Goal: Task Accomplishment & Management: Manage account settings

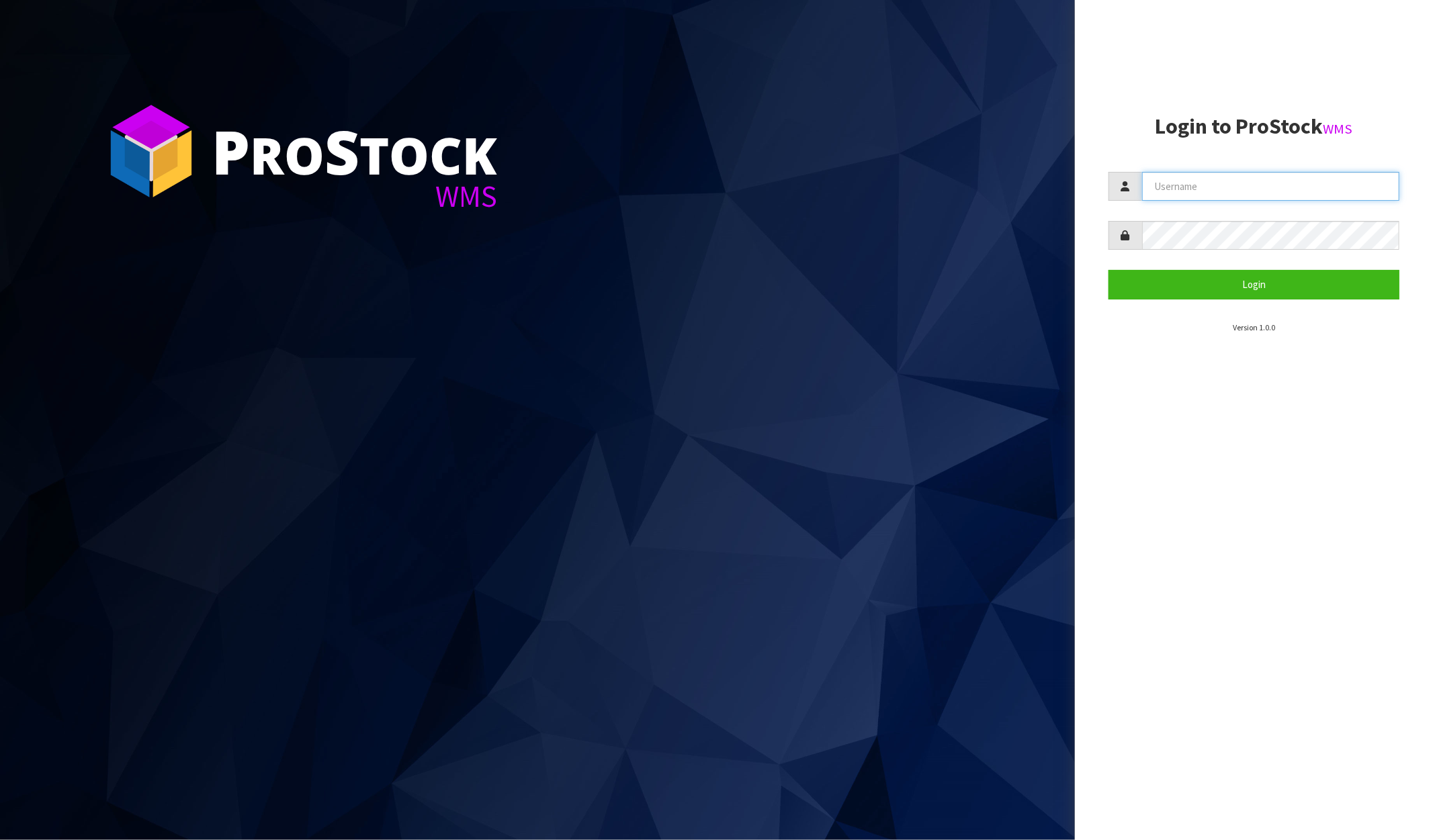
type input "KRISHNA"
drag, startPoint x: 1200, startPoint y: 309, endPoint x: 1200, endPoint y: 300, distance: 9.0
click at [1200, 309] on section "Login to ProStock WMS KRISHNA Login Version 1.0.0" at bounding box center [1254, 224] width 291 height 219
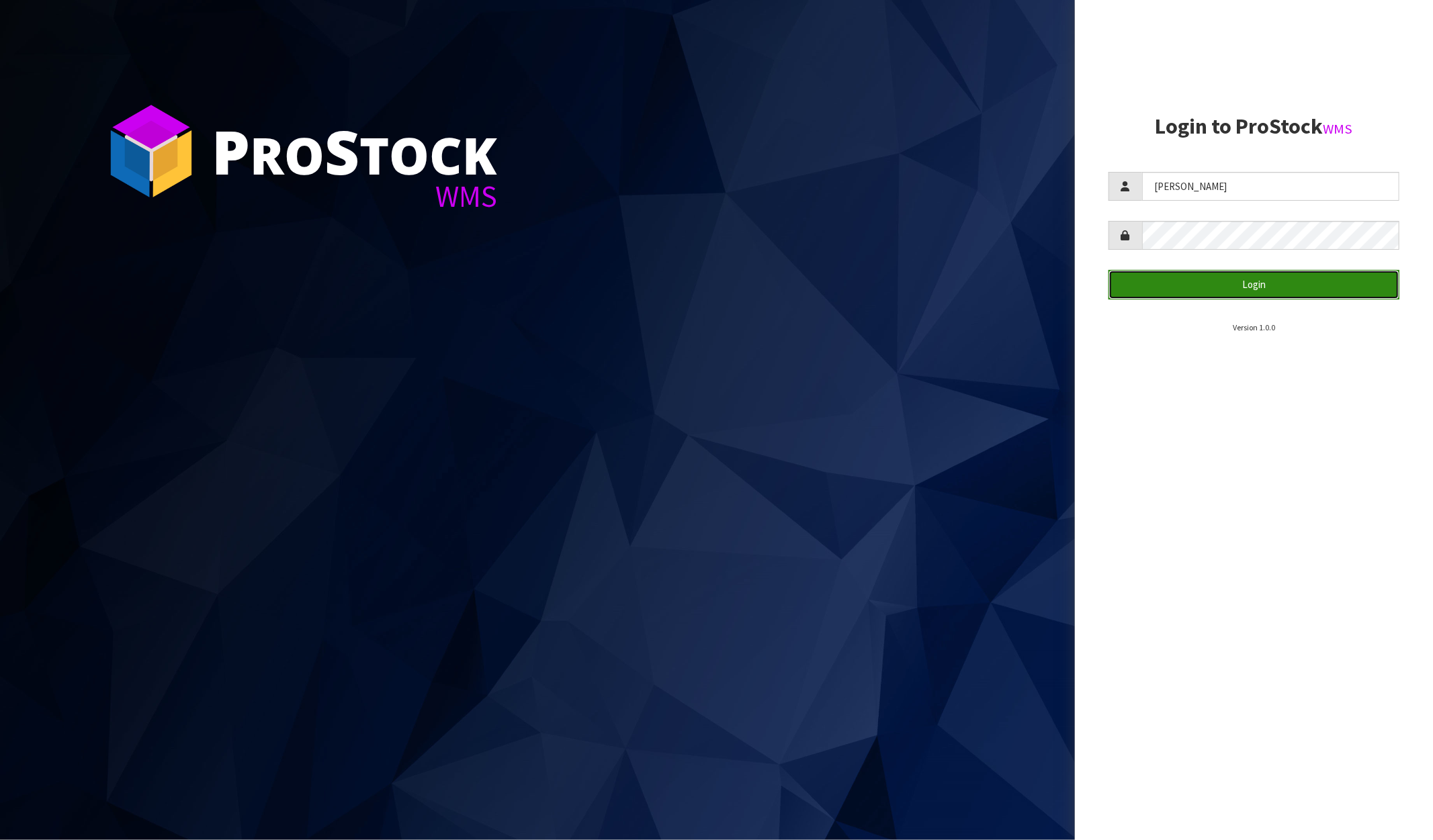
click at [1199, 290] on button "Login" at bounding box center [1254, 285] width 291 height 29
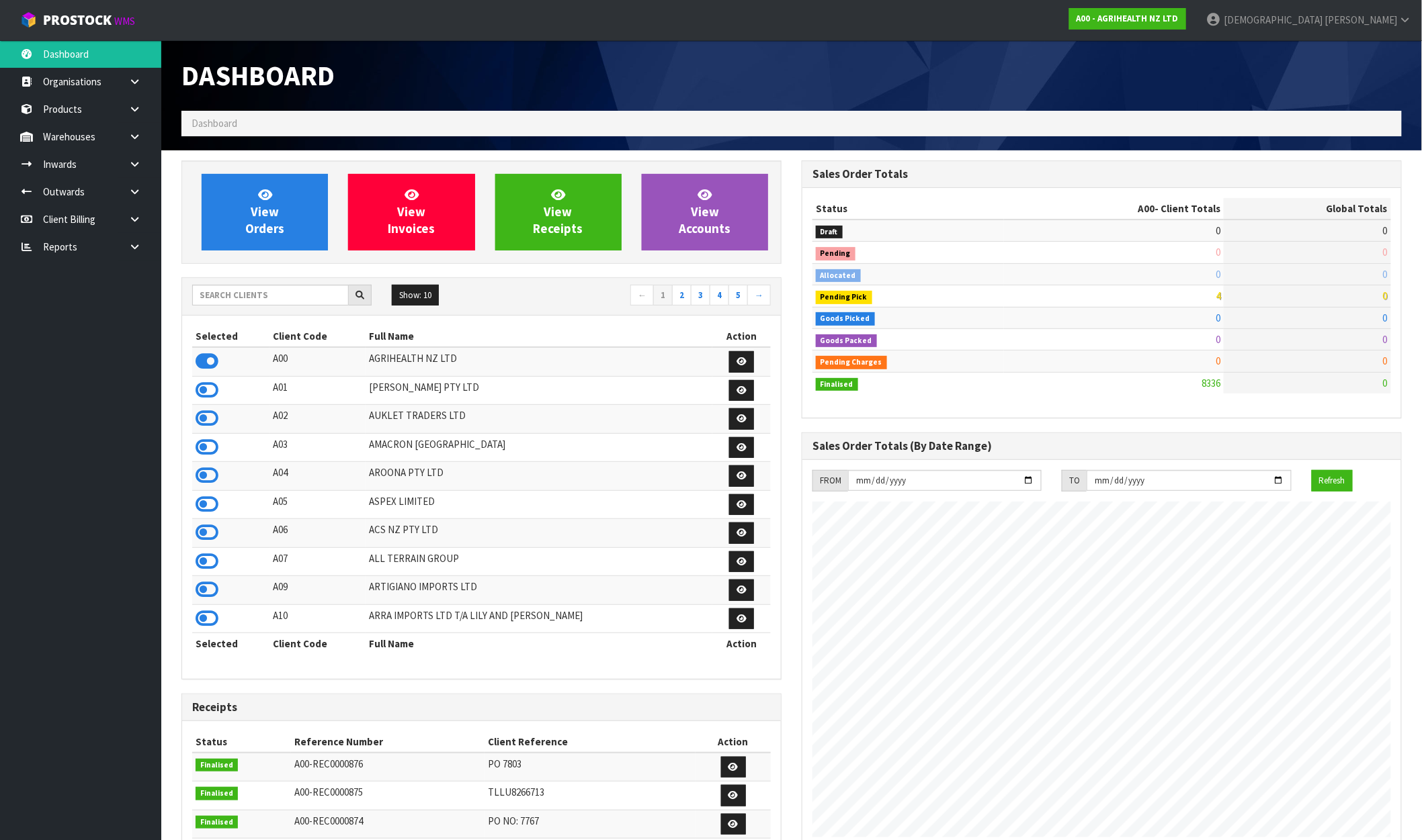
scroll to position [1017, 620]
click at [125, 242] on link at bounding box center [140, 246] width 43 height 28
click at [82, 298] on link "CWL" at bounding box center [81, 303] width 161 height 28
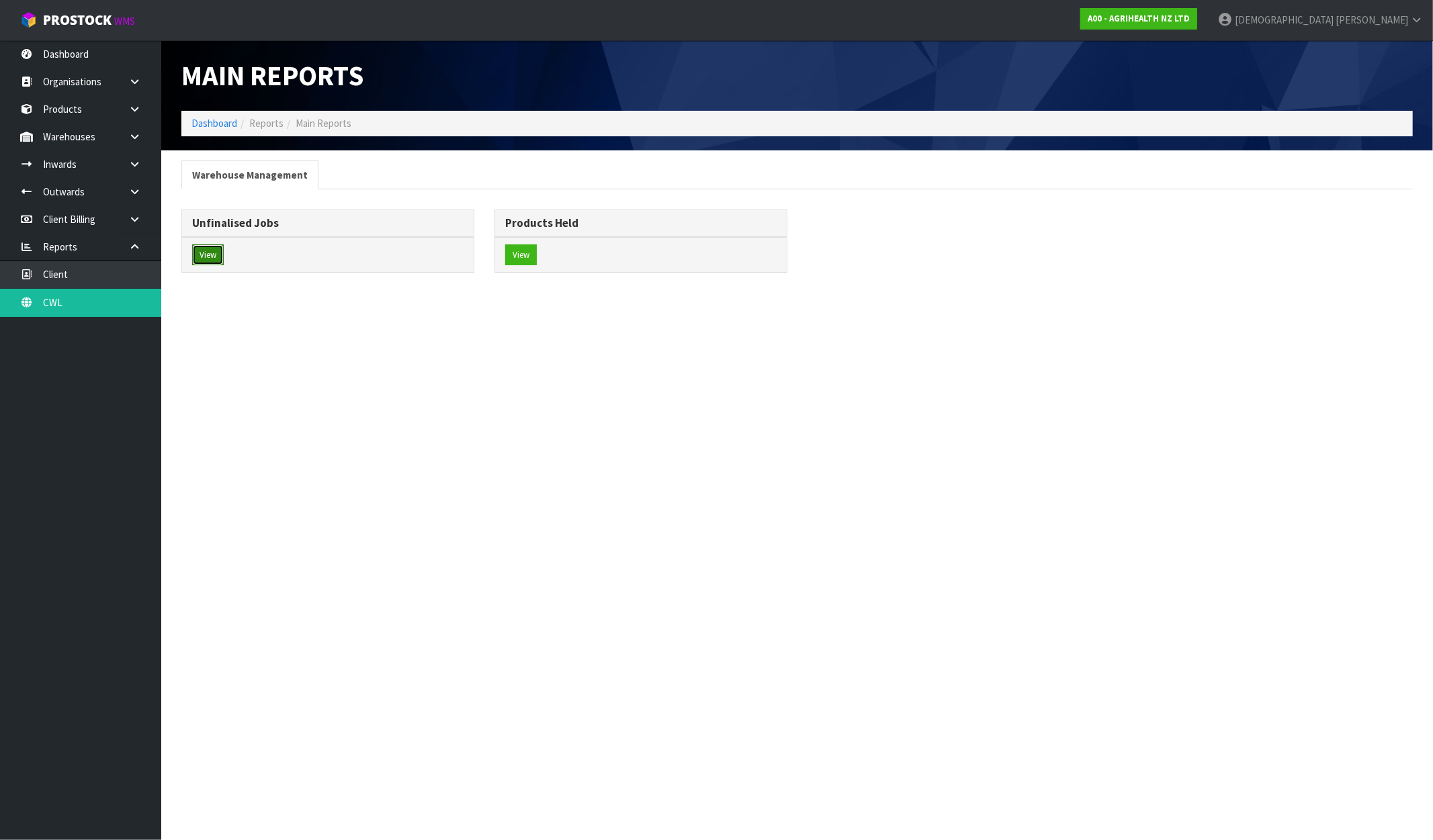
click at [217, 260] on button "View" at bounding box center [208, 255] width 31 height 21
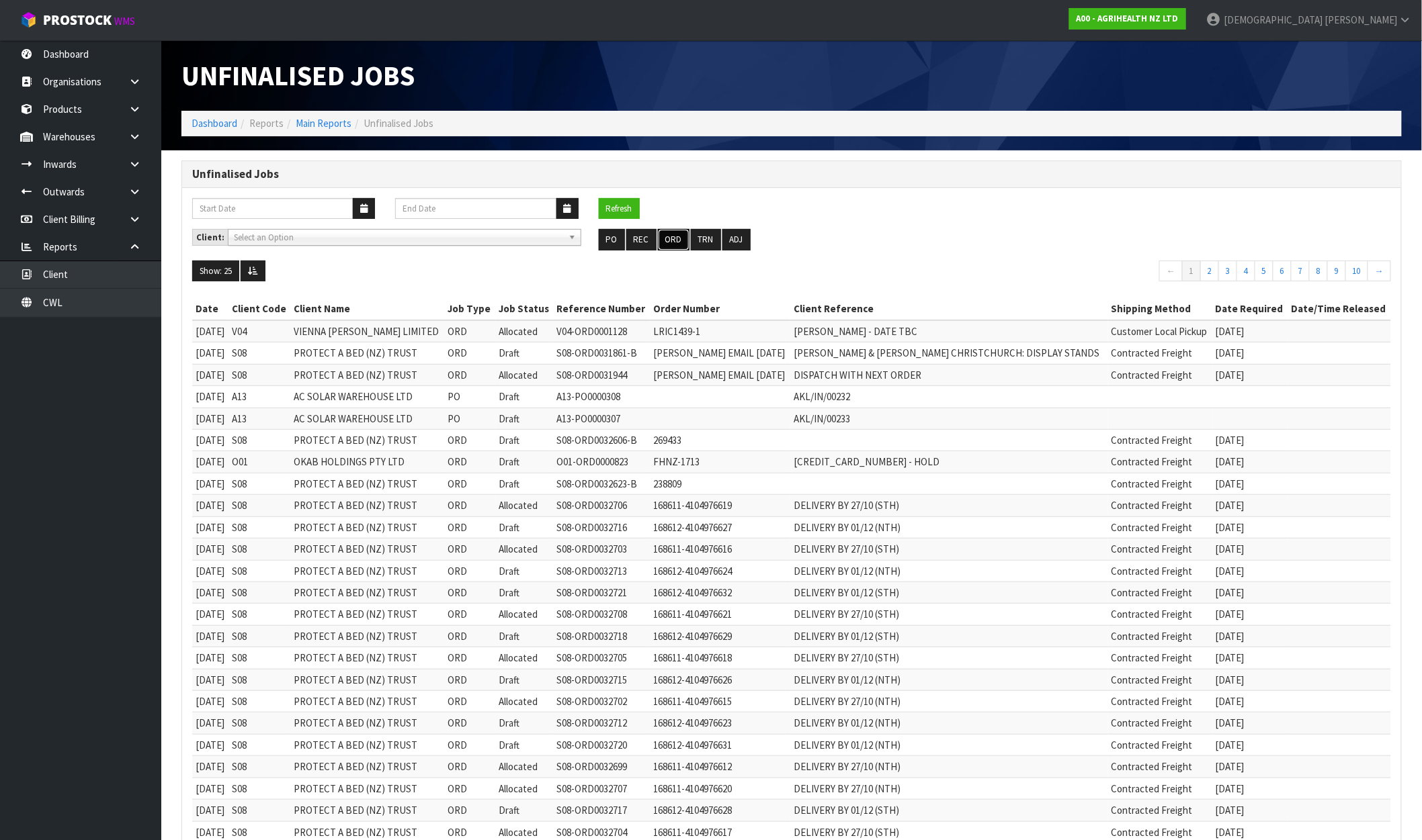
click at [667, 244] on button "ORD" at bounding box center [673, 240] width 31 height 21
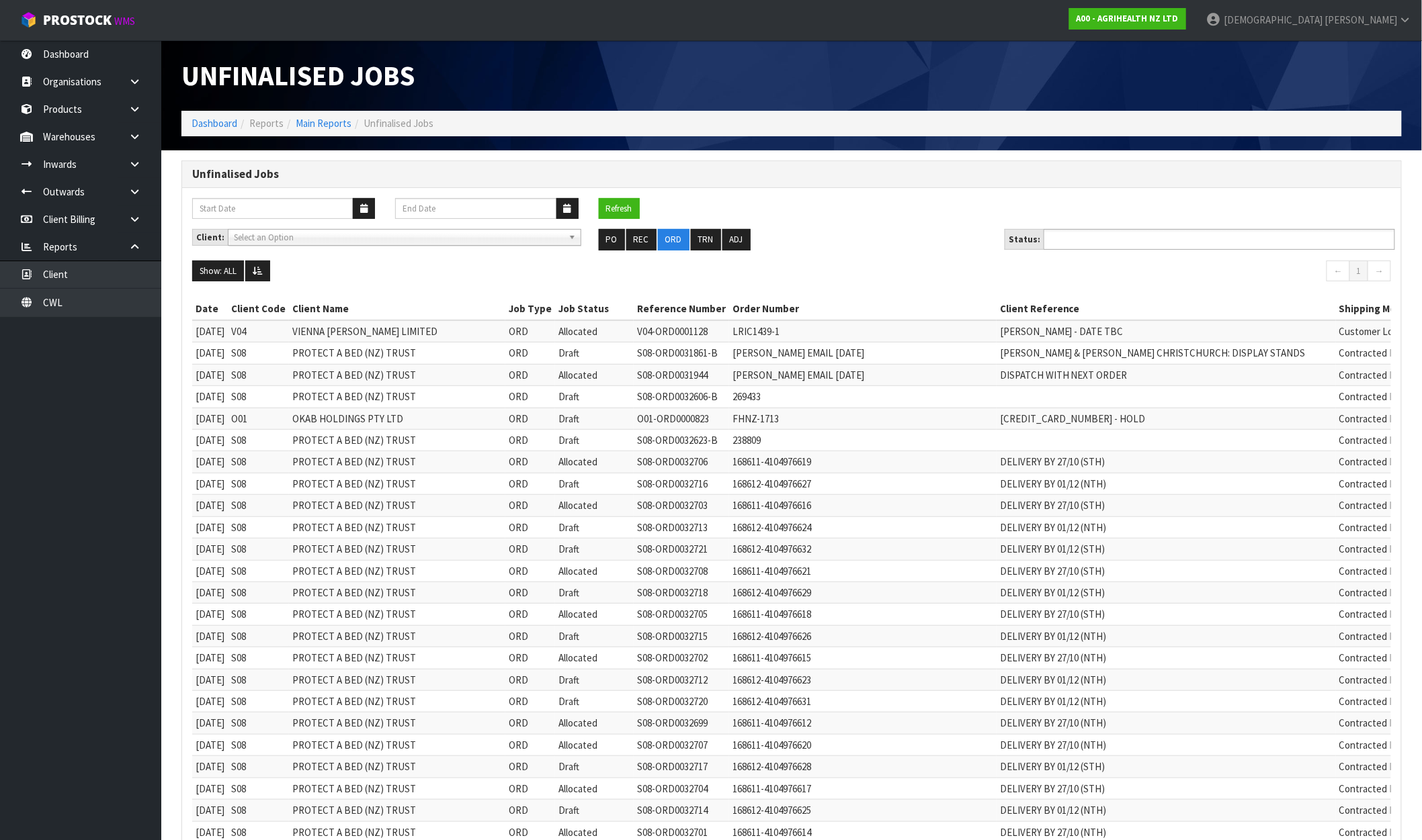
click at [1176, 245] on ul at bounding box center [1219, 239] width 351 height 21
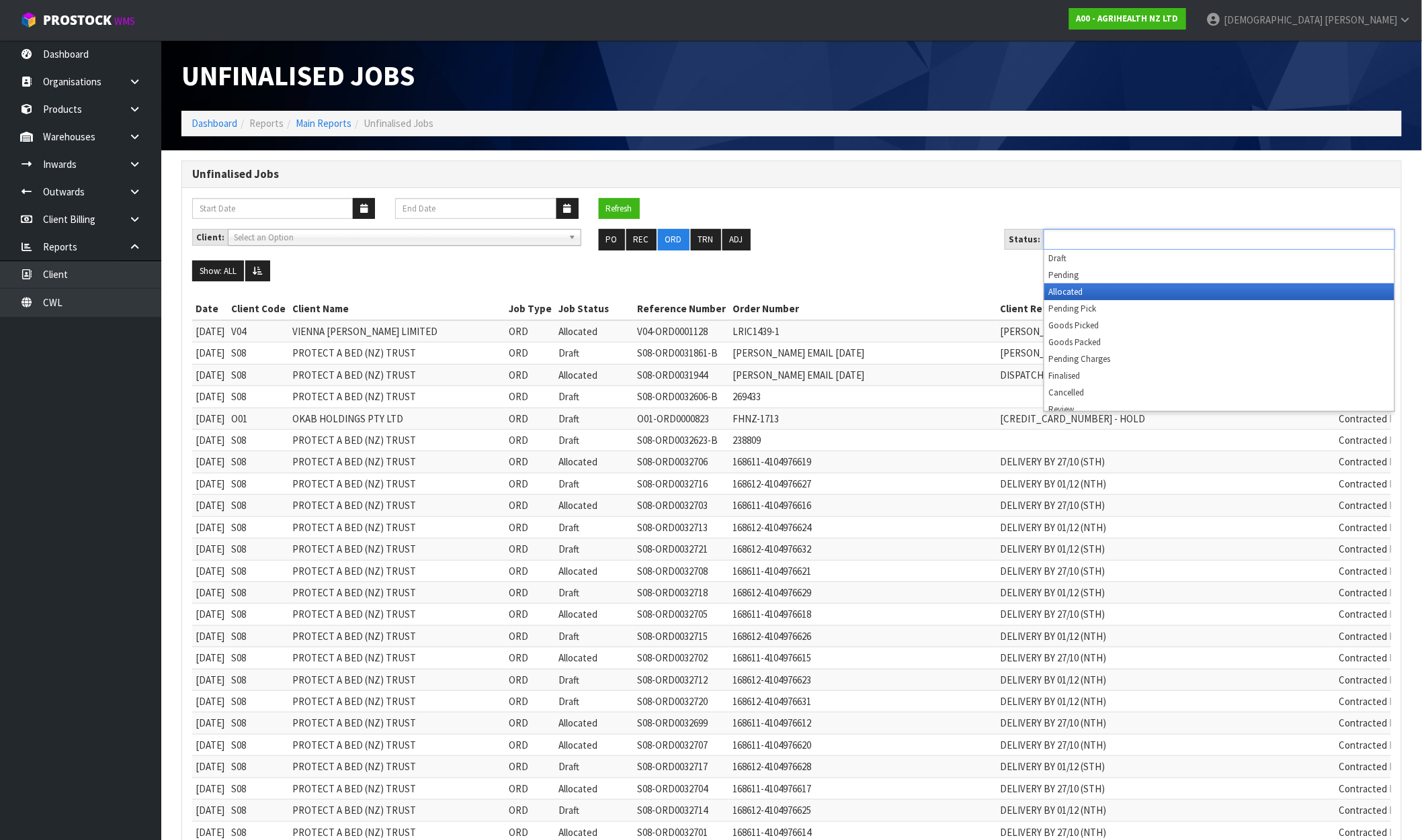
click at [1127, 287] on li "Allocated" at bounding box center [1219, 292] width 350 height 17
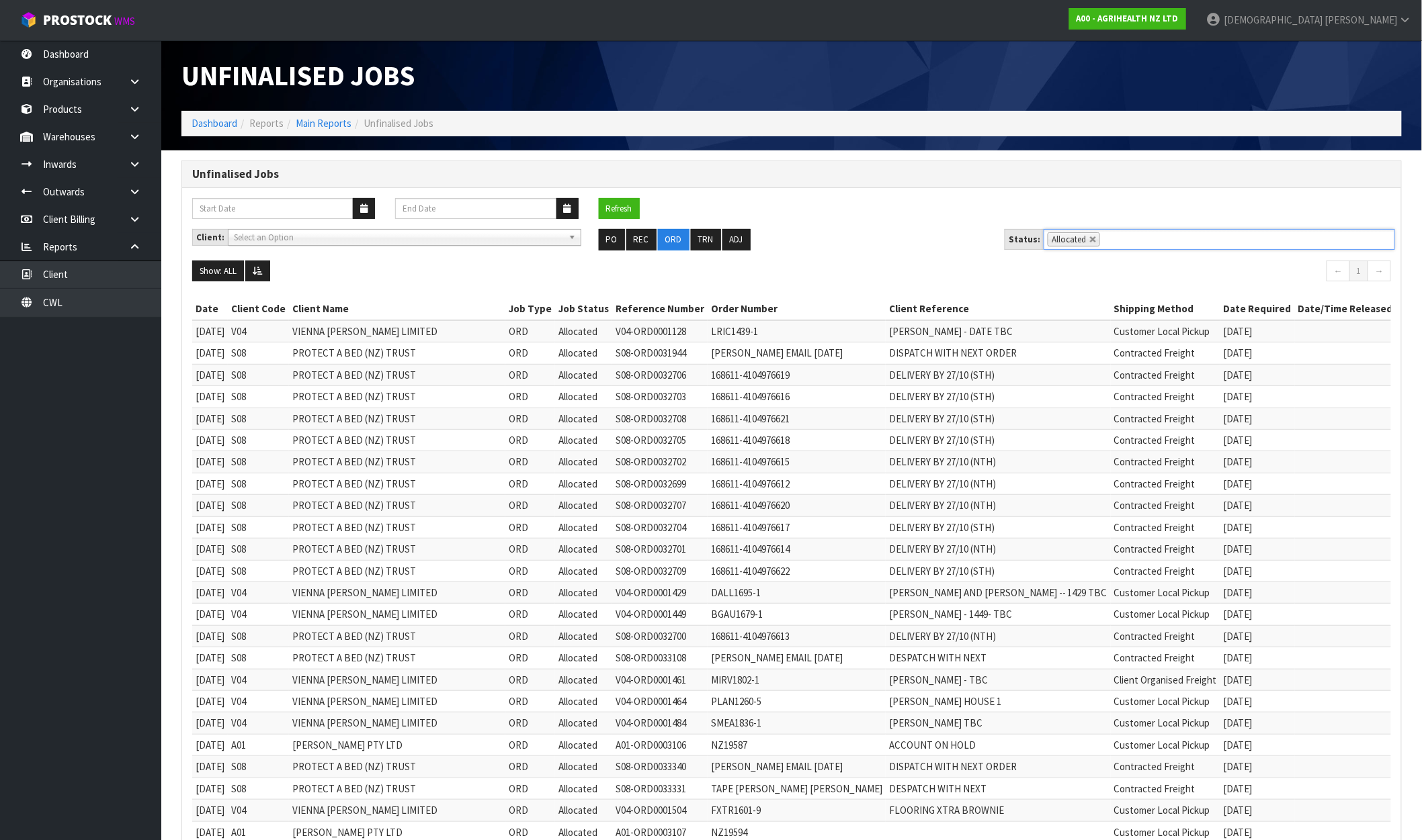
click at [905, 285] on nav "← 1 →" at bounding box center [1097, 273] width 590 height 25
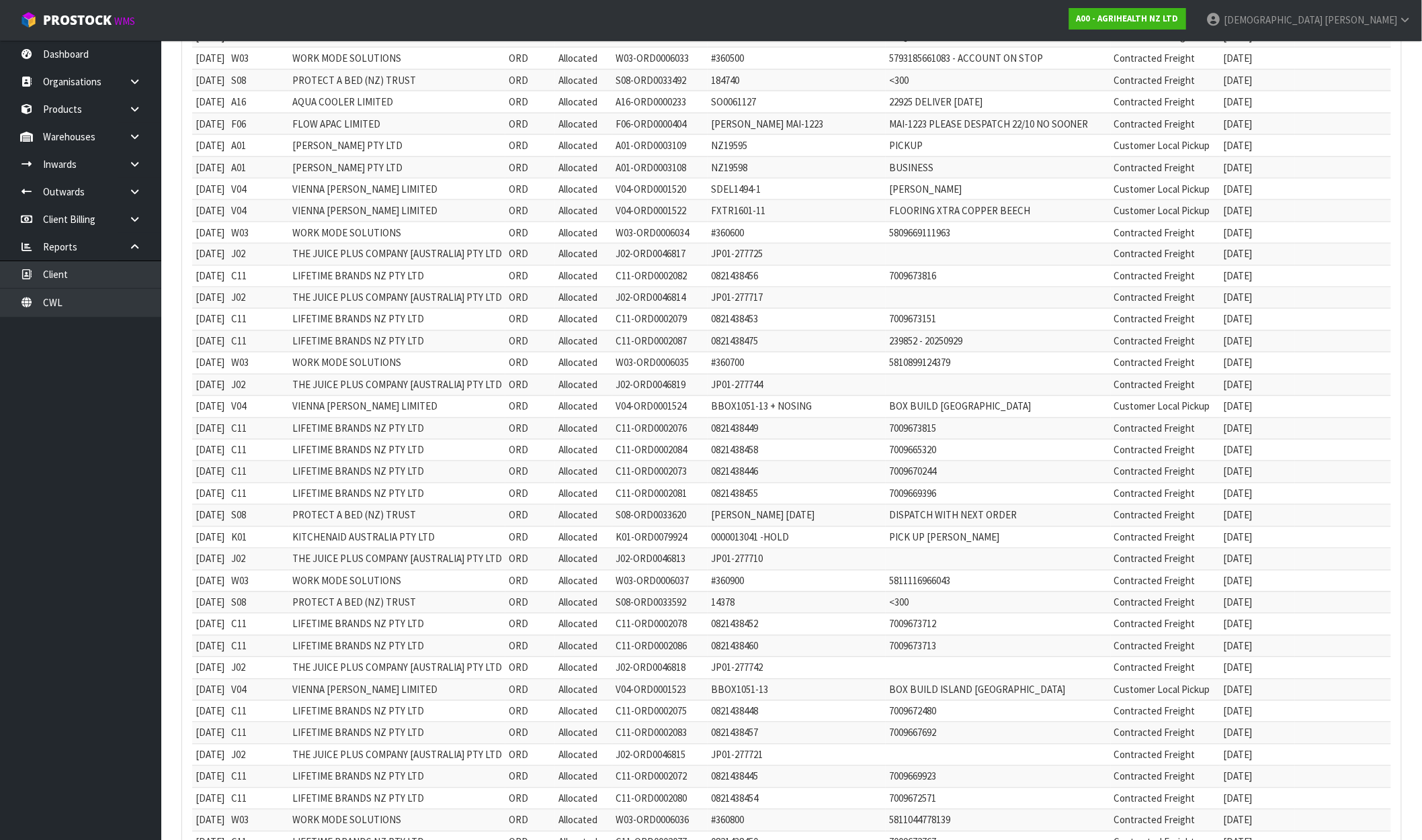
scroll to position [1138, 0]
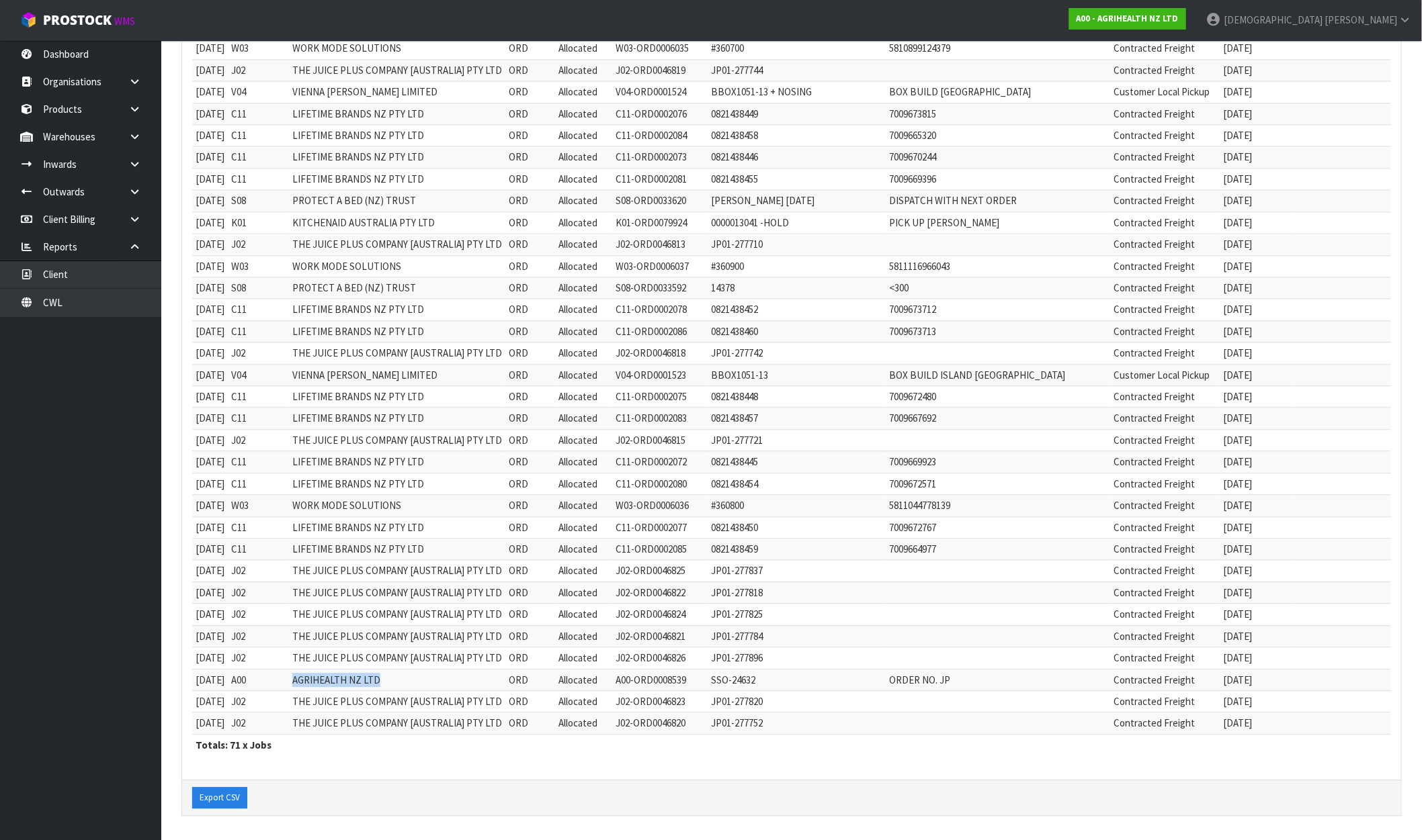
drag, startPoint x: 310, startPoint y: 677, endPoint x: 401, endPoint y: 679, distance: 91.0
click at [401, 679] on td "AGRIHEALTH NZ LTD" at bounding box center [398, 680] width 217 height 21
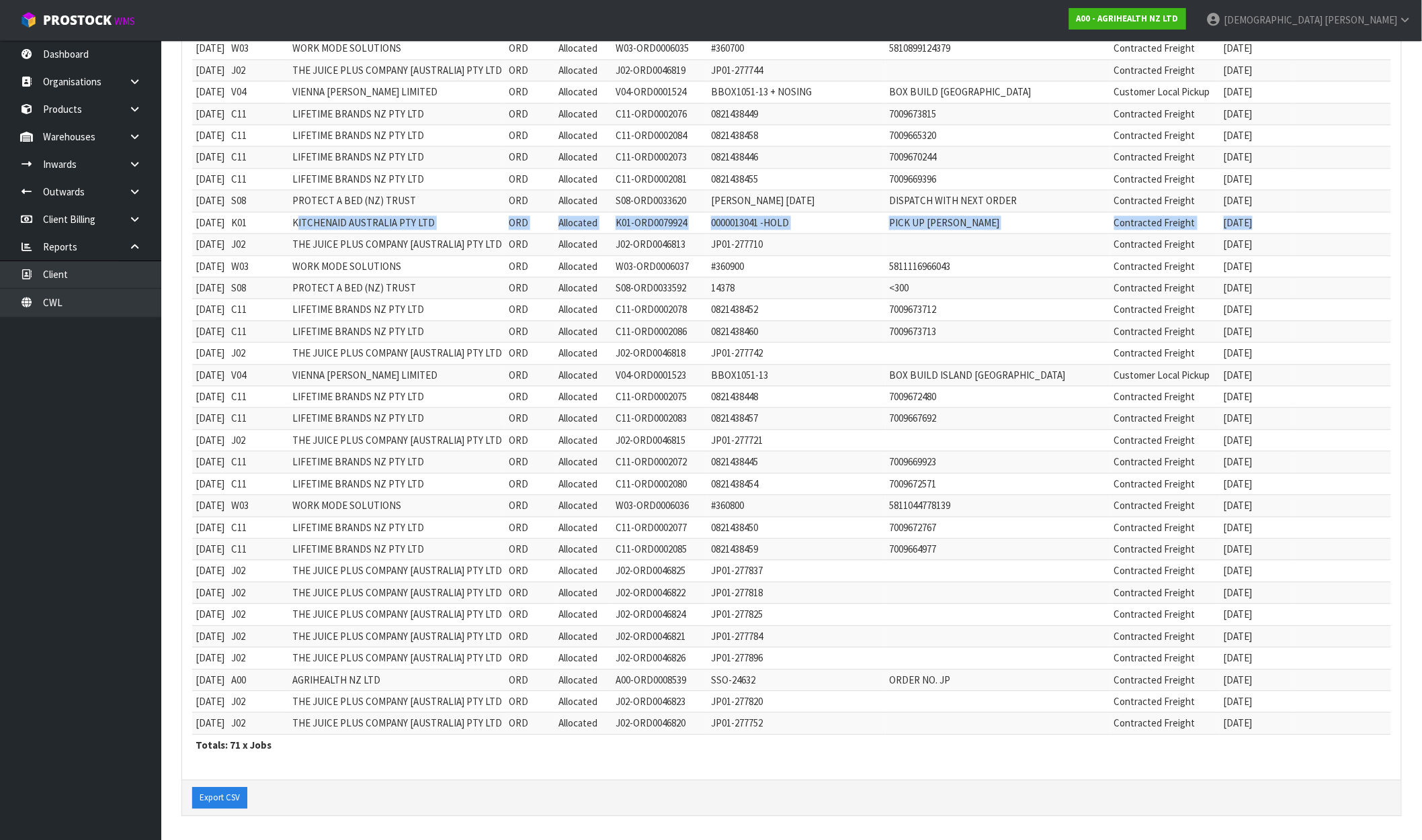
drag, startPoint x: 314, startPoint y: 225, endPoint x: 1300, endPoint y: 219, distance: 986.0
click at [1300, 219] on tr "29/09/2025 K01 KITCHENAID AUSTRALIA PTY LTD ORD Allocated K01-ORD0079924 000001…" at bounding box center [795, 222] width 1204 height 21
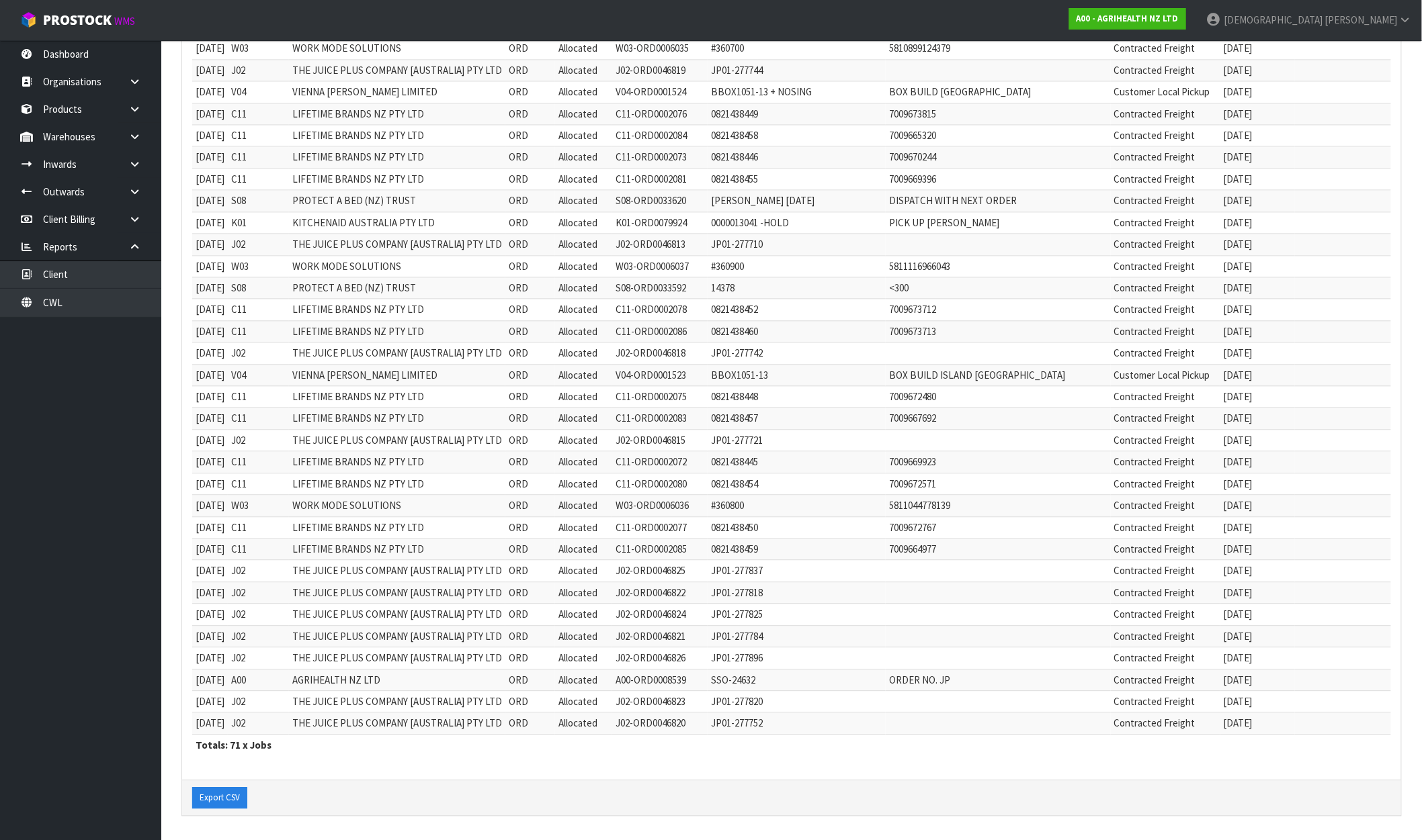
click at [418, 238] on td "THE JUICE PLUS COMPANY [AUSTRALIA] PTY LTD" at bounding box center [398, 244] width 217 height 21
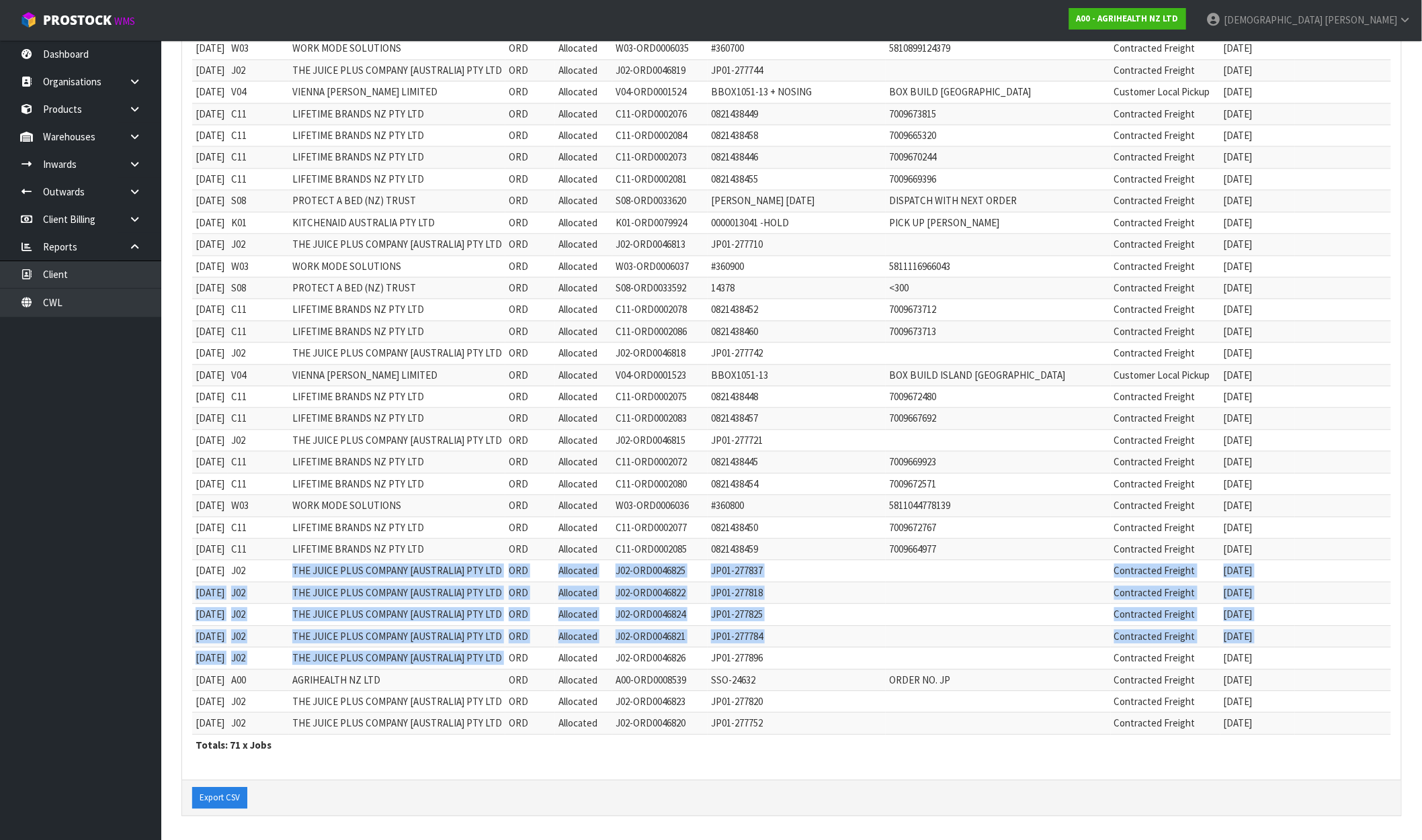
drag, startPoint x: 308, startPoint y: 568, endPoint x: 516, endPoint y: 665, distance: 229.5
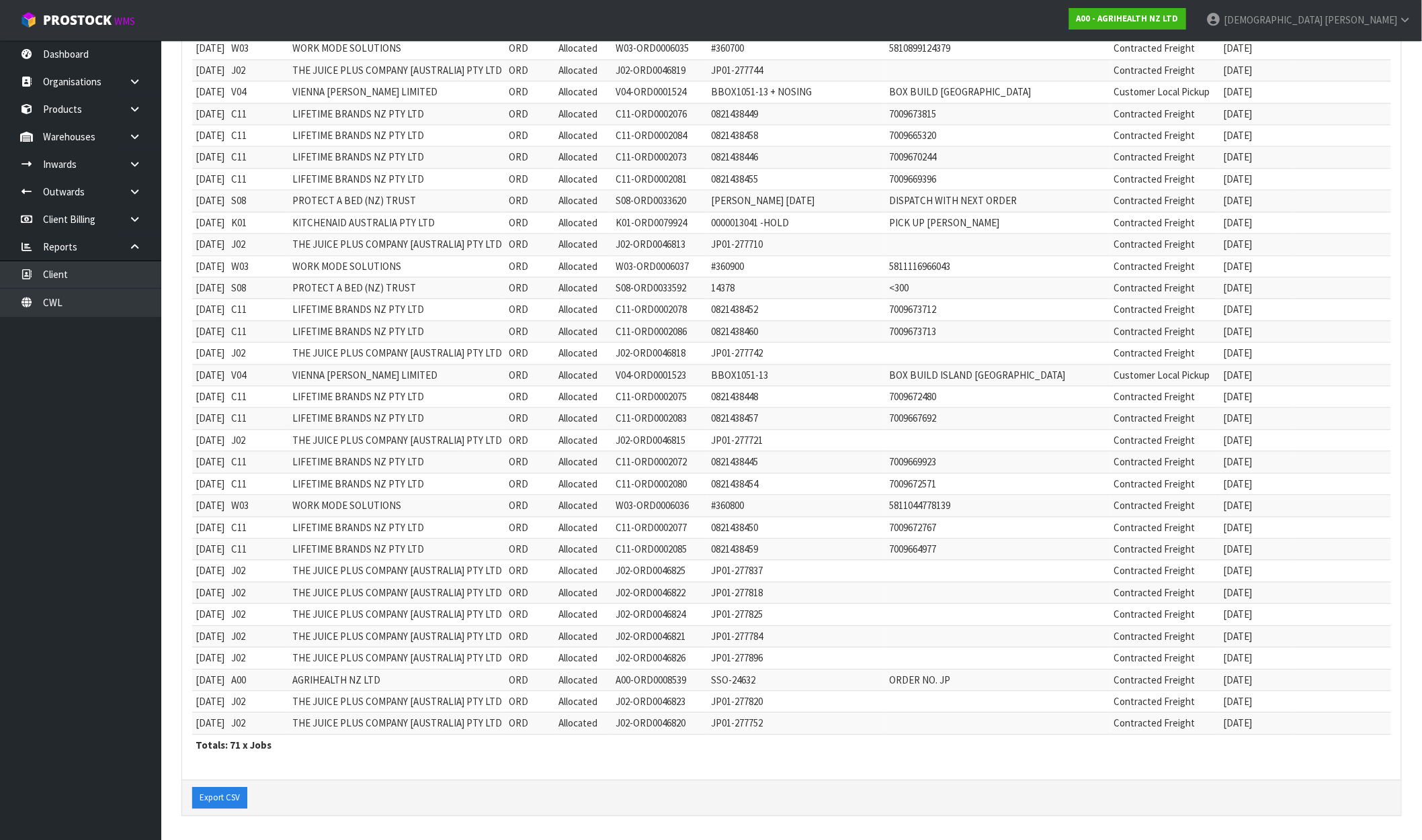
click at [547, 661] on td "ORD" at bounding box center [530, 658] width 50 height 21
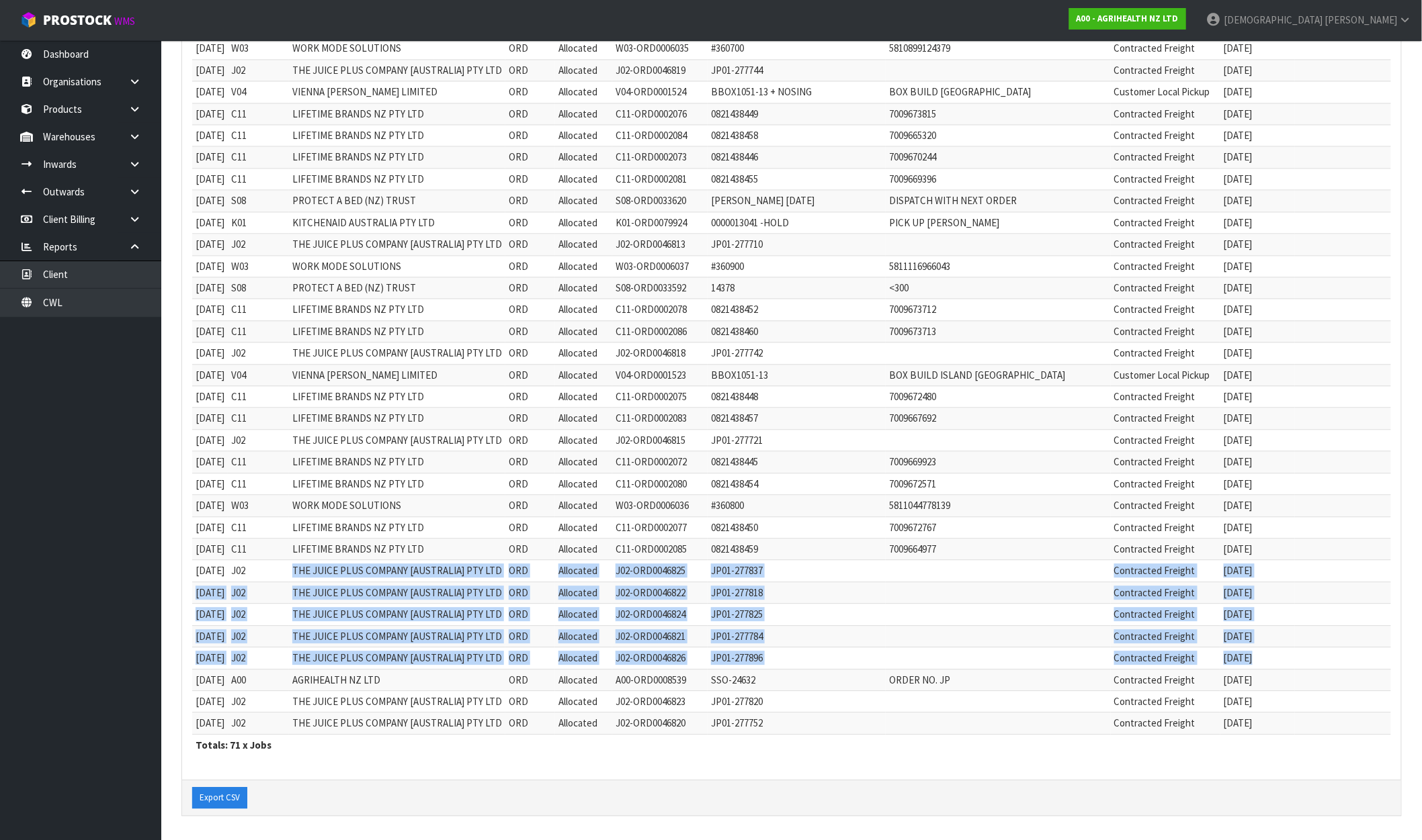
drag, startPoint x: 306, startPoint y: 571, endPoint x: 1338, endPoint y: 649, distance: 1034.9
click at [1179, 21] on strong "A00 - AGRIHEALTH NZ LTD" at bounding box center [1128, 18] width 102 height 12
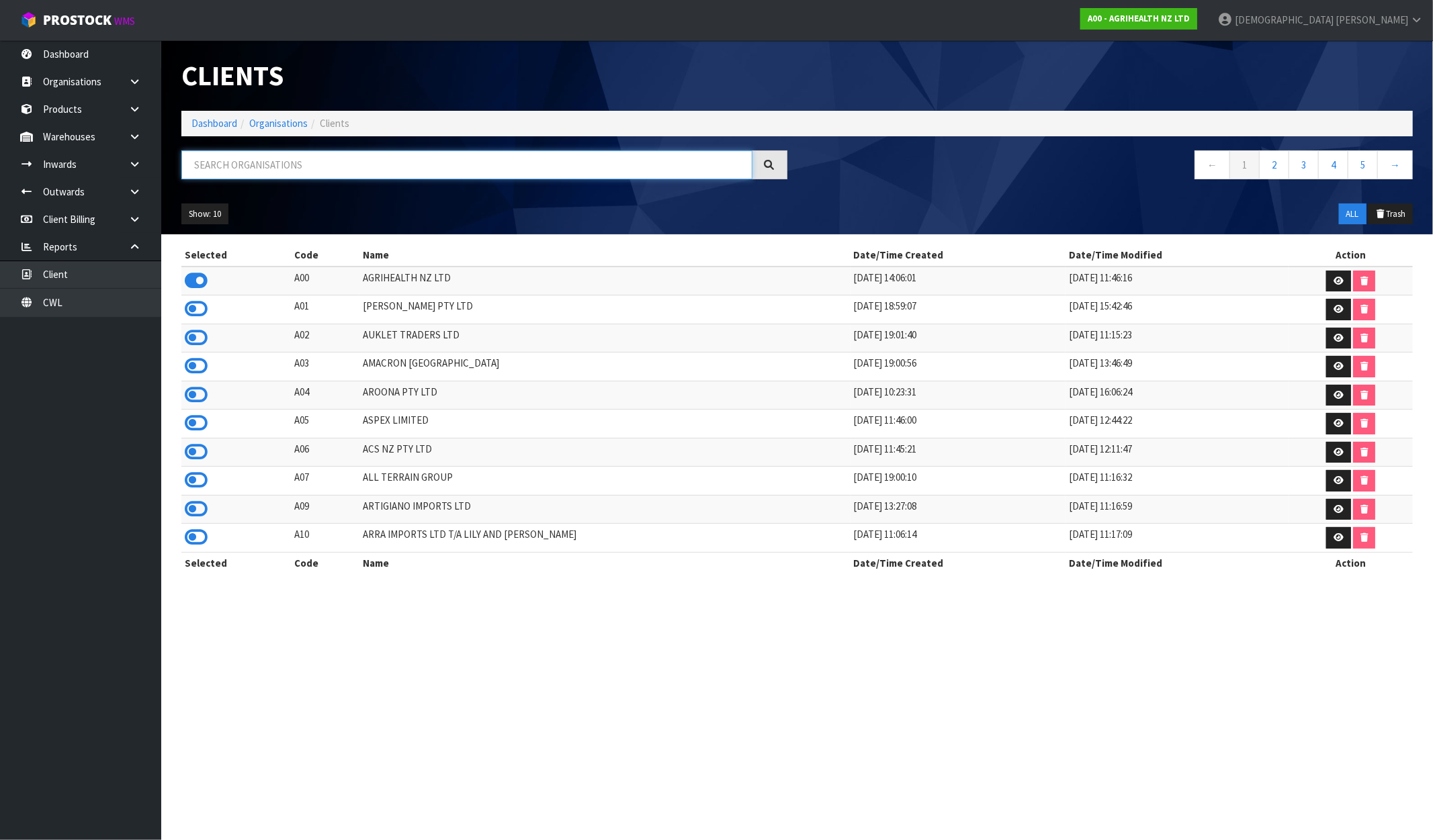
click at [416, 160] on input "text" at bounding box center [468, 165] width 571 height 29
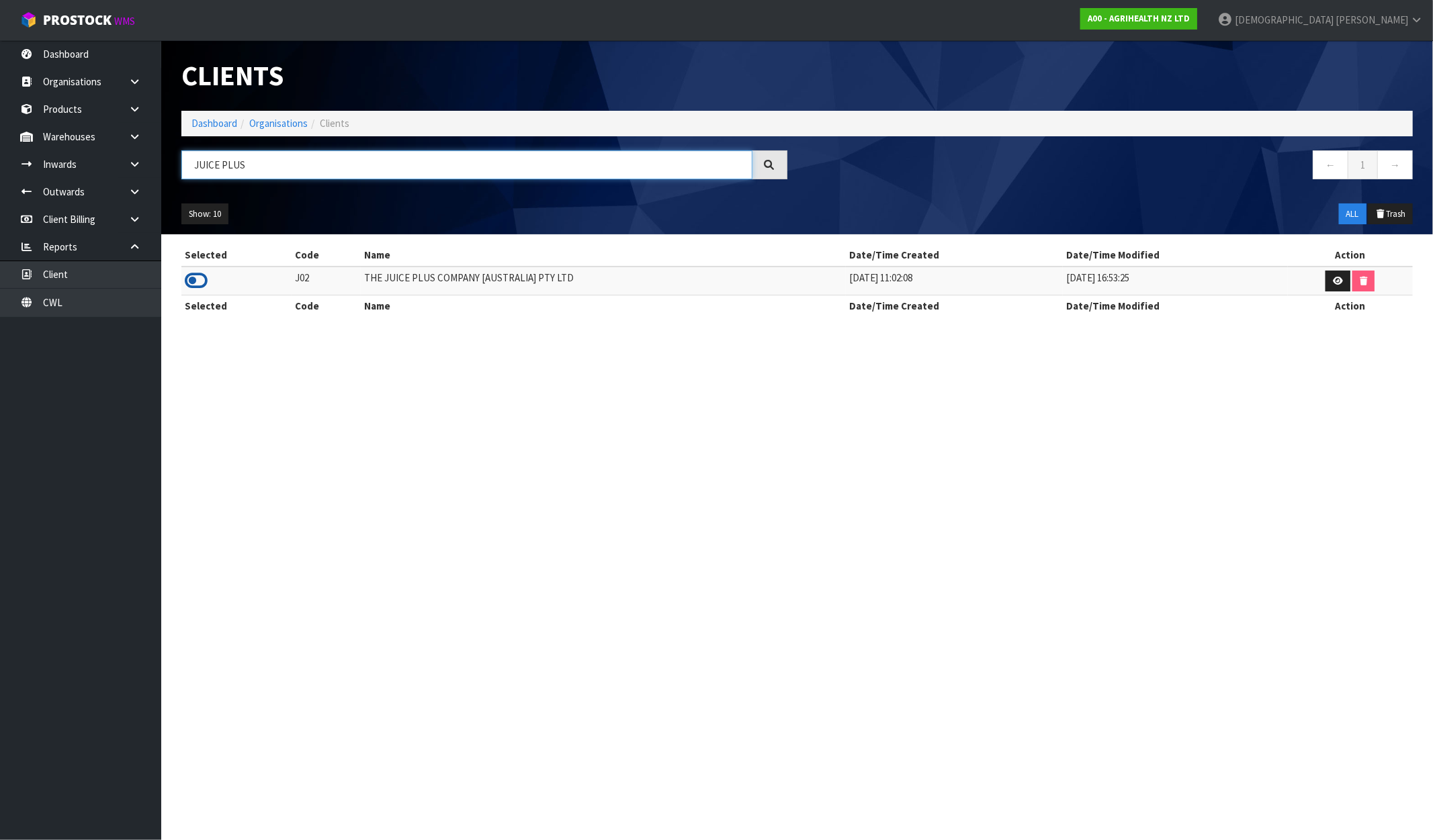
type input "JUICE PLUS"
click at [201, 279] on icon at bounding box center [196, 280] width 23 height 21
click at [131, 195] on icon at bounding box center [134, 192] width 13 height 10
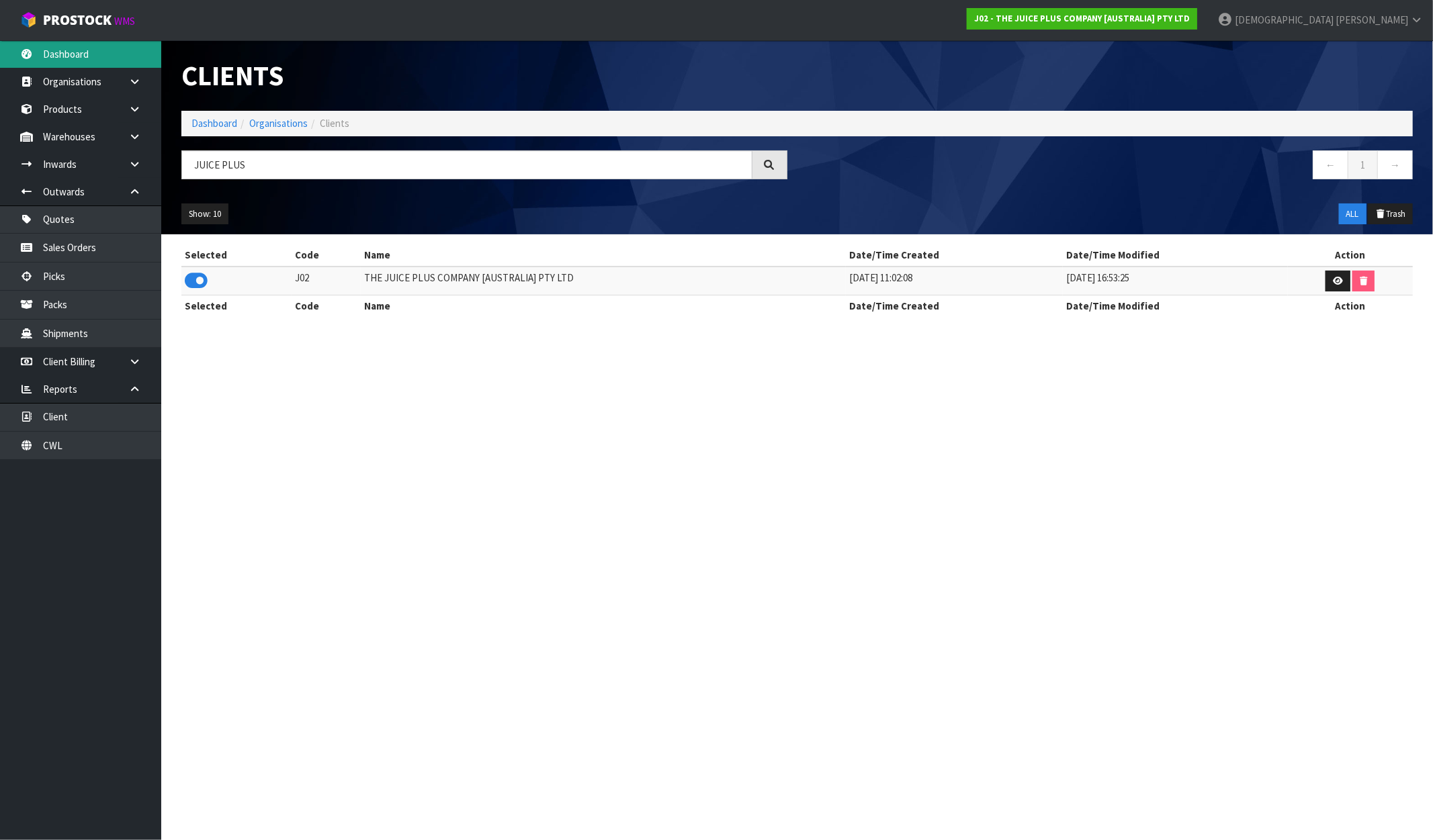
click at [101, 61] on link "Dashboard" at bounding box center [81, 54] width 161 height 28
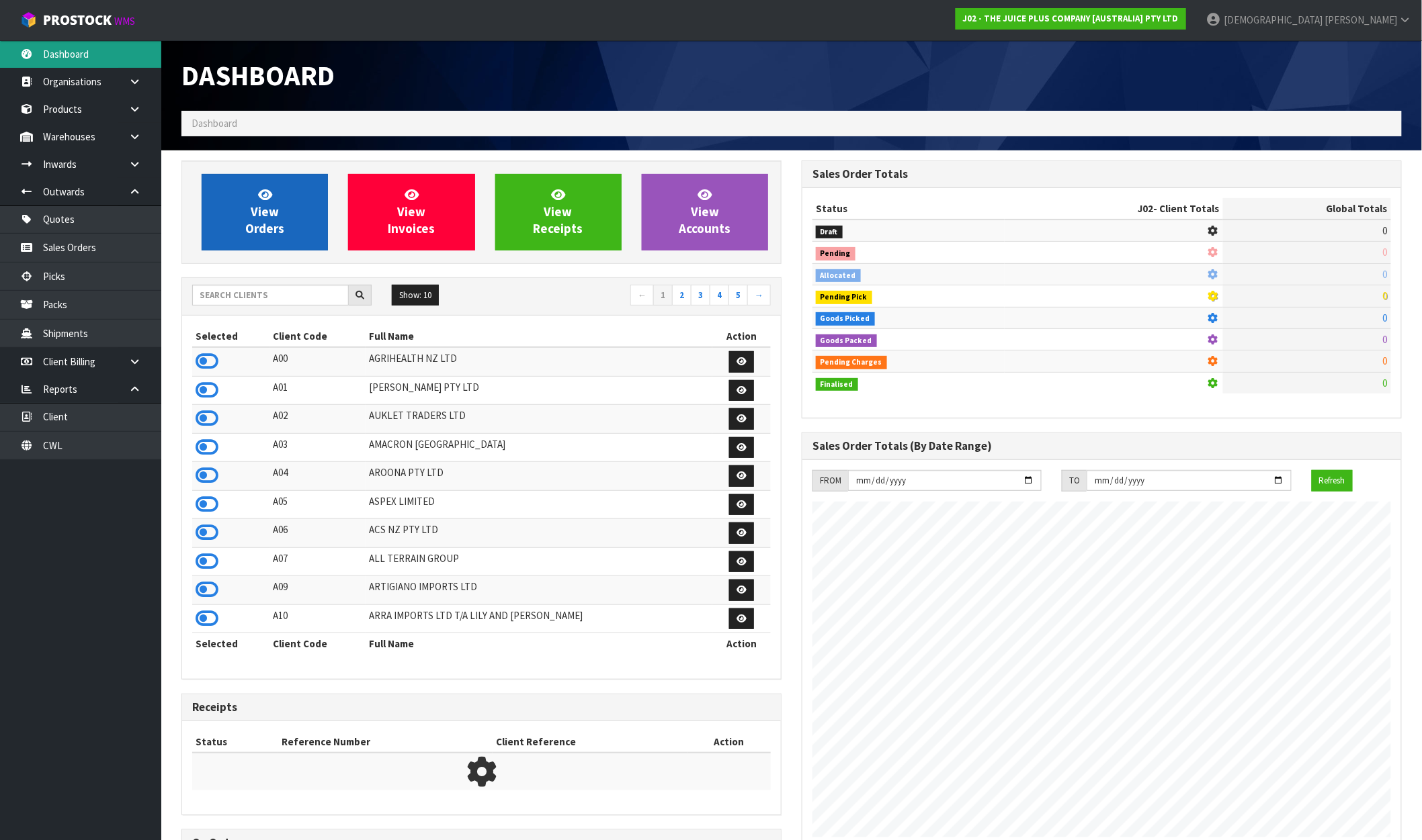
scroll to position [837, 620]
click at [257, 215] on span "View Orders" at bounding box center [265, 212] width 39 height 50
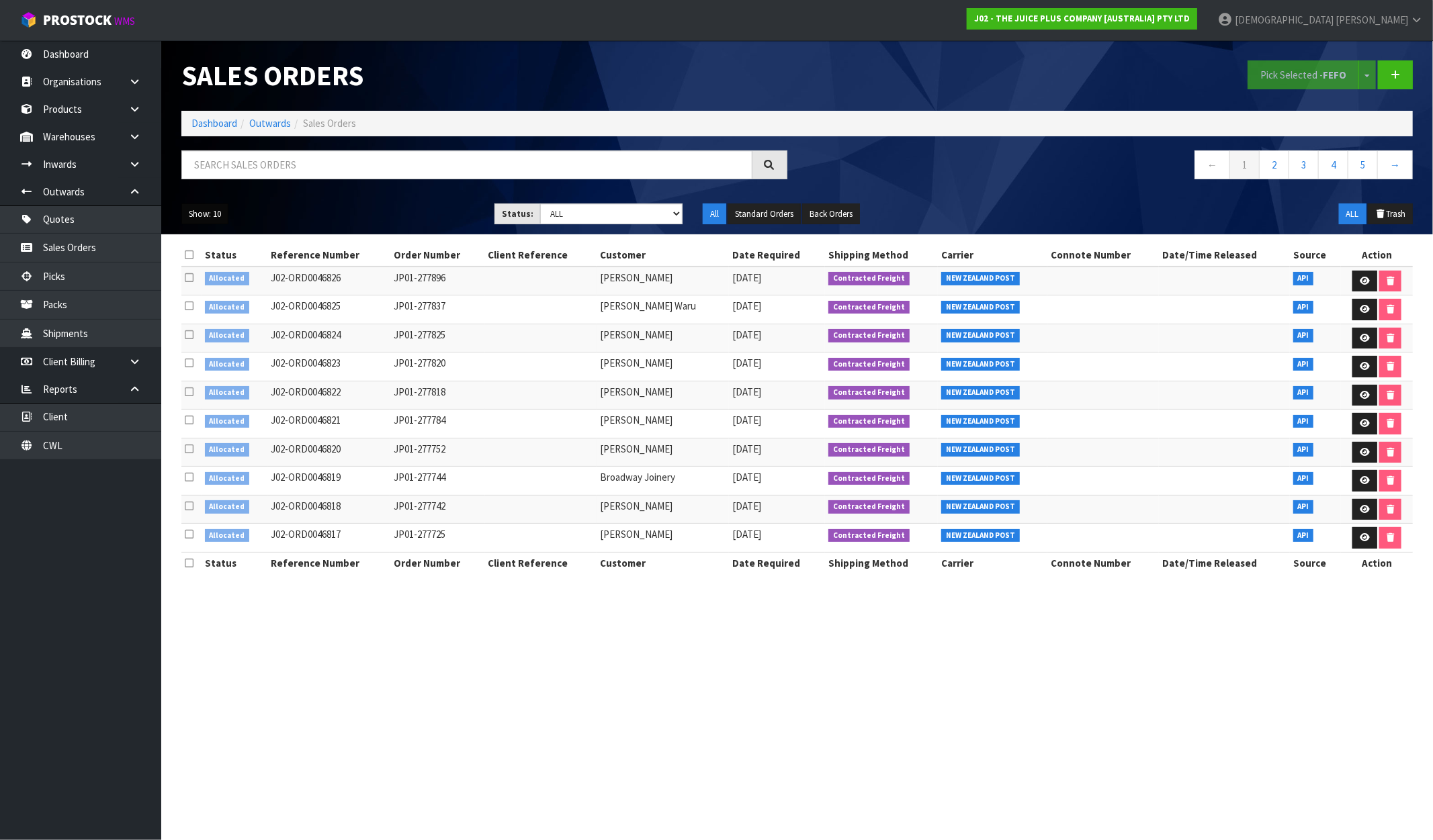
click at [219, 209] on button "Show: 10" at bounding box center [205, 214] width 47 height 21
click at [211, 271] on link "25" at bounding box center [235, 276] width 107 height 18
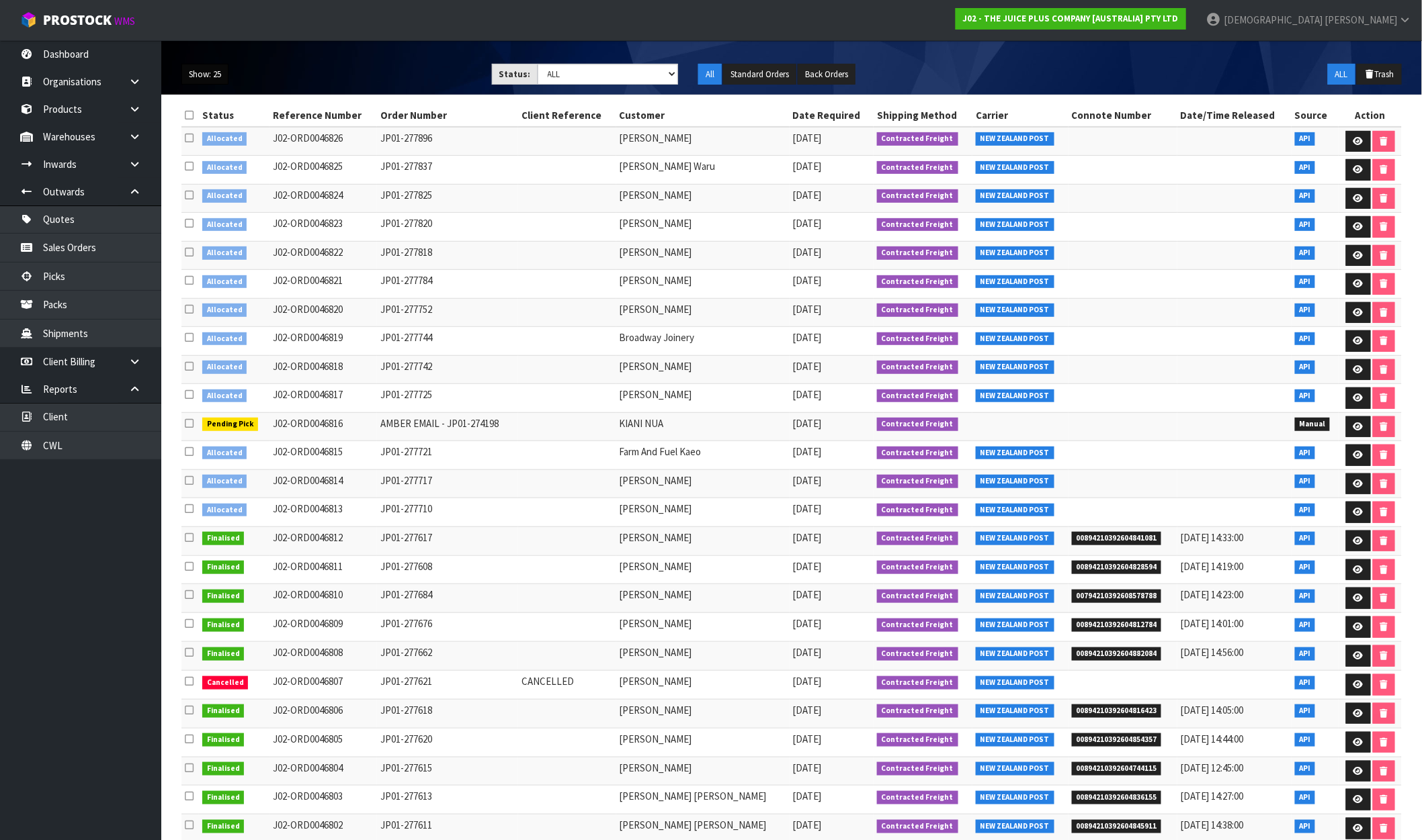
scroll to position [117, 0]
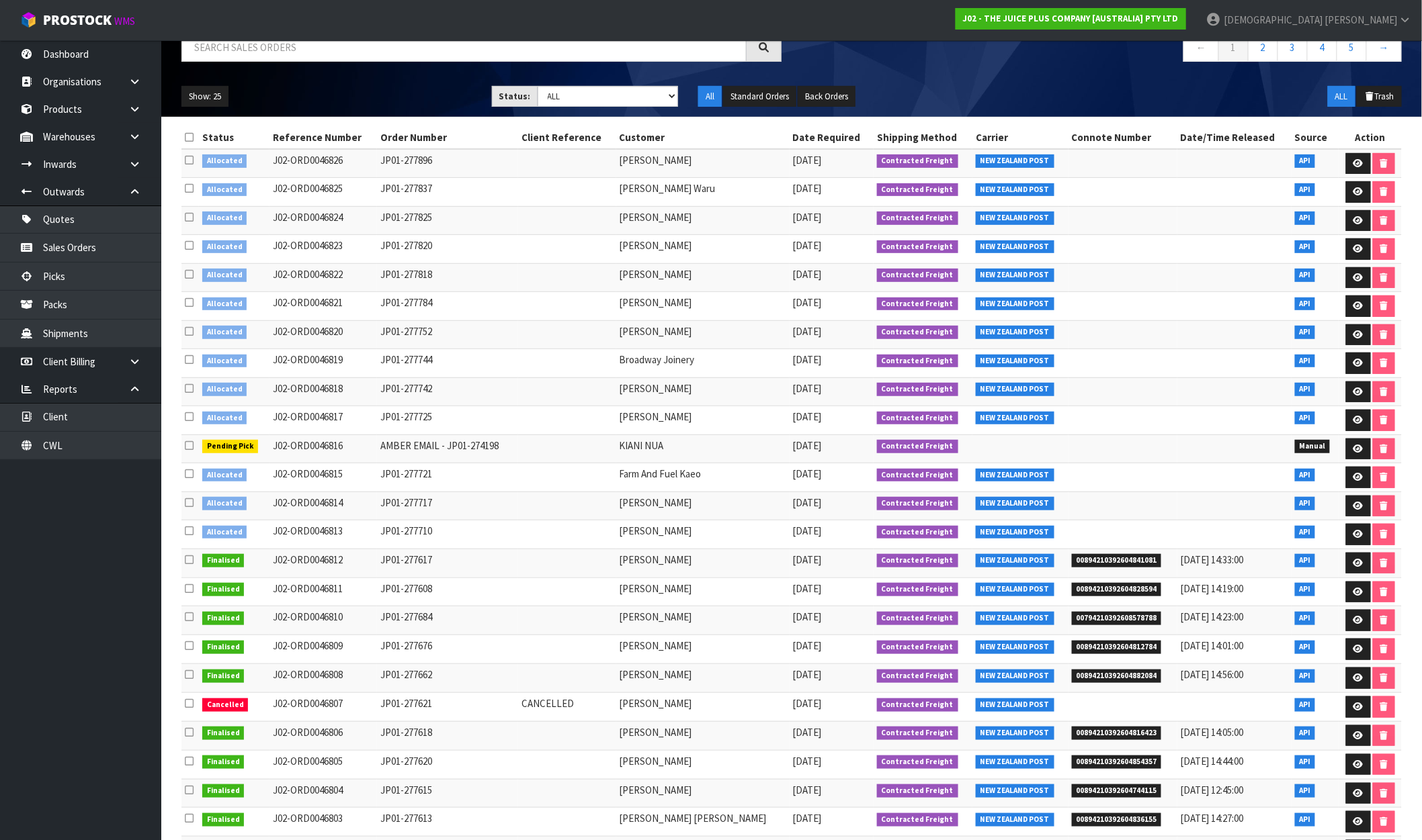
click at [1358, 525] on td at bounding box center [1370, 535] width 64 height 29
click at [1359, 528] on link at bounding box center [1358, 535] width 25 height 21
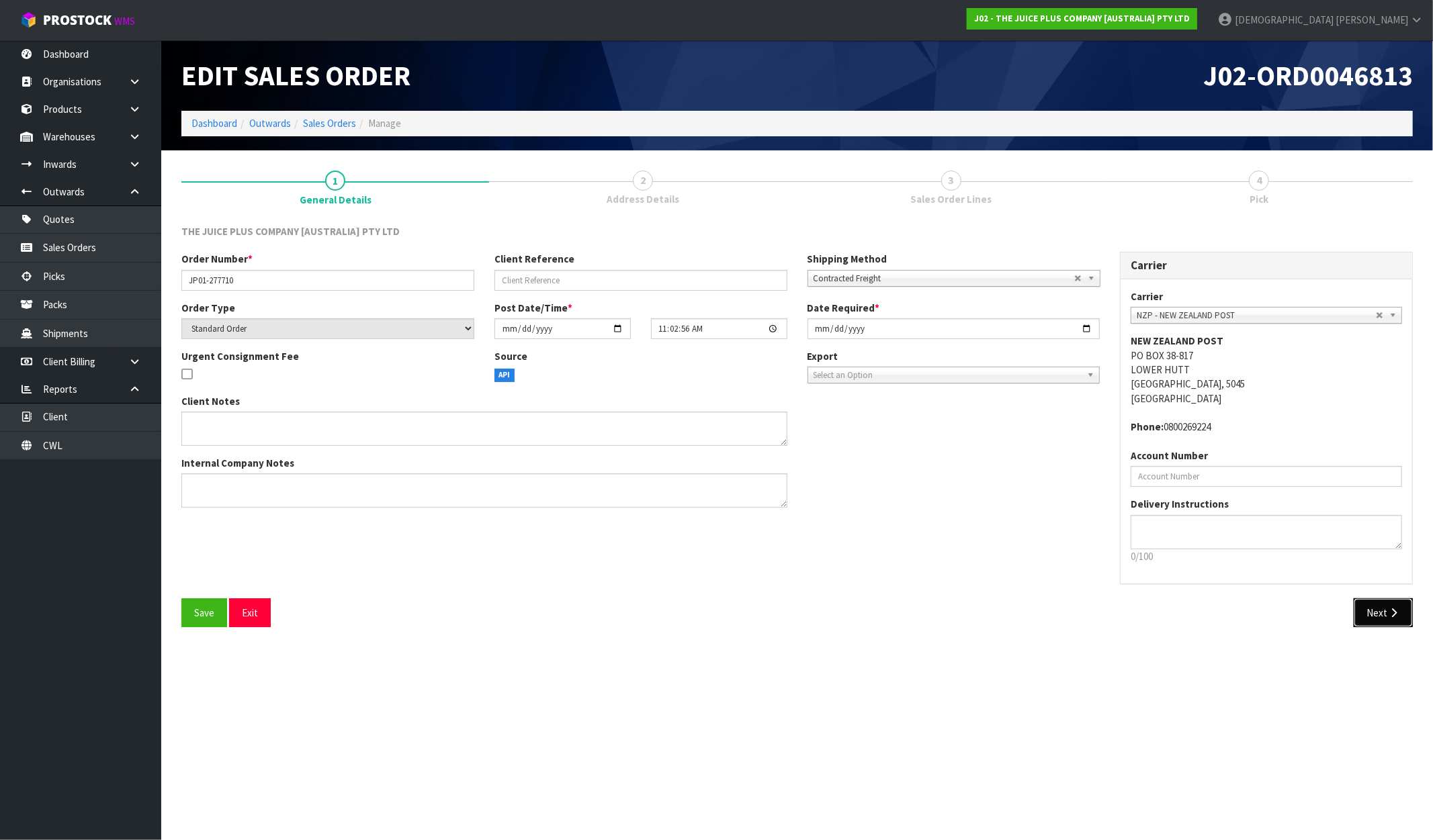
click at [1372, 614] on button "Next" at bounding box center [1383, 613] width 59 height 29
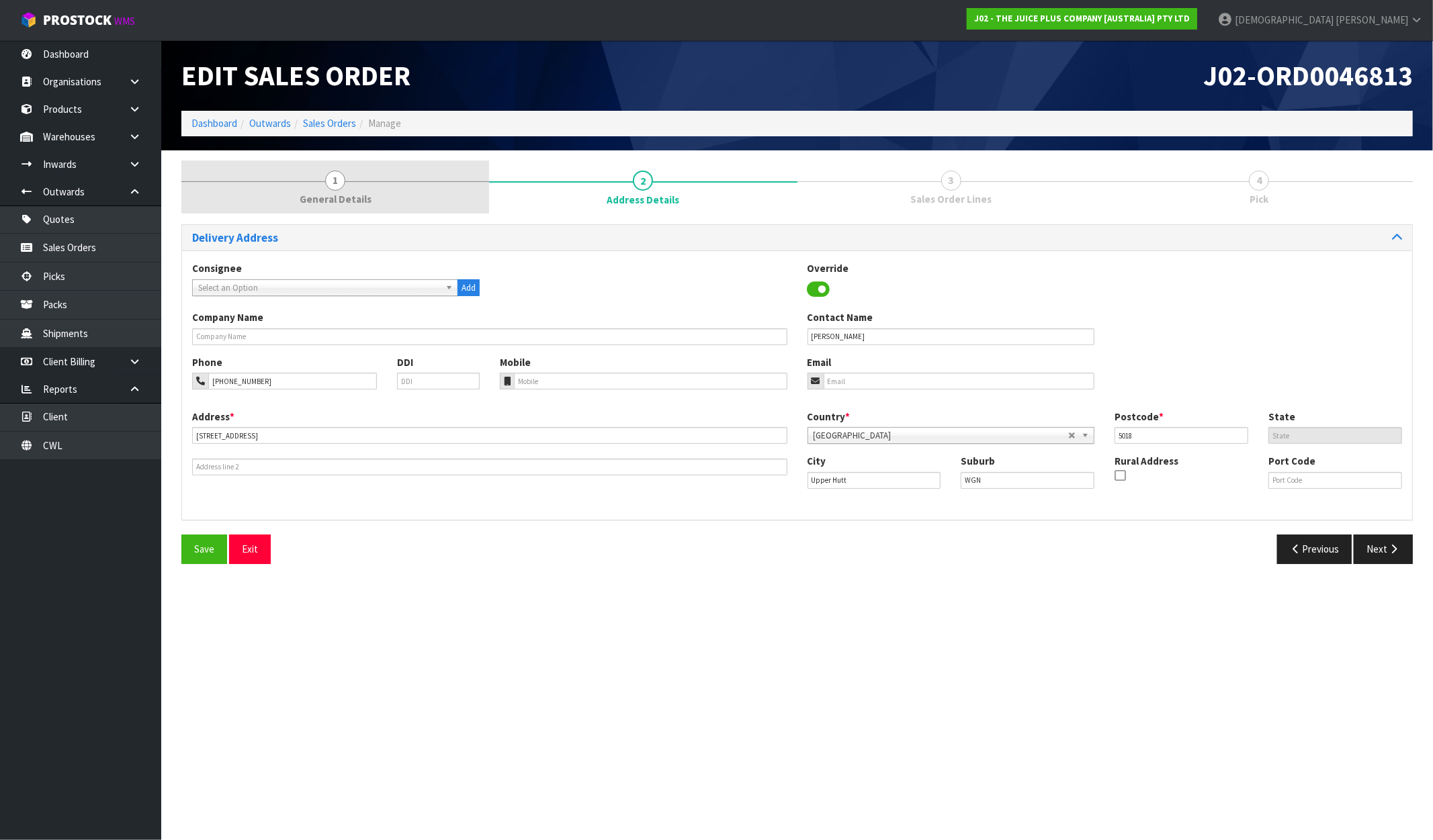
click at [293, 190] on link "1 General Details" at bounding box center [336, 186] width 308 height 53
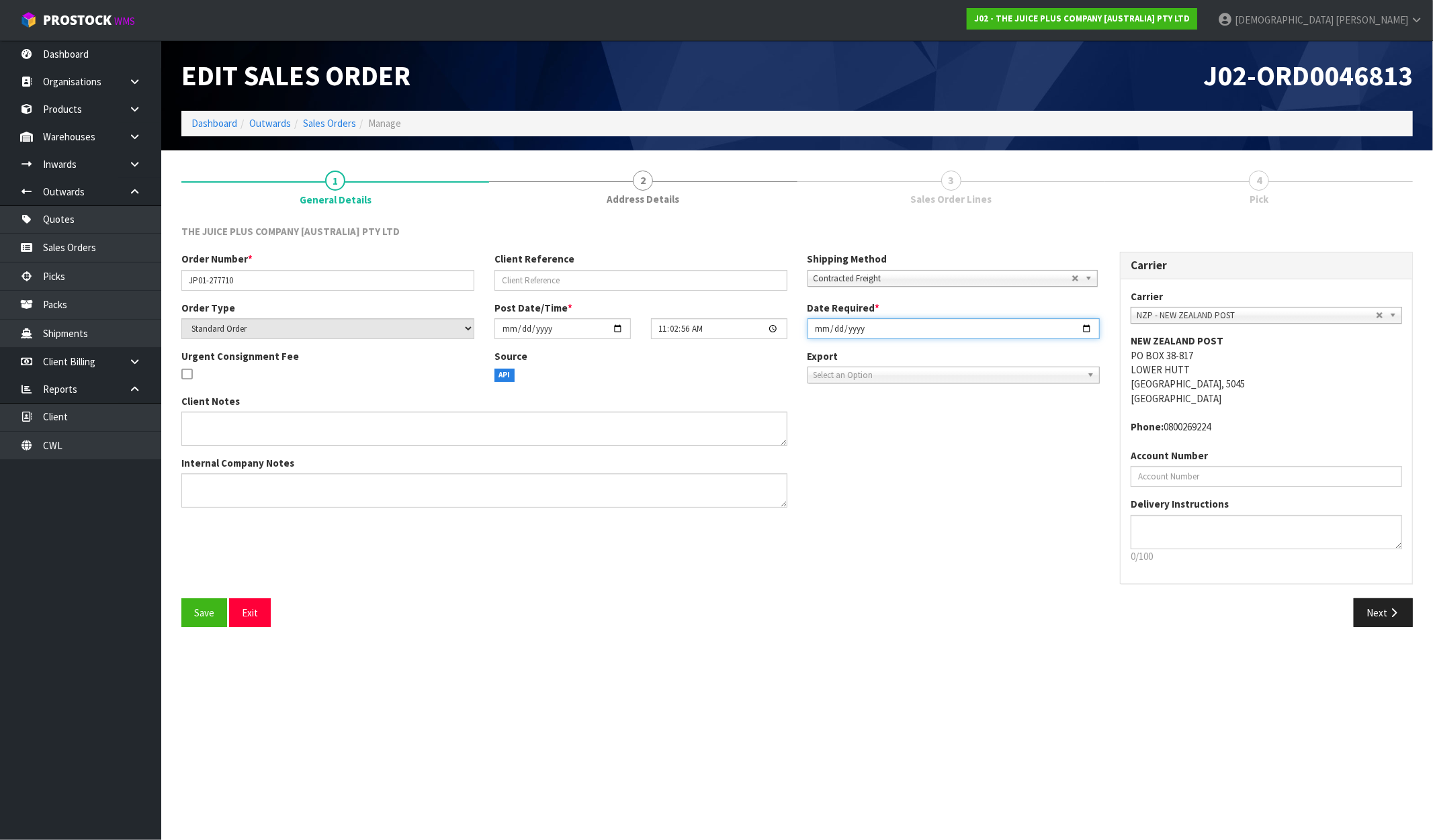
click at [1093, 327] on input "2025-09-29" at bounding box center [954, 329] width 293 height 21
click at [1085, 331] on input "2025-09-29" at bounding box center [954, 329] width 293 height 21
type input "[DATE]"
click at [988, 480] on div "Client Notes Internal Company Notes" at bounding box center [640, 456] width 939 height 124
click at [1388, 621] on button "Next" at bounding box center [1383, 613] width 59 height 29
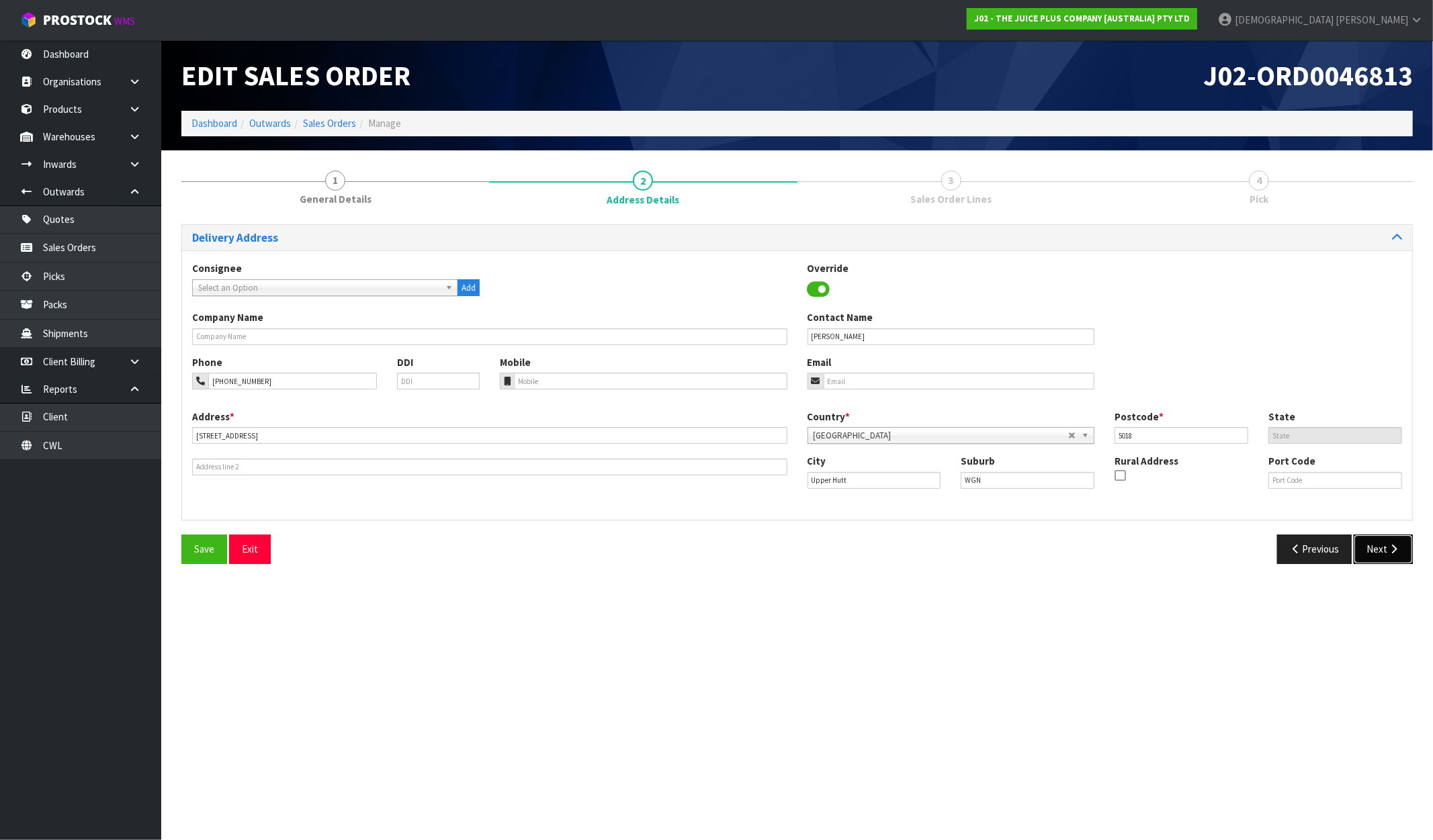
click at [1387, 551] on icon "button" at bounding box center [1394, 549] width 13 height 10
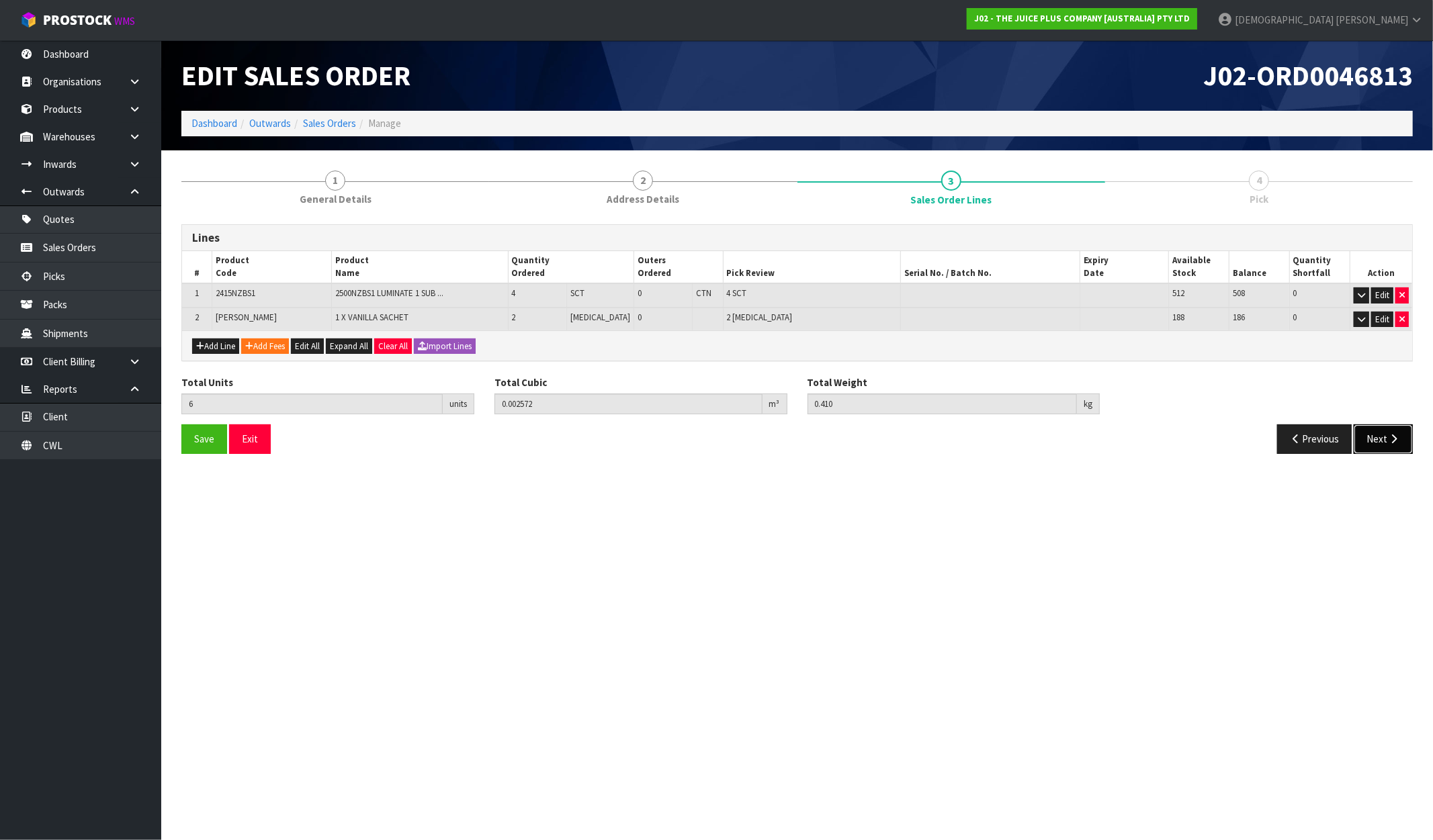
click at [1401, 440] on button "Next" at bounding box center [1383, 439] width 59 height 29
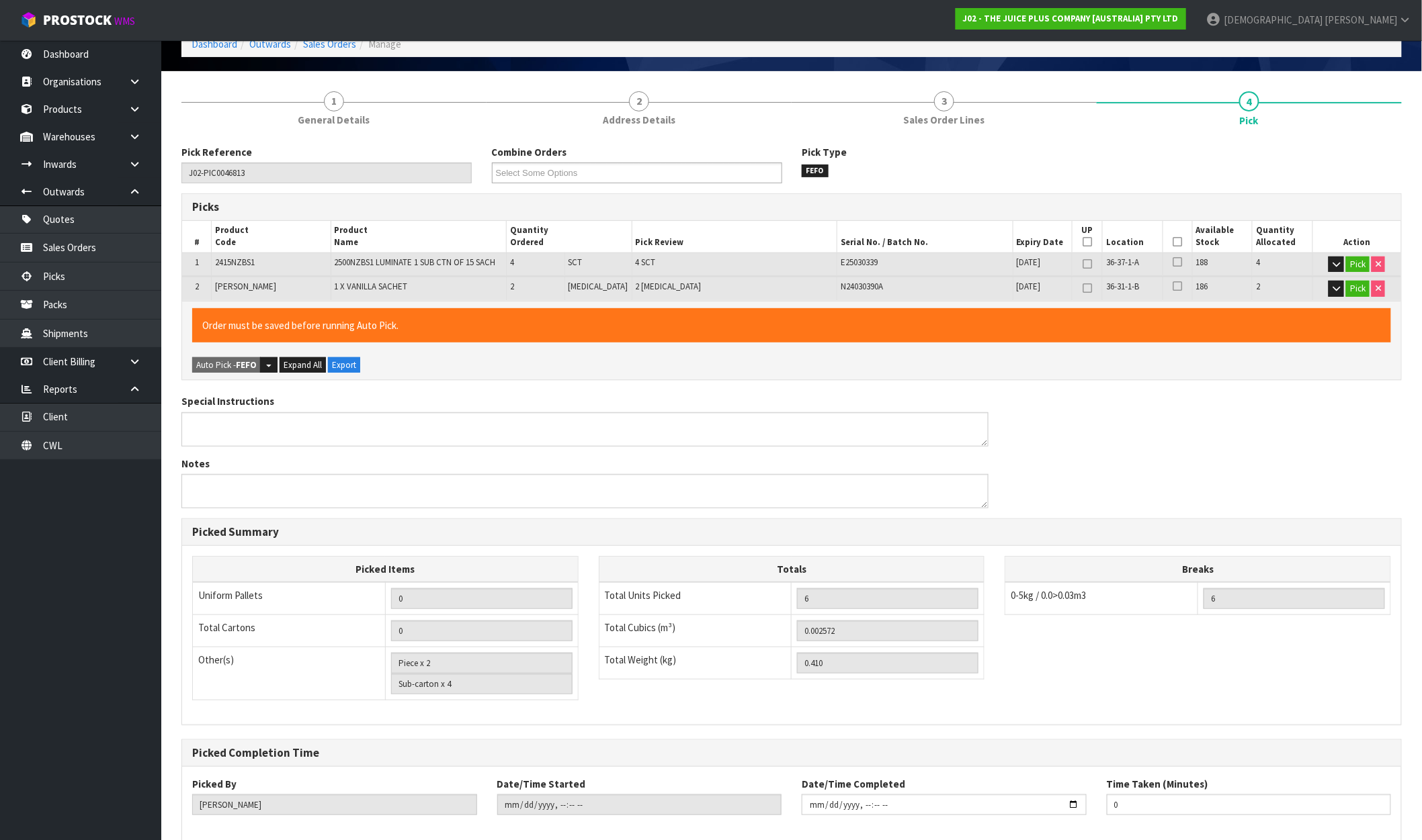
scroll to position [149, 0]
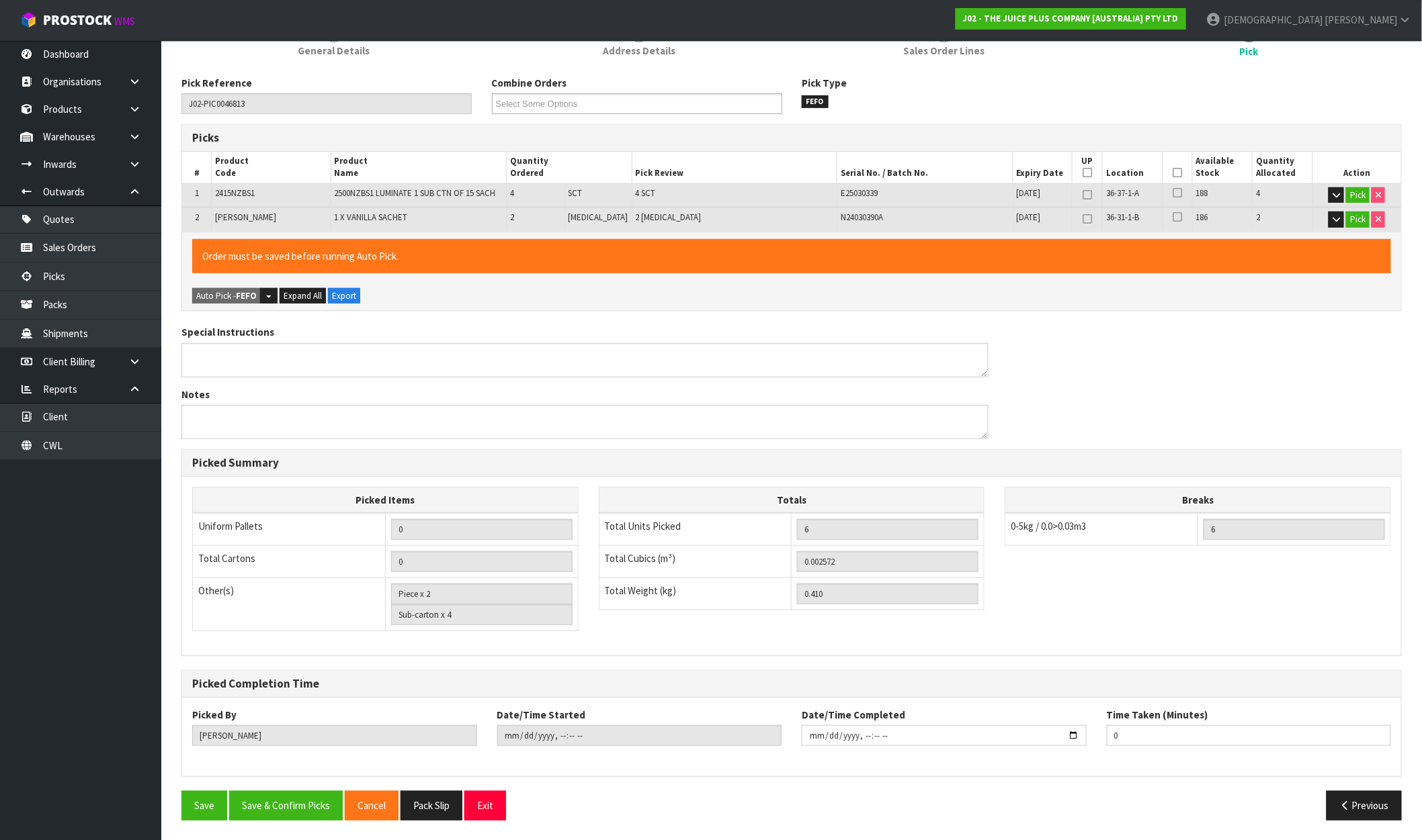
click at [243, 304] on div "Order must be saved before running Auto Pick. Auto Pick - FEFO Split button! FI…" at bounding box center [791, 271] width 1219 height 80
click at [211, 805] on button "Save" at bounding box center [204, 806] width 46 height 29
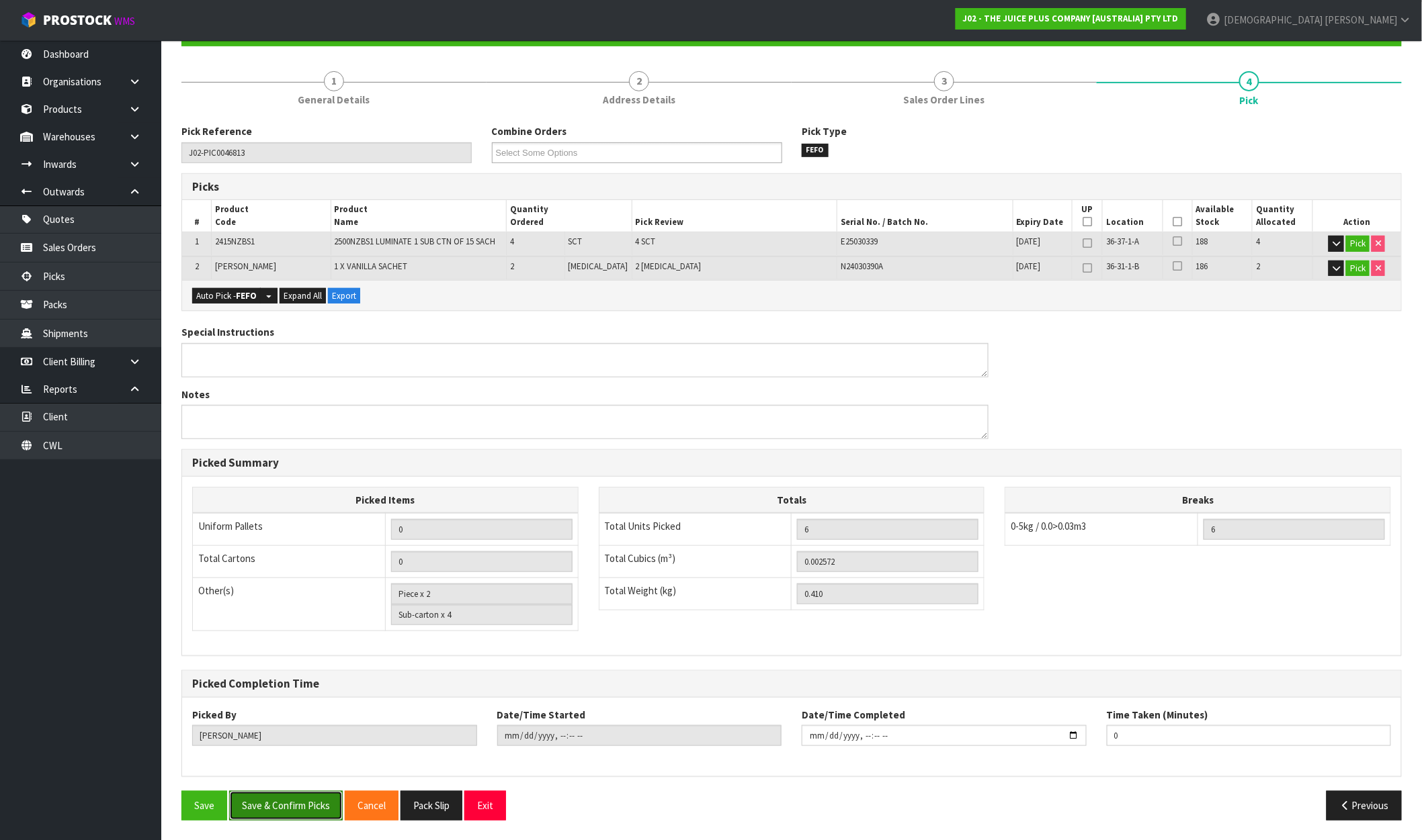
click at [305, 813] on button "Save & Confirm Picks" at bounding box center [286, 806] width 114 height 29
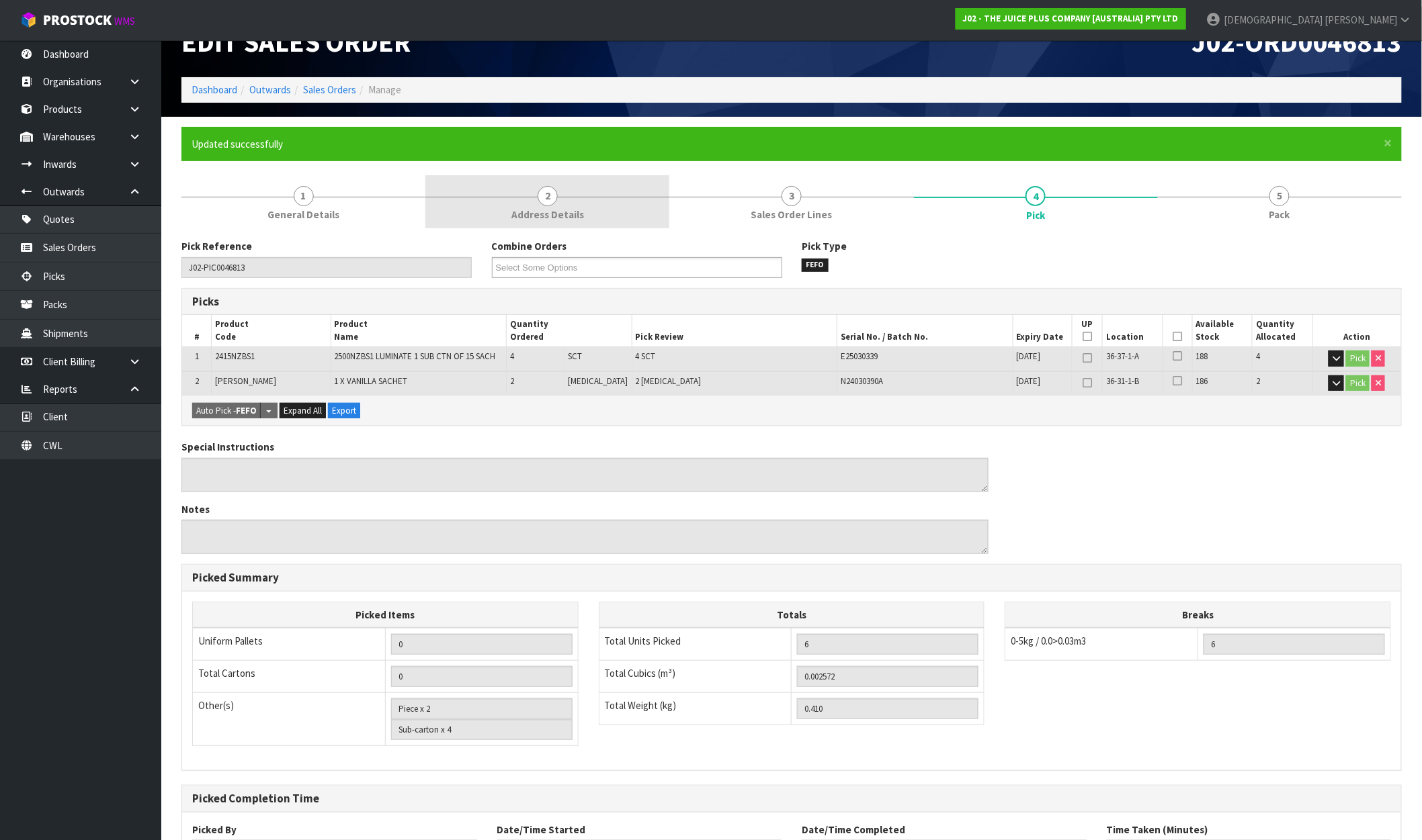
scroll to position [0, 0]
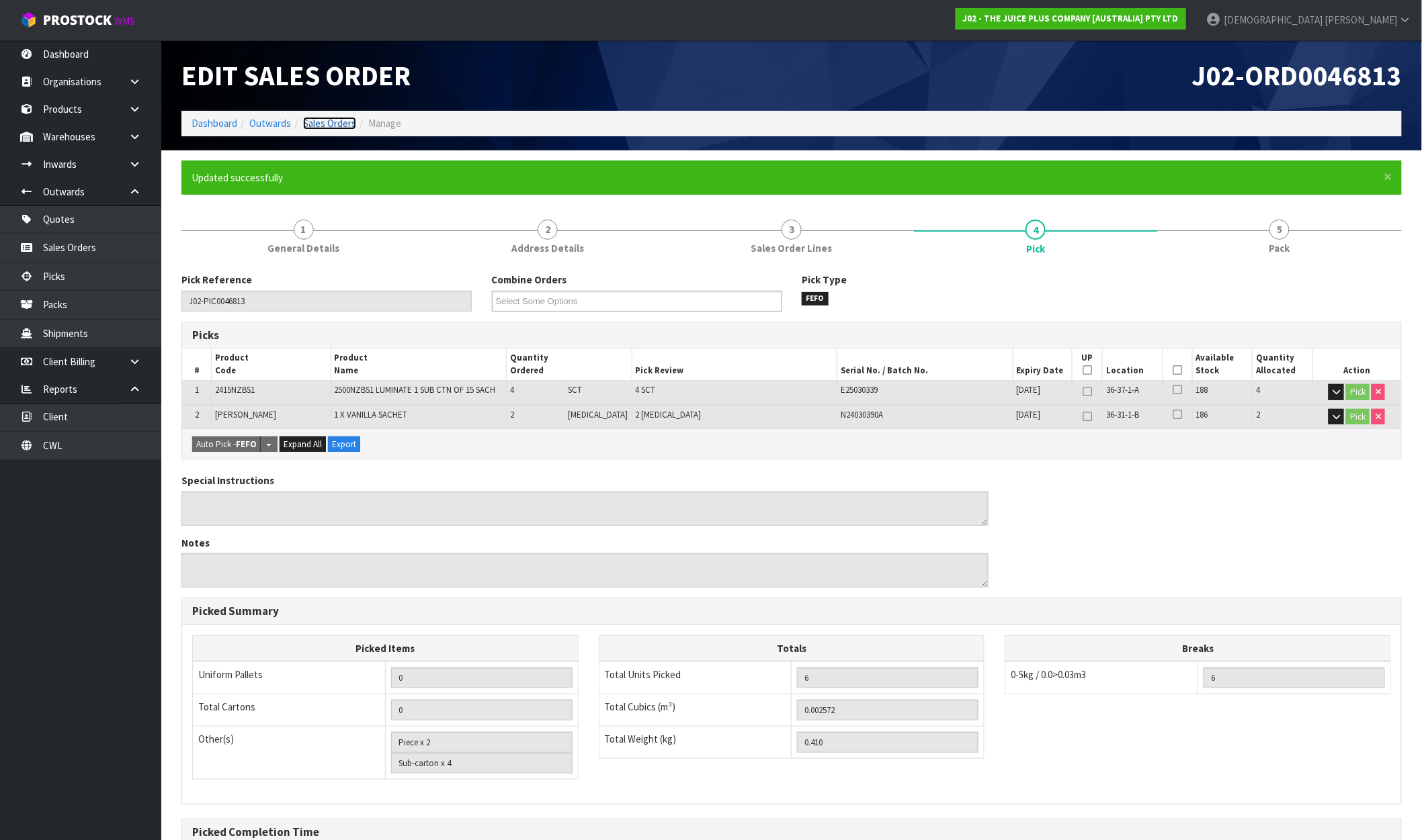
click at [313, 126] on link "Sales Orders" at bounding box center [329, 124] width 53 height 13
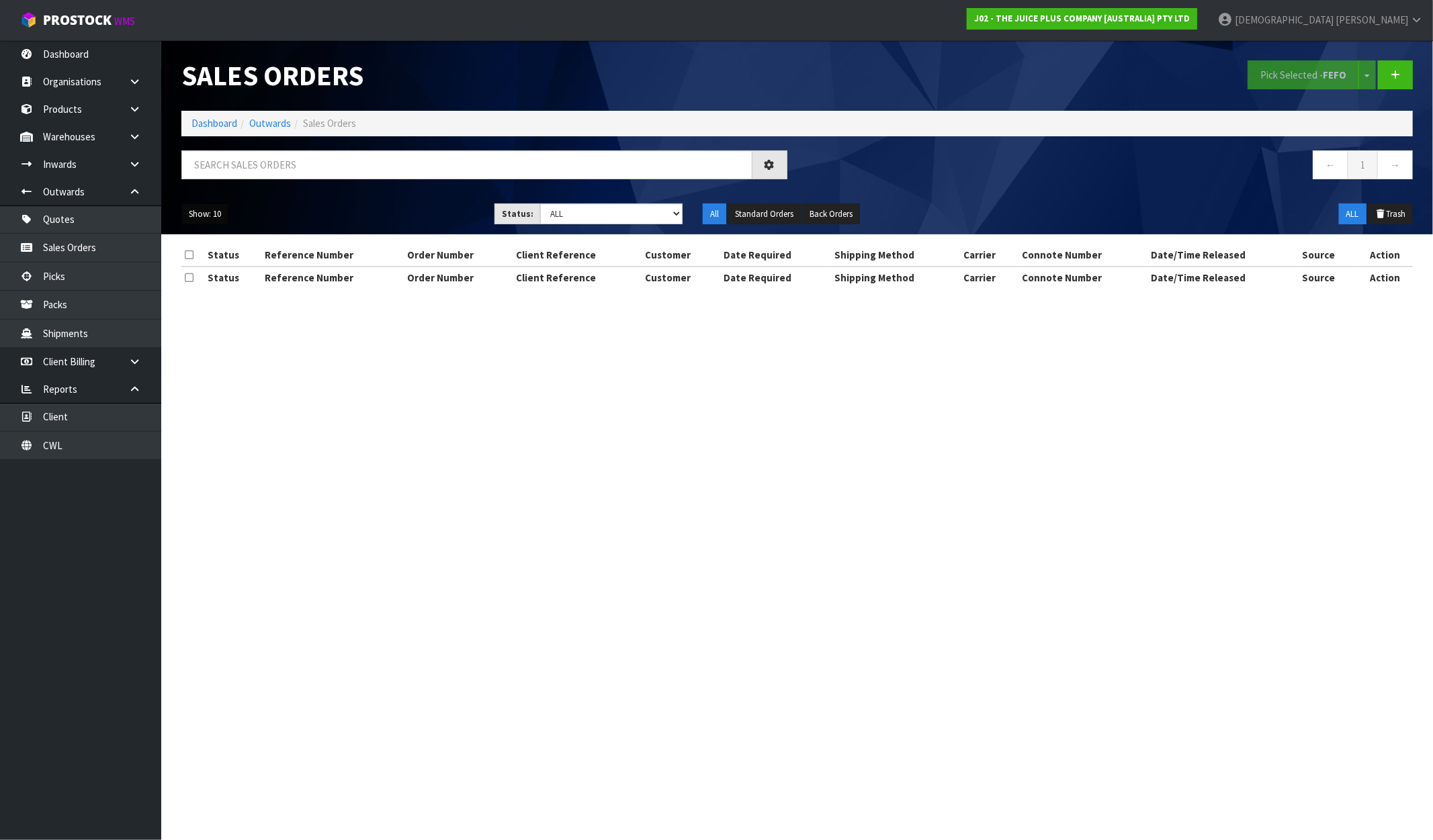
click at [216, 218] on button "Show: 10" at bounding box center [205, 214] width 47 height 21
click at [212, 256] on link "10" at bounding box center [235, 258] width 107 height 18
click at [212, 203] on button "Show: 10" at bounding box center [205, 214] width 47 height 21
click at [217, 278] on link "25" at bounding box center [235, 276] width 107 height 18
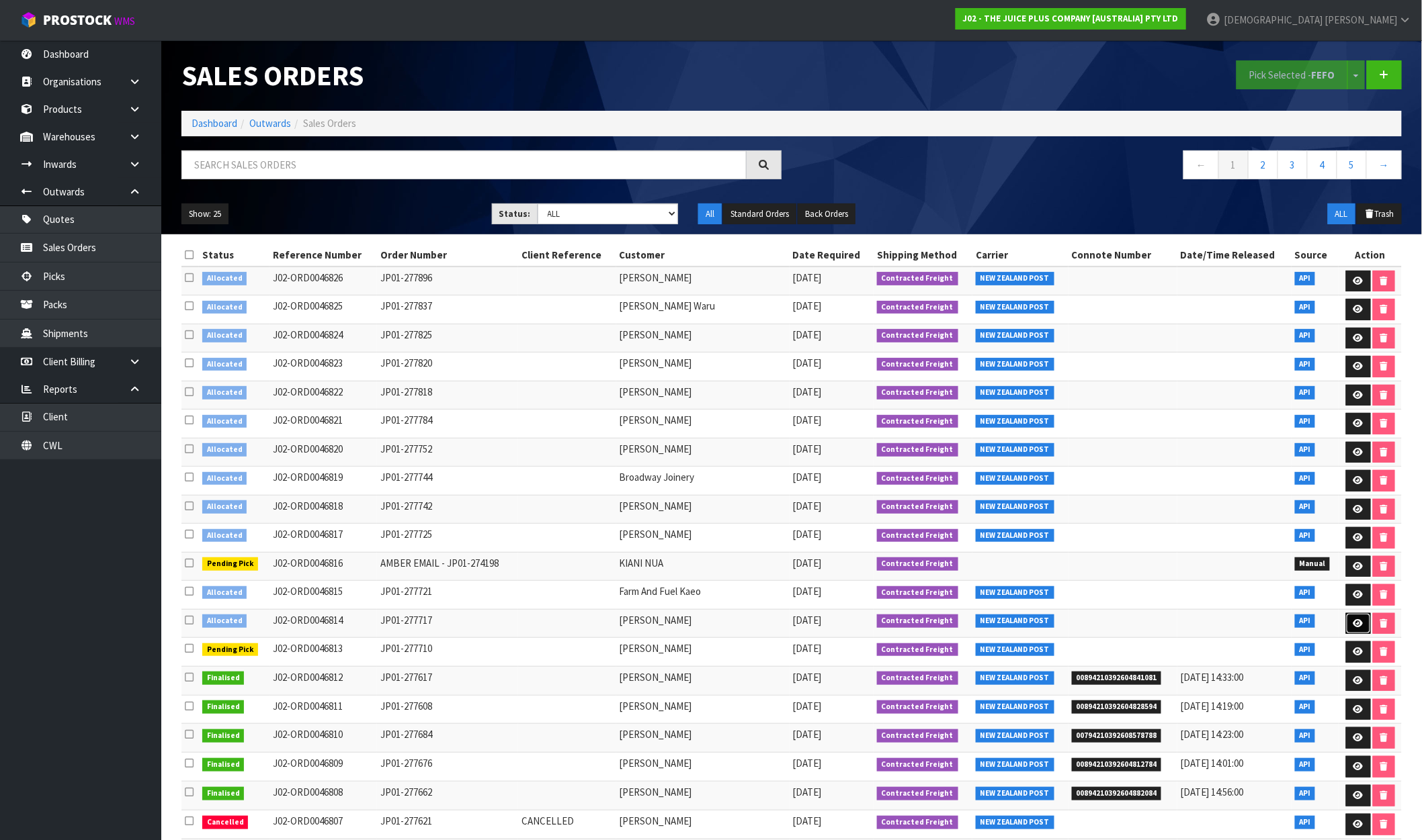
click at [1357, 628] on icon at bounding box center [1358, 624] width 10 height 9
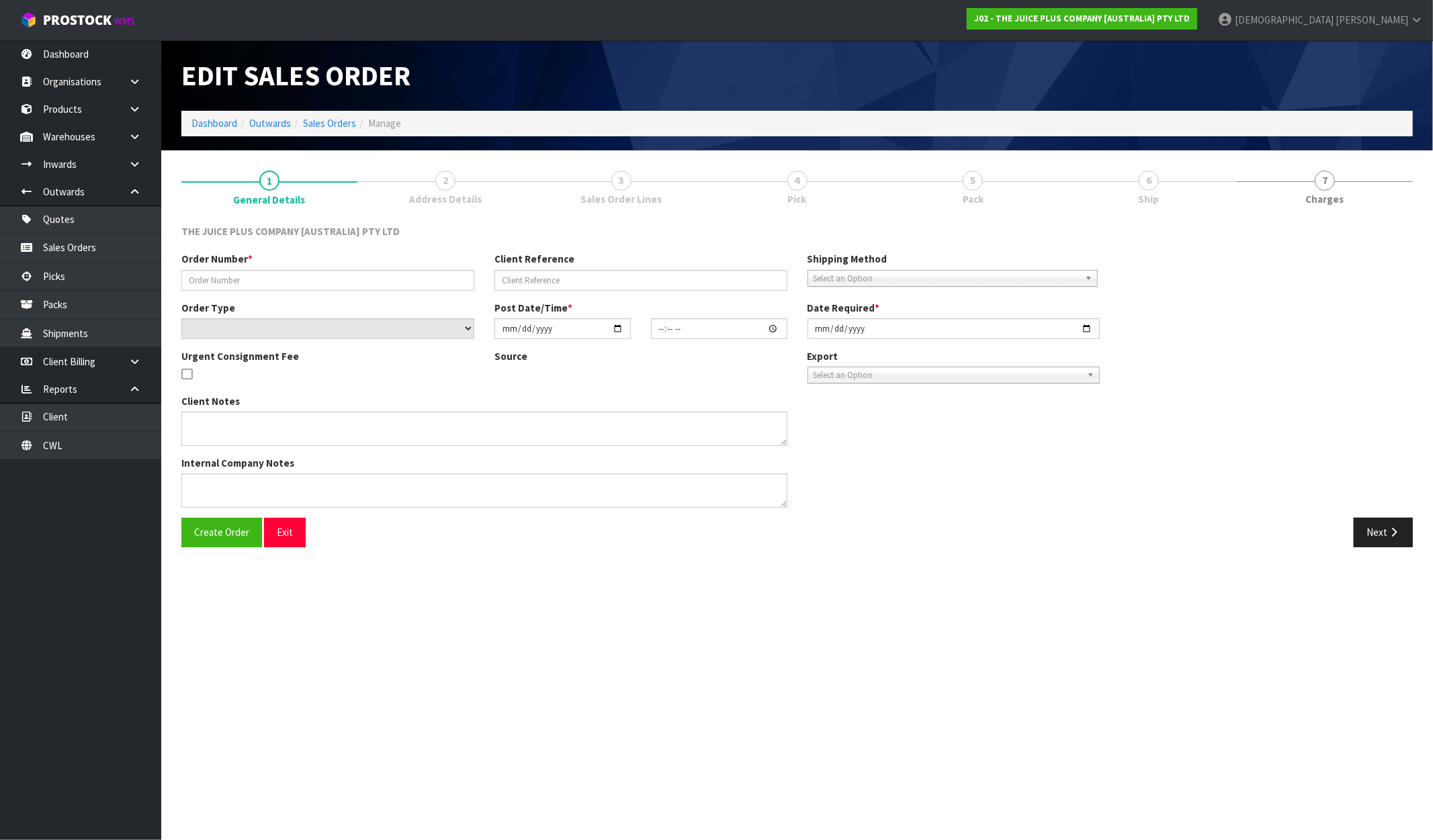
type input "JP01-277717"
select select "number:0"
type input "2025-09-29"
type input "13:41:04.000"
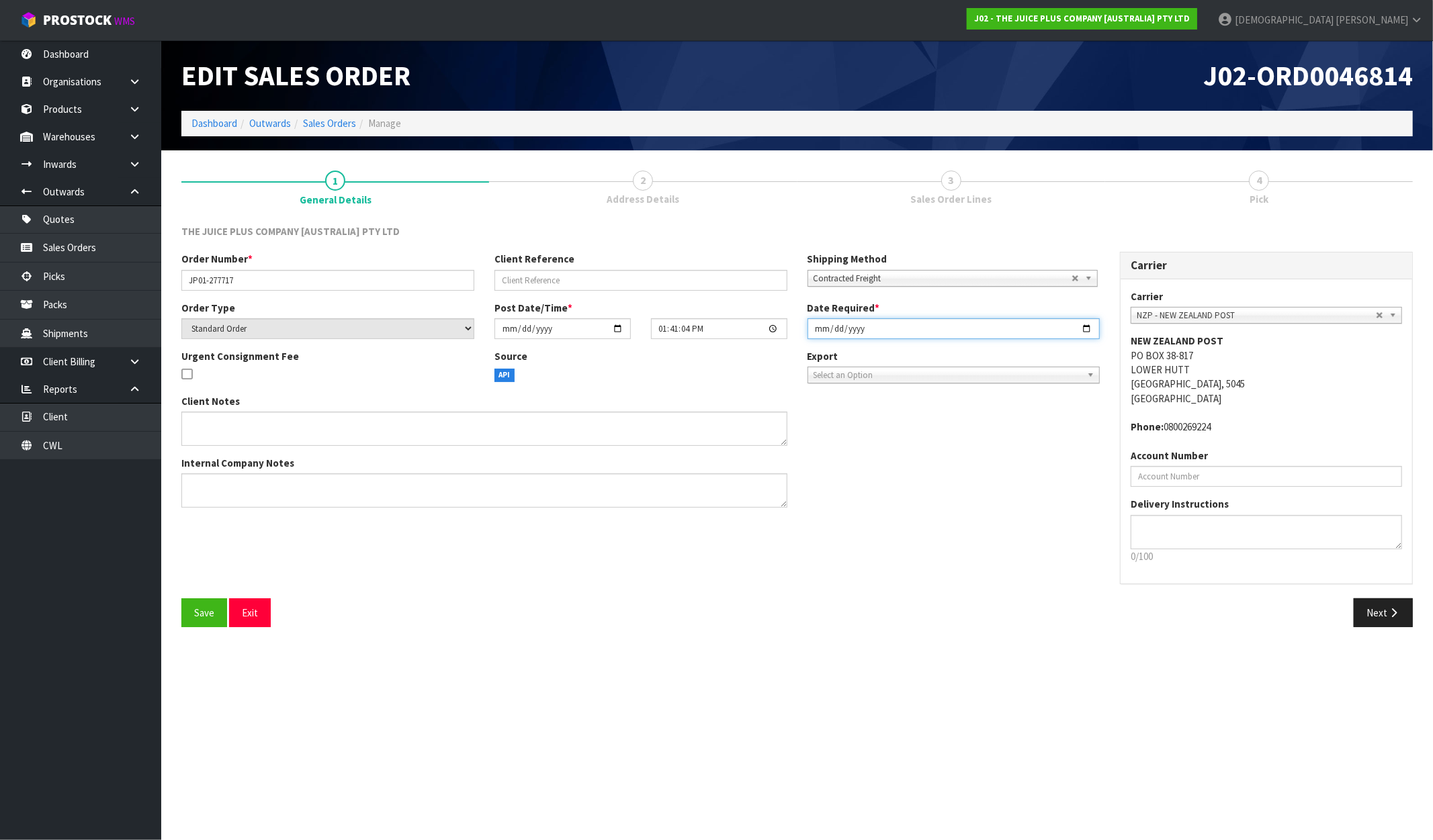
click at [1091, 330] on input "2025-09-29" at bounding box center [954, 329] width 293 height 21
type input "[DATE]"
click at [983, 505] on div "Client Notes Internal Company Notes" at bounding box center [640, 456] width 939 height 124
click at [1381, 612] on button "Next" at bounding box center [1383, 613] width 59 height 29
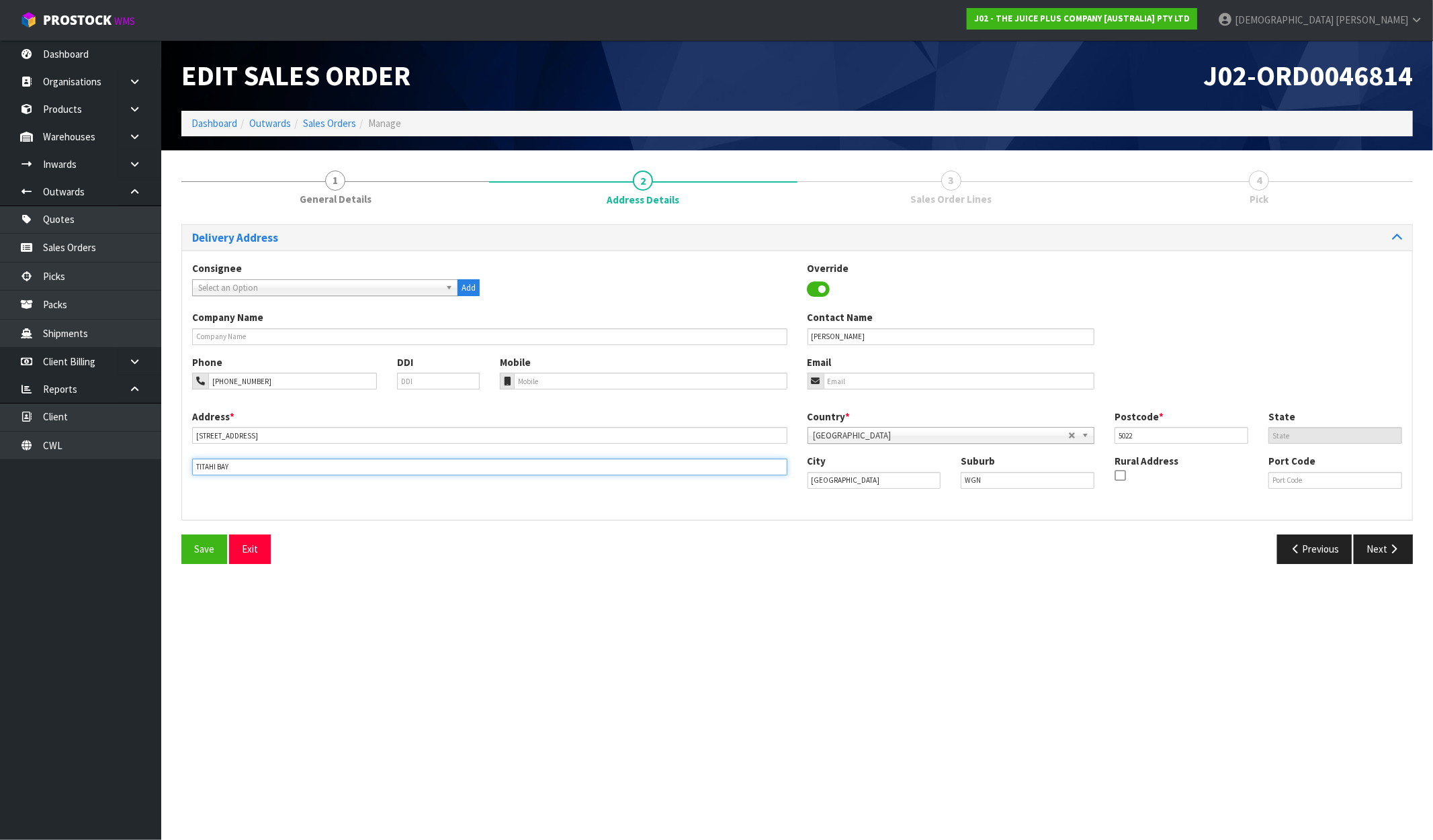
drag, startPoint x: 262, startPoint y: 460, endPoint x: 133, endPoint y: 470, distance: 129.4
click at [133, 470] on body "Toggle navigation ProStock WMS J02 - THE JUICE PLUS COMPANY [AUSTRALIA] PTY LTD…" at bounding box center [716, 420] width 1433 height 840
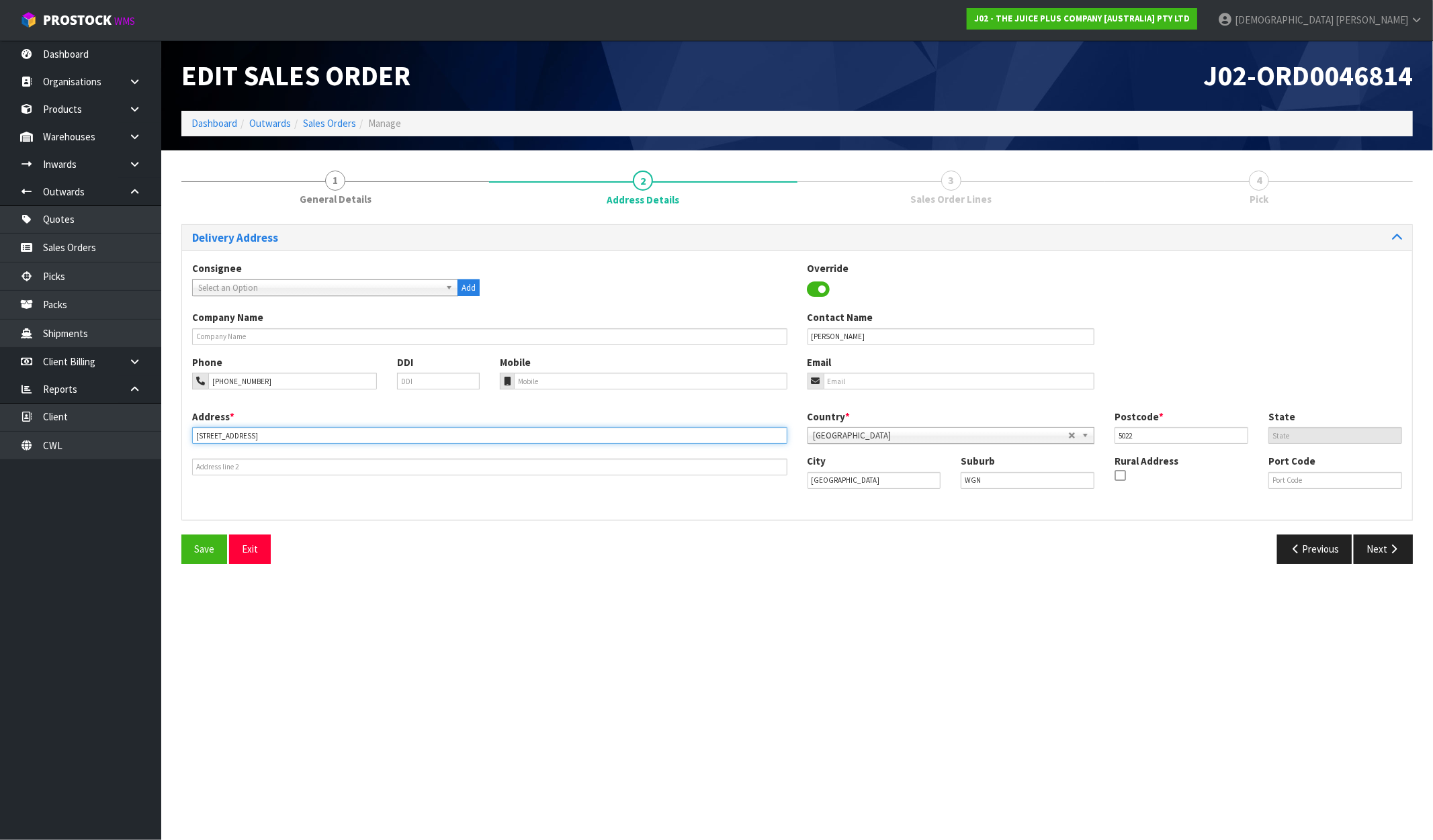
click at [292, 437] on input "17 MAWHARE STREET" at bounding box center [490, 435] width 596 height 17
paste input "TITAHI BAY"
type input "17 MAWHARE STREET, TITAHI BAY"
click at [1383, 539] on button "Next" at bounding box center [1383, 549] width 59 height 29
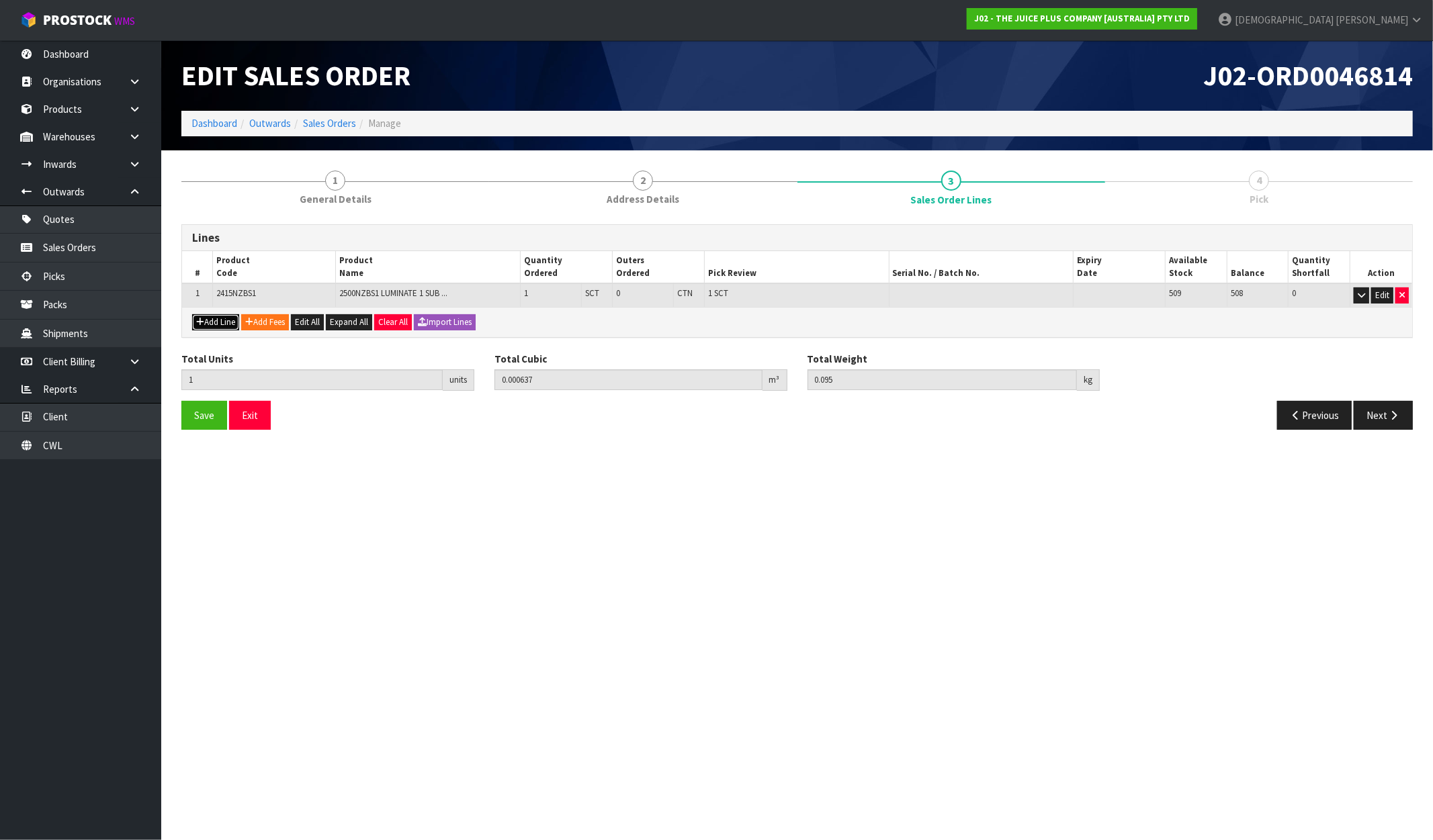
click at [220, 320] on button "Add Line" at bounding box center [216, 322] width 47 height 16
type input "0"
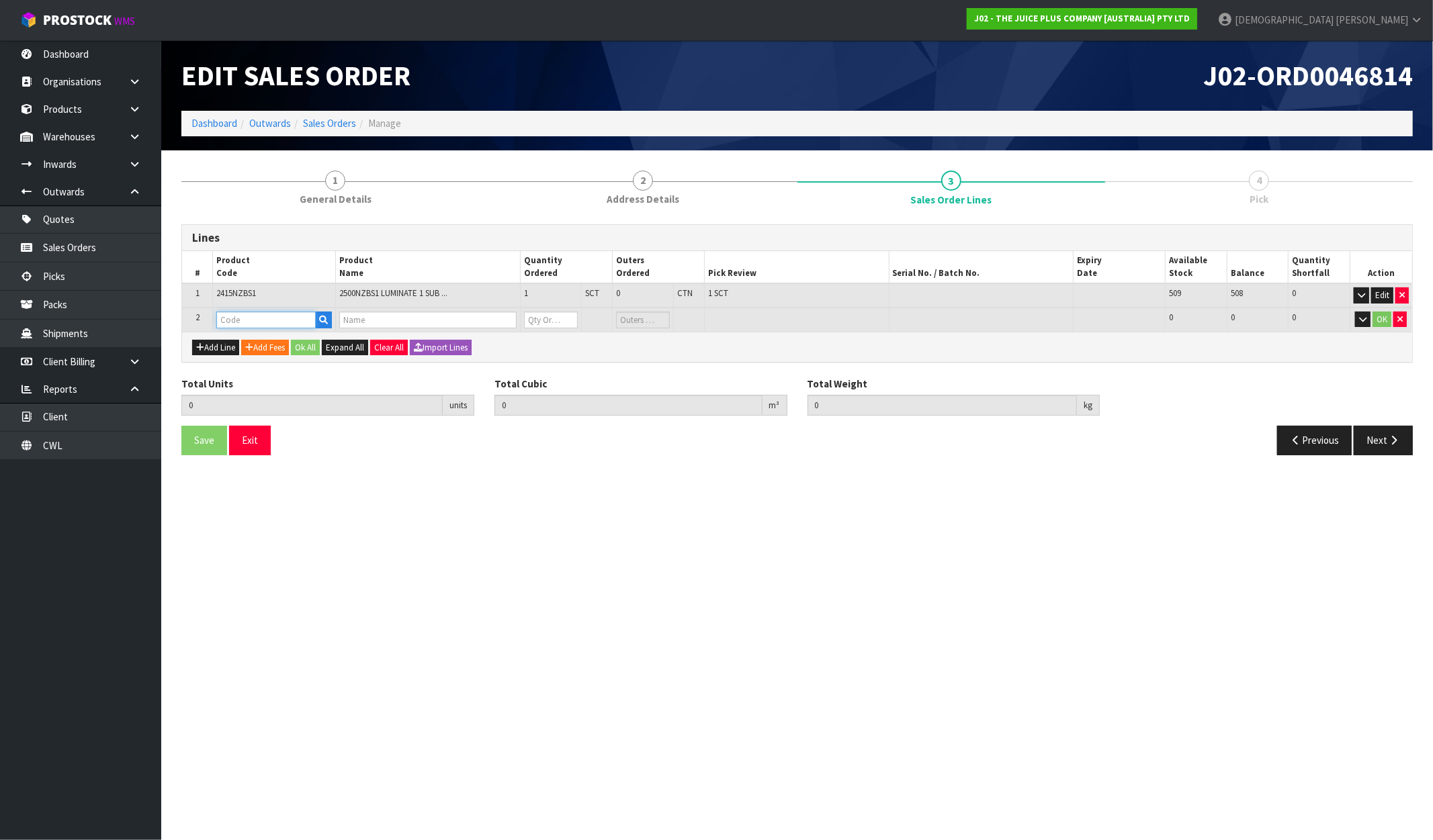
click at [242, 319] on input "text" at bounding box center [266, 320] width 99 height 17
type input "V"
click at [266, 357] on link "V ANILLA SACHET" at bounding box center [274, 359] width 116 height 18
type input "VANILLA SACHET"
type input "1"
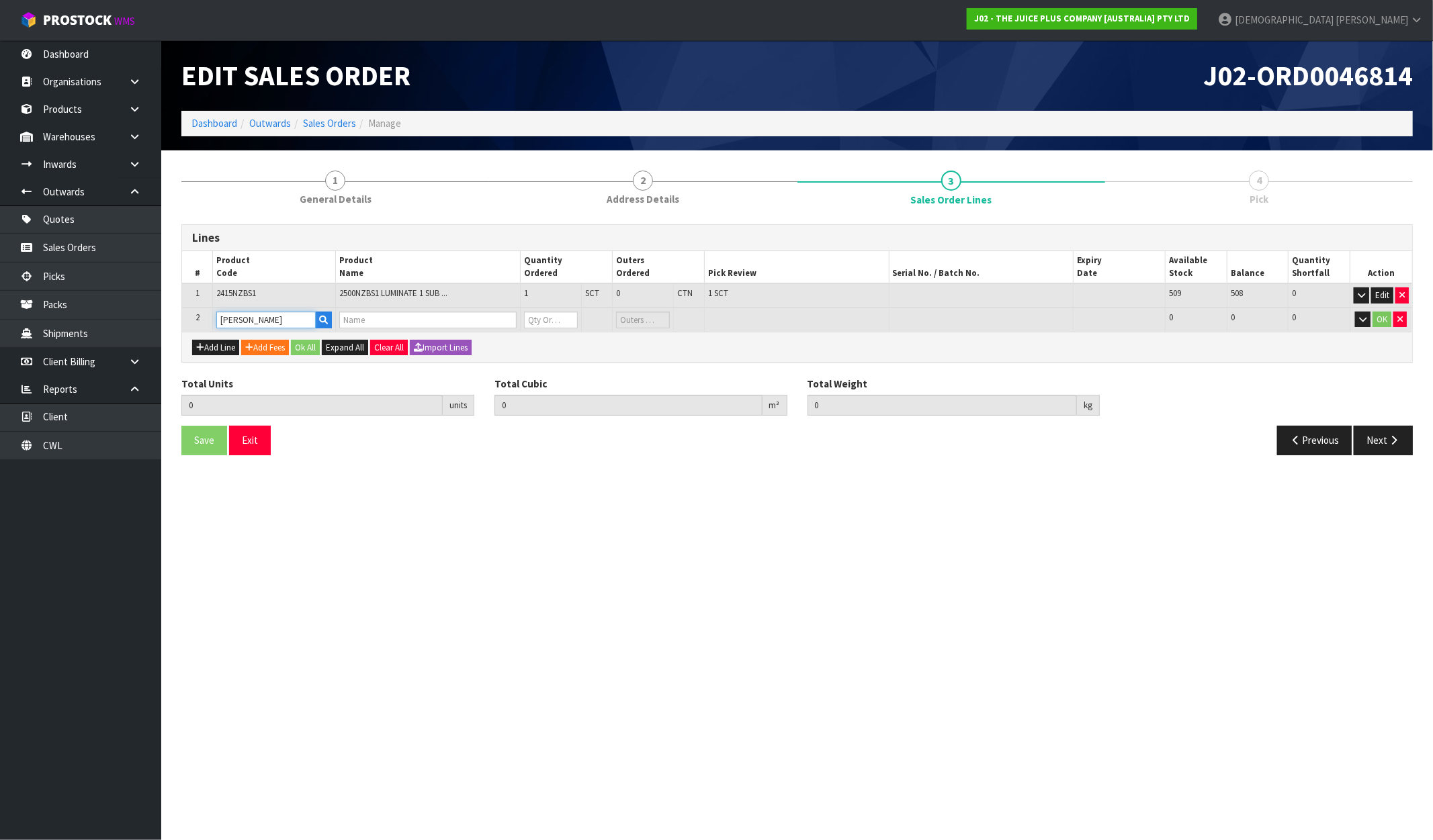
type input "0.000637"
type input "0.095"
type input "1 X VANILLA SACHET"
type input "0"
drag, startPoint x: 548, startPoint y: 316, endPoint x: 518, endPoint y: 326, distance: 31.6
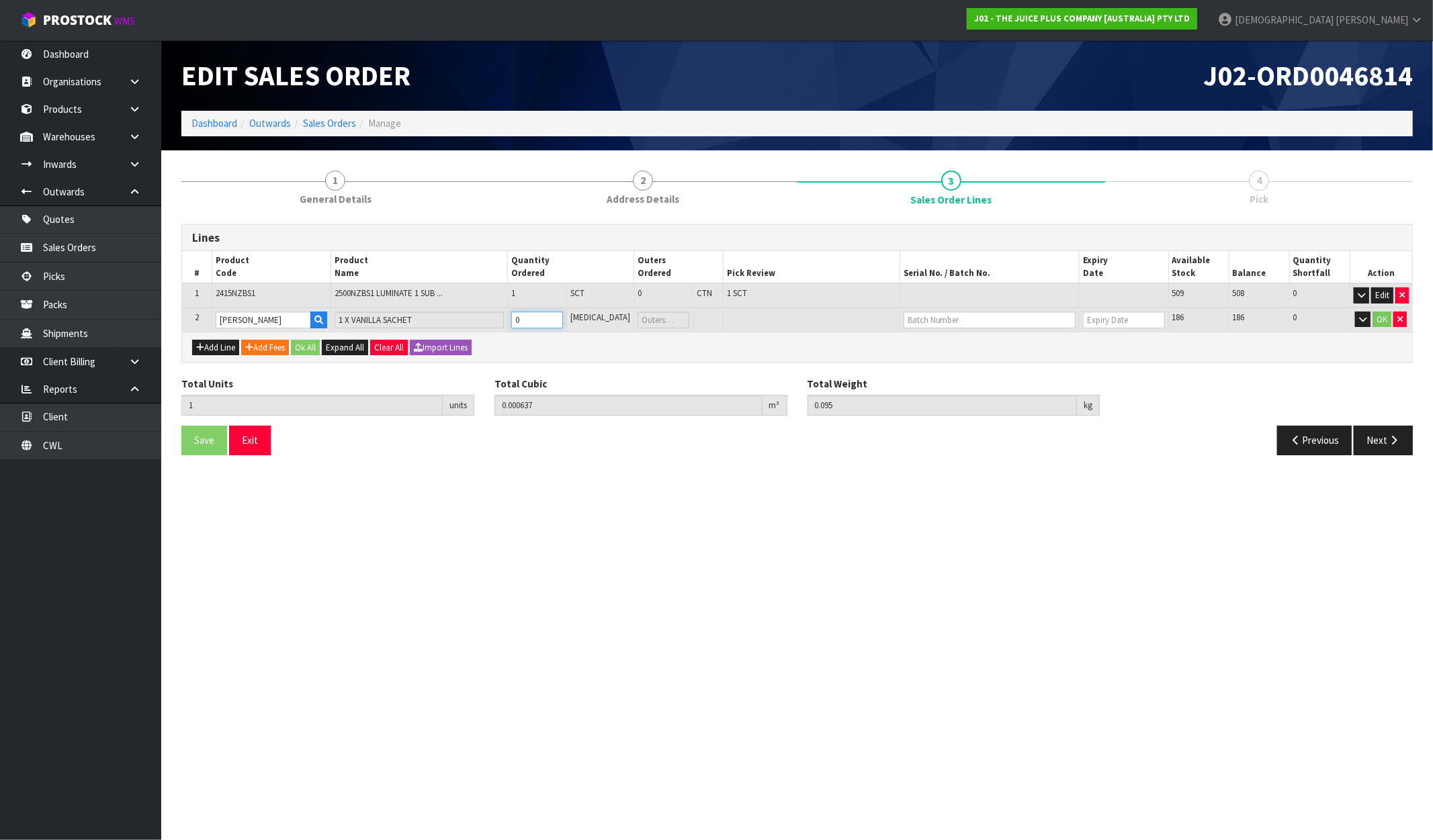
click at [518, 326] on tr "2 VANILLA SACHET 1 X VANILLA SACHET 0 PCE 186 186 0 OK" at bounding box center [796, 321] width 1230 height 25
type input "3"
type input "0.000661"
type input "0.125"
type input "2"
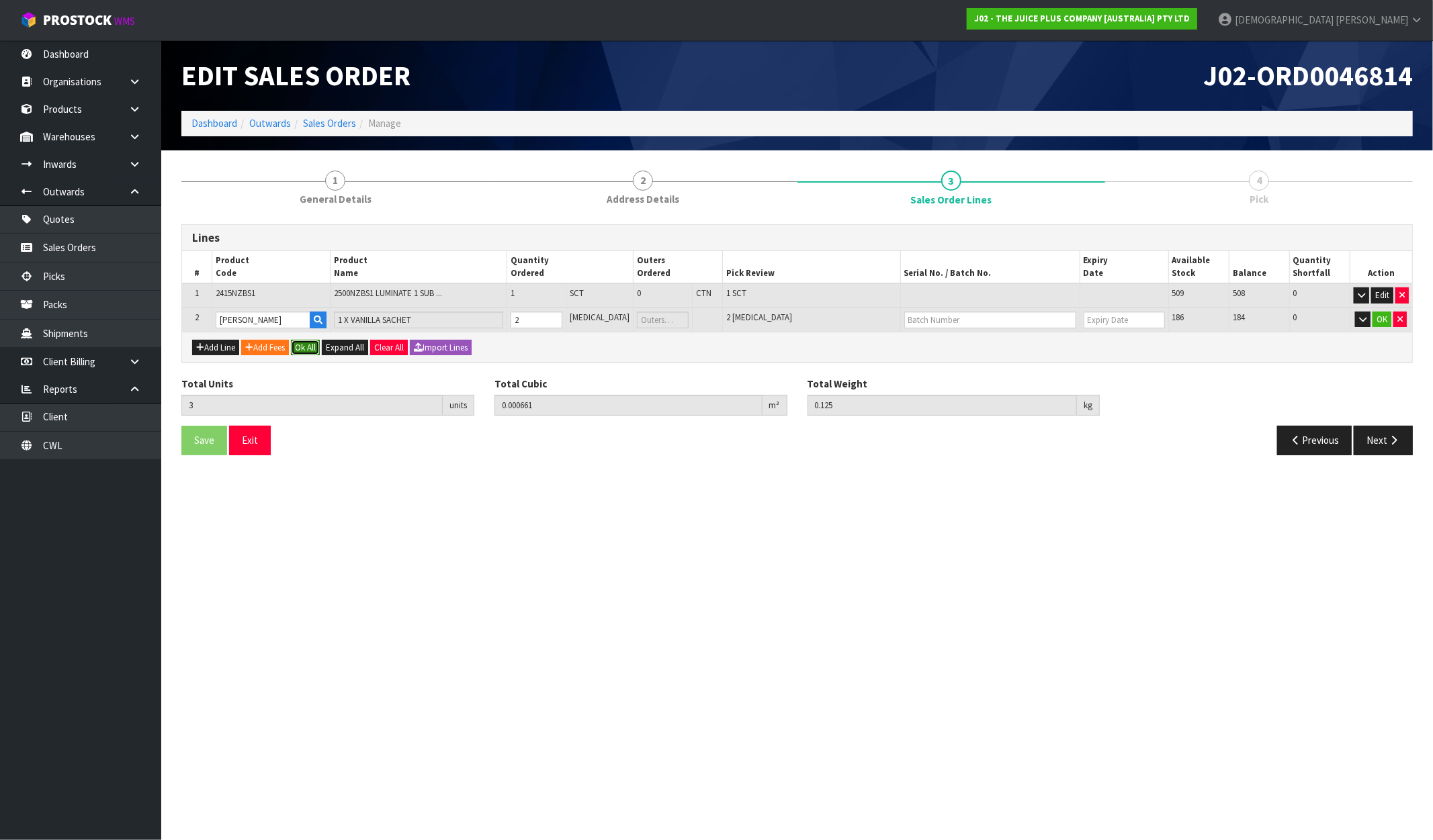
click at [316, 346] on button "Ok All" at bounding box center [305, 348] width 29 height 16
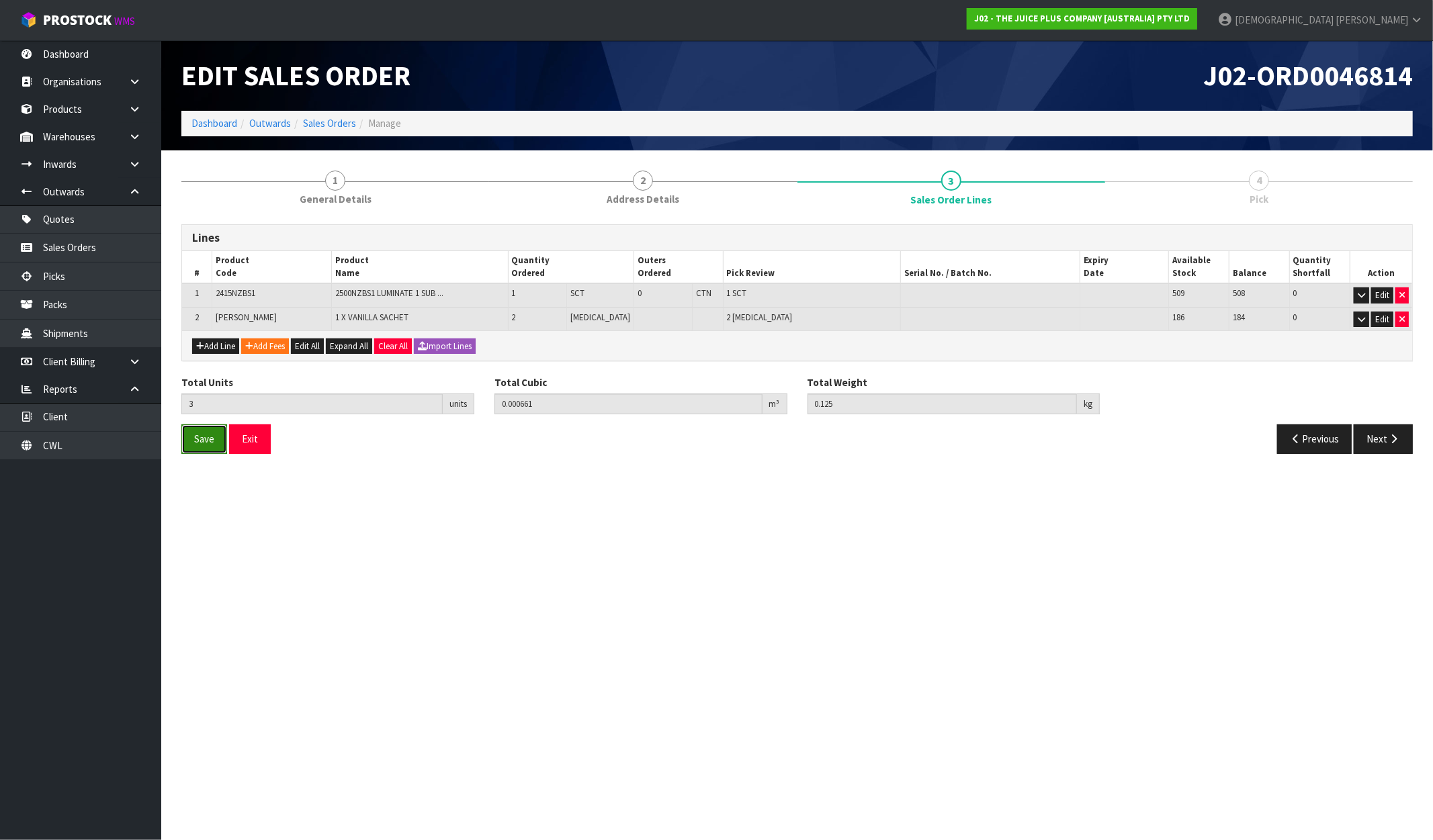
click at [215, 437] on button "Save" at bounding box center [204, 439] width 46 height 29
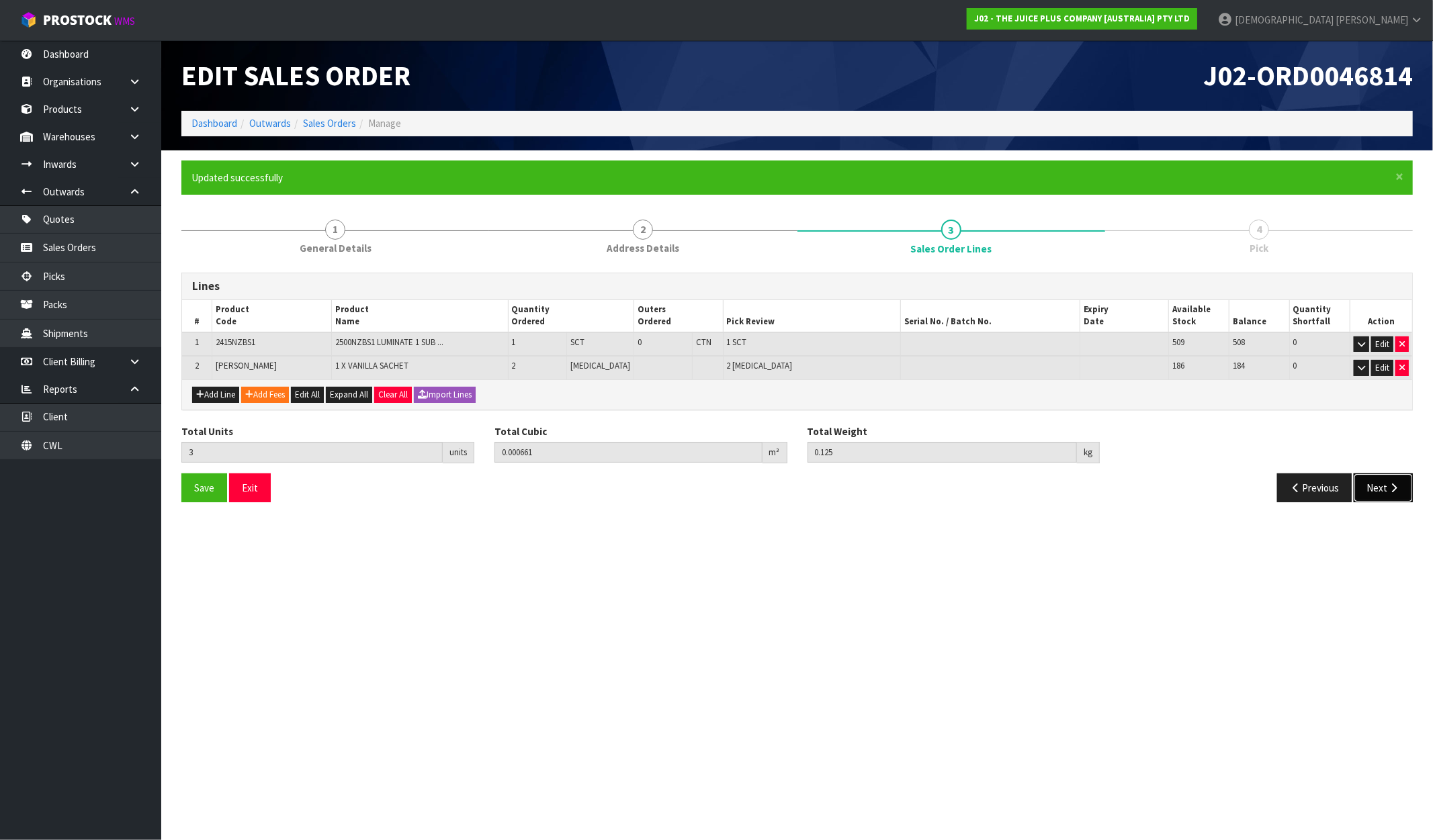
click at [1396, 488] on icon "button" at bounding box center [1394, 487] width 13 height 10
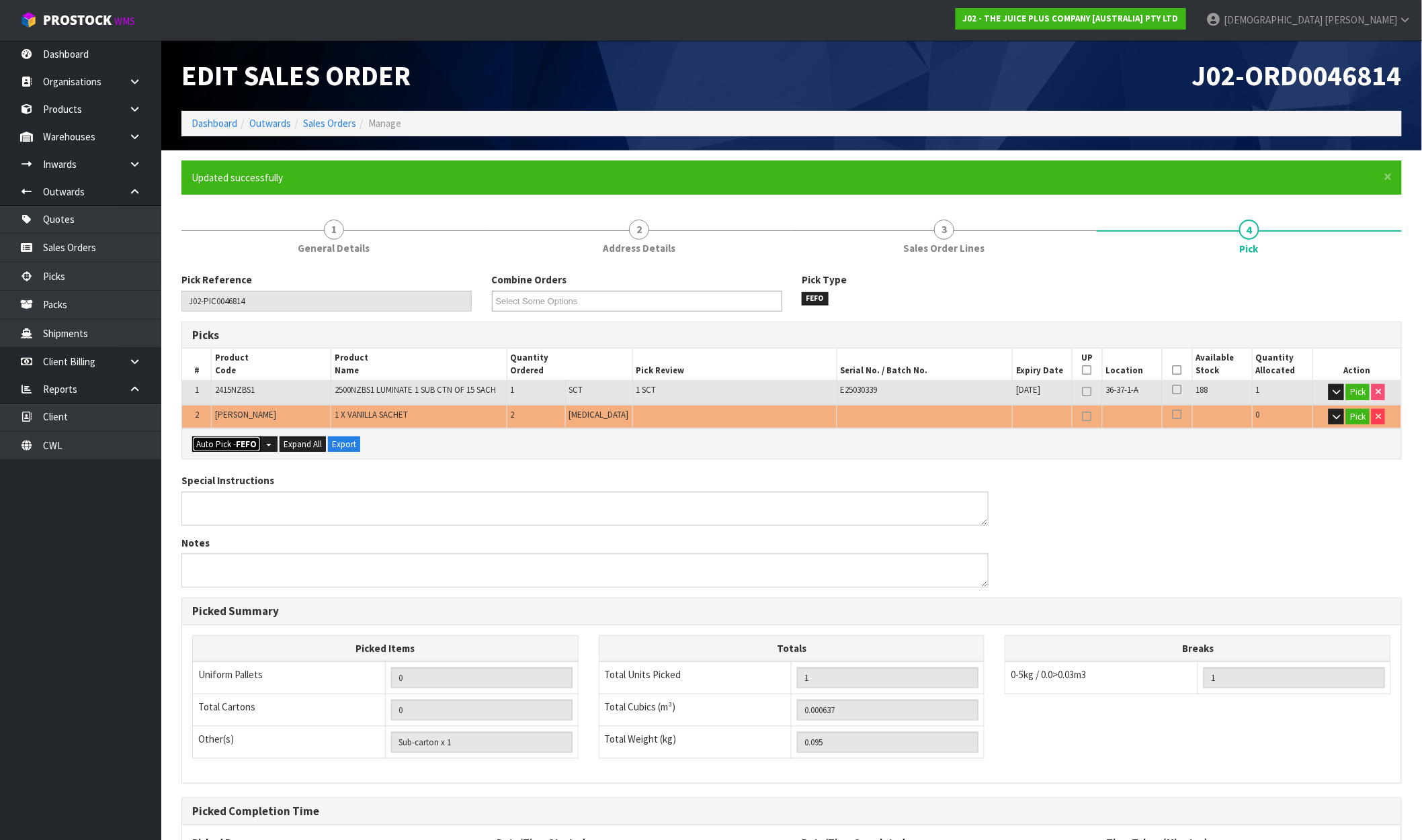
click at [244, 443] on strong "FEFO" at bounding box center [246, 444] width 21 height 12
type input "Piece x 2"
type input "3"
type input "0.000661"
type input "0.125"
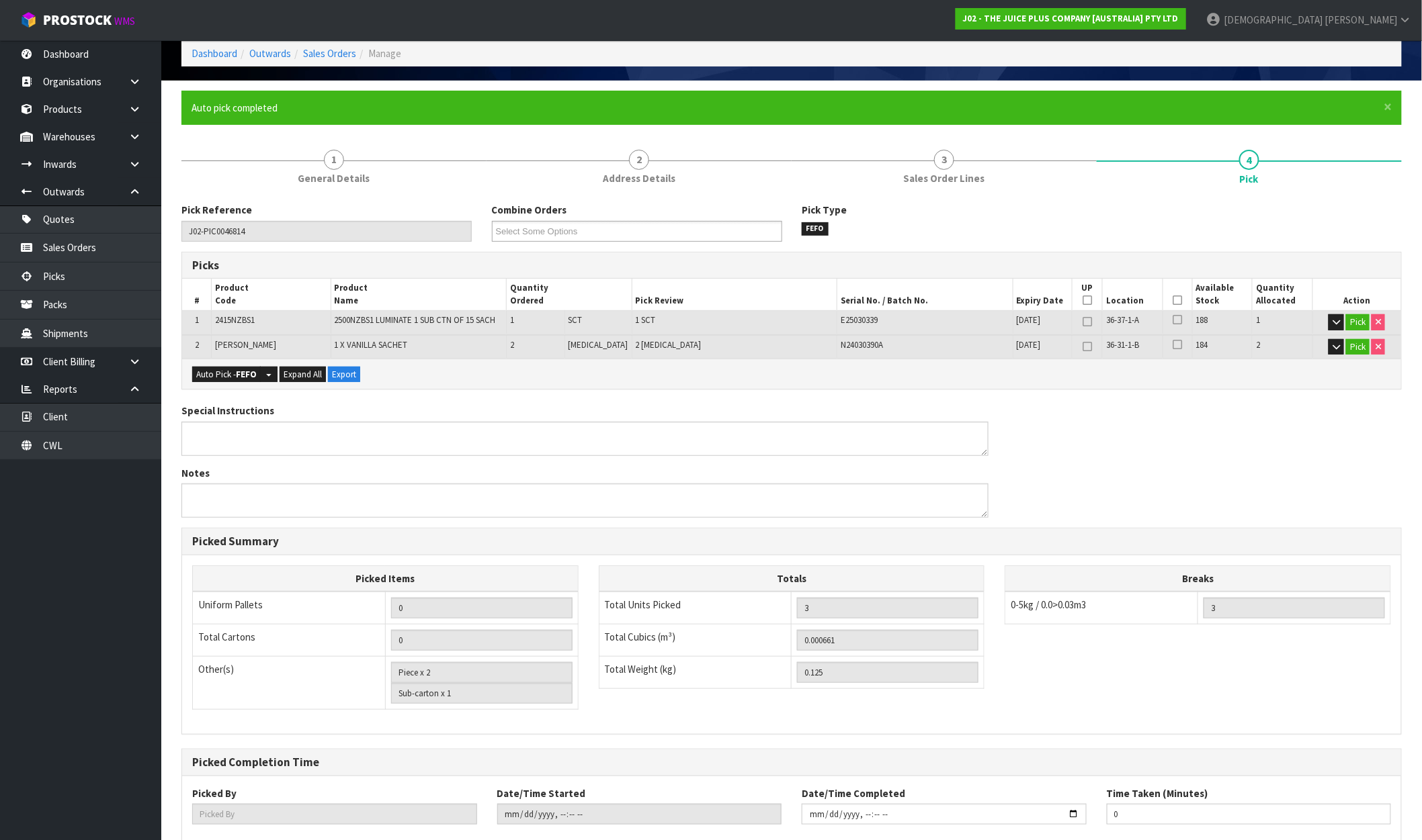
scroll to position [149, 0]
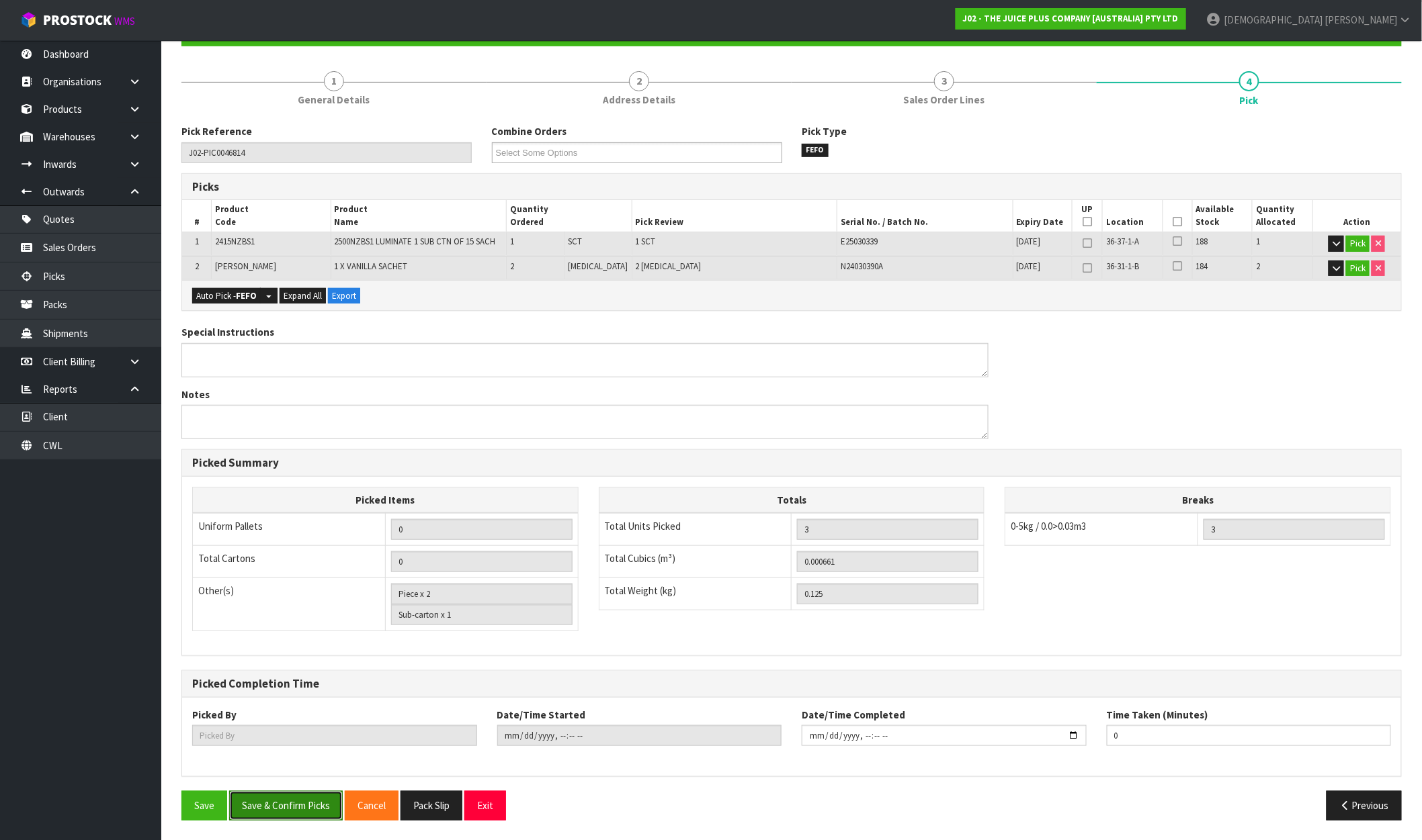
click at [308, 805] on button "Save & Confirm Picks" at bounding box center [286, 806] width 114 height 29
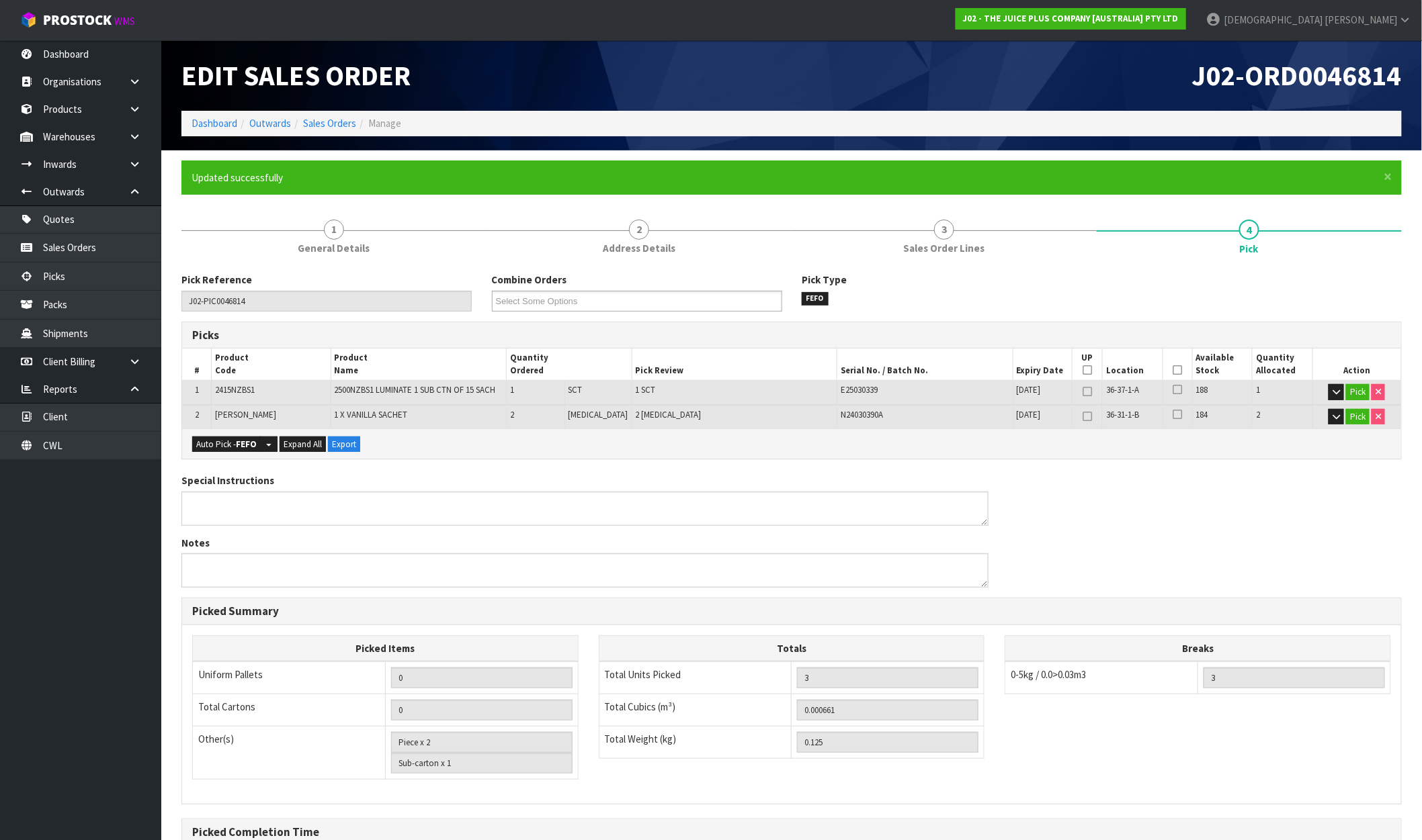
type input "[PERSON_NAME]"
type input "2025-09-30T09:00:15"
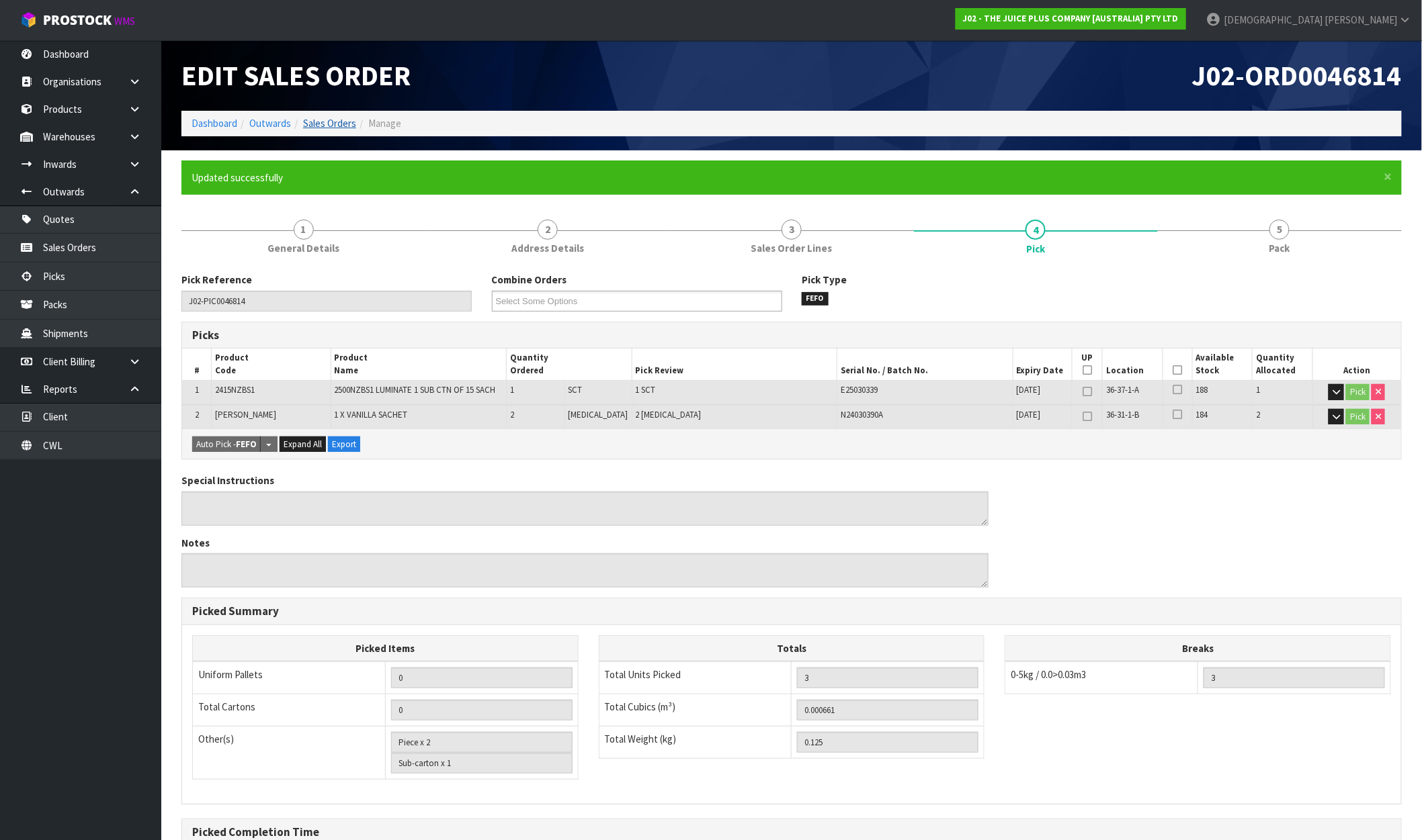
click at [332, 120] on link "Sales Orders" at bounding box center [329, 124] width 53 height 13
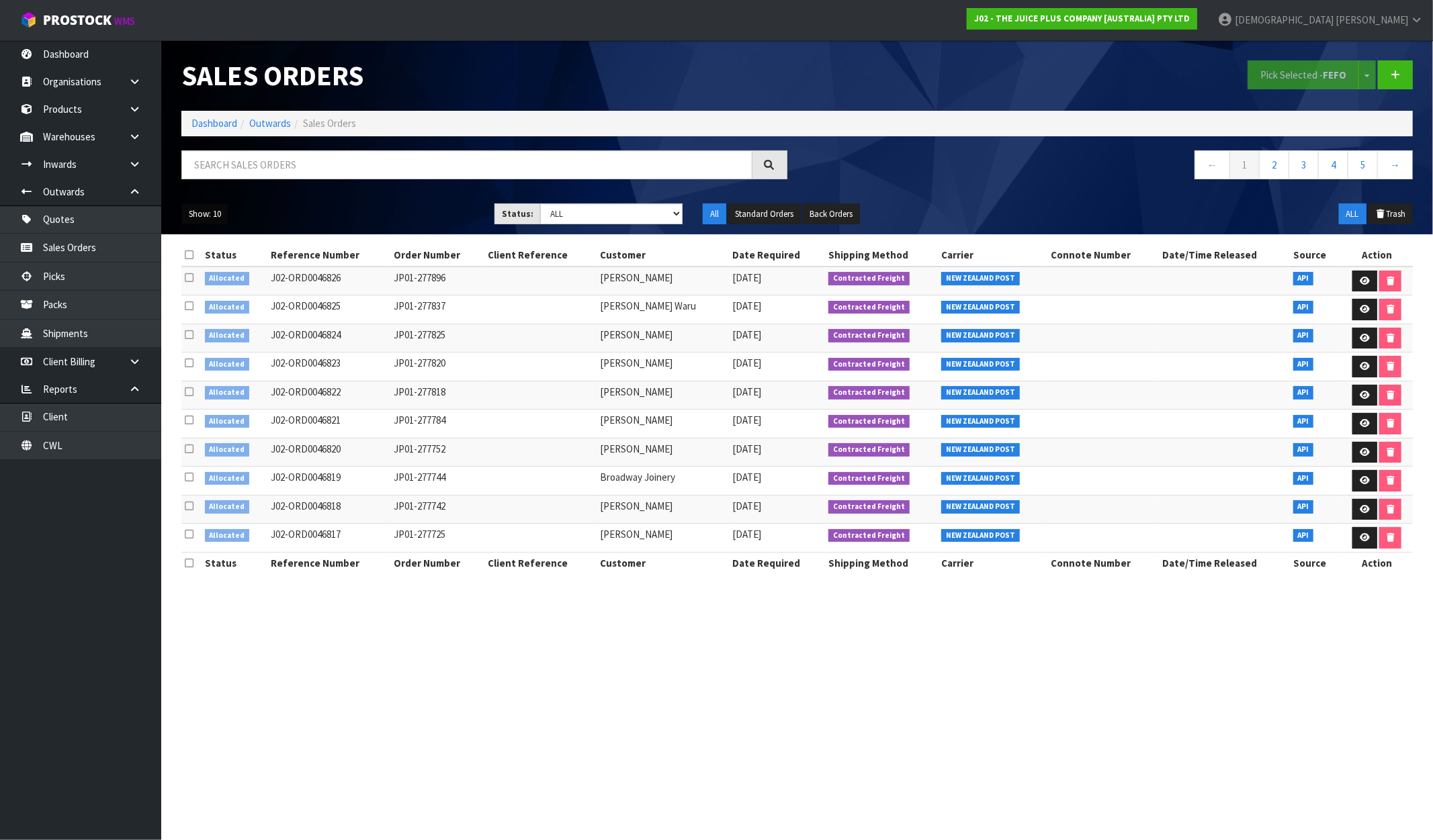
click at [219, 216] on button "Show: 10" at bounding box center [205, 214] width 47 height 21
click at [216, 279] on link "25" at bounding box center [235, 276] width 107 height 18
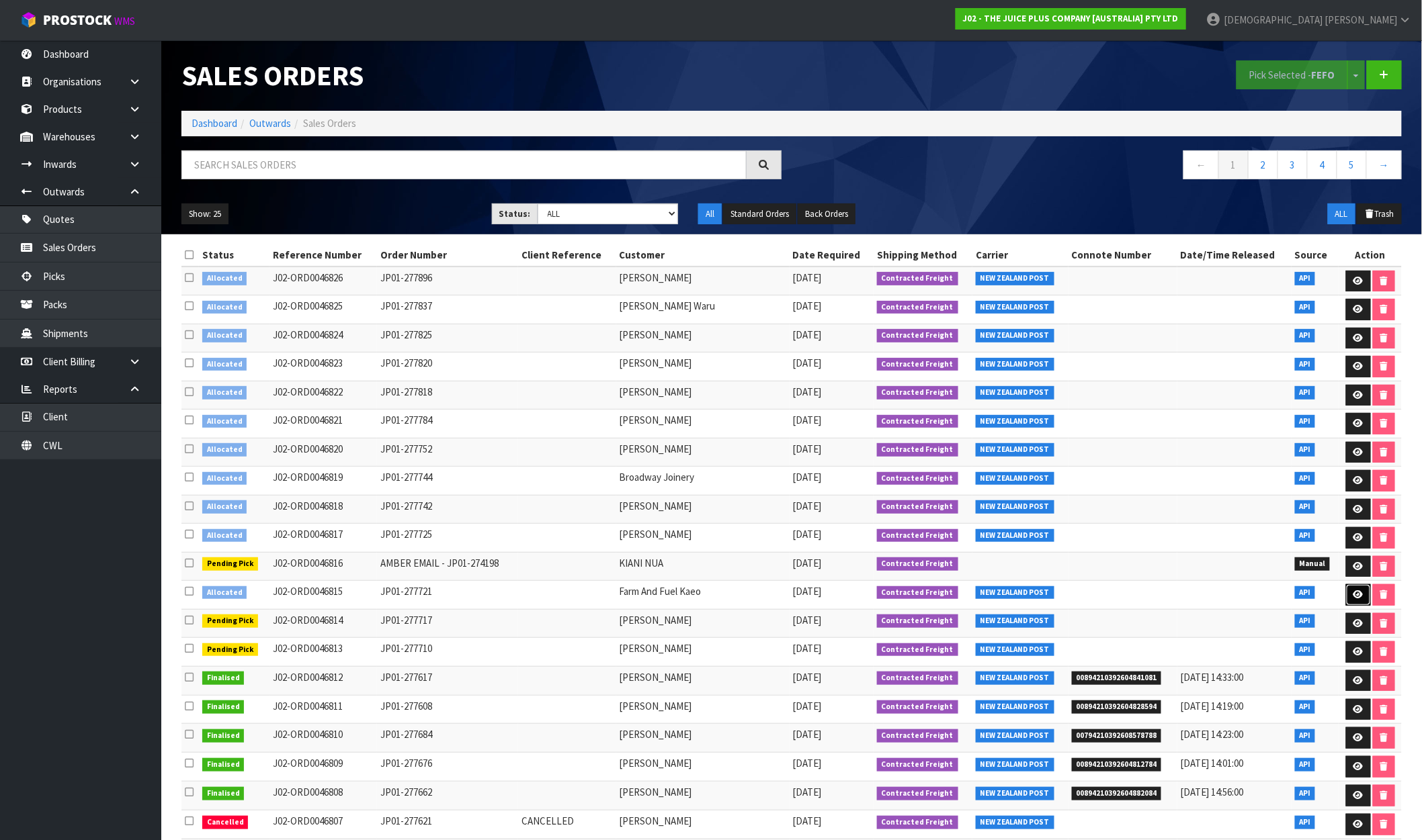
click at [1365, 598] on link at bounding box center [1358, 596] width 25 height 21
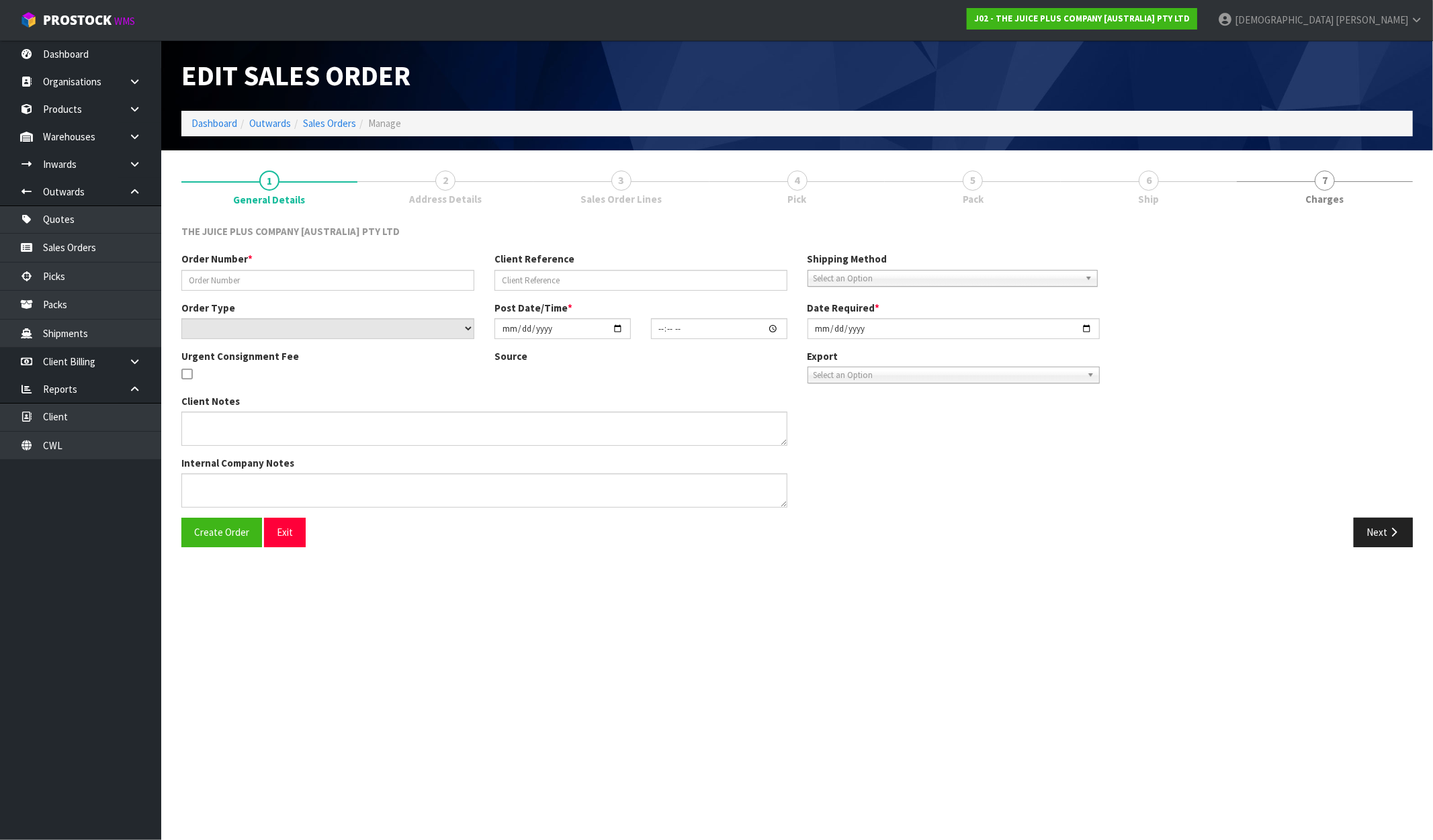
type input "JP01-277721"
select select "number:0"
type input "2025-09-29"
type input "14:48:41.000"
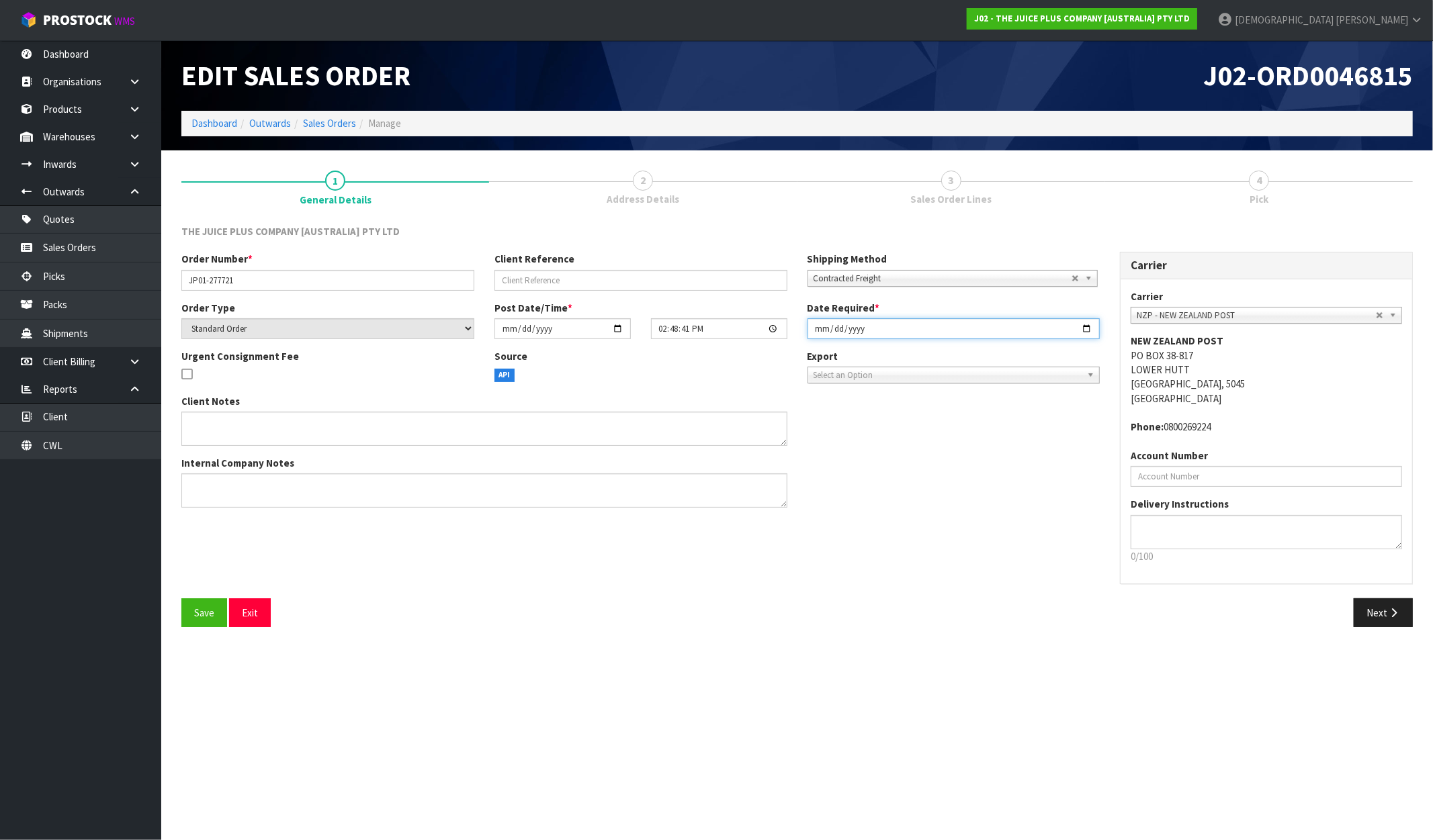
click at [1091, 330] on input "2025-09-29" at bounding box center [954, 329] width 293 height 21
type input "[DATE]"
click at [1042, 476] on div "Client Notes Internal Company Notes" at bounding box center [640, 456] width 939 height 124
click at [1353, 591] on div "Carrier Carrier ANGEL - ANGEL TRANSPORT CONROY - CONROY REMOVALS DEAEXPAKL - DE…" at bounding box center [1266, 424] width 313 height 347
click at [1372, 609] on button "Next" at bounding box center [1383, 613] width 59 height 29
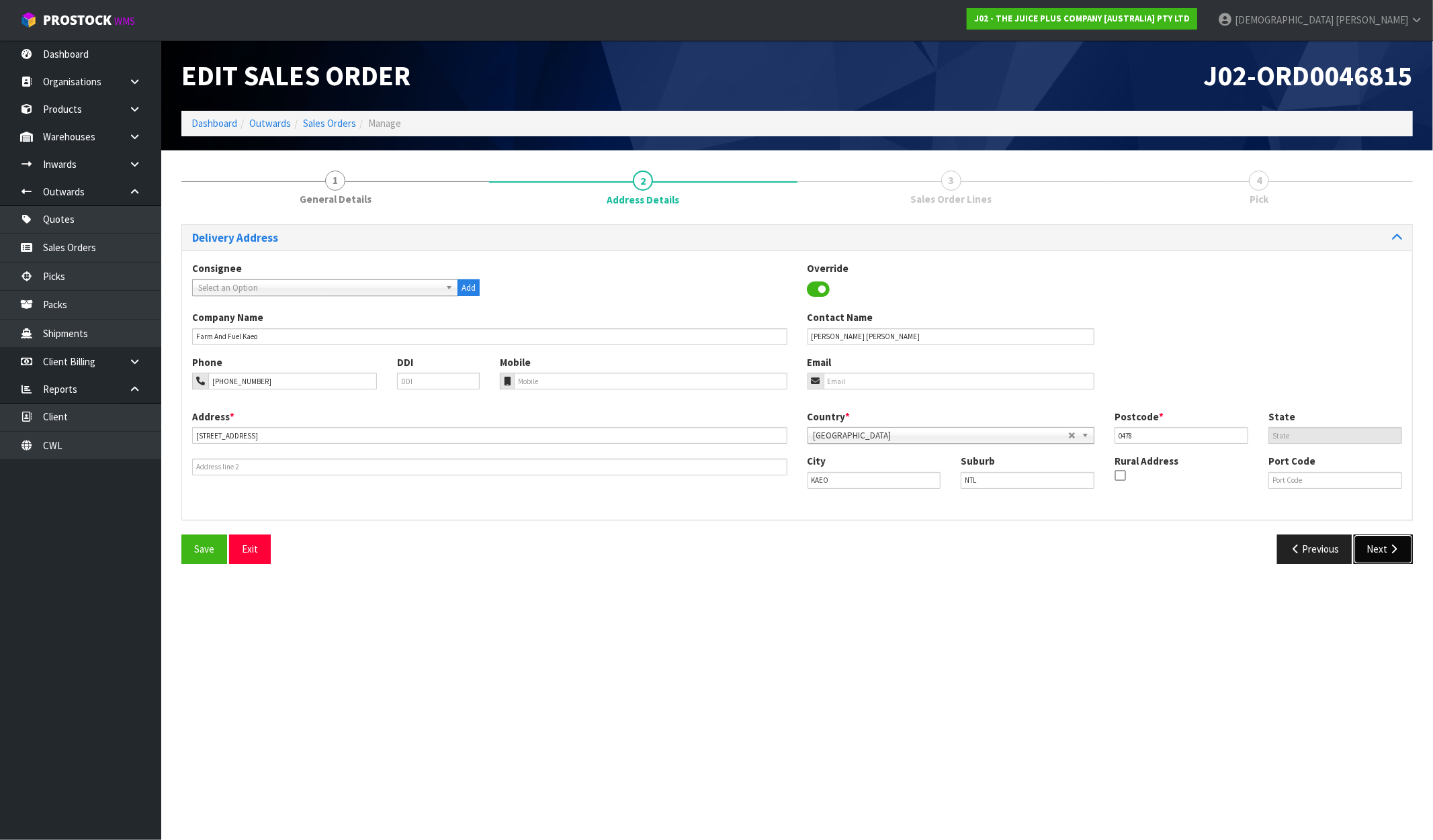
click at [1376, 553] on button "Next" at bounding box center [1383, 549] width 59 height 29
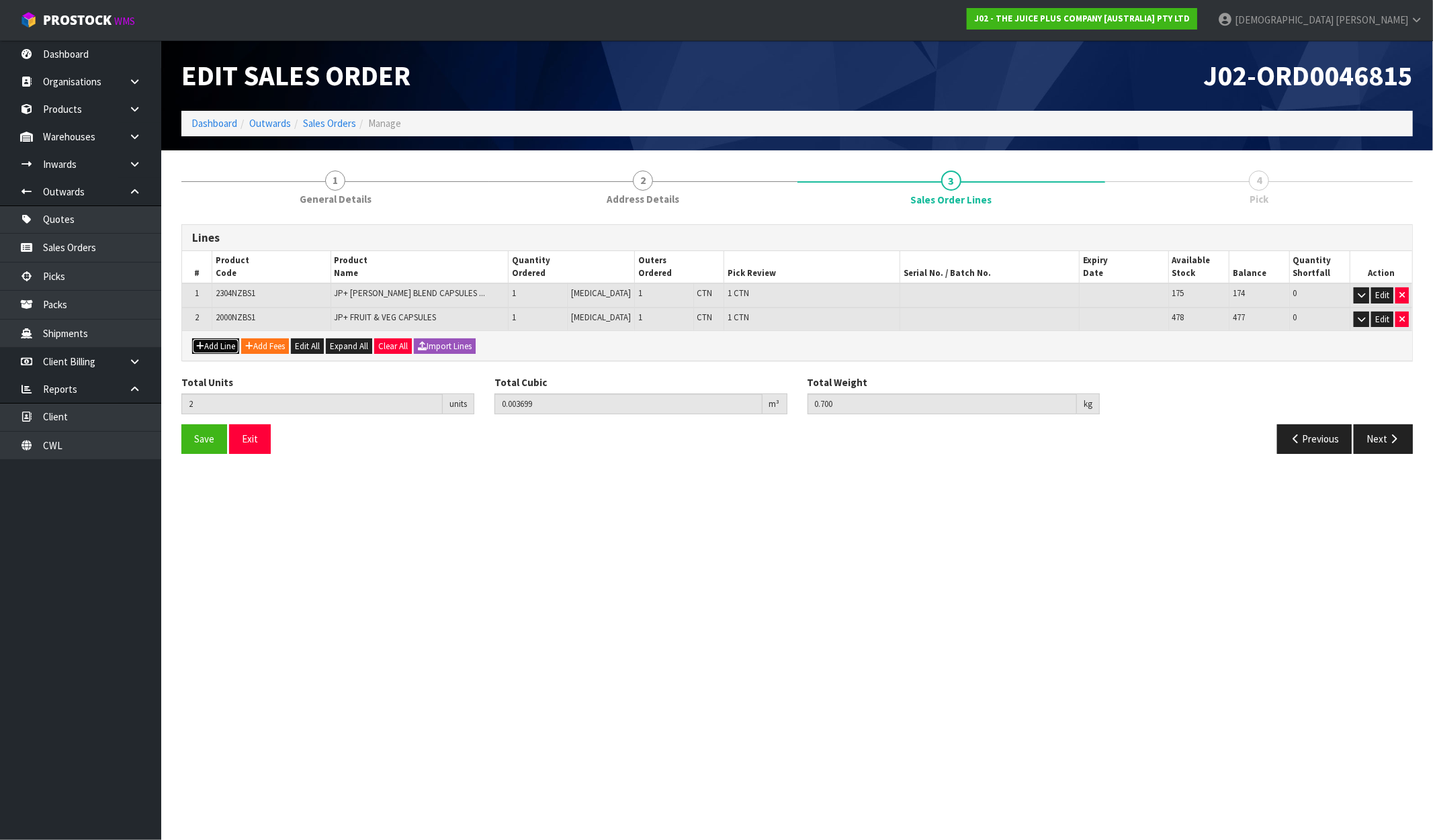
click at [225, 343] on button "Add Line" at bounding box center [216, 347] width 47 height 16
type input "0"
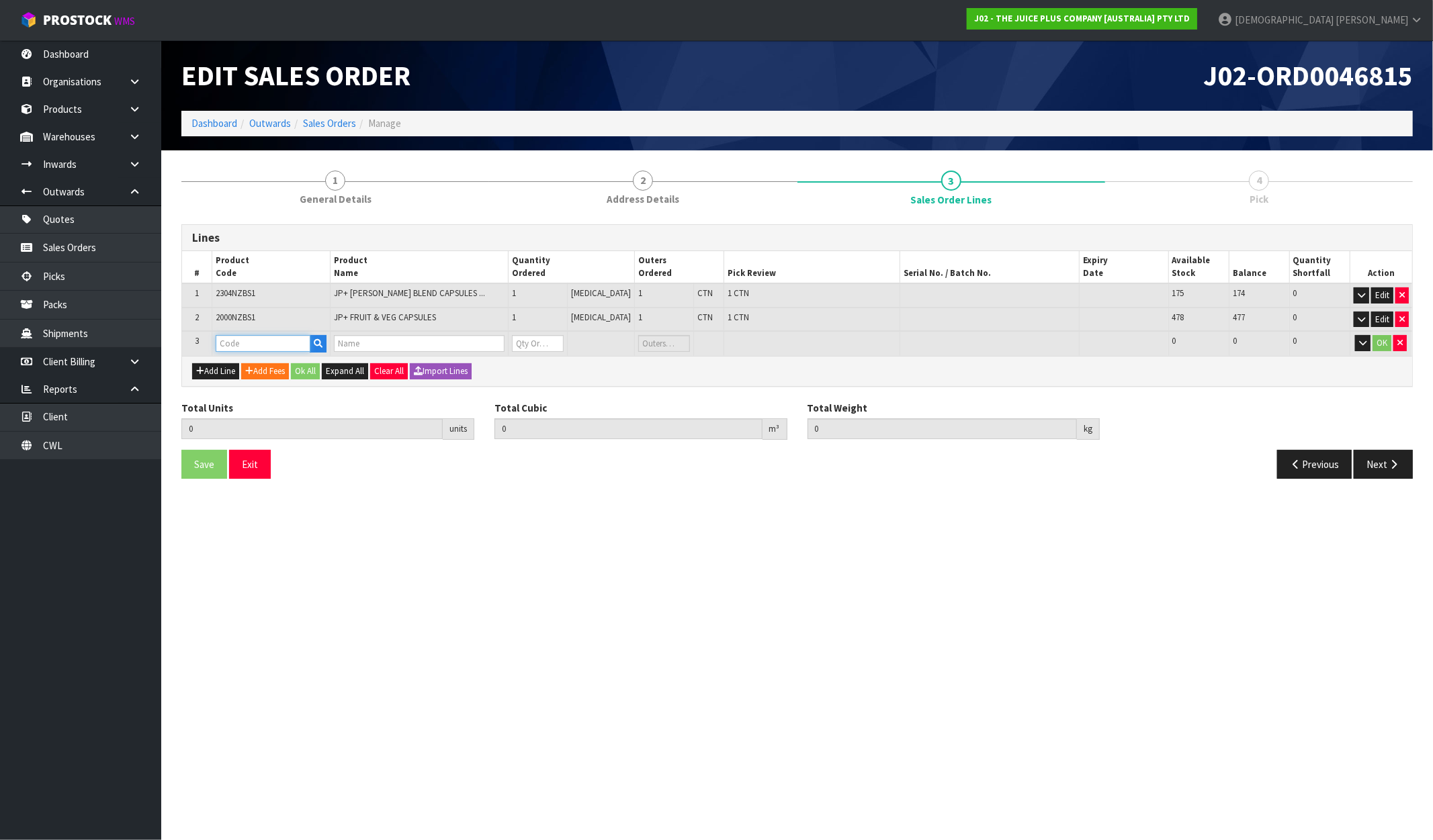
click at [265, 339] on input "text" at bounding box center [263, 343] width 96 height 17
type input "VA"
click at [274, 379] on link "VA NILLA SACHET" at bounding box center [272, 382] width 111 height 18
type input "VANILLA SACHET"
type input "2"
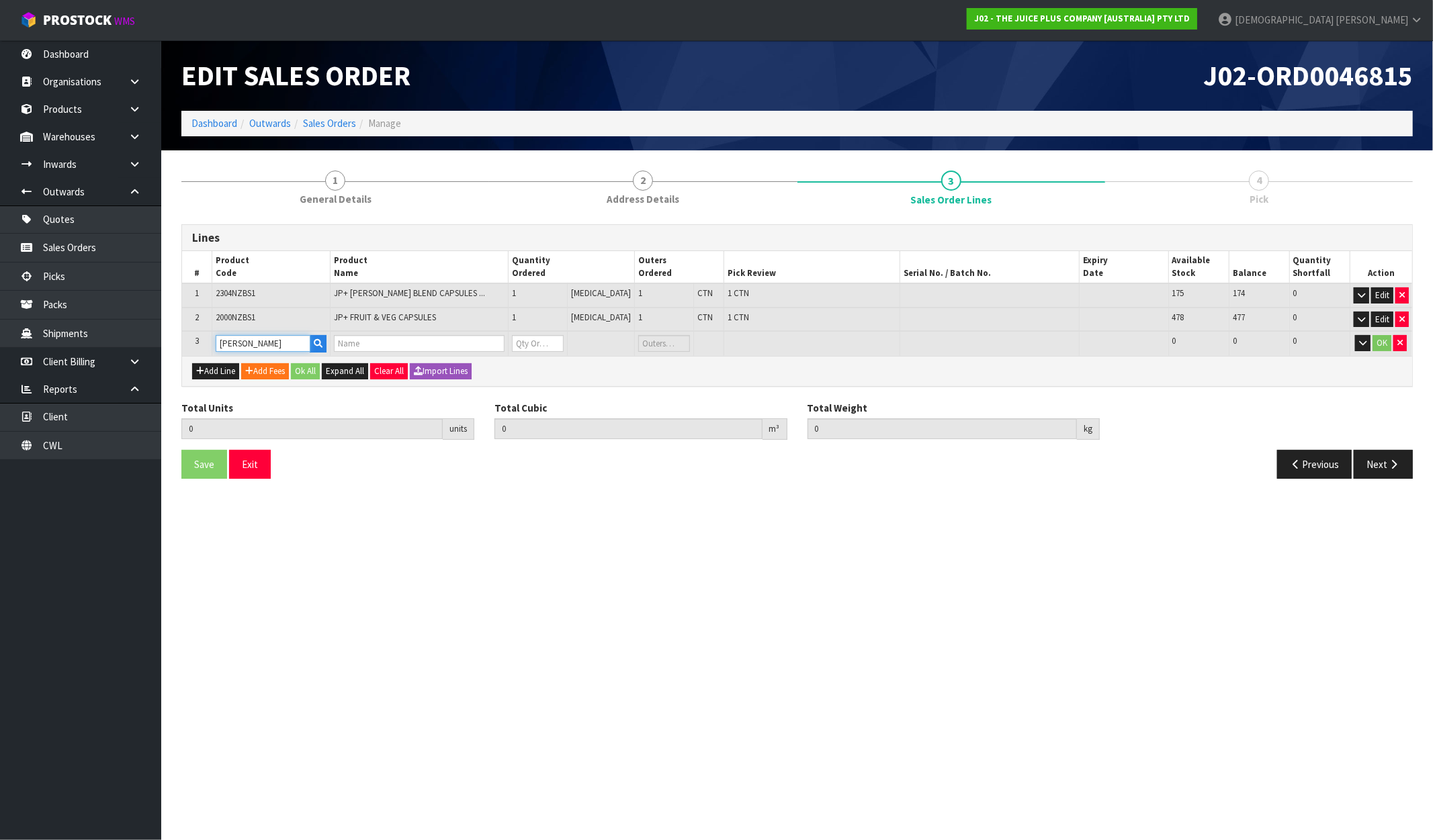
type input "0.003699"
type input "0.7"
type input "1 X VANILLA SACHET"
type input "0"
drag, startPoint x: 553, startPoint y: 347, endPoint x: 522, endPoint y: 347, distance: 31.0
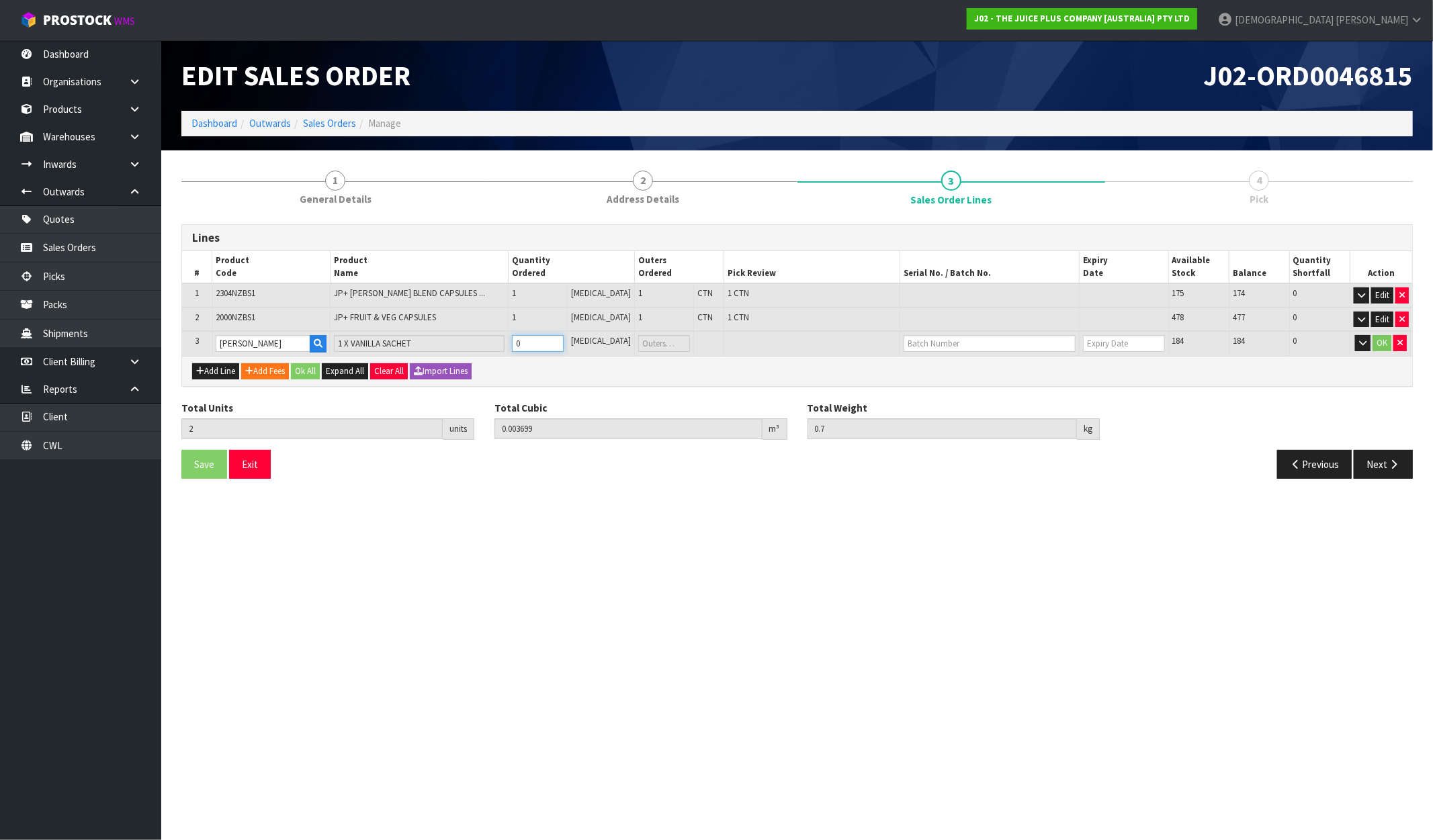
click at [522, 347] on td "0" at bounding box center [538, 344] width 59 height 25
type input "4"
type input "0.003723"
type input "0.73"
type input "2"
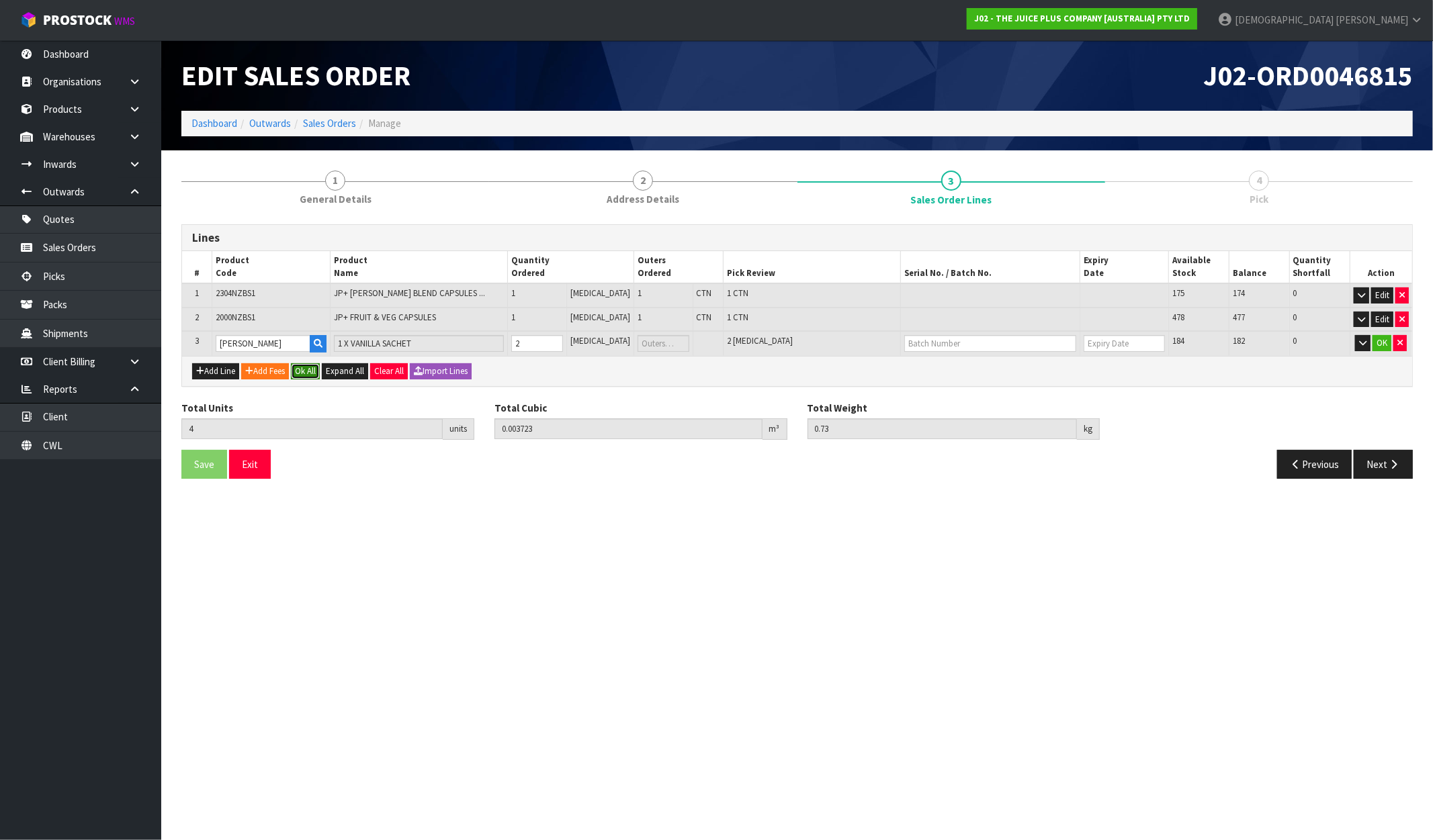
click at [316, 371] on button "Ok All" at bounding box center [305, 372] width 29 height 16
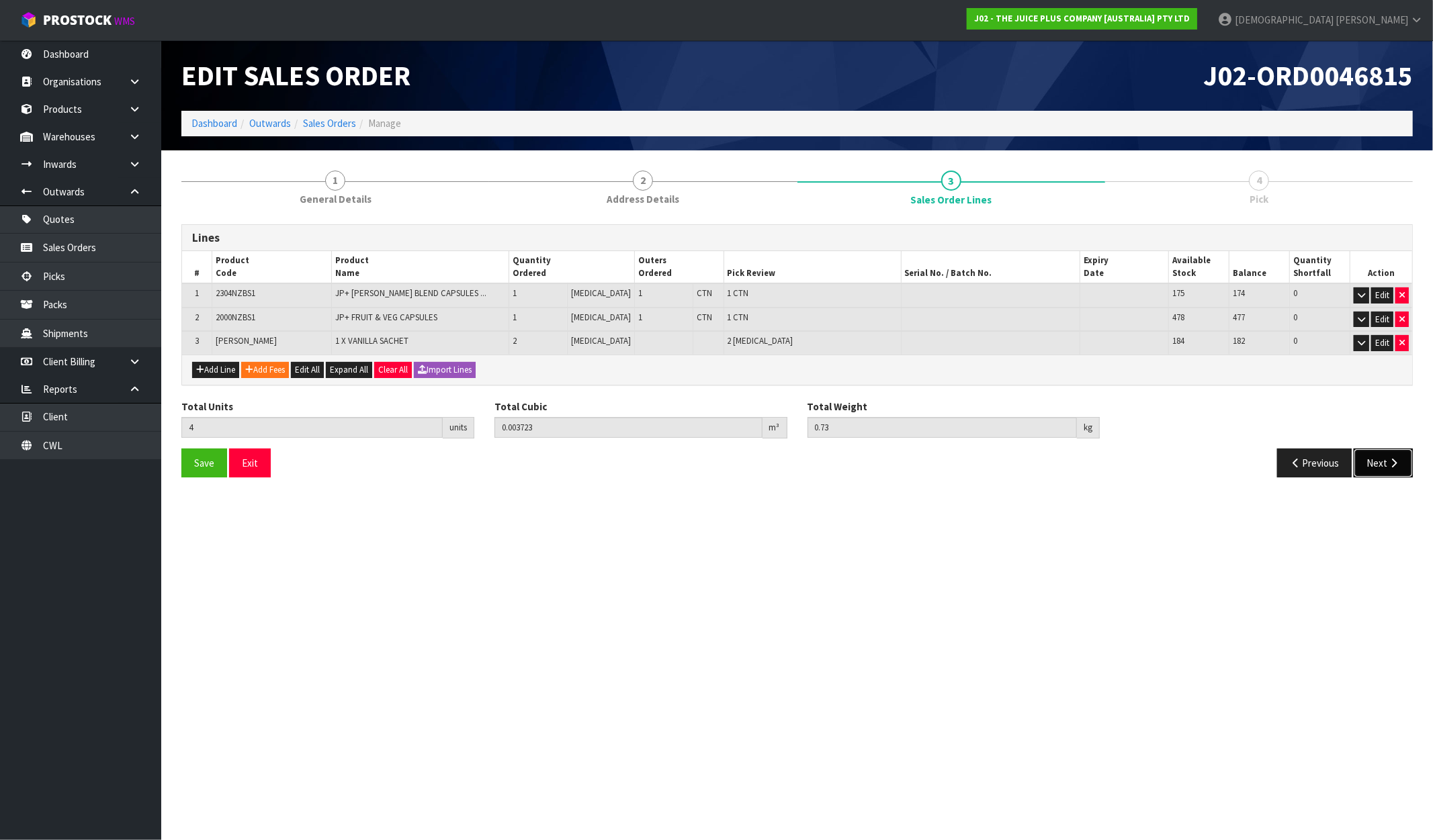
click at [1372, 459] on button "Next" at bounding box center [1383, 463] width 59 height 29
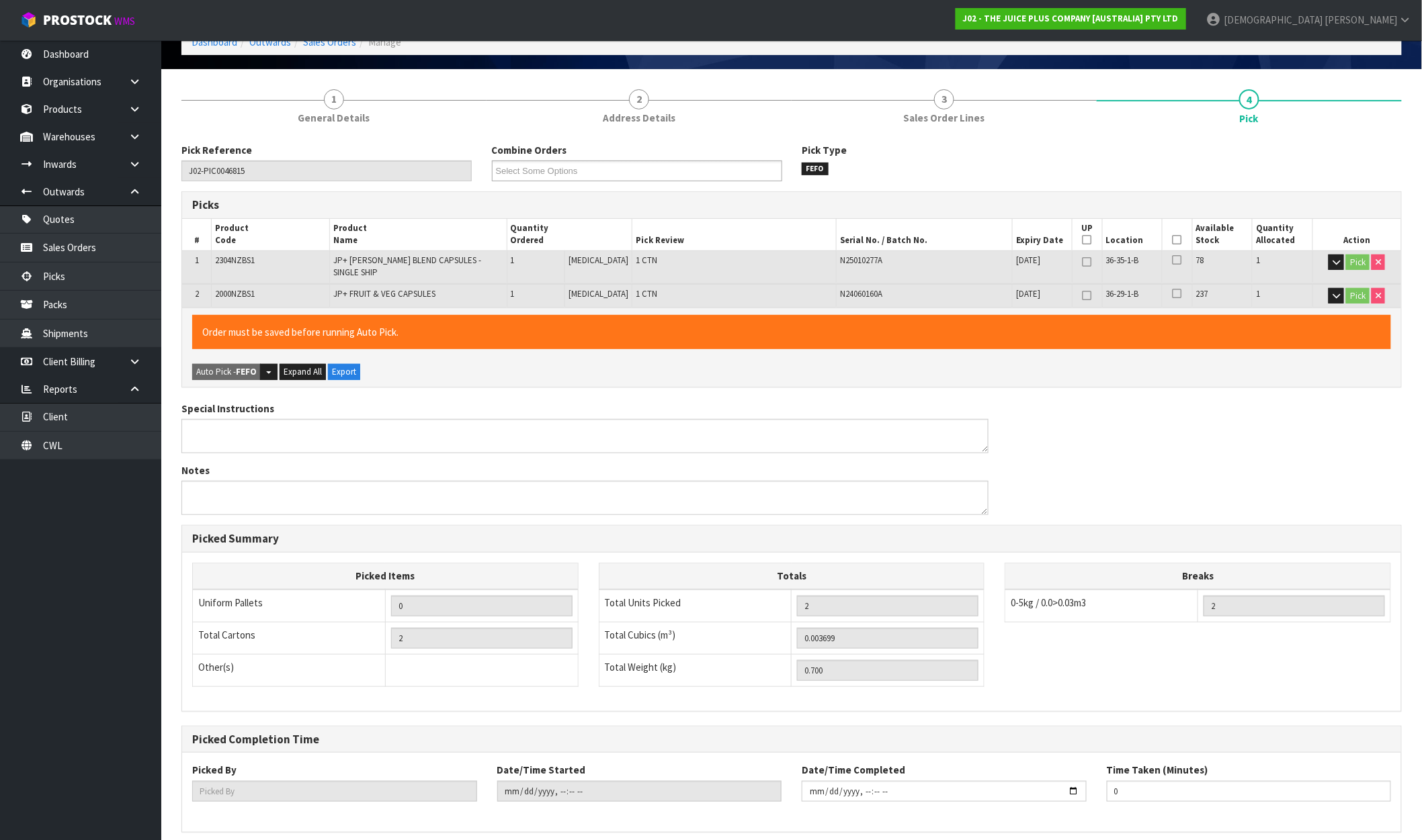
scroll to position [128, 0]
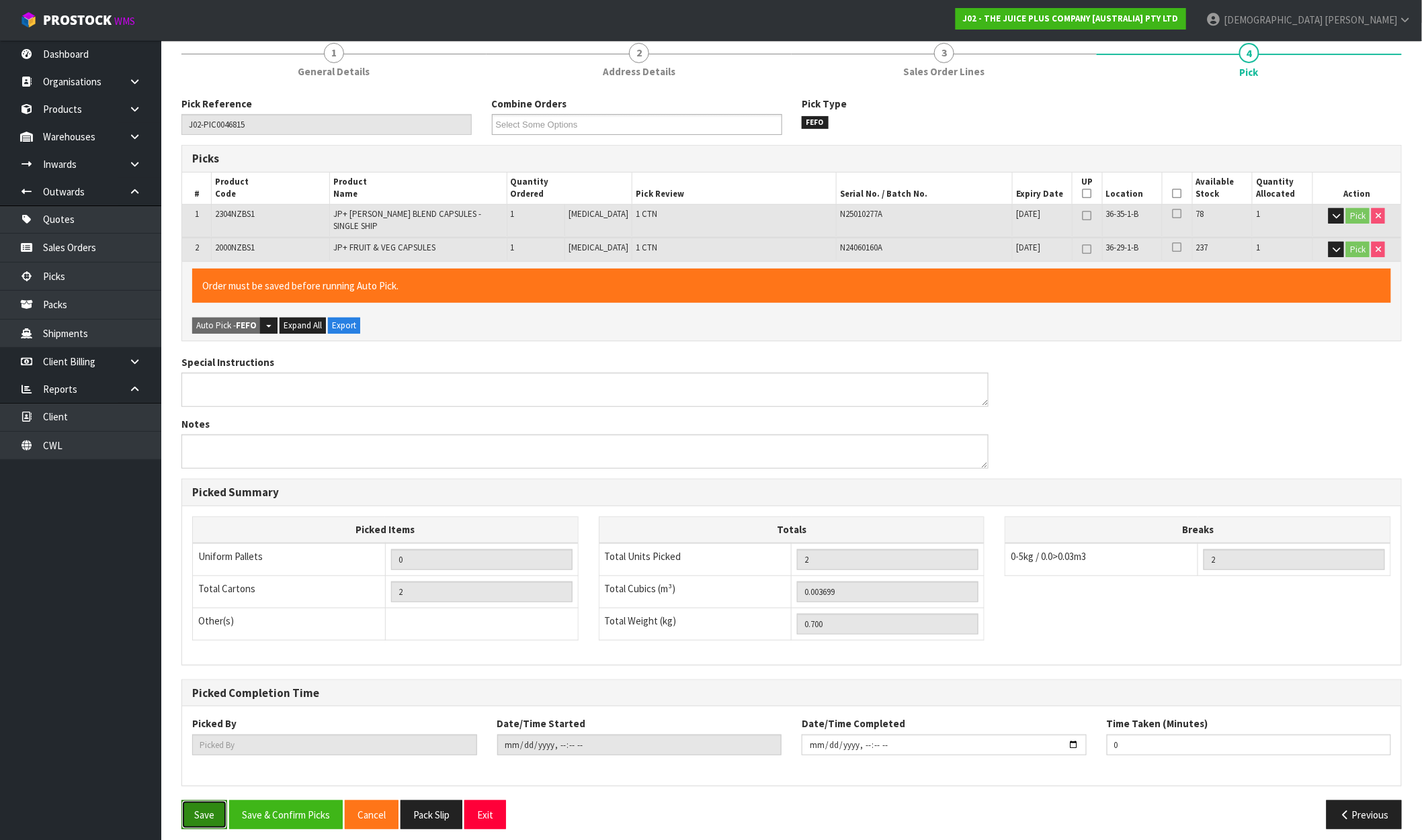
click at [216, 813] on button "Save" at bounding box center [204, 815] width 46 height 29
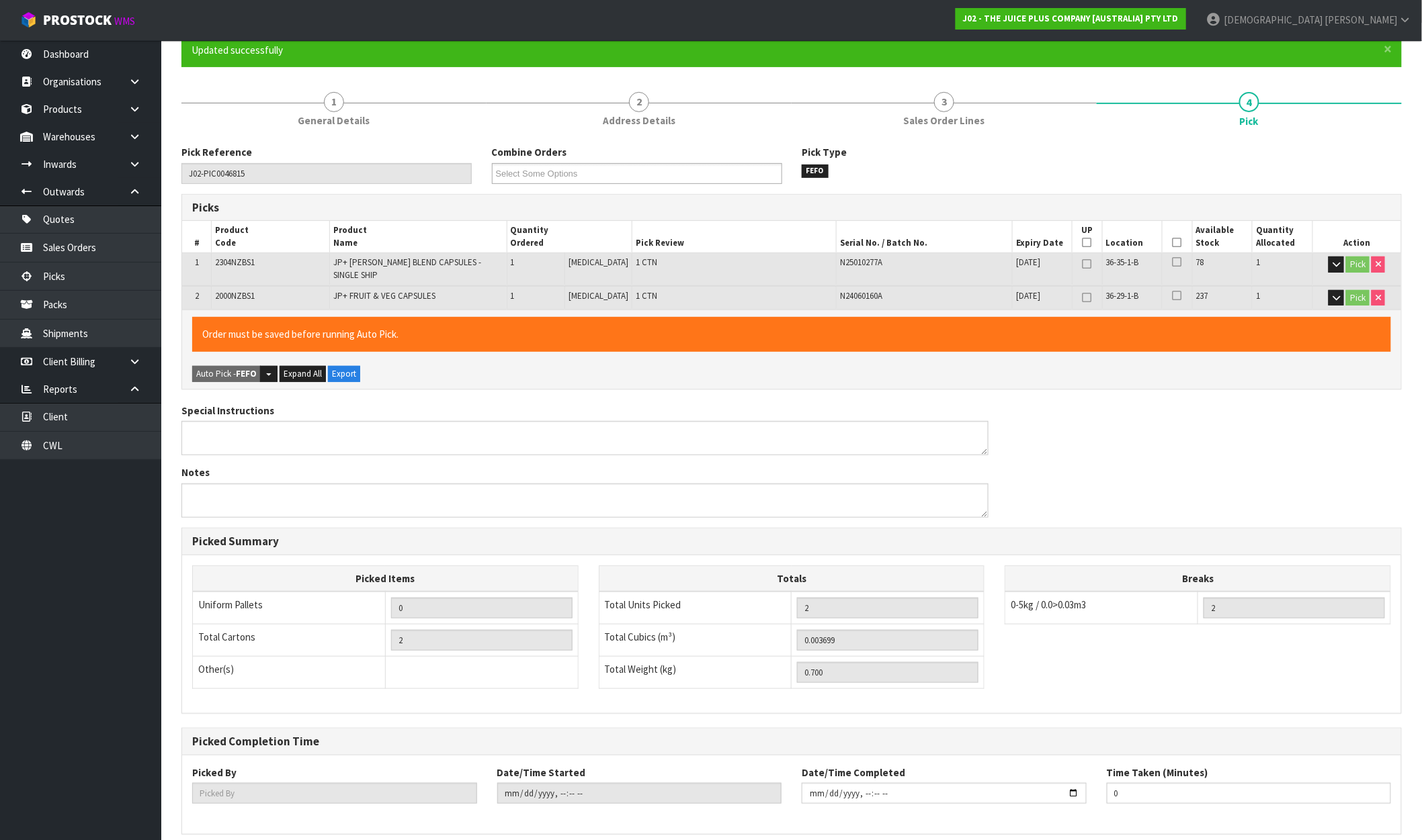
scroll to position [0, 0]
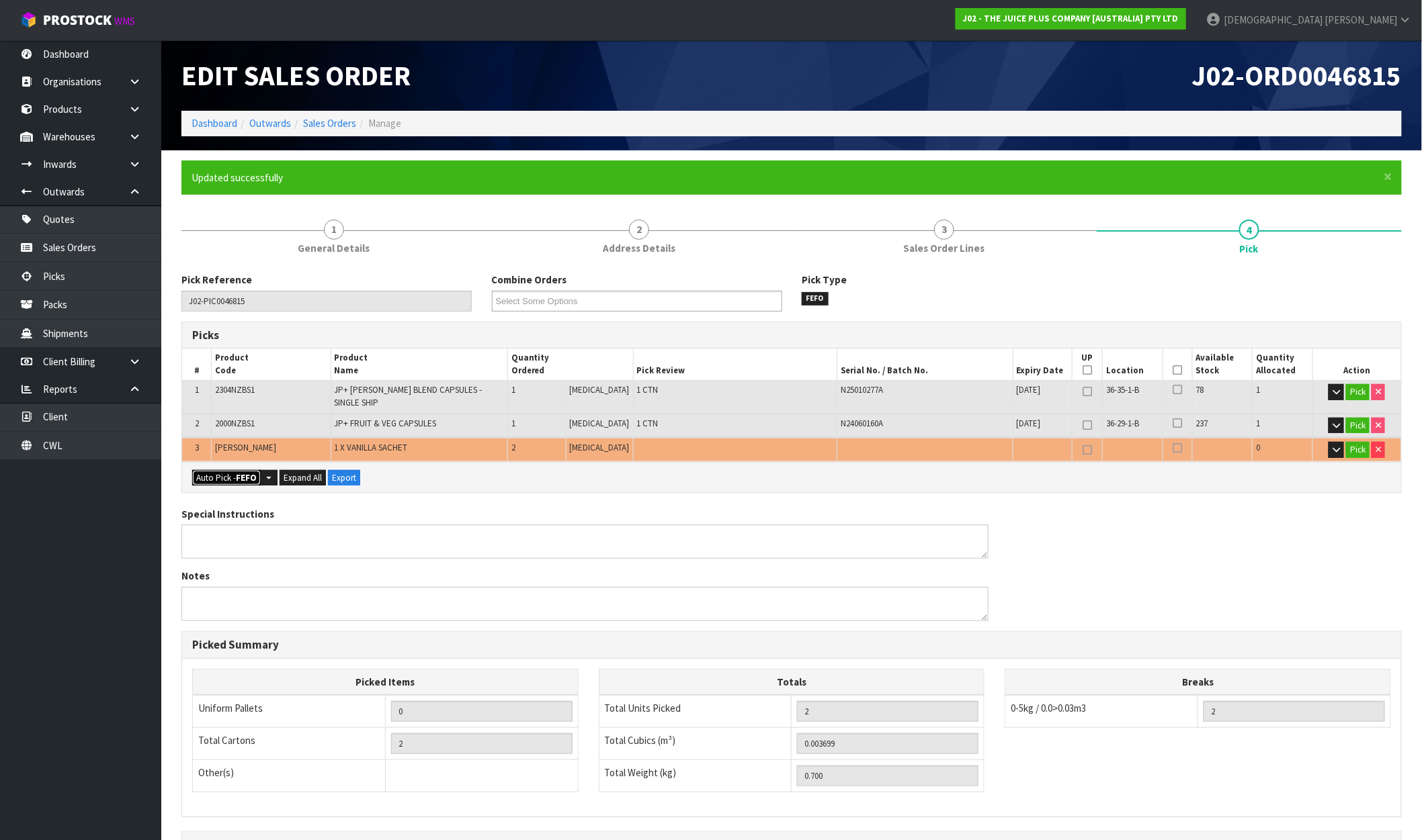
click at [250, 472] on strong "FEFO" at bounding box center [246, 477] width 21 height 12
type input "Piece x 2"
type input "4"
type input "0.003723"
type input "0.730"
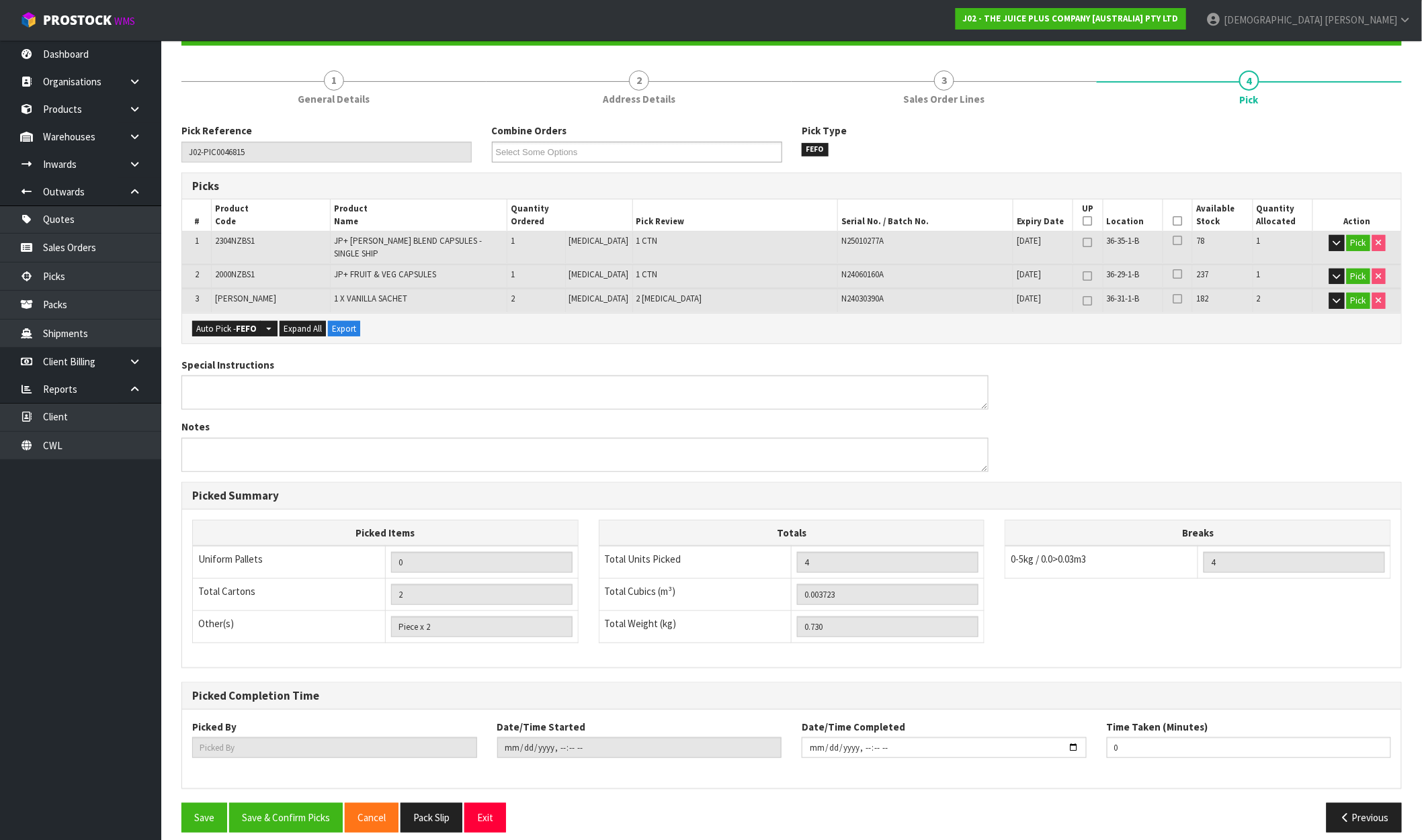
scroll to position [152, 0]
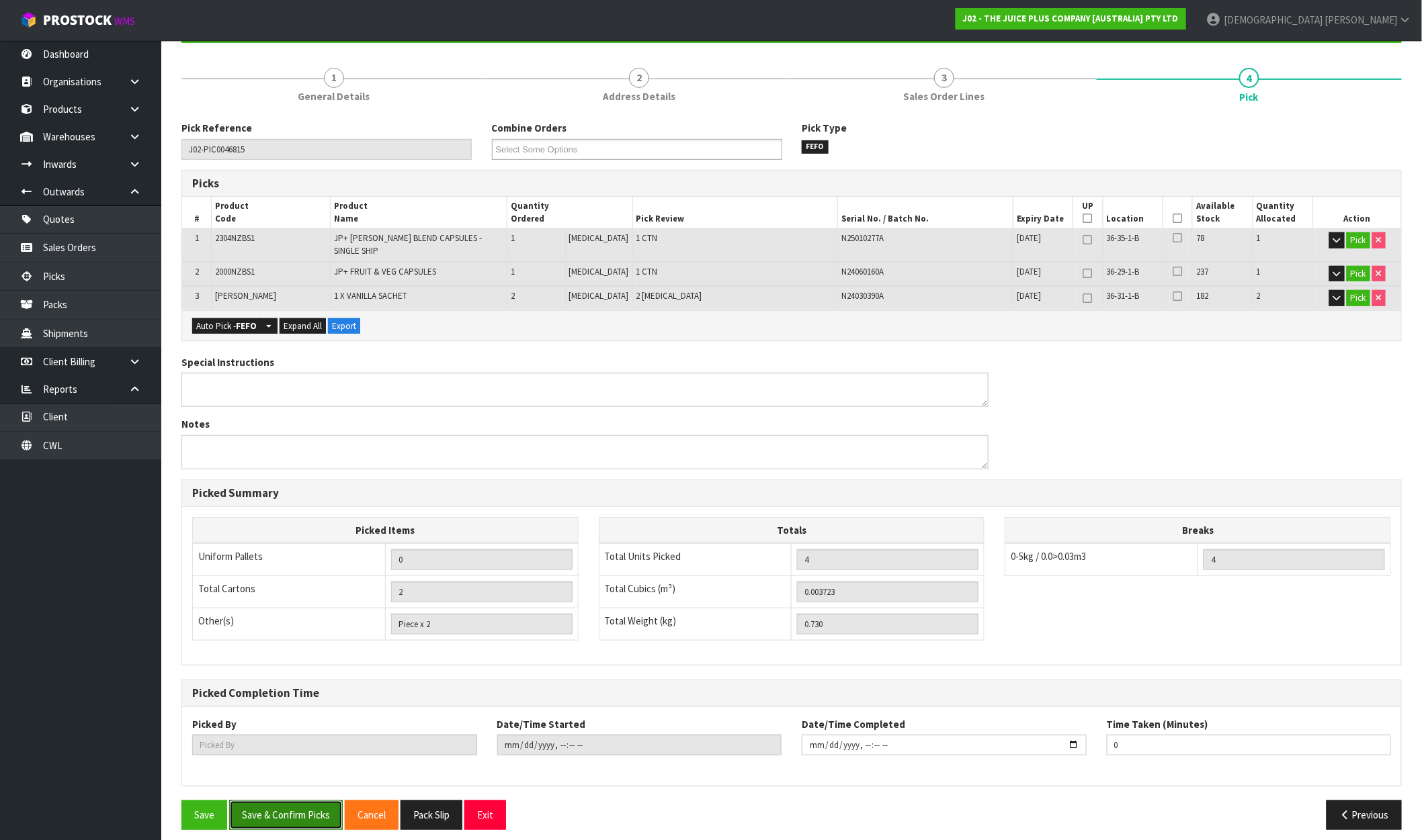
click at [314, 803] on button "Save & Confirm Picks" at bounding box center [286, 815] width 114 height 29
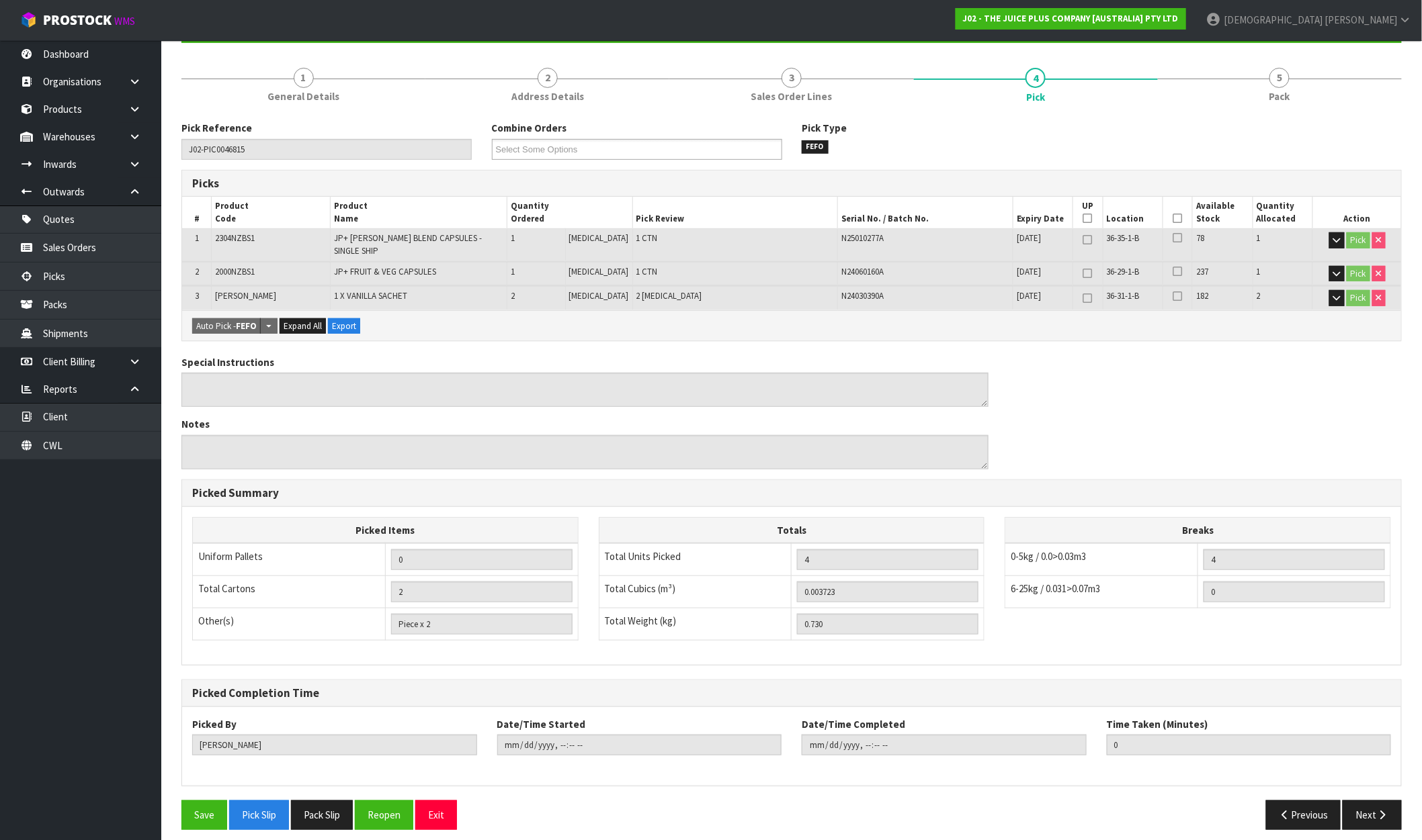
type input "[PERSON_NAME]"
type input "2025-09-30T09:01:07"
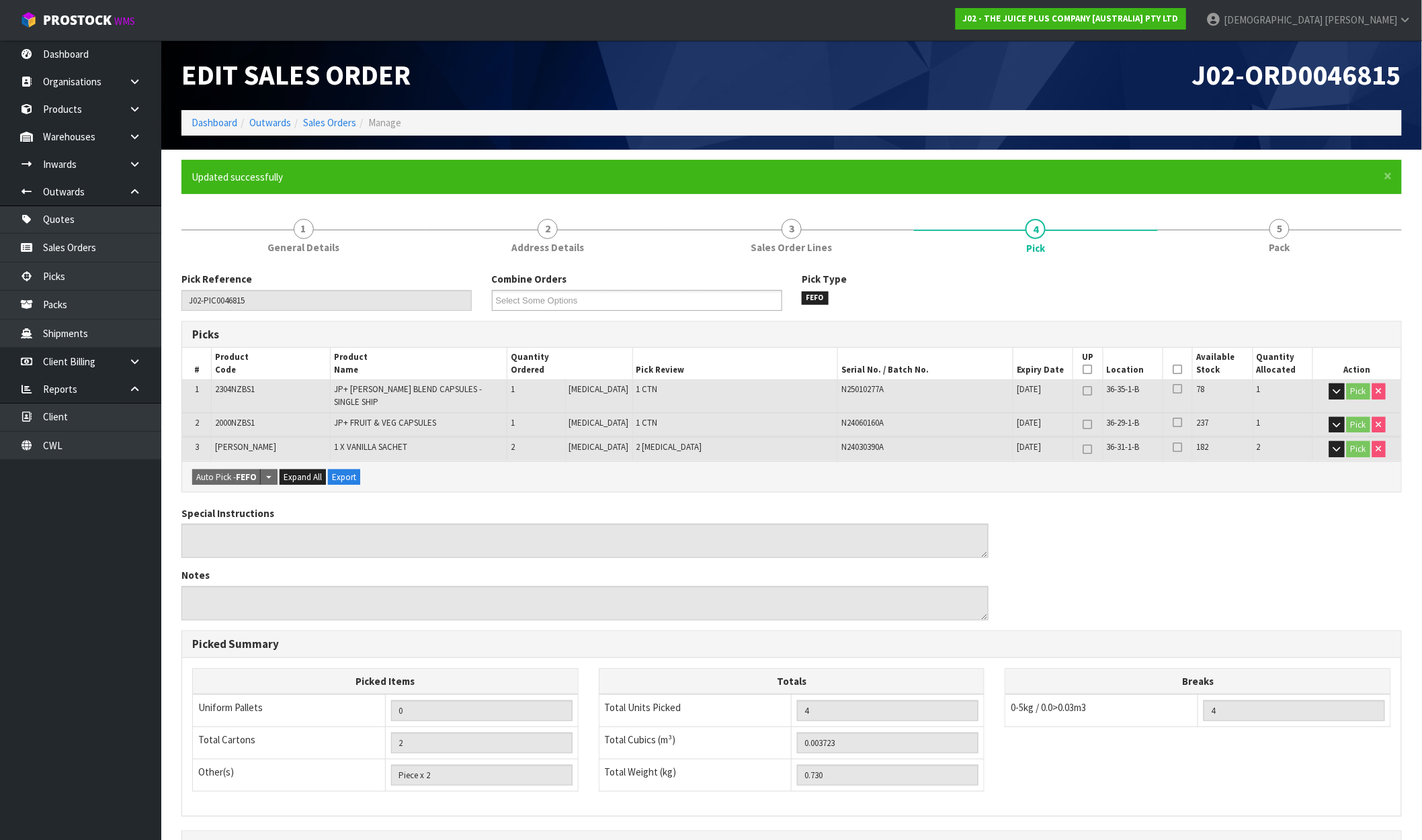
scroll to position [0, 0]
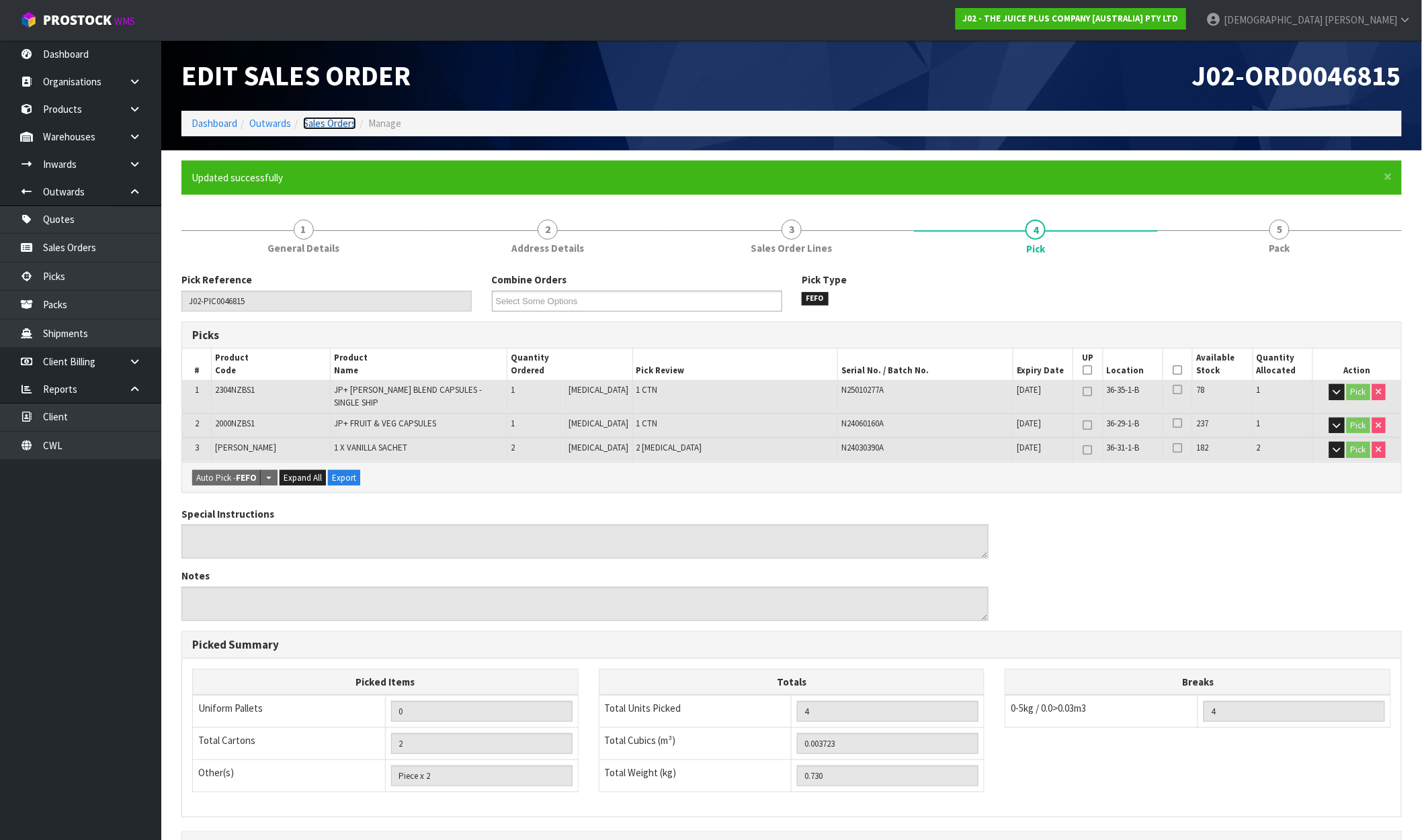
click at [328, 124] on link "Sales Orders" at bounding box center [329, 124] width 53 height 13
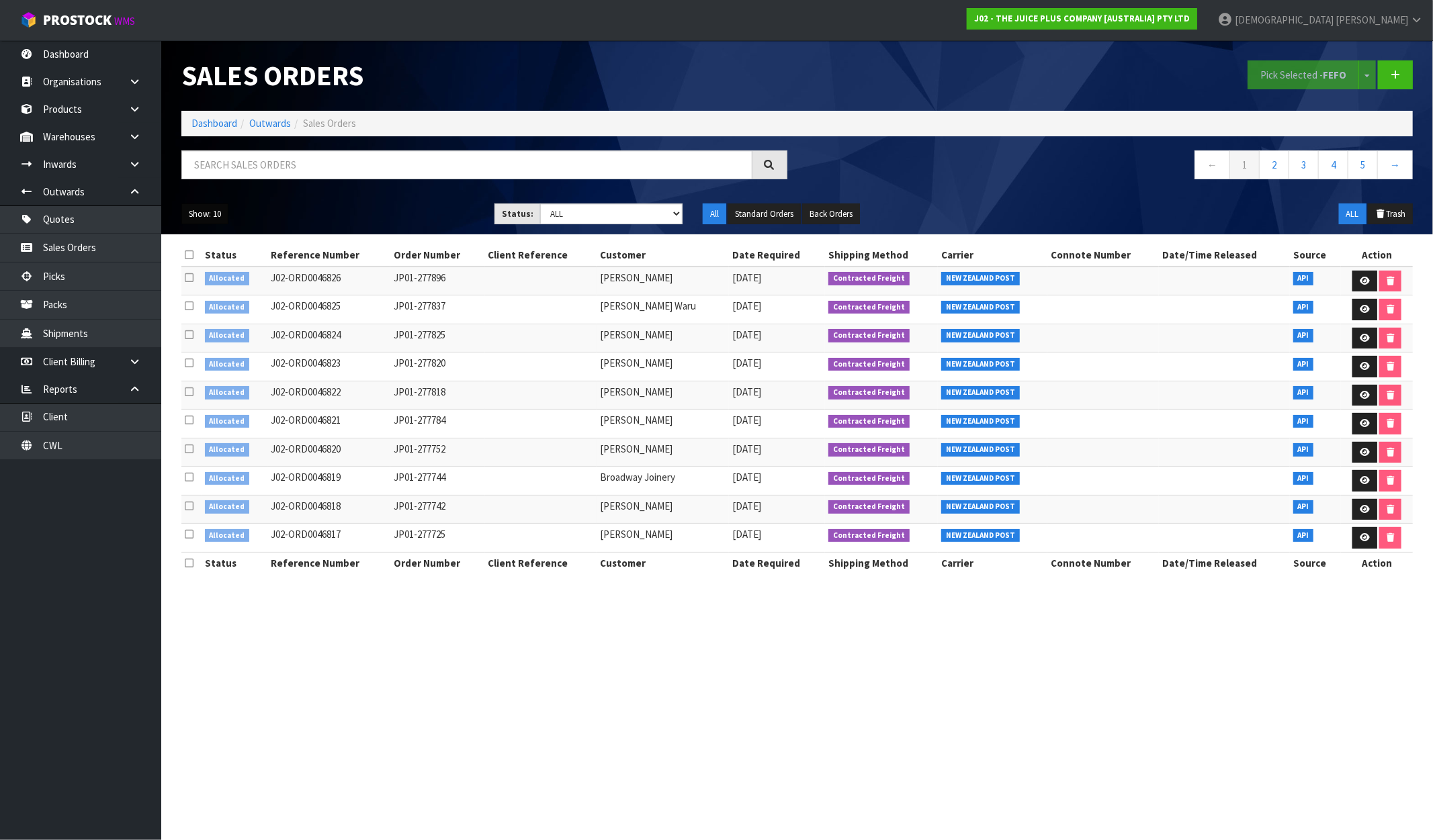
click at [214, 210] on button "Show: 10" at bounding box center [205, 214] width 47 height 21
click at [206, 276] on link "25" at bounding box center [235, 276] width 107 height 18
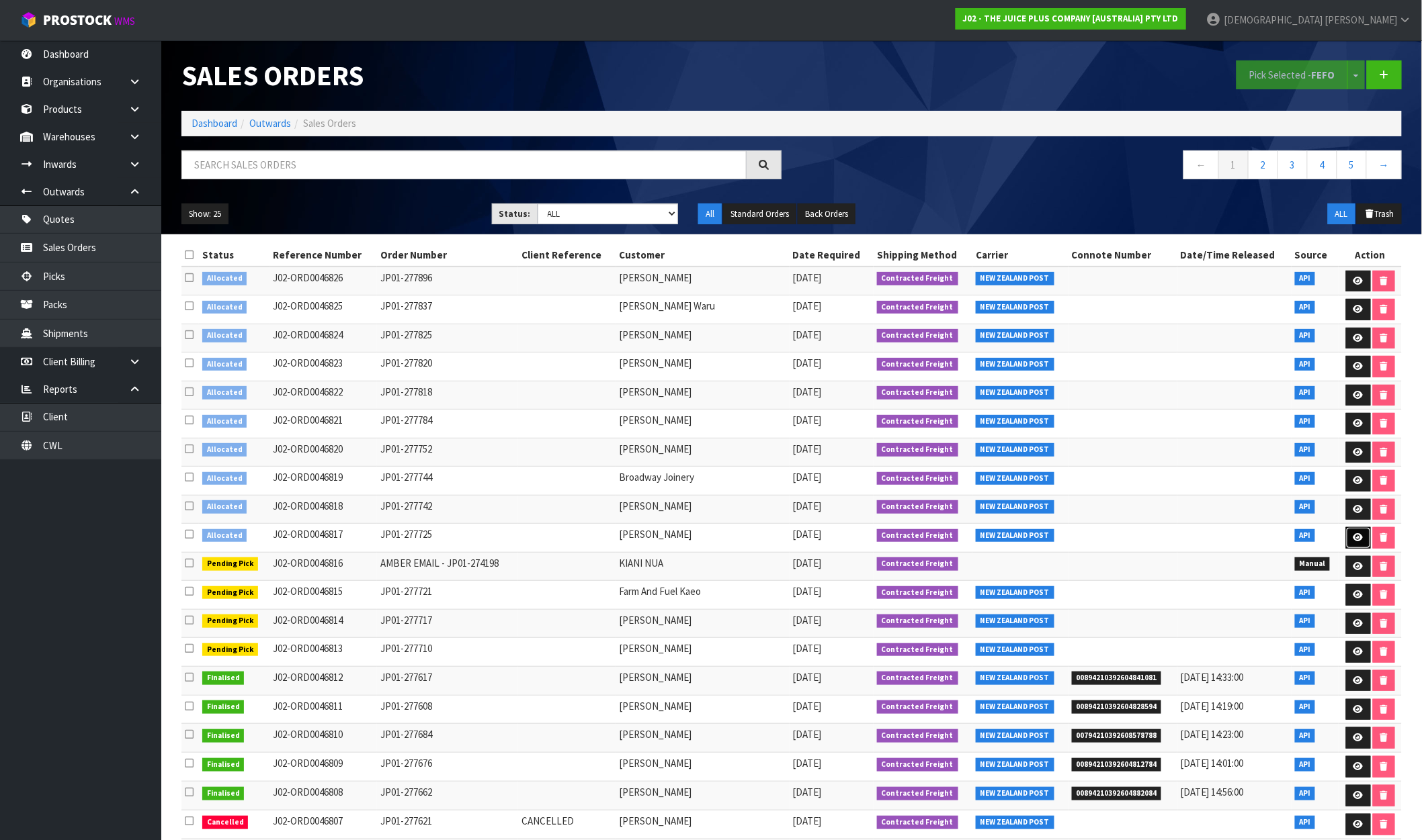
click at [1358, 536] on icon at bounding box center [1358, 538] width 10 height 9
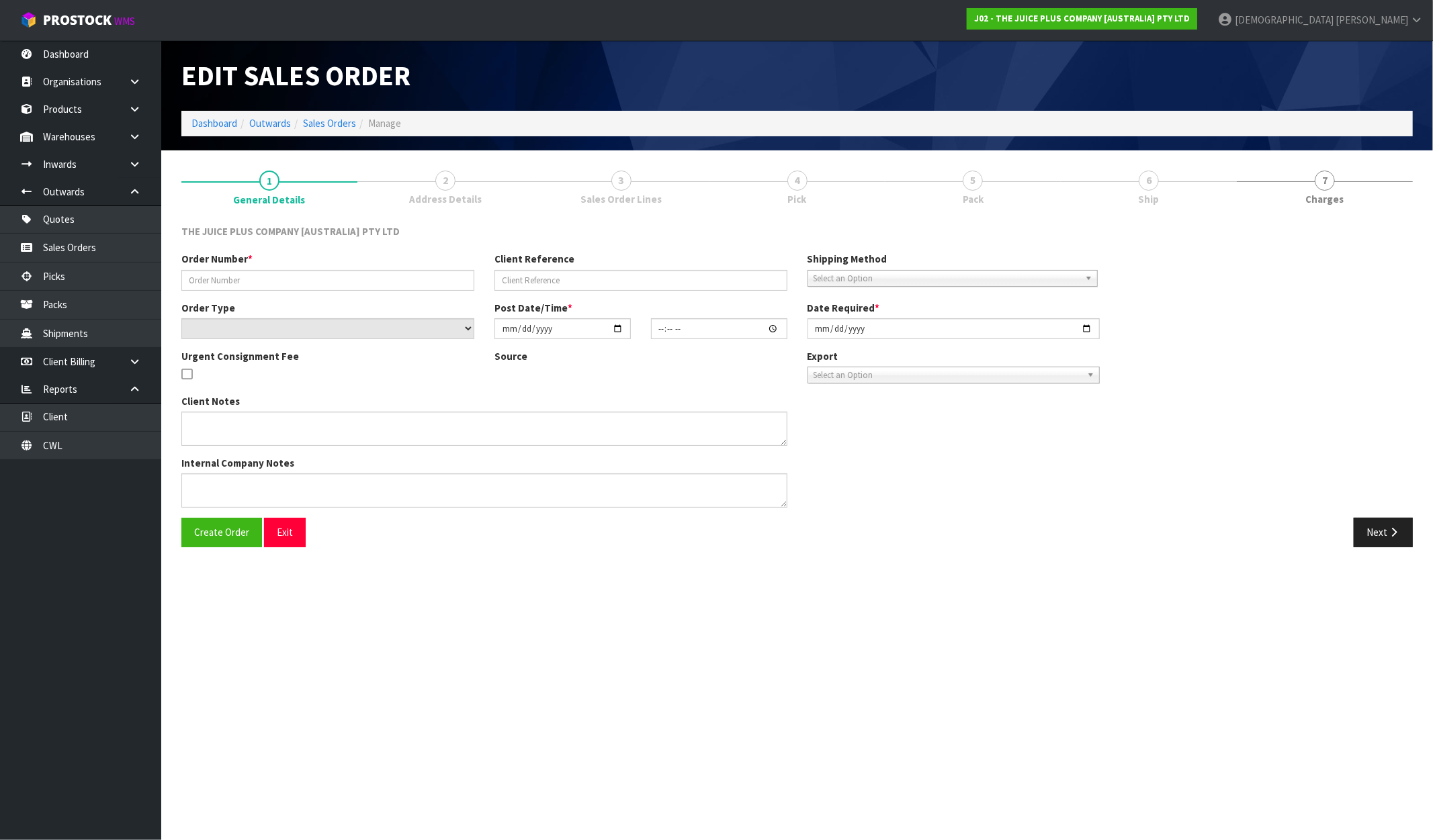
type input "JP01-277725"
select select "number:0"
type input "2025-09-29"
type input "15:11:10.000"
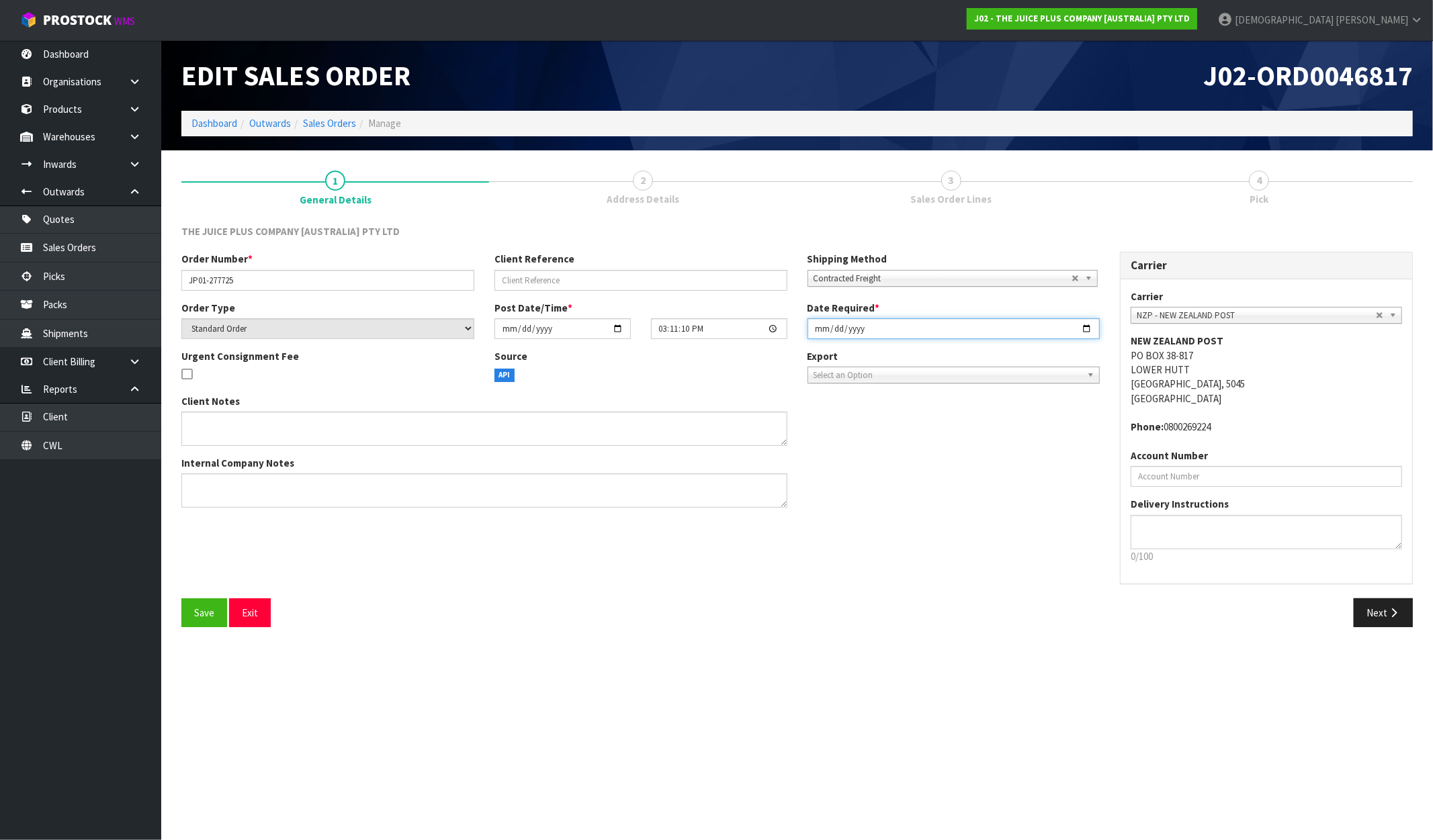
click at [1085, 330] on input "2025-09-29" at bounding box center [954, 329] width 293 height 21
type input "[DATE]"
click at [1383, 609] on button "Next" at bounding box center [1383, 613] width 59 height 29
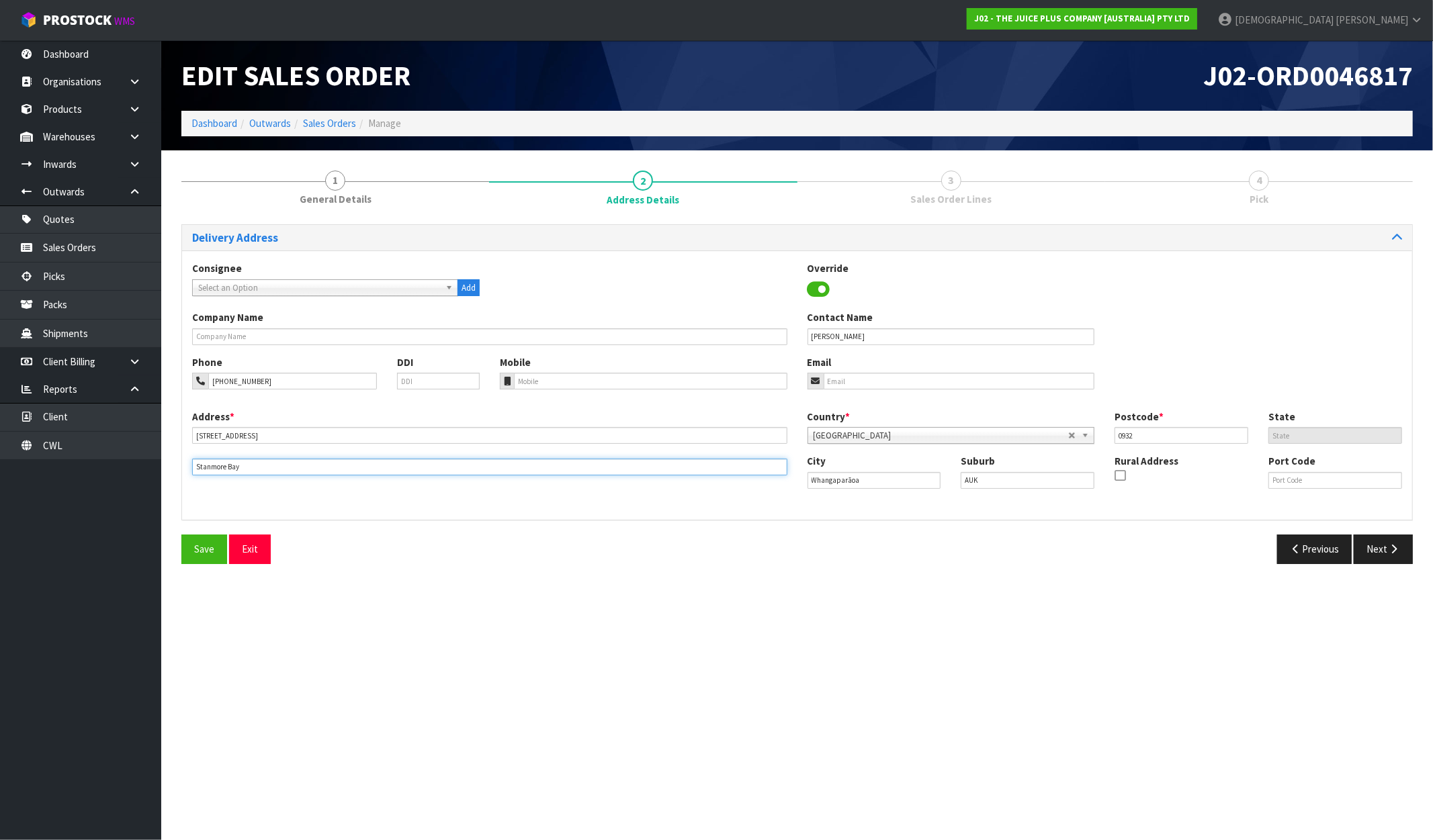
drag, startPoint x: 264, startPoint y: 467, endPoint x: 152, endPoint y: 470, distance: 112.0
click at [152, 470] on body "Toggle navigation ProStock WMS J02 - THE JUICE PLUS COMPANY [AUSTRALIA] PTY LTD…" at bounding box center [716, 420] width 1433 height 840
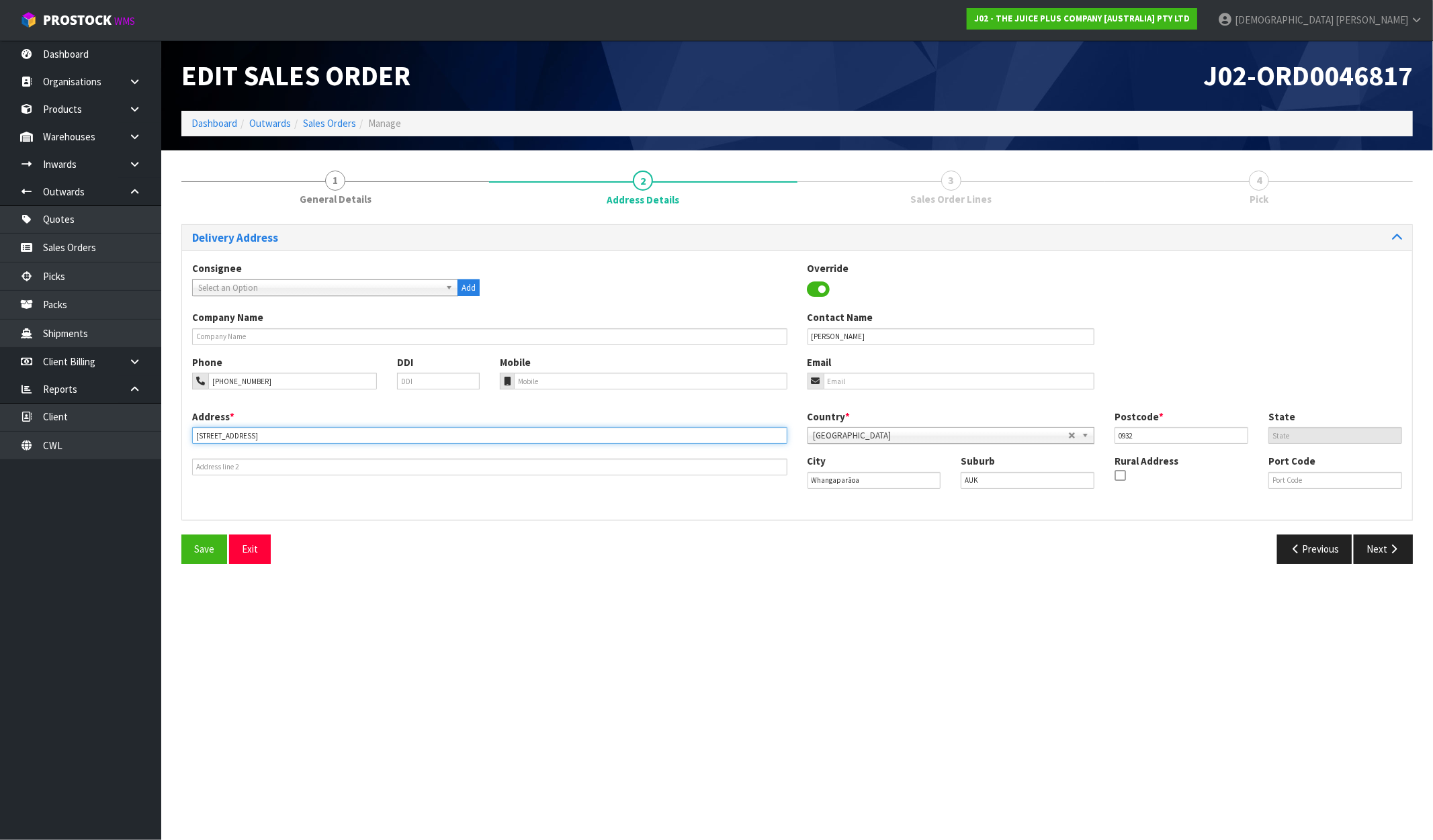
click at [285, 434] on input "5/148 Brightside Road" at bounding box center [490, 435] width 596 height 17
paste input "STANMORE BAY"
type input "5/148 BRIGHTSIDE ROAD, STANMORE BAY"
click at [1388, 558] on button "Next" at bounding box center [1383, 549] width 59 height 29
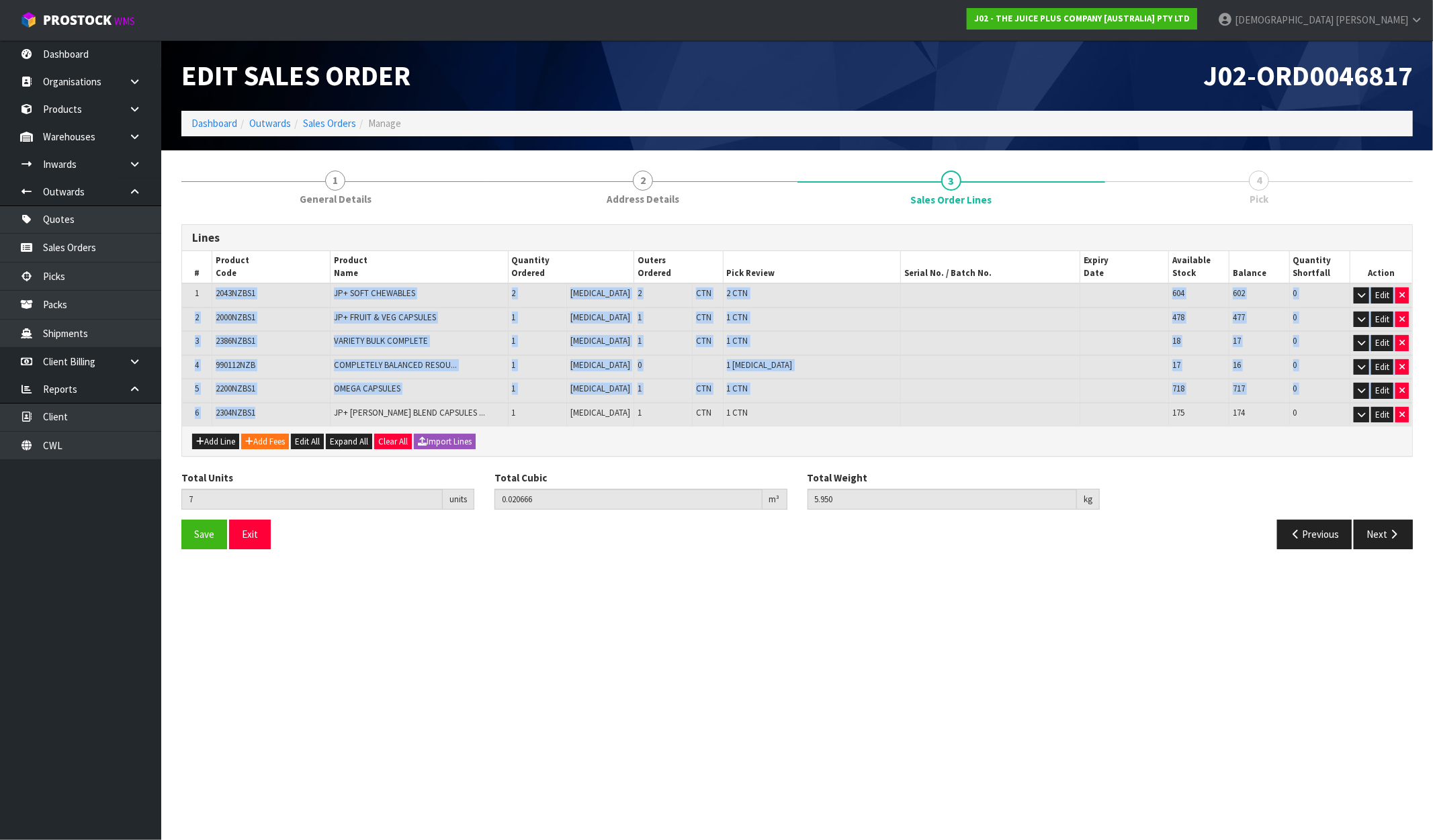
drag, startPoint x: 217, startPoint y: 292, endPoint x: 300, endPoint y: 407, distance: 141.8
click at [300, 407] on table "# Product Code Product Name Quantity Ordered Outers Ordered Pick Review Serial …" at bounding box center [796, 339] width 1230 height 175
click at [279, 343] on td "2386NZBS1" at bounding box center [270, 343] width 118 height 24
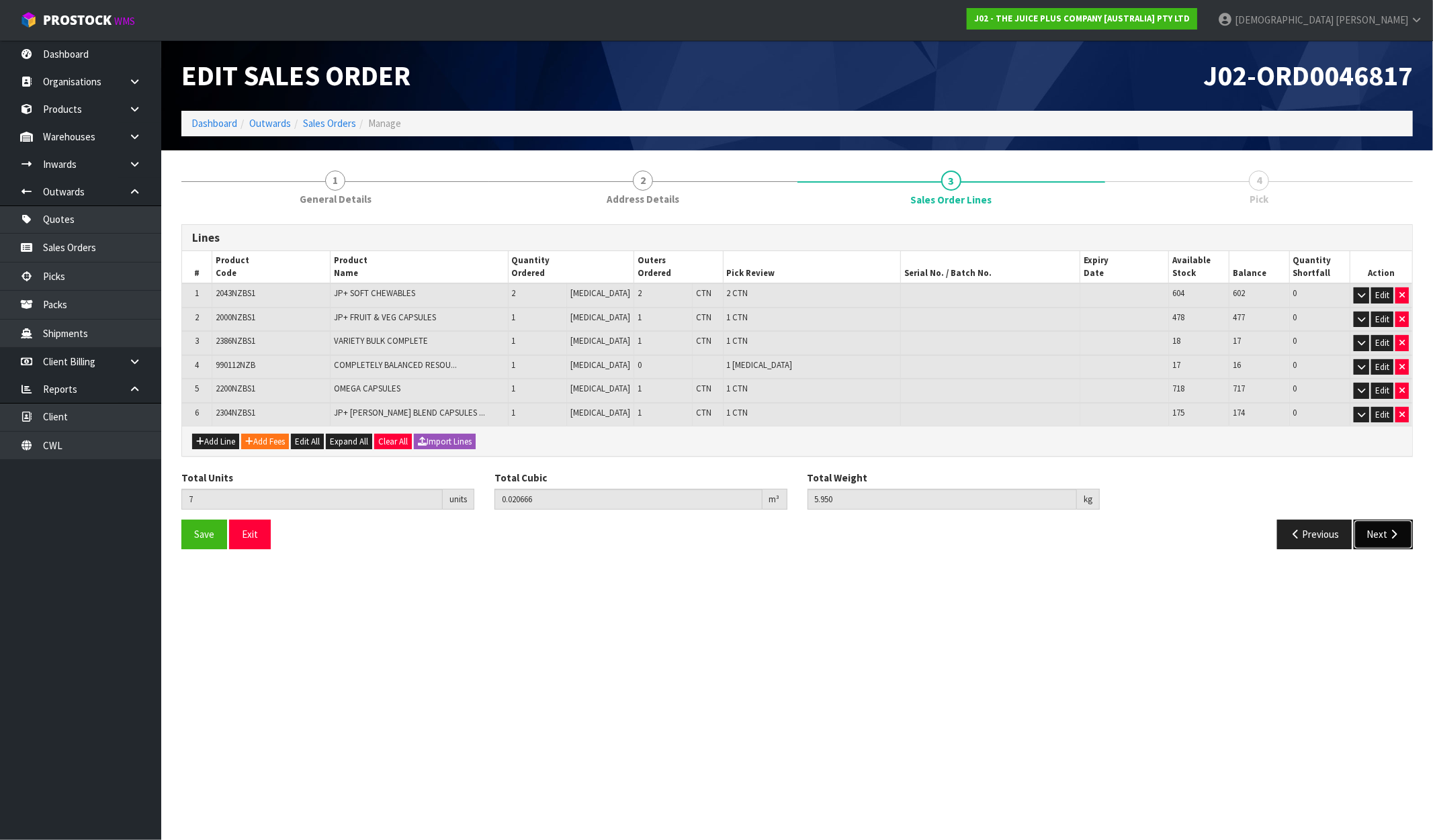
click at [1378, 529] on button "Next" at bounding box center [1383, 535] width 59 height 29
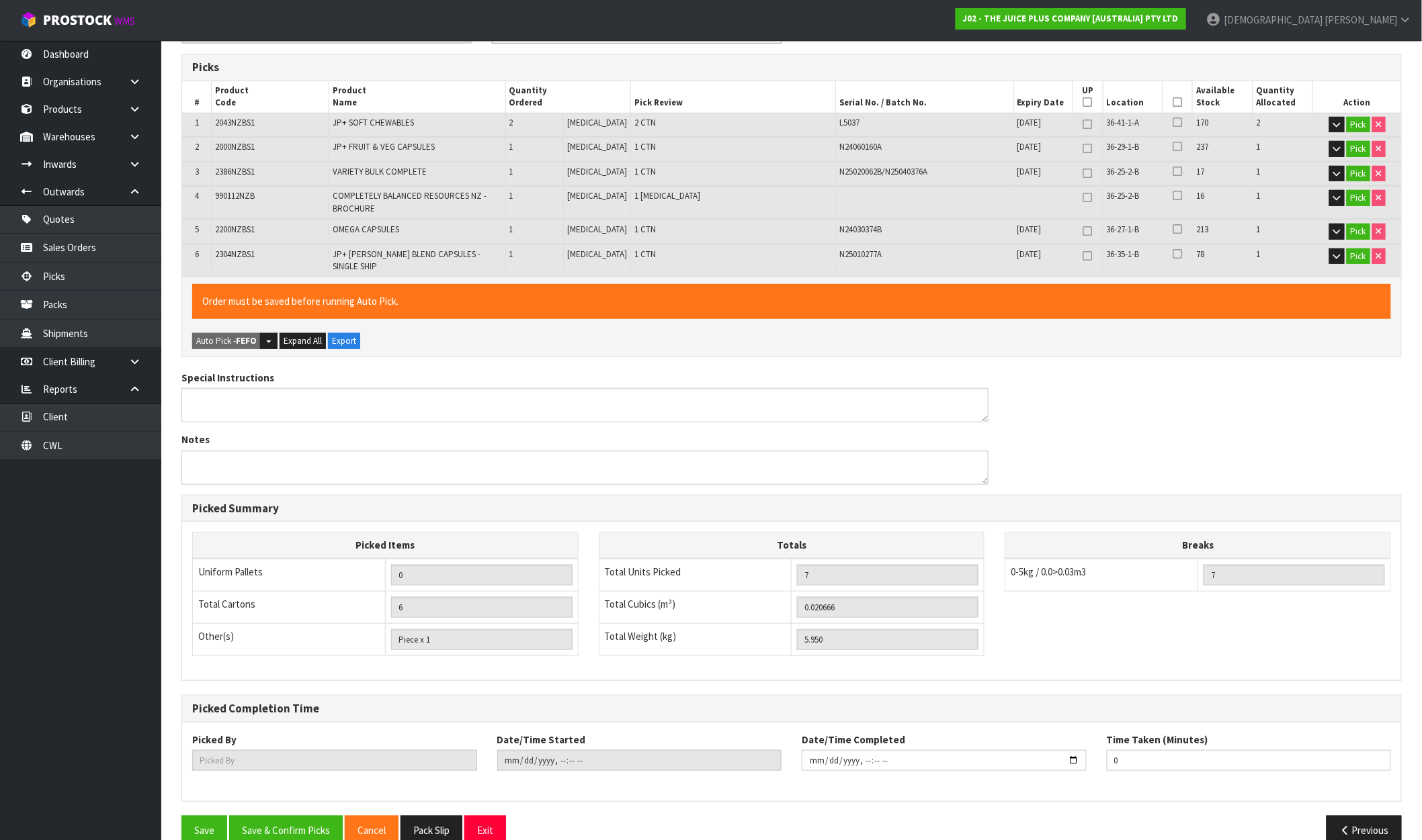
scroll to position [233, 0]
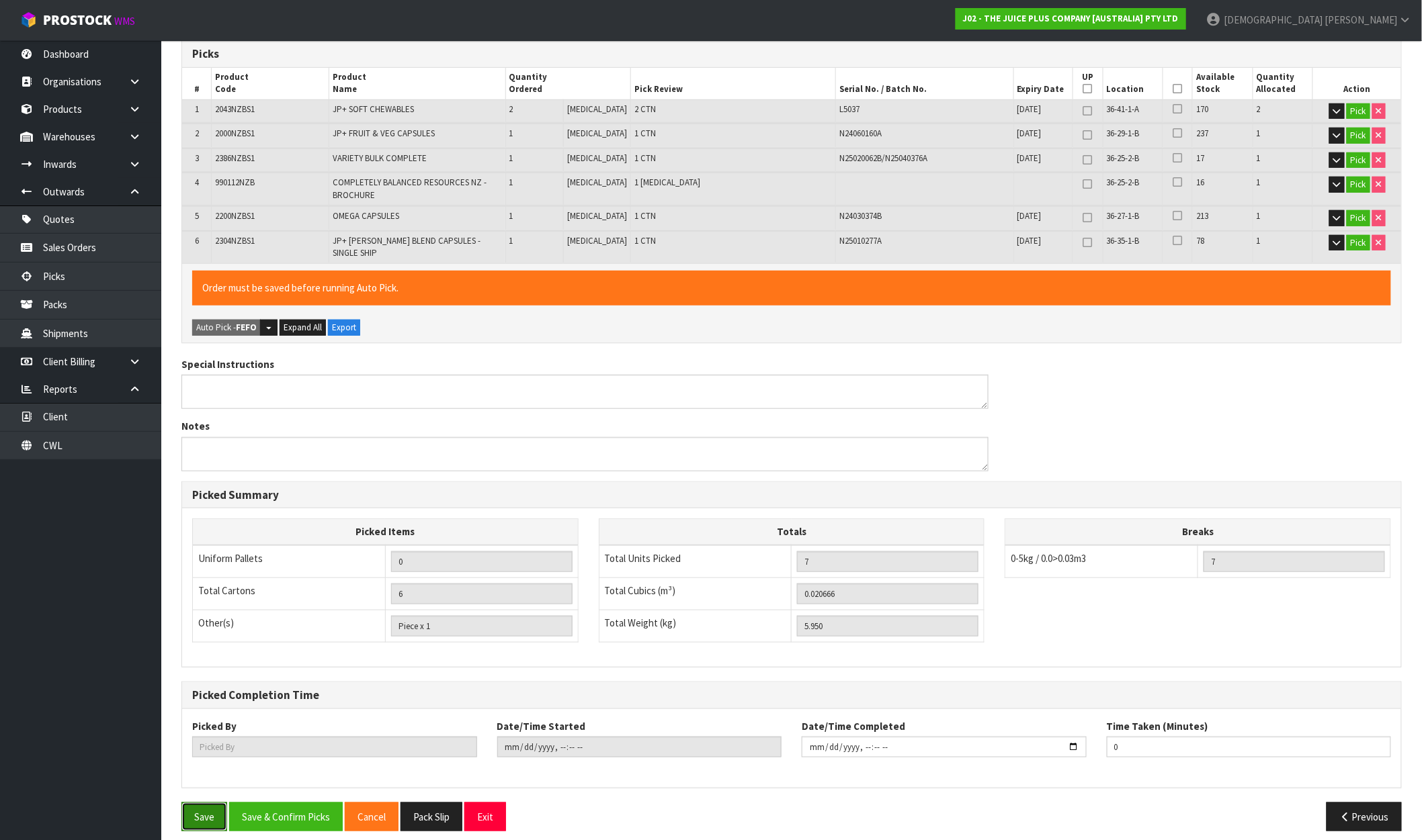
click at [220, 802] on button "Save" at bounding box center [204, 817] width 46 height 29
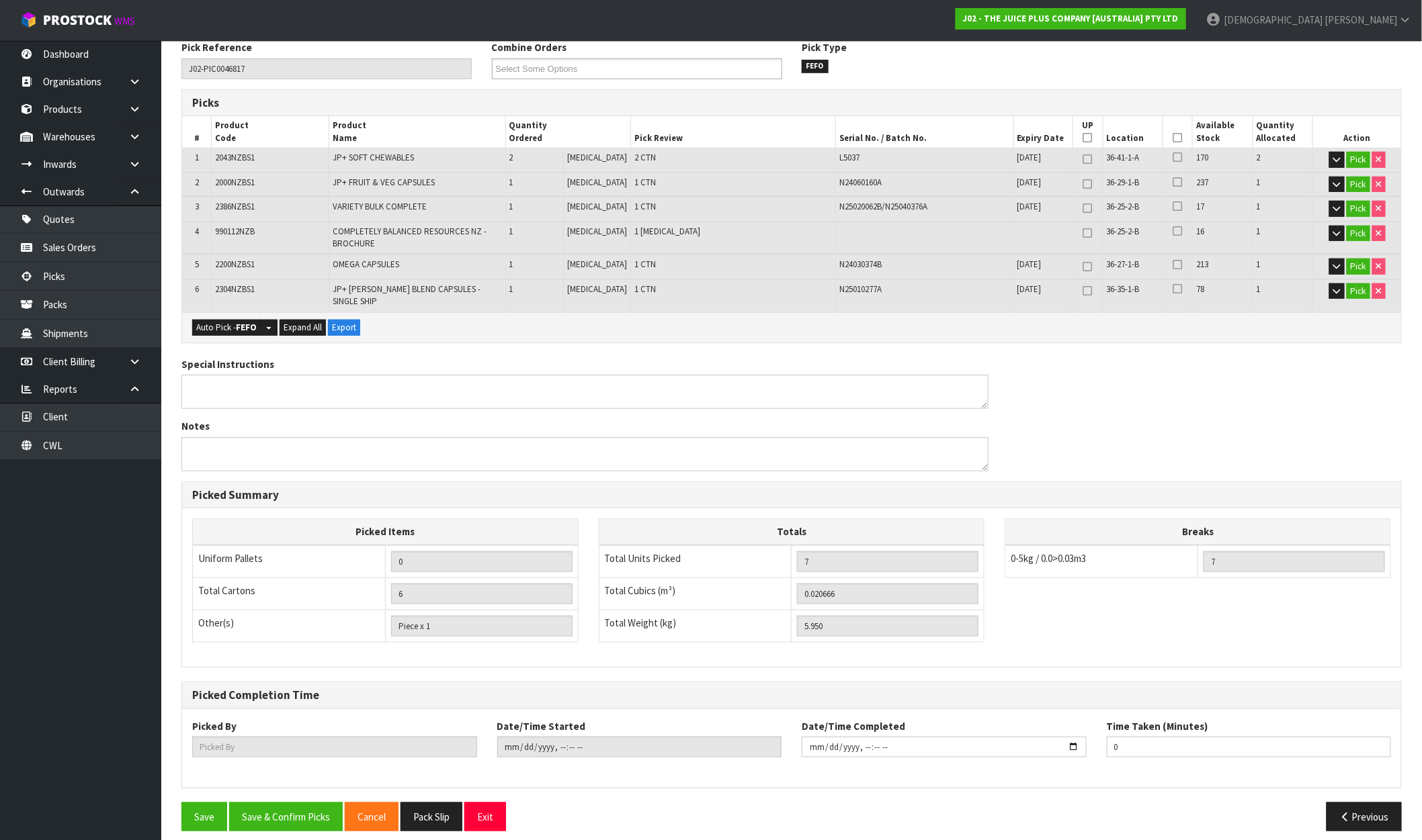
scroll to position [0, 0]
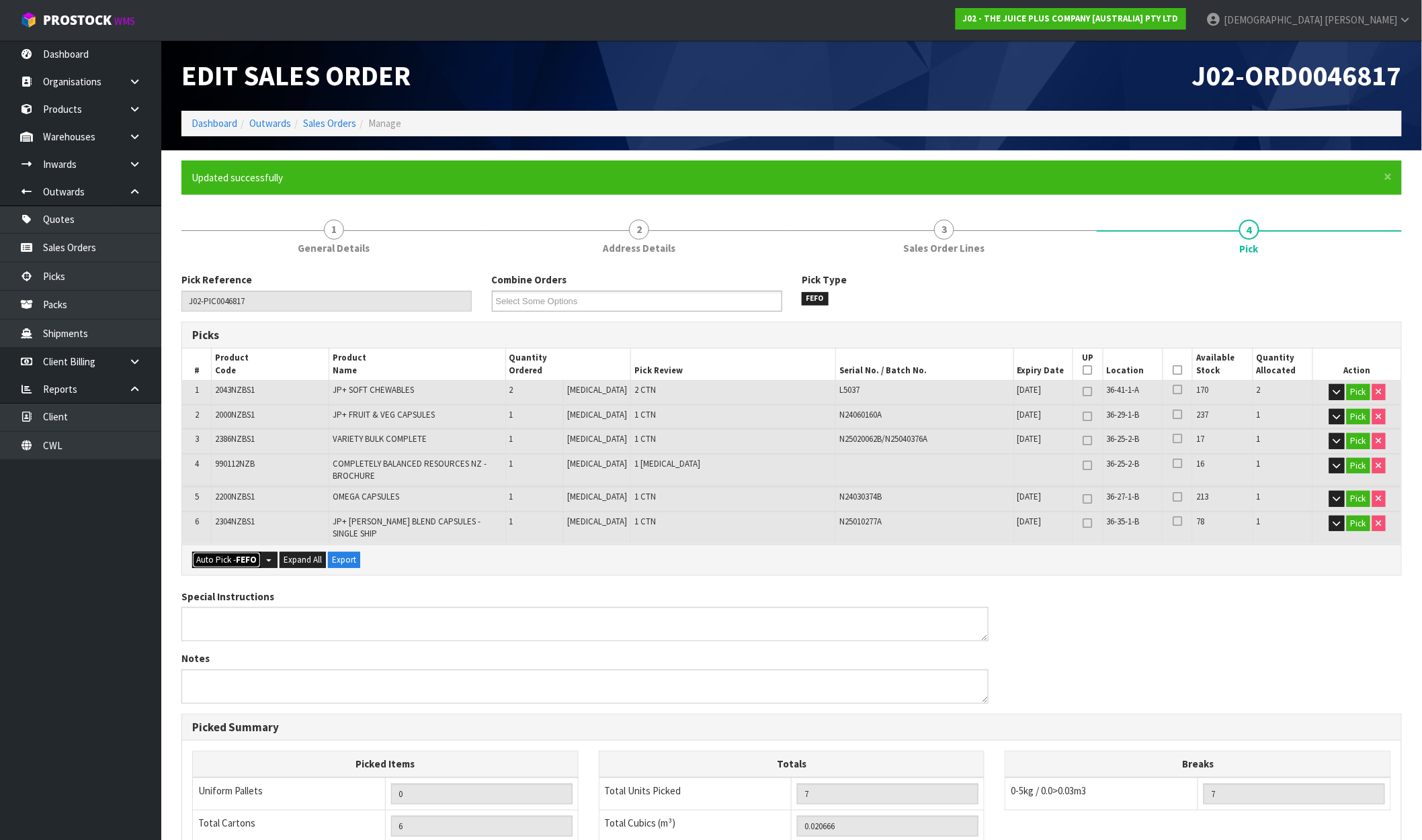
click at [244, 554] on strong "FEFO" at bounding box center [246, 560] width 21 height 12
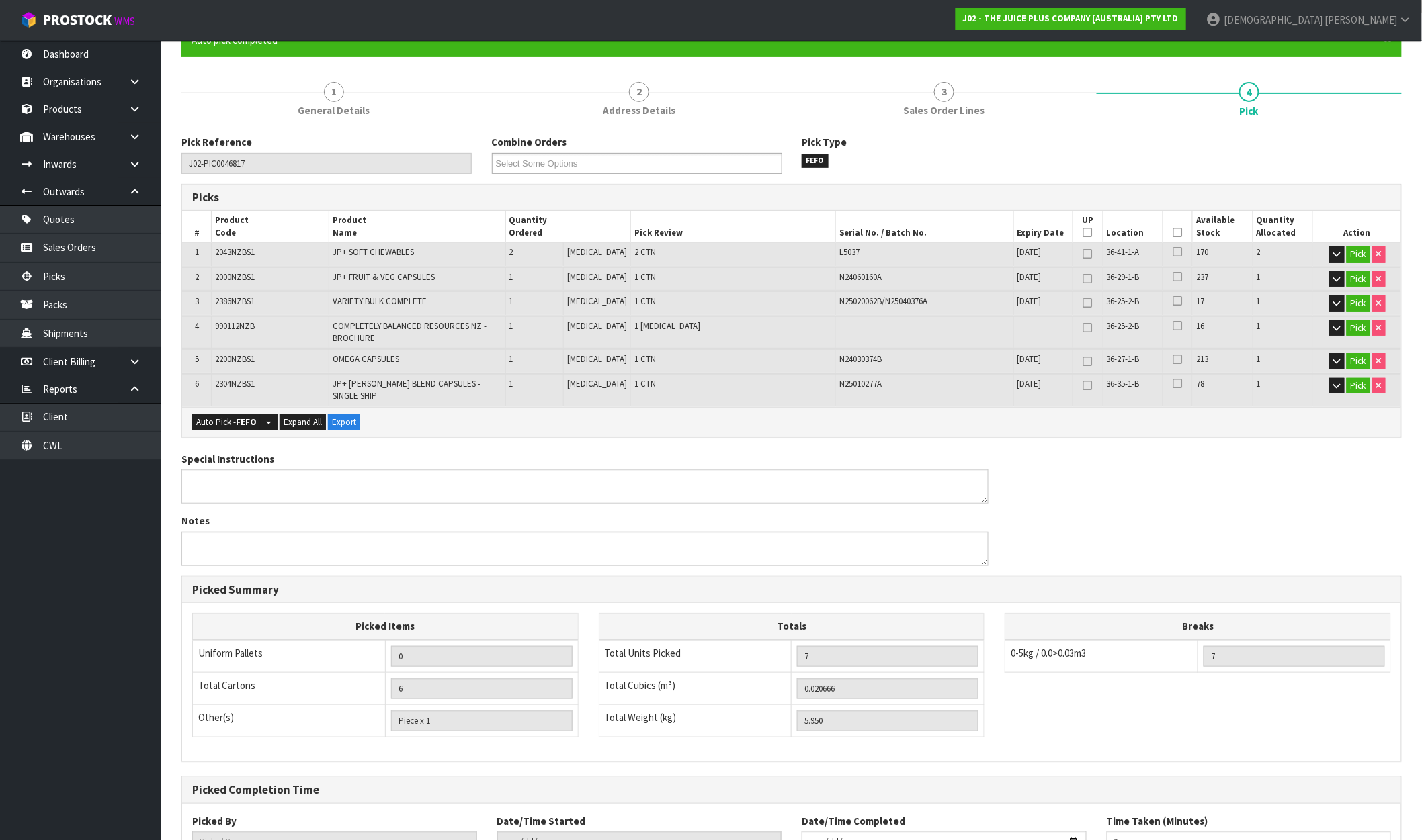
scroll to position [233, 0]
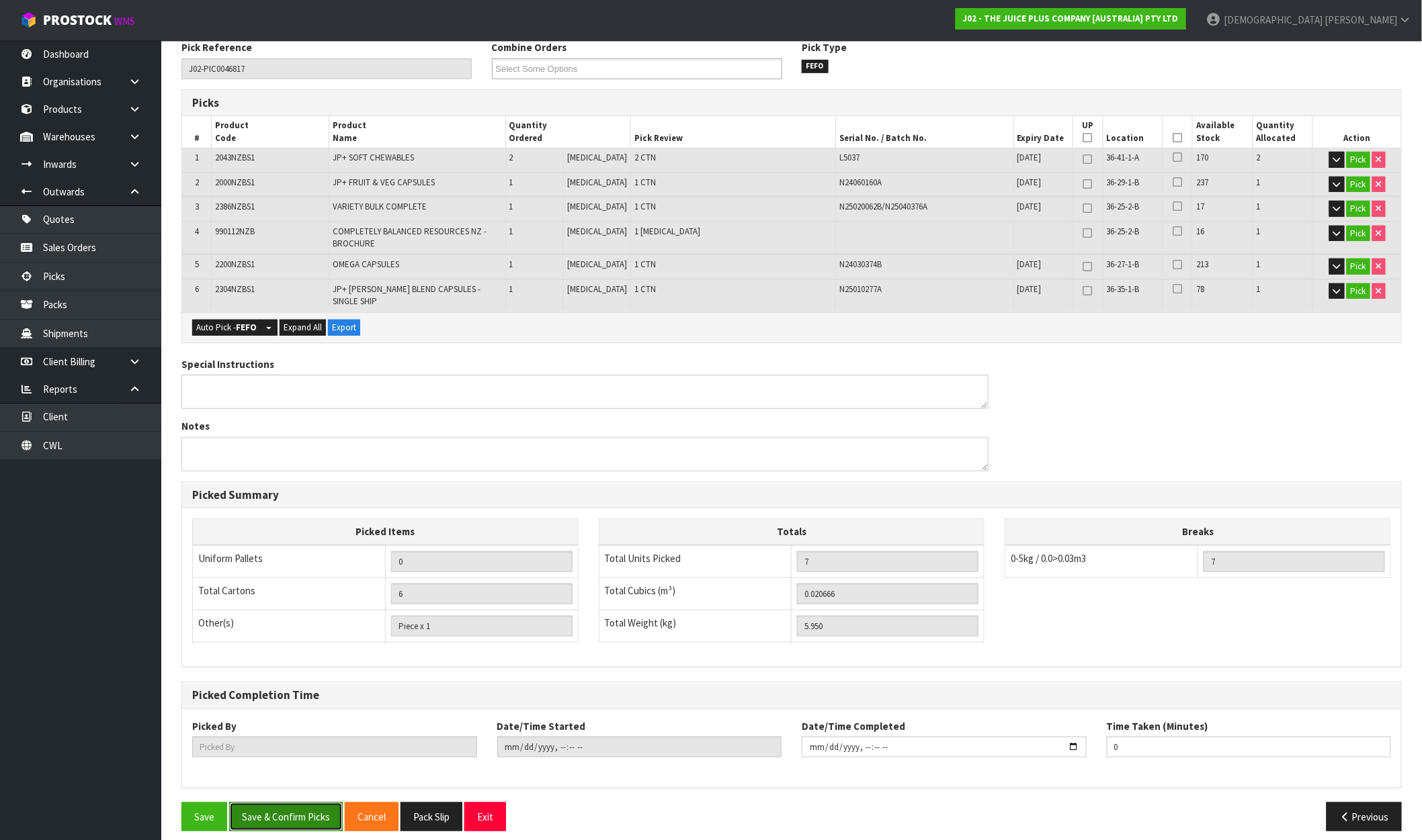
click at [301, 811] on button "Save & Confirm Picks" at bounding box center [286, 817] width 114 height 29
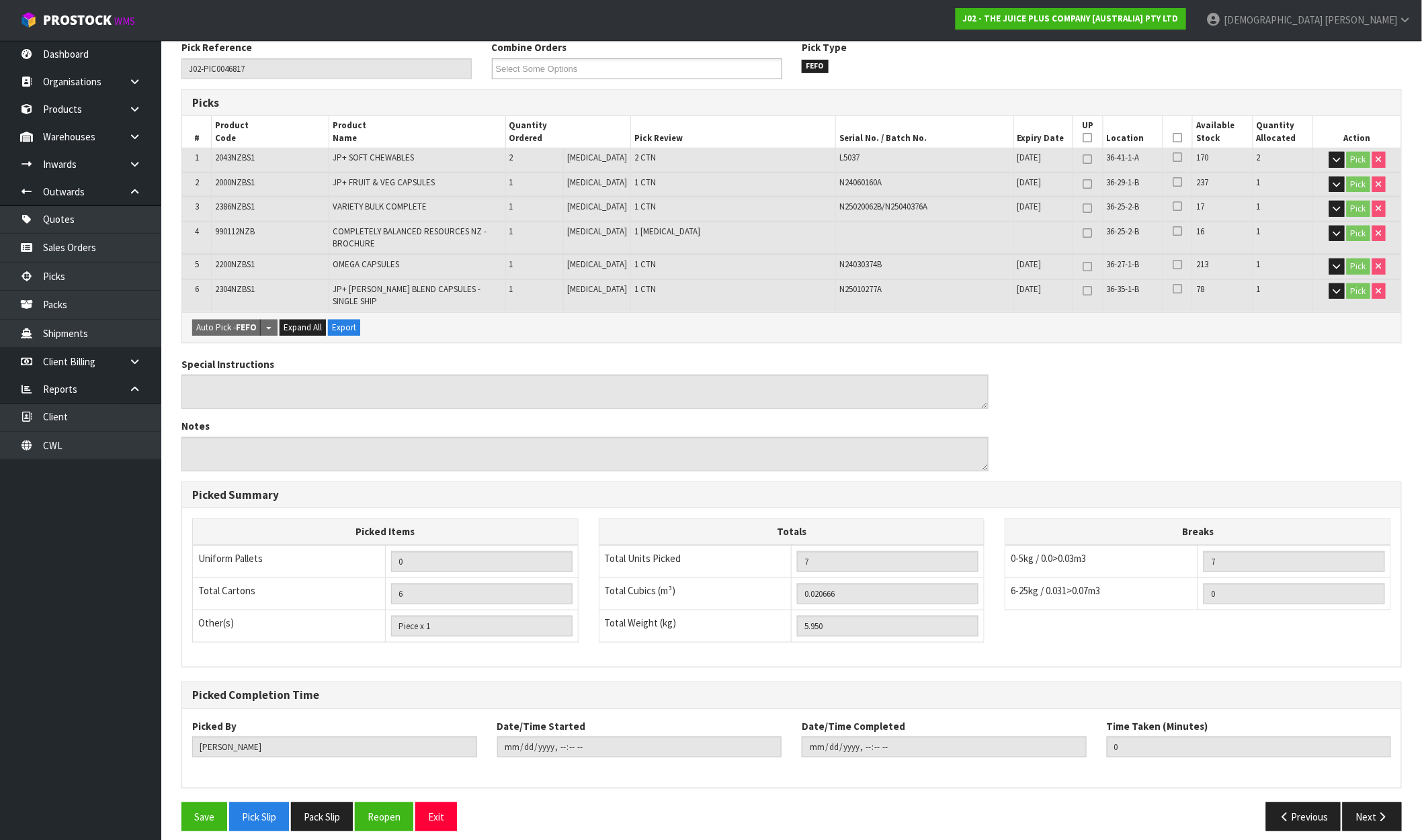
type input "[PERSON_NAME]"
type input "2025-09-30T09:02:21"
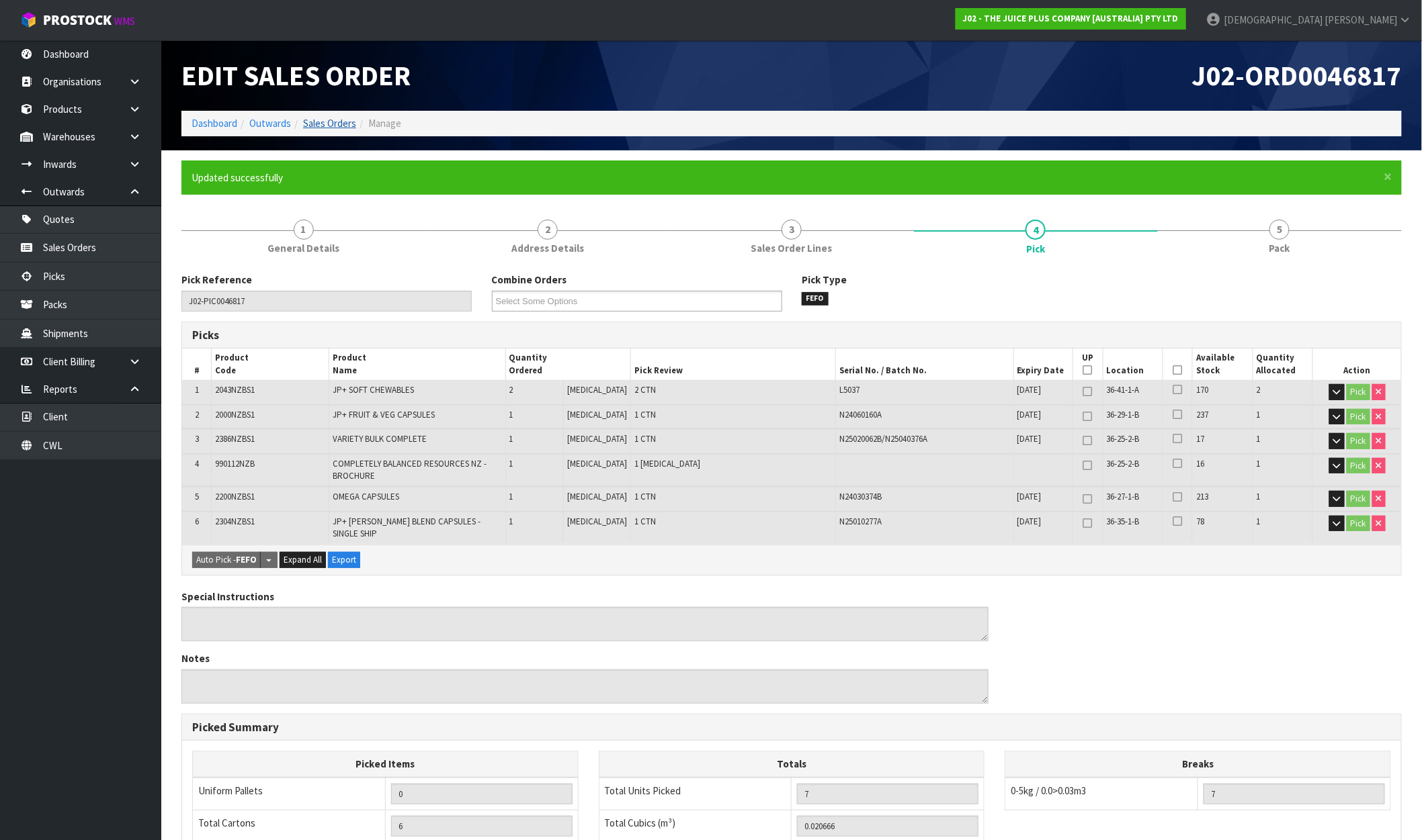
click at [324, 126] on link "Sales Orders" at bounding box center [329, 124] width 53 height 13
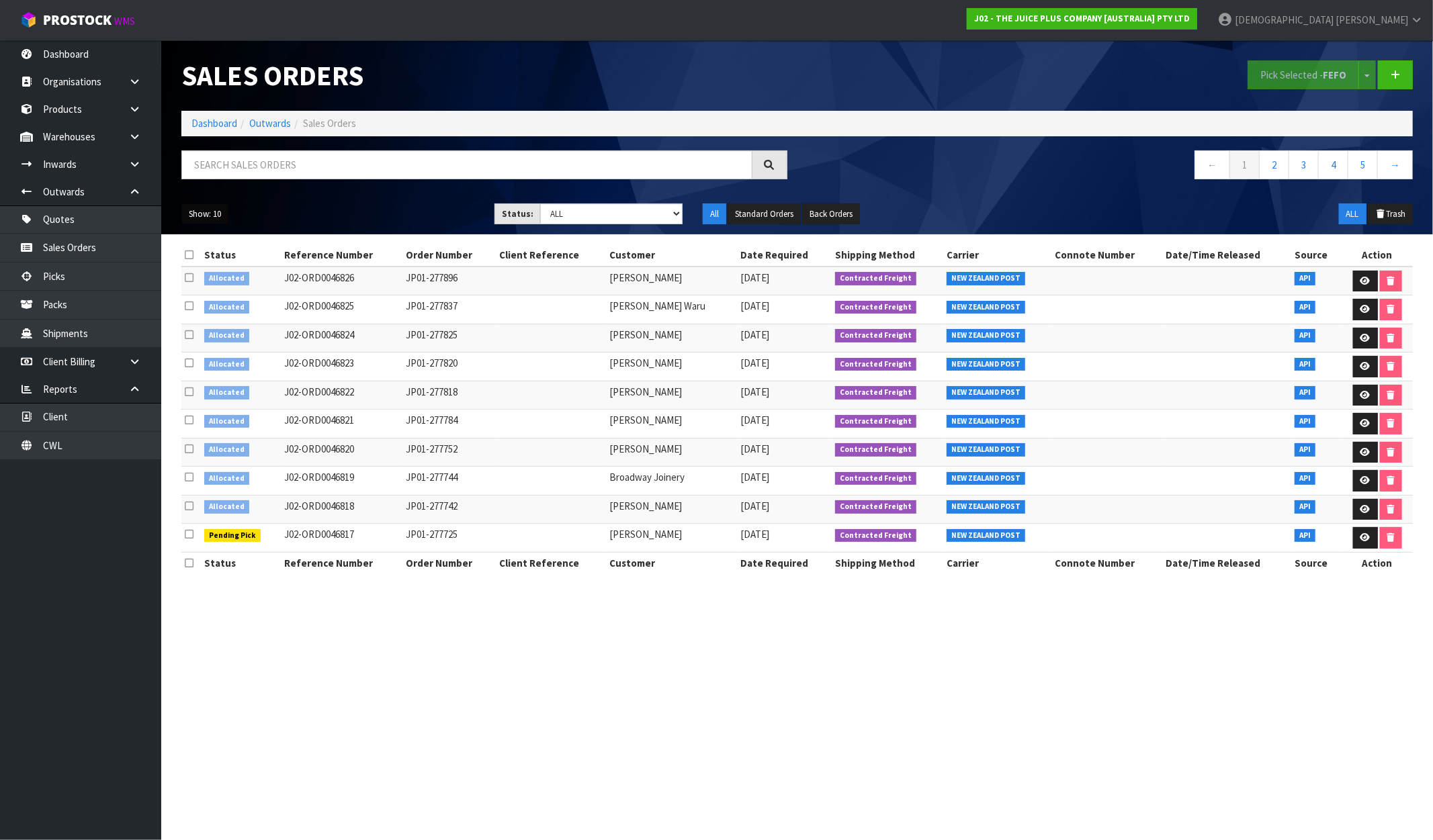
click at [214, 217] on button "Show: 10" at bounding box center [205, 214] width 47 height 21
click at [217, 269] on link "25" at bounding box center [235, 276] width 107 height 18
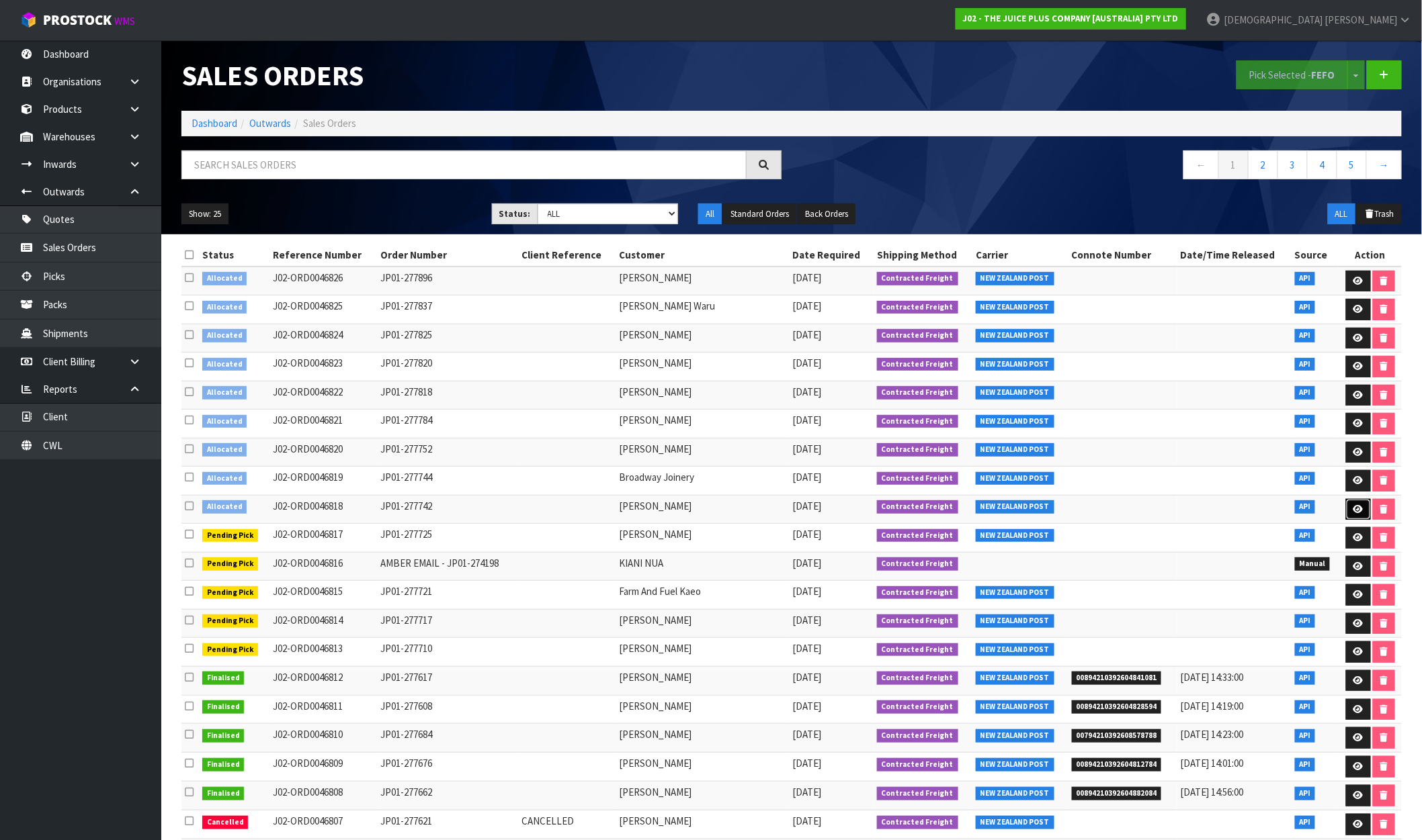
click at [1354, 510] on icon at bounding box center [1358, 510] width 10 height 9
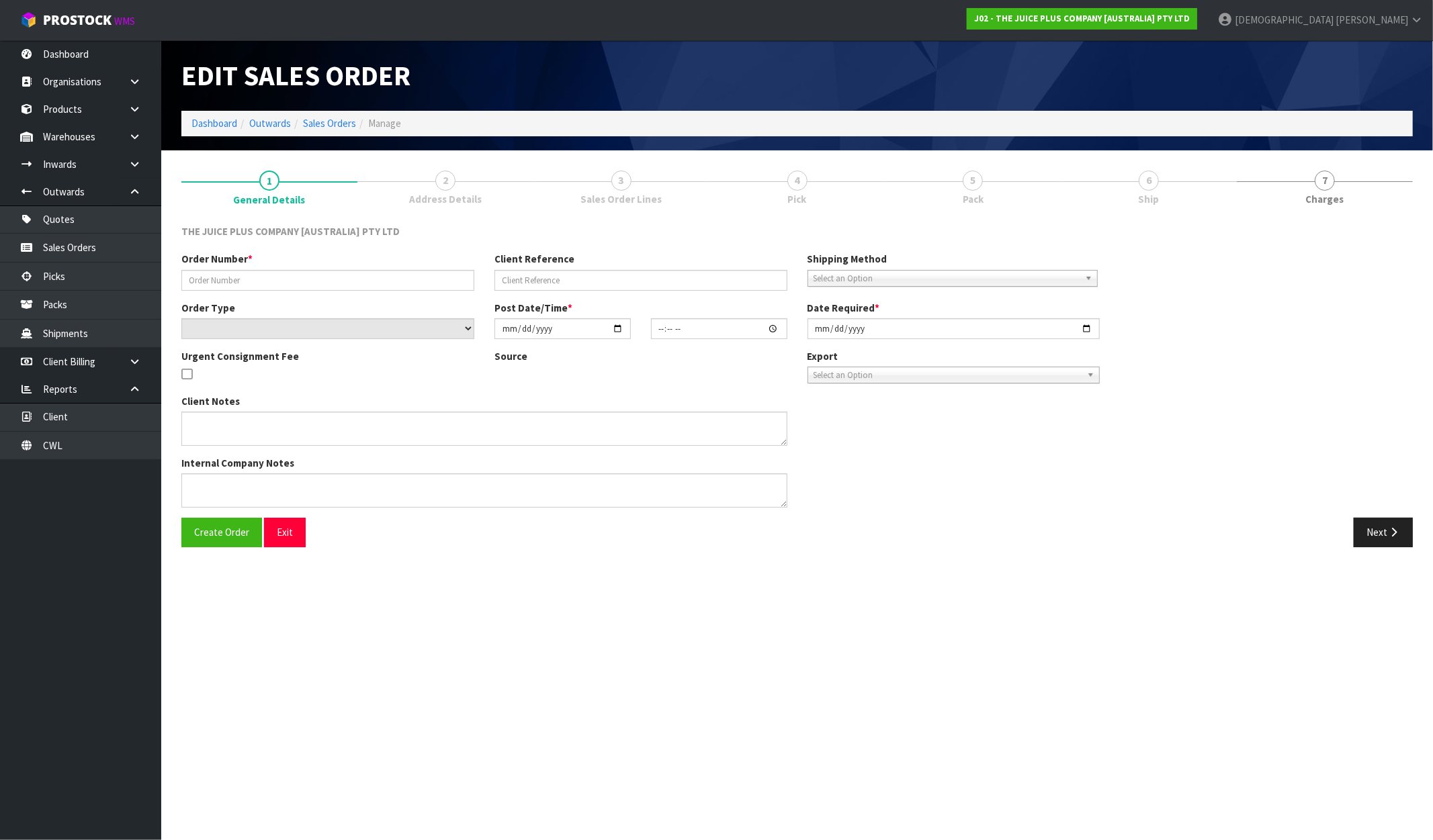
type input "JP01-277742"
select select "number:0"
type input "2025-09-29"
type input "20:47:50.000"
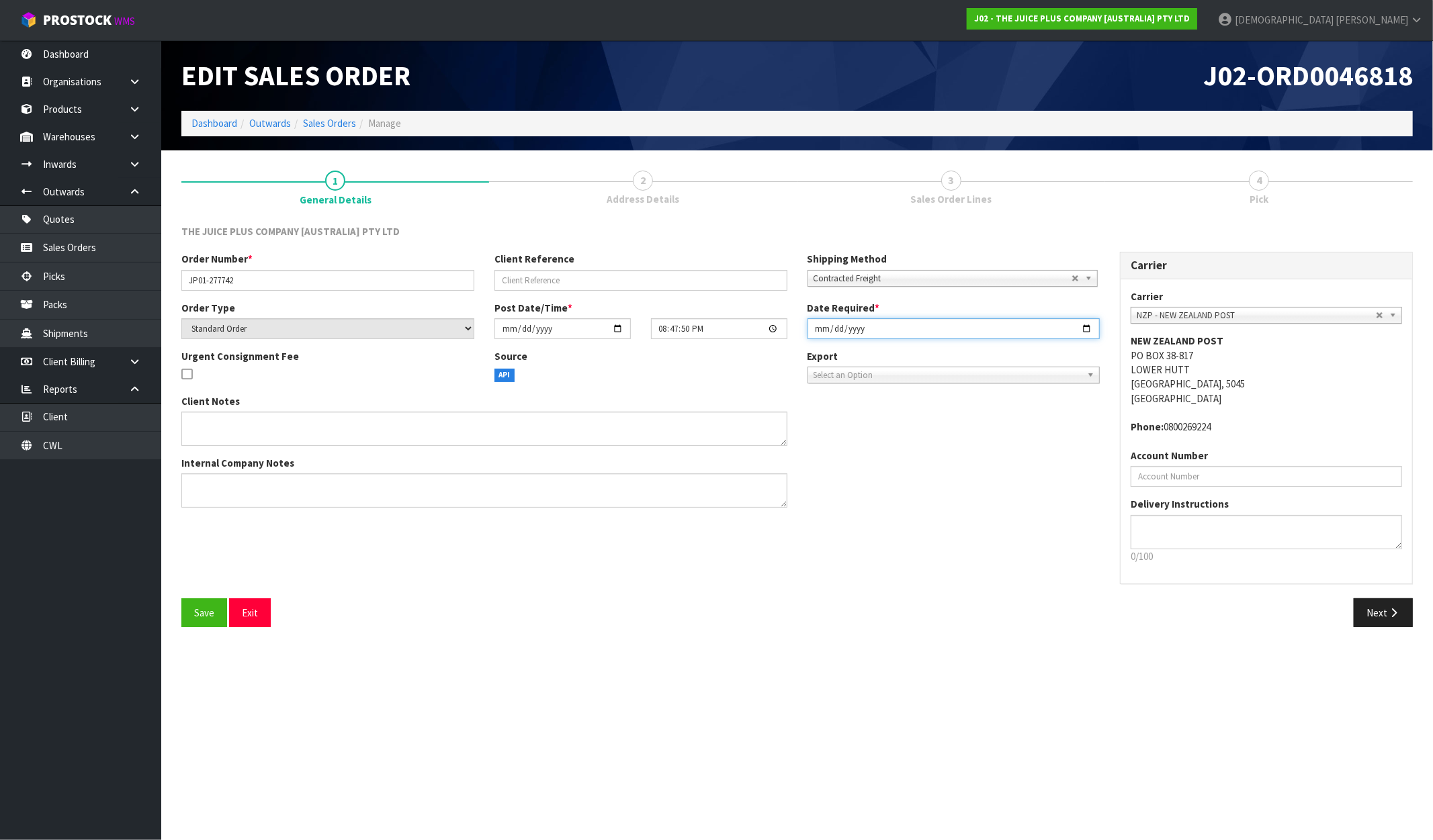
click at [1093, 331] on input "2025-09-29" at bounding box center [954, 329] width 293 height 21
click at [1091, 330] on input "2025-09-29" at bounding box center [954, 329] width 293 height 21
type input "[DATE]"
click at [1017, 427] on div "Client Notes Internal Company Notes" at bounding box center [640, 456] width 939 height 124
click at [1380, 603] on button "Next" at bounding box center [1383, 613] width 59 height 29
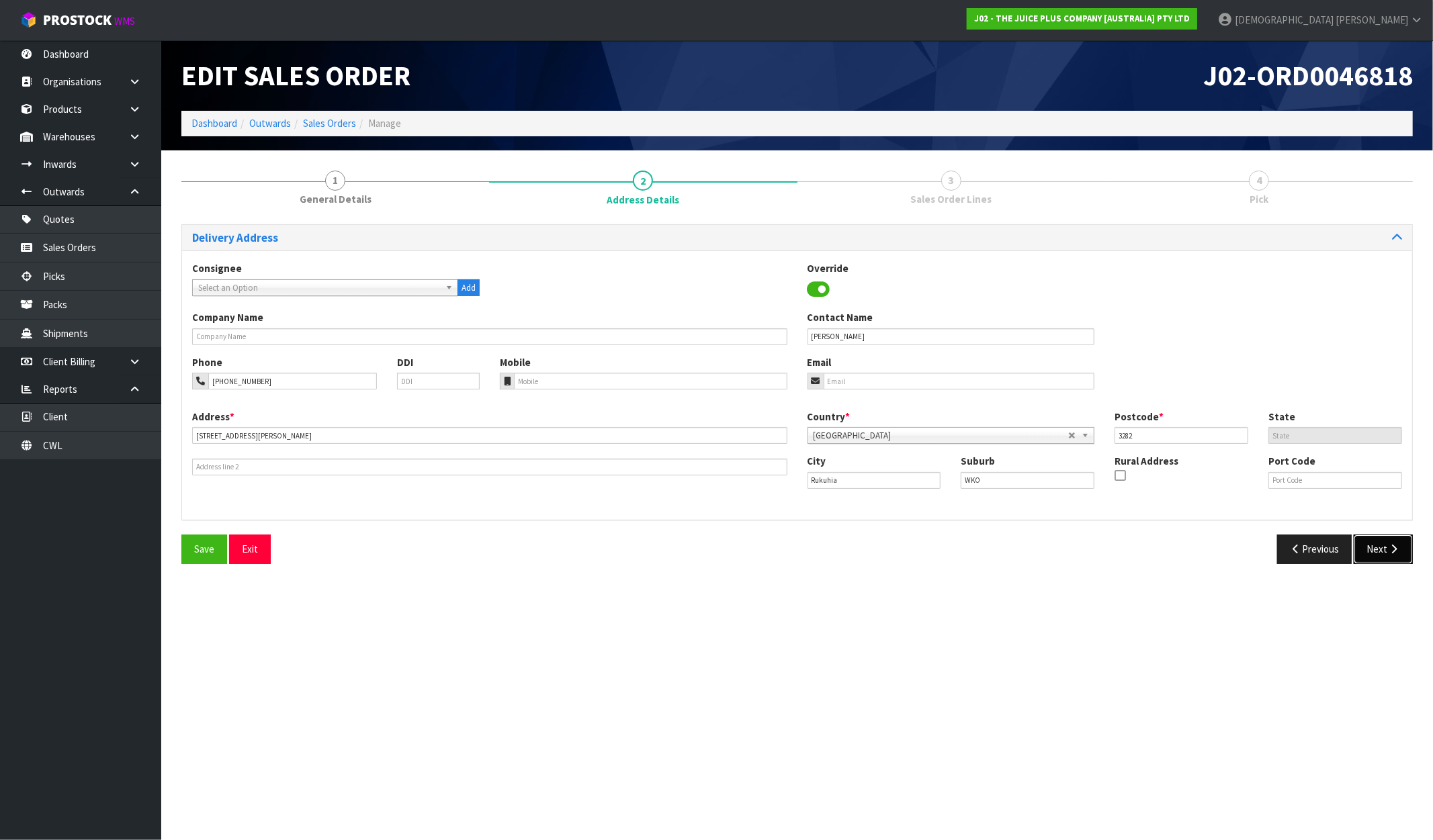
click at [1372, 553] on button "Next" at bounding box center [1383, 549] width 59 height 29
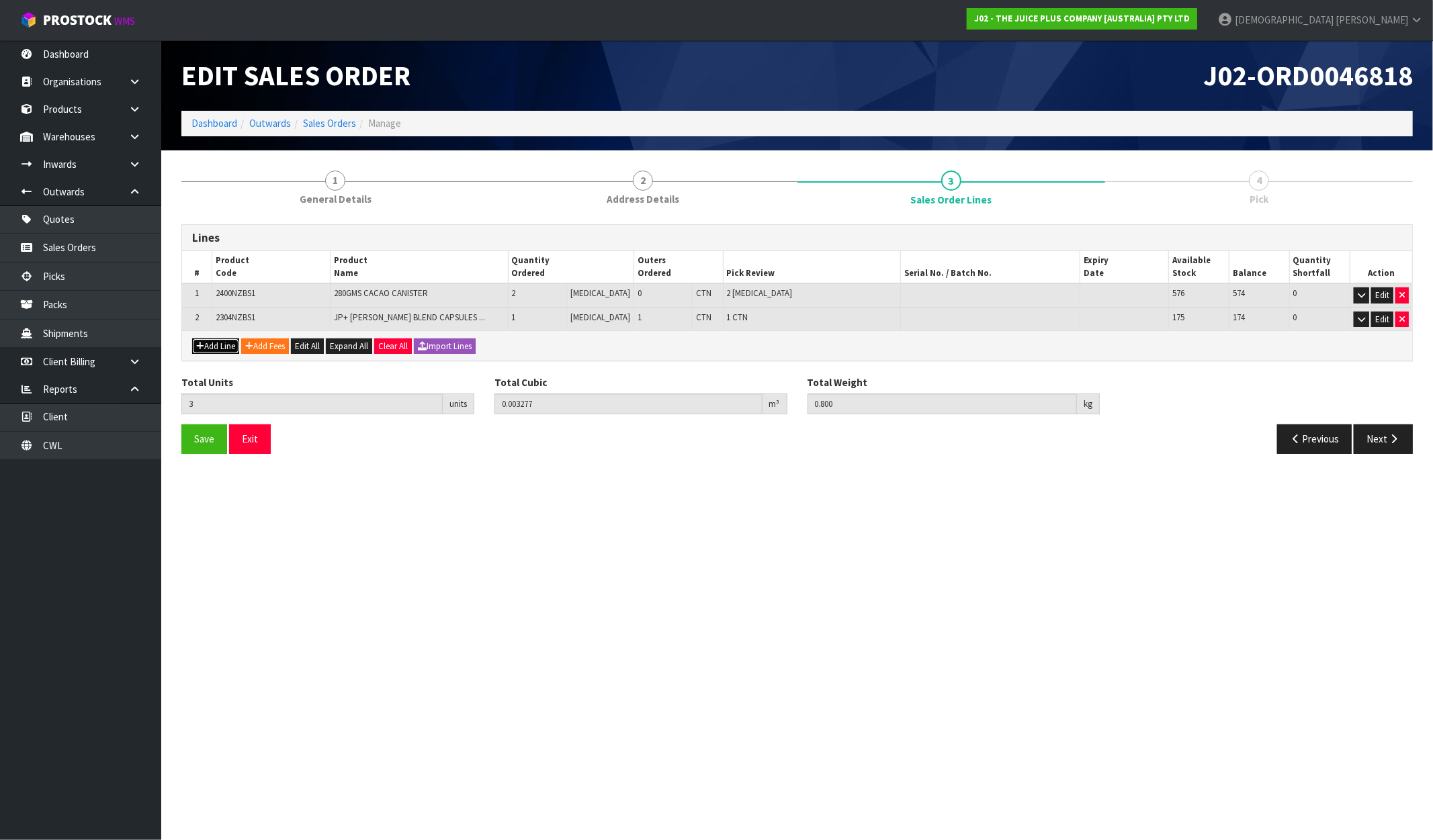
click at [229, 346] on button "Add Line" at bounding box center [216, 347] width 47 height 16
type input "0"
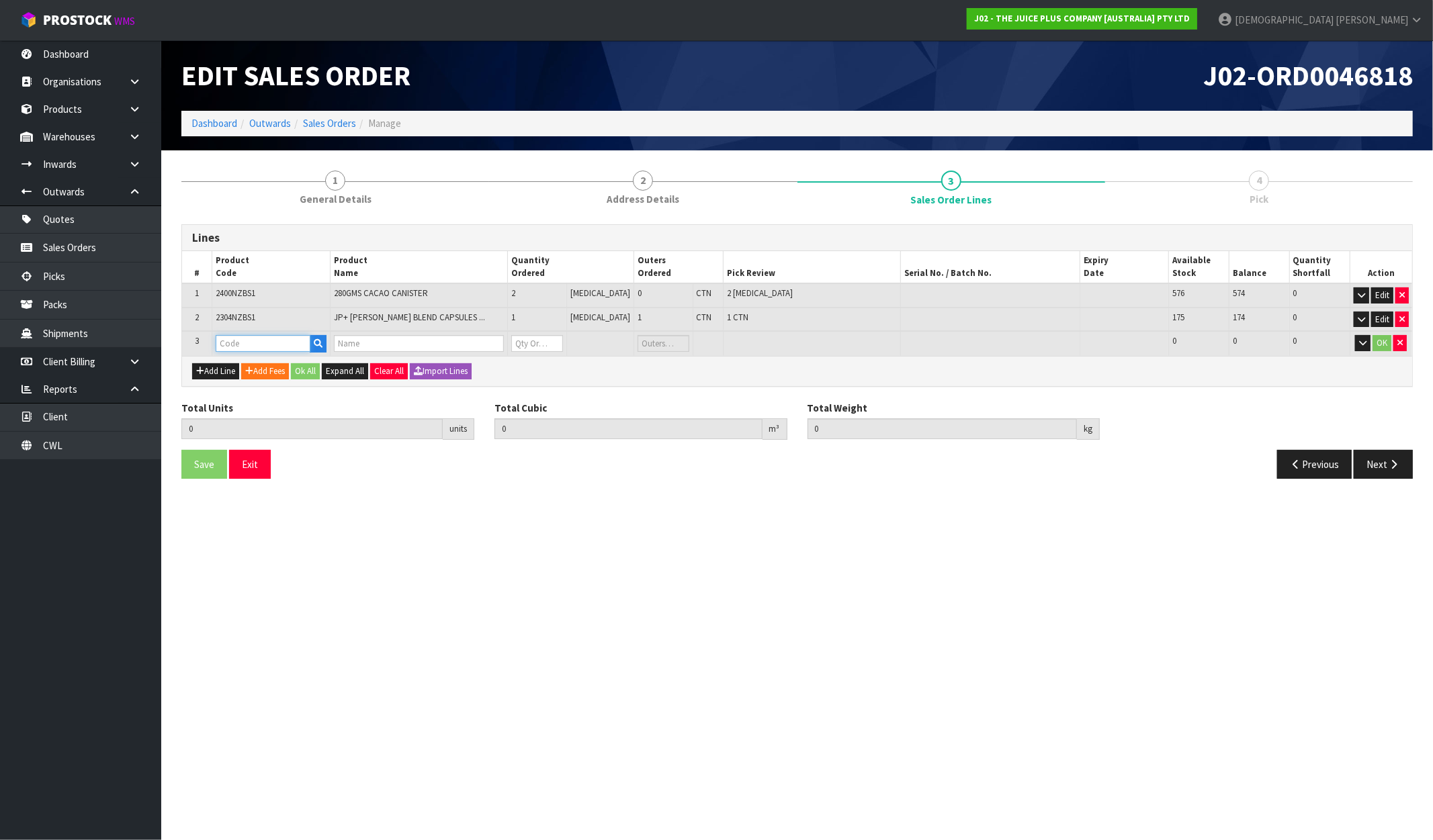
click at [250, 346] on input "text" at bounding box center [263, 343] width 95 height 17
type input "V"
click at [261, 373] on ul "V ANILLA BAG V ANILLA SACHET V EGE V EGETABLE BOTTLE" at bounding box center [275, 392] width 117 height 82
click at [251, 343] on input "text" at bounding box center [263, 343] width 95 height 17
type input "V"
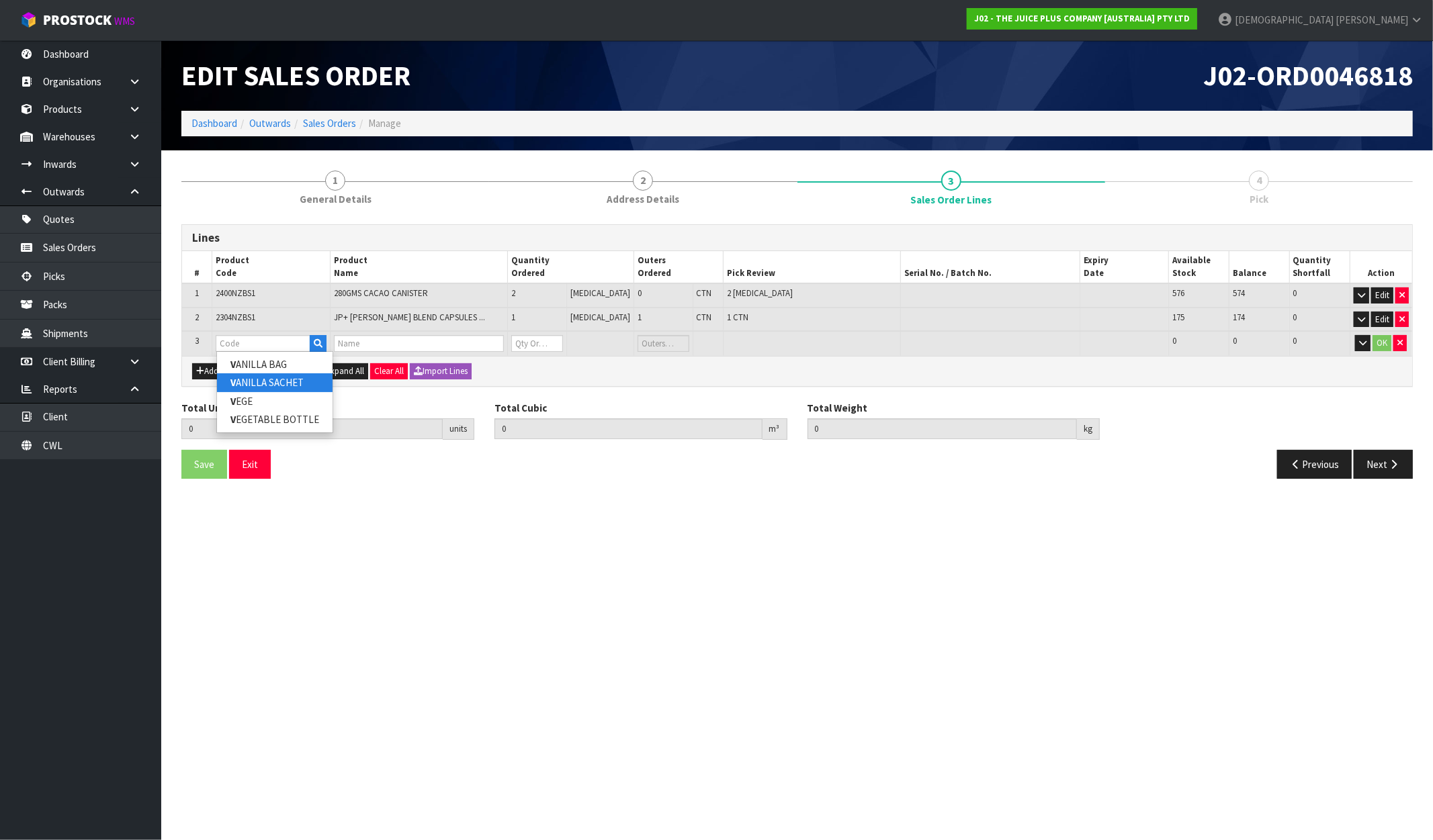
click at [265, 380] on link "V ANILLA SACHET" at bounding box center [274, 382] width 116 height 18
type input "VANILLA SACHET"
type input "3"
type input "0.003277"
type input "0.8"
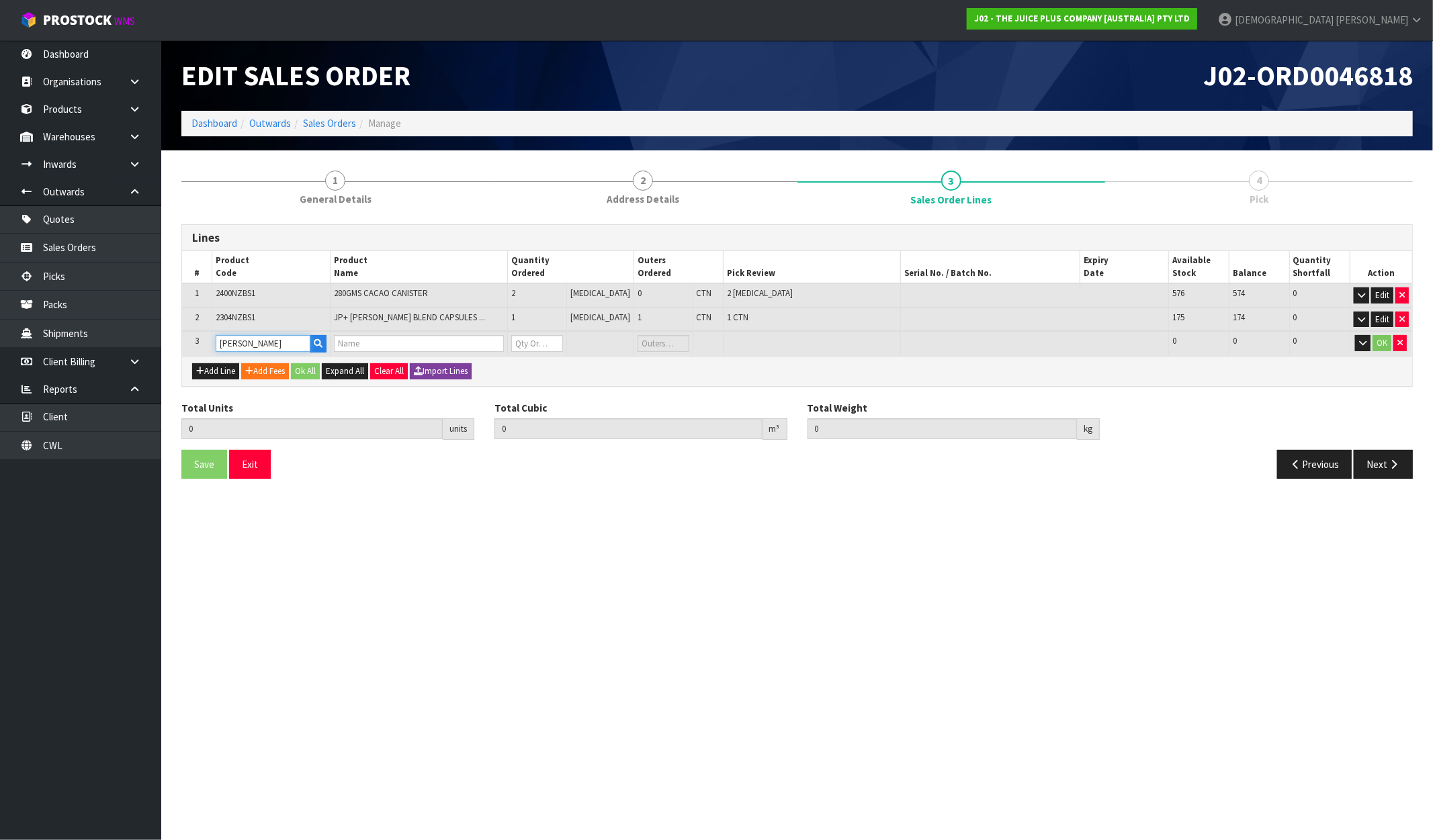
type input "1 X VANILLA SACHET"
type input "0"
drag, startPoint x: 542, startPoint y: 343, endPoint x: 519, endPoint y: 346, distance: 23.2
click at [519, 346] on td "0" at bounding box center [536, 344] width 58 height 25
type input "5"
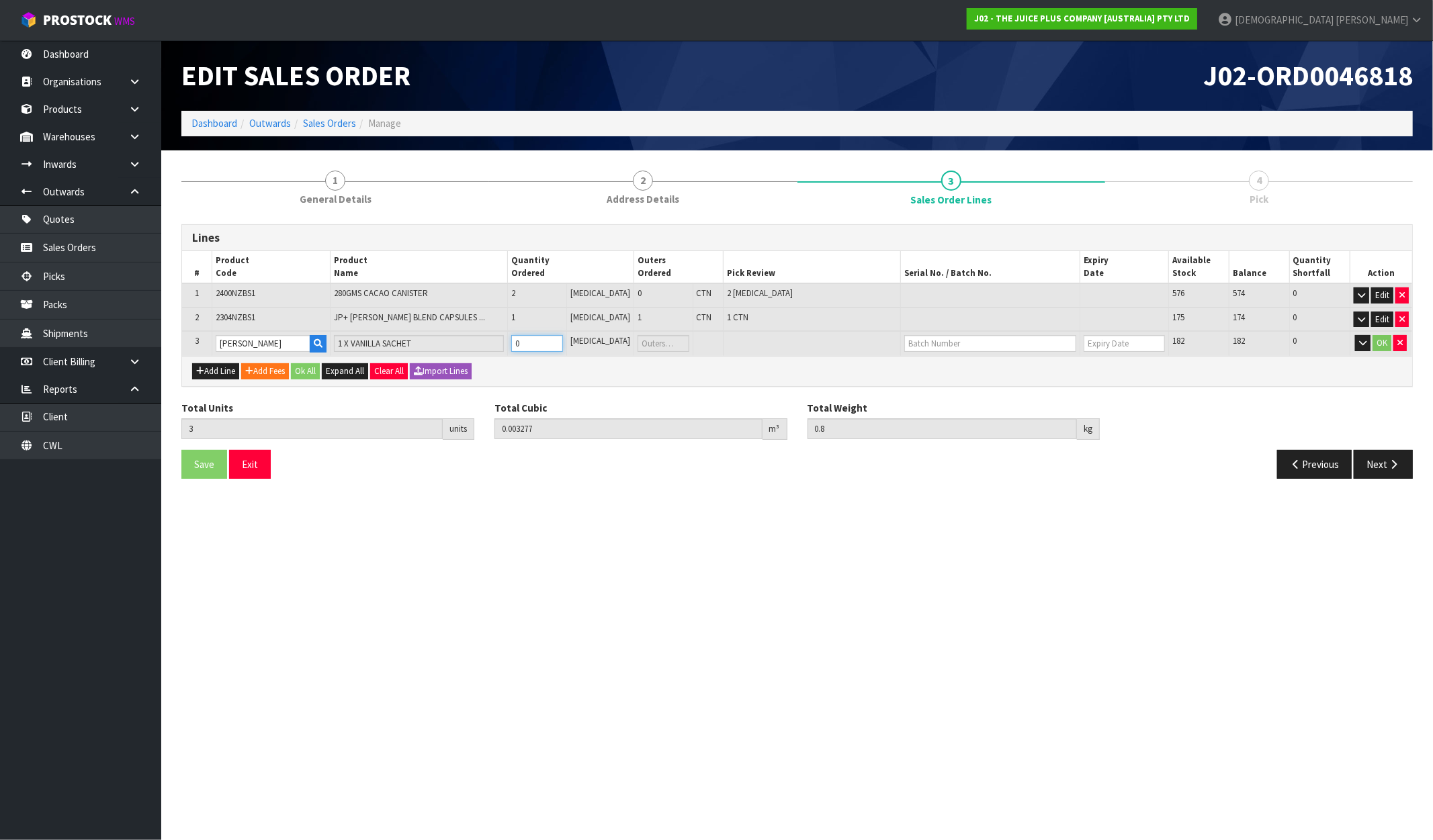
type input "0.003301"
type input "0.83"
type input "2"
click at [318, 368] on button "Ok All" at bounding box center [305, 372] width 29 height 16
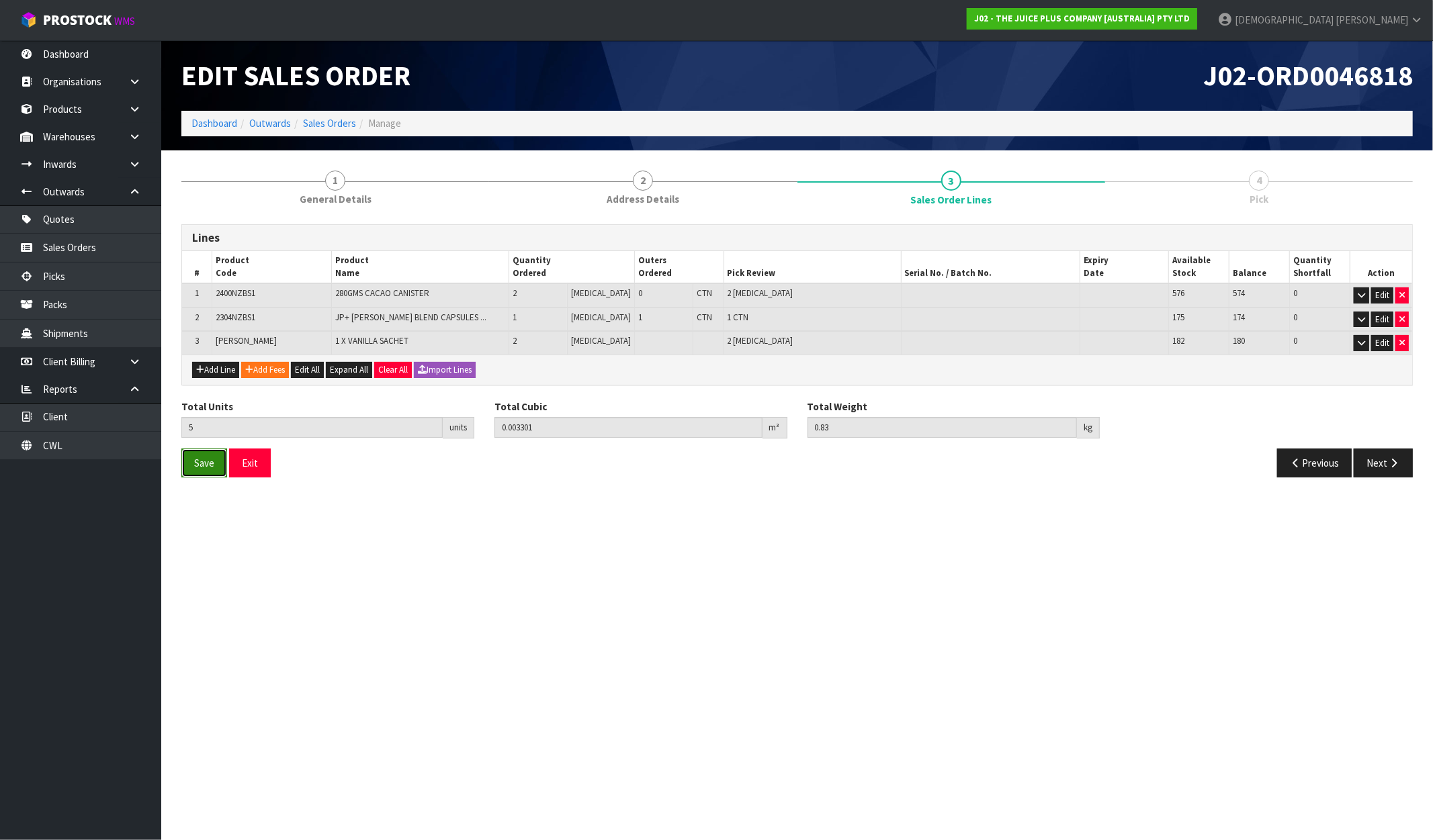
click at [195, 458] on span "Save" at bounding box center [204, 463] width 21 height 13
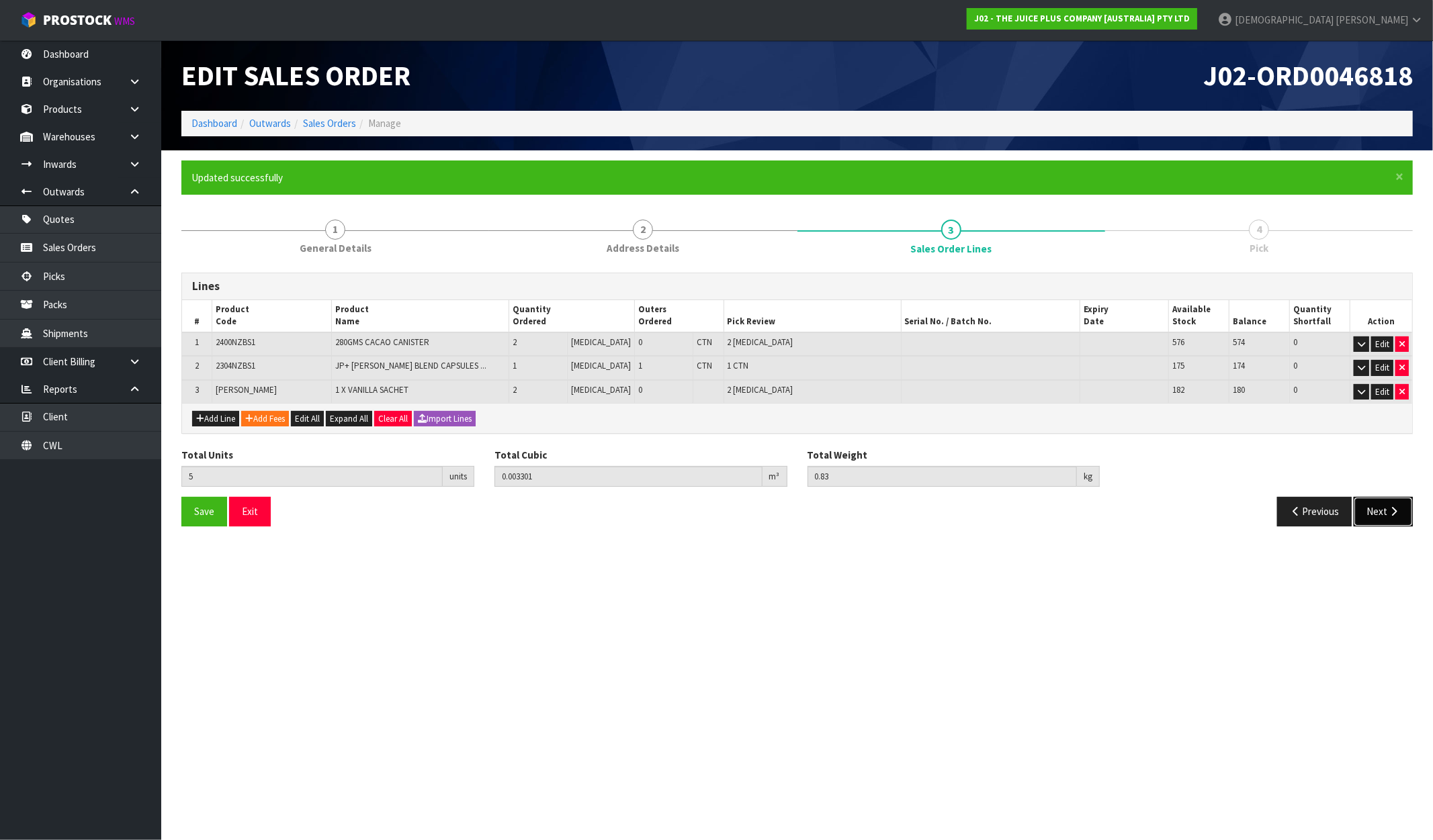
click at [1396, 516] on button "Next" at bounding box center [1383, 511] width 59 height 29
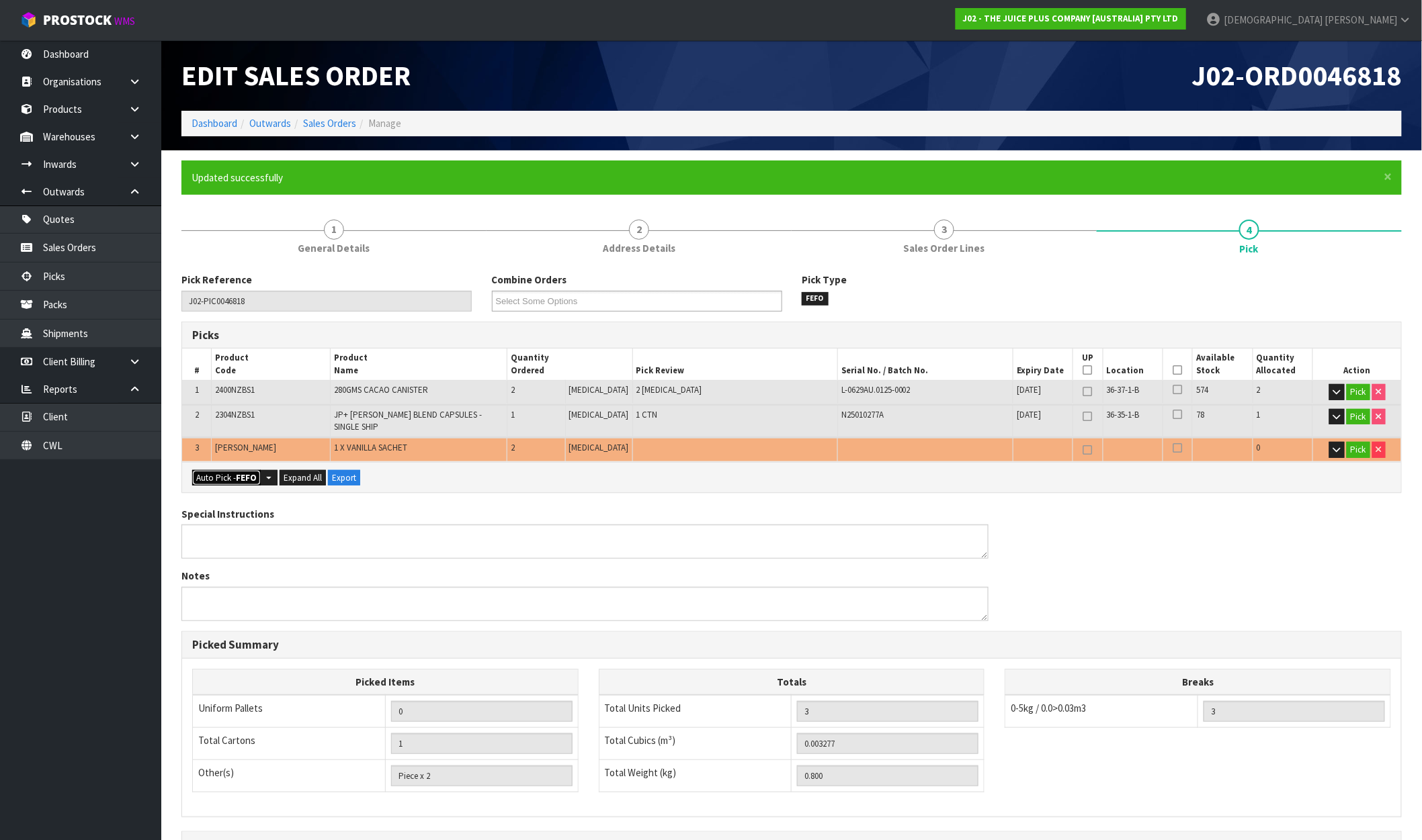
click at [251, 472] on strong "FEFO" at bounding box center [246, 477] width 21 height 12
type input "1"
type input "Piece x 4"
type input "5"
type input "0.003301"
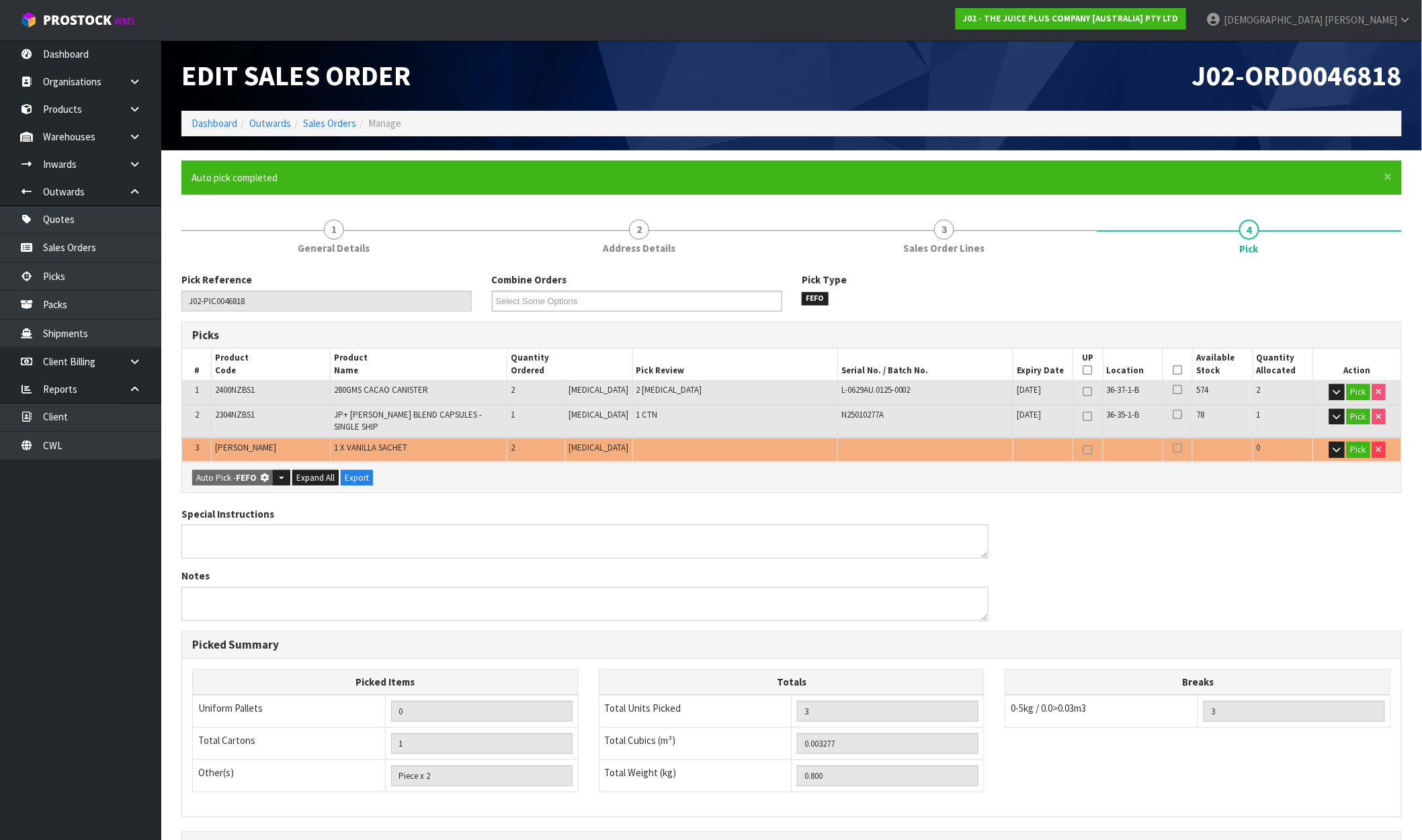
type input "0.830"
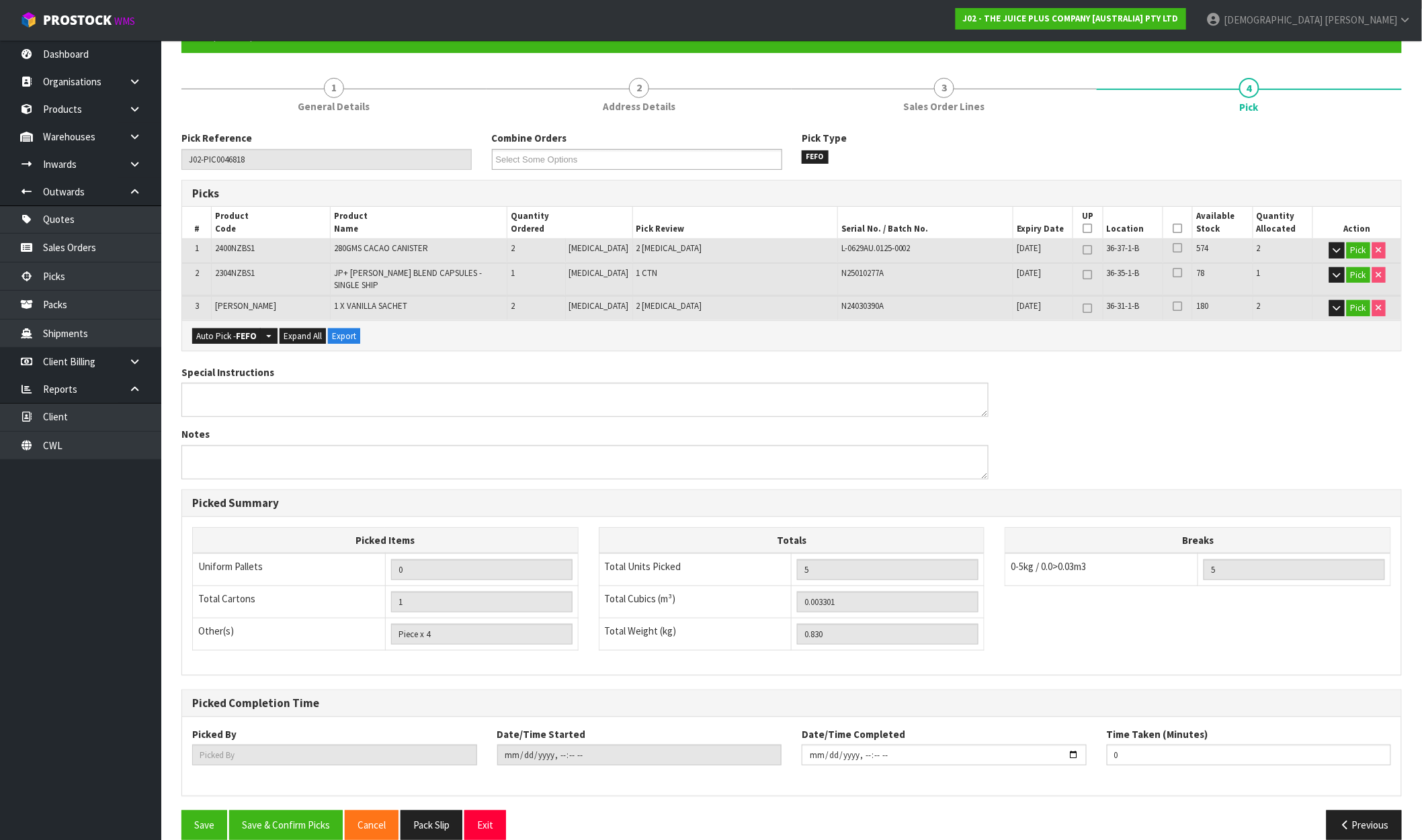
scroll to position [152, 0]
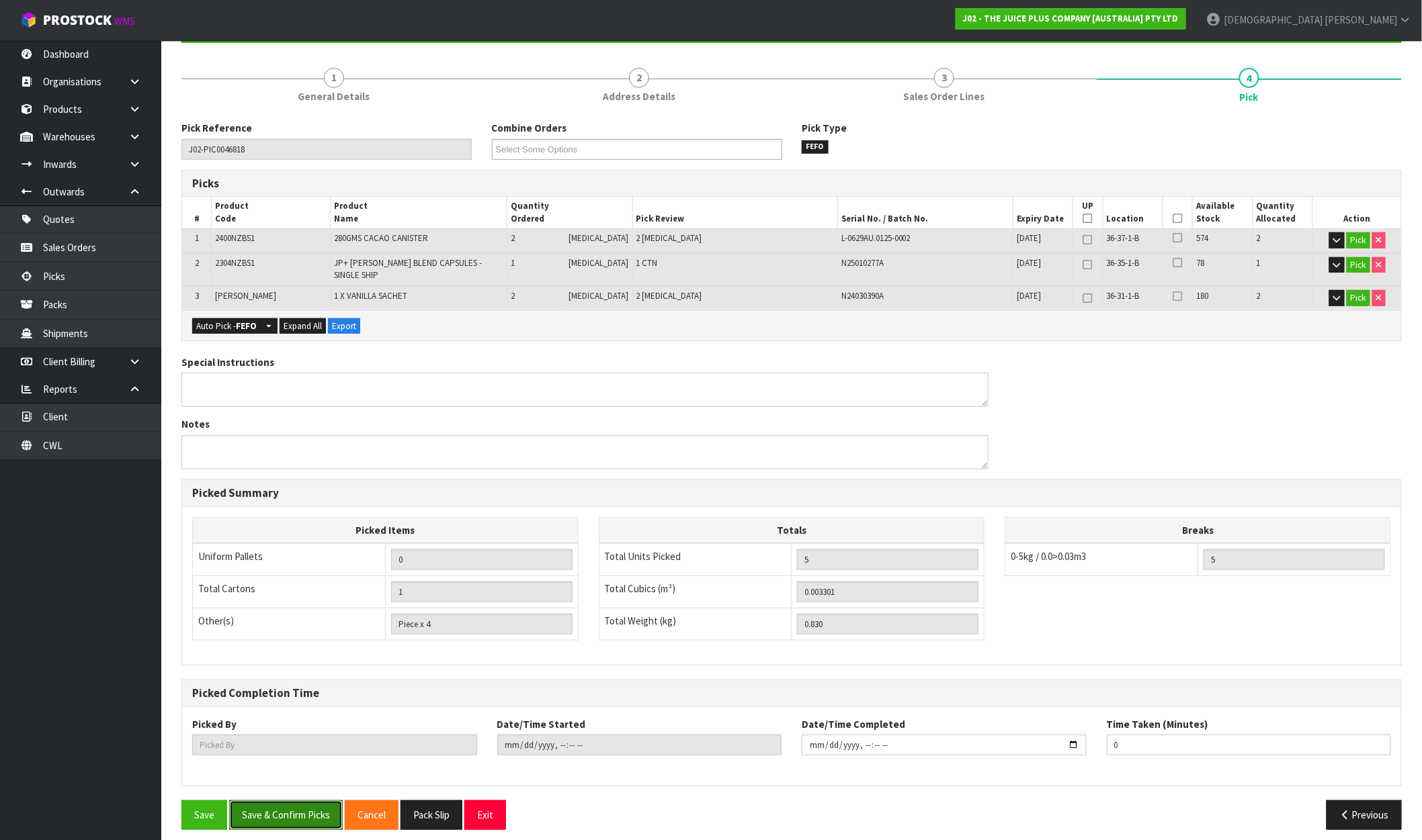
click at [297, 806] on button "Save & Confirm Picks" at bounding box center [286, 815] width 114 height 29
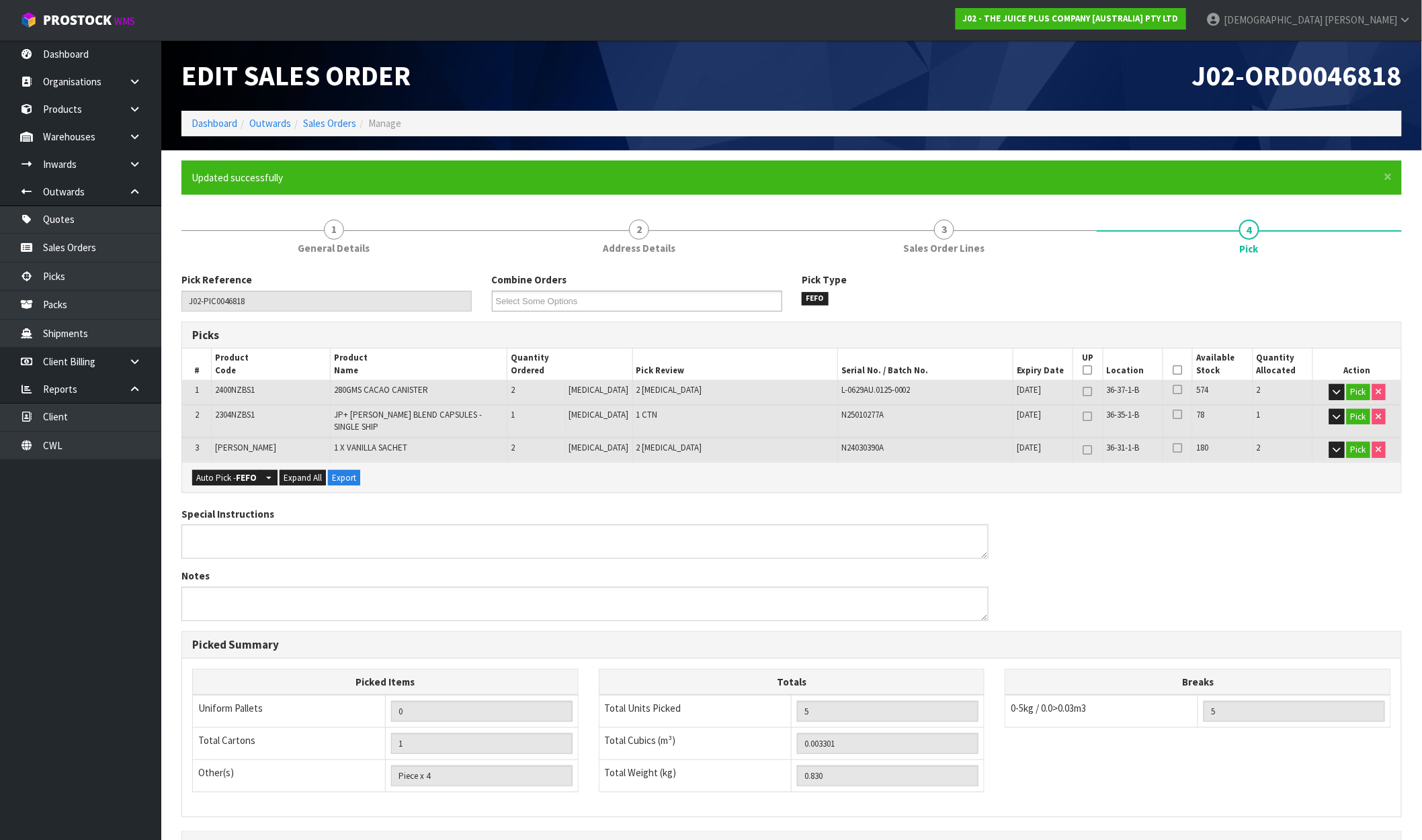
type input "[PERSON_NAME]"
type input "2025-09-30T09:03:41"
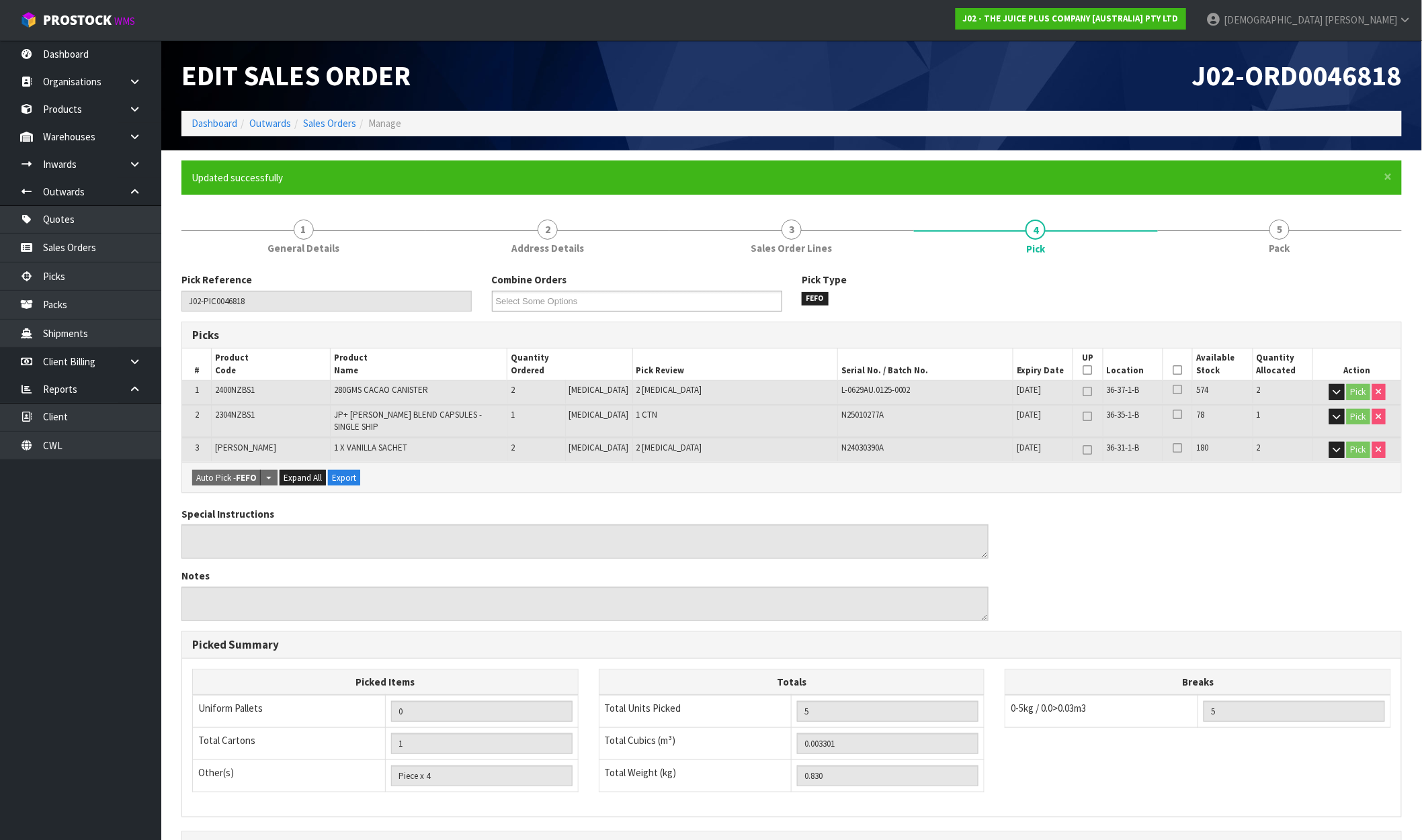
click at [330, 109] on div "Edit Sales Order" at bounding box center [481, 75] width 620 height 71
click at [332, 116] on ol "Dashboard Outwards Sales Orders Manage" at bounding box center [792, 124] width 1220 height 25
click at [332, 124] on link "Sales Orders" at bounding box center [329, 124] width 53 height 13
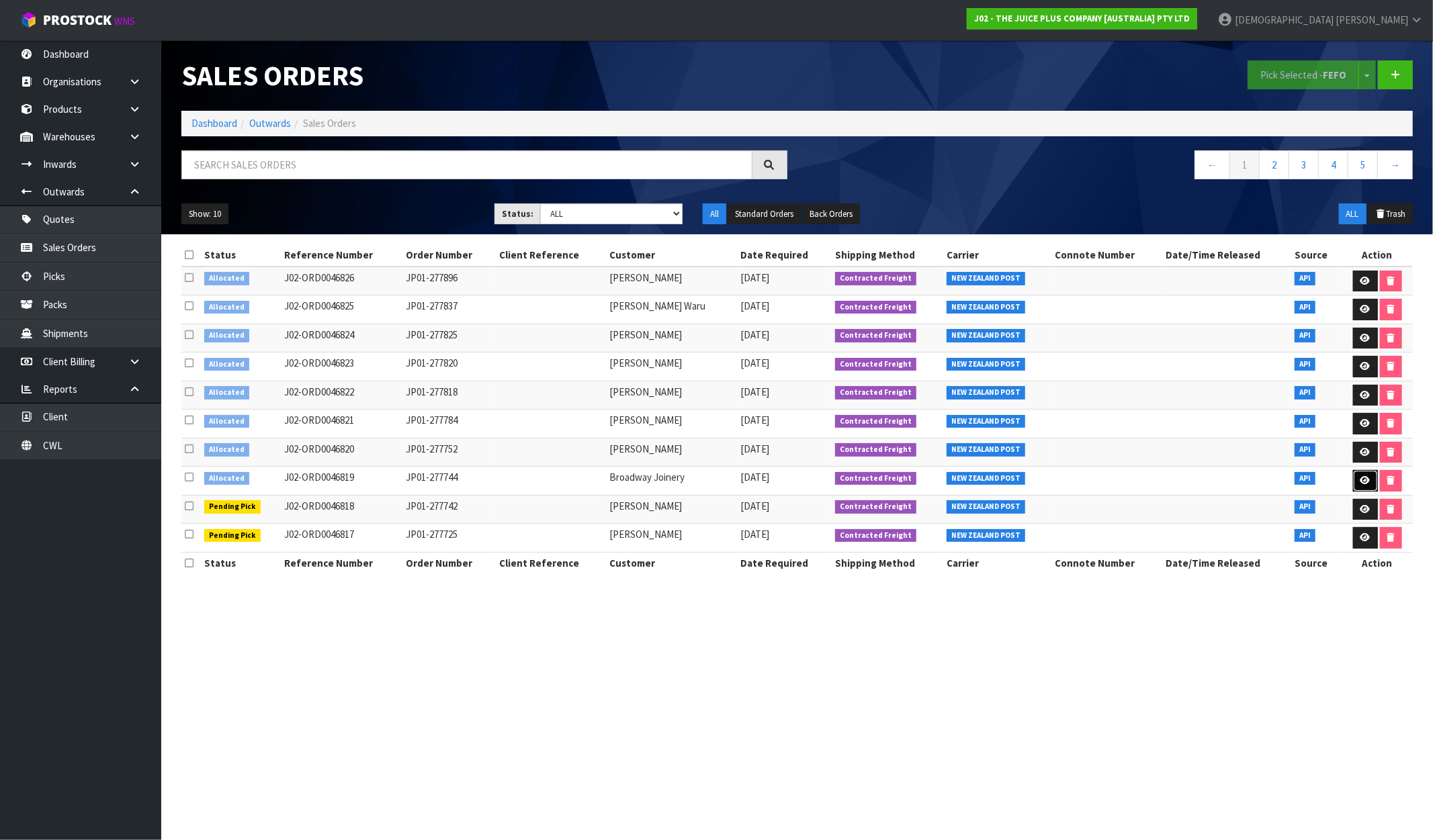
click at [1366, 480] on icon at bounding box center [1365, 481] width 10 height 9
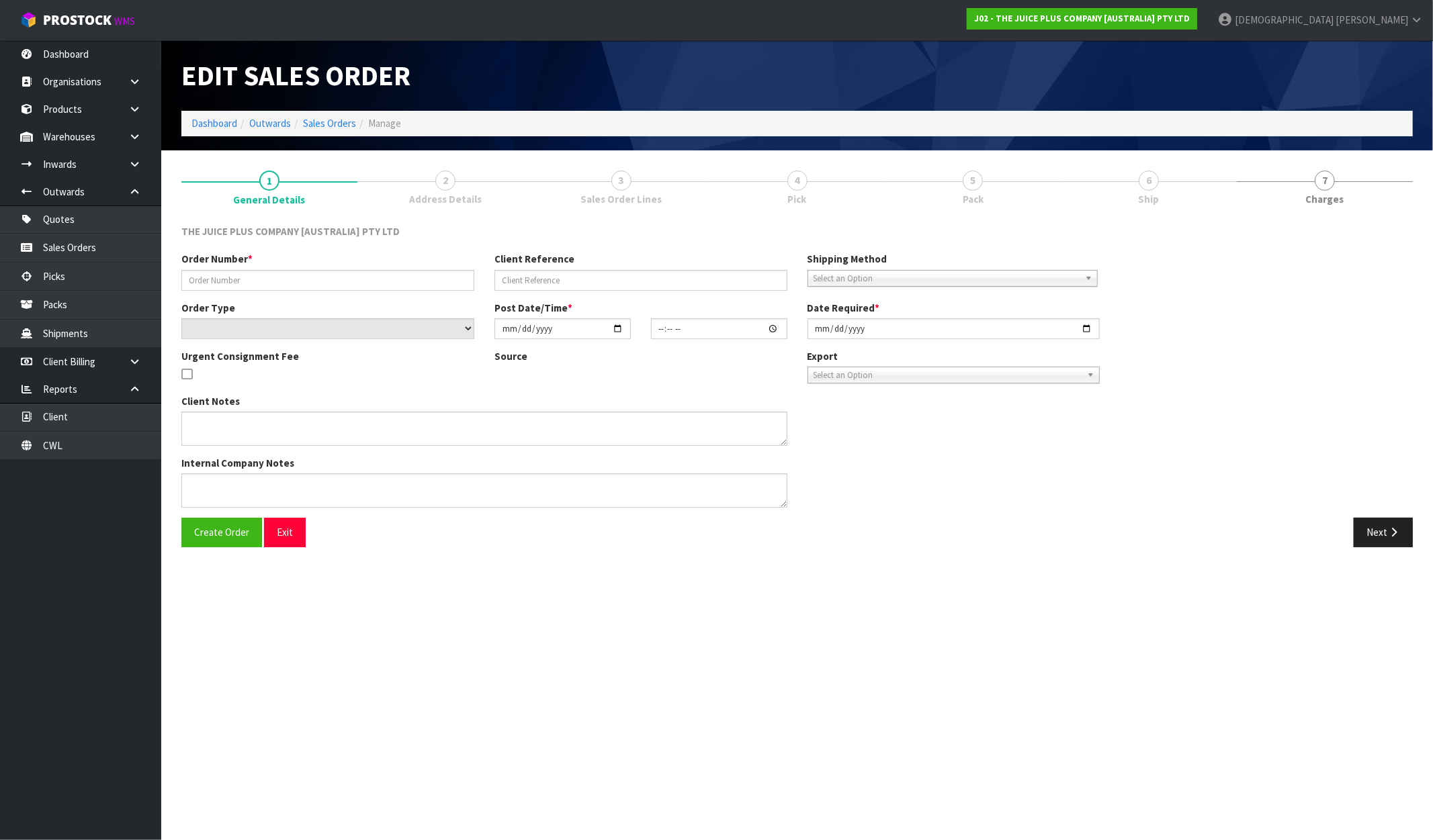
type input "JP01-277744"
select select "number:0"
type input "2025-09-29"
type input "21:37:08.000"
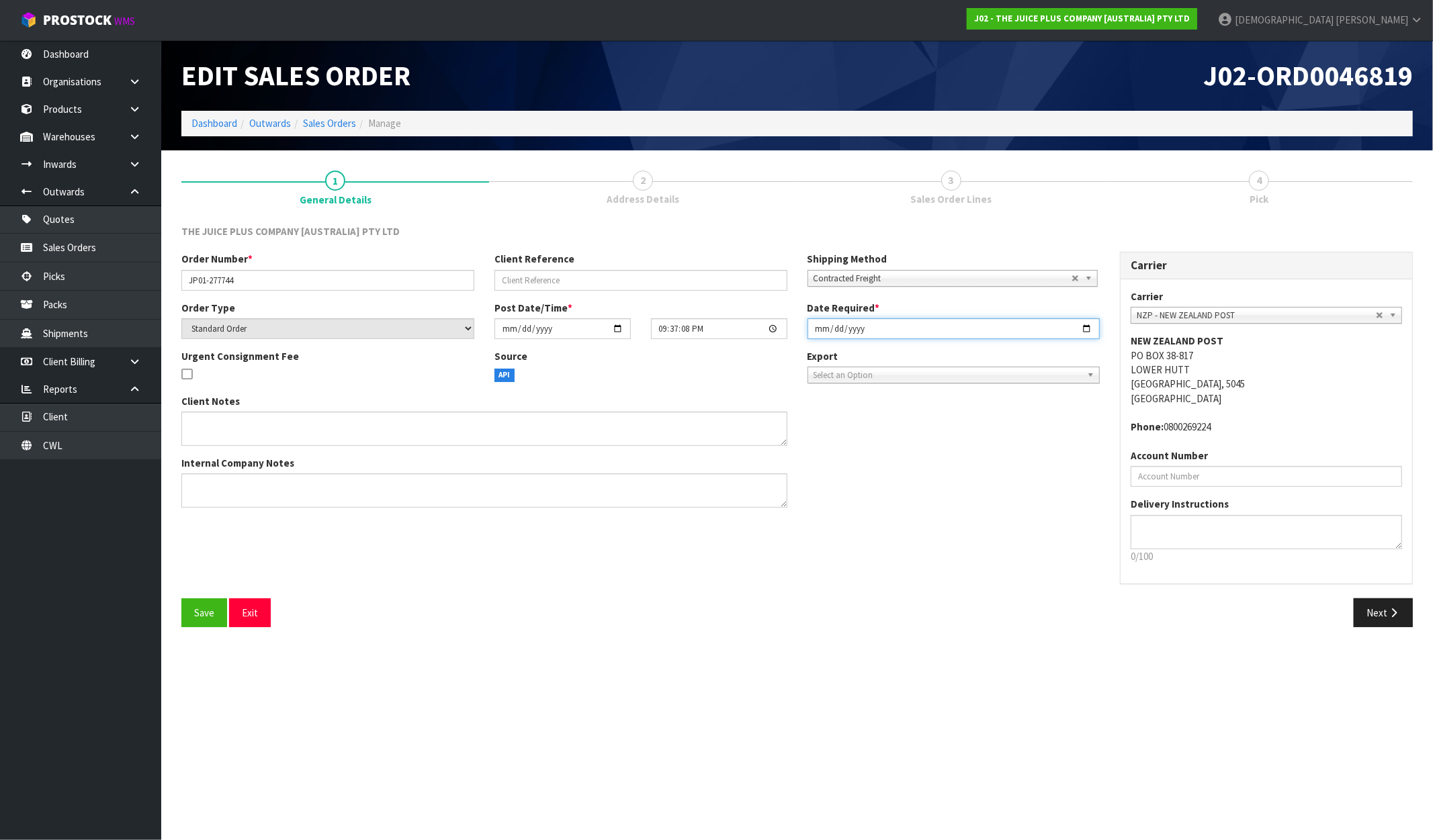
click at [1012, 330] on input "2025-09-29" at bounding box center [954, 329] width 293 height 21
click at [1091, 332] on input "2025-09-29" at bounding box center [954, 329] width 293 height 21
type input "[DATE]"
click at [958, 472] on div "Client Notes Internal Company Notes" at bounding box center [640, 456] width 939 height 124
click at [1383, 612] on button "Next" at bounding box center [1383, 613] width 59 height 29
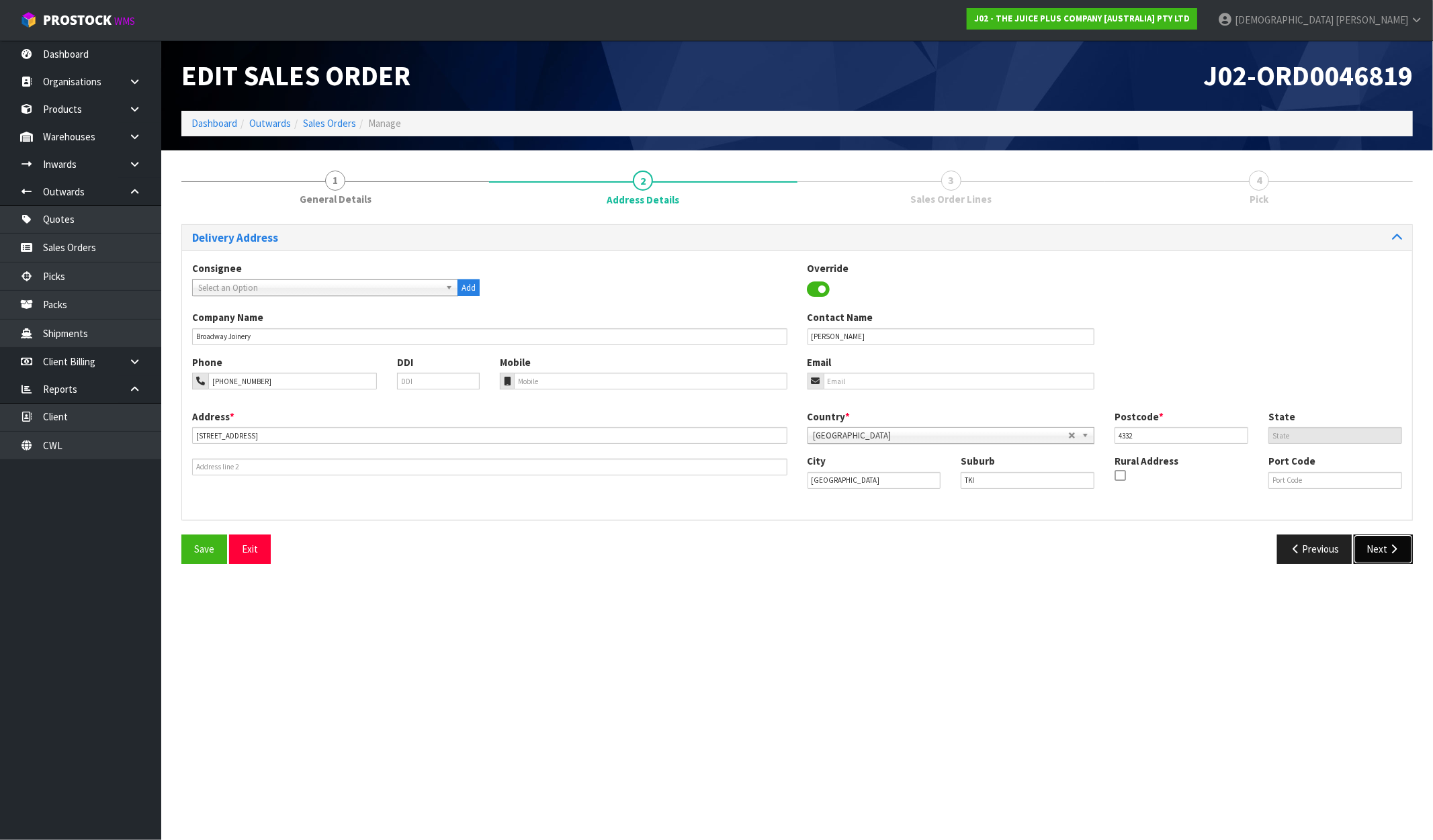
click at [1371, 545] on button "Next" at bounding box center [1383, 549] width 59 height 29
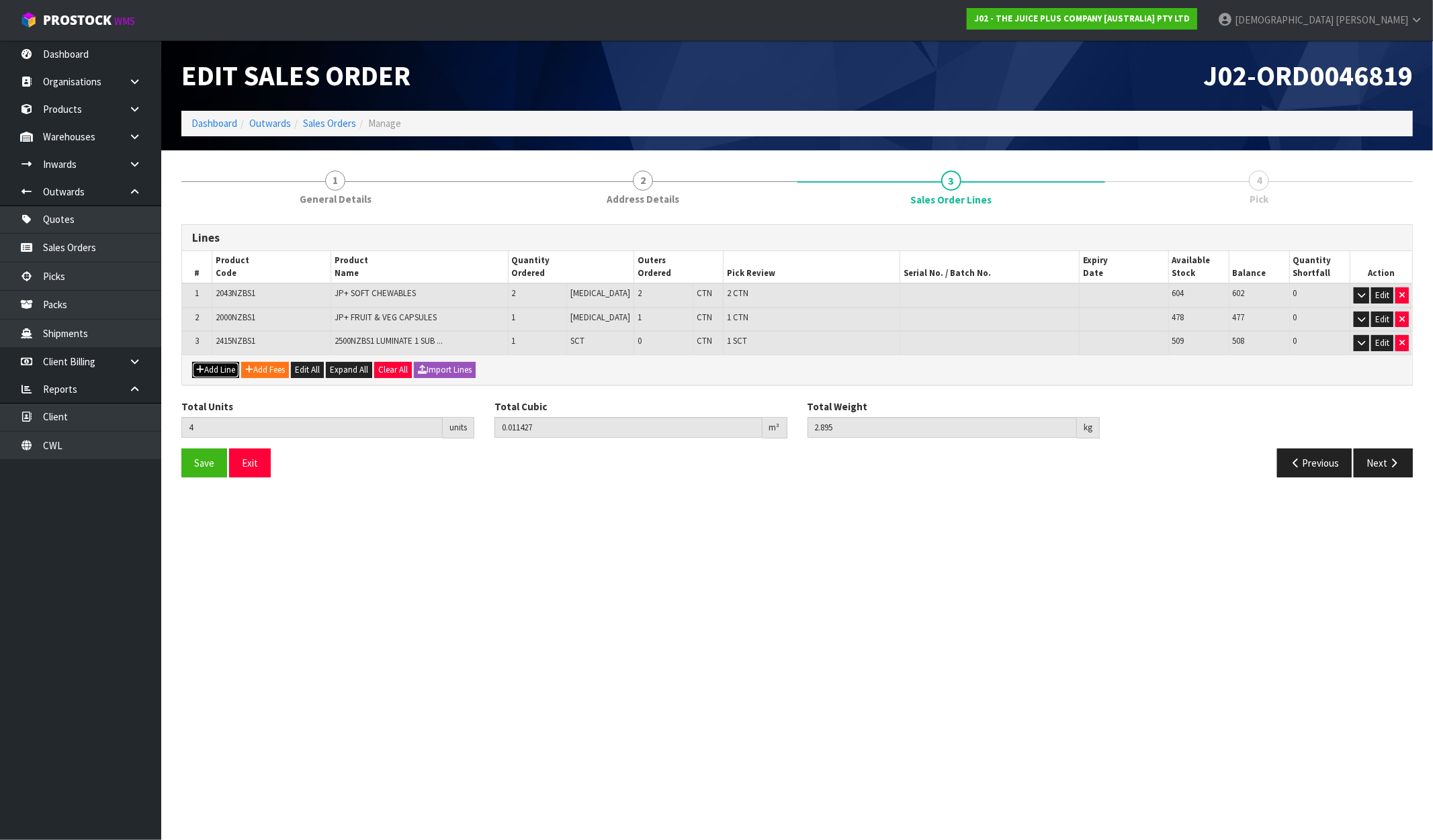
click at [211, 373] on button "Add Line" at bounding box center [216, 370] width 47 height 16
type input "0"
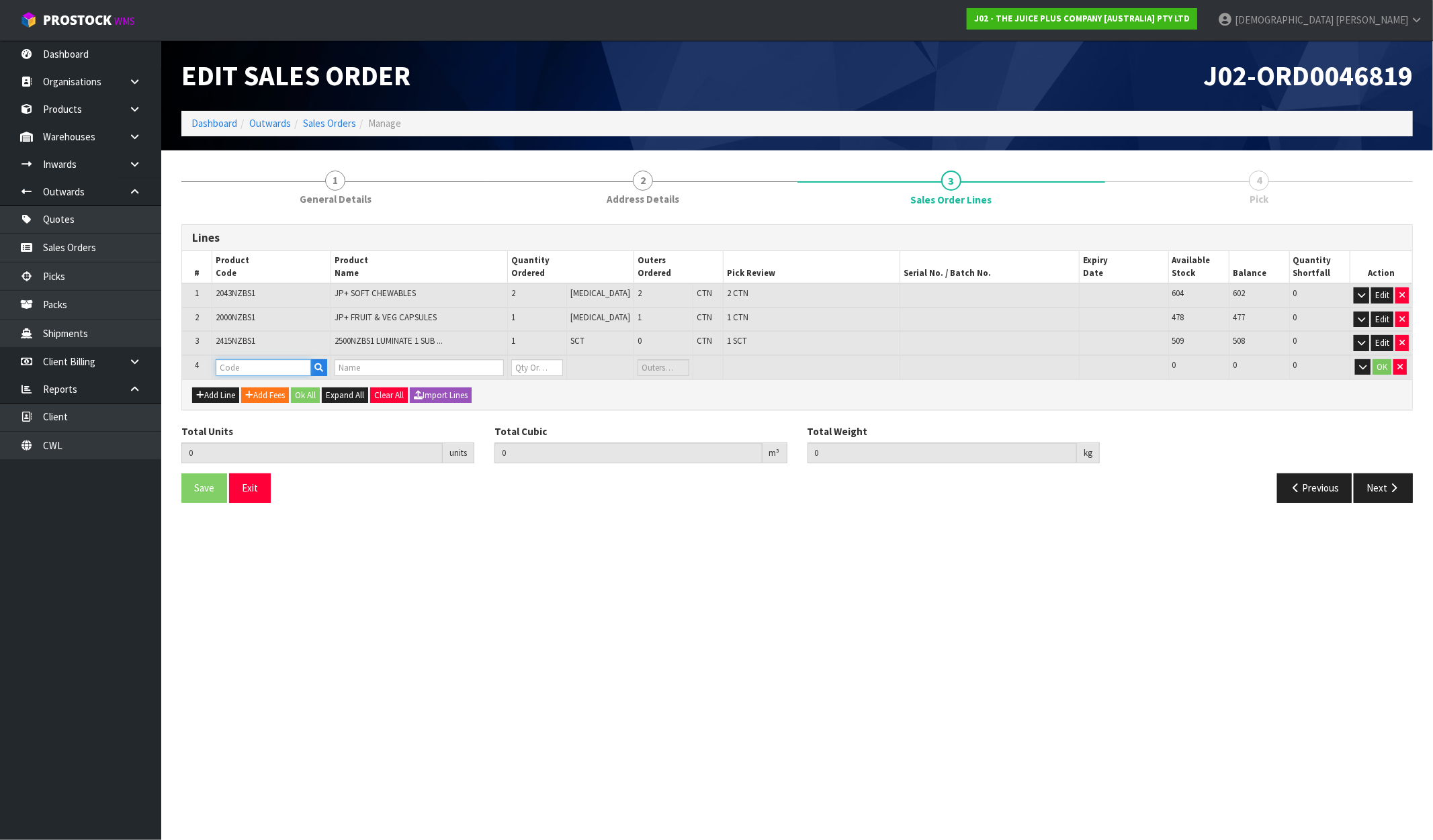
click at [256, 368] on input "text" at bounding box center [263, 367] width 96 height 17
type input "VA"
click at [299, 398] on link "VA NILLA SACHET" at bounding box center [272, 406] width 111 height 18
type input "VANILLA SACHET"
type input "4"
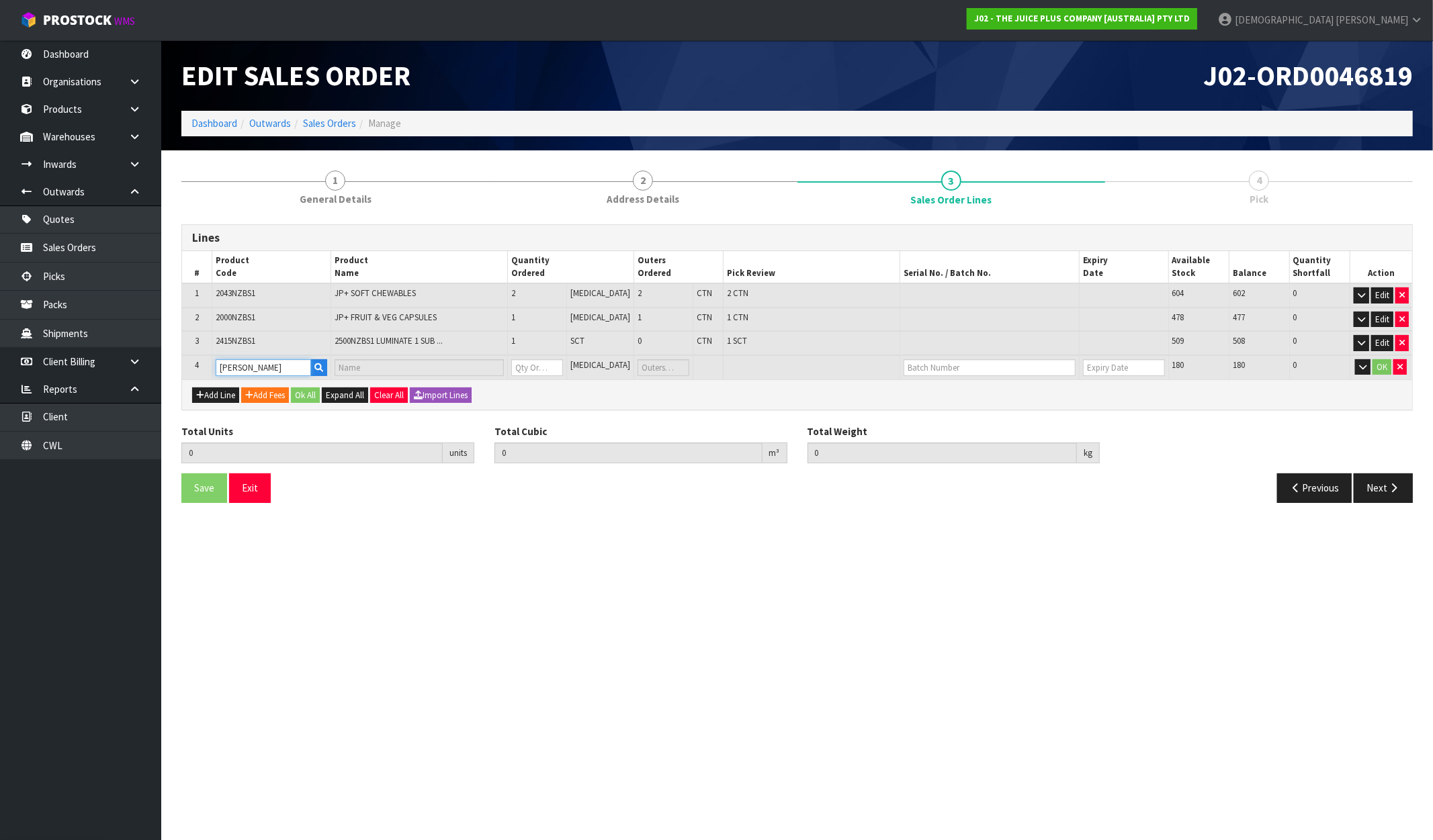
type input "0.011427"
type input "2.895"
type input "1 X VANILLA SACHET"
type input "0"
click at [466, 364] on tr "4 VANILLA SACHET 1 X VANILLA SACHET 0 PCE 180 180 0 OK" at bounding box center [796, 368] width 1230 height 25
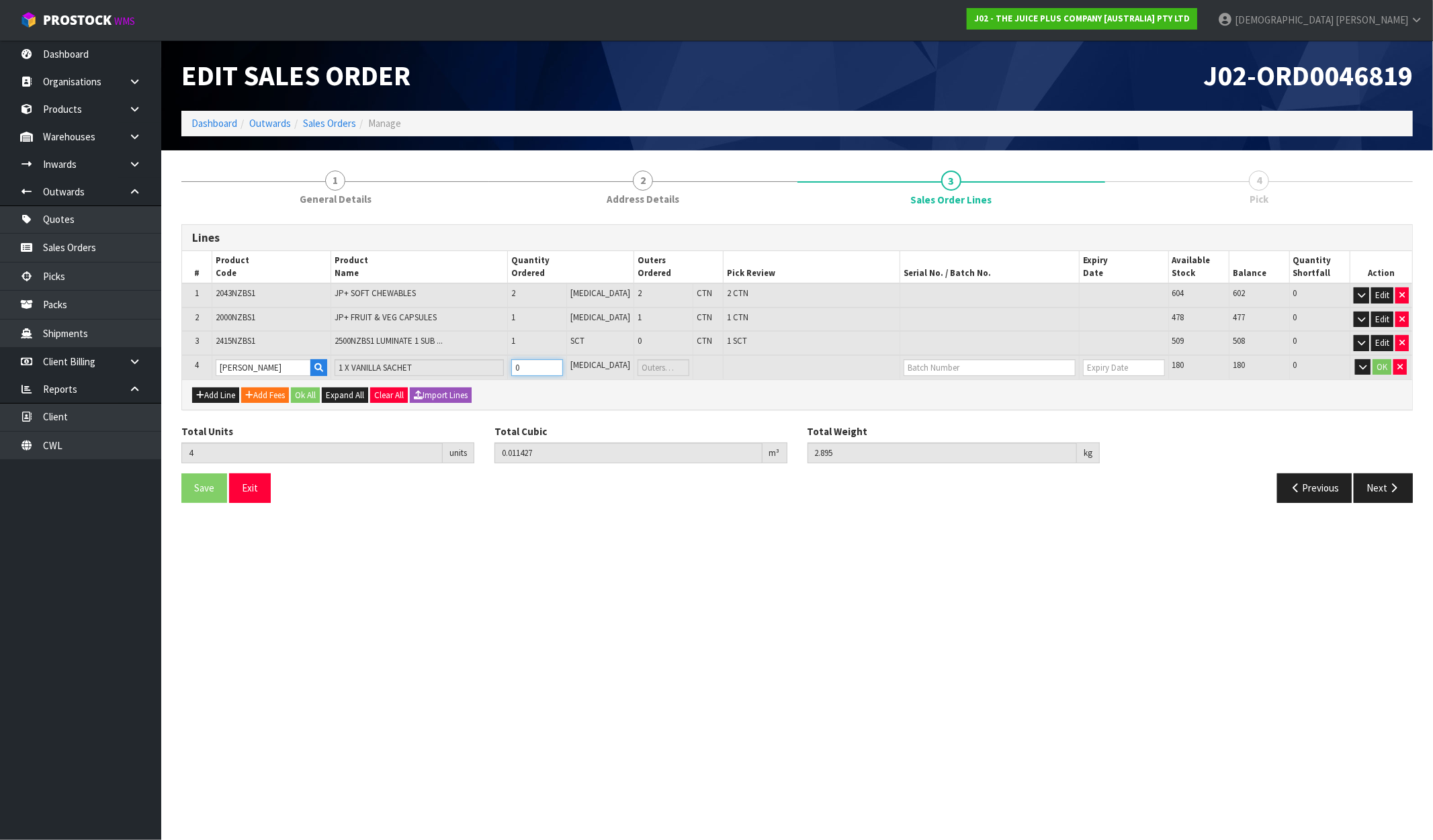
type input "6"
type input "0.011451"
type input "2.925"
type input "2"
click at [614, 390] on div "Add Line Add Fees Ok All Expand All Clear All Import Lines" at bounding box center [796, 395] width 1230 height 30
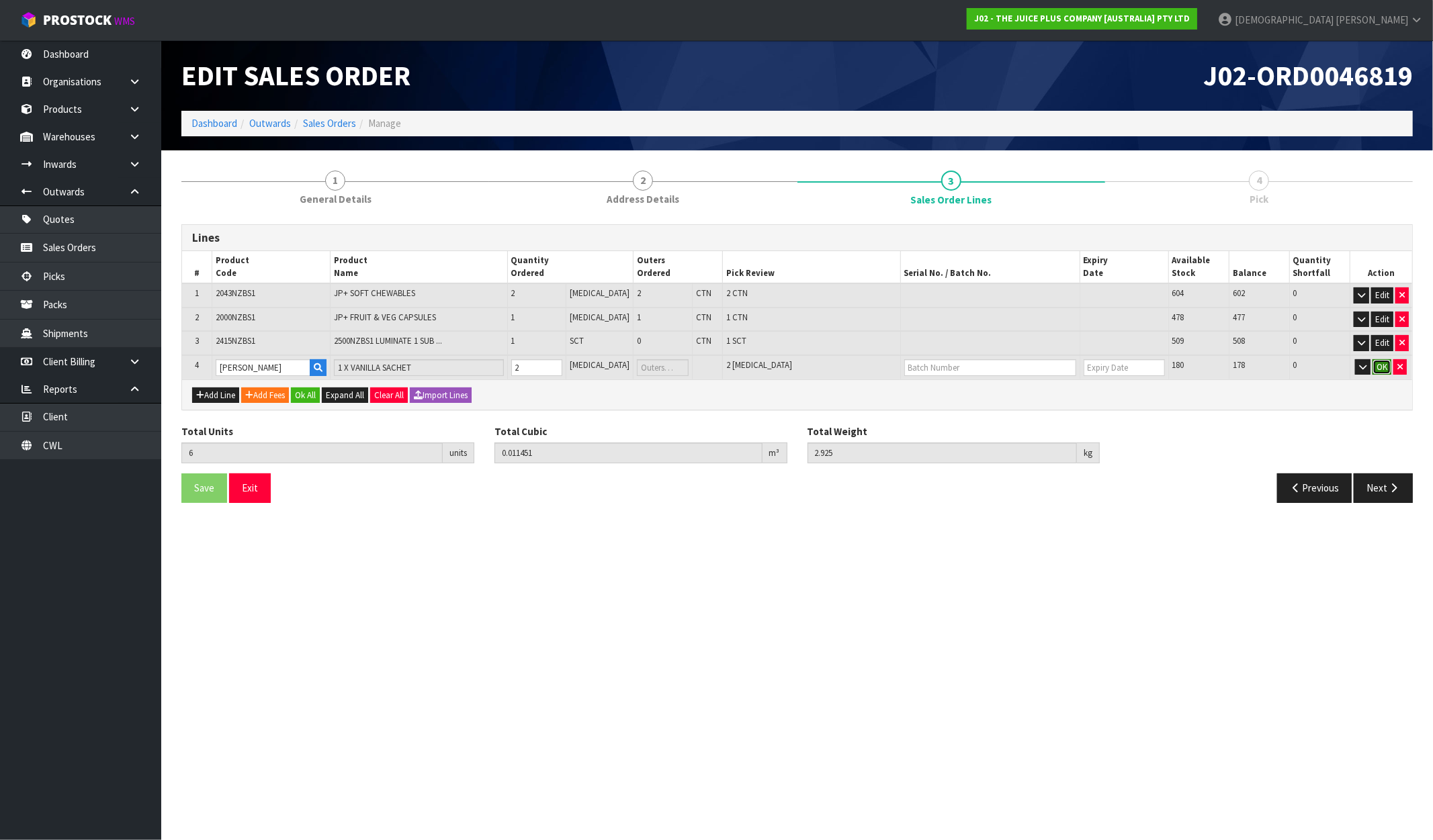
click at [1384, 362] on button "OK" at bounding box center [1381, 367] width 19 height 16
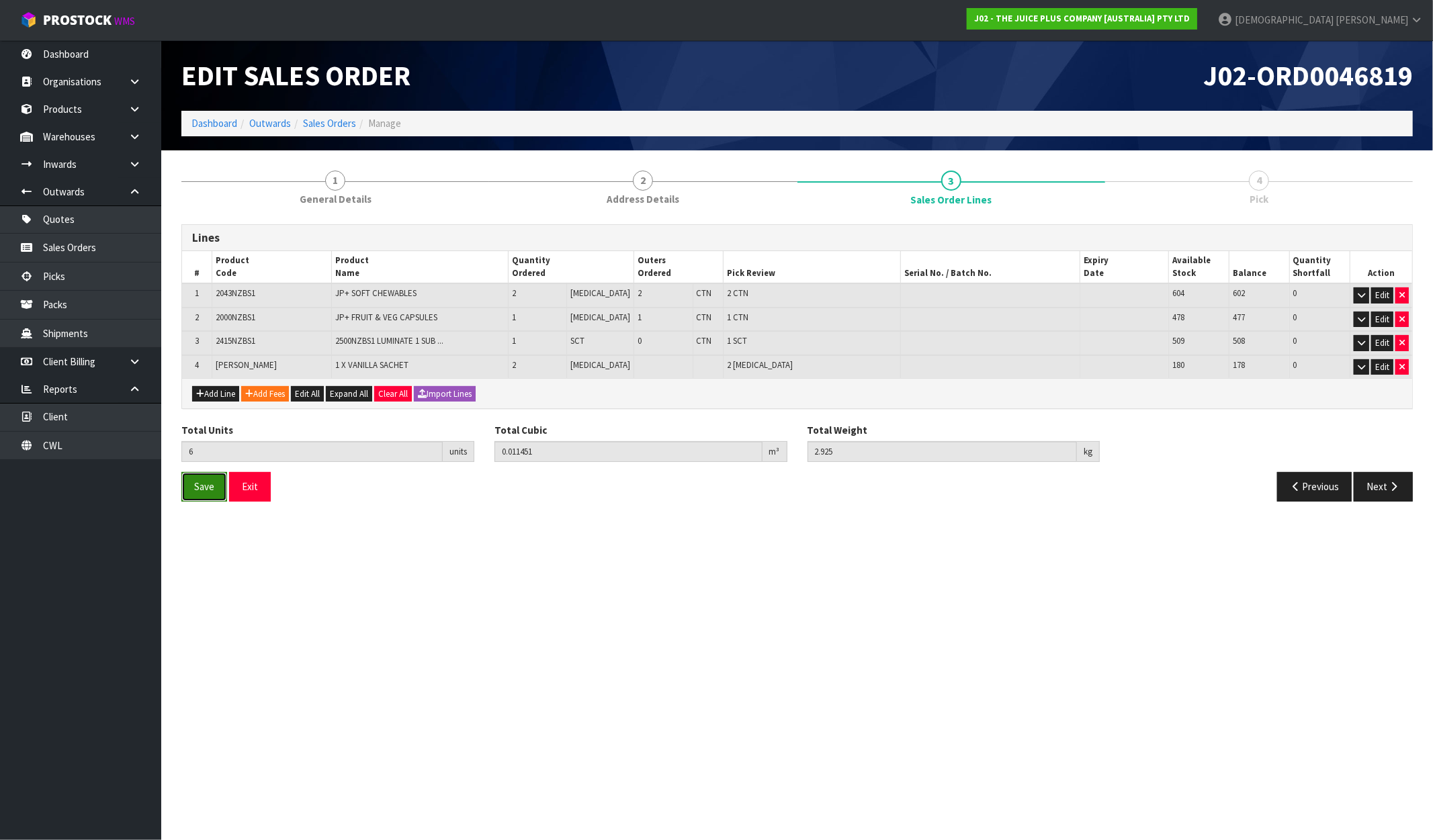
click at [207, 484] on span "Save" at bounding box center [204, 486] width 21 height 13
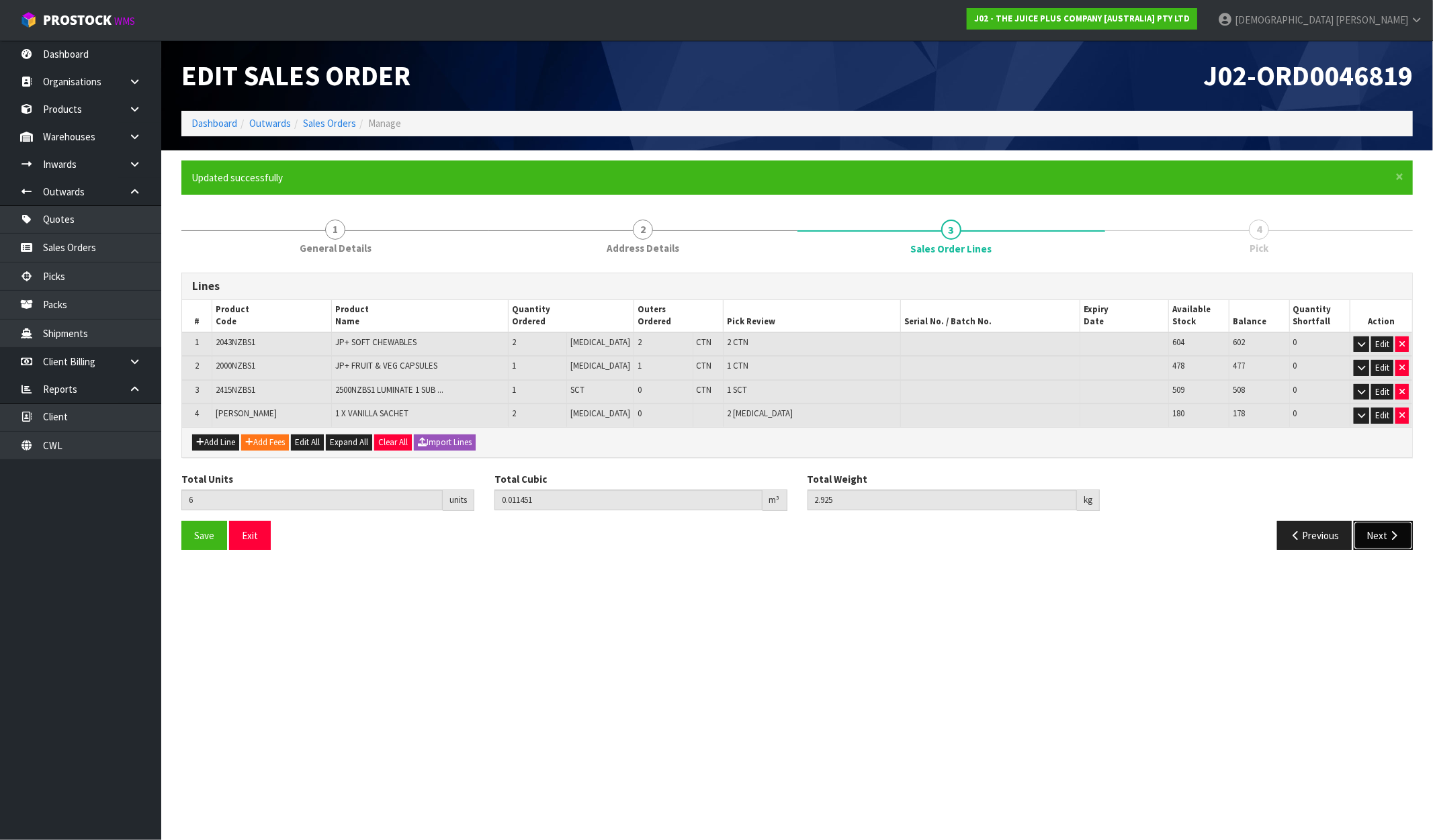
click at [1368, 529] on button "Next" at bounding box center [1383, 536] width 59 height 29
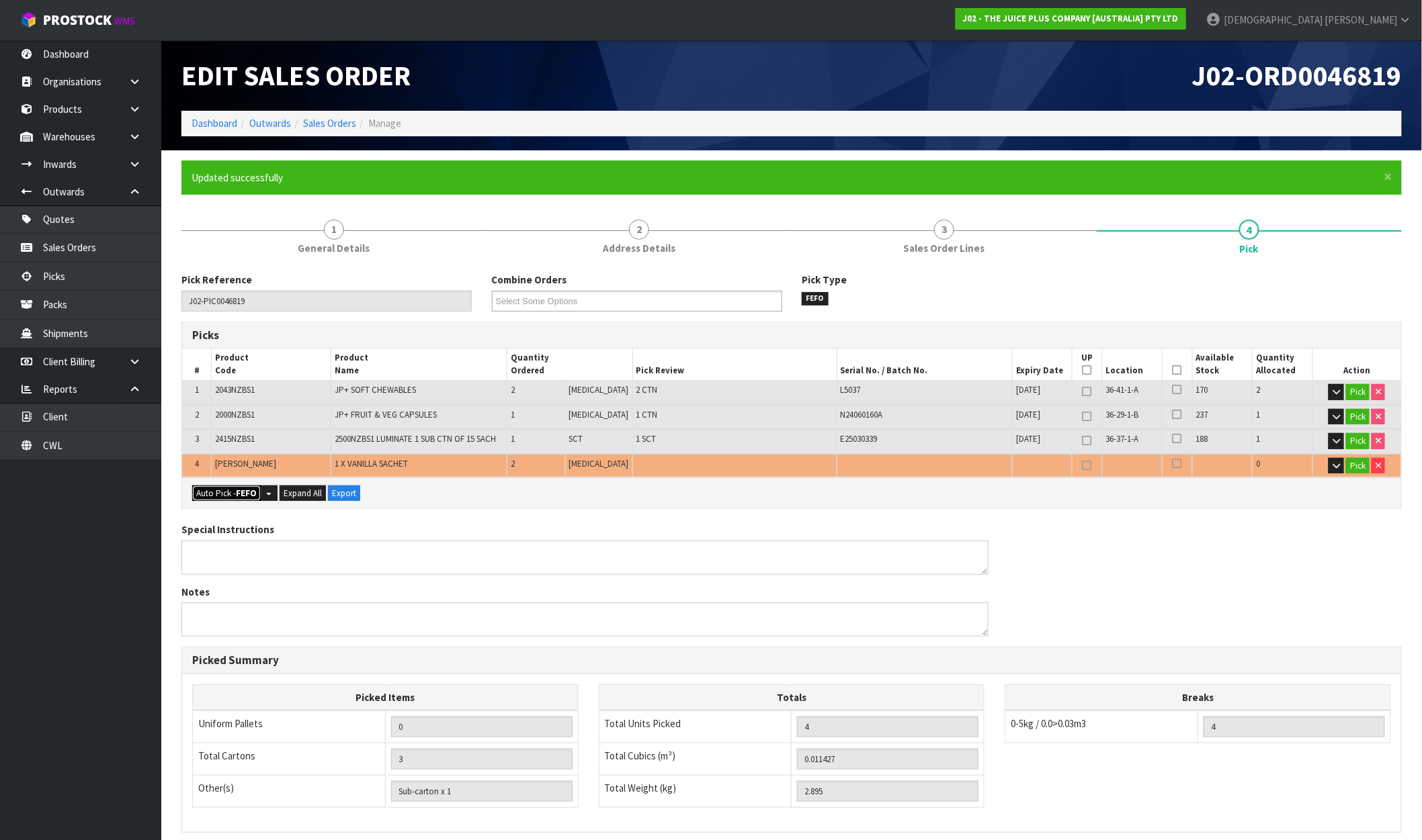
click at [243, 488] on strong "FEFO" at bounding box center [246, 493] width 21 height 12
type input "3"
type input "Piece x 2"
type input "6"
type input "0.011451"
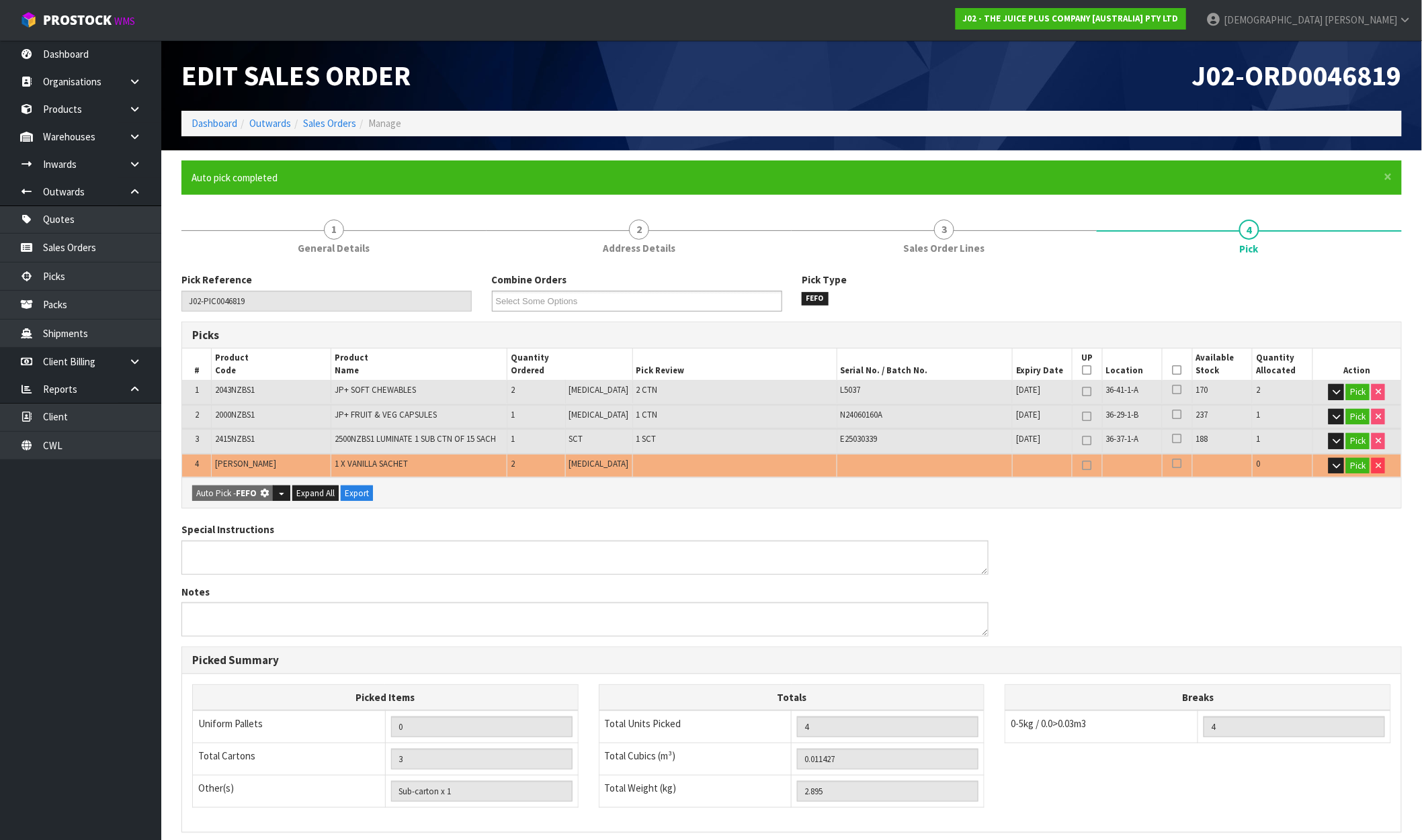
type input "2.925"
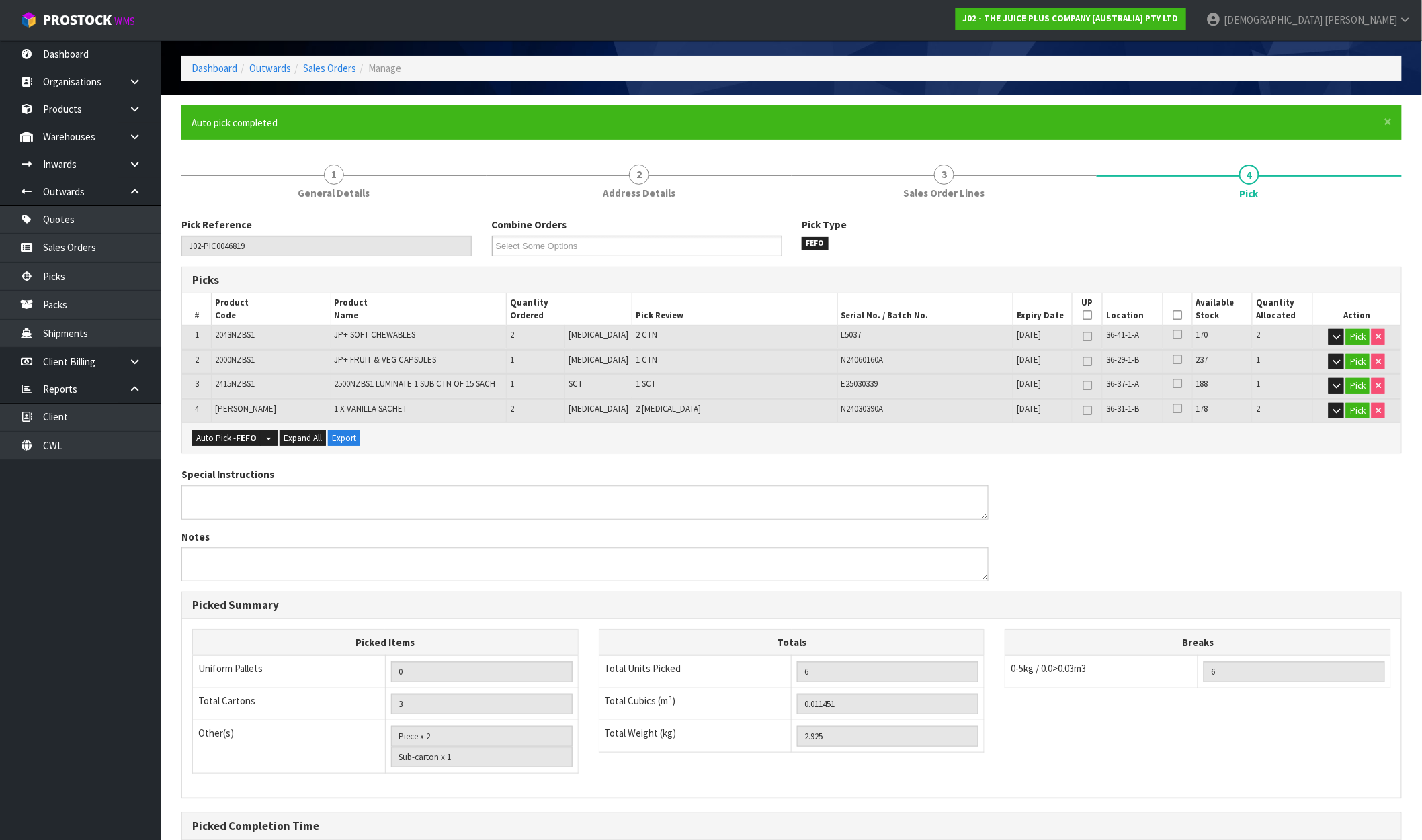
scroll to position [197, 0]
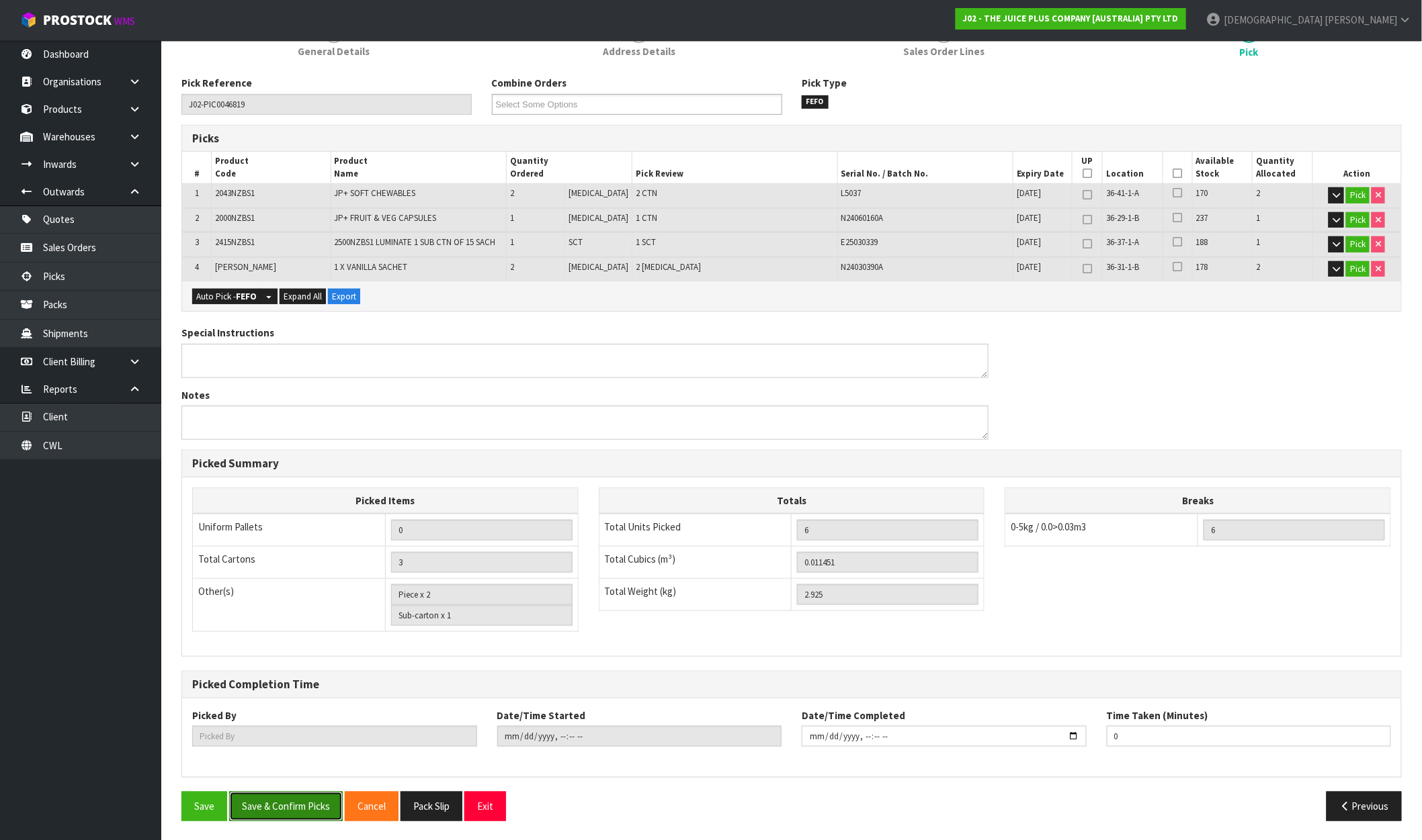
click at [301, 803] on button "Save & Confirm Picks" at bounding box center [286, 806] width 114 height 29
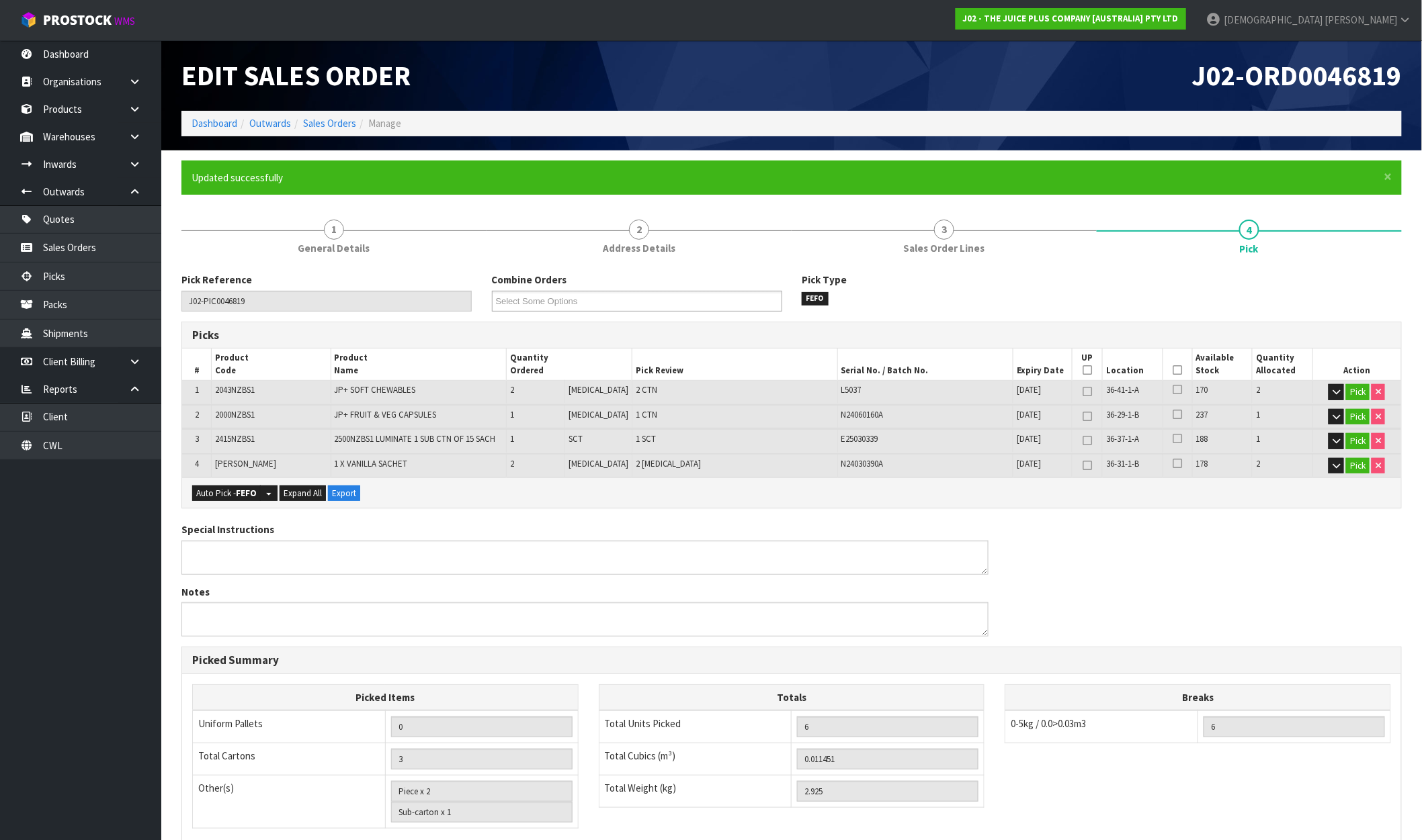
type input "[PERSON_NAME]"
type input "2025-09-30T09:04:21"
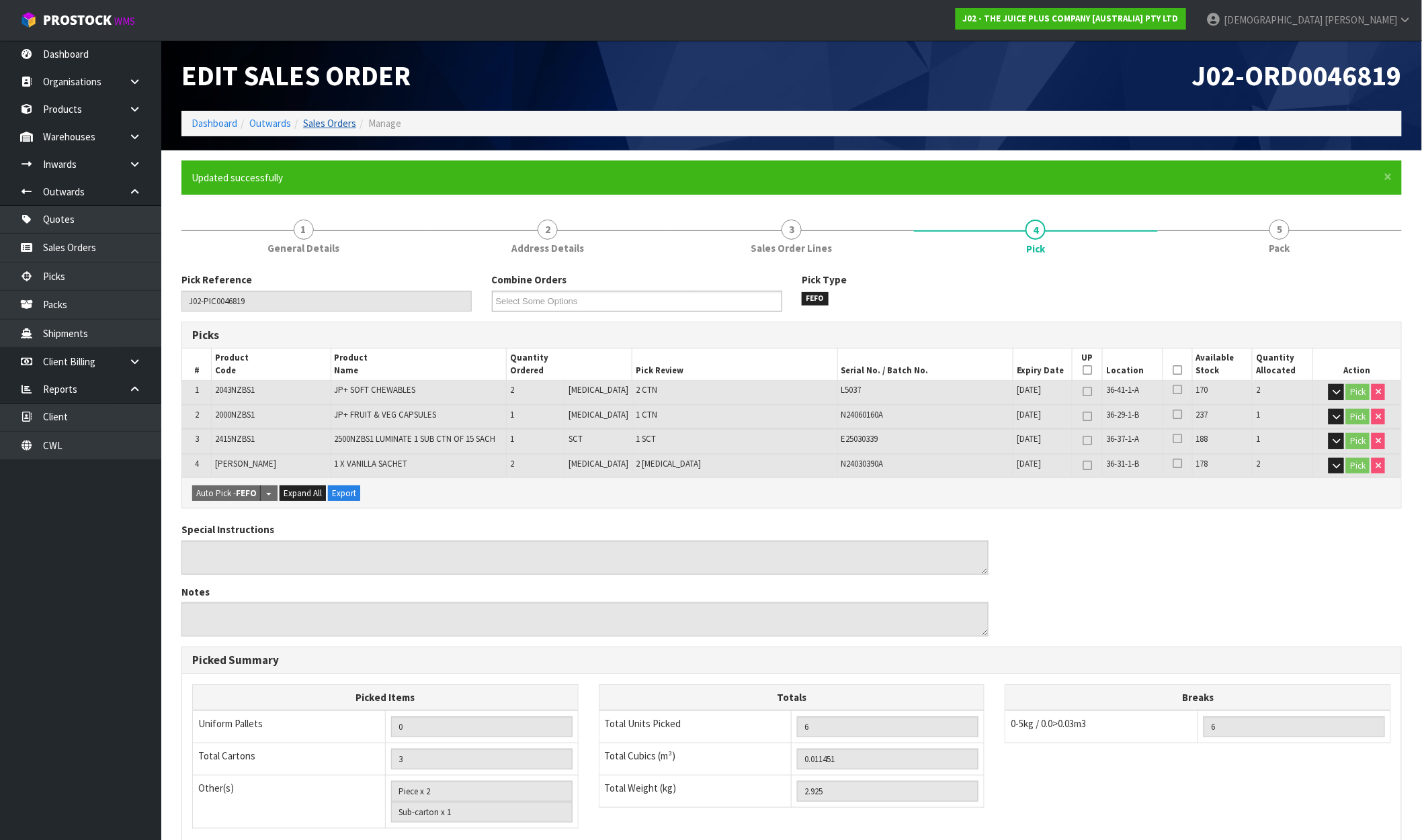
click at [340, 122] on link "Sales Orders" at bounding box center [329, 124] width 53 height 13
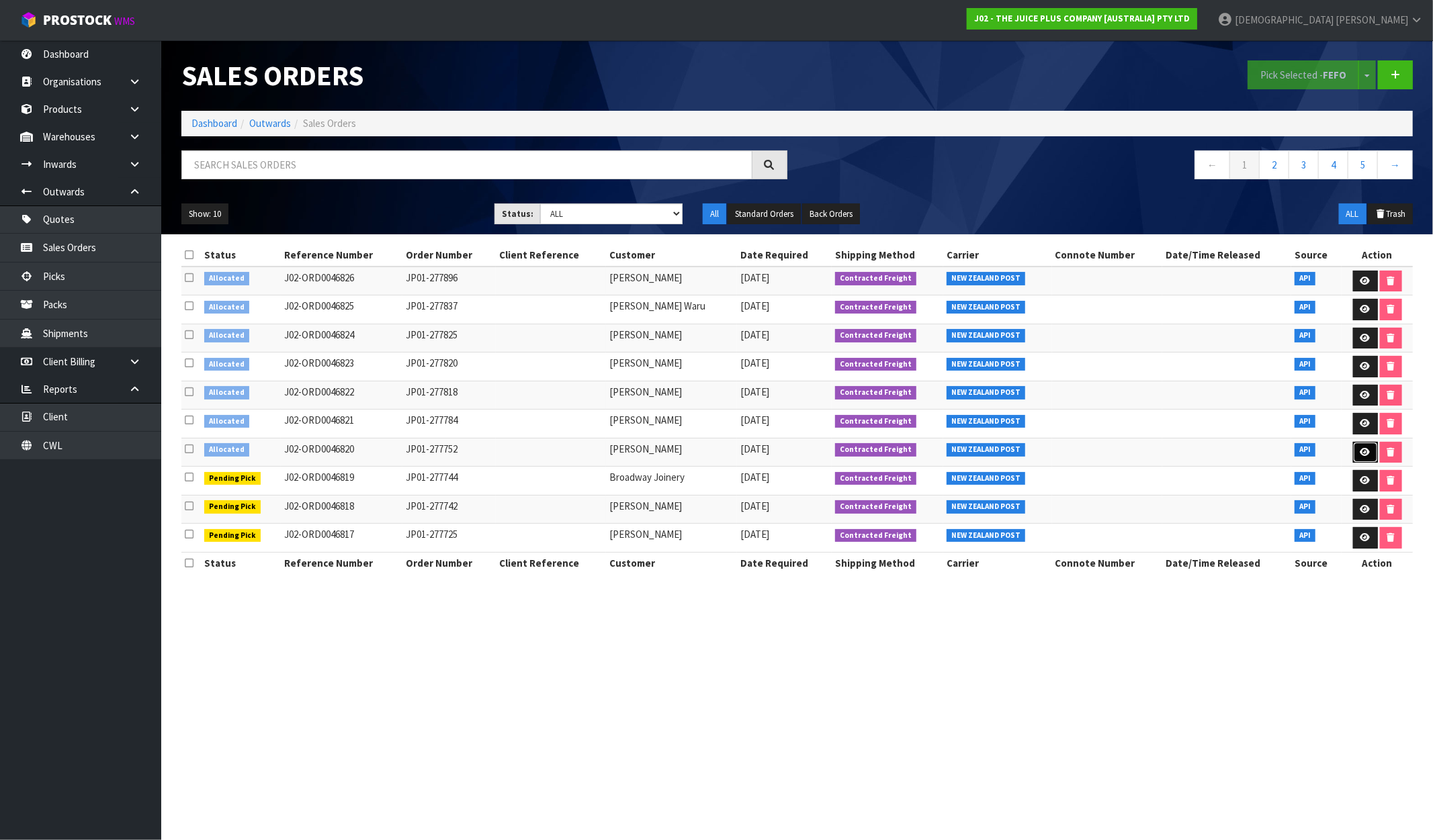
click at [1366, 450] on icon at bounding box center [1365, 452] width 10 height 9
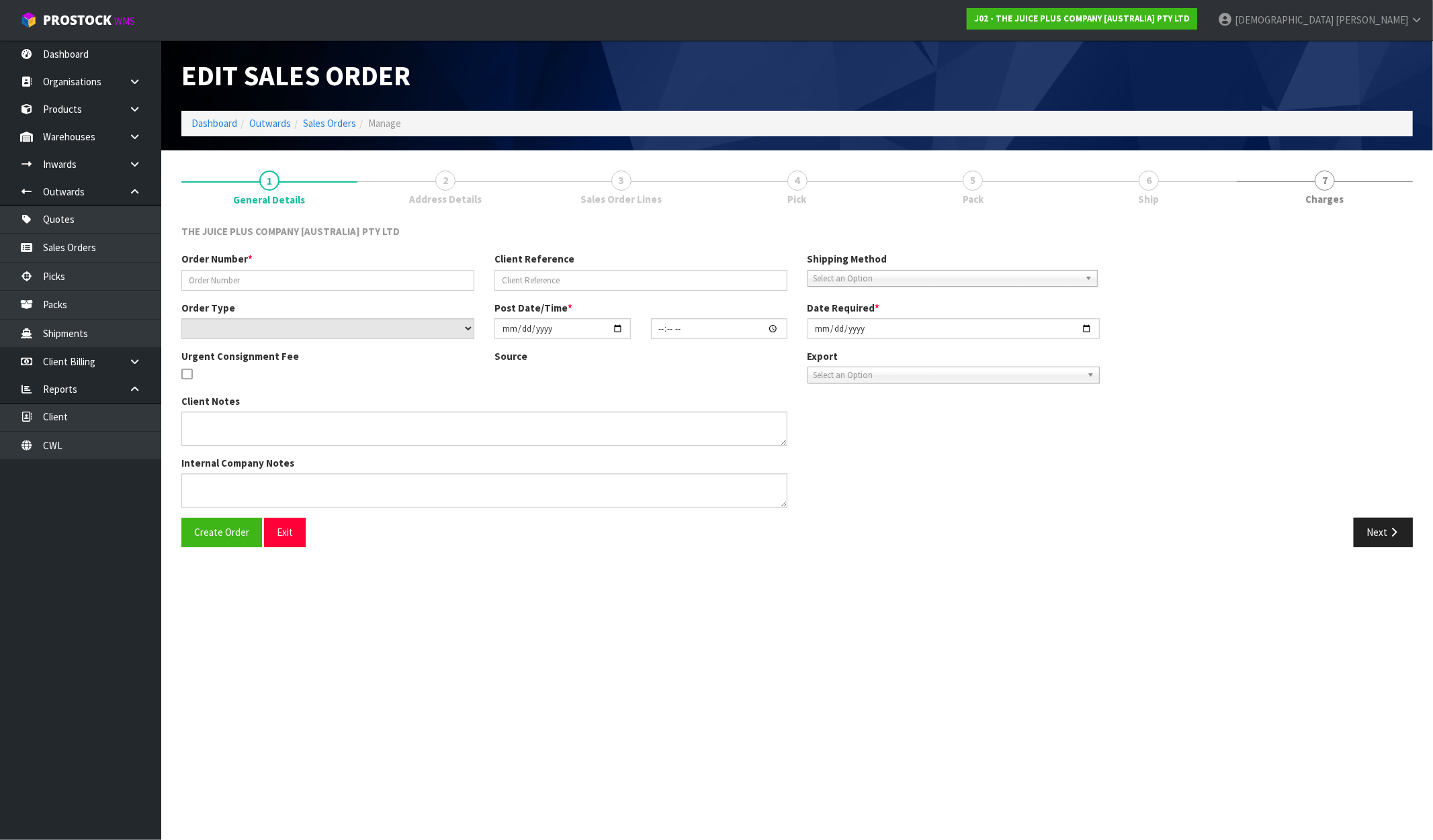
type input "JP01-277752"
select select "number:0"
type input "[DATE]"
type input "02:50:13.000"
type input "[DATE]"
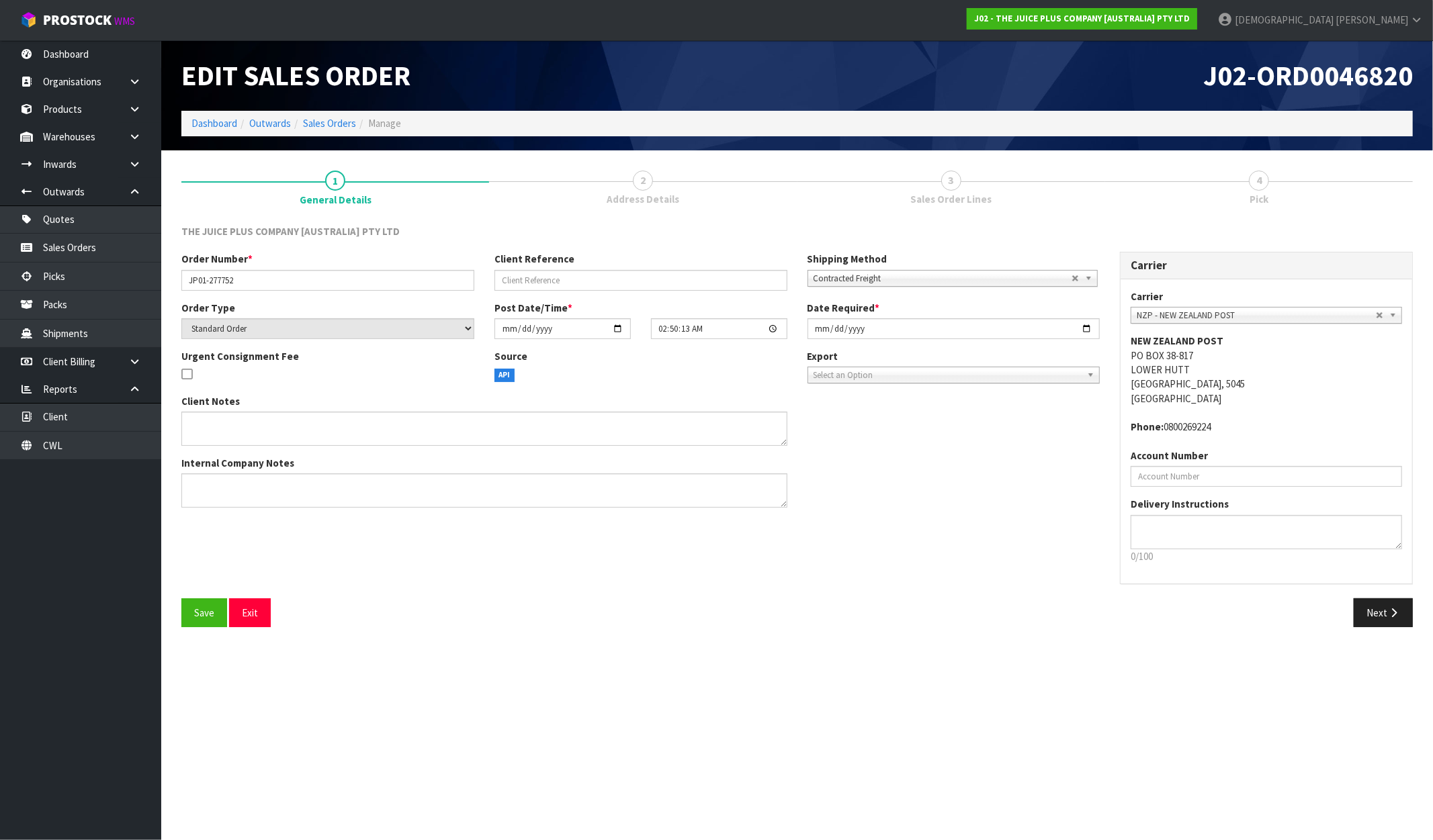
click at [1399, 631] on div "Save Exit Next" at bounding box center [796, 618] width 1251 height 39
click at [1391, 620] on button "Next" at bounding box center [1383, 613] width 59 height 29
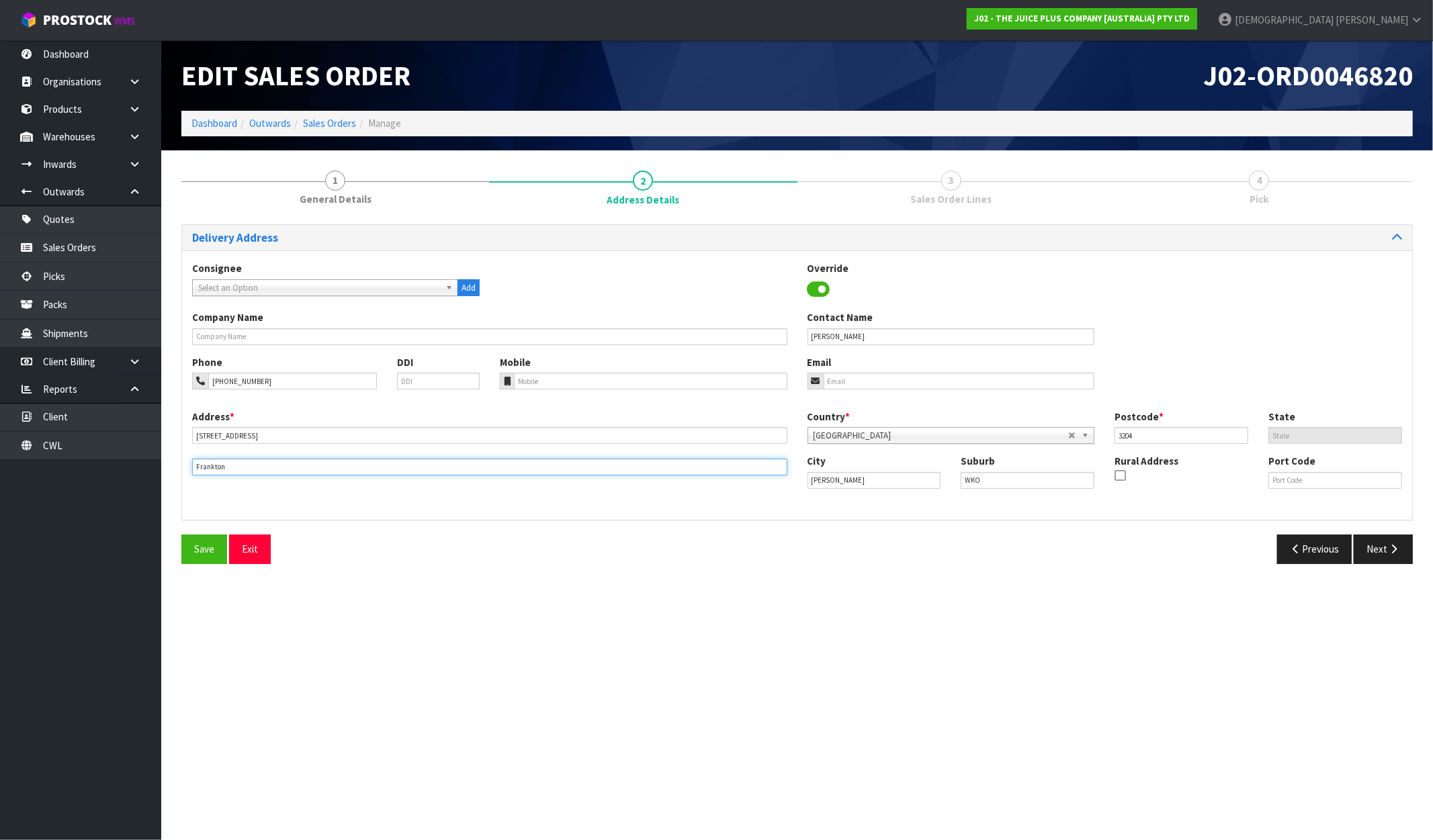
drag, startPoint x: 244, startPoint y: 465, endPoint x: 143, endPoint y: 467, distance: 101.0
click at [144, 467] on body "Toggle navigation ProStock WMS J02 - THE JUICE PLUS COMPANY [AUSTRALIA] PTY LTD…" at bounding box center [716, 420] width 1433 height 840
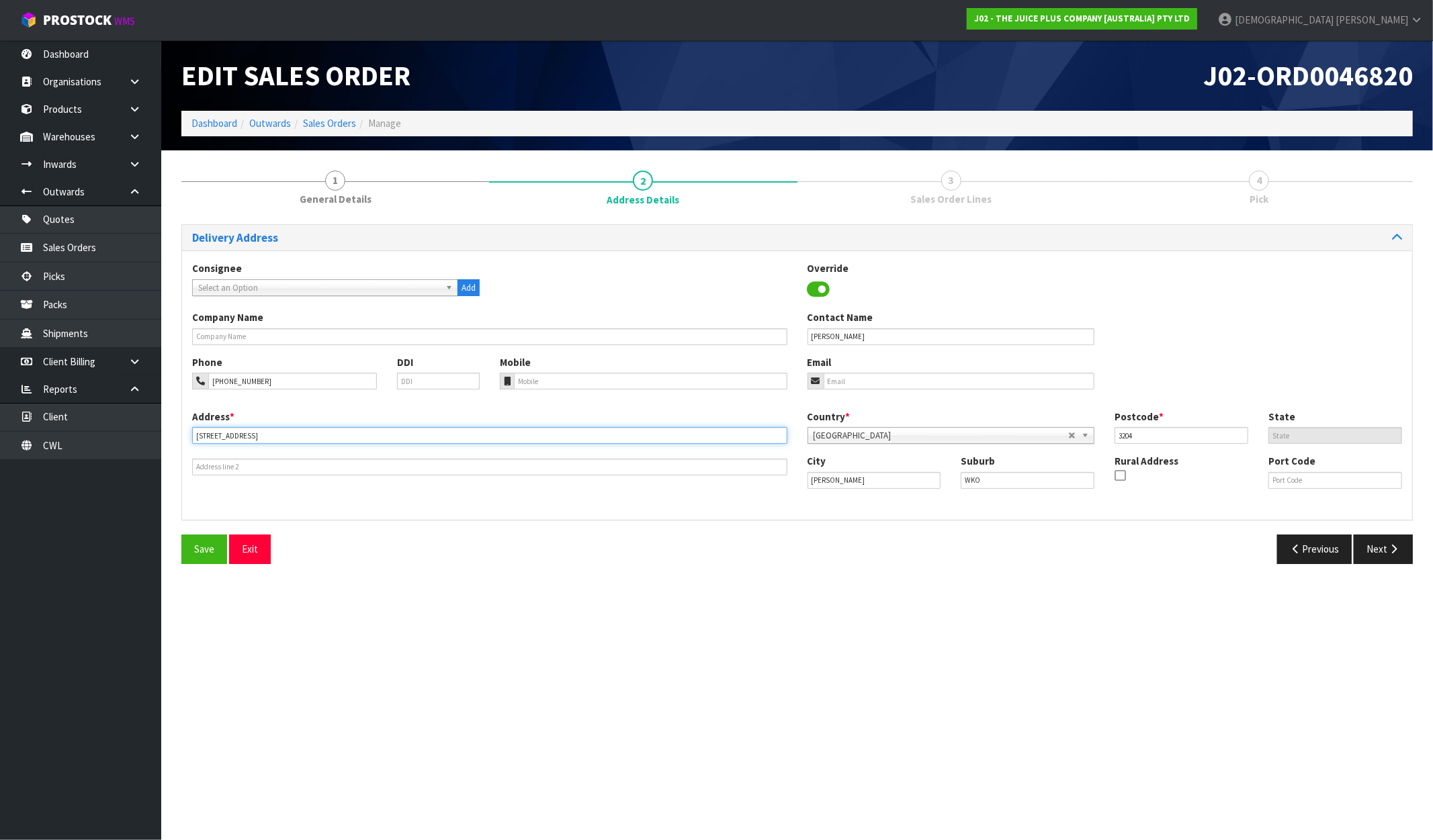
click at [249, 431] on input "1b Lyon Street" at bounding box center [490, 435] width 596 height 17
paste input "FRANKTON"
type input "1B LYON STREET, FRANKTON"
click at [1372, 553] on button "Next" at bounding box center [1383, 549] width 59 height 29
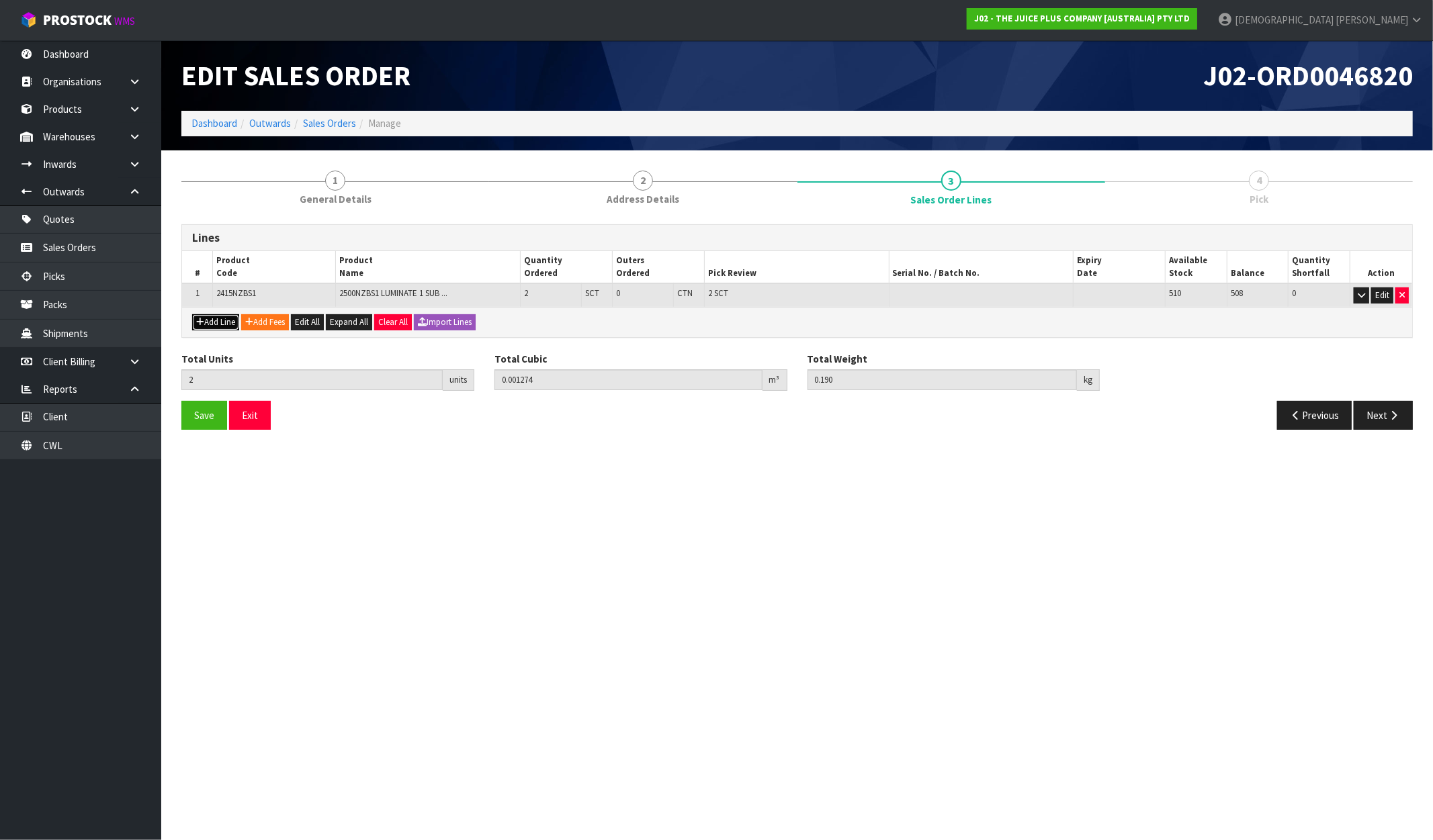
click at [207, 324] on button "Add Line" at bounding box center [216, 322] width 47 height 16
type input "0"
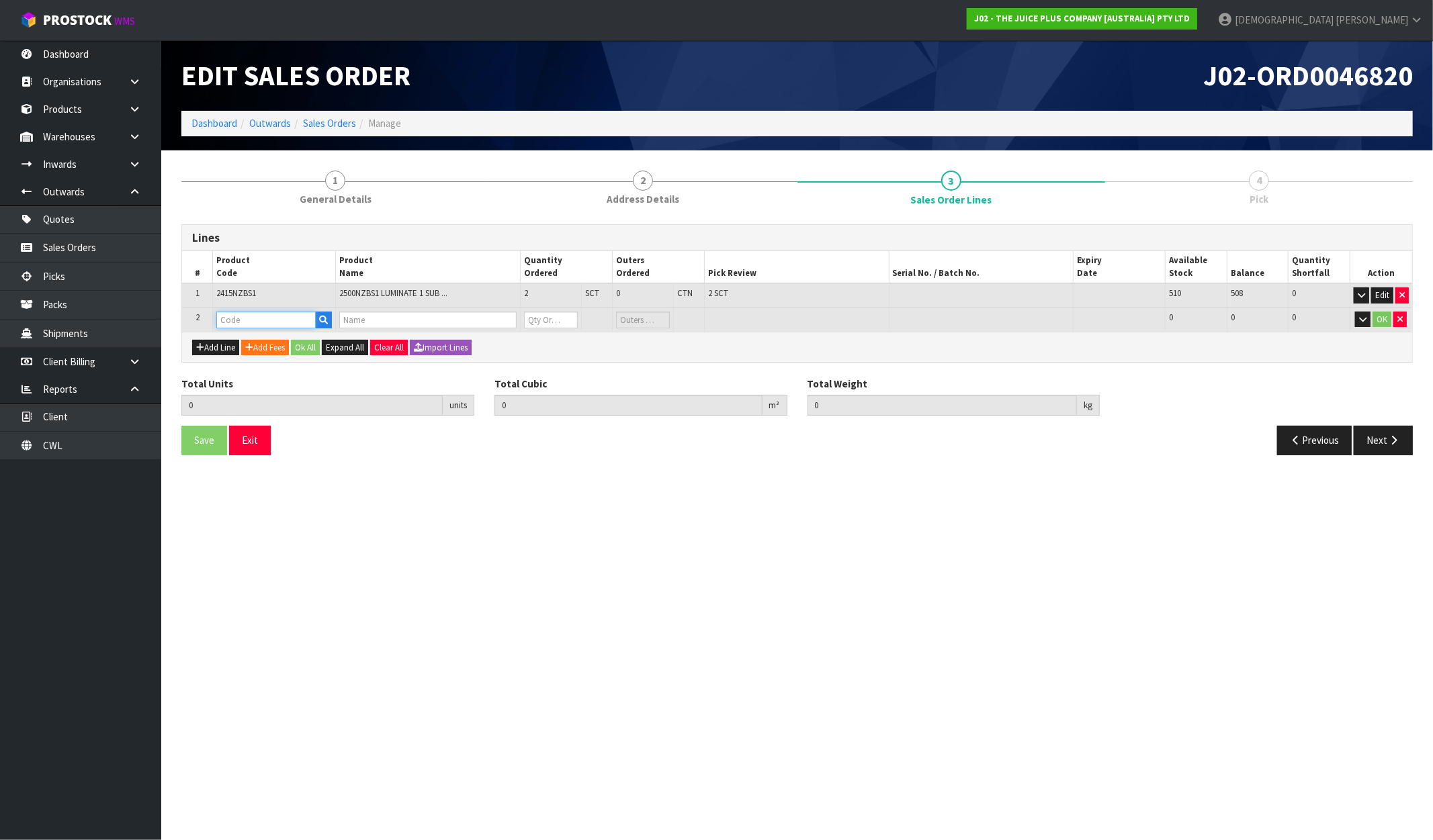
click at [252, 321] on input "text" at bounding box center [266, 320] width 99 height 17
type input "VA"
click at [264, 358] on link "VA NILLA SACHET" at bounding box center [272, 359] width 111 height 18
type input "VANILLA SACHET"
type input "2"
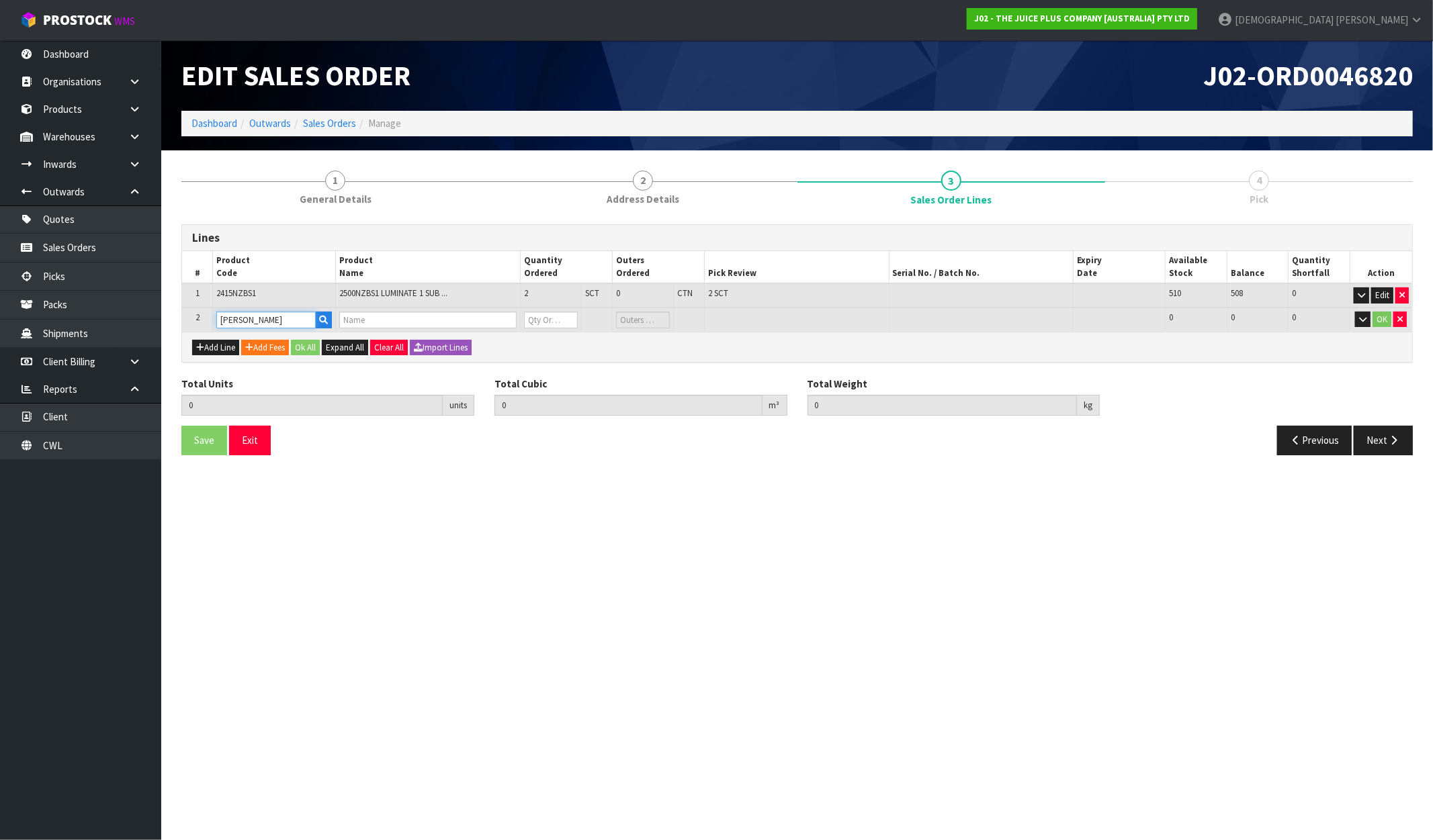
type input "0.001274"
type input "0.19"
type input "1 X VANILLA SACHET"
type input "0"
drag, startPoint x: 563, startPoint y: 319, endPoint x: 553, endPoint y: 319, distance: 10.0
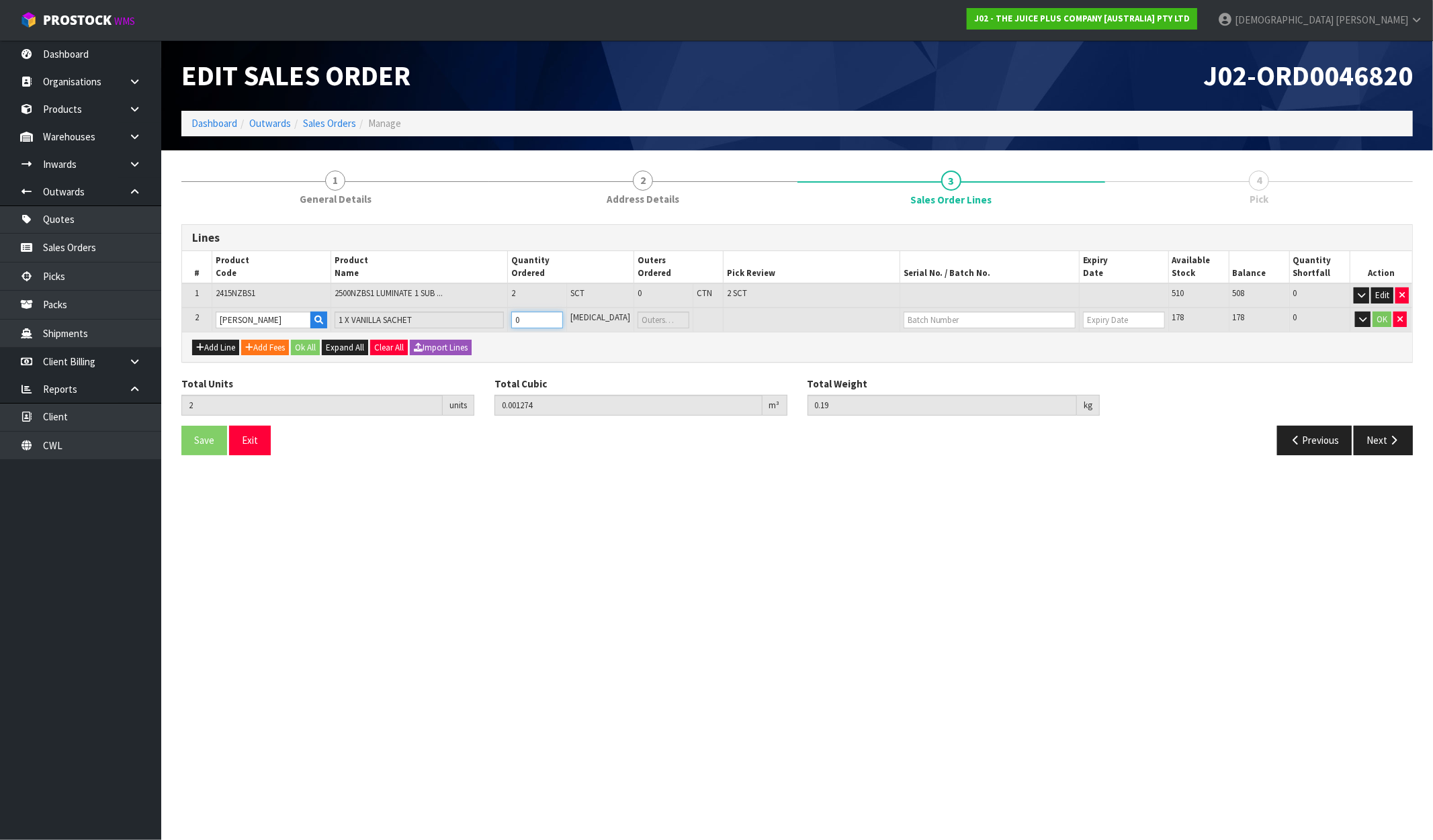
click at [554, 319] on input "0" at bounding box center [537, 320] width 52 height 17
type input "4"
type input "0.001298"
type input "0.22"
type input "2"
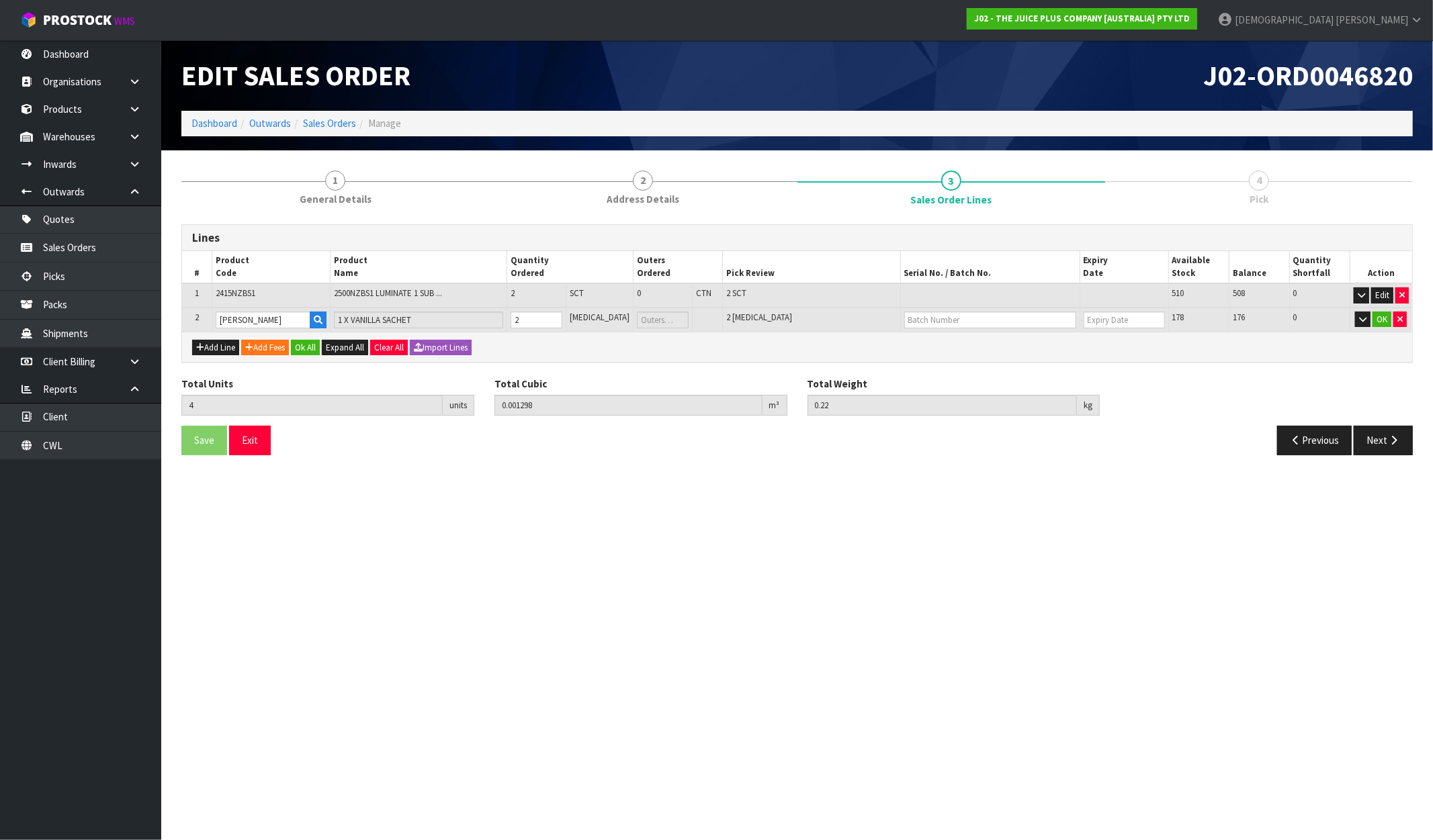
click at [641, 440] on div "Save Exit" at bounding box center [484, 441] width 626 height 29
click at [309, 347] on button "Ok All" at bounding box center [305, 348] width 29 height 16
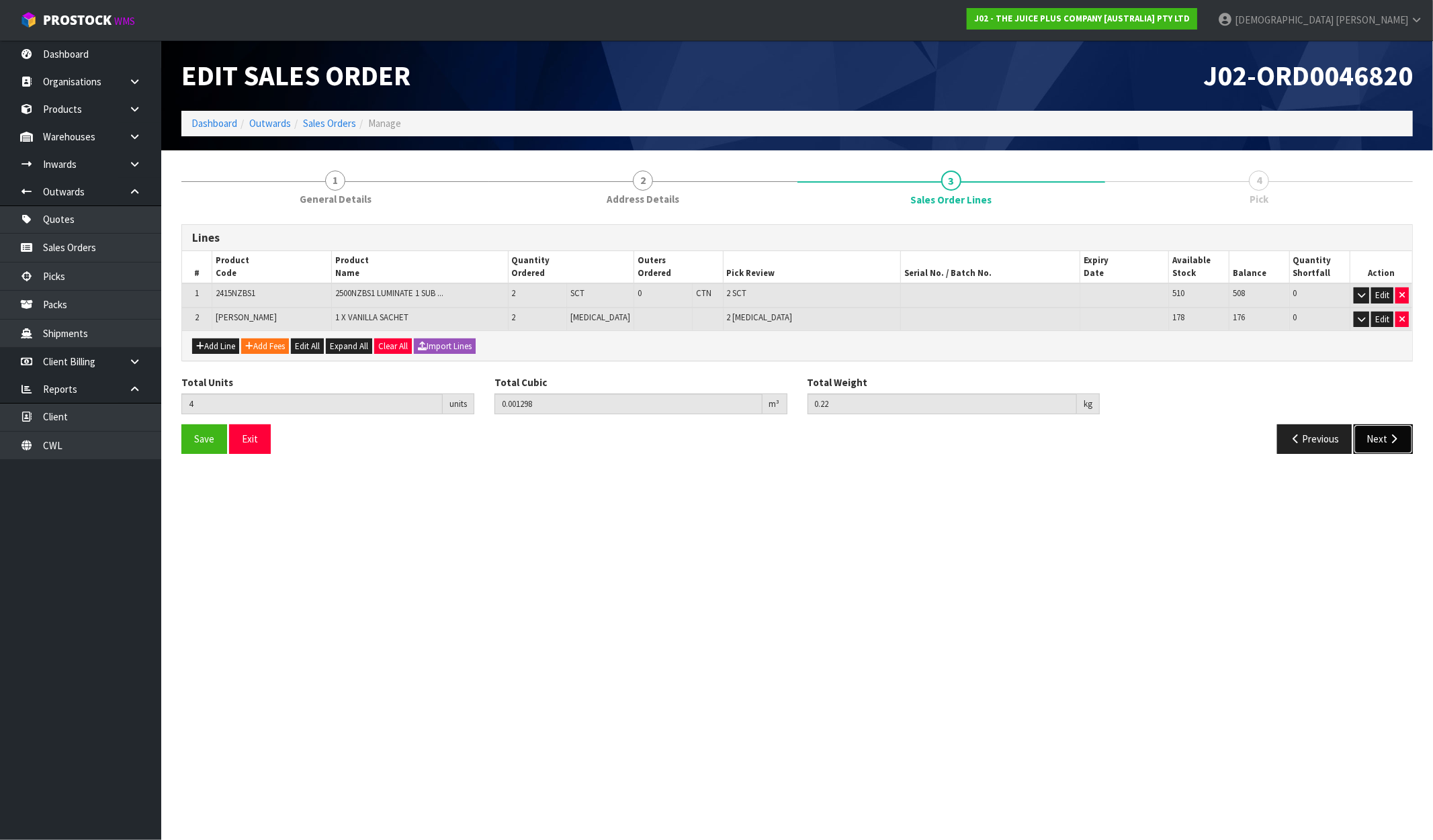
click at [1394, 444] on button "Next" at bounding box center [1383, 439] width 59 height 29
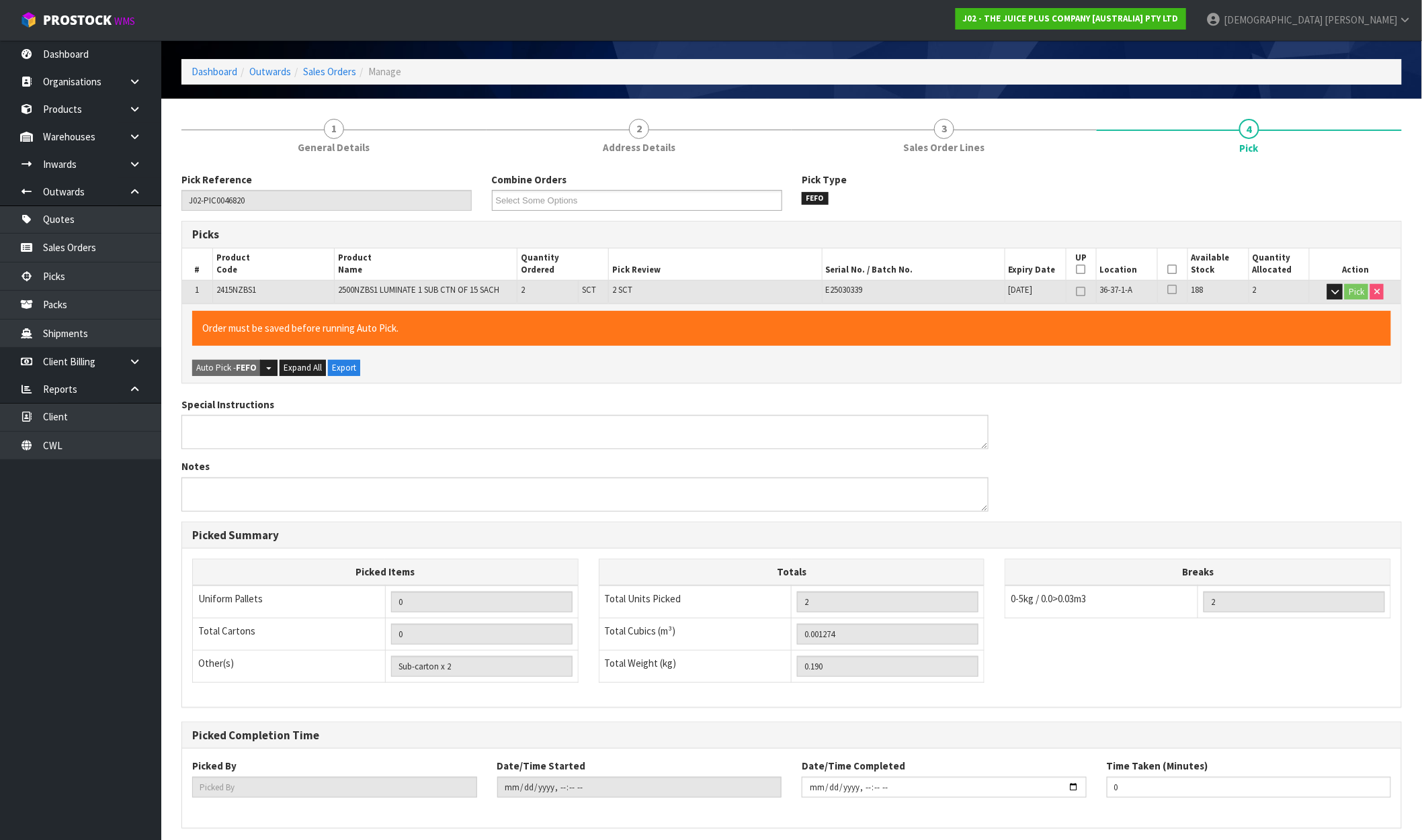
scroll to position [104, 0]
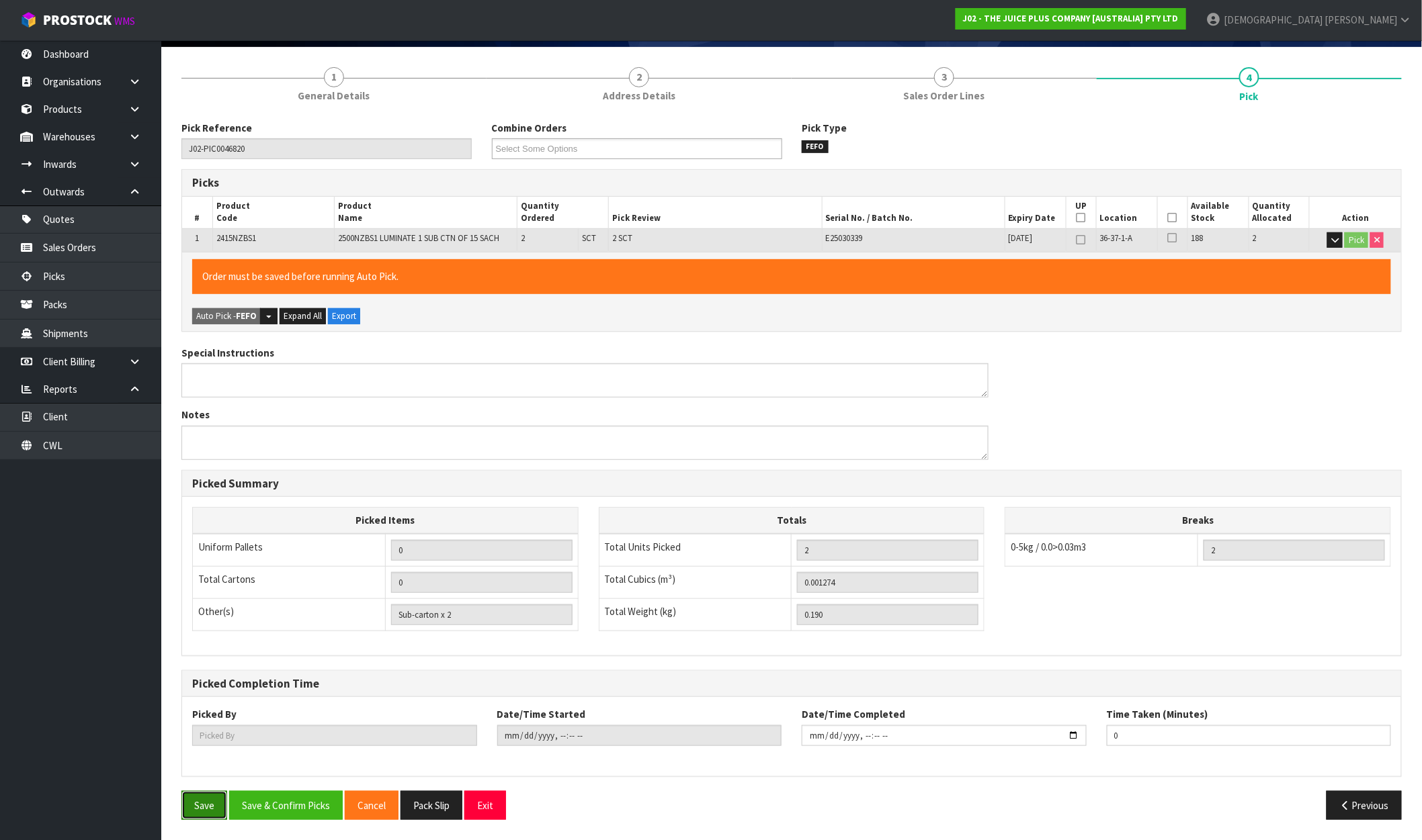
click at [209, 797] on button "Save" at bounding box center [204, 806] width 46 height 29
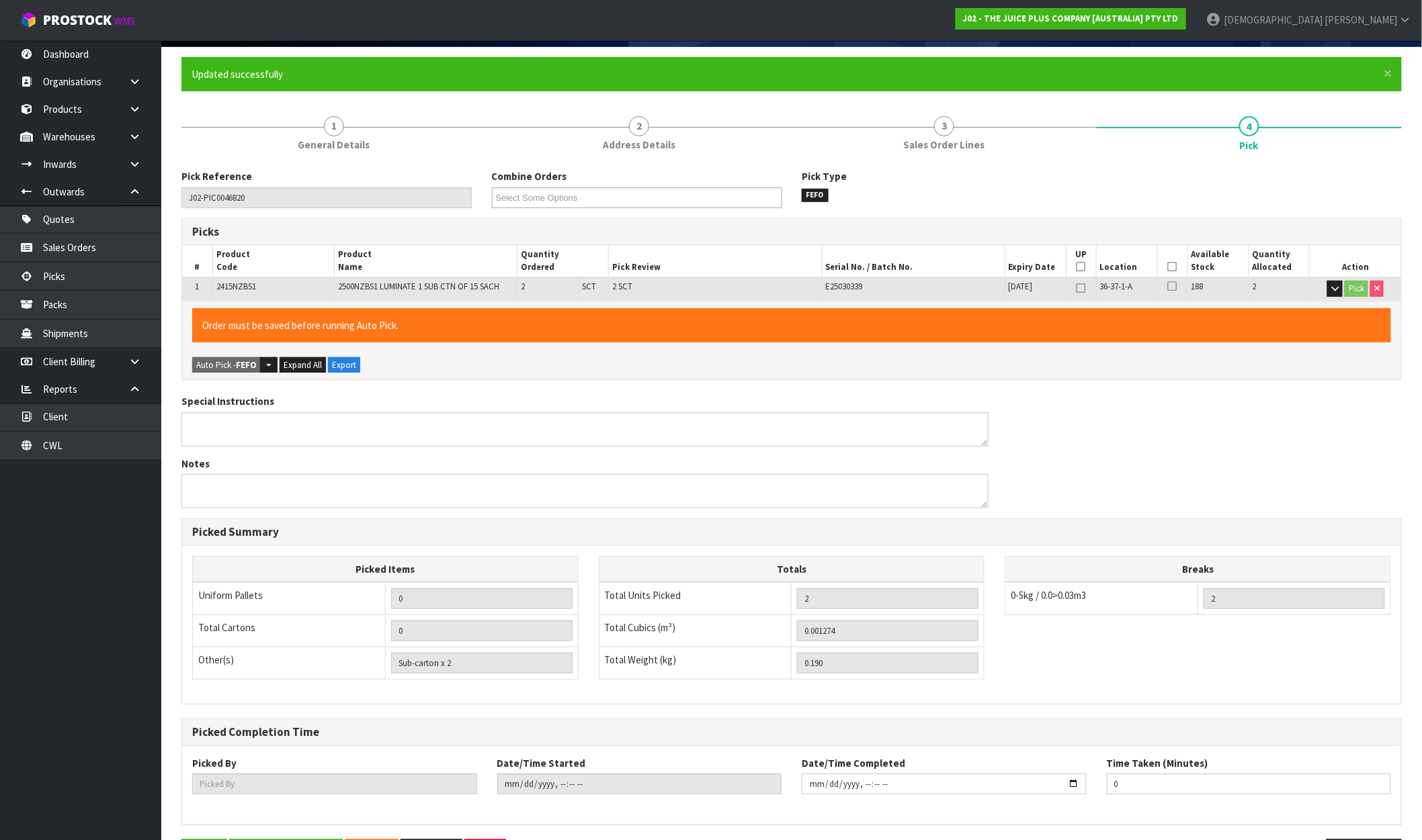
scroll to position [0, 0]
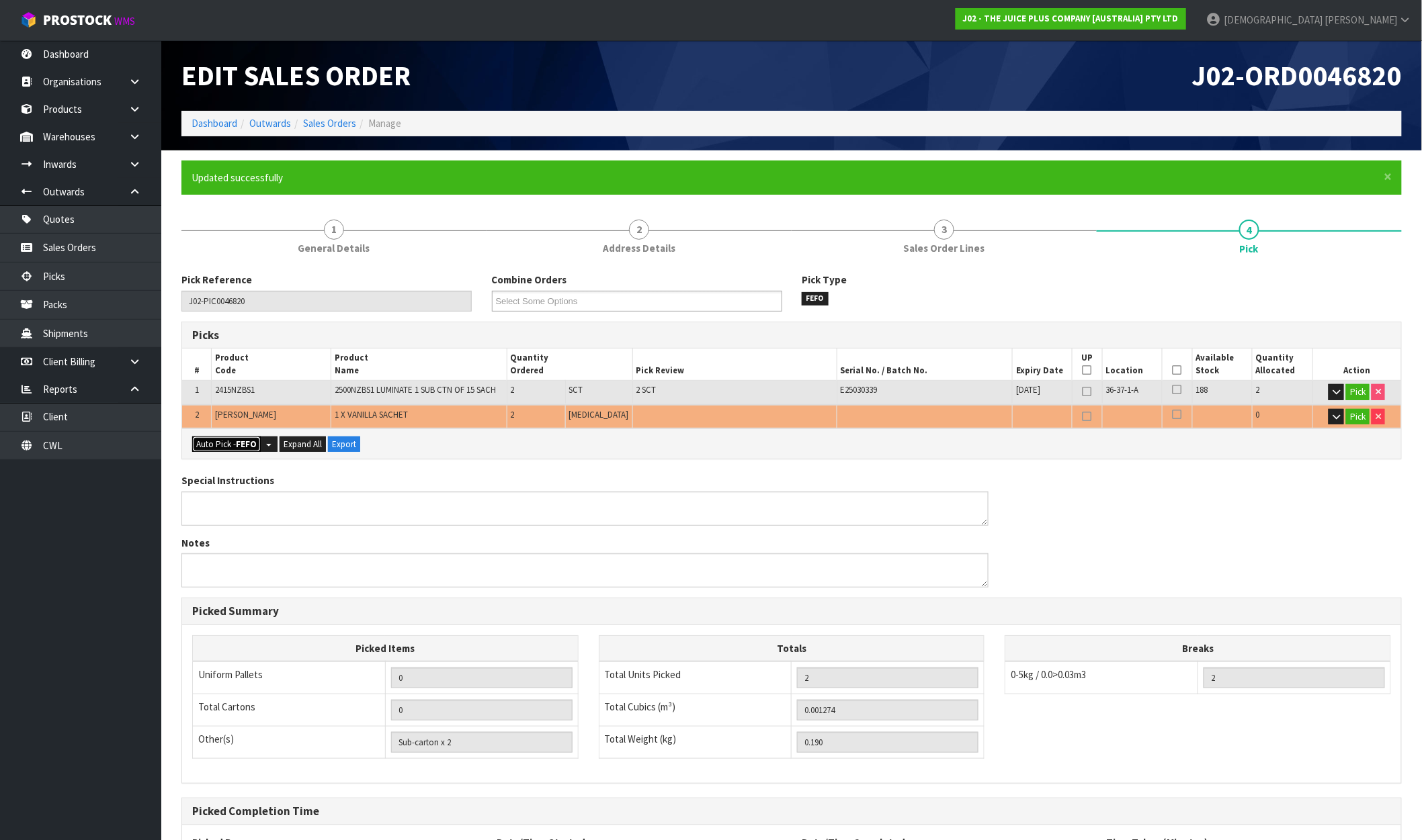
click at [249, 441] on strong "FEFO" at bounding box center [246, 444] width 21 height 12
type input "Piece x 2"
type input "4"
type input "0.001298"
type input "0.220"
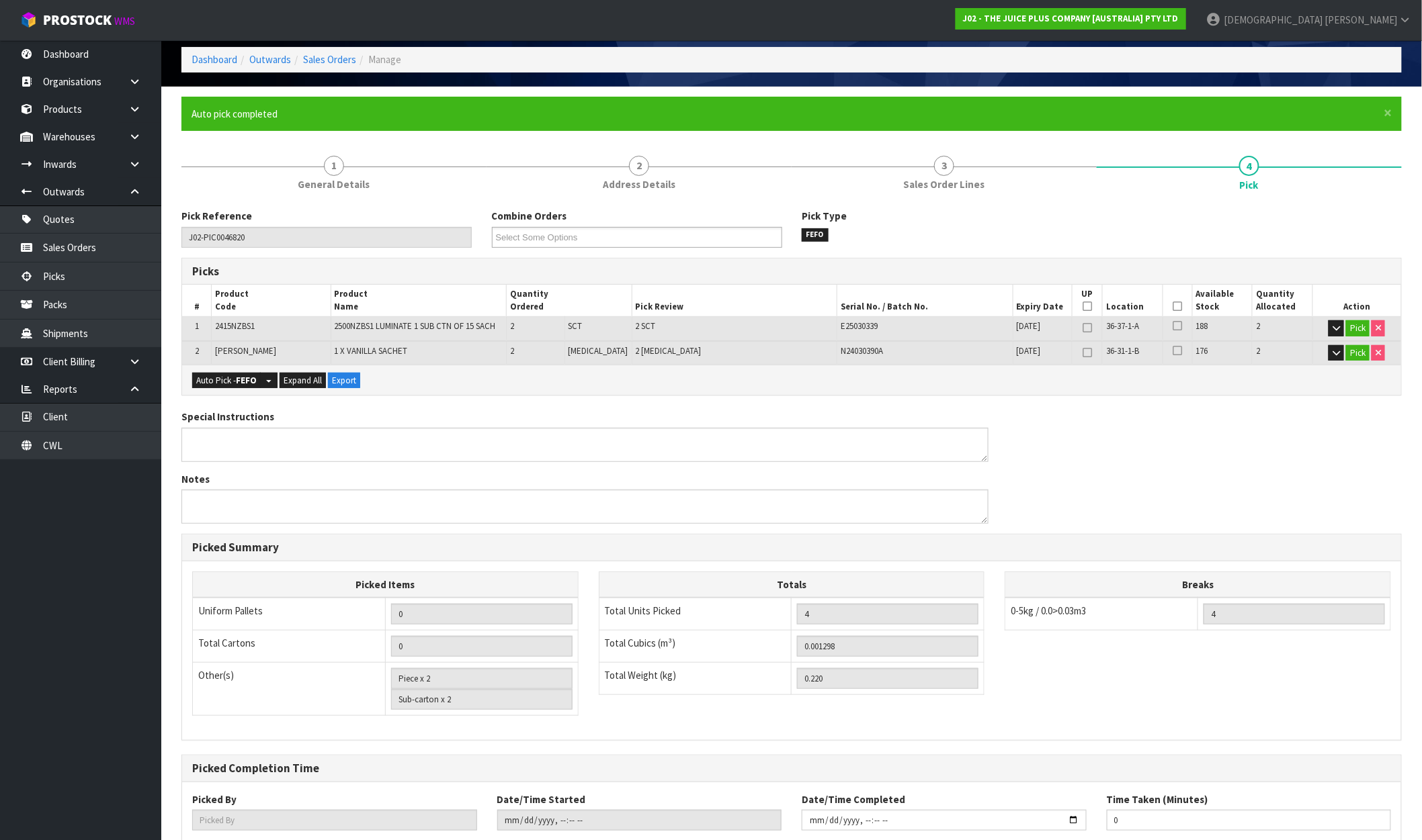
scroll to position [149, 0]
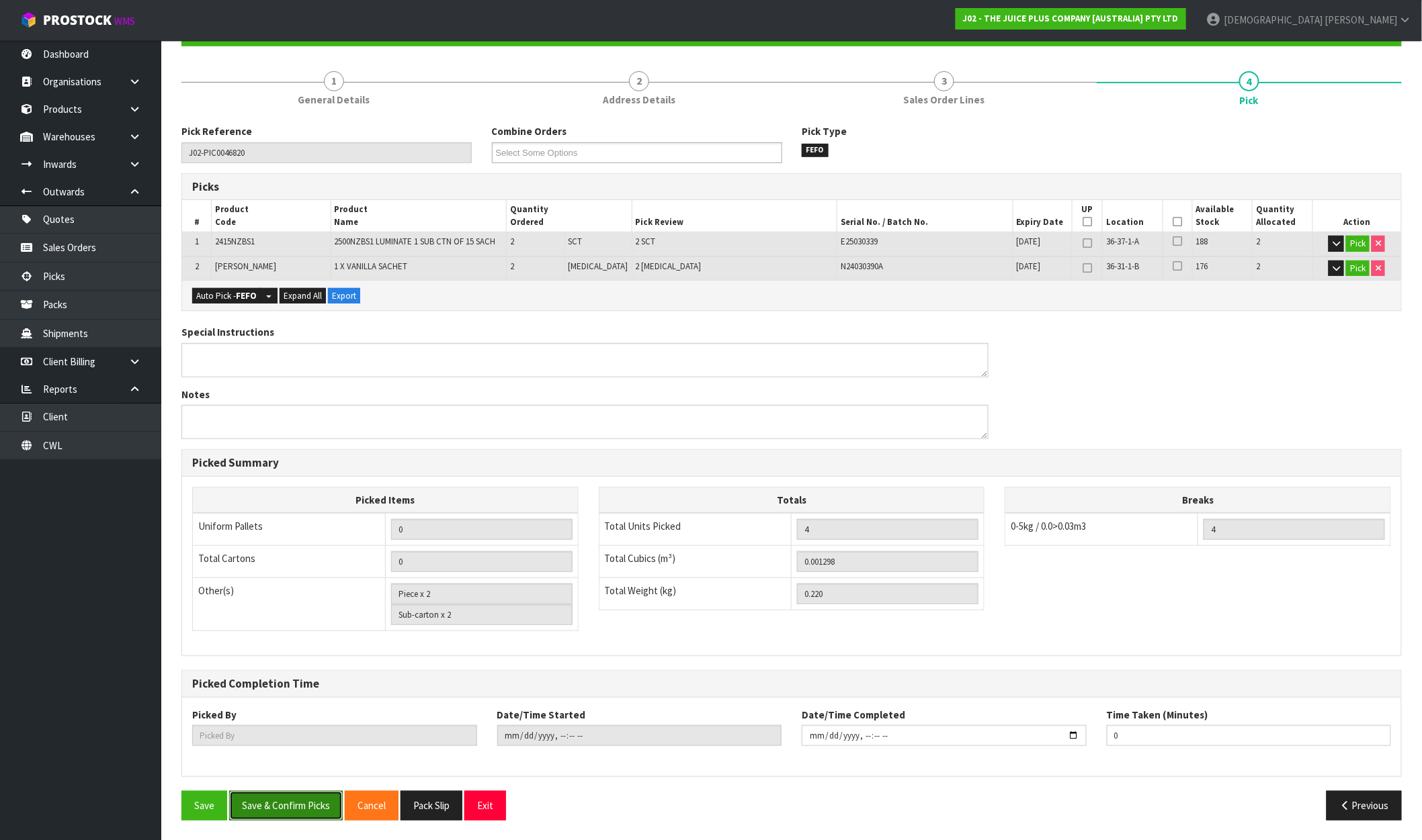
click at [296, 811] on button "Save & Confirm Picks" at bounding box center [286, 806] width 114 height 29
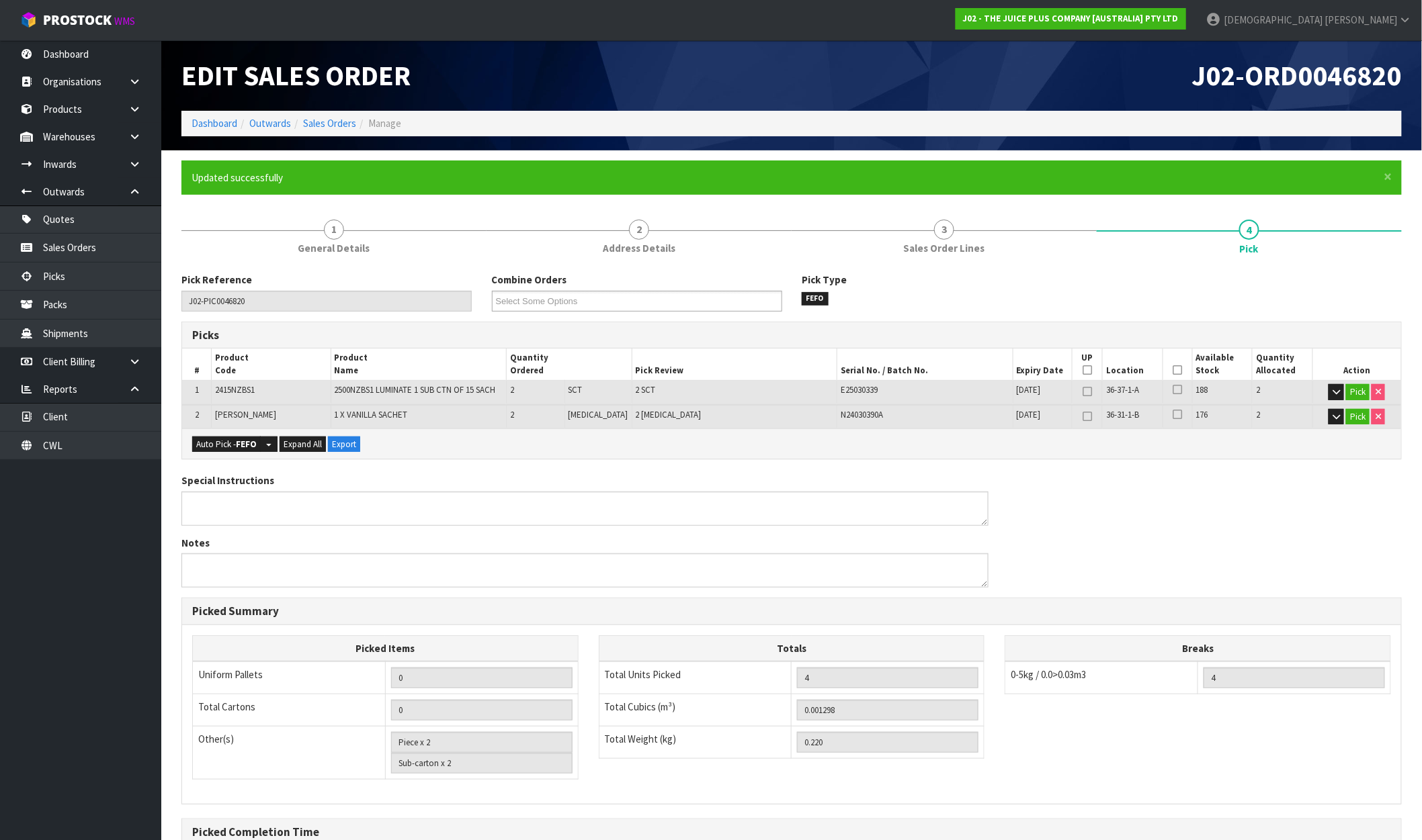
type input "[PERSON_NAME]"
type input "2025-09-30T09:05:14"
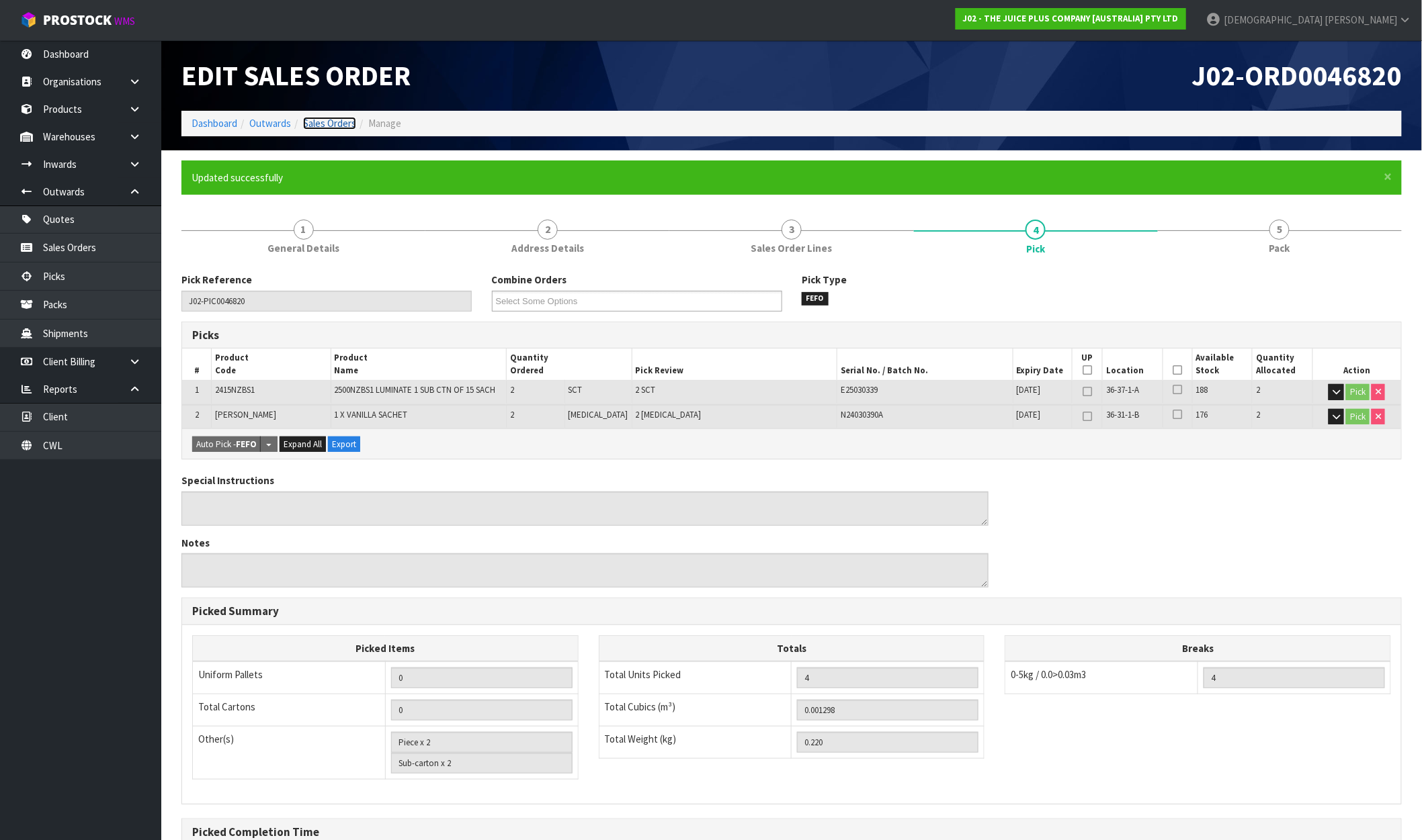
click at [332, 125] on link "Sales Orders" at bounding box center [329, 124] width 53 height 13
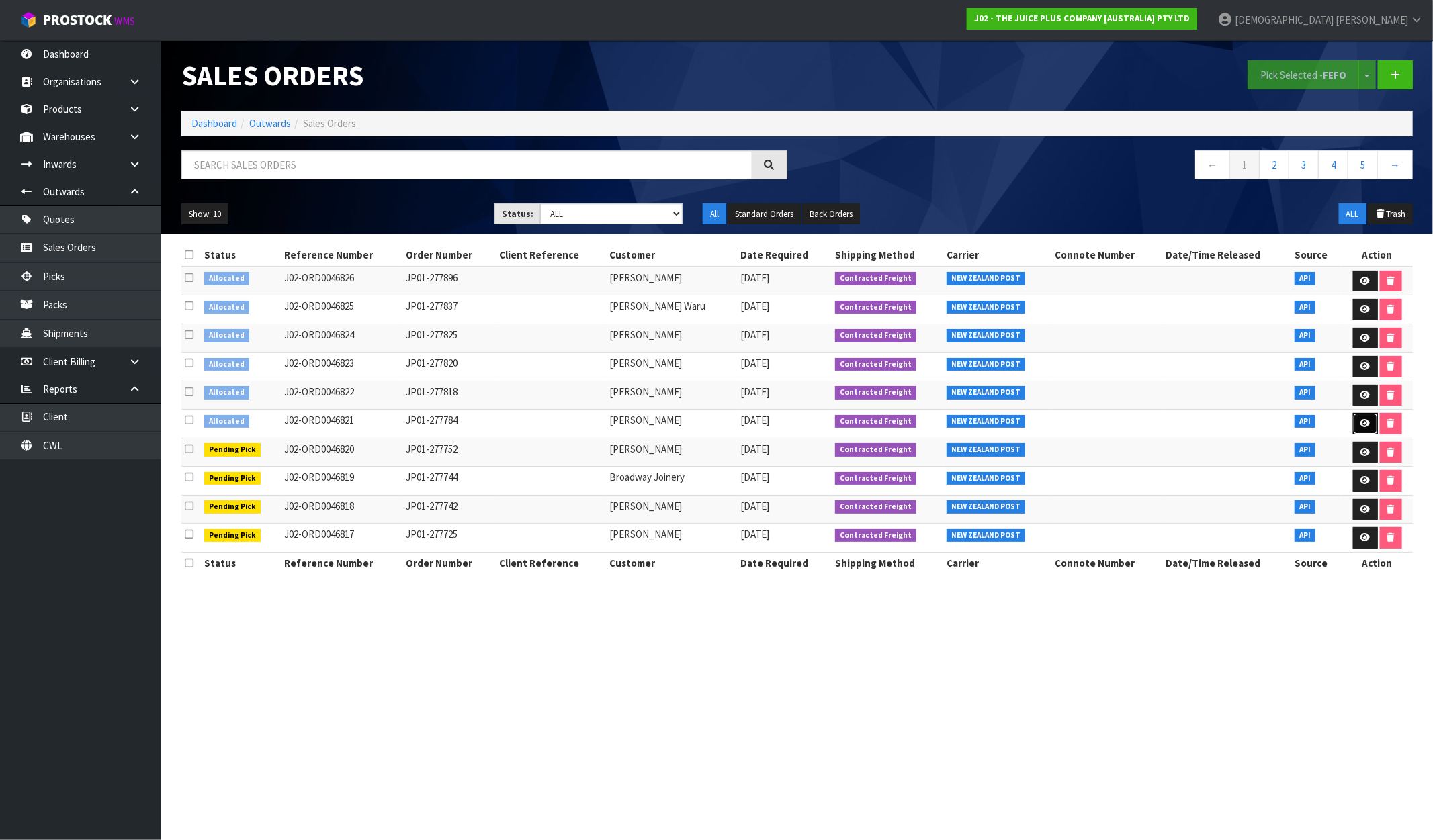
click at [1370, 425] on link at bounding box center [1366, 424] width 25 height 21
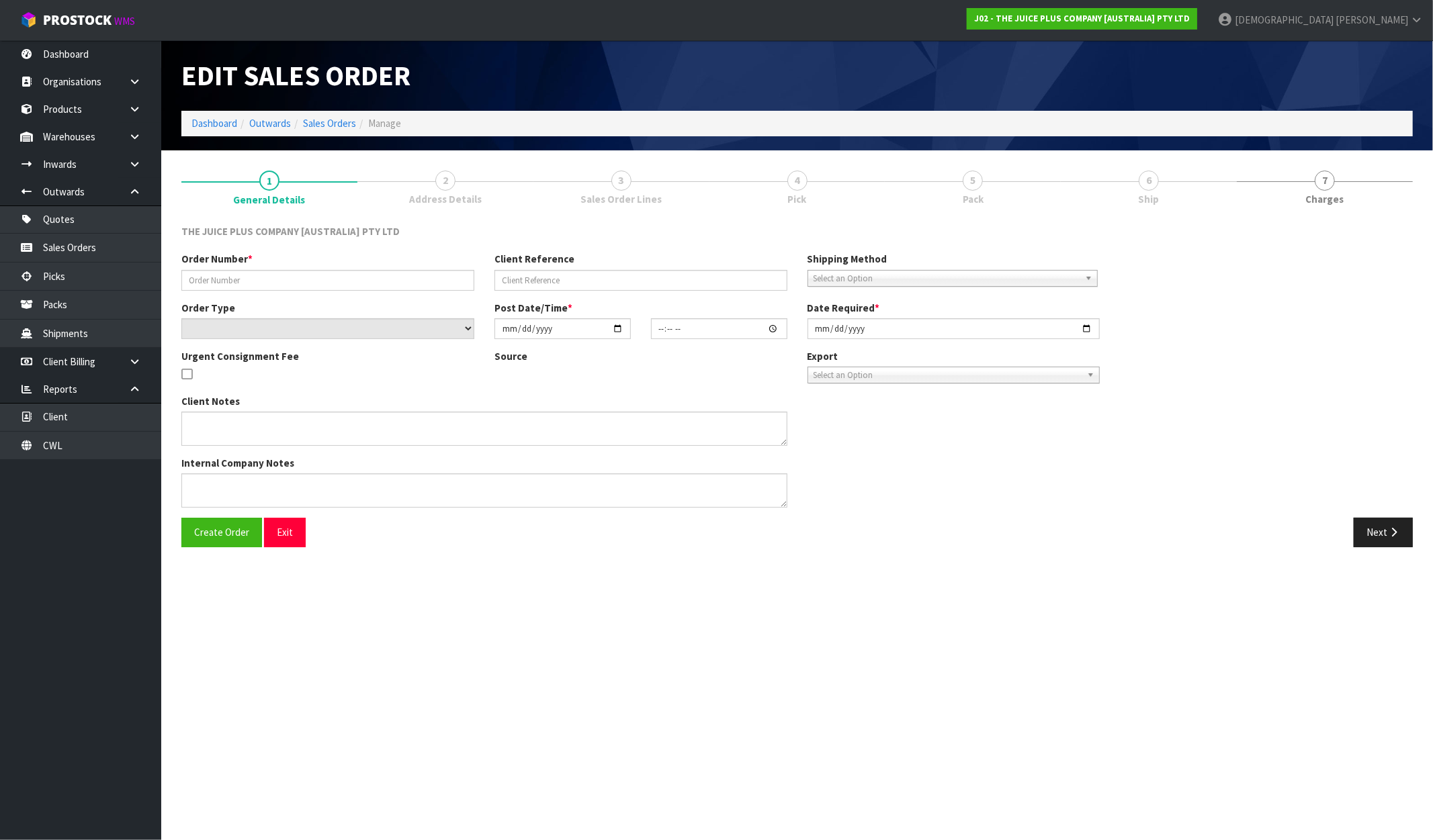
type input "JP01-277784"
select select "number:0"
type input "[DATE]"
type input "04:01:51.000"
type input "[DATE]"
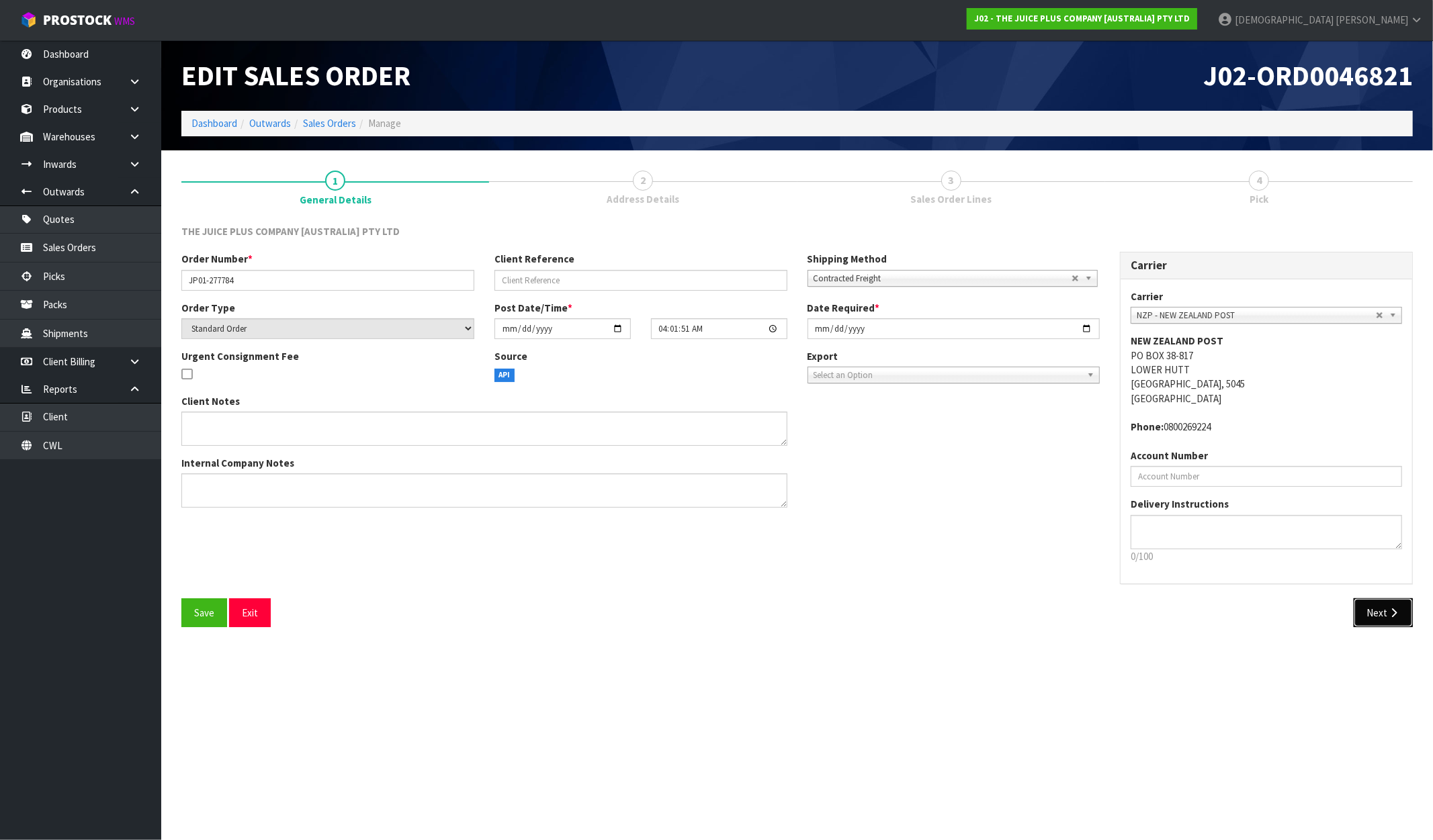
click at [1392, 615] on icon "button" at bounding box center [1394, 613] width 13 height 10
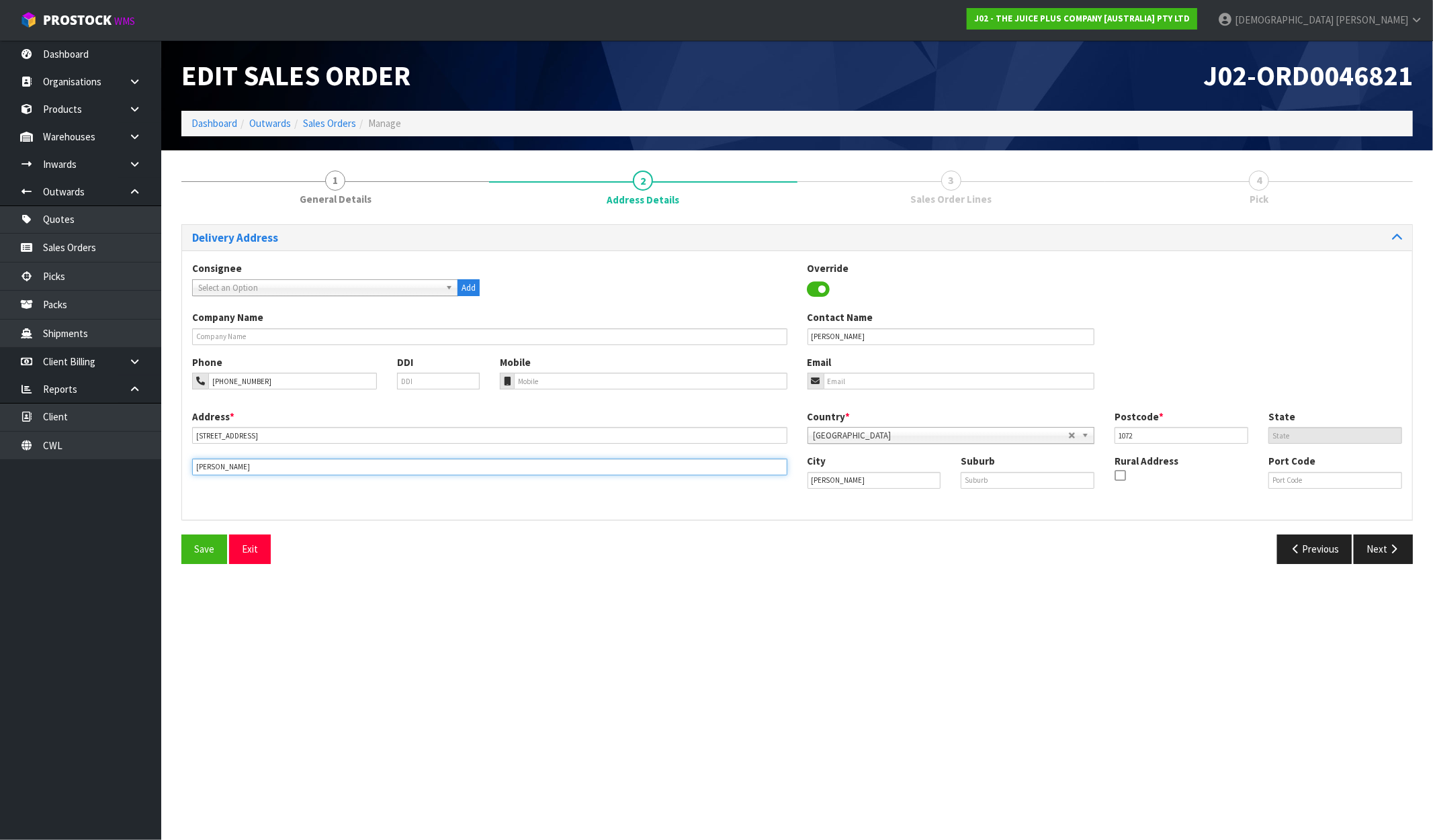
drag, startPoint x: 256, startPoint y: 473, endPoint x: 142, endPoint y: 478, distance: 114.1
click at [142, 478] on body "Toggle navigation ProStock WMS J02 - THE JUICE PLUS COMPANY [AUSTRALIA] PTY LTD…" at bounding box center [716, 420] width 1433 height 840
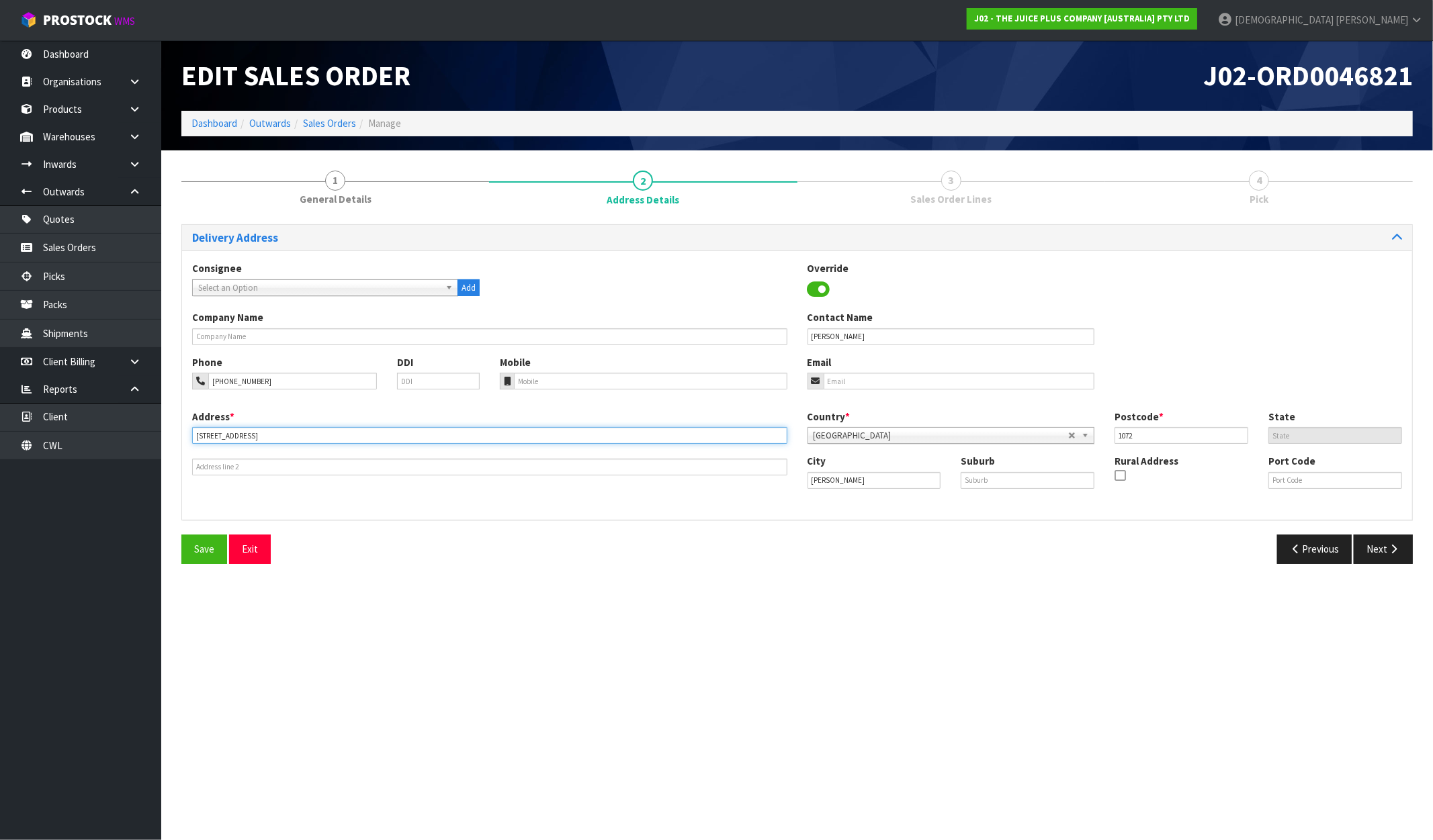
click at [316, 432] on input "38B CASTLEDINE CRESCENT" at bounding box center [490, 435] width 596 height 17
paste input "GLEN INNES"
type input "38B CASTLEDINE CRESCENT, GLEN INNES"
click at [1385, 555] on button "Next" at bounding box center [1383, 549] width 59 height 29
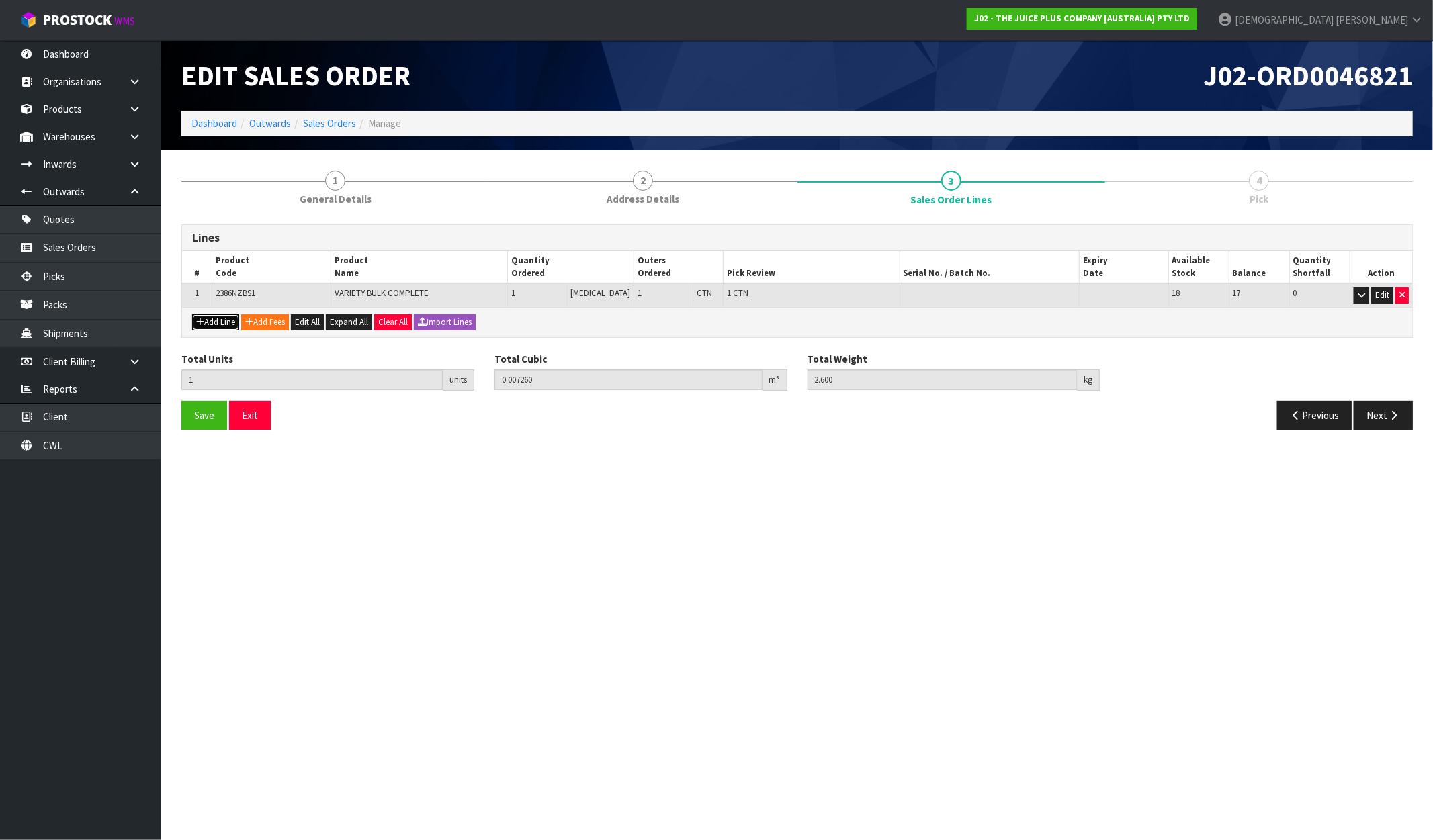
click at [217, 320] on button "Add Line" at bounding box center [216, 322] width 47 height 16
type input "0"
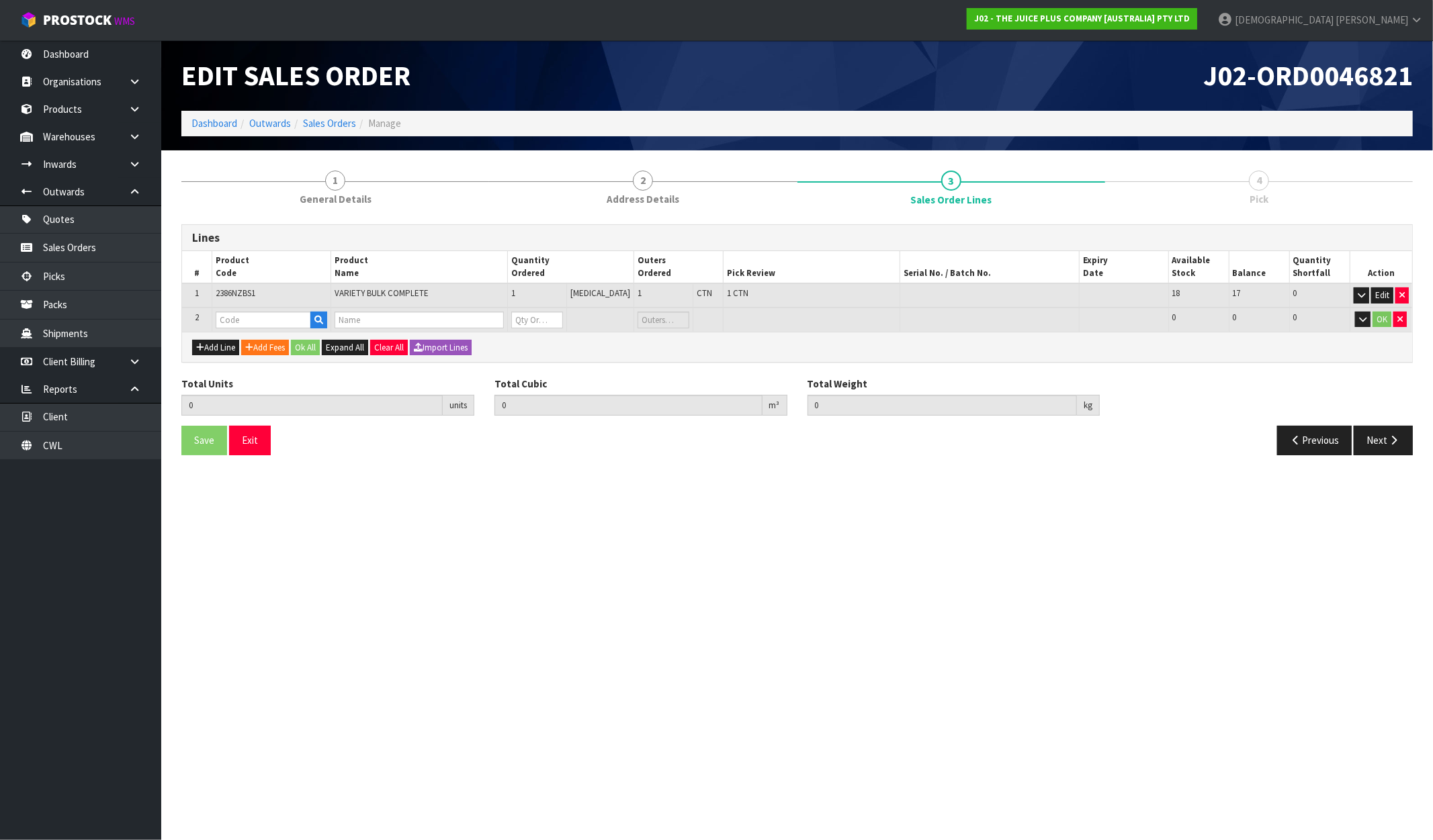
click at [1407, 313] on td "OK" at bounding box center [1381, 321] width 63 height 25
click at [1407, 316] on button "button" at bounding box center [1400, 320] width 13 height 16
type input "1"
type input "0.00726"
type input "2.6"
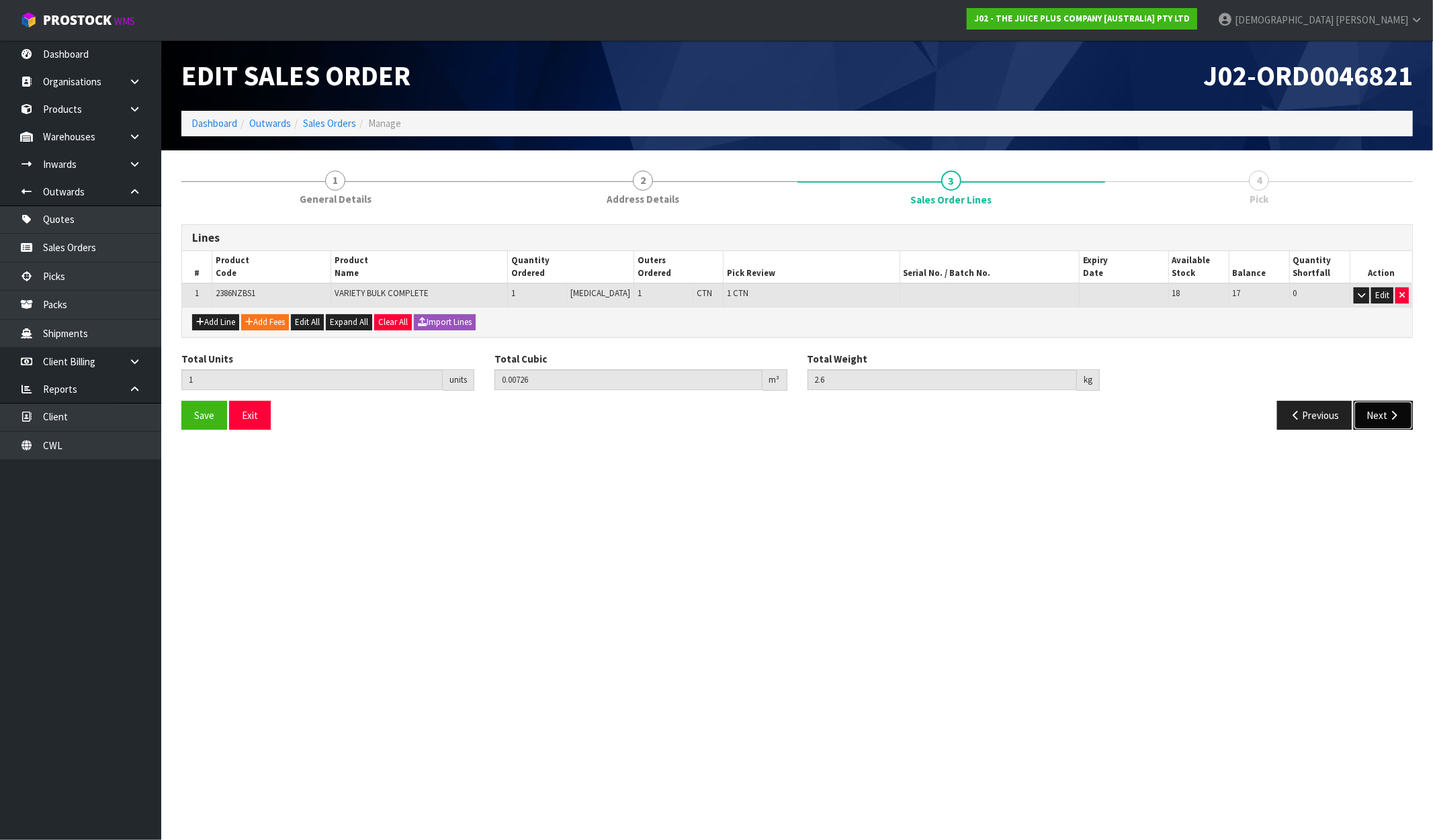
click at [1396, 412] on icon "button" at bounding box center [1394, 415] width 13 height 10
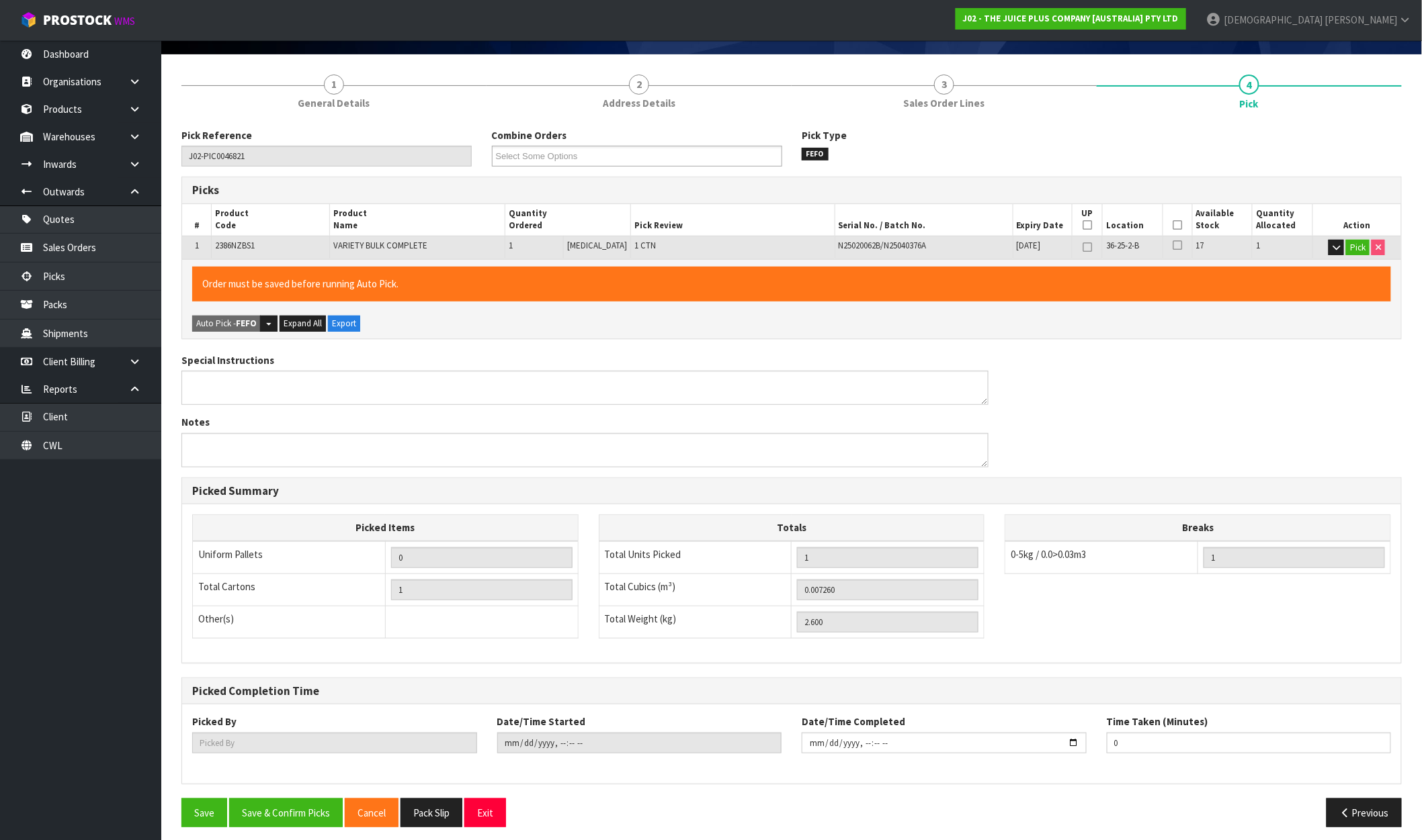
scroll to position [104, 0]
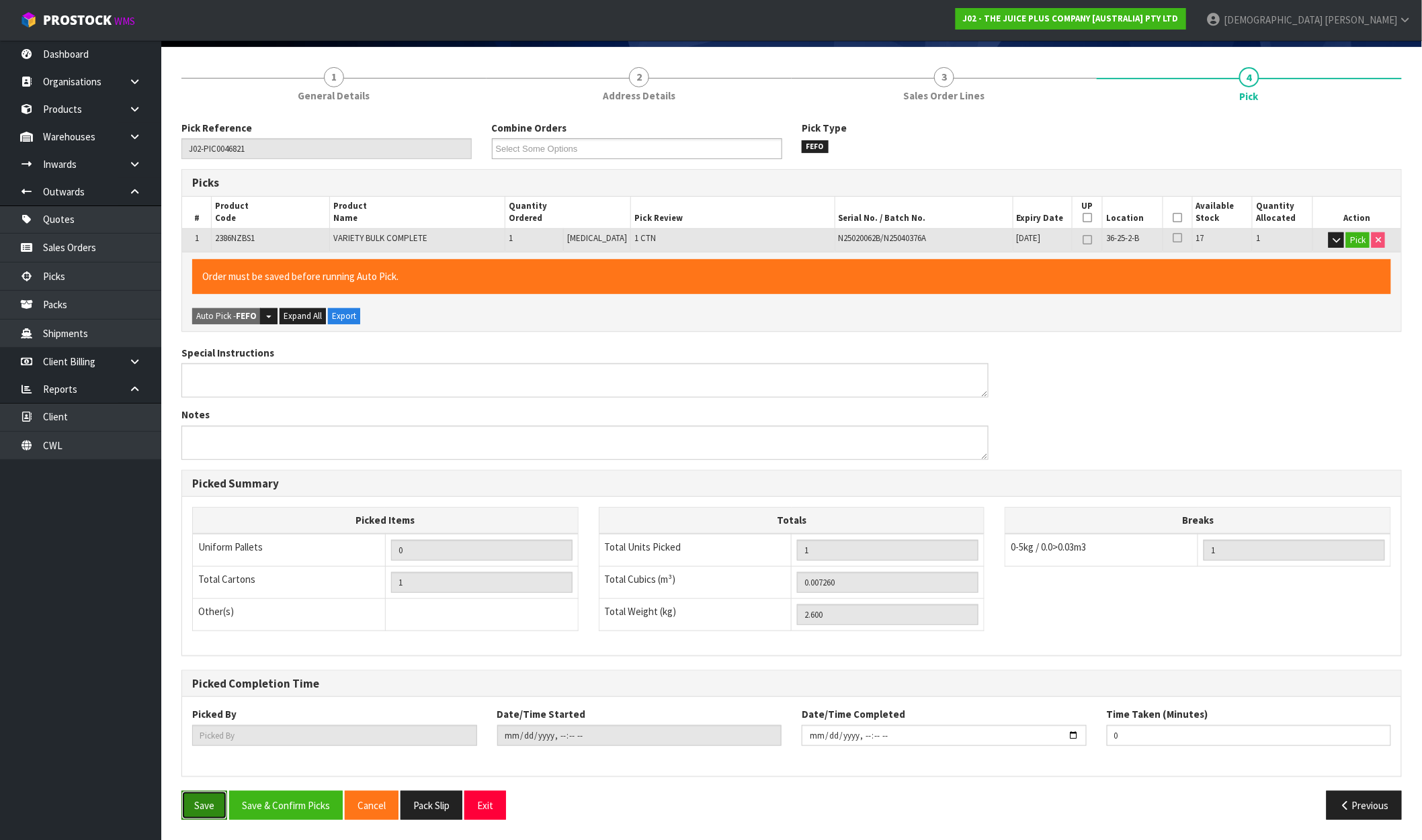
click at [203, 810] on button "Save" at bounding box center [204, 806] width 46 height 29
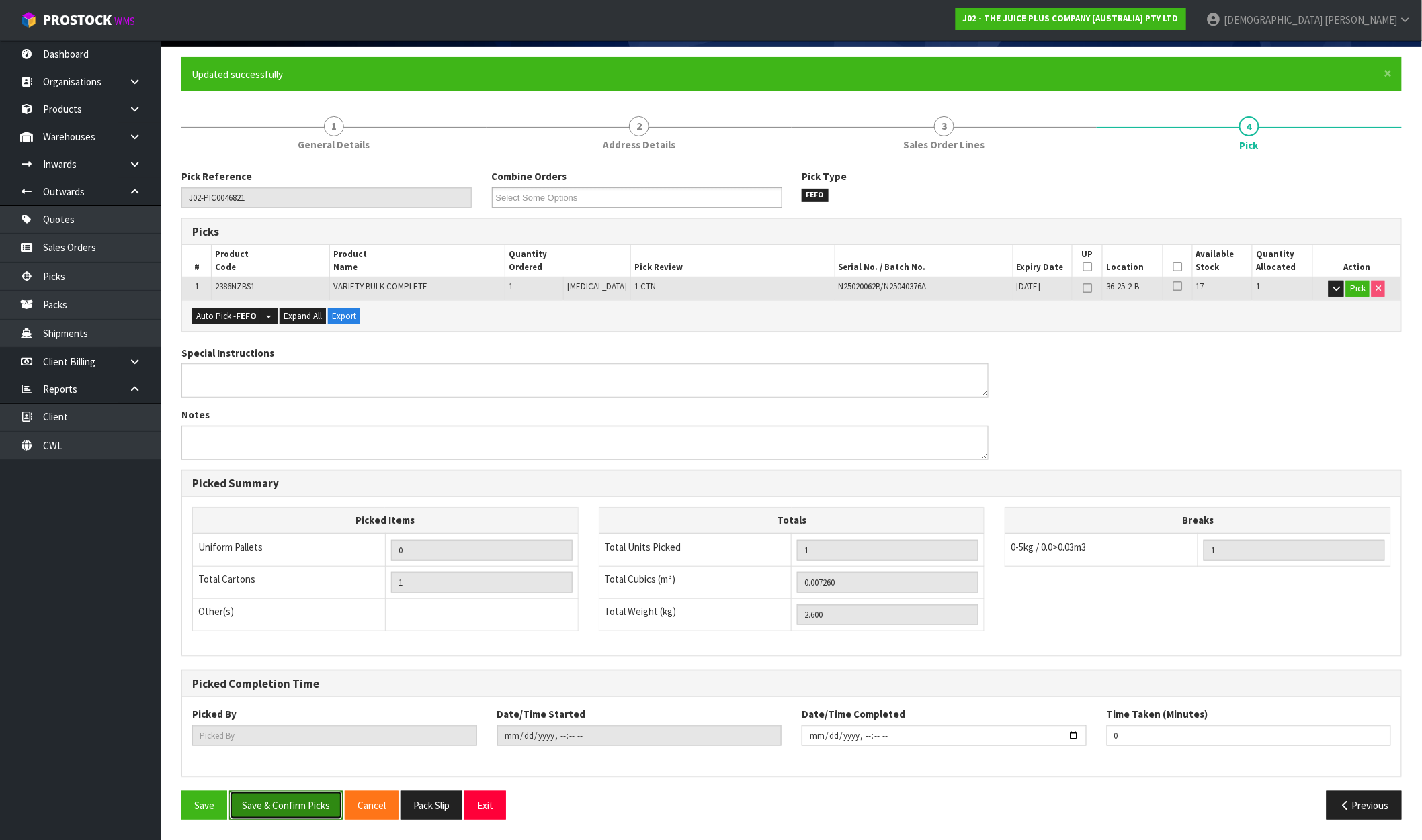
click at [276, 811] on button "Save & Confirm Picks" at bounding box center [286, 806] width 114 height 29
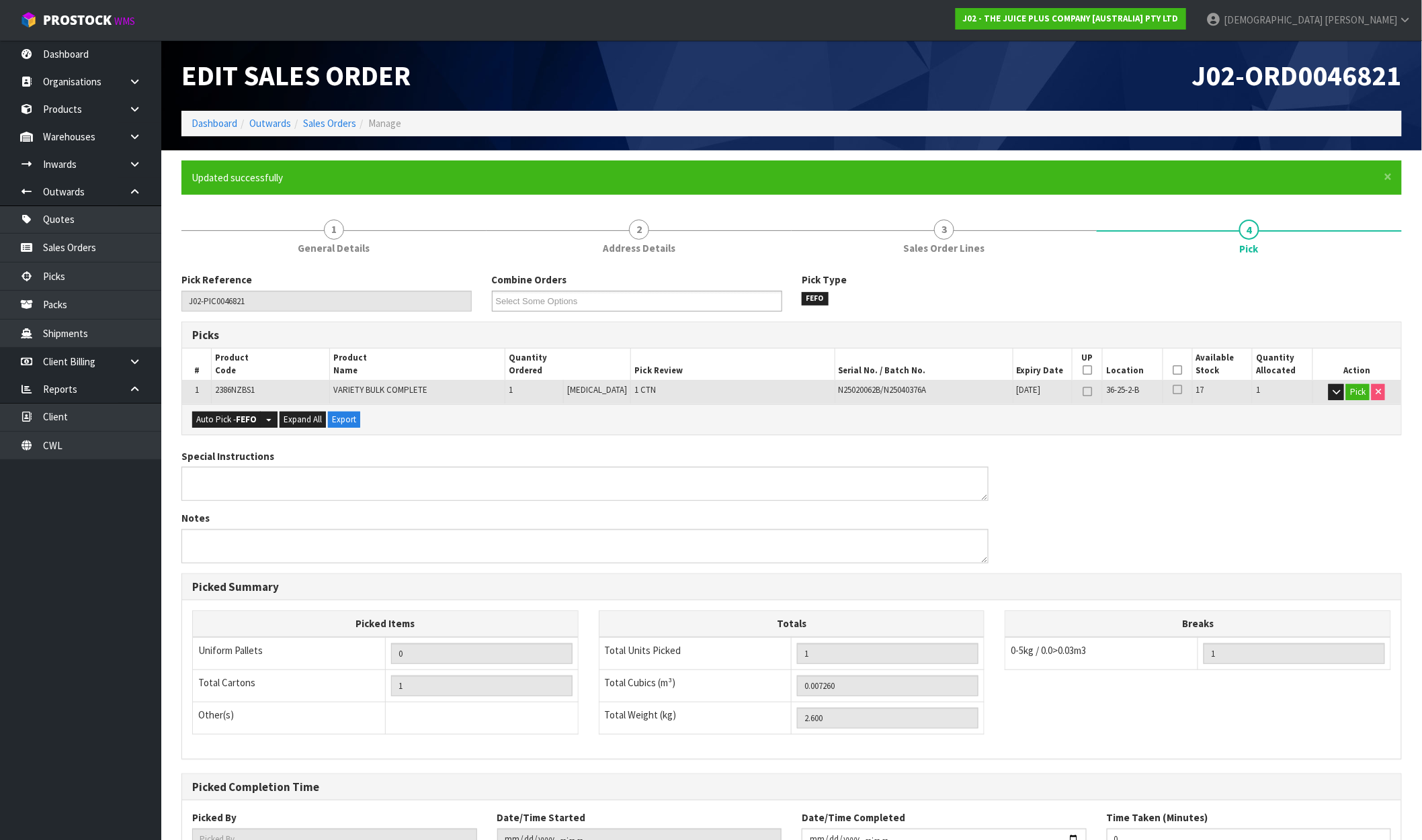
type input "[PERSON_NAME]"
type input "2025-09-30T09:06:56"
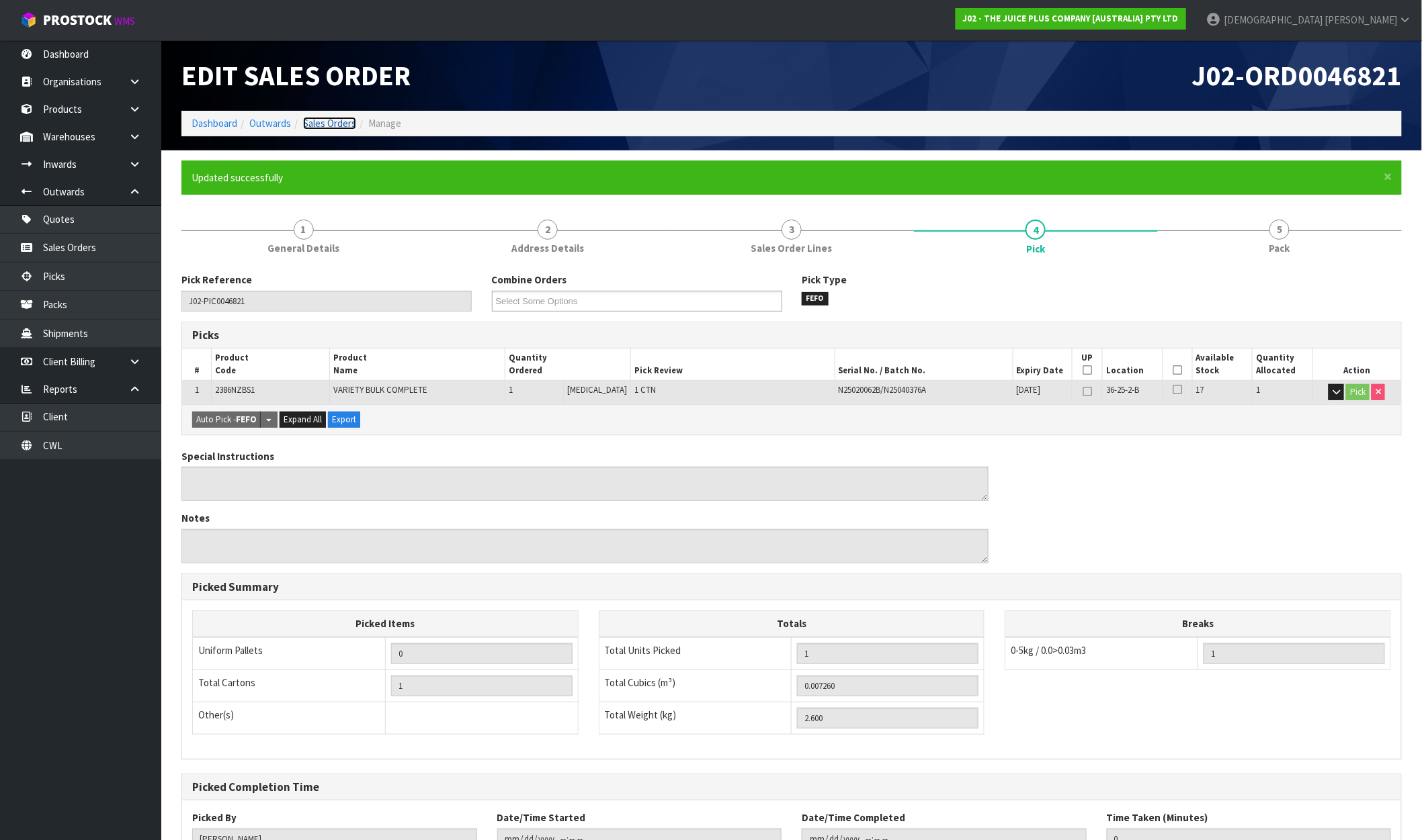
click at [330, 128] on link "Sales Orders" at bounding box center [329, 124] width 53 height 13
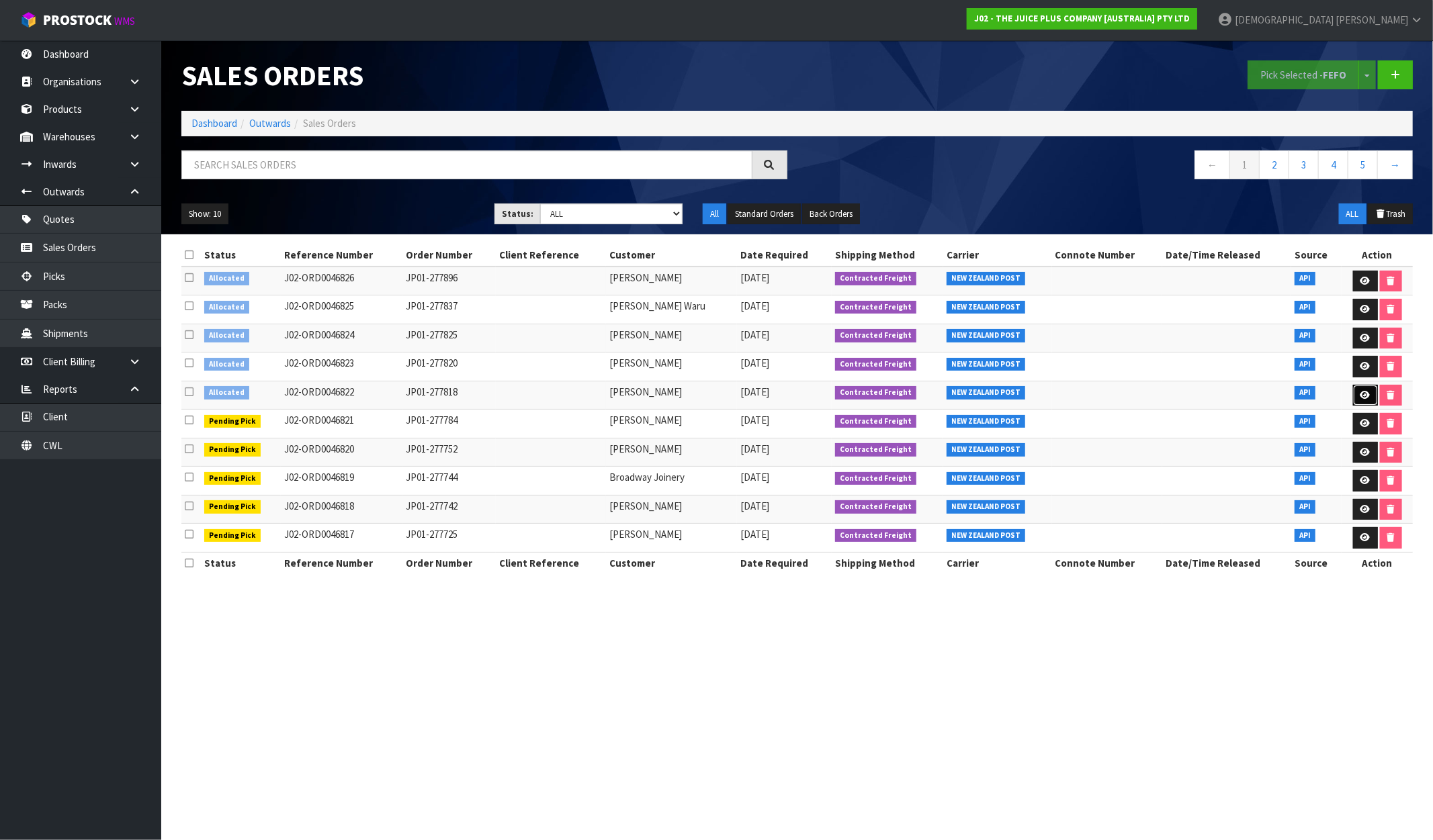
click at [1366, 399] on icon at bounding box center [1365, 396] width 10 height 9
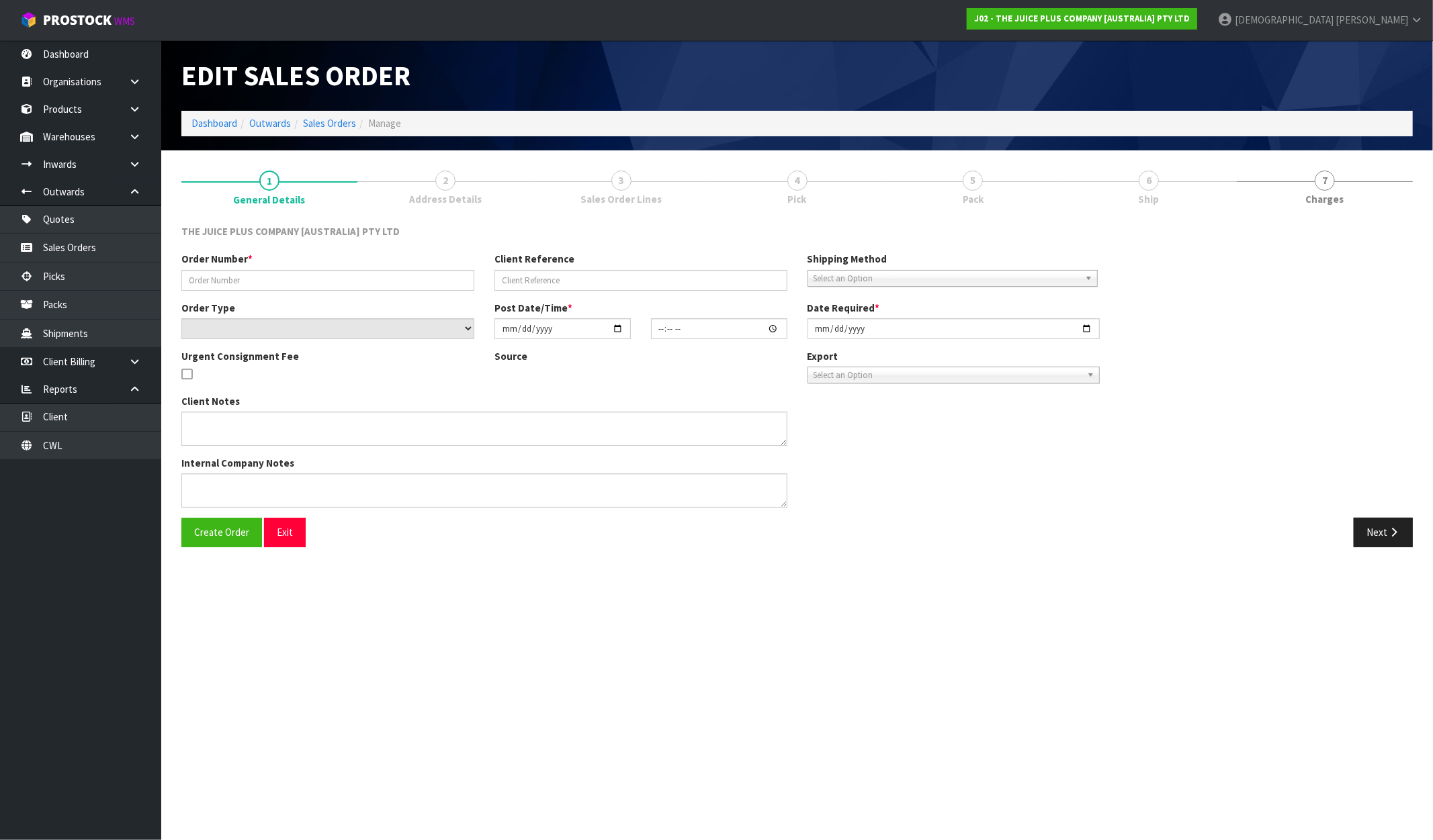
type input "JP01-277818"
select select "number:0"
type input "[DATE]"
type input "04:02:59.000"
type input "[DATE]"
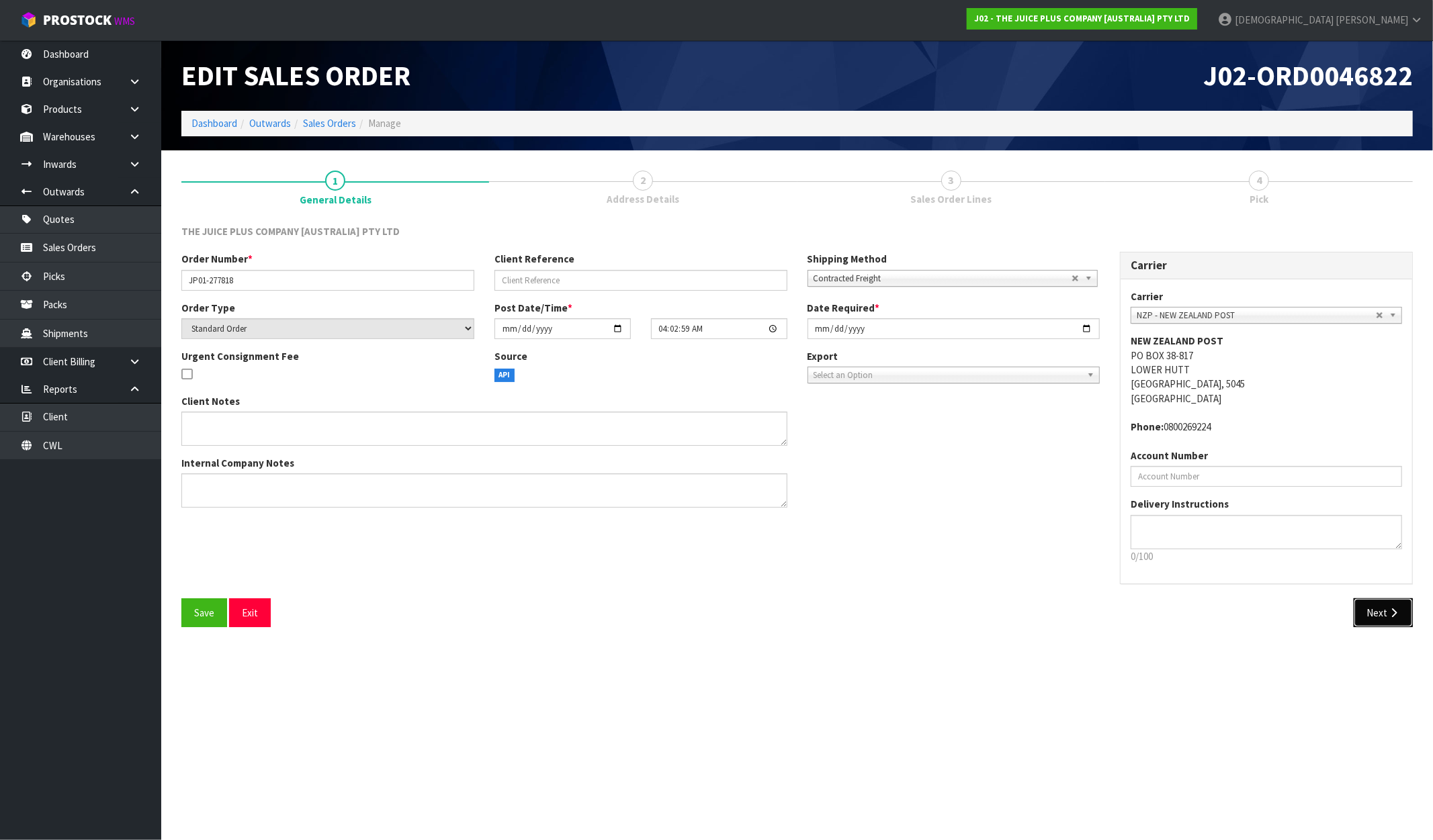
click at [1394, 620] on button "Next" at bounding box center [1383, 613] width 59 height 29
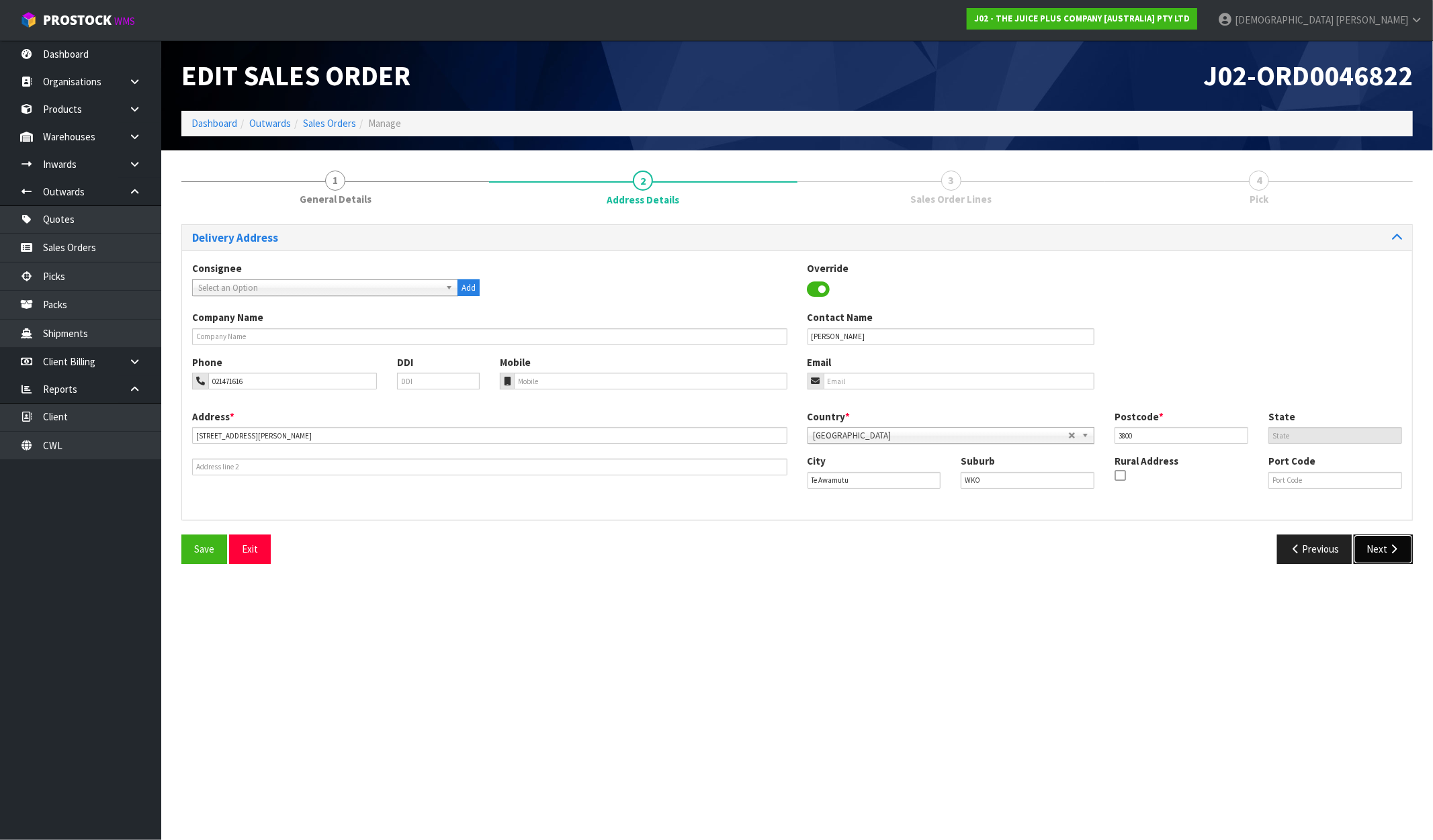
click at [1380, 547] on button "Next" at bounding box center [1383, 549] width 59 height 29
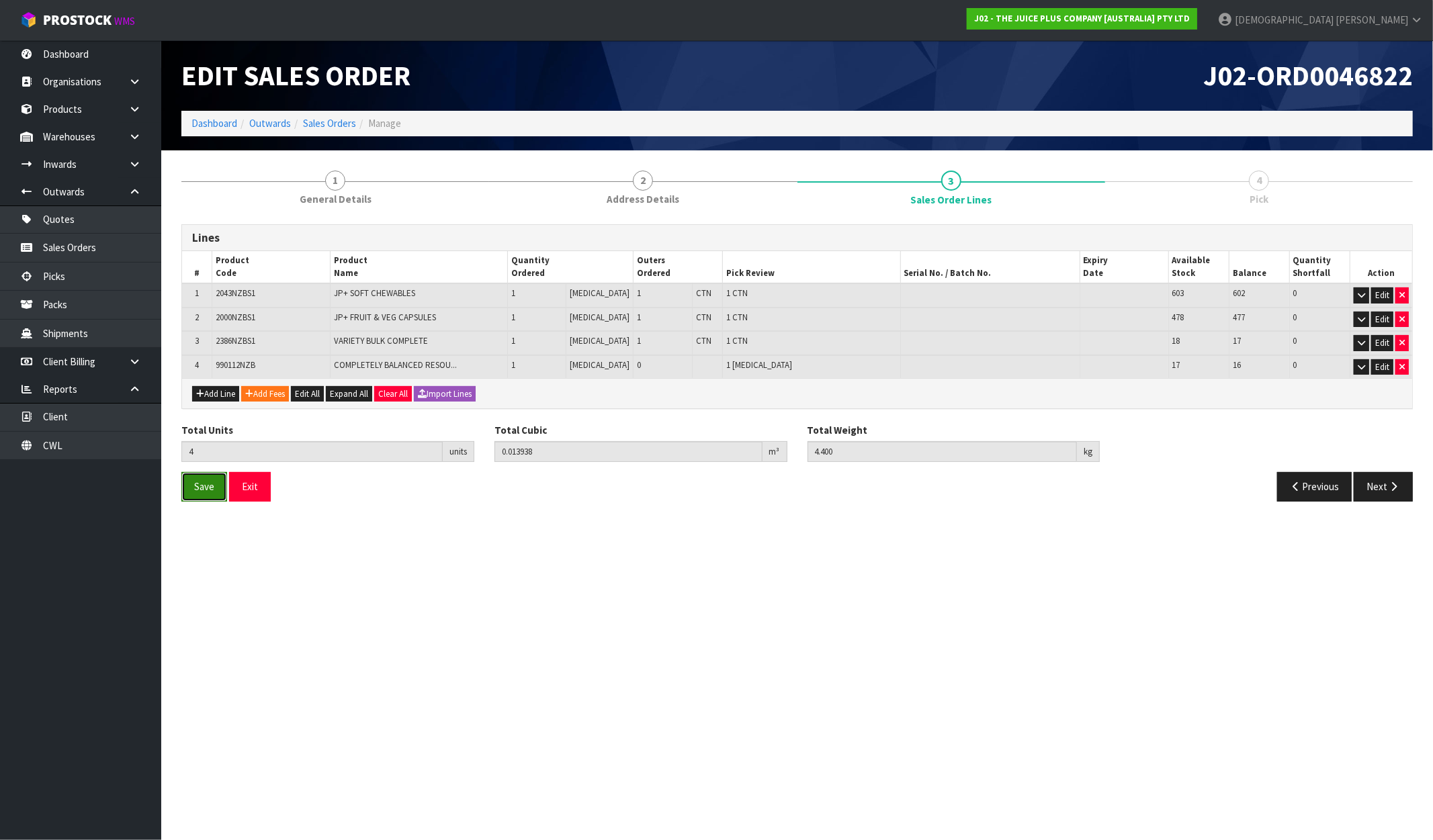
click at [210, 493] on button "Save" at bounding box center [204, 486] width 46 height 29
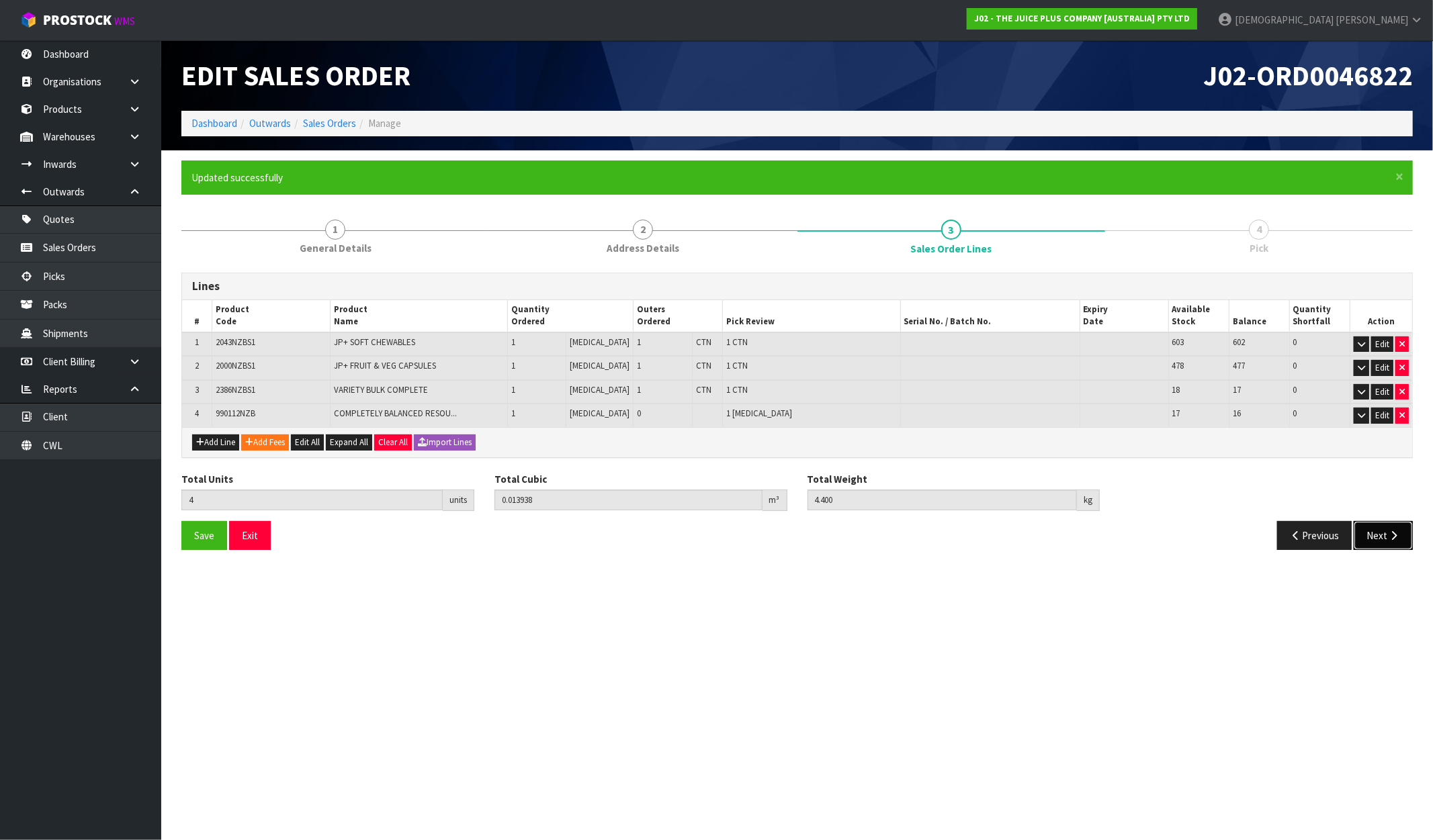
click at [1385, 526] on button "Next" at bounding box center [1383, 536] width 59 height 29
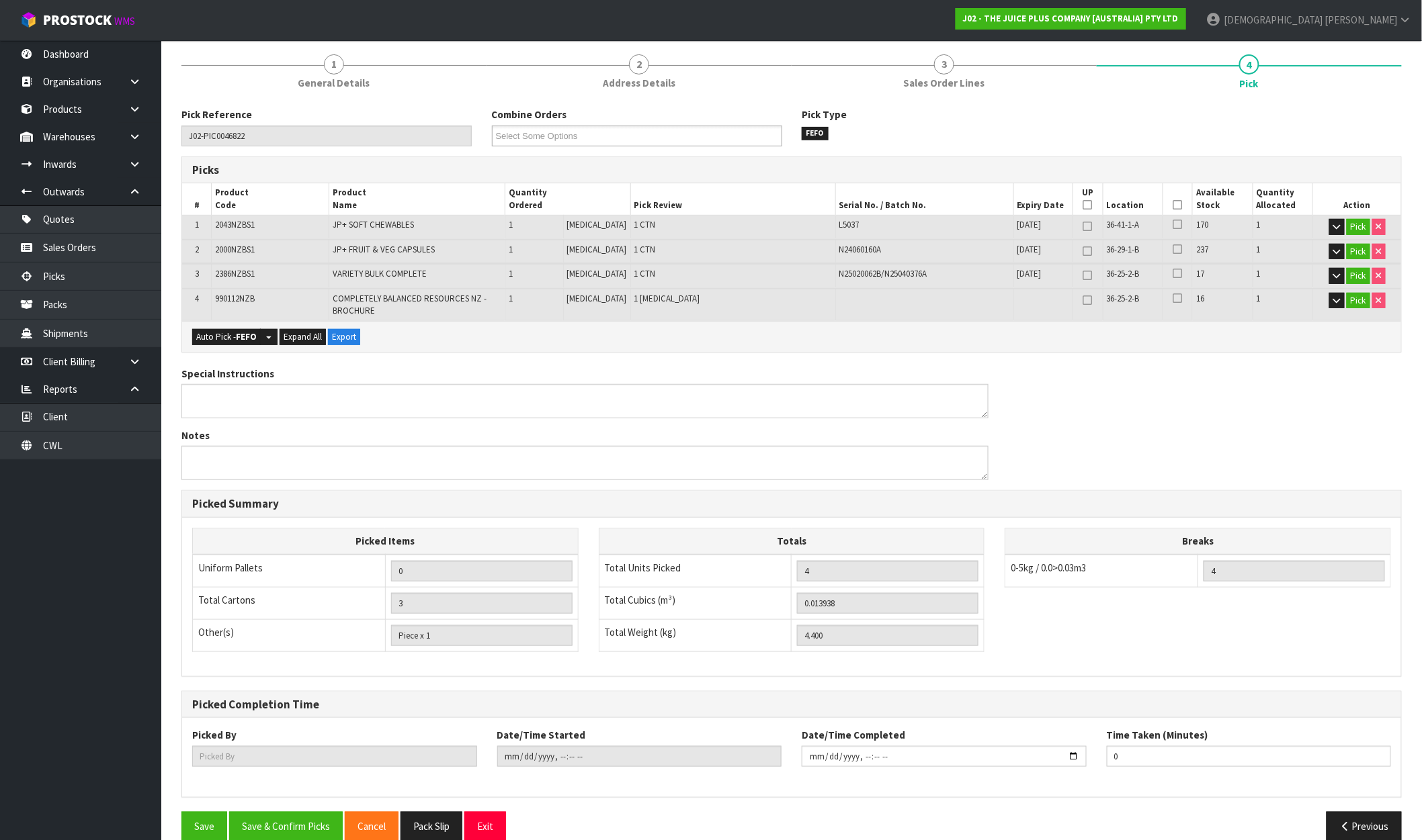
scroll to position [184, 0]
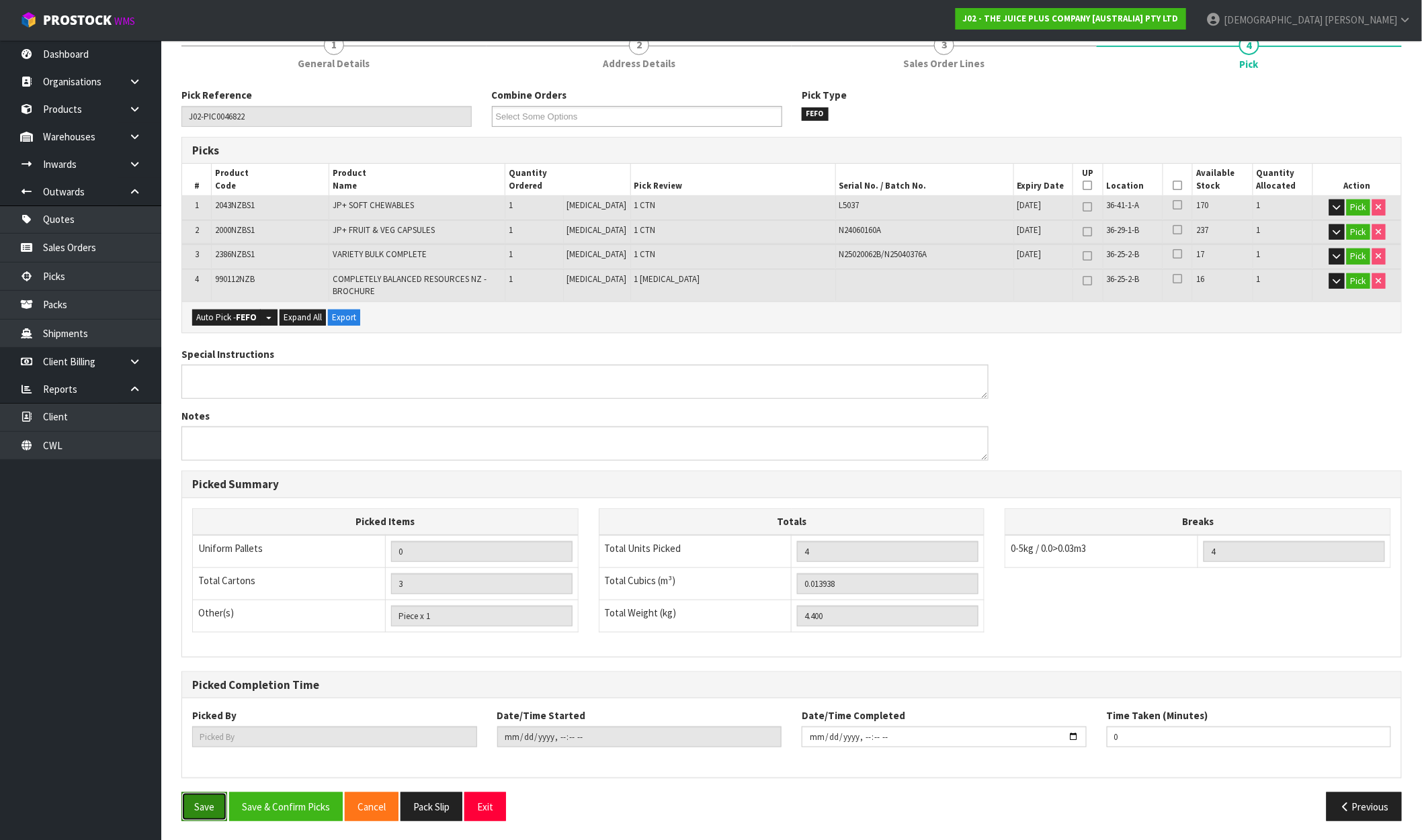
click at [205, 808] on button "Save" at bounding box center [204, 807] width 46 height 29
click at [251, 820] on div "Save Save & Confirm Picks Cancel Pack Slip Exit Previous" at bounding box center [791, 812] width 1241 height 39
click at [273, 806] on button "Save & Confirm Picks" at bounding box center [286, 807] width 114 height 29
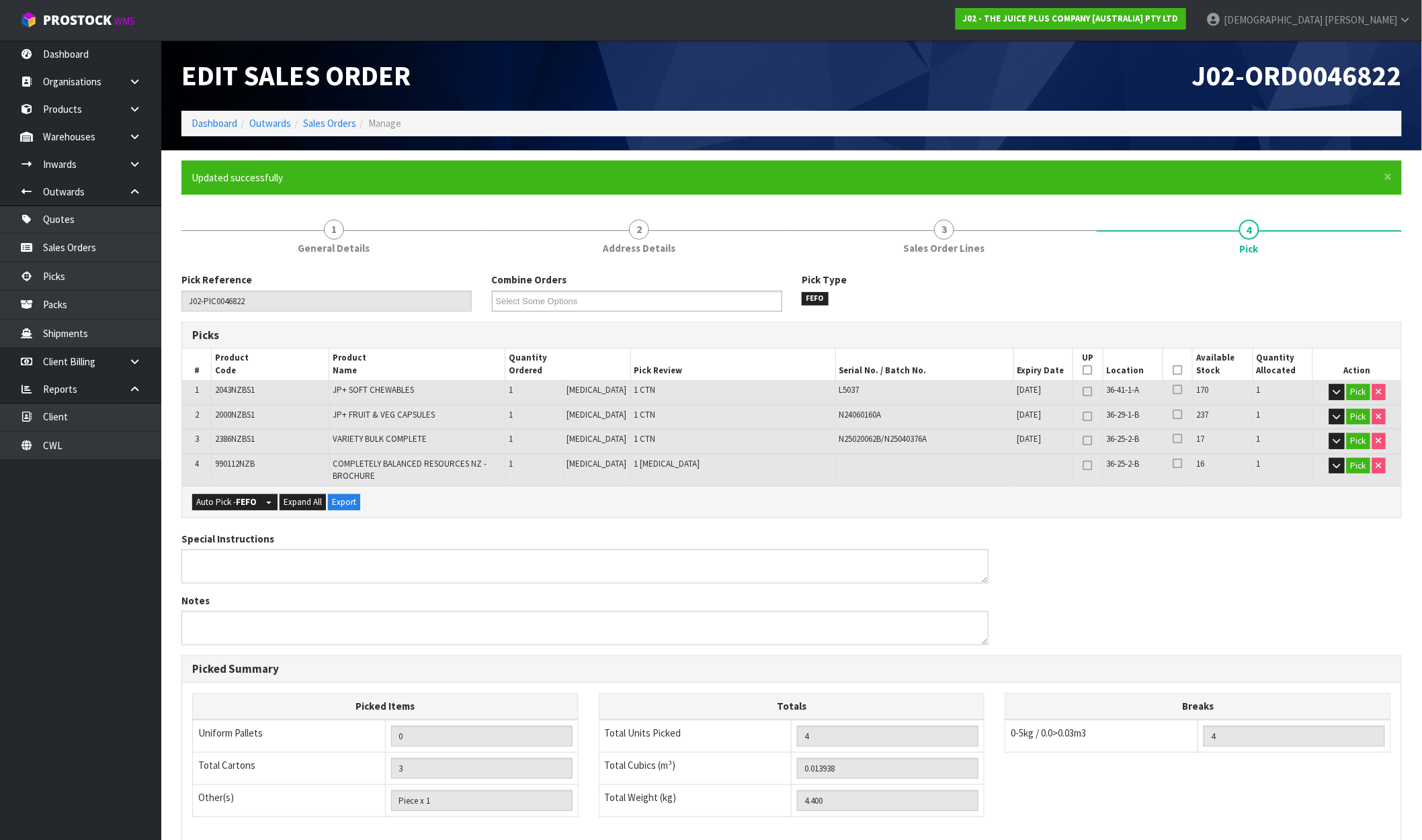
type input "[PERSON_NAME]"
type input "2025-09-30T09:07:41"
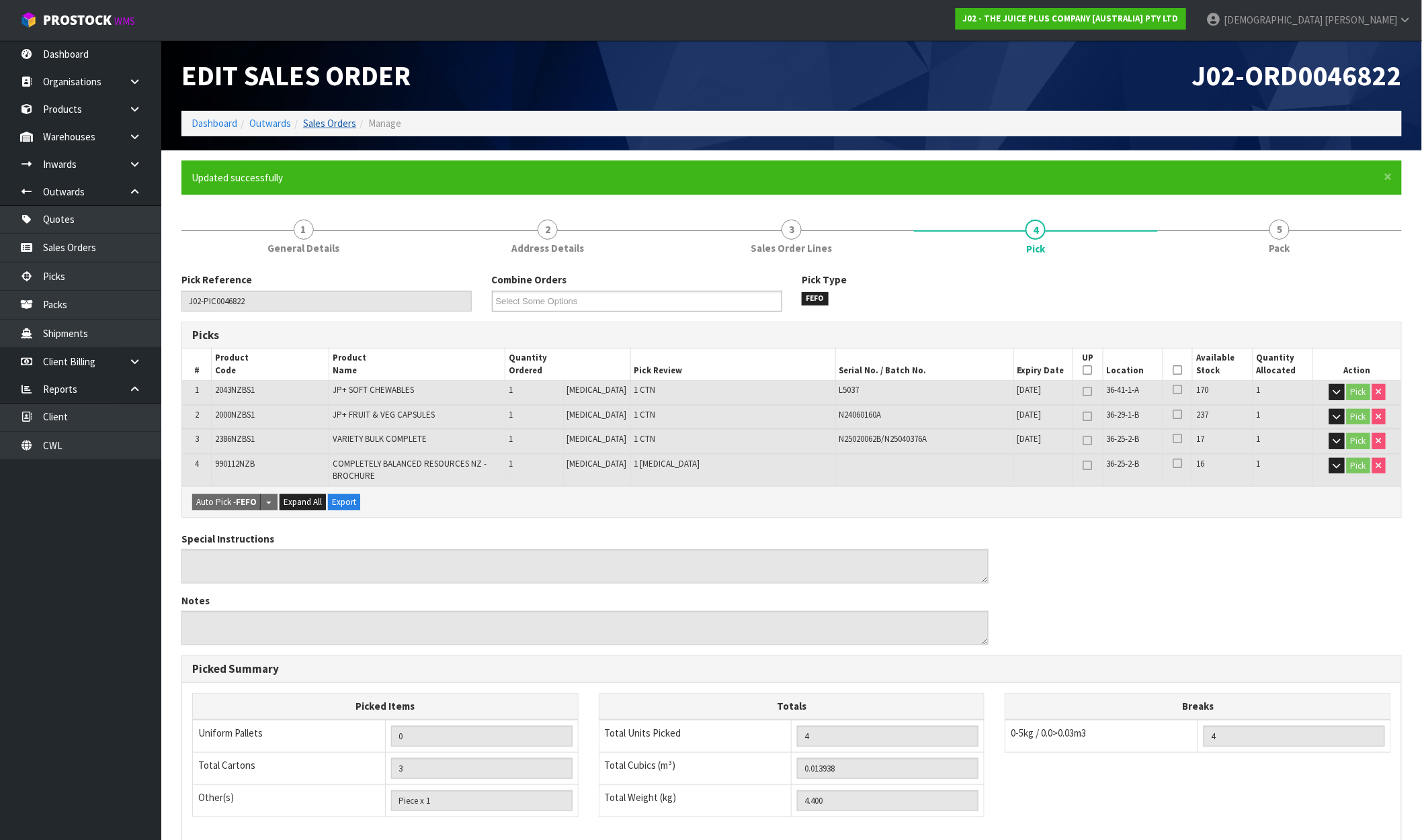
click at [327, 125] on link "Sales Orders" at bounding box center [329, 124] width 53 height 13
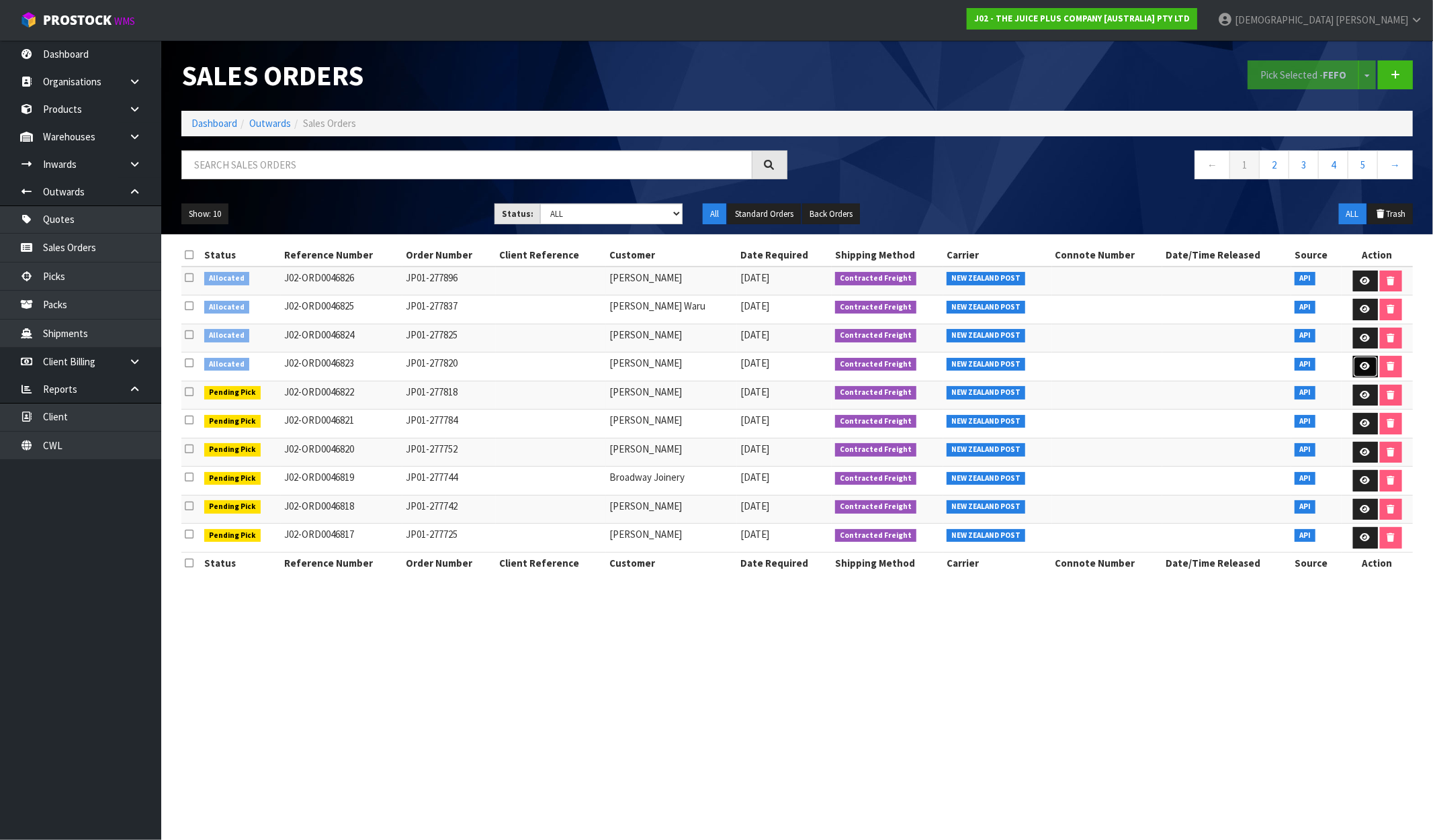
click at [1355, 365] on link at bounding box center [1366, 367] width 25 height 21
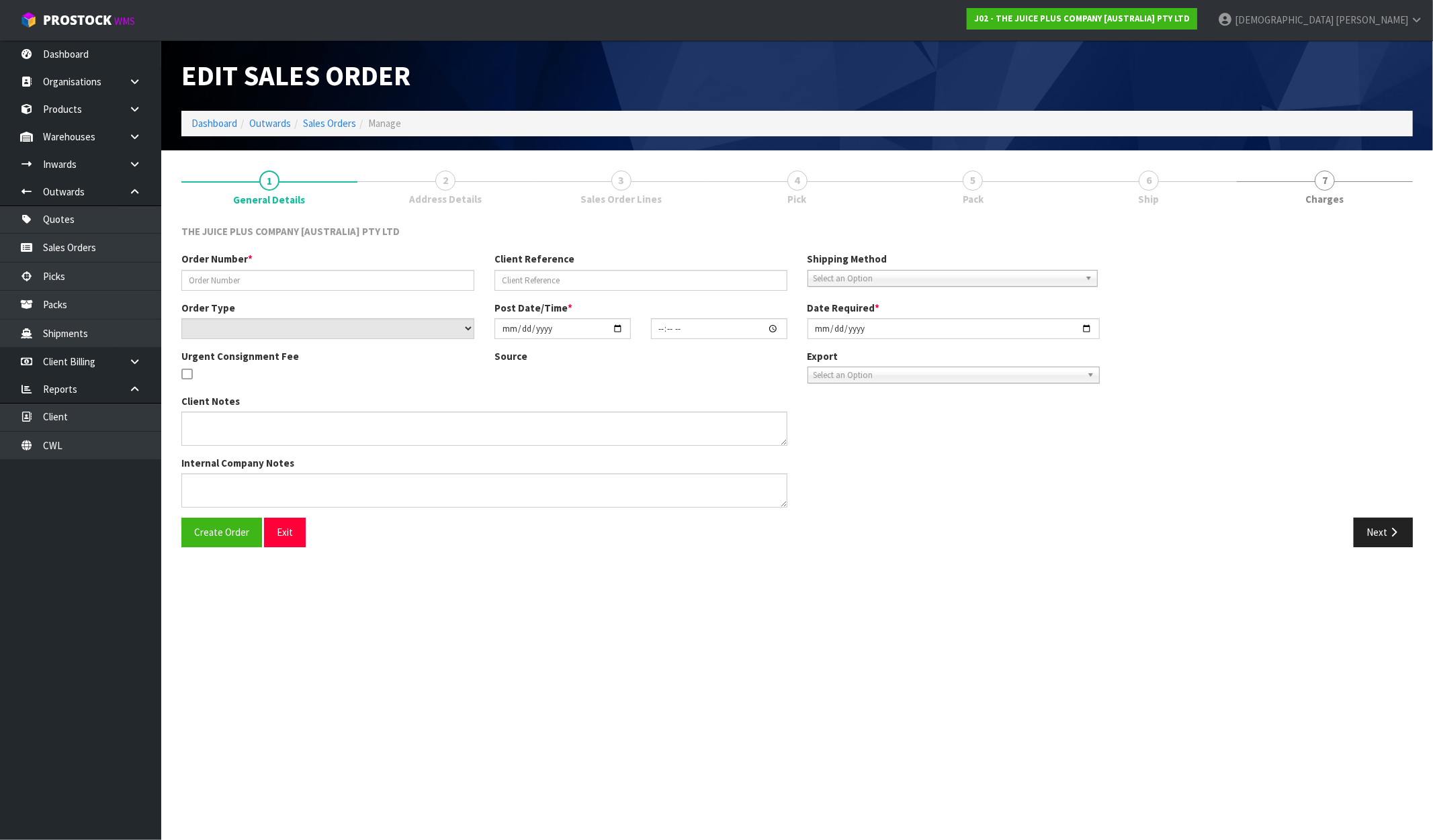
type input "JP01-277820"
select select "number:0"
type input "[DATE]"
type input "04:03:02.000"
type input "[DATE]"
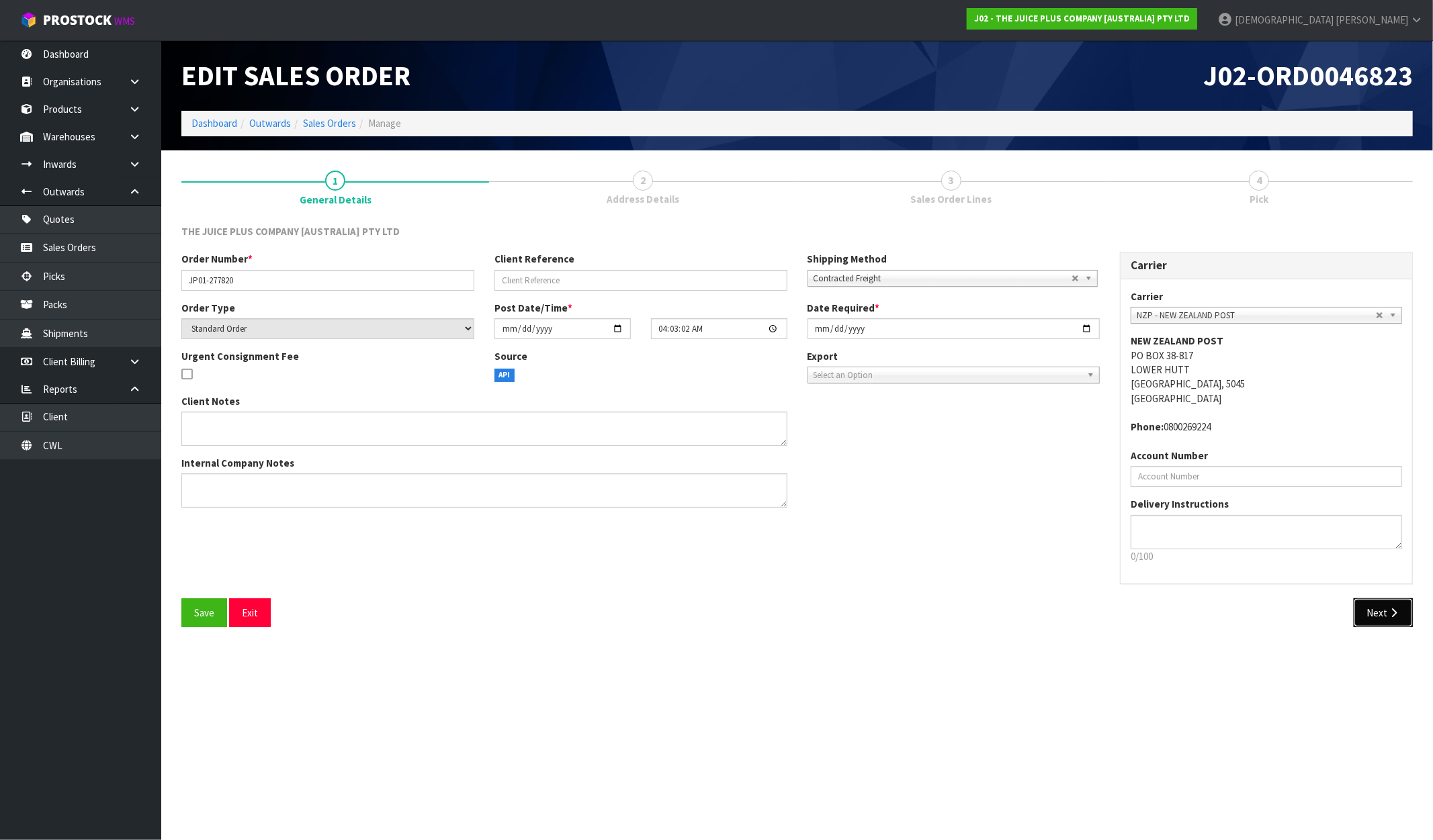
click at [1386, 613] on button "Next" at bounding box center [1383, 613] width 59 height 29
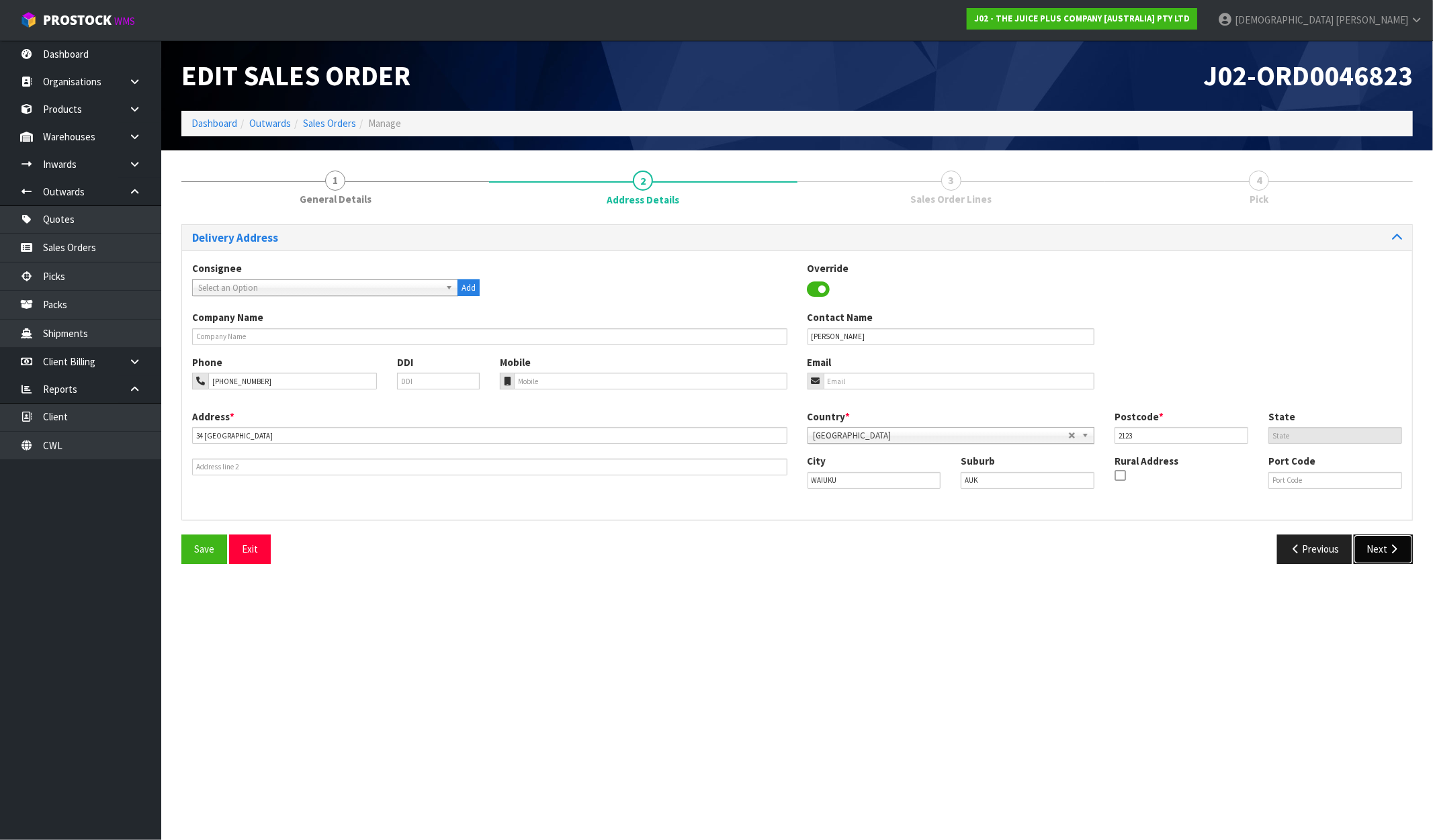
click at [1396, 555] on button "Next" at bounding box center [1383, 549] width 59 height 29
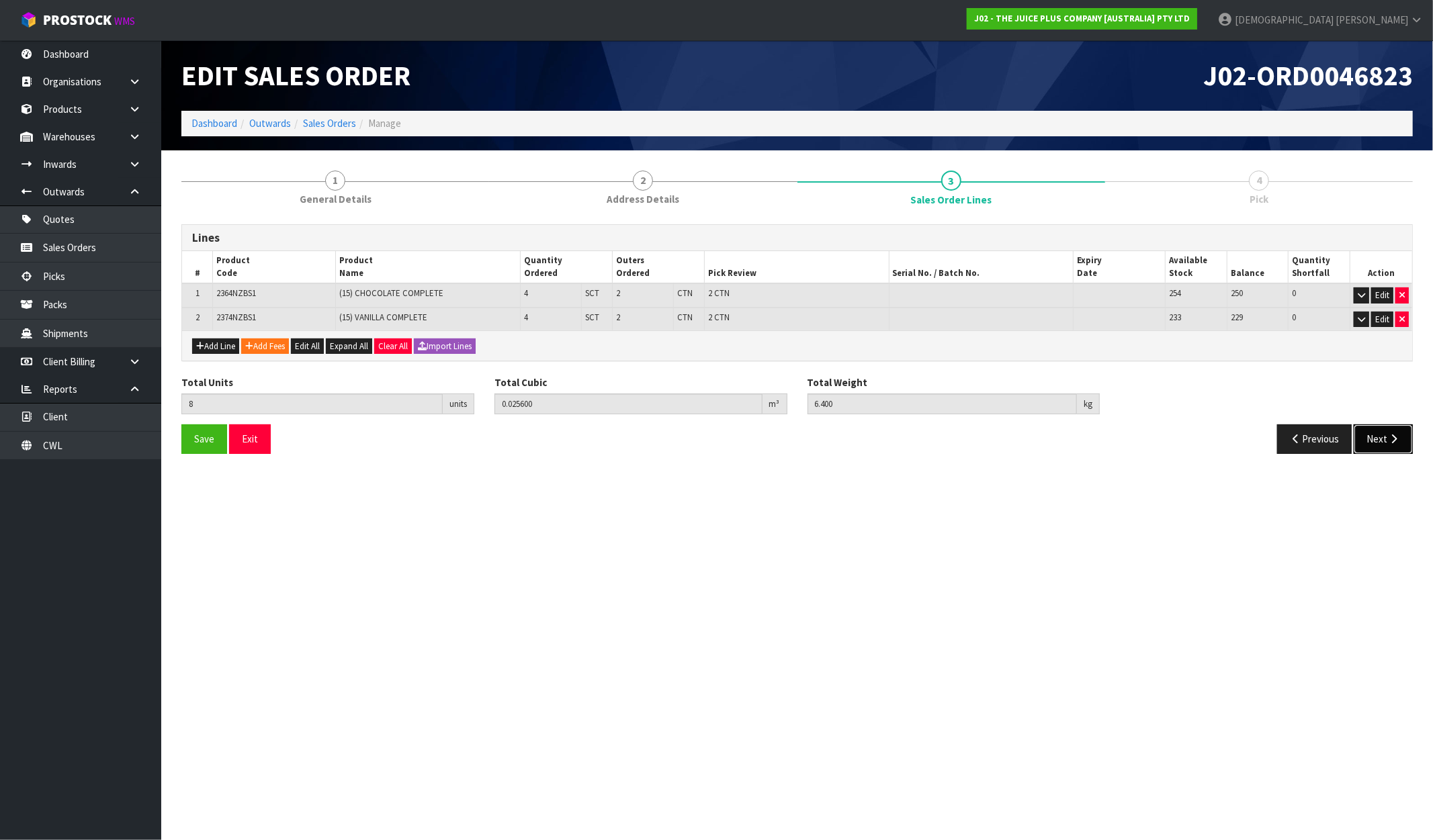
click at [1396, 437] on icon "button" at bounding box center [1394, 439] width 13 height 10
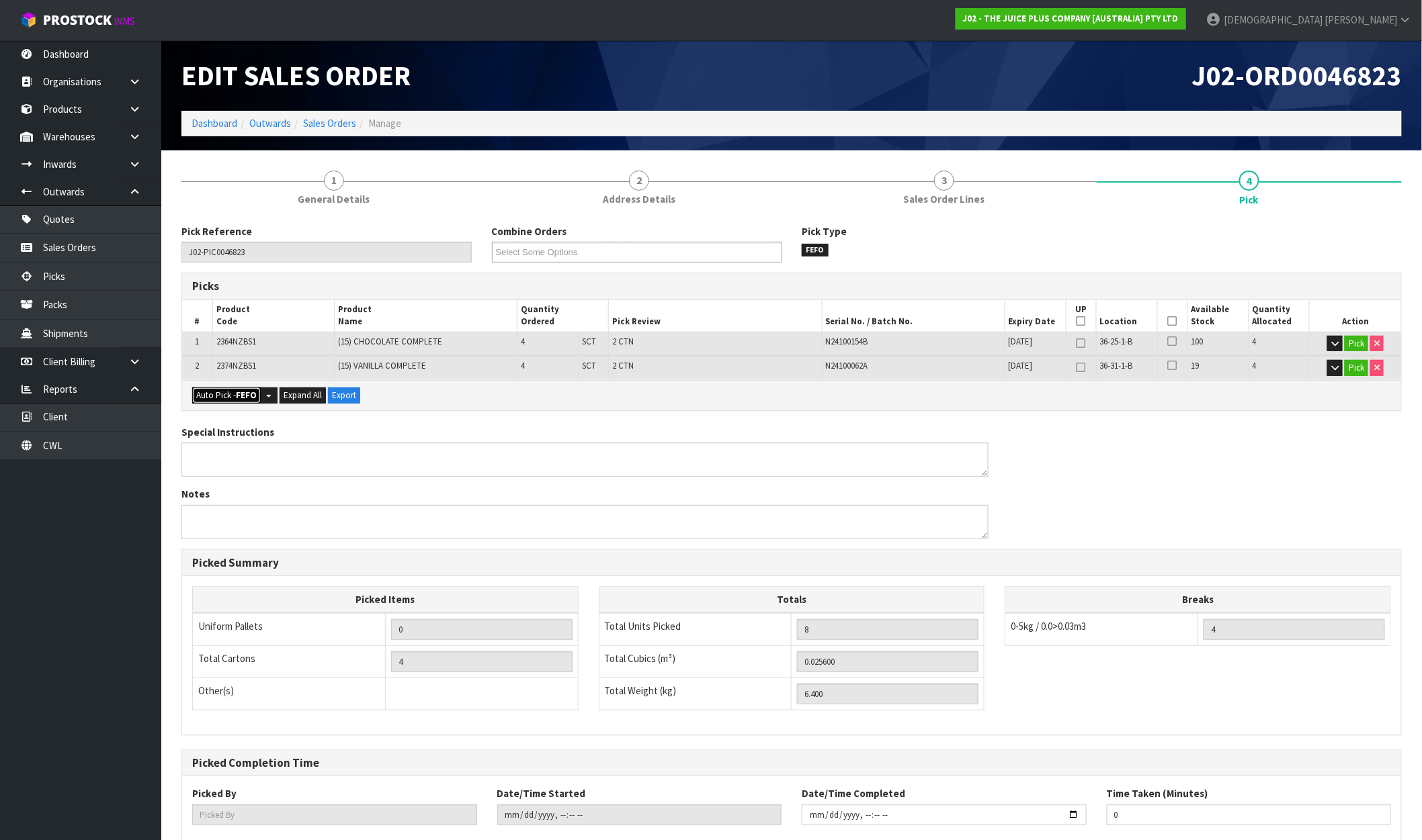
click at [240, 397] on strong "FEFO" at bounding box center [246, 395] width 21 height 12
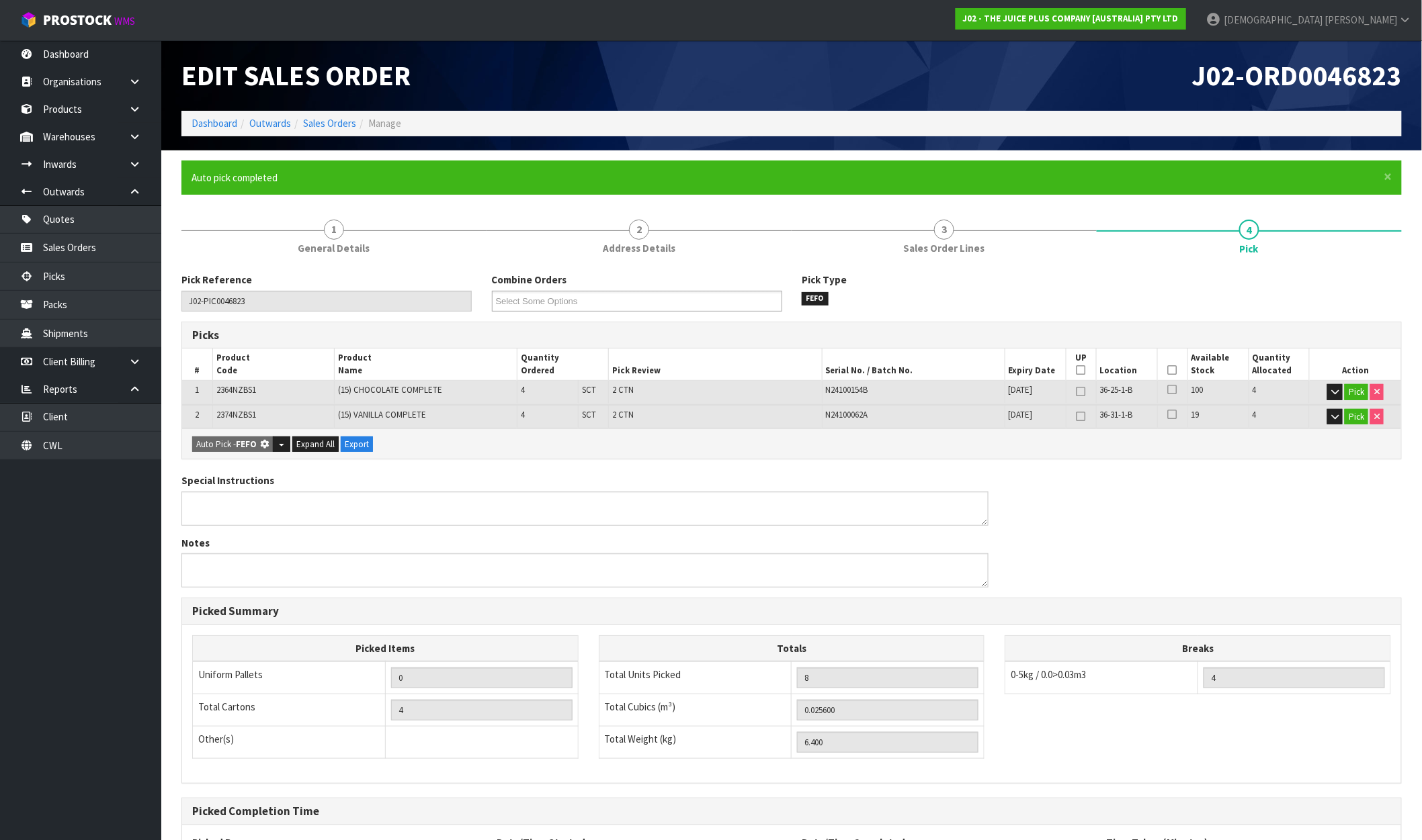
type input "4"
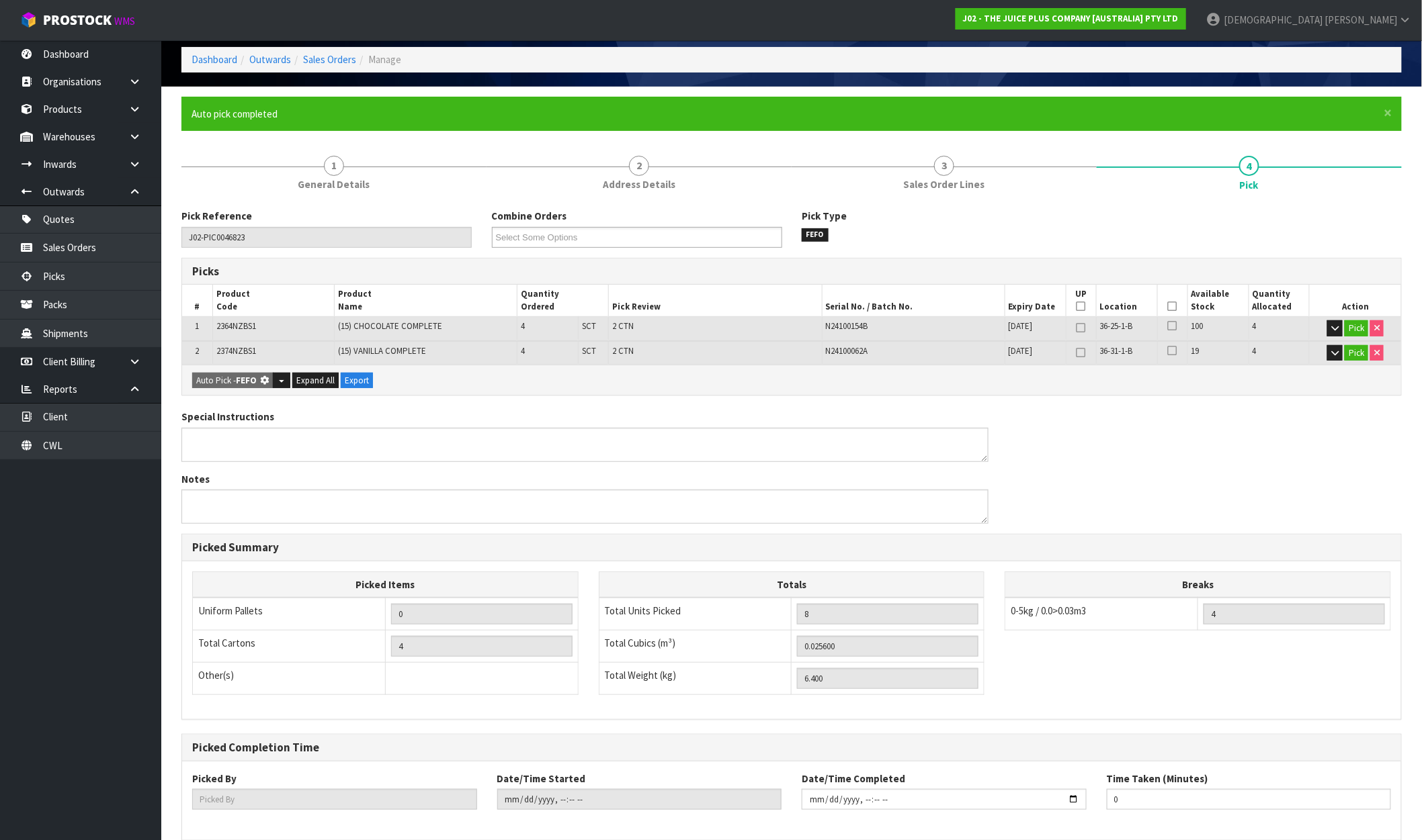
scroll to position [128, 0]
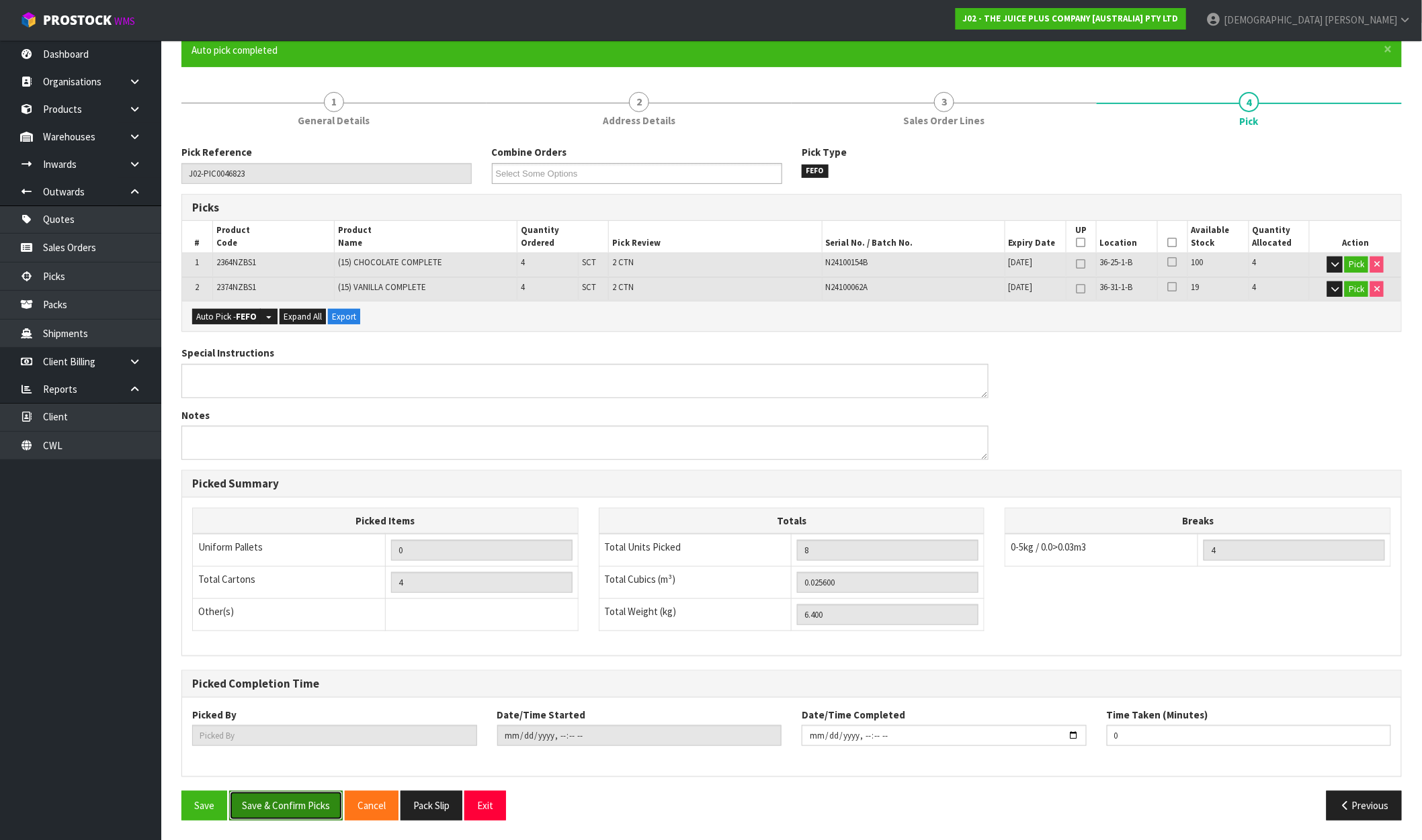
click at [278, 807] on button "Save & Confirm Picks" at bounding box center [286, 806] width 114 height 29
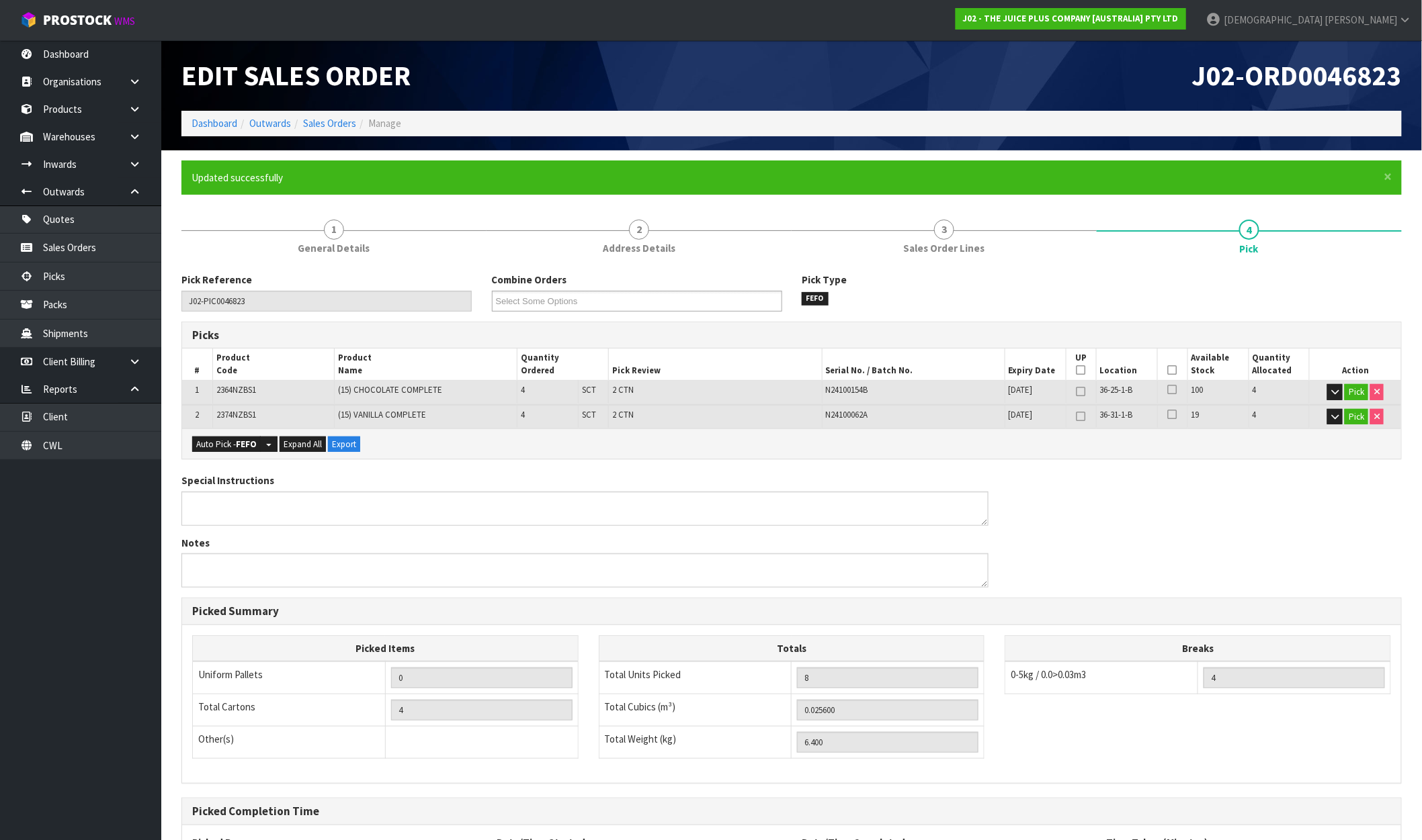
type input "[PERSON_NAME]"
type input "2025-09-30T09:08:17"
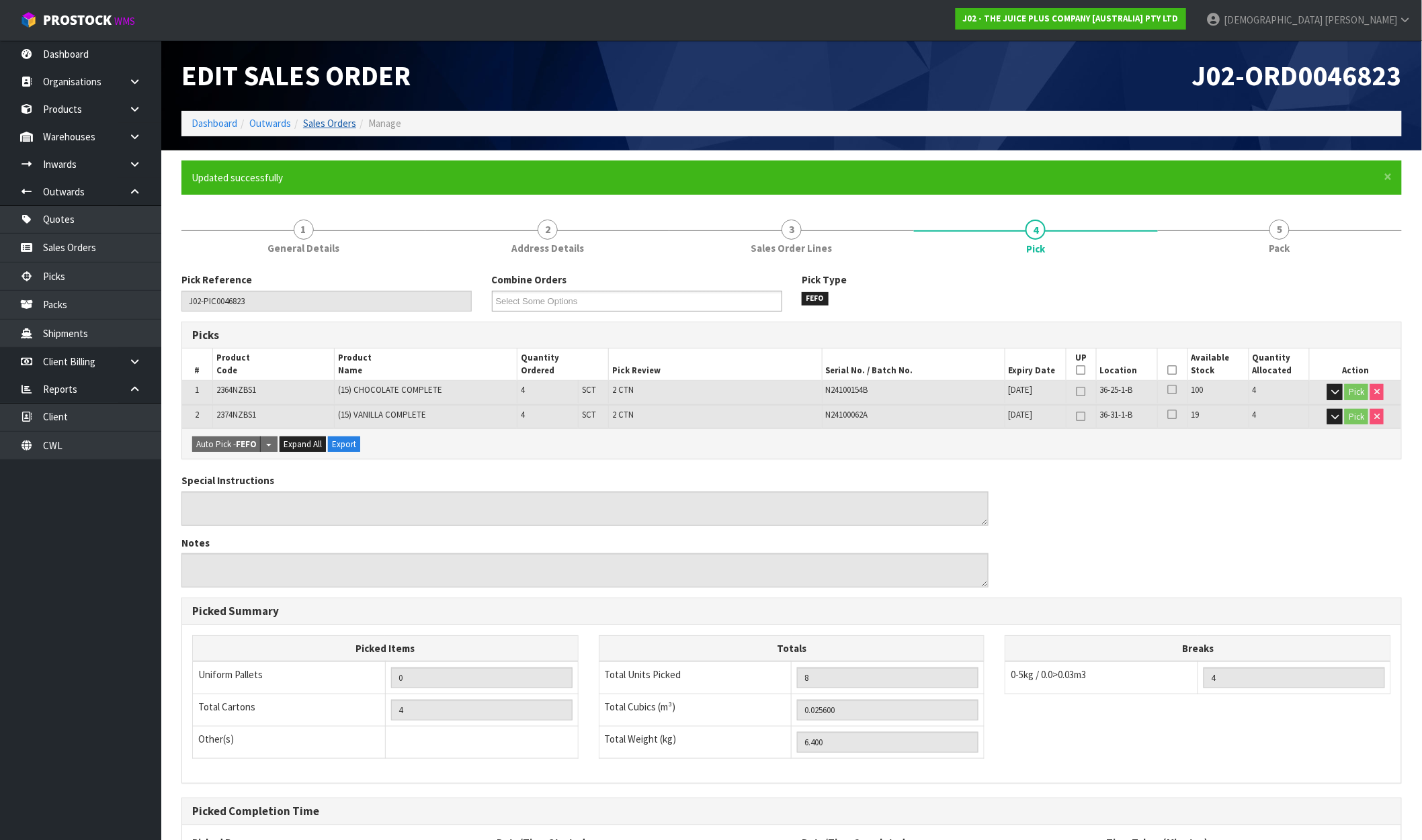
click at [330, 123] on link "Sales Orders" at bounding box center [329, 124] width 53 height 13
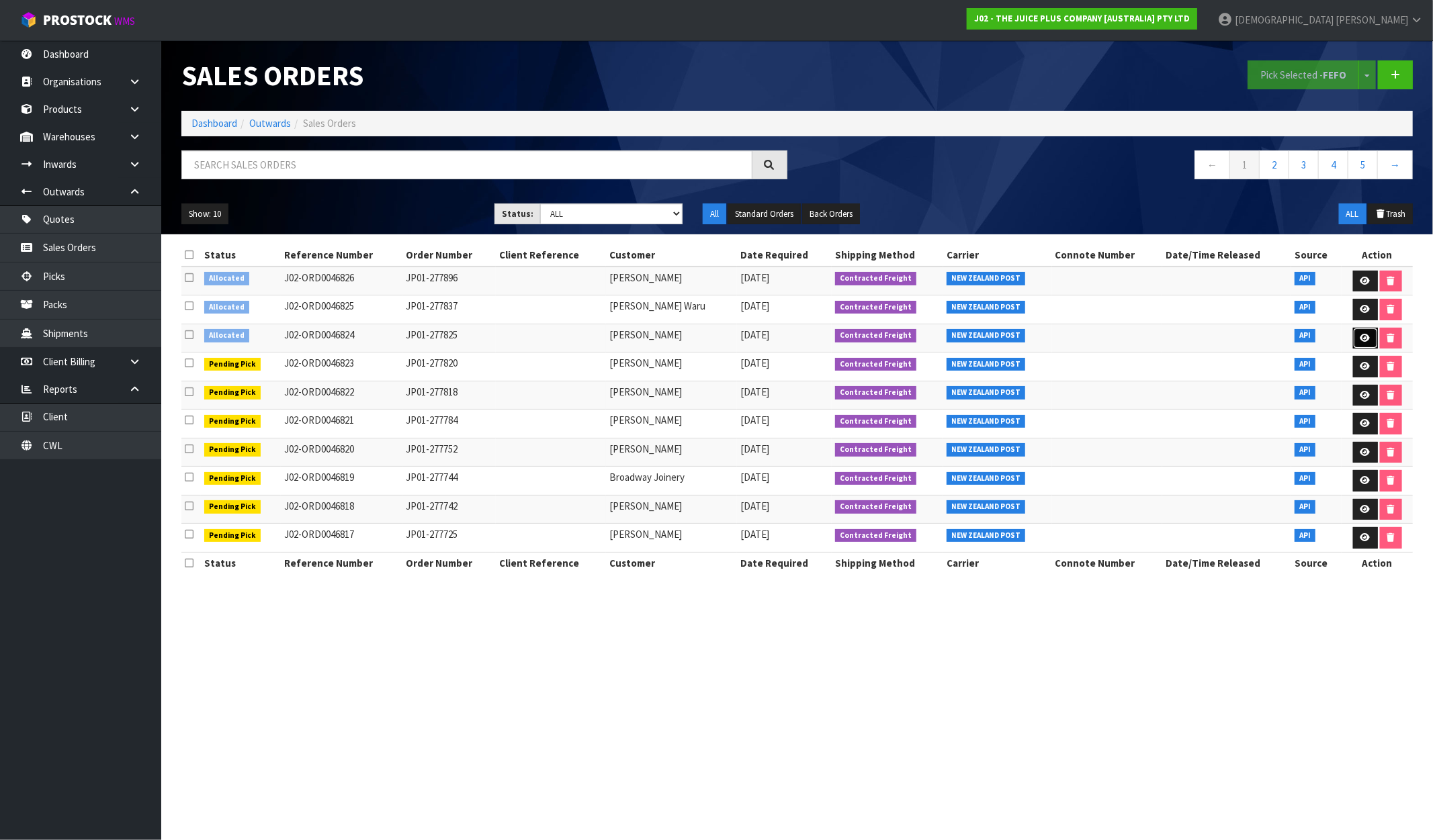
click at [1360, 334] on icon at bounding box center [1365, 339] width 10 height 9
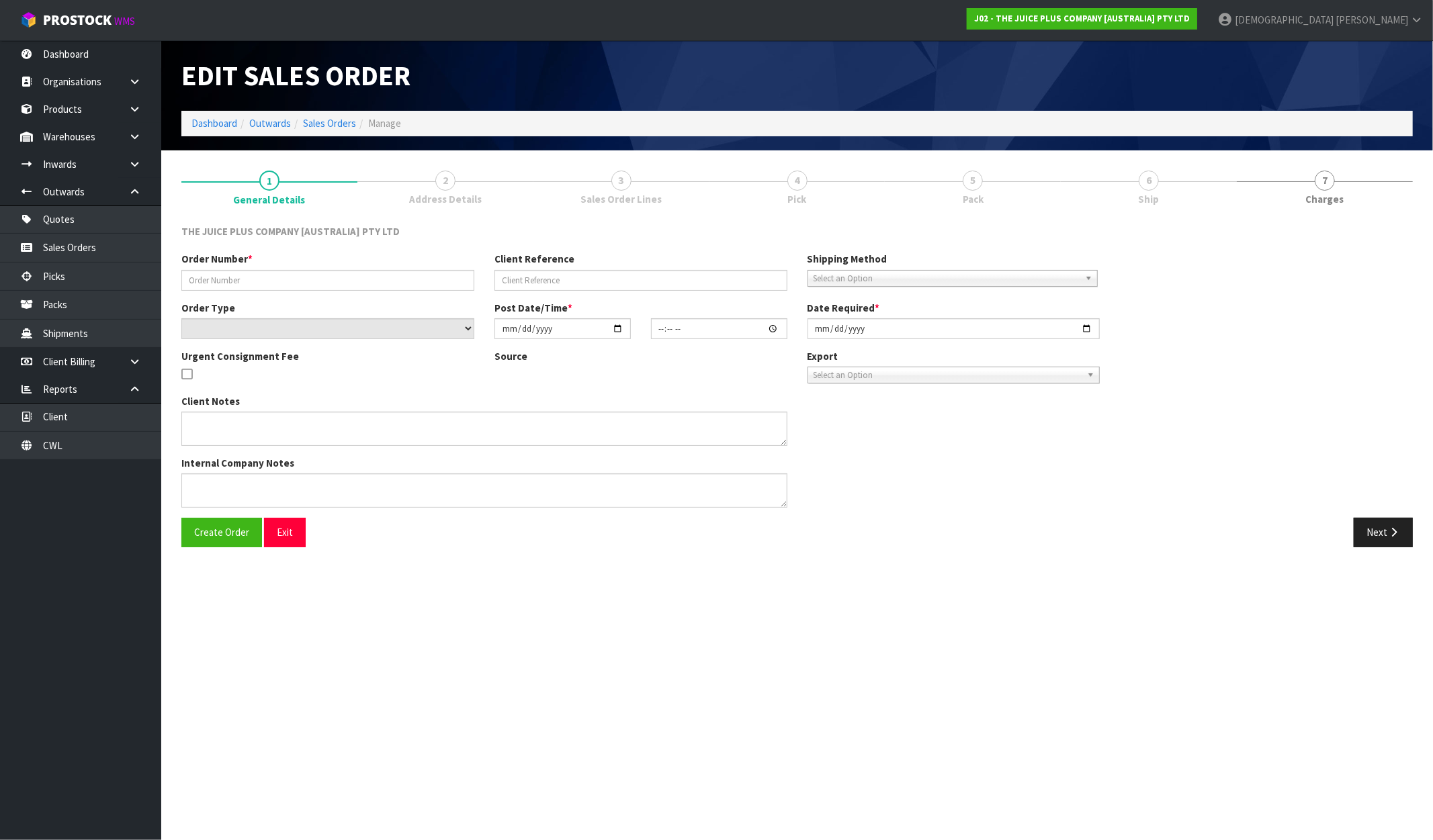
type input "JP01-277825"
select select "number:0"
type input "[DATE]"
type input "04:03:05.000"
type input "[DATE]"
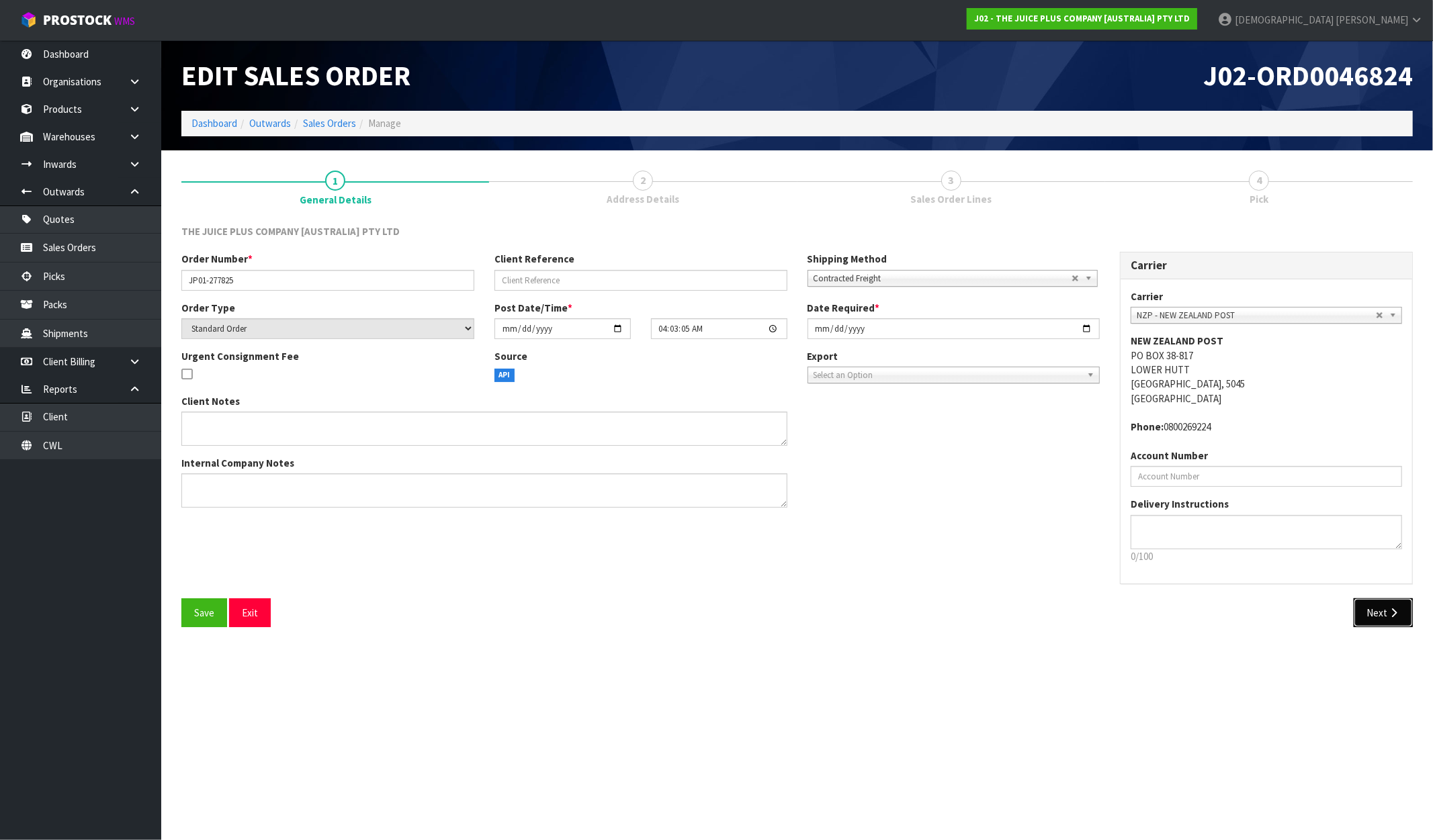
click at [1376, 614] on button "Next" at bounding box center [1383, 613] width 59 height 29
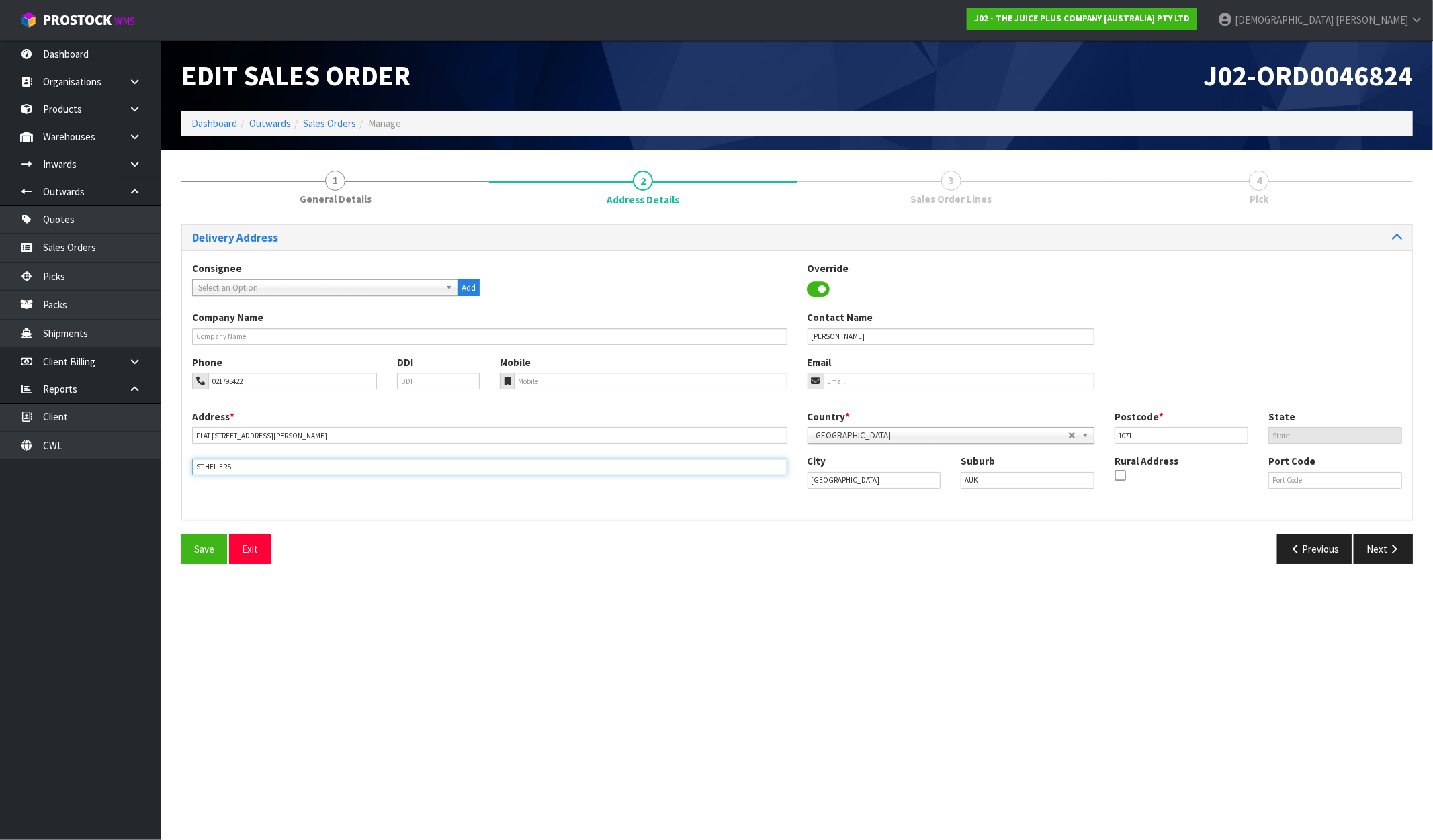
drag, startPoint x: 236, startPoint y: 472, endPoint x: 109, endPoint y: 480, distance: 127.3
click at [111, 480] on body "Toggle navigation ProStock WMS J02 - THE JUICE PLUS COMPANY [AUSTRALIA] PTY LTD…" at bounding box center [716, 420] width 1433 height 840
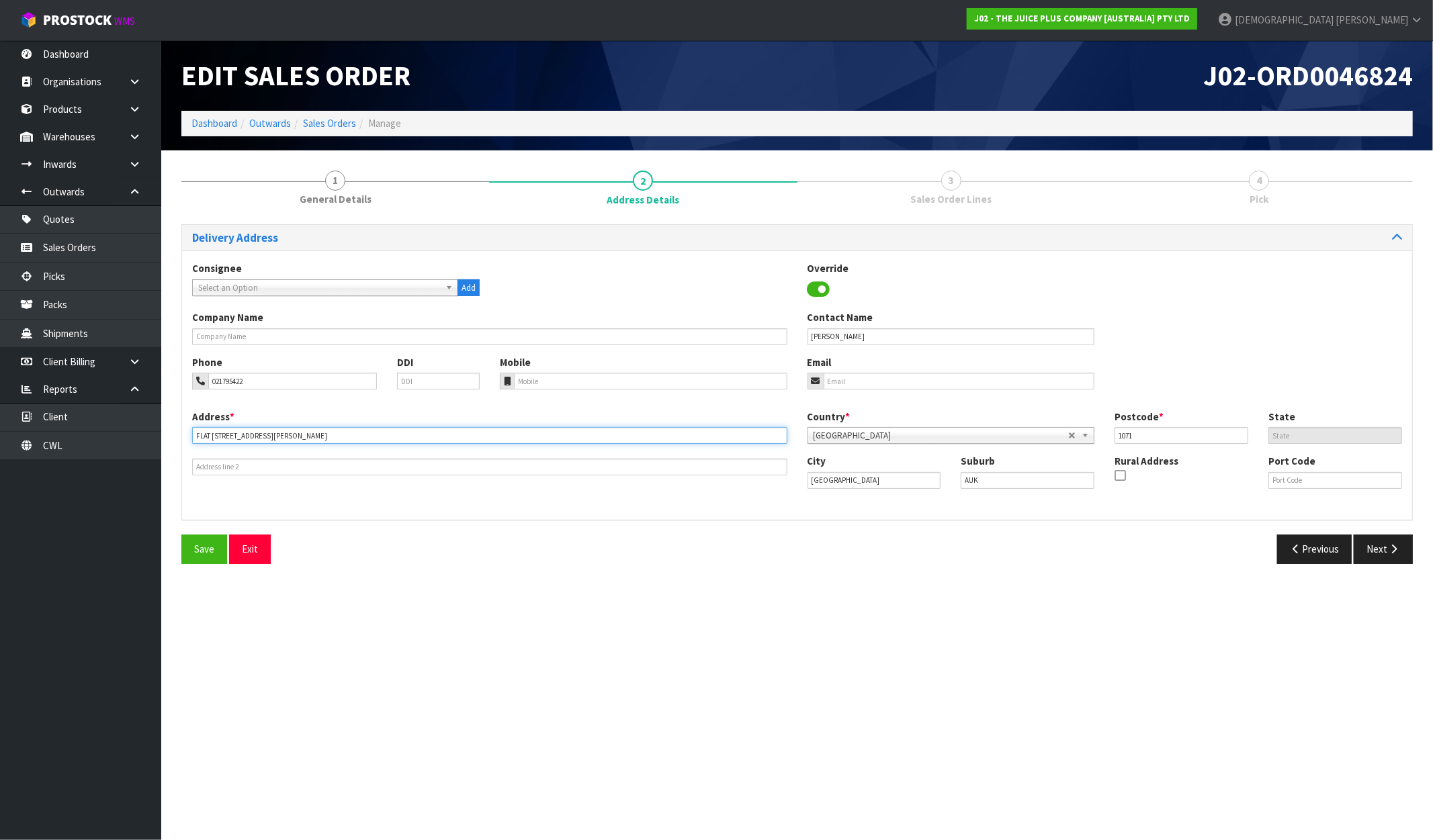
click at [297, 437] on input "FLAT 2, 500 RIDDELL ROAD" at bounding box center [490, 435] width 596 height 17
paste input "ST HELIERS"
type input "FLAT 2, 500 RIDDELL ROAD, ST HELIERS"
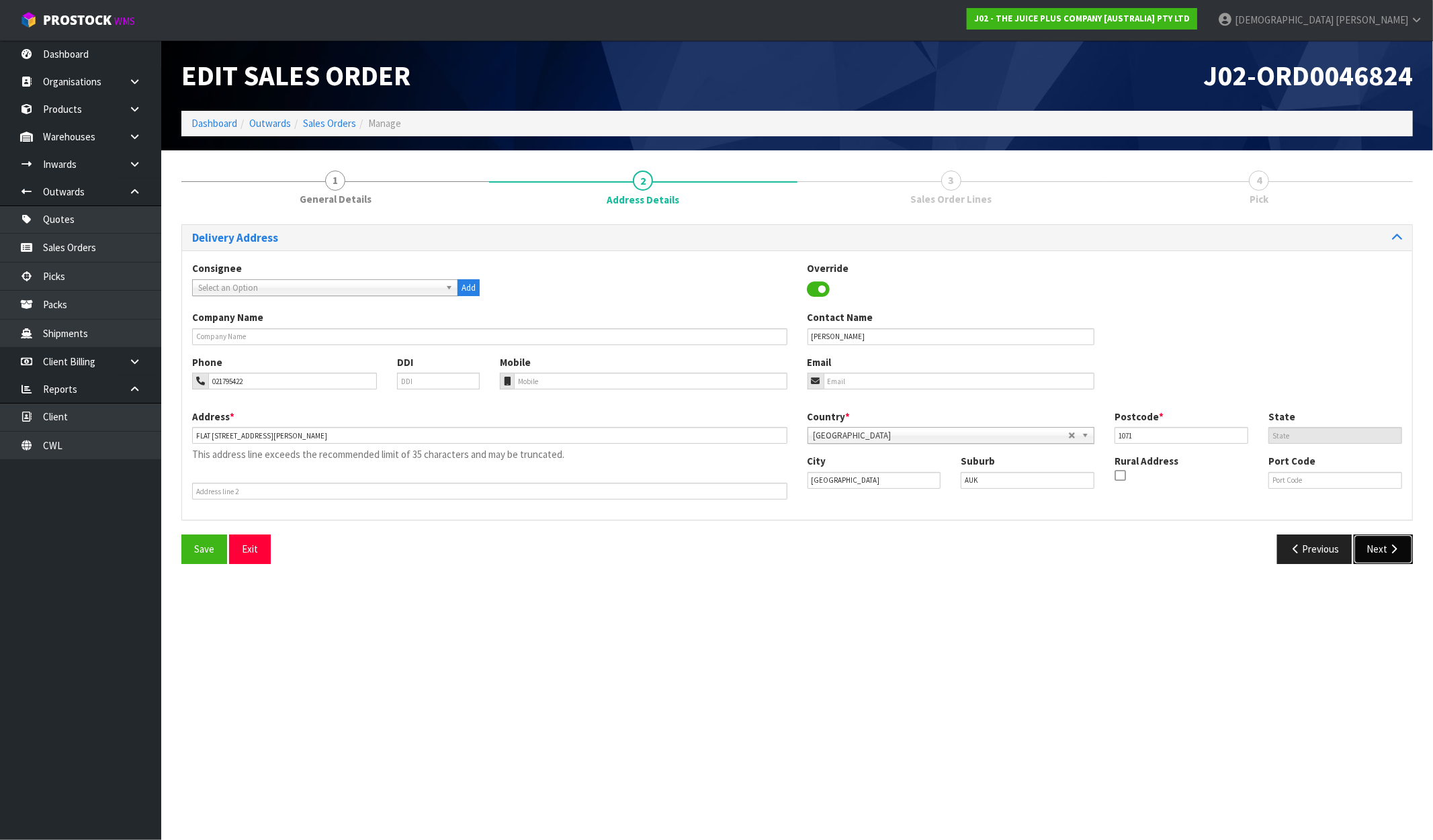
click at [1360, 553] on button "Next" at bounding box center [1383, 549] width 59 height 29
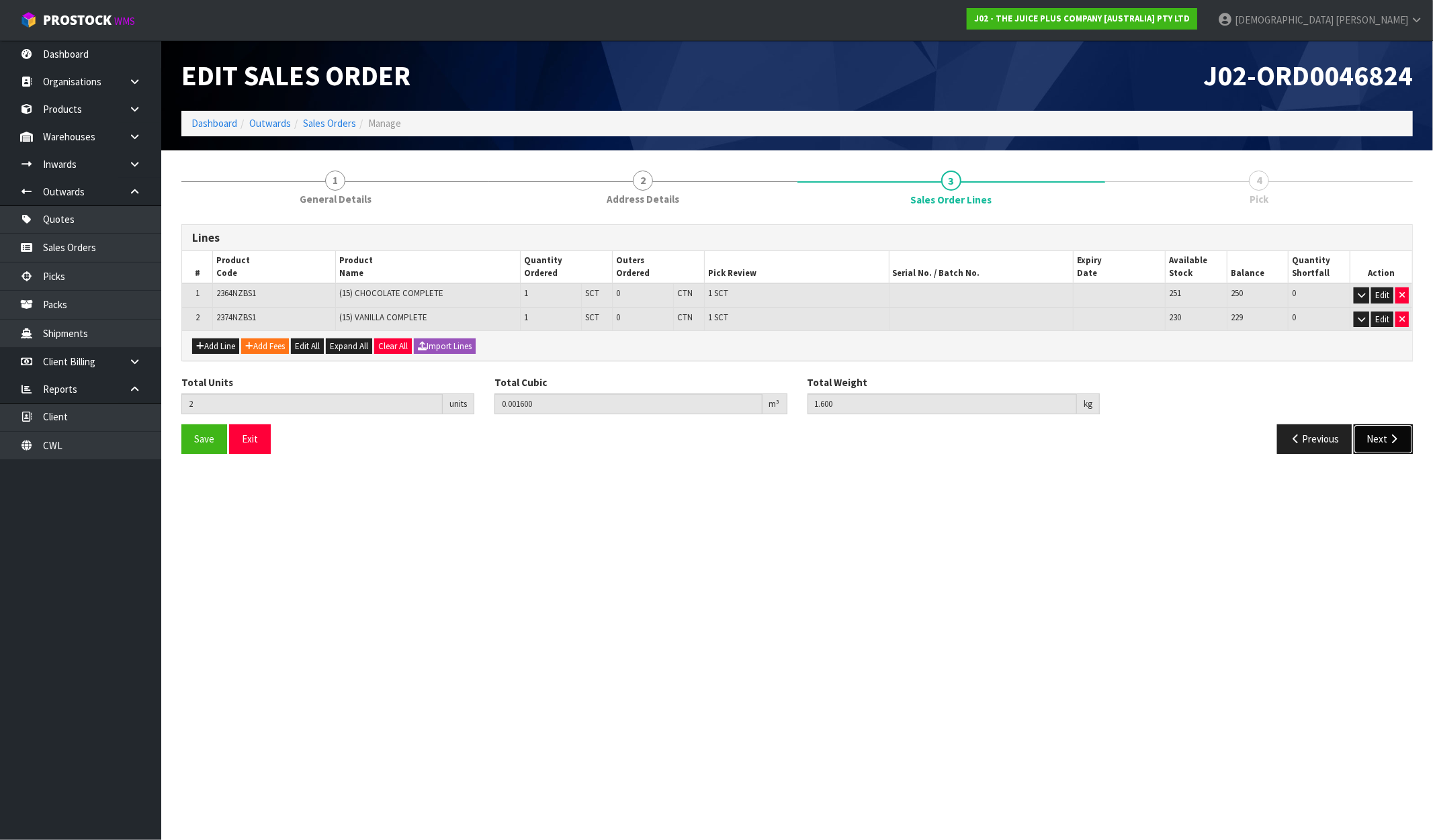
click at [1368, 439] on button "Next" at bounding box center [1383, 439] width 59 height 29
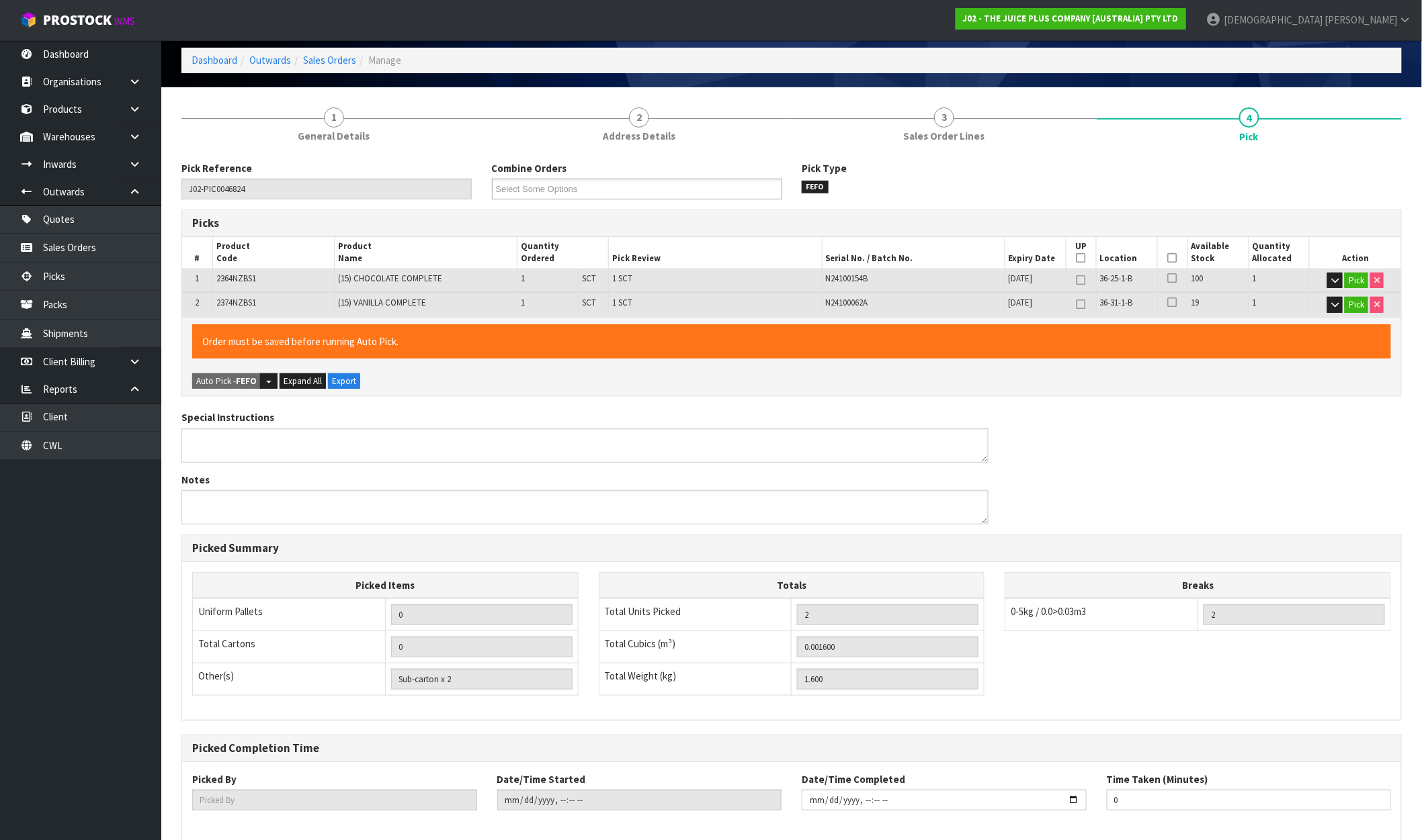
scroll to position [128, 0]
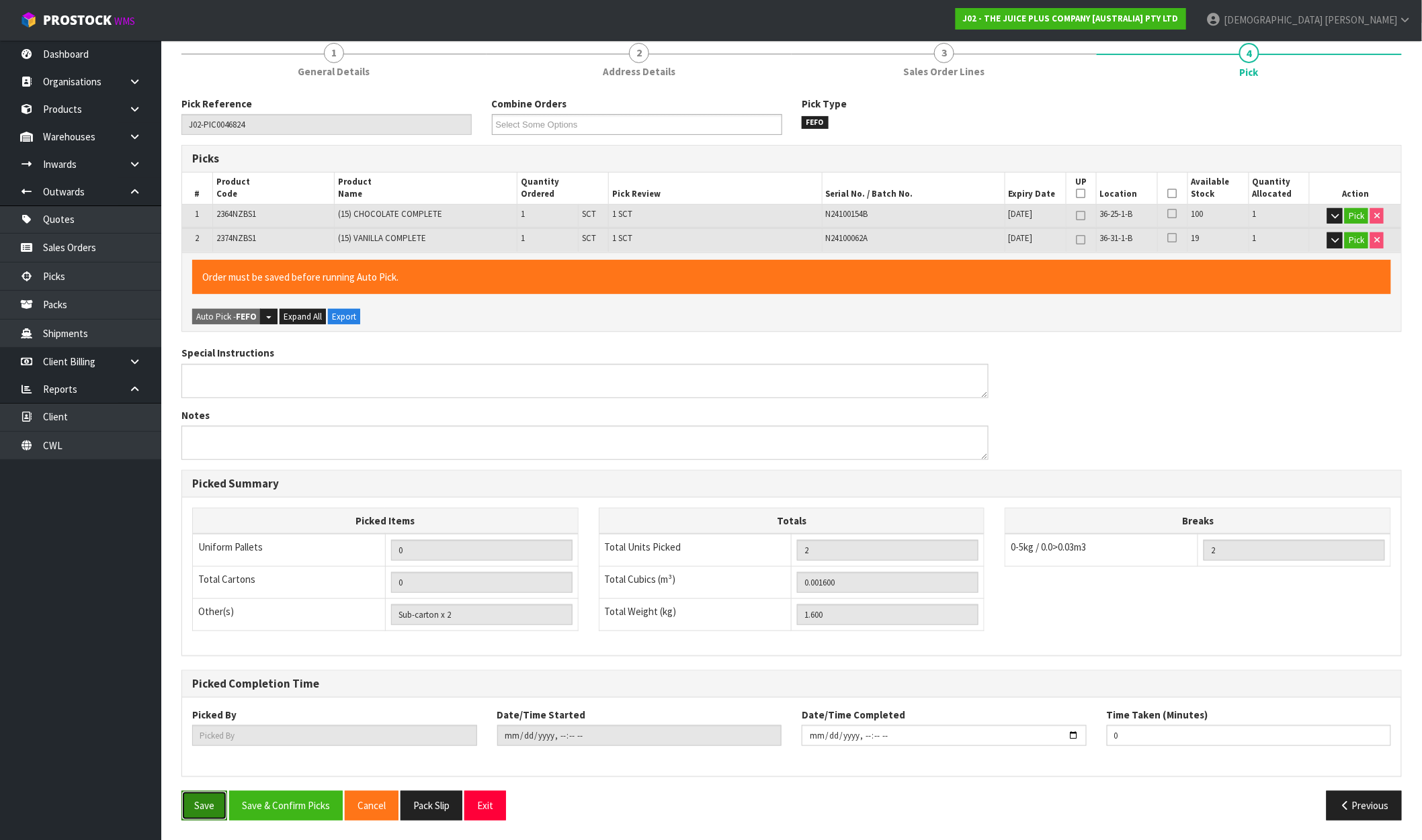
click at [194, 798] on button "Save" at bounding box center [204, 806] width 46 height 29
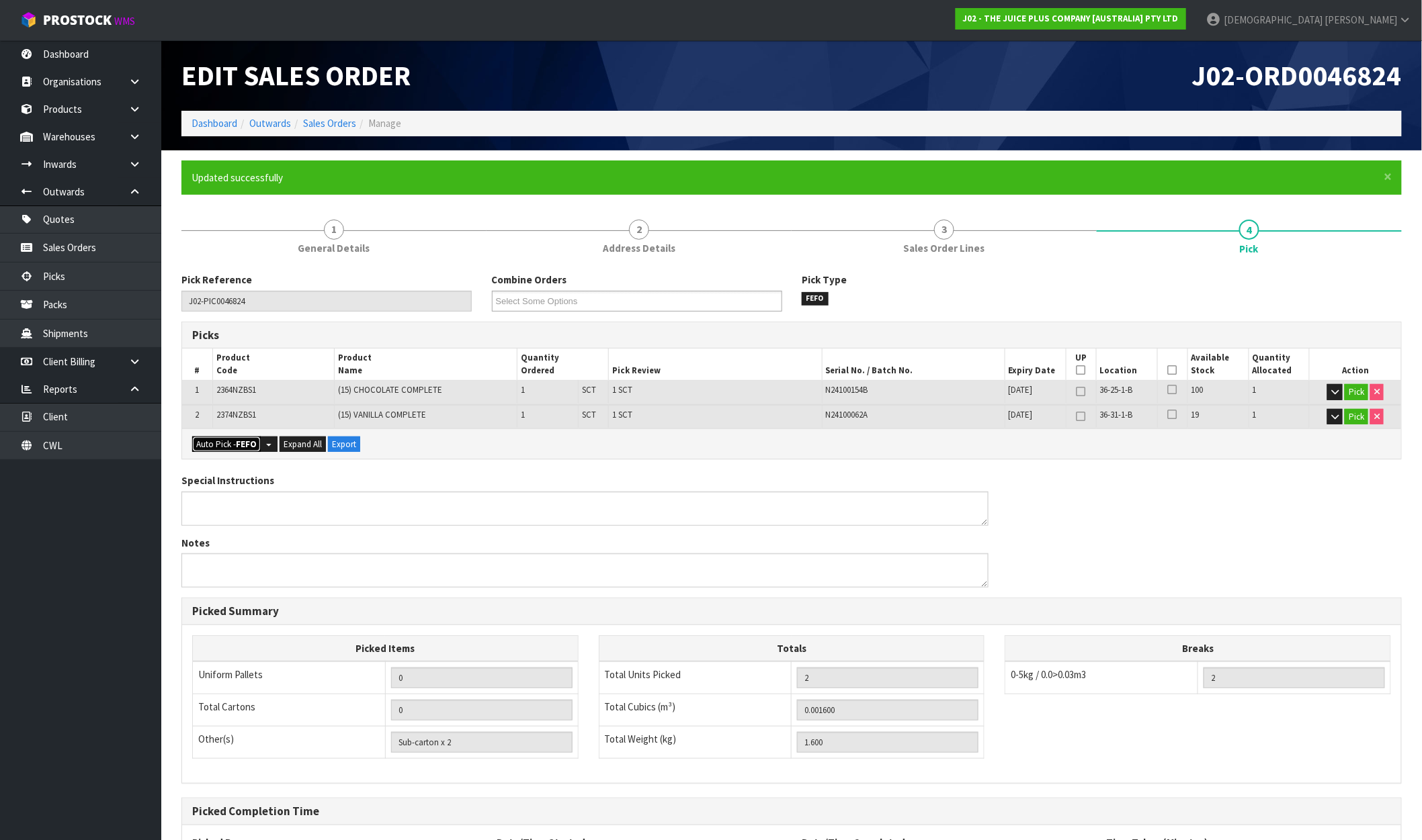
click at [249, 441] on strong "FEFO" at bounding box center [246, 444] width 21 height 12
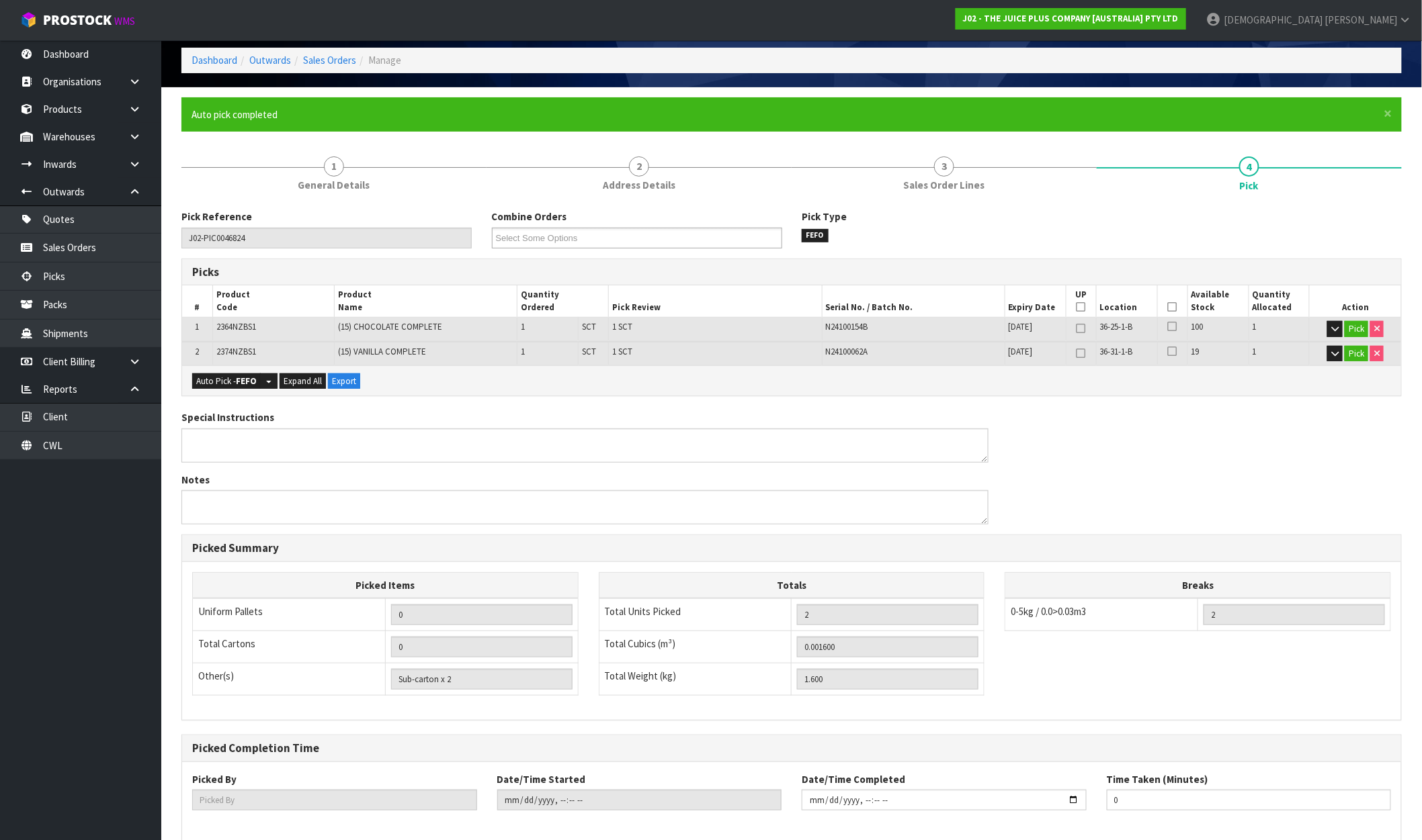
scroll to position [128, 0]
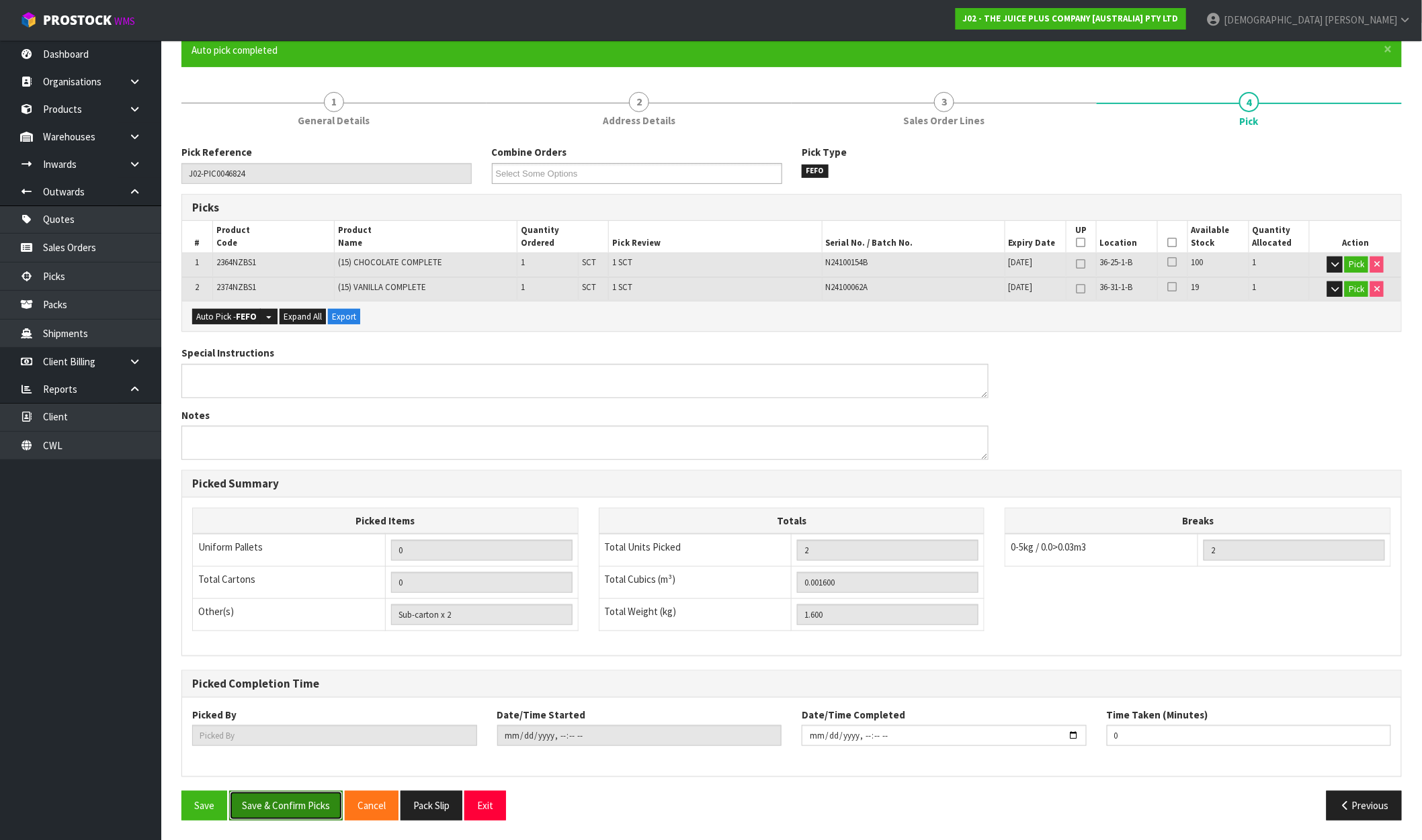
click at [311, 808] on button "Save & Confirm Picks" at bounding box center [286, 806] width 114 height 29
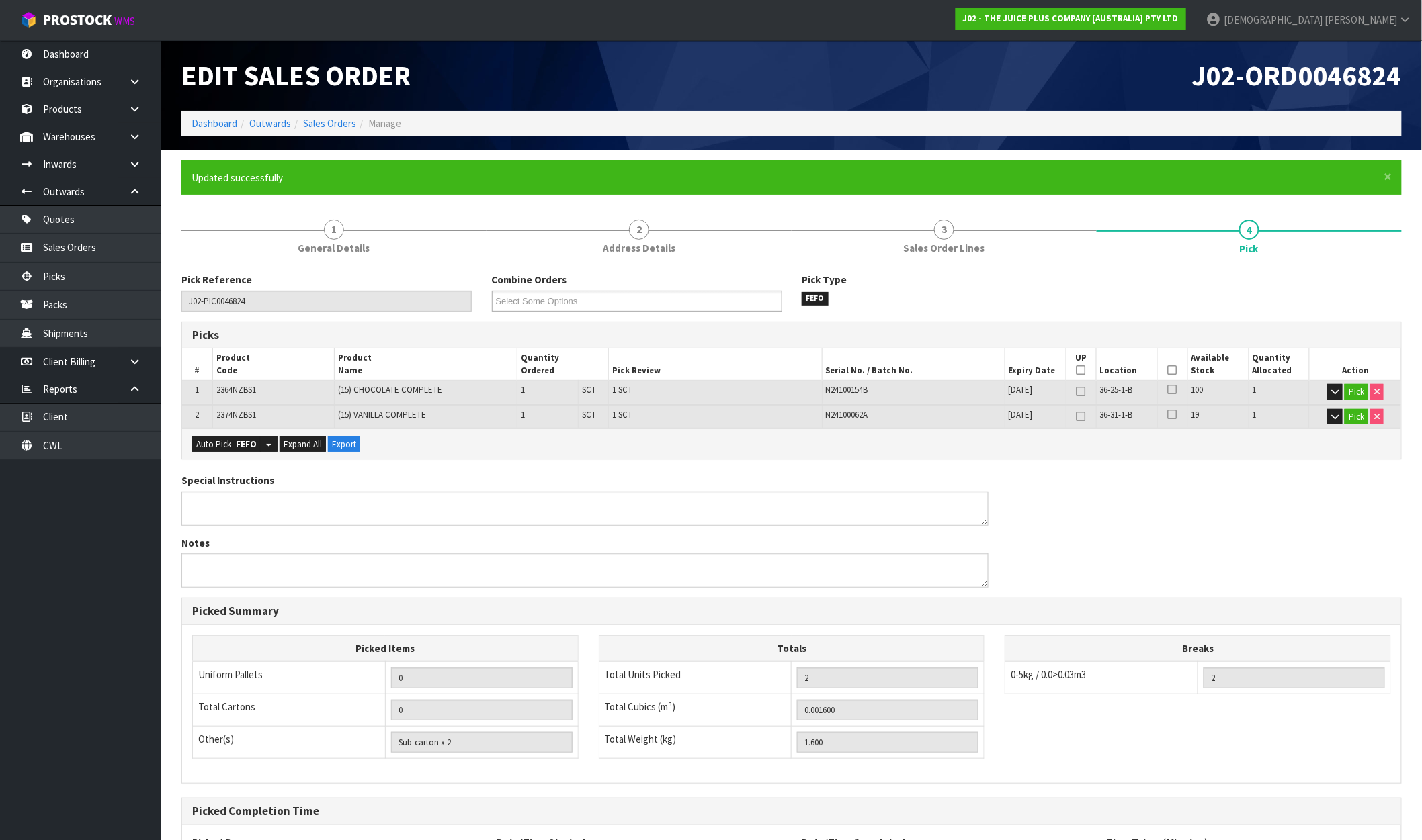
type input "[PERSON_NAME]"
type input "2025-09-30T09:09:04"
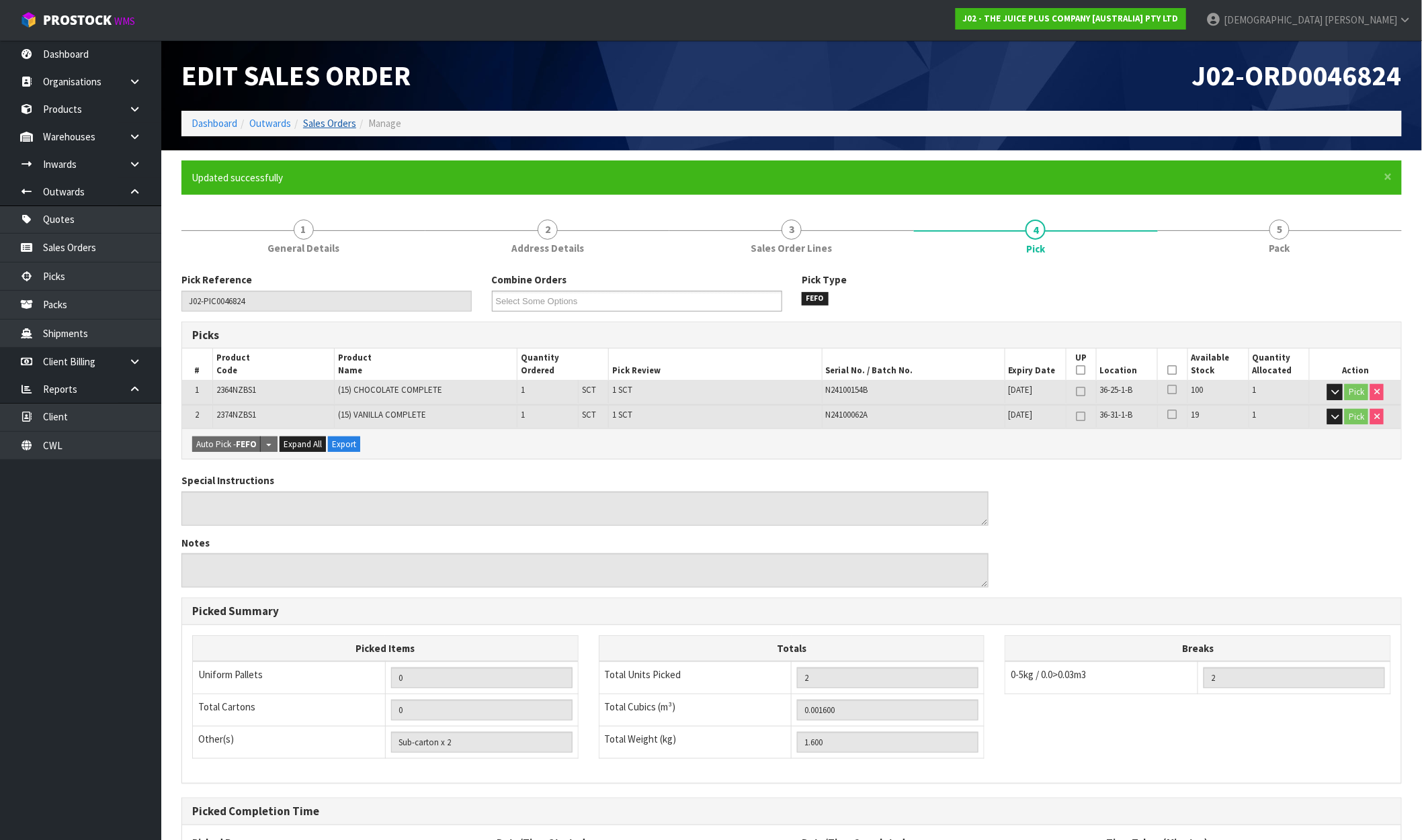
click at [317, 128] on link "Sales Orders" at bounding box center [329, 124] width 53 height 13
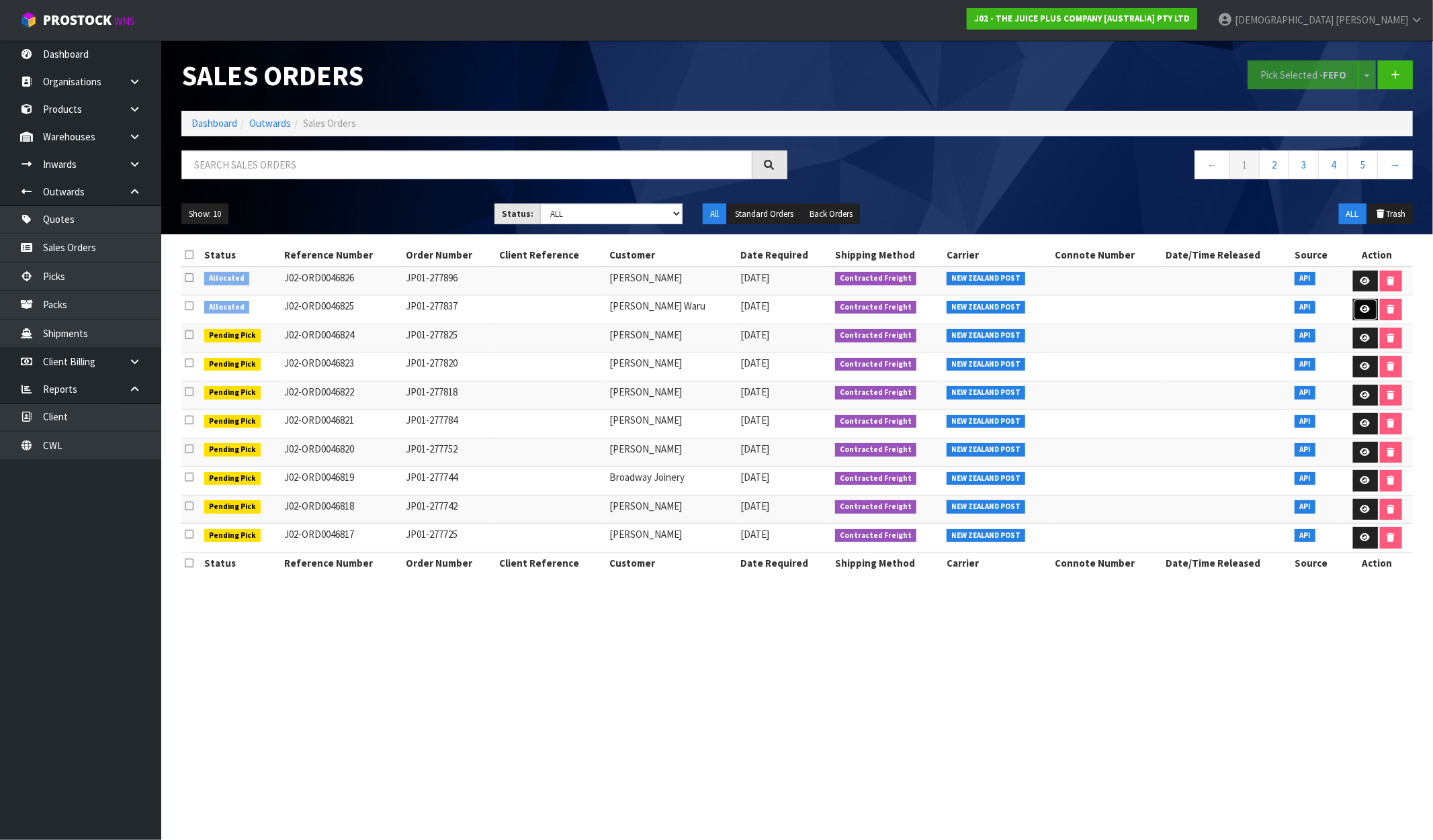
click at [1367, 304] on link at bounding box center [1366, 310] width 25 height 21
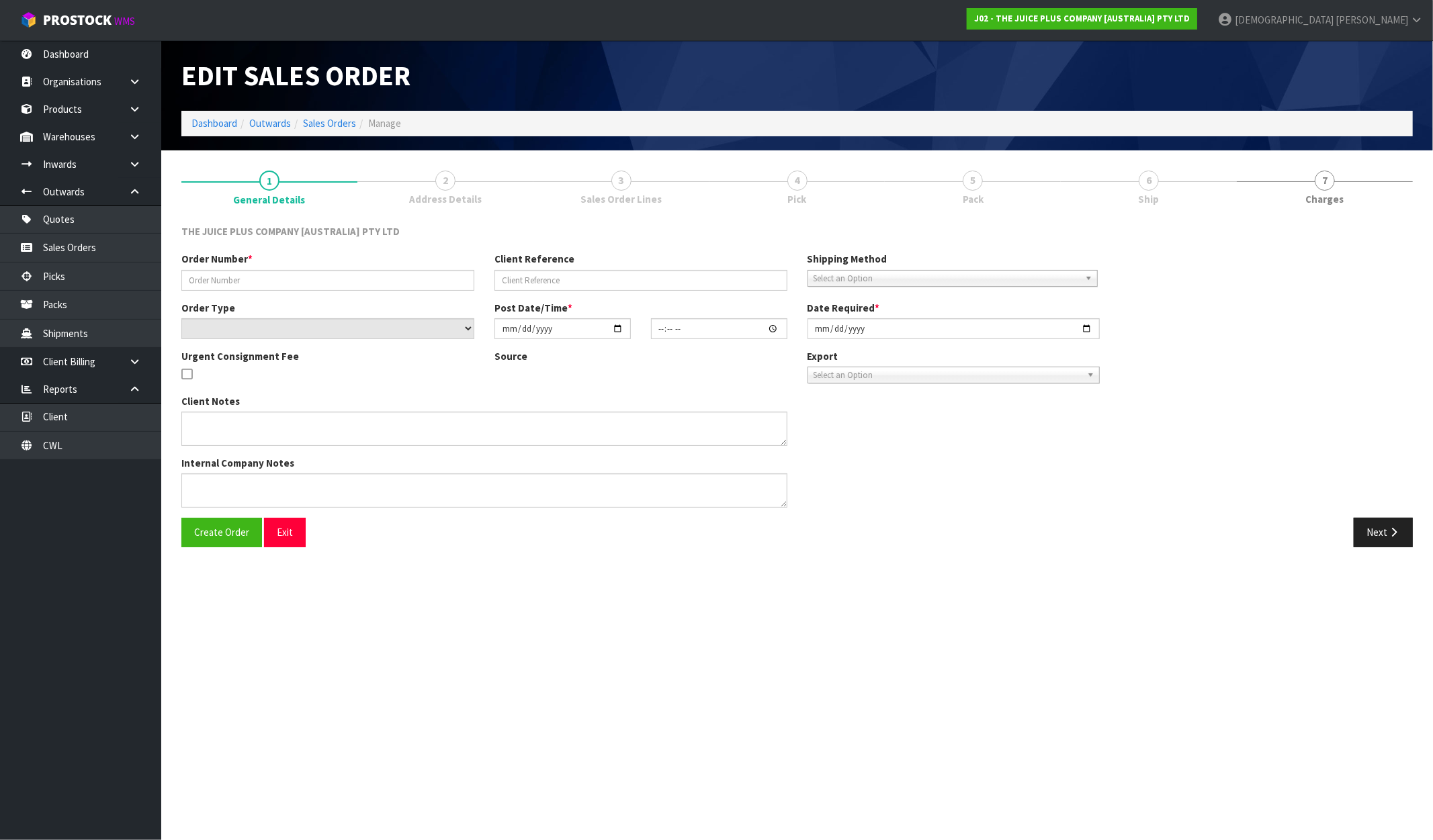
type input "JP01-277837"
select select "number:0"
type input "[DATE]"
type input "04:03:28.000"
type input "[DATE]"
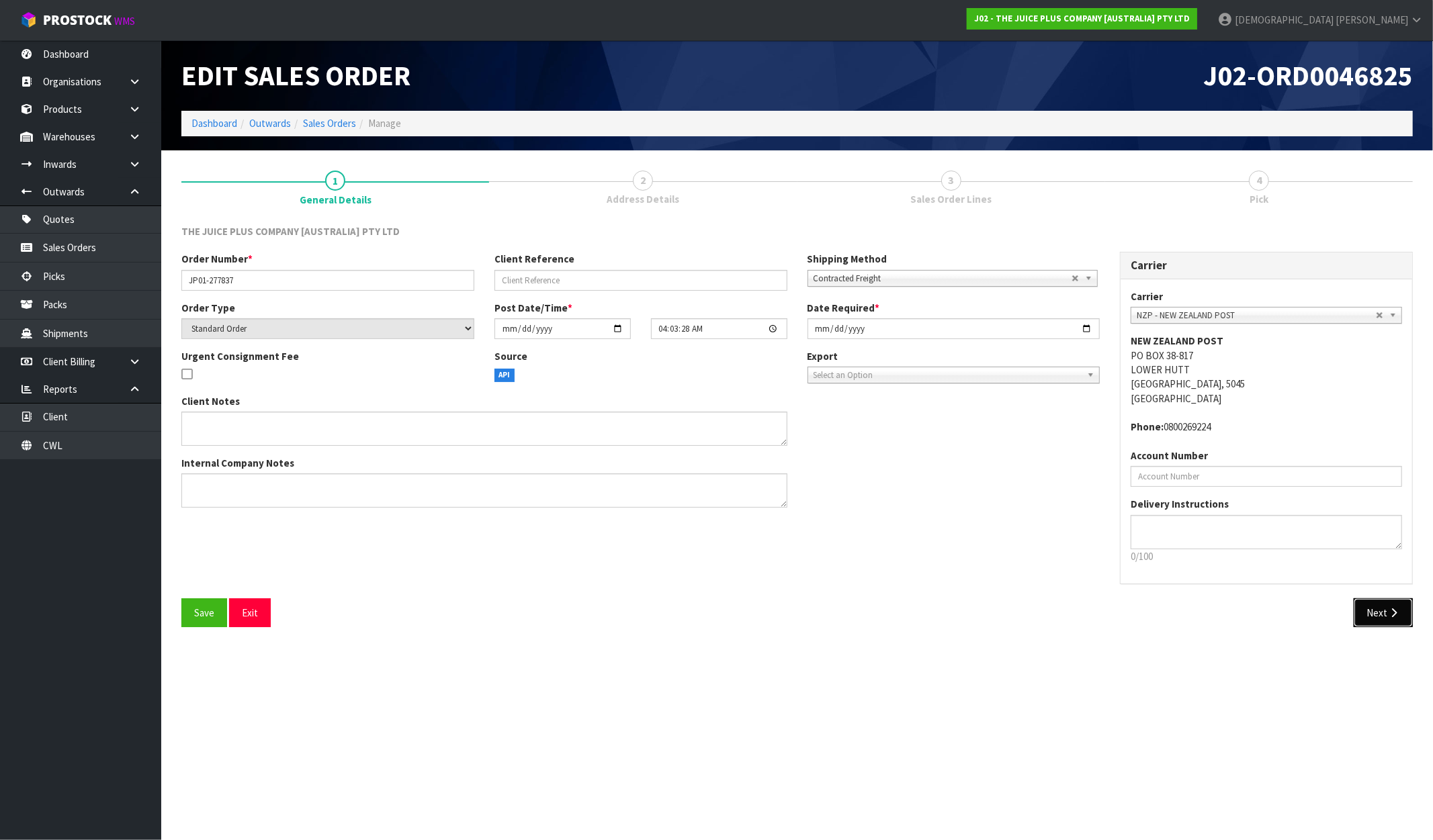
click at [1377, 602] on button "Next" at bounding box center [1383, 613] width 59 height 29
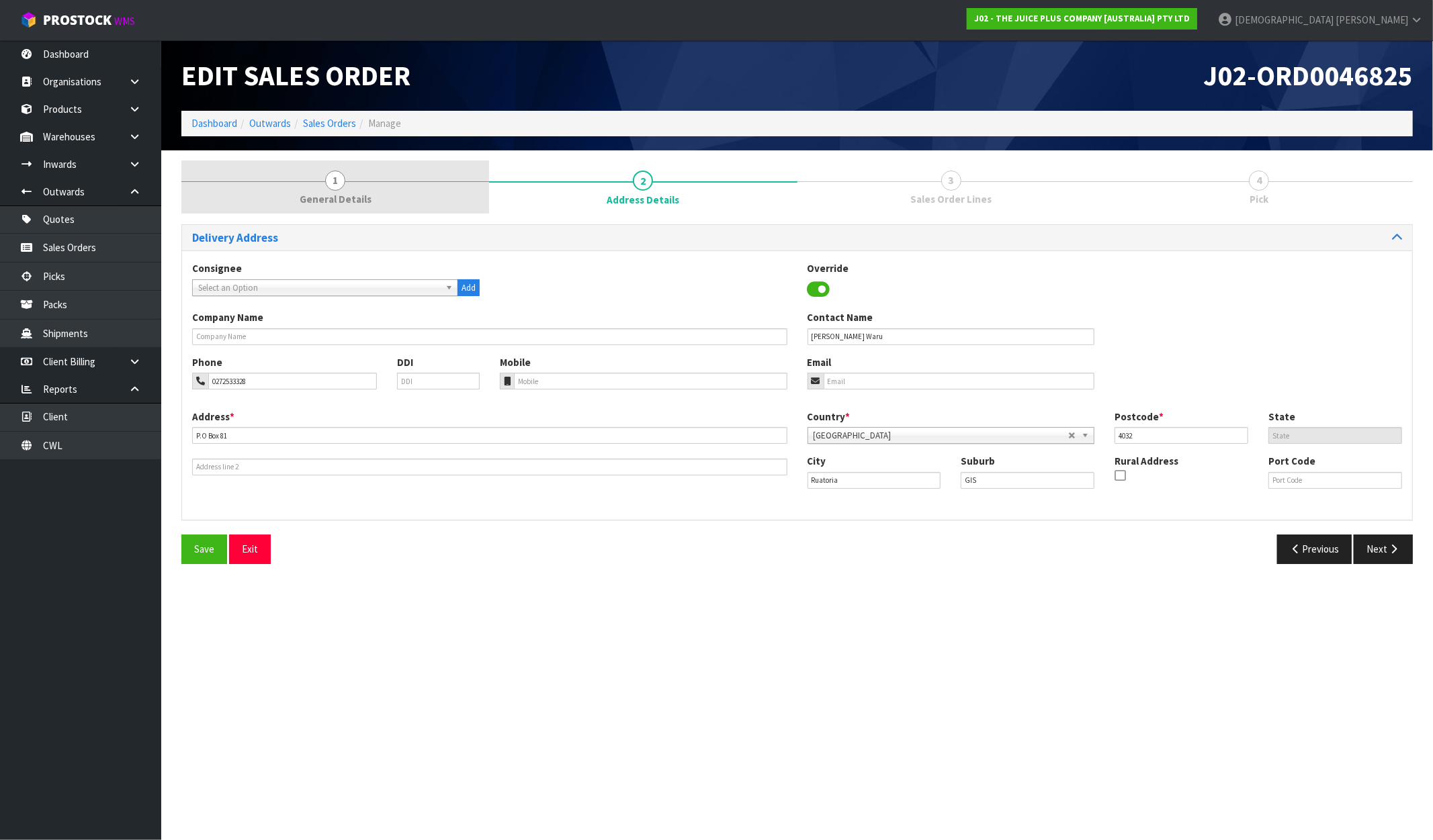
click at [359, 203] on span "General Details" at bounding box center [336, 200] width 72 height 14
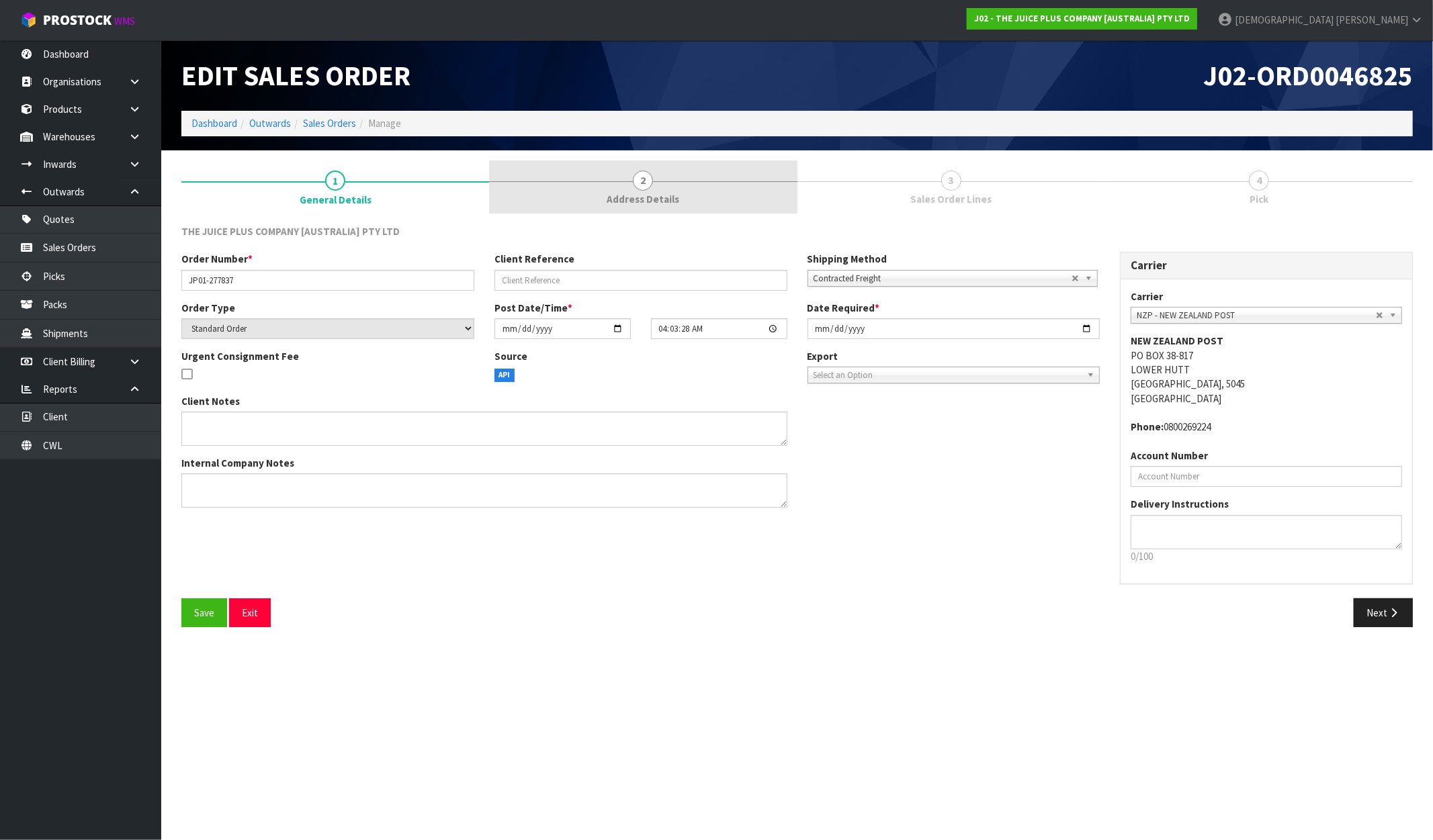
click at [679, 201] on link "2 Address Details" at bounding box center [643, 186] width 308 height 53
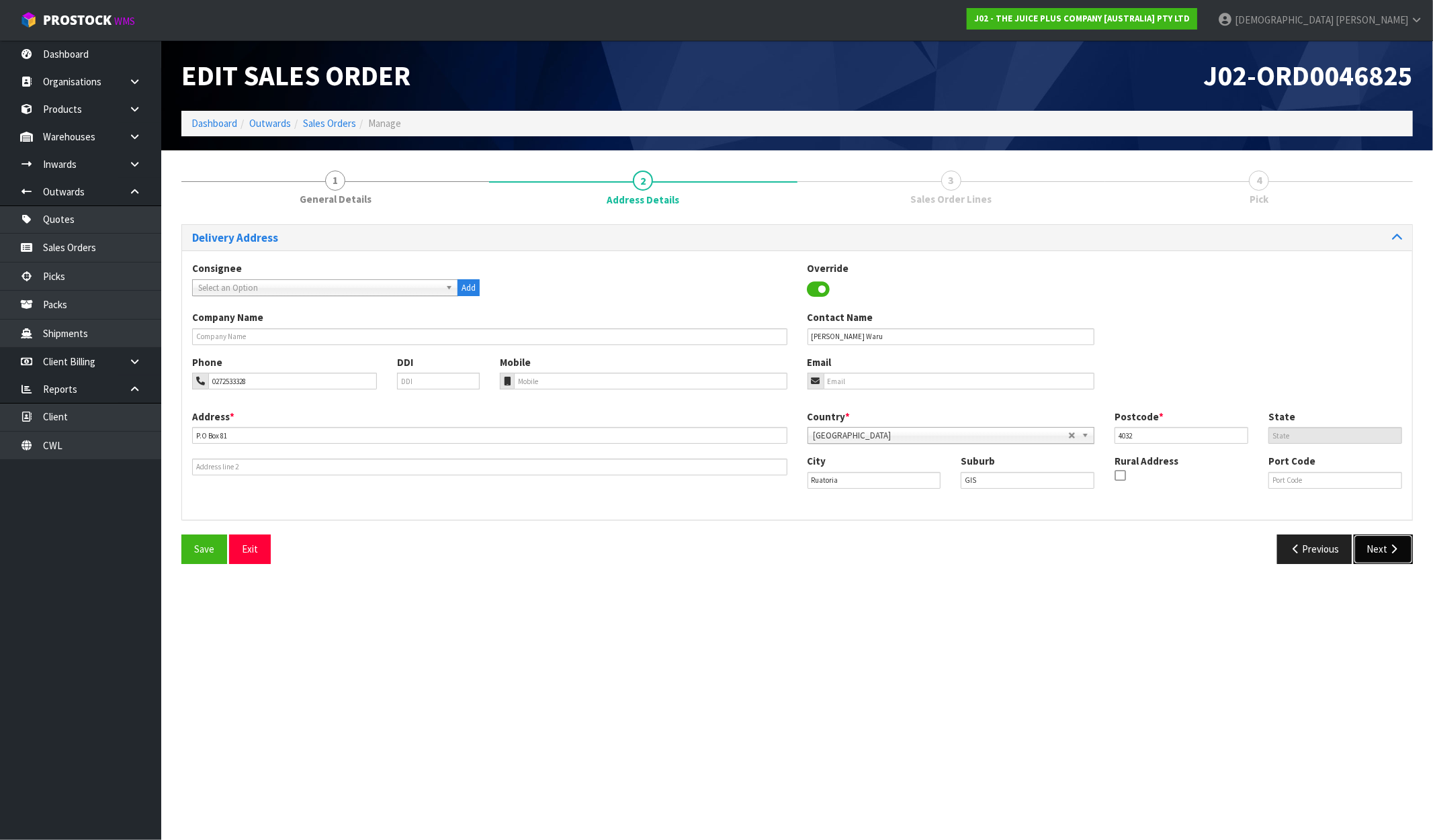
click at [1404, 549] on button "Next" at bounding box center [1383, 549] width 59 height 29
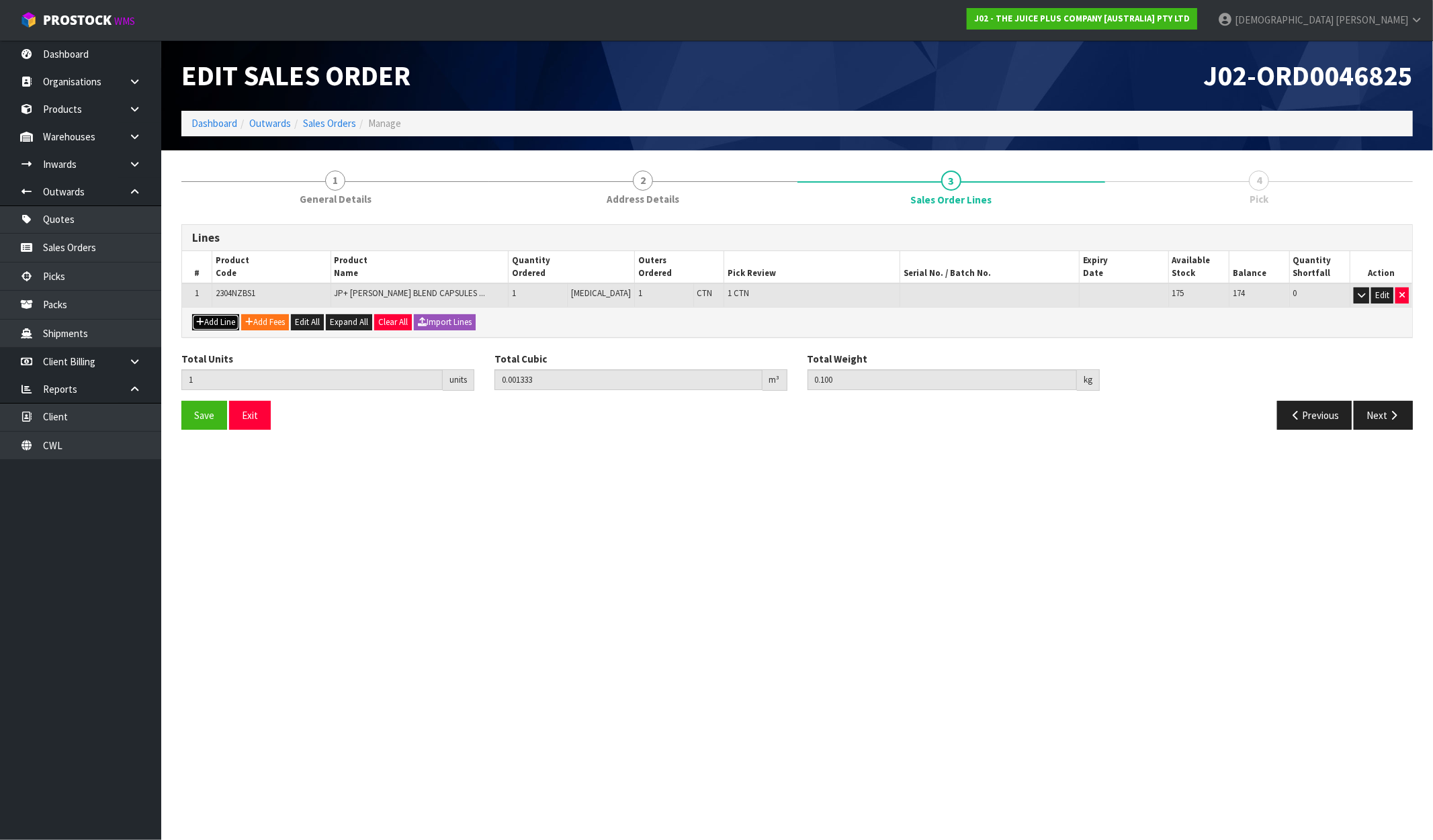
click at [222, 321] on button "Add Line" at bounding box center [216, 322] width 47 height 16
type input "0"
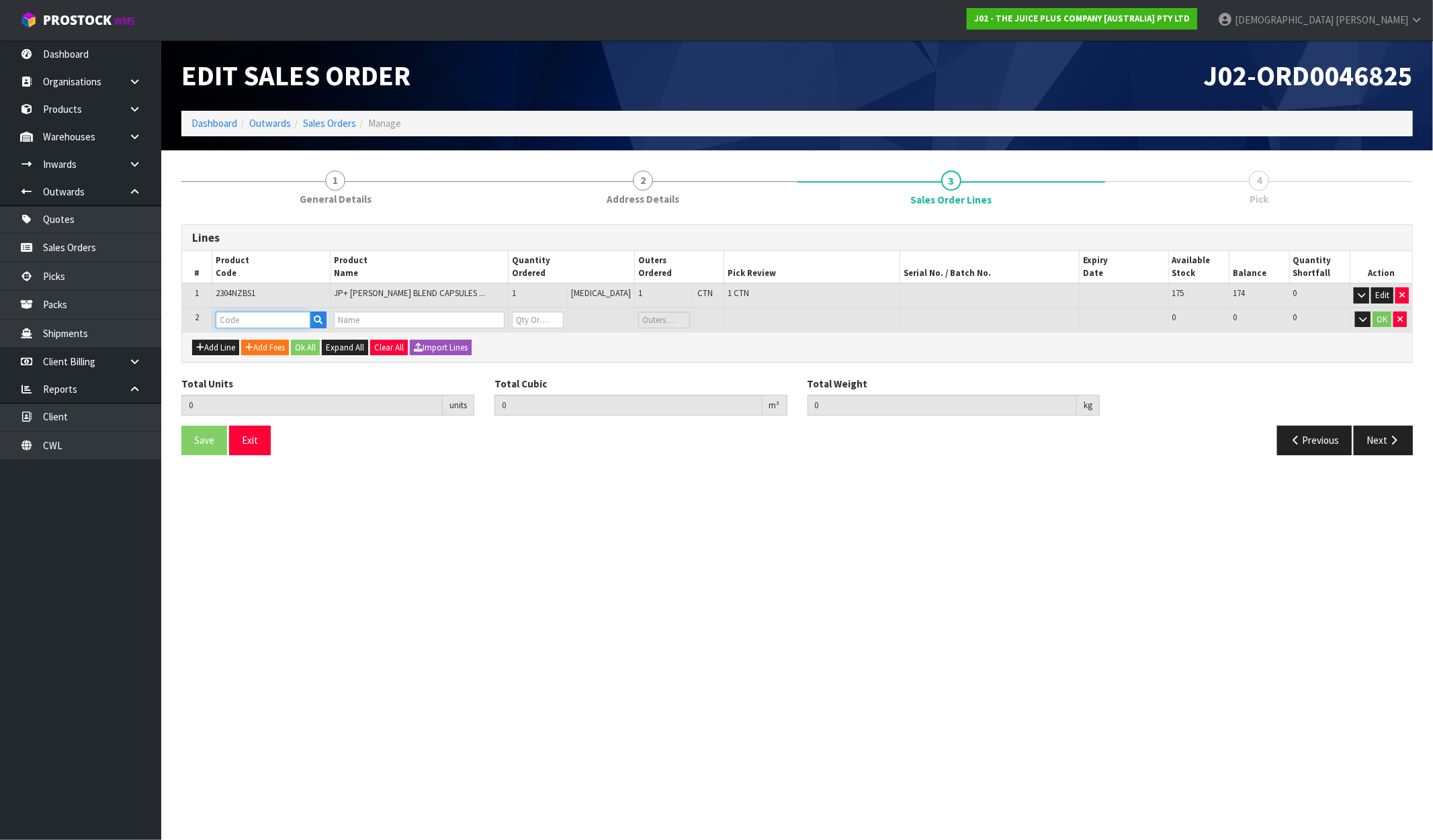
click at [242, 321] on input "text" at bounding box center [263, 320] width 96 height 17
type input "V"
click at [273, 364] on link "V ANILLA SACHET" at bounding box center [274, 359] width 116 height 18
type input "VANILLA SACHET"
type input "1"
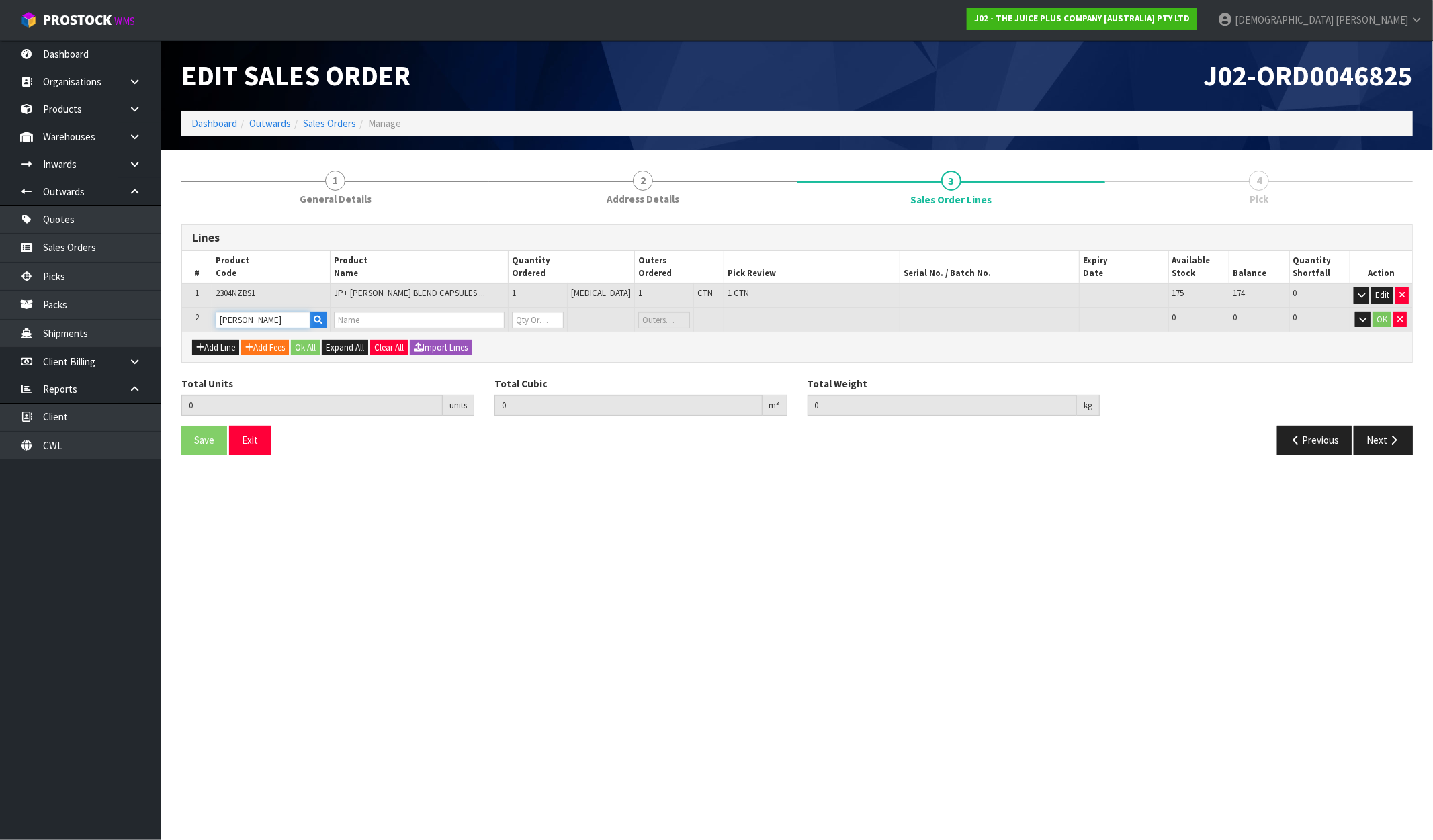
type input "0.001333"
type input "0.1"
type input "1 X VANILLA SACHET"
type input "0"
drag, startPoint x: 548, startPoint y: 319, endPoint x: 502, endPoint y: 327, distance: 46.7
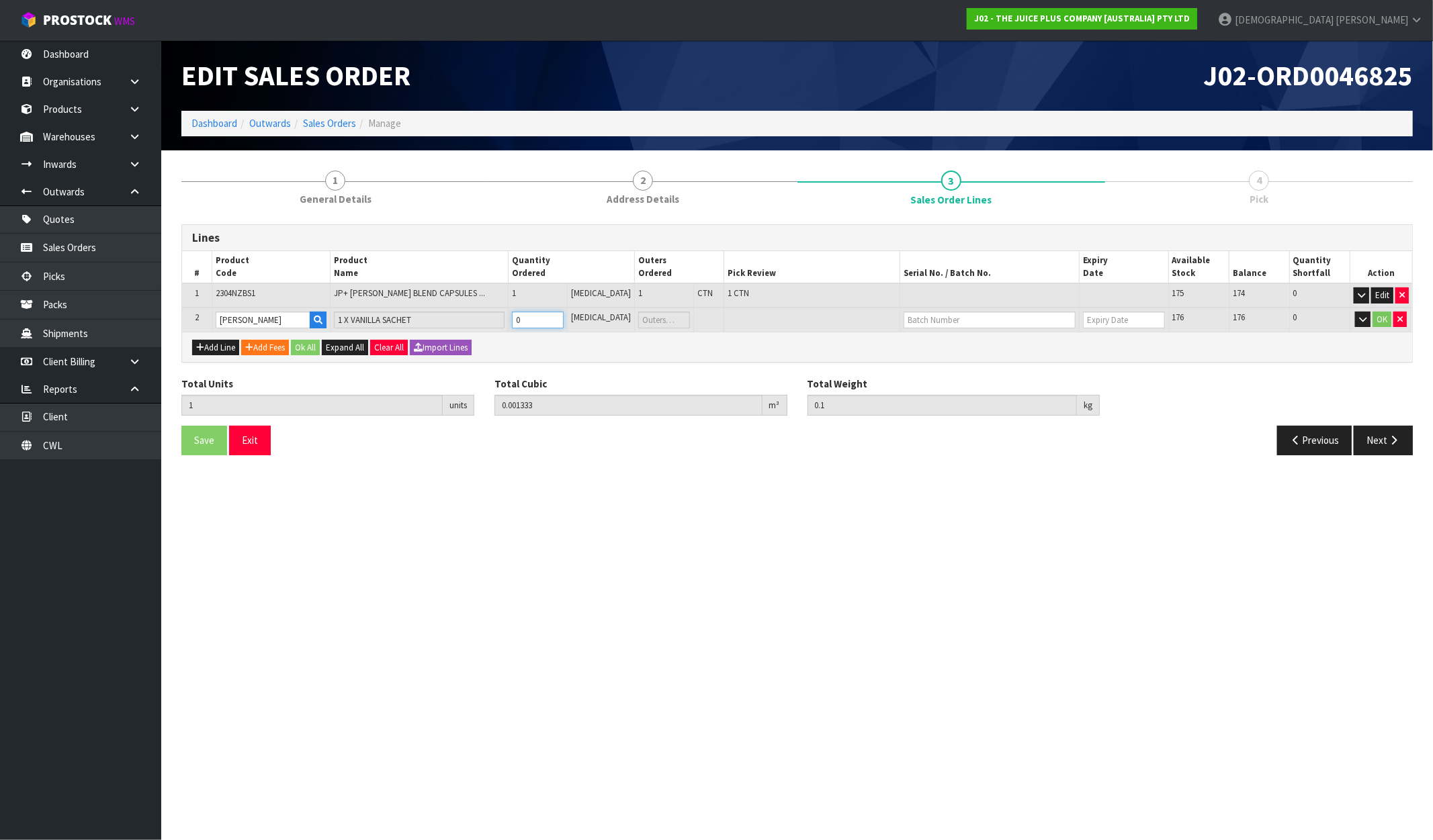
click at [502, 327] on tr "2 VANILLA SACHET 1 X VANILLA SACHET 0 PCE 176 176 0 OK" at bounding box center [796, 321] width 1230 height 25
type input "3"
click at [612, 381] on div "Total Cubic 0.001357 m³" at bounding box center [641, 397] width 313 height 39
click at [316, 354] on button "Ok All" at bounding box center [305, 348] width 29 height 16
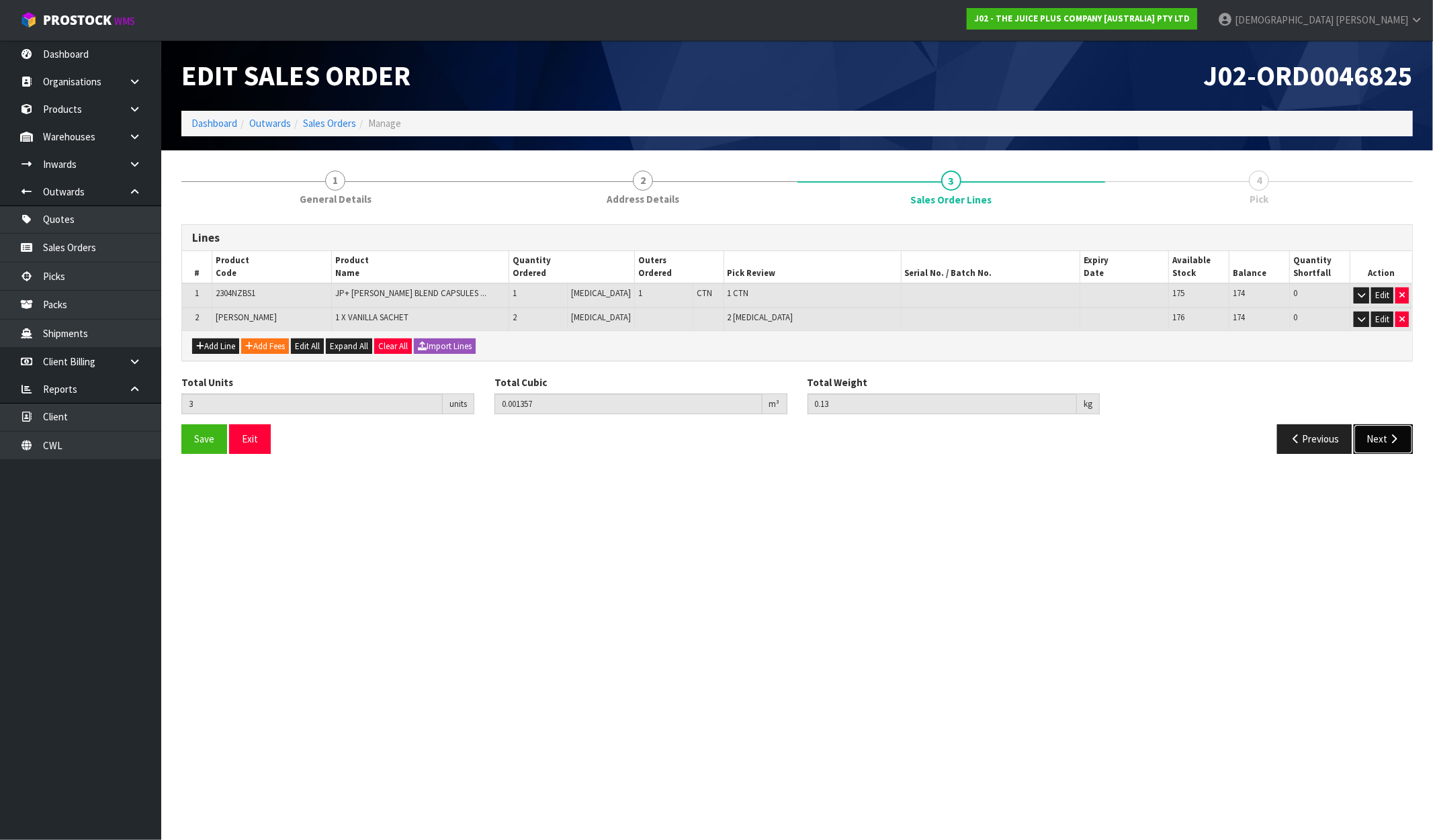
click at [1375, 440] on button "Next" at bounding box center [1383, 439] width 59 height 29
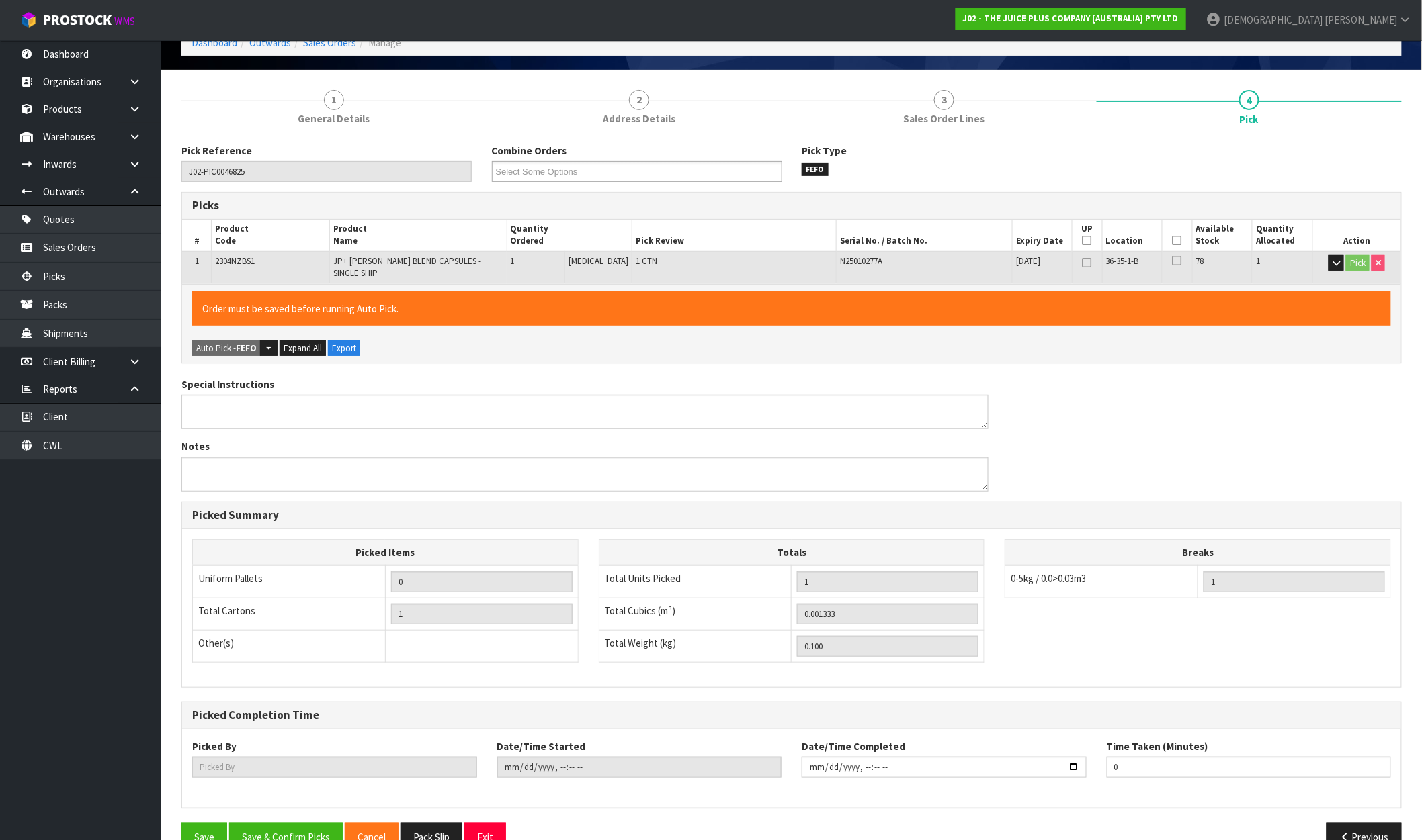
scroll to position [104, 0]
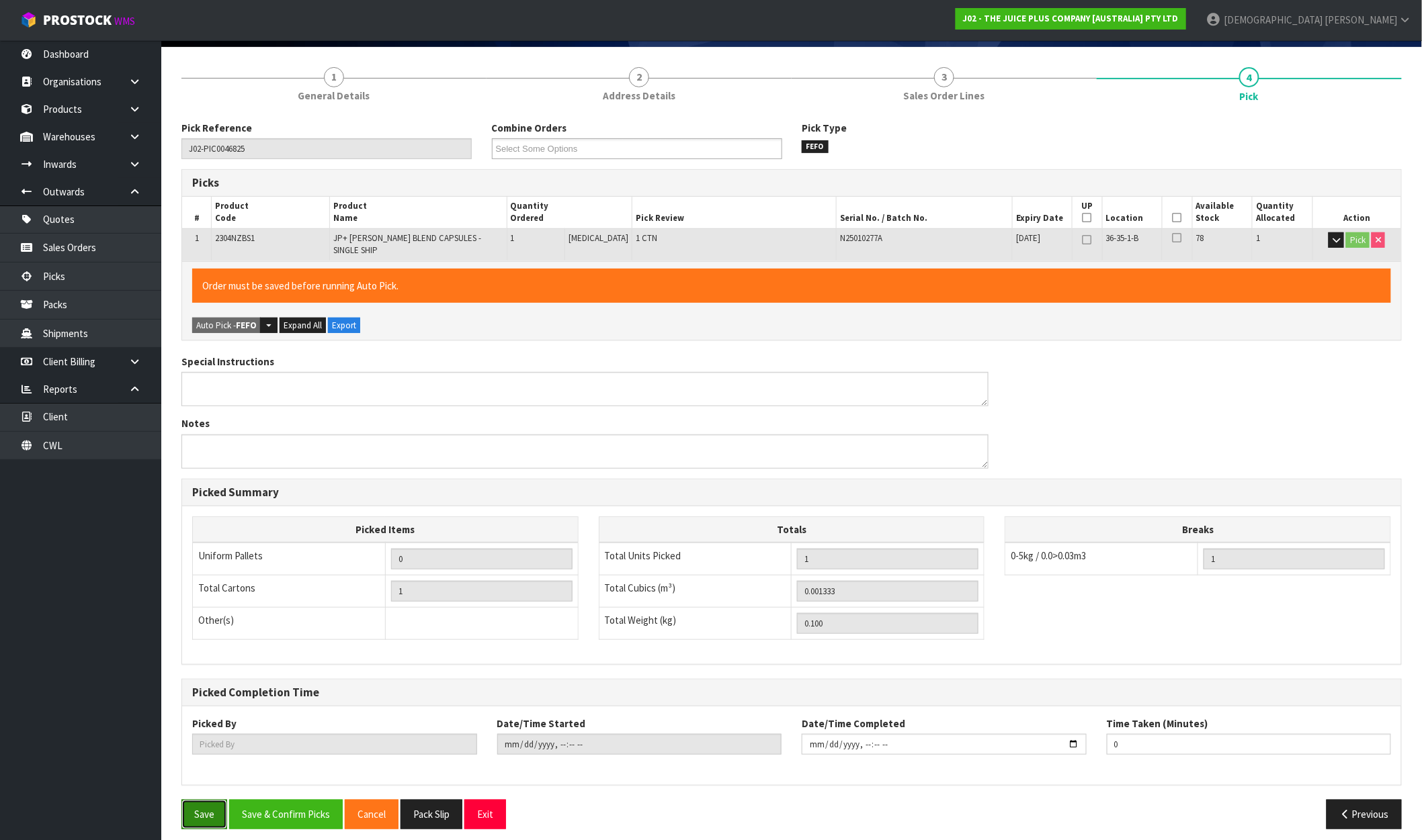
click at [195, 802] on button "Save" at bounding box center [204, 814] width 46 height 29
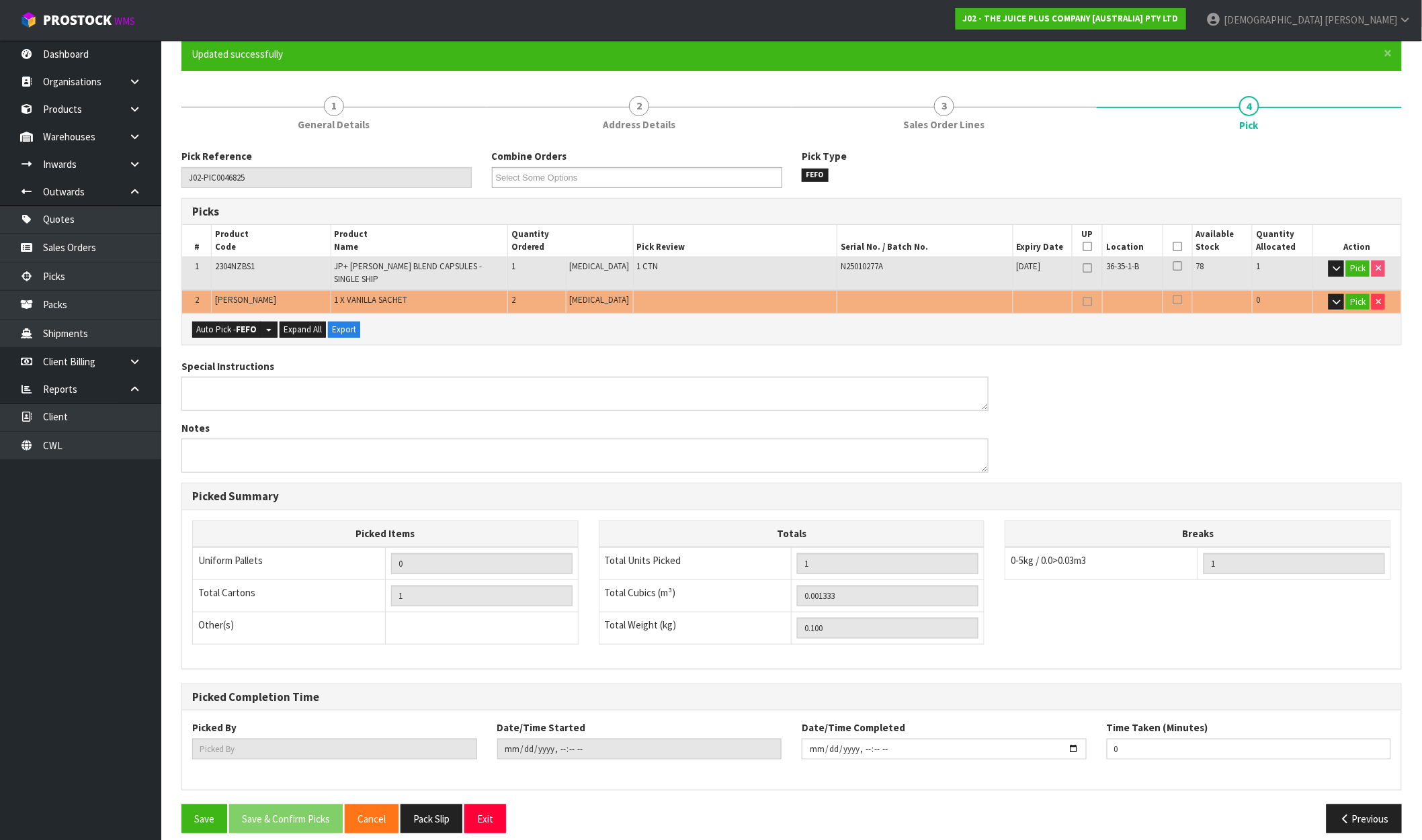
scroll to position [128, 0]
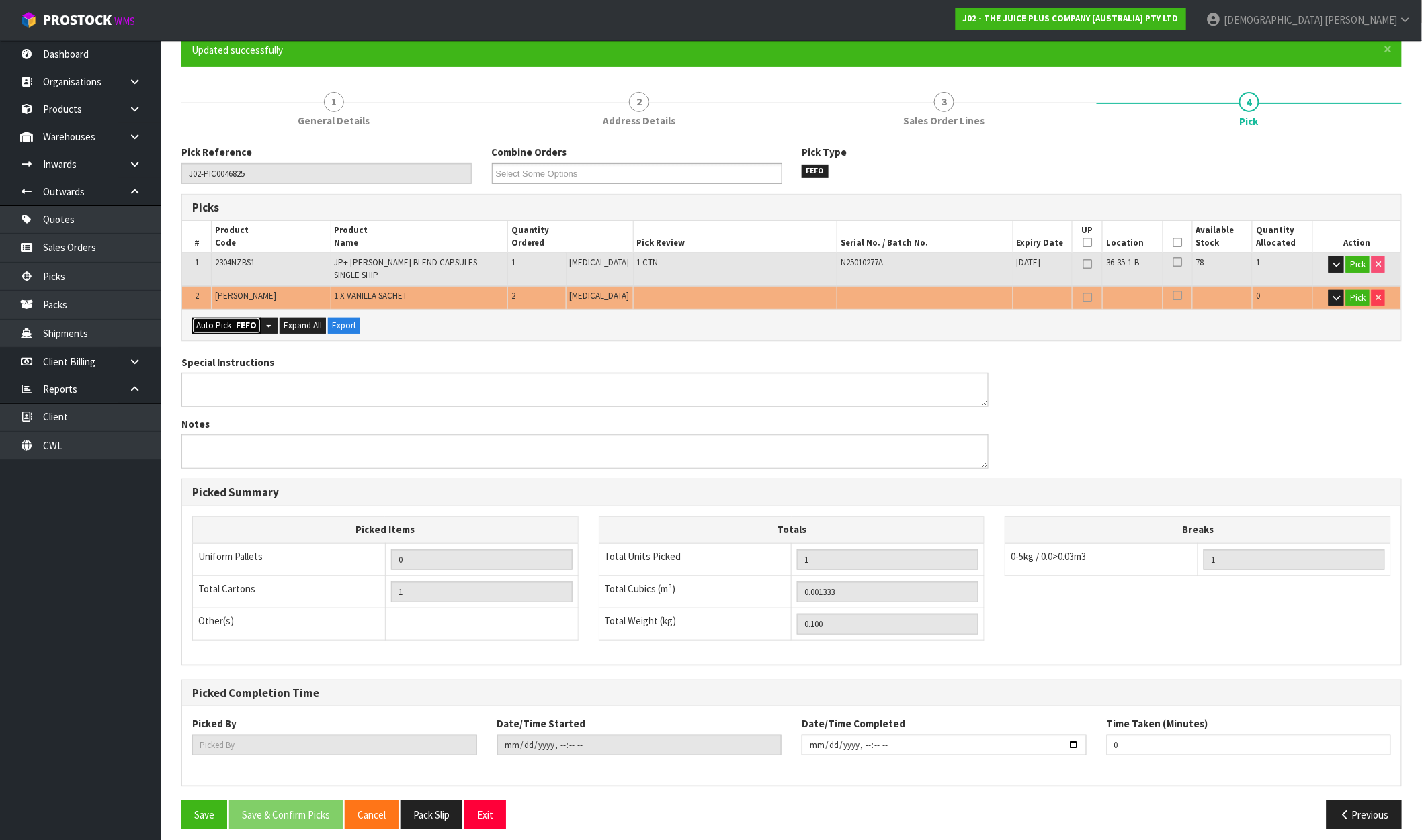
click at [253, 320] on strong "FEFO" at bounding box center [246, 325] width 21 height 12
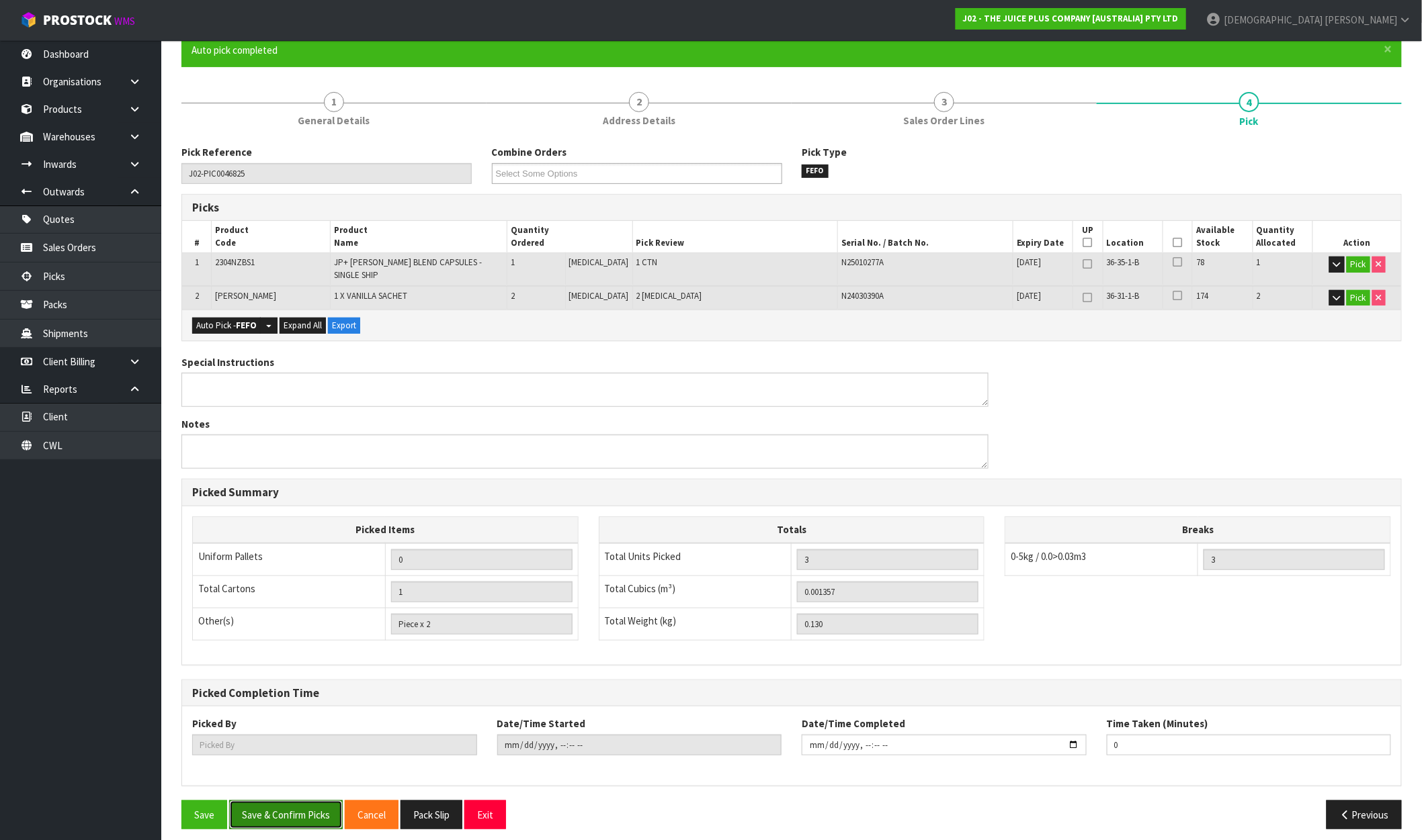
click at [297, 809] on button "Save & Confirm Picks" at bounding box center [286, 815] width 114 height 29
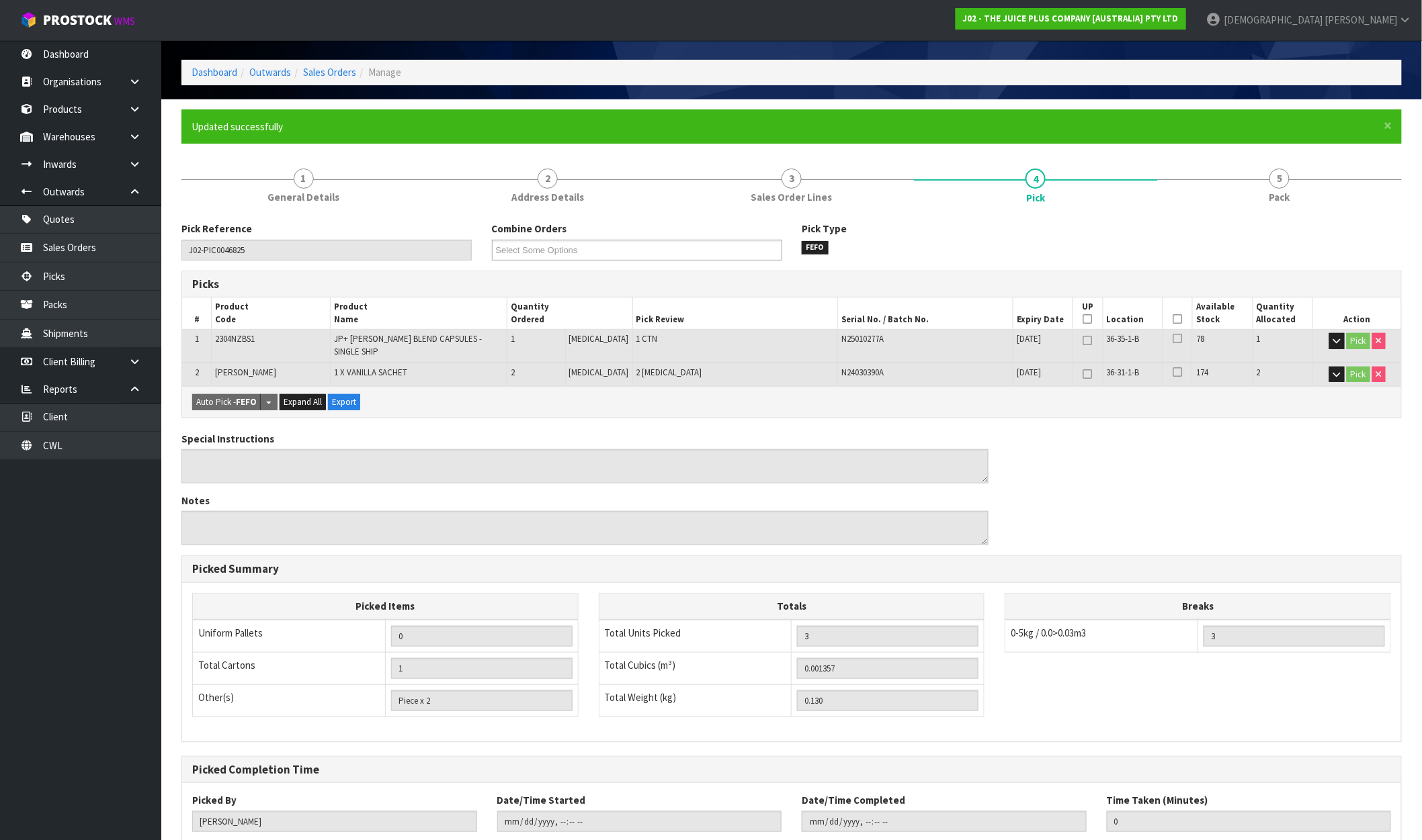
scroll to position [0, 0]
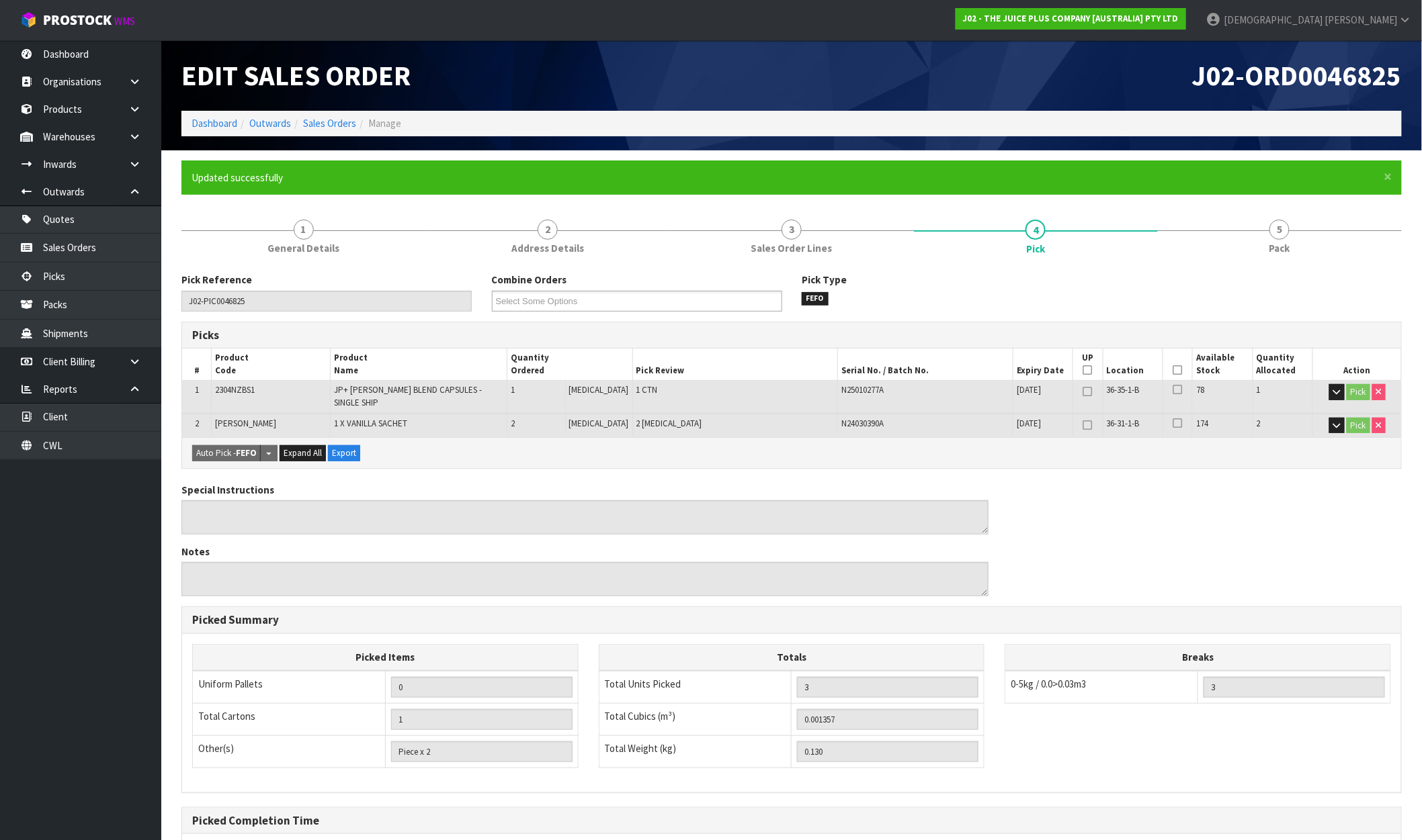
click at [338, 115] on ol "Dashboard Outwards Sales Orders Manage" at bounding box center [792, 124] width 1220 height 25
click at [338, 123] on link "Sales Orders" at bounding box center [329, 124] width 53 height 13
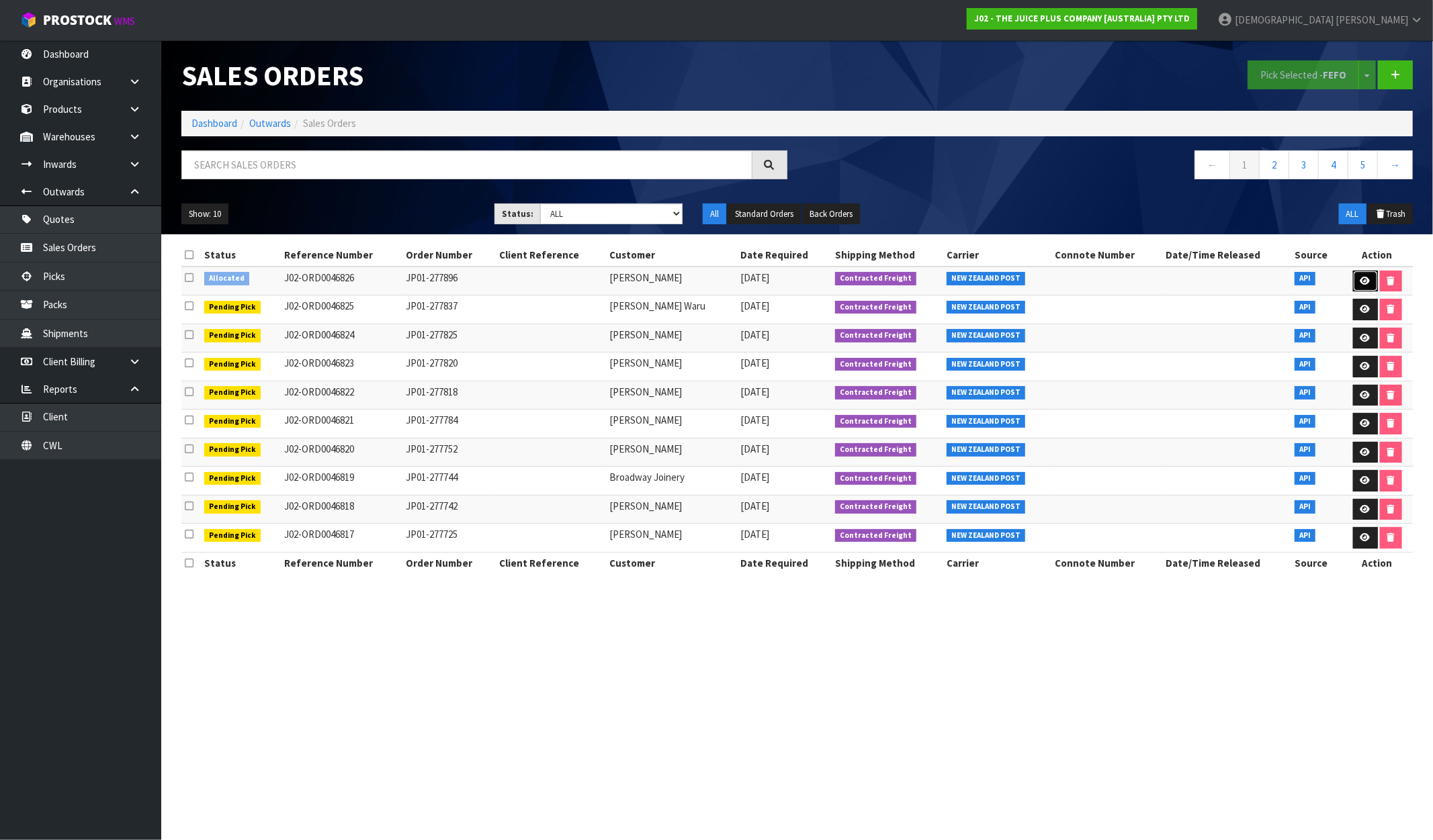
click at [1361, 283] on icon at bounding box center [1365, 281] width 10 height 9
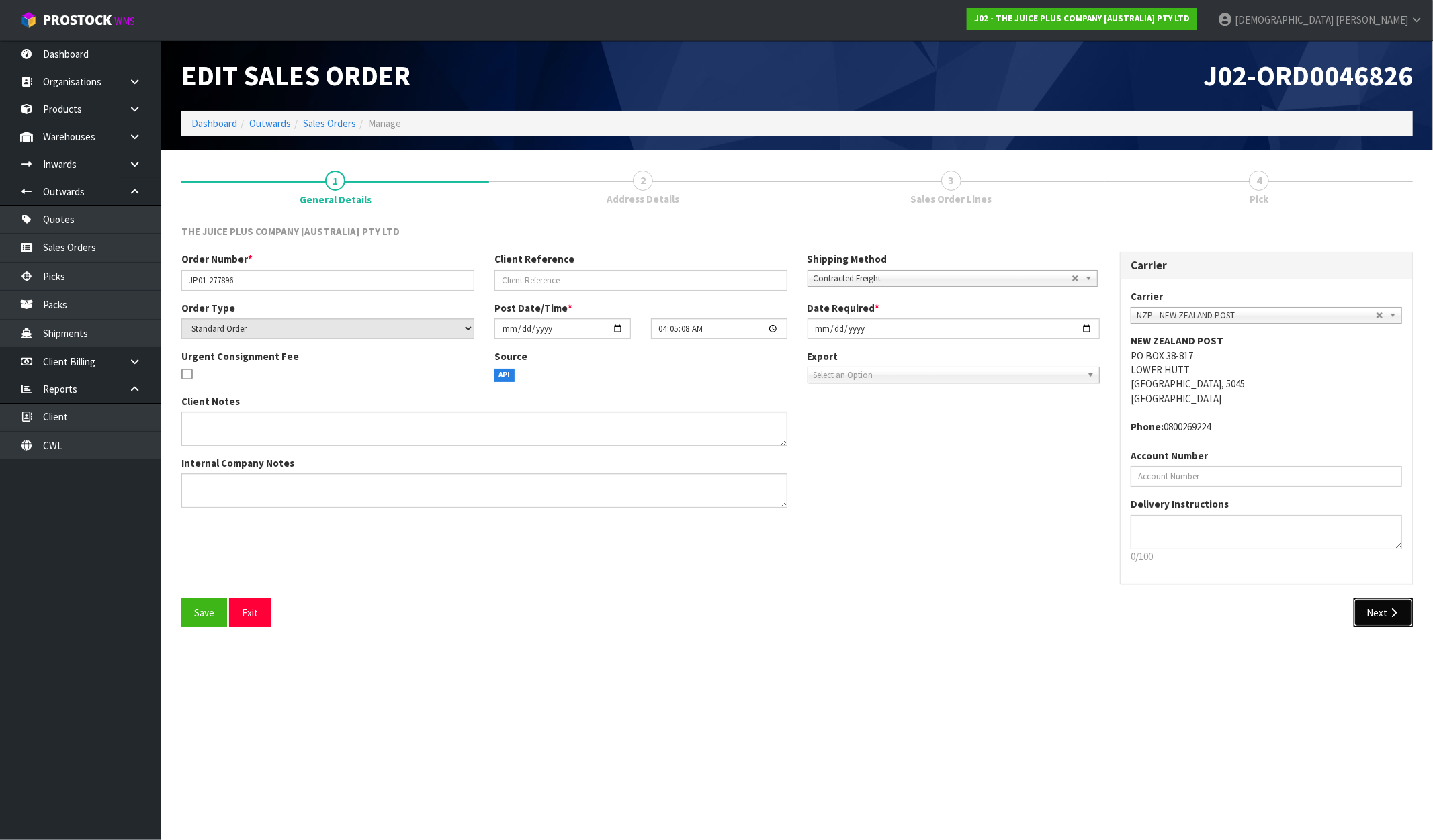
click at [1376, 614] on button "Next" at bounding box center [1383, 613] width 59 height 29
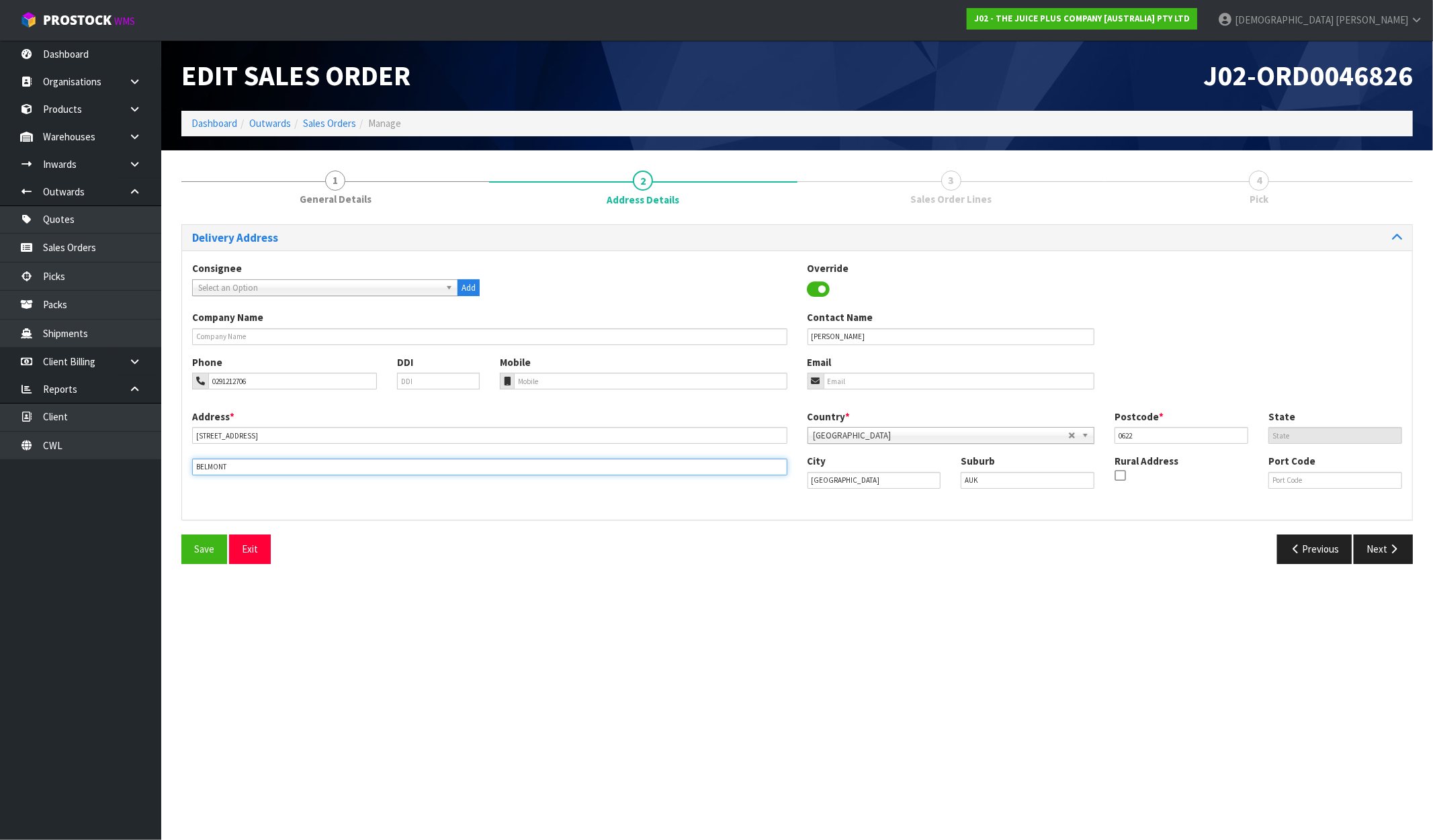
drag, startPoint x: 250, startPoint y: 465, endPoint x: 113, endPoint y: 468, distance: 137.0
click at [115, 468] on body "Toggle navigation ProStock WMS J02 - THE JUICE PLUS COMPANY [AUSTRALIA] PTY LTD…" at bounding box center [716, 420] width 1433 height 840
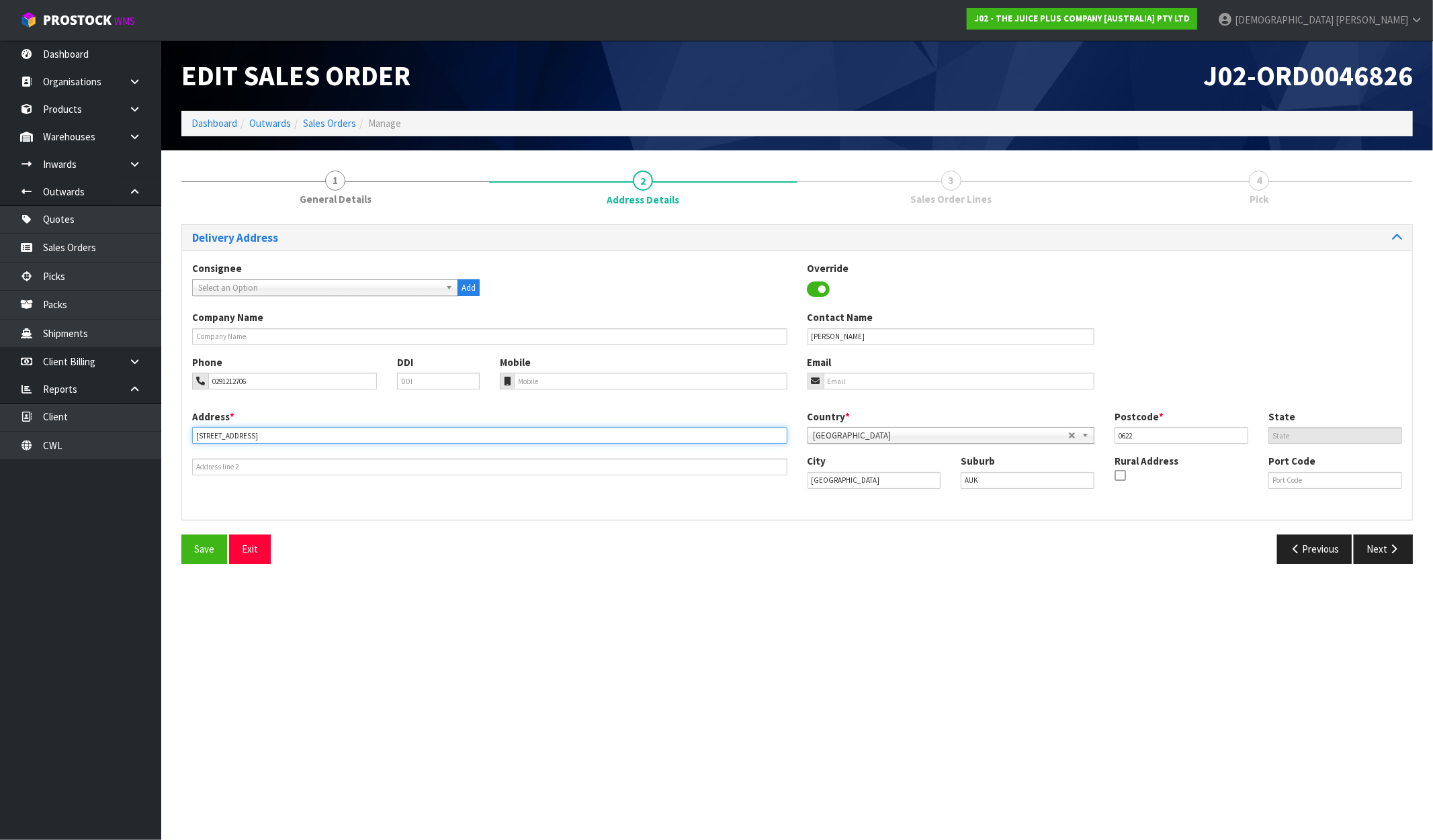
click at [269, 432] on input "2/64 SEACLIFFE AVE" at bounding box center [490, 435] width 596 height 17
paste input "BELMONT"
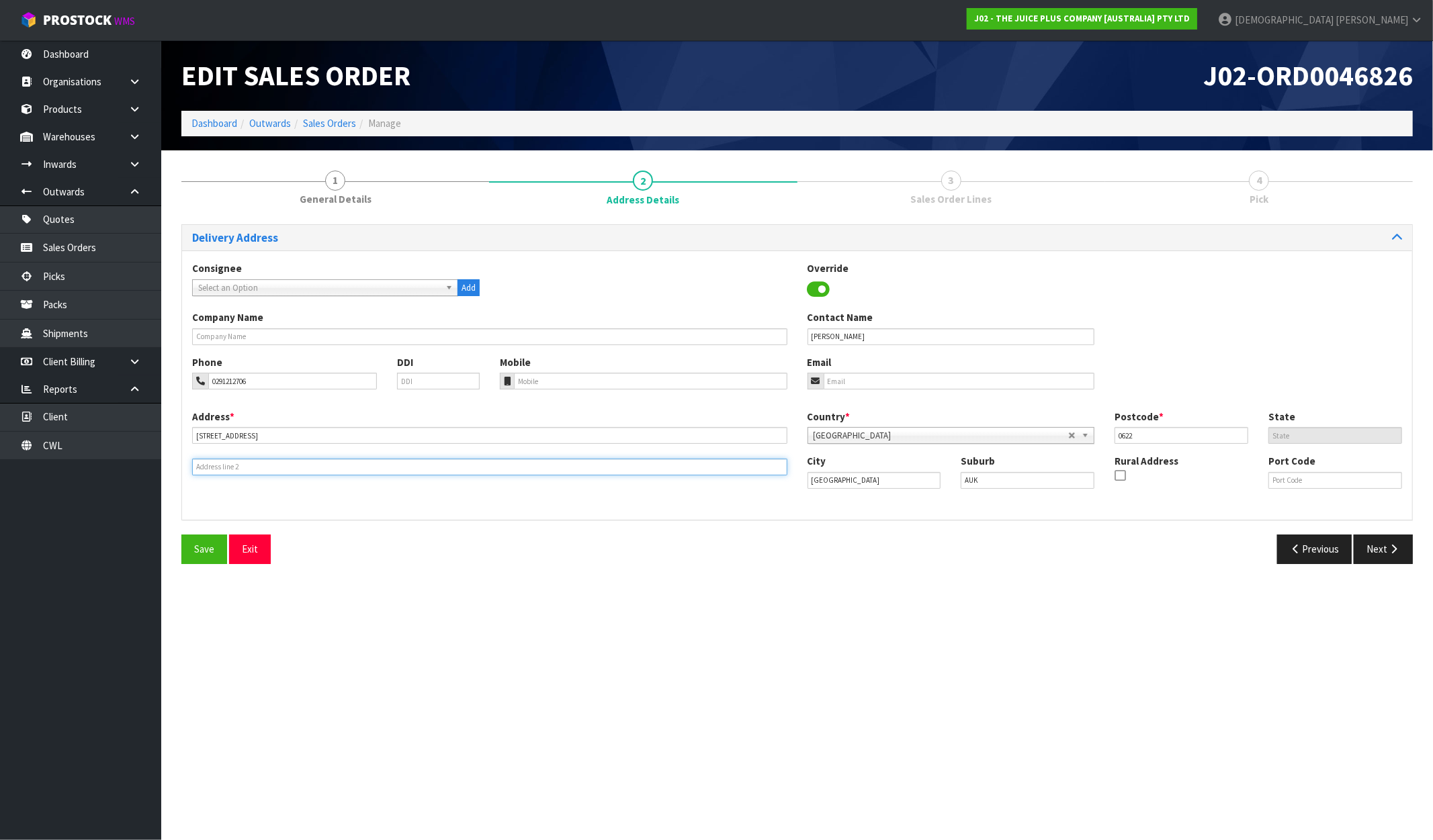
click at [348, 475] on input "text" at bounding box center [490, 467] width 596 height 17
click at [1384, 549] on button "Next" at bounding box center [1383, 549] width 59 height 29
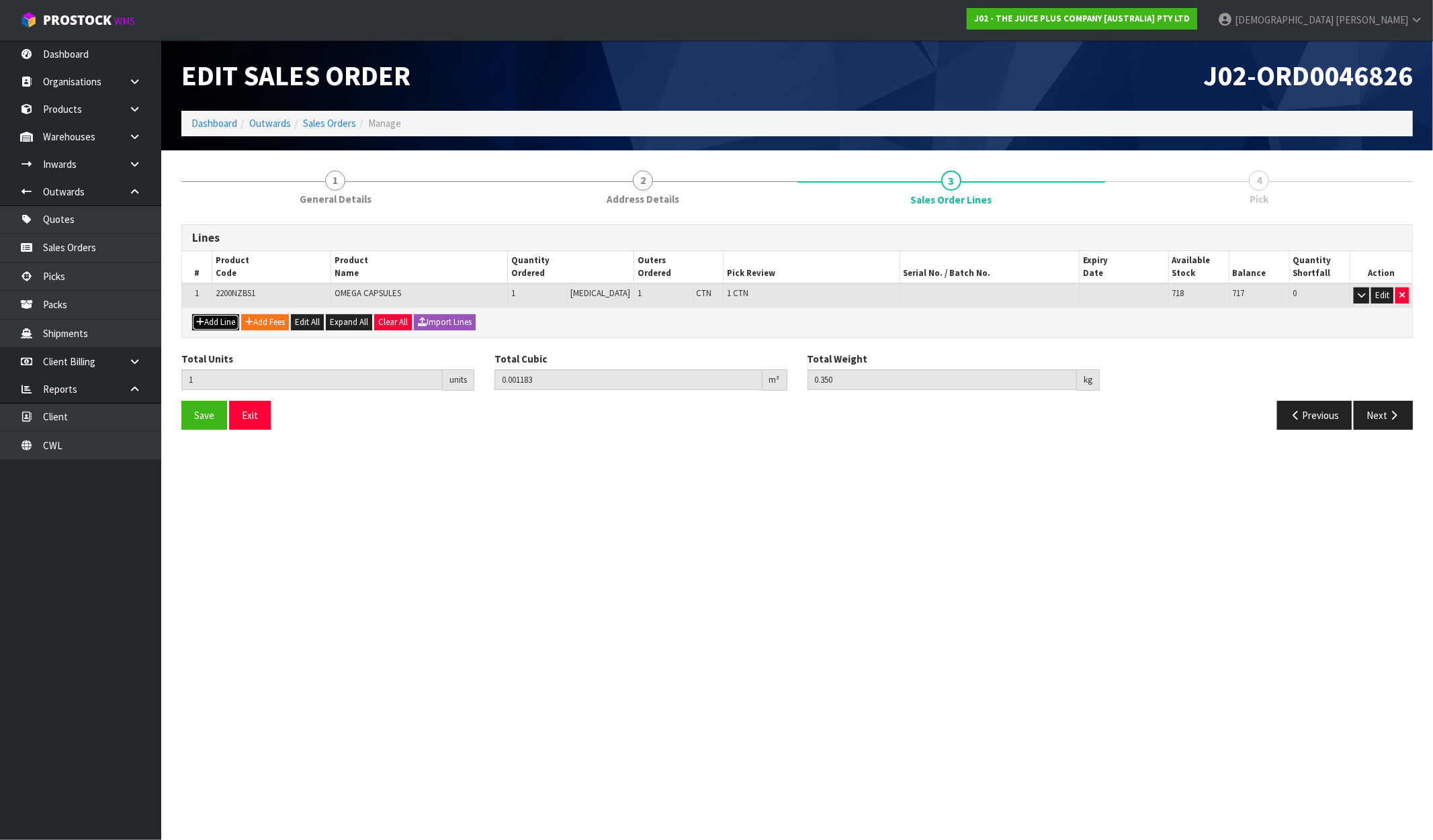
click at [211, 319] on button "Add Line" at bounding box center [216, 322] width 47 height 16
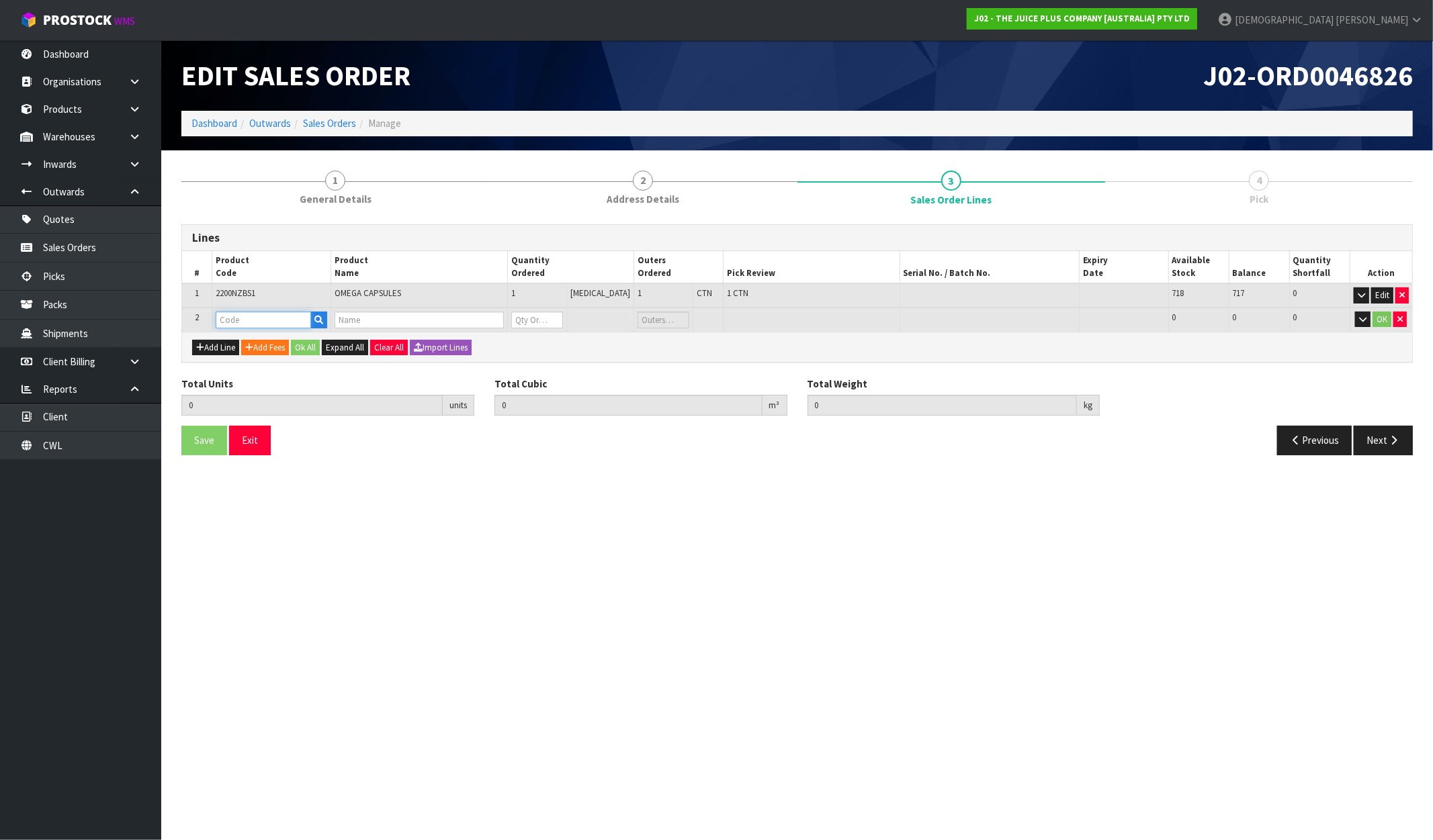
click at [240, 319] on input "text" at bounding box center [263, 320] width 96 height 17
click at [270, 356] on link "VA NILLA SACHET" at bounding box center [272, 359] width 111 height 18
drag, startPoint x: 558, startPoint y: 324, endPoint x: 501, endPoint y: 331, distance: 57.4
click at [501, 331] on div "Lines # Product Code Product Name Quantity Ordered Outers Ordered Pick Review S…" at bounding box center [797, 294] width 1231 height 139
click at [625, 366] on div "Lines # Product Code Product Name Quantity Ordered Outers Ordered Pick Review S…" at bounding box center [797, 345] width 1231 height 241
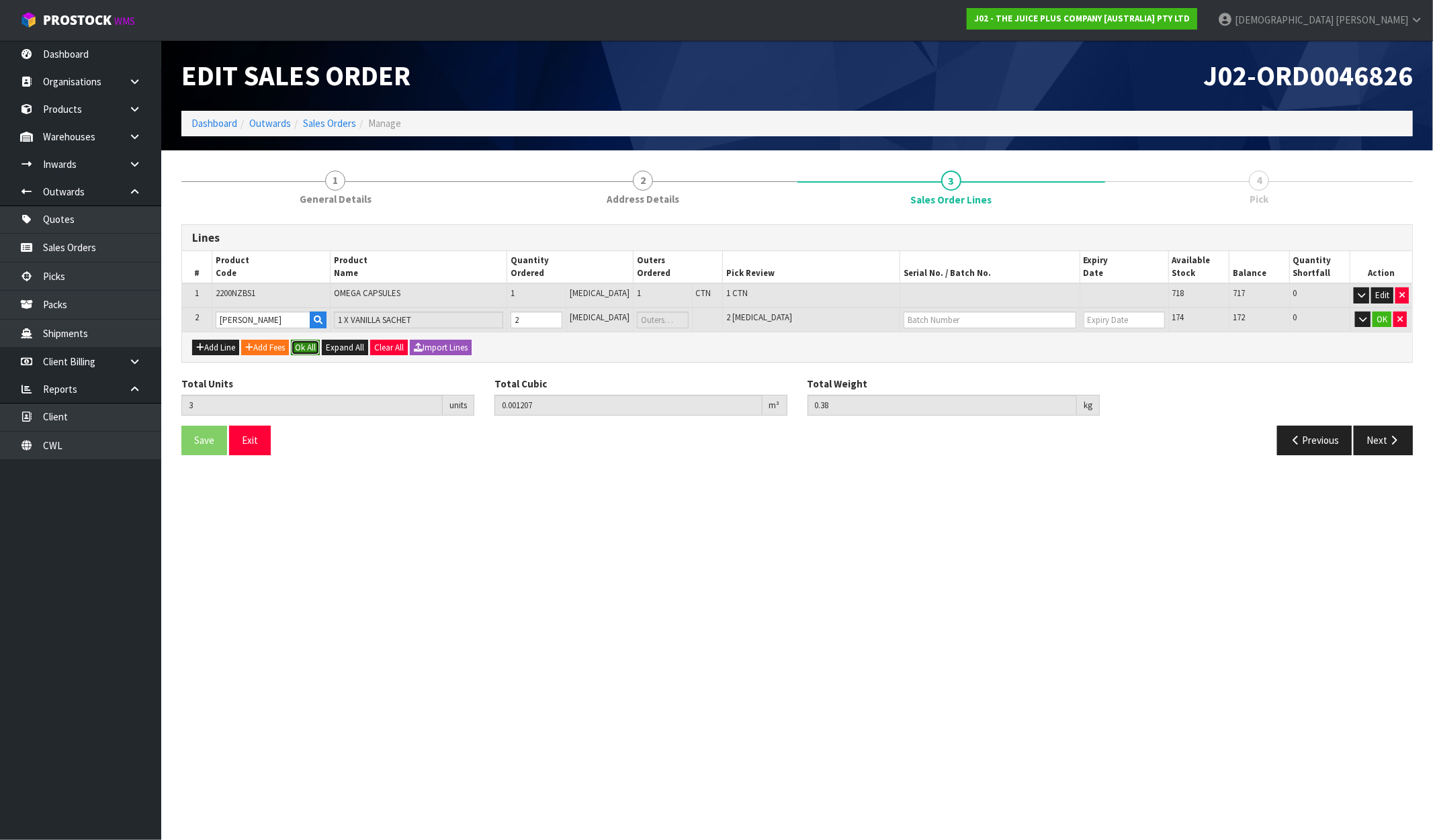
click at [311, 350] on button "Ok All" at bounding box center [305, 348] width 29 height 16
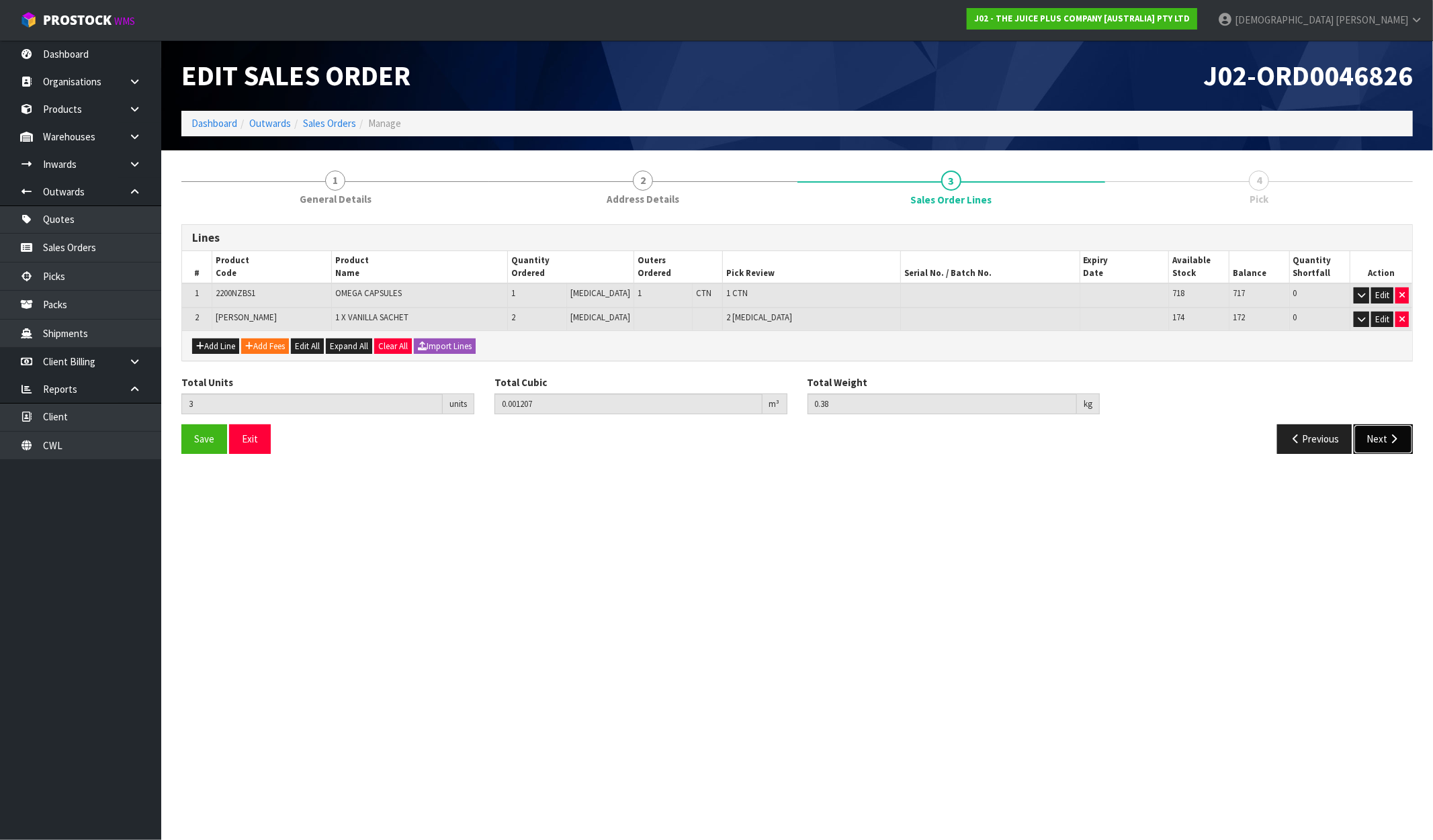
click at [1386, 434] on button "Next" at bounding box center [1383, 439] width 59 height 29
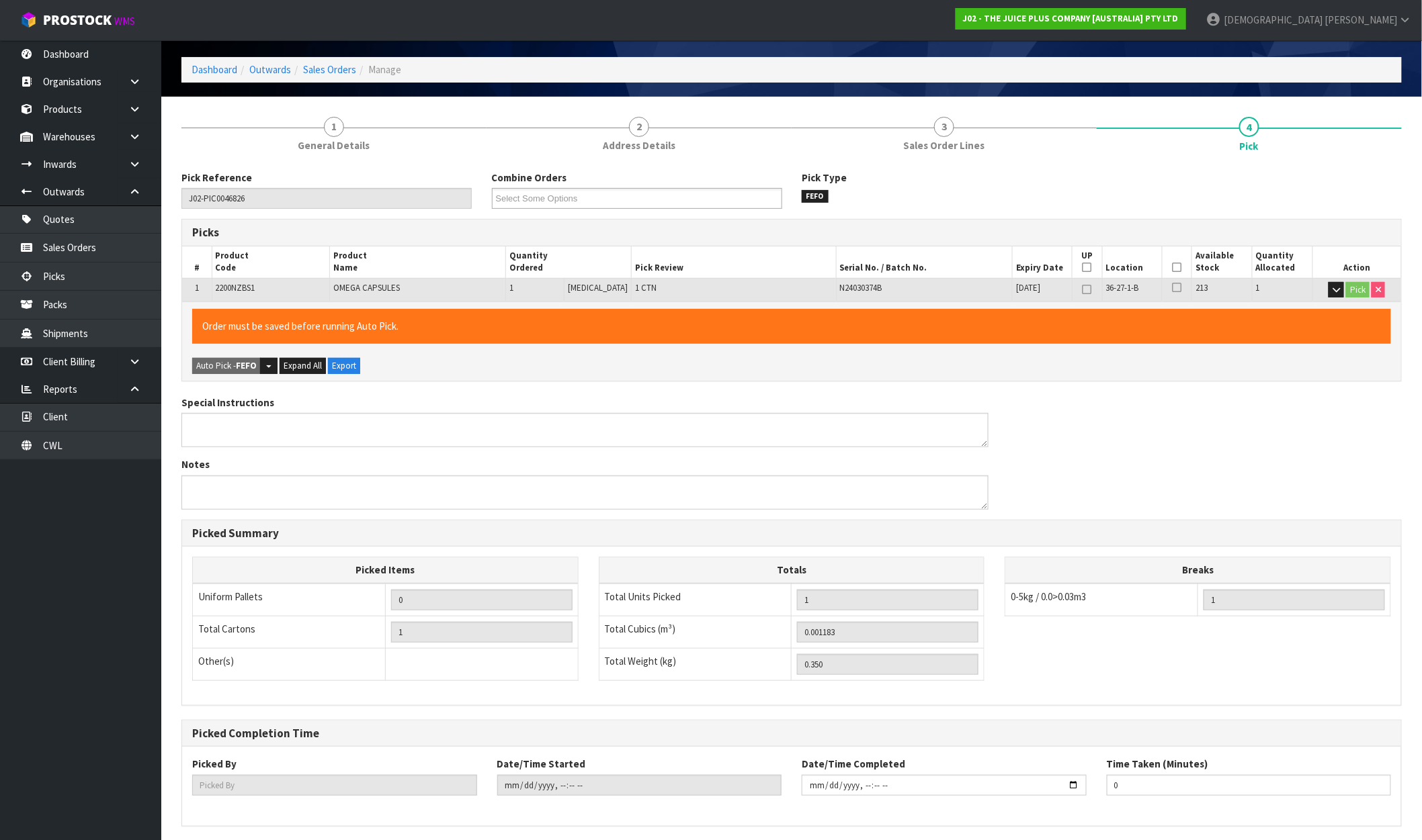
scroll to position [104, 0]
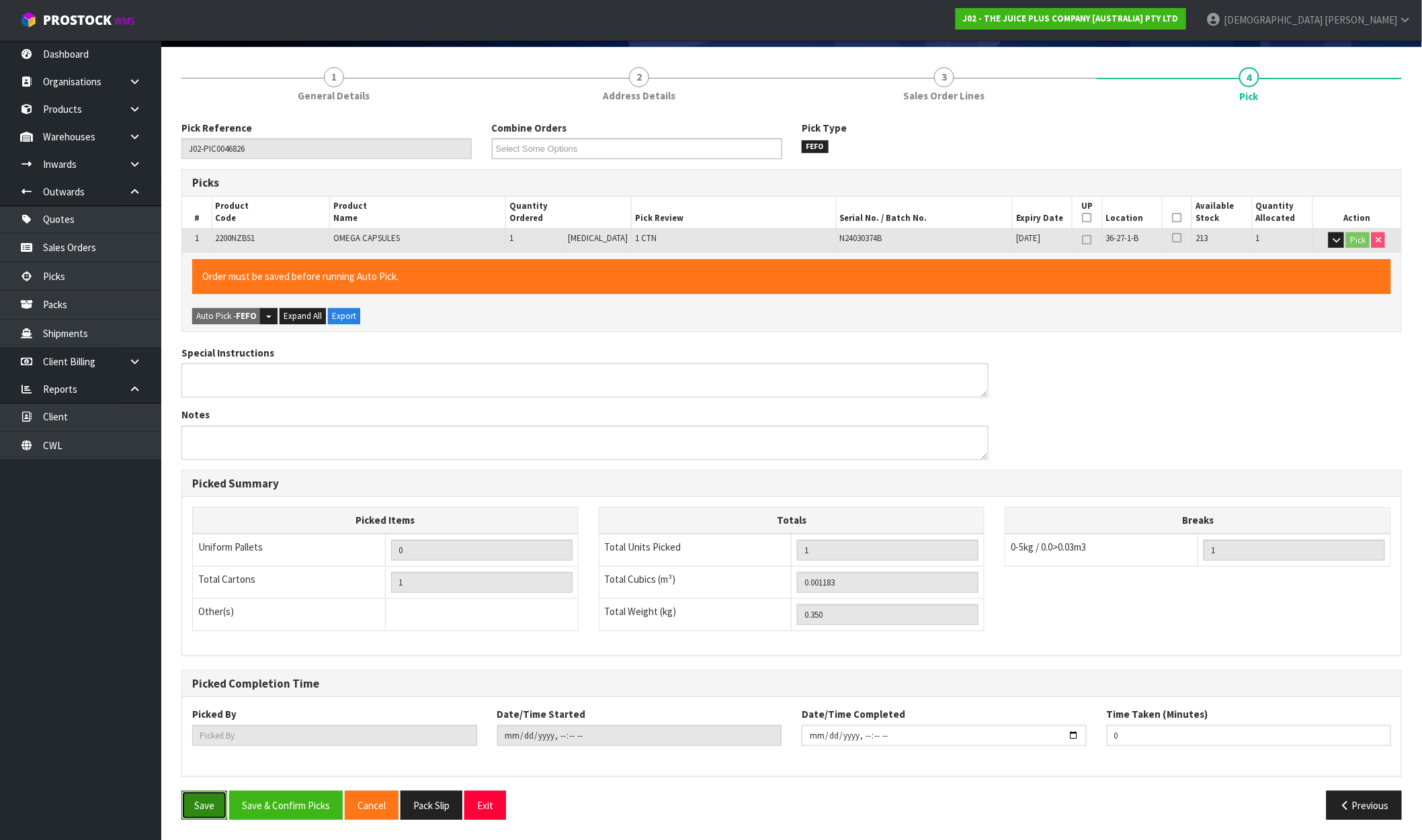
click at [220, 807] on button "Save" at bounding box center [204, 806] width 46 height 29
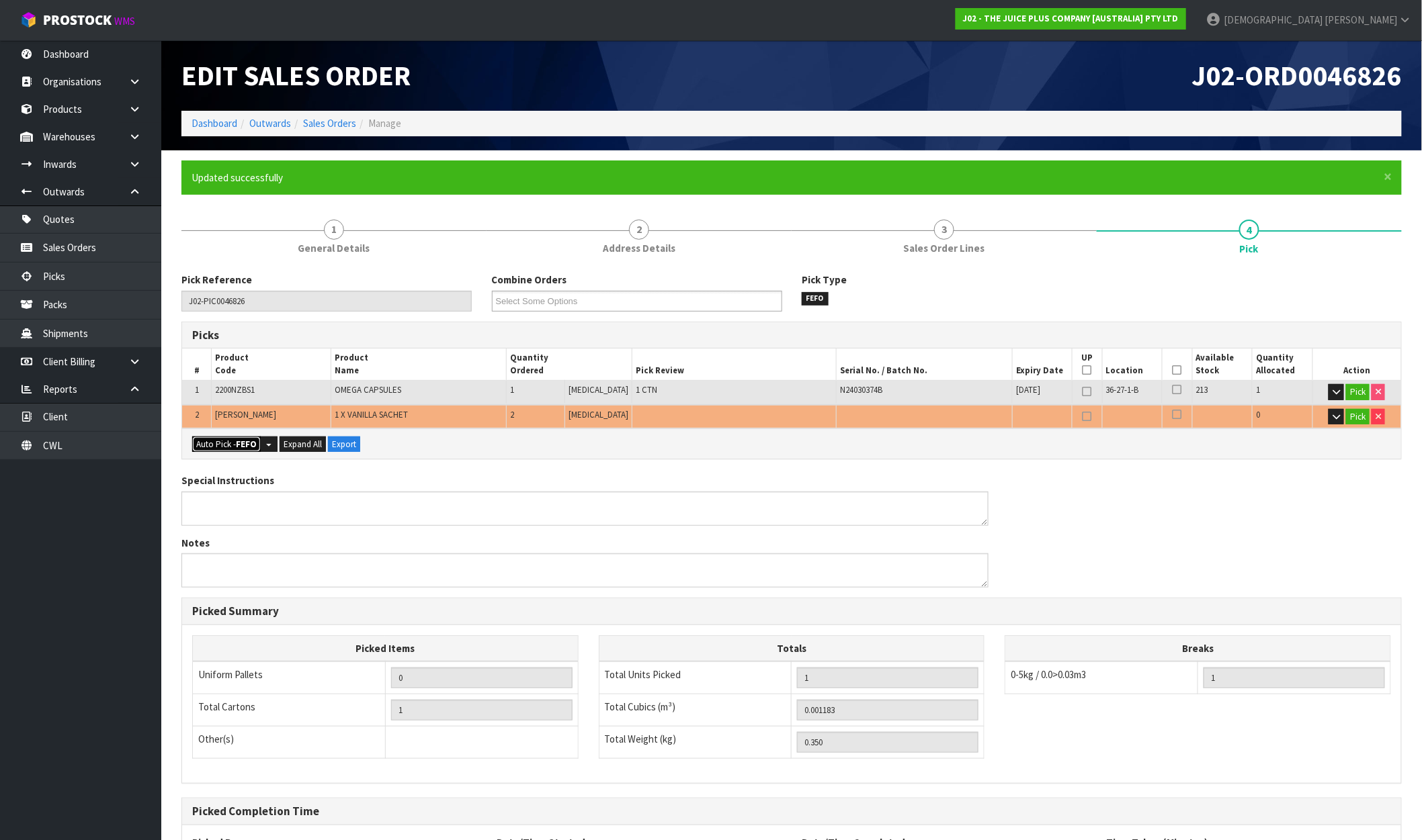
click at [233, 441] on button "Auto Pick - FEFO" at bounding box center [227, 445] width 69 height 16
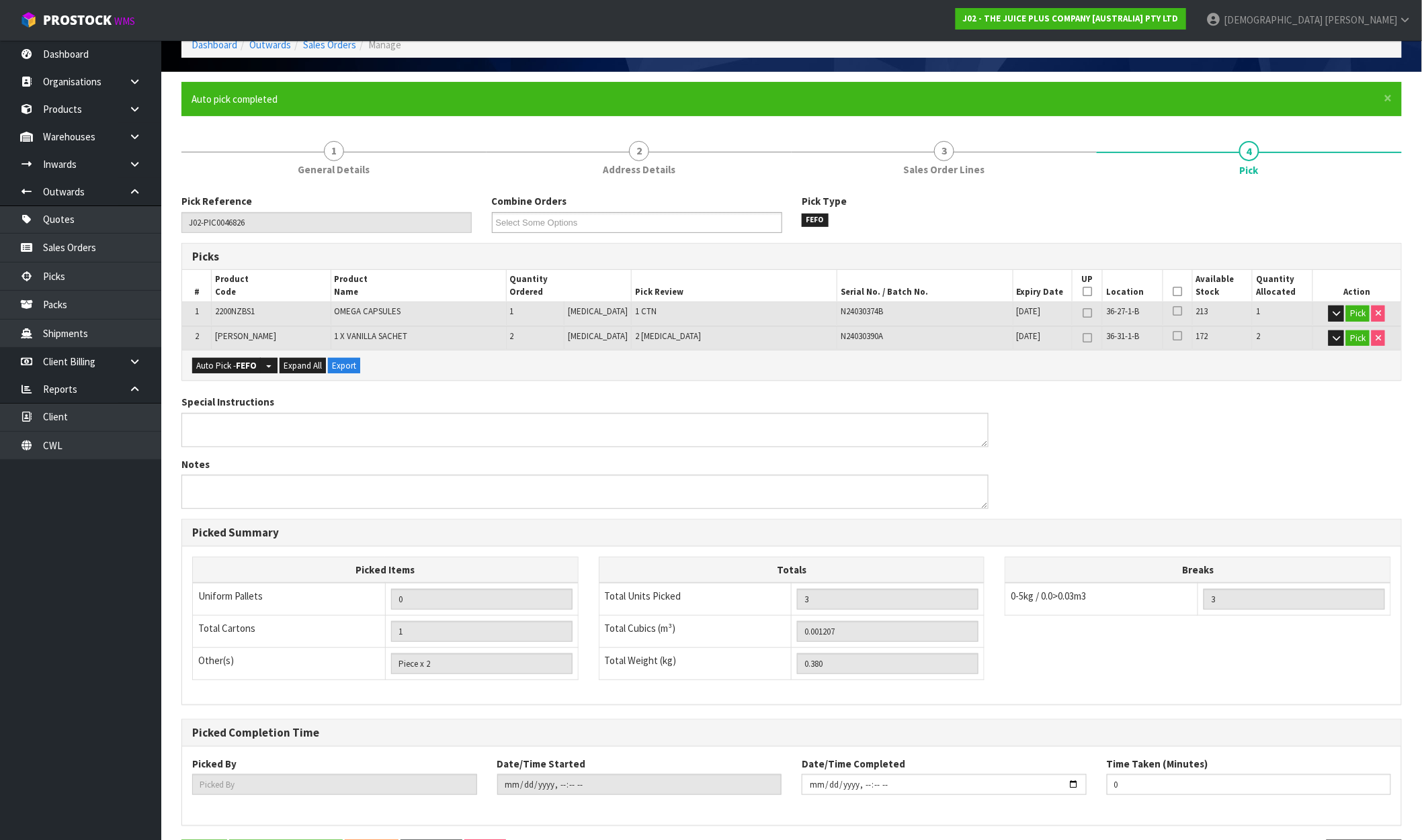
scroll to position [128, 0]
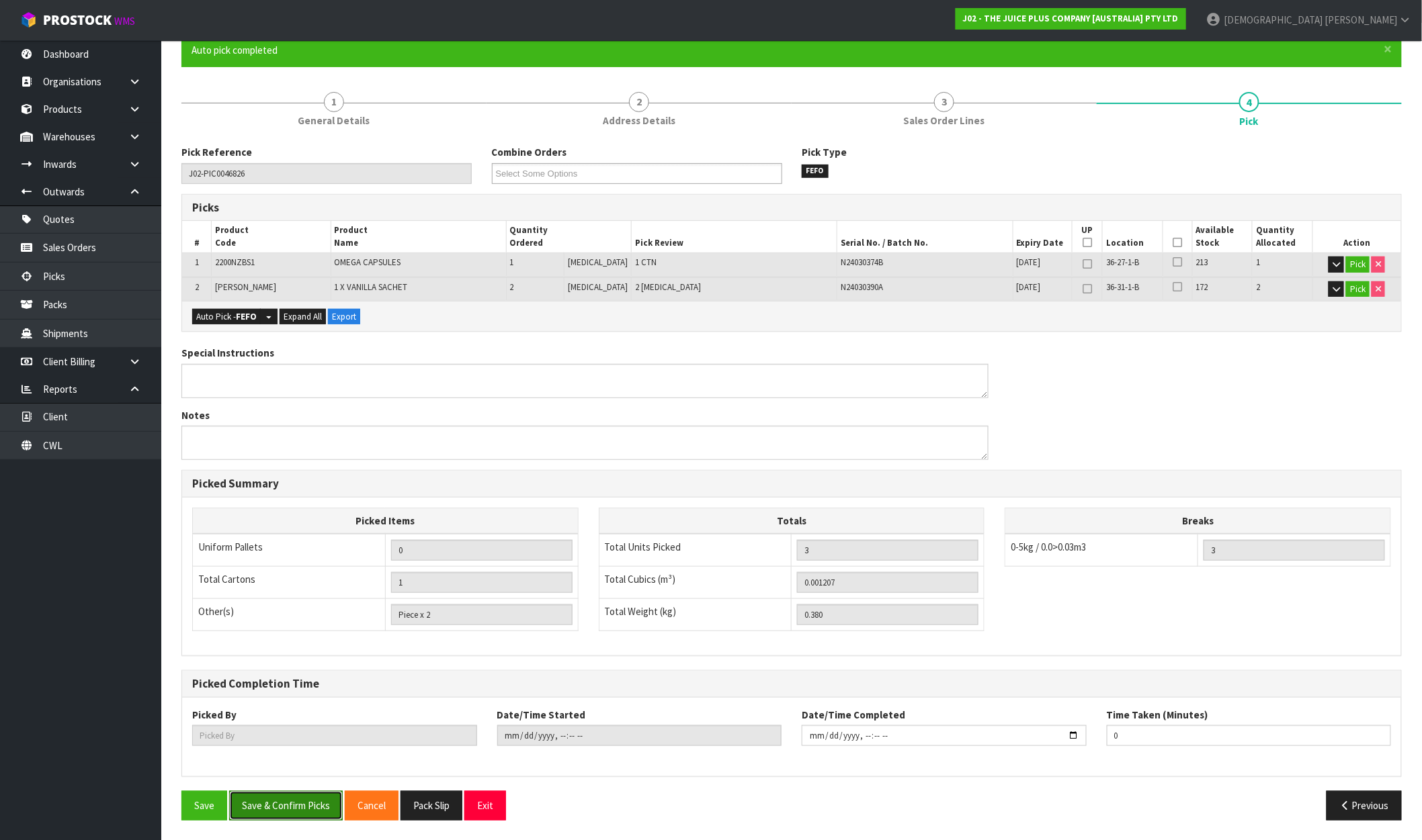
click at [309, 804] on button "Save & Confirm Picks" at bounding box center [286, 806] width 114 height 29
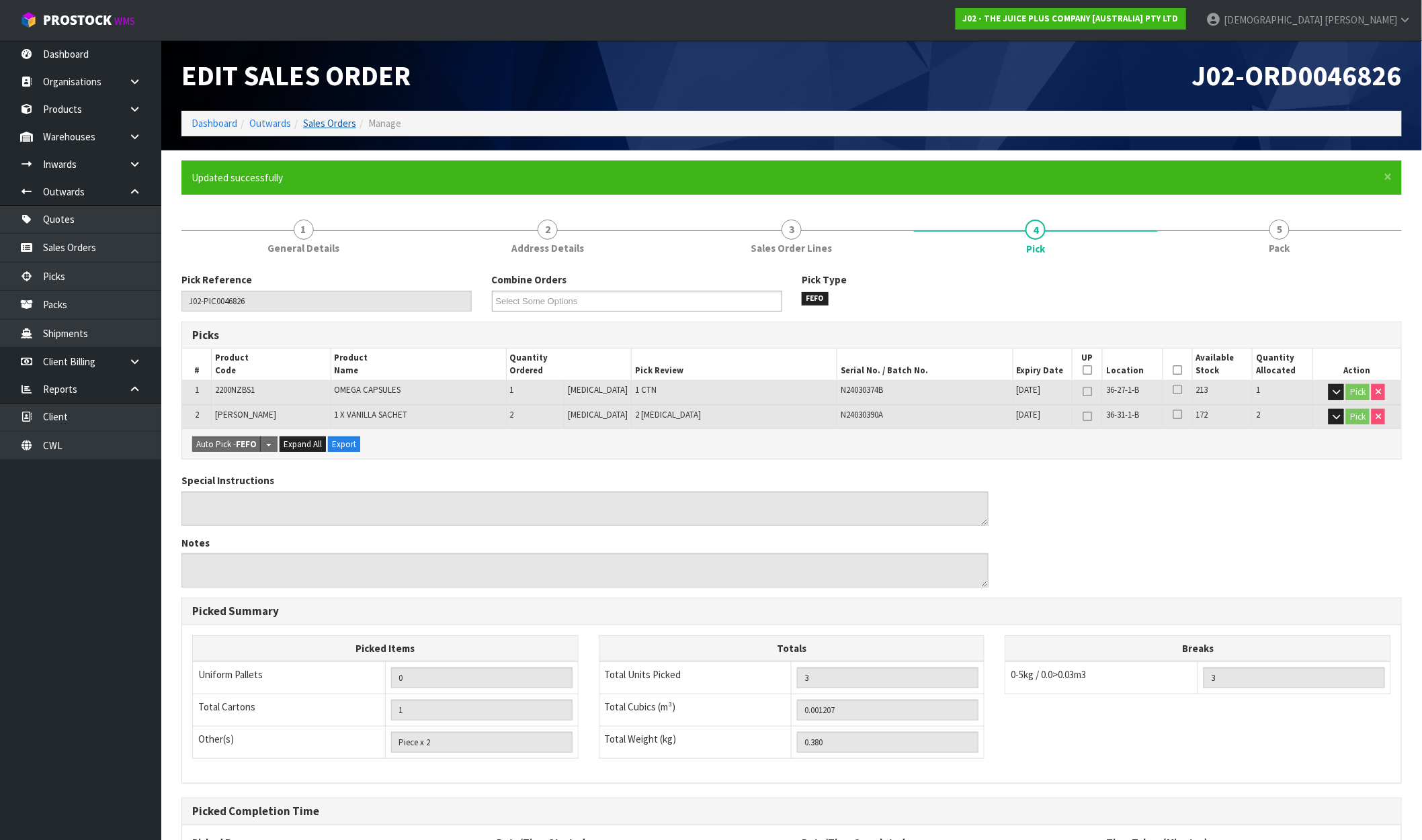
click at [334, 125] on link "Sales Orders" at bounding box center [329, 124] width 53 height 13
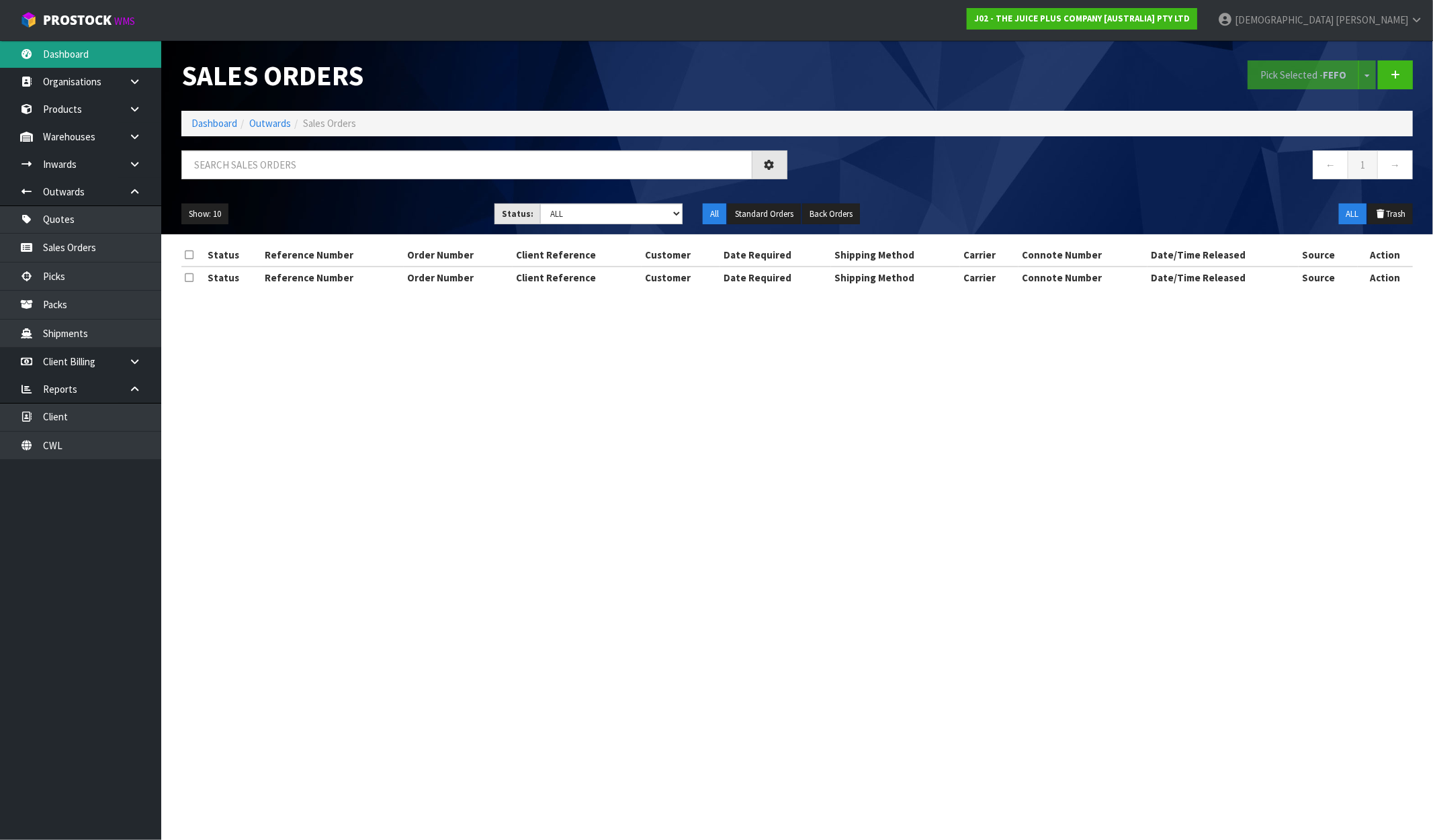
click at [72, 55] on link "Dashboard" at bounding box center [81, 54] width 161 height 28
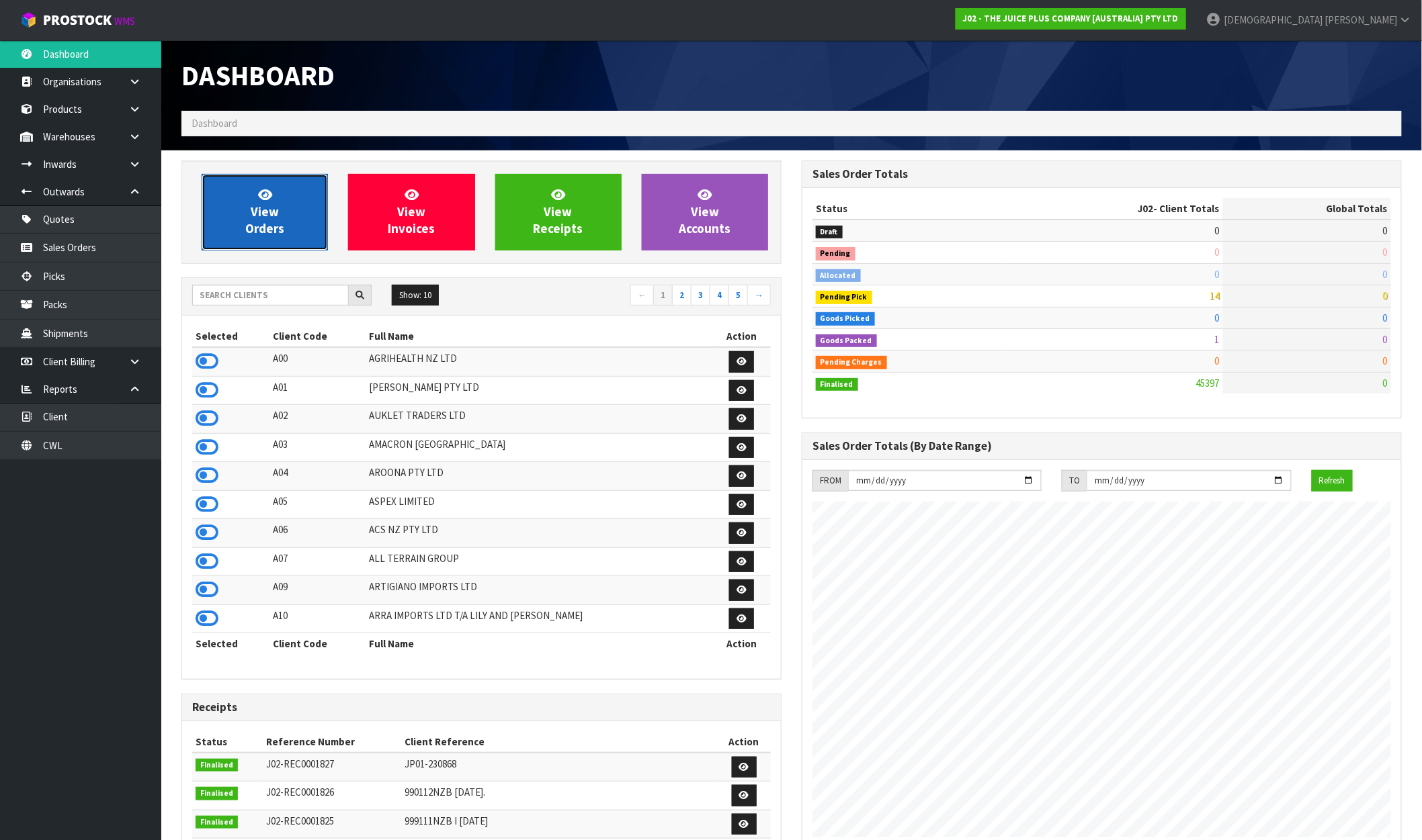
click at [254, 193] on link "View Orders" at bounding box center [264, 212] width 126 height 77
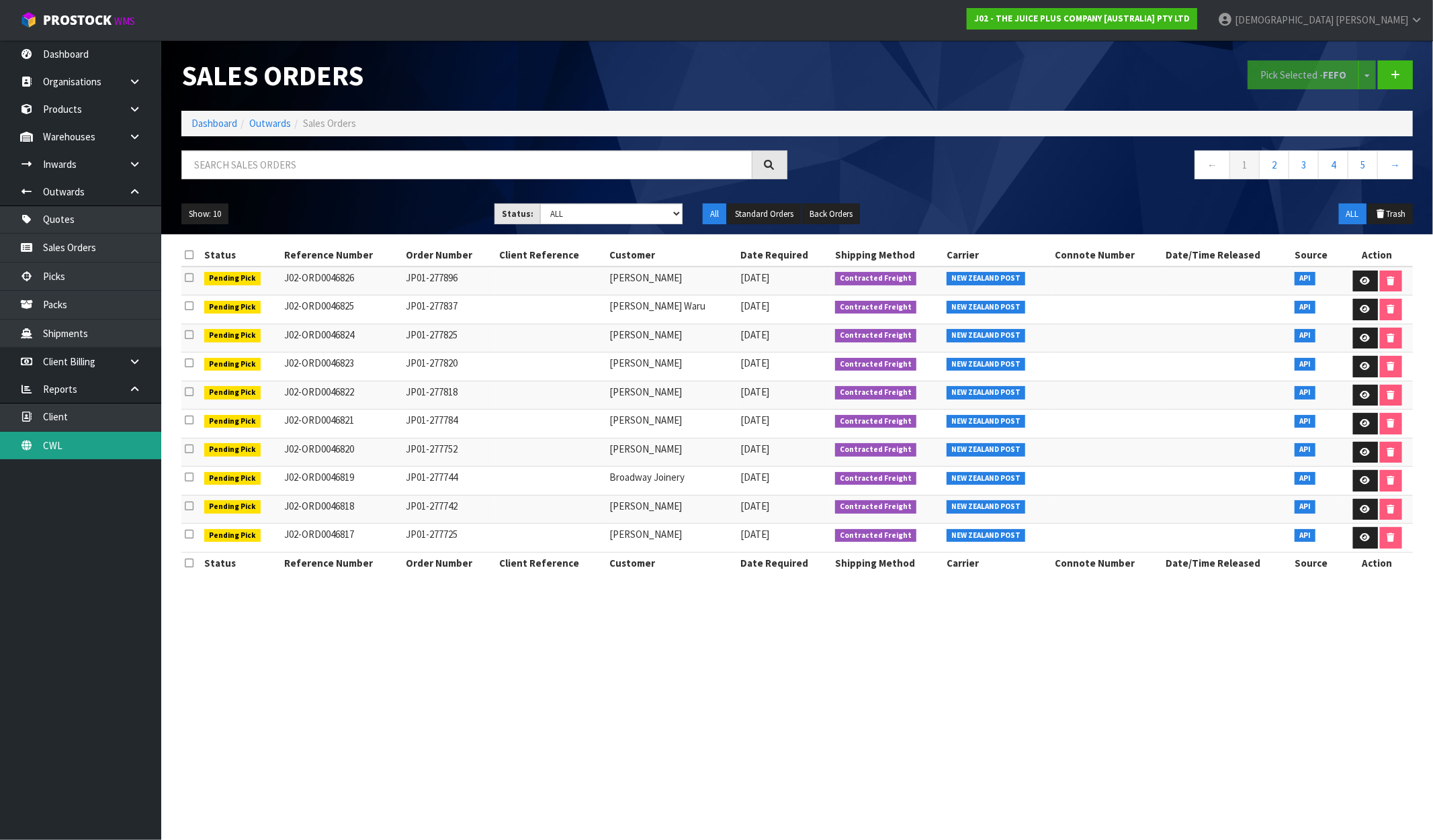
click at [64, 453] on link "CWL" at bounding box center [81, 445] width 161 height 28
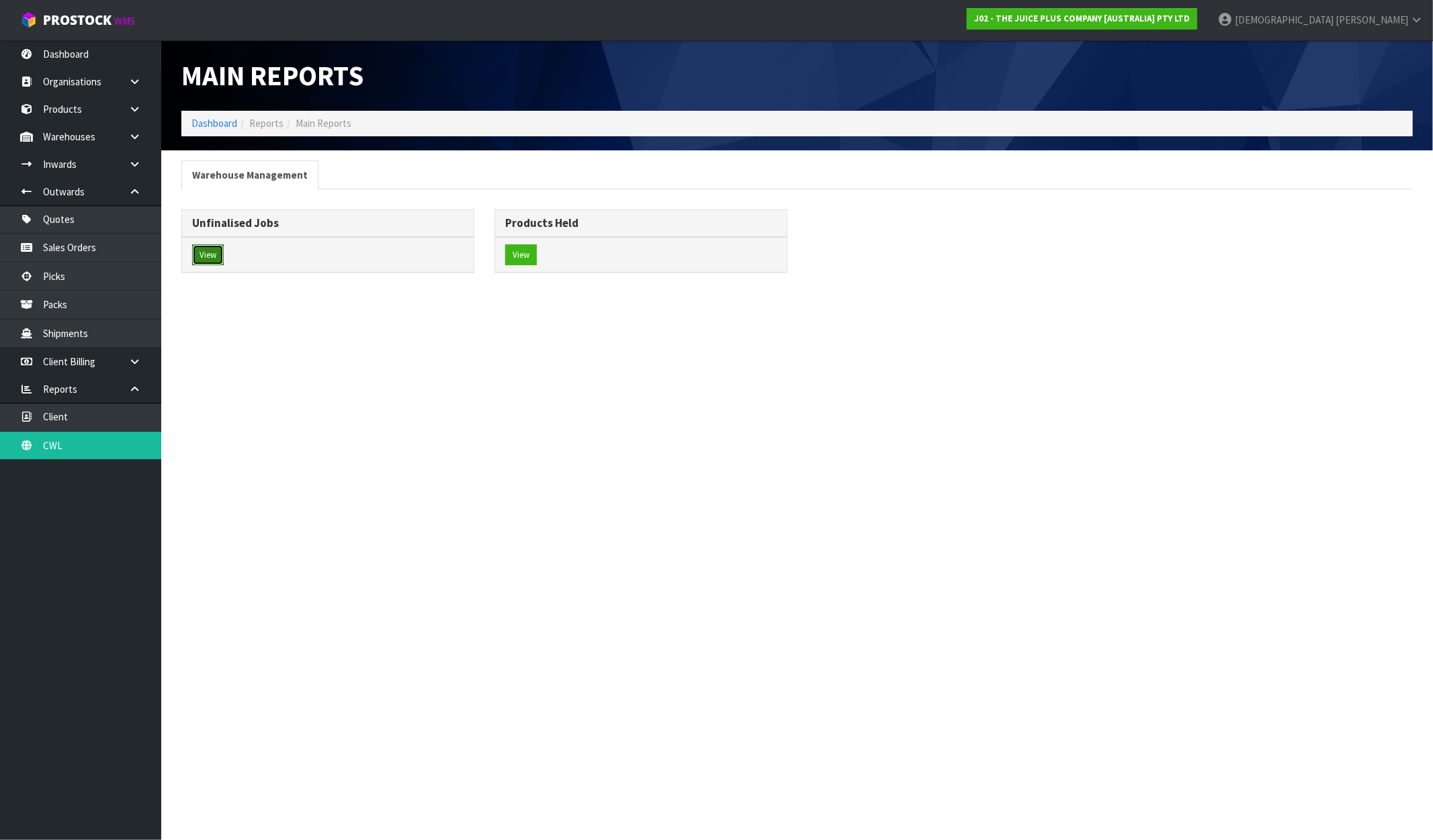
click at [210, 262] on button "View" at bounding box center [208, 255] width 31 height 21
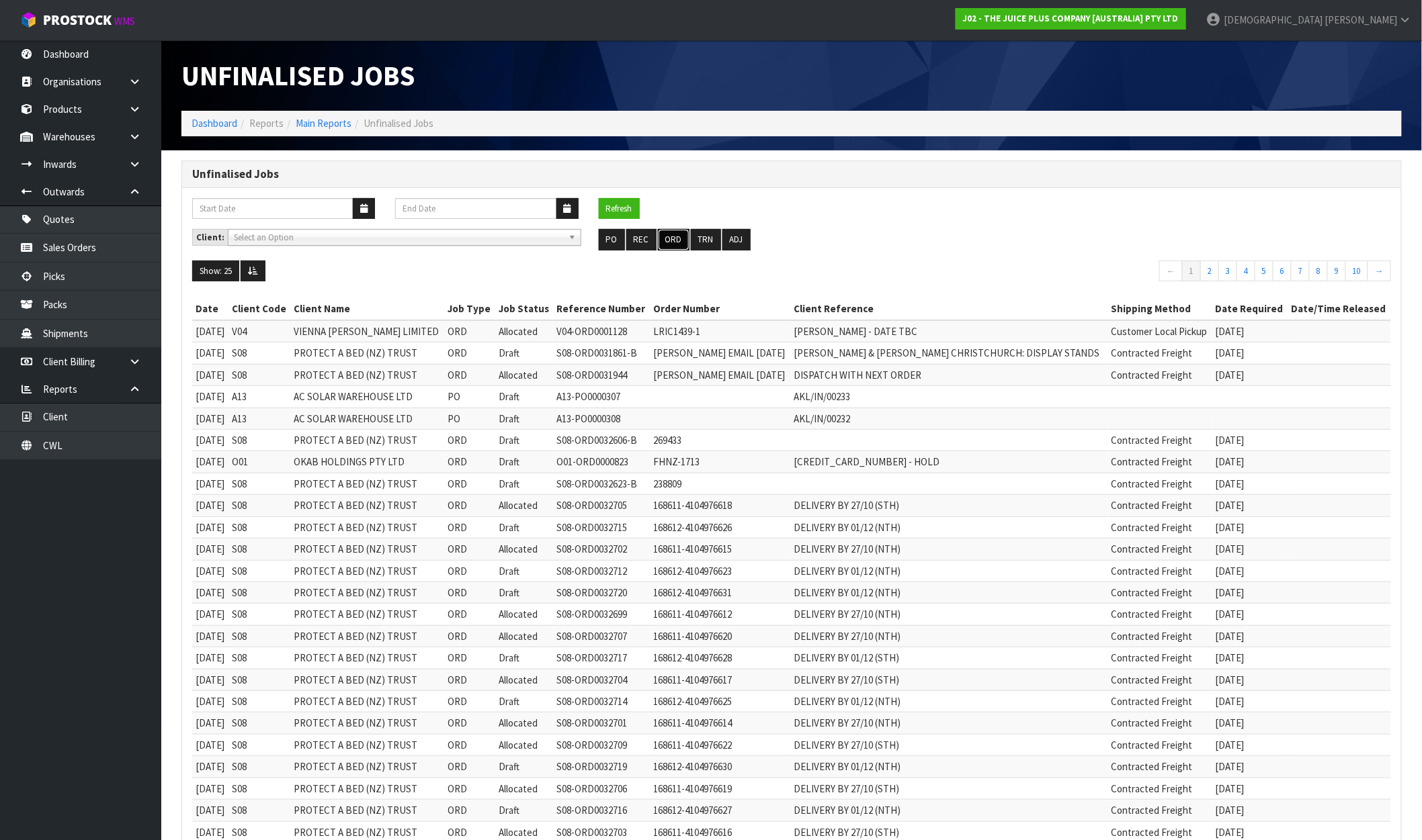
click at [673, 242] on button "ORD" at bounding box center [673, 240] width 31 height 21
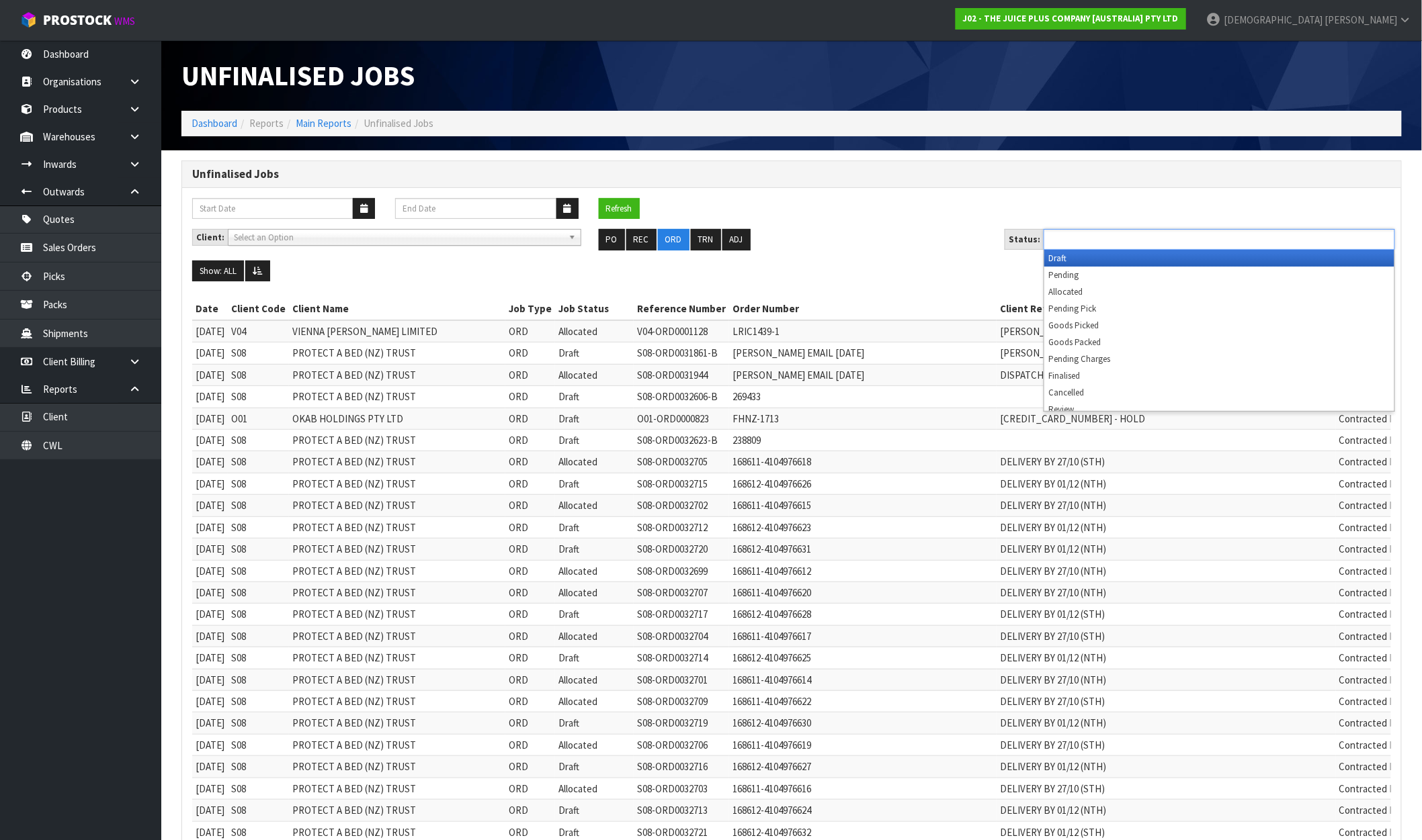
click at [1169, 236] on ul at bounding box center [1219, 239] width 351 height 21
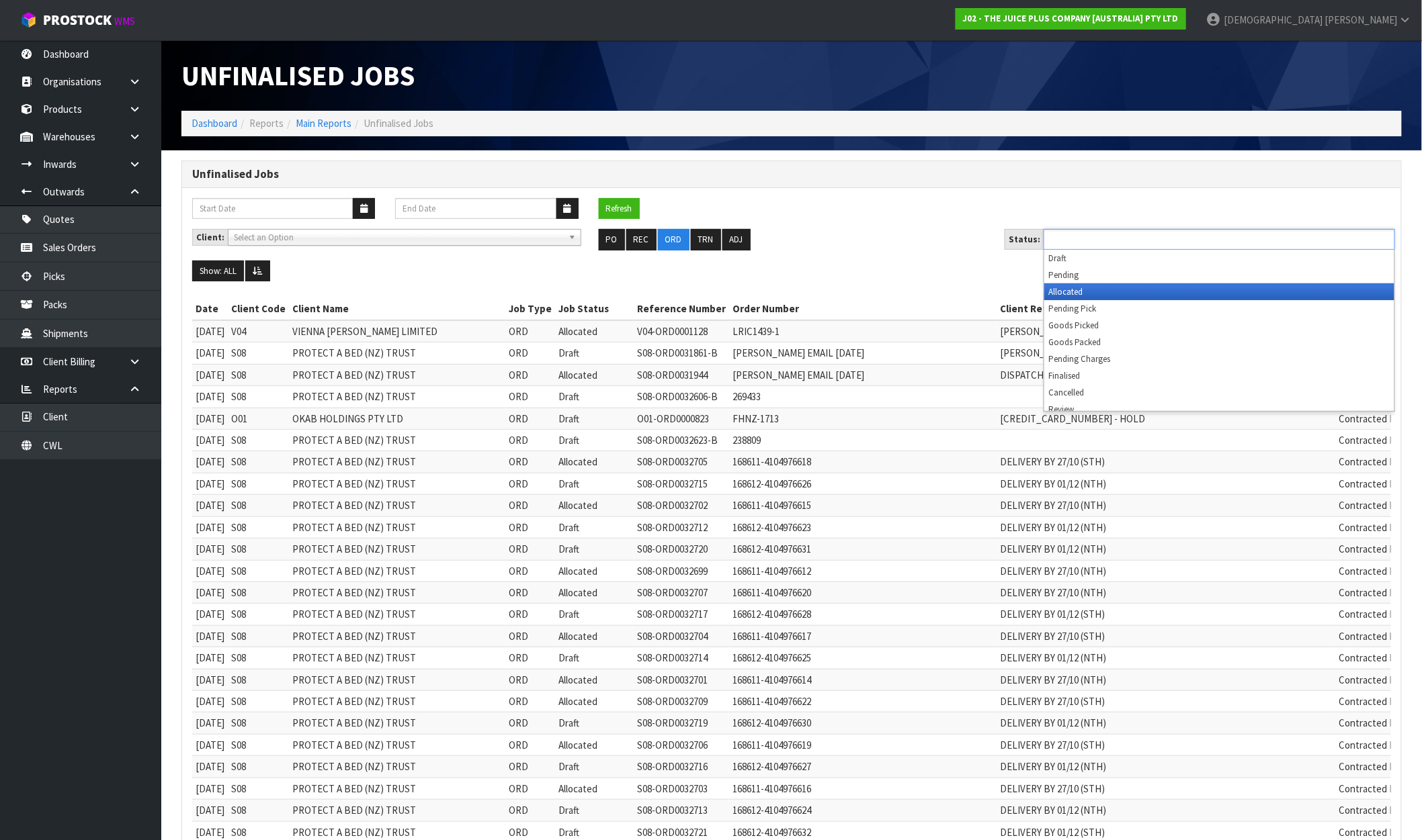
click at [1124, 289] on li "Allocated" at bounding box center [1219, 292] width 350 height 17
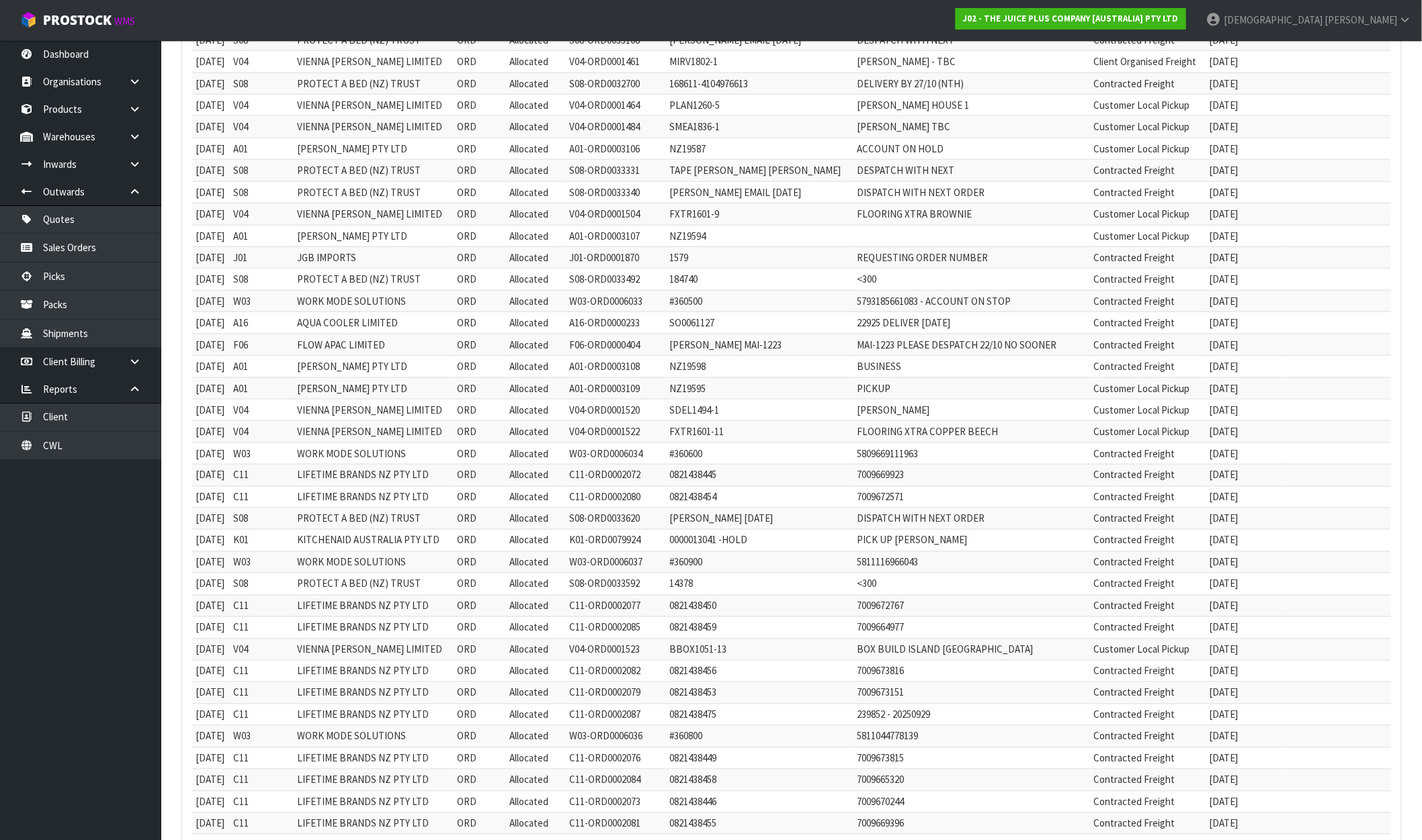
scroll to position [919, 0]
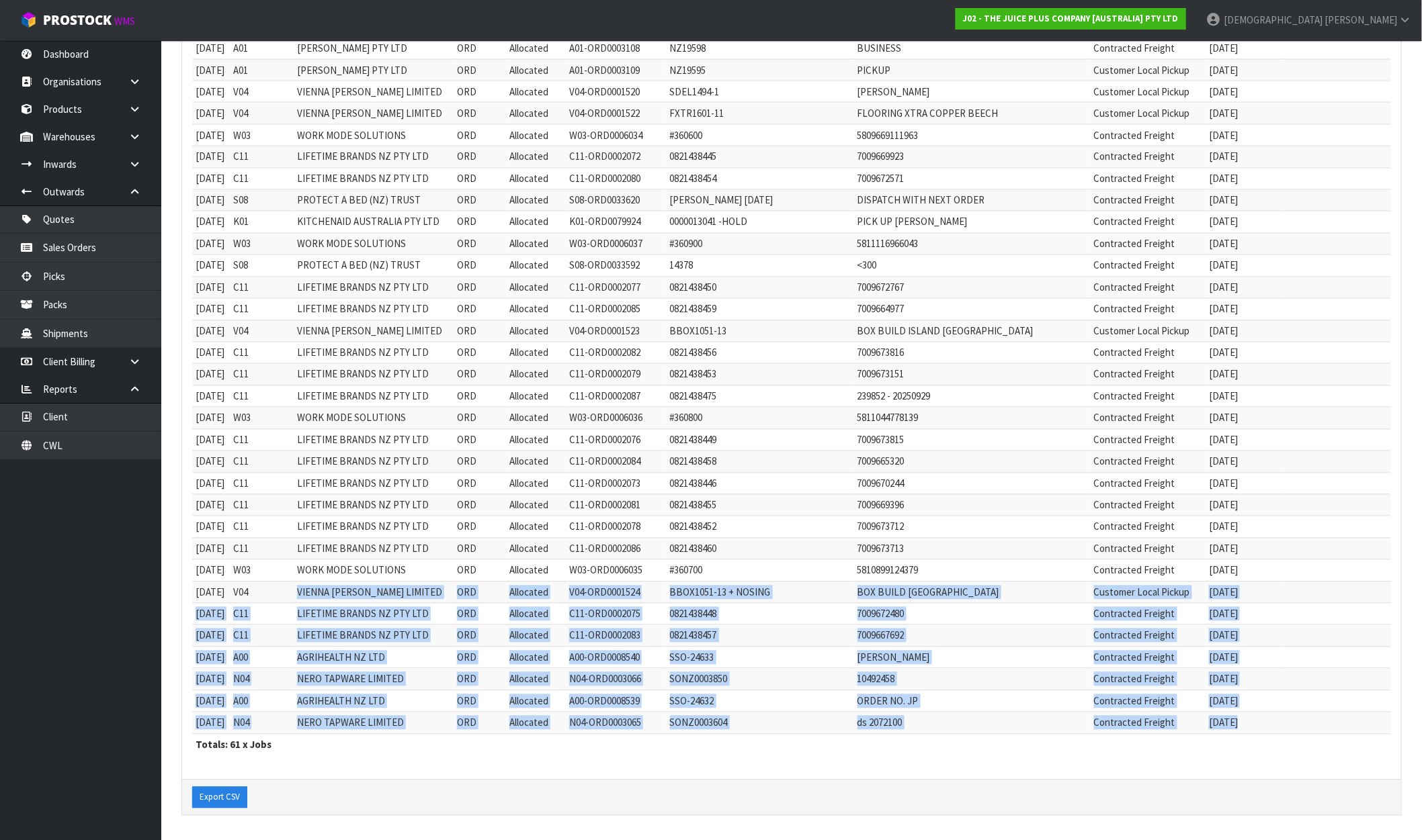
drag, startPoint x: 317, startPoint y: 590, endPoint x: 1294, endPoint y: 726, distance: 986.4
click at [1294, 726] on tbody "19/11/2024 V04 VIENNA WOODS LIMITED ORD Allocated V04-ORD0001128 LRIC1439-1 LIS…" at bounding box center [792, 70] width 1199 height 1329
drag, startPoint x: 311, startPoint y: 438, endPoint x: 1331, endPoint y: 743, distance: 1064.6
click at [1331, 743] on table "Date Client Code Client Name Job Type Job Status Reference Number Order Number …" at bounding box center [792, 69] width 1199 height 1372
click at [894, 600] on td "BOX BUILD ISLA NOSING" at bounding box center [972, 593] width 237 height 21
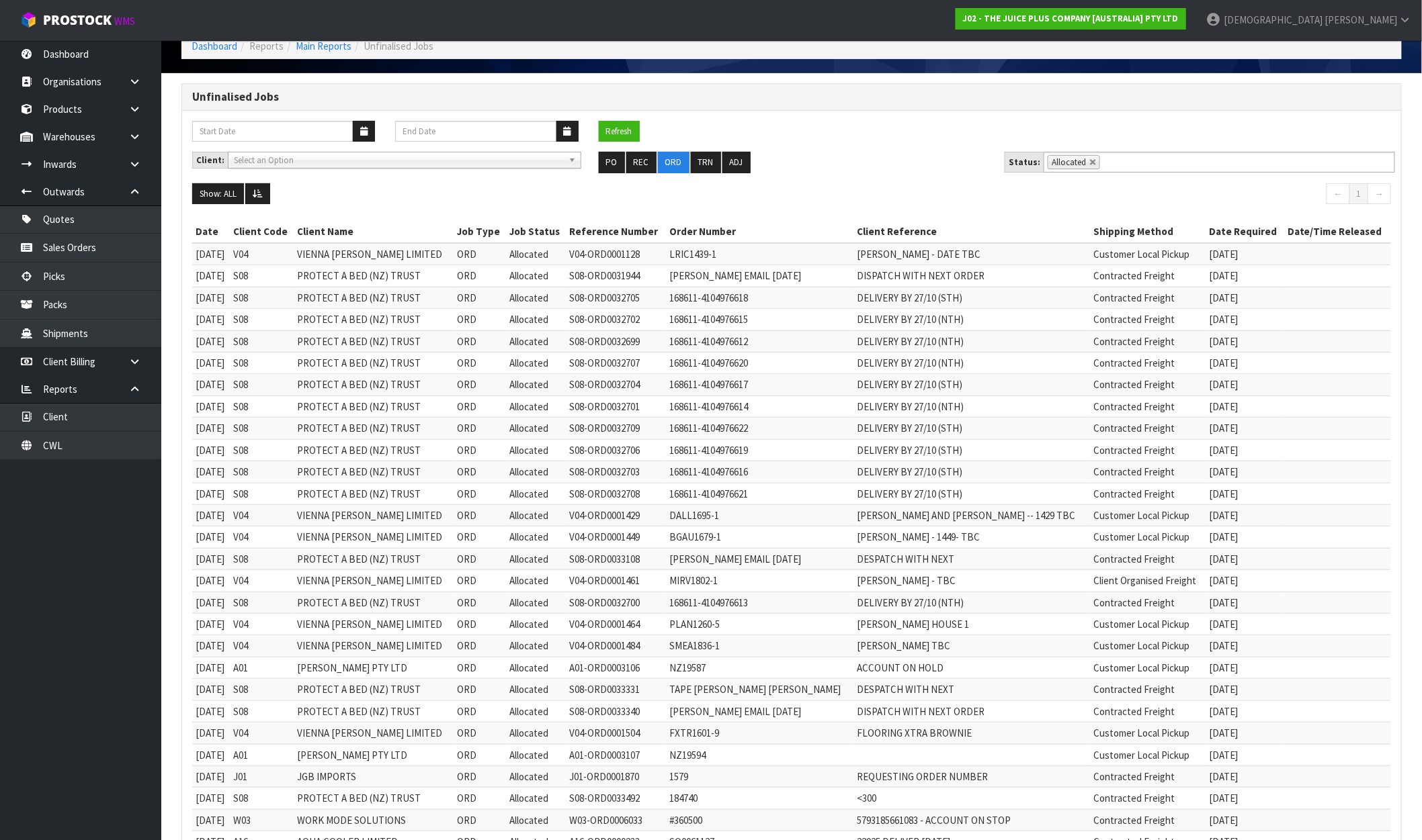
scroll to position [0, 0]
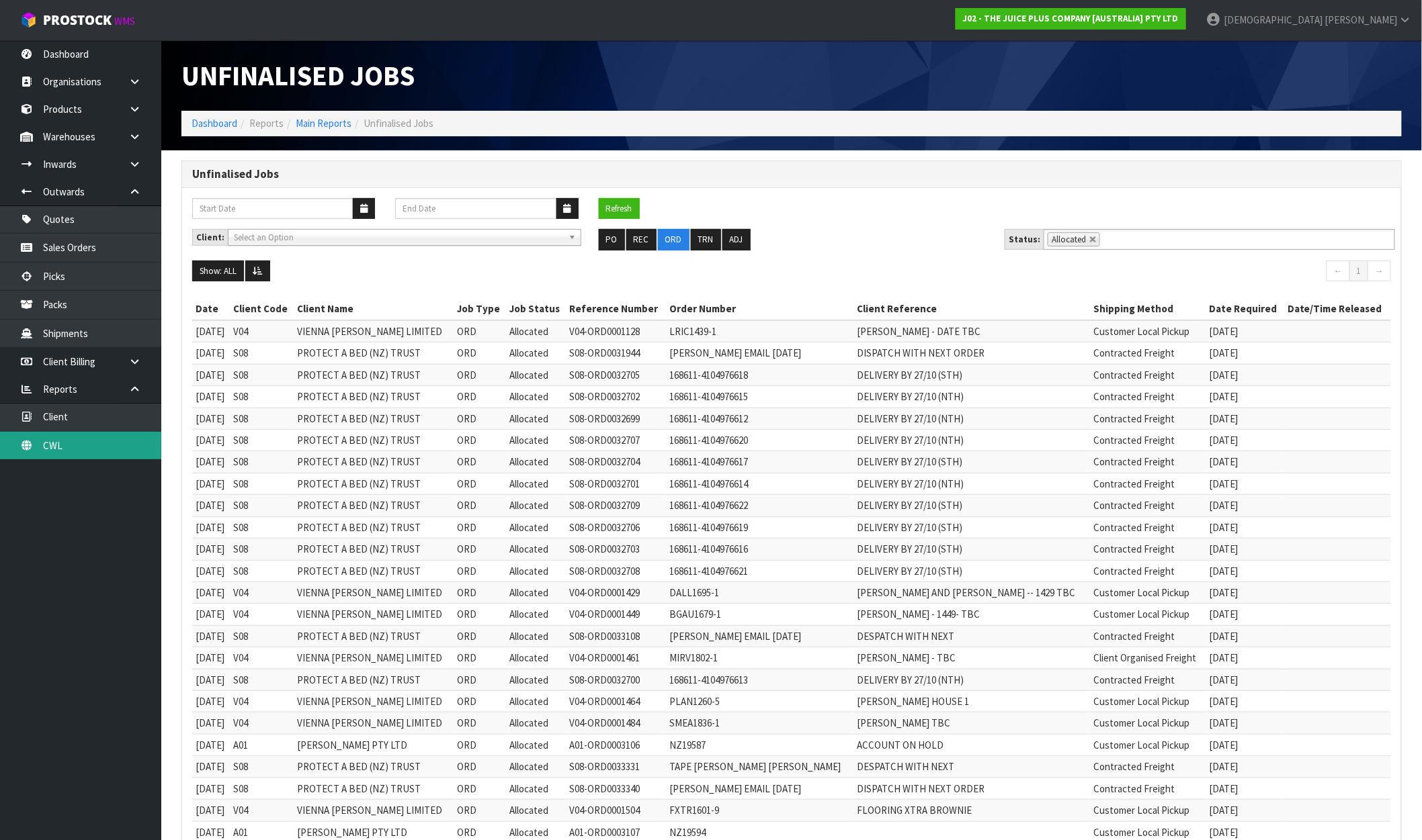
click at [74, 452] on link "CWL" at bounding box center [81, 445] width 161 height 28
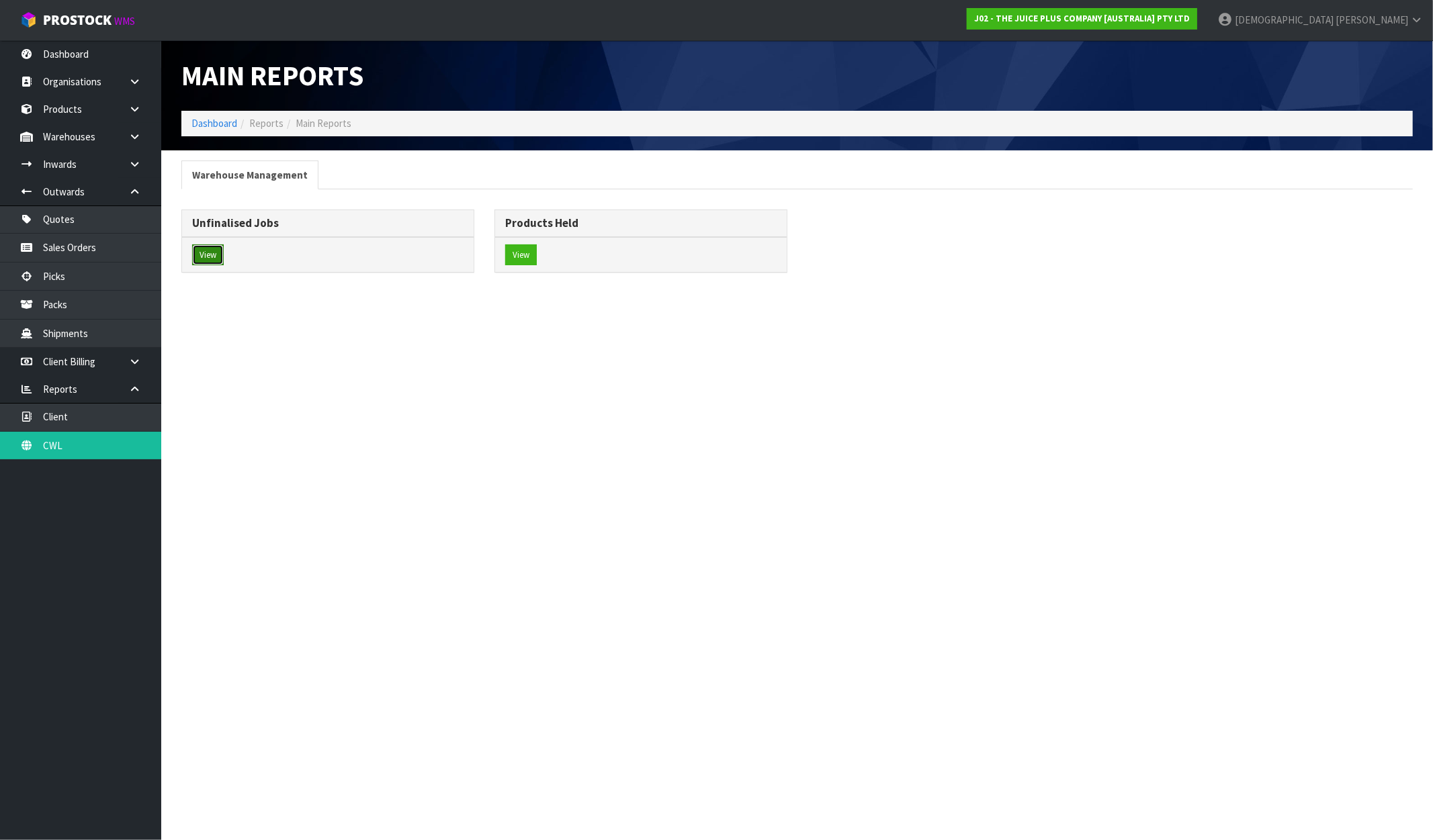
click at [217, 255] on button "View" at bounding box center [208, 255] width 31 height 21
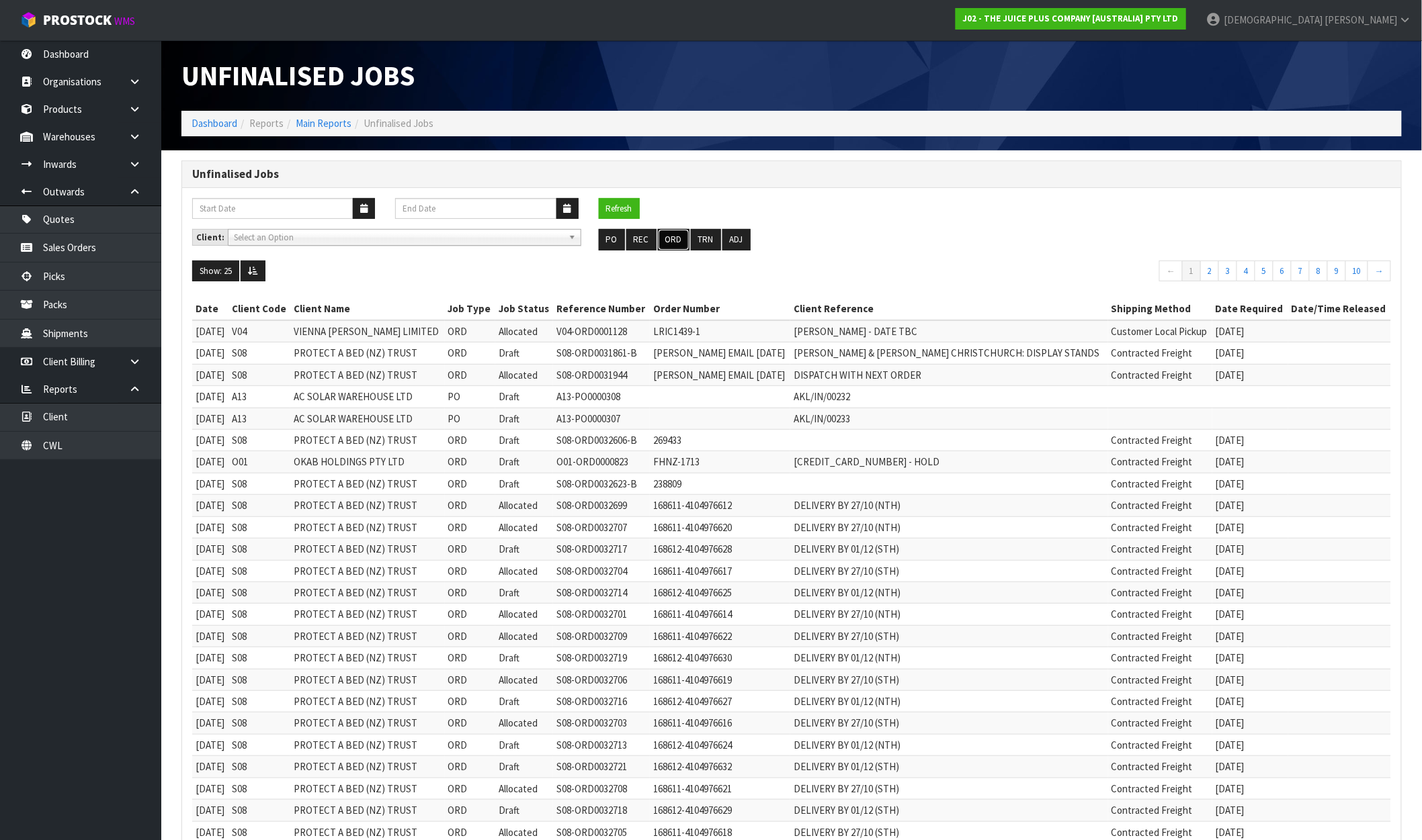
click at [668, 243] on button "ORD" at bounding box center [673, 240] width 31 height 21
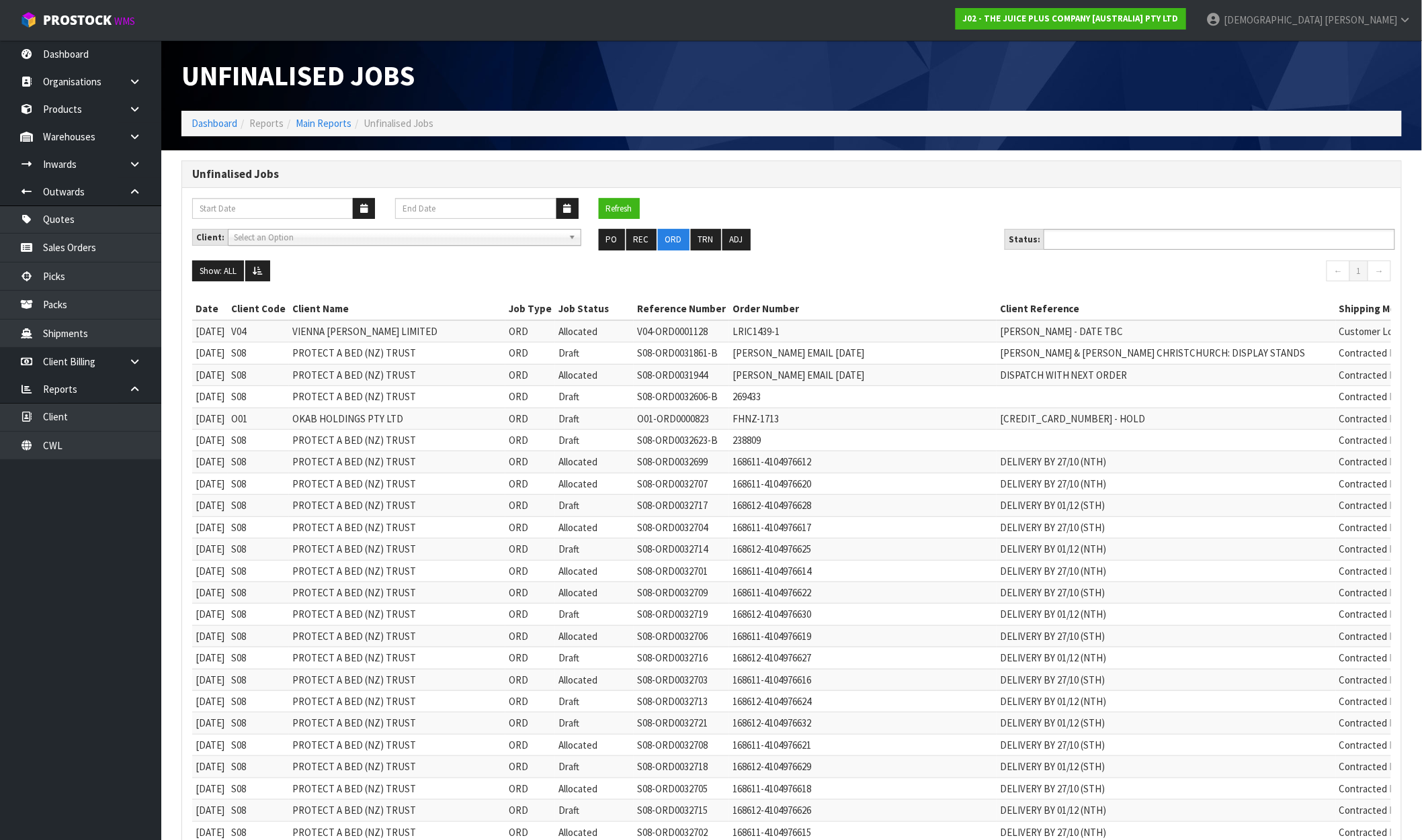
click at [1244, 244] on ul at bounding box center [1219, 239] width 351 height 21
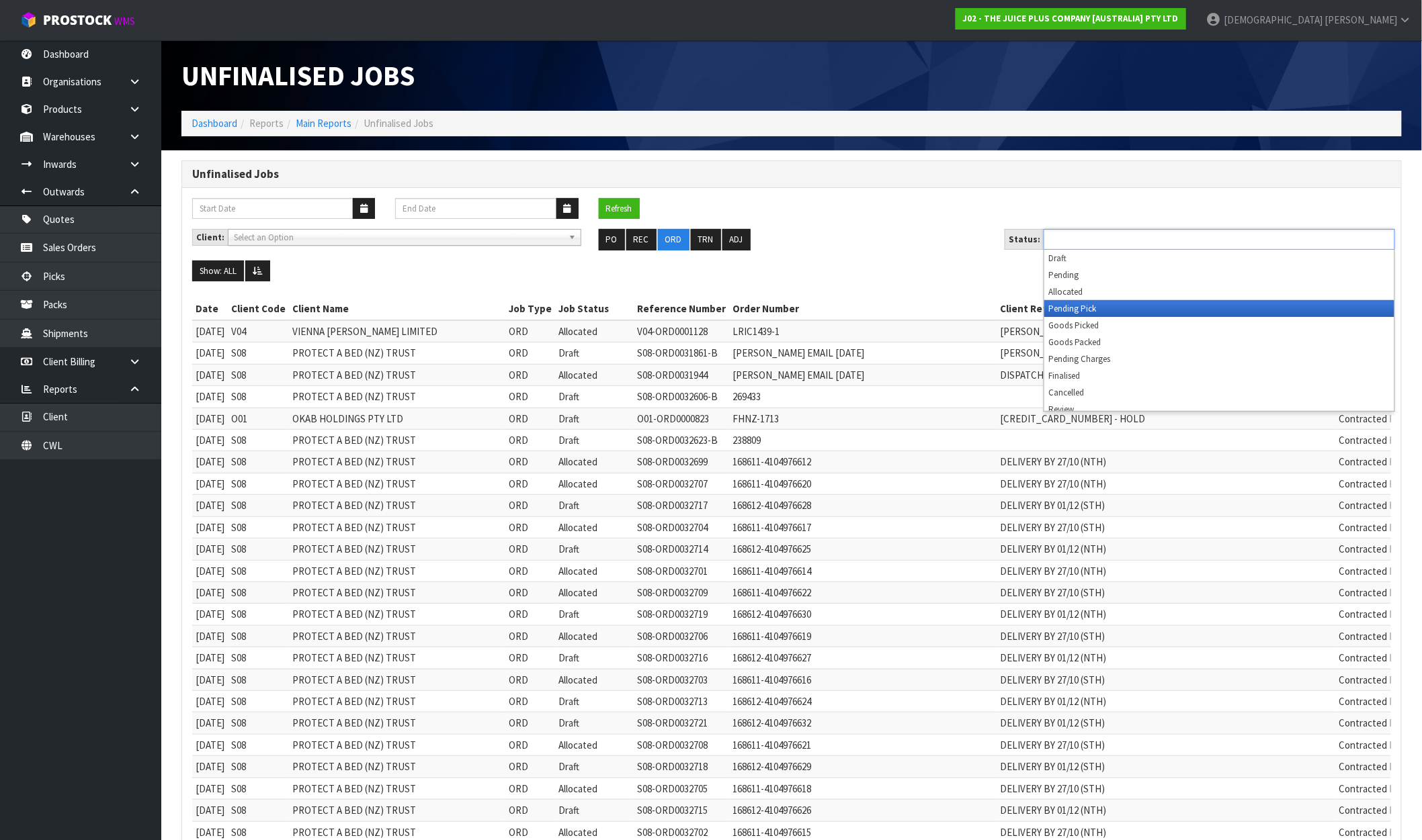
click at [1158, 300] on li "Pending Pick" at bounding box center [1219, 308] width 350 height 17
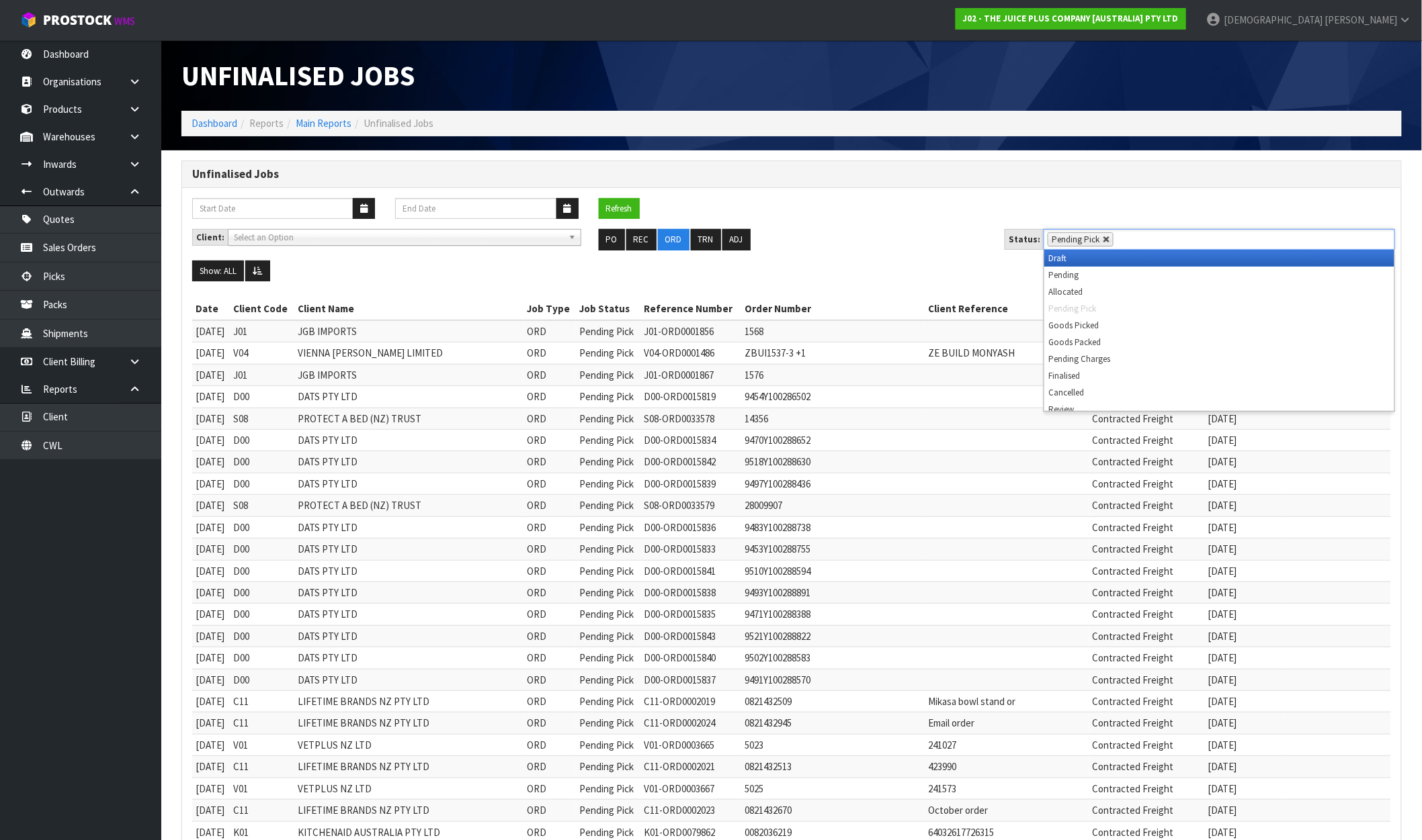
click at [1105, 244] on link at bounding box center [1107, 239] width 8 height 8
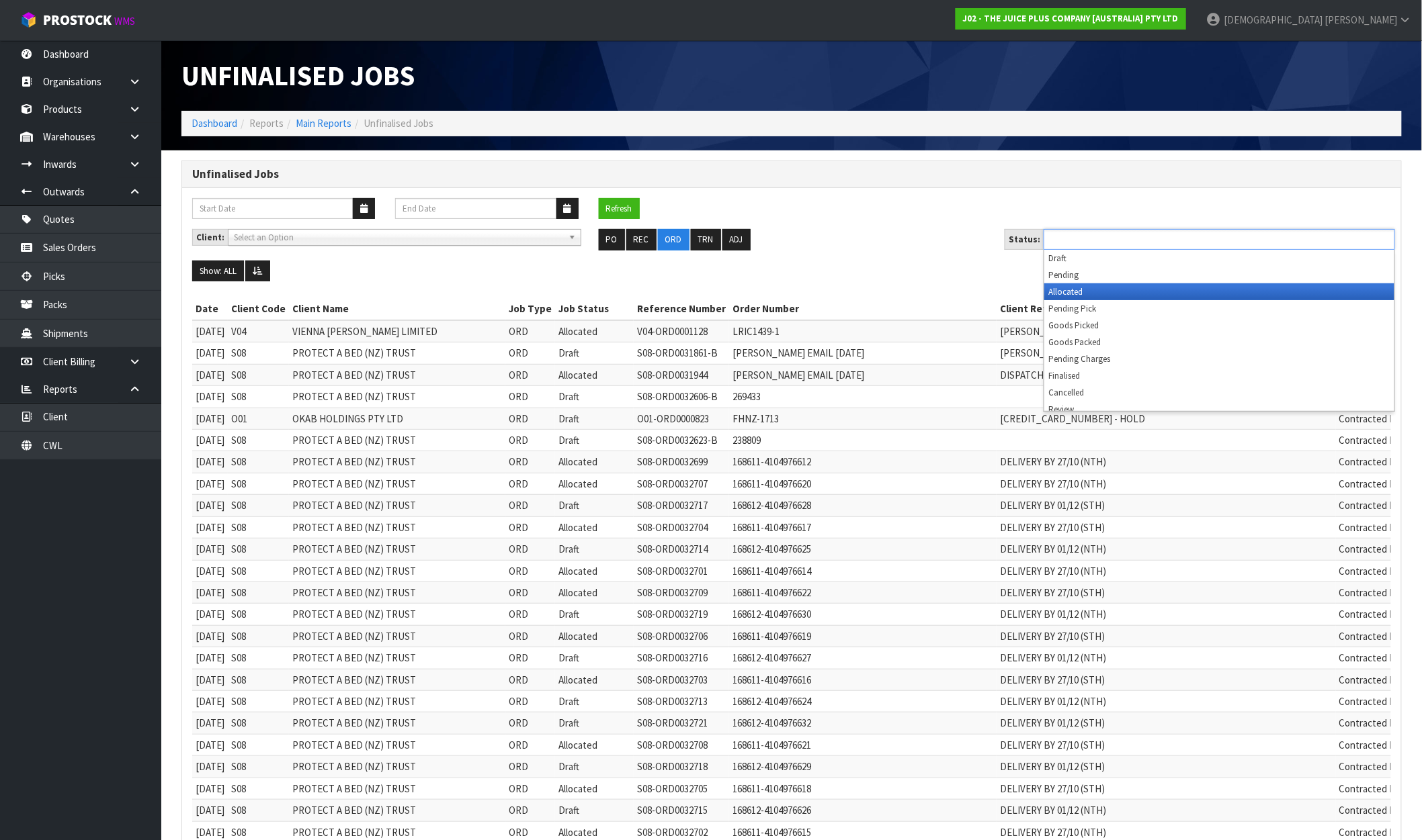
click at [1078, 289] on li "Allocated" at bounding box center [1219, 292] width 350 height 17
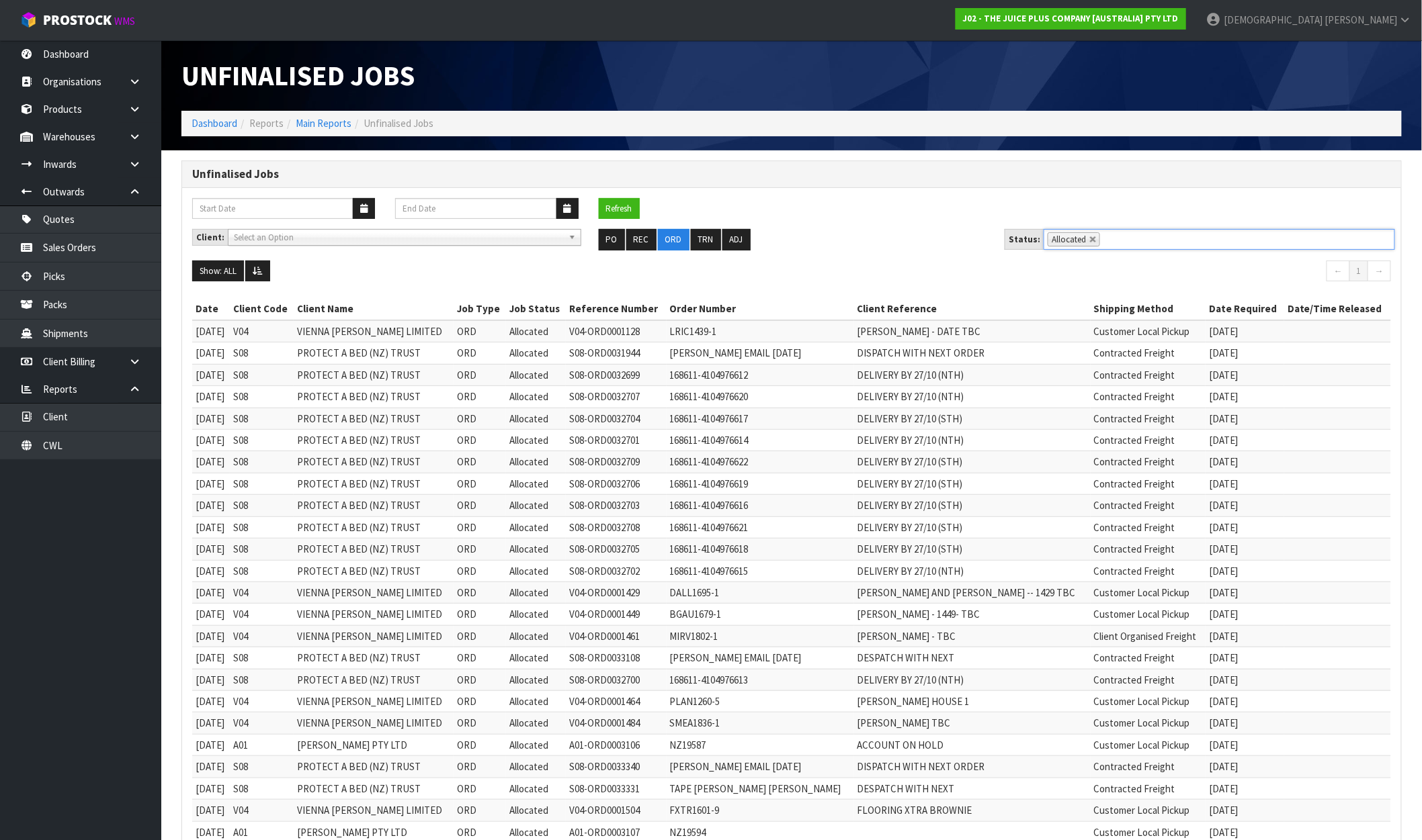
click at [964, 262] on nav "← 1 →" at bounding box center [1097, 273] width 590 height 25
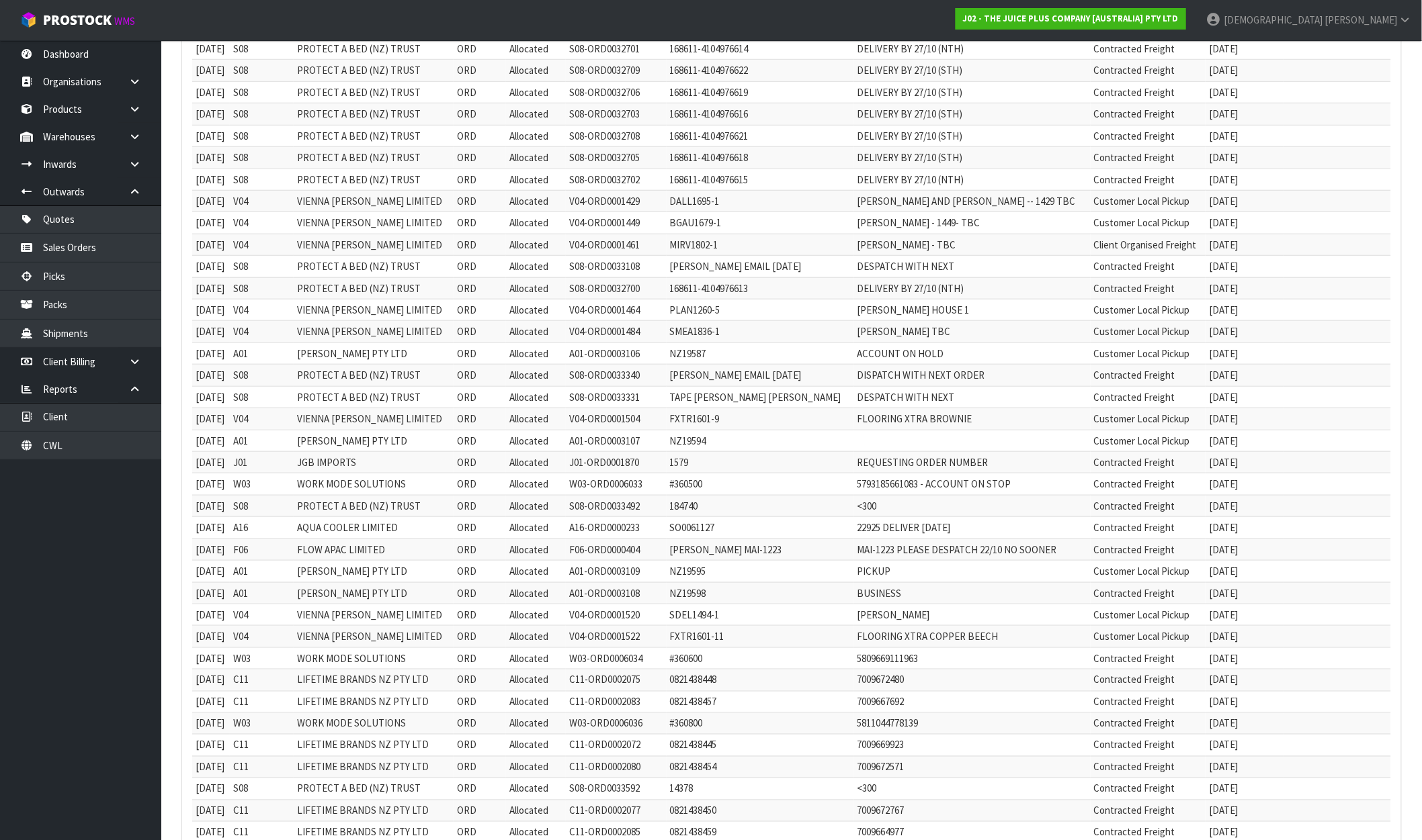
scroll to position [853, 0]
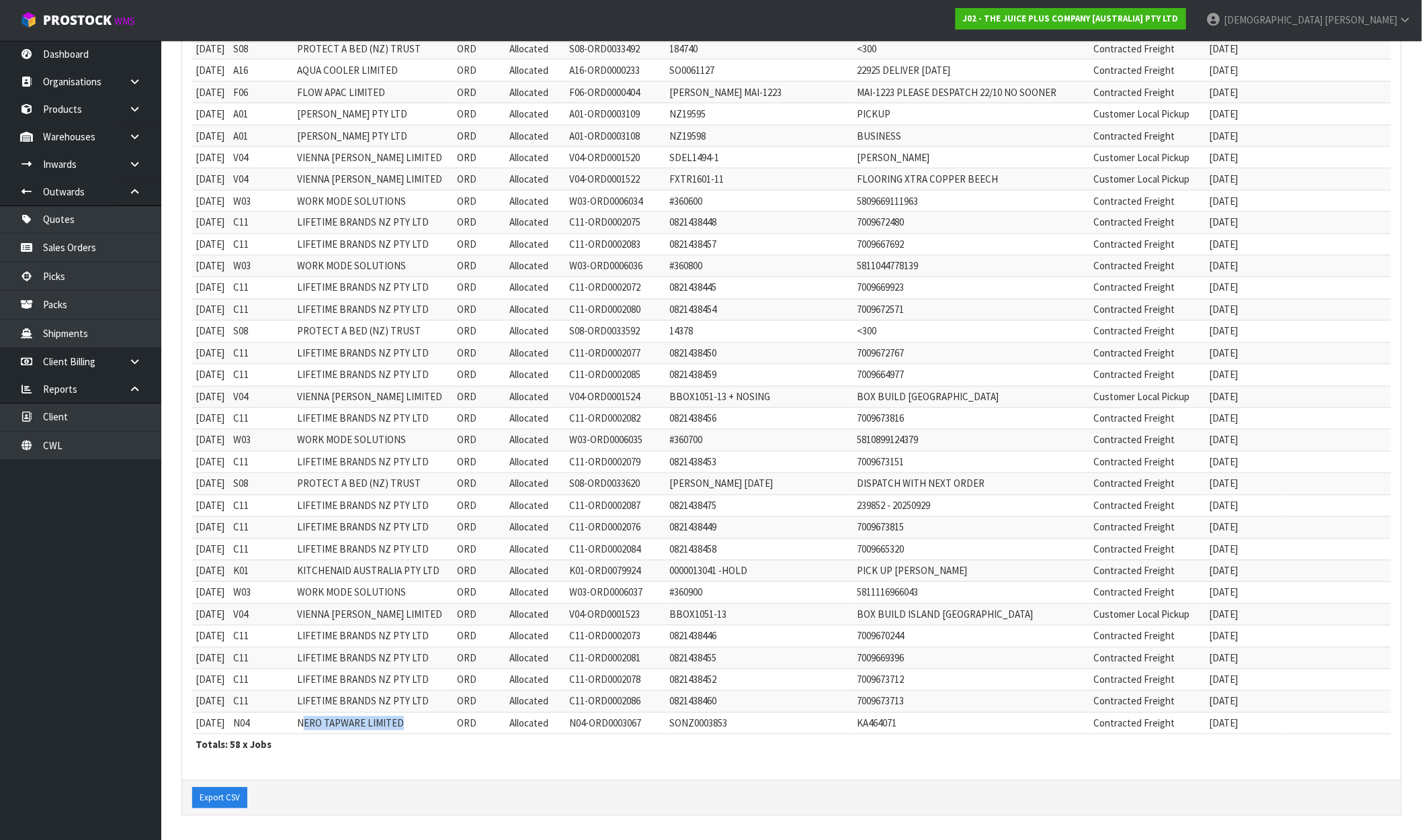
drag, startPoint x: 320, startPoint y: 722, endPoint x: 421, endPoint y: 716, distance: 101.2
click at [421, 716] on td "NERO TAPWARE LIMITED" at bounding box center [374, 724] width 160 height 21
click at [413, 695] on td "LIFETIME BRANDS NZ PTY LTD" at bounding box center [374, 702] width 160 height 21
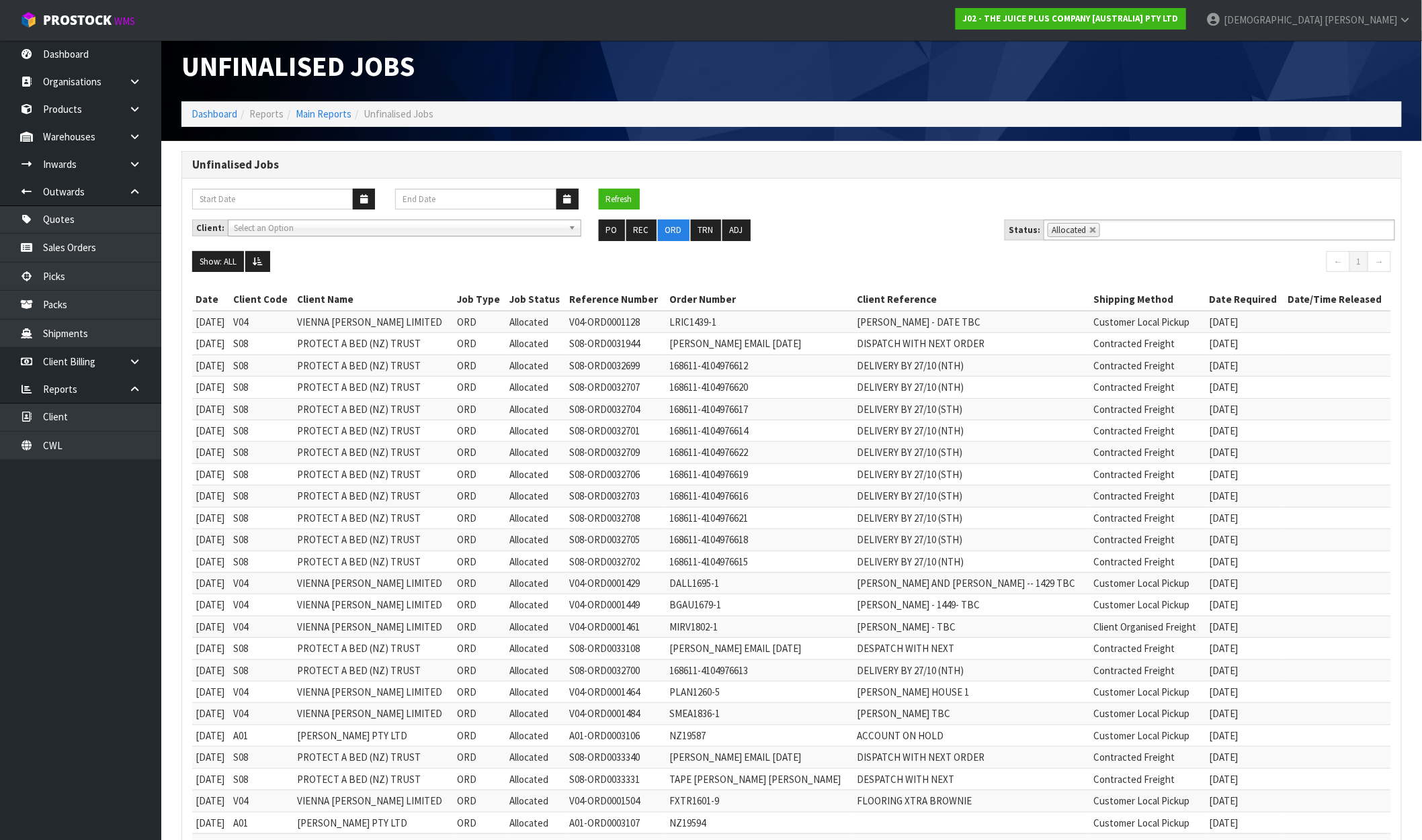
scroll to position [0, 0]
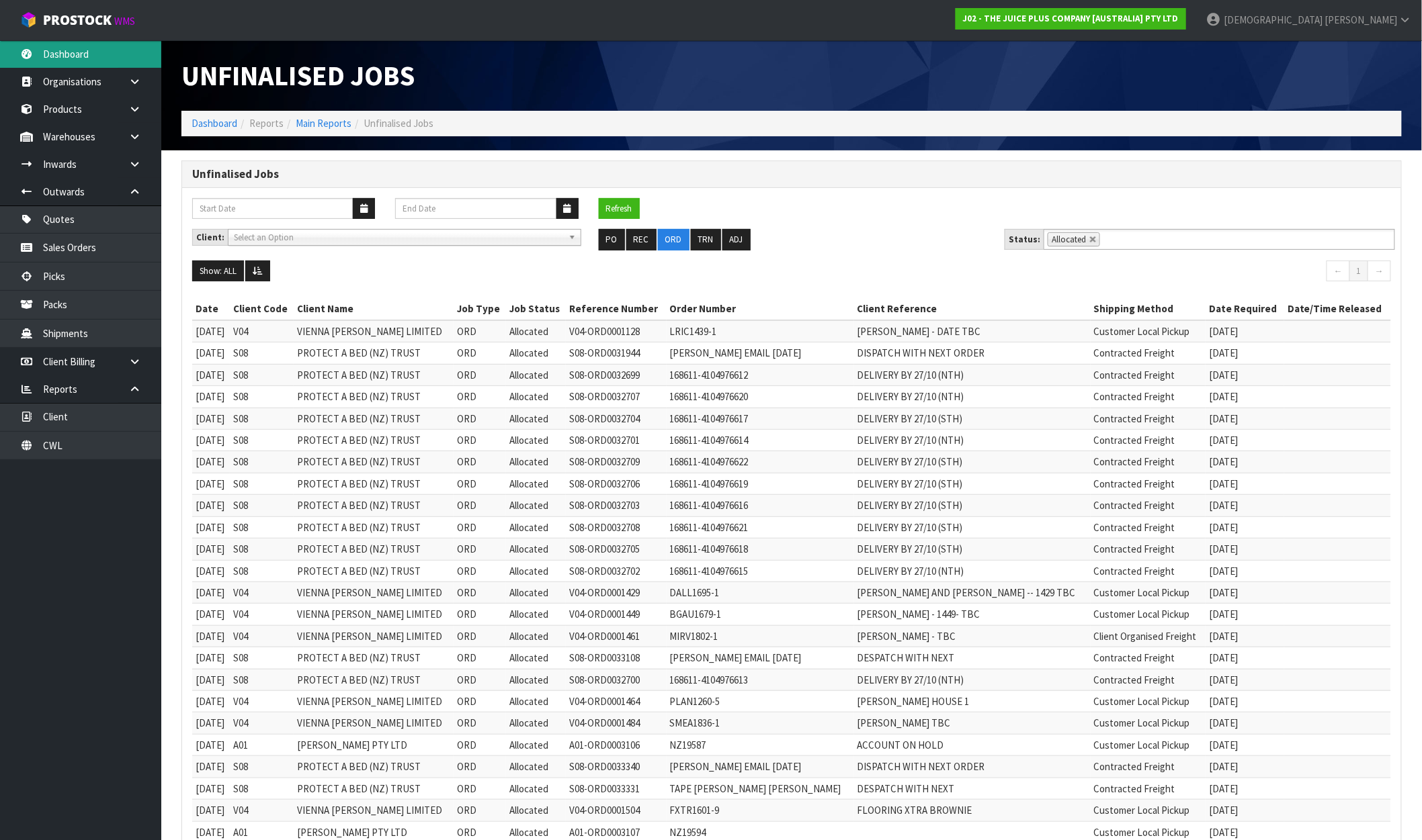
click at [89, 45] on link "Dashboard" at bounding box center [81, 54] width 161 height 28
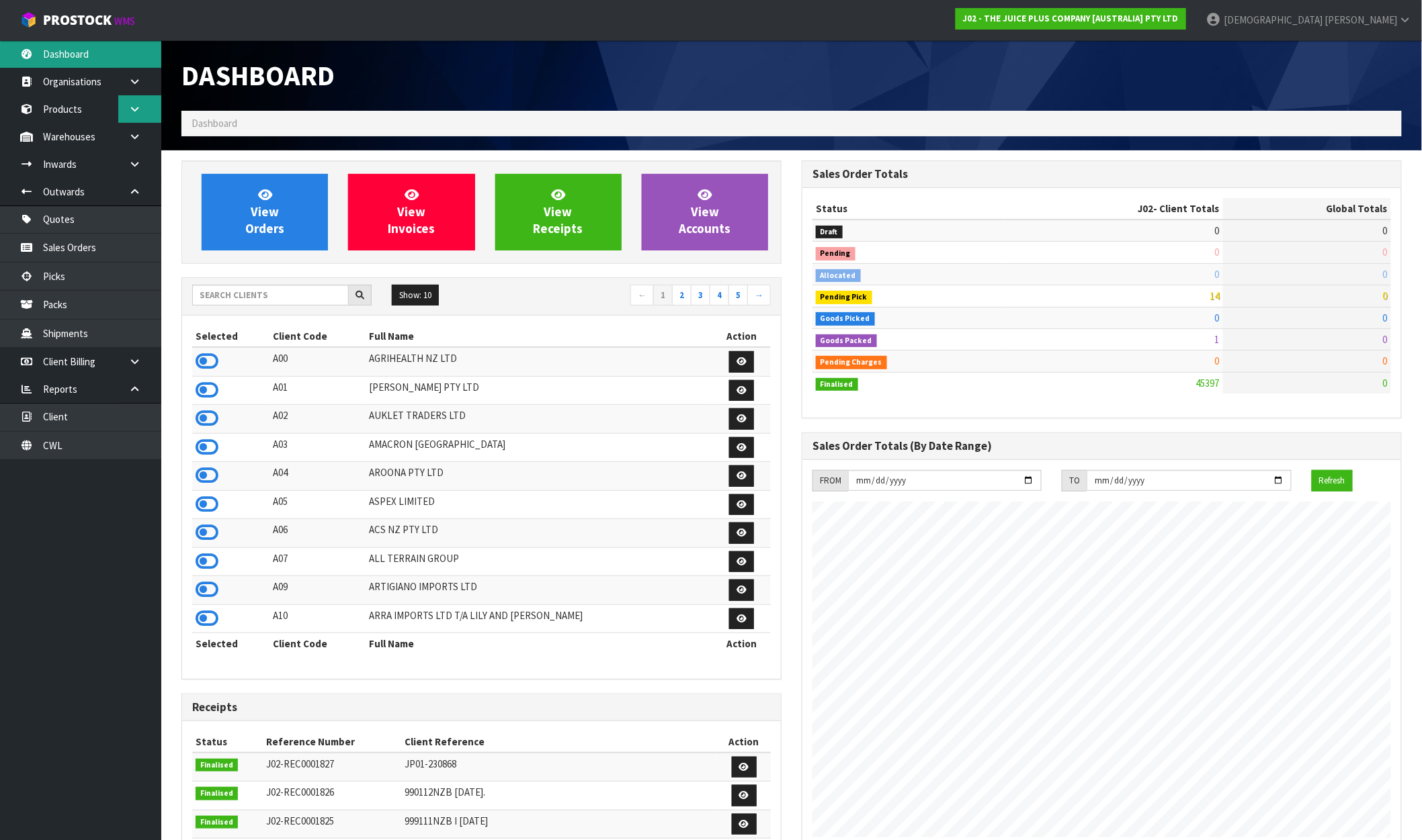
scroll to position [1017, 620]
click at [203, 366] on icon at bounding box center [207, 361] width 23 height 21
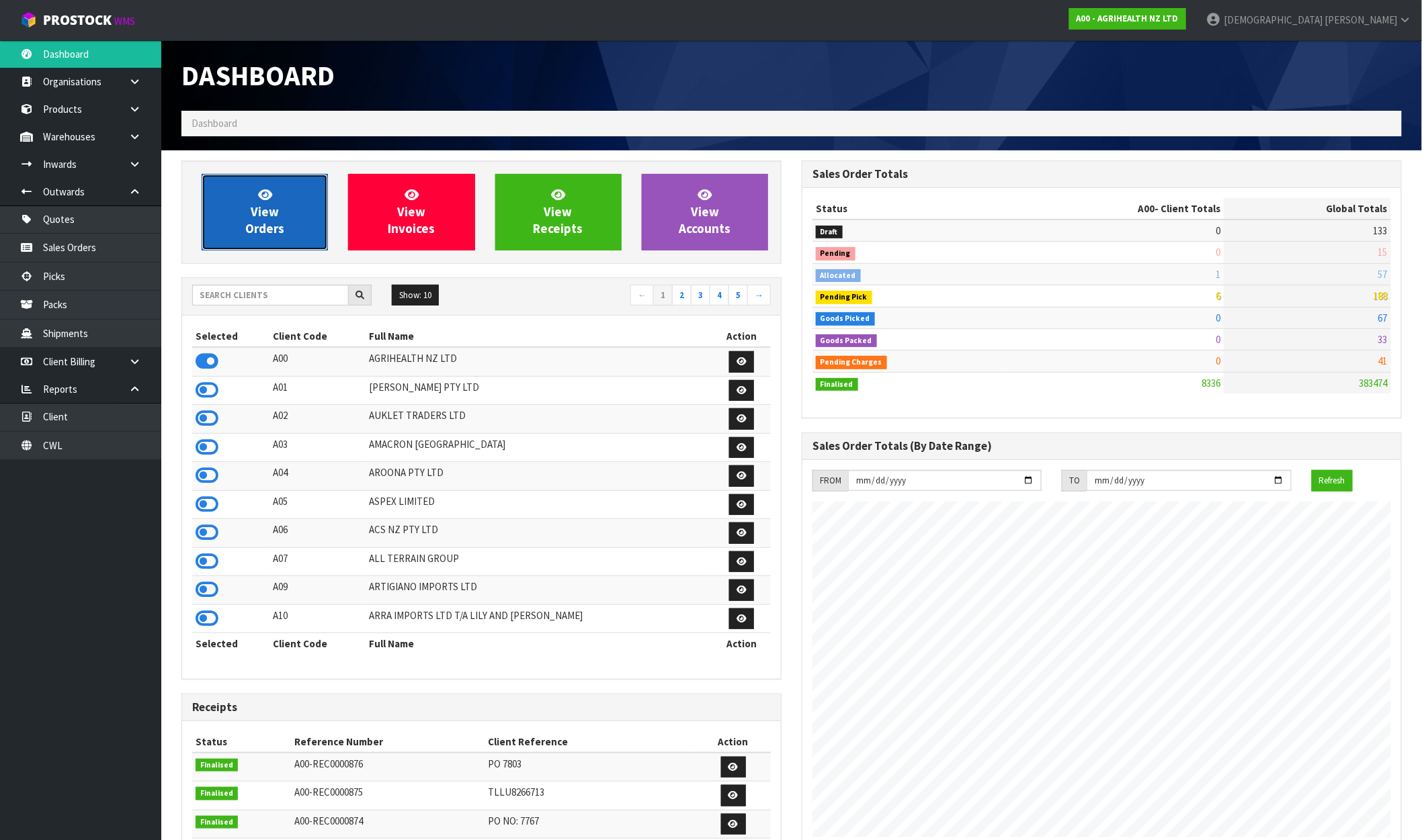
click at [257, 230] on span "View Orders" at bounding box center [265, 212] width 39 height 50
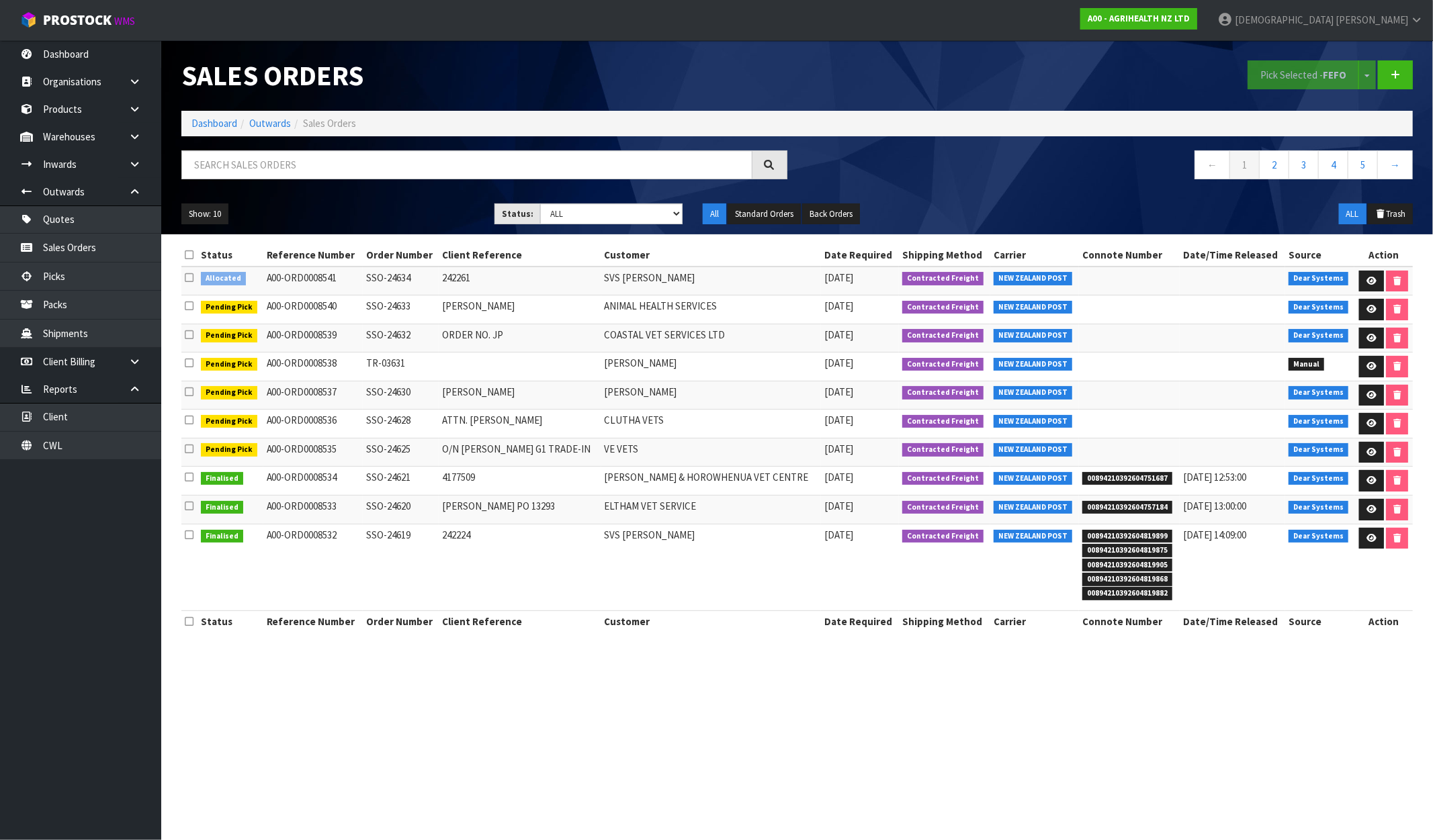
click at [219, 282] on span "Allocated" at bounding box center [223, 279] width 45 height 13
click at [1367, 280] on icon at bounding box center [1371, 281] width 10 height 9
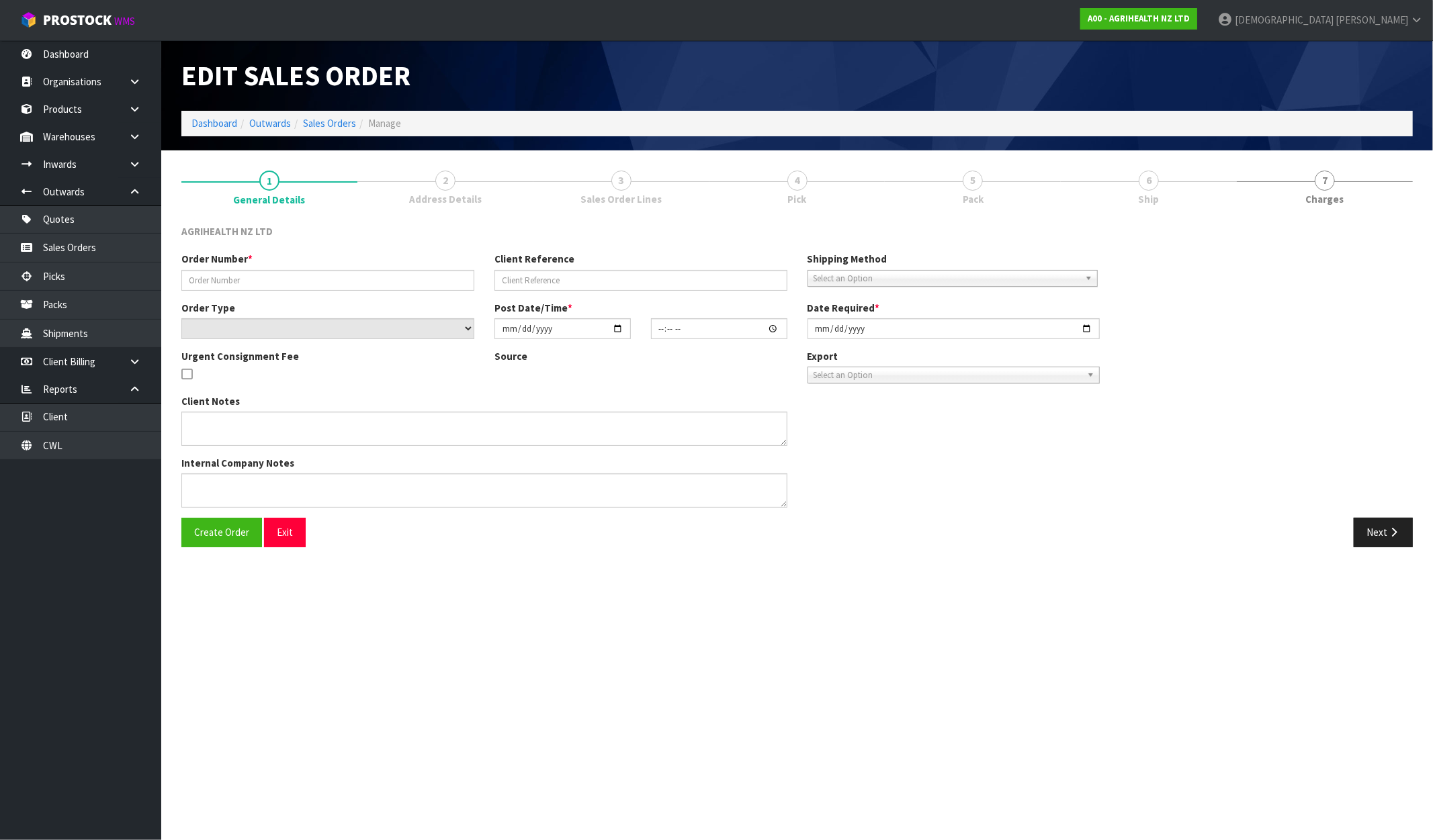
type input "SSO-24634"
type input "242261"
select select "number:0"
type input "[DATE]"
type input "09:27:00.000"
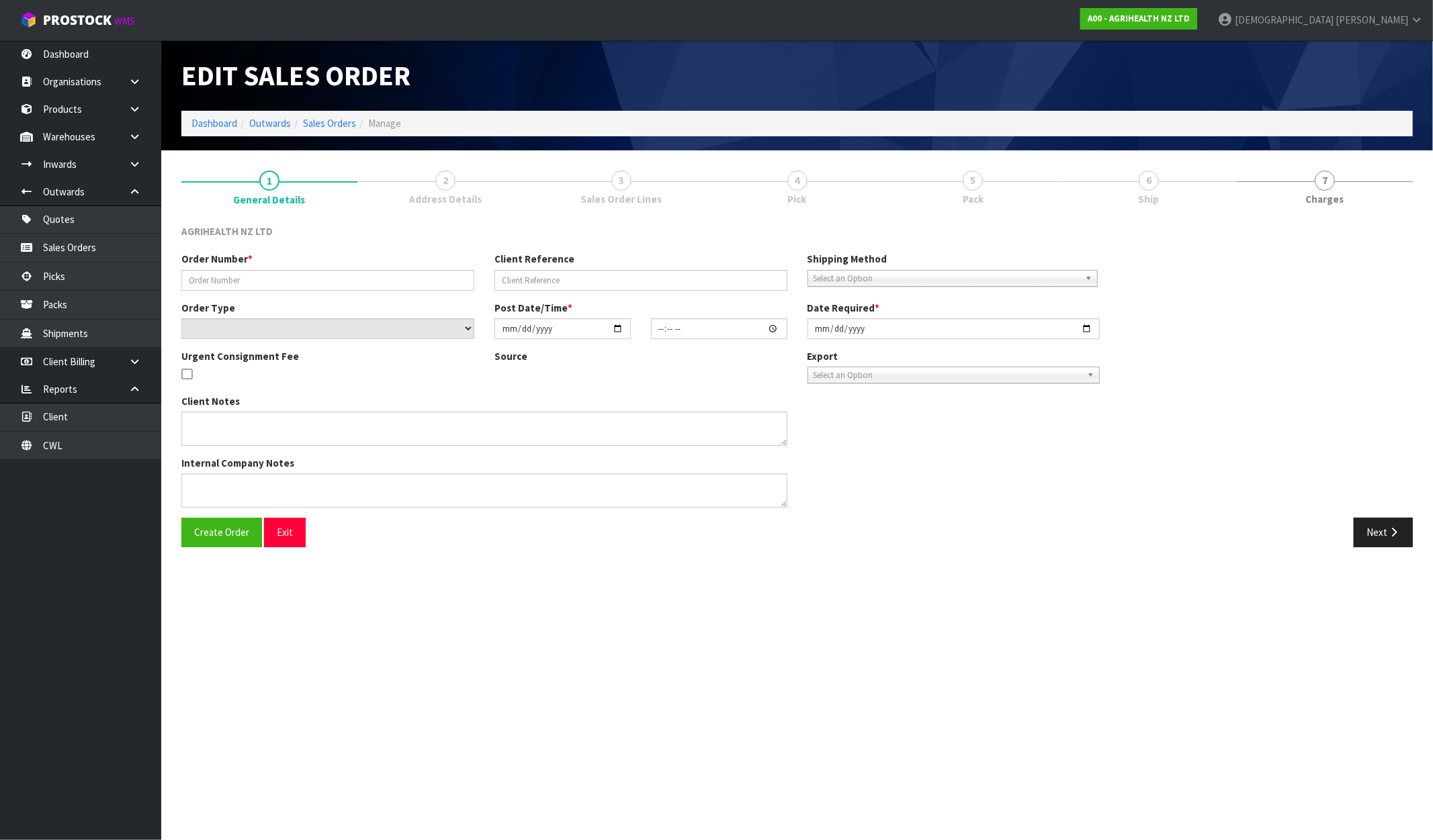
type input "[DATE]"
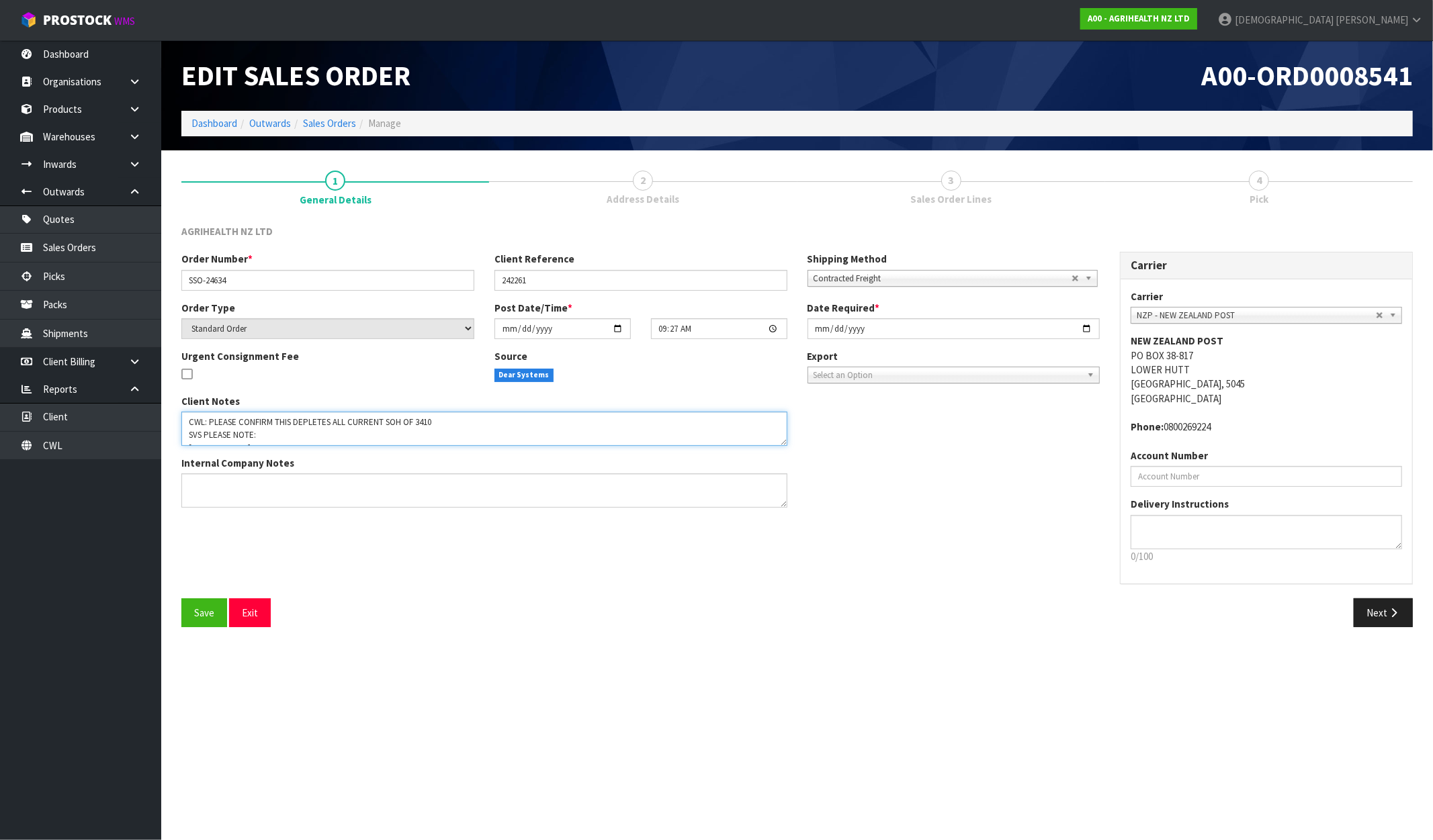
click at [279, 438] on textarea at bounding box center [485, 429] width 606 height 34
paste textarea "DISPATCH TODAY PLEASE, VIA OVERNIGHT COURIER, ENSURE REFRIGERATE STICKERS ATTAC…"
drag, startPoint x: 633, startPoint y: 433, endPoint x: 313, endPoint y: 440, distance: 320.1
click at [313, 440] on textarea at bounding box center [485, 429] width 606 height 34
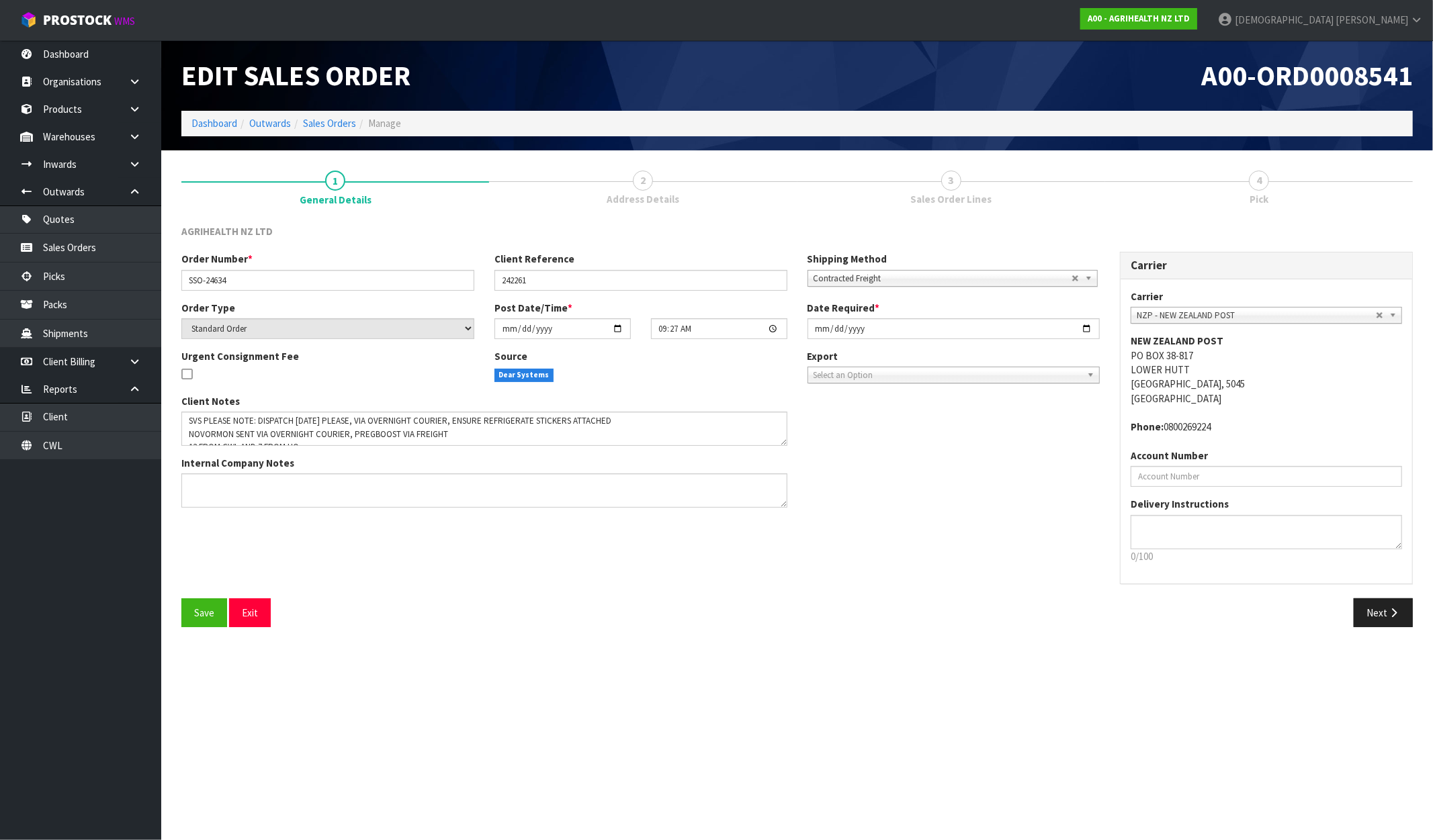
scroll to position [0, 0]
click at [523, 434] on textarea at bounding box center [485, 429] width 606 height 34
click at [522, 433] on textarea at bounding box center [485, 429] width 606 height 34
drag, startPoint x: 620, startPoint y: 435, endPoint x: 327, endPoint y: 431, distance: 293.0
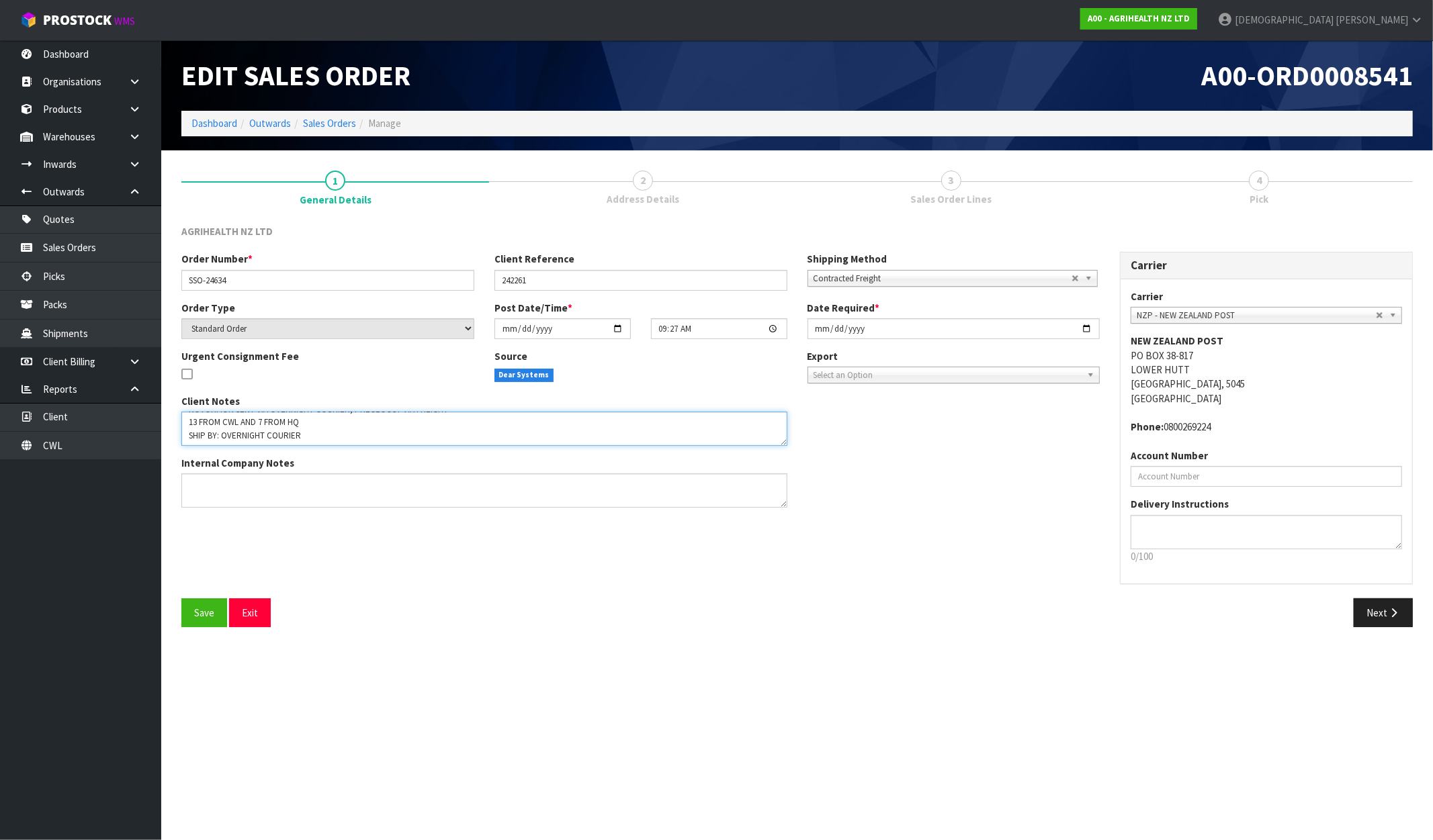
click at [327, 431] on textarea at bounding box center [485, 429] width 606 height 34
drag, startPoint x: 261, startPoint y: 433, endPoint x: 434, endPoint y: 441, distance: 173.2
click at [434, 441] on textarea at bounding box center [485, 429] width 606 height 34
click at [587, 437] on textarea at bounding box center [485, 429] width 606 height 34
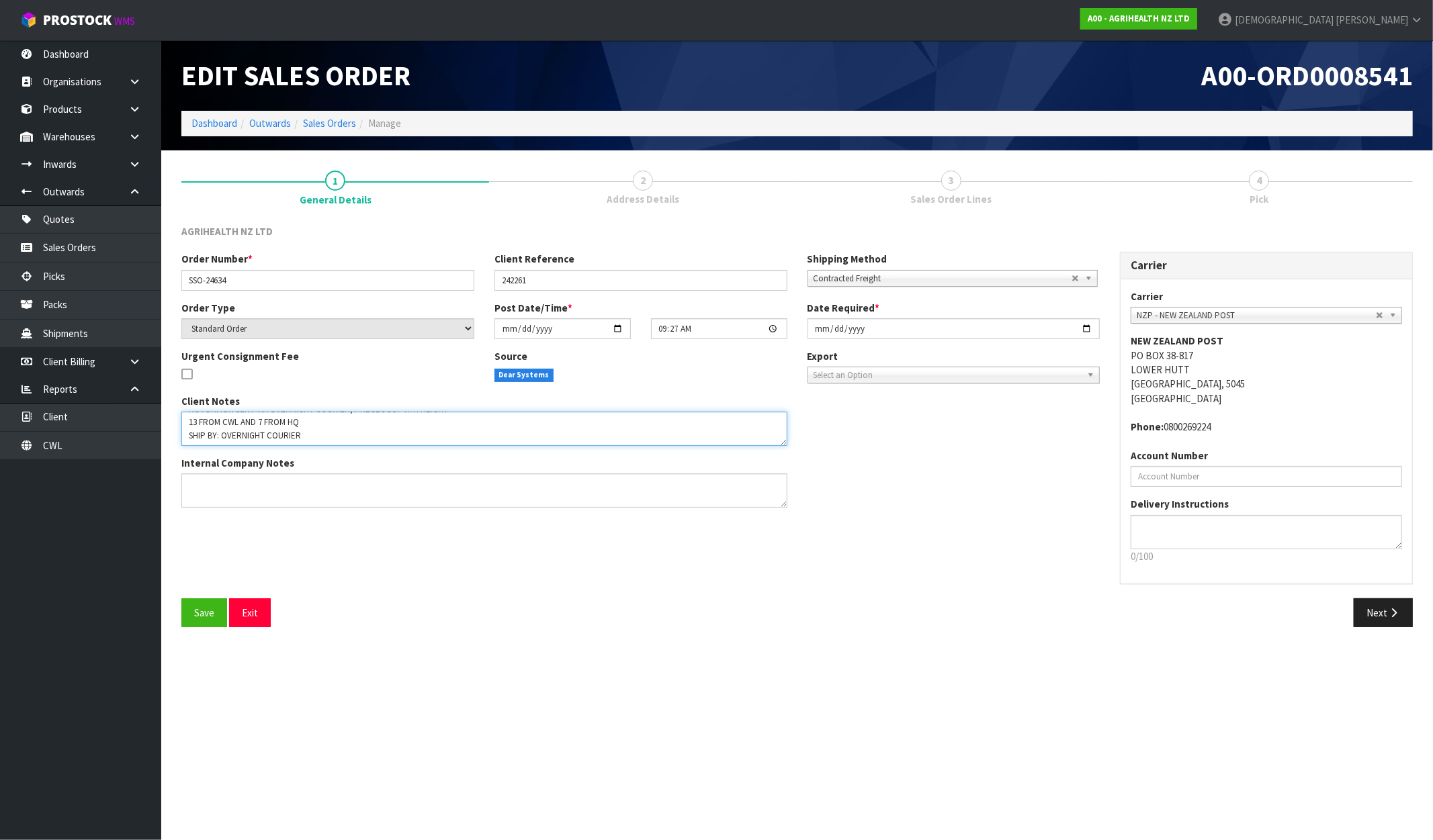
drag, startPoint x: 290, startPoint y: 433, endPoint x: 266, endPoint y: 433, distance: 24.0
click at [266, 433] on textarea at bounding box center [485, 429] width 606 height 34
click at [294, 431] on textarea at bounding box center [485, 429] width 606 height 34
type textarea "CWL: PLEASE CONFIRM THIS DEPLETES ALL CURRENT SOH OF 3410 SVS PLEASE NOTE: NOVO…"
click at [256, 610] on button "Exit" at bounding box center [250, 613] width 42 height 29
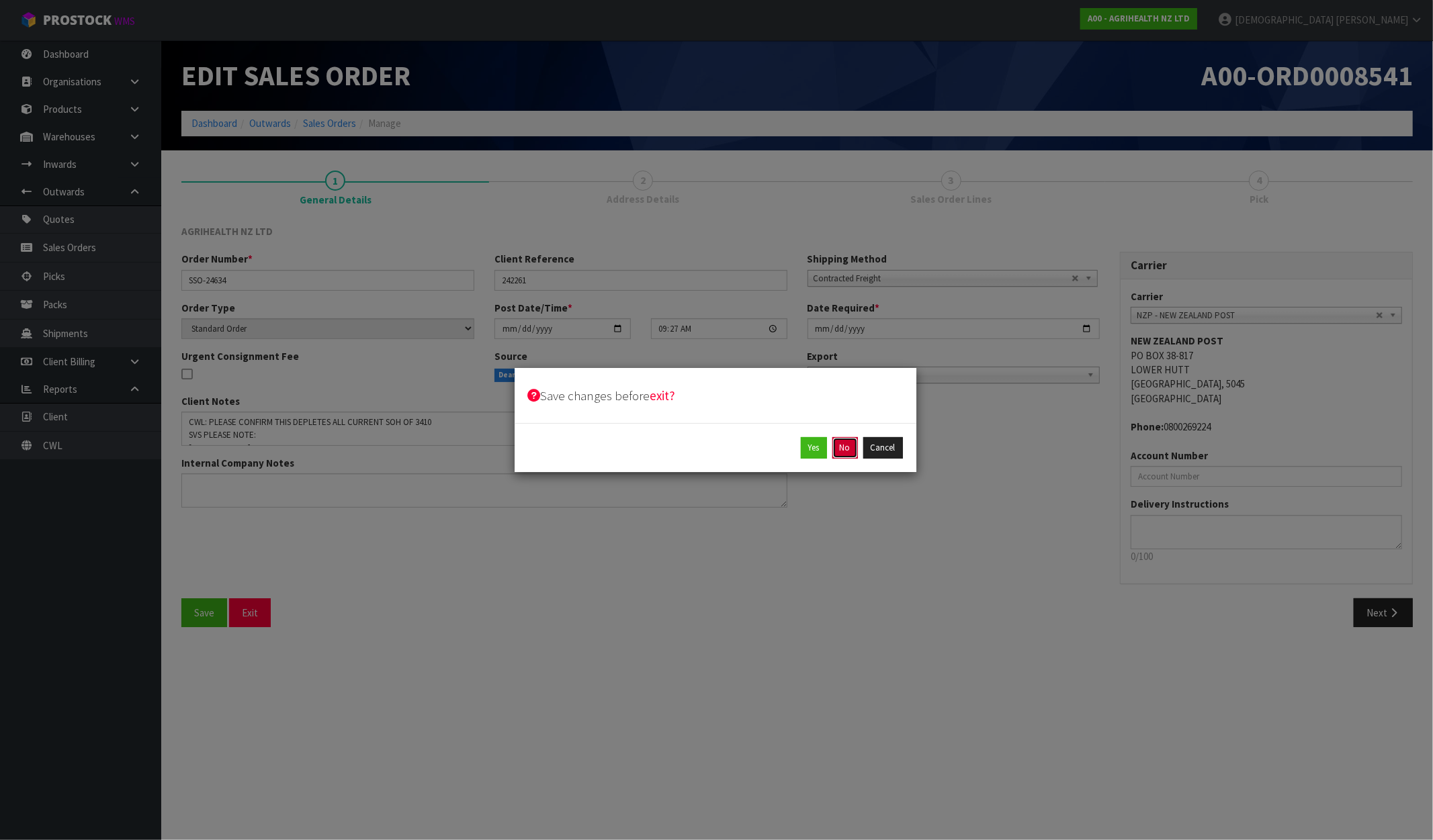
click at [844, 450] on button "No" at bounding box center [845, 448] width 26 height 21
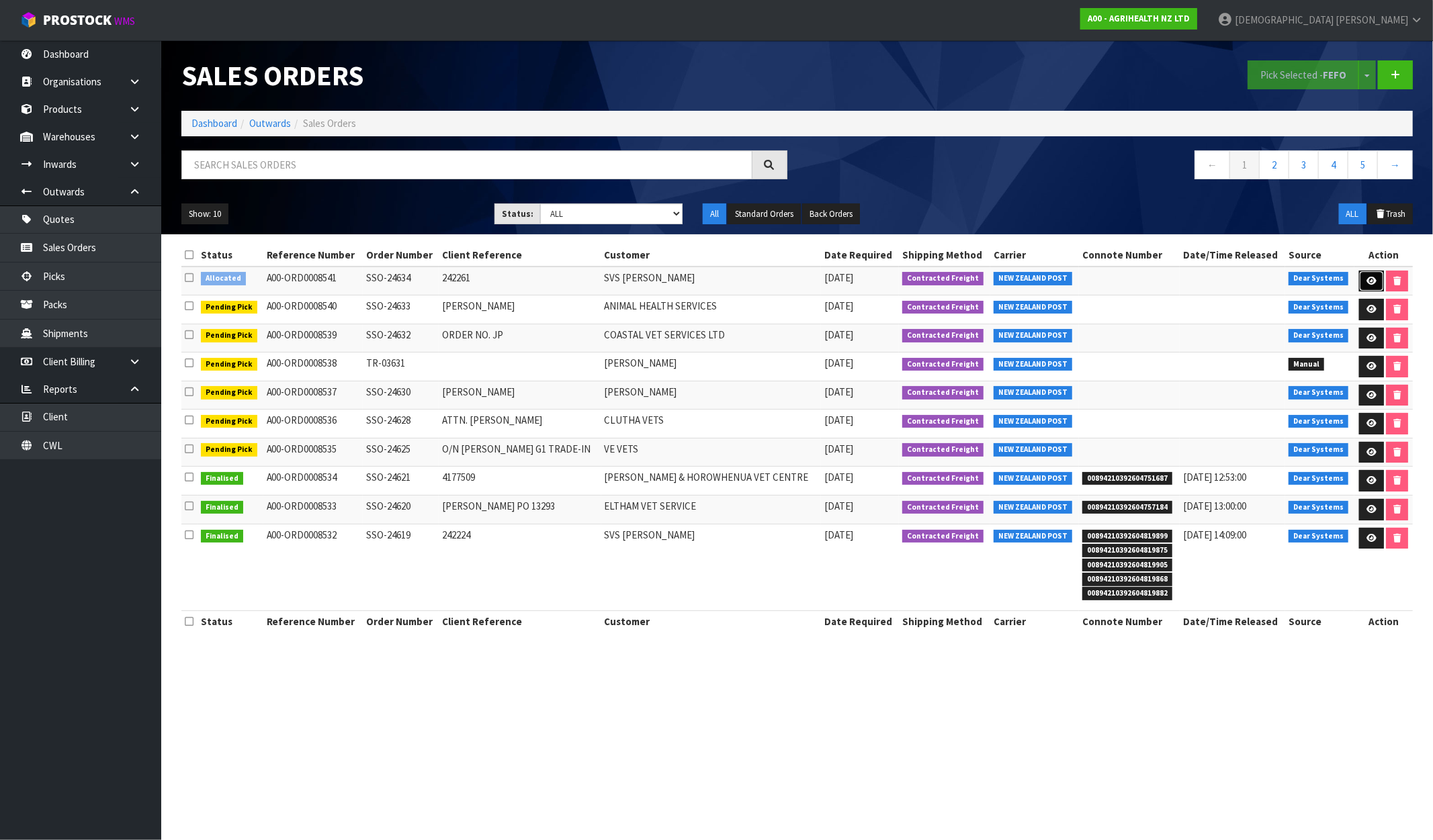
click at [1368, 281] on icon at bounding box center [1371, 281] width 10 height 9
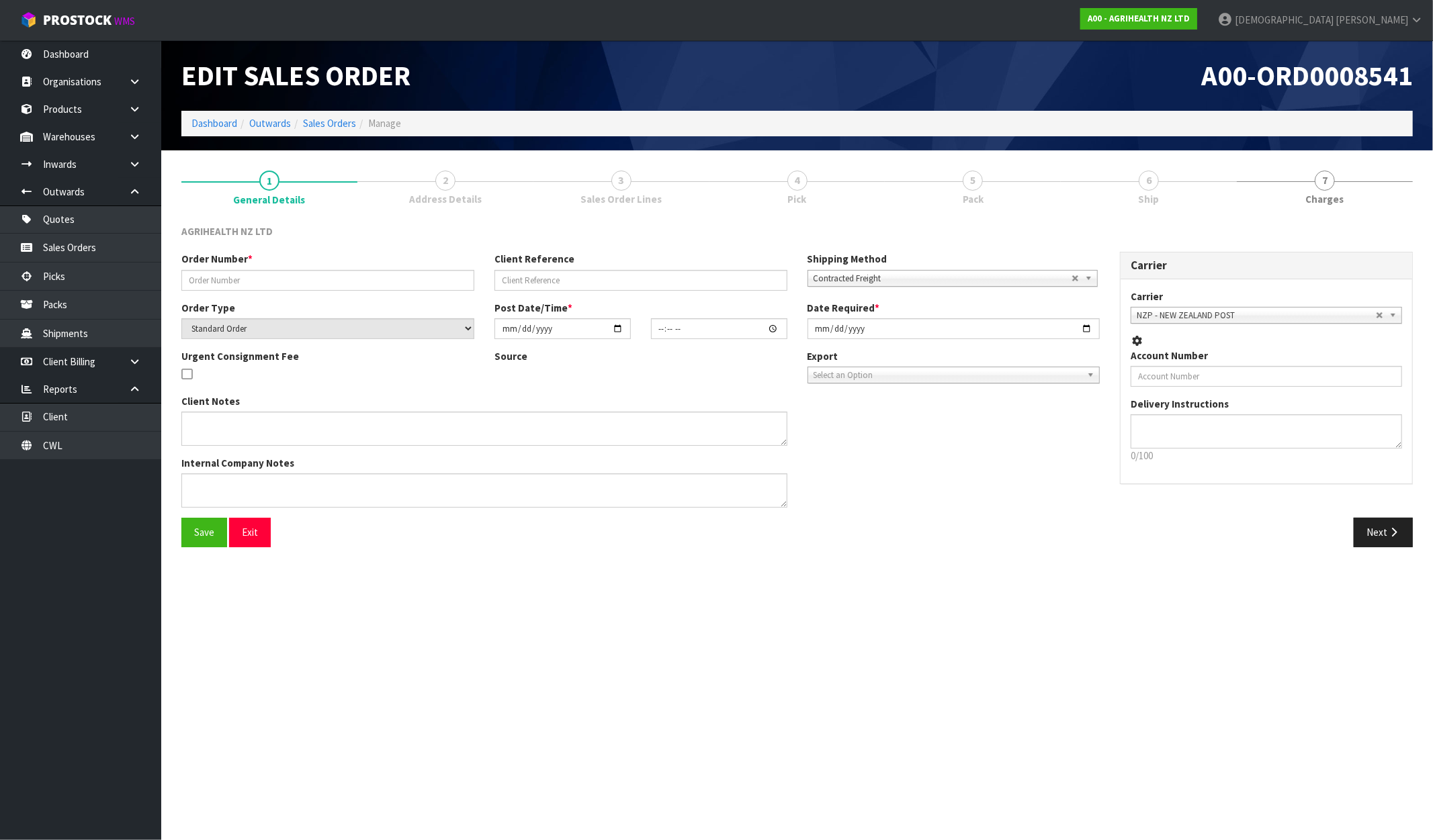
type input "SSO-24634"
type input "242261"
select select "number:0"
type input "[DATE]"
type input "09:27:00.000"
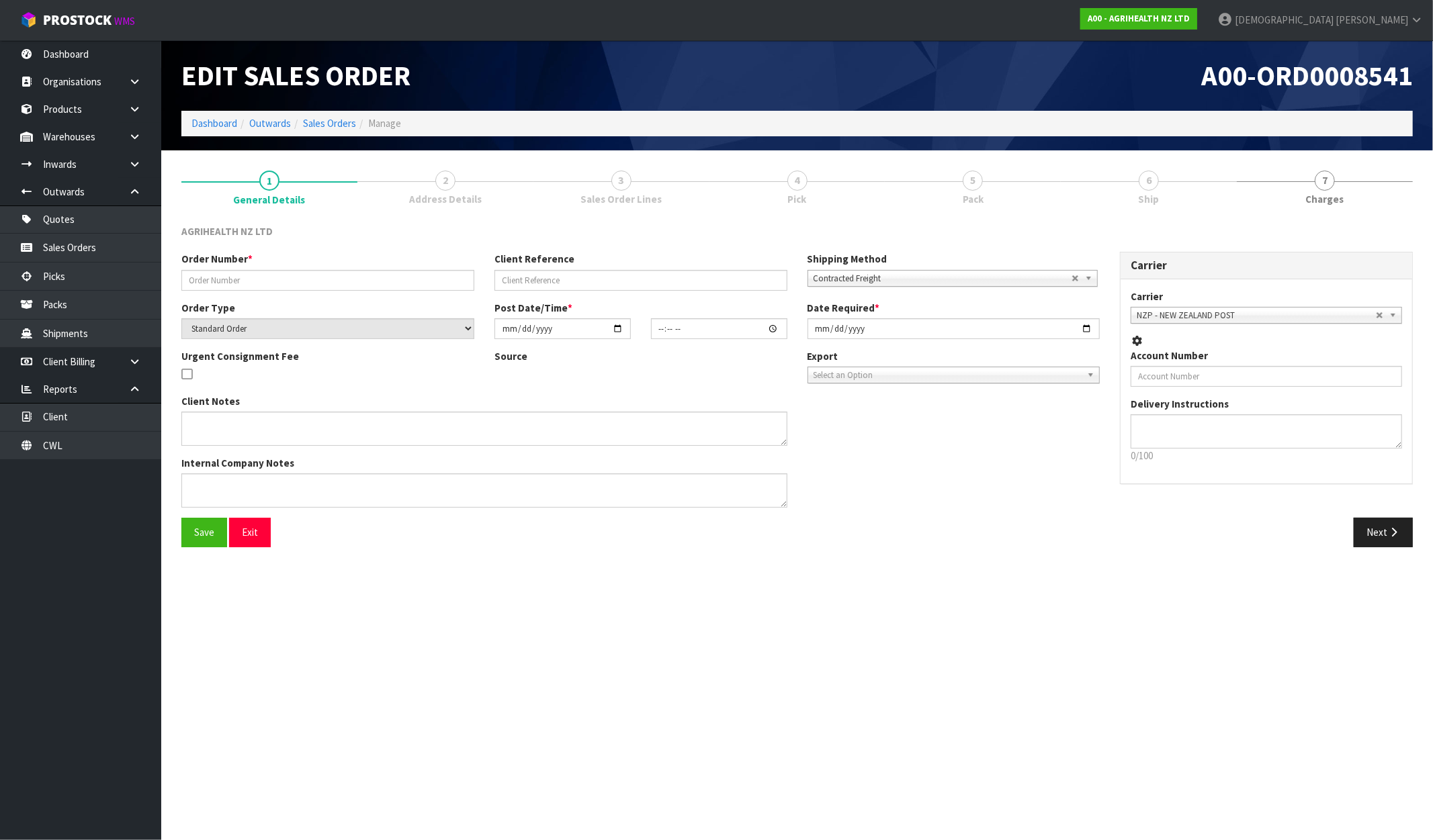
type input "[DATE]"
type textarea "CWL: PLEASE CONFIRM THIS DEPLETES ALL CURRENT SOH OF 3410 SVS PLEASE NOTE: NOVO…"
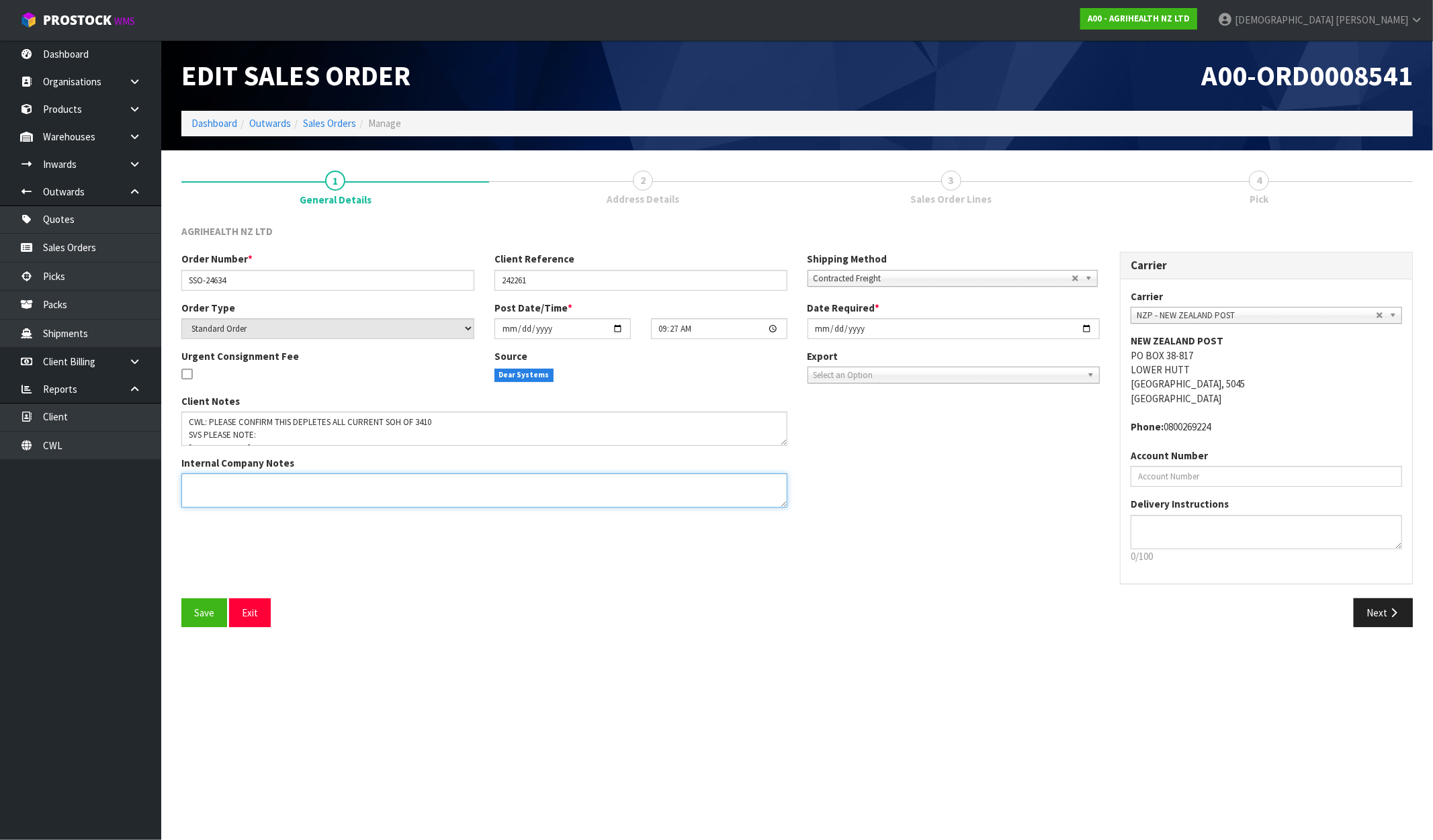
click at [225, 493] on textarea at bounding box center [485, 491] width 606 height 34
click at [357, 489] on textarea at bounding box center [485, 491] width 606 height 34
paste textarea "DISPATCH TODAY PLEASE, VIA OVERNIGHT COURIER, ENSURE REFRIGERATE STICKERS ATTAC…"
click at [780, 437] on textarea at bounding box center [485, 429] width 606 height 34
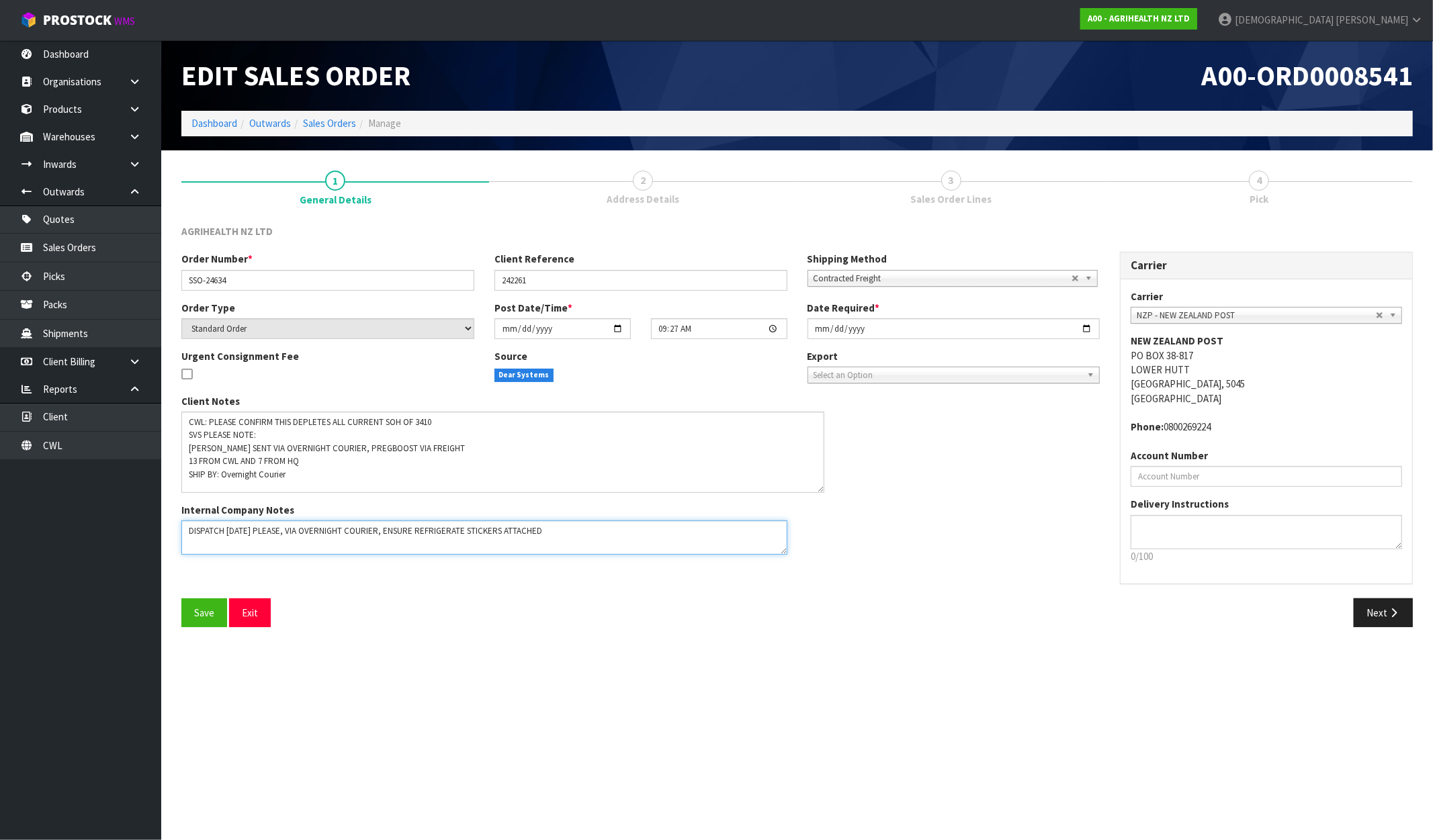
drag, startPoint x: 781, startPoint y: 437, endPoint x: 817, endPoint y: 484, distance: 59.2
click at [817, 484] on textarea at bounding box center [503, 452] width 643 height 81
type textarea "DISPATCH TODAY PLEASE, VIA OVERNIGHT COURIER, ENSURE REFRIGERATE STICKERS ATTAC…"
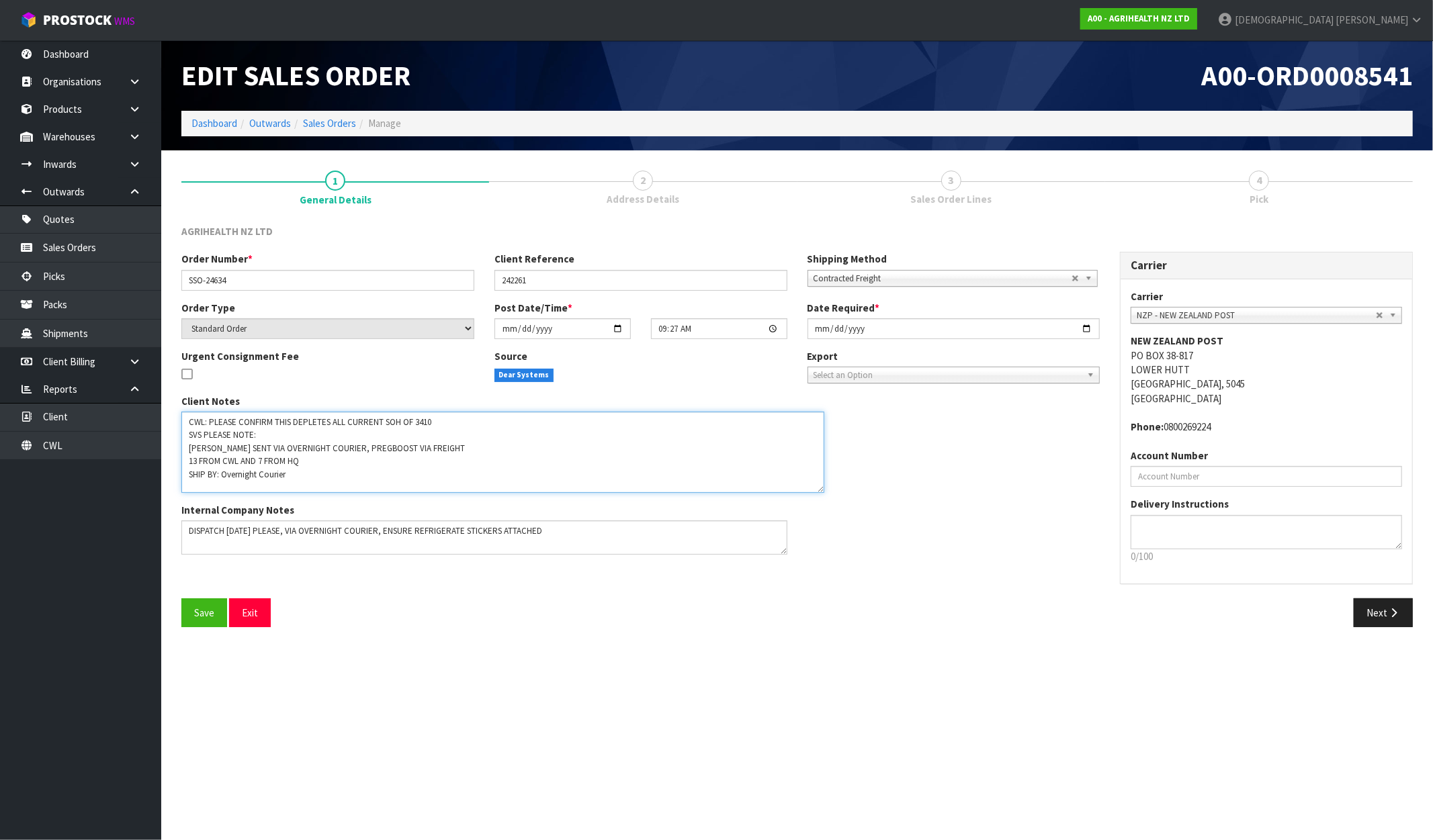
drag, startPoint x: 190, startPoint y: 448, endPoint x: 350, endPoint y: 446, distance: 160.0
click at [350, 446] on textarea at bounding box center [503, 452] width 643 height 81
click at [407, 464] on textarea at bounding box center [503, 452] width 643 height 81
click at [354, 459] on textarea at bounding box center [503, 452] width 643 height 81
type textarea "CWL: PLEASE CONFIRM THIS DEPLETES ALL CURRENT SOH OF 3410 SVS PLEASE NOTE: PREG…"
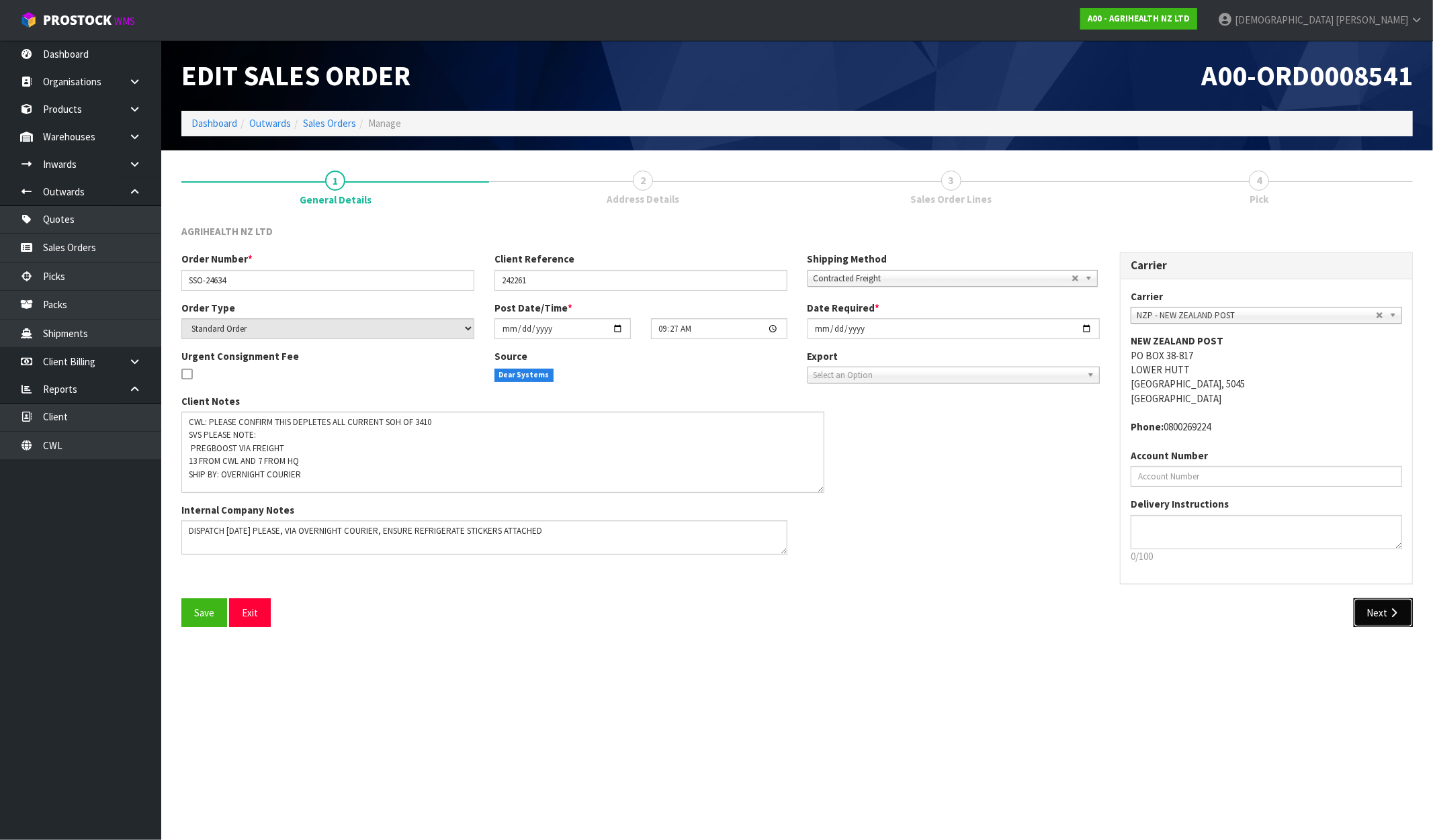
click at [1387, 613] on icon "button" at bounding box center [1394, 613] width 13 height 10
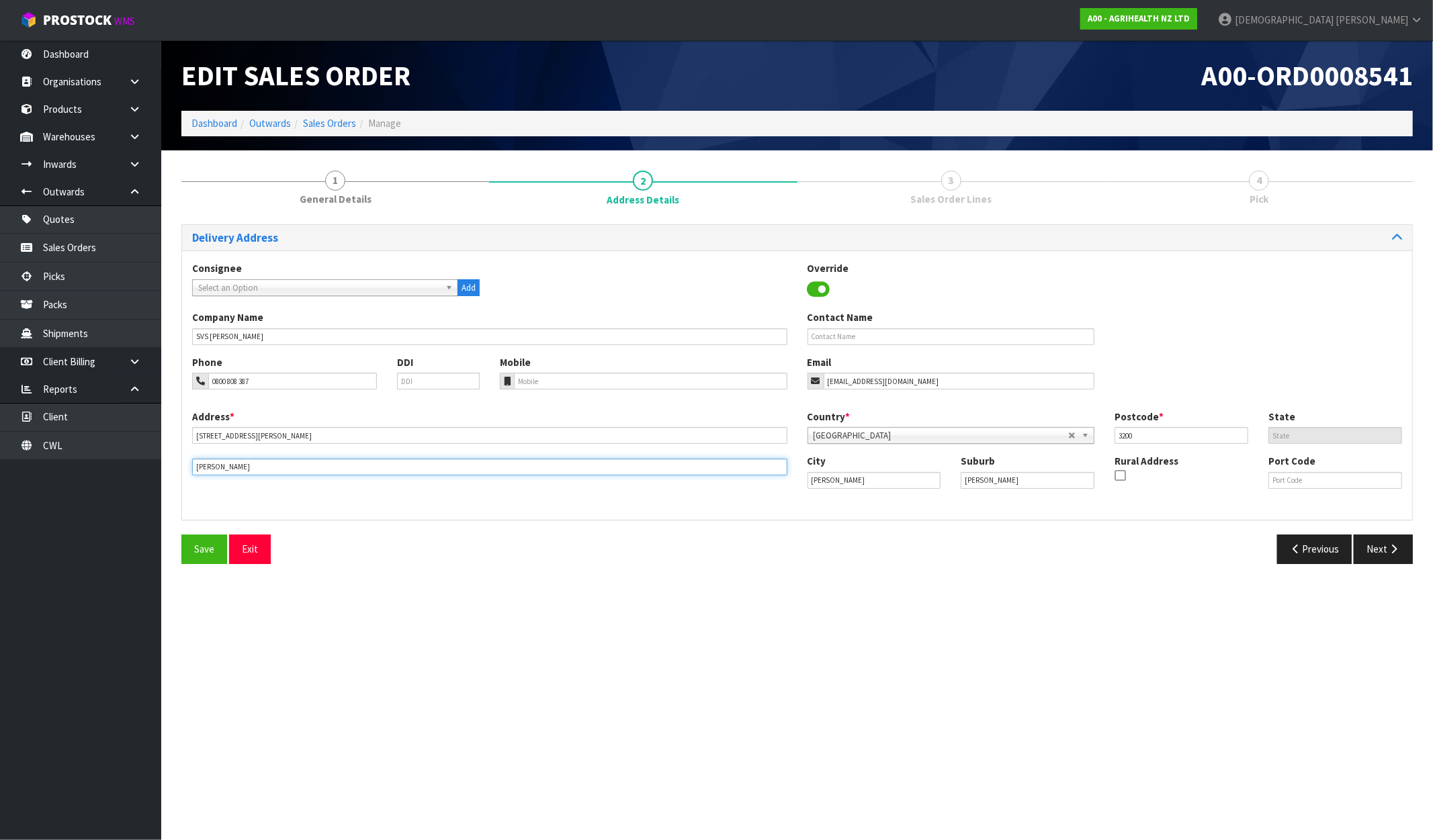
drag, startPoint x: 255, startPoint y: 461, endPoint x: 124, endPoint y: 469, distance: 131.2
click at [125, 469] on body "Toggle navigation ProStock WMS A00 - AGRIHEALTH NZ LTD Krishna Shah Logout Dash…" at bounding box center [716, 420] width 1433 height 840
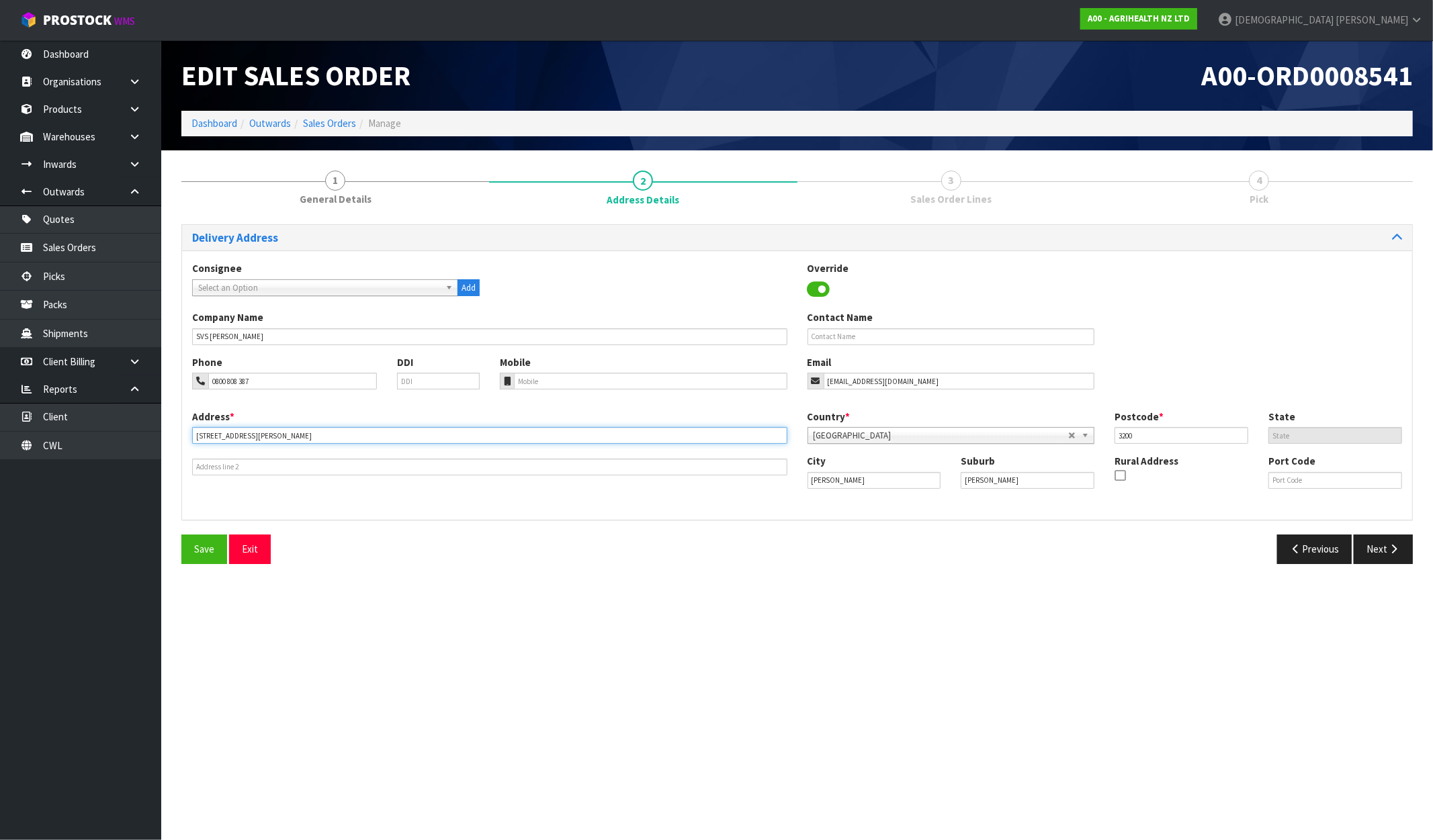
click at [283, 438] on input "535 TE RAPA RD" at bounding box center [490, 435] width 596 height 17
paste input "TE RAPA"
type input "535 TE RAPA RD, TE RAPA"
click at [1375, 539] on button "Next" at bounding box center [1383, 549] width 59 height 29
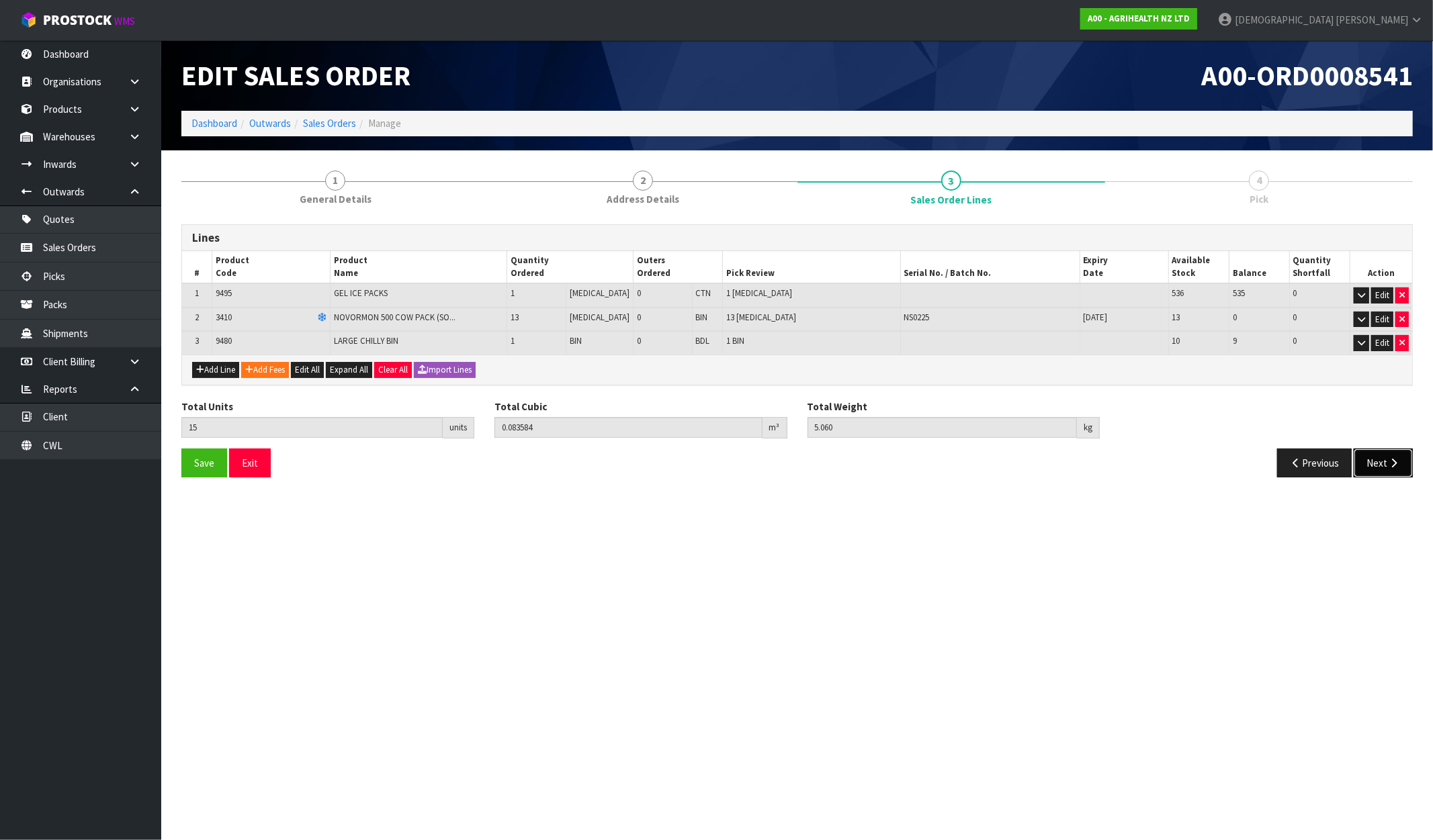
click at [1409, 467] on button "Next" at bounding box center [1383, 463] width 59 height 29
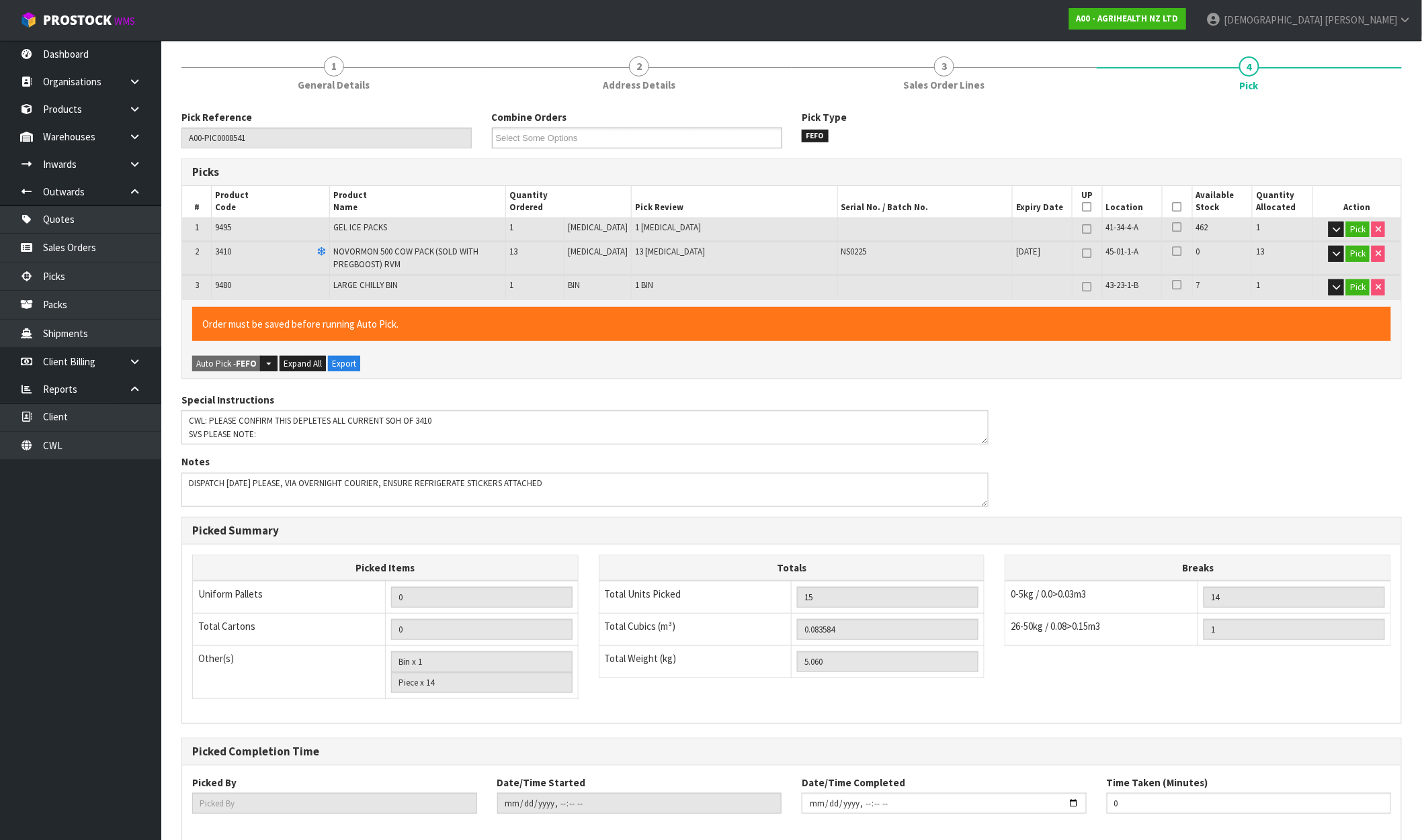
scroll to position [182, 0]
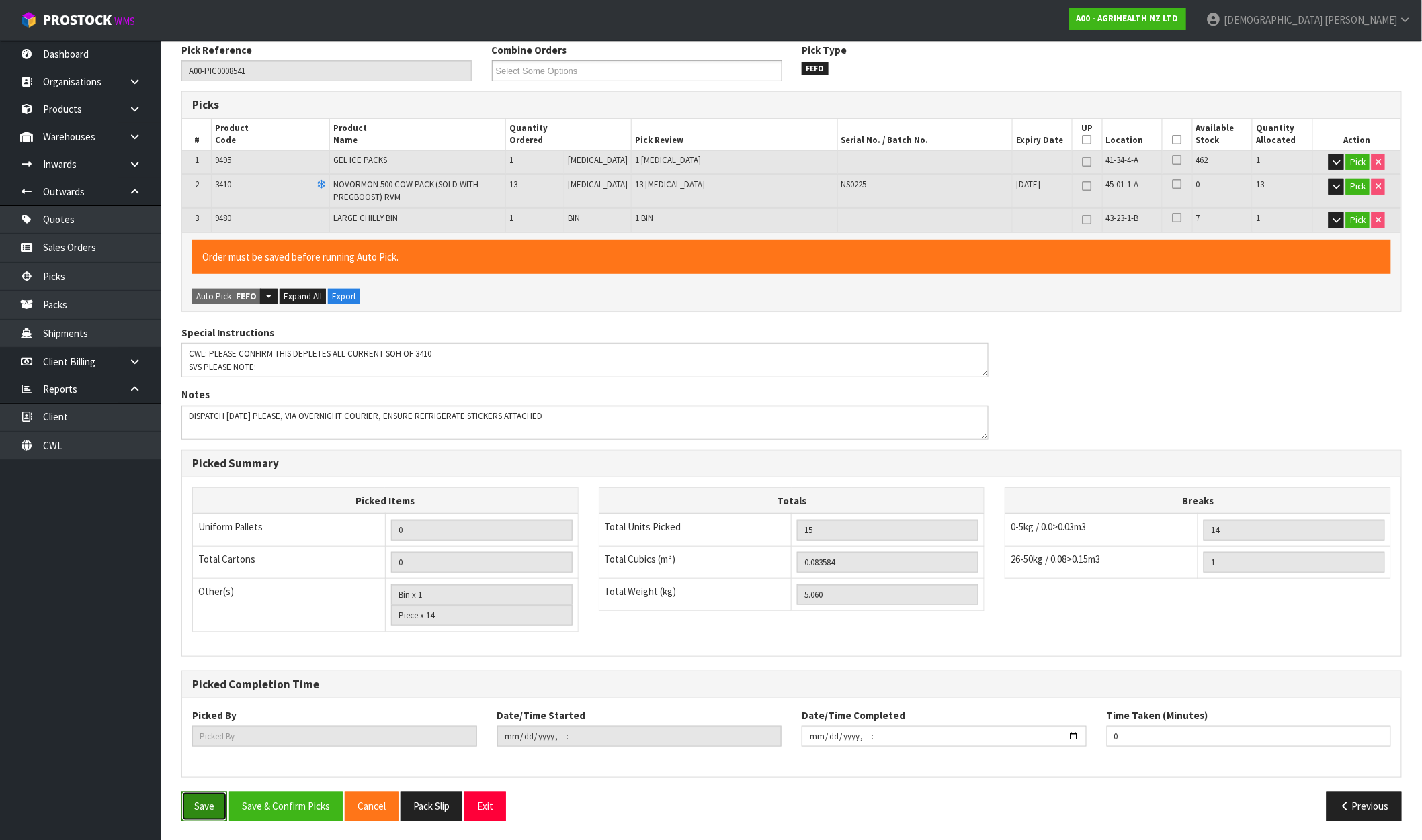
click at [212, 810] on button "Save" at bounding box center [204, 806] width 46 height 29
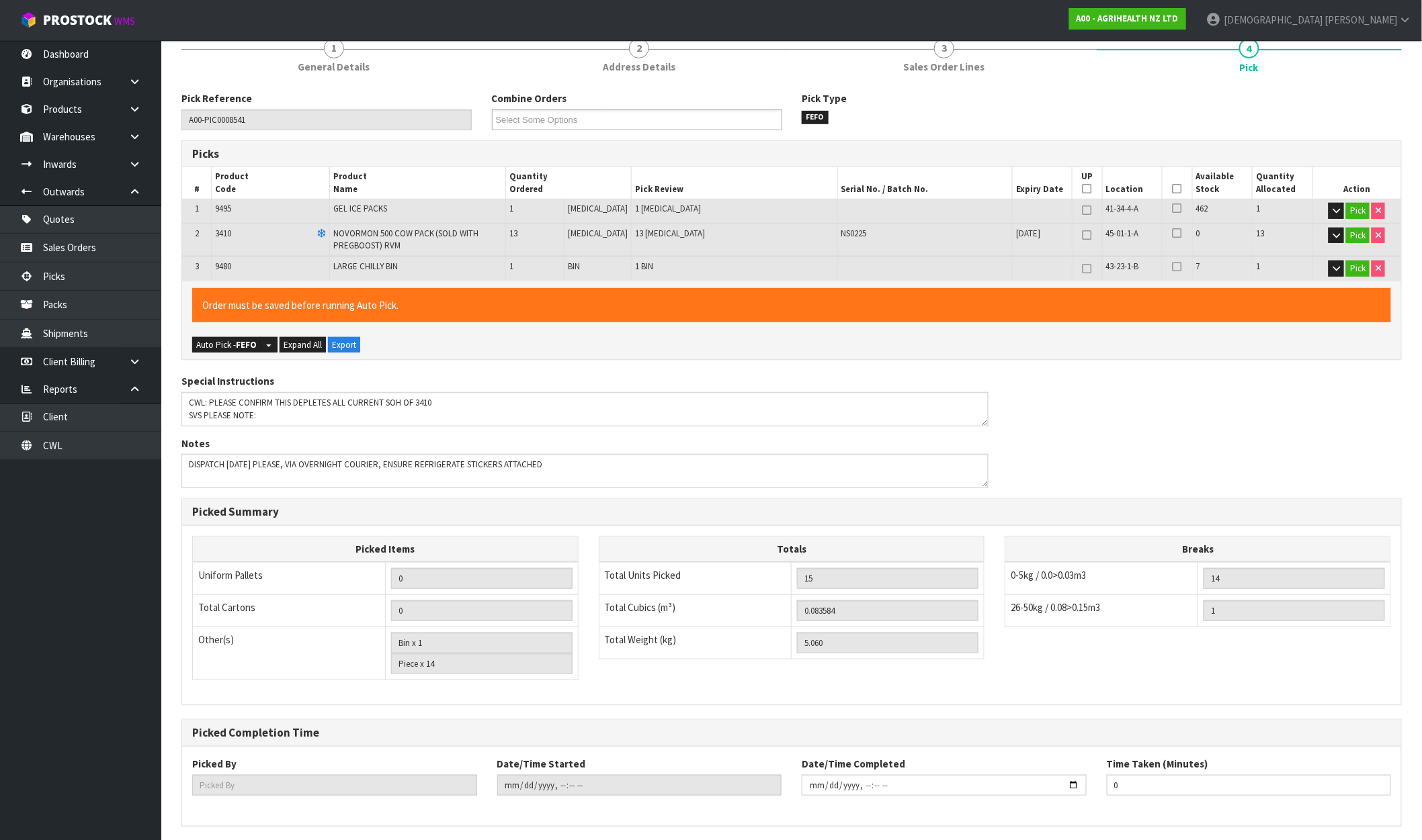
scroll to position [0, 0]
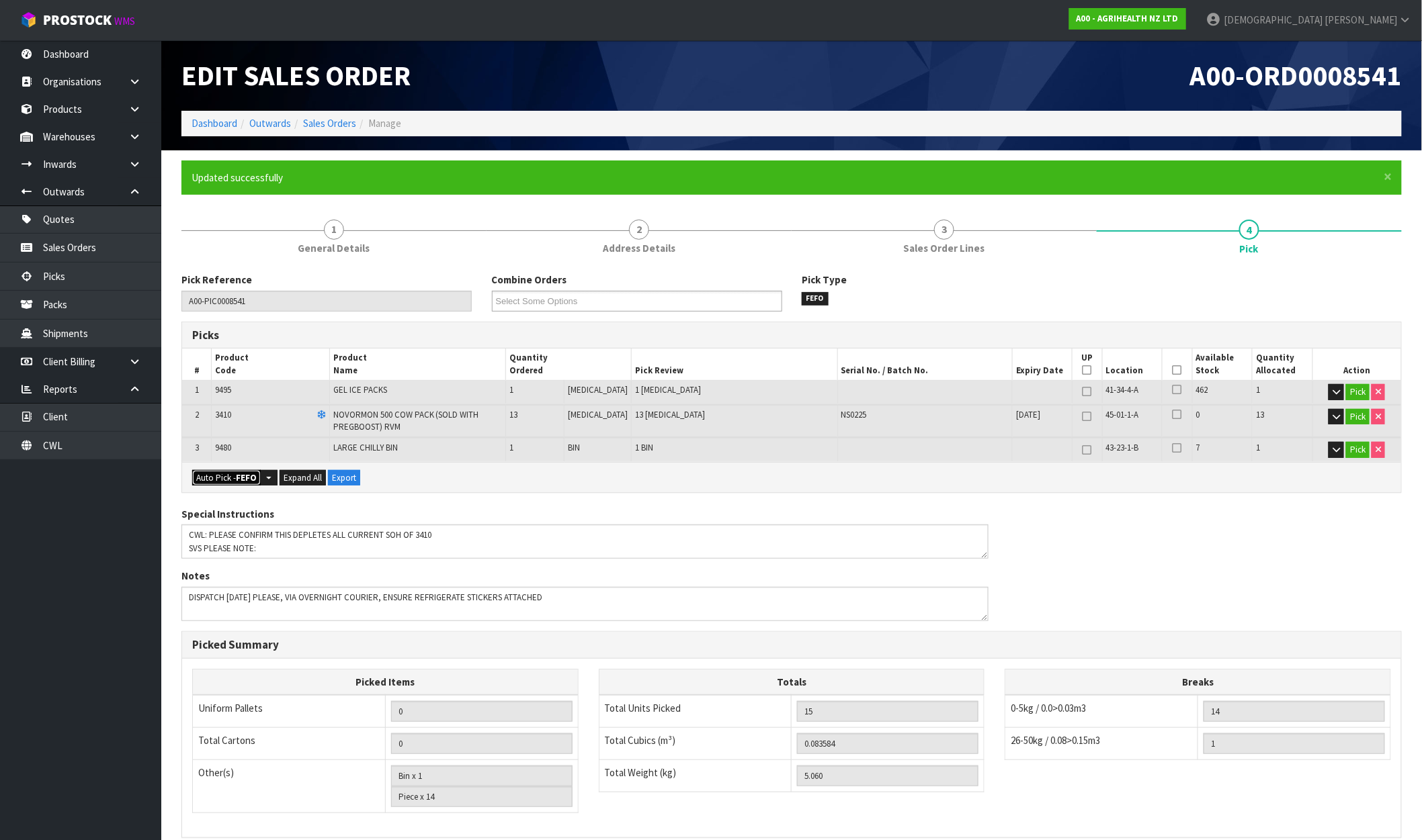
click at [246, 477] on strong "FEFO" at bounding box center [246, 477] width 21 height 12
drag, startPoint x: 1193, startPoint y: 416, endPoint x: 1217, endPoint y: 418, distance: 24.1
click at [1217, 418] on td "0" at bounding box center [1223, 421] width 61 height 32
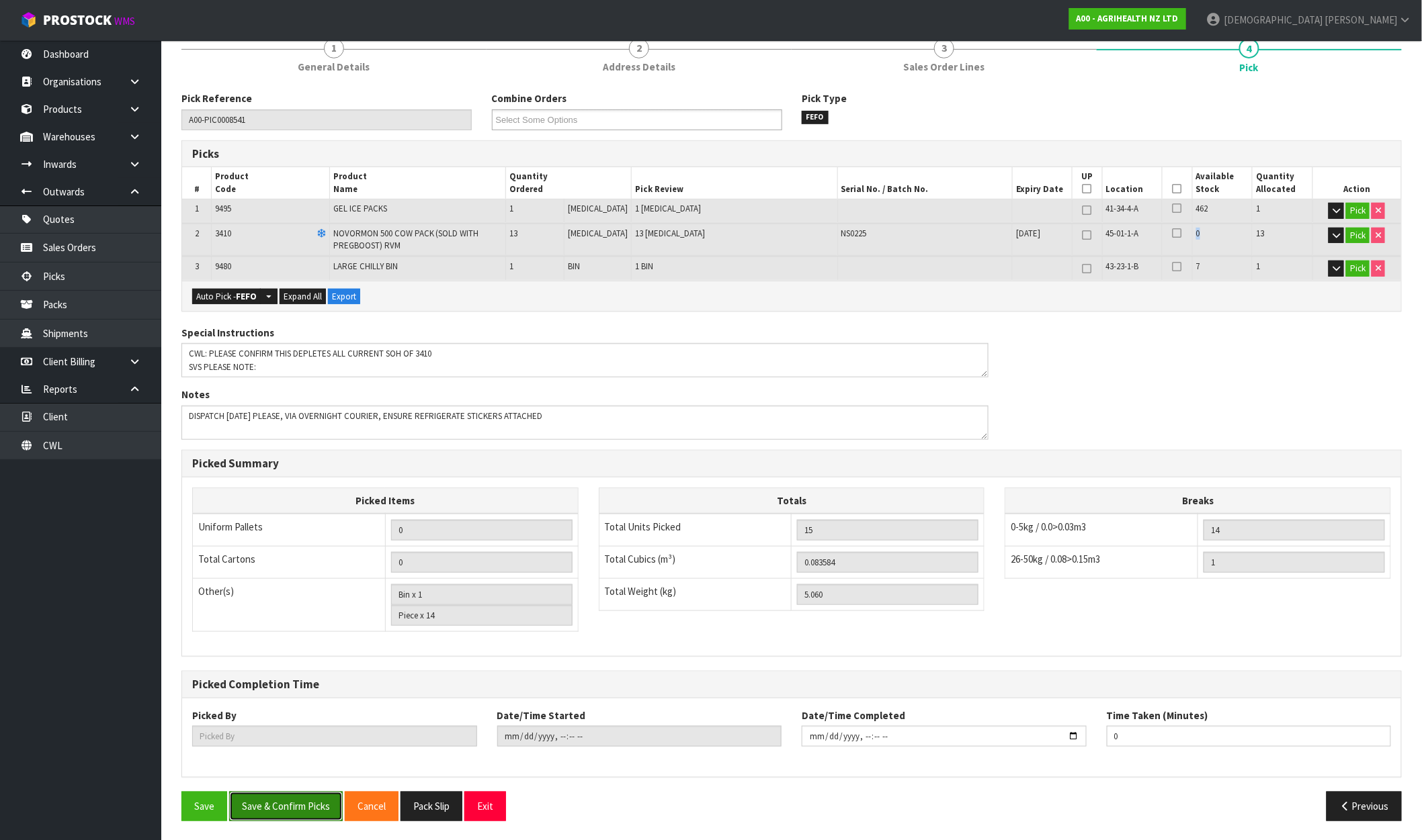
click at [288, 816] on button "Save & Confirm Picks" at bounding box center [286, 806] width 114 height 29
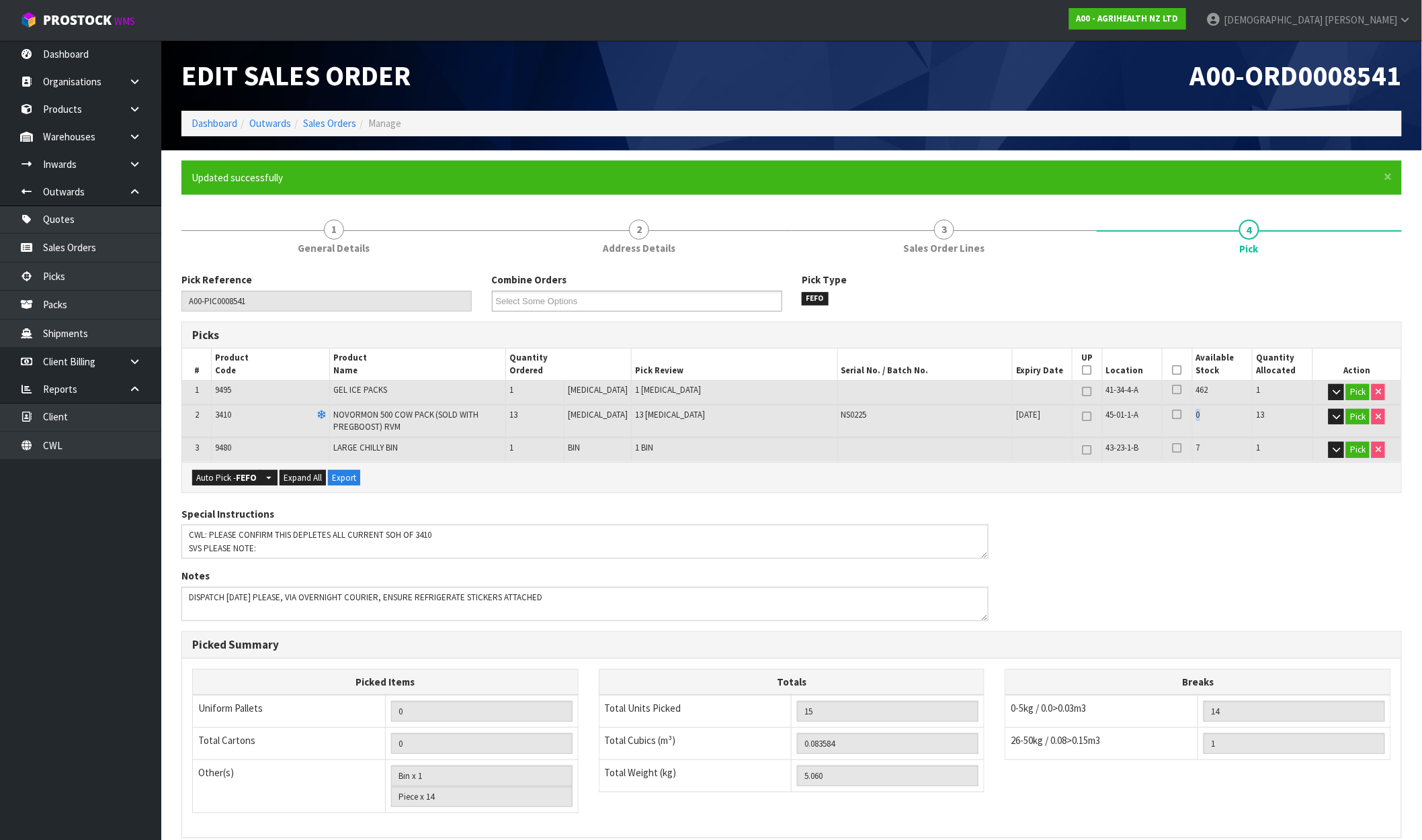
type input "[PERSON_NAME]"
type input "2025-09-30T09:45:58"
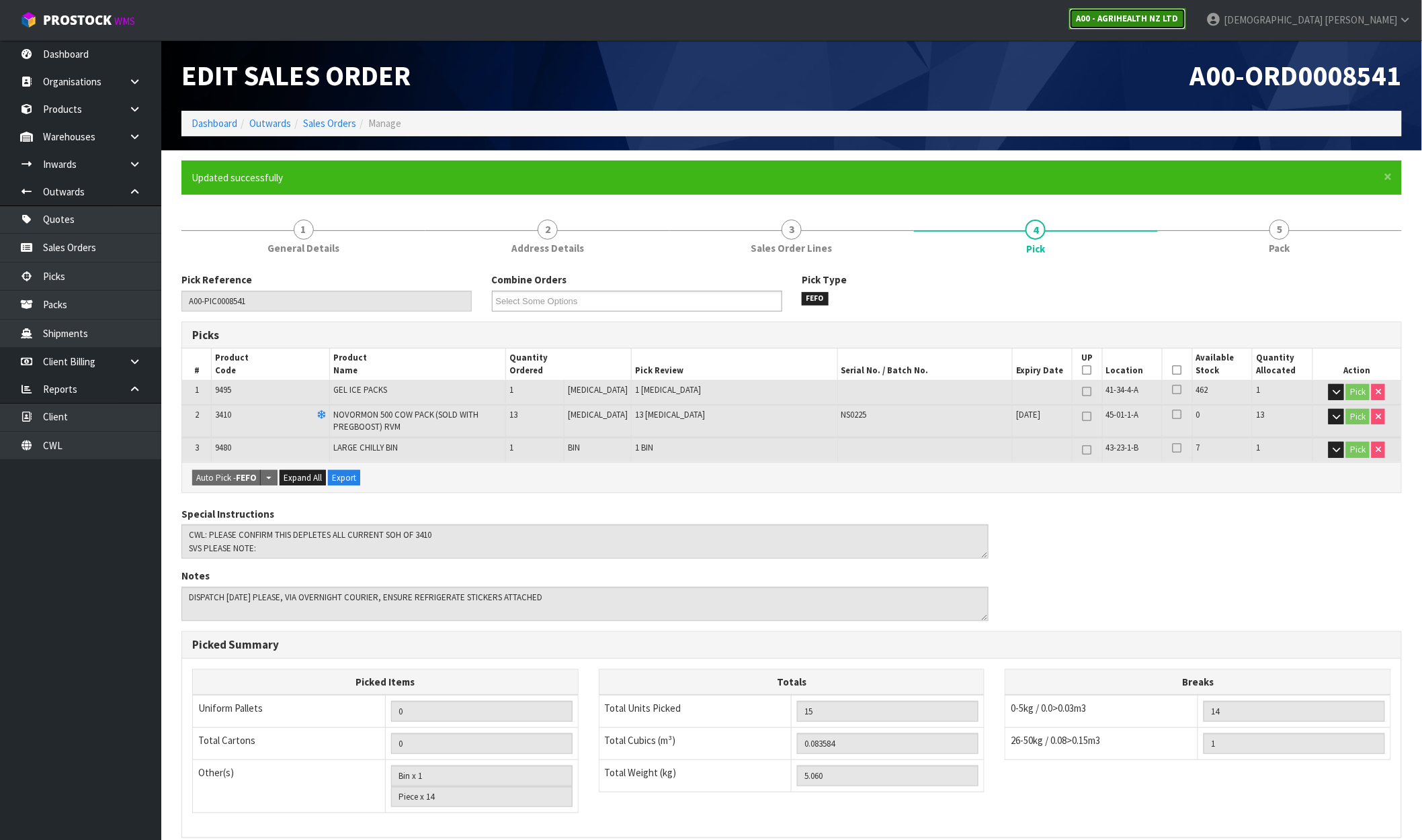
click at [1179, 13] on strong "A00 - AGRIHEALTH NZ LTD" at bounding box center [1128, 18] width 102 height 12
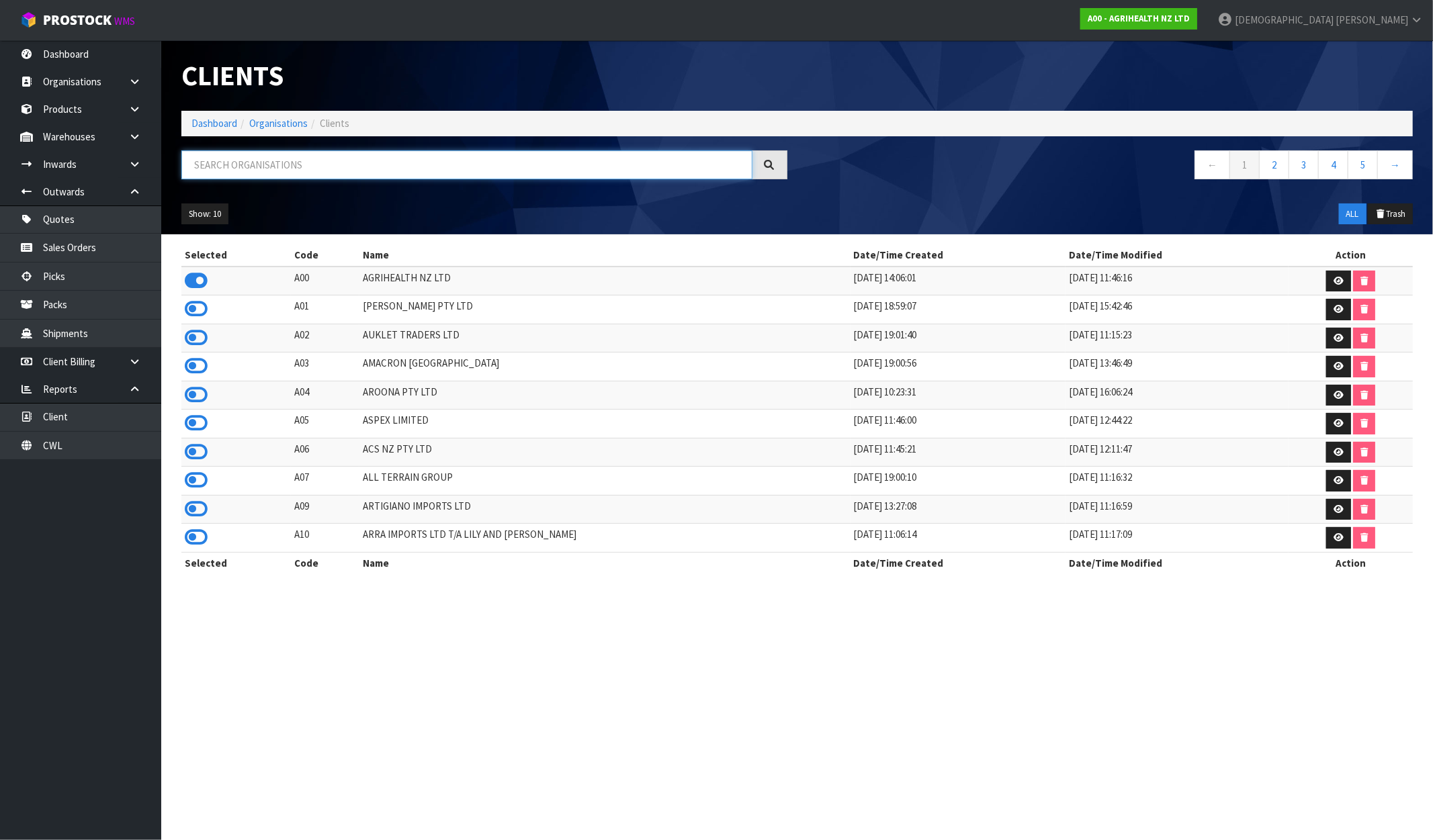
click at [318, 170] on input "text" at bounding box center [468, 165] width 571 height 29
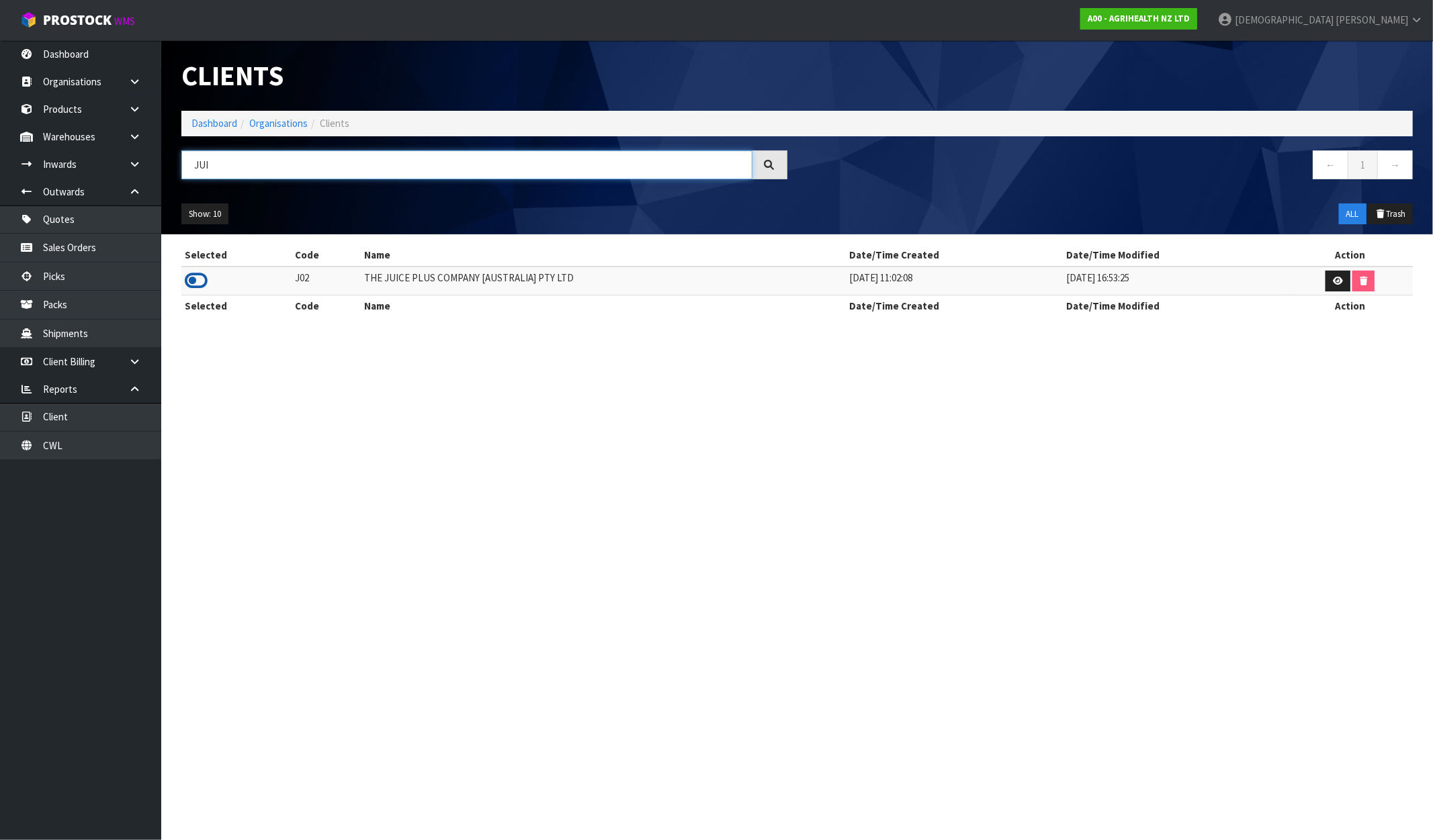
type input "JUI"
click at [193, 280] on icon at bounding box center [196, 280] width 23 height 21
click at [92, 59] on link "Dashboard" at bounding box center [81, 54] width 161 height 28
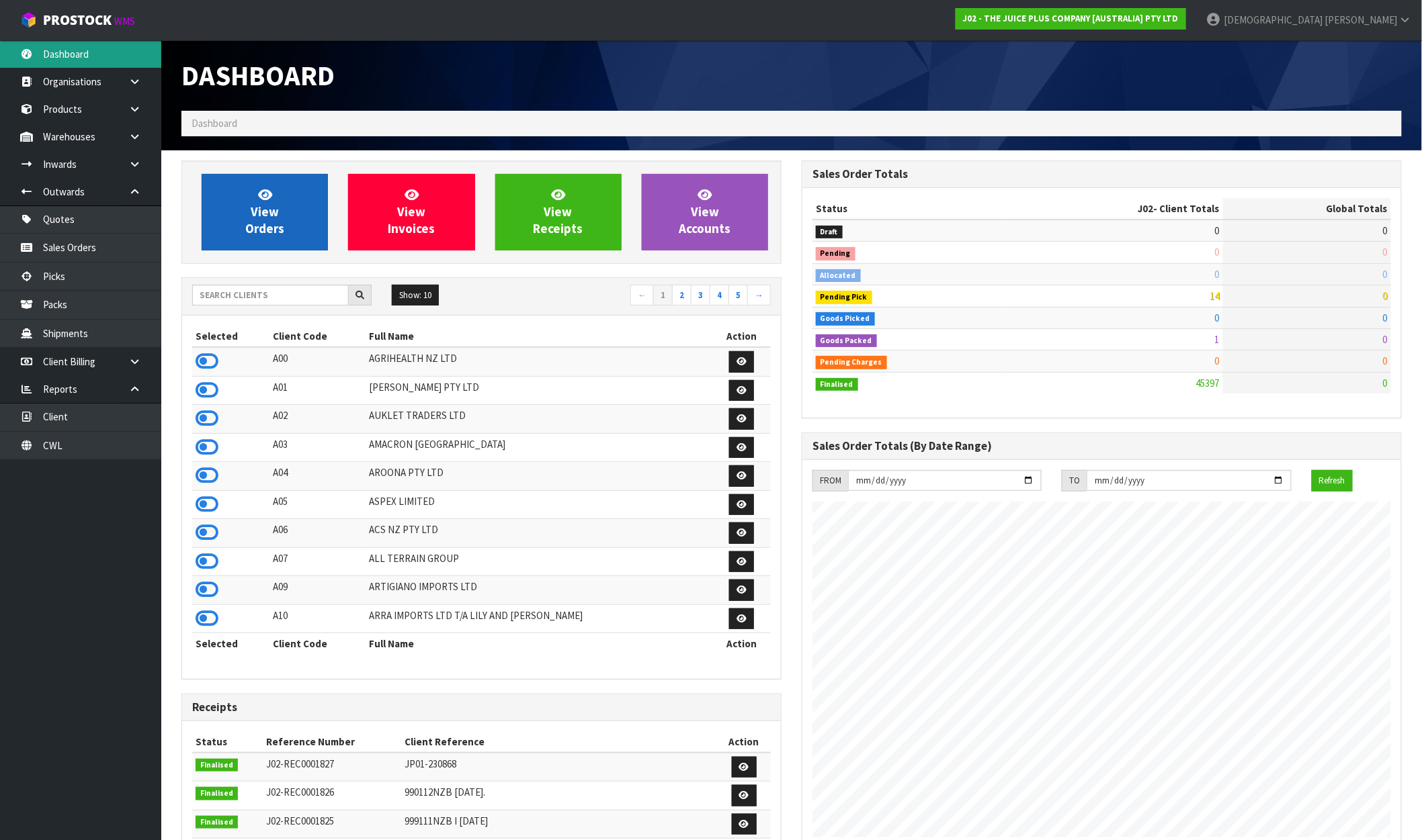
scroll to position [1017, 620]
click at [277, 211] on span "View Orders" at bounding box center [265, 212] width 39 height 50
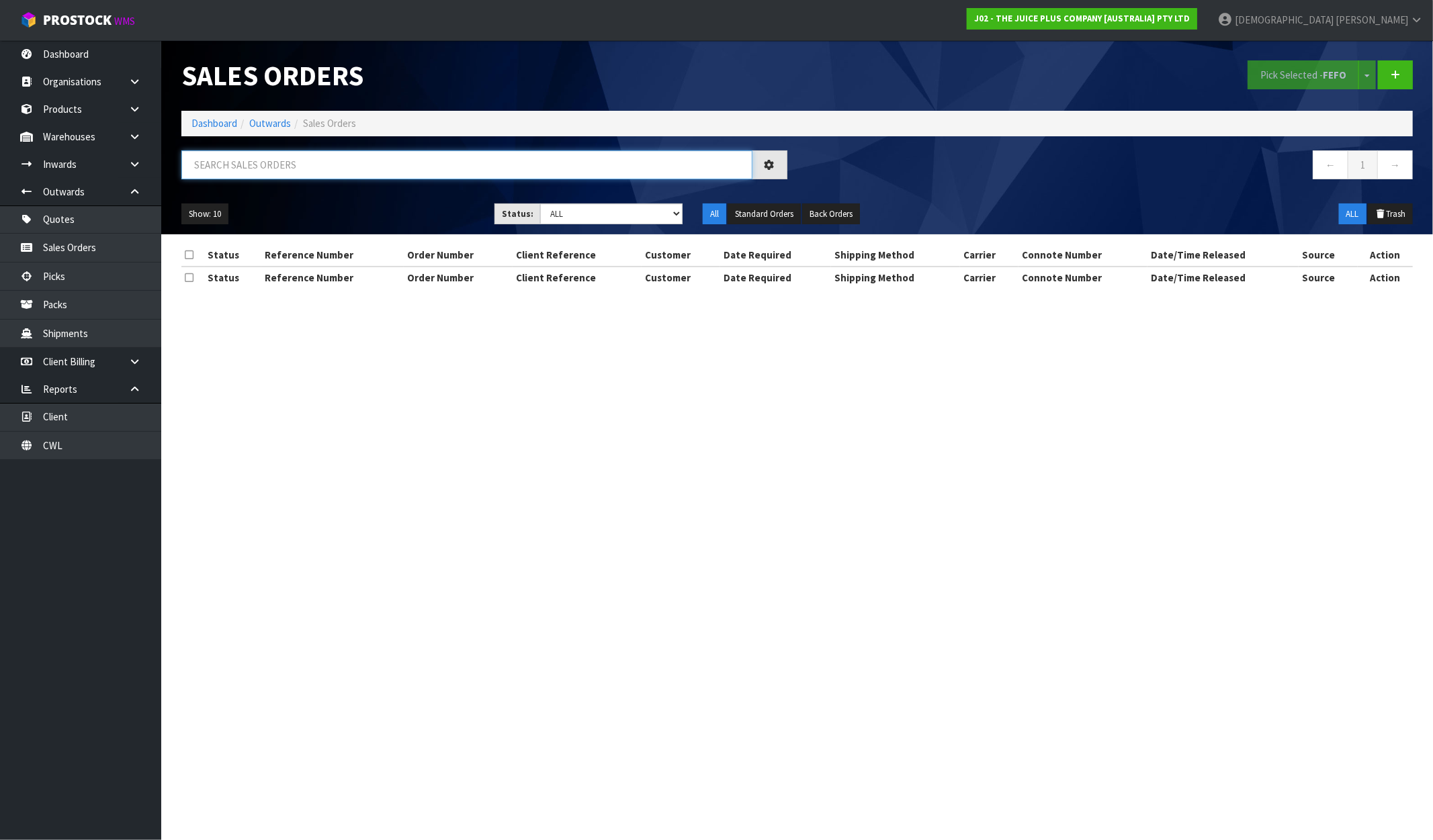
click at [327, 166] on input "text" at bounding box center [468, 165] width 571 height 29
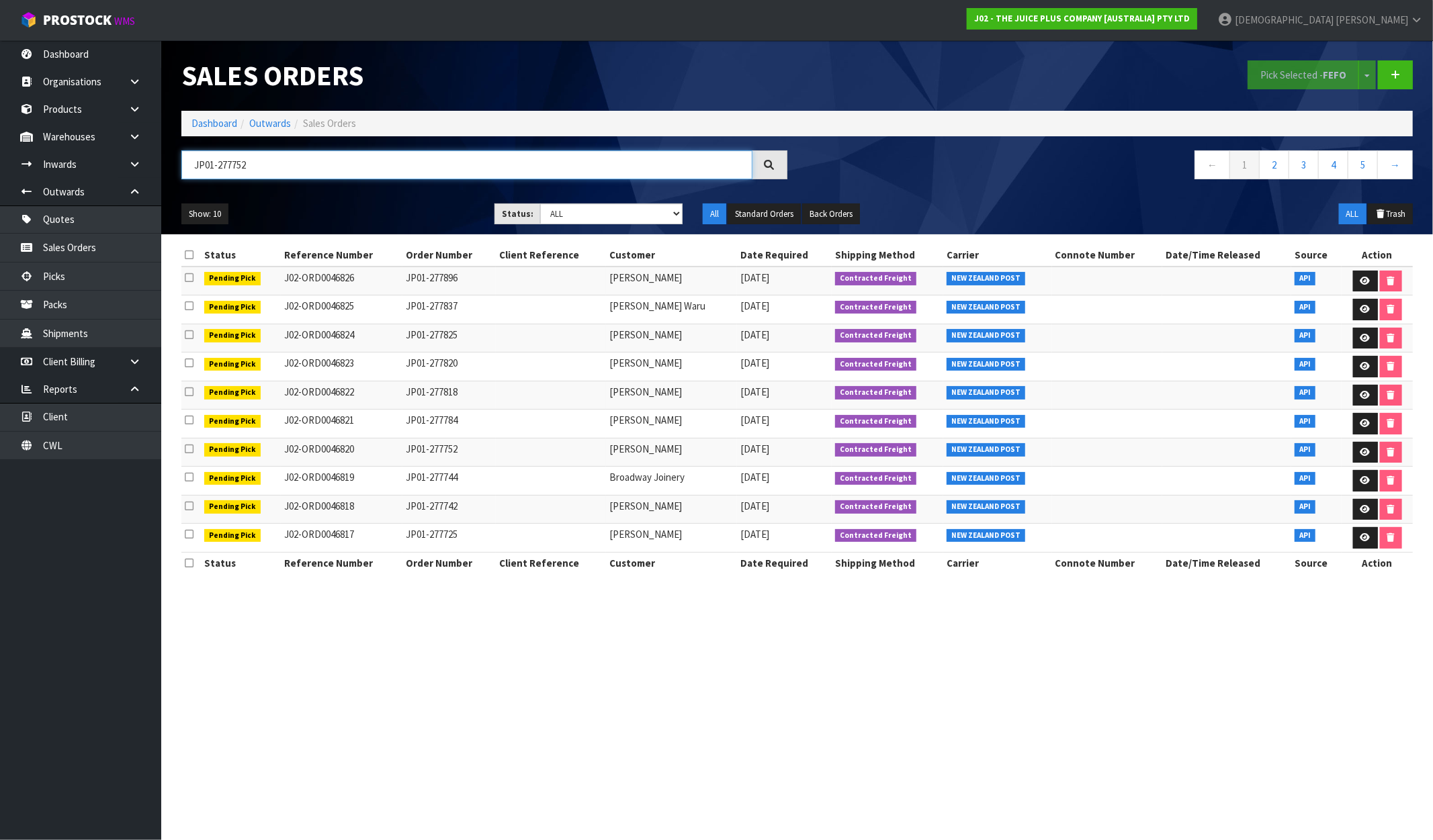
type input "JP01-277752"
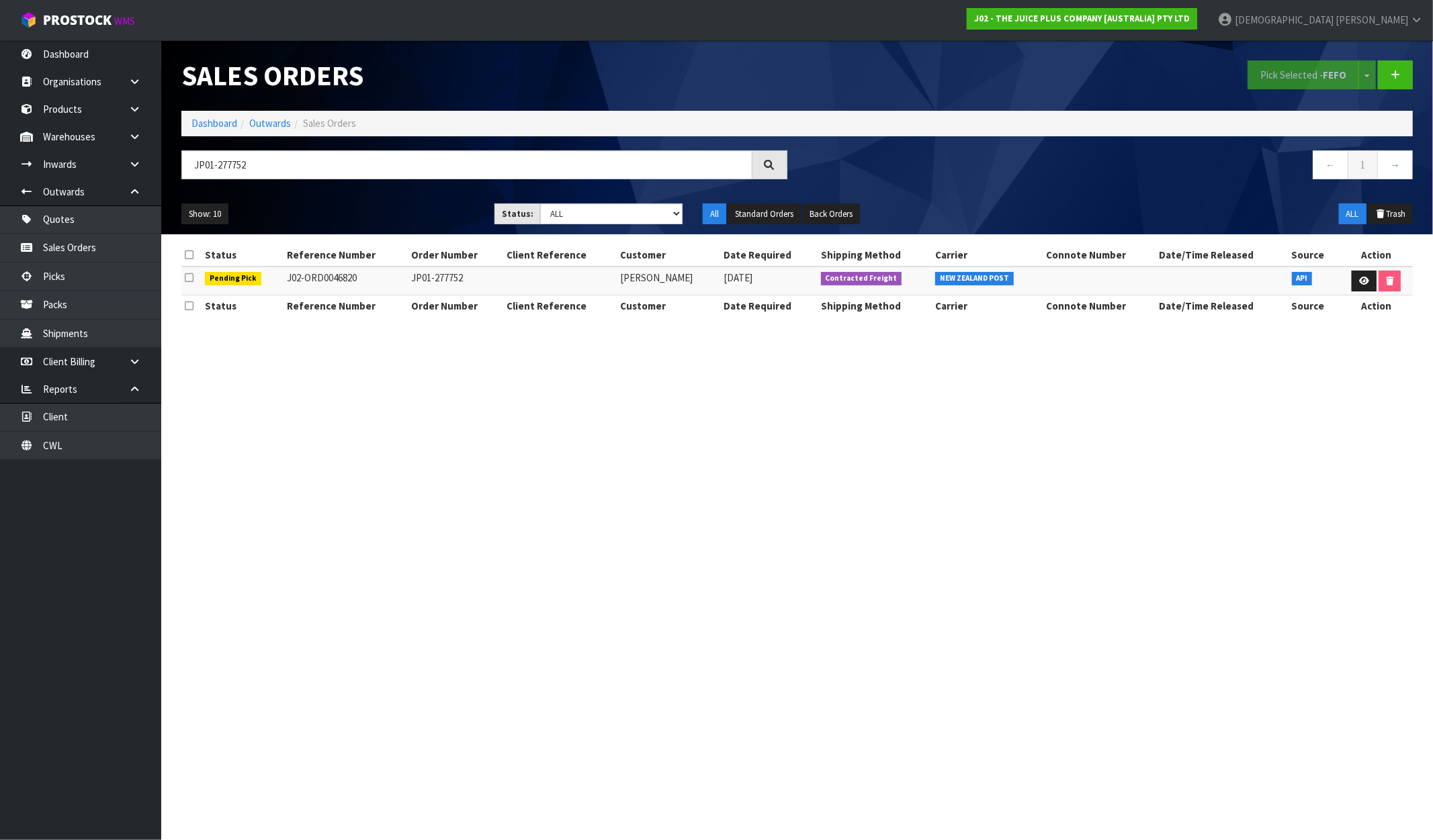
click at [769, 173] on div at bounding box center [769, 165] width 35 height 29
click at [1355, 285] on link at bounding box center [1364, 281] width 25 height 21
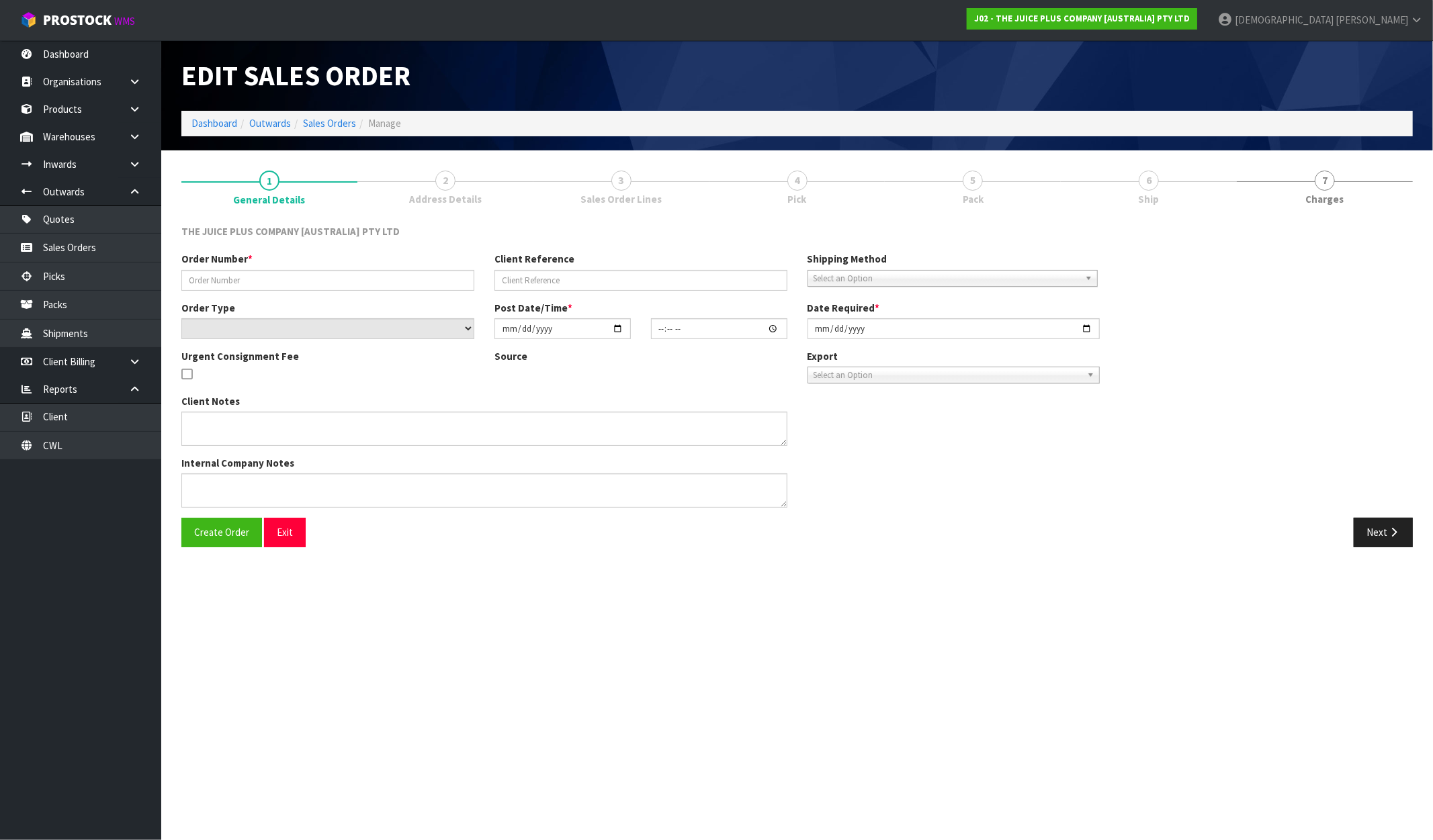
type input "JP01-277752"
select select "number:0"
type input "[DATE]"
type input "02:50:13.000"
type input "[DATE]"
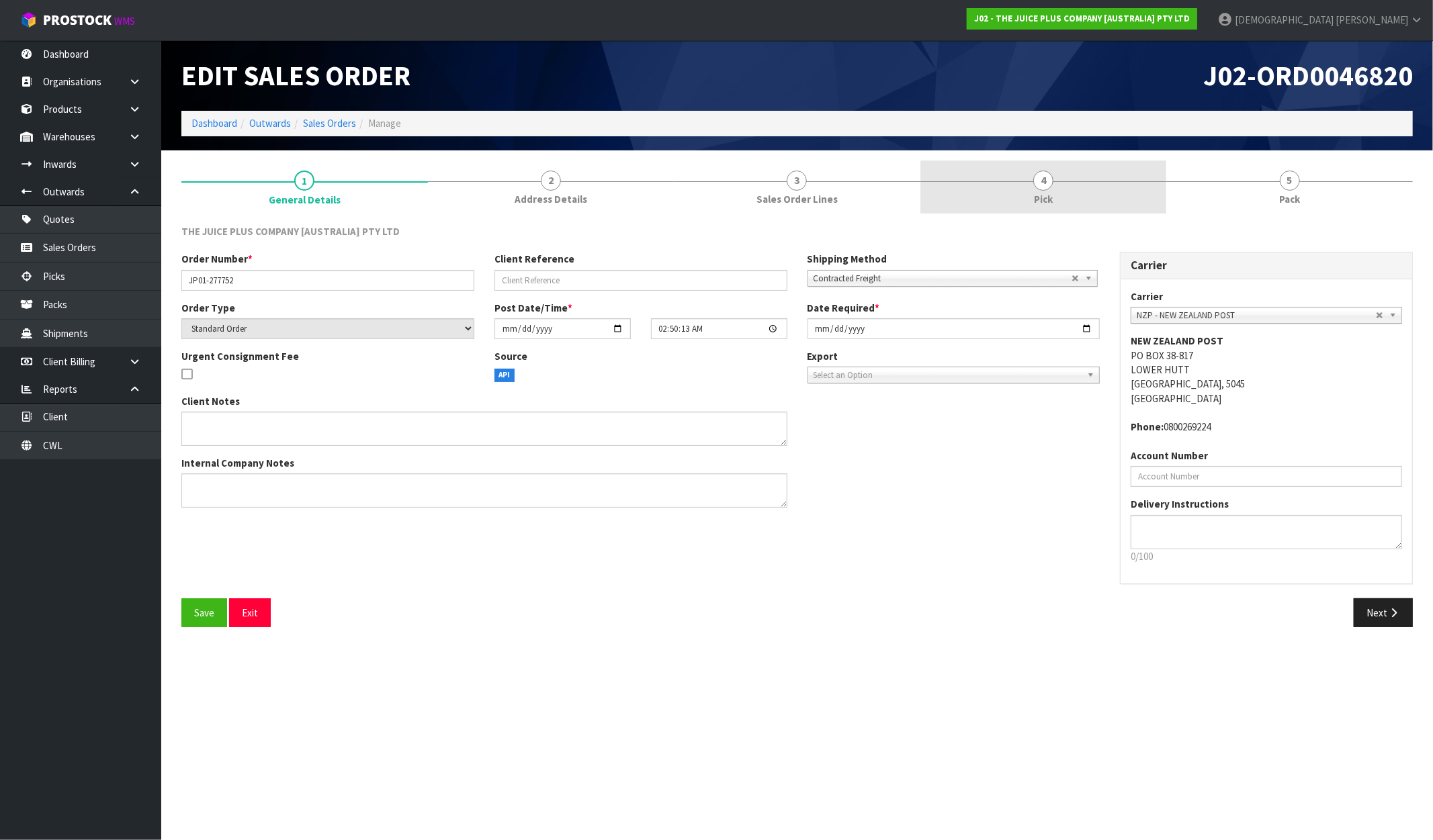
click at [1051, 198] on span "Pick" at bounding box center [1043, 200] width 19 height 14
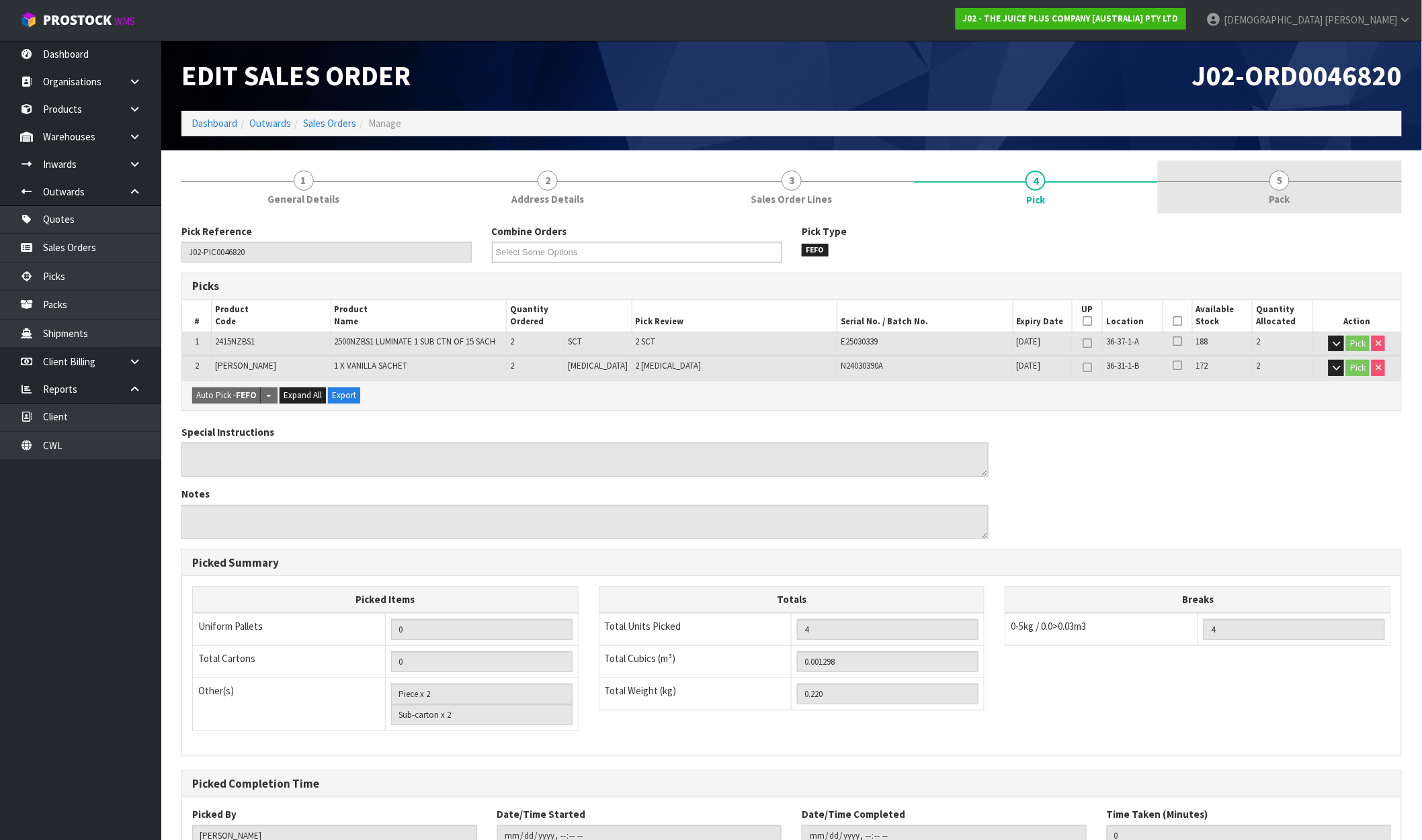
click at [1309, 184] on link "5 Pack" at bounding box center [1280, 186] width 244 height 53
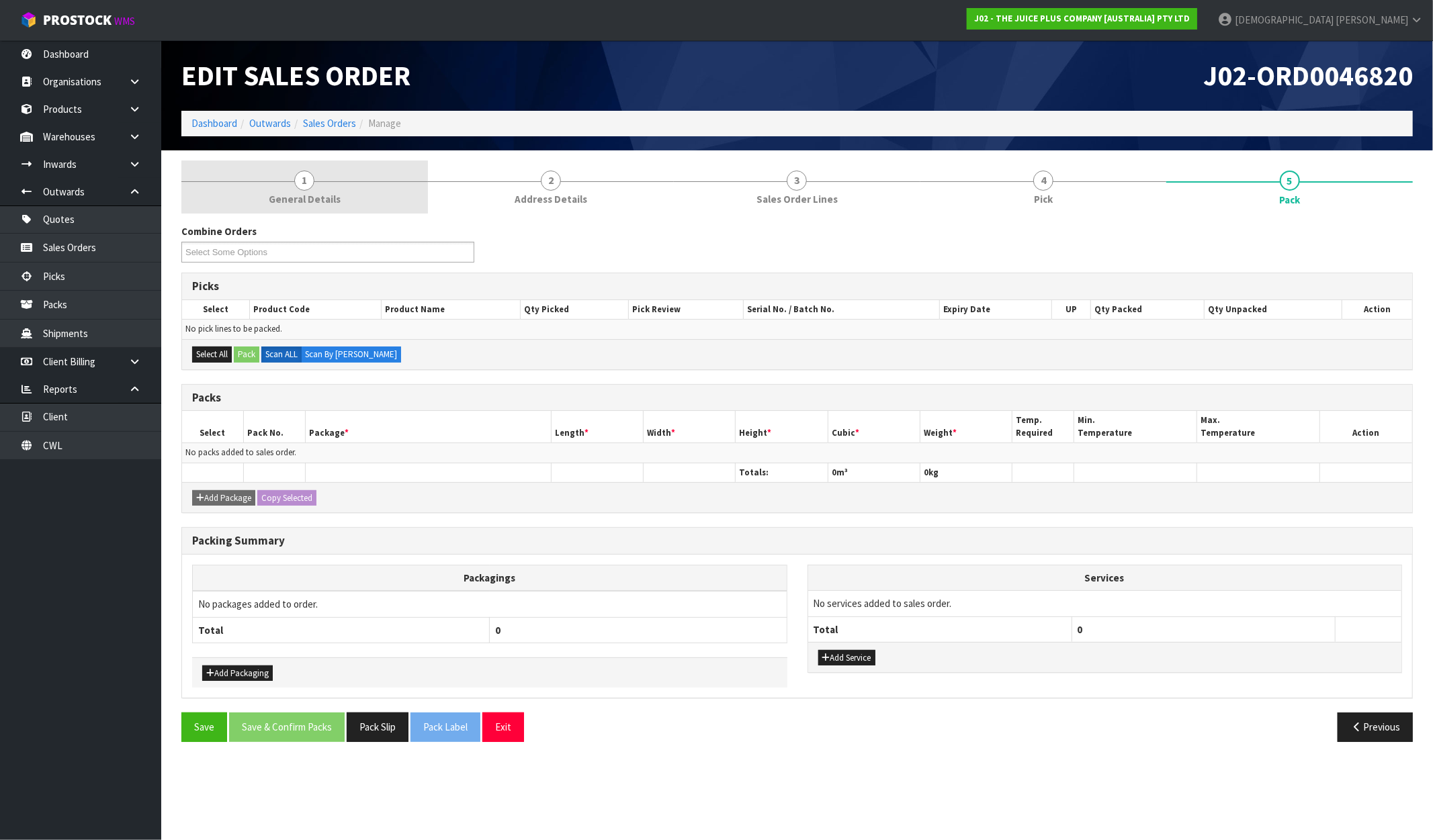
click at [305, 187] on span "1" at bounding box center [305, 181] width 21 height 21
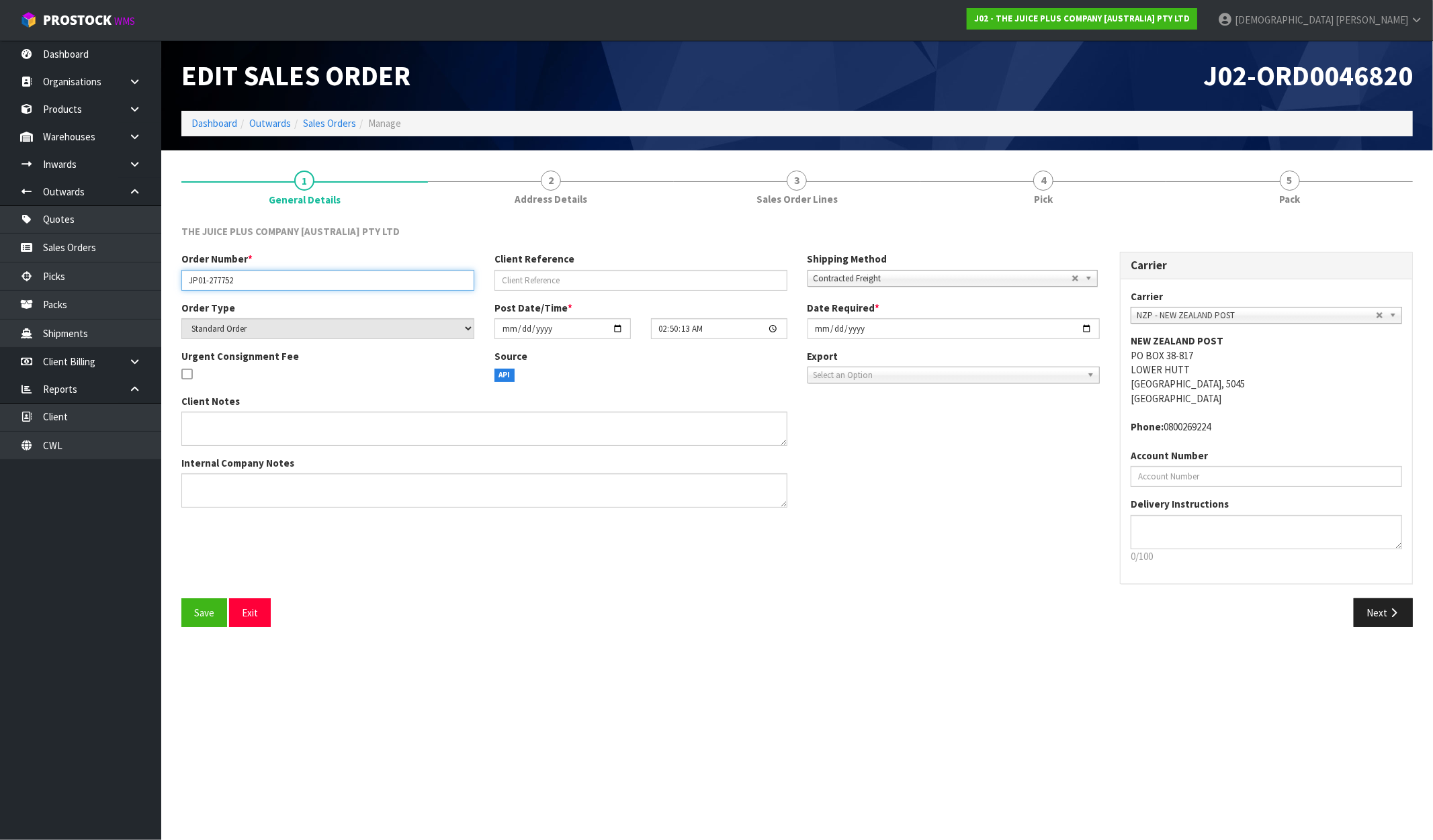
drag, startPoint x: 245, startPoint y: 274, endPoint x: 179, endPoint y: 286, distance: 67.1
click at [179, 286] on div "Order Number * JP01-277752" at bounding box center [328, 270] width 313 height 39
click at [338, 121] on link "Sales Orders" at bounding box center [329, 124] width 53 height 13
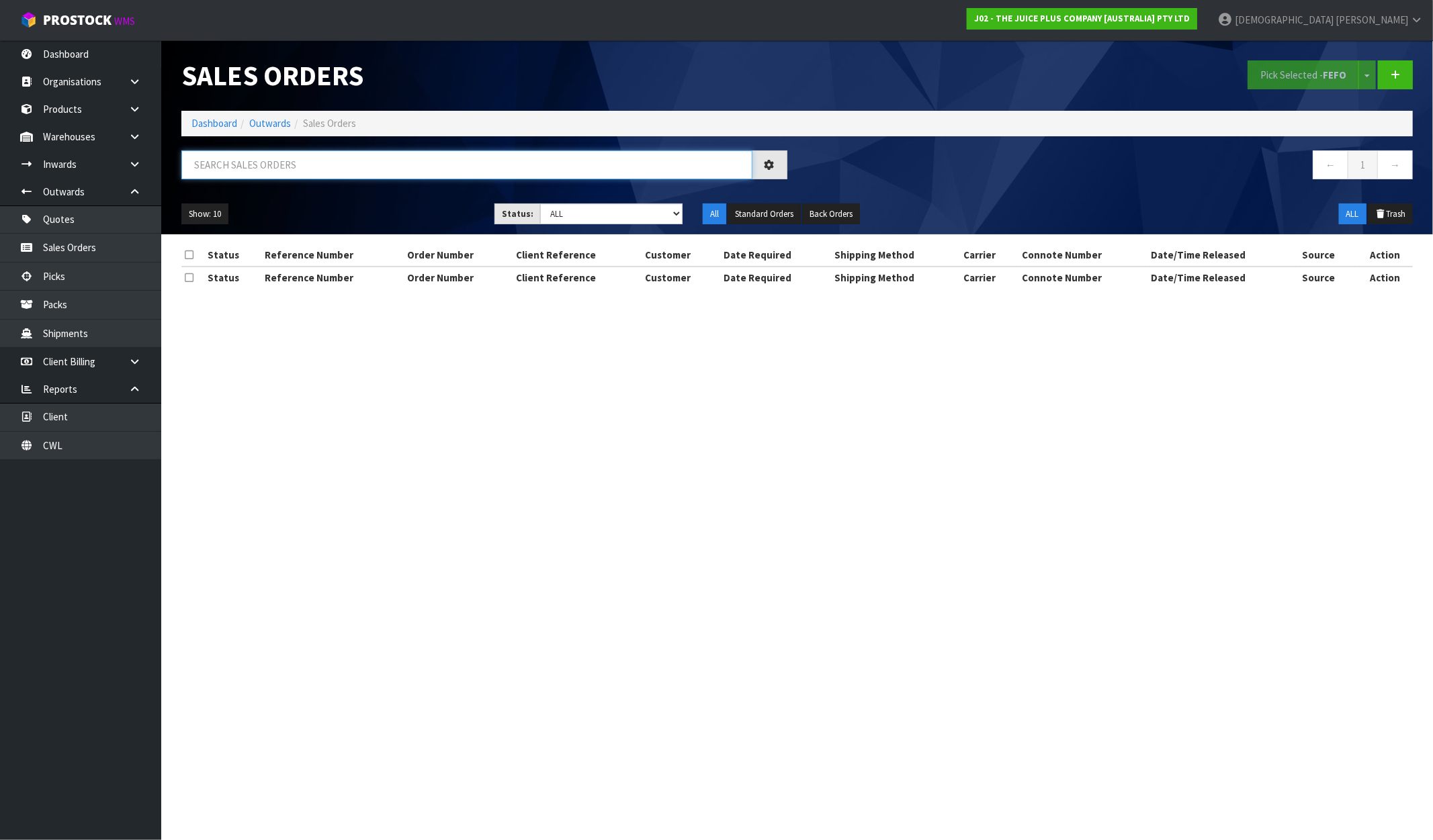
click at [325, 168] on input "text" at bounding box center [468, 165] width 571 height 29
paste input "JP01-277752"
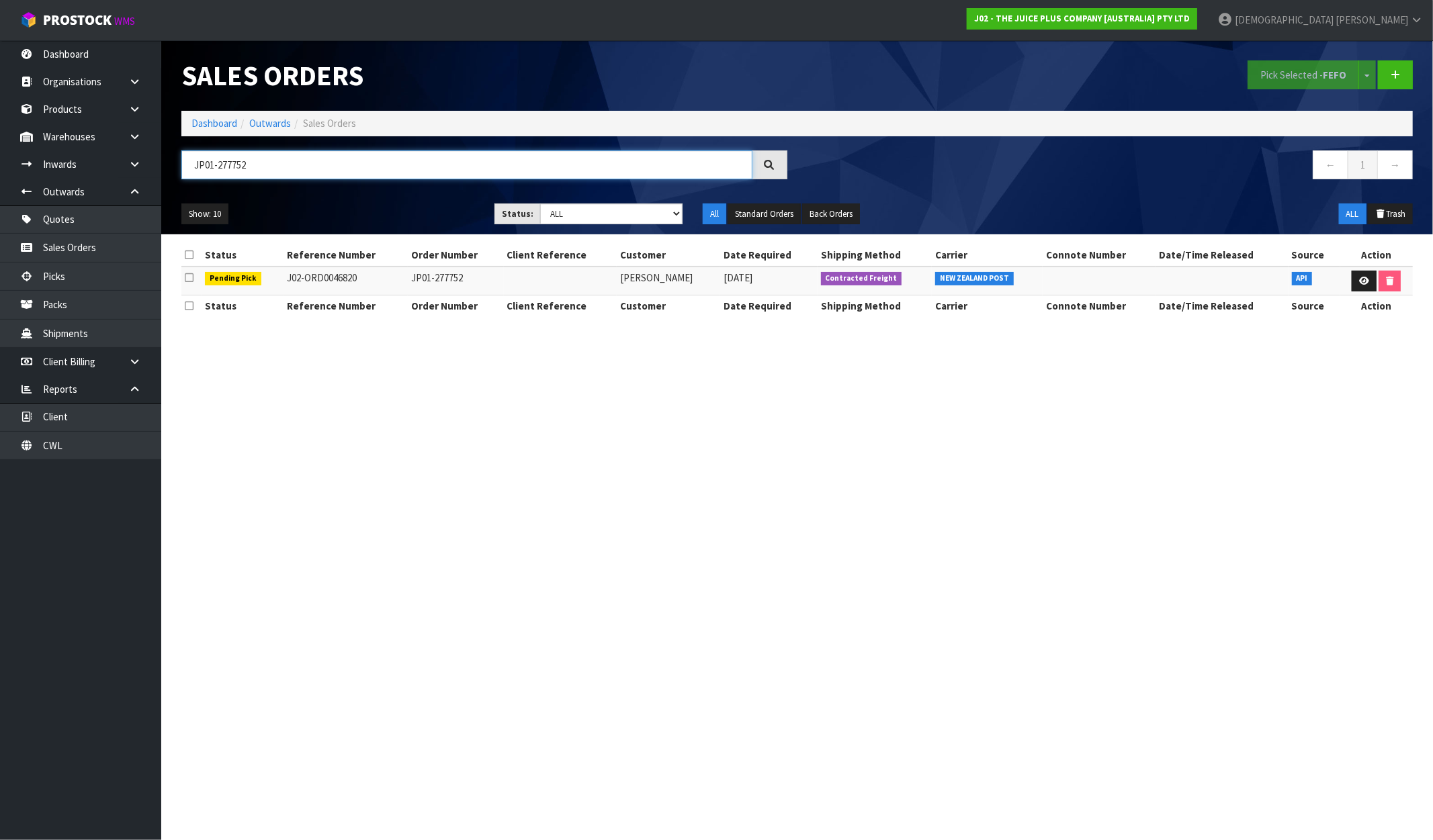
drag, startPoint x: 252, startPoint y: 162, endPoint x: 239, endPoint y: 168, distance: 14.3
click at [239, 168] on input "JP01-277752" at bounding box center [468, 165] width 571 height 29
click at [332, 203] on ul "Show: 10 5 10 25 50" at bounding box center [328, 214] width 293 height 21
drag, startPoint x: 265, startPoint y: 162, endPoint x: 238, endPoint y: 169, distance: 27.9
click at [238, 169] on input "JP01-277784" at bounding box center [468, 165] width 571 height 29
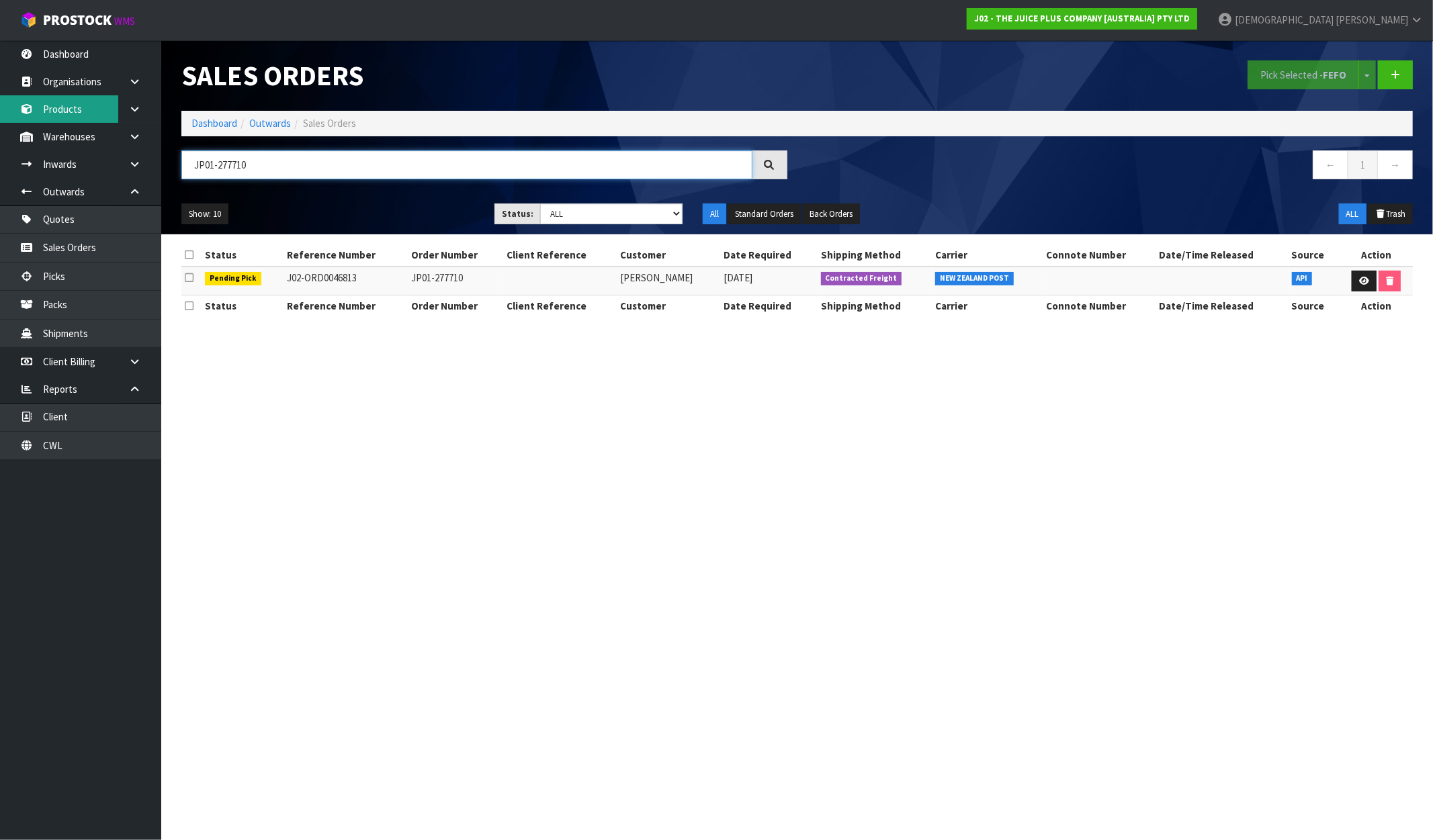
type input "JP01-277710"
click at [1168, 21] on strong "J02 - THE JUICE PLUS COMPANY [AUSTRALIA] PTY LTD" at bounding box center [1082, 18] width 216 height 12
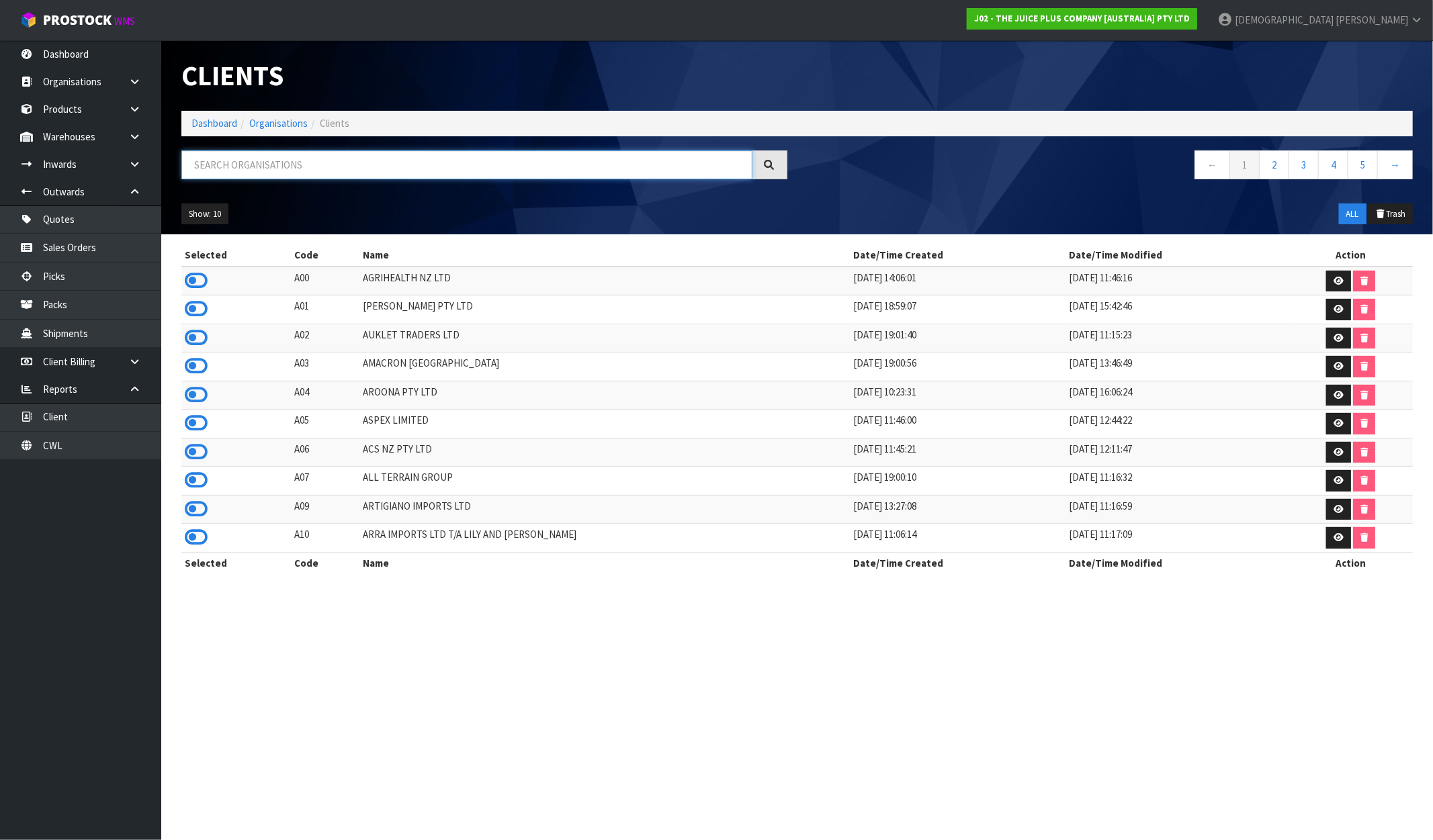
click at [287, 163] on input "text" at bounding box center [468, 165] width 571 height 29
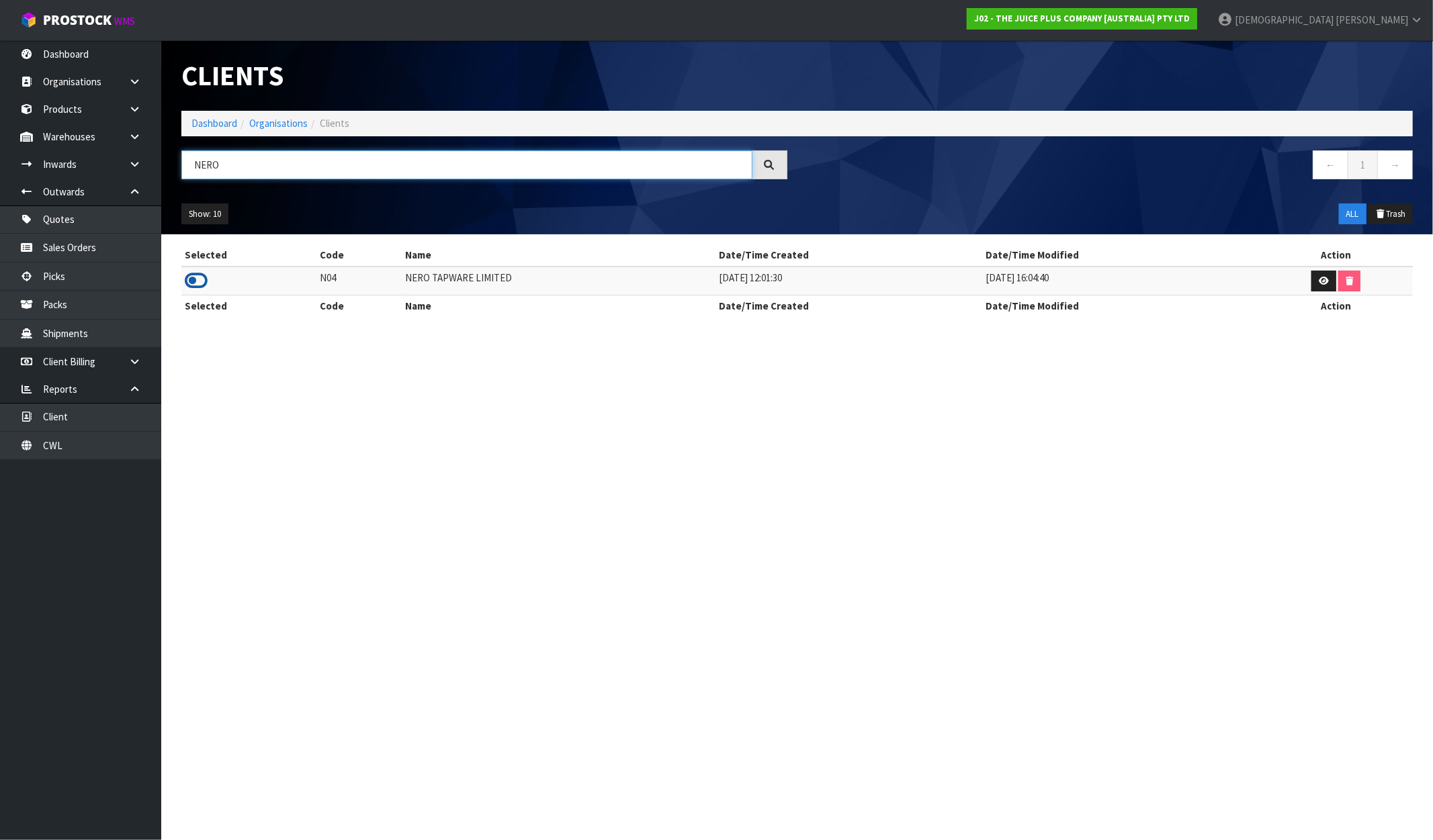
type input "NERO"
click at [192, 281] on icon at bounding box center [196, 280] width 23 height 21
click at [83, 47] on link "Dashboard" at bounding box center [81, 54] width 161 height 28
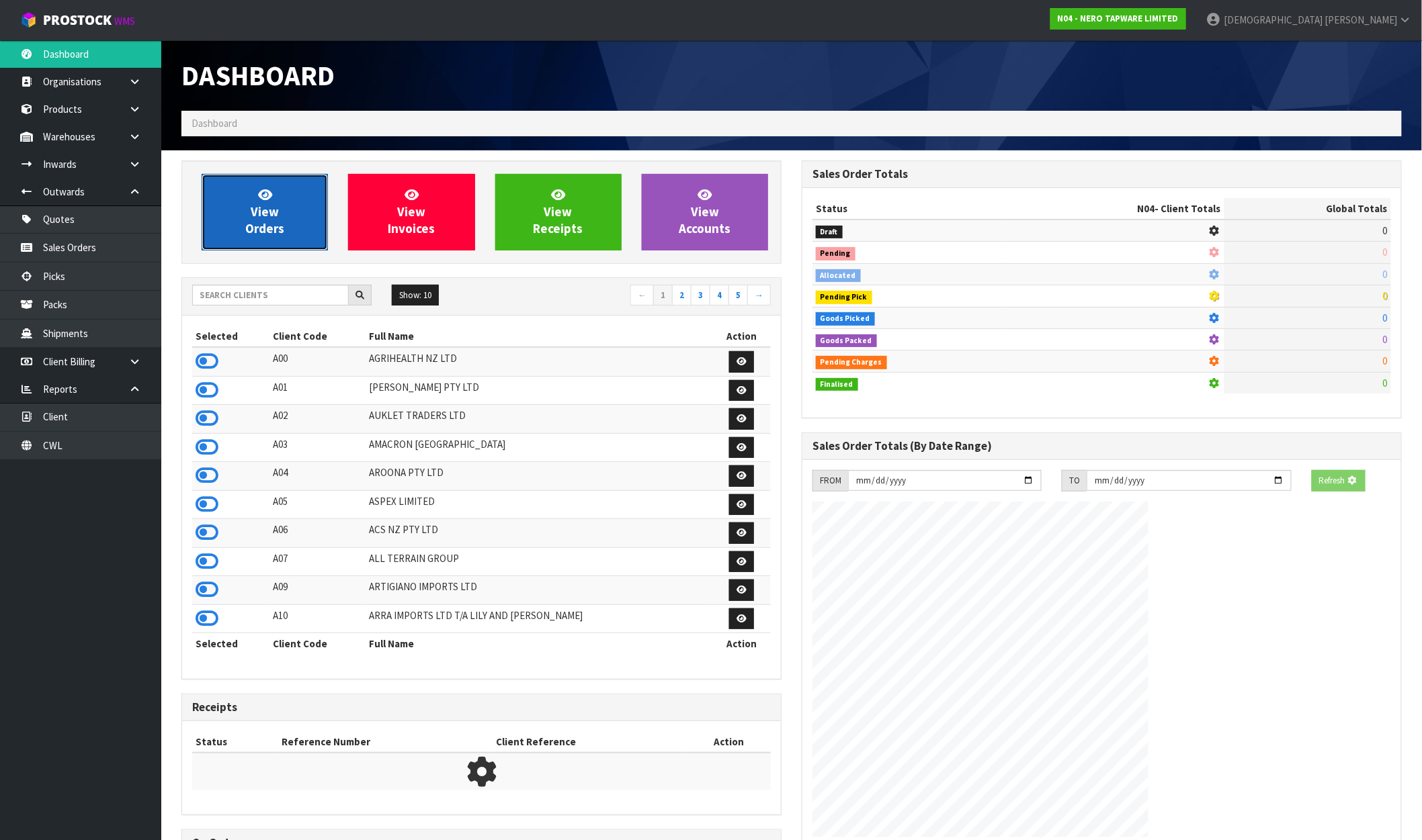
click at [260, 224] on span "View Orders" at bounding box center [265, 212] width 39 height 50
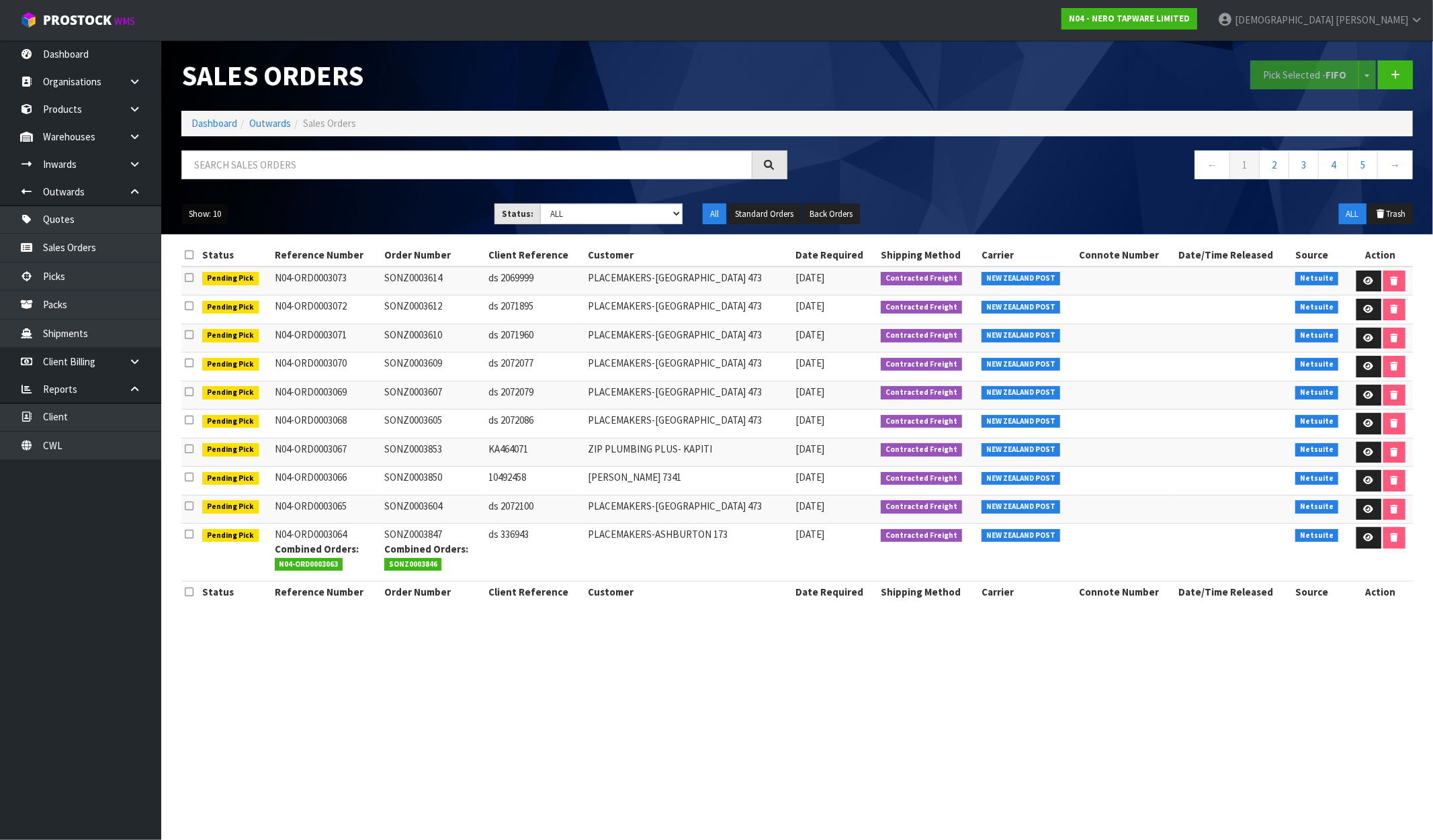
click at [217, 211] on button "Show: 10" at bounding box center [205, 214] width 47 height 21
click at [218, 265] on link "10" at bounding box center [235, 258] width 107 height 18
click at [203, 212] on button "Show: 10" at bounding box center [205, 214] width 47 height 21
click at [204, 269] on link "25" at bounding box center [235, 276] width 107 height 18
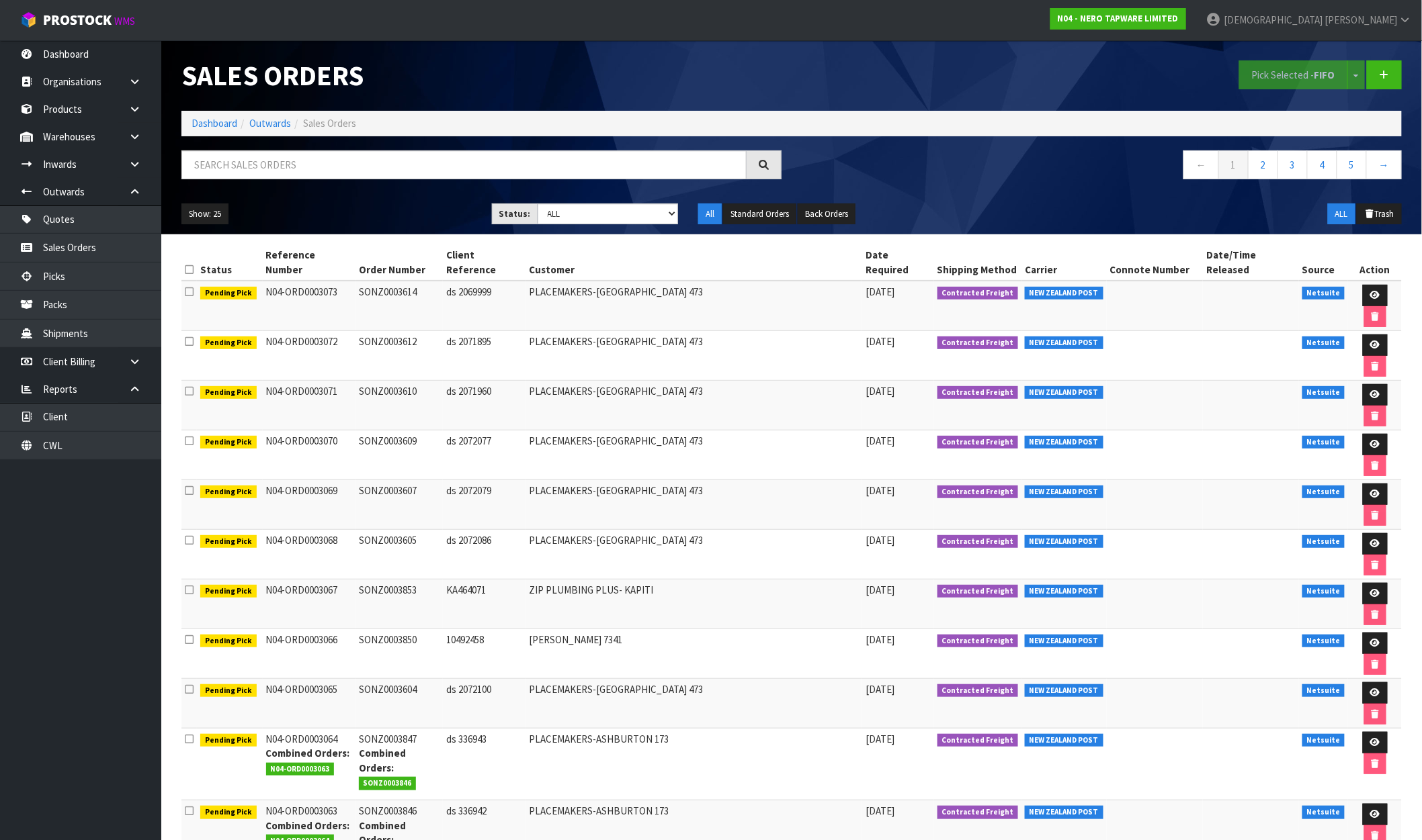
click at [332, 210] on ul "Show: 25 5 10 25 50" at bounding box center [327, 214] width 290 height 21
click at [228, 163] on input "text" at bounding box center [464, 165] width 565 height 29
paste input "SONZ0003772"
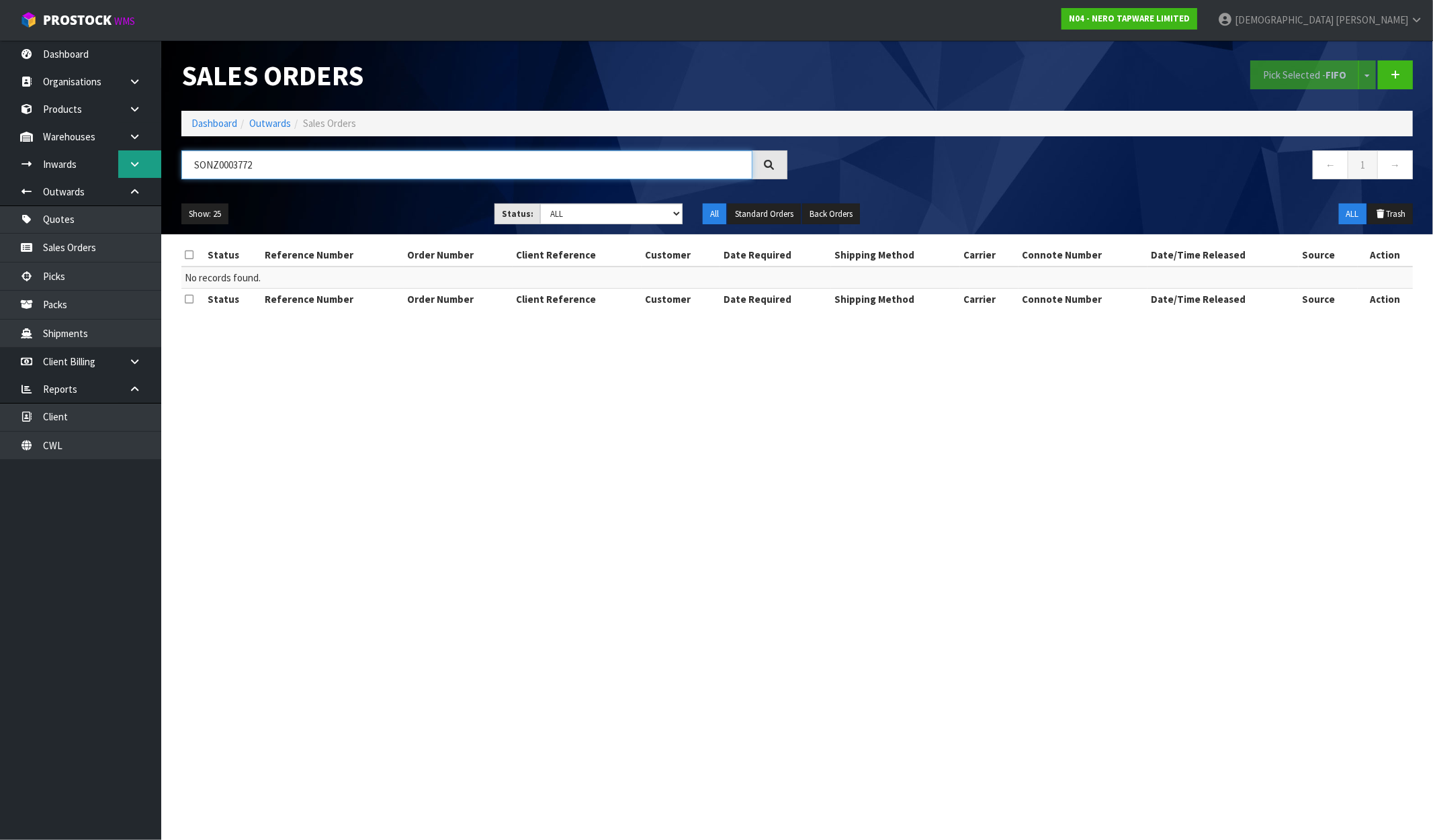
drag, startPoint x: 225, startPoint y: 164, endPoint x: 126, endPoint y: 173, distance: 99.4
click at [126, 173] on body "Toggle navigation ProStock WMS N04 - NERO TAPWARE LIMITED Krishna Shah Logout D…" at bounding box center [716, 420] width 1433 height 840
drag, startPoint x: 241, startPoint y: 166, endPoint x: 37, endPoint y: 178, distance: 204.4
click at [37, 178] on body "Toggle navigation ProStock WMS N04 - NERO TAPWARE LIMITED Krishna Shah Logout D…" at bounding box center [716, 420] width 1433 height 840
paste input "3060"
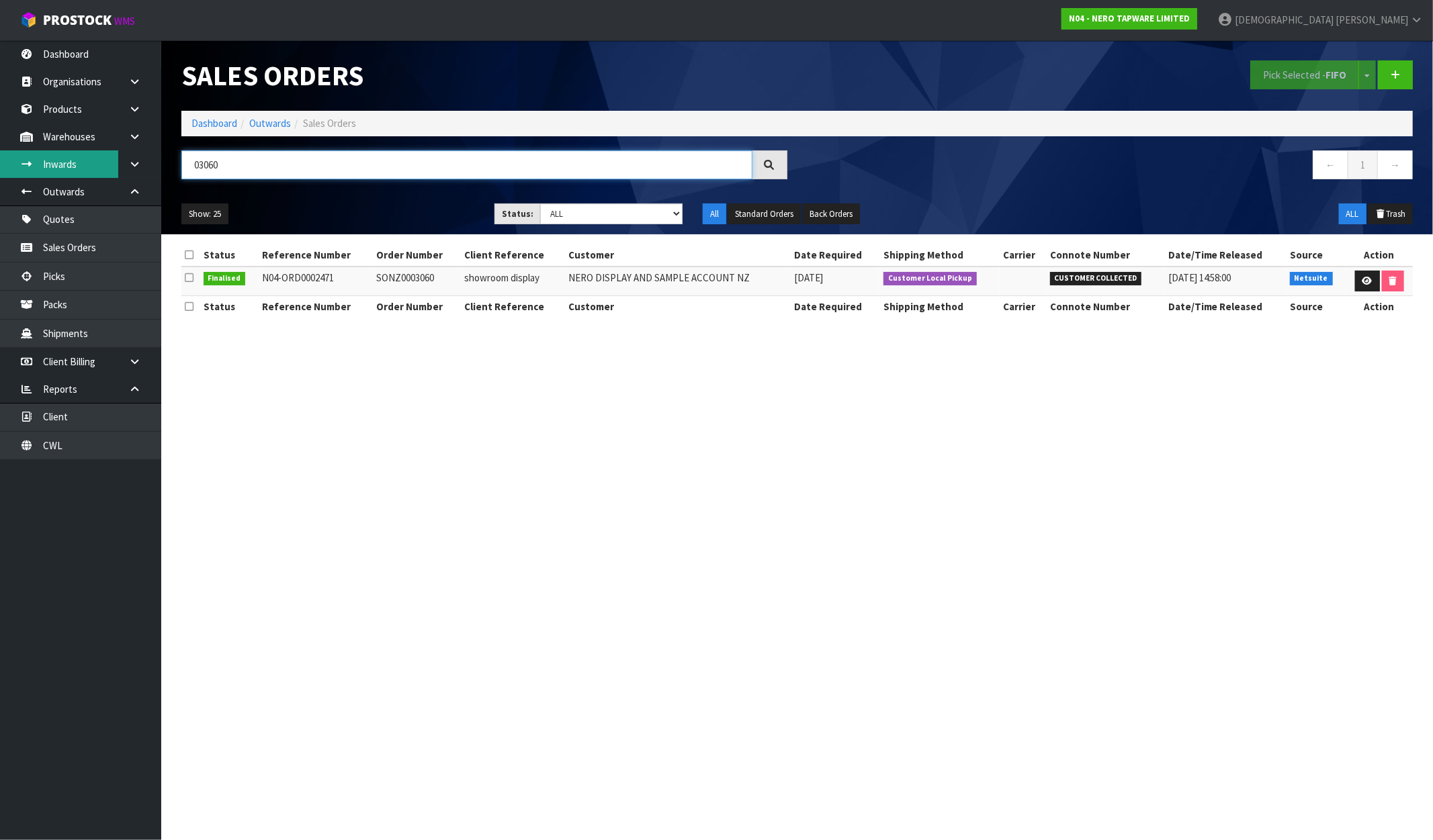
drag, startPoint x: 260, startPoint y: 171, endPoint x: 39, endPoint y: 168, distance: 221.0
click at [39, 168] on body "Toggle navigation ProStock WMS N04 - NERO TAPWARE LIMITED Krishna Shah Logout D…" at bounding box center [716, 420] width 1433 height 840
paste input "N04-ORD00"
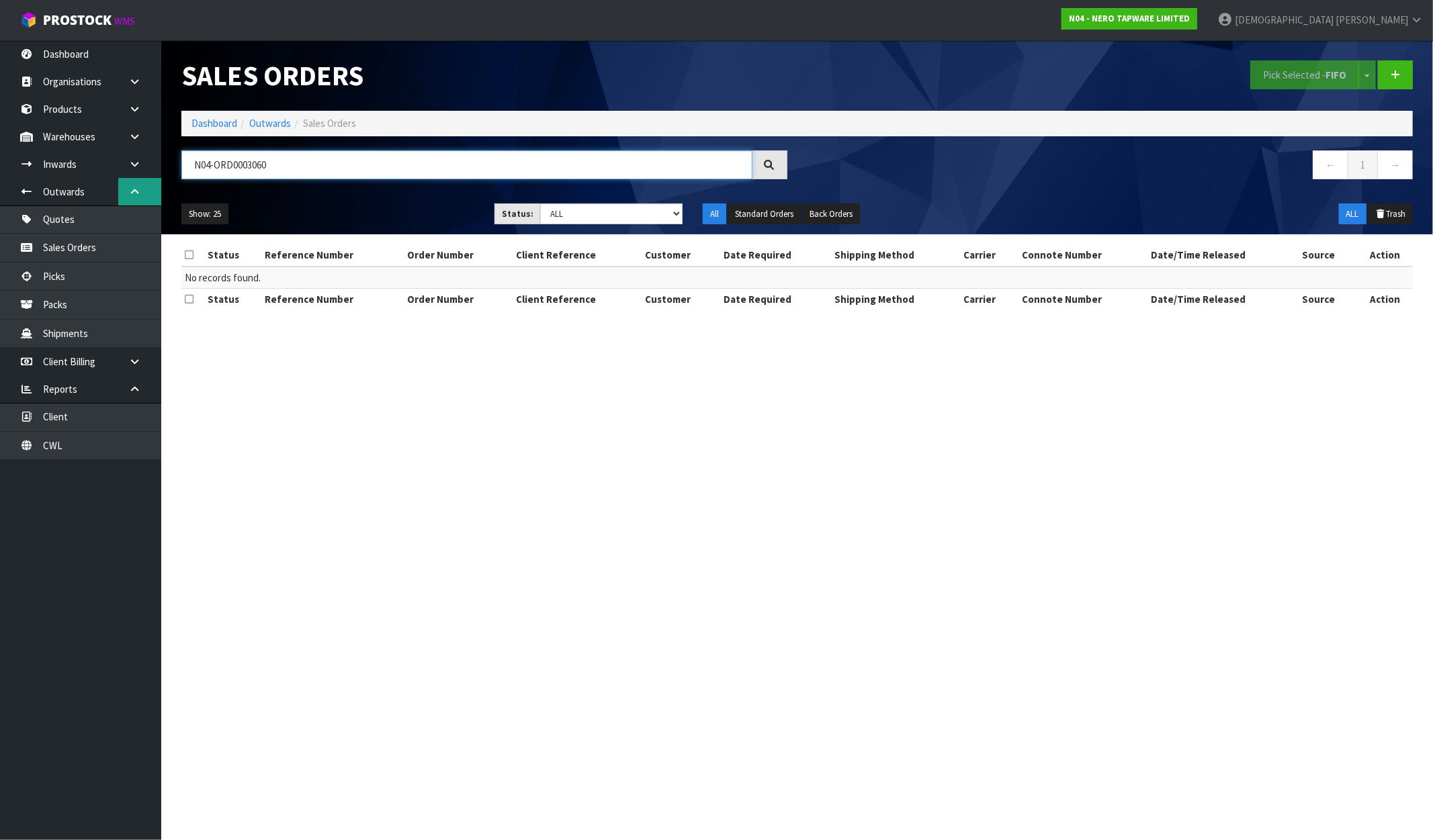
drag, startPoint x: 217, startPoint y: 163, endPoint x: 125, endPoint y: 184, distance: 94.4
click at [125, 184] on body "Toggle navigation ProStock WMS N04 - NERO TAPWARE LIMITED Krishna Shah Logout D…" at bounding box center [716, 420] width 1433 height 840
drag, startPoint x: 262, startPoint y: 162, endPoint x: 146, endPoint y: 166, distance: 116.1
click at [155, 162] on body "Toggle navigation ProStock WMS N04 - NERO TAPWARE LIMITED Krishna Shah Logout D…" at bounding box center [716, 420] width 1433 height 840
paste input "SONZ0003661"
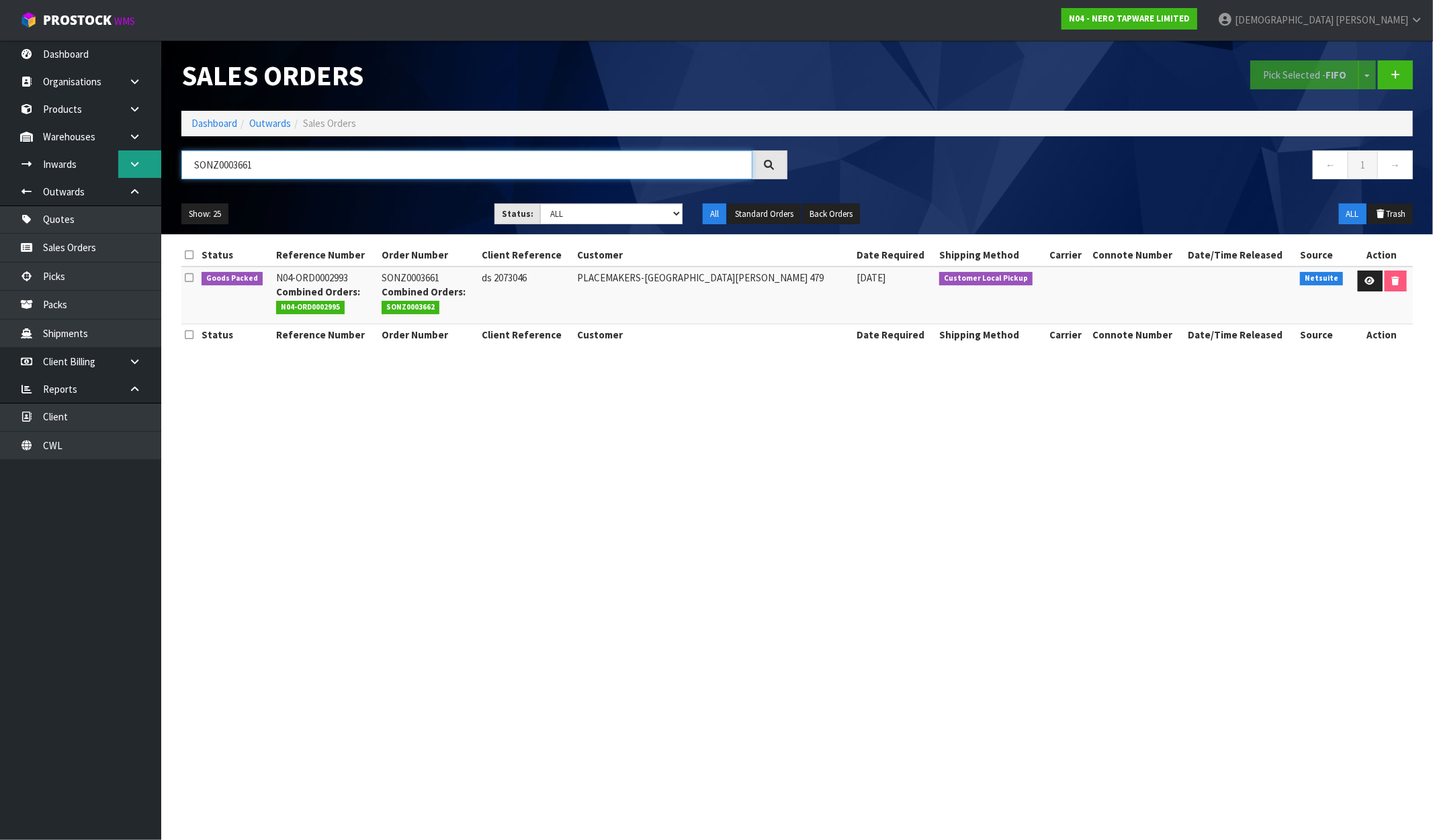
drag, startPoint x: 265, startPoint y: 159, endPoint x: 119, endPoint y: 172, distance: 146.6
click at [120, 172] on body "Toggle navigation ProStock WMS N04 - NERO TAPWARE LIMITED Krishna Shah Logout D…" at bounding box center [716, 420] width 1433 height 840
paste input "2."
type input "SONZ0003662"
click at [1367, 278] on icon at bounding box center [1369, 281] width 10 height 9
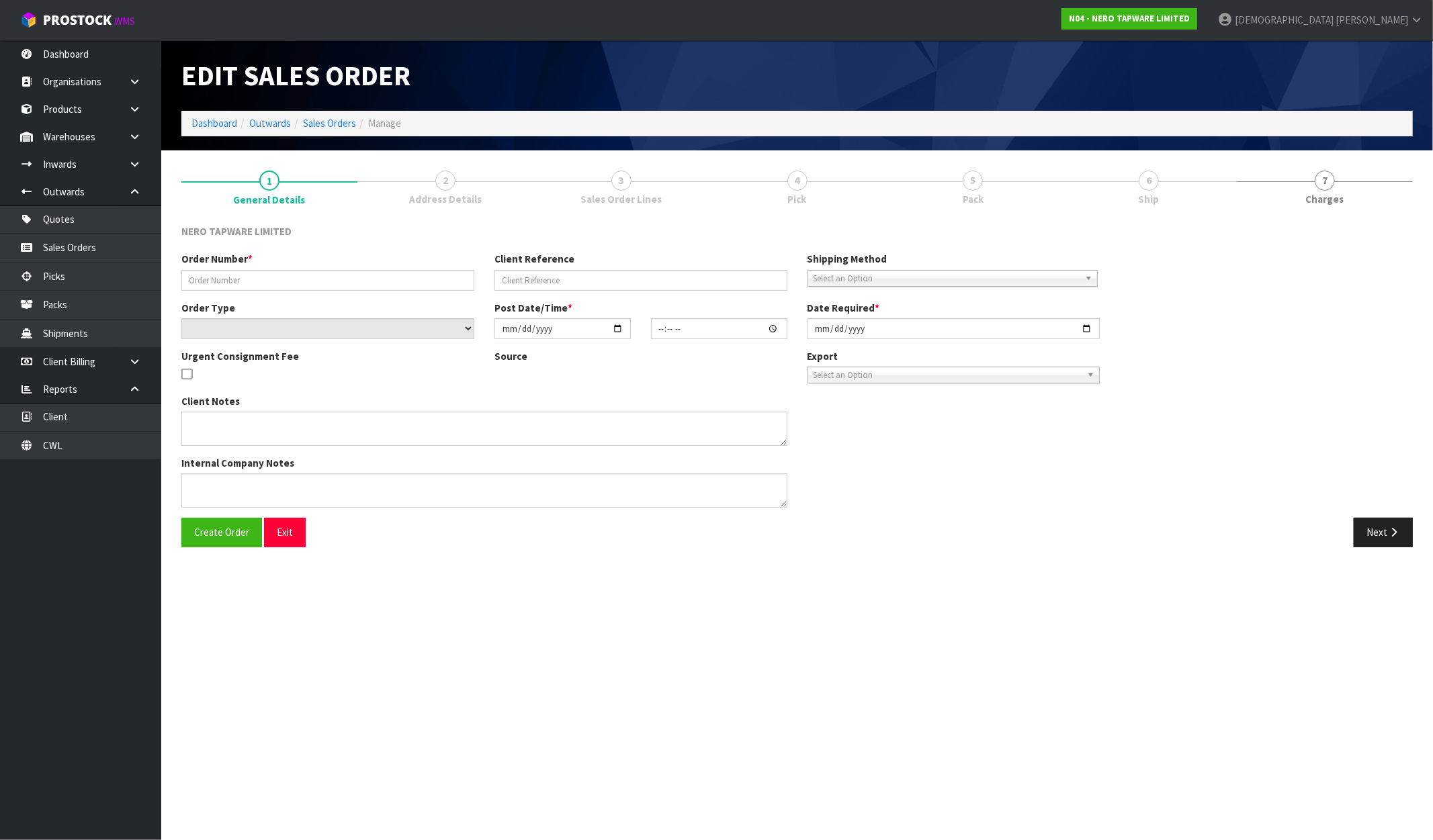
type input "SONZ0003662"
type input "DS 2073046"
select select "number:0"
type input "2025-09-24"
type input "12:07:00.000"
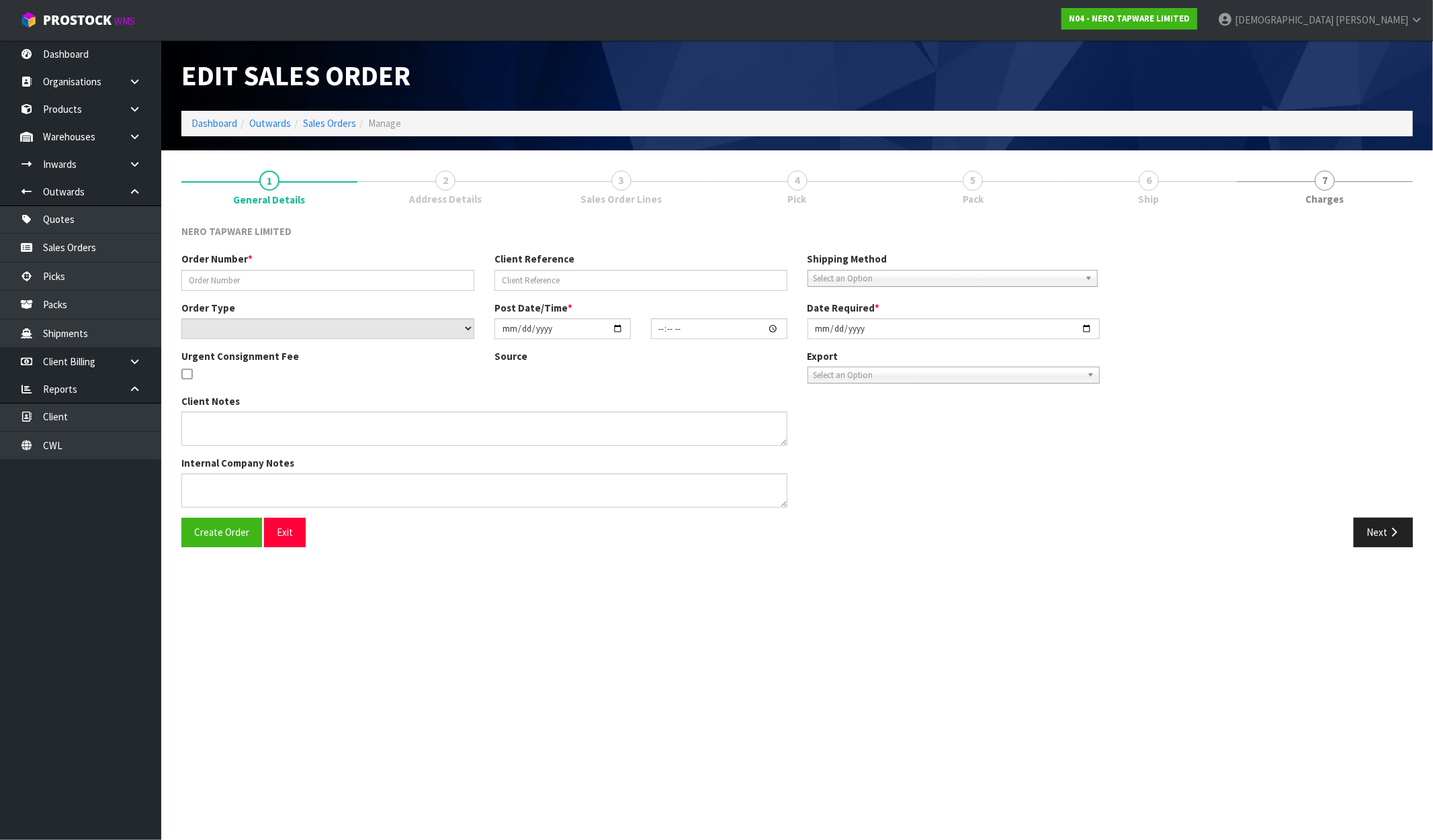
type input "2025-09-24"
type textarea "PICK UP TOGETHER WITH SONZ0003661 25/09"
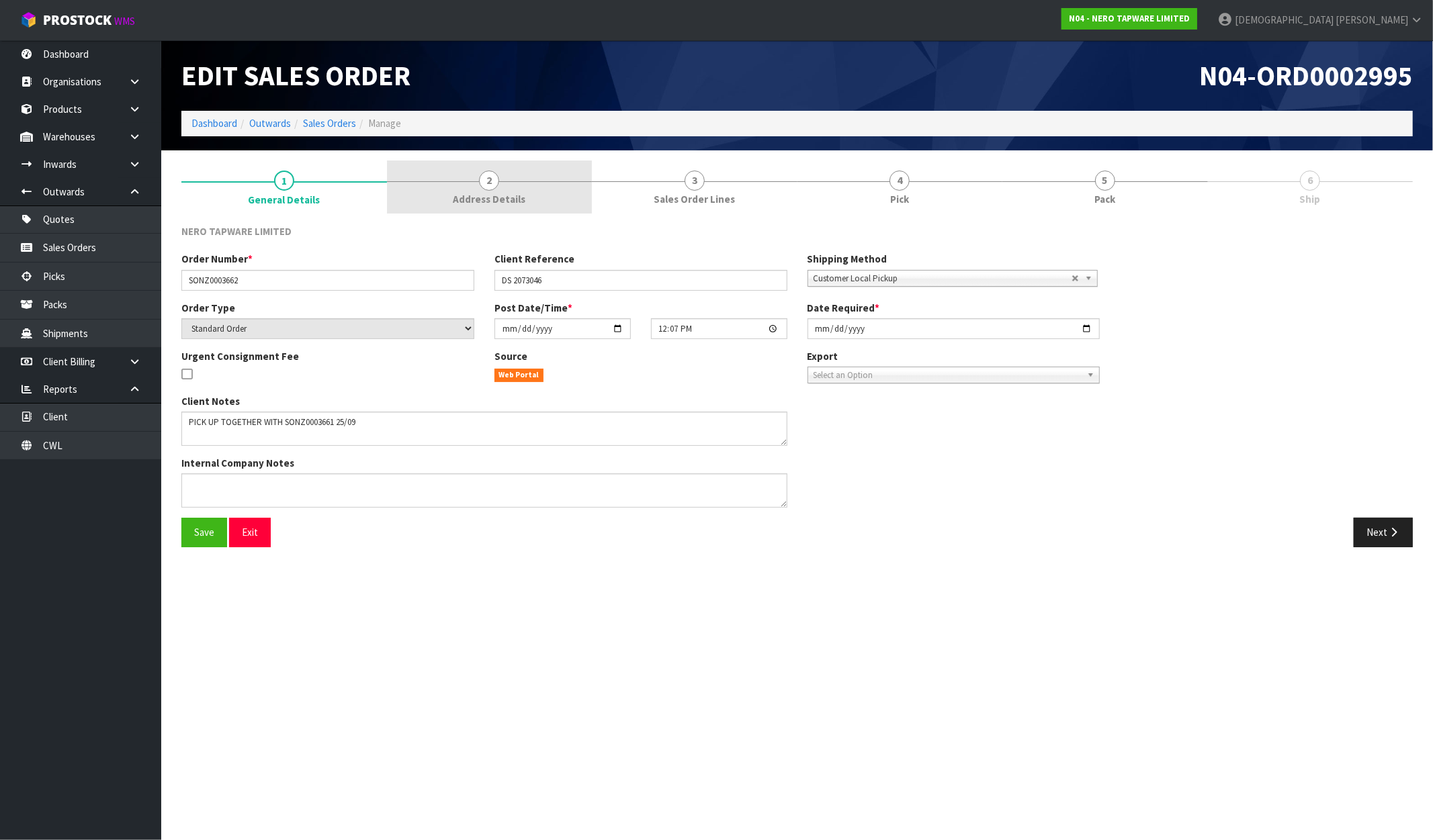
click at [485, 189] on span "2" at bounding box center [489, 181] width 21 height 21
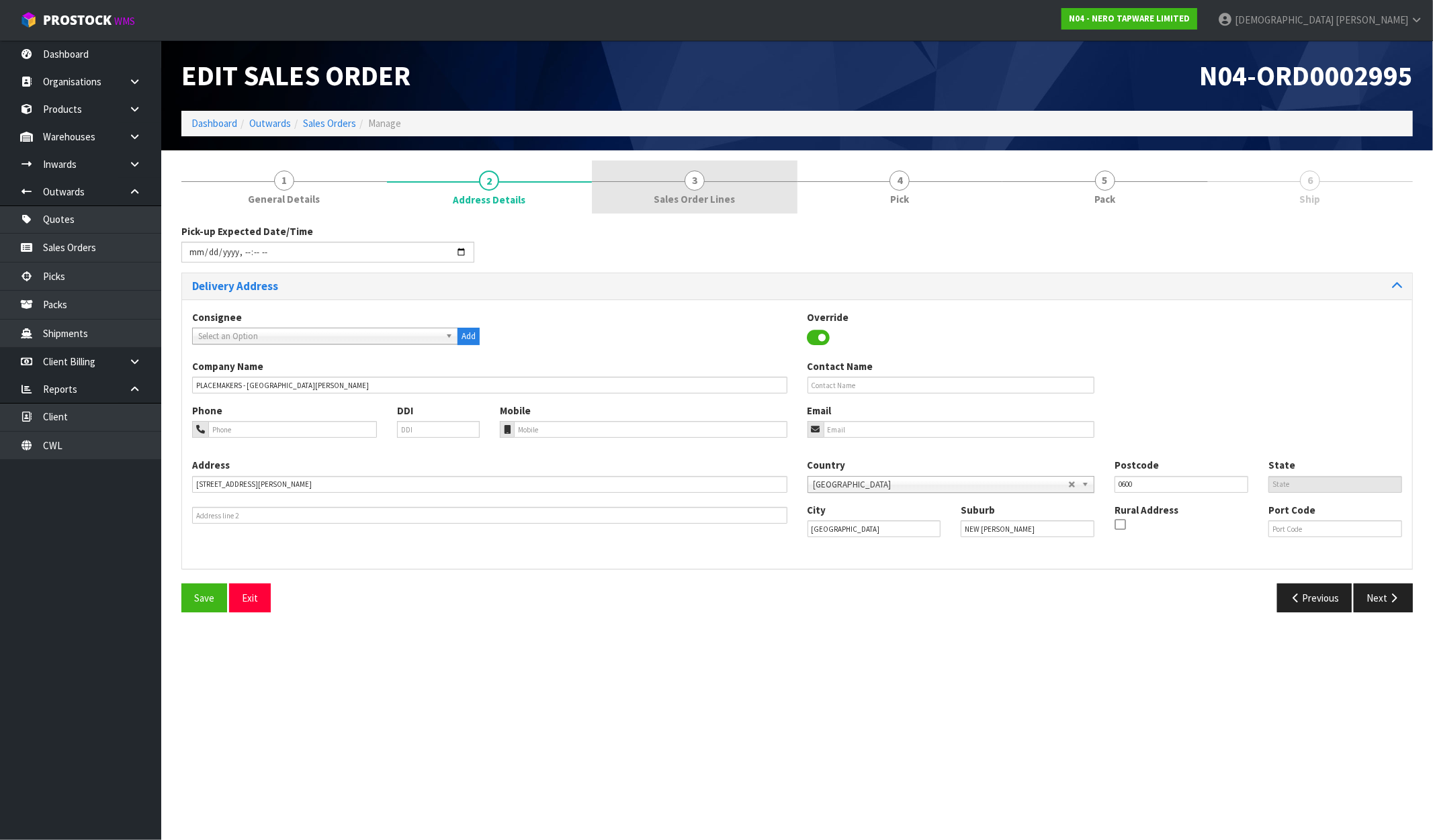
click at [691, 188] on span "3" at bounding box center [694, 181] width 21 height 21
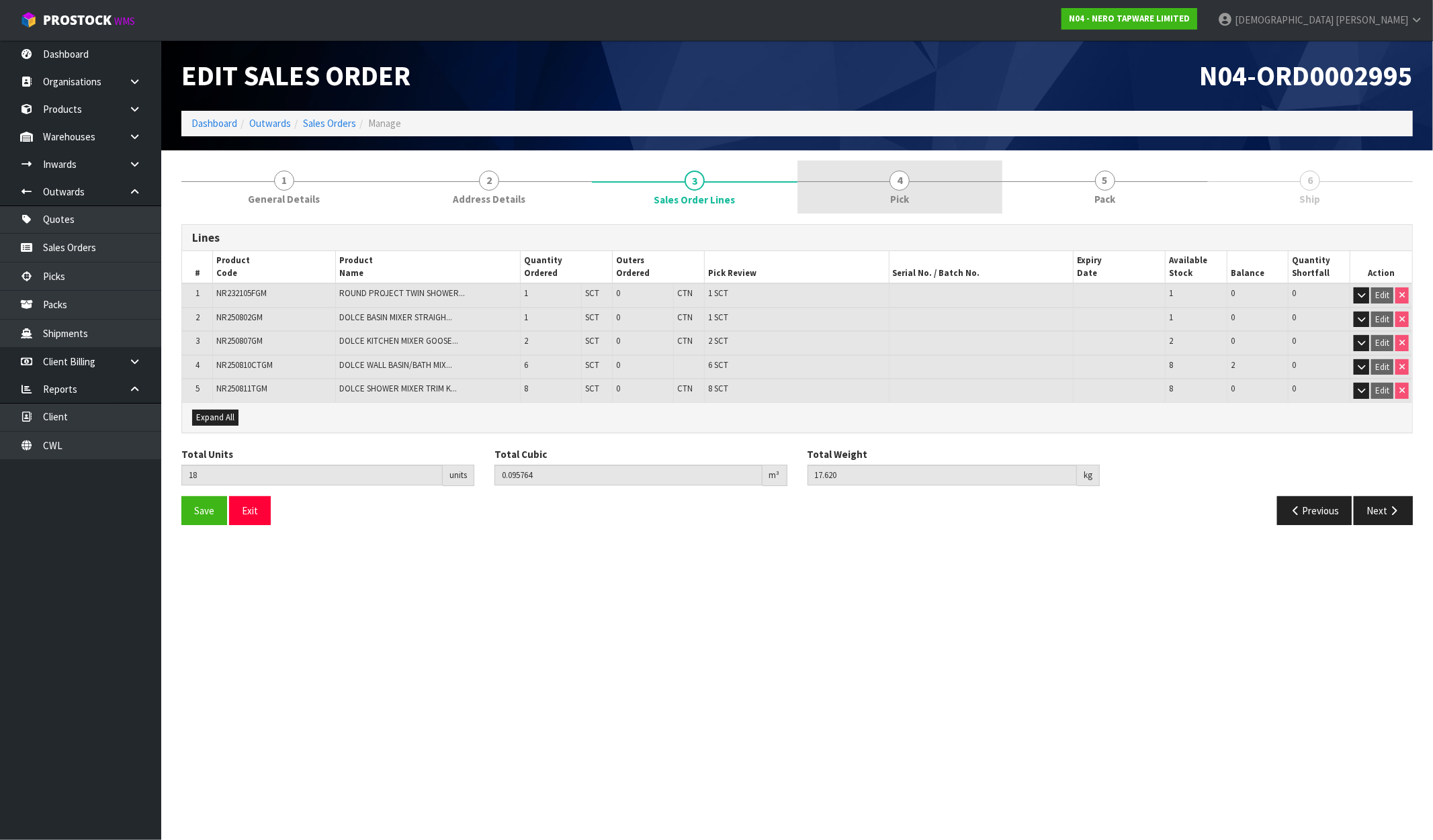
click at [843, 190] on link "4 Pick" at bounding box center [900, 186] width 206 height 53
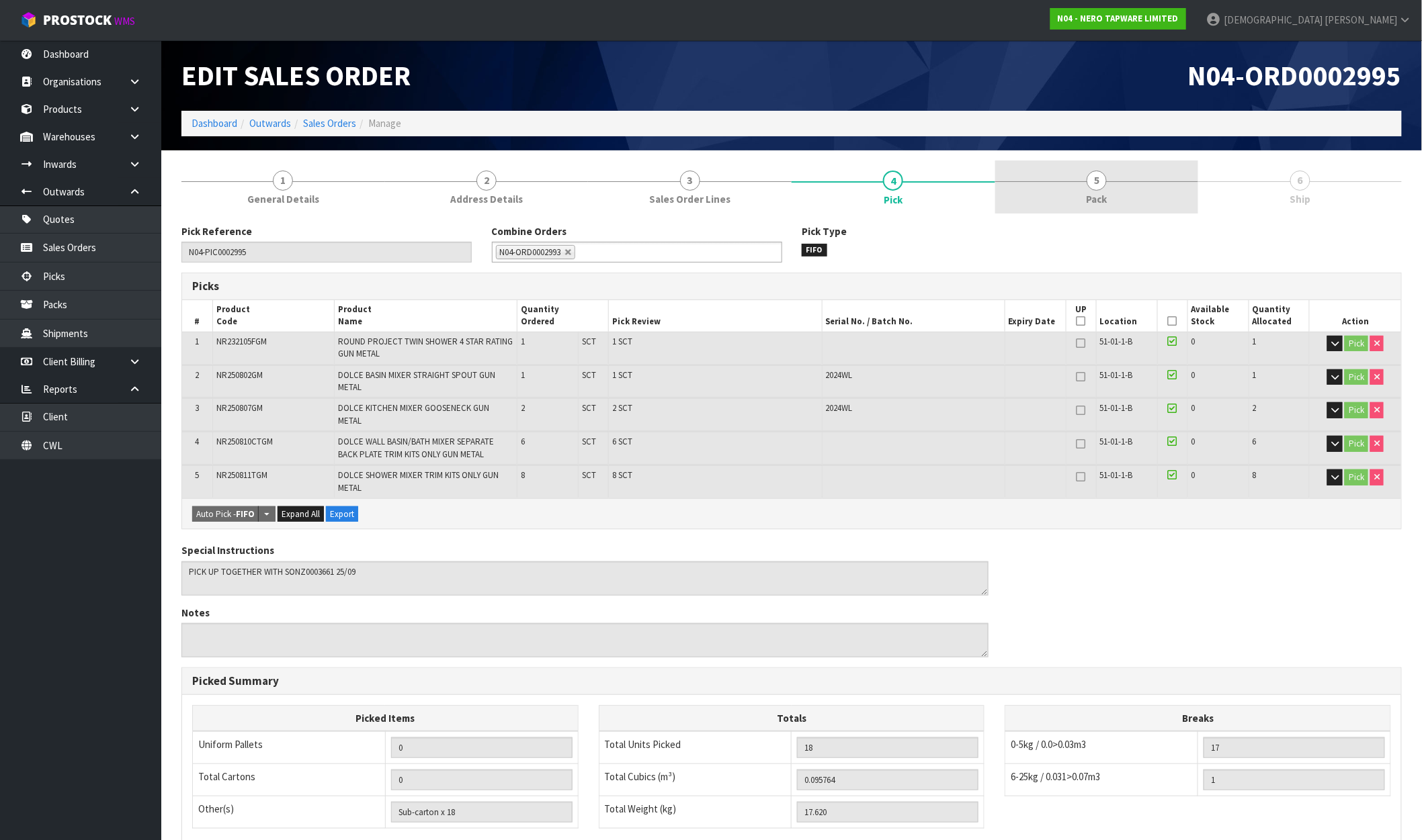
click at [1144, 197] on link "5 Pack" at bounding box center [1097, 186] width 203 height 53
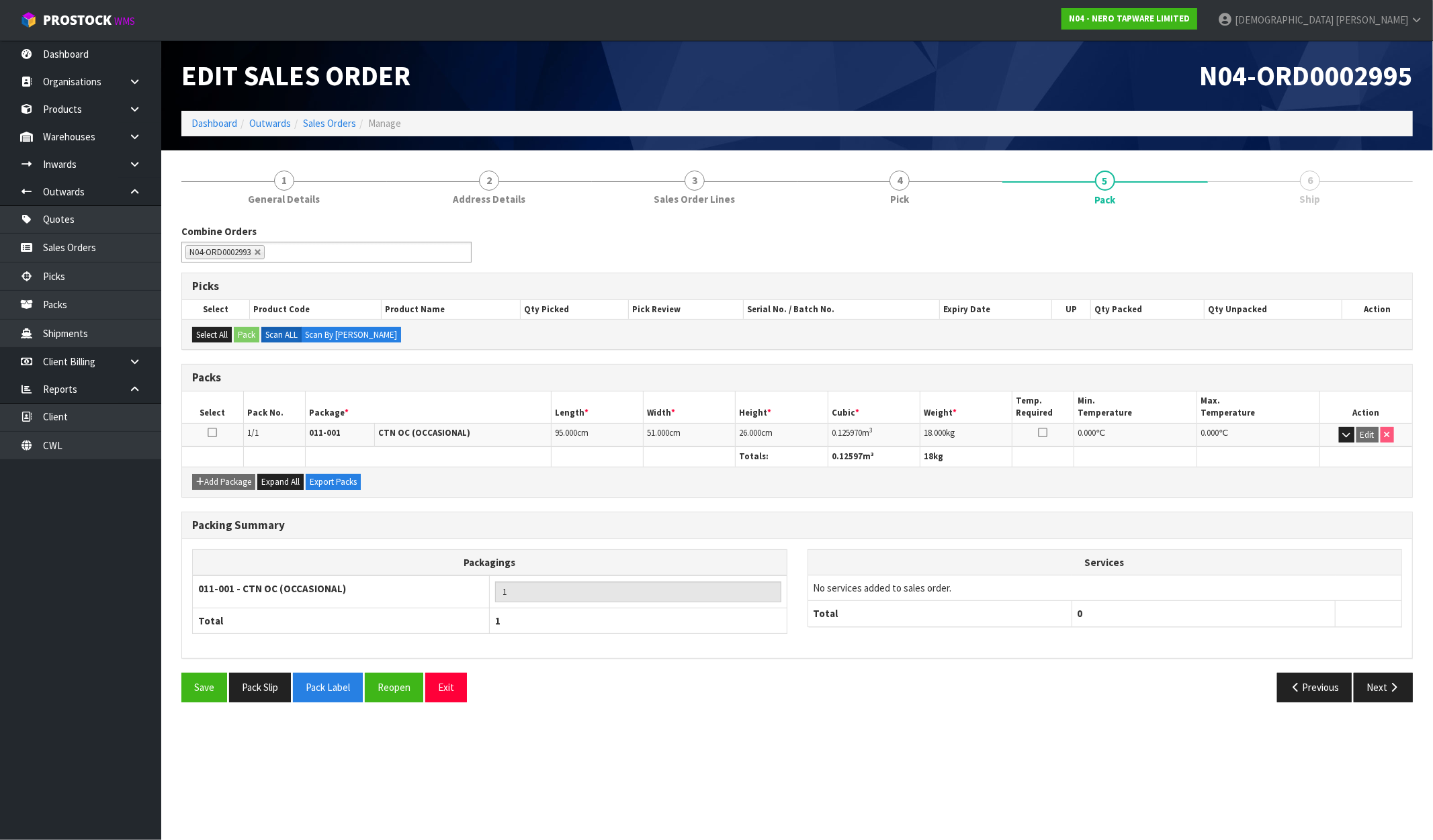
click at [1306, 173] on span "6" at bounding box center [1309, 181] width 21 height 21
click at [1305, 190] on link "6 Ship" at bounding box center [1311, 186] width 206 height 53
click at [1387, 695] on button "Next" at bounding box center [1383, 688] width 59 height 29
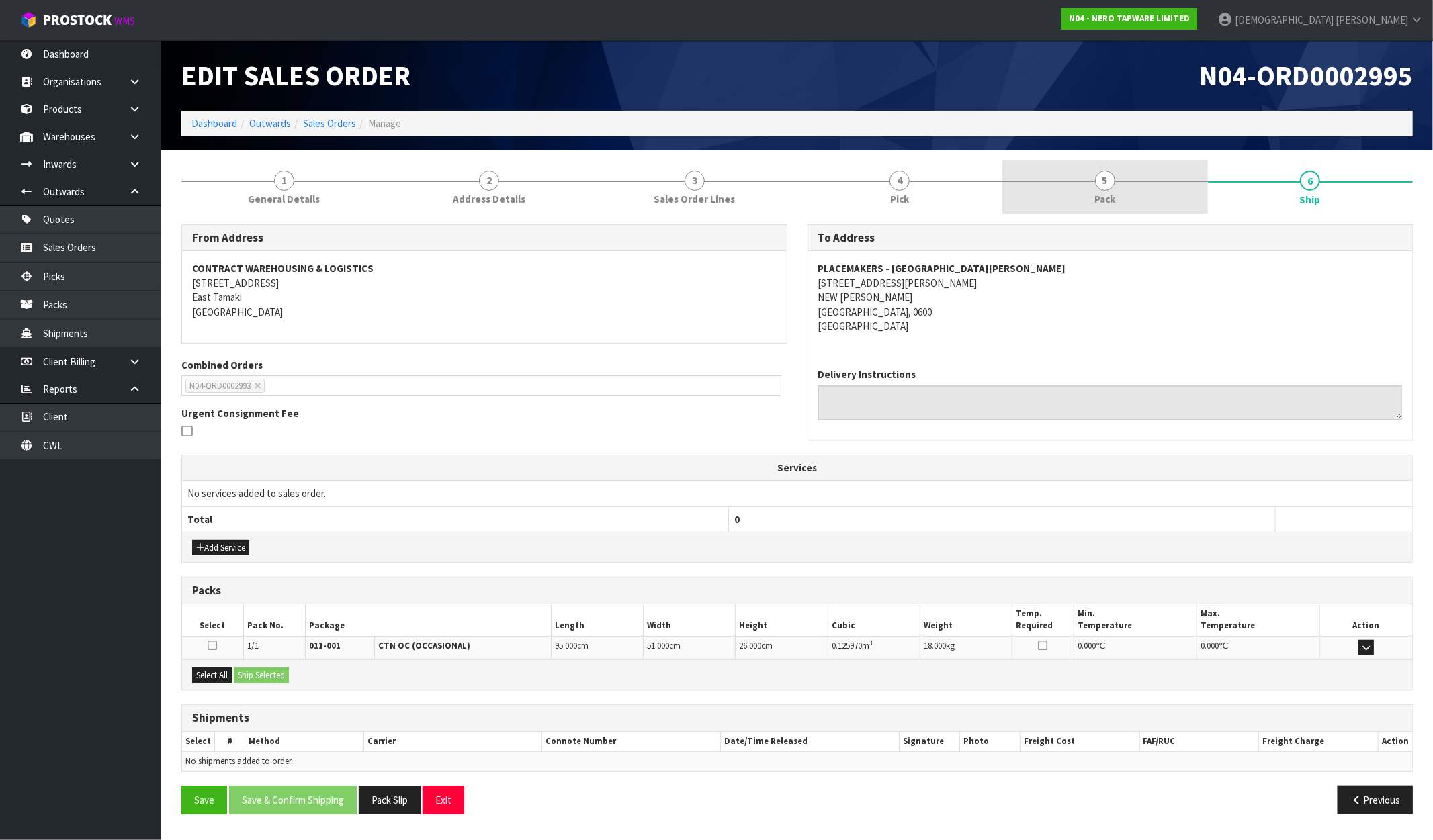
click at [1120, 192] on link "5 Pack" at bounding box center [1105, 186] width 206 height 53
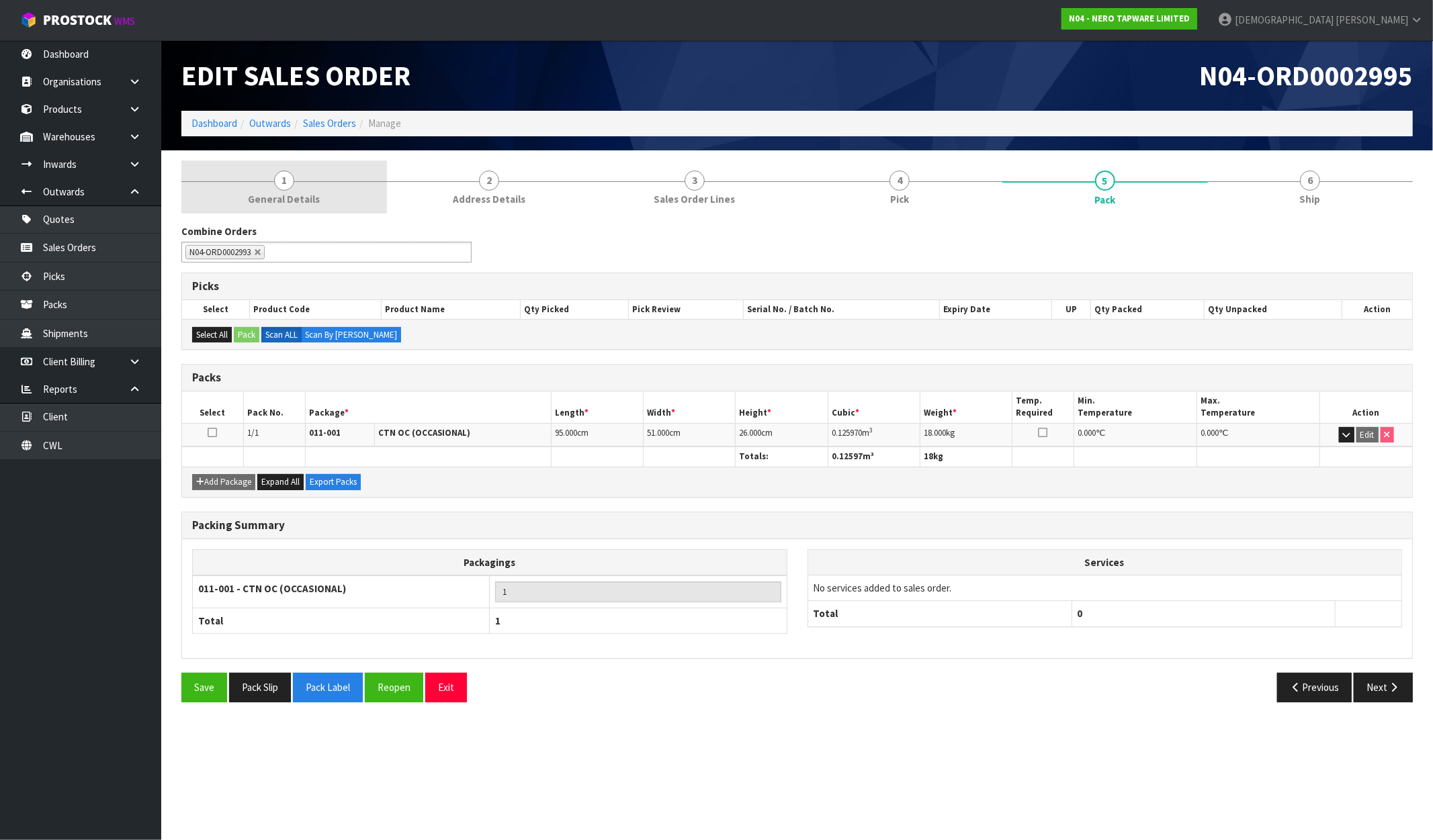
click at [279, 184] on span "1" at bounding box center [284, 181] width 21 height 21
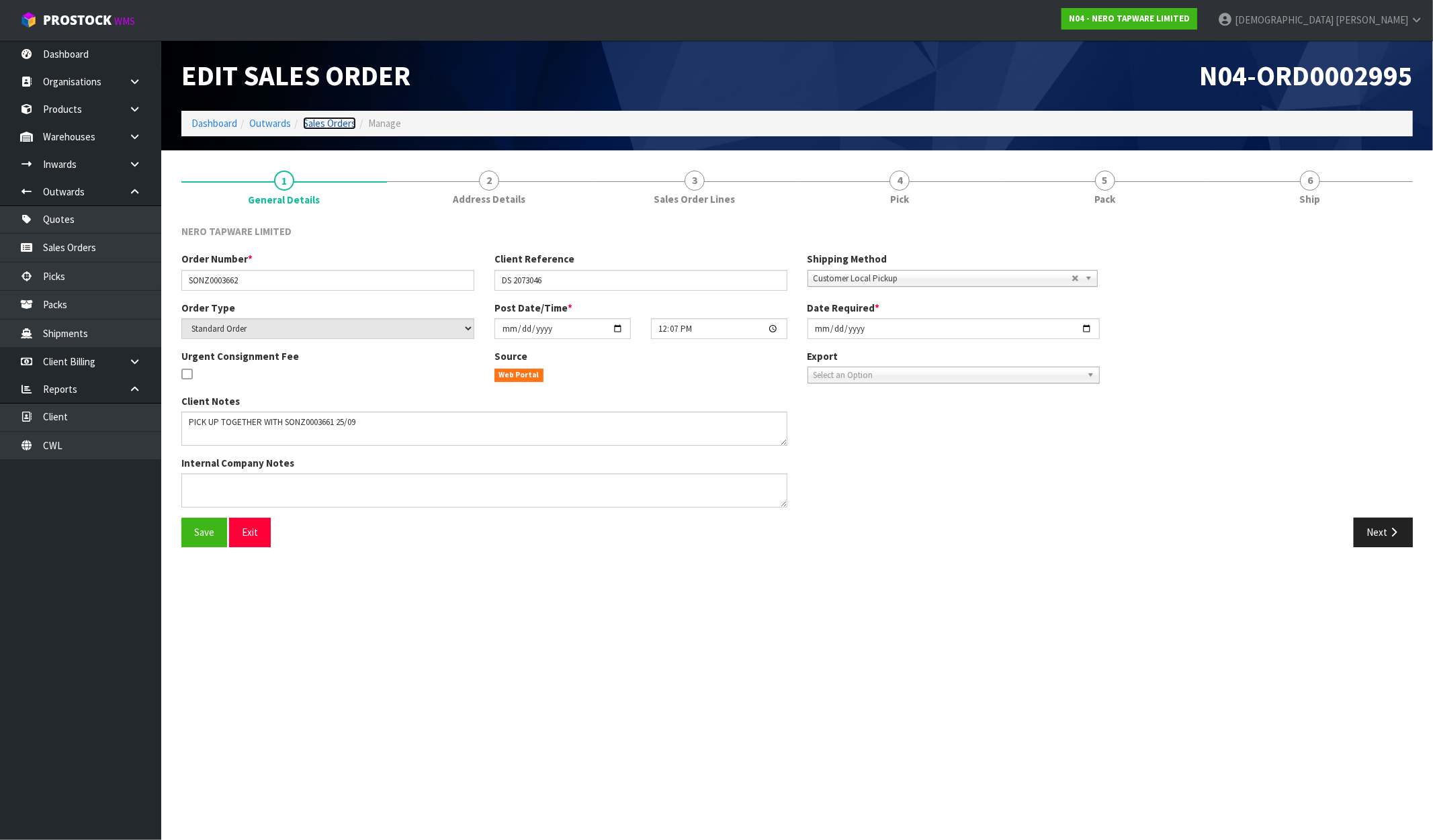
click at [323, 123] on link "Sales Orders" at bounding box center [329, 124] width 53 height 13
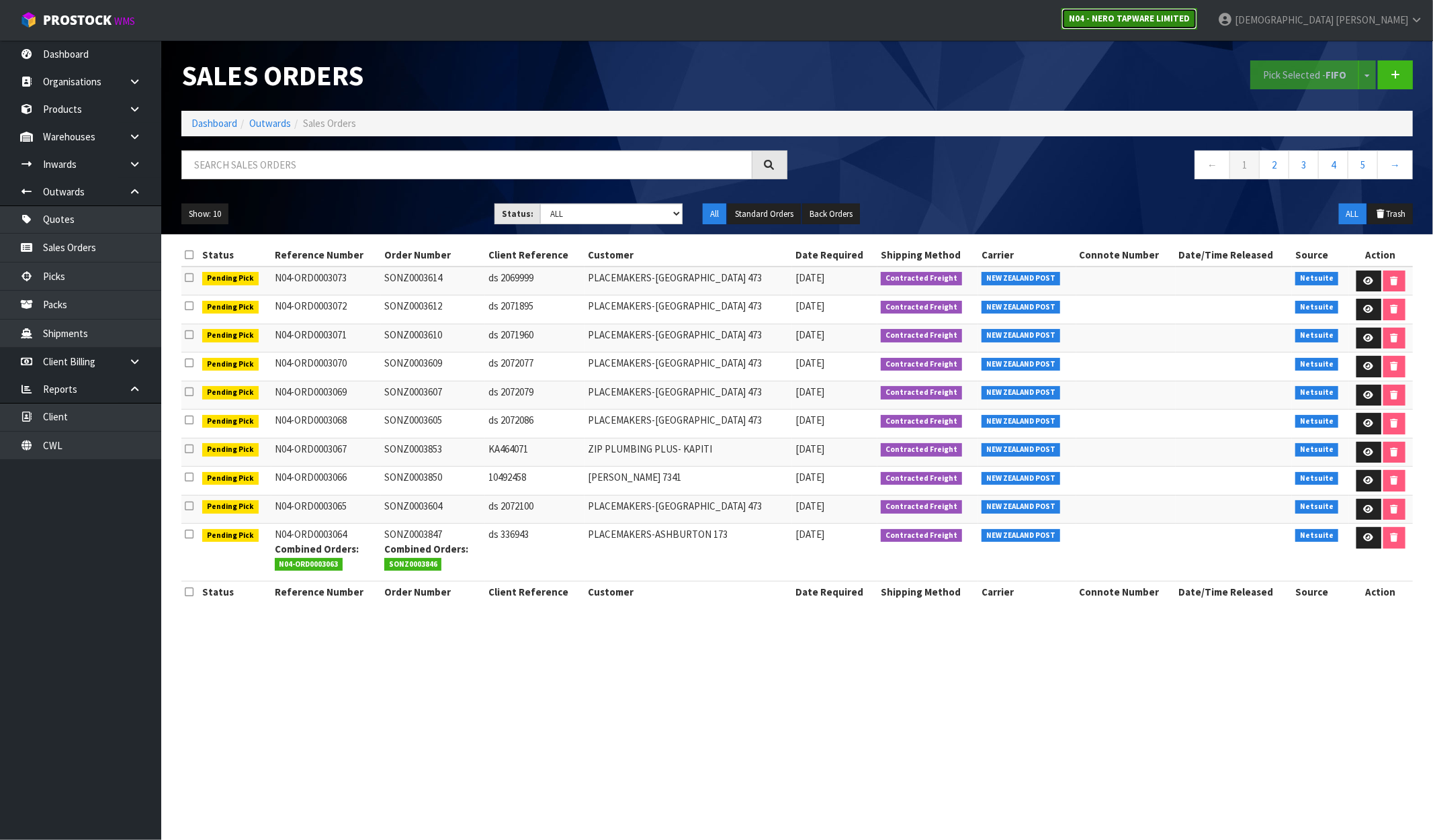
click at [1189, 21] on strong "N04 - NERO TAPWARE LIMITED" at bounding box center [1128, 18] width 121 height 12
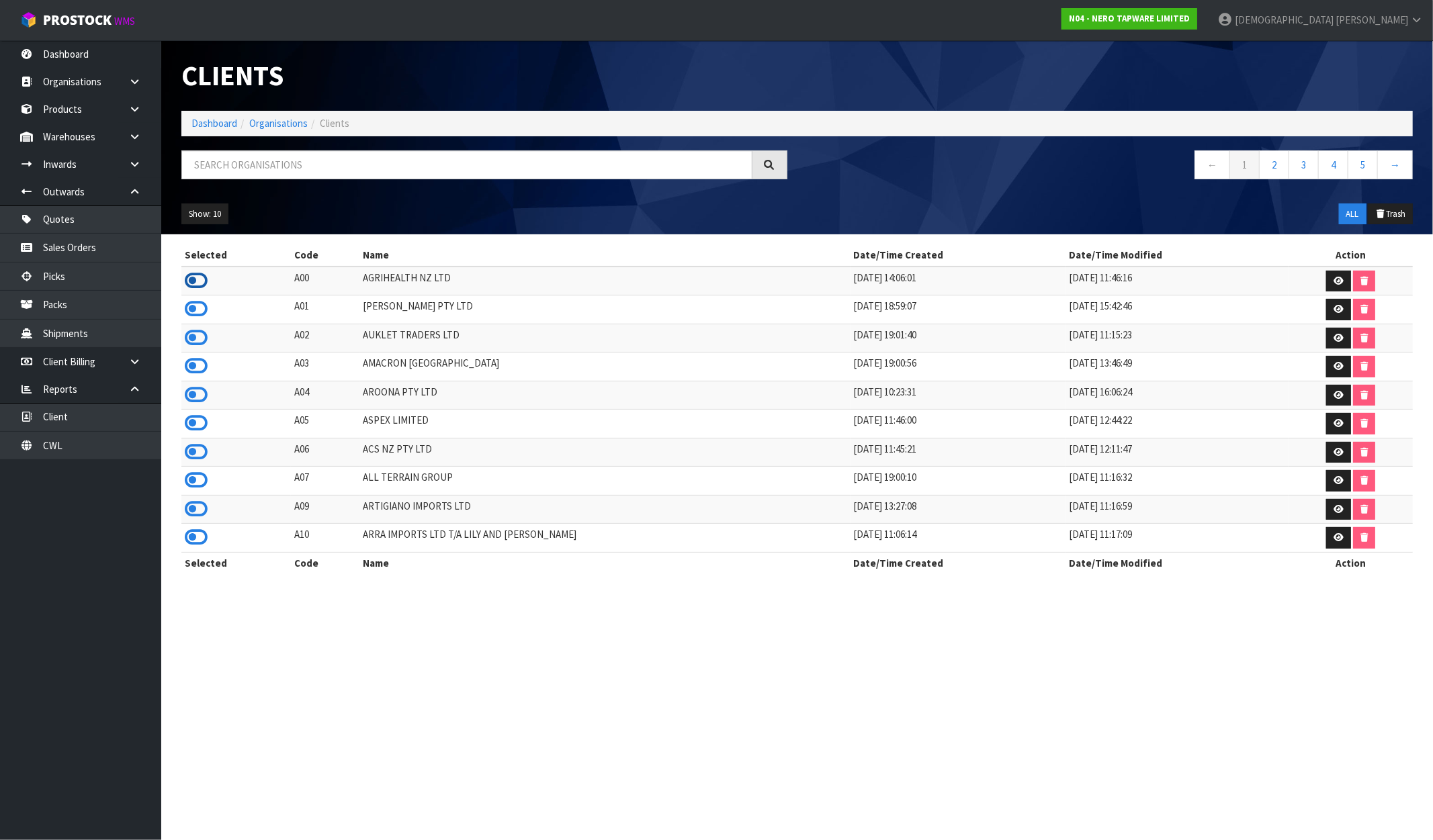
click at [202, 283] on icon at bounding box center [196, 280] width 23 height 21
click at [89, 56] on link "Dashboard" at bounding box center [81, 54] width 161 height 28
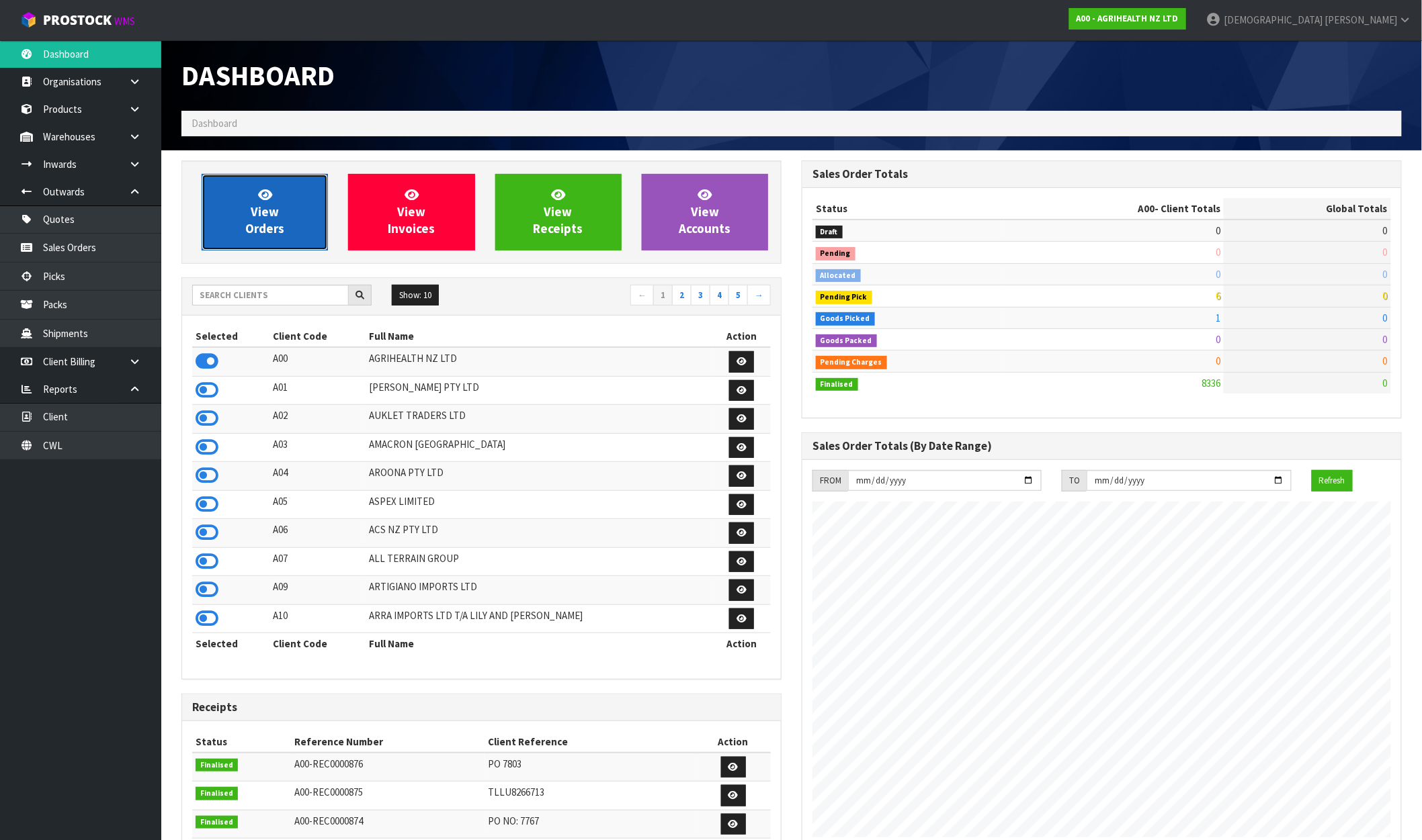
click at [258, 193] on icon at bounding box center [265, 194] width 14 height 13
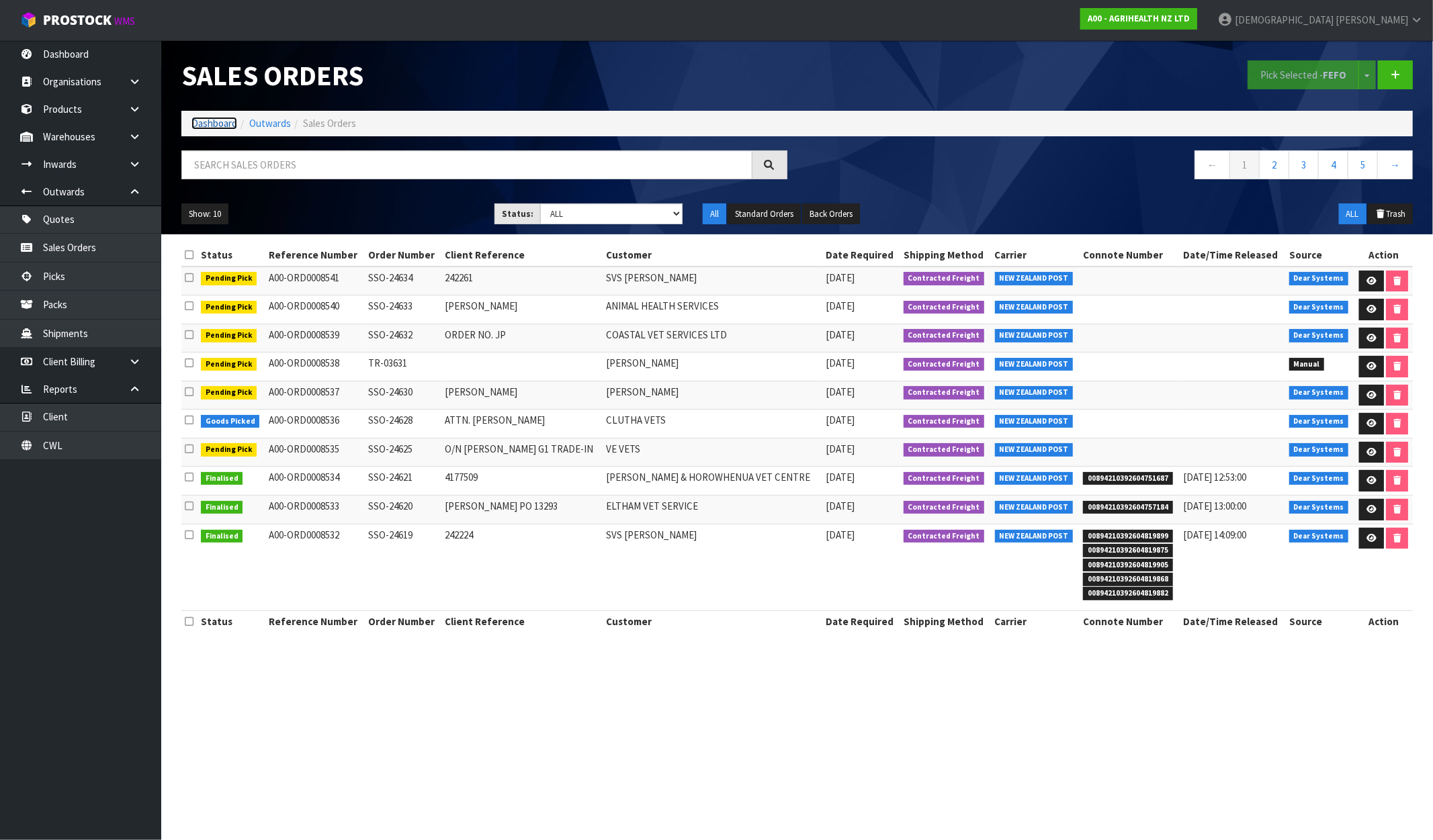
click at [202, 125] on link "Dashboard" at bounding box center [214, 124] width 46 height 13
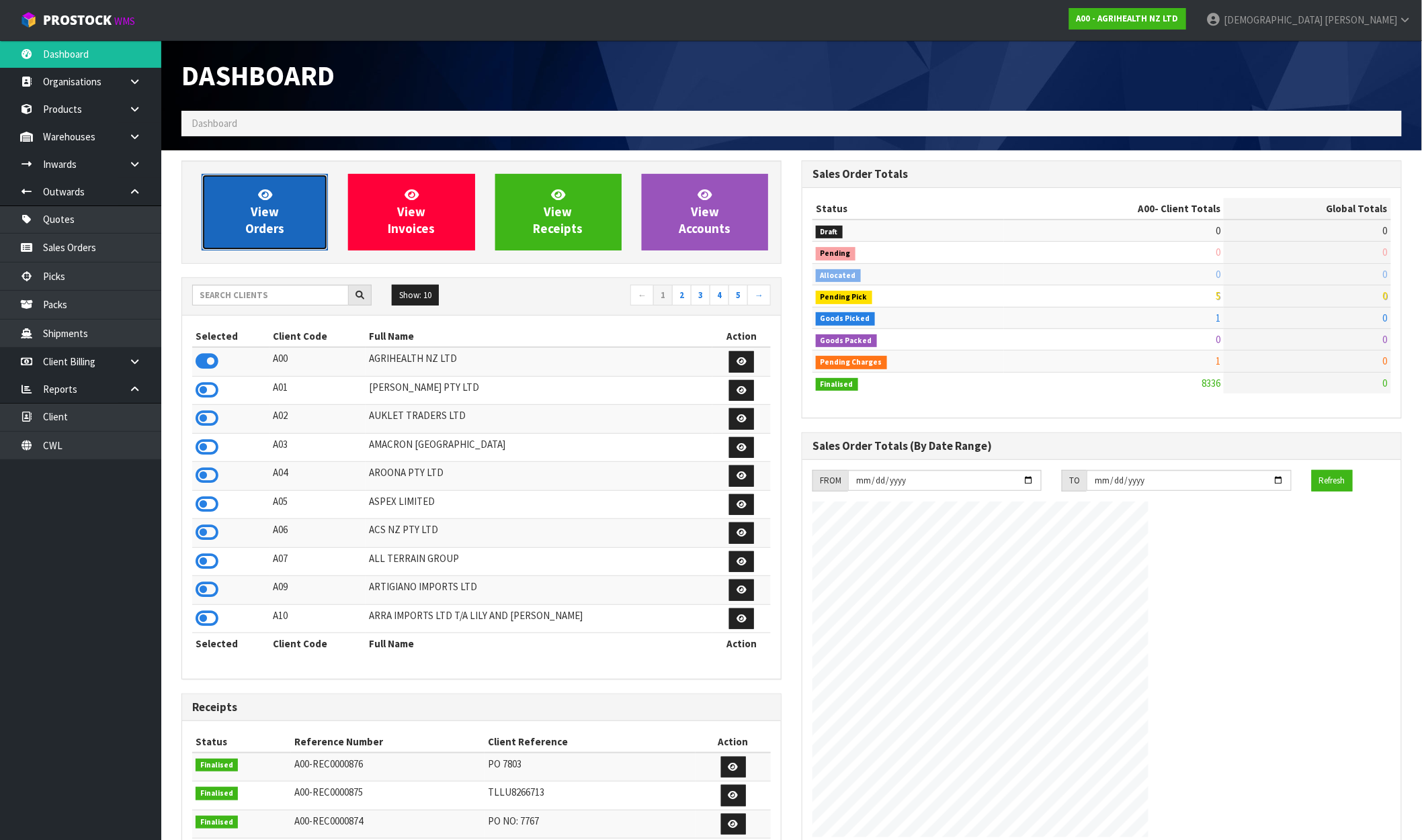
scroll to position [1017, 620]
click at [266, 224] on span "View Orders" at bounding box center [265, 212] width 39 height 50
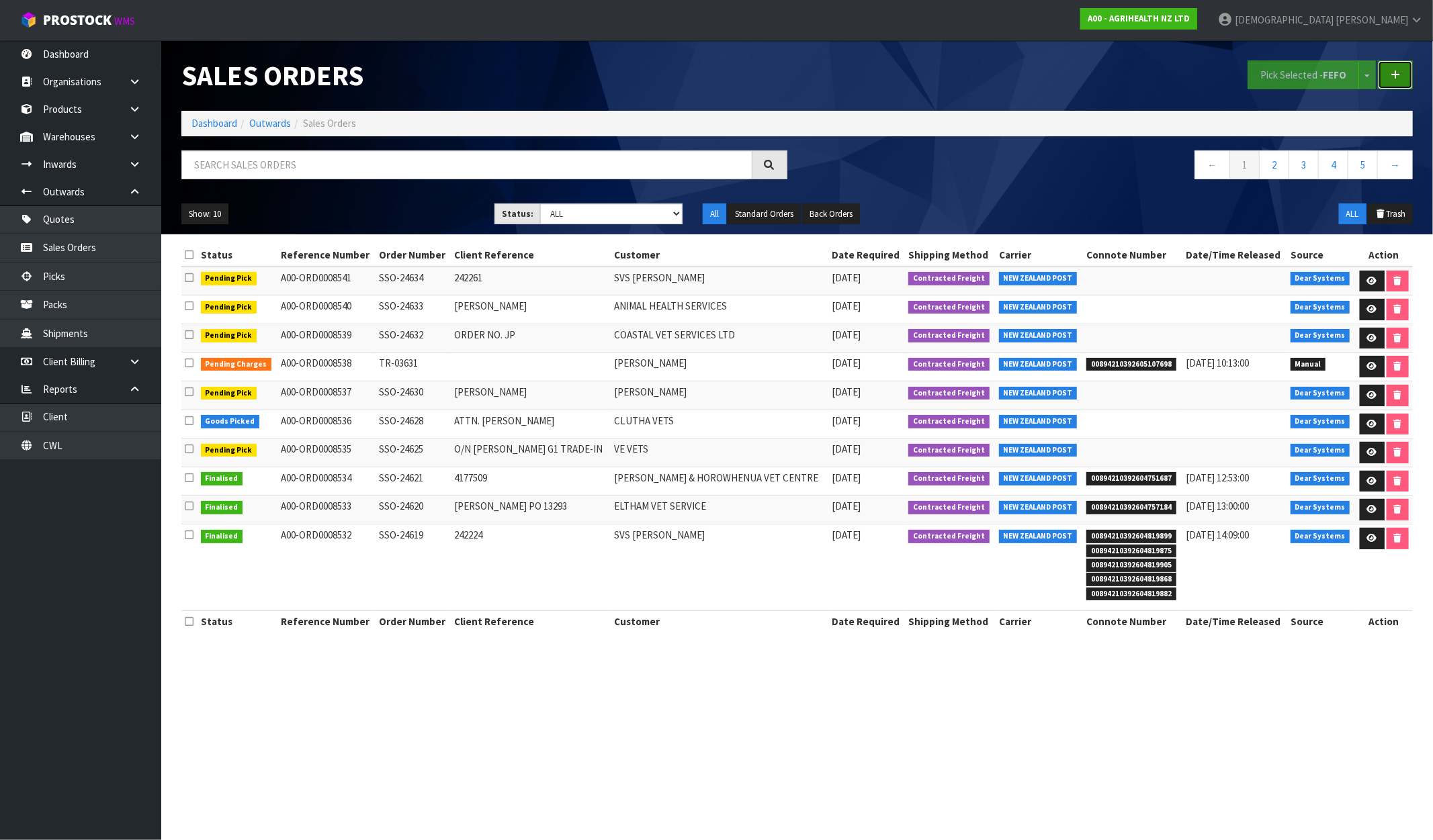
click at [1398, 70] on icon at bounding box center [1395, 74] width 10 height 10
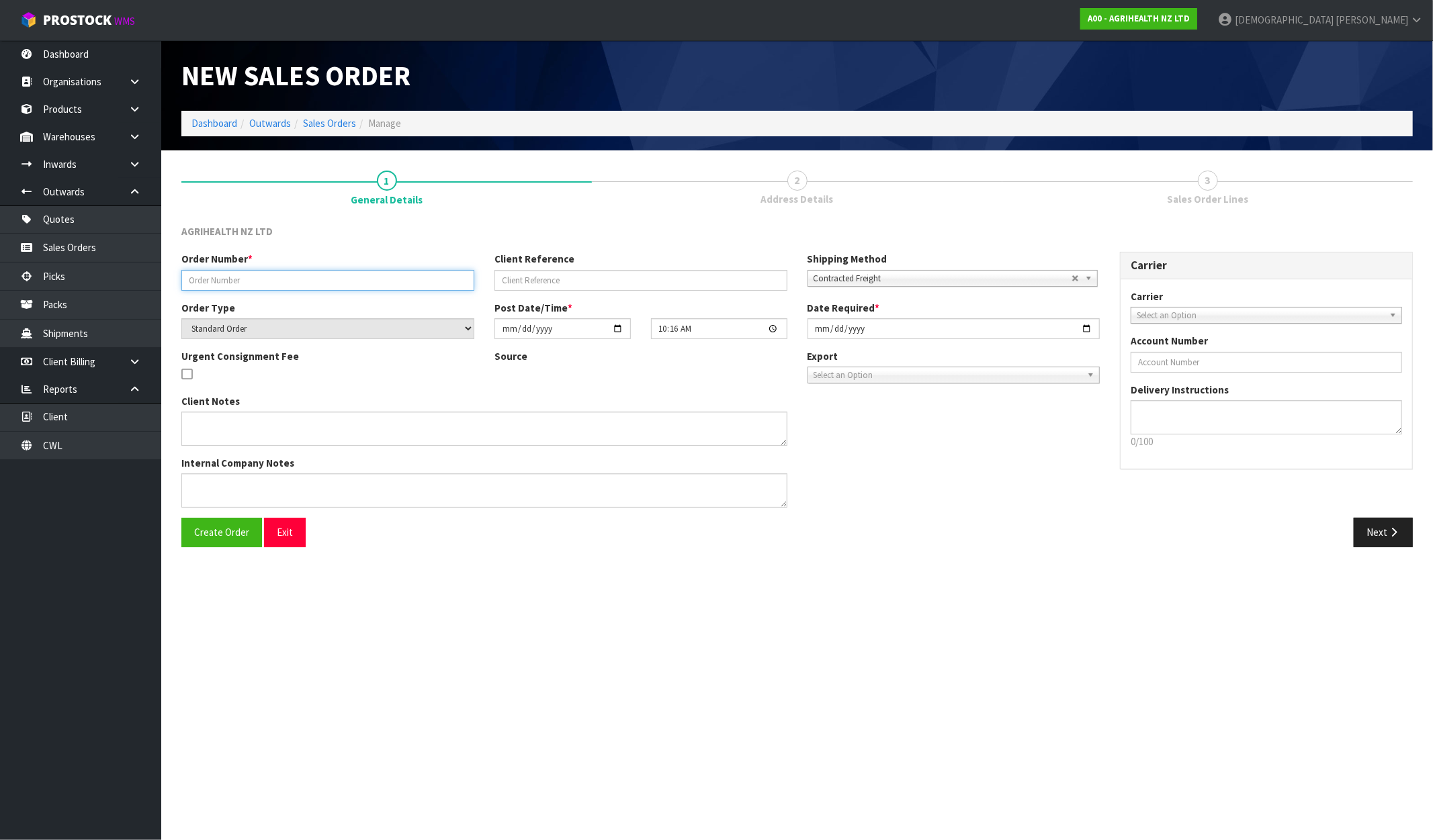
click at [359, 283] on input "text" at bounding box center [328, 280] width 293 height 21
paste input "SONZ0003662."
drag, startPoint x: 270, startPoint y: 282, endPoint x: -24, endPoint y: 283, distance: 294.0
click at [0, 283] on html "Toggle navigation ProStock WMS A00 - AGRIHEALTH NZ LTD Krishna Shah Logout Dash…" at bounding box center [716, 420] width 1433 height 840
paste input "TR-03633"
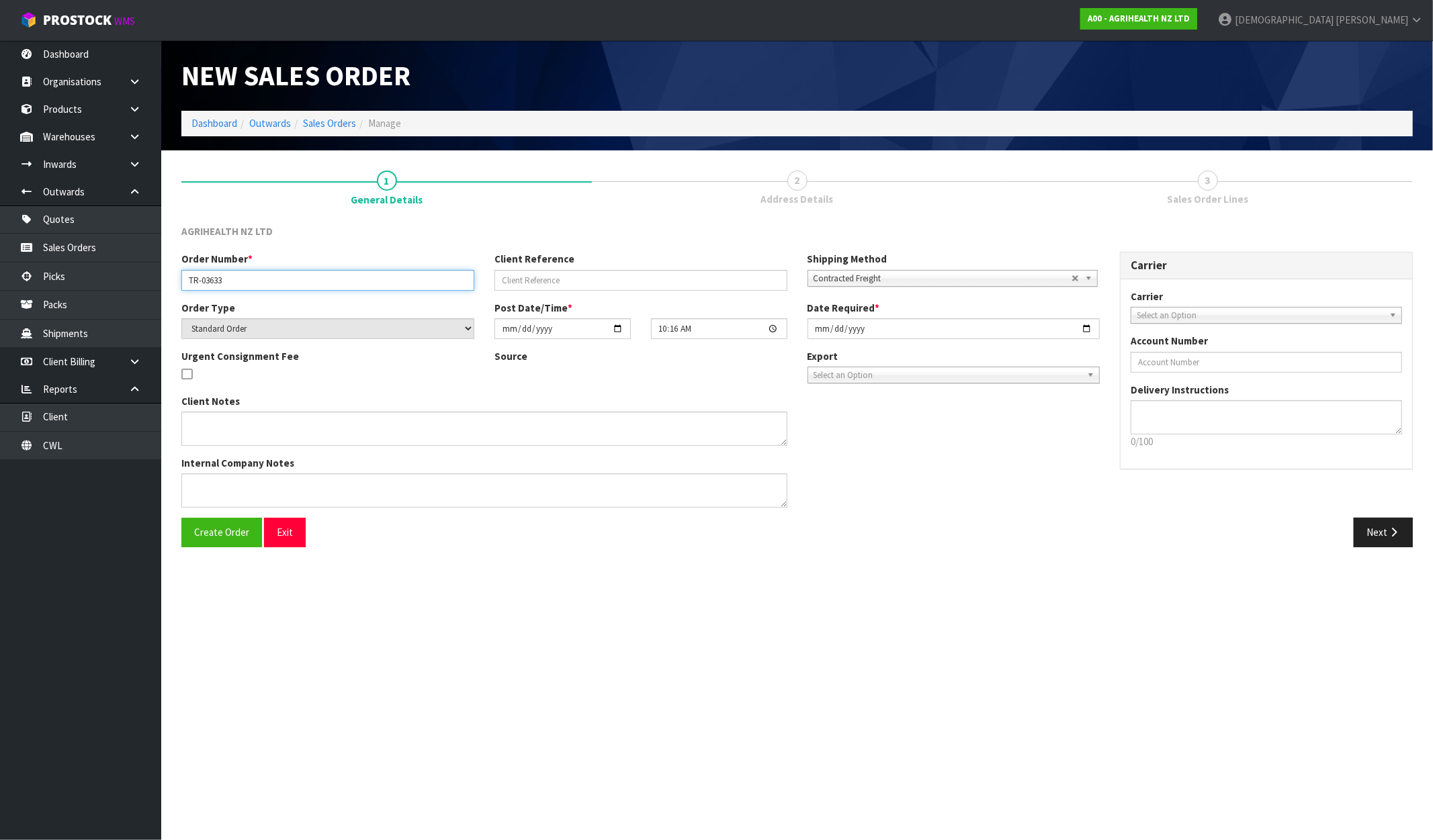
type input "TR-03633"
click at [542, 279] on input "text" at bounding box center [640, 280] width 293 height 21
click at [511, 284] on input "text" at bounding box center [640, 280] width 293 height 21
paste input "URGENT - PLEASE HAVE READY BY MIDDAY"
type input "URGENT - PLEASE HAVE READY BY MIDDAY"
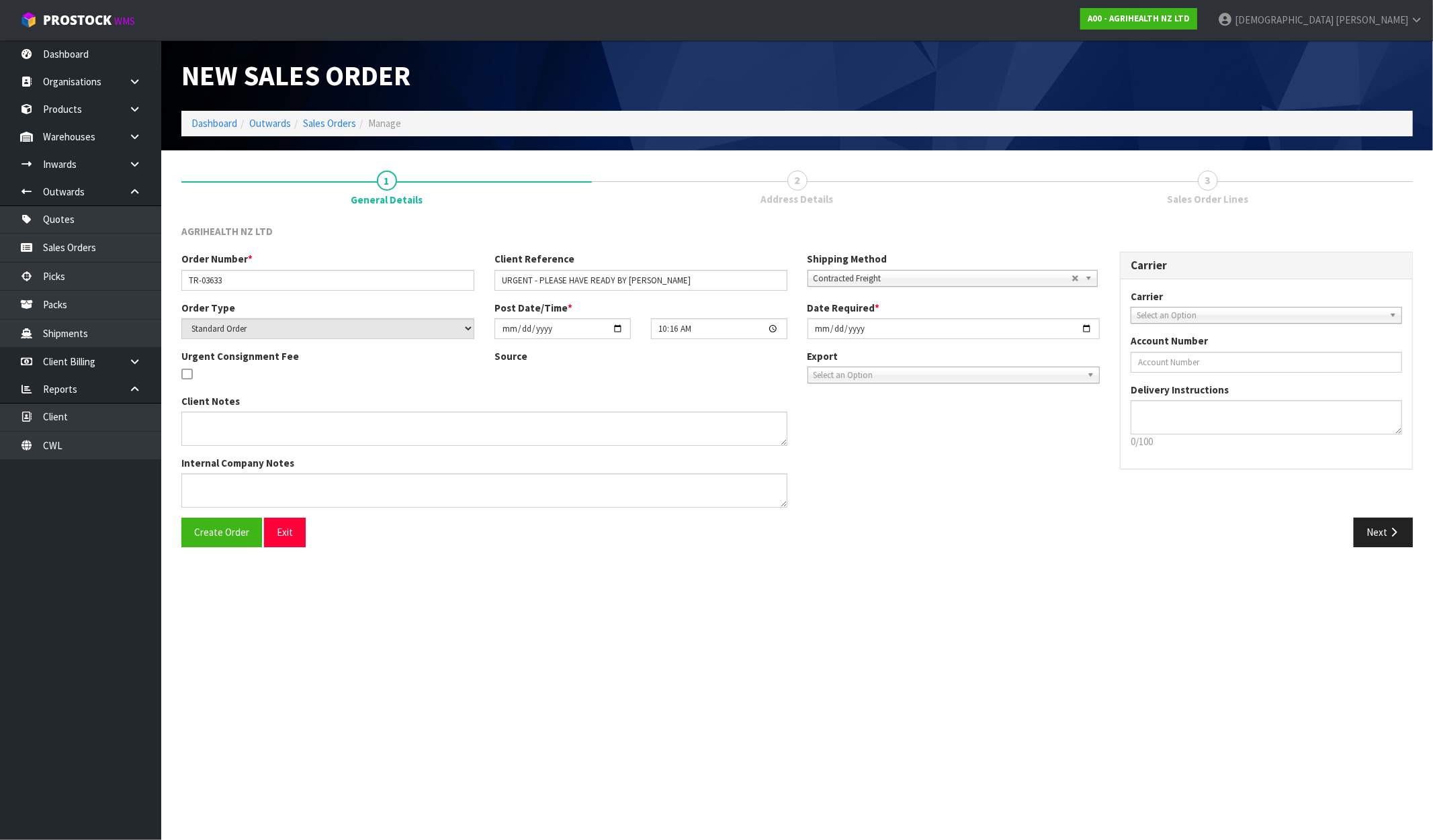
click at [852, 279] on span "Contracted Freight" at bounding box center [942, 279] width 258 height 16
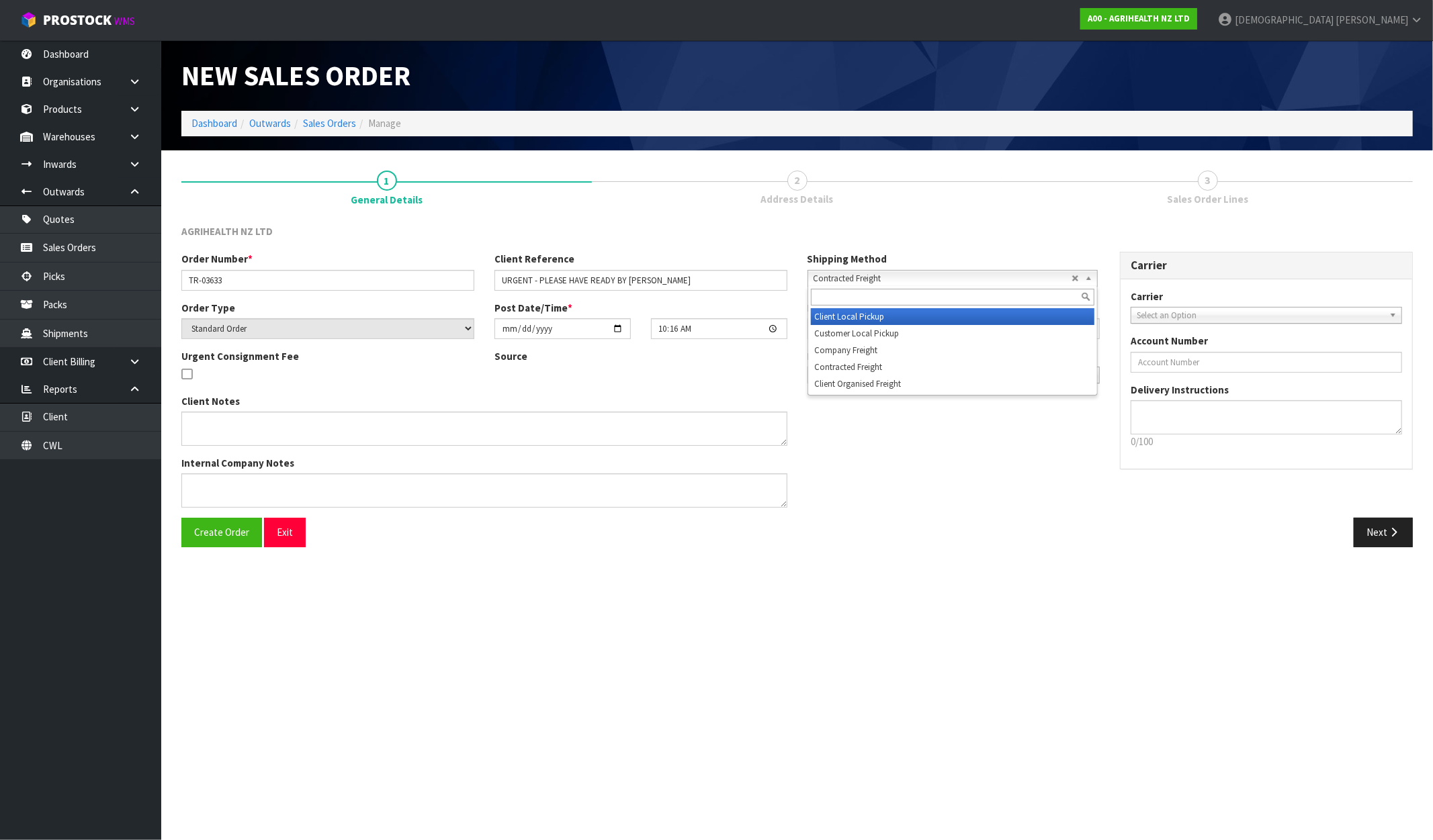
click at [849, 313] on li "Client Local Pickup" at bounding box center [952, 316] width 284 height 17
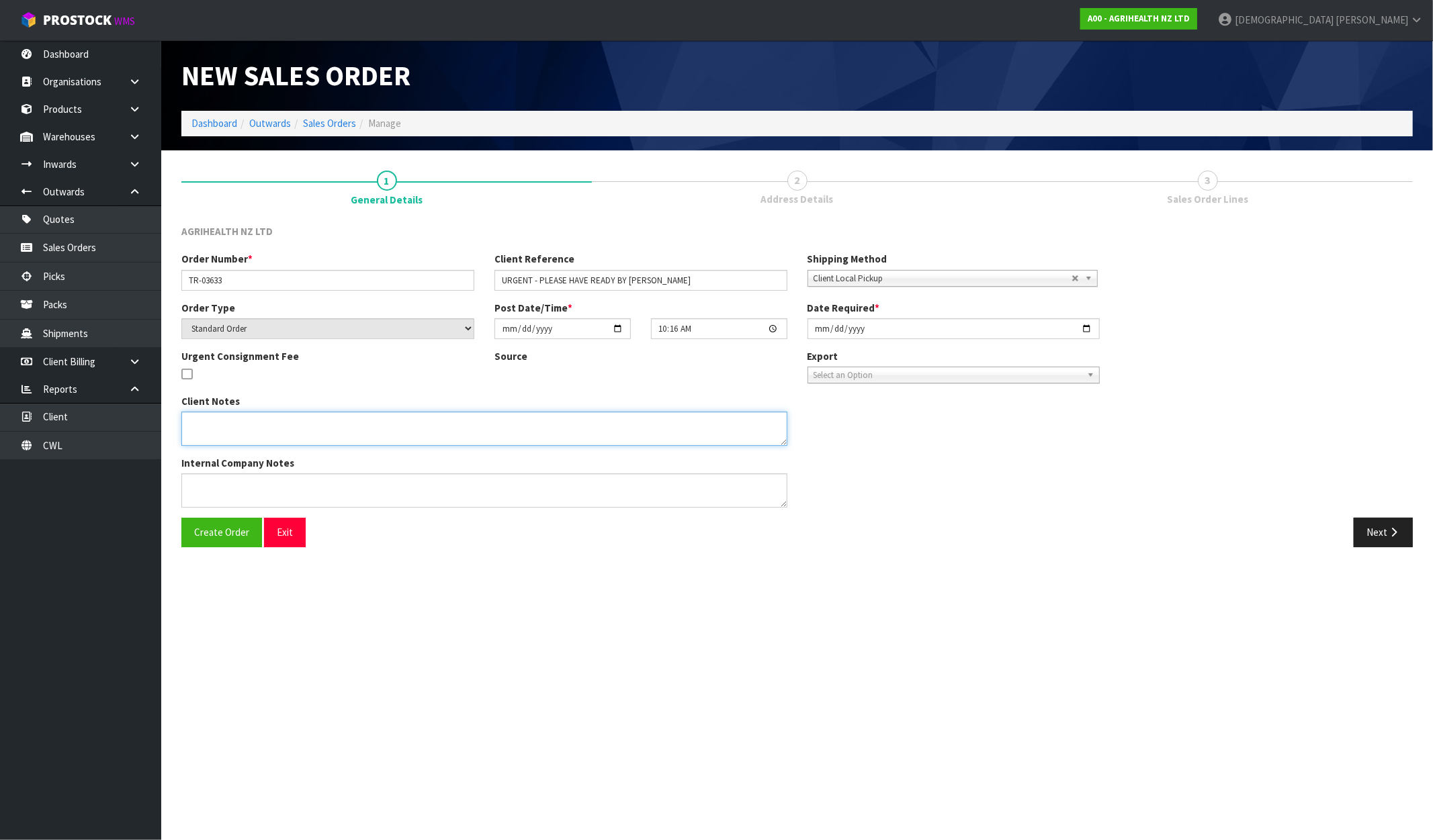
click at [276, 430] on textarea at bounding box center [485, 429] width 606 height 34
paste textarea "VERY URGENT ORDER FOR COLLECTION MIDDA TODAY - PLEASE ENTER INTO PROSTOCK PACK …"
type textarea "VERY URGENT ORDER FOR COLLECTION MIDDA TODAY - PLEASE ENTER INTO PROSTOCK PACK …"
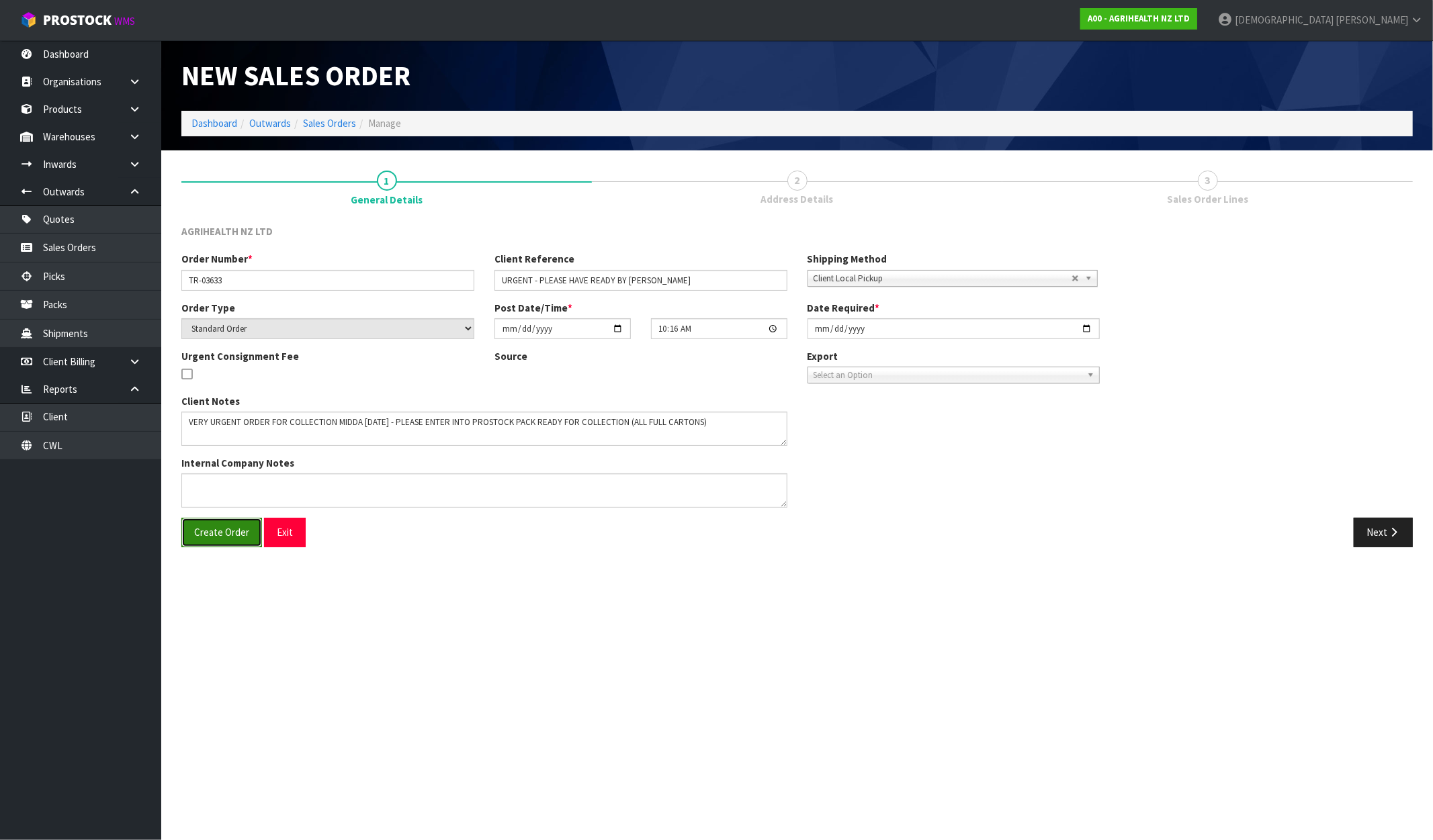
click at [225, 533] on span "Create Order" at bounding box center [222, 532] width 56 height 13
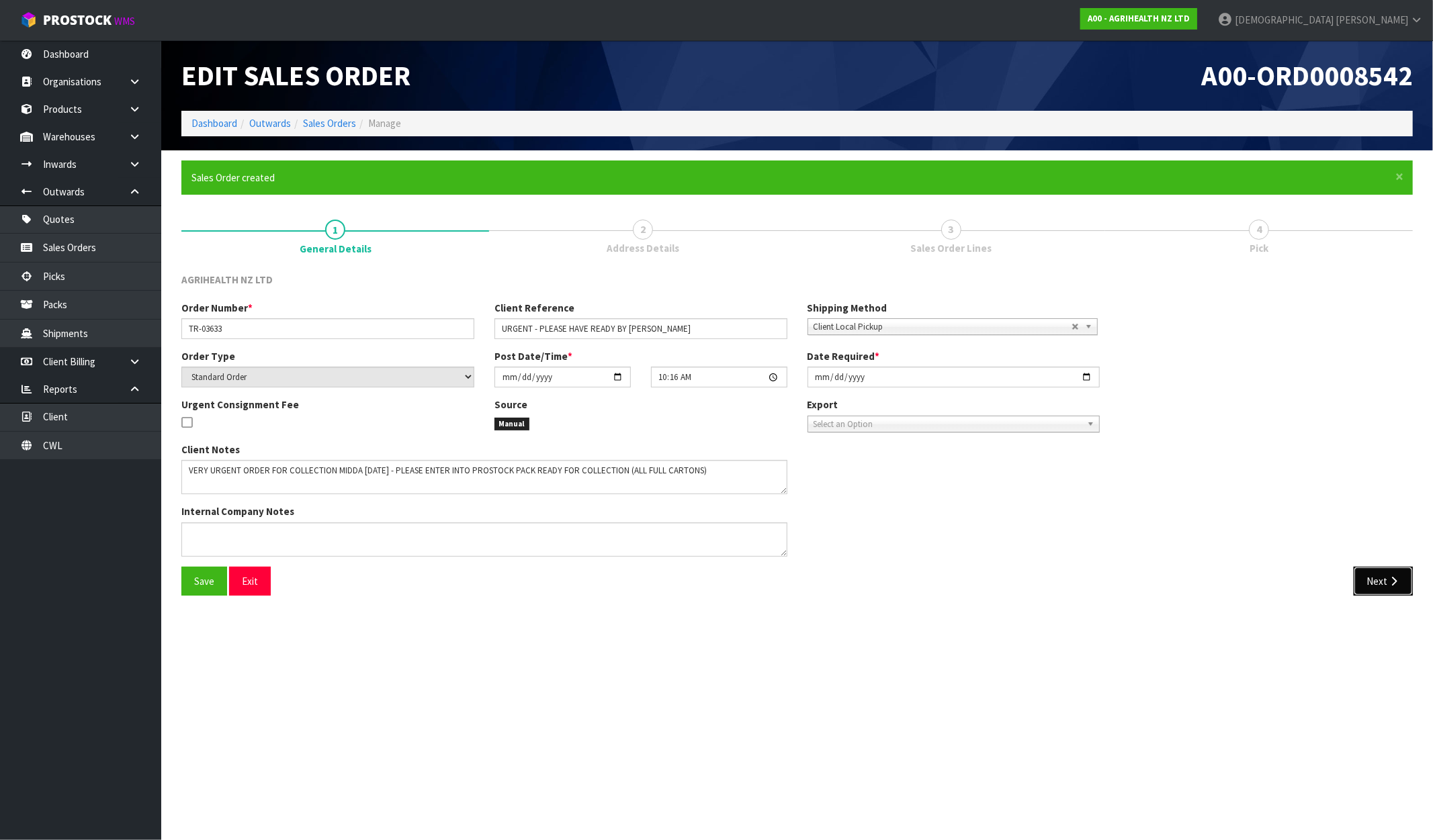
click at [1379, 569] on button "Next" at bounding box center [1383, 581] width 59 height 29
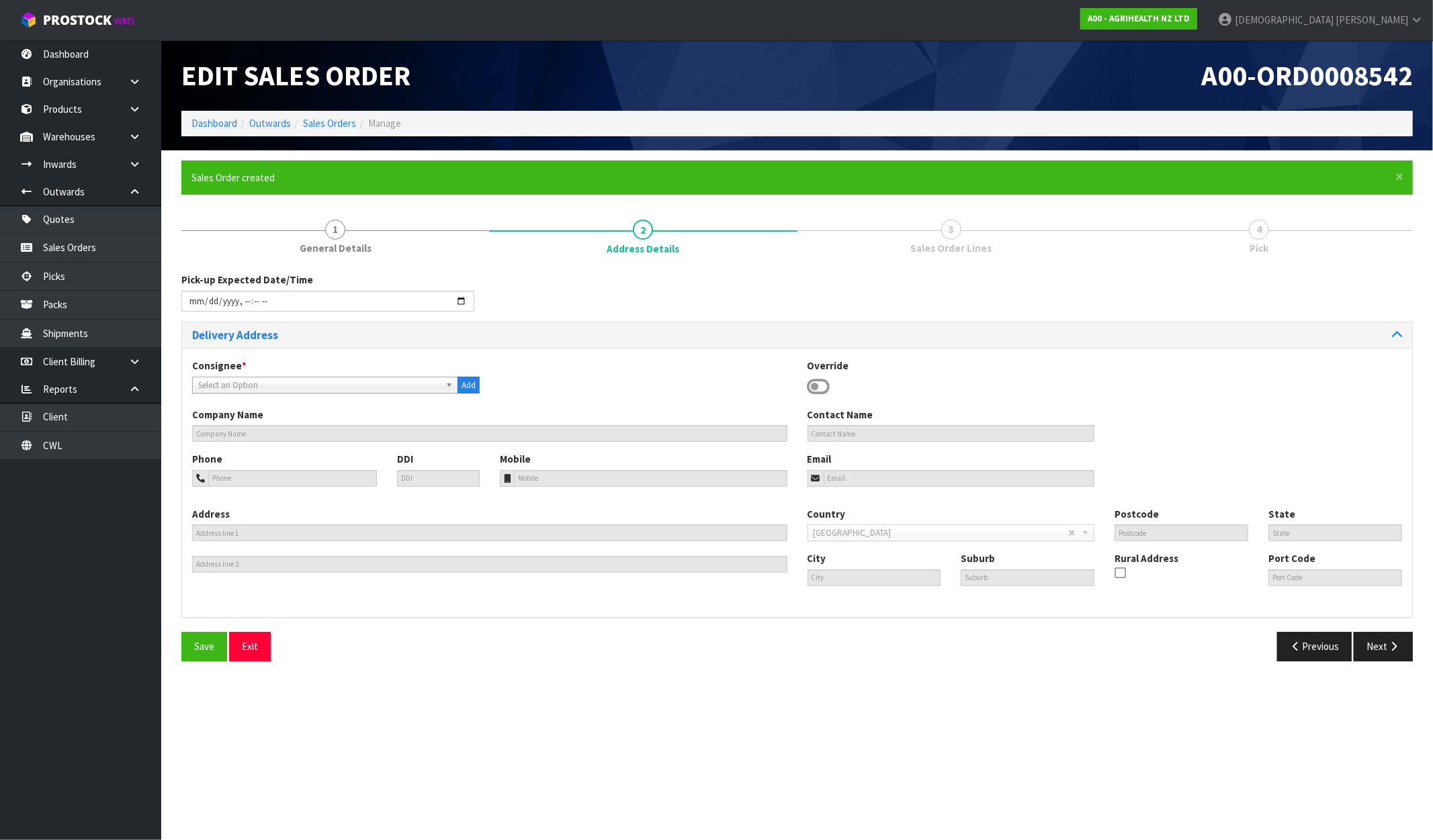
click at [816, 386] on icon at bounding box center [819, 387] width 23 height 21
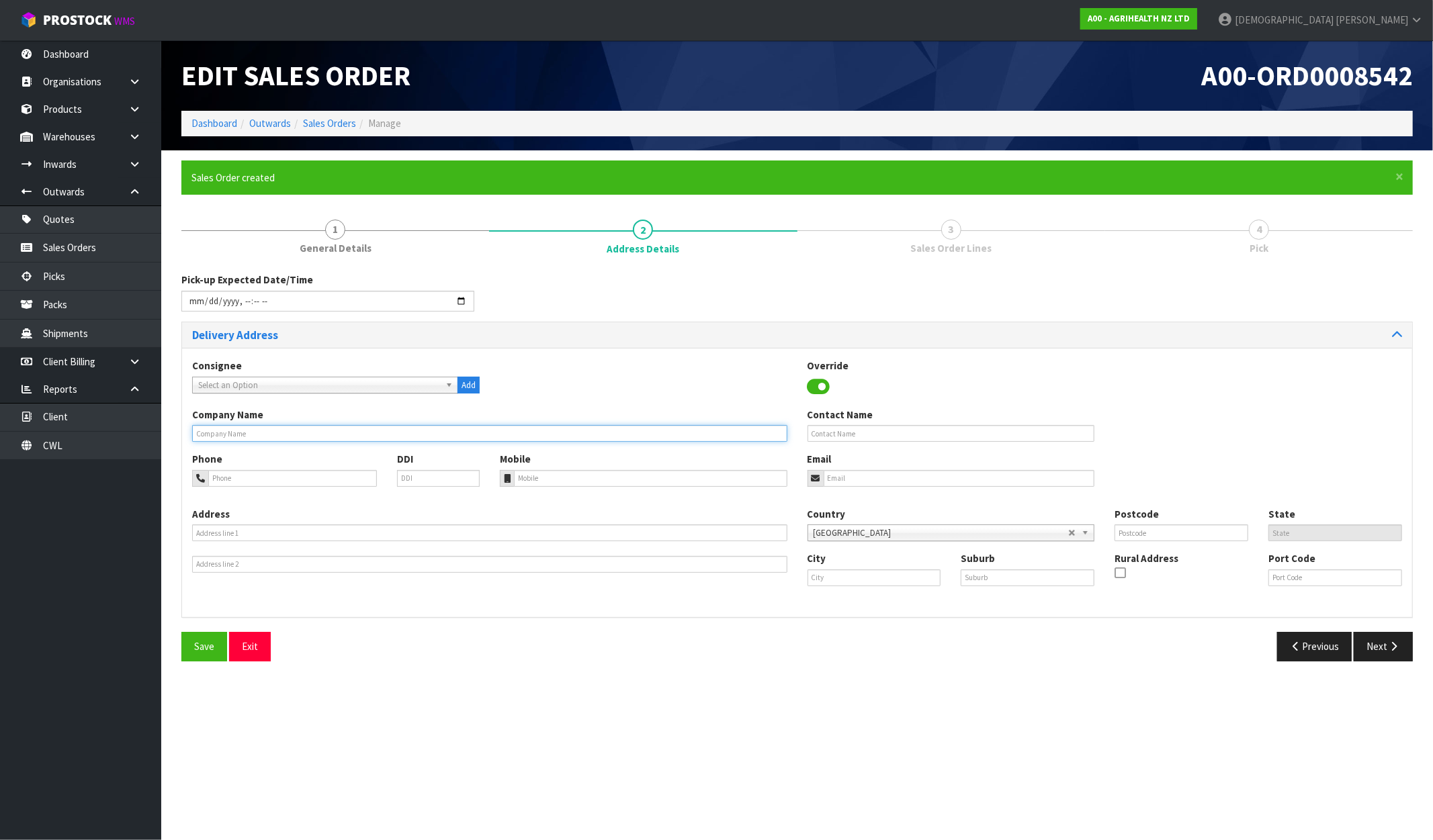
click at [375, 438] on input "text" at bounding box center [490, 433] width 596 height 17
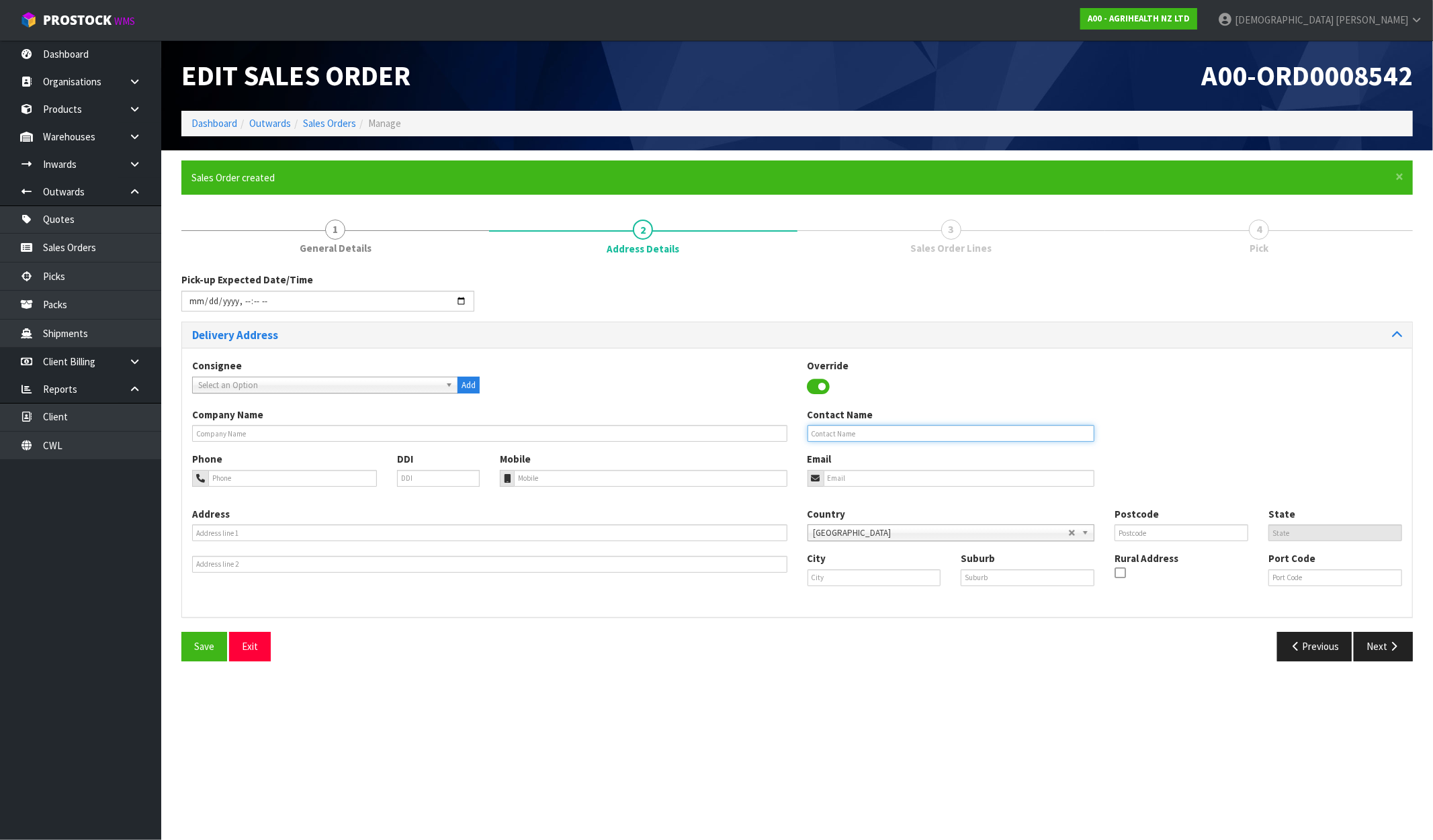
click at [864, 438] on input "text" at bounding box center [951, 433] width 287 height 17
type input "AGRIHEALTH"
click at [205, 641] on span "Save" at bounding box center [204, 647] width 21 height 13
click at [211, 652] on span "Save" at bounding box center [204, 647] width 21 height 13
click at [287, 377] on link "Select an Option" at bounding box center [325, 385] width 266 height 17
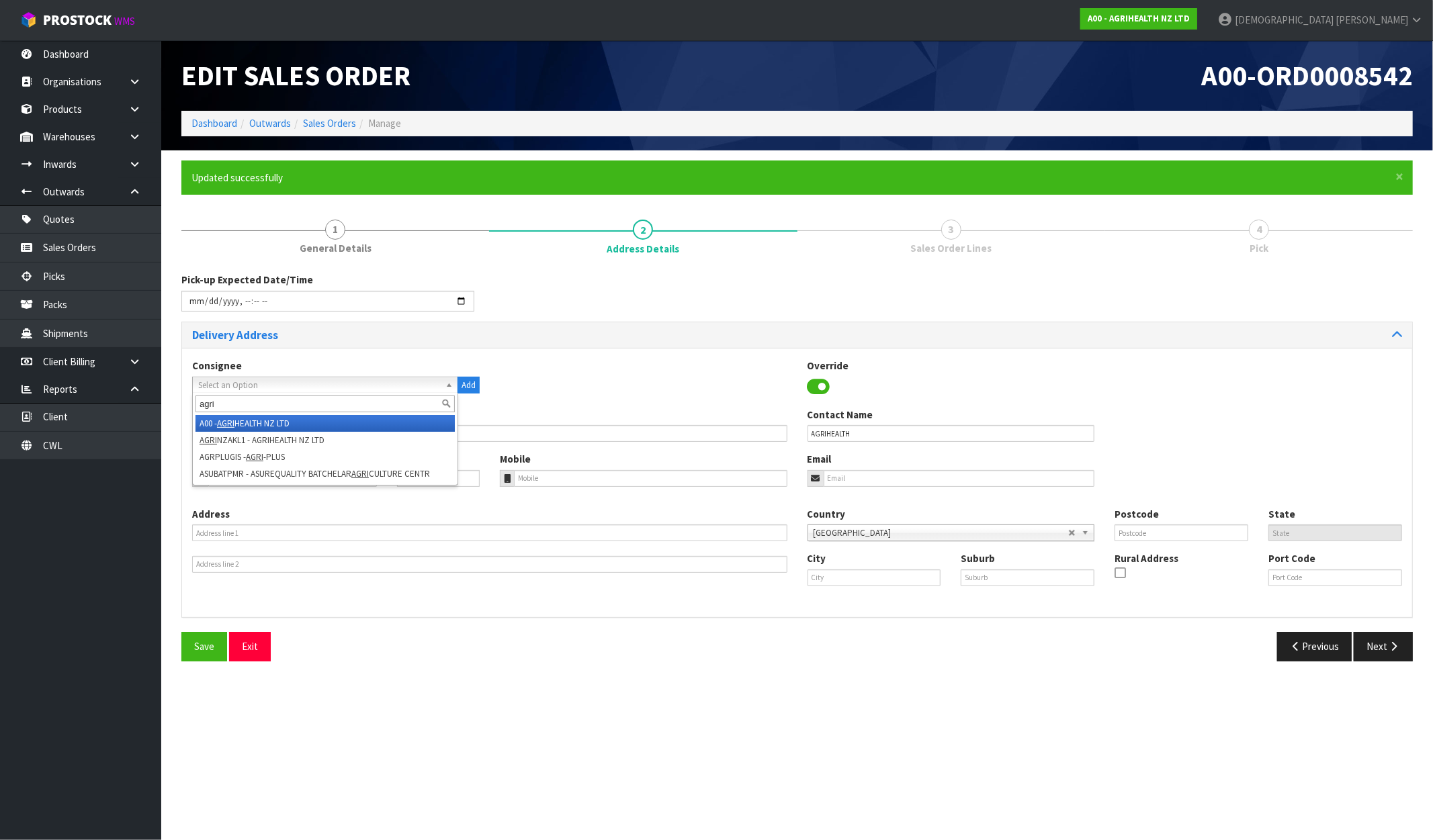
type input "agri"
click at [269, 421] on li "A00 - AGRI HEALTH NZ LTD" at bounding box center [325, 424] width 260 height 17
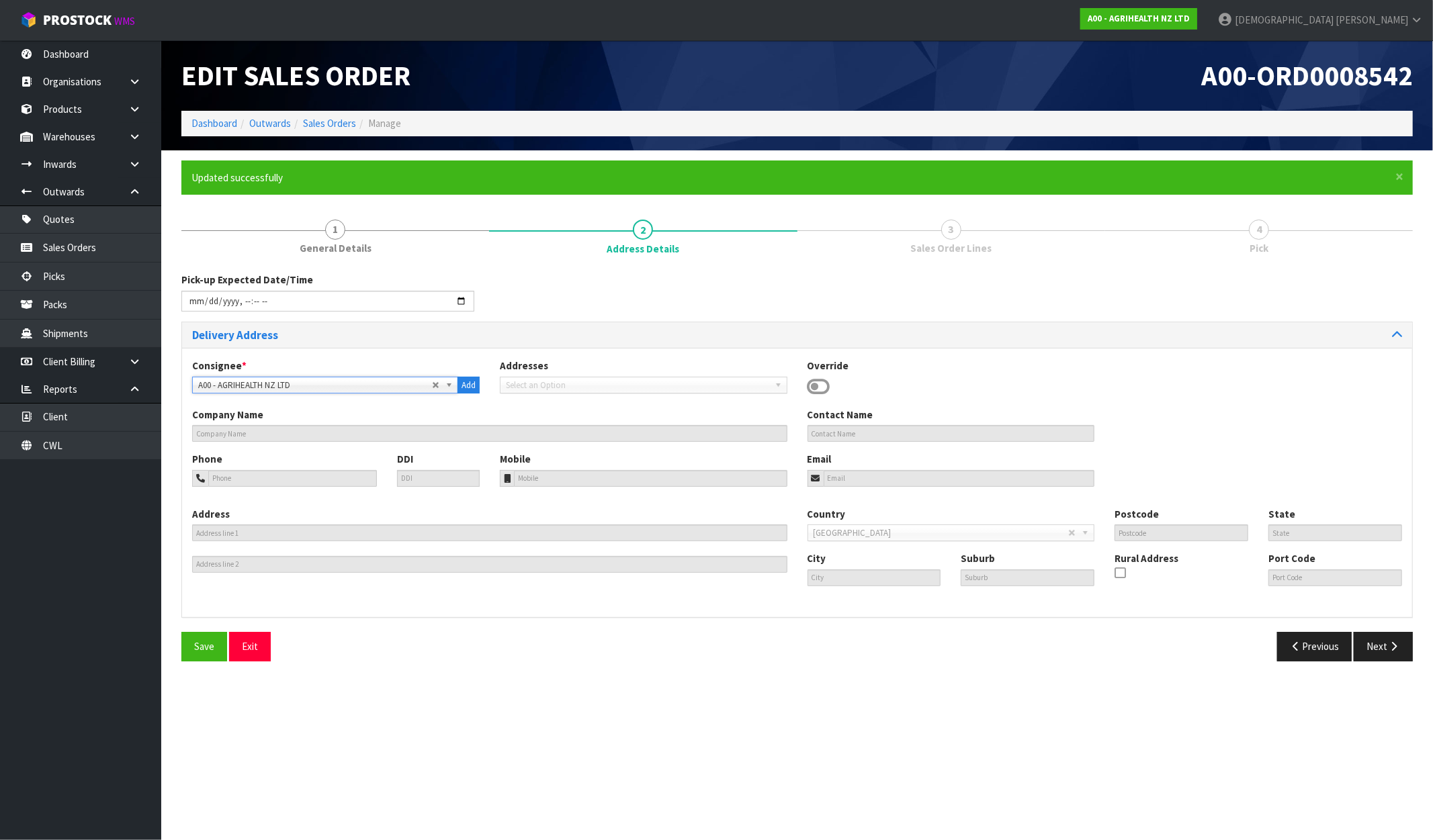
type input "AGRIHEALTH NZ LTD"
type input "+64 9-215 1199"
type input "office@agrihealth.co.nz"
type input "LEVEL 2, 89 GRAFTON ROAD"
type input "1010"
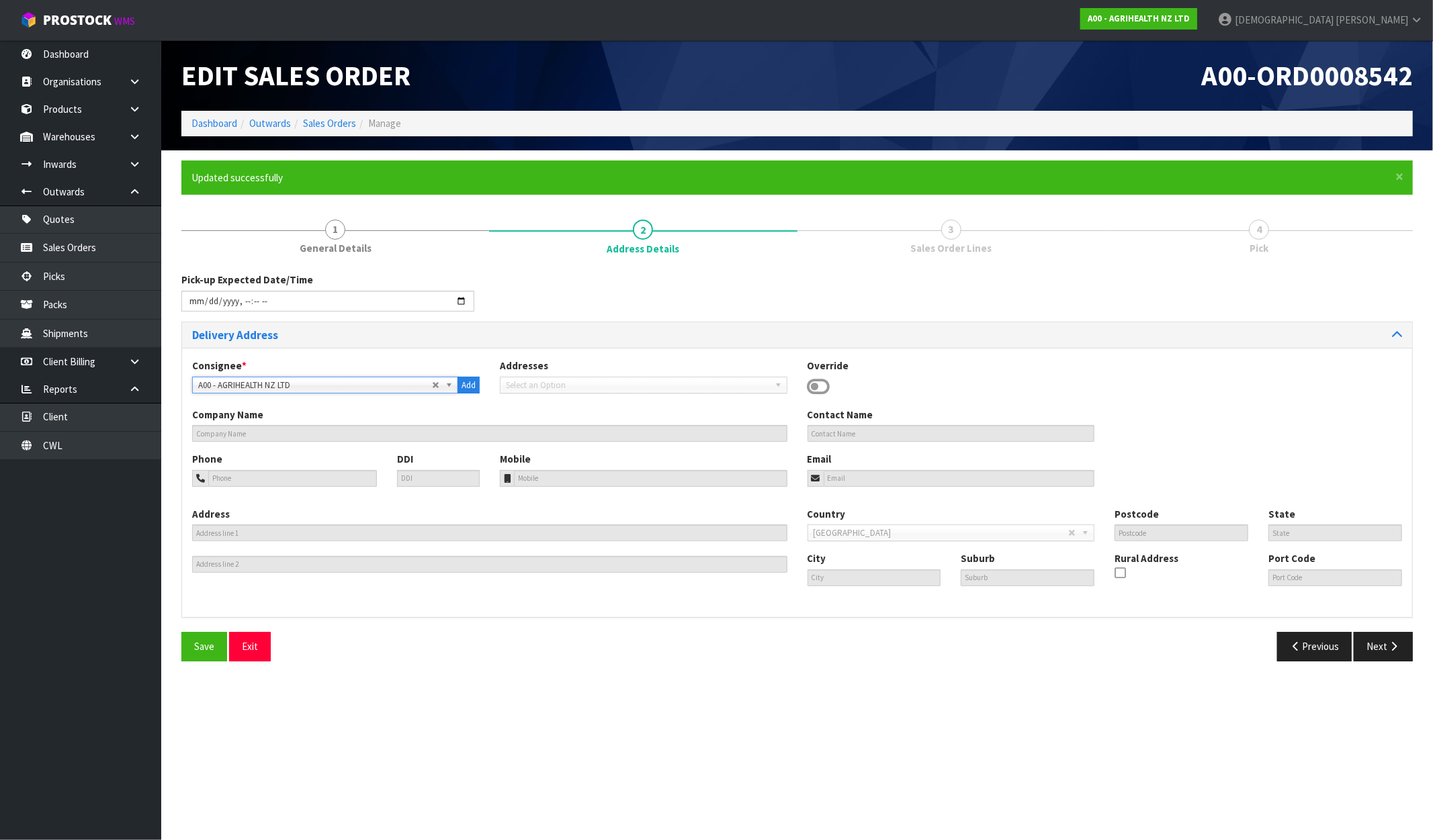
type input "AUK"
type input "AKL"
type input "GRAFTON"
click at [219, 652] on button "Save" at bounding box center [204, 647] width 46 height 29
click at [1367, 650] on button "Next" at bounding box center [1383, 647] width 59 height 29
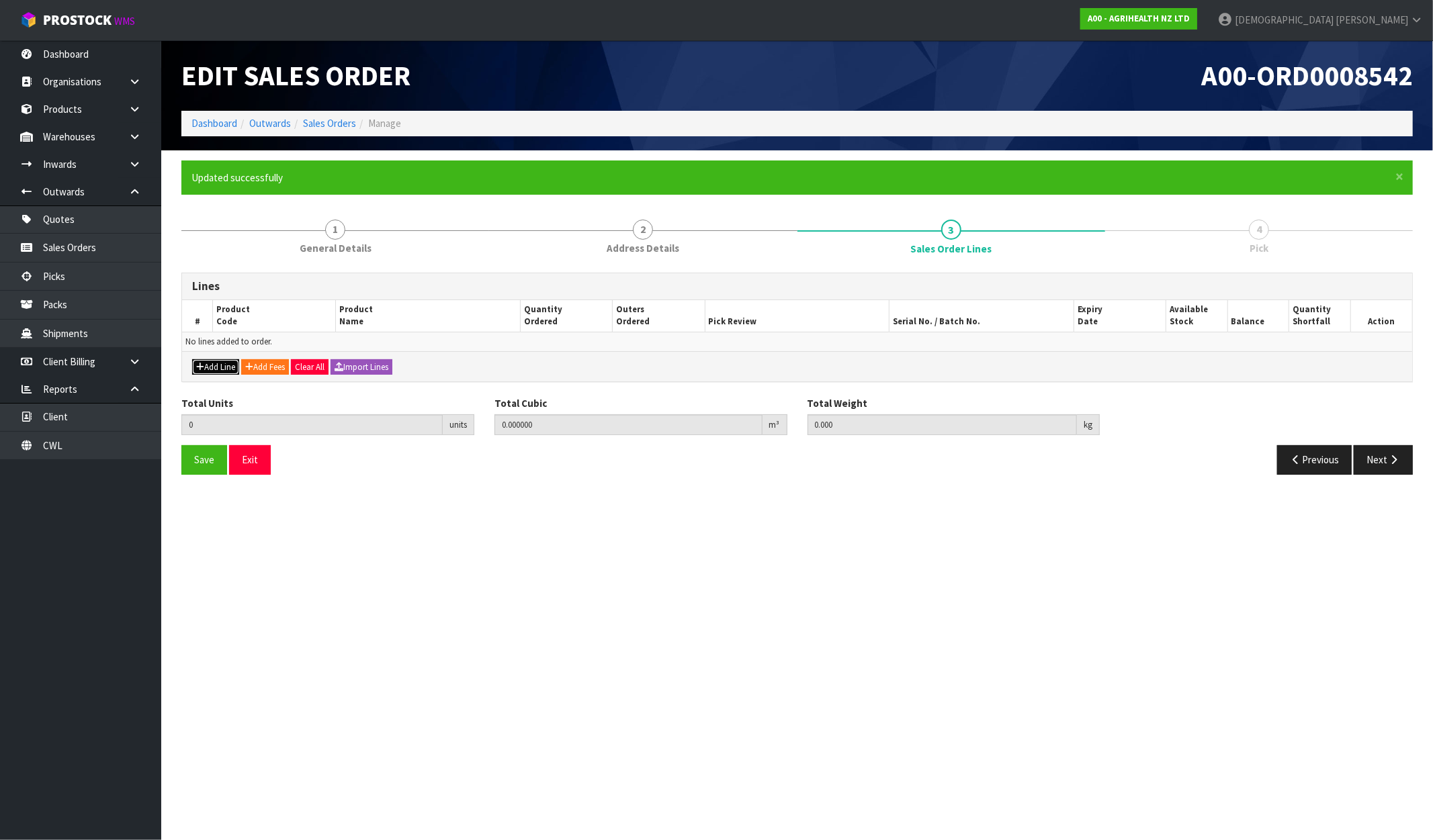
click at [218, 365] on button "Add Line" at bounding box center [216, 367] width 47 height 16
type input "0"
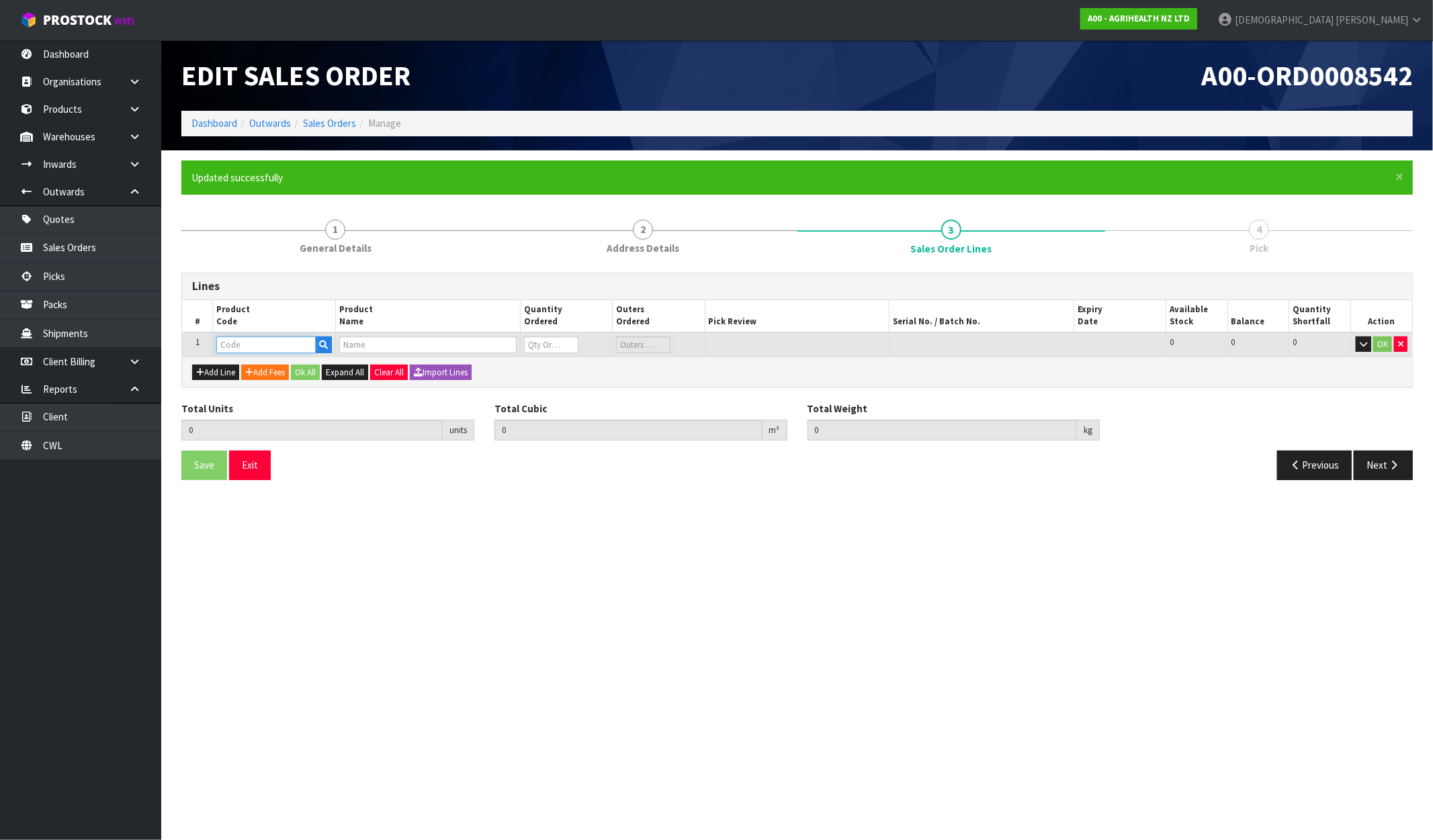
click at [224, 347] on input "text" at bounding box center [266, 345] width 99 height 17
click at [265, 346] on input "text" at bounding box center [266, 345] width 99 height 17
paste input "9211"
type input "9211"
type input "0.000000"
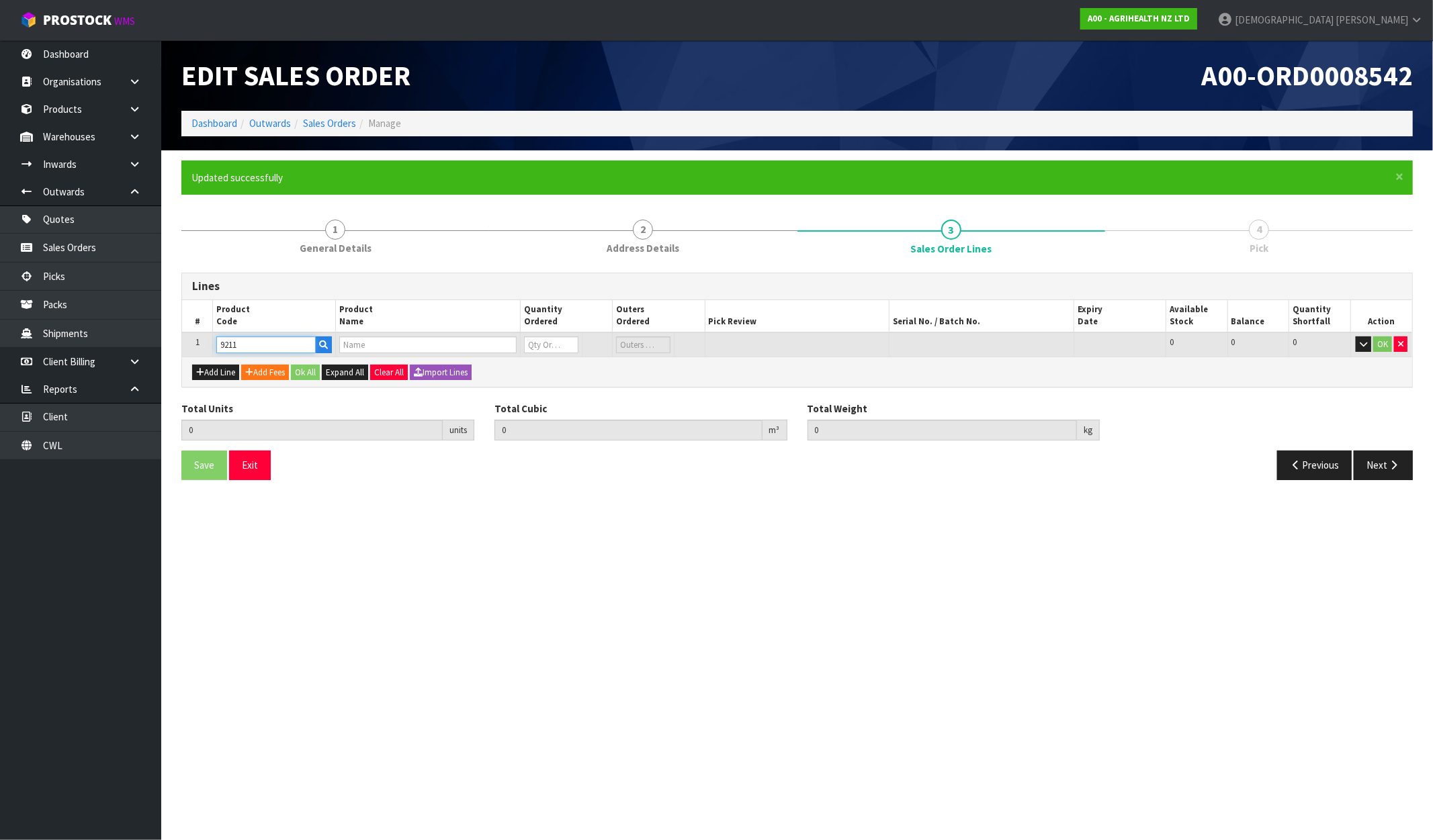
type input "0.000"
type input "AGRIHEALTH 2ML BM INJECTOR GUN"
type input "0"
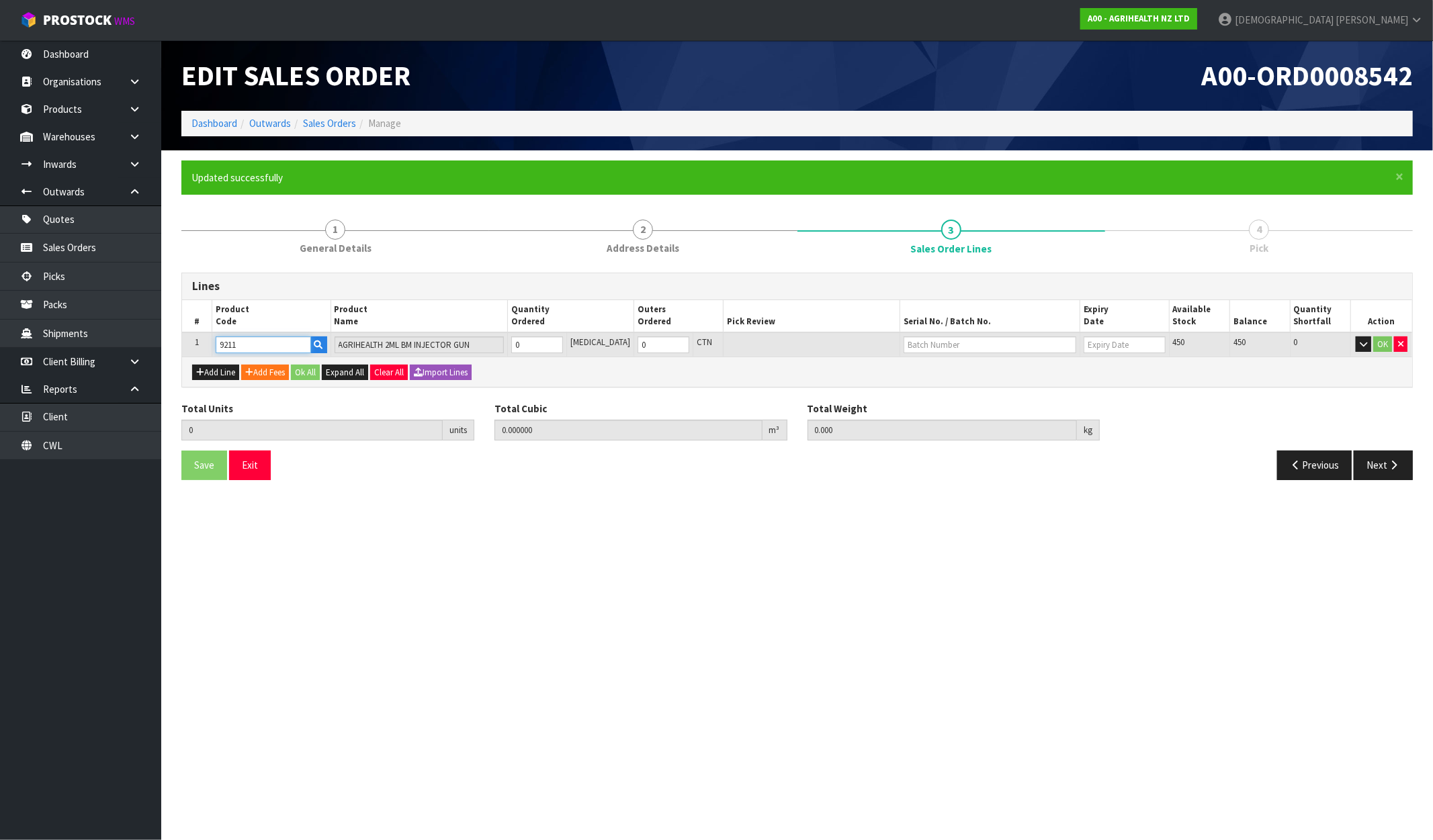
type input "9211"
click at [537, 341] on input "0" at bounding box center [537, 345] width 52 height 17
click at [516, 346] on tr "1 9211 AGRIHEALTH 2ML BM INJECTOR GUN 0 PCE 0 CTN 450 450 0 OK" at bounding box center [796, 345] width 1230 height 25
type input "5"
type input "0.0072"
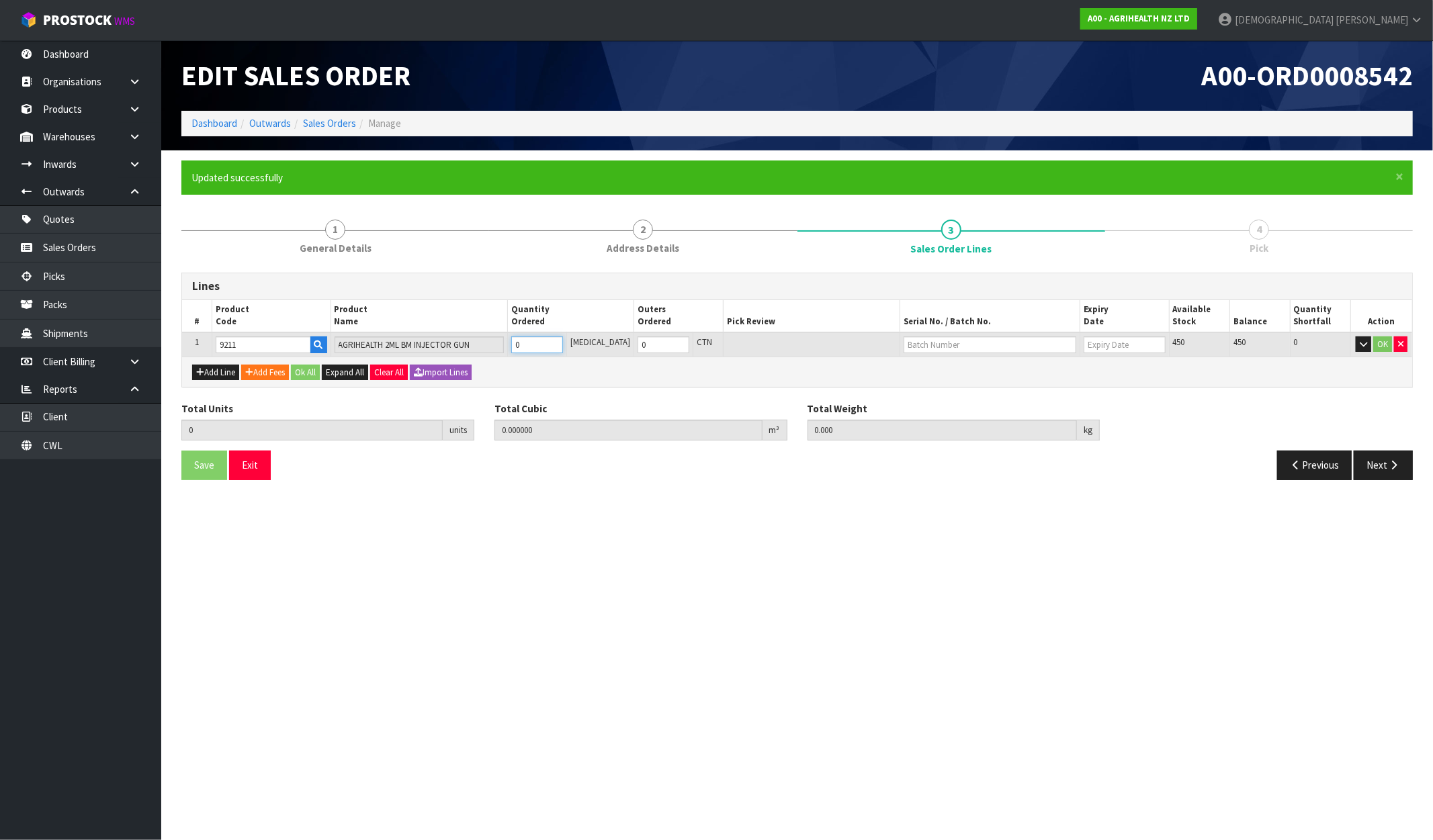
type input "0.75"
type input "5"
type input "50"
type input "0.067193"
type input "8.5"
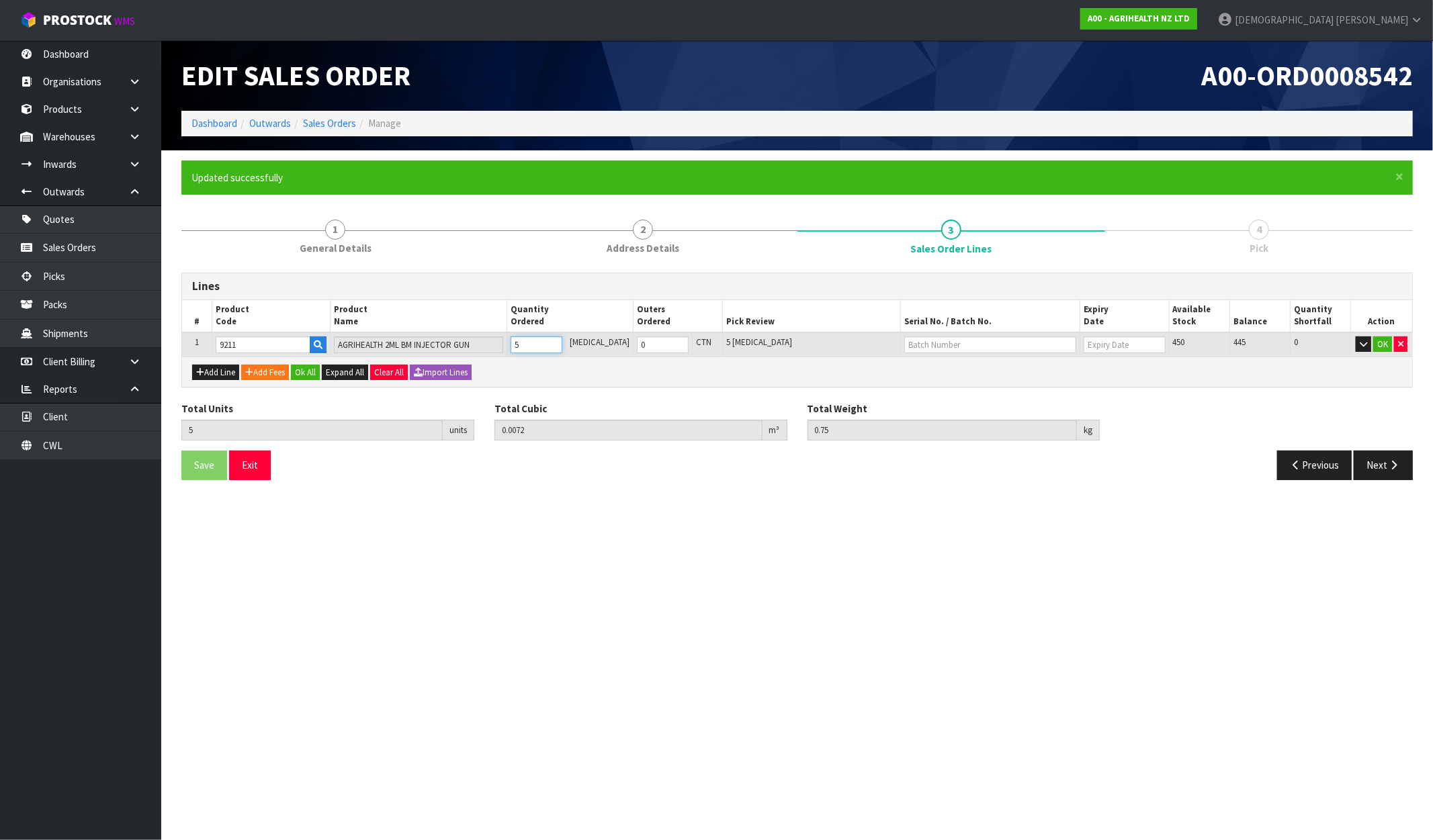
type input "50"
type input "1"
type input "50"
click at [907, 340] on input "text" at bounding box center [990, 345] width 173 height 17
click at [965, 345] on input "text" at bounding box center [990, 345] width 173 height 17
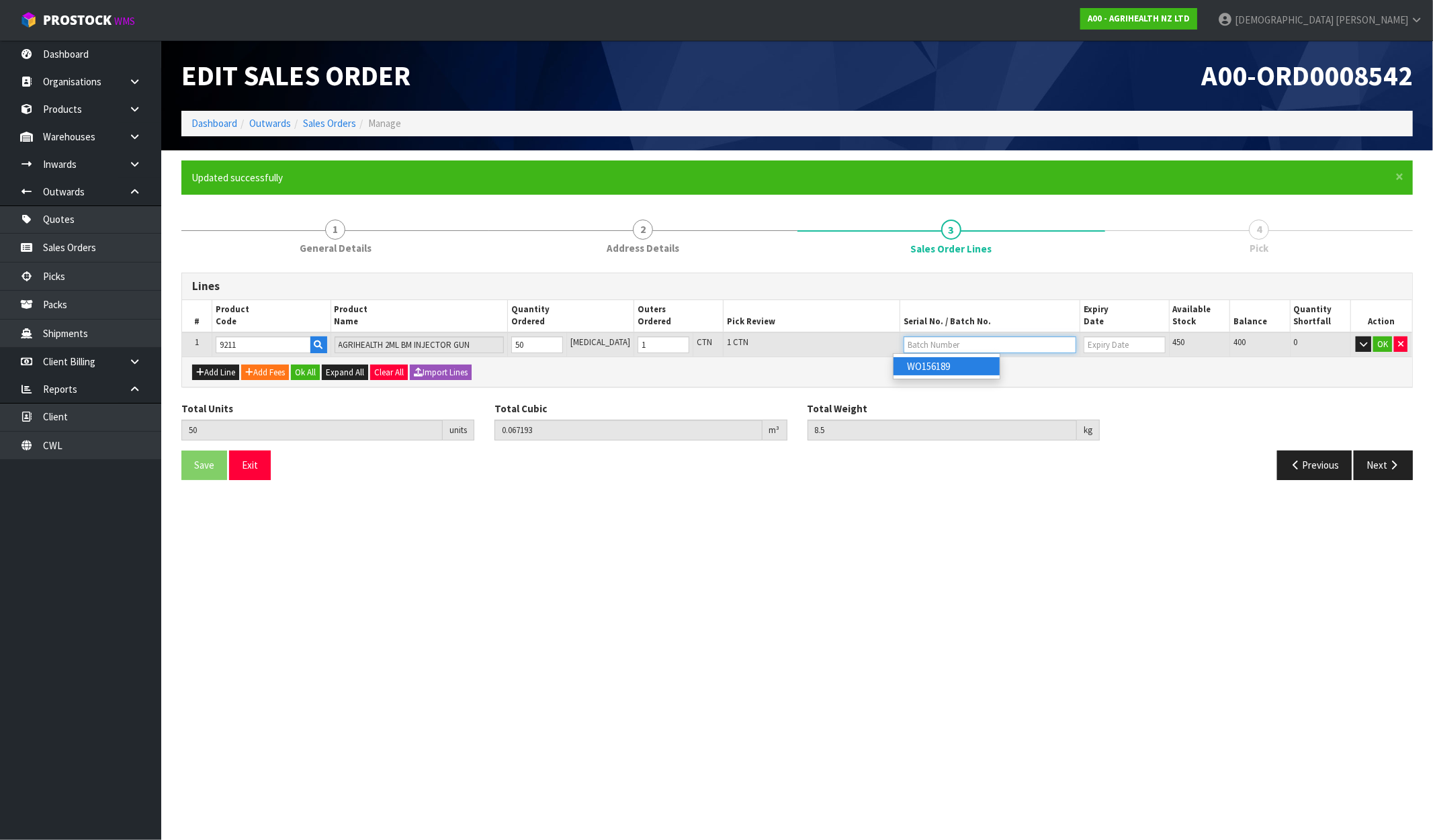
paste input "W0156189"
type input "W0156189"
click at [1111, 343] on input "text" at bounding box center [1125, 345] width 82 height 17
click at [1098, 363] on link "31/03/2030" at bounding box center [1131, 366] width 107 height 18
type input "31/03/2030"
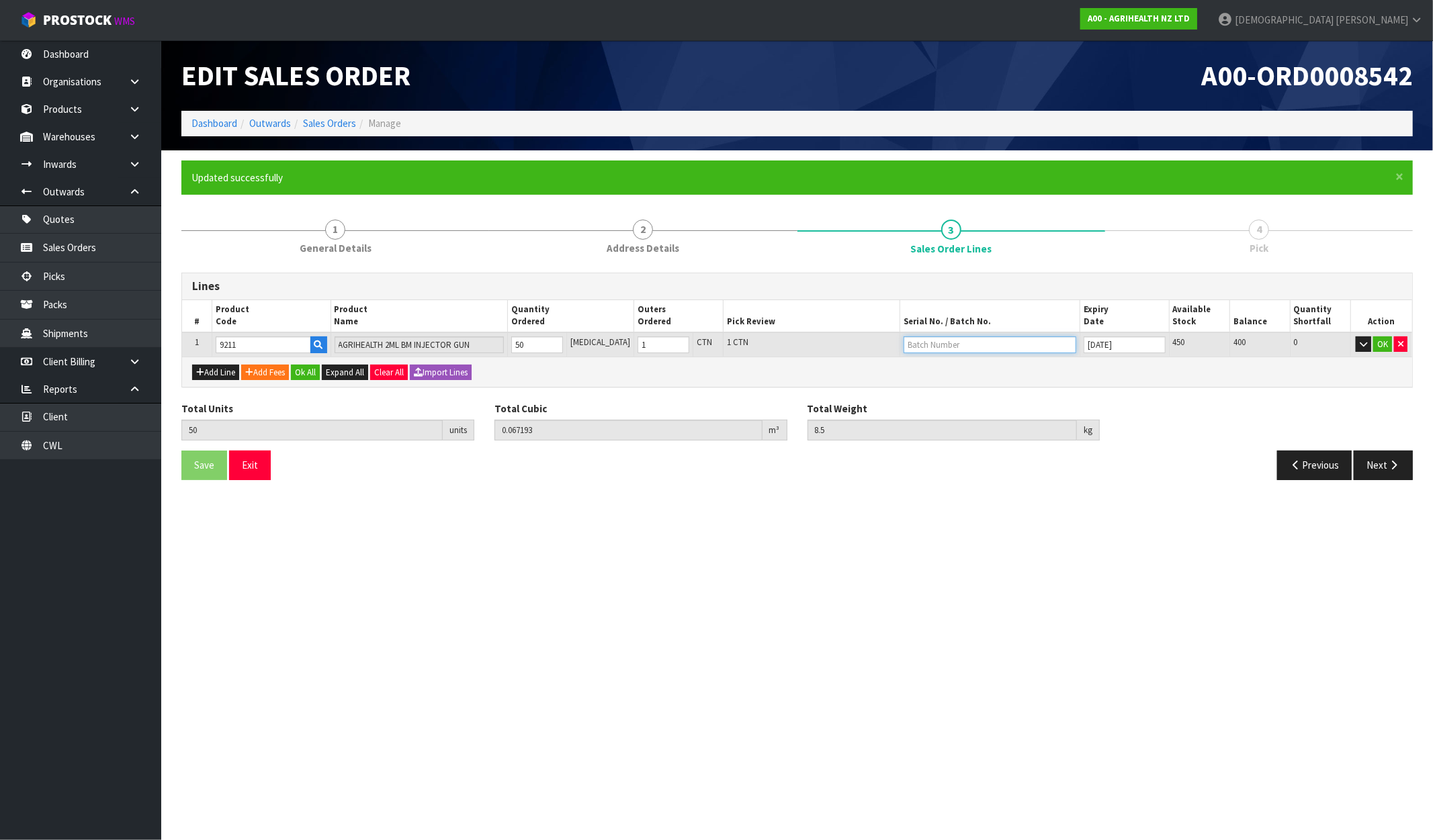
click at [924, 338] on input "text" at bounding box center [990, 345] width 173 height 17
click at [931, 371] on link "WO156189" at bounding box center [947, 366] width 107 height 18
click at [1138, 344] on input "31/03/2030" at bounding box center [1125, 345] width 82 height 17
drag, startPoint x: 956, startPoint y: 343, endPoint x: 874, endPoint y: 339, distance: 82.1
click at [874, 339] on tr "1 9211 AGRIHEALTH 2ML BM INJECTOR GUN 50 PCE 1 CTN 1 CTN WO156189 31/03/2030 45…" at bounding box center [796, 345] width 1230 height 25
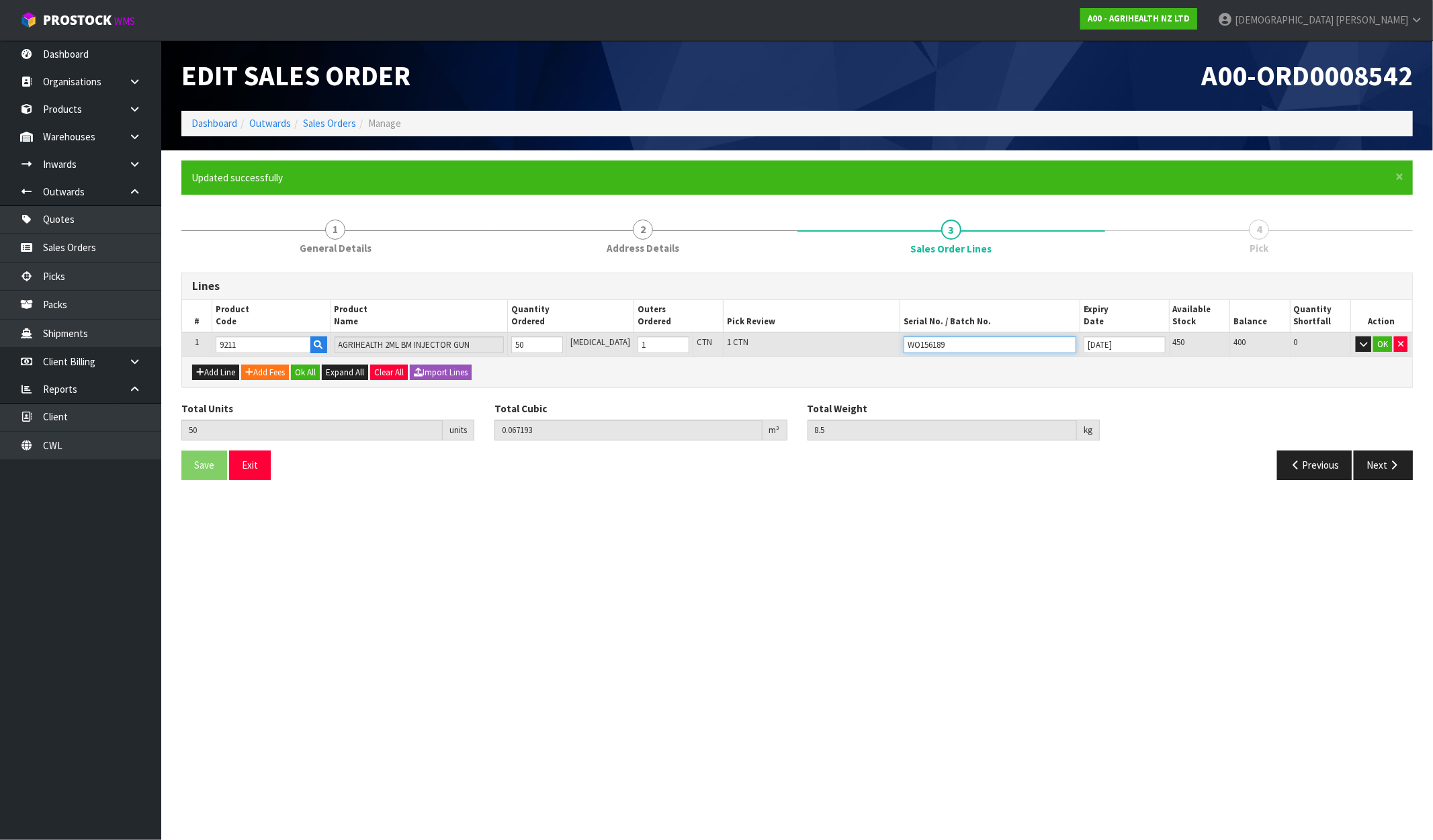
paste input "0"
click at [964, 350] on input "W0156189" at bounding box center [990, 345] width 173 height 17
type input "W0156189"
click at [1125, 345] on input "31/03/2030" at bounding box center [1125, 345] width 82 height 17
click at [940, 344] on input "text" at bounding box center [990, 345] width 173 height 17
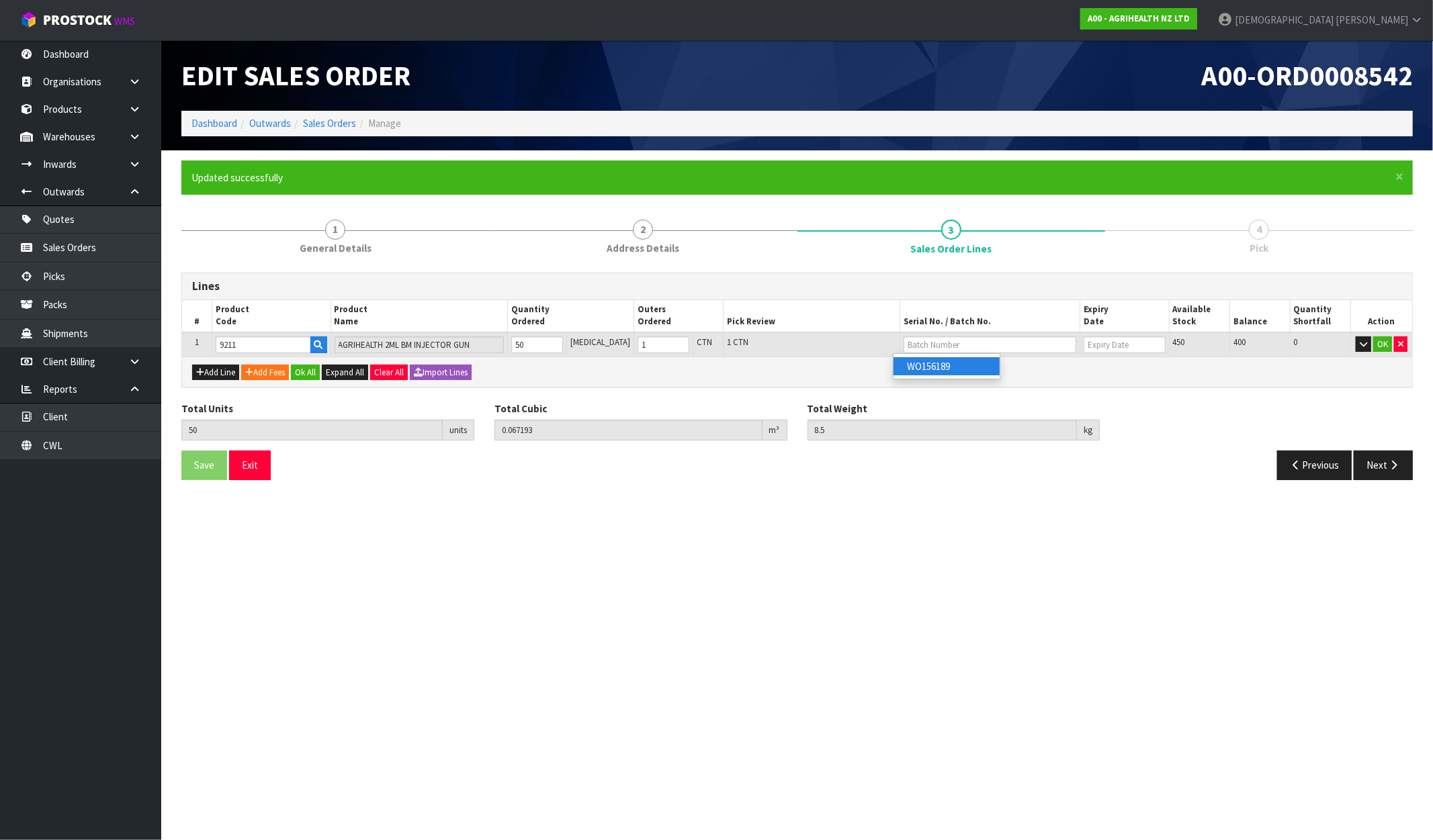
drag, startPoint x: 940, startPoint y: 344, endPoint x: 915, endPoint y: 366, distance: 33.3
click at [915, 366] on link "WO156189" at bounding box center [947, 366] width 107 height 18
type input "WO156189"
type input "31/03/2030"
click at [974, 367] on div "Add Line Add Fees Ok All Expand All Clear All Import Lines" at bounding box center [796, 372] width 1230 height 30
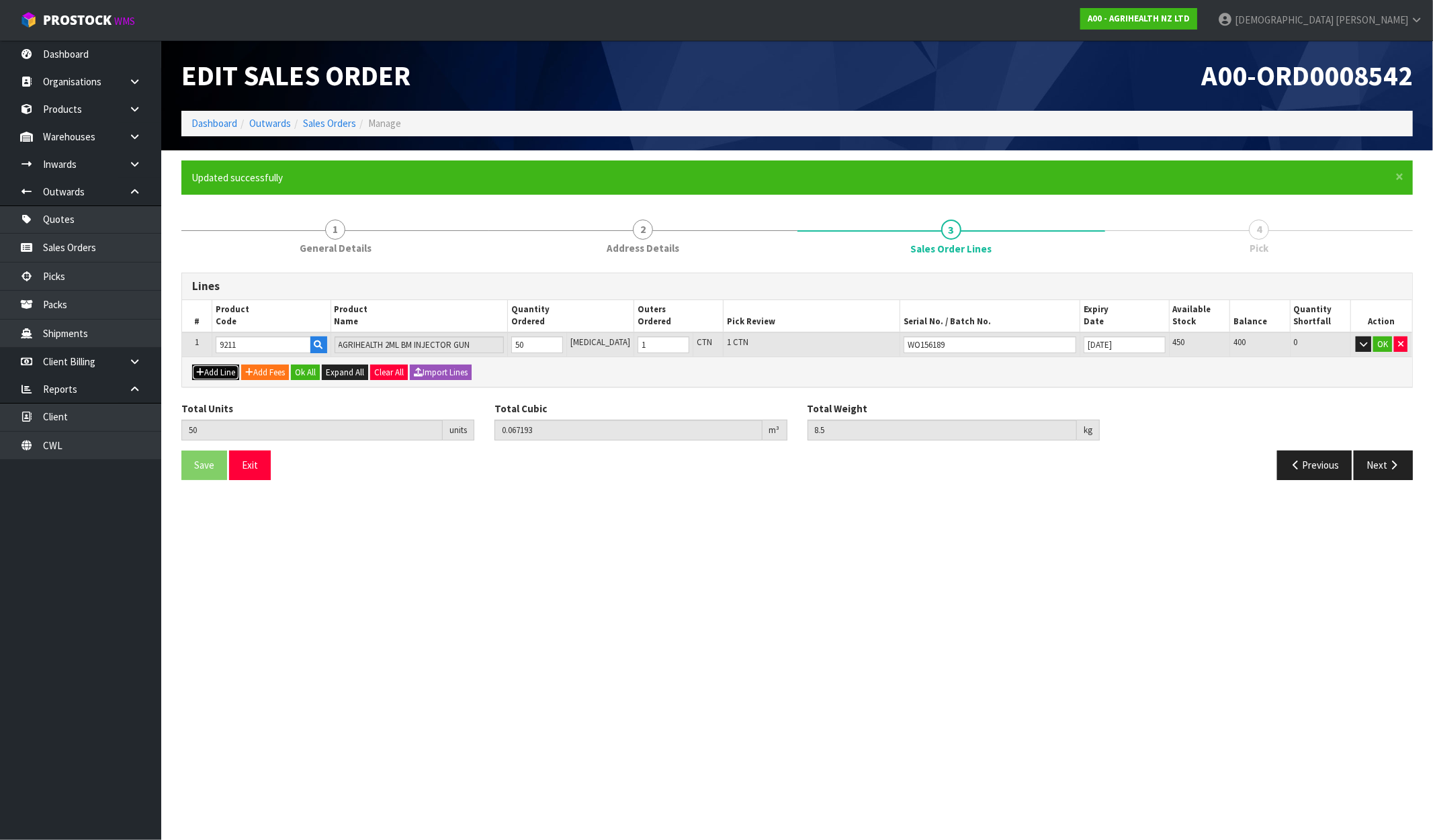
click at [203, 366] on button "Add Line" at bounding box center [216, 373] width 47 height 16
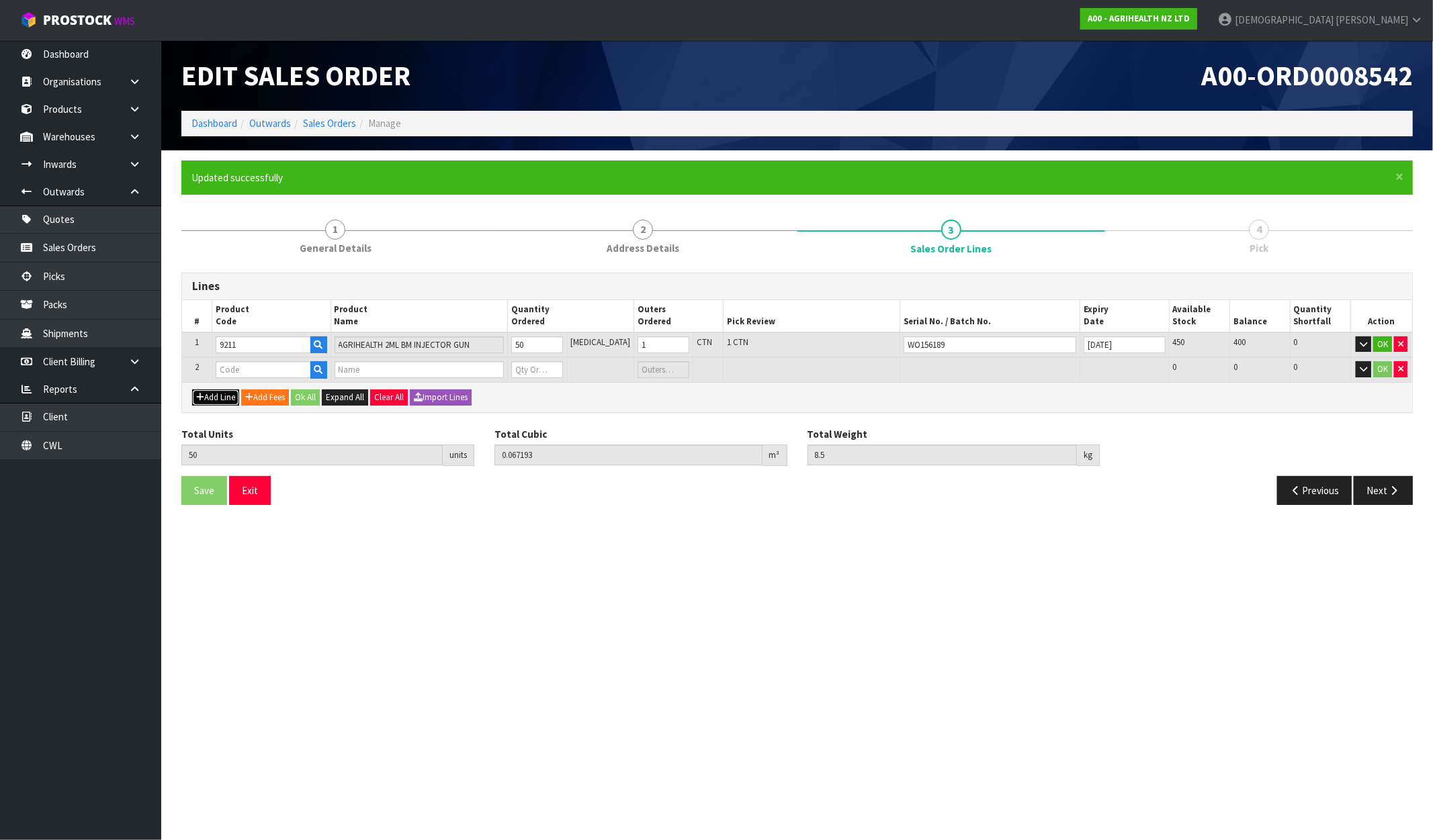
type input "0"
click at [260, 374] on input "text" at bounding box center [263, 370] width 96 height 17
paste input "3200"
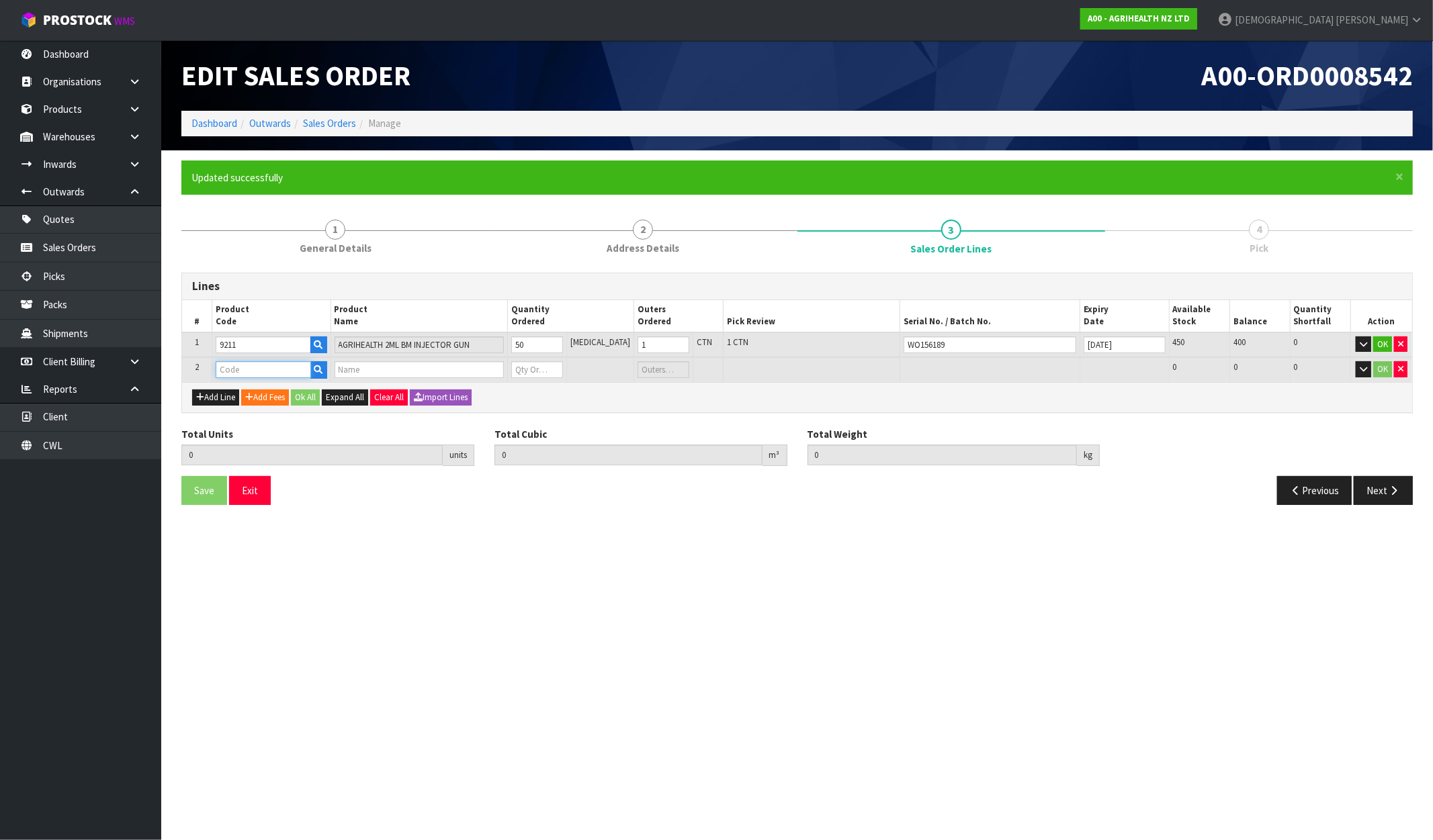
type input "3200"
type input "50"
type input "0.067193"
type input "8.5"
type input "CYCLASE 100ML PLASTIC RVM"
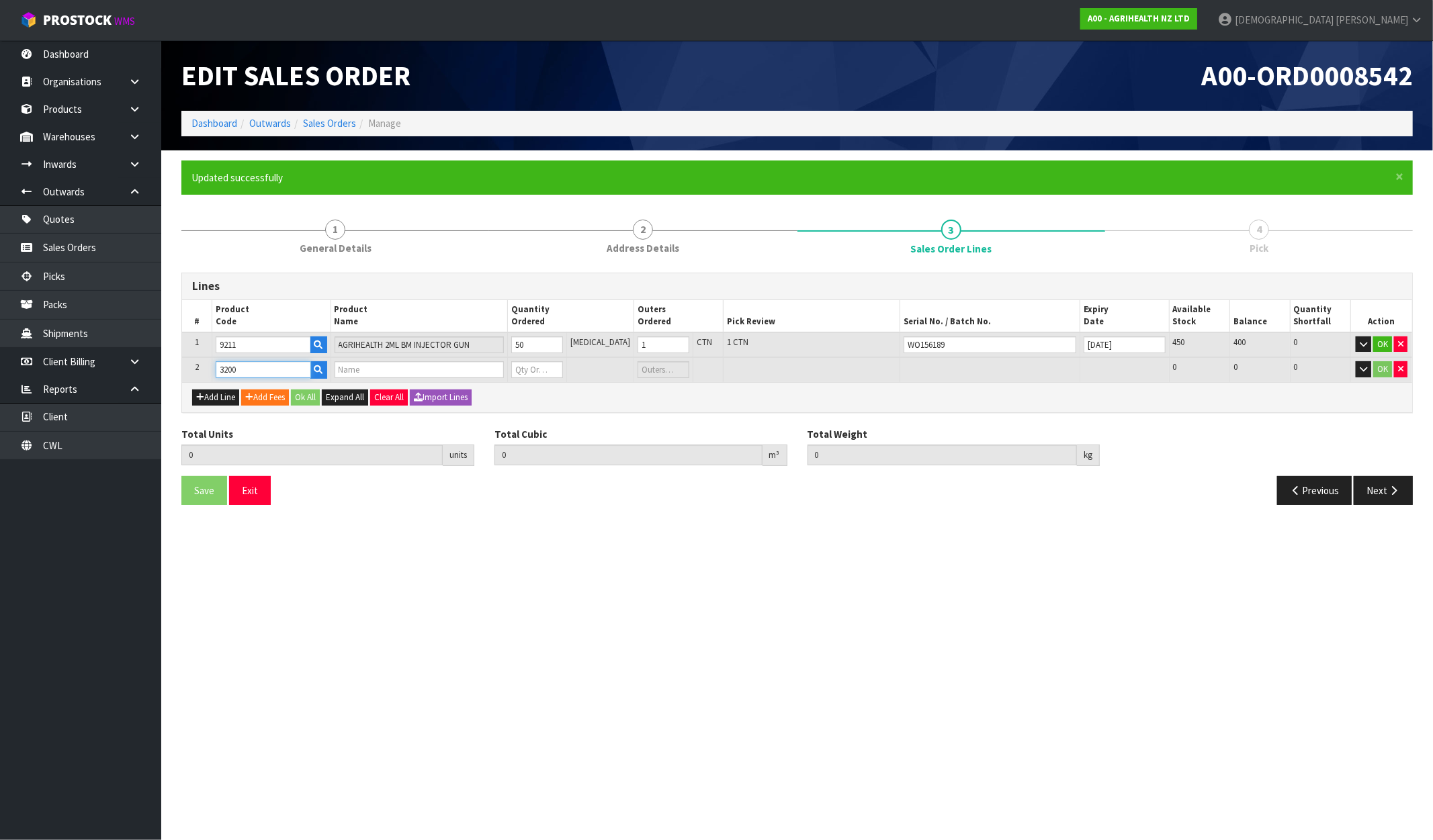
type input "0"
type input "3200"
click at [500, 373] on tr "2 3200 CYCLASE 100ML PLASTIC RVM 0 PCE 0 CTN 0 0 0 OK" at bounding box center [796, 370] width 1230 height 25
click at [512, 373] on tr "2 3200 CYCLASE 100ML PLASTIC RVM 0 PCE 0 CTN 0 0 0 OK" at bounding box center [796, 370] width 1230 height 25
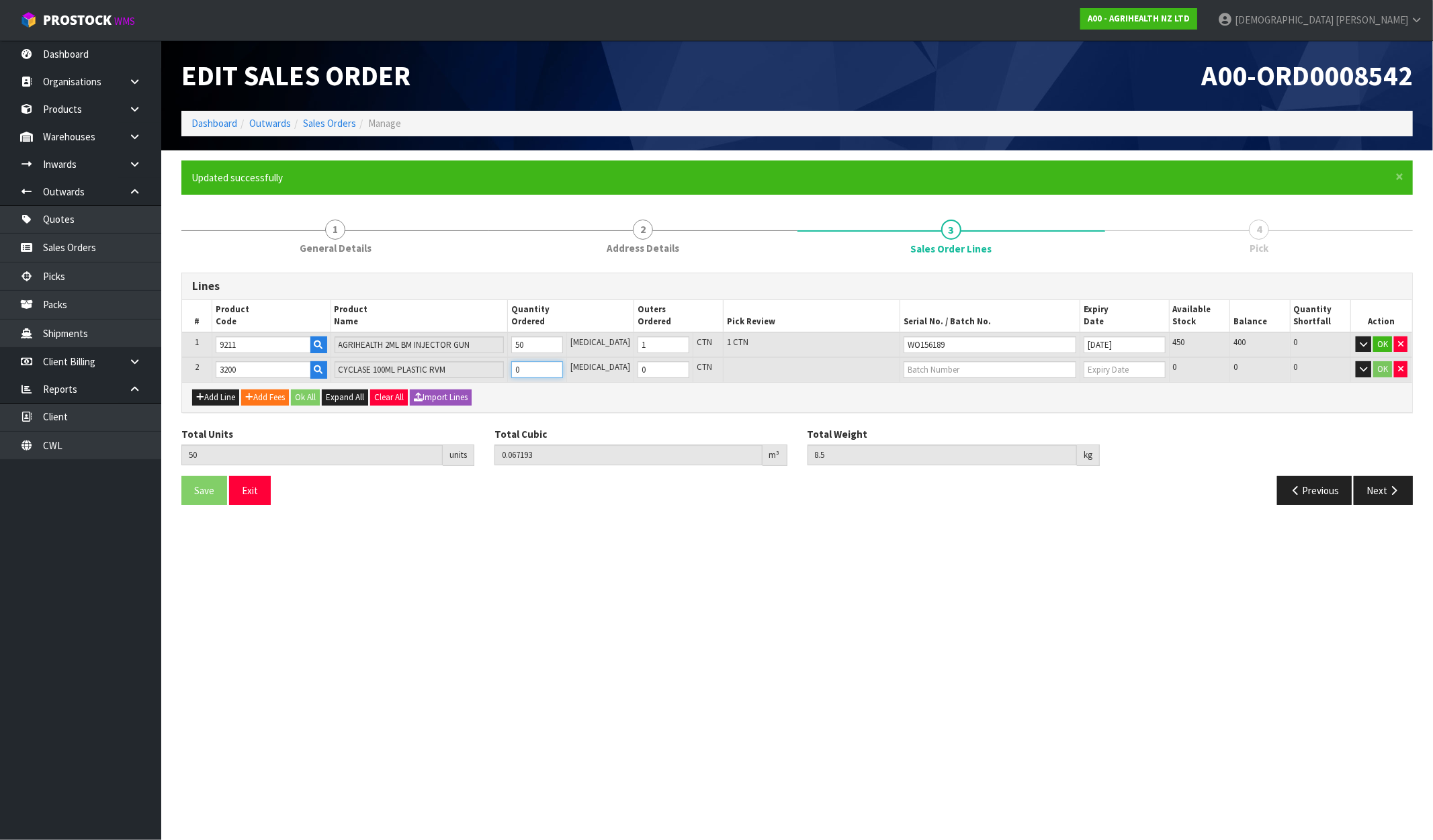
type input "54"
type input "0.068393"
type input "9.02"
type input "4"
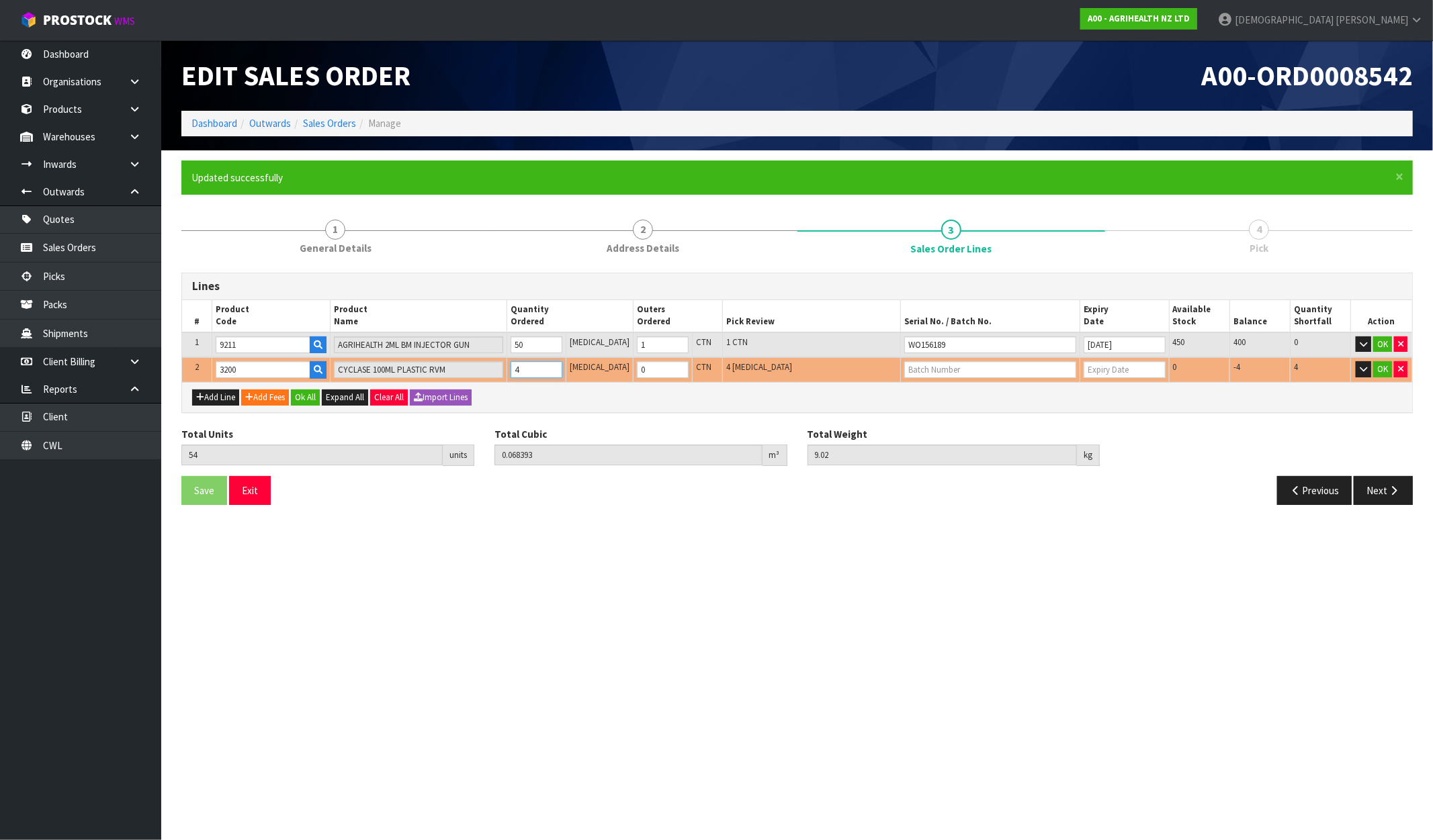
type input "90"
type input "0.079193"
type input "13.7"
type input "40"
type input "450"
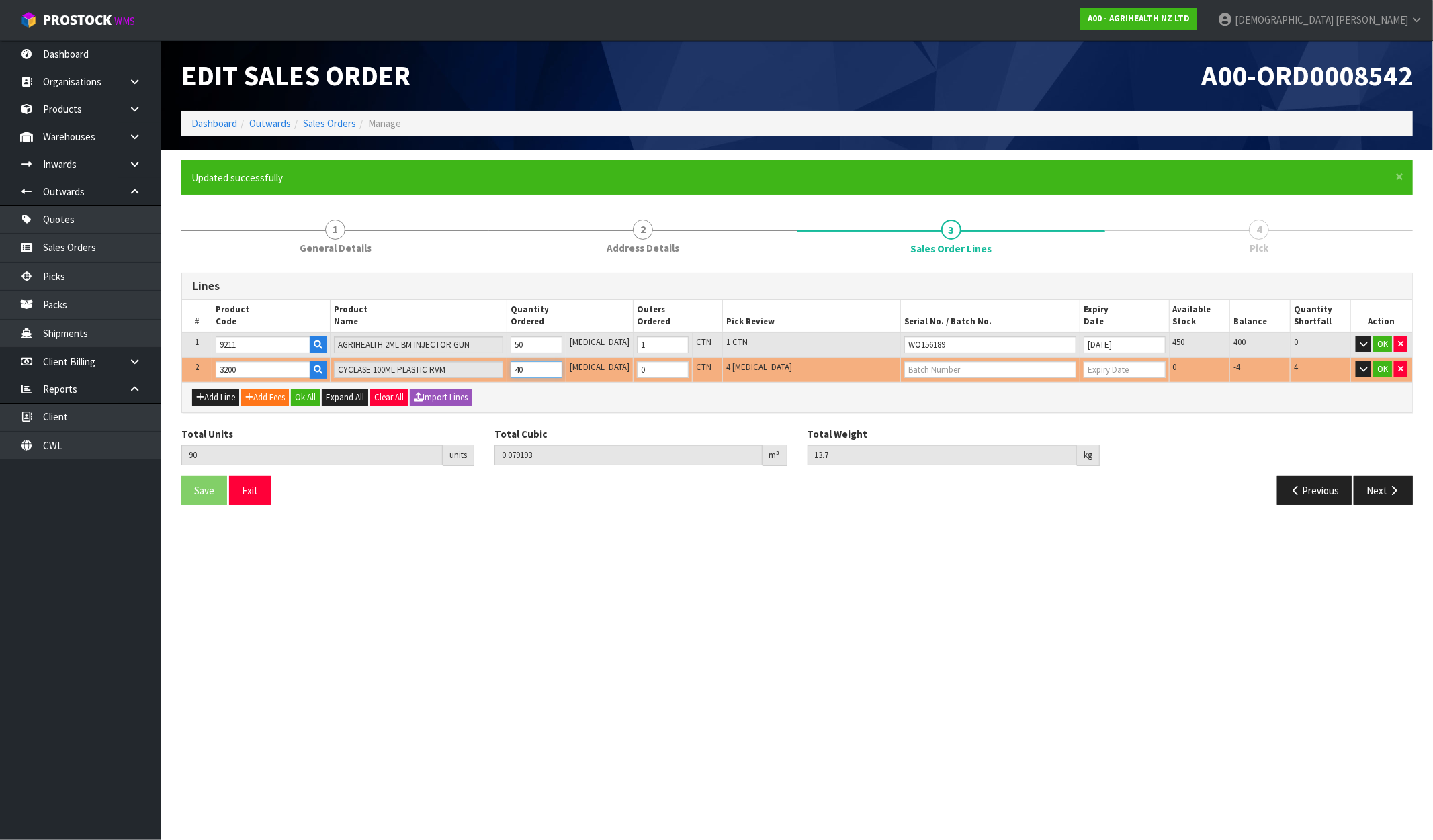
type input "0.267601"
type input "64.5"
type input "400"
type input "4"
type input "400"
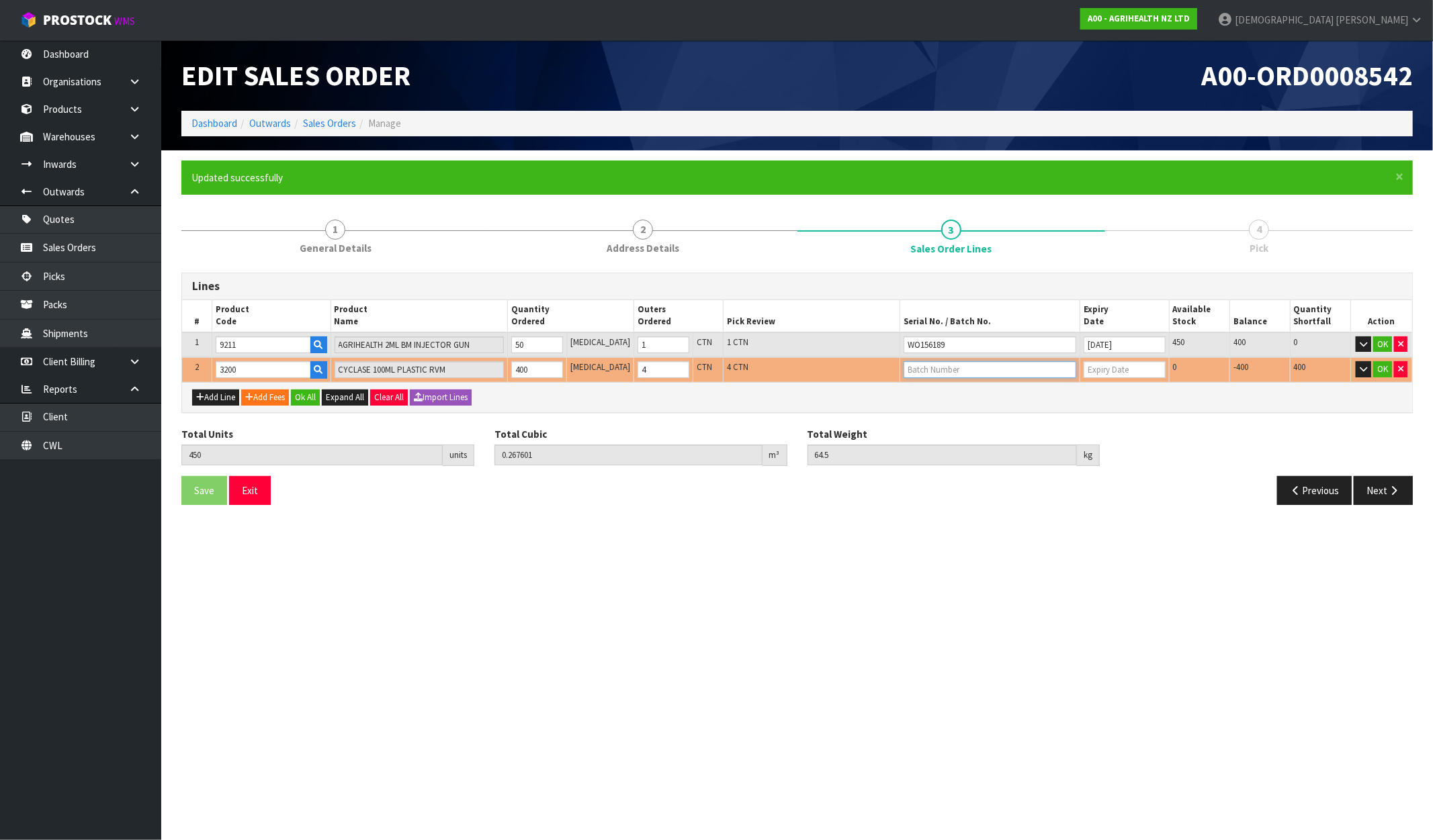
click at [939, 368] on input "text" at bounding box center [990, 370] width 173 height 17
click at [956, 370] on input "text" at bounding box center [990, 370] width 173 height 17
paste input "CP3625"
type input "CP3625"
click at [1091, 370] on input "text" at bounding box center [1125, 370] width 82 height 17
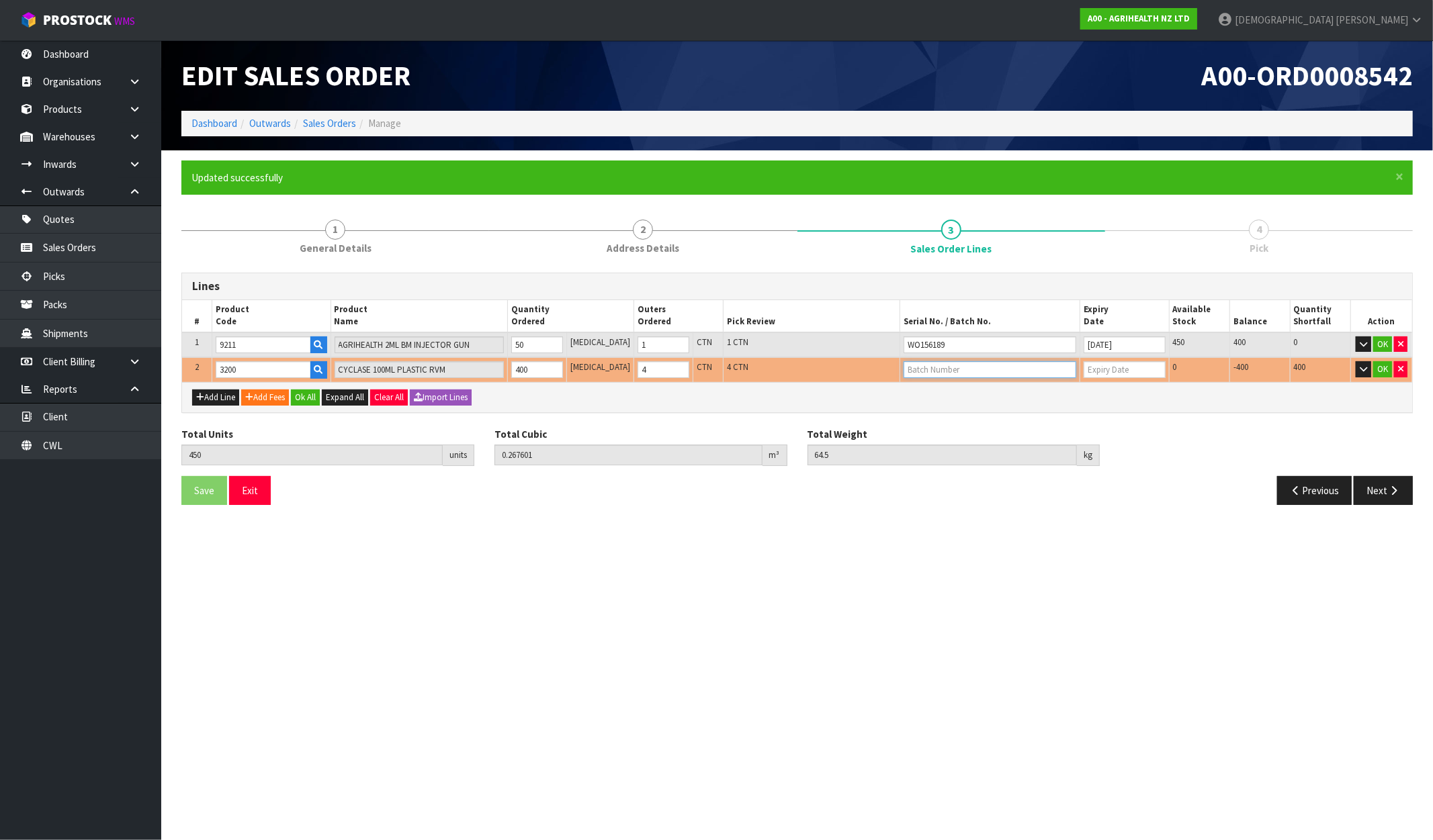
click at [921, 367] on input "text" at bounding box center [990, 370] width 173 height 17
paste input "CP3625"
click at [931, 372] on input "CP3625" at bounding box center [990, 370] width 173 height 17
click at [950, 367] on input "CP3625" at bounding box center [990, 370] width 173 height 17
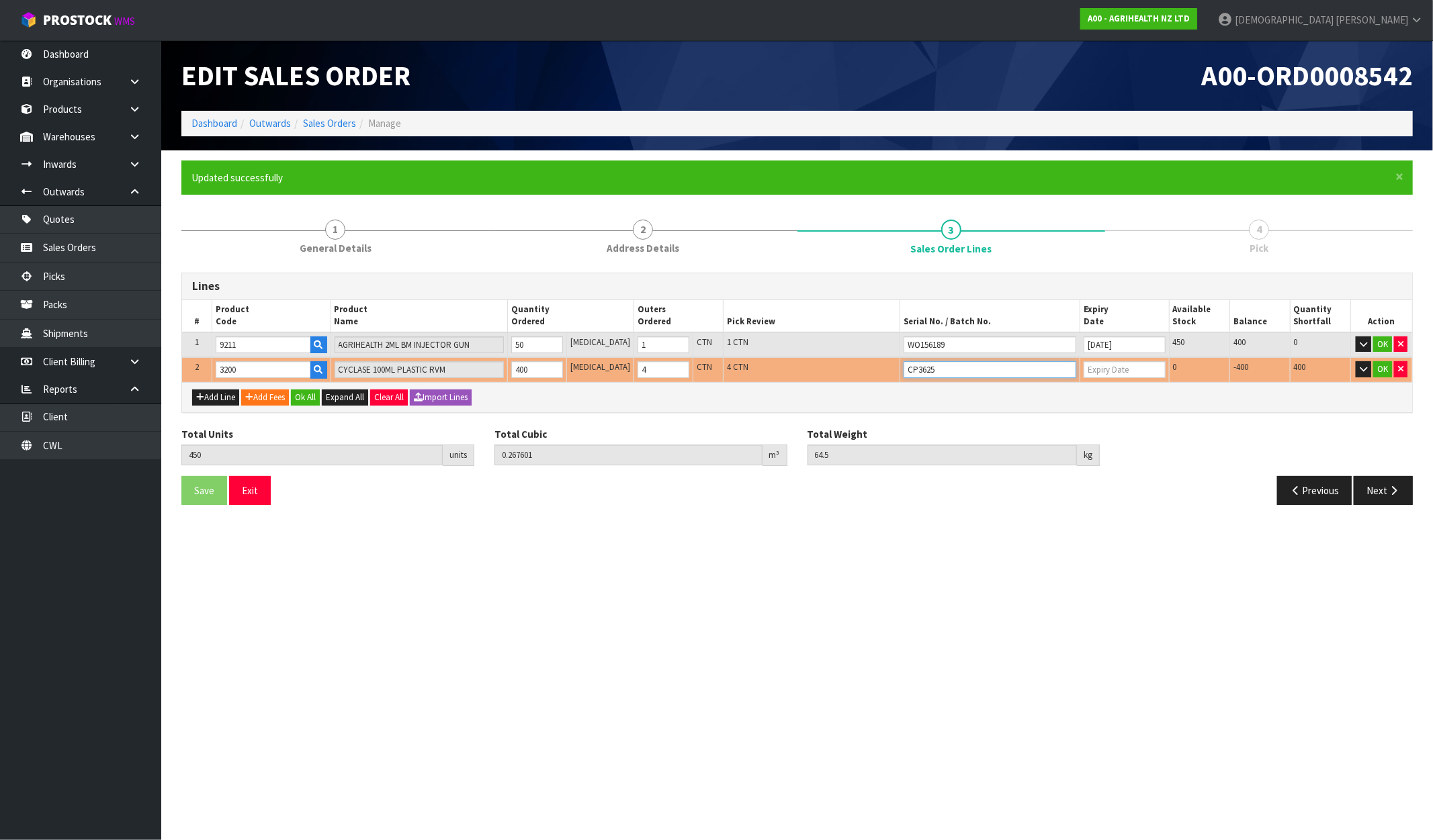
click at [950, 367] on input "CP3625" at bounding box center [990, 370] width 173 height 17
type input "CP3625"
click at [303, 392] on button "Ok All" at bounding box center [305, 398] width 29 height 16
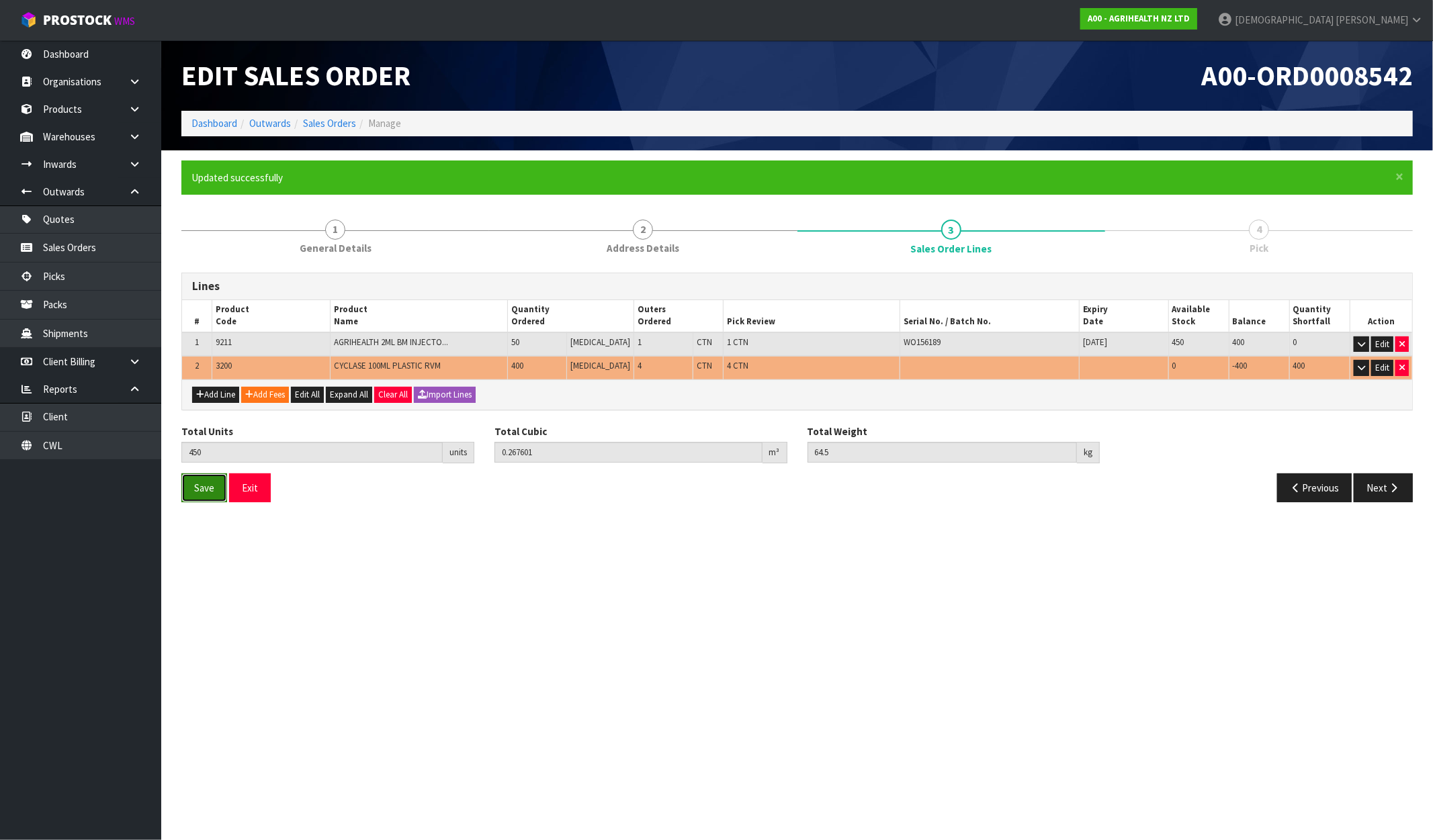
click at [202, 493] on span "Save" at bounding box center [204, 488] width 21 height 13
click at [139, 135] on icon at bounding box center [134, 136] width 13 height 10
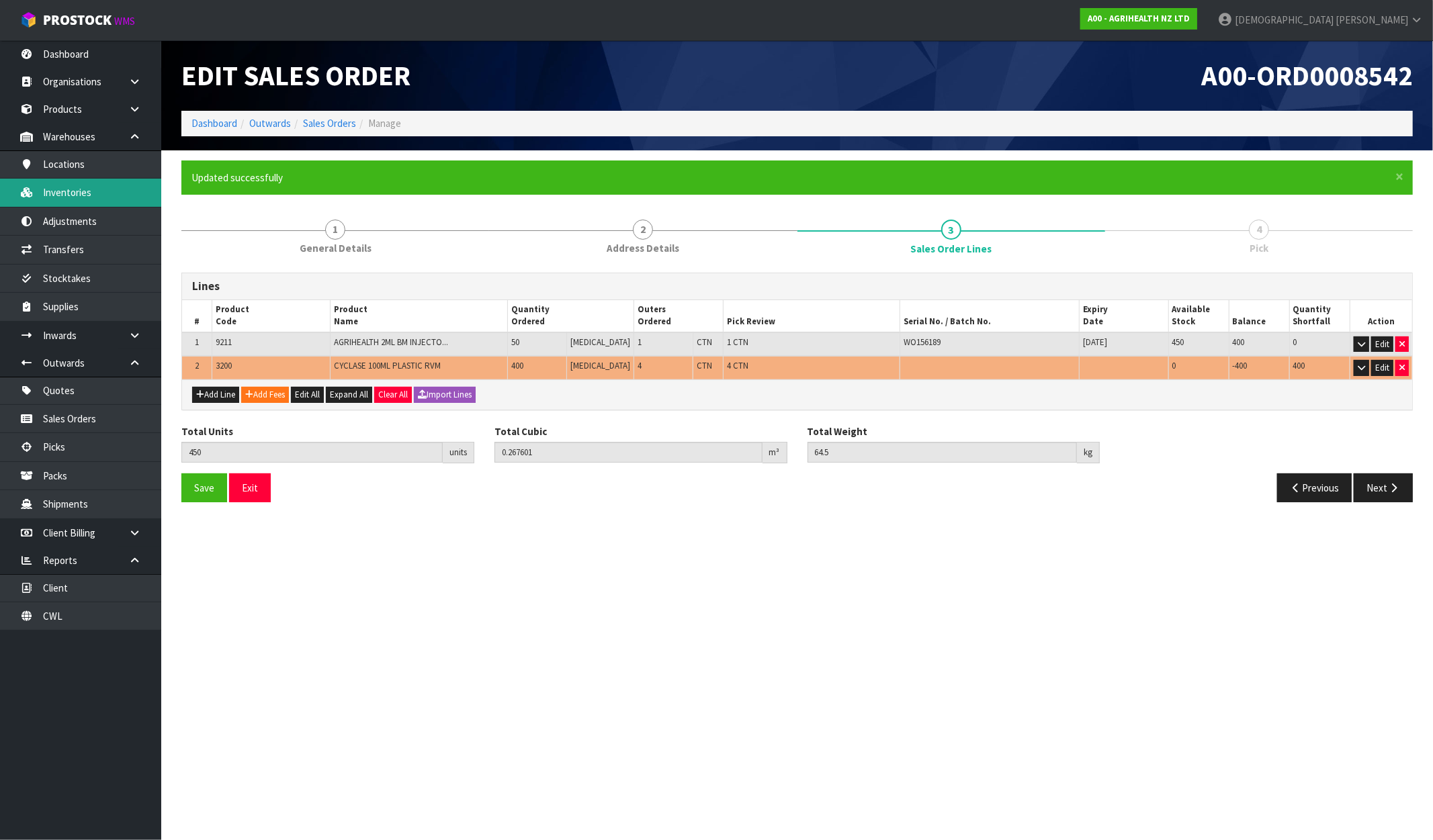
click at [80, 179] on link "Inventories" at bounding box center [81, 193] width 161 height 28
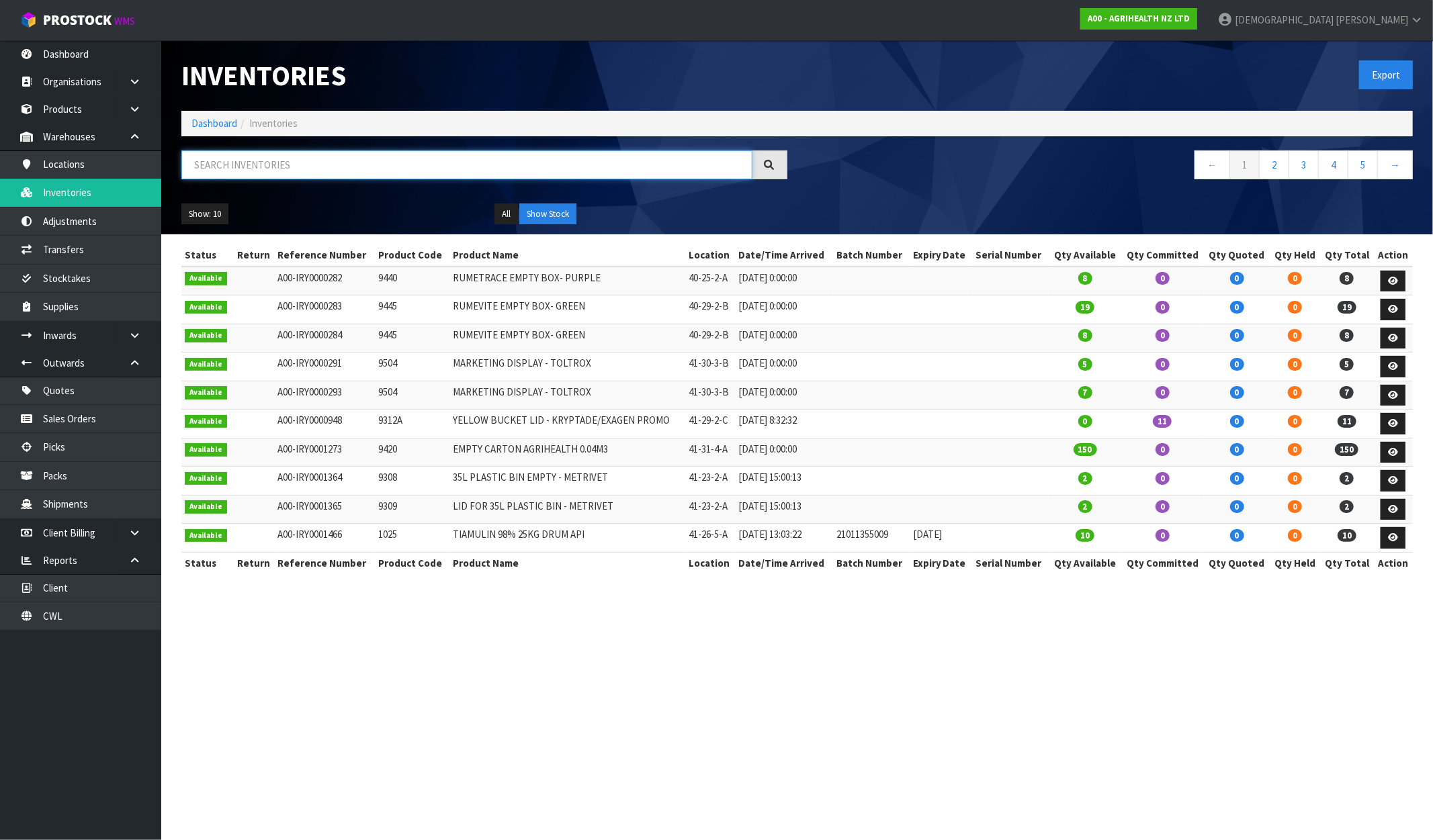
click at [243, 173] on input "text" at bounding box center [468, 165] width 571 height 29
click at [262, 163] on input "text" at bounding box center [468, 165] width 571 height 29
paste input "3200"
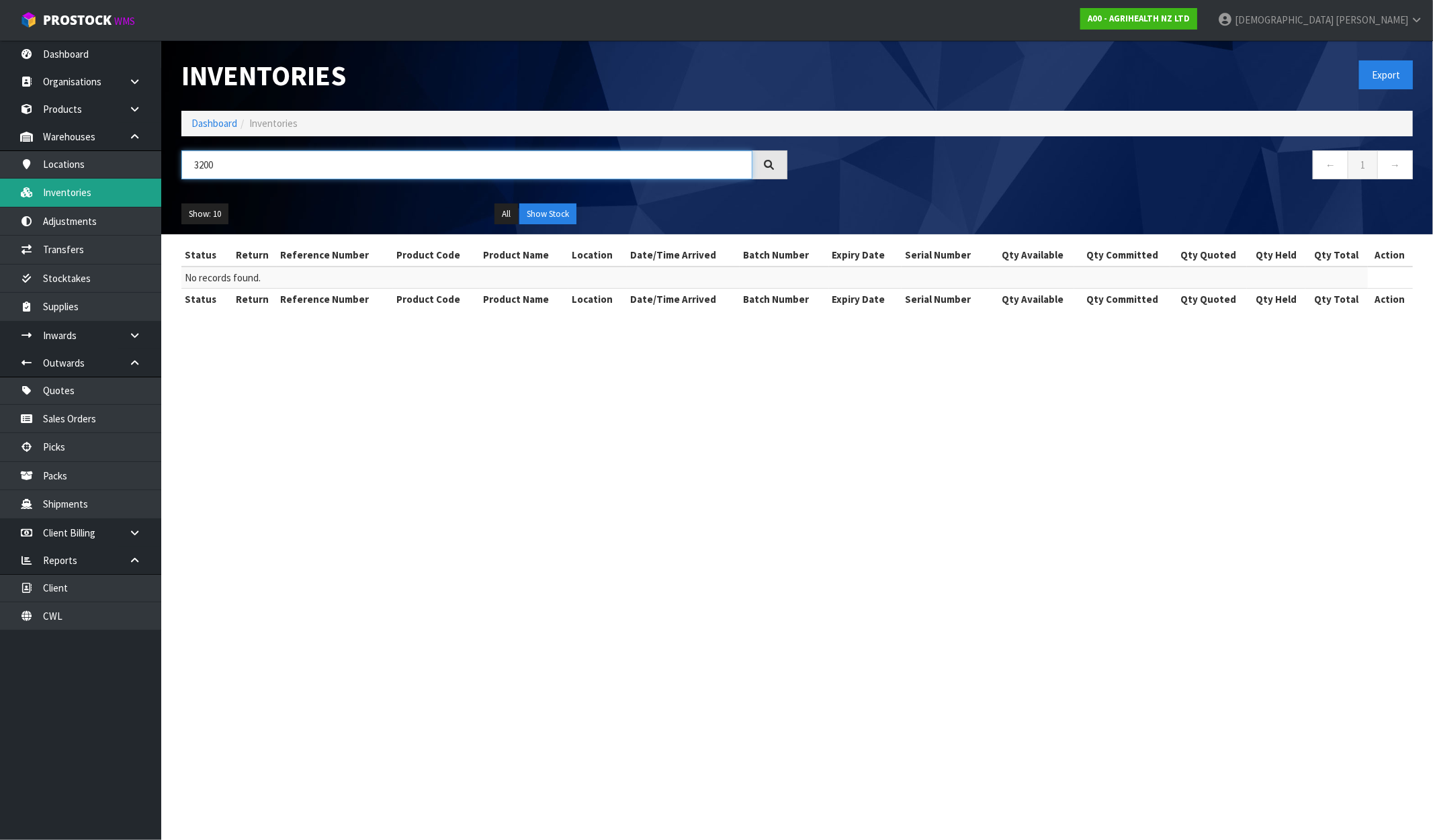
drag, startPoint x: 220, startPoint y: 150, endPoint x: 133, endPoint y: 184, distance: 93.4
click at [133, 184] on body "Toggle navigation ProStock WMS A00 - AGRIHEALTH NZ LTD Krishna Shah Logout Dash…" at bounding box center [716, 420] width 1433 height 840
paste input "CP3625"
drag, startPoint x: 279, startPoint y: 170, endPoint x: 109, endPoint y: 172, distance: 170.0
click at [109, 172] on body "Toggle navigation ProStock WMS A00 - AGRIHEALTH NZ LTD Krishna Shah Logout Dash…" at bounding box center [716, 420] width 1433 height 840
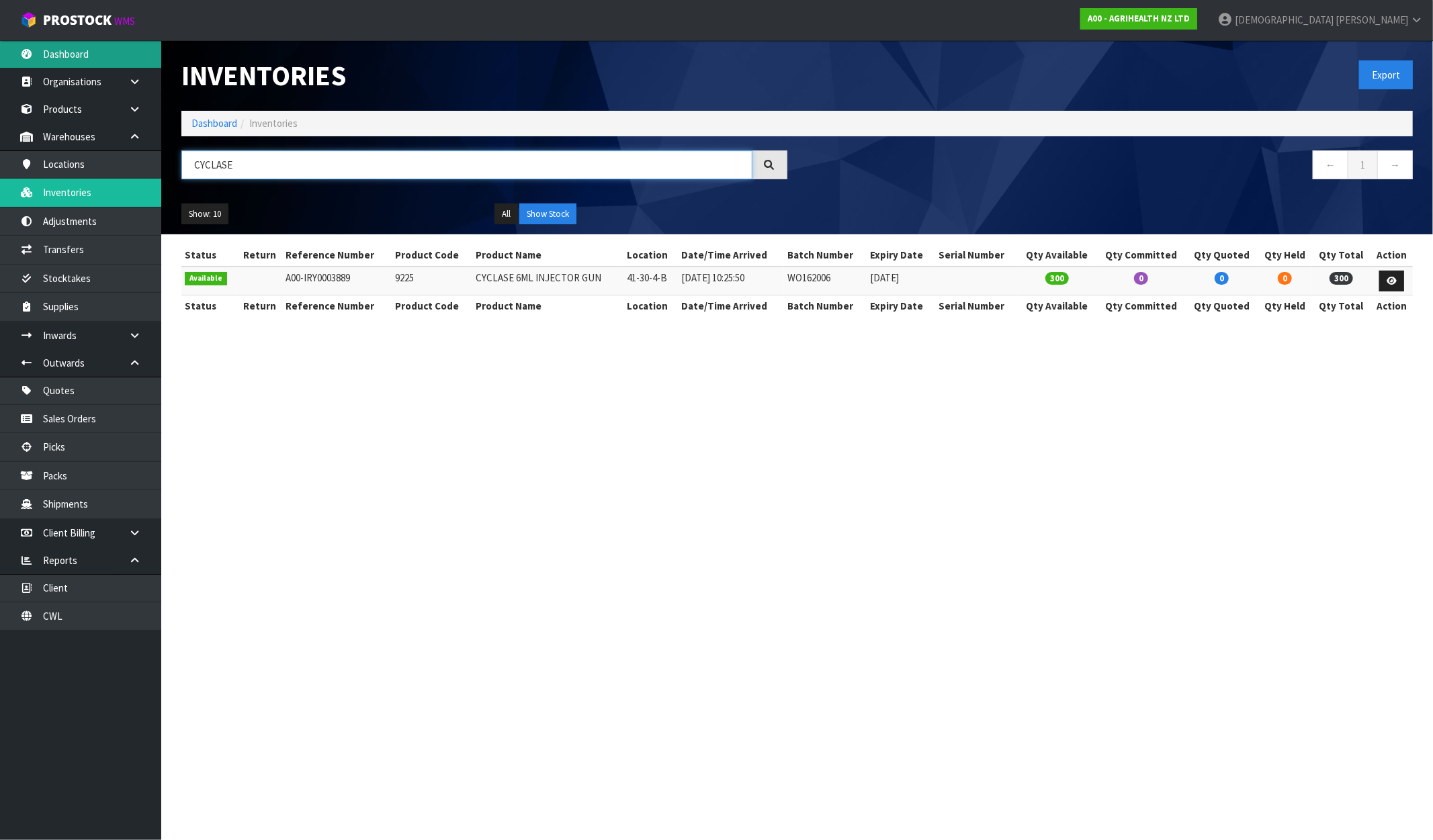
type input "CYCLASE"
click at [85, 56] on link "Dashboard" at bounding box center [81, 54] width 161 height 28
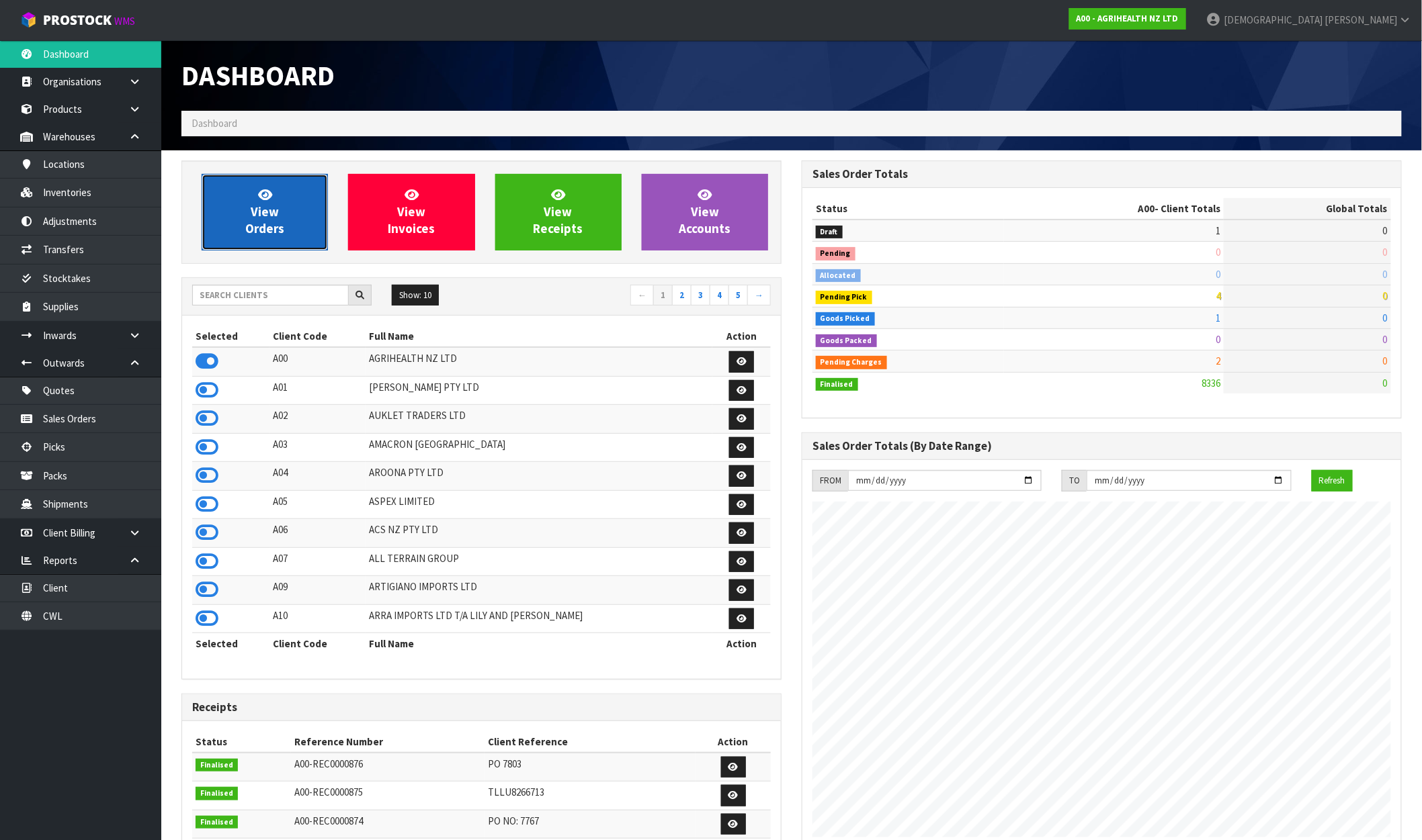
click at [257, 206] on span "View Orders" at bounding box center [265, 212] width 39 height 50
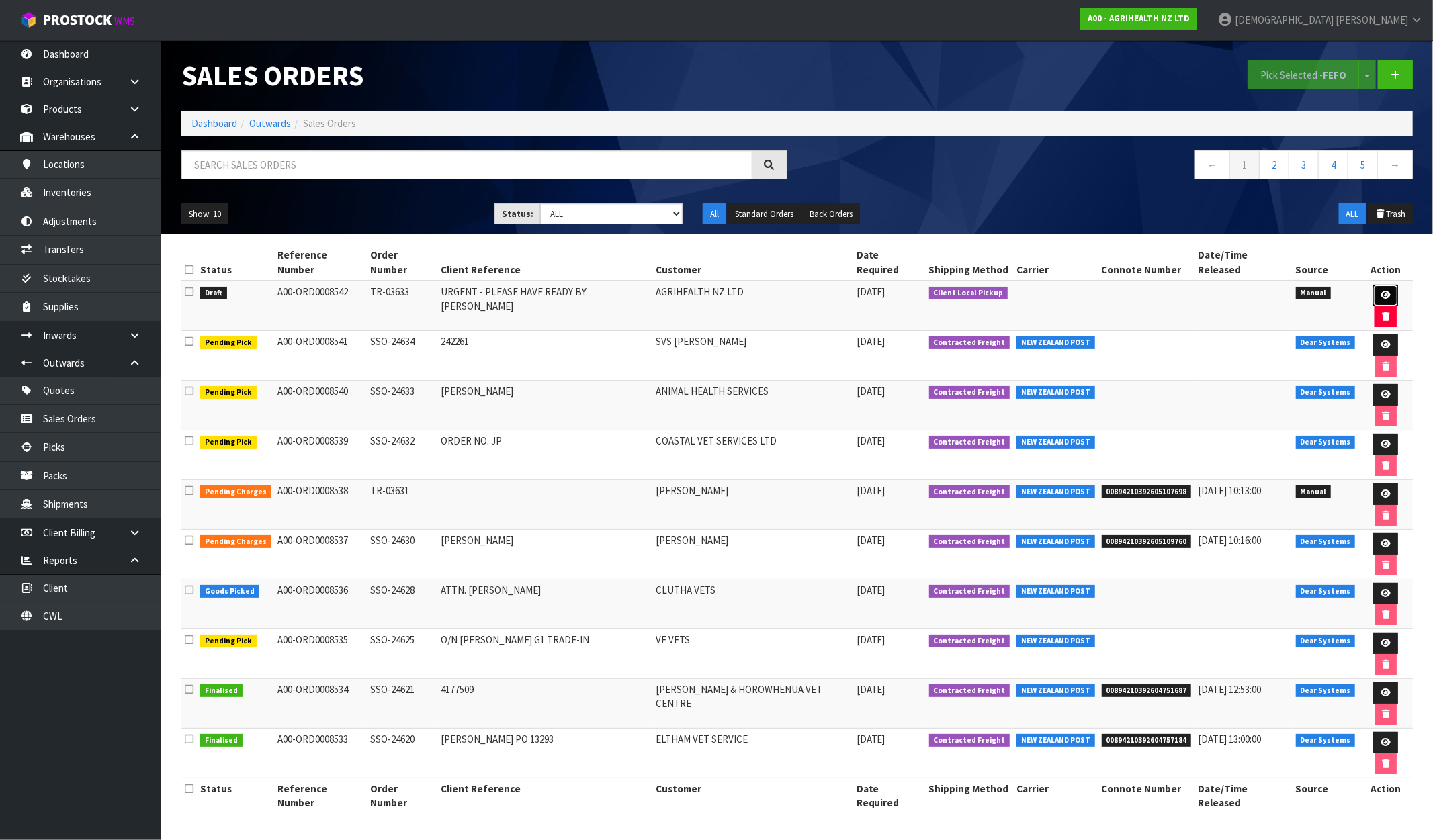
click at [1380, 291] on icon at bounding box center [1385, 296] width 10 height 9
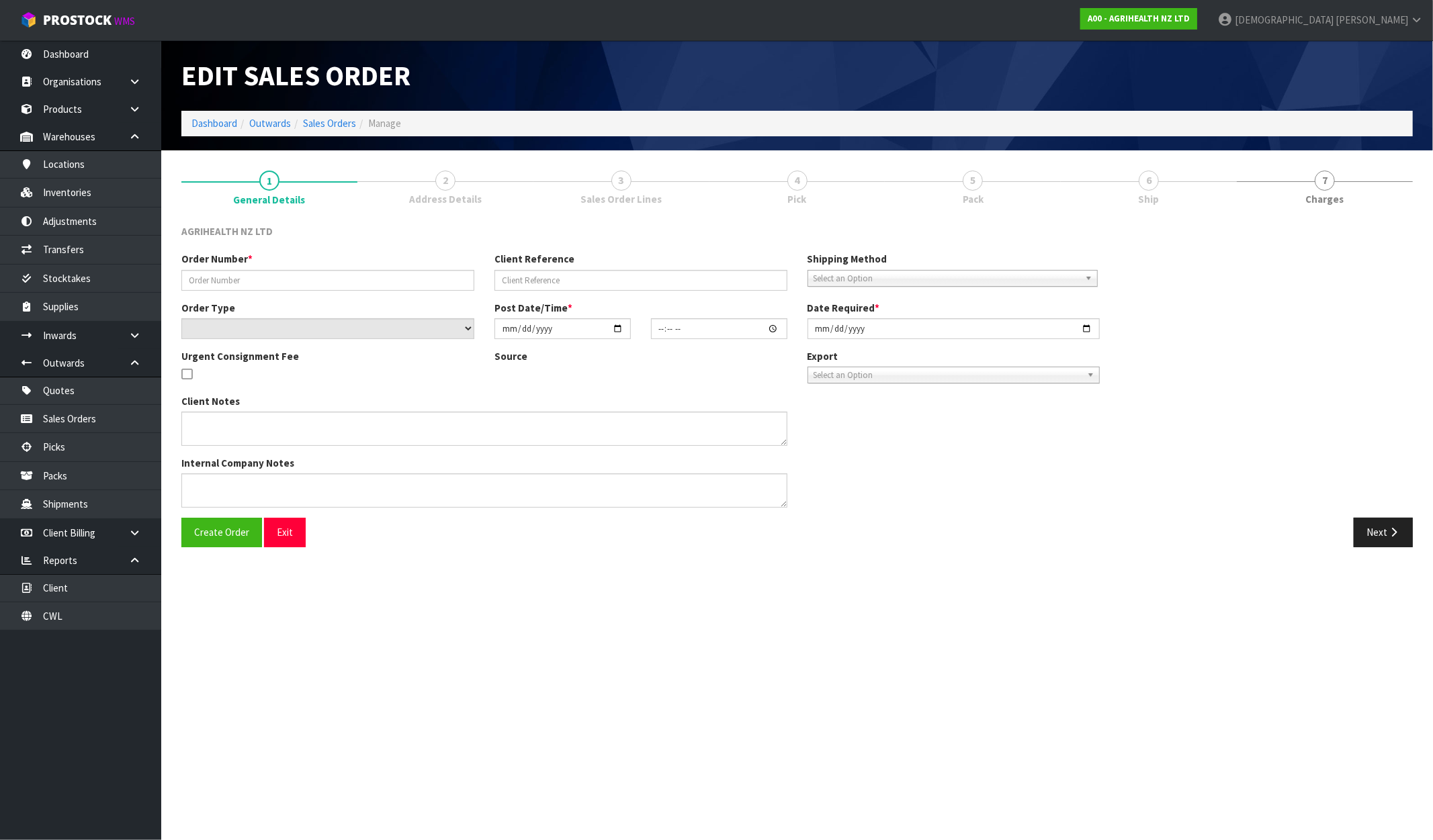
type input "TR-03633"
type input "URGENT - PLEASE HAVE READY BY MIDDAY"
select select "number:0"
type input "[DATE]"
type input "10:16:00.000"
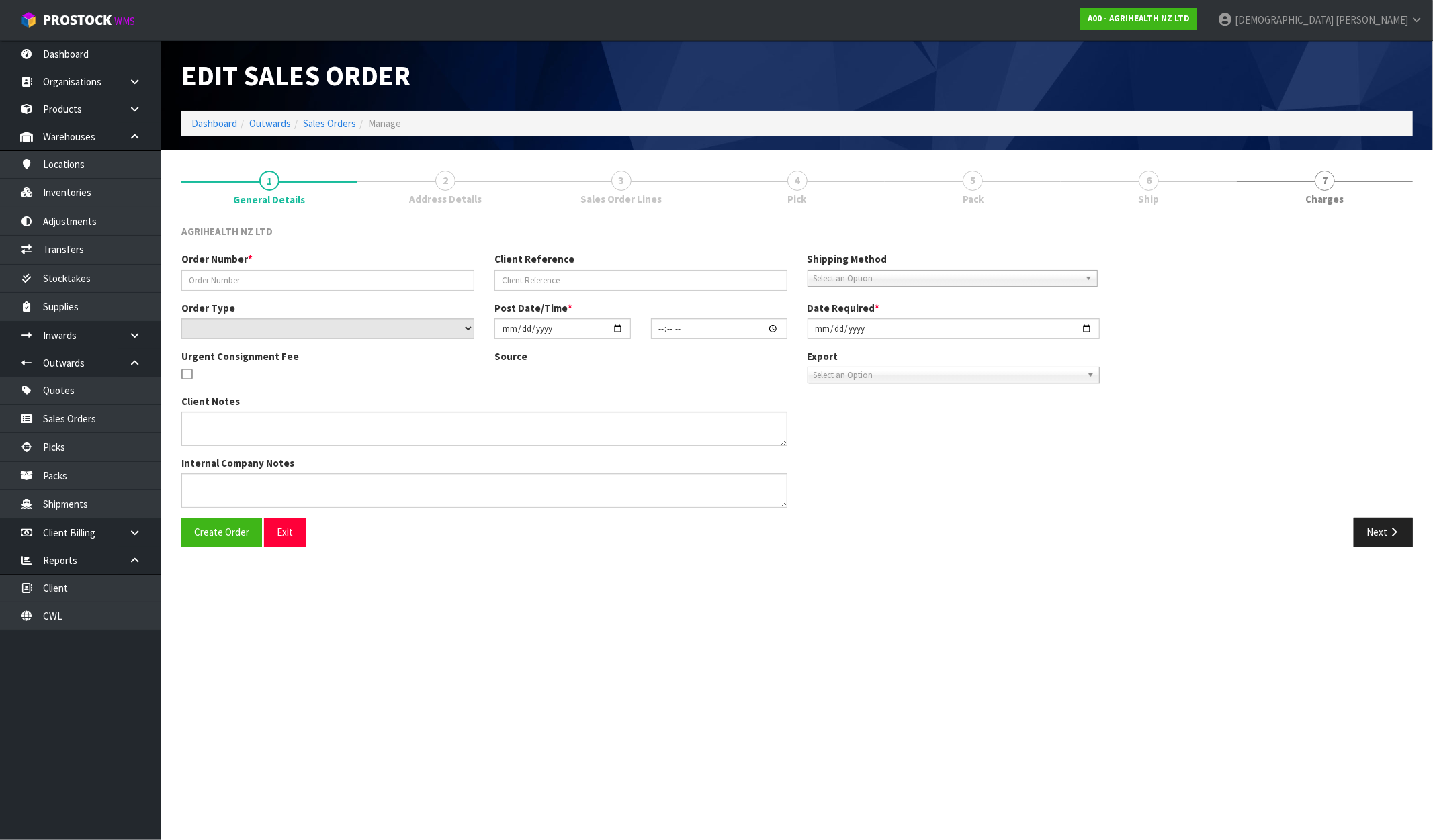
type input "[DATE]"
type textarea "VERY URGENT ORDER FOR COLLECTION MIDDA TODAY - PLEASE ENTER INTO PROSTOCK PACK …"
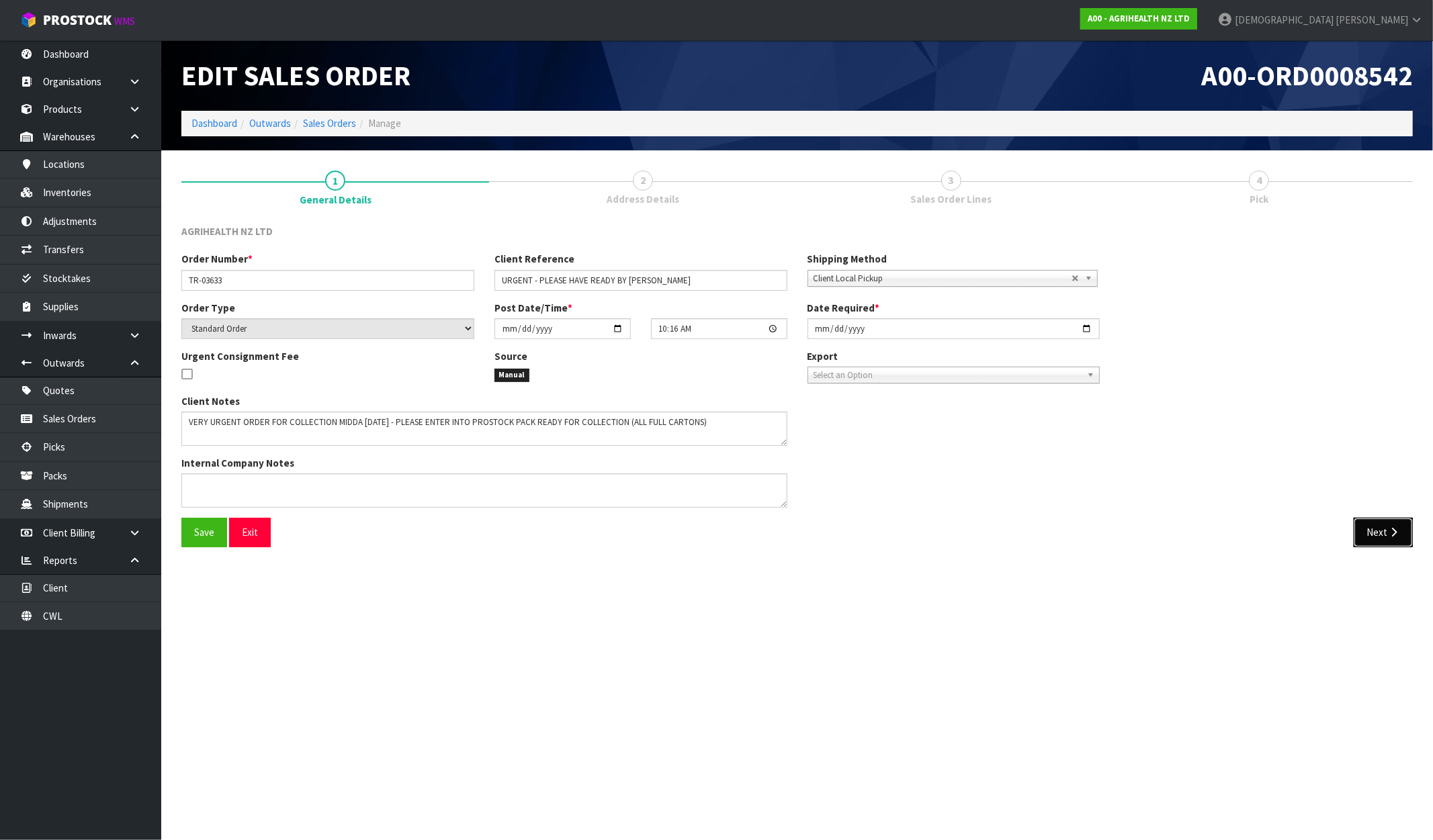
click at [1380, 537] on button "Next" at bounding box center [1383, 532] width 59 height 29
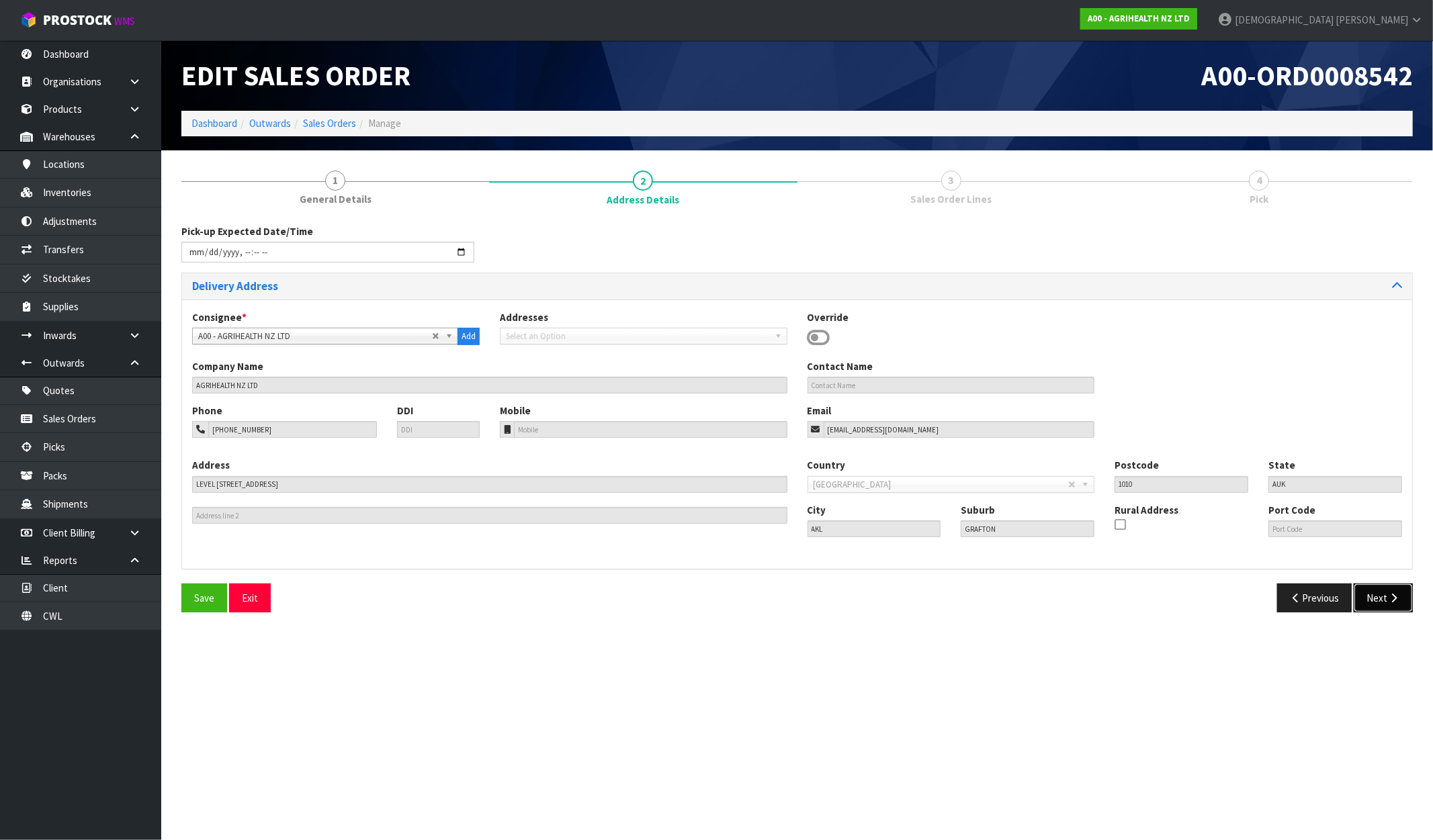
click at [1375, 606] on button "Next" at bounding box center [1383, 598] width 59 height 29
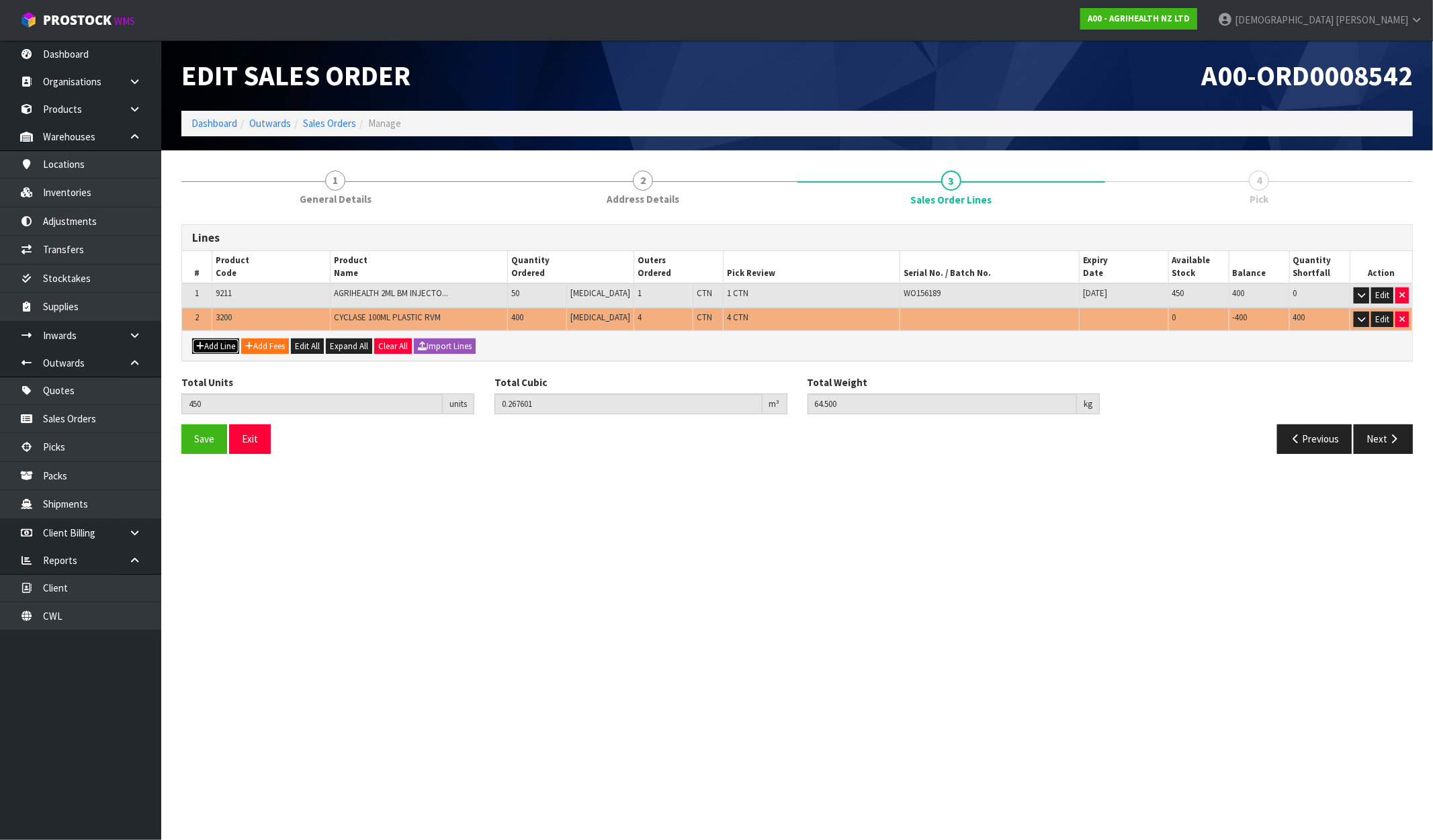
click at [211, 339] on button "Add Line" at bounding box center [216, 347] width 47 height 16
type input "0"
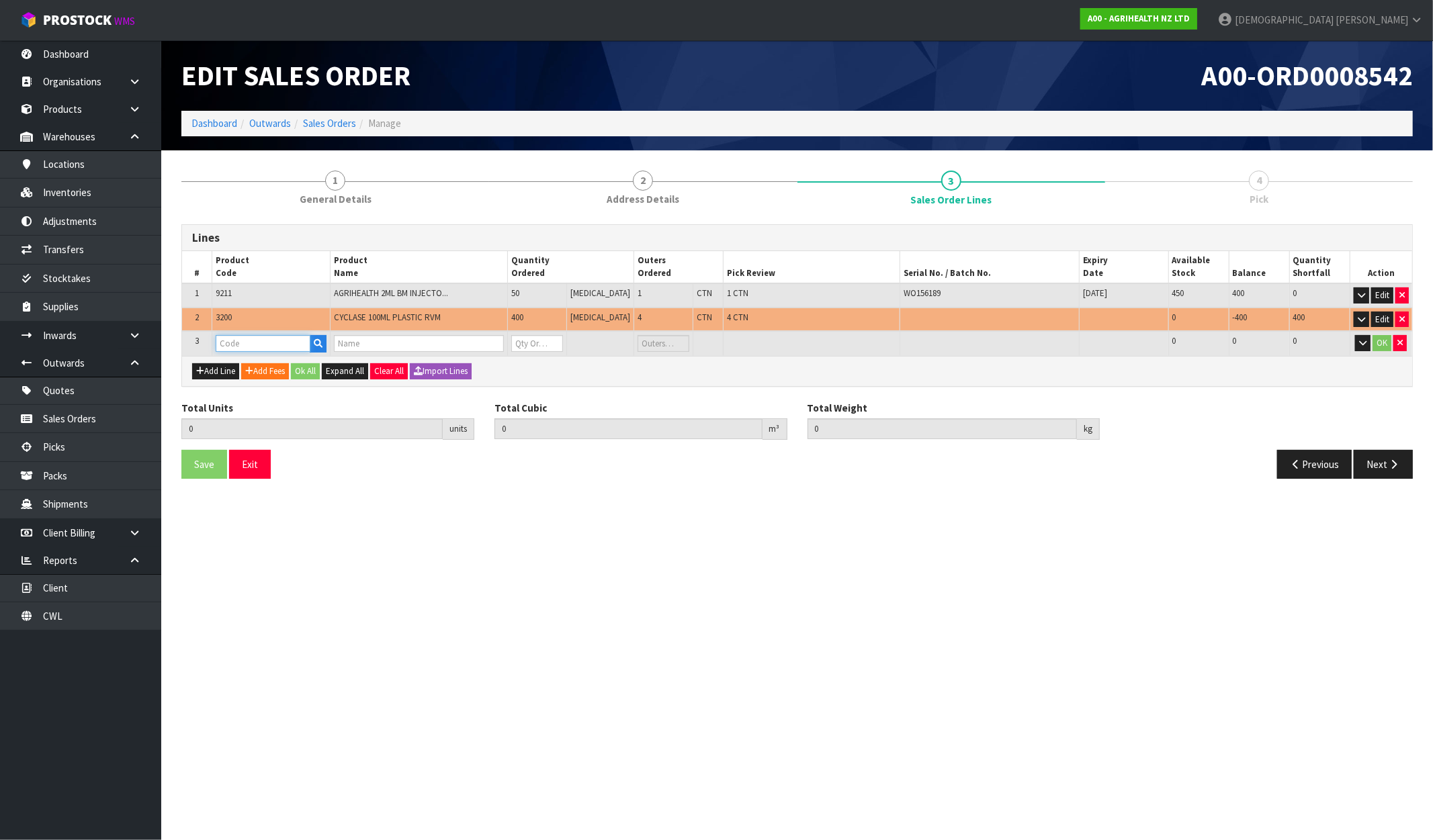
click at [245, 346] on input "text" at bounding box center [263, 343] width 95 height 17
click at [266, 347] on input "text" at bounding box center [263, 343] width 95 height 17
paste input "9463"
type input "9463"
type input "450"
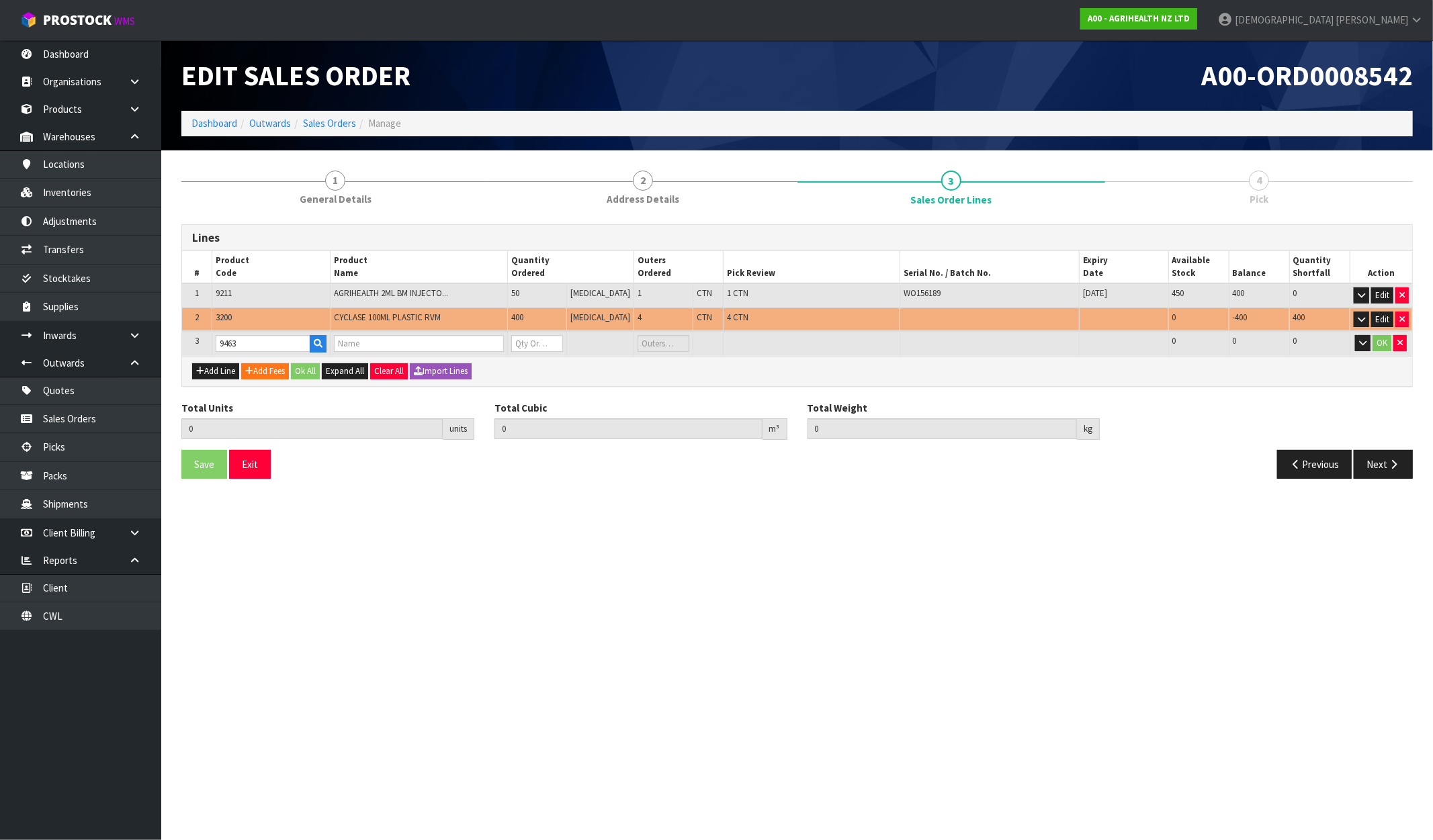
type input "0.267601"
type input "64.5"
type input "EMPTY BOX FOR PREGBOOST 500 COW PACK"
type input "0"
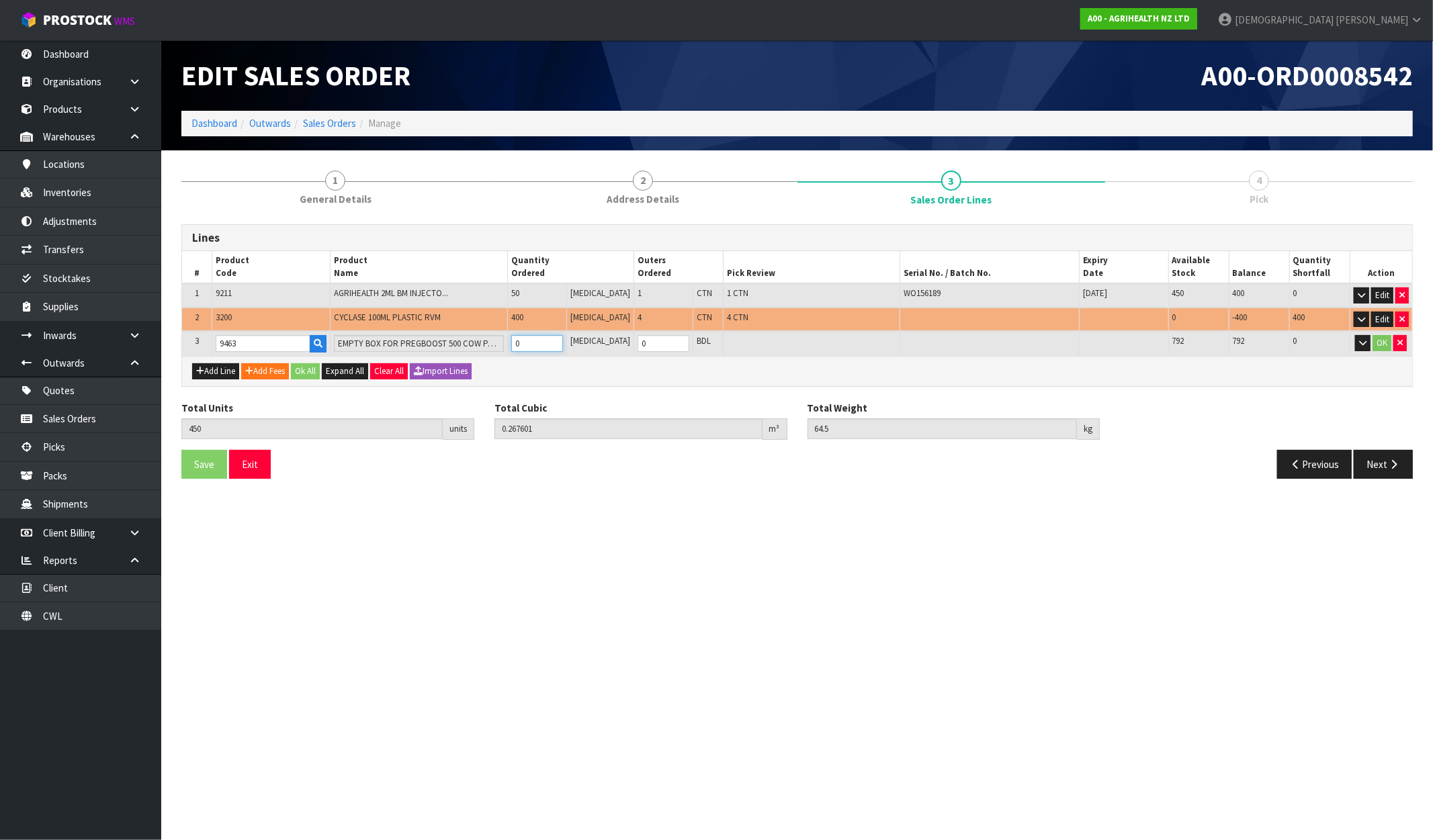
click at [494, 343] on tr "3 9463 EMPTY BOX FOR PREGBOOST 500 COW PACK 0 PCE 0 BDL 792 792 0 OK" at bounding box center [796, 344] width 1230 height 25
type input "455"
type input "0.275556"
type input "65"
type input "5"
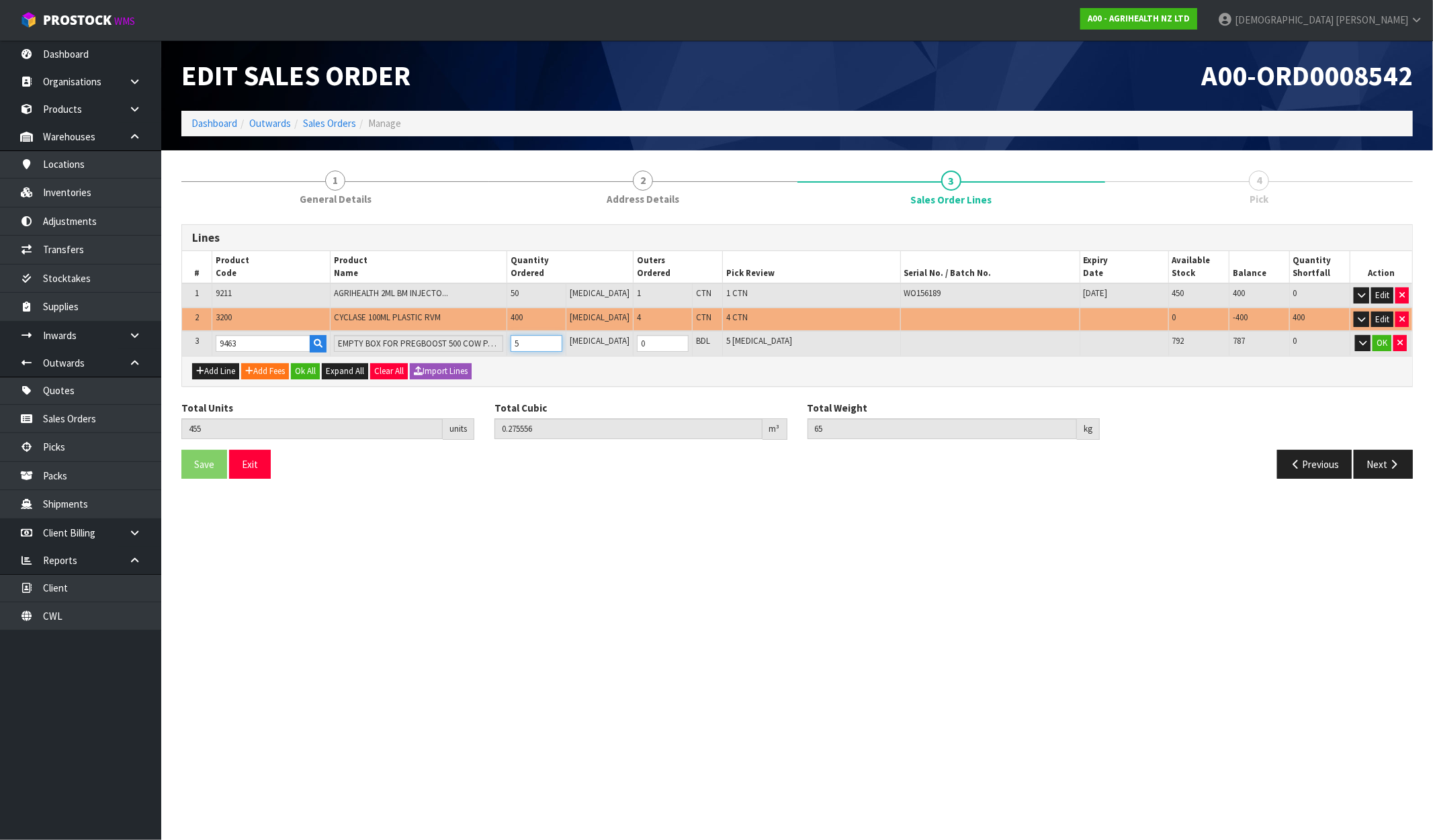
type input "500"
type input "0.328059"
type input "70.5"
type input "50"
type input "1"
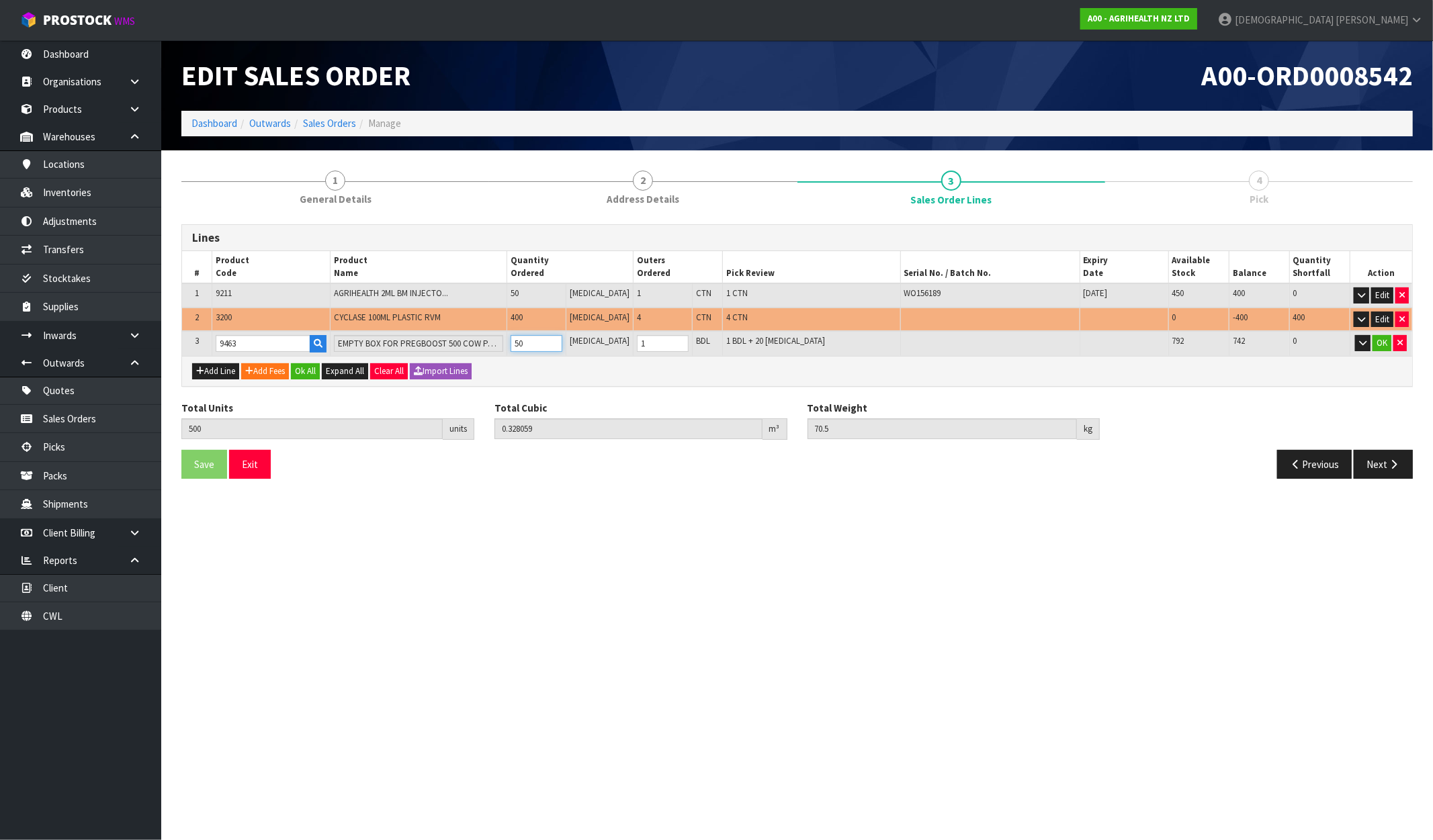
type input "50"
click at [637, 343] on input "1" at bounding box center [663, 343] width 52 height 17
drag, startPoint x: 983, startPoint y: 350, endPoint x: 983, endPoint y: 340, distance: 10.0
click at [983, 350] on td at bounding box center [990, 344] width 179 height 25
click at [985, 340] on td at bounding box center [990, 344] width 179 height 25
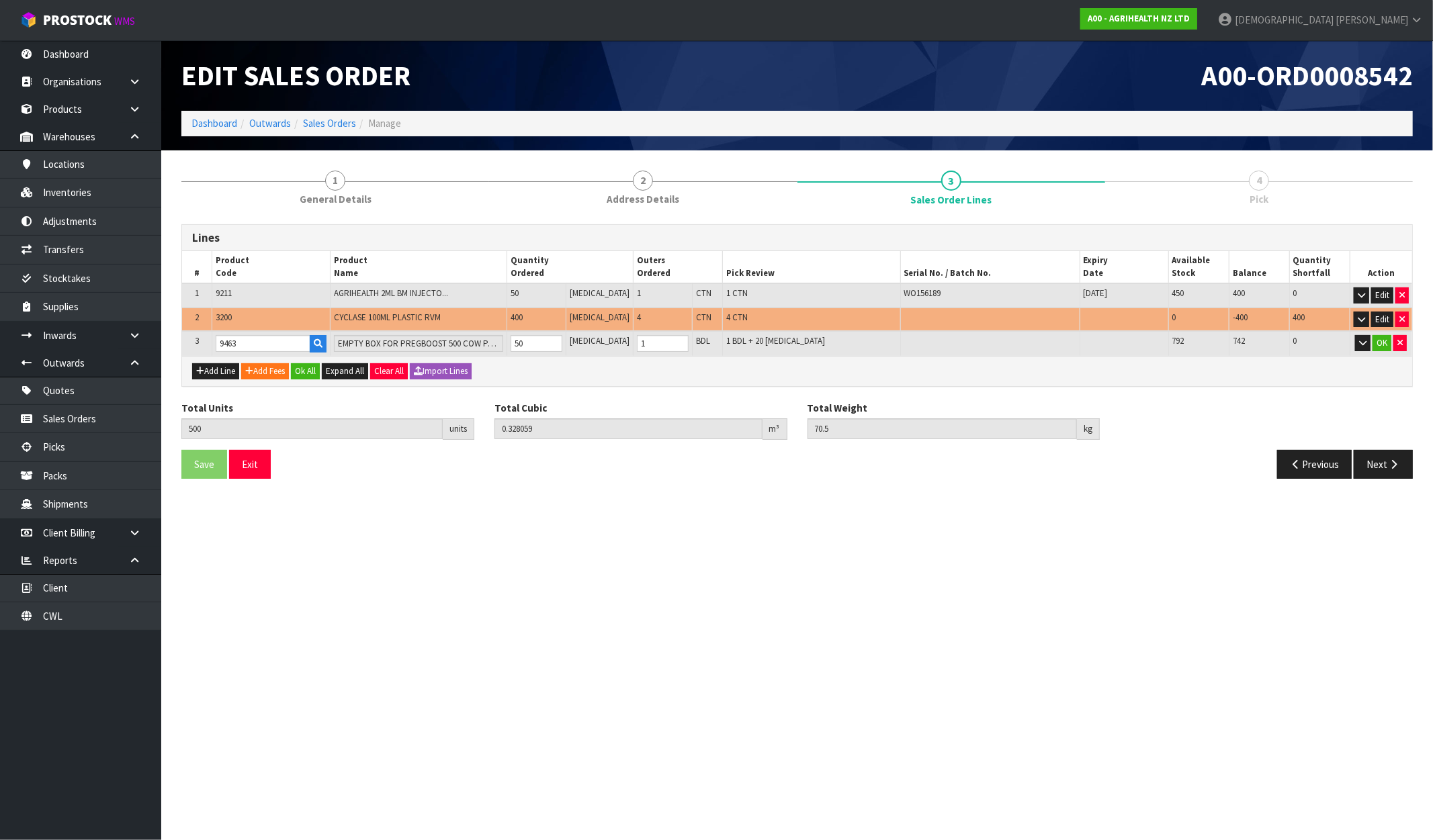
click at [985, 340] on td at bounding box center [990, 344] width 179 height 25
click at [220, 368] on button "Add Line" at bounding box center [216, 372] width 47 height 16
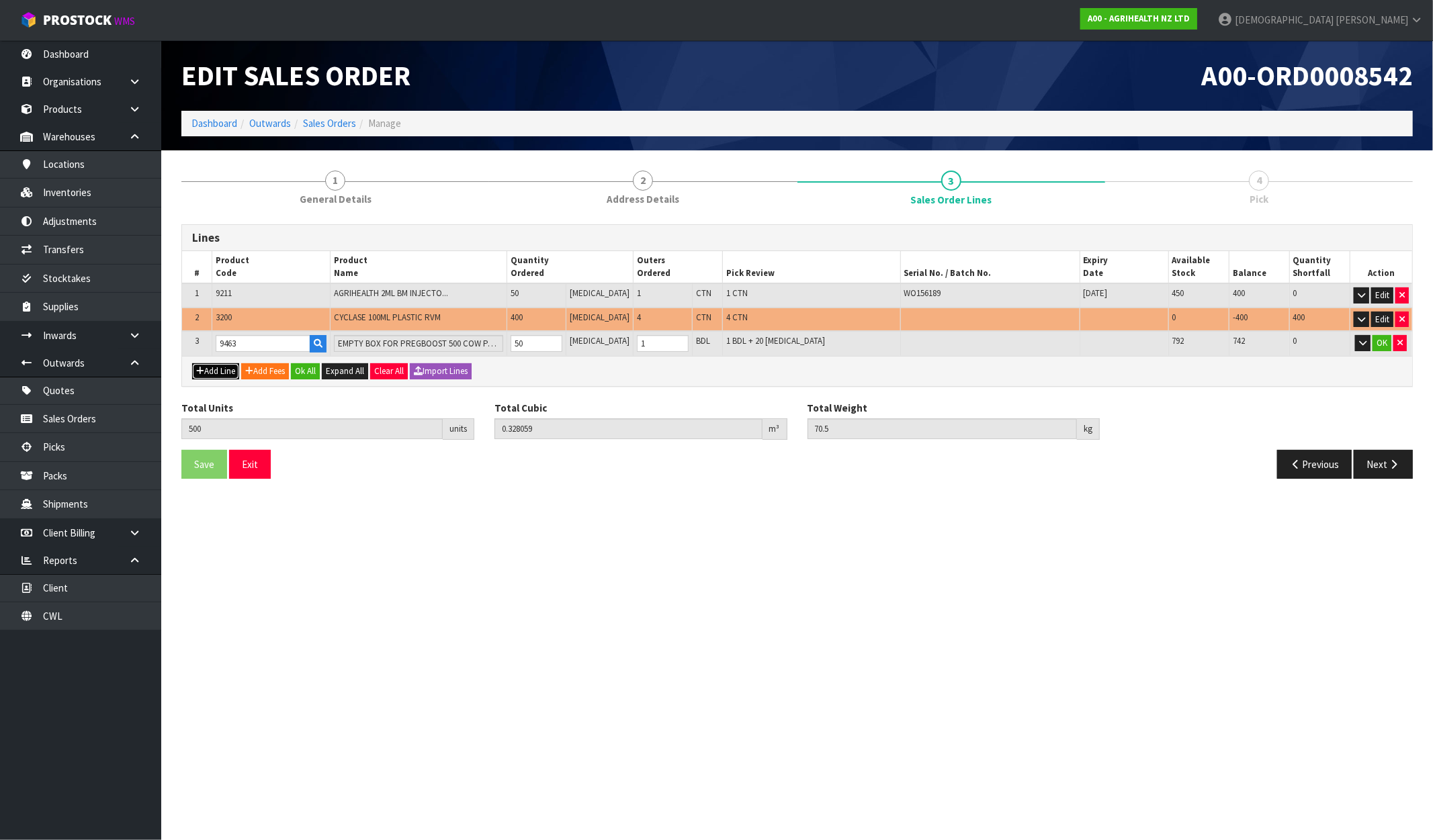
type input "0"
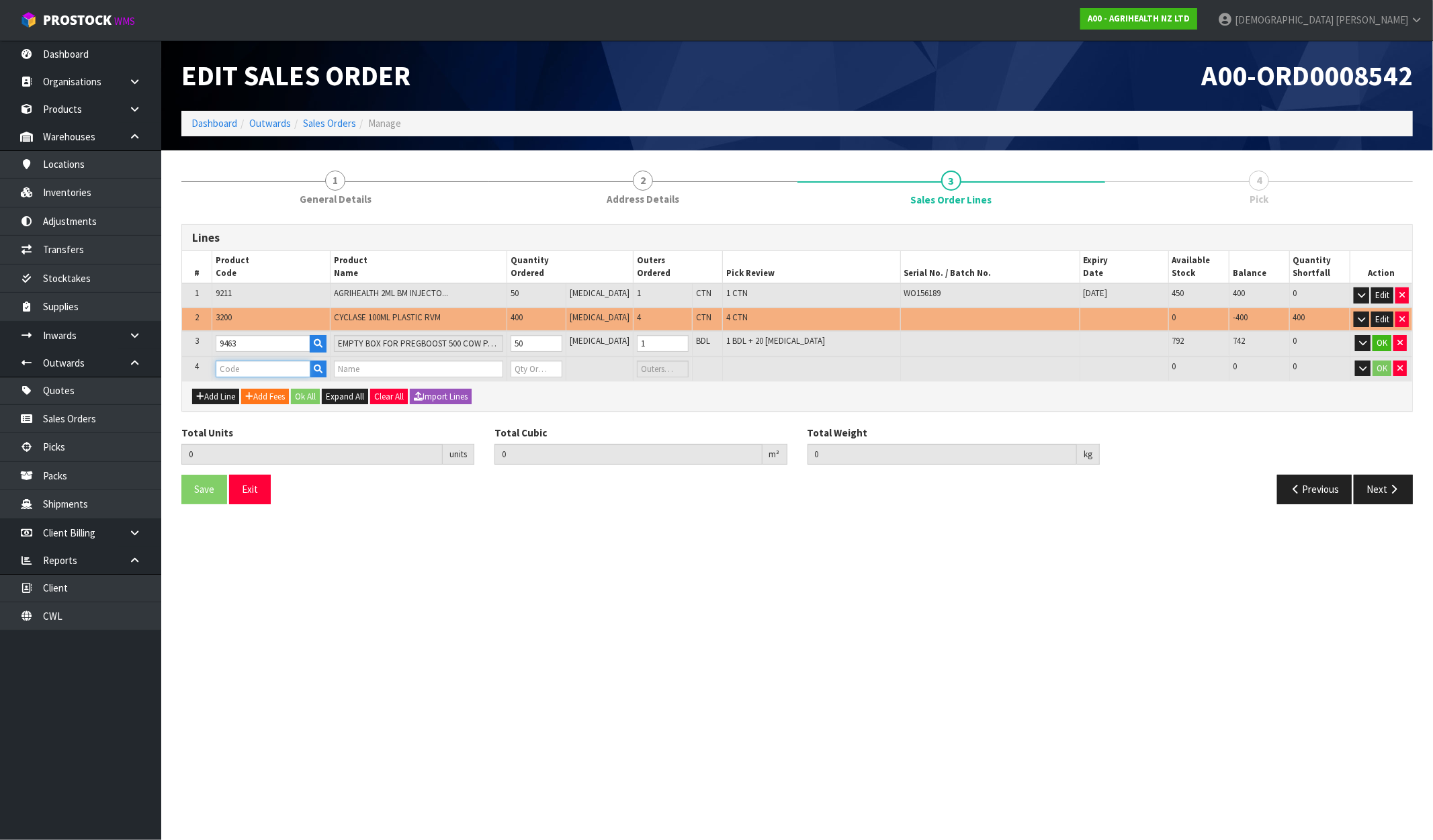
click at [227, 362] on input "text" at bounding box center [263, 369] width 95 height 17
click at [254, 366] on input "text" at bounding box center [263, 369] width 95 height 17
paste input "3300"
type input "3300"
click at [386, 372] on input "text" at bounding box center [418, 369] width 169 height 17
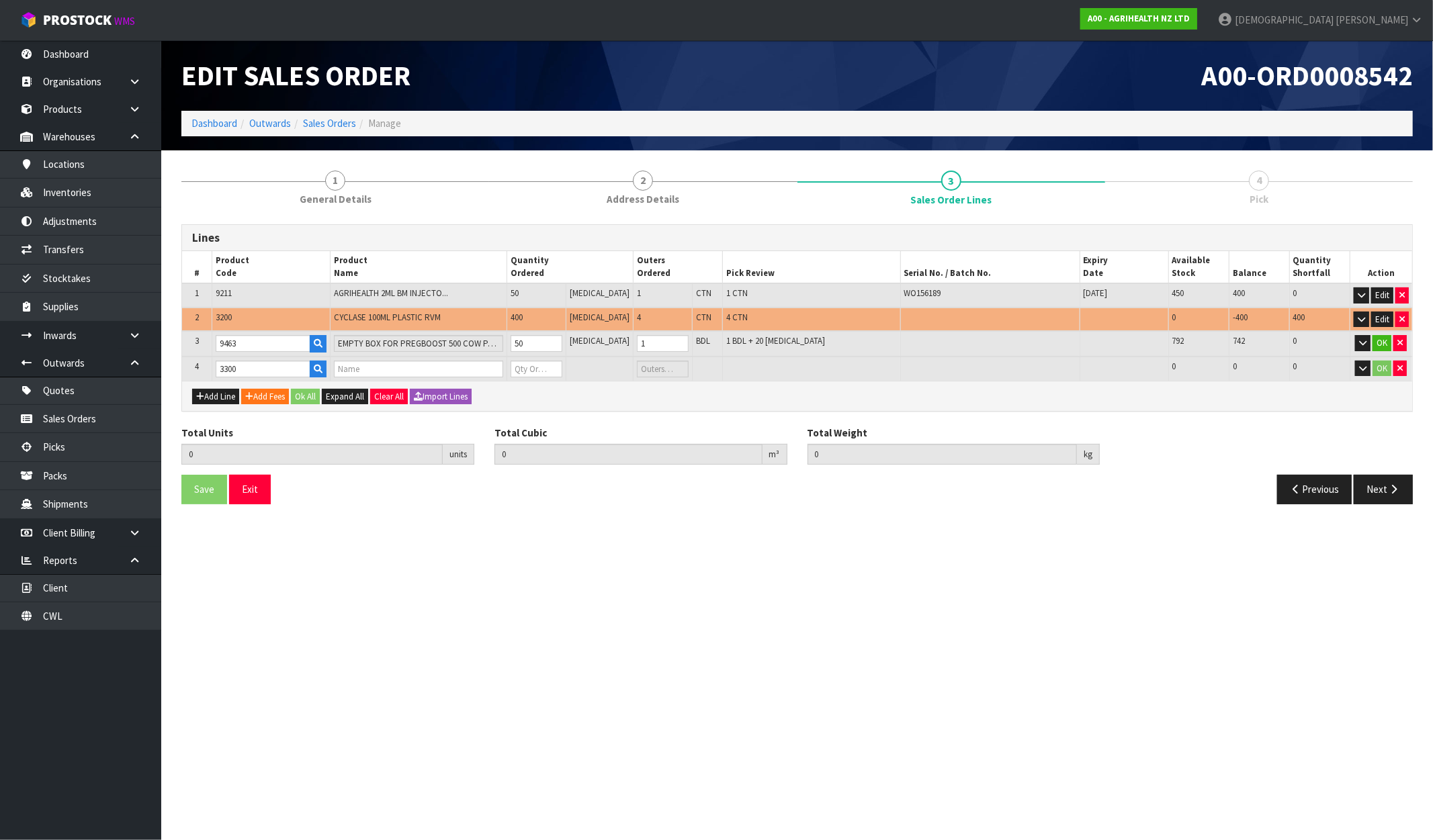
type input "500"
type input "0.328059"
type input "70.5"
type input "GONASYN 100ML PLASTIC RVM"
type input "0"
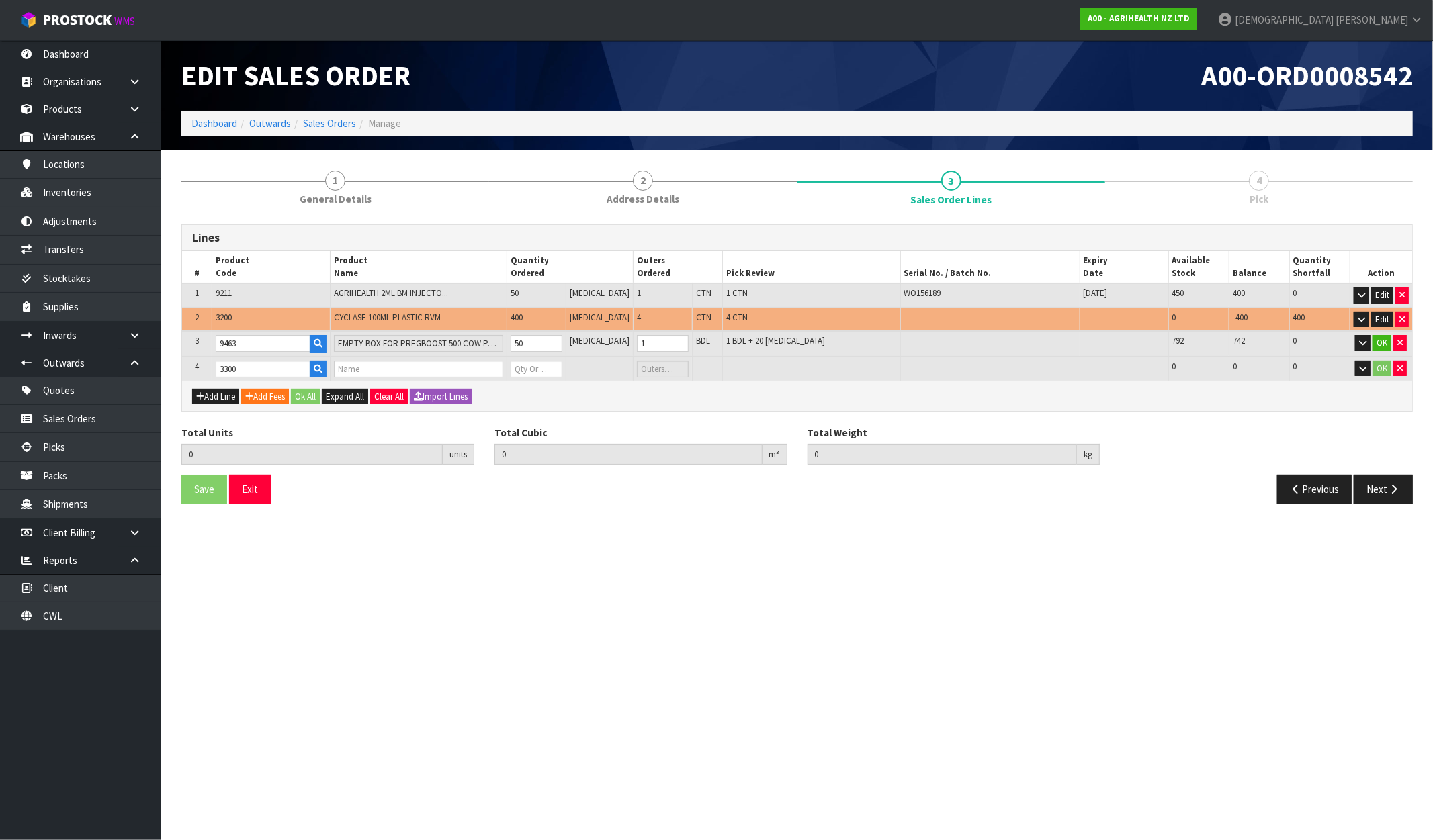
type input "0"
click at [542, 364] on input "0" at bounding box center [536, 369] width 52 height 17
drag, startPoint x: 542, startPoint y: 364, endPoint x: 500, endPoint y: 376, distance: 43.7
click at [500, 376] on tr "4 3300 GONASYN 100ML PLASTIC RVM 0 PCE 0 CTN 2720 2720 0 OK" at bounding box center [796, 369] width 1230 height 25
type input "505"
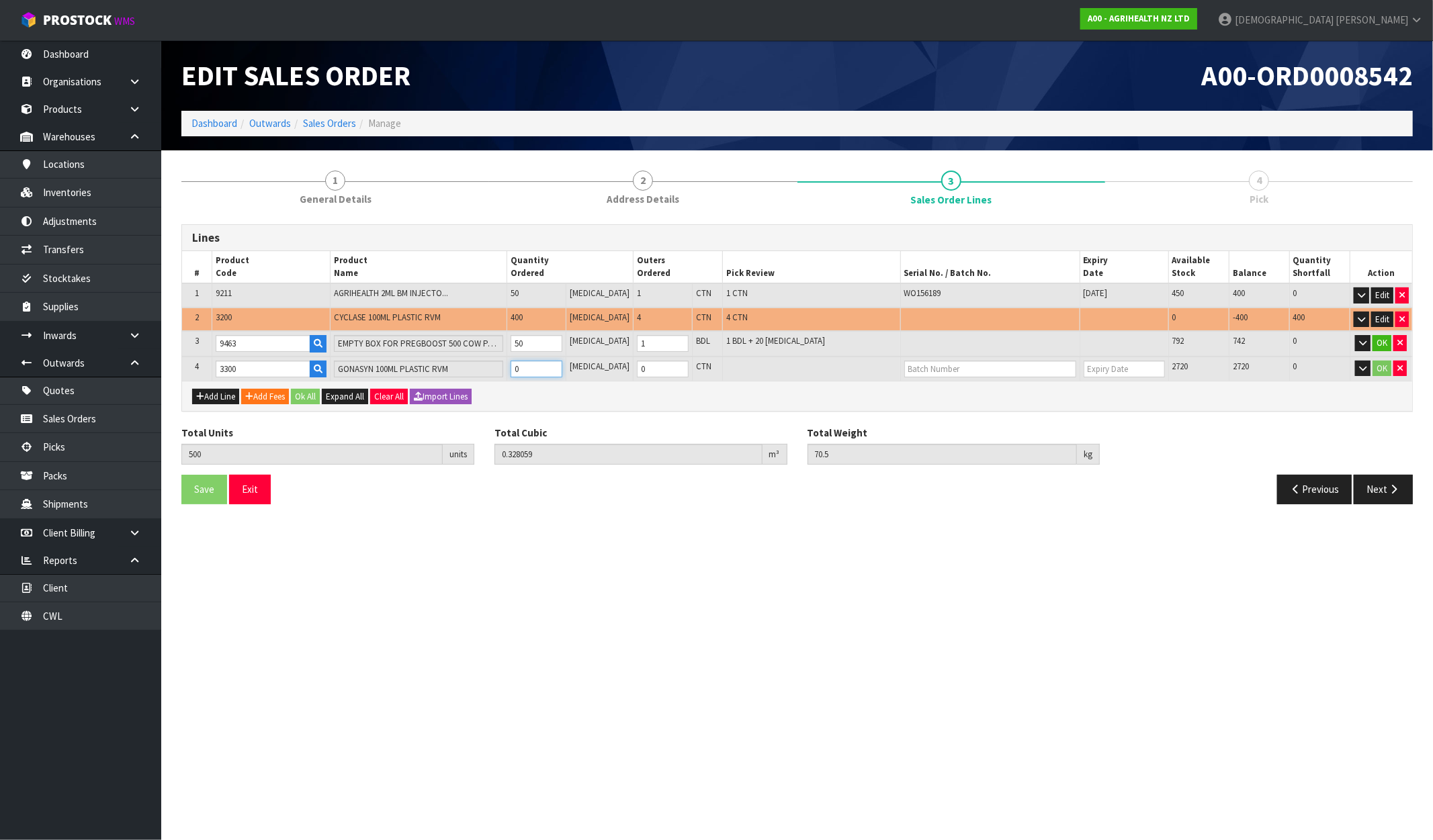
type input "0.329859"
type input "71.25"
type input "5"
type input "550"
type input "0.346059"
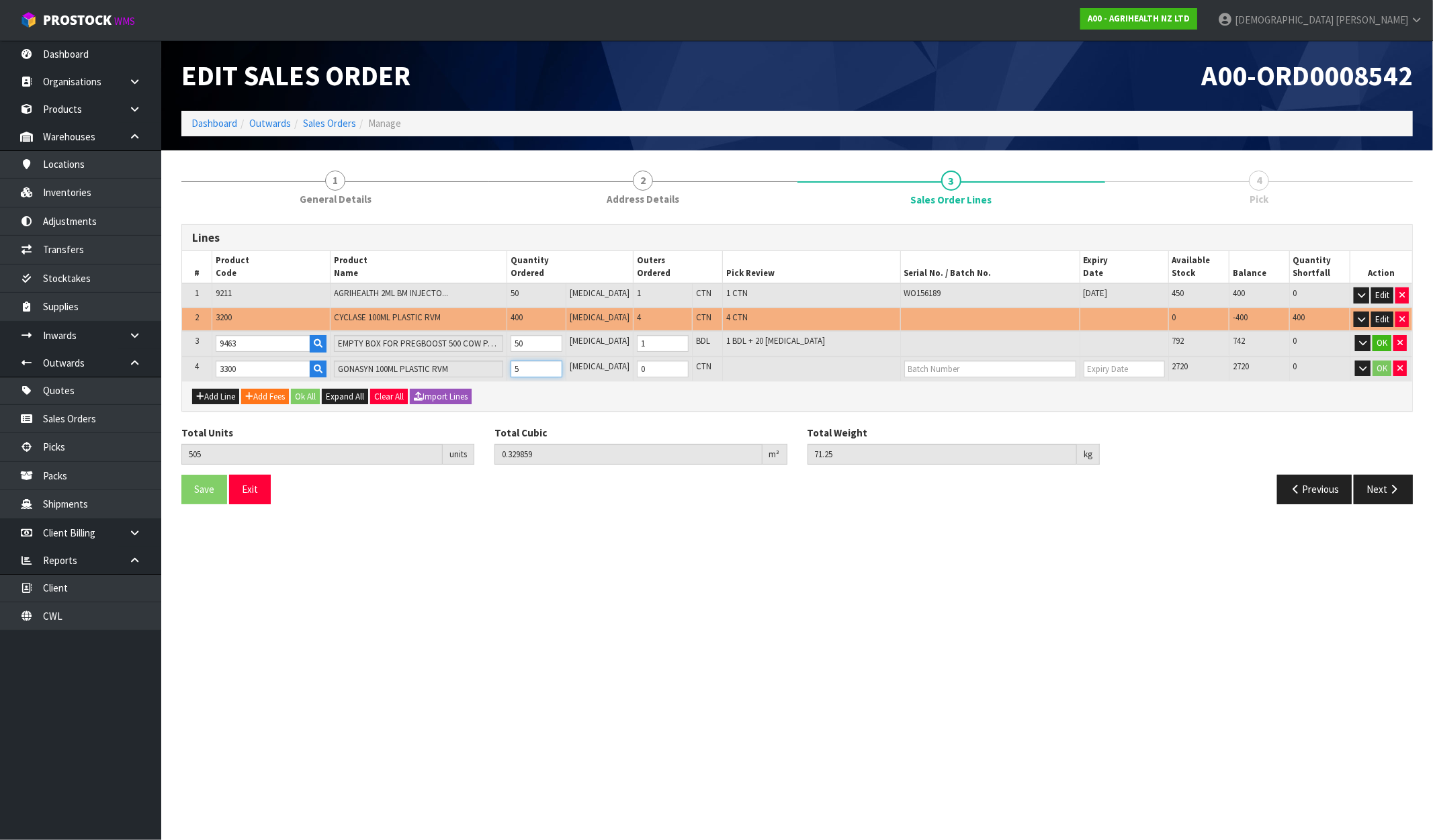
type input "78"
type input "50"
type input "1000"
type input "0.590139"
type input "138.75"
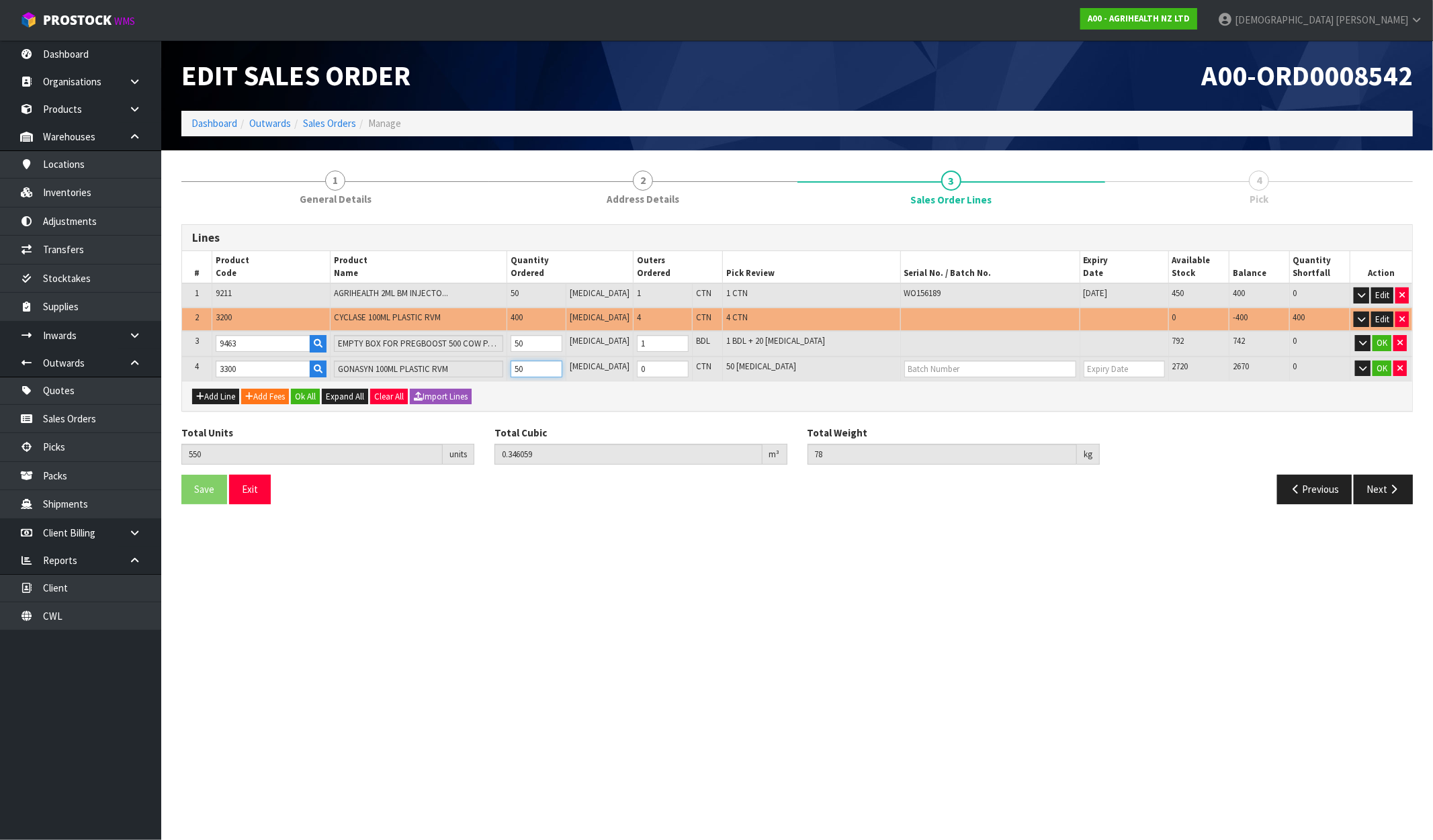
type input "500"
type input "5"
type input "500"
click at [964, 368] on input "text" at bounding box center [991, 369] width 172 height 17
click at [932, 367] on input "text" at bounding box center [991, 369] width 172 height 17
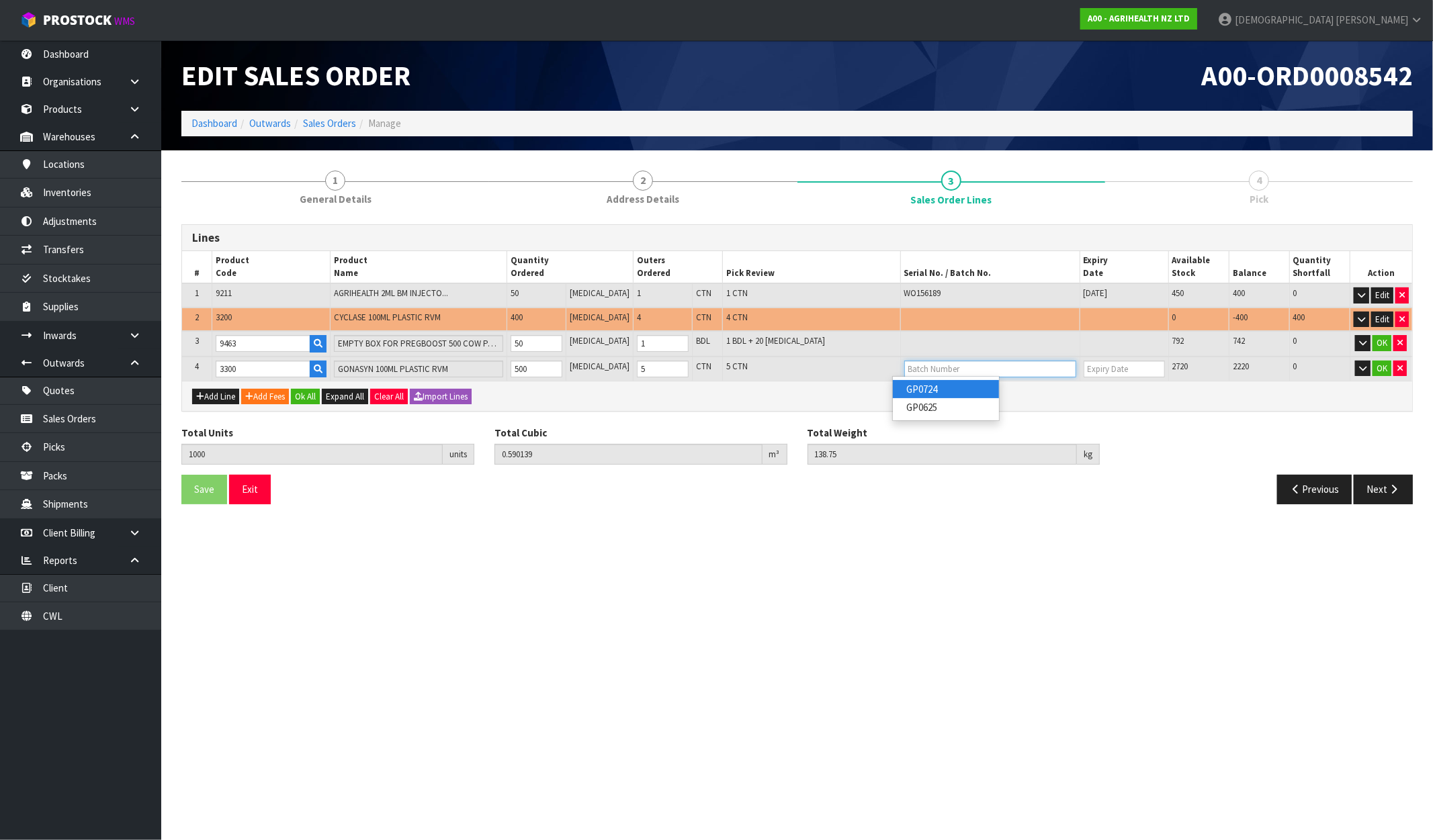
paste input "GP0625"
type input "GP0625"
type input "31/01/2027"
type input "GP0625"
click at [969, 386] on div "Add Line Add Fees Ok All Expand All Clear All Import Lines" at bounding box center [796, 396] width 1230 height 30
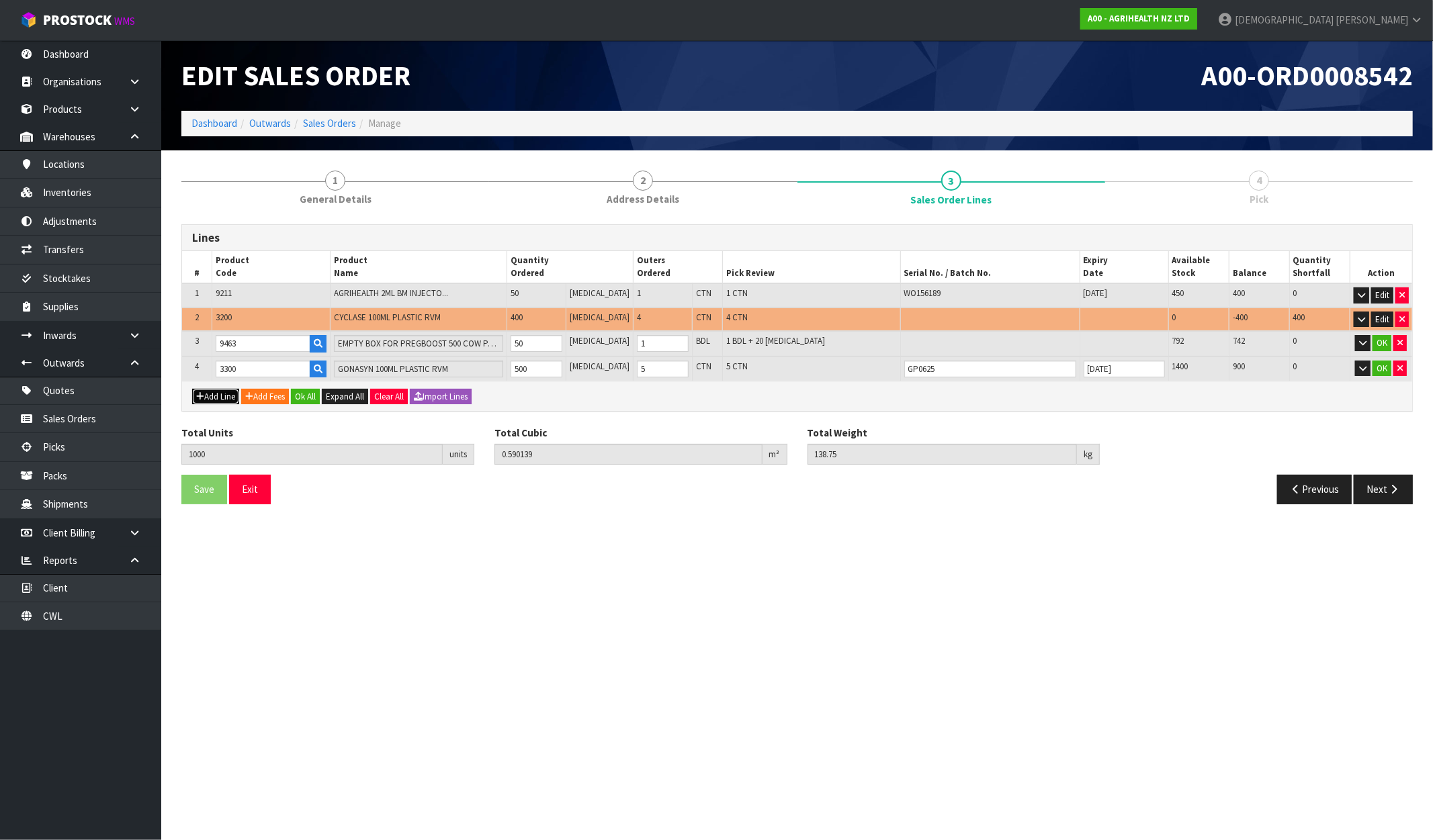
click at [214, 395] on button "Add Line" at bounding box center [216, 397] width 47 height 16
type input "0"
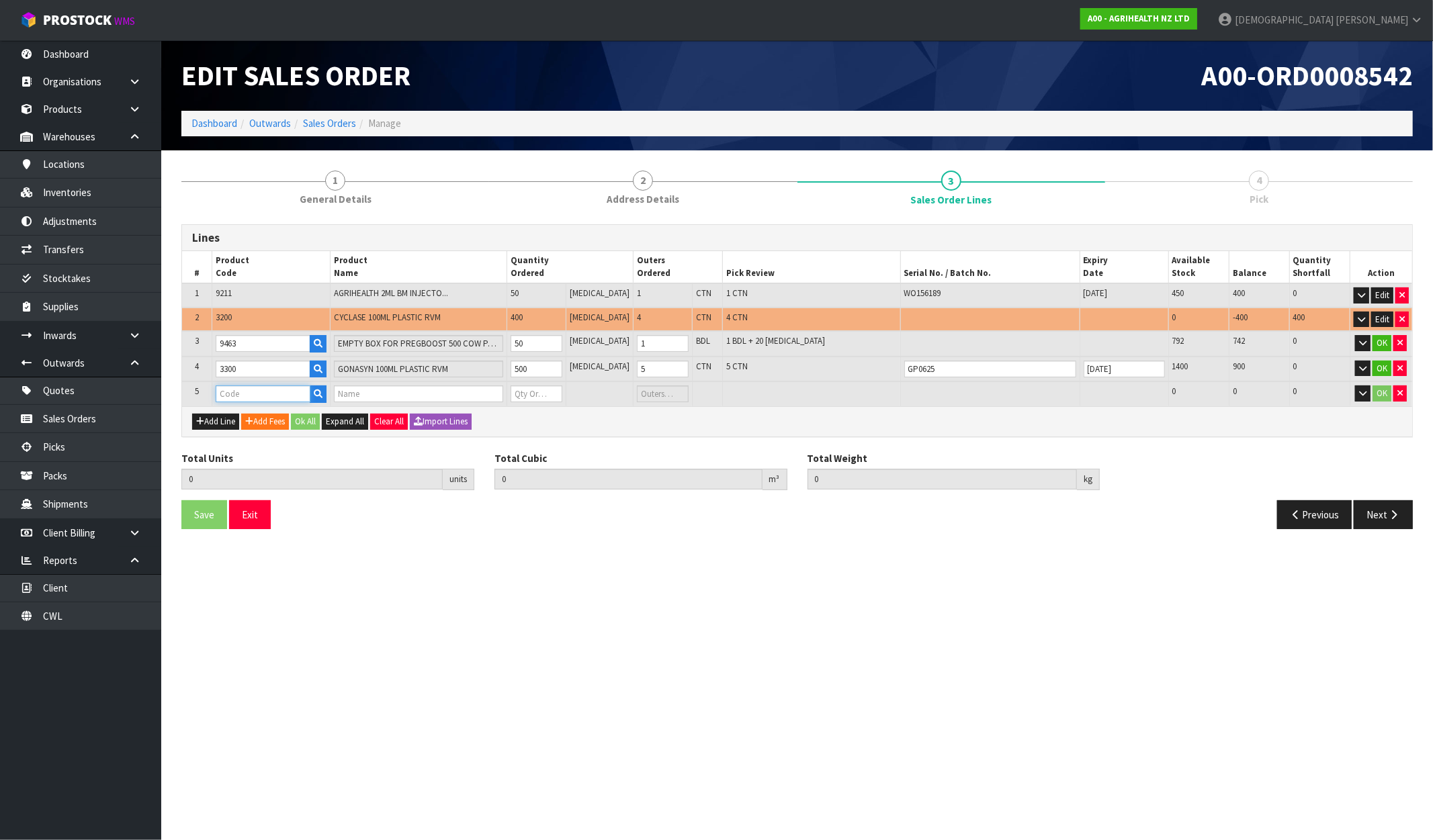
click at [239, 391] on input "text" at bounding box center [263, 394] width 95 height 17
type input "9250"
type input "1000"
type input "0.590139"
type input "138.75"
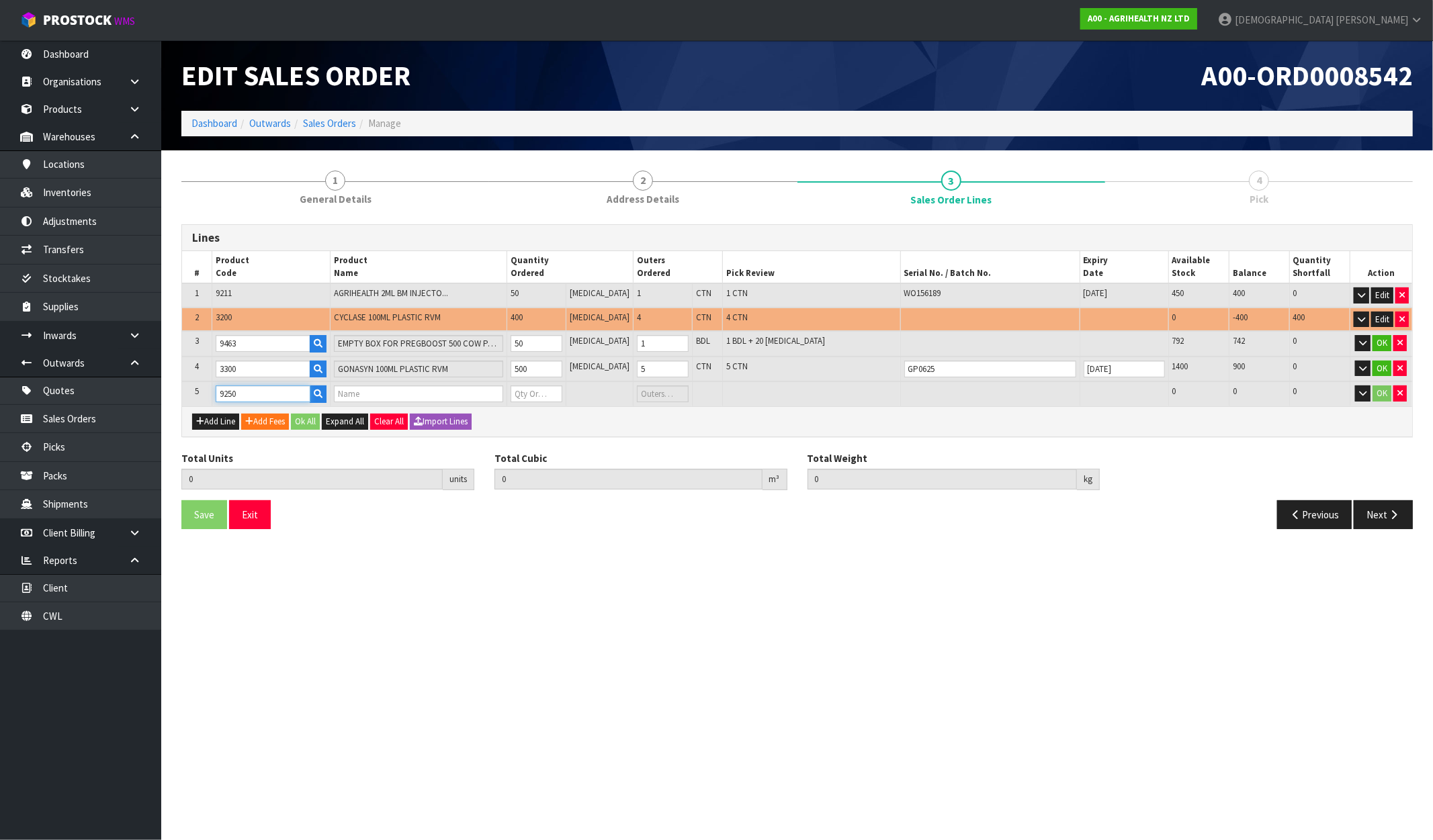
type input "ECG COMBI BM INJECTOR GUN"
type input "0"
type input "9250"
drag, startPoint x: 539, startPoint y: 383, endPoint x: 527, endPoint y: 386, distance: 12.4
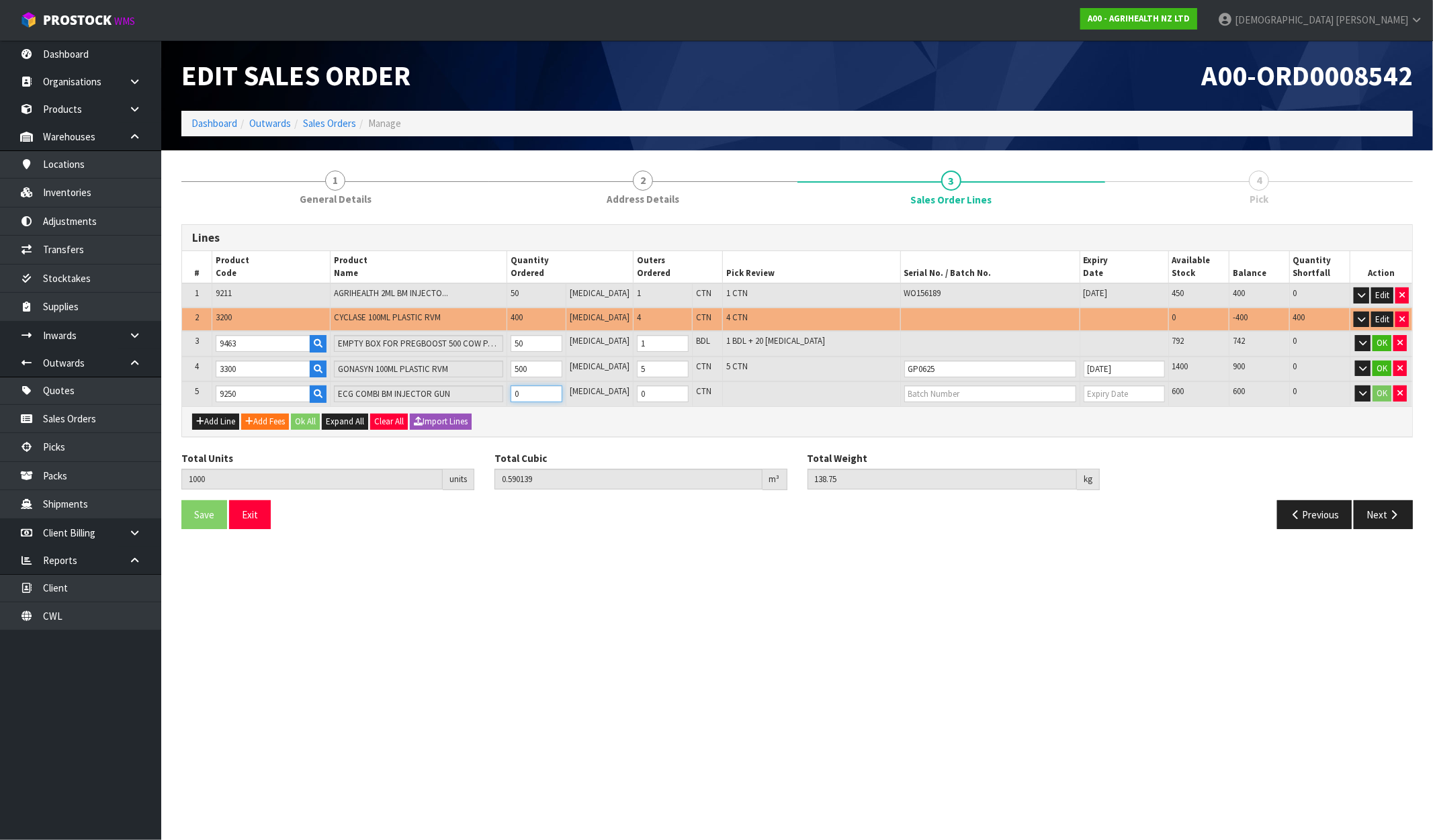
click at [527, 386] on input "0" at bounding box center [536, 394] width 52 height 17
click at [984, 389] on input "text" at bounding box center [991, 394] width 172 height 17
paste input "W0162007"
type input "W0162007"
click at [515, 393] on tr "5 9250 ECG COMBI BM INJECTOR GUN 0 PCE 0 CTN 600 600 0 OK" at bounding box center [796, 394] width 1230 height 25
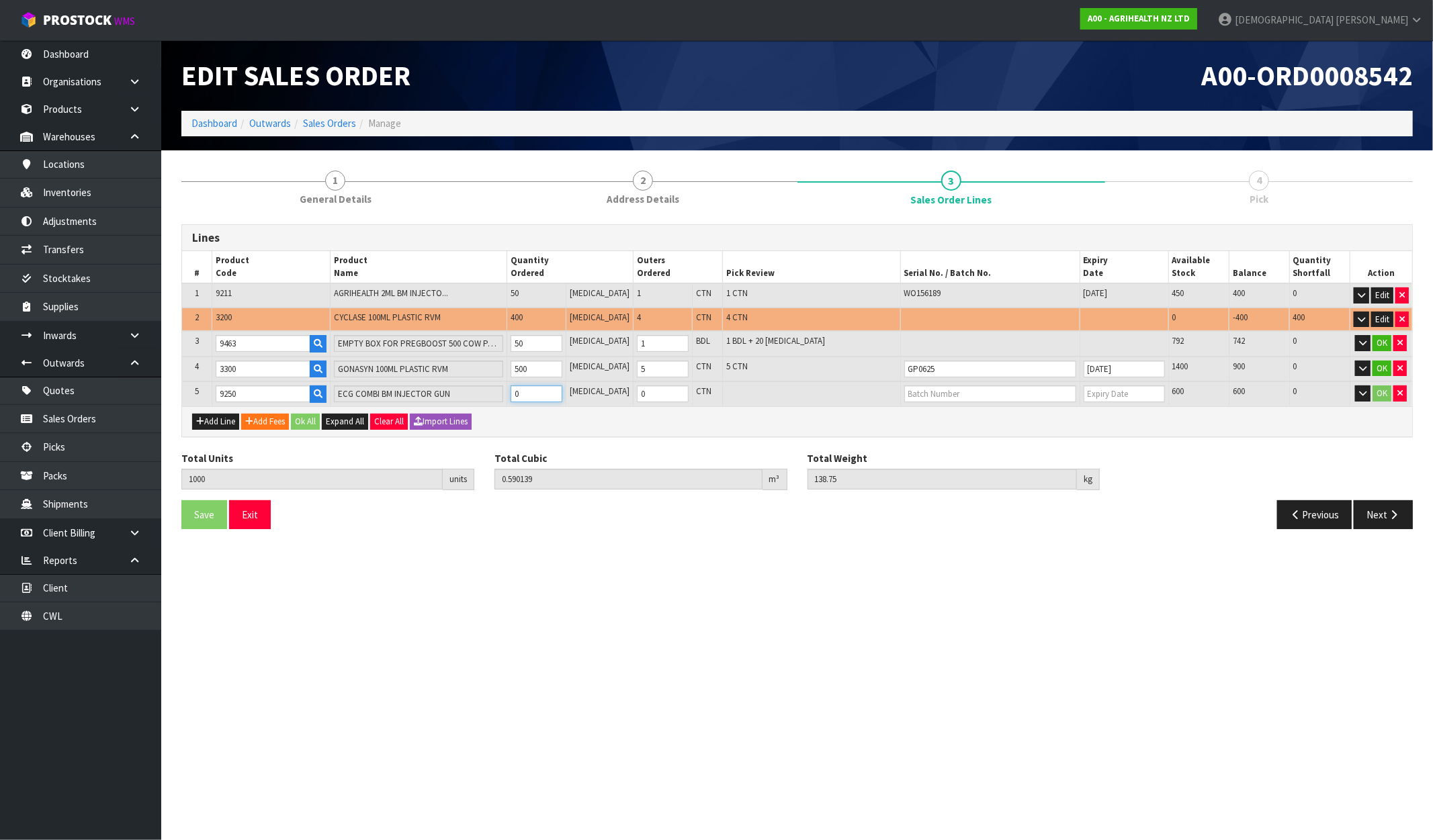
type input "1001"
type input "0.591579"
type input "138.9"
type input "1"
type input "1010"
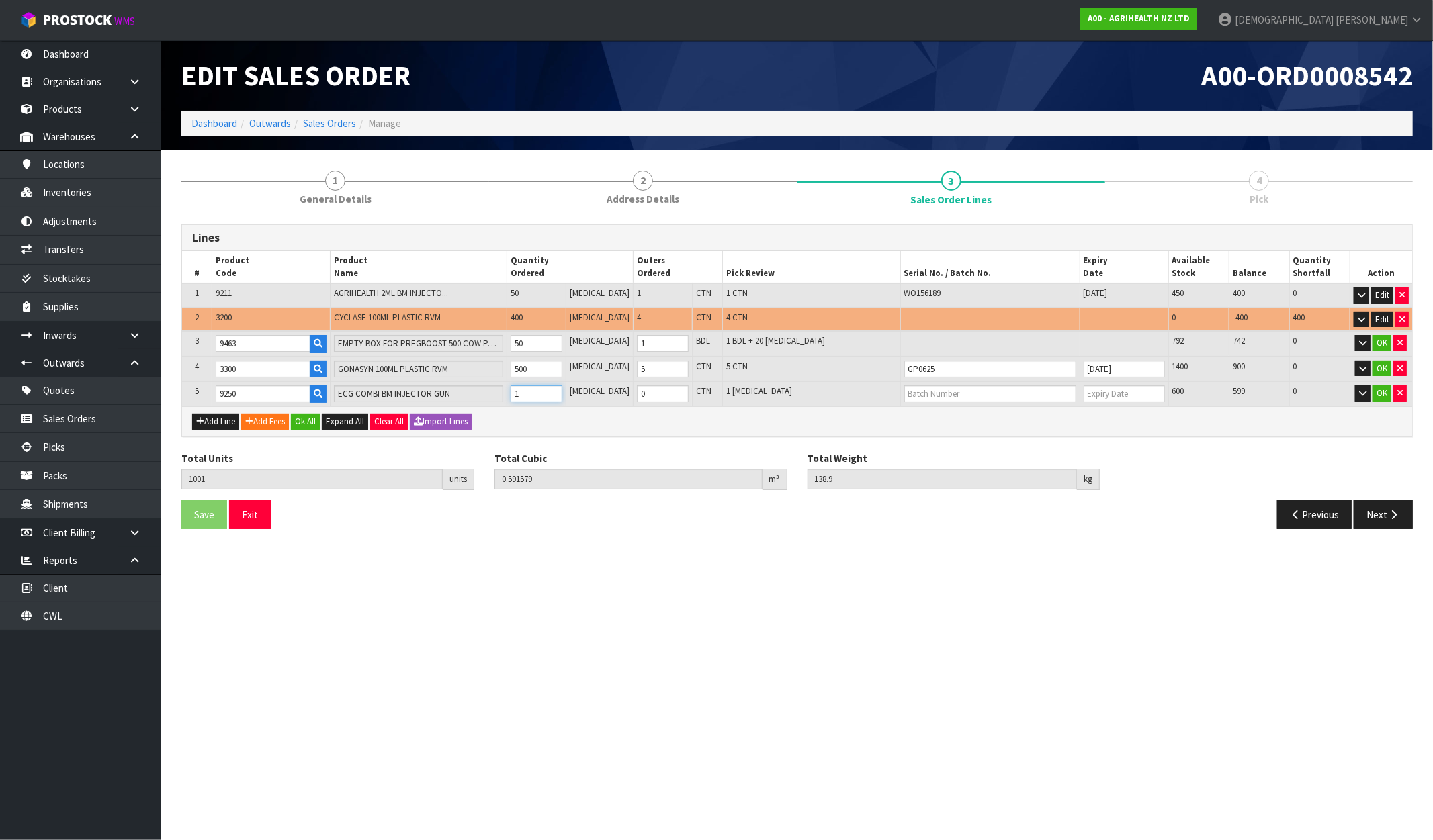
type input "0.604539"
type input "140.25"
type input "10"
type input "1100"
type input "0.724525"
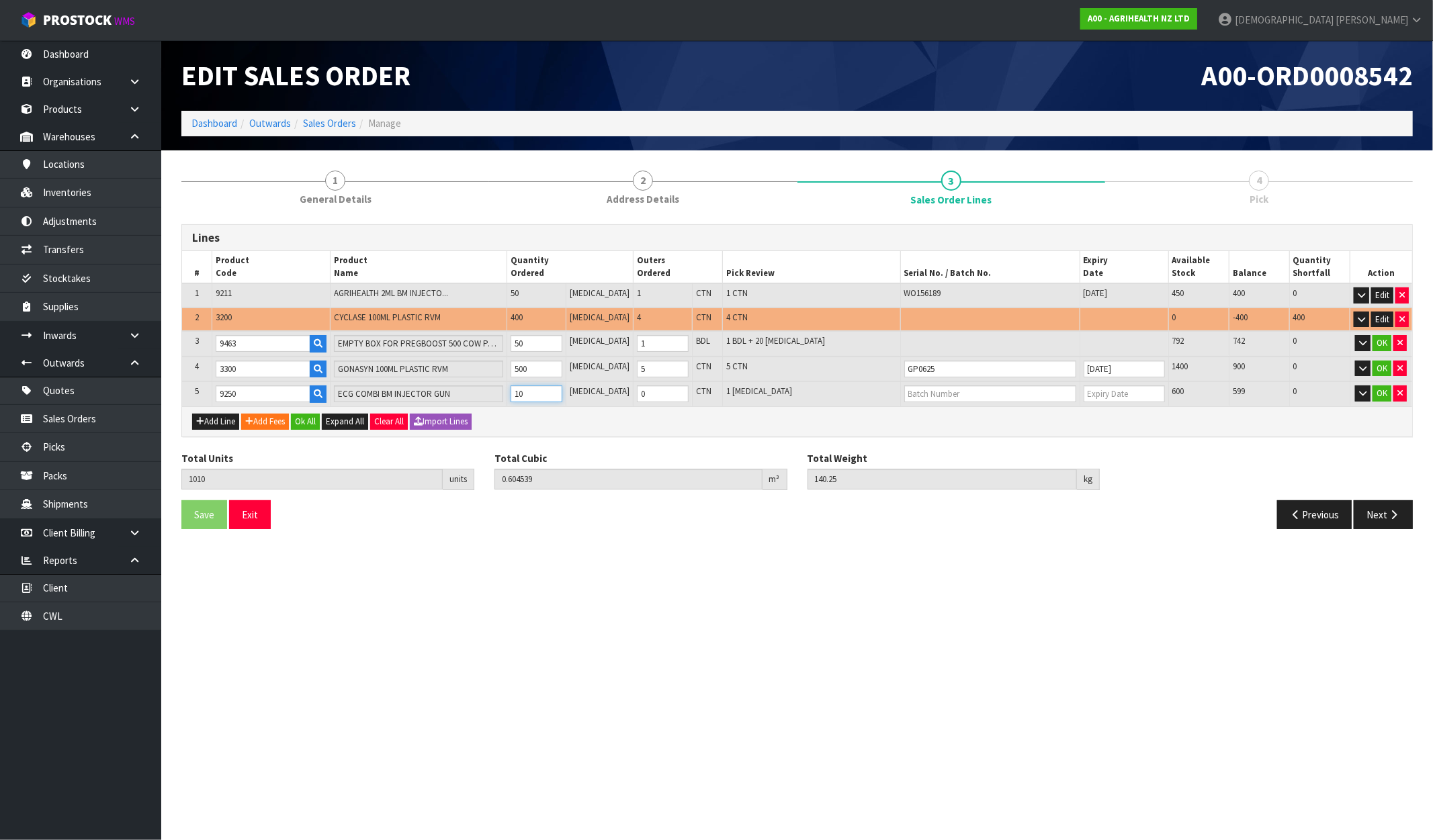
type input "155.75"
type input "100"
type input "2"
type input "100"
click at [950, 388] on input "text" at bounding box center [991, 394] width 172 height 17
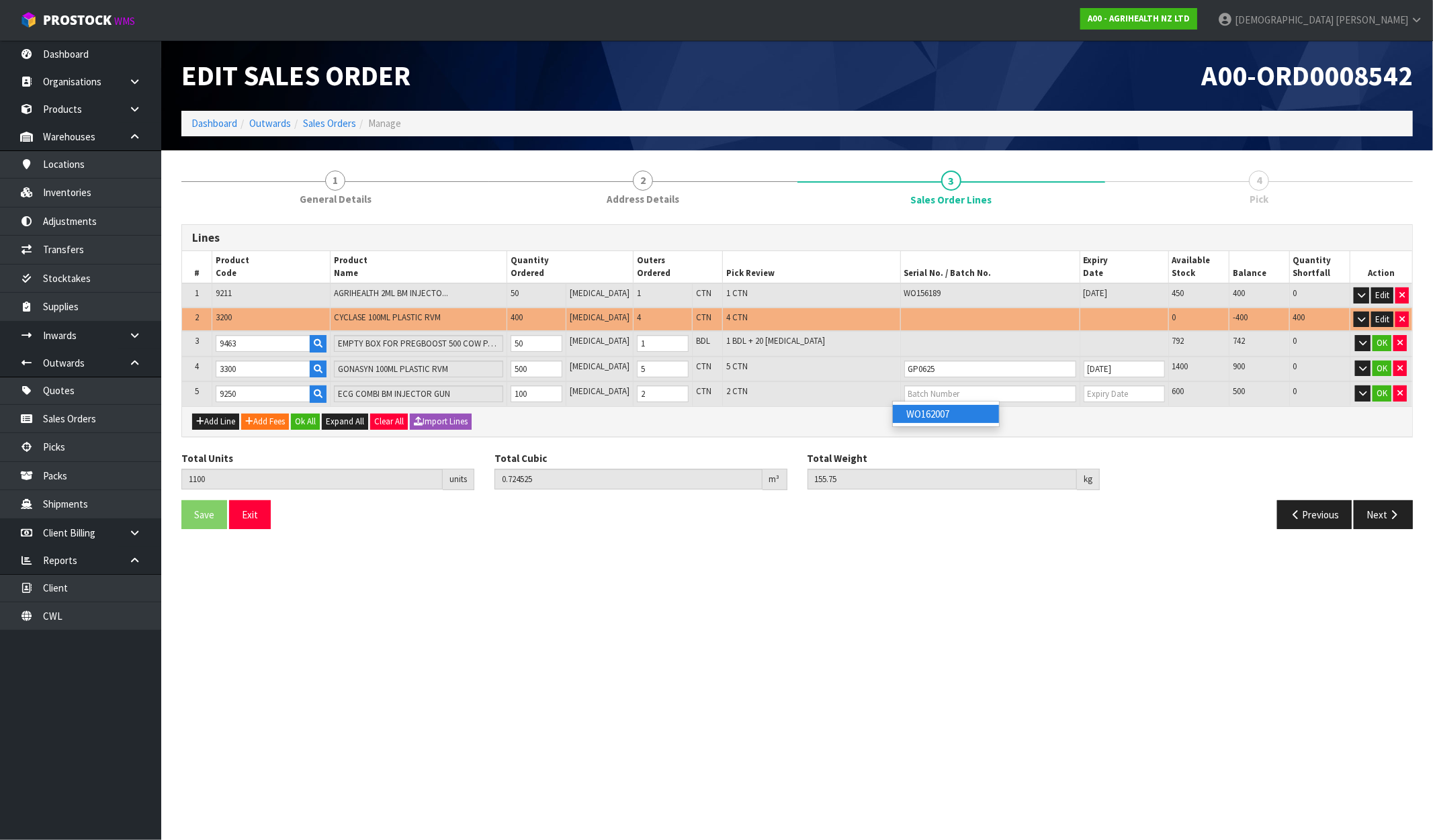
click at [942, 424] on link "WO162007" at bounding box center [946, 414] width 107 height 18
type input "WO162007"
type input "31/05/2030"
click at [1119, 443] on div "Lines # Product Code Product Name Quantity Ordered Outers Ordered Pick Review S…" at bounding box center [797, 382] width 1231 height 316
click at [301, 421] on button "Ok All" at bounding box center [305, 422] width 29 height 16
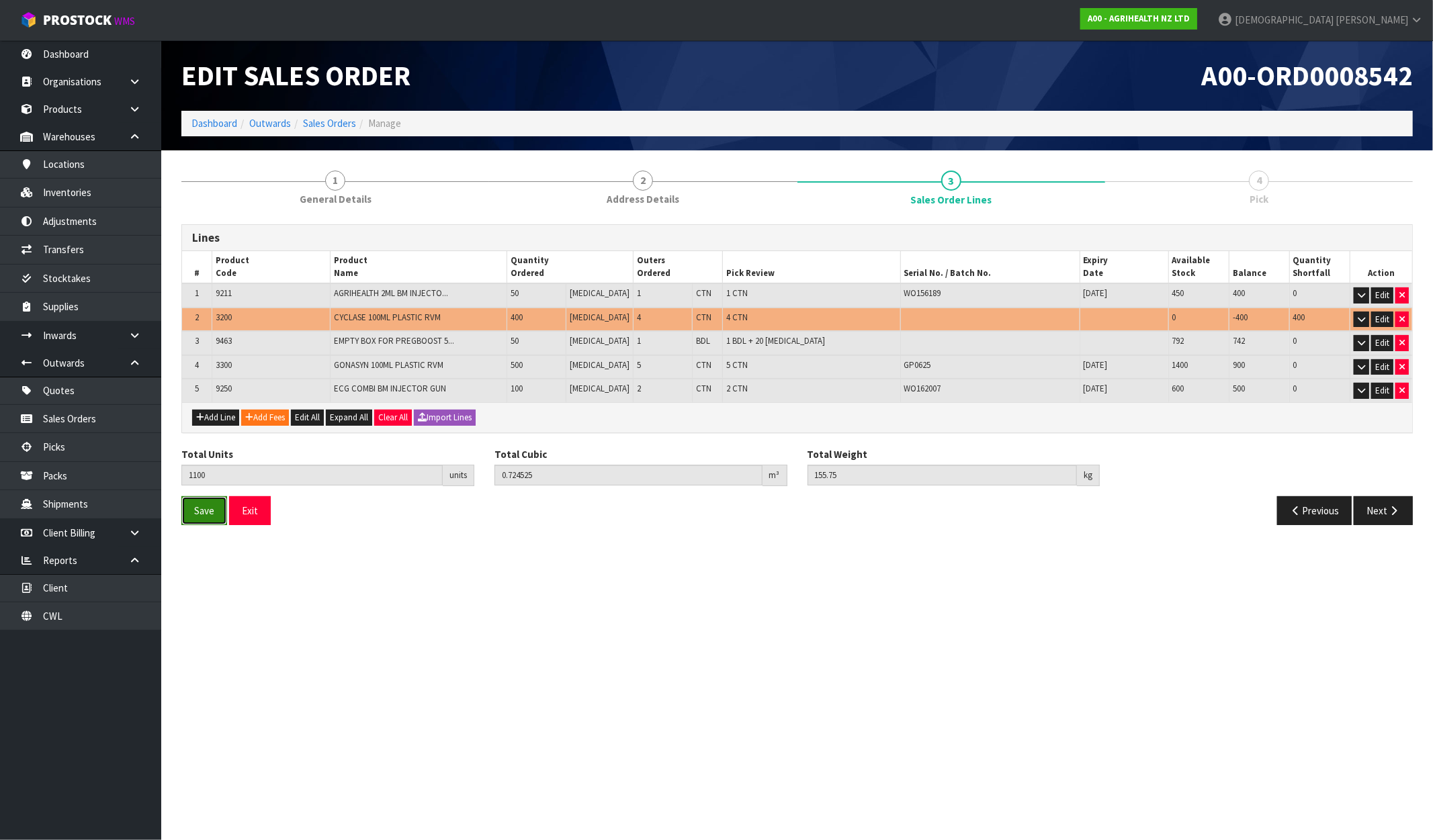
click at [204, 519] on button "Save" at bounding box center [204, 510] width 46 height 29
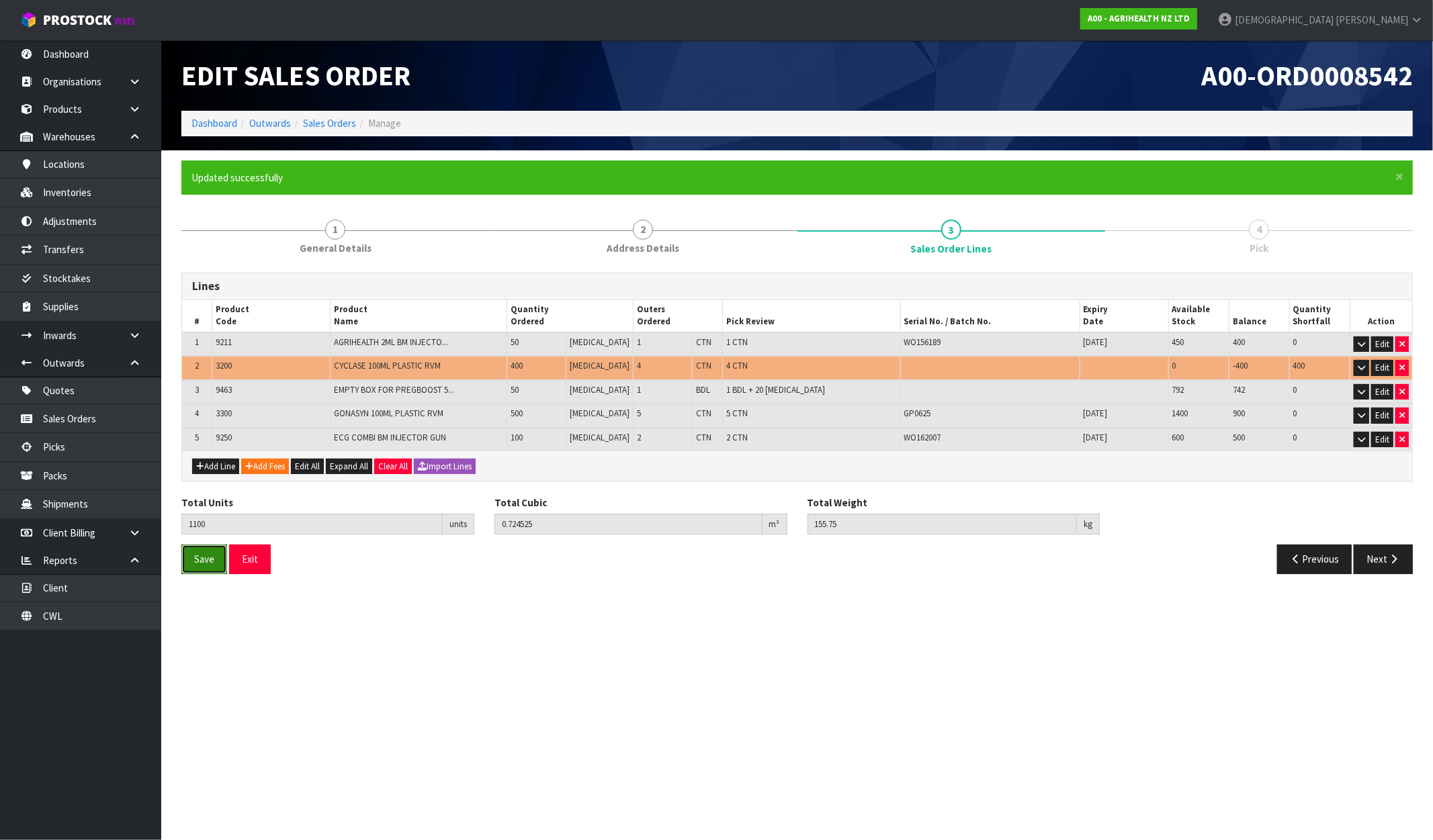
click at [206, 556] on span "Save" at bounding box center [204, 559] width 21 height 13
click at [1374, 558] on button "Next" at bounding box center [1383, 559] width 59 height 29
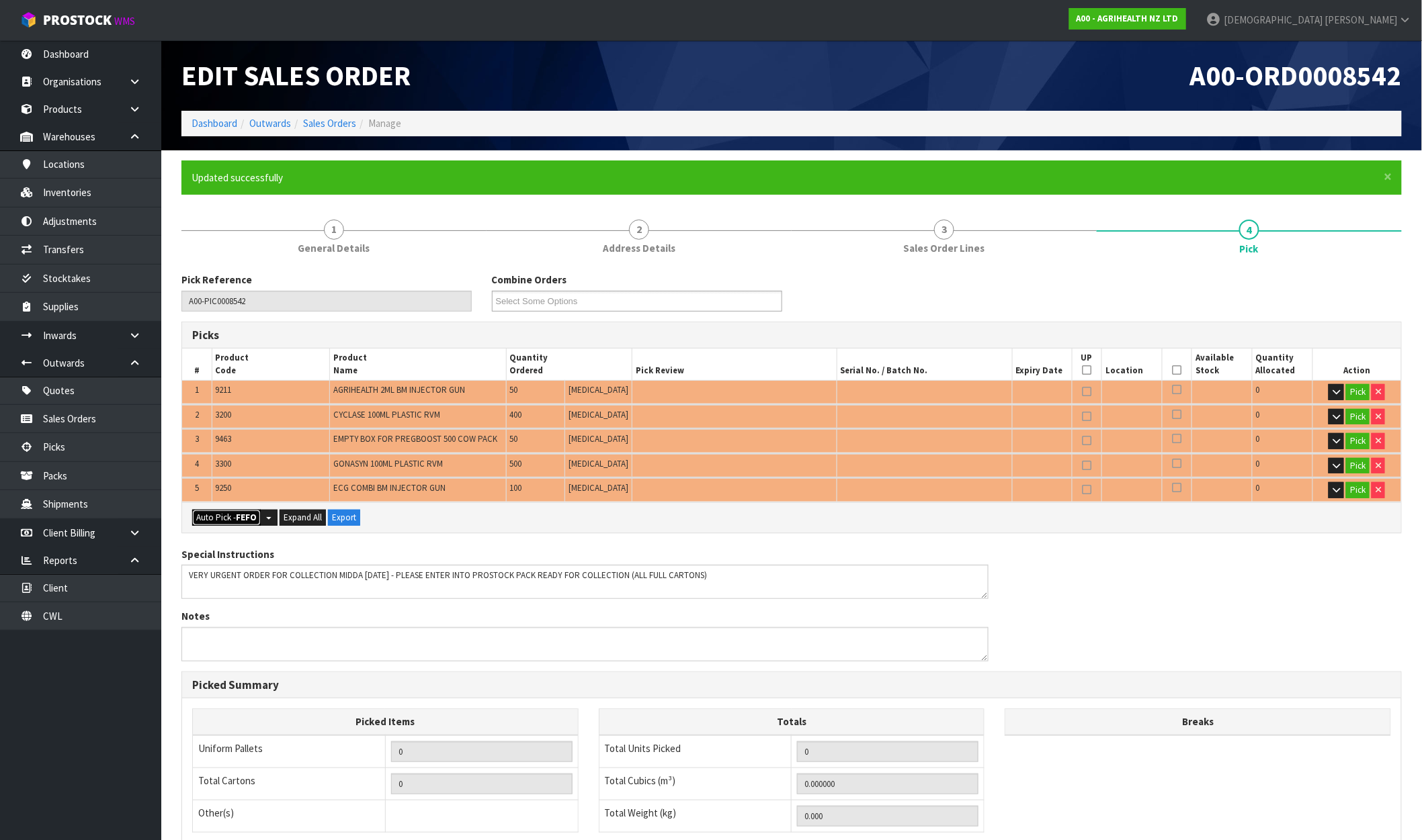
click at [244, 513] on strong "FEFO" at bounding box center [246, 518] width 21 height 12
type input "8"
type input "Bundle x 1"
type input "Piece x 20"
type input "700"
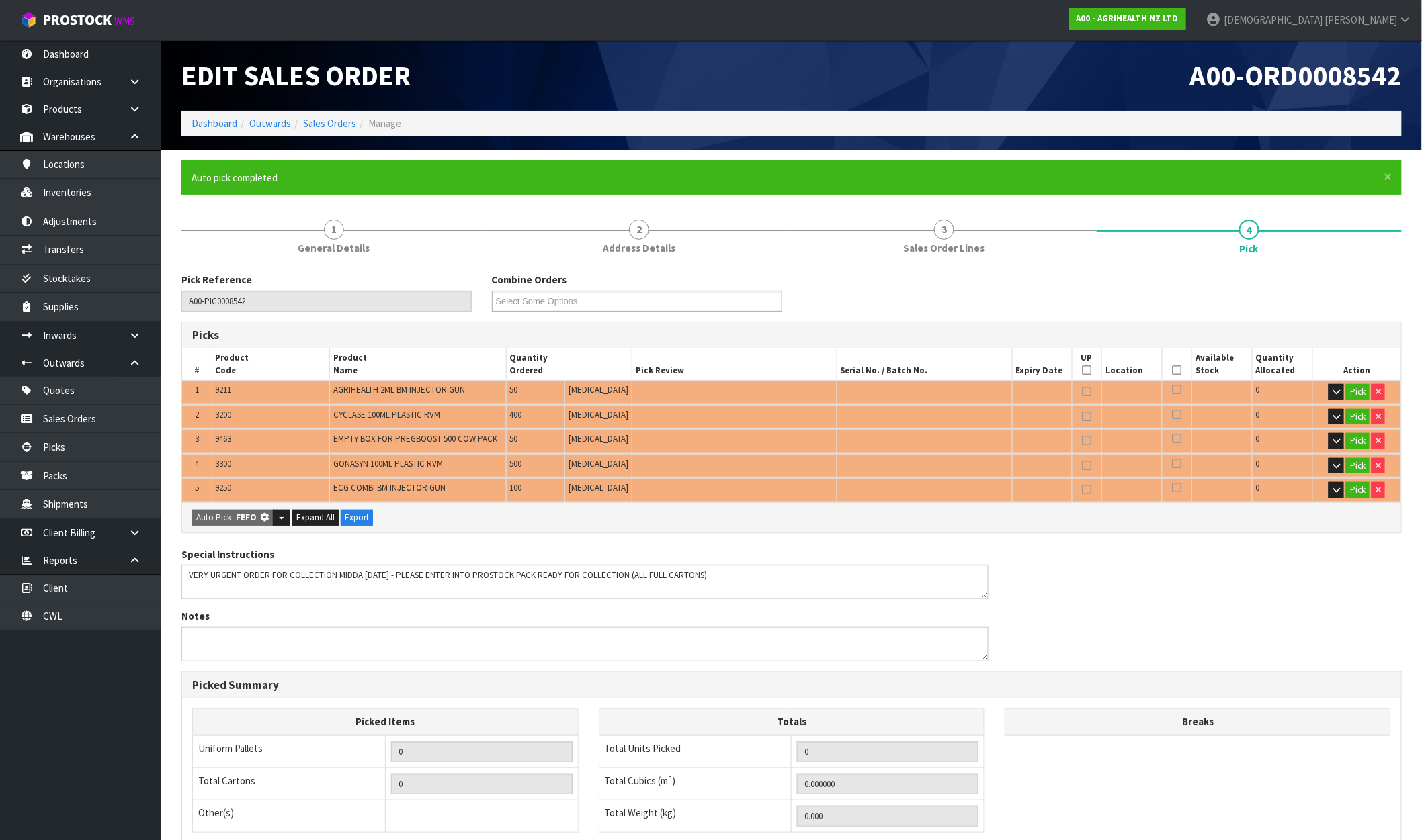
type input "0.524117"
type input "99.750"
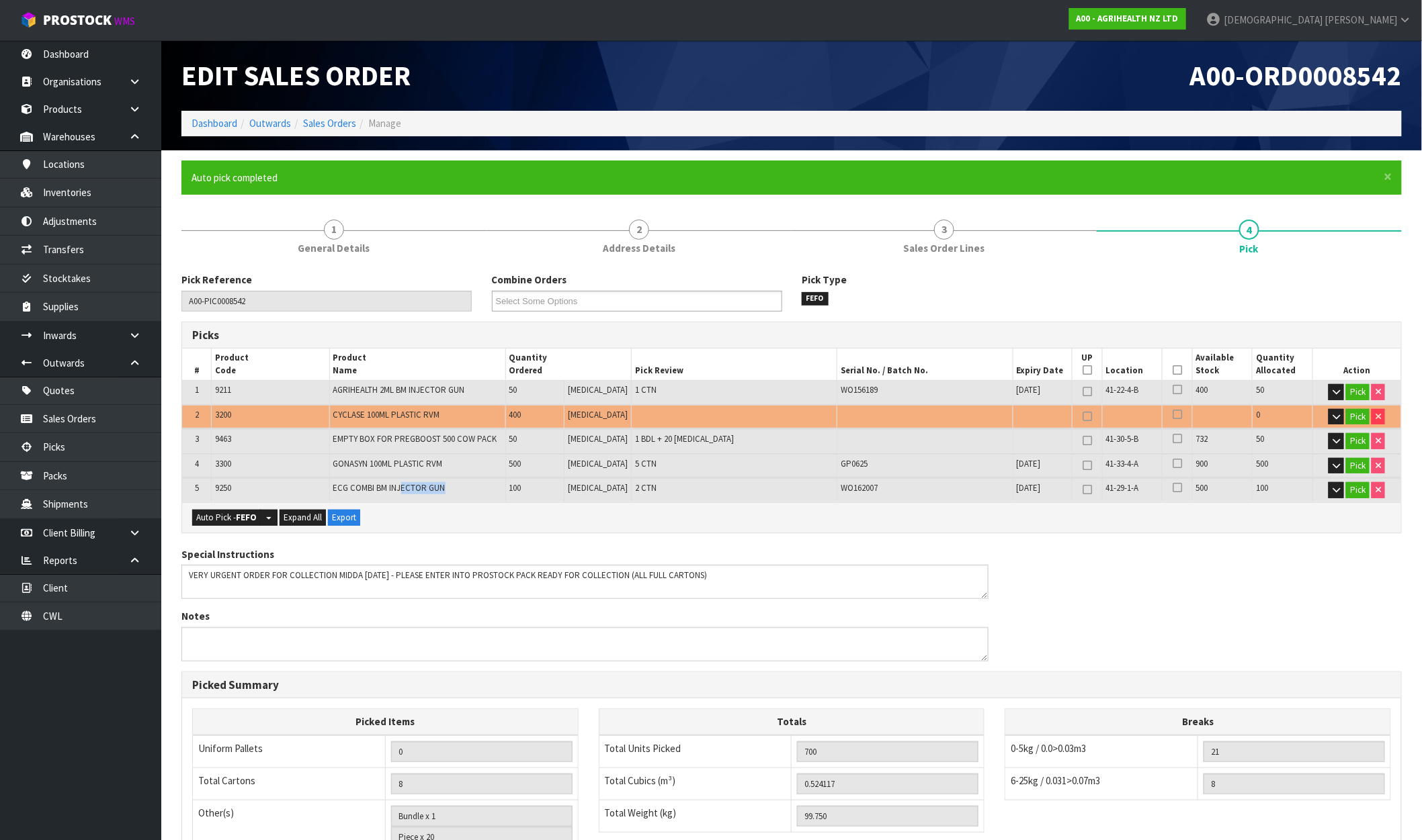
drag, startPoint x: 462, startPoint y: 488, endPoint x: 408, endPoint y: 493, distance: 54.2
click at [408, 493] on td "ECG COMBI BM INJECTOR GUN" at bounding box center [418, 490] width 177 height 23
click at [1351, 443] on button "Pick" at bounding box center [1357, 441] width 23 height 16
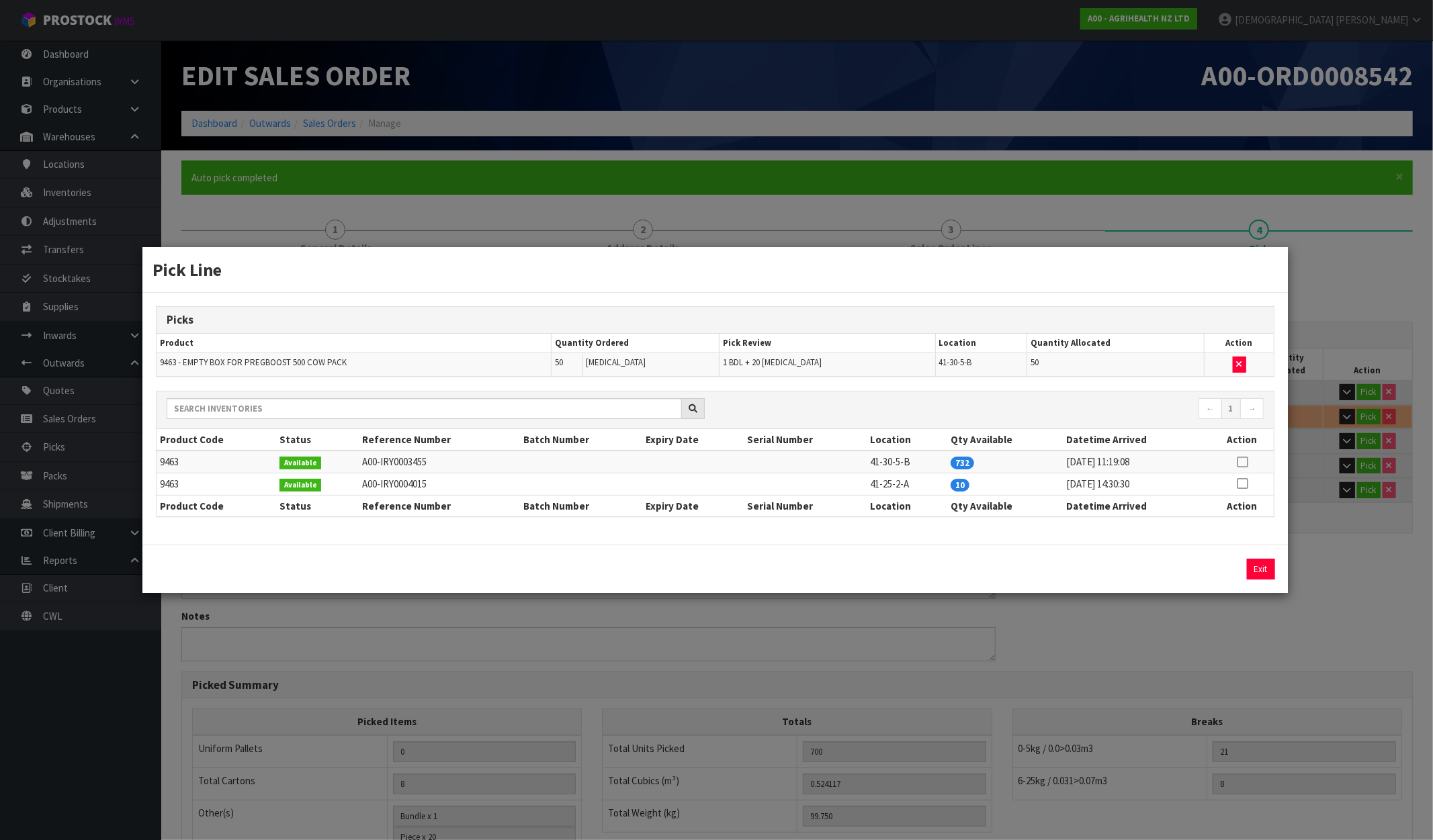
click at [1120, 625] on div "Pick Line Picks Product Quantity Ordered Pick Review Location Quantity Allocate…" at bounding box center [716, 420] width 1433 height 840
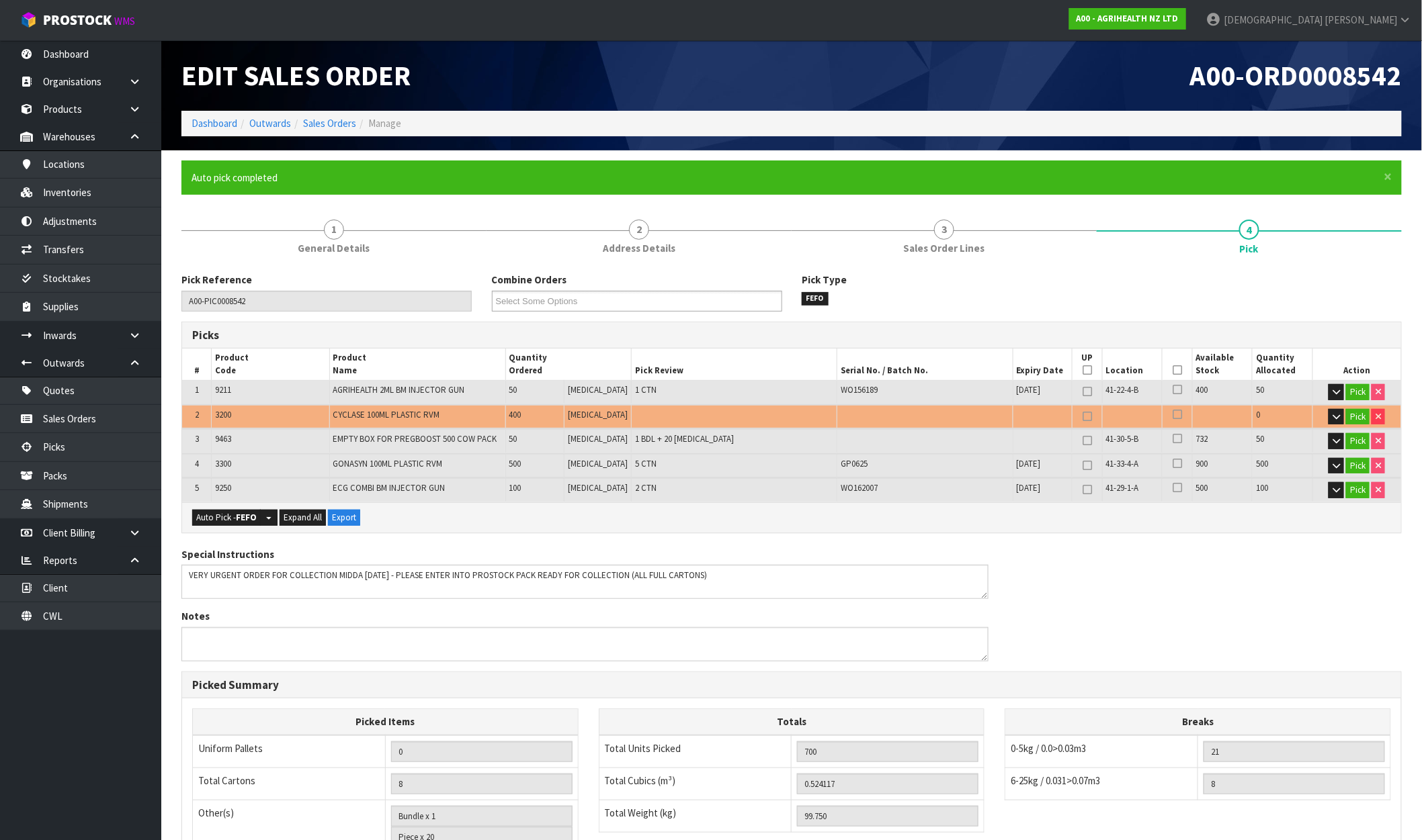
click at [862, 488] on span "WO162007" at bounding box center [858, 488] width 37 height 12
drag, startPoint x: 867, startPoint y: 485, endPoint x: 817, endPoint y: 486, distance: 50.0
click at [817, 486] on tr "5 9250 ECG COMBI BM INJECTOR GUN 100 PCE 2 CTN WO162007 31/05/2030 41-29-1-A 50…" at bounding box center [791, 490] width 1219 height 23
copy tr "WO162007"
click at [96, 61] on link "Dashboard" at bounding box center [81, 54] width 161 height 28
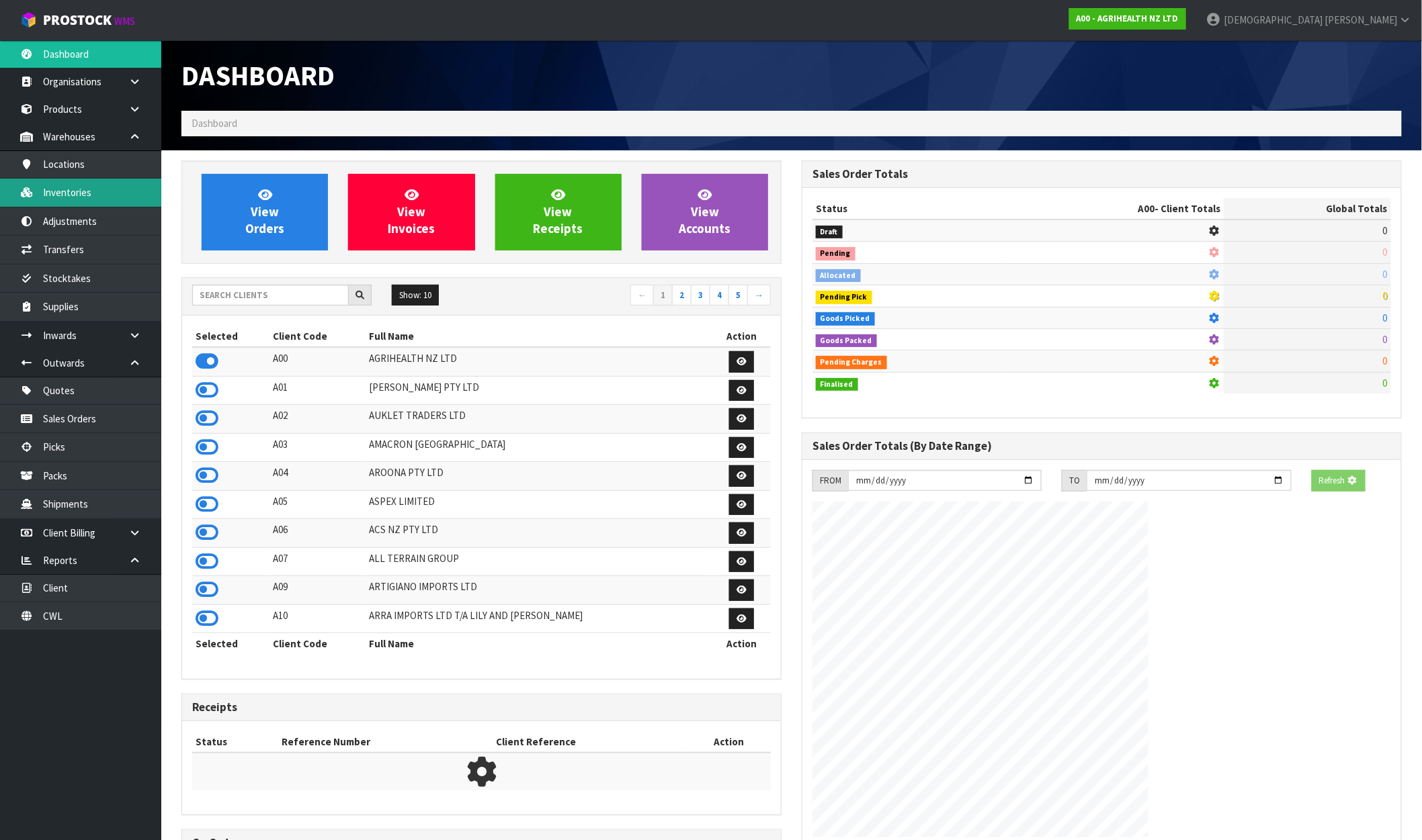
click at [69, 196] on link "Inventories" at bounding box center [81, 193] width 161 height 28
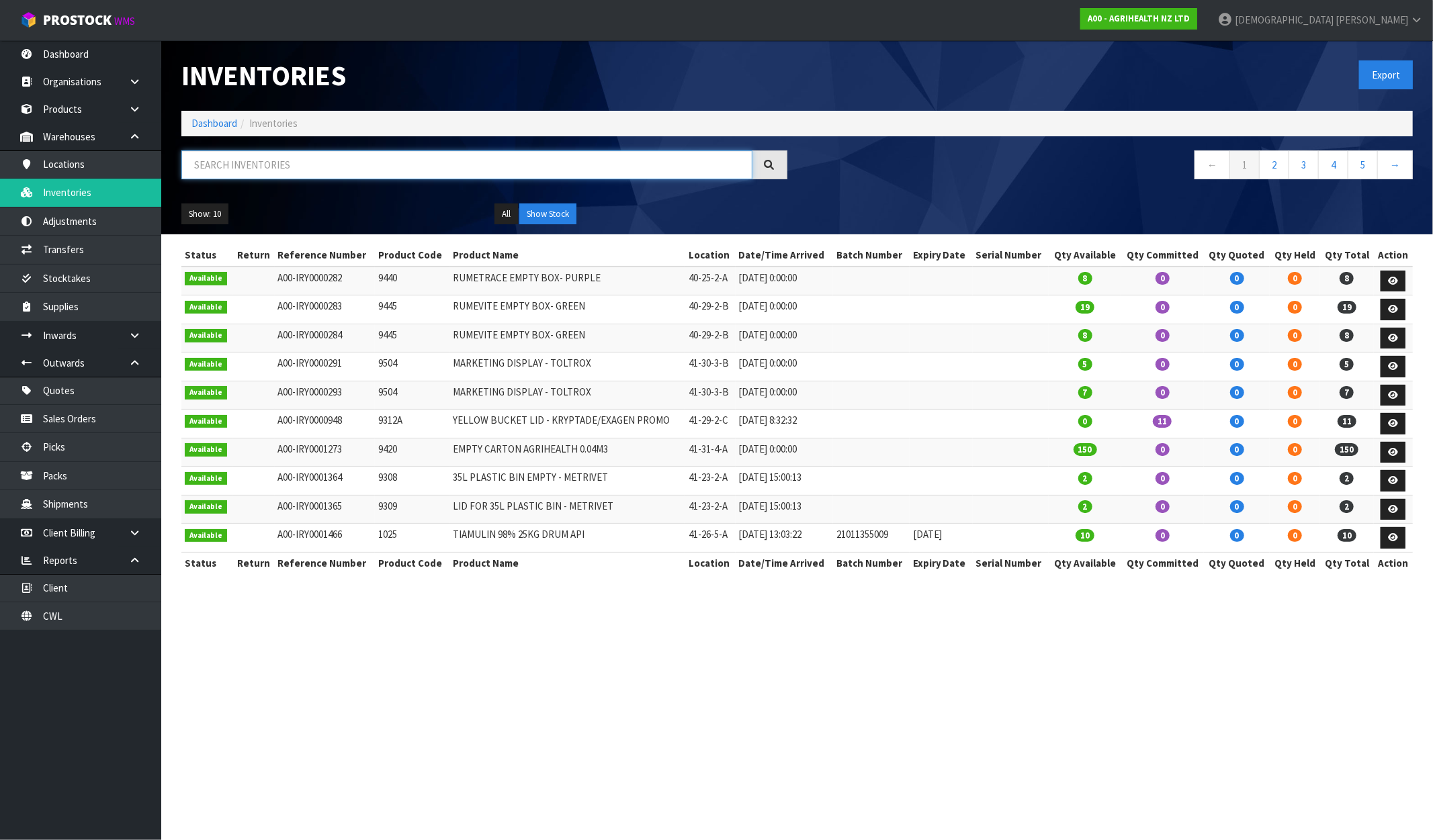
click at [258, 166] on input "text" at bounding box center [468, 165] width 571 height 29
paste input "WO162007"
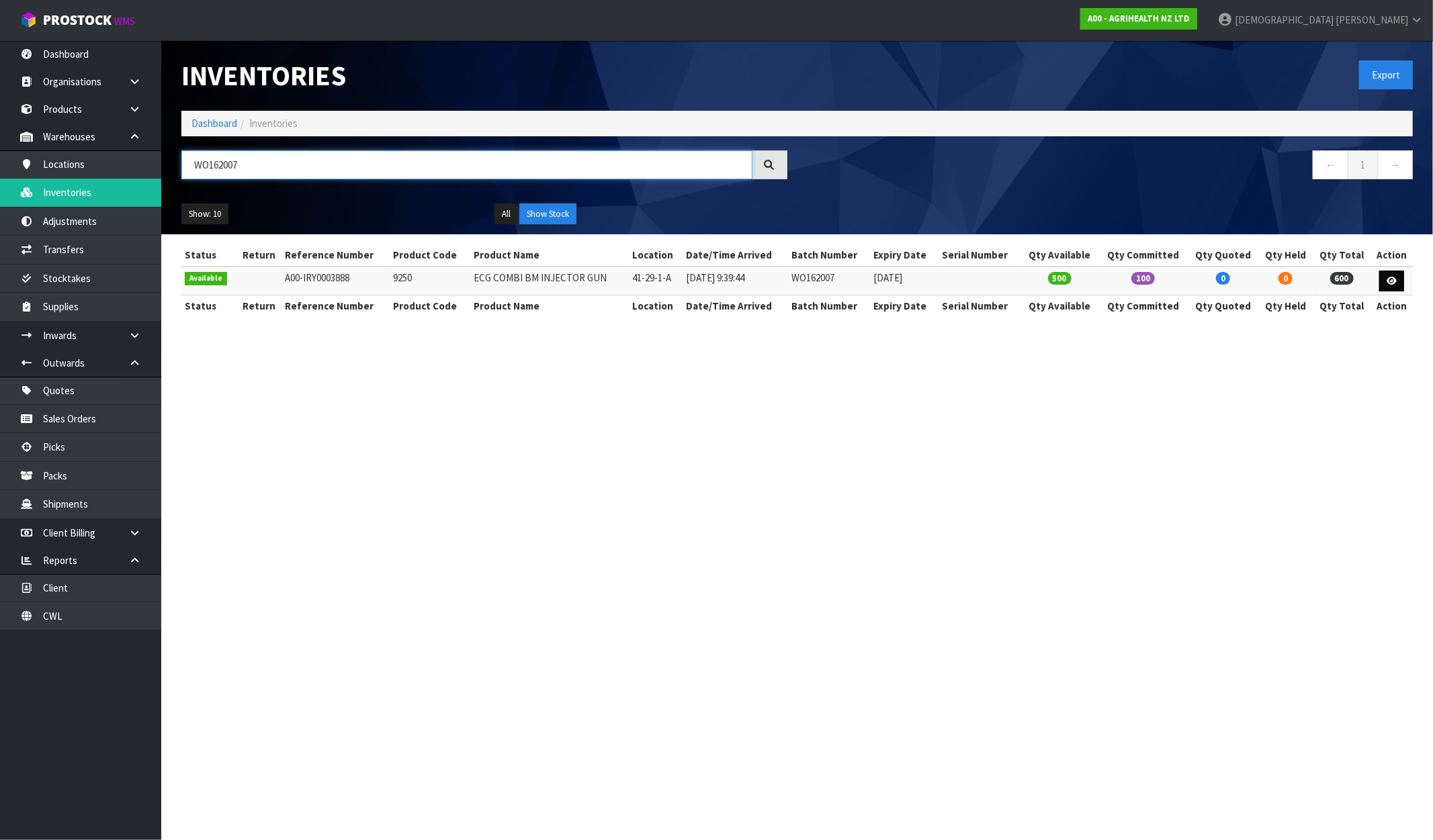
type input "WO162007"
drag, startPoint x: 1394, startPoint y: 283, endPoint x: 1385, endPoint y: 287, distance: 9.8
click at [1394, 284] on icon at bounding box center [1391, 281] width 10 height 9
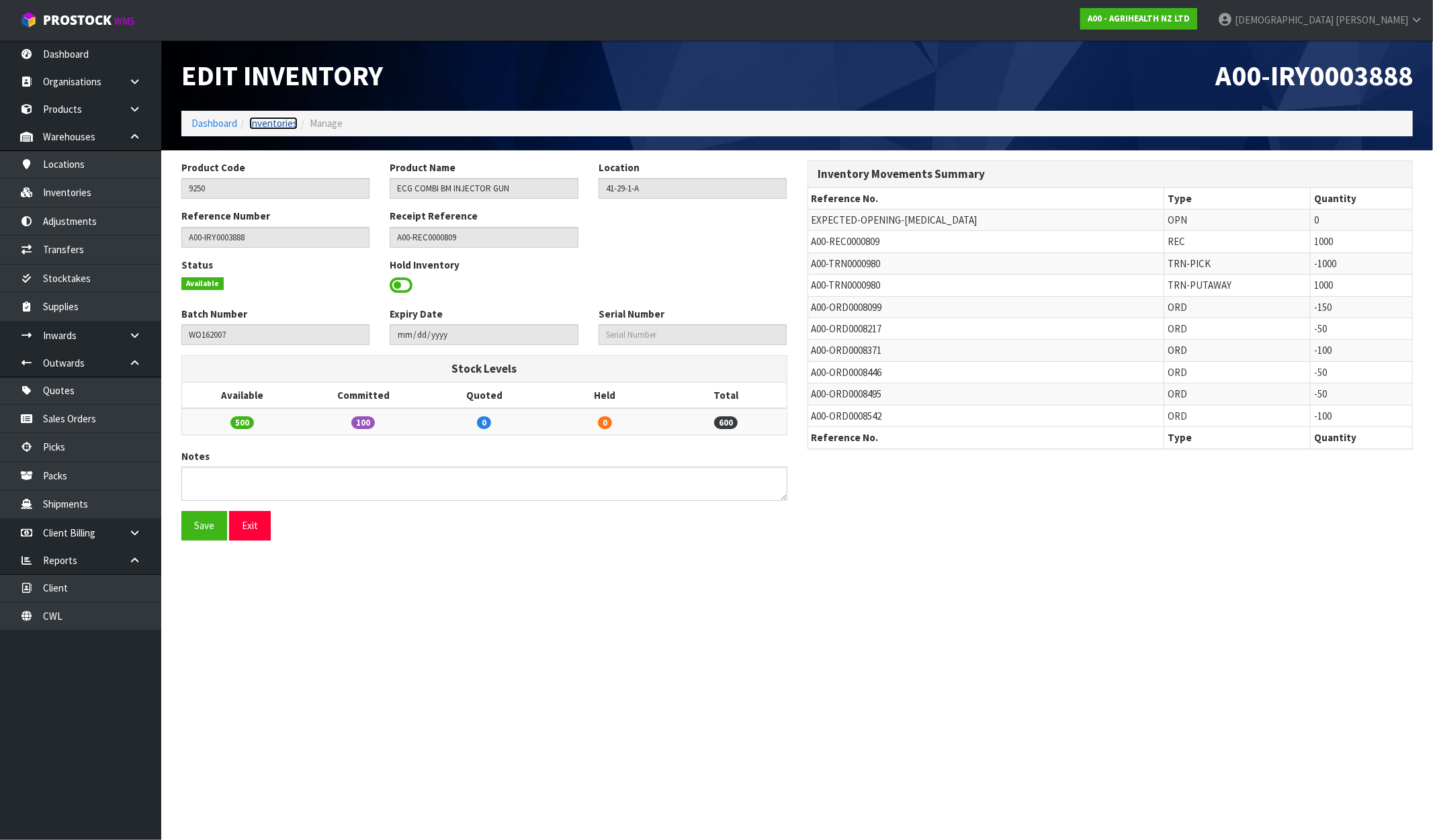
click at [286, 125] on link "Inventories" at bounding box center [273, 124] width 48 height 13
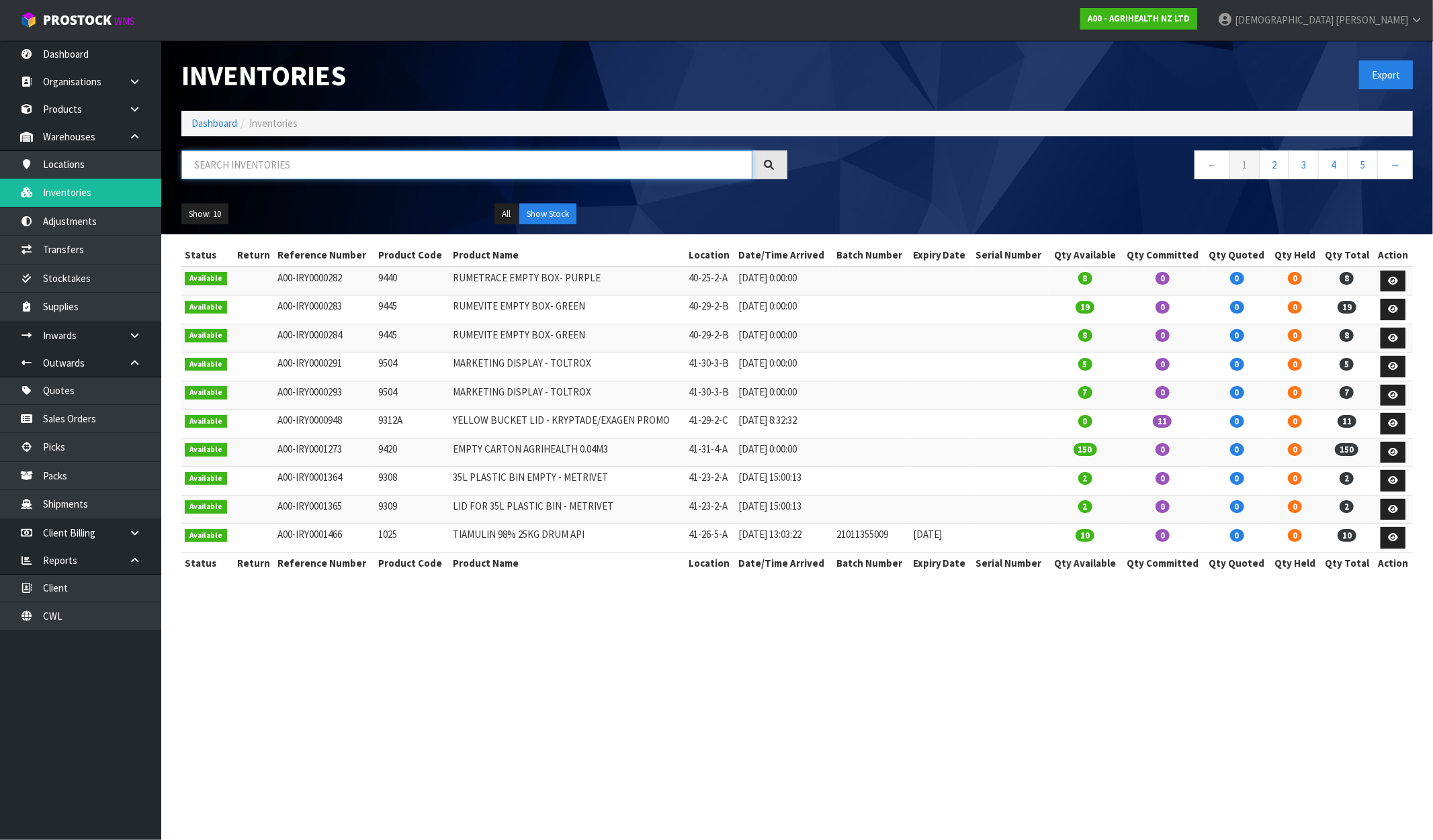
click at [228, 156] on input "text" at bounding box center [468, 165] width 571 height 29
paste input "W0162007"
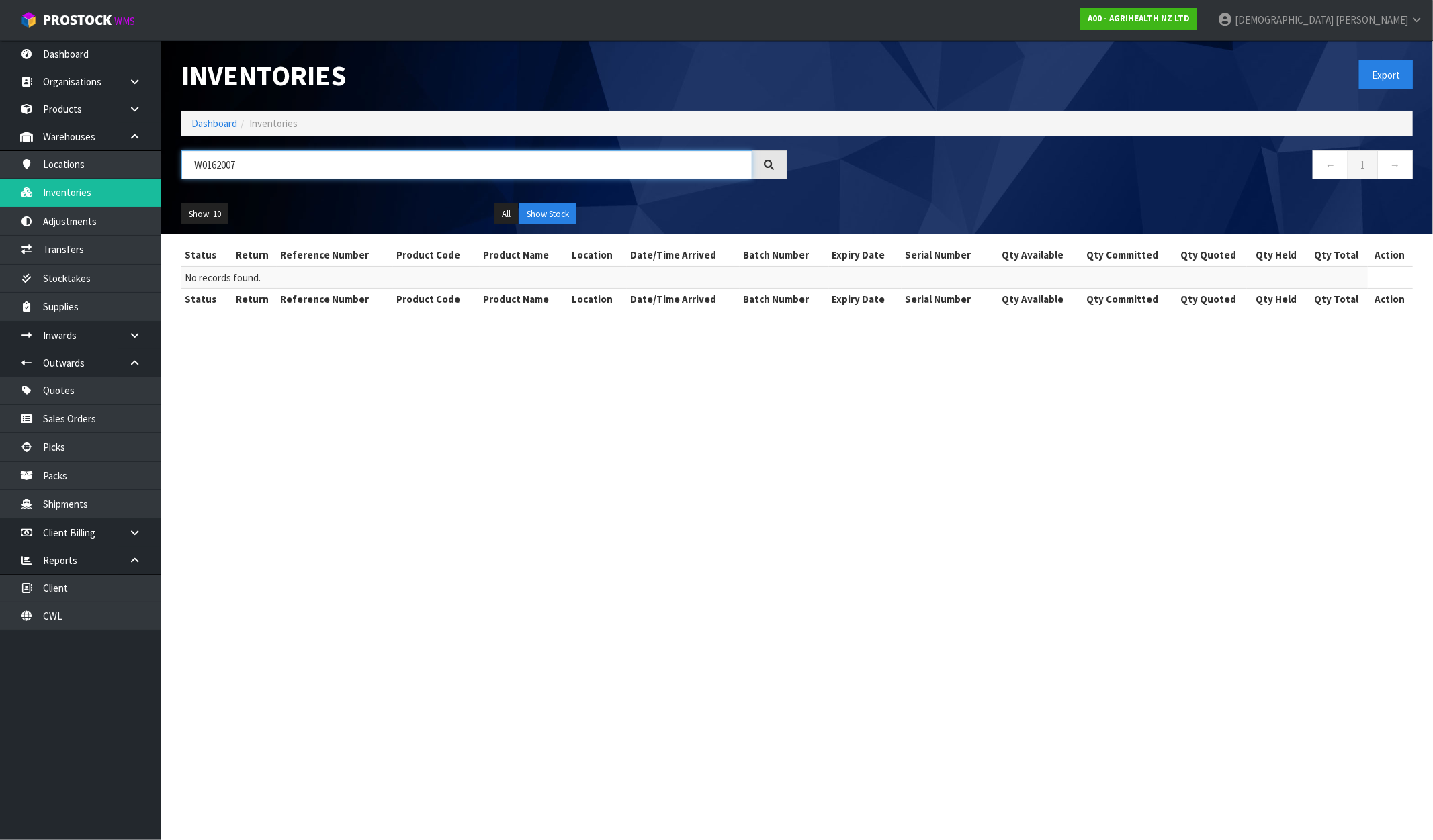
click at [204, 165] on input "W0162007" at bounding box center [468, 165] width 571 height 29
click at [207, 163] on input "W0162007" at bounding box center [468, 165] width 571 height 29
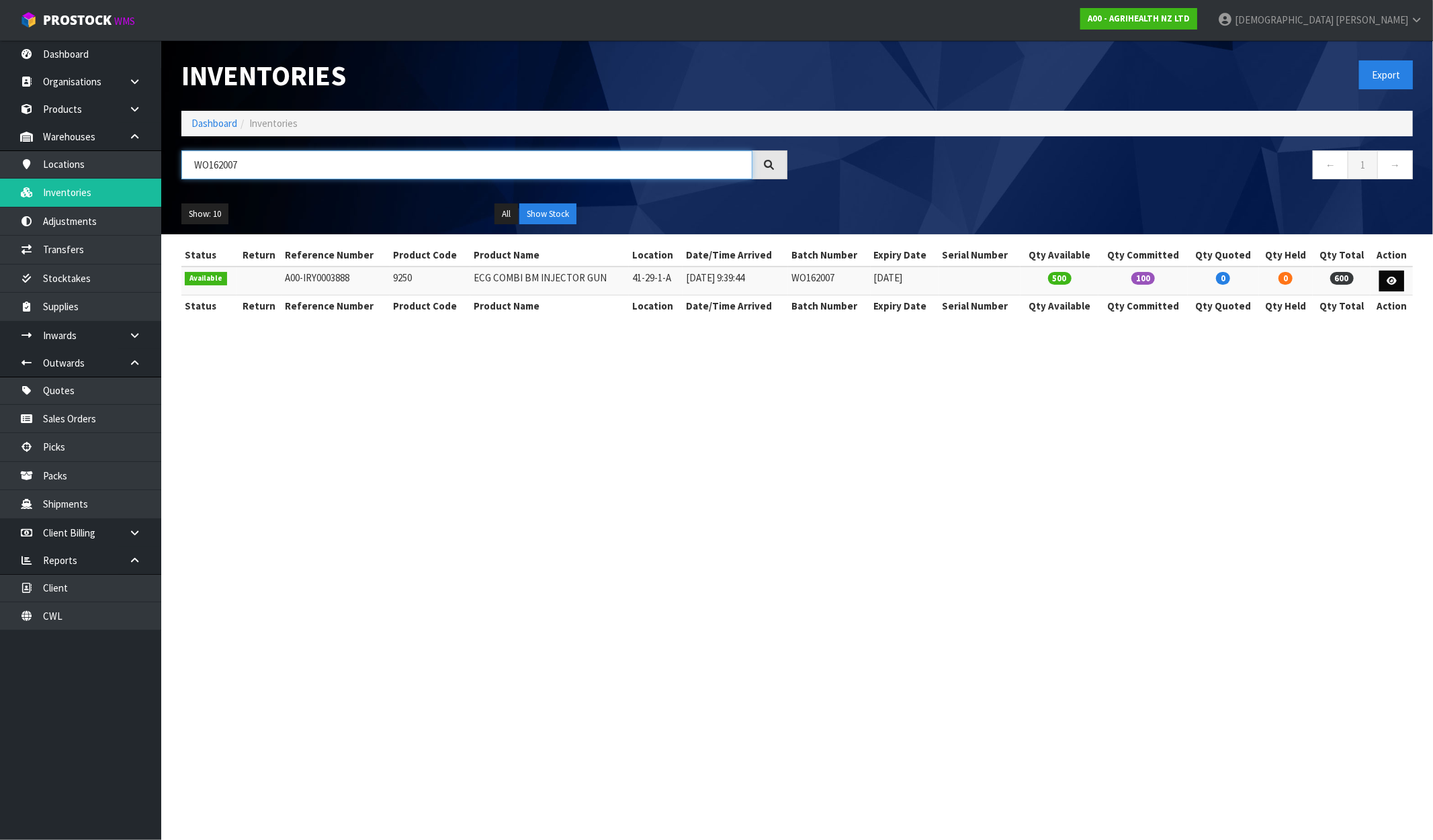
type input "WO162007"
click at [1386, 280] on icon at bounding box center [1391, 281] width 10 height 9
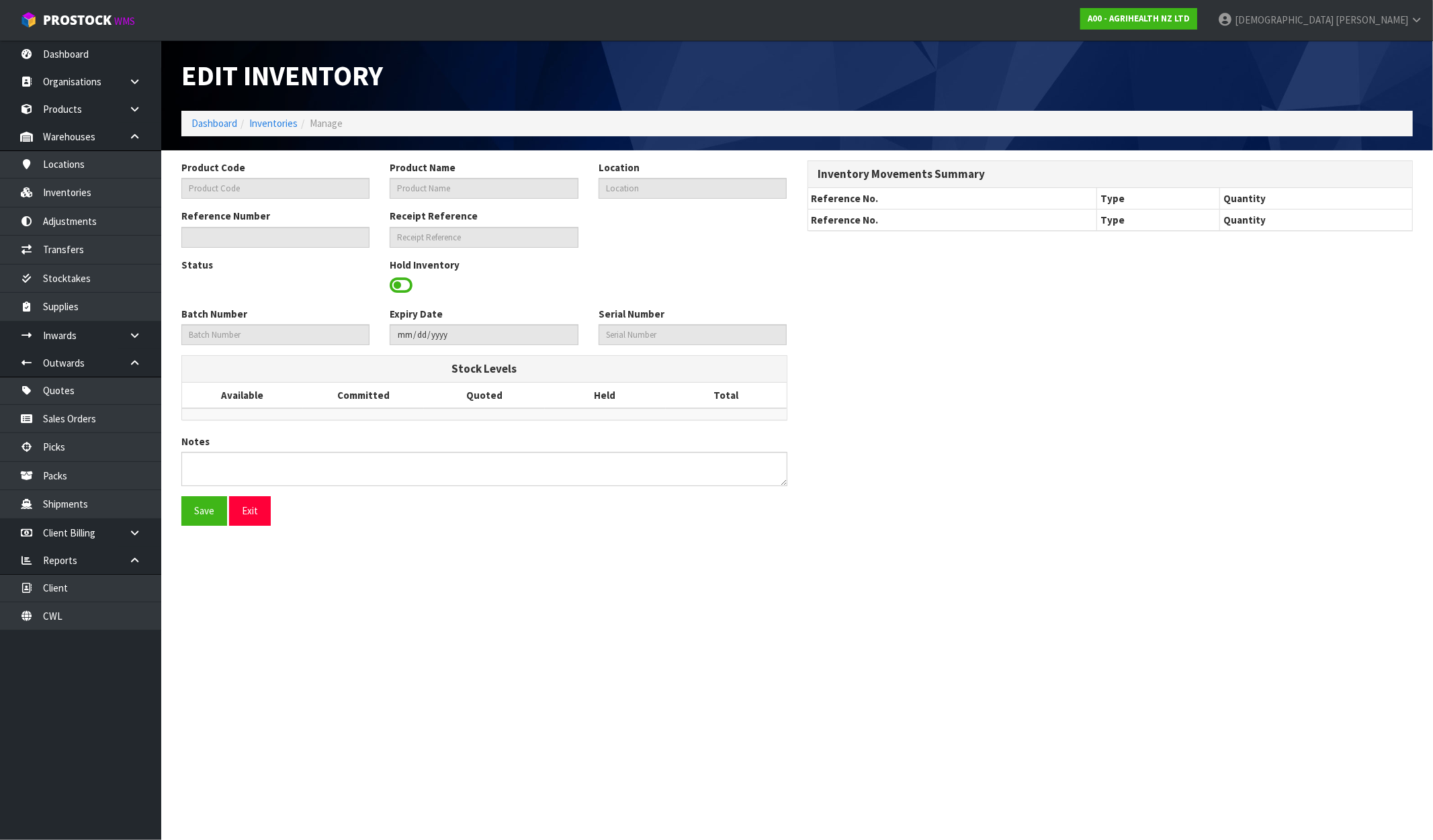
type input "9250"
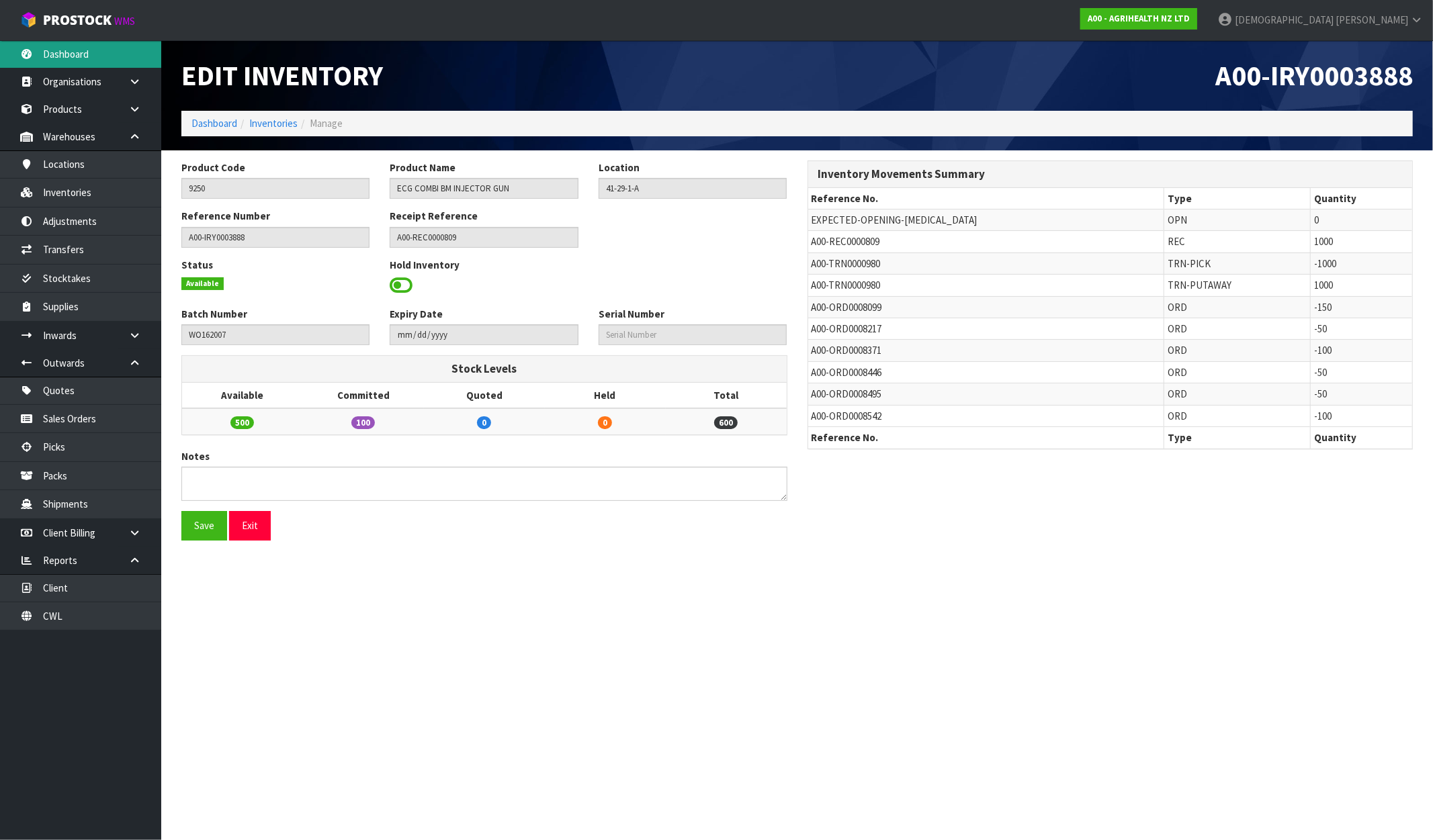
click at [80, 57] on link "Dashboard" at bounding box center [81, 54] width 161 height 28
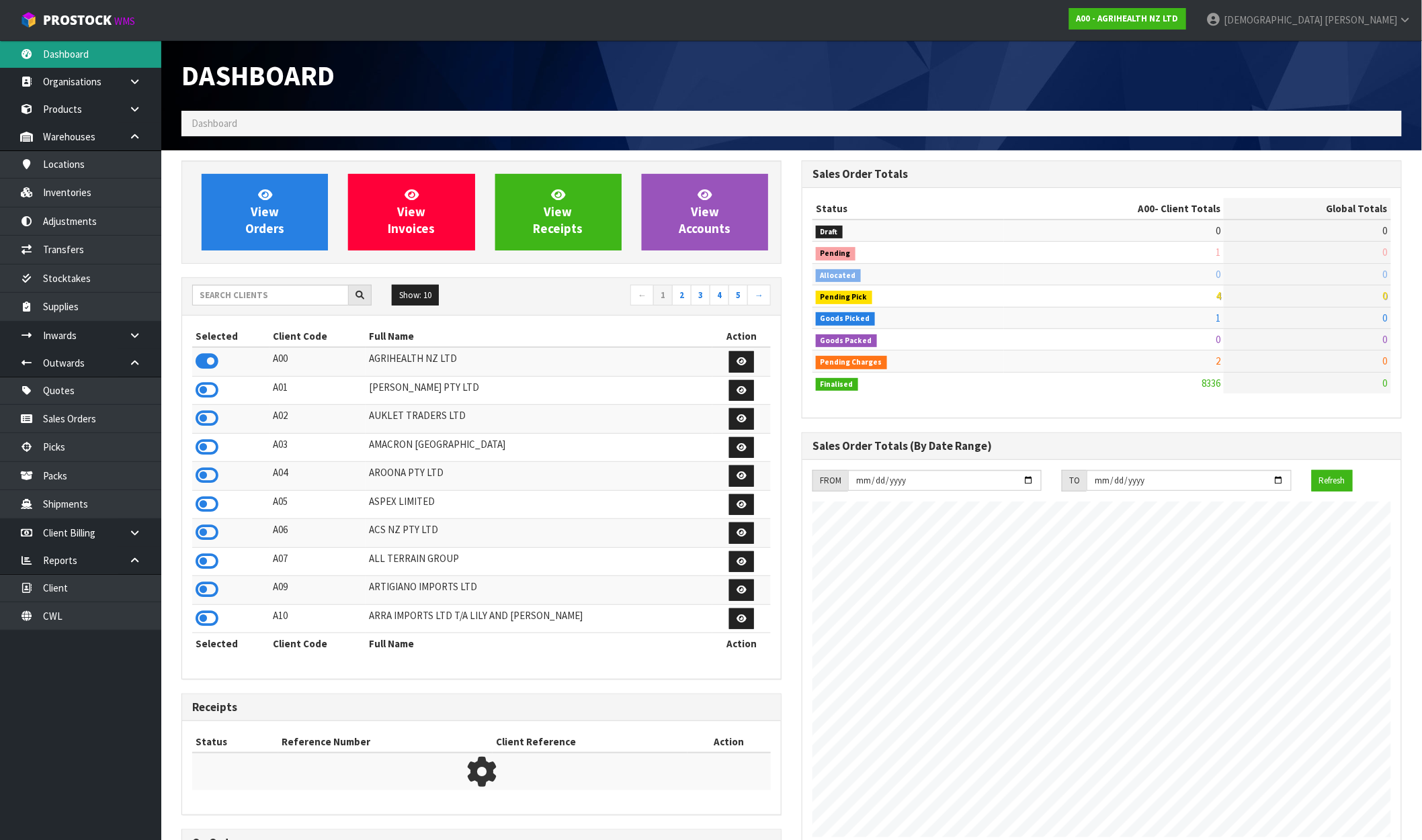
scroll to position [1017, 620]
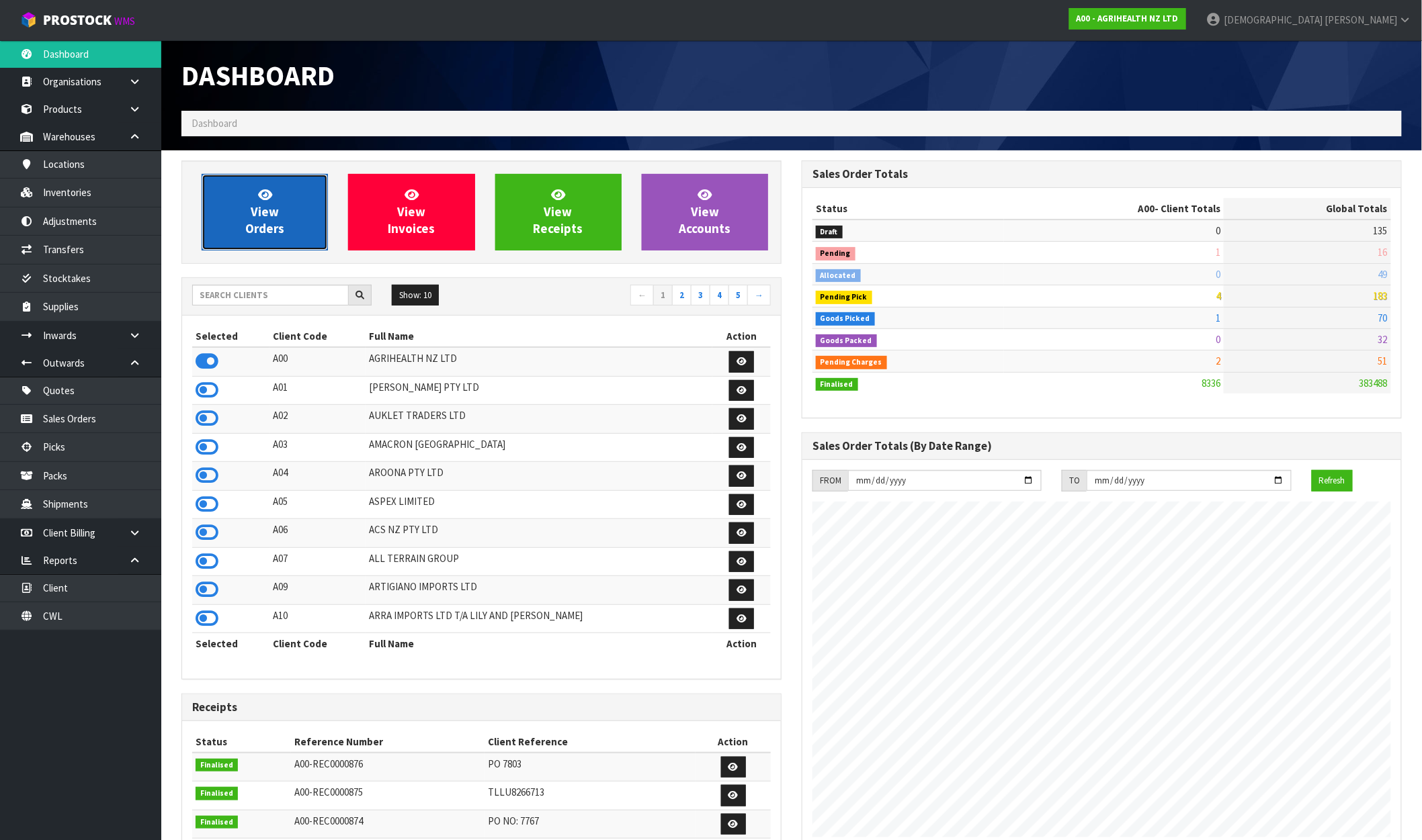
click at [246, 230] on span "View Orders" at bounding box center [265, 212] width 39 height 50
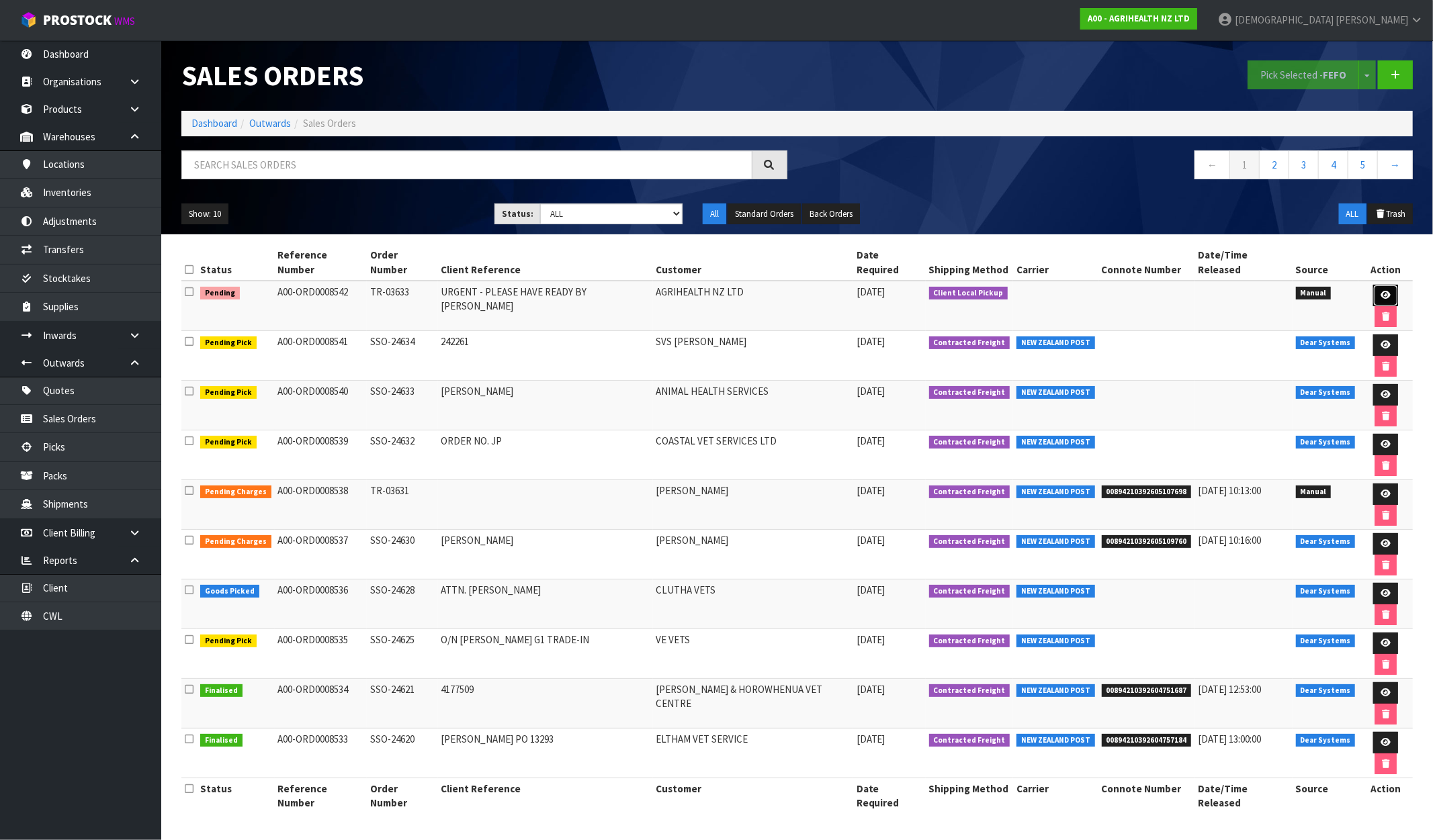
click at [1380, 291] on icon at bounding box center [1385, 296] width 10 height 9
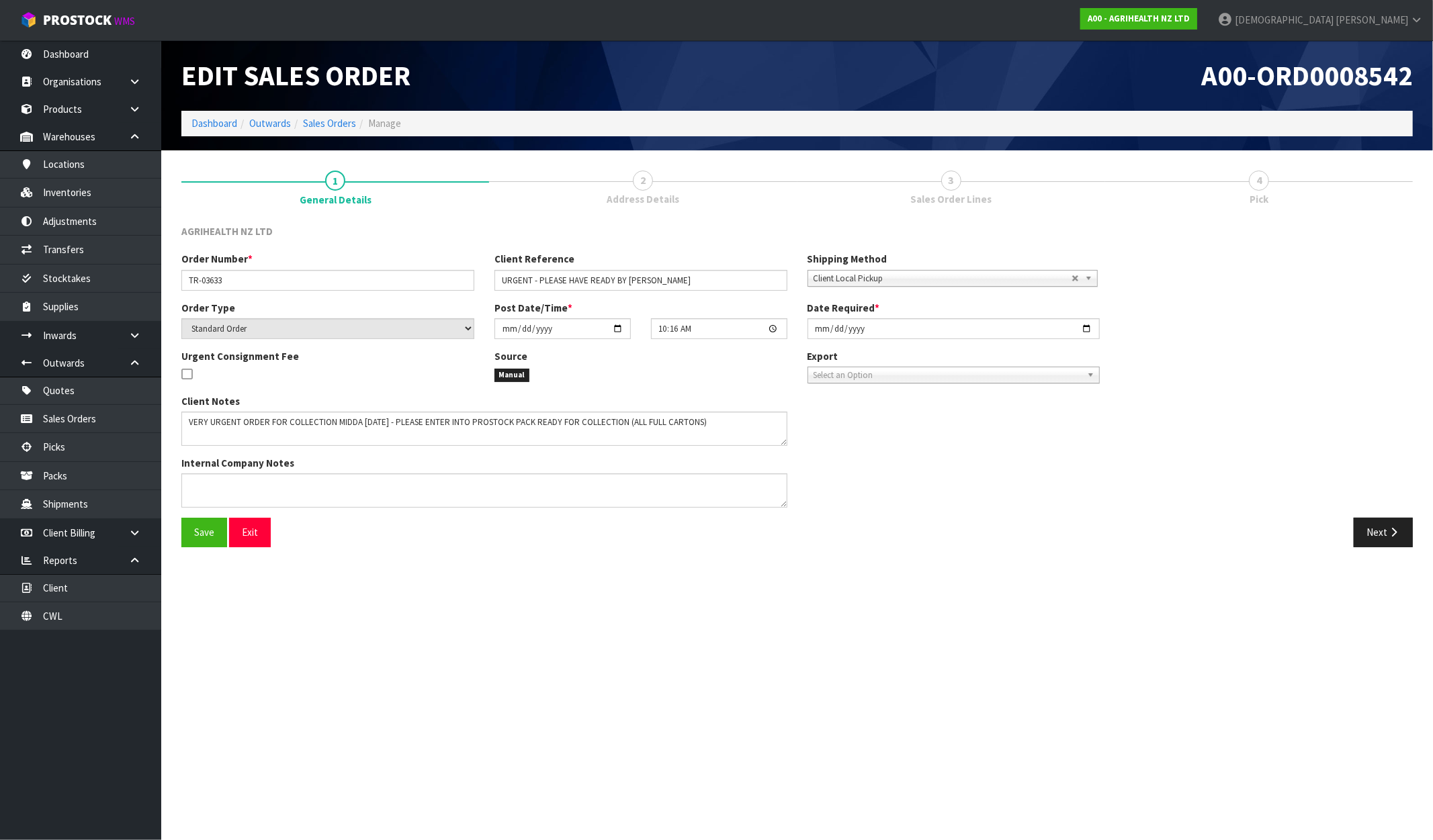
click at [940, 175] on link "3 Sales Order Lines" at bounding box center [951, 186] width 308 height 53
click at [1375, 537] on button "Next" at bounding box center [1383, 532] width 59 height 29
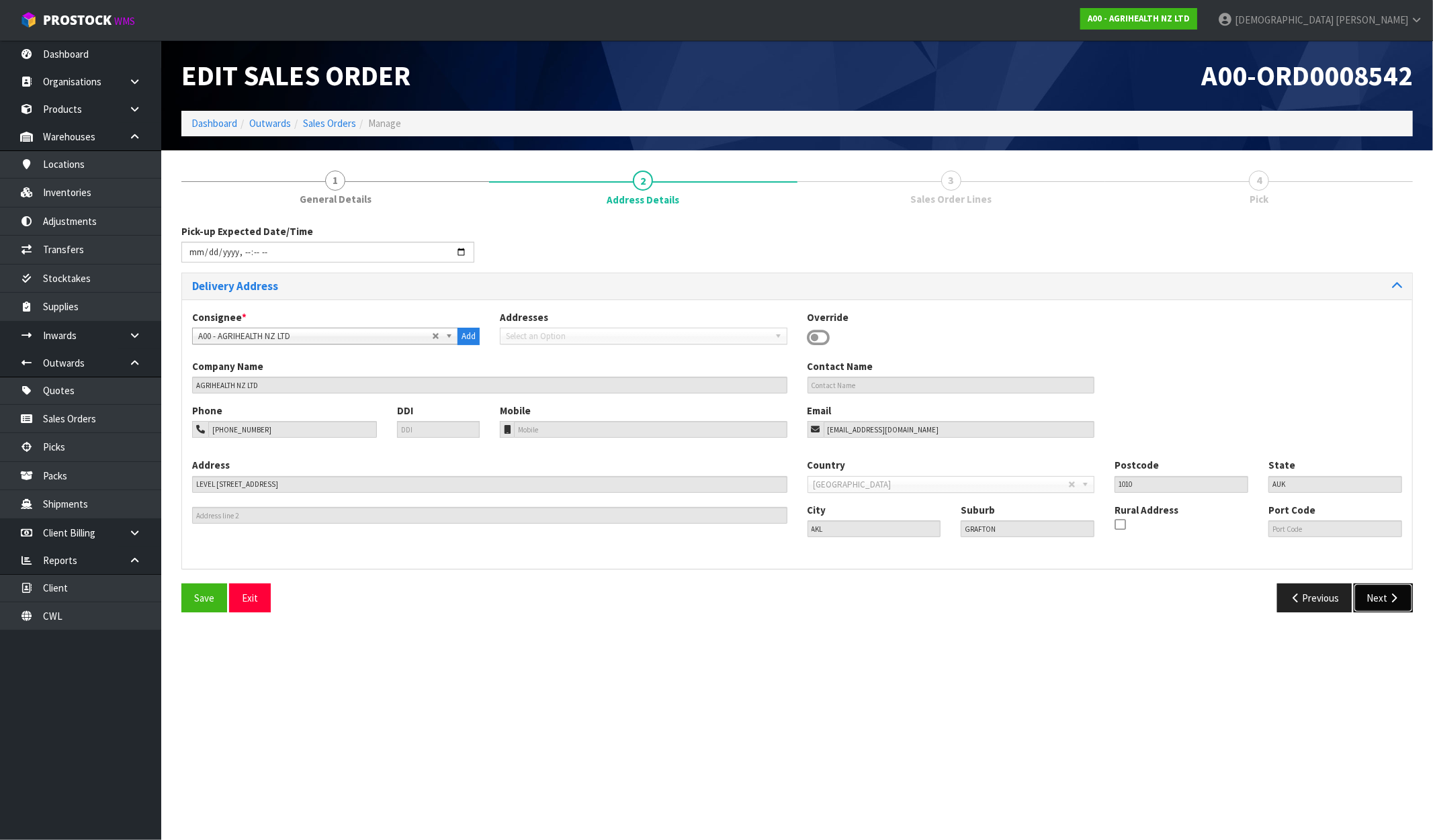
click at [1380, 607] on button "Next" at bounding box center [1383, 598] width 59 height 29
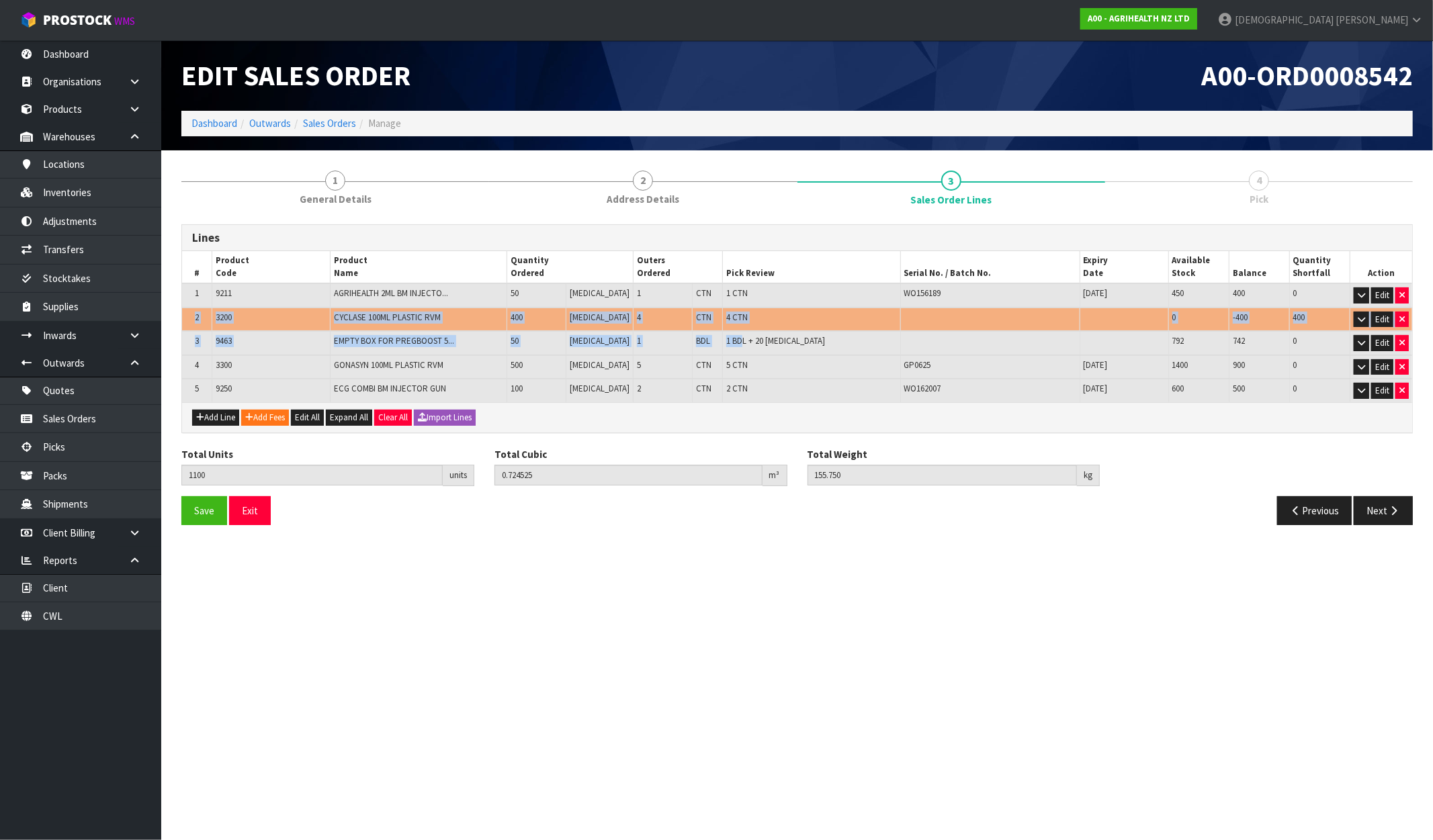
drag, startPoint x: 186, startPoint y: 319, endPoint x: 475, endPoint y: 334, distance: 289.4
click at [708, 332] on table "# Product Code Product Name Quantity Ordered Outers Ordered Pick Review Serial …" at bounding box center [796, 327] width 1230 height 150
click at [82, 104] on link "Products" at bounding box center [81, 109] width 161 height 28
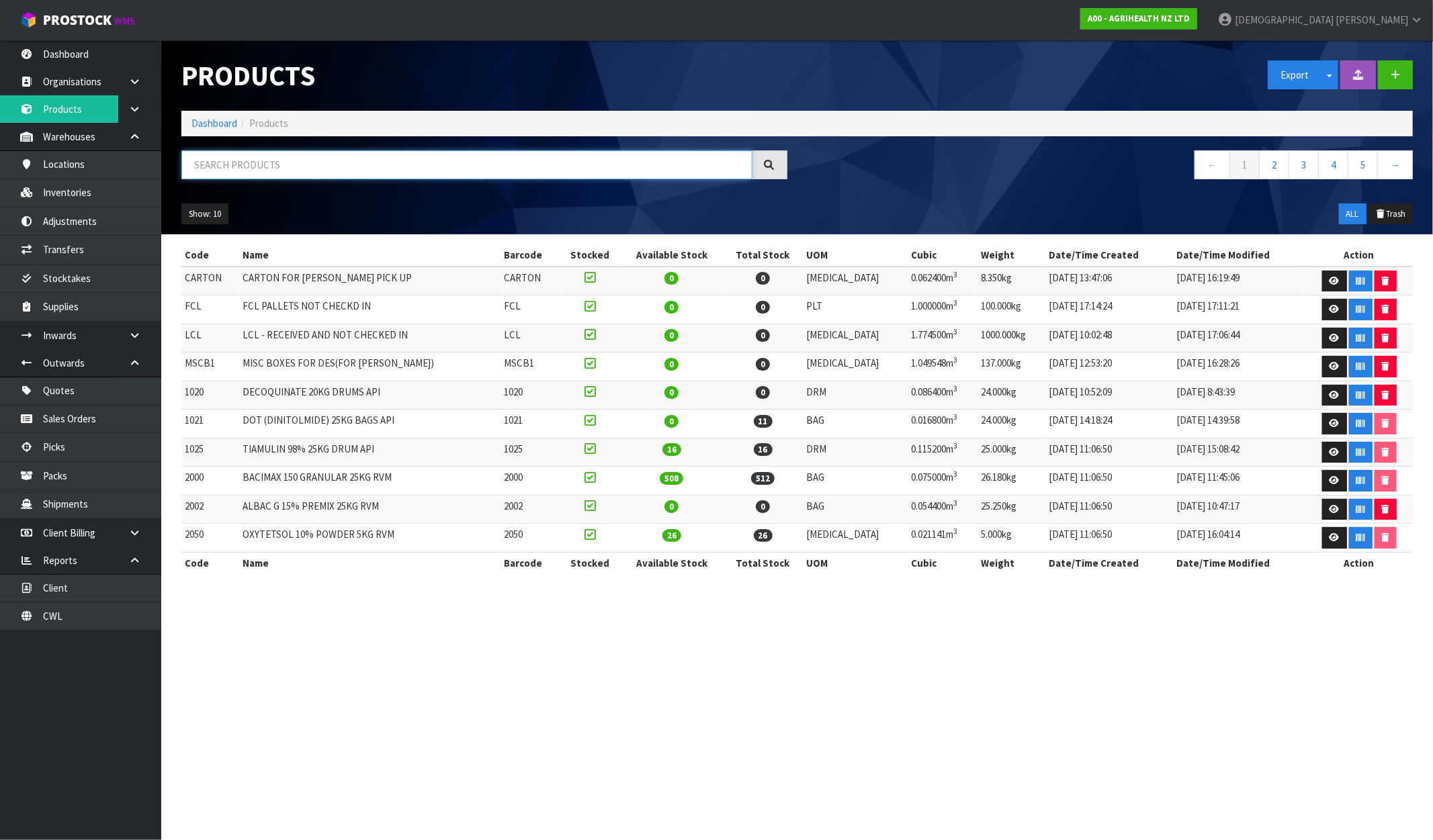
click at [296, 170] on input "text" at bounding box center [468, 165] width 571 height 29
paste input "CP3625"
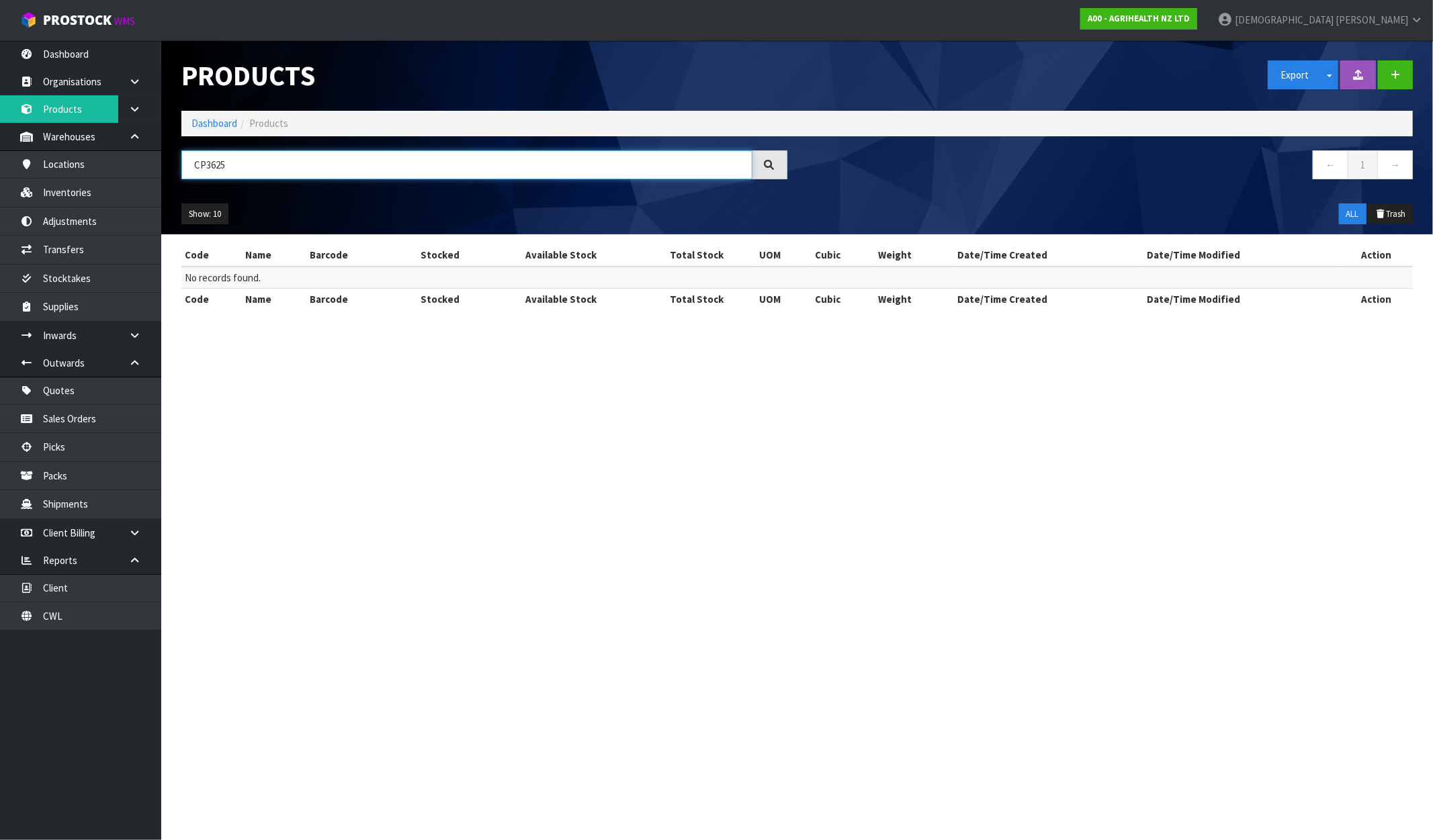
drag, startPoint x: 253, startPoint y: 169, endPoint x: 163, endPoint y: 176, distance: 90.3
click at [163, 176] on header "Products Export Split button! SOH Summary Measurements Dangerous Goods Import P…" at bounding box center [797, 137] width 1272 height 194
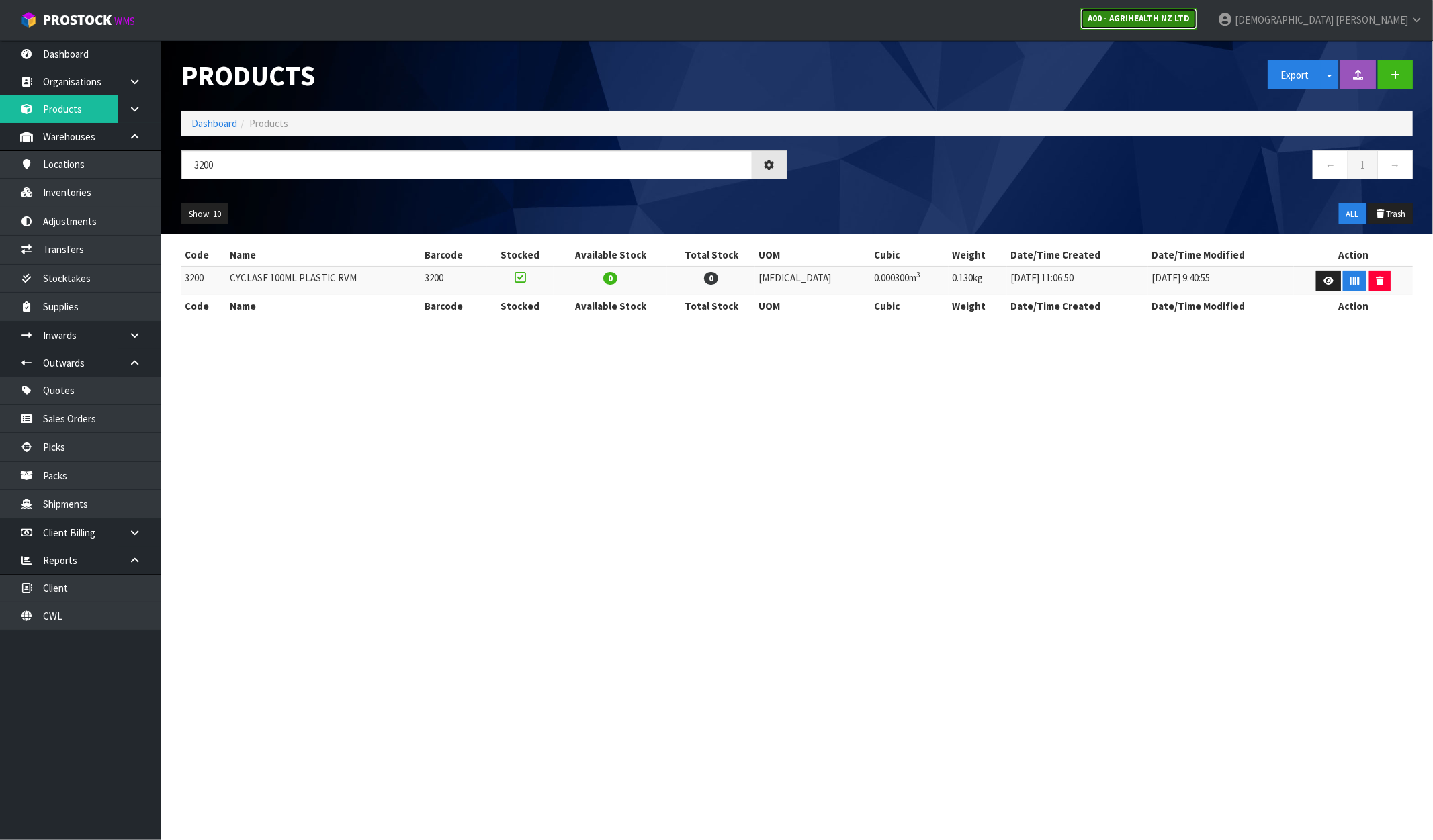
click at [1197, 23] on link "A00 - AGRIHEALTH NZ LTD" at bounding box center [1138, 19] width 117 height 21
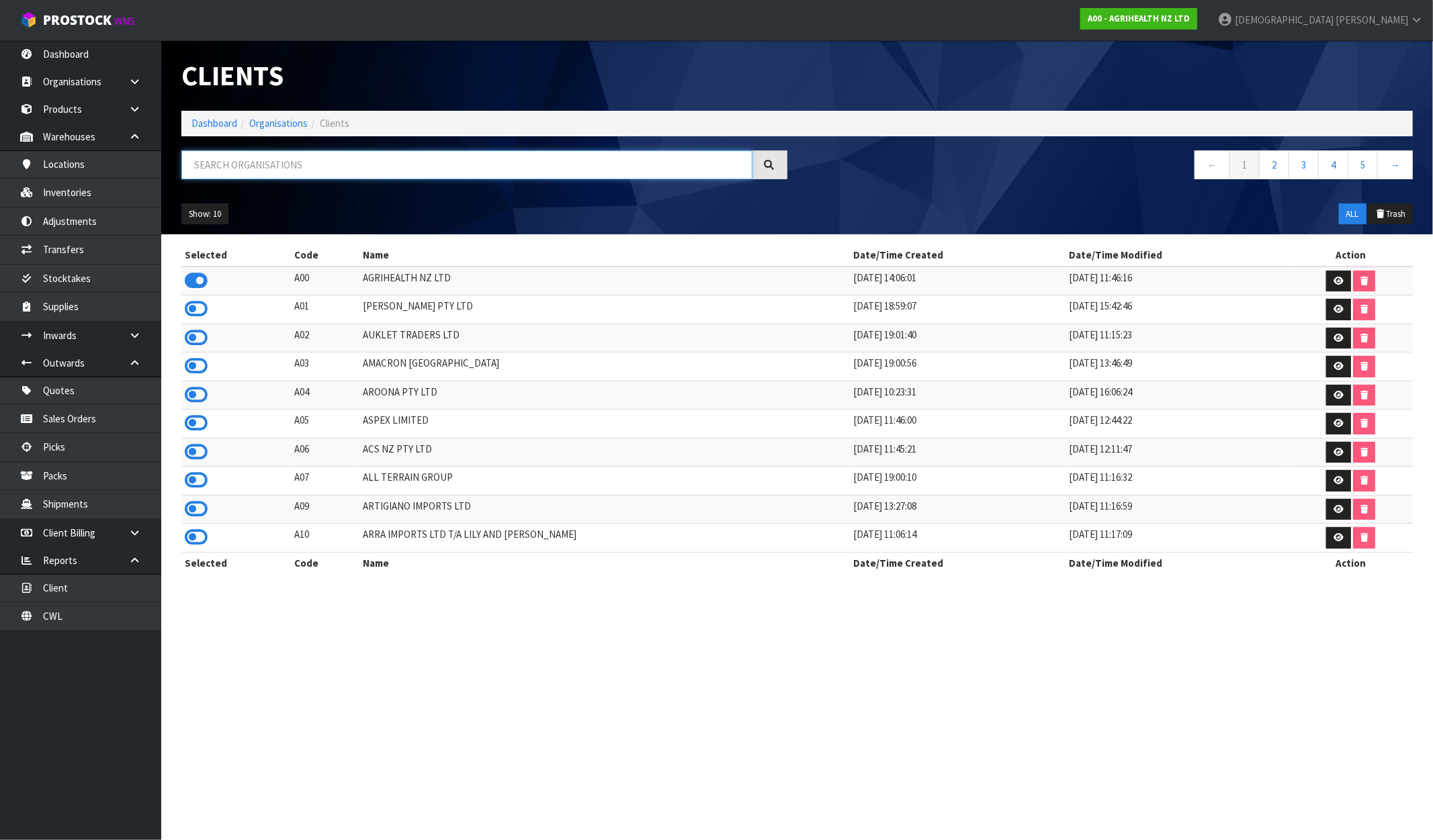
click at [243, 169] on input "text" at bounding box center [468, 165] width 571 height 29
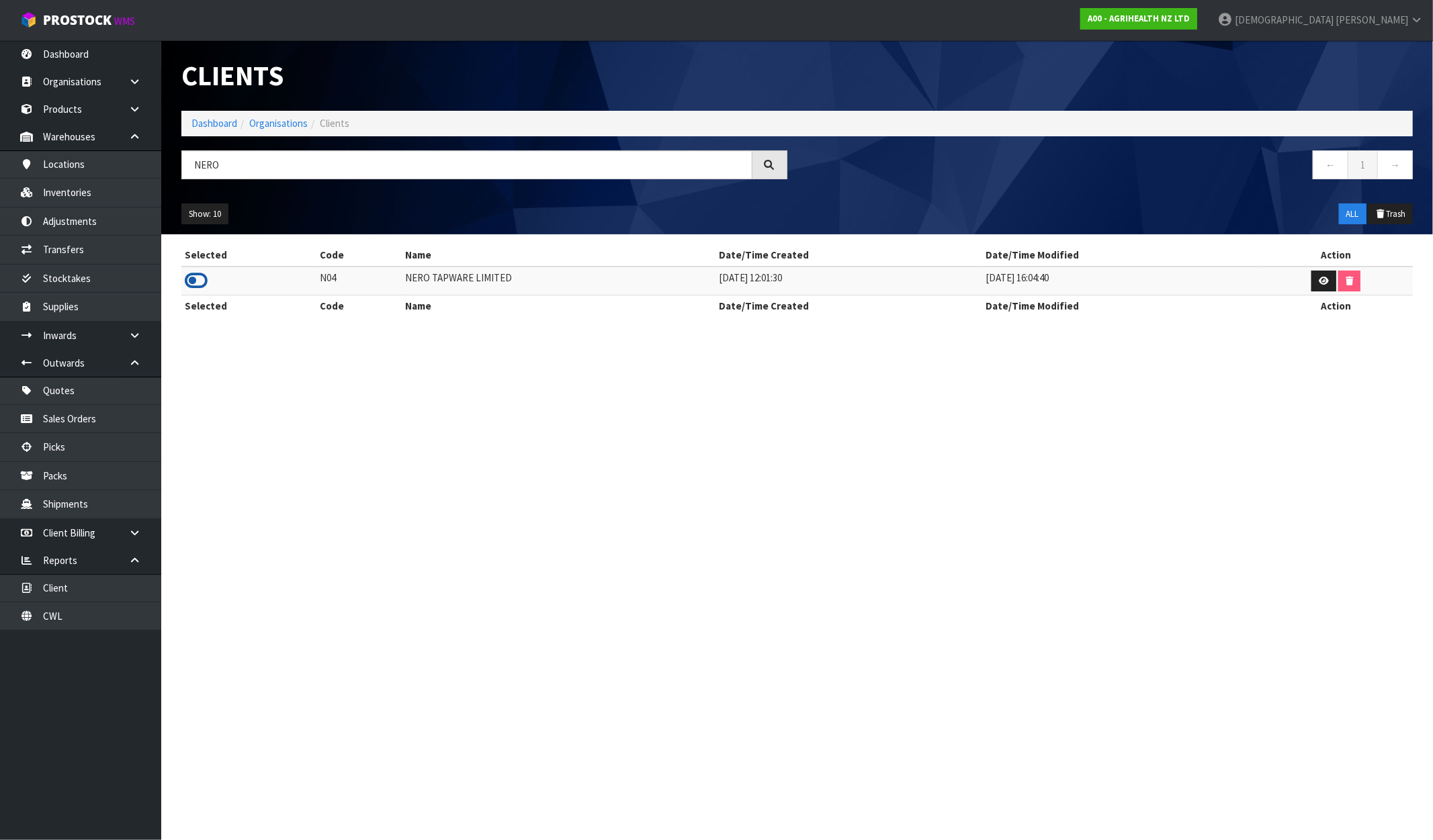
click at [203, 284] on icon at bounding box center [196, 280] width 23 height 21
click at [104, 58] on link "Dashboard" at bounding box center [81, 54] width 161 height 28
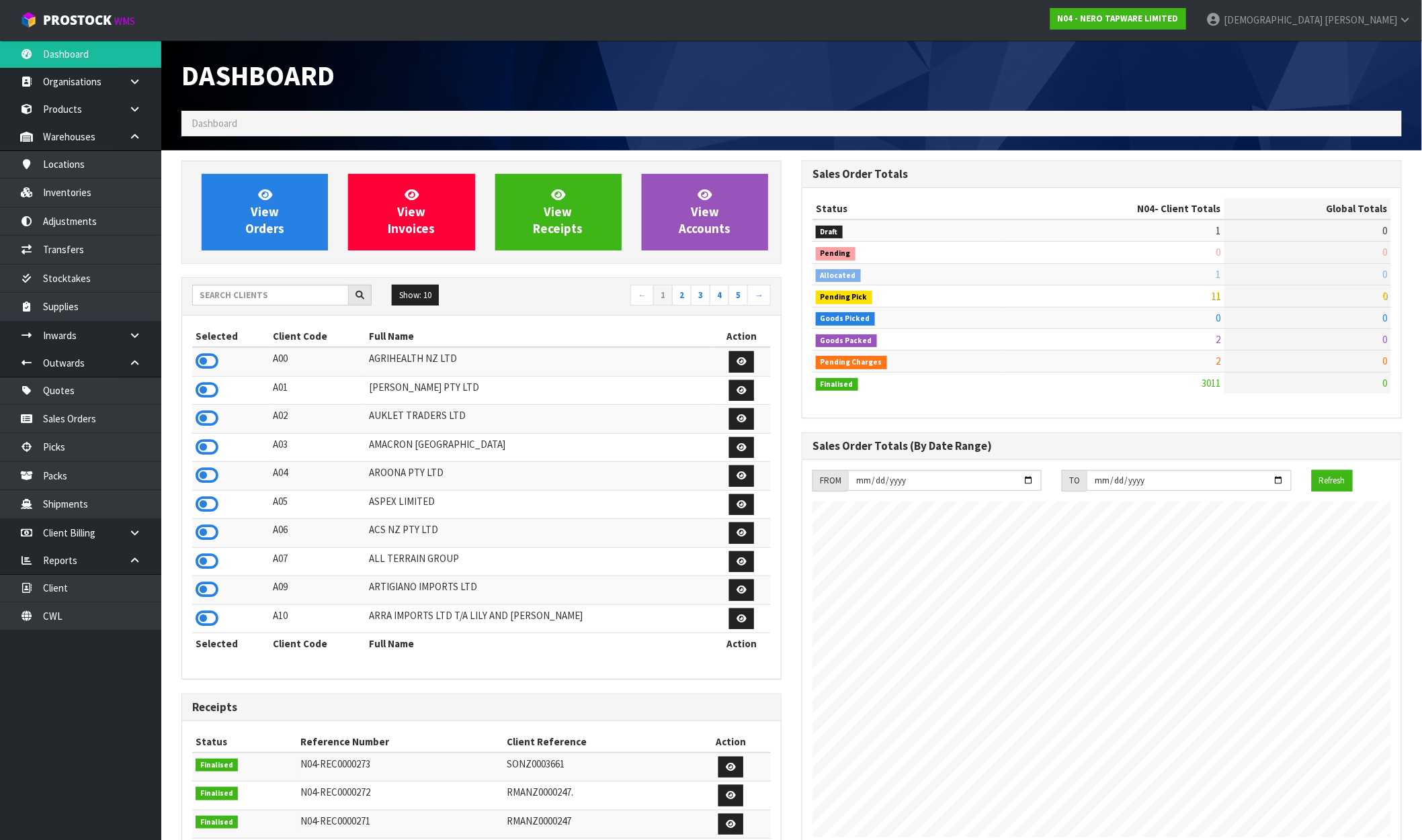
scroll to position [1017, 620]
click at [266, 158] on section "View Orders View Invoices View Receipts View Accounts Show: 10 5 10 25" at bounding box center [791, 684] width 1261 height 1067
click at [271, 196] on icon at bounding box center [265, 194] width 14 height 13
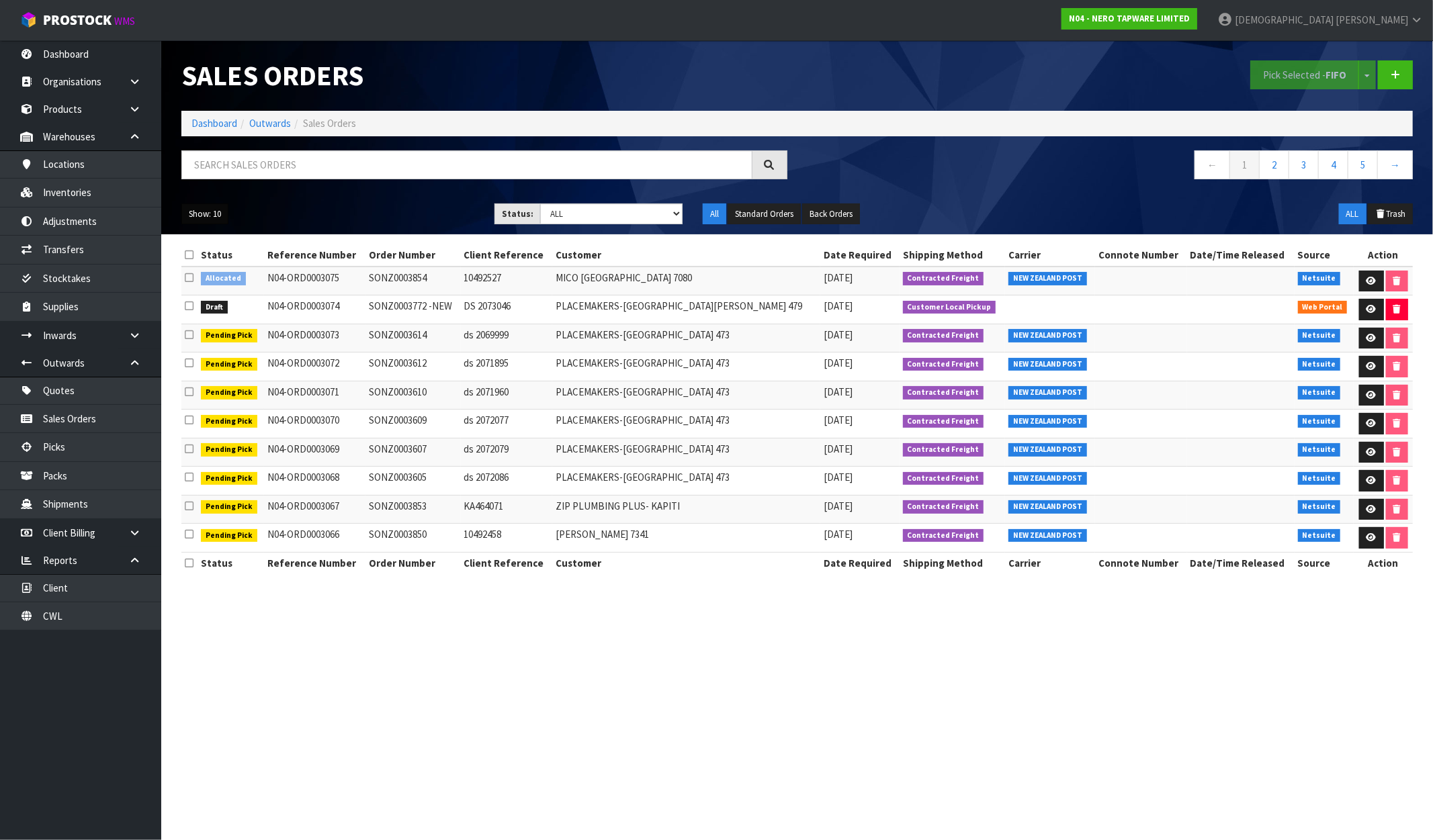
click at [205, 211] on button "Show: 10" at bounding box center [205, 214] width 47 height 21
click at [219, 270] on link "25" at bounding box center [235, 276] width 107 height 18
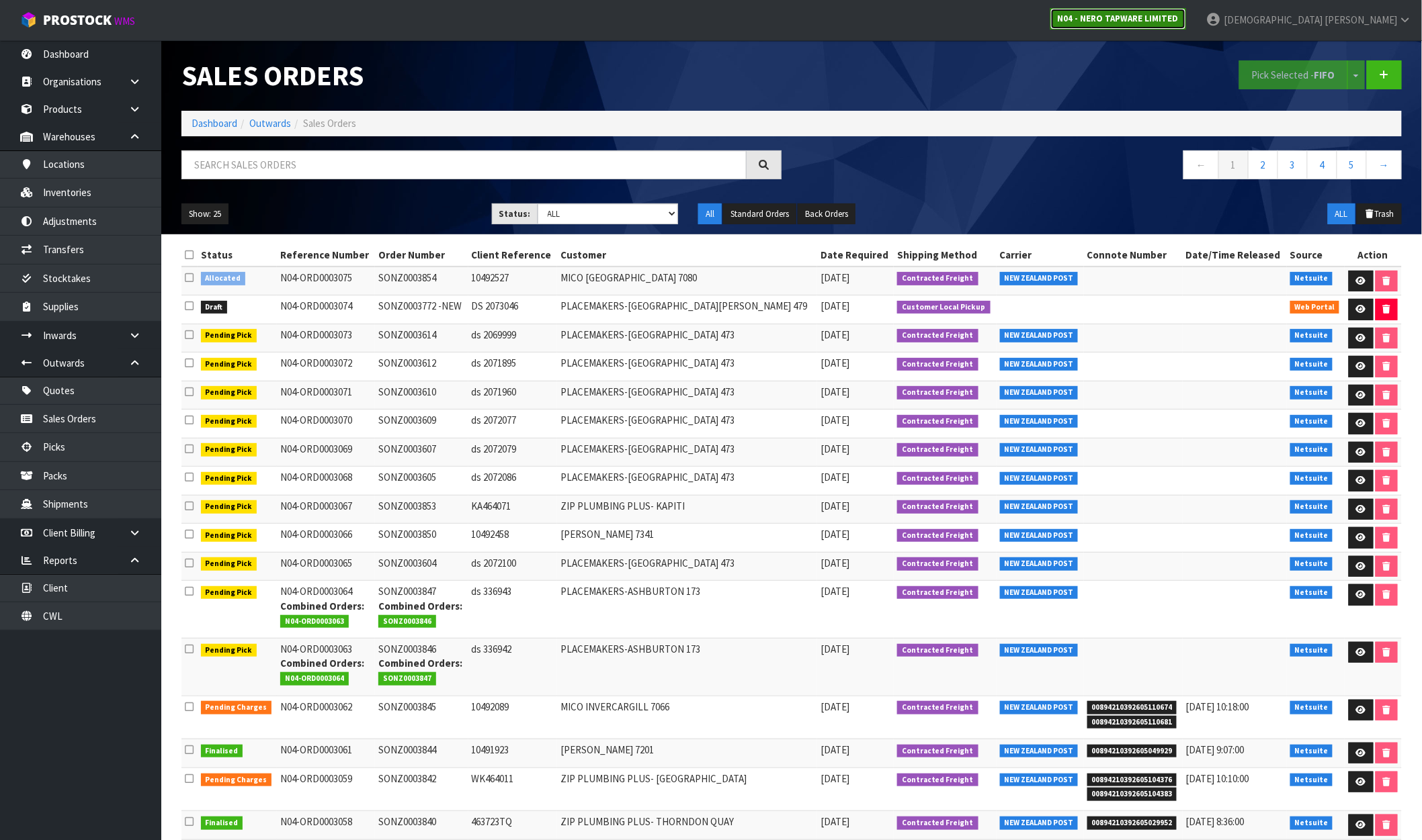
click at [1179, 16] on strong "N04 - NERO TAPWARE LIMITED" at bounding box center [1118, 18] width 121 height 12
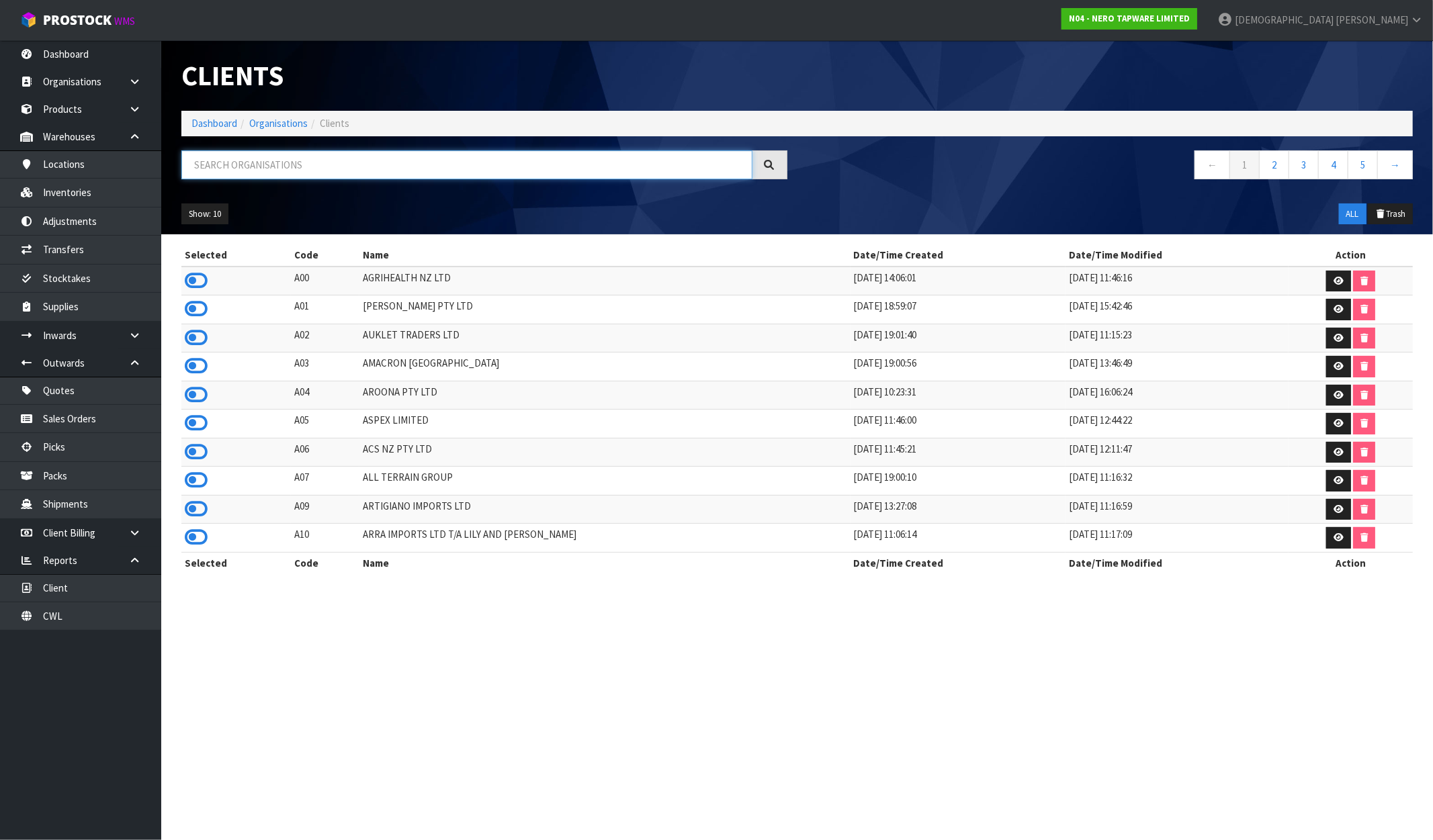
click at [268, 179] on input "text" at bounding box center [468, 165] width 571 height 29
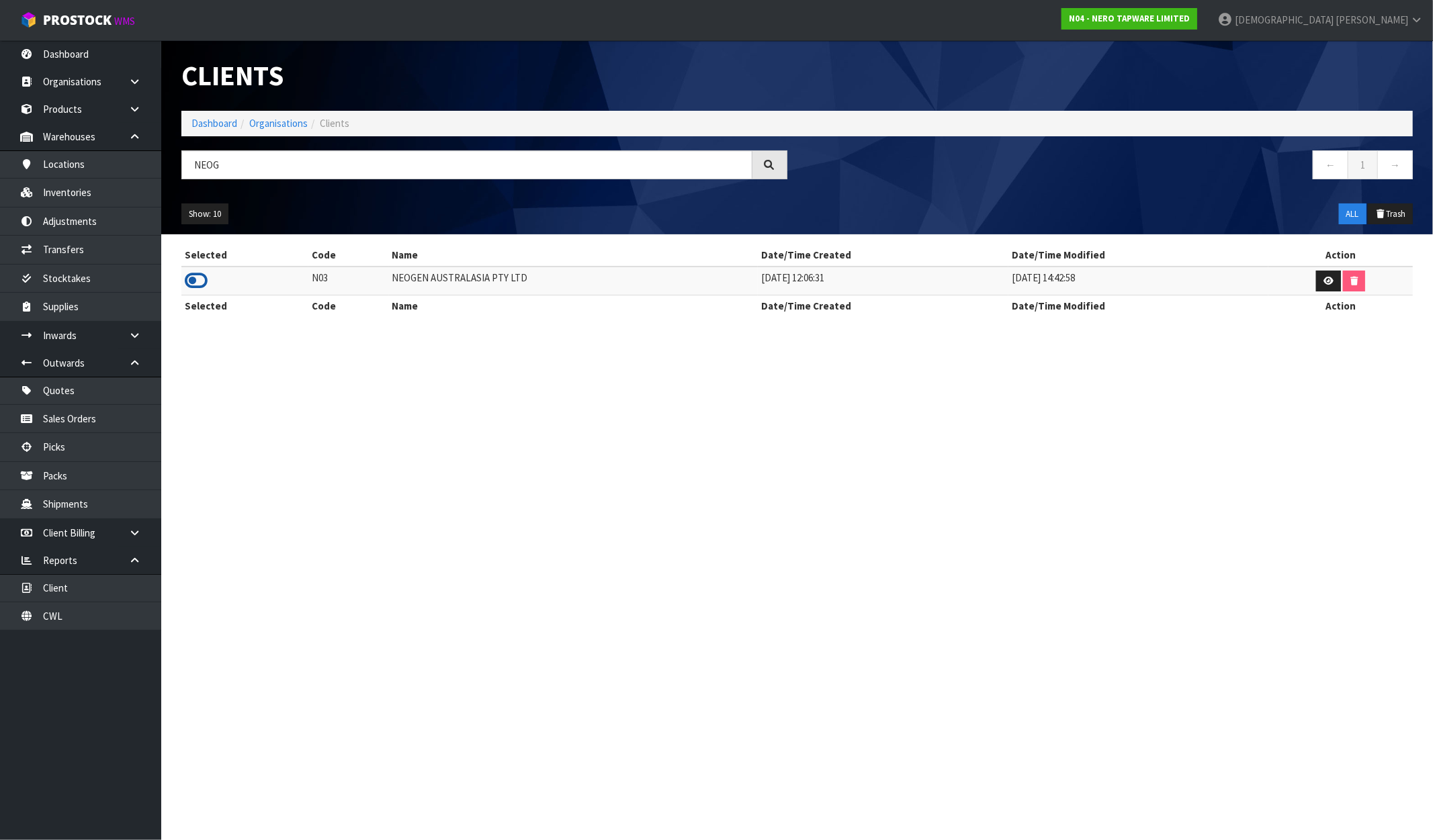
click at [186, 279] on icon at bounding box center [196, 280] width 23 height 21
click at [99, 55] on link "Dashboard" at bounding box center [81, 54] width 161 height 28
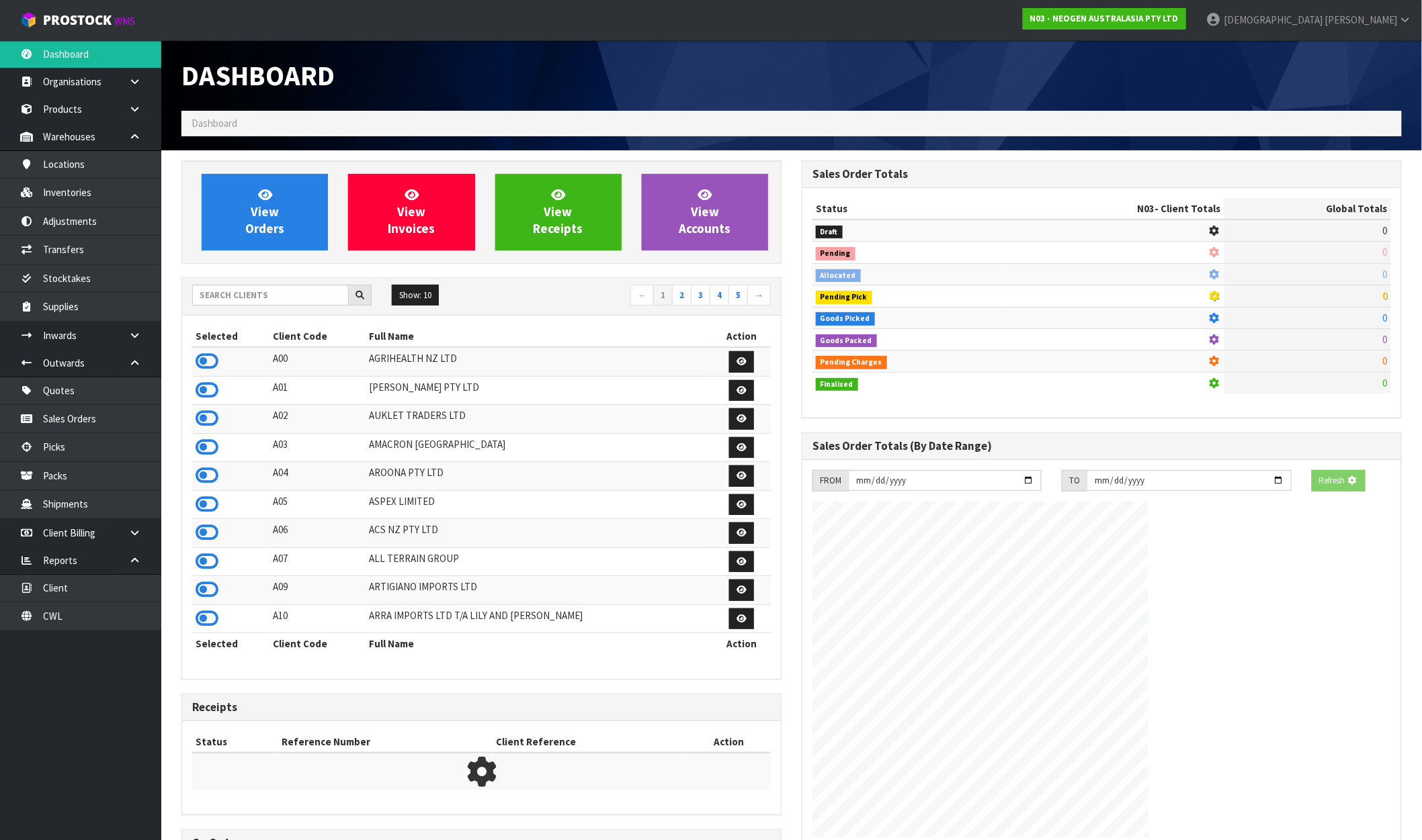
click at [252, 139] on div "Dashboard Dashboard" at bounding box center [791, 95] width 1241 height 110
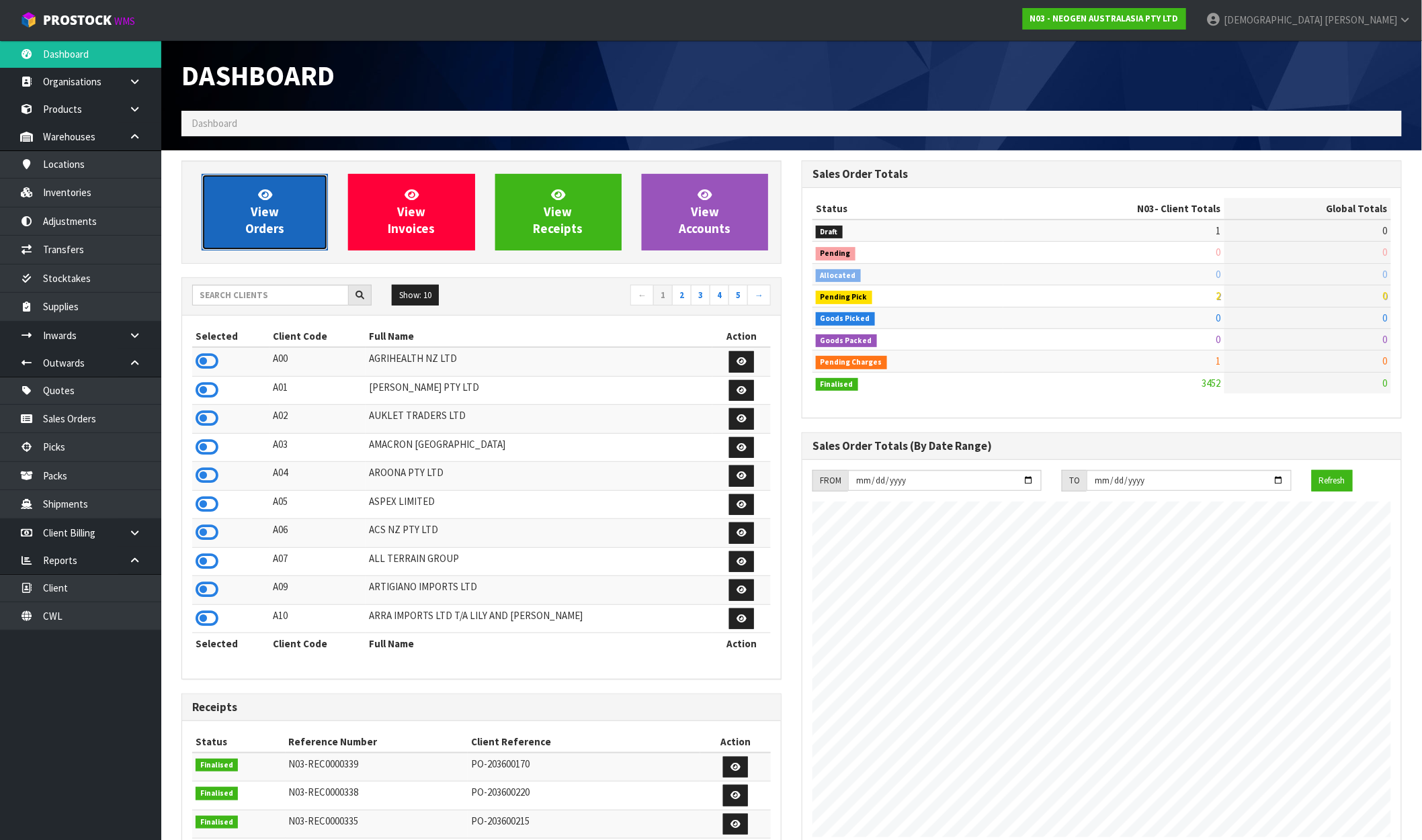
scroll to position [1017, 620]
click at [268, 203] on span "View Orders" at bounding box center [265, 212] width 39 height 50
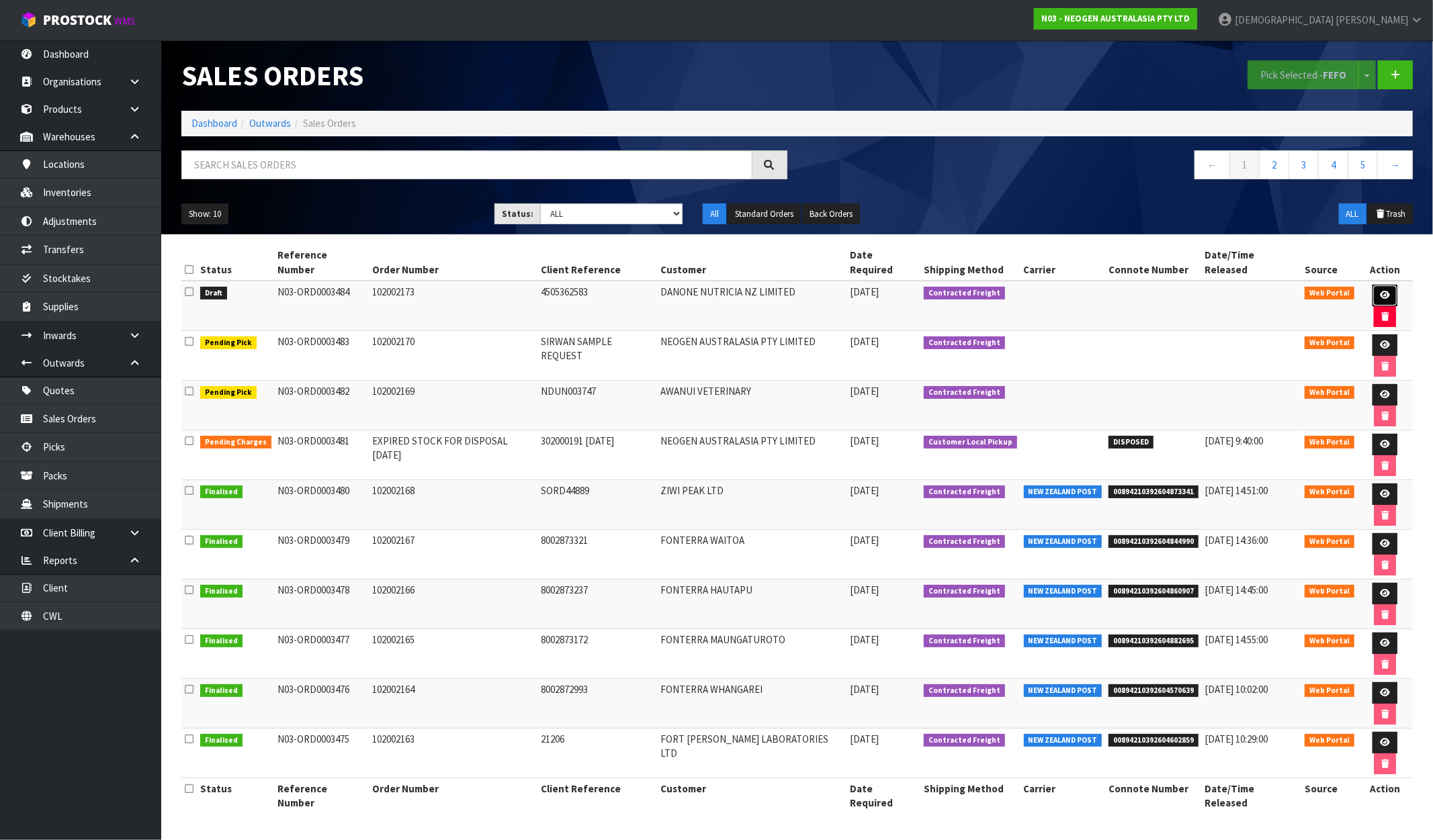
click at [1378, 285] on link at bounding box center [1385, 296] width 25 height 21
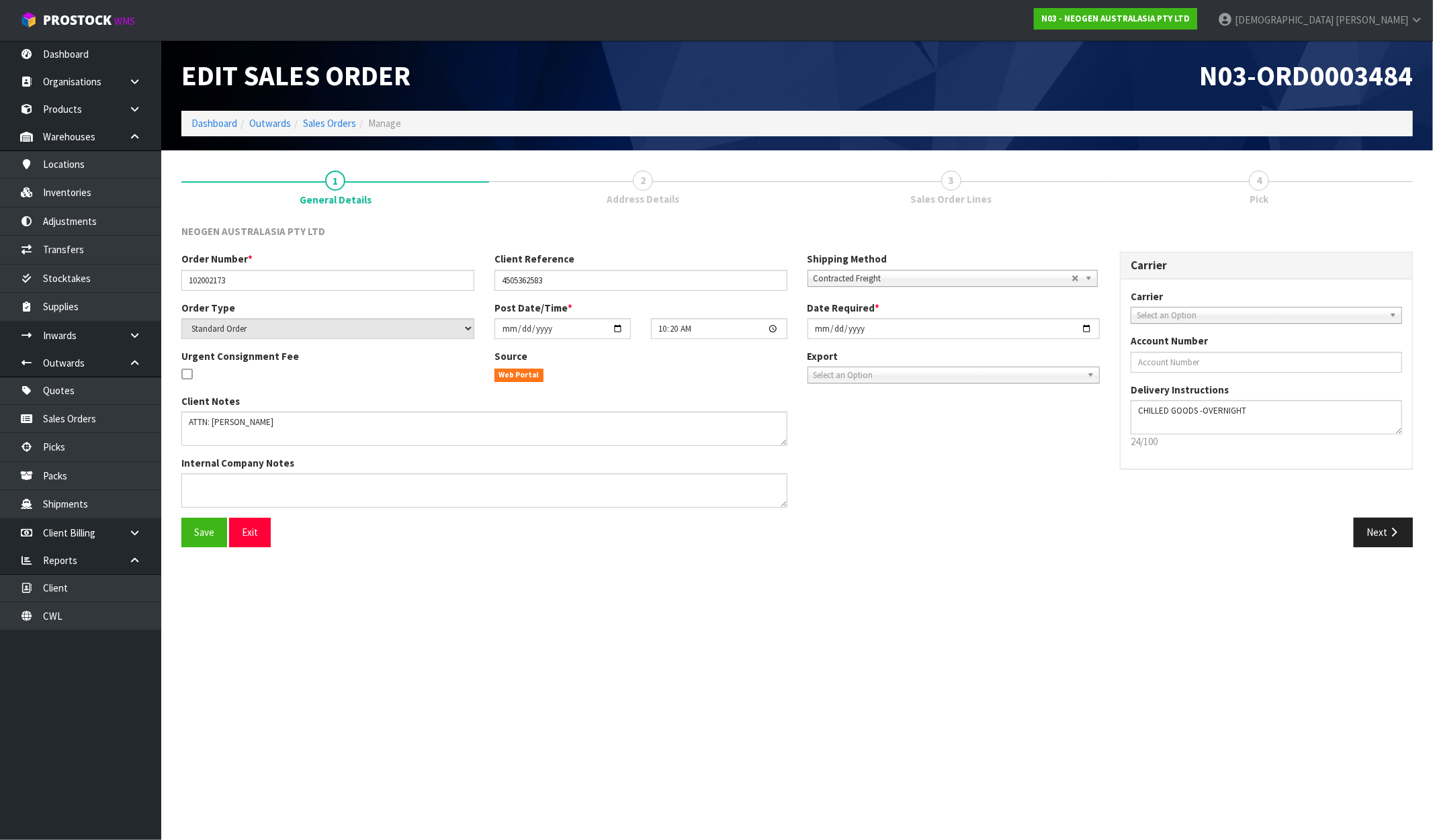
click at [679, 193] on link "2 Address Details" at bounding box center [643, 186] width 308 height 53
click at [1386, 540] on button "Next" at bounding box center [1383, 532] width 59 height 29
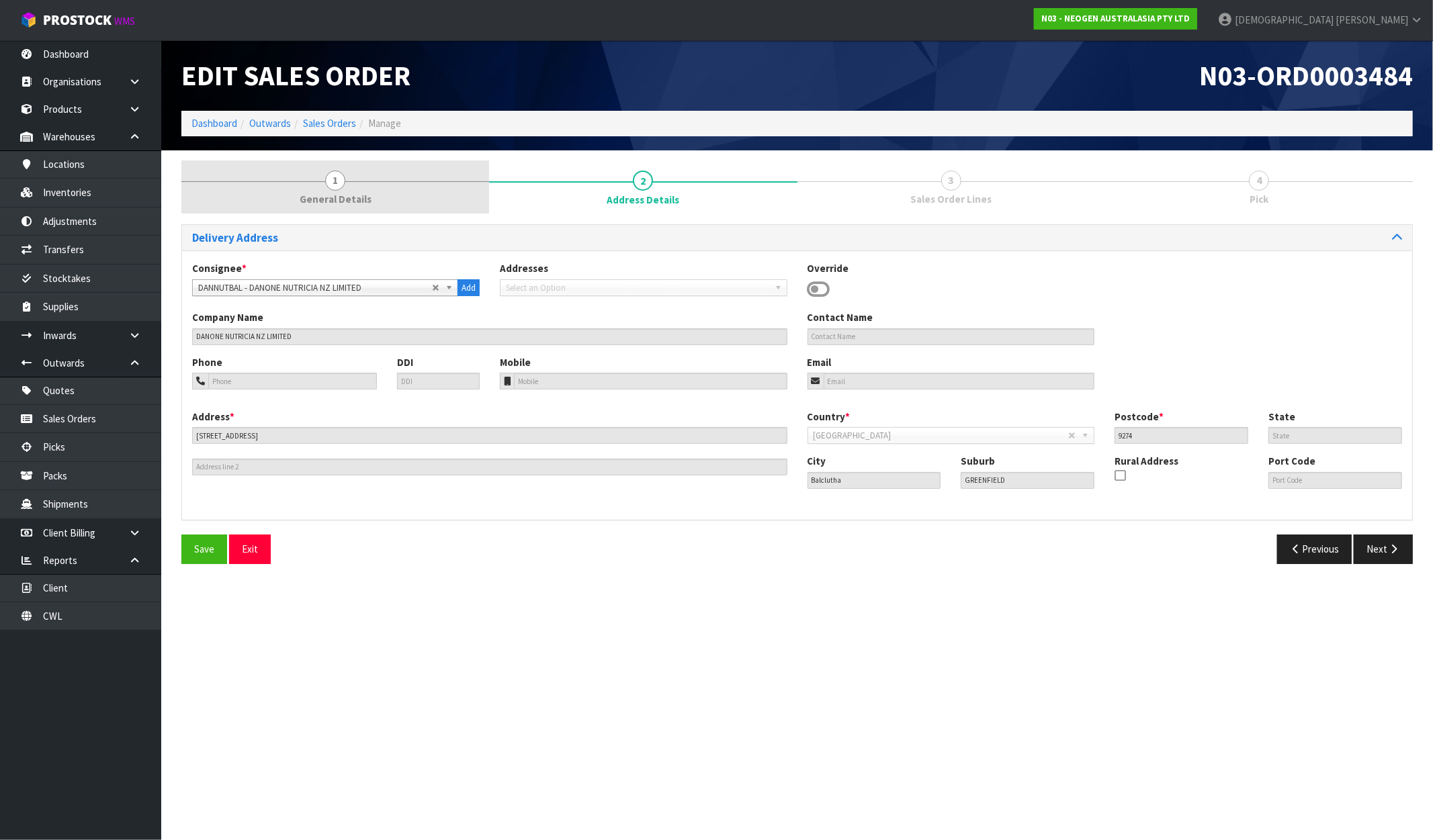
click at [310, 193] on span "General Details" at bounding box center [336, 200] width 72 height 14
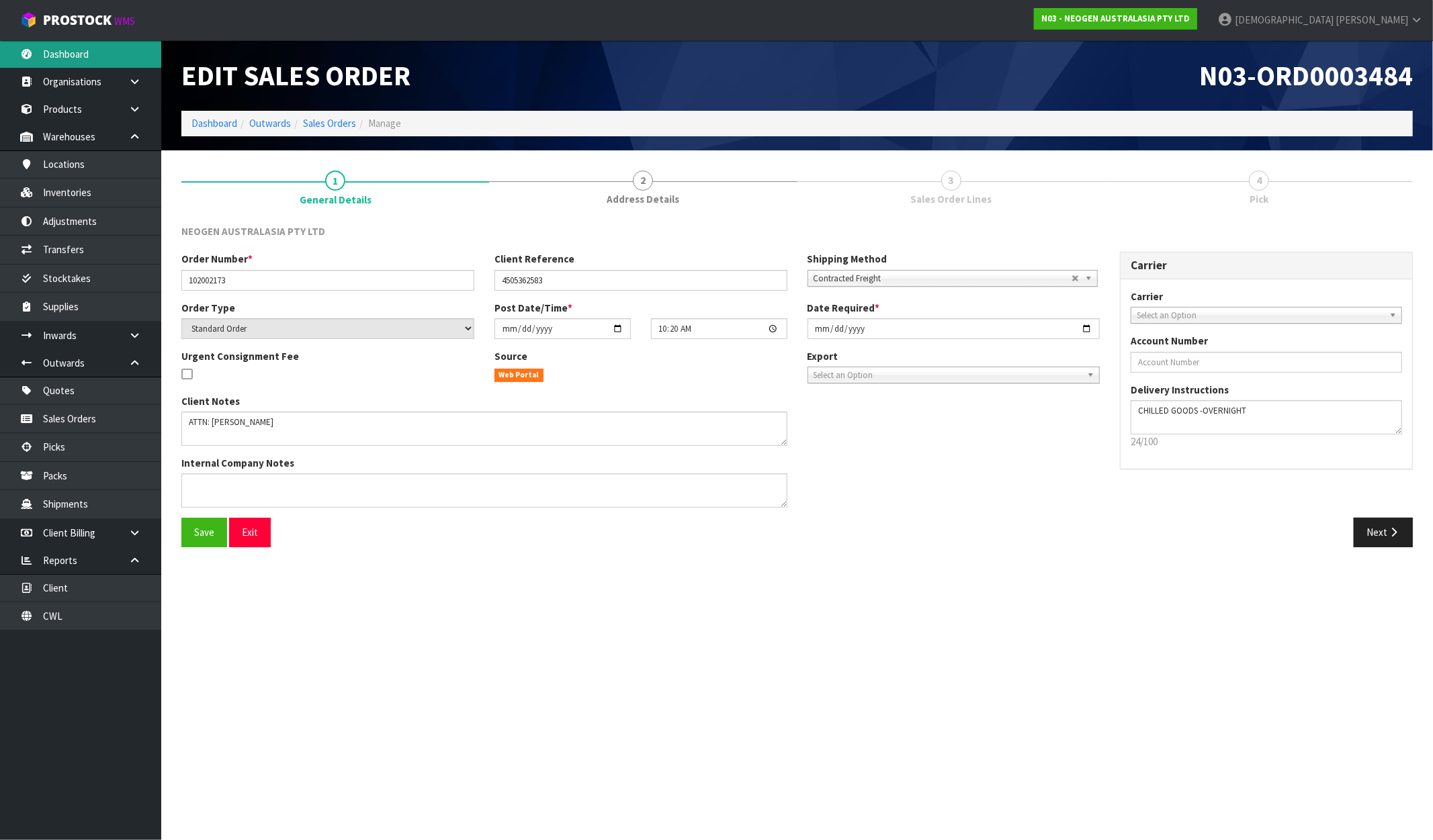
click at [95, 55] on link "Dashboard" at bounding box center [81, 54] width 161 height 28
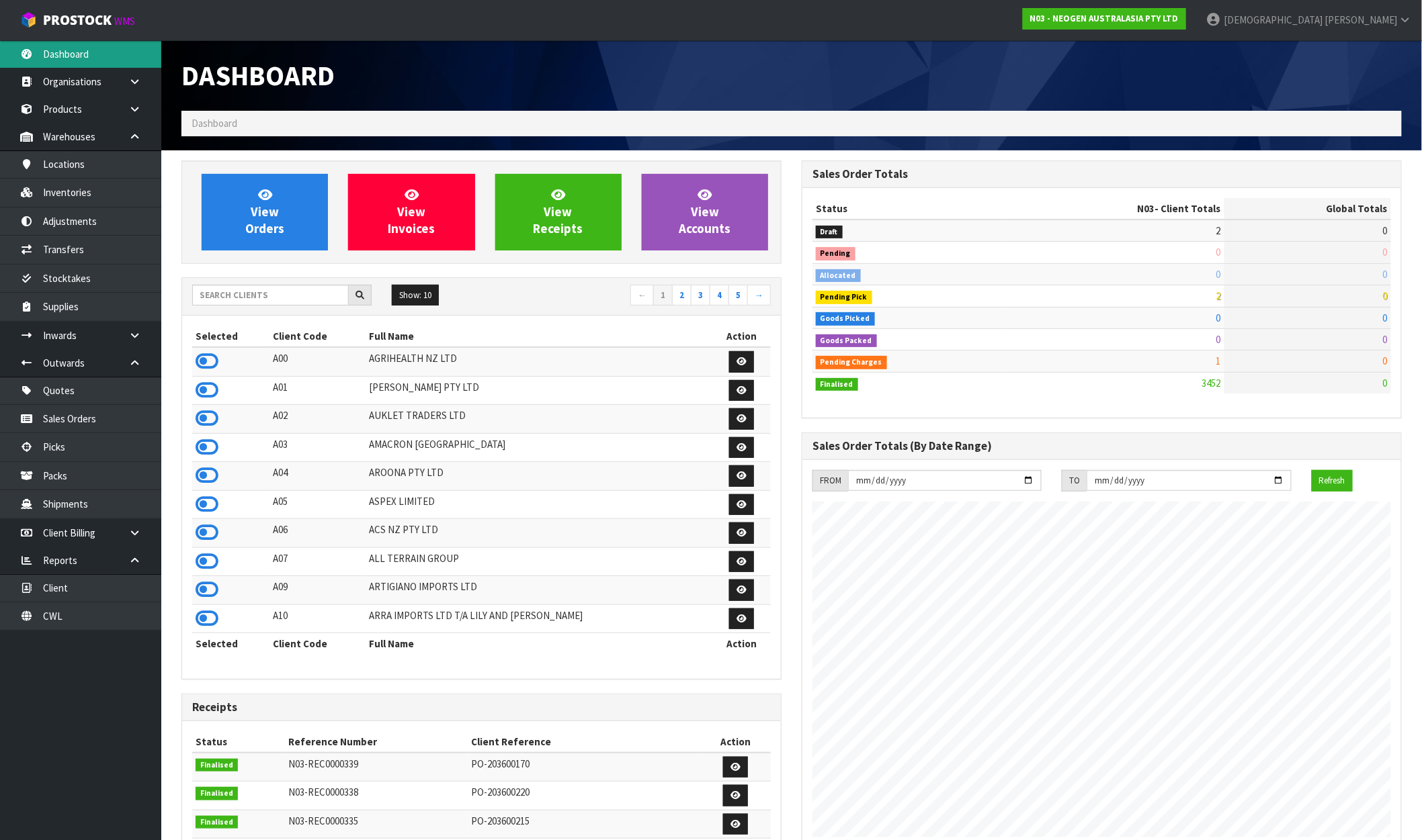
scroll to position [1017, 620]
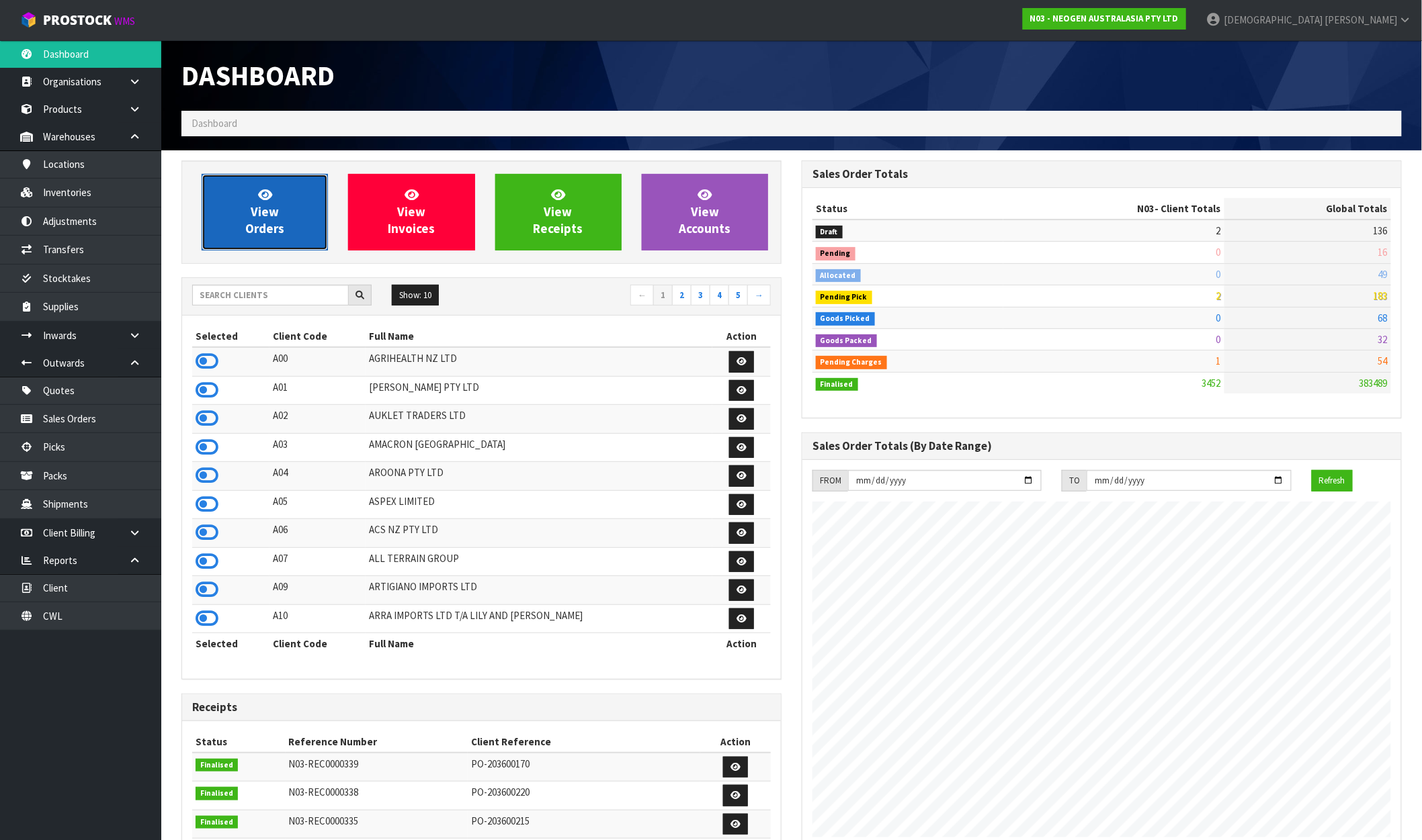
click at [286, 213] on link "View Orders" at bounding box center [264, 212] width 126 height 77
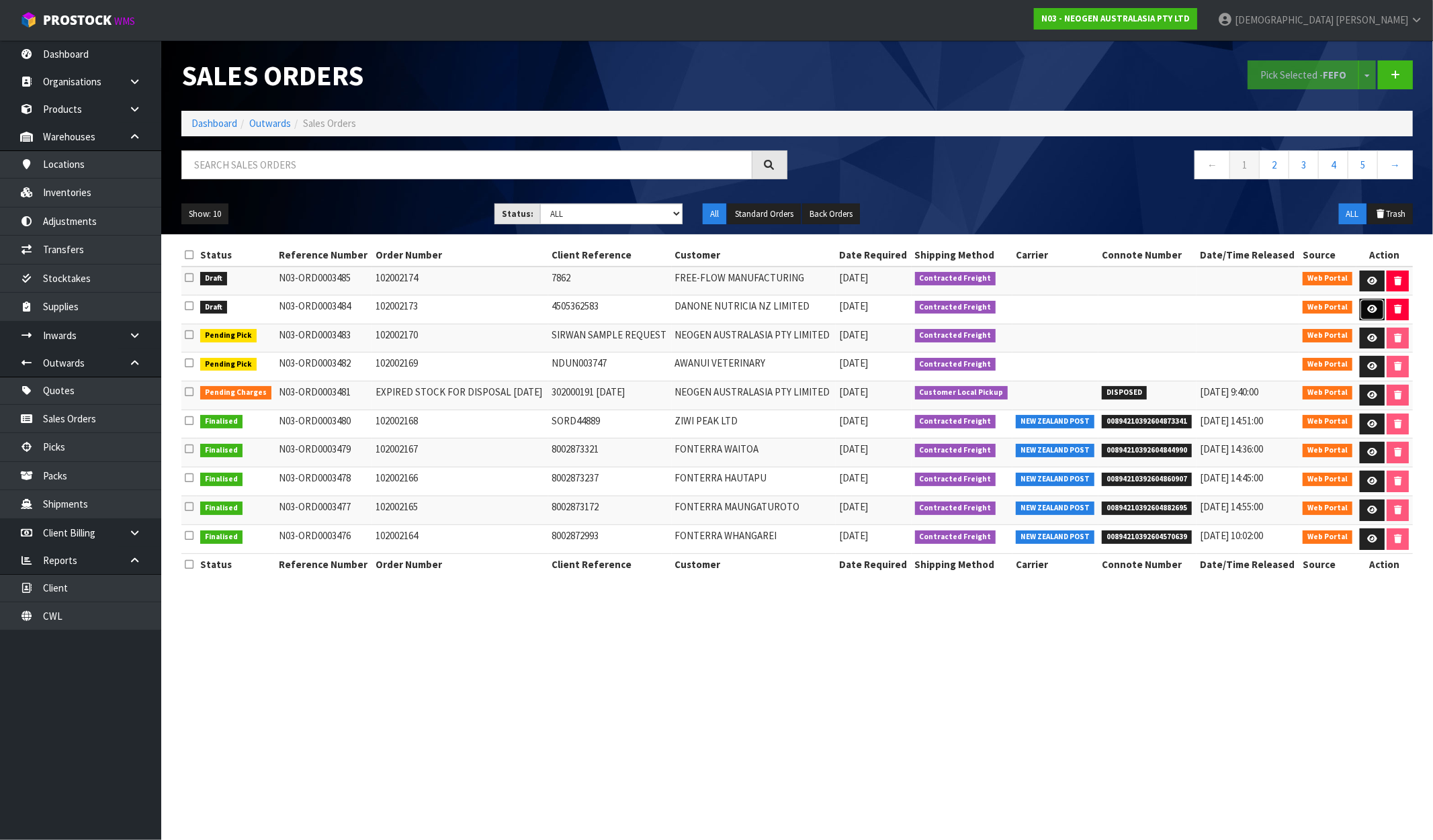
click at [1375, 309] on icon at bounding box center [1371, 310] width 10 height 9
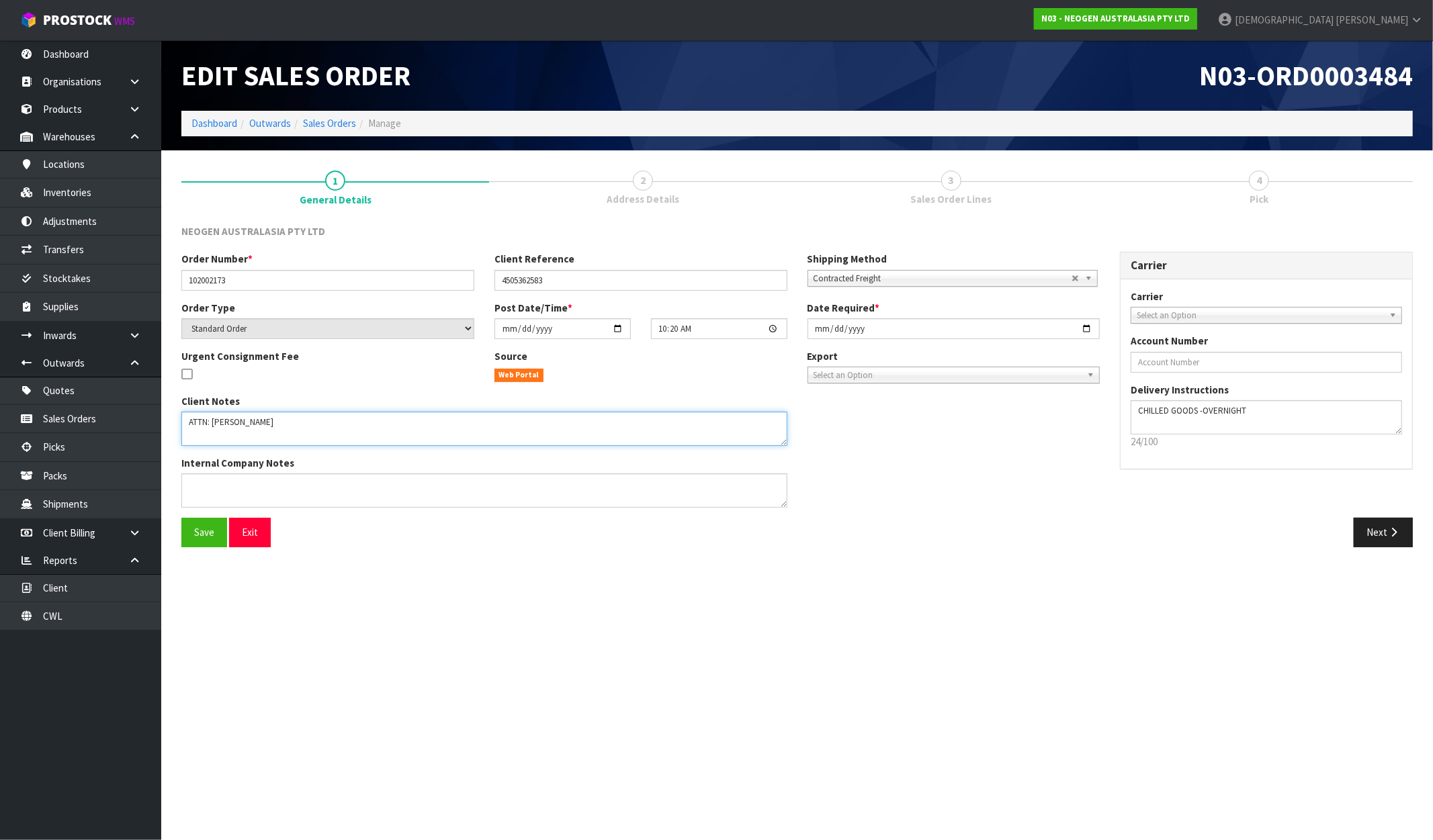
drag, startPoint x: 279, startPoint y: 424, endPoint x: 162, endPoint y: 421, distance: 117.0
click at [163, 421] on section "1 General Details 2 Address Details 3 Sales Order Lines 4 Pick NEOGEN AUSTRALAS…" at bounding box center [797, 359] width 1272 height 417
click at [1400, 541] on button "Next" at bounding box center [1383, 532] width 59 height 29
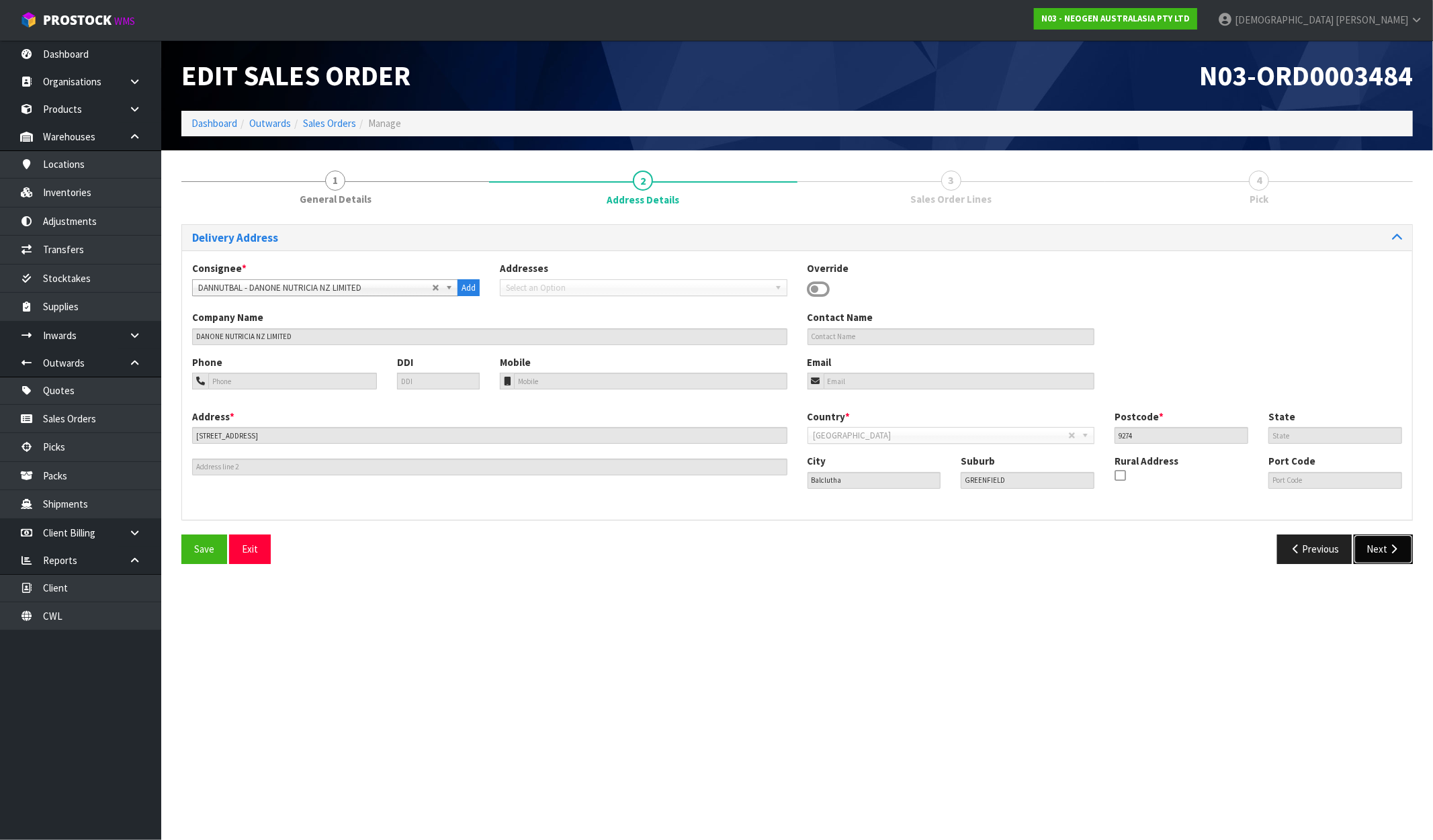
click at [1385, 555] on button "Next" at bounding box center [1383, 549] width 59 height 29
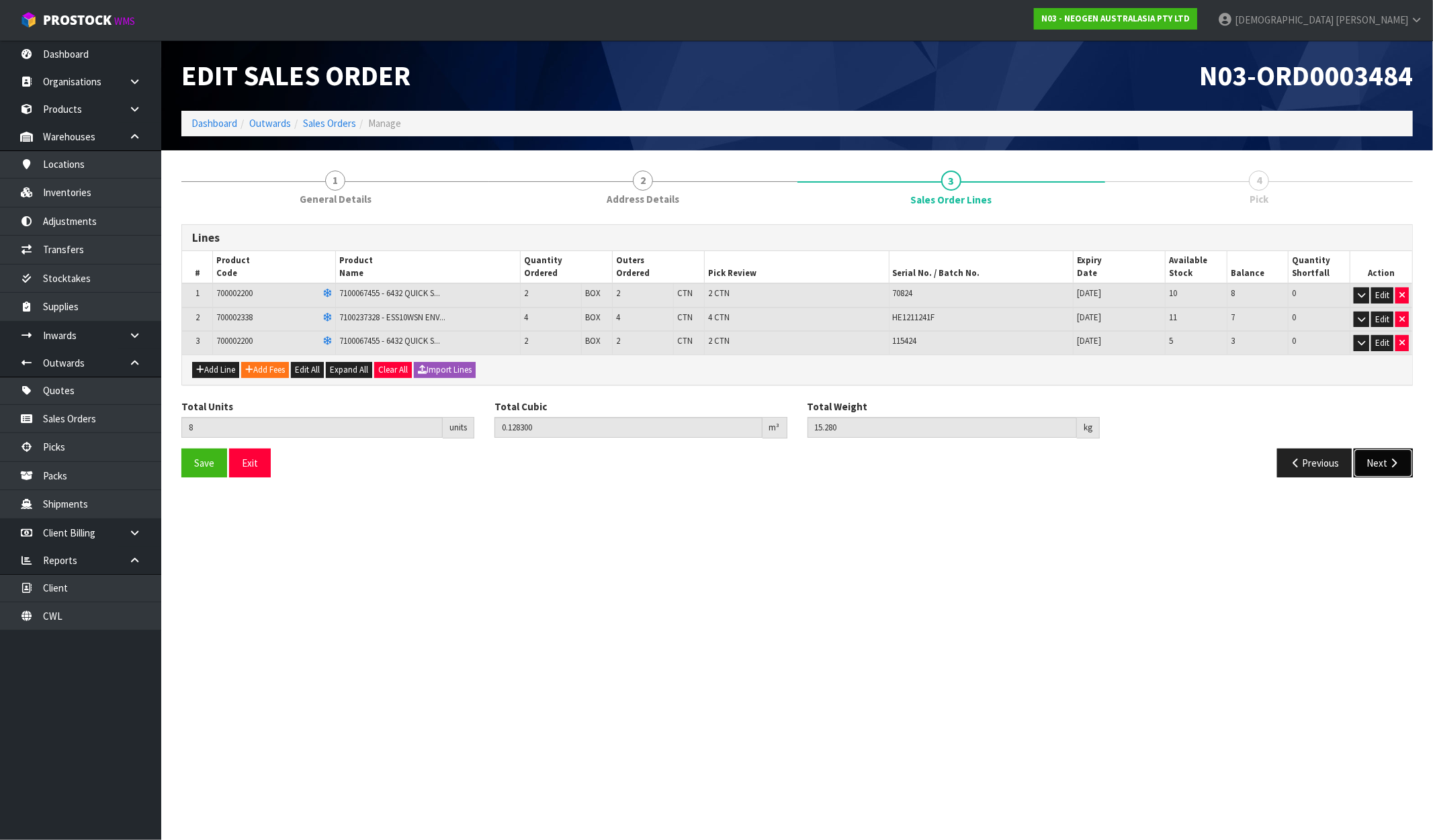
click at [1394, 461] on icon "button" at bounding box center [1394, 463] width 13 height 10
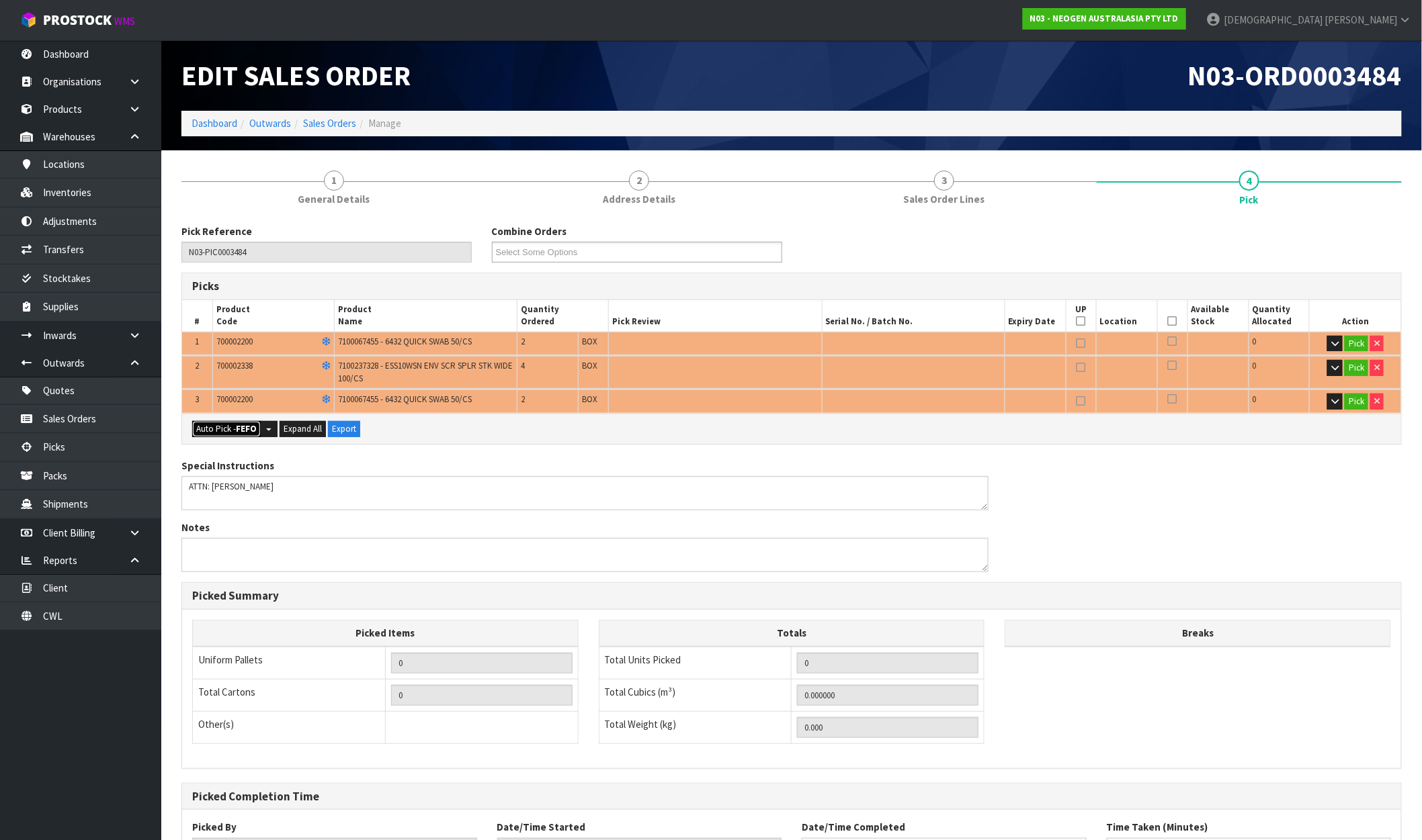
click at [251, 429] on strong "FEFO" at bounding box center [246, 429] width 21 height 12
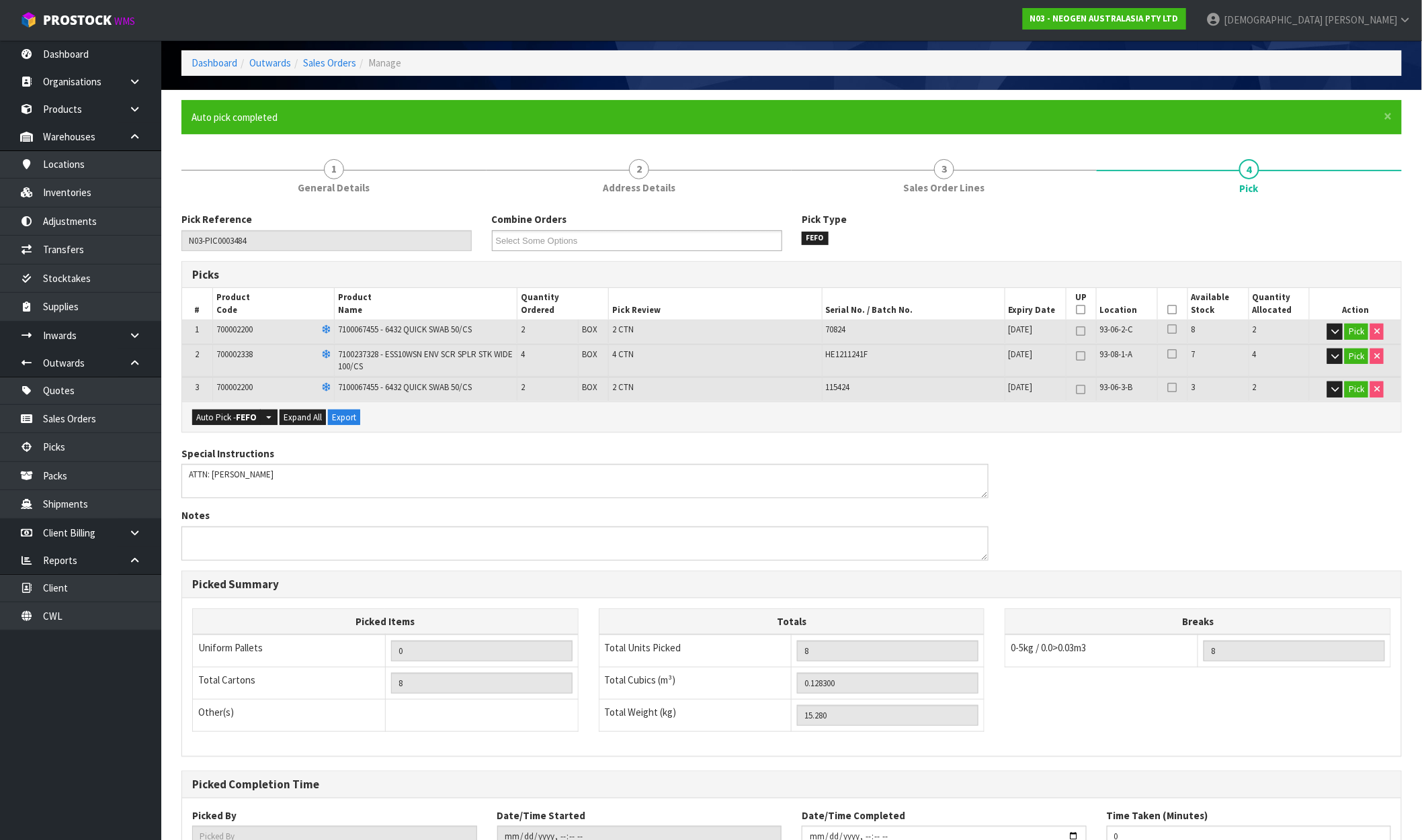
scroll to position [160, 0]
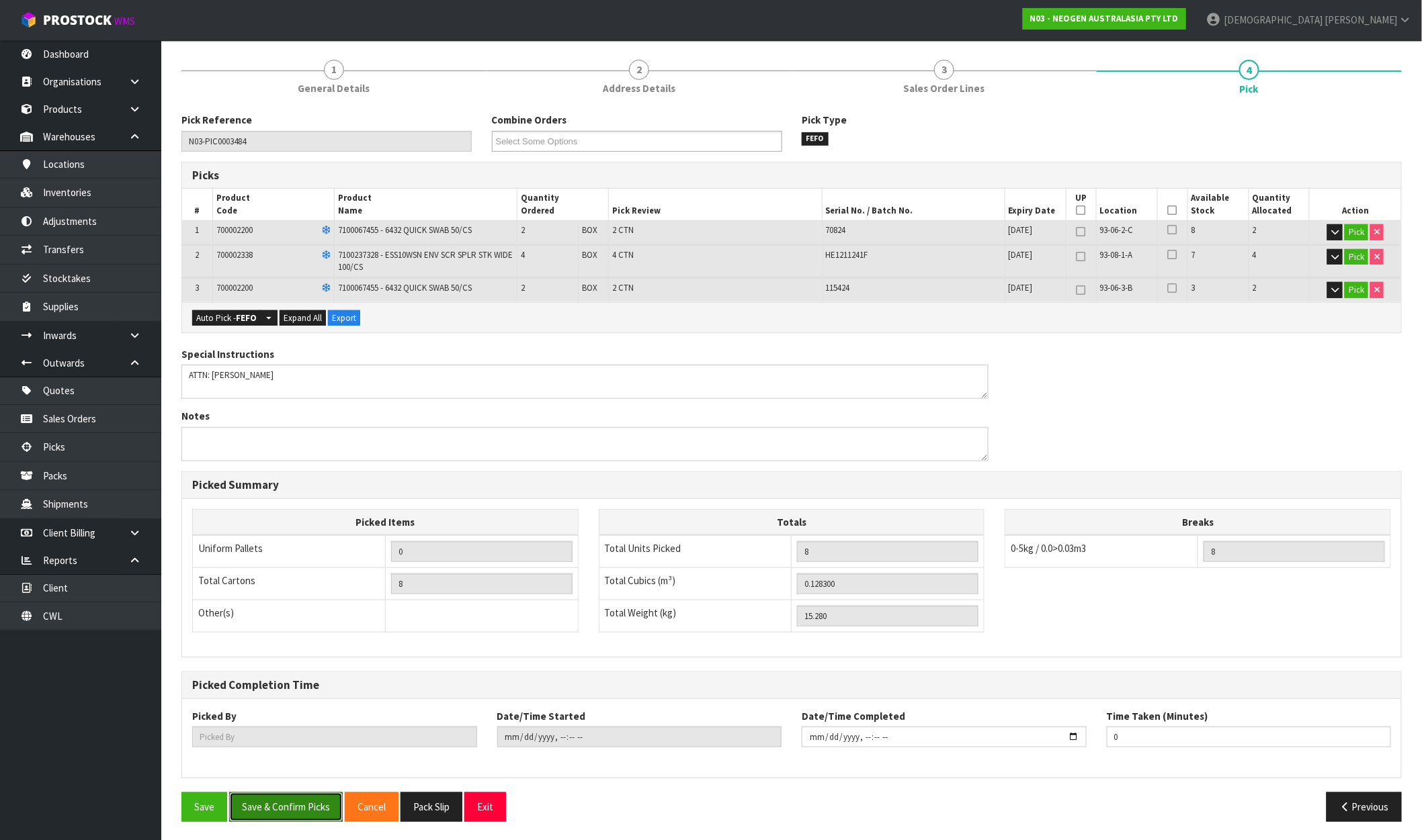
click at [288, 801] on button "Save & Confirm Picks" at bounding box center [286, 807] width 114 height 29
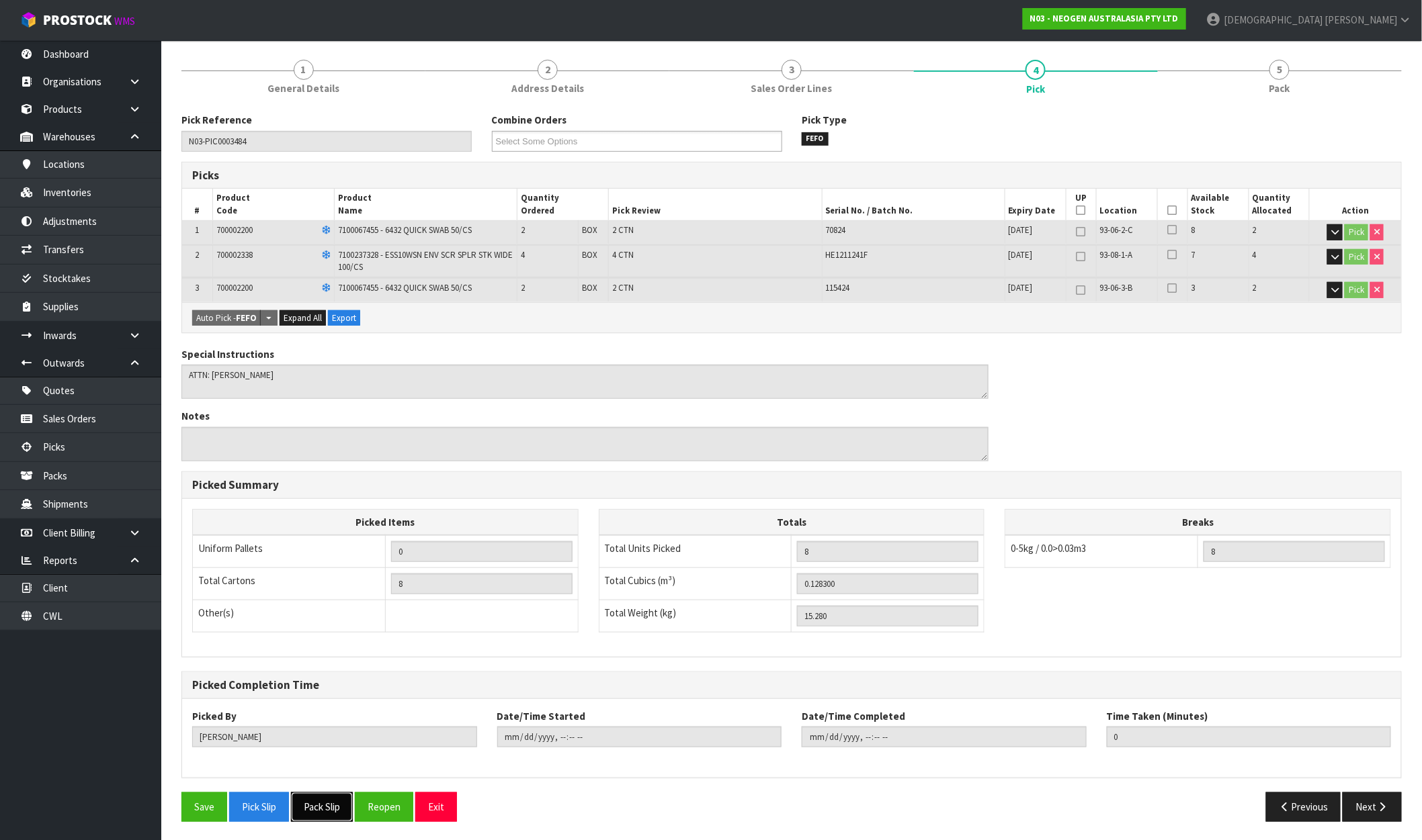
click at [335, 802] on button "Pack Slip" at bounding box center [322, 807] width 62 height 29
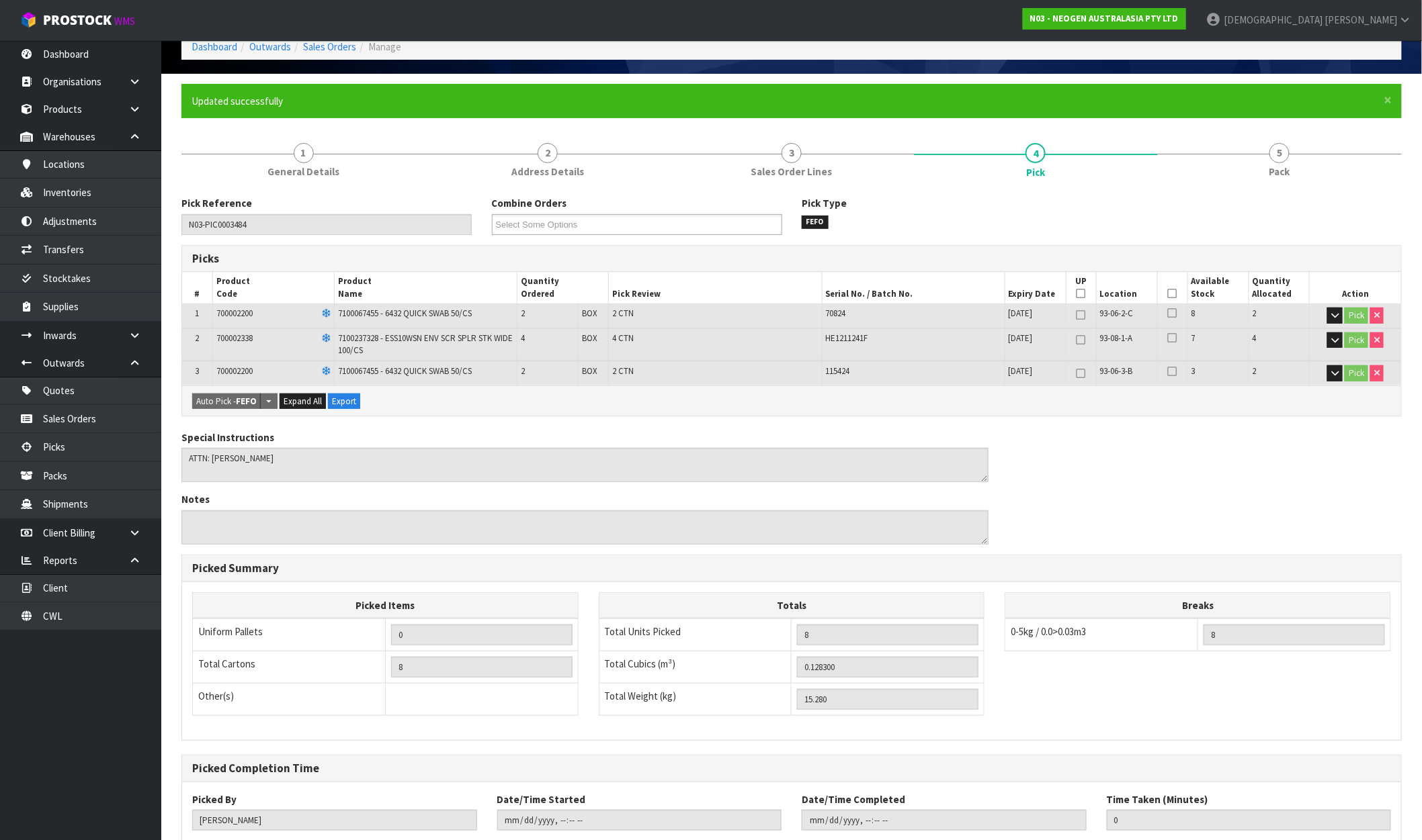
scroll to position [0, 0]
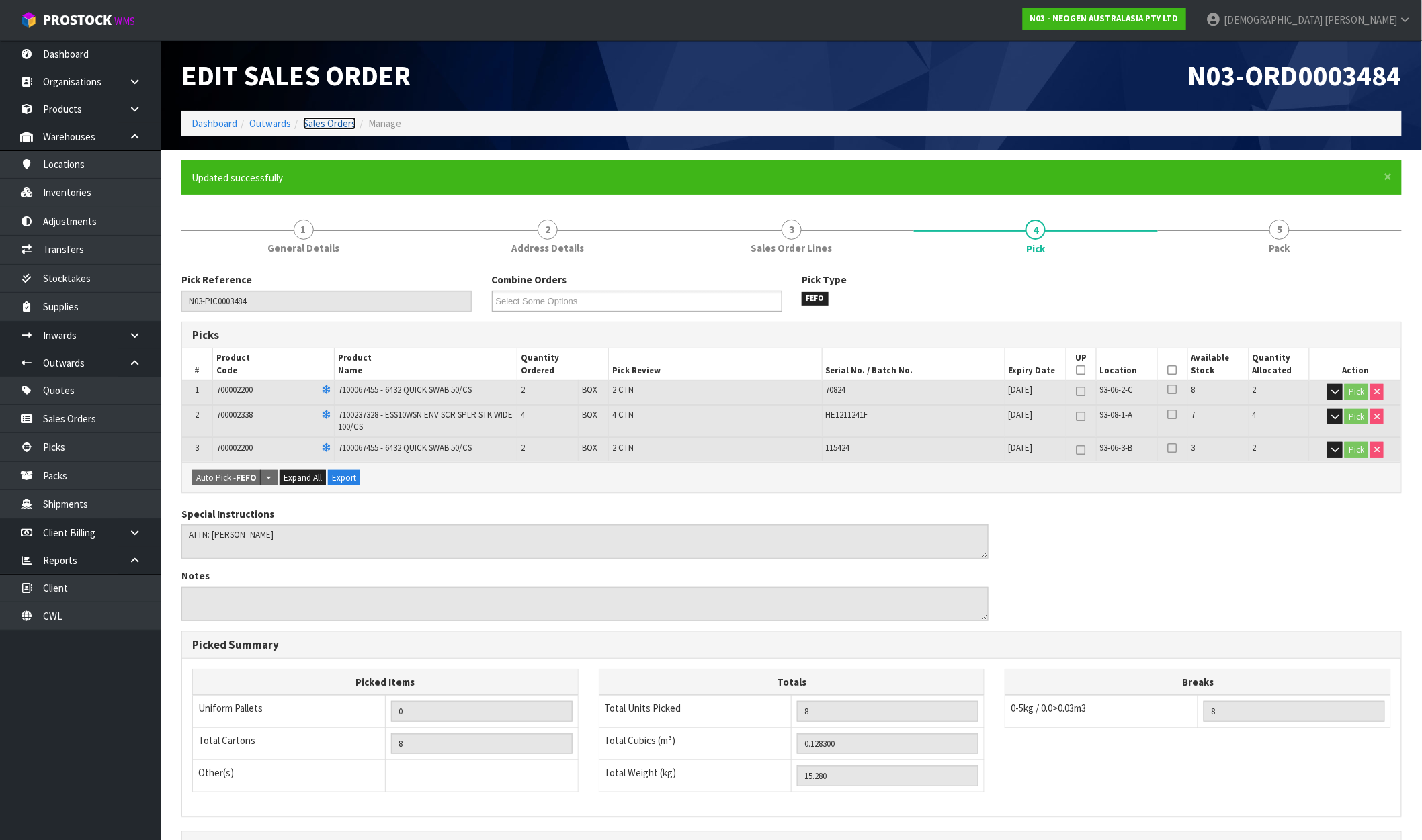
click at [330, 121] on link "Sales Orders" at bounding box center [329, 124] width 53 height 13
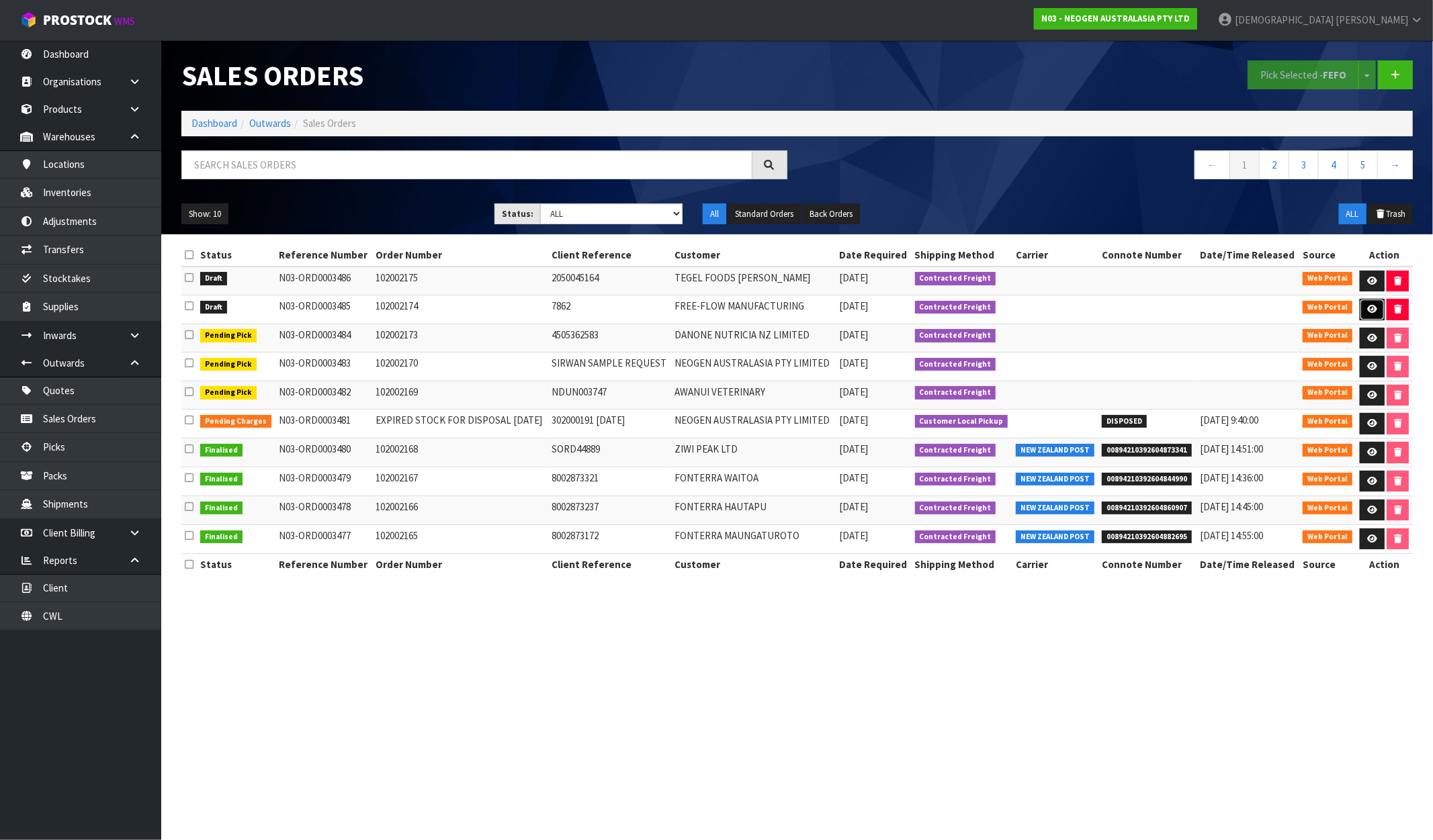
click at [1376, 305] on icon at bounding box center [1371, 310] width 10 height 9
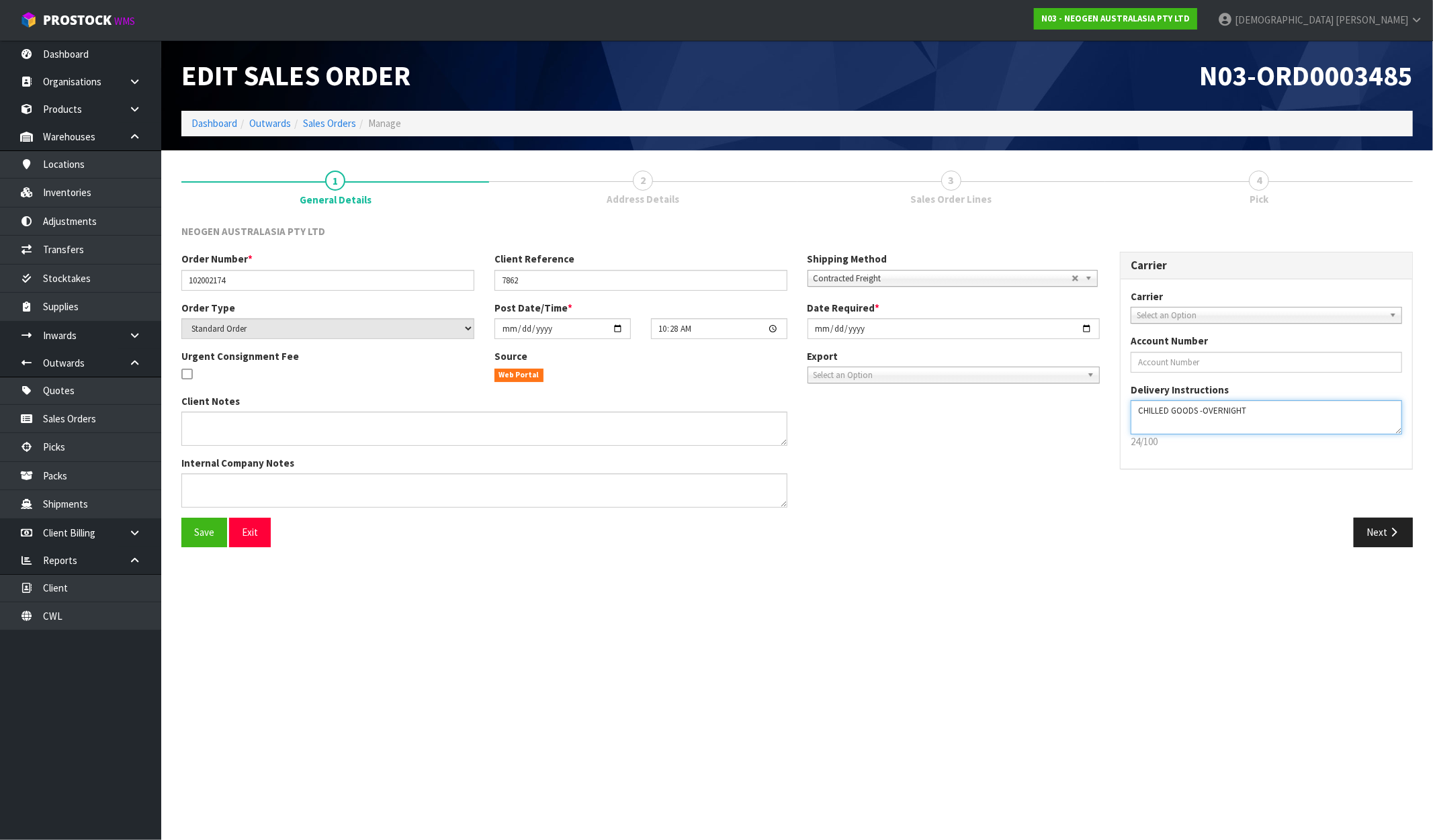
drag, startPoint x: 1263, startPoint y: 410, endPoint x: 1049, endPoint y: 422, distance: 214.3
click at [1049, 422] on div "Order Number * 102002174 Client Reference 7862 Shipping Method Client Local Pic…" at bounding box center [796, 384] width 1251 height 266
click at [1380, 527] on button "Next" at bounding box center [1383, 532] width 59 height 29
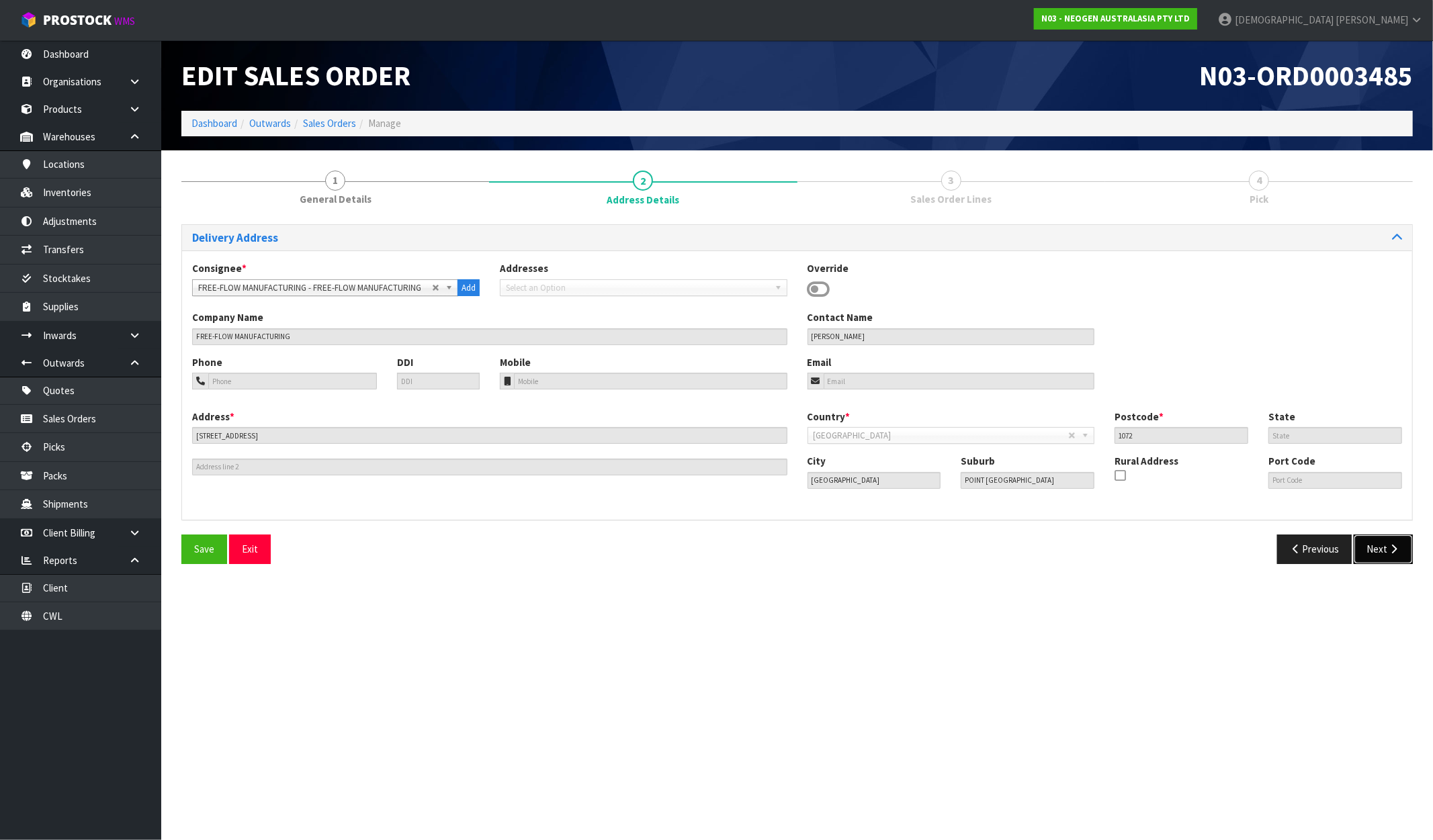
click at [1360, 550] on button "Next" at bounding box center [1383, 549] width 59 height 29
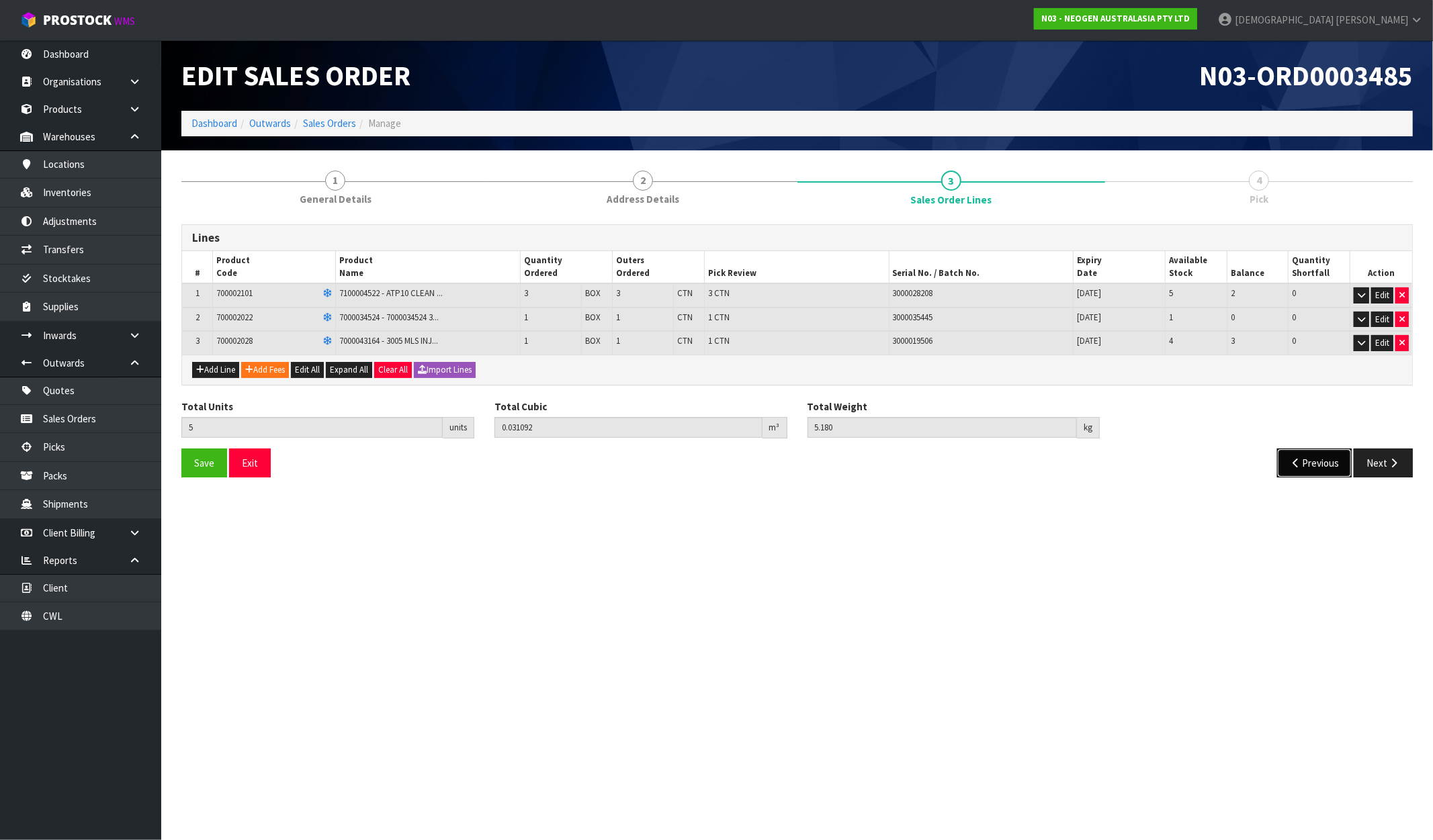
click at [1300, 464] on button "Previous" at bounding box center [1315, 463] width 75 height 29
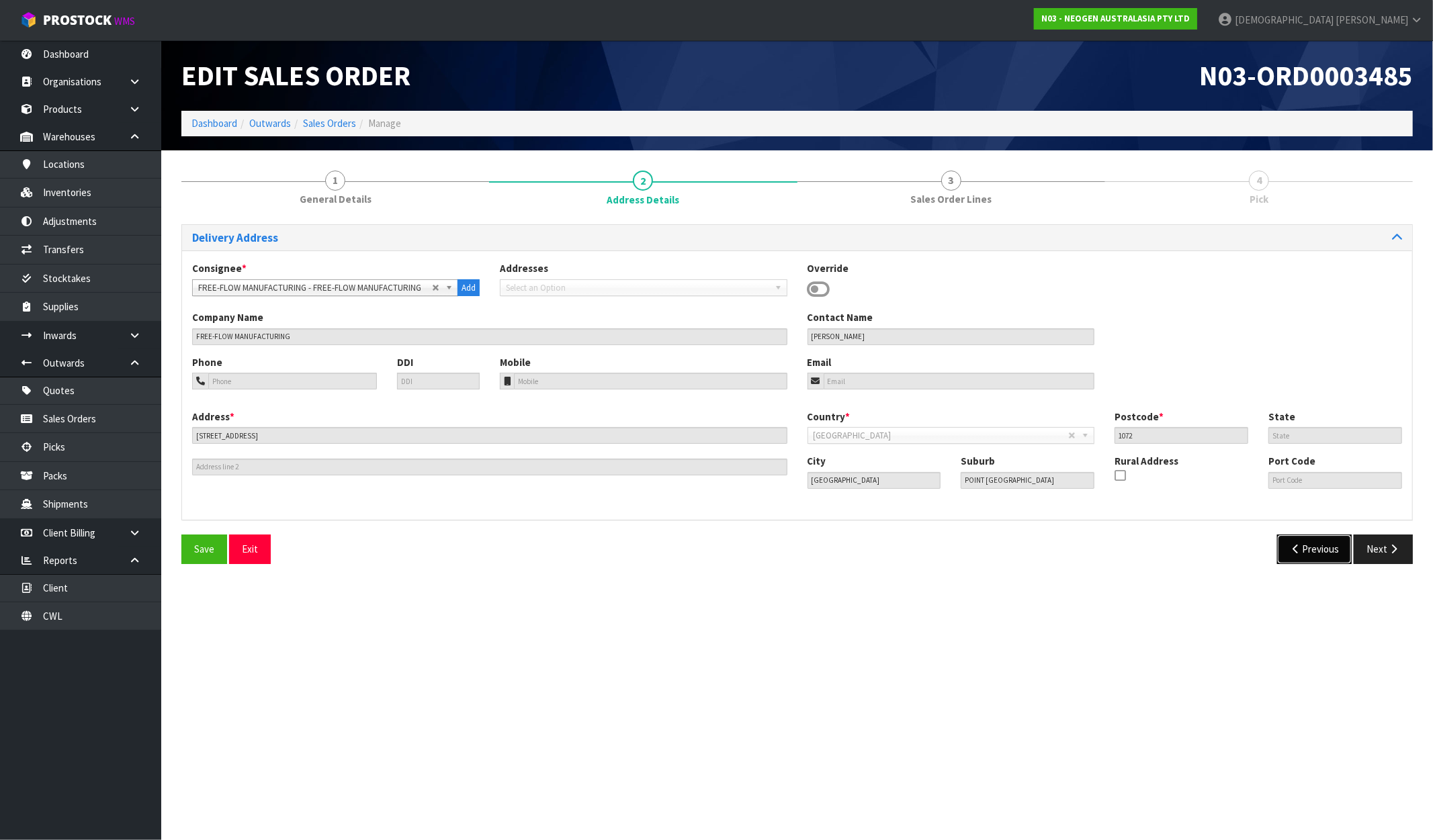
click at [1303, 549] on button "Previous" at bounding box center [1315, 549] width 75 height 29
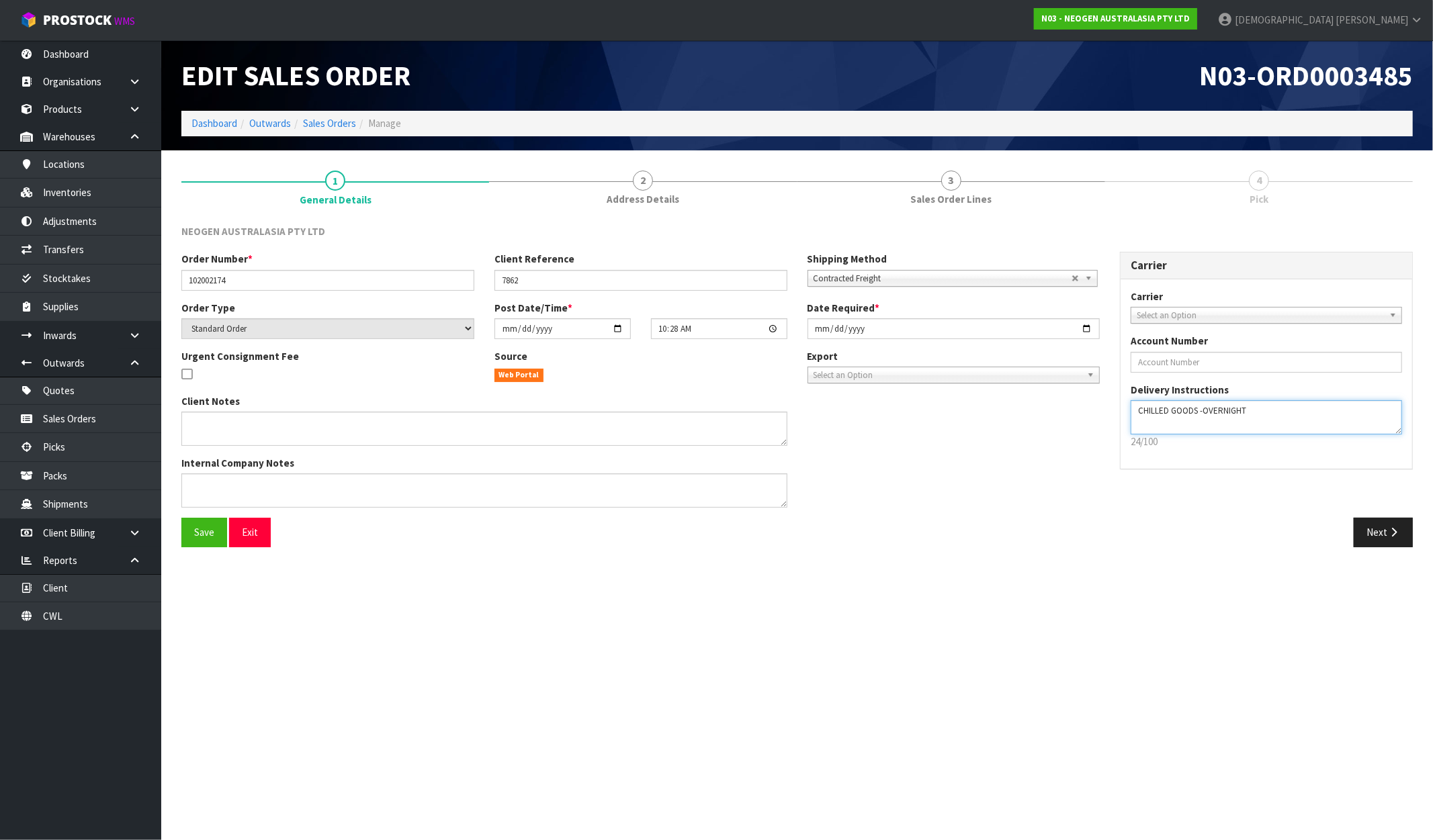
drag, startPoint x: 1226, startPoint y: 412, endPoint x: 1062, endPoint y: 432, distance: 165.2
click at [1063, 432] on div "Order Number * 102002174 Client Reference 7862 Shipping Method Client Local Pic…" at bounding box center [796, 384] width 1251 height 266
click at [1379, 527] on button "Next" at bounding box center [1383, 532] width 59 height 29
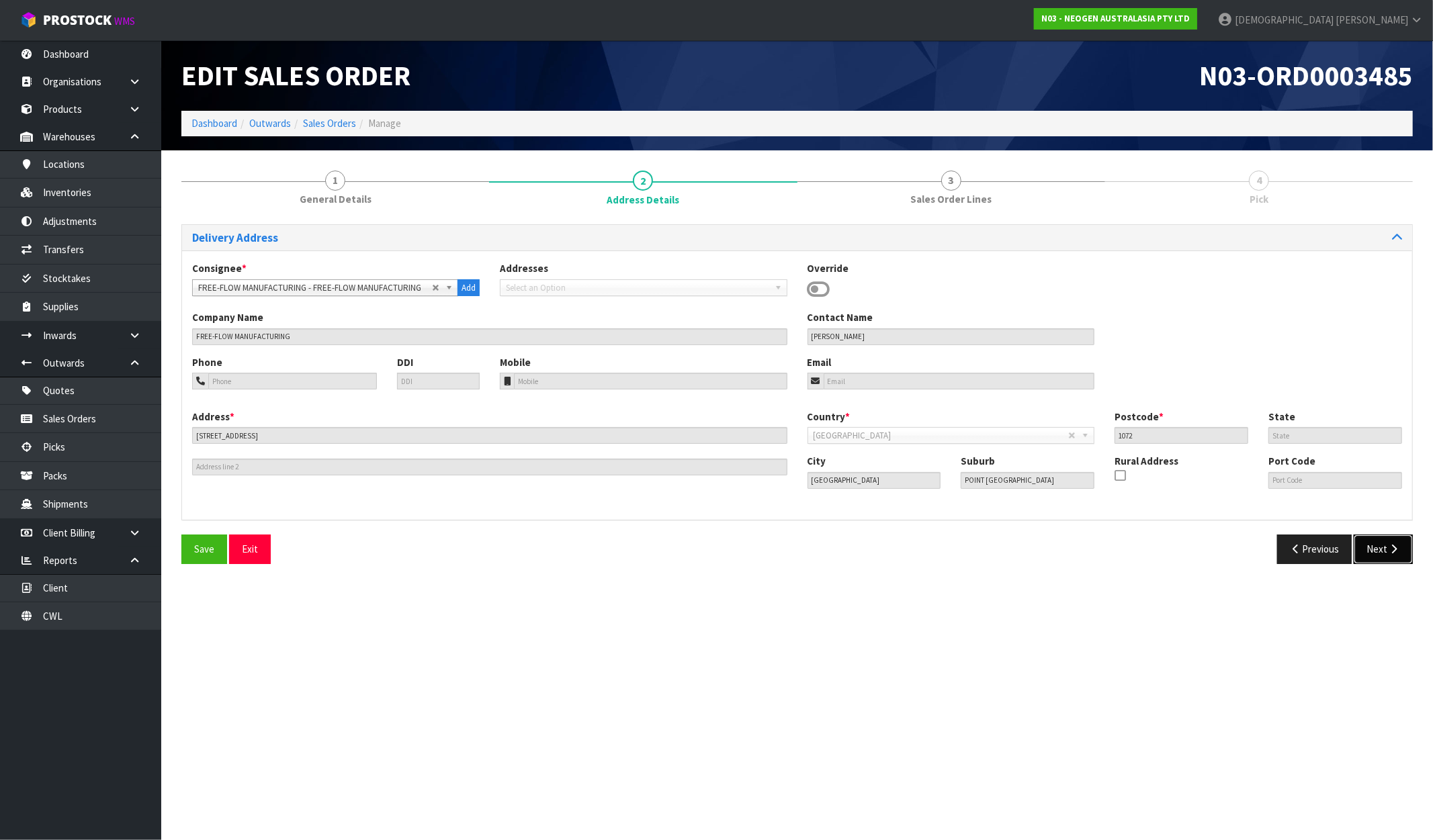
click at [1380, 551] on button "Next" at bounding box center [1383, 549] width 59 height 29
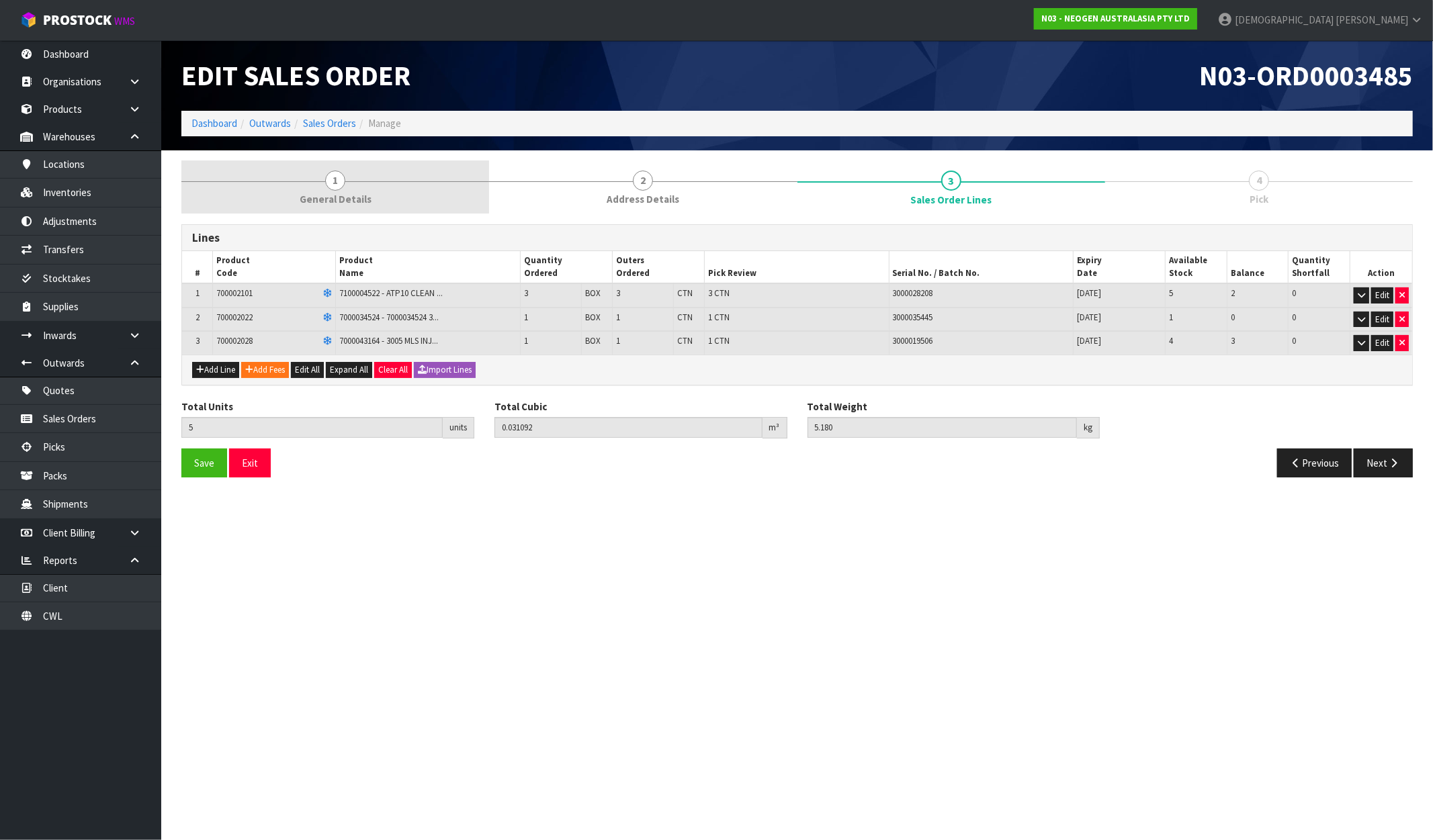
click at [356, 189] on link "1 General Details" at bounding box center [336, 186] width 308 height 53
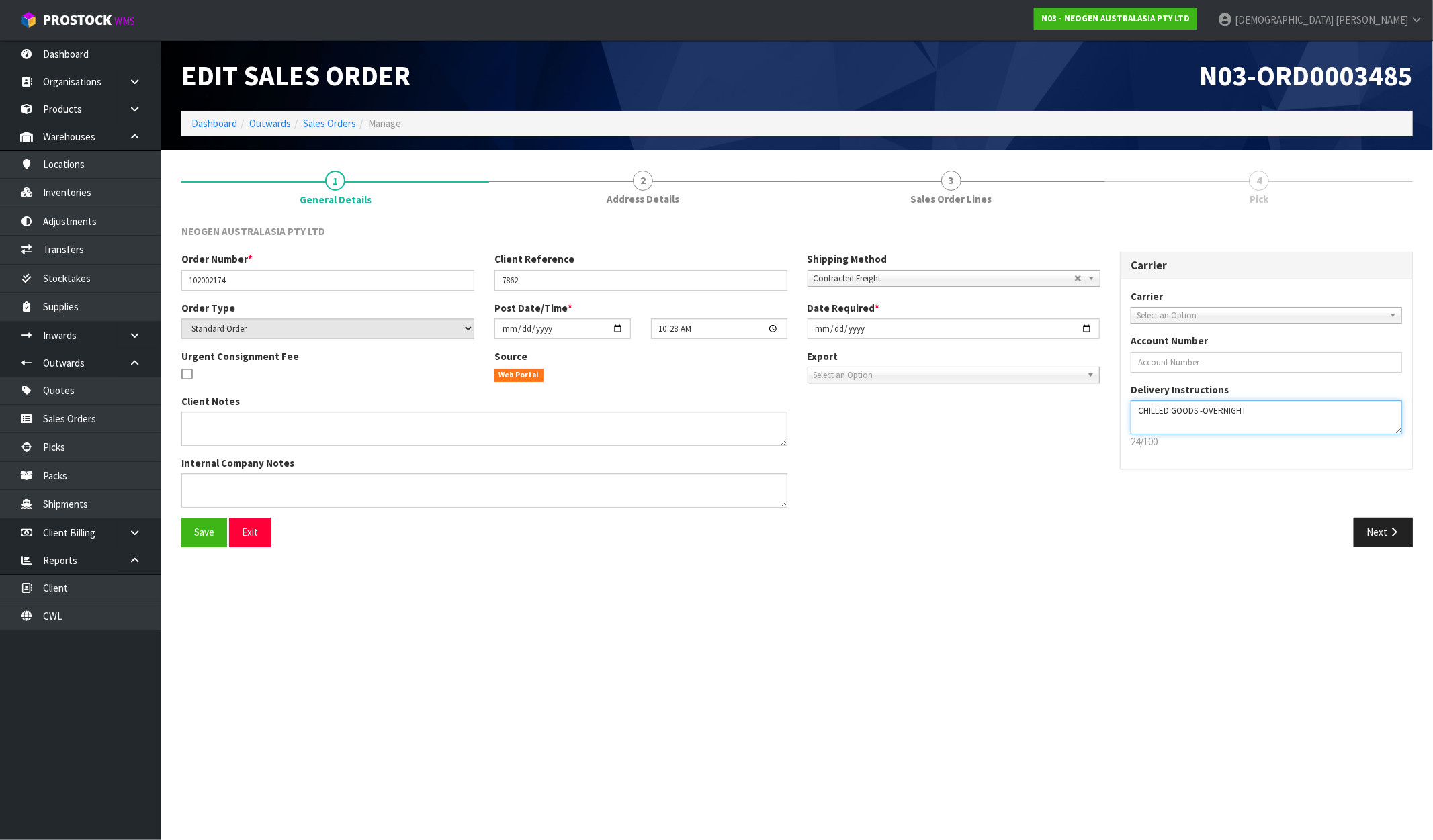
drag, startPoint x: 1259, startPoint y: 418, endPoint x: 1082, endPoint y: 412, distance: 177.1
click at [1082, 412] on div "Order Number * 102002174 Client Reference 7862 Shipping Method Client Local Pic…" at bounding box center [796, 384] width 1251 height 266
click at [1222, 470] on div "Carrier Carrier ANGEL - ANGEL TRANSPORT CONROY - CONROY REMOVALS DEAEXPAKL - DE…" at bounding box center [1266, 367] width 313 height 232
click at [1408, 537] on button "Next" at bounding box center [1383, 532] width 59 height 29
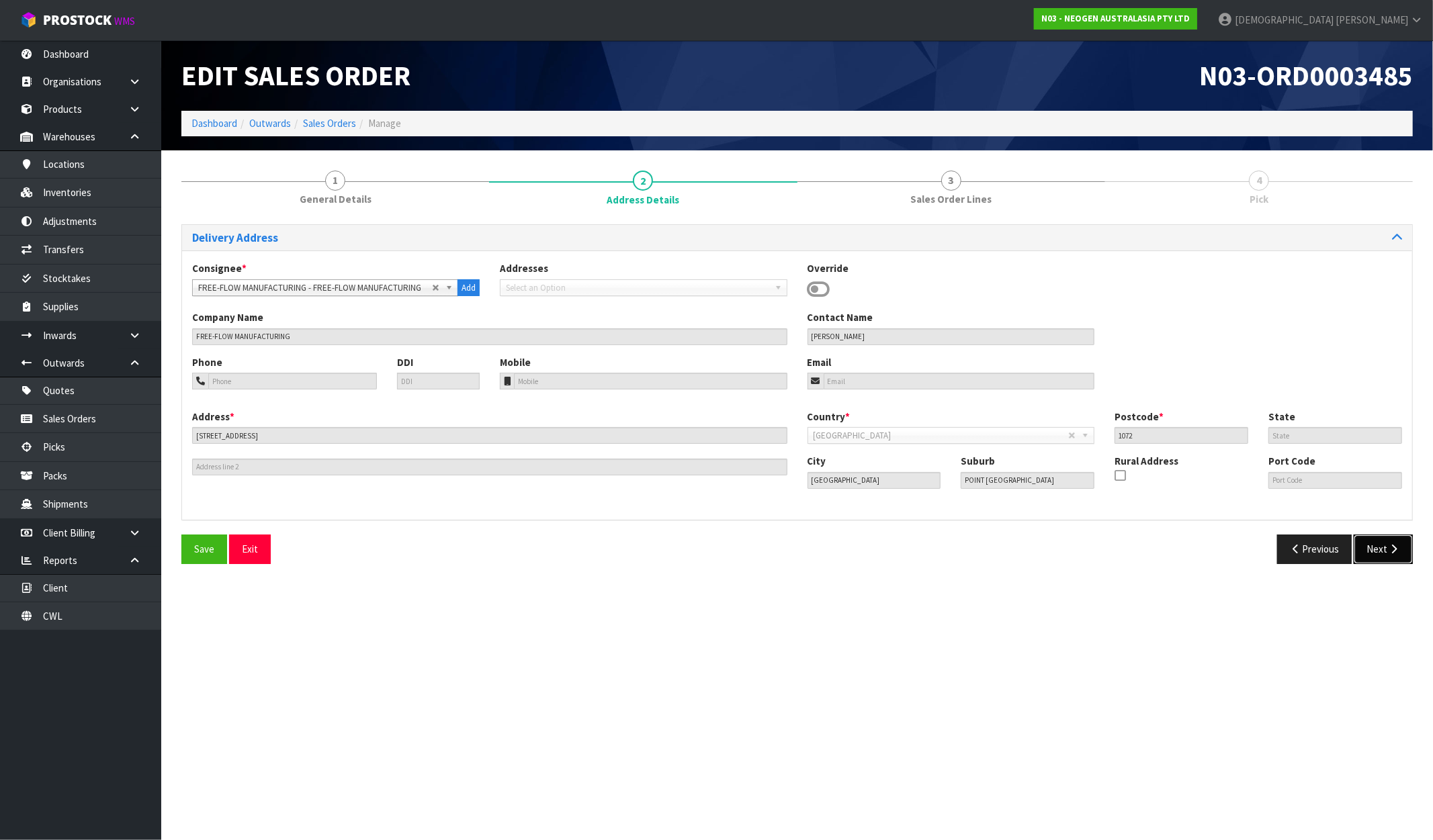
click at [1396, 536] on button "Next" at bounding box center [1383, 549] width 59 height 29
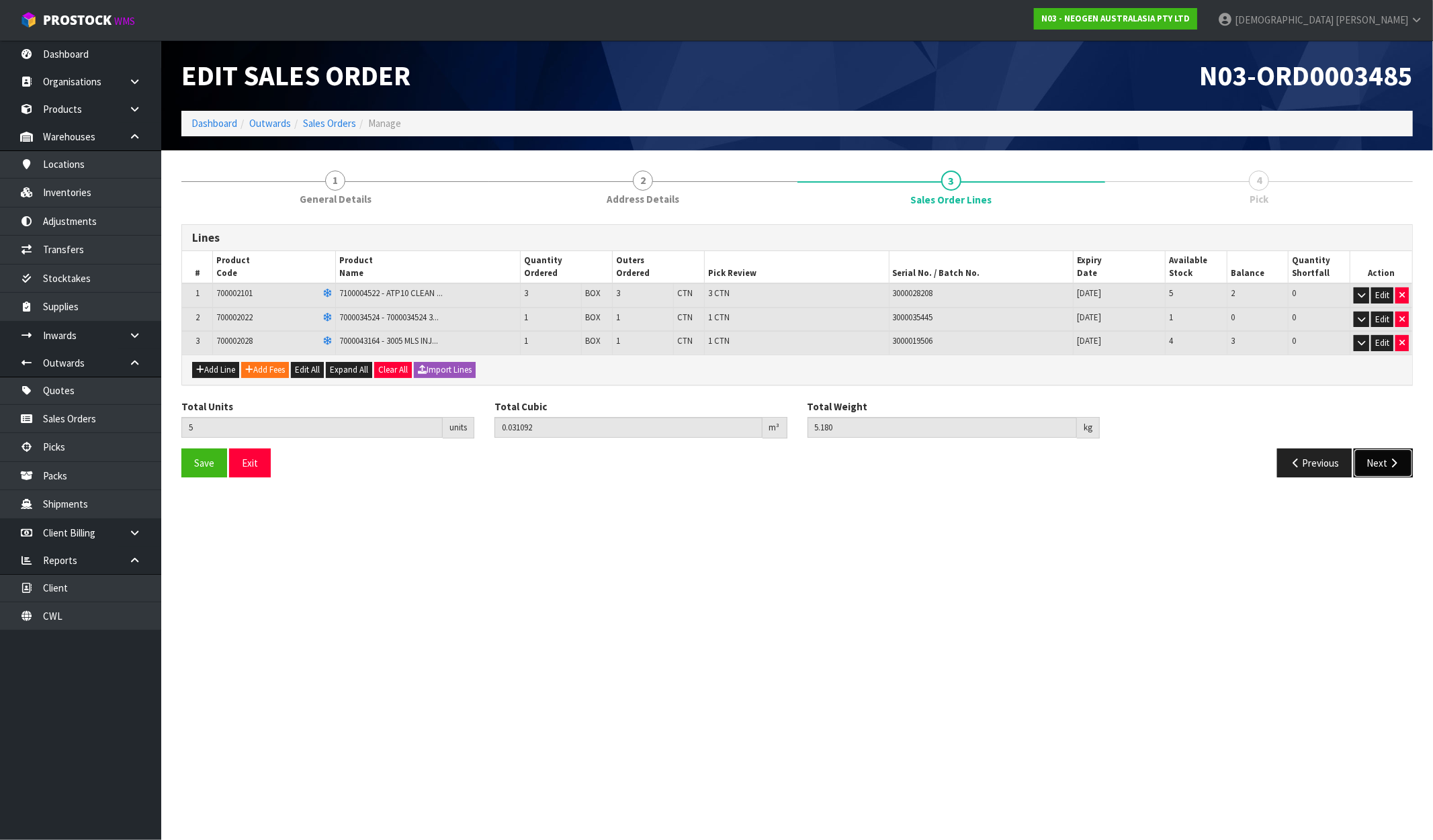
click at [1385, 459] on button "Next" at bounding box center [1383, 463] width 59 height 29
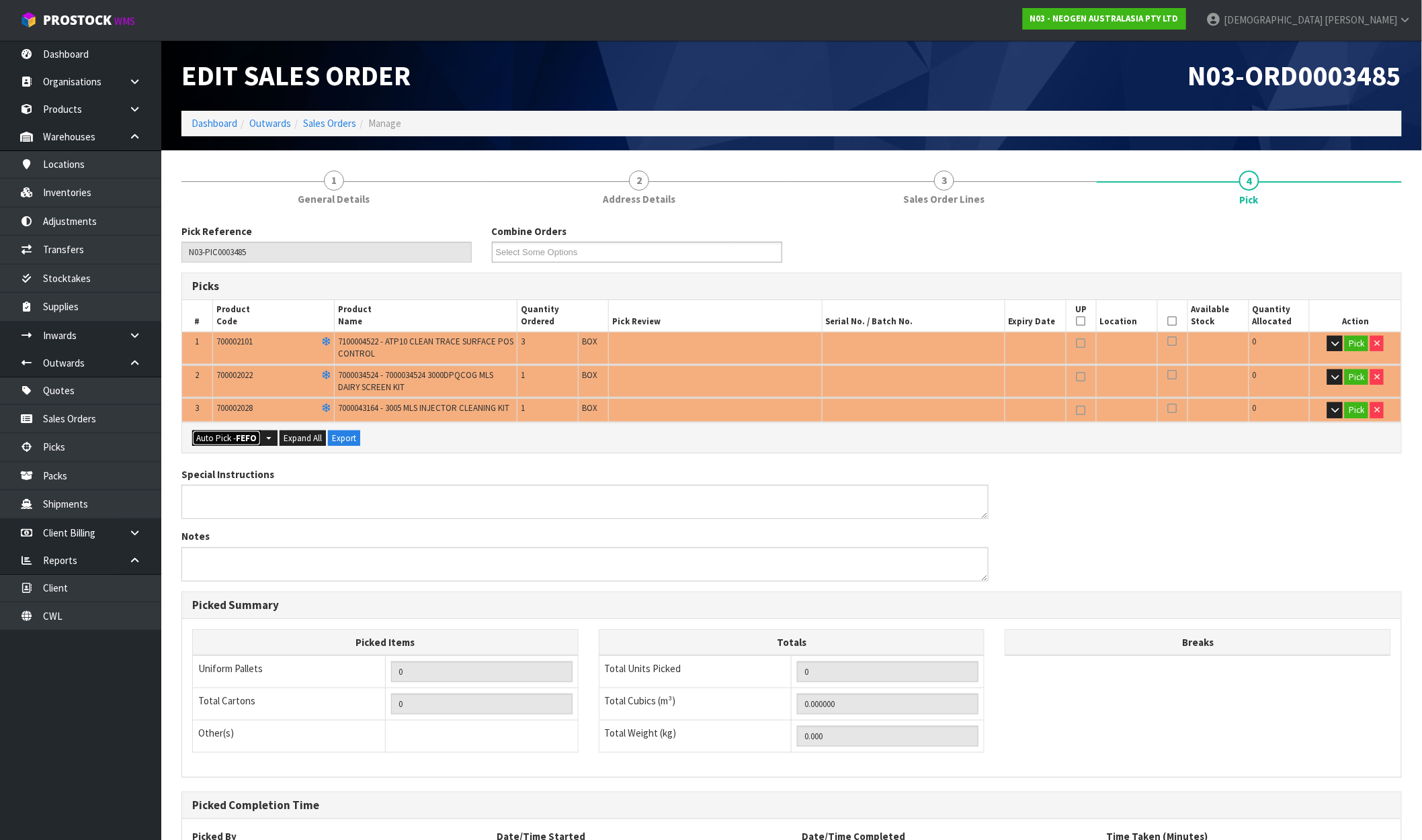
click at [246, 439] on strong "FEFO" at bounding box center [246, 438] width 21 height 12
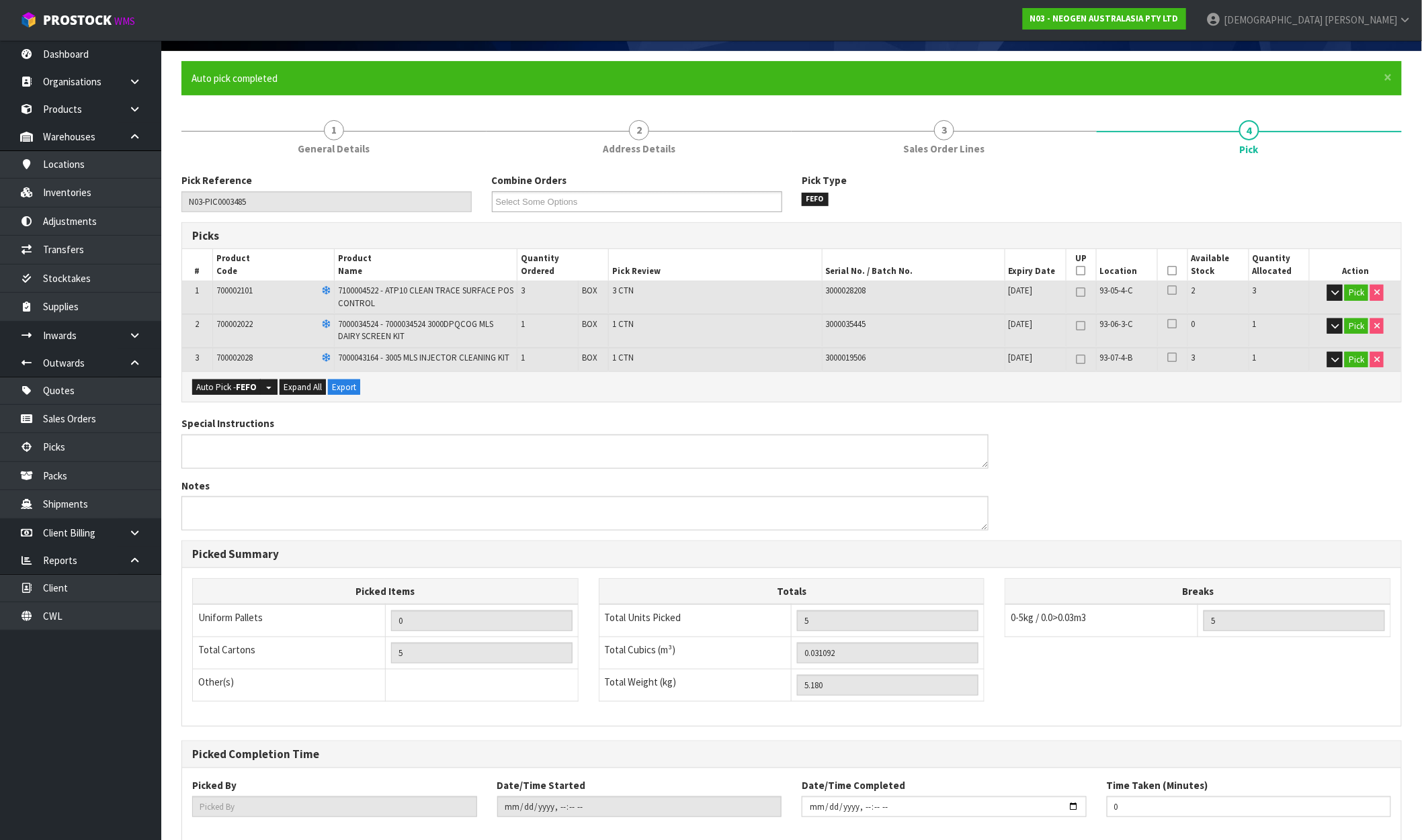
scroll to position [169, 0]
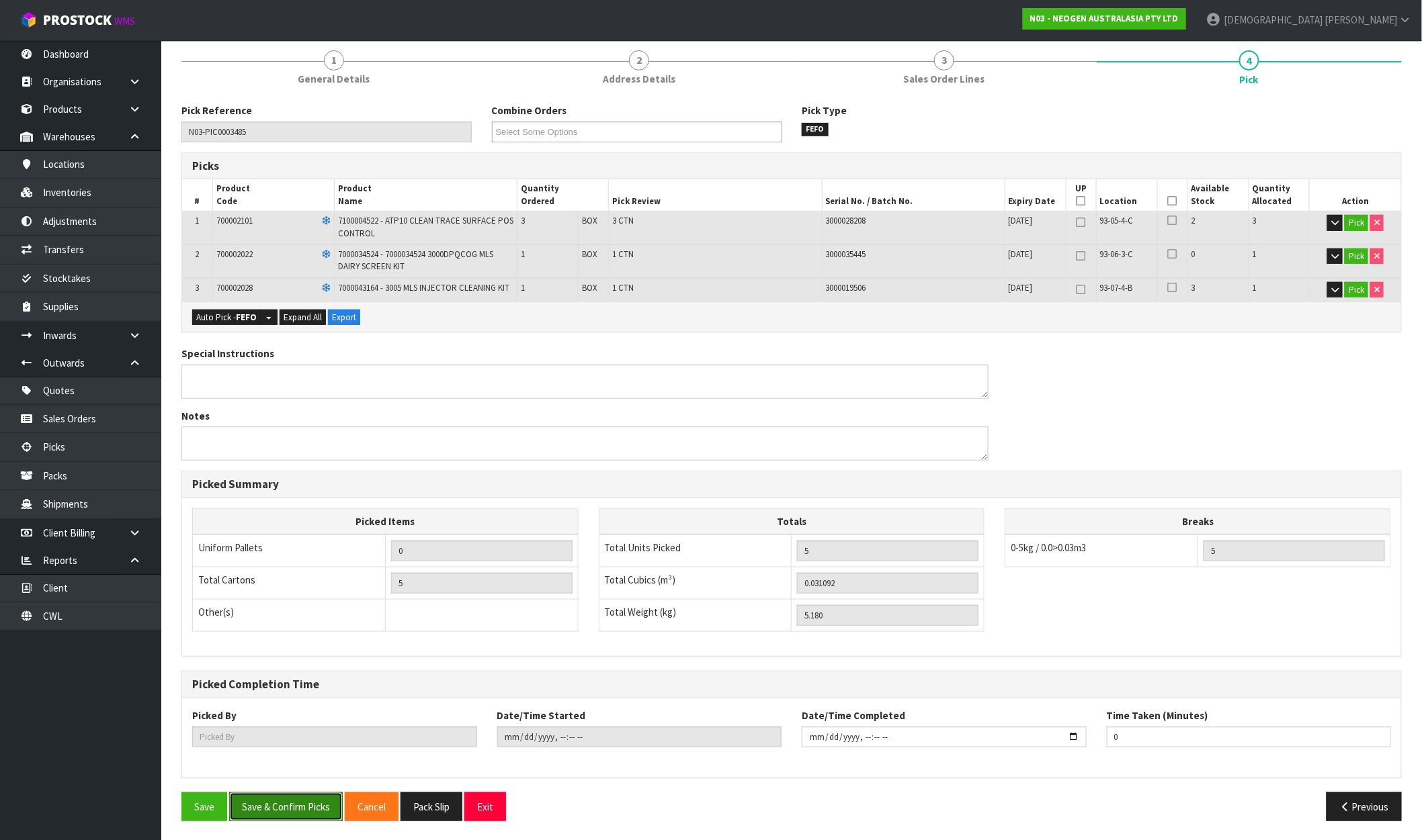
click at [284, 795] on button "Save & Confirm Picks" at bounding box center [286, 807] width 114 height 29
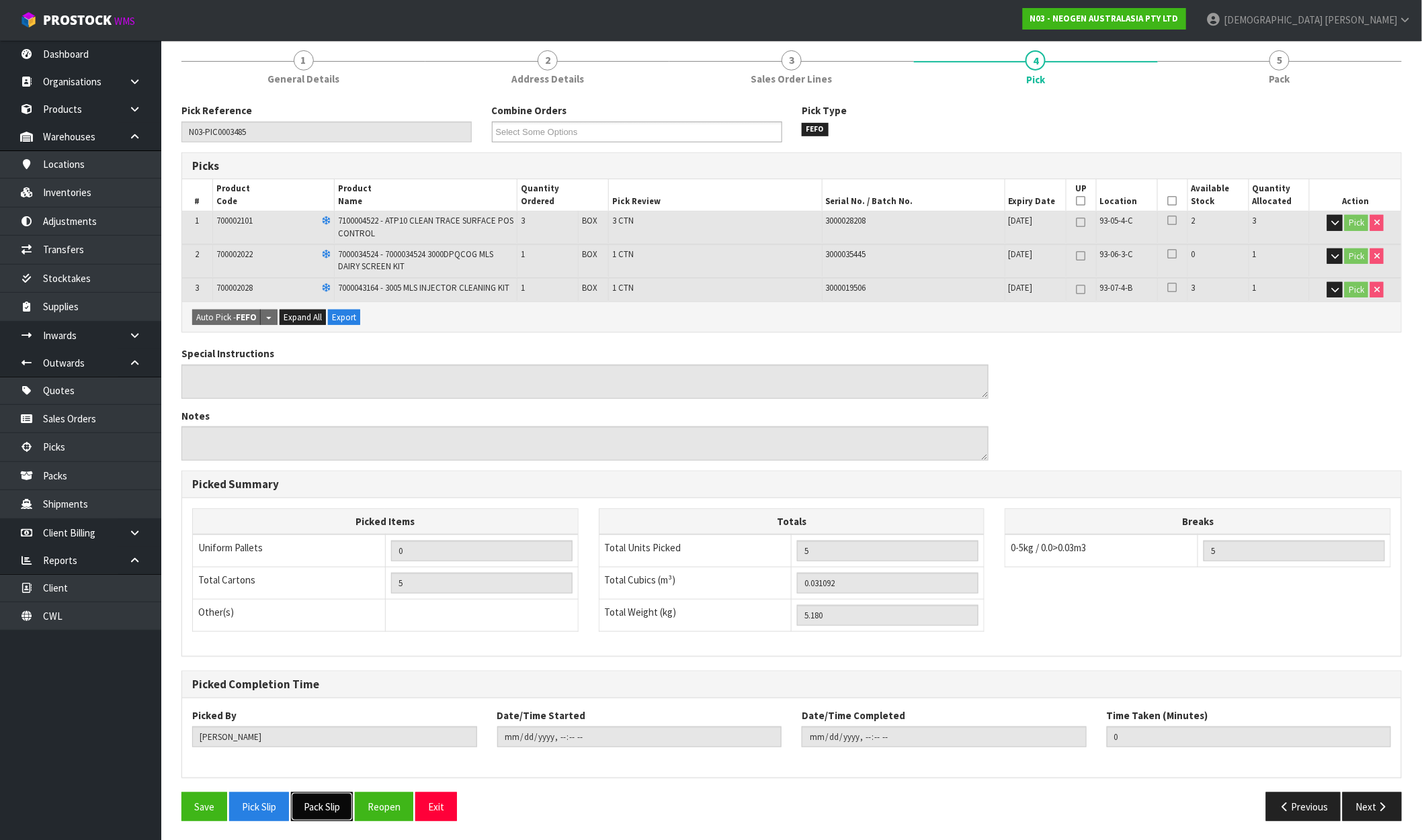
click at [332, 796] on button "Pack Slip" at bounding box center [322, 807] width 62 height 29
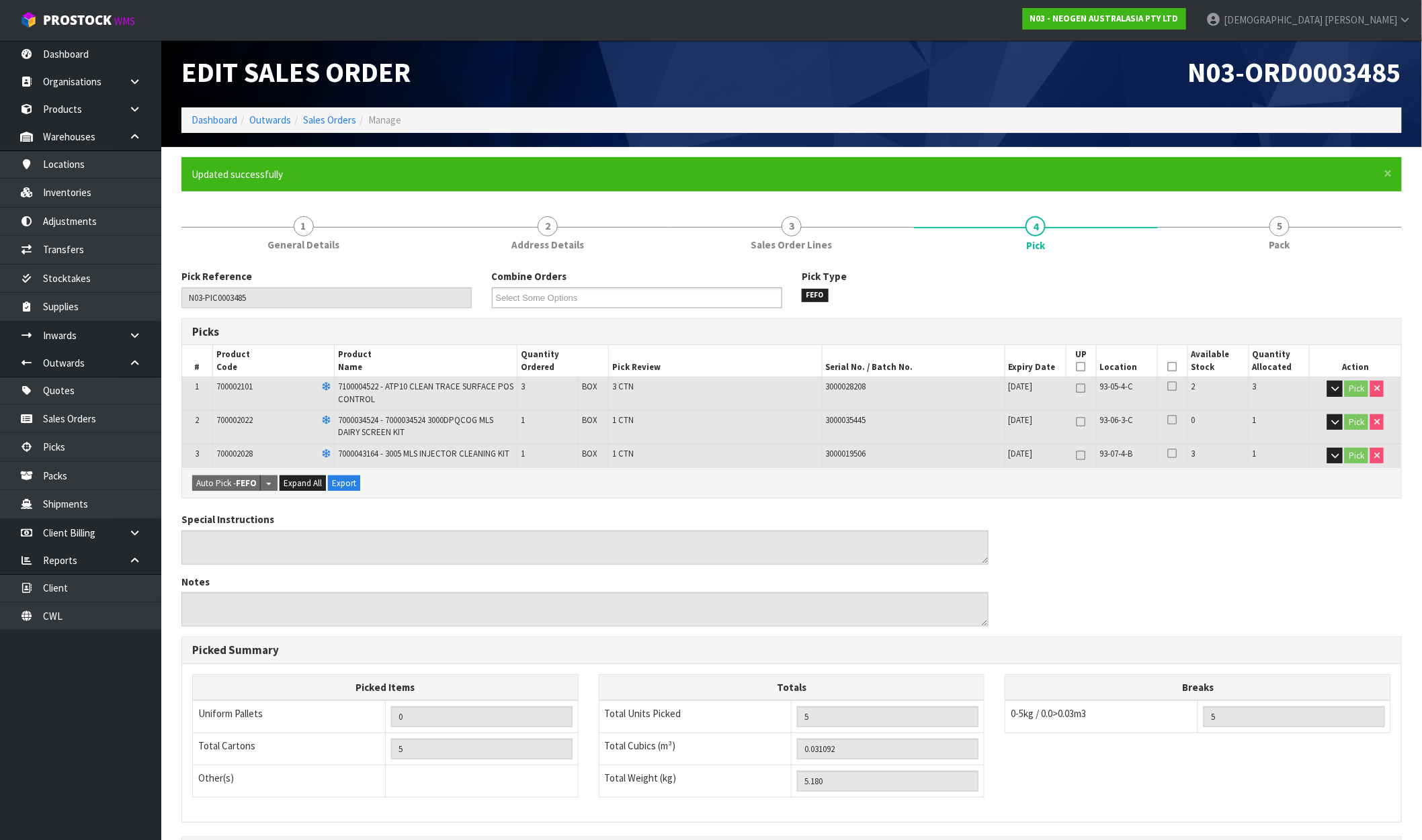
scroll to position [0, 0]
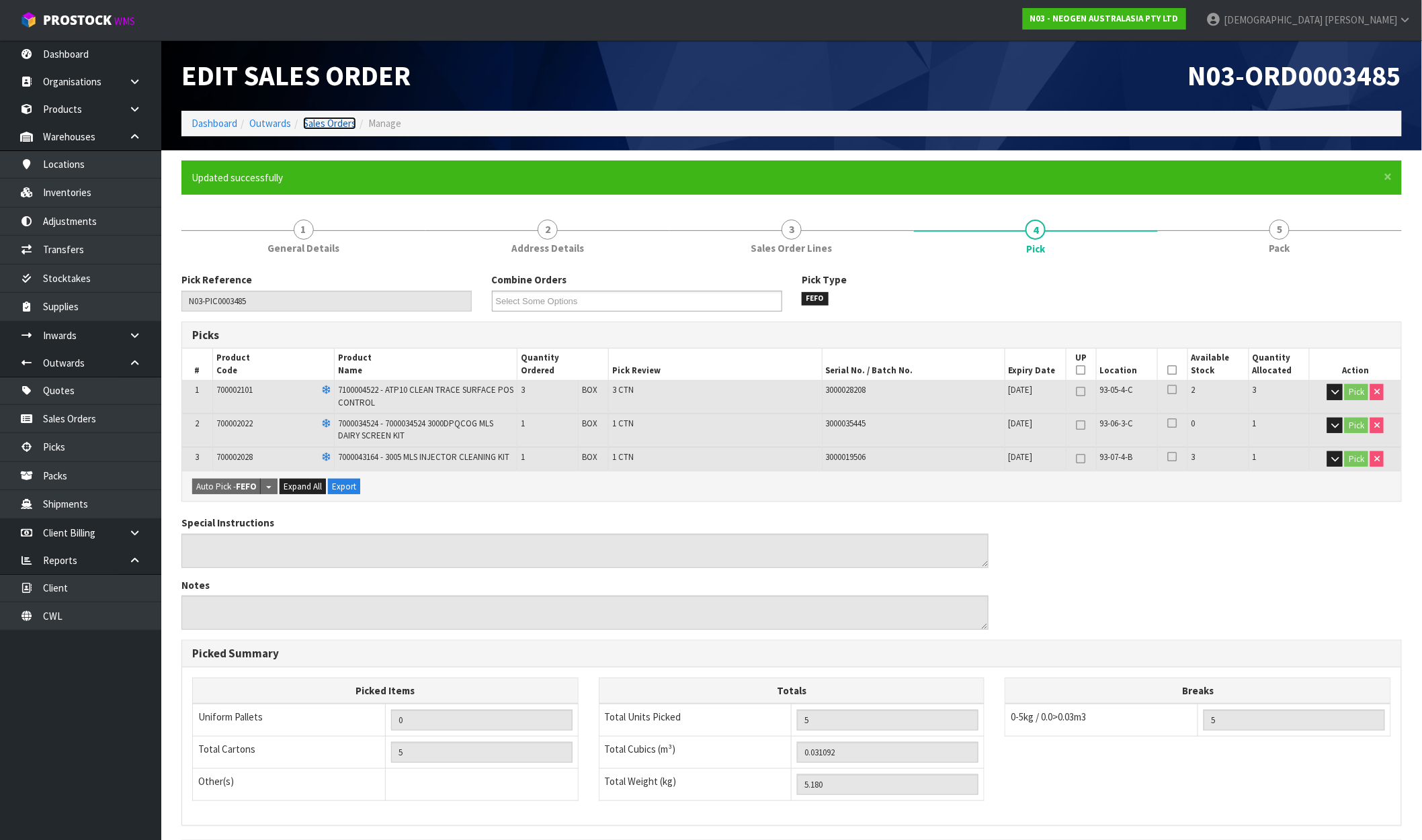
click at [327, 120] on link "Sales Orders" at bounding box center [329, 124] width 53 height 13
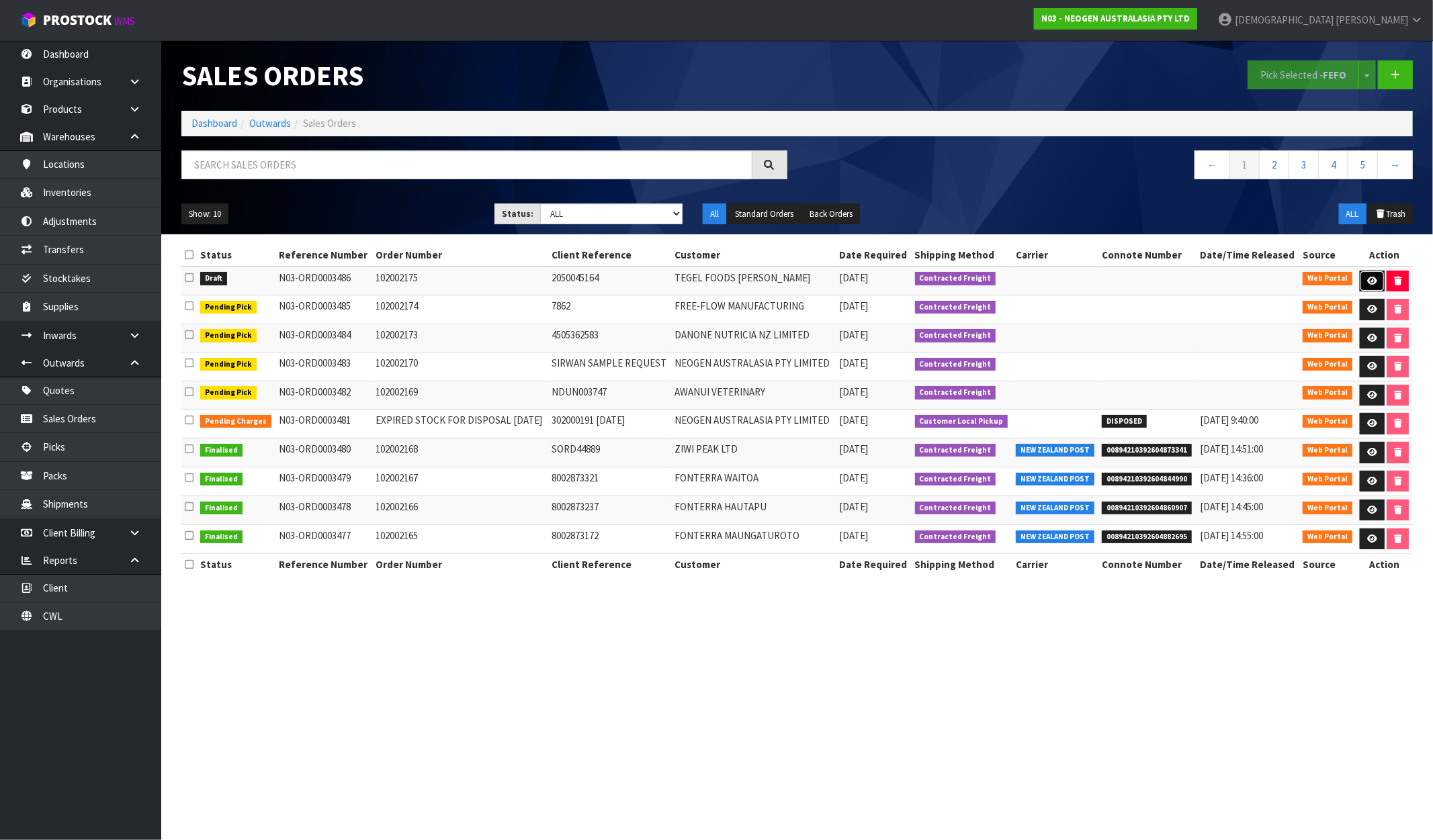
click at [1370, 279] on icon at bounding box center [1371, 281] width 10 height 9
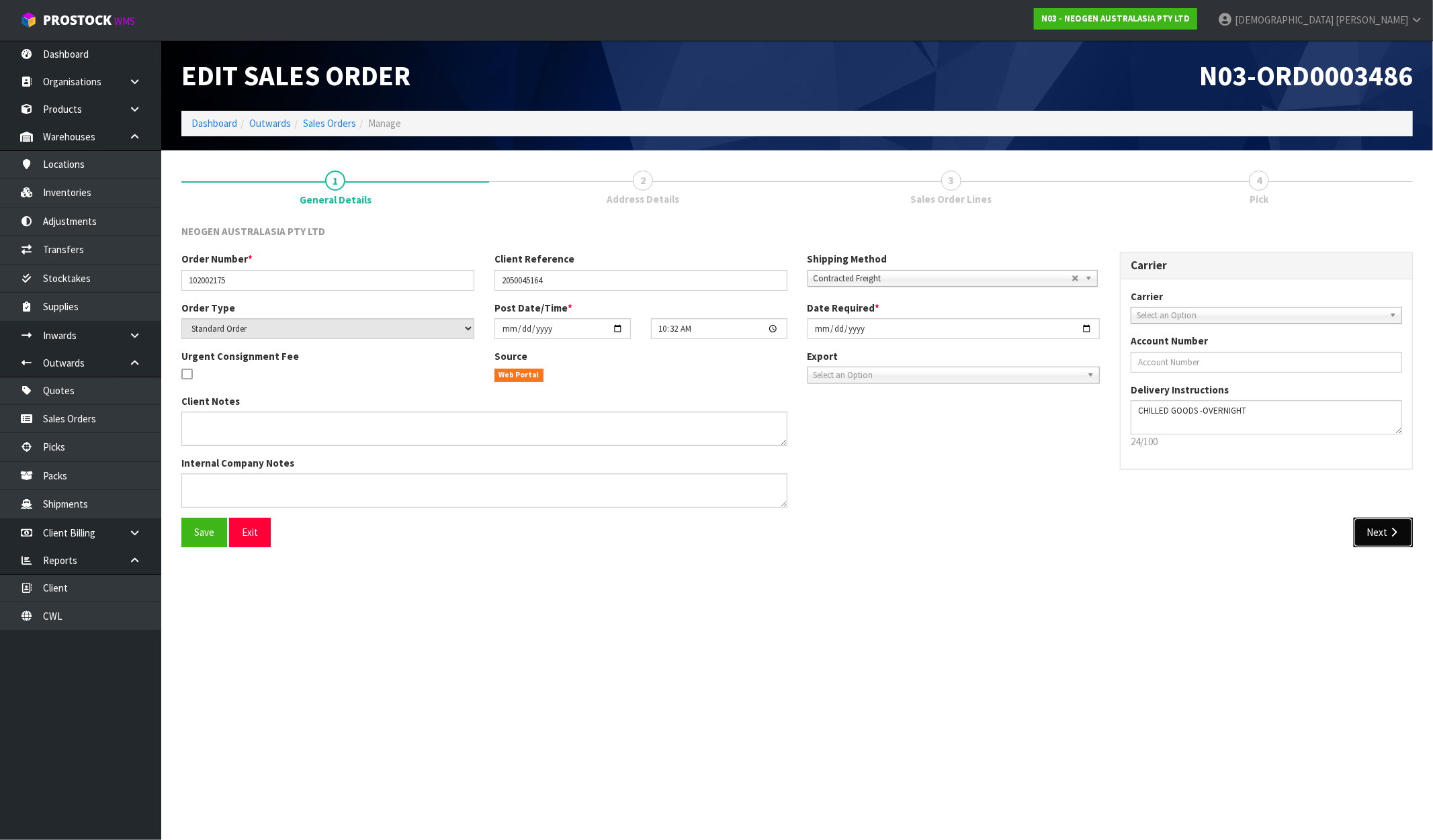
click at [1367, 531] on button "Next" at bounding box center [1383, 532] width 59 height 29
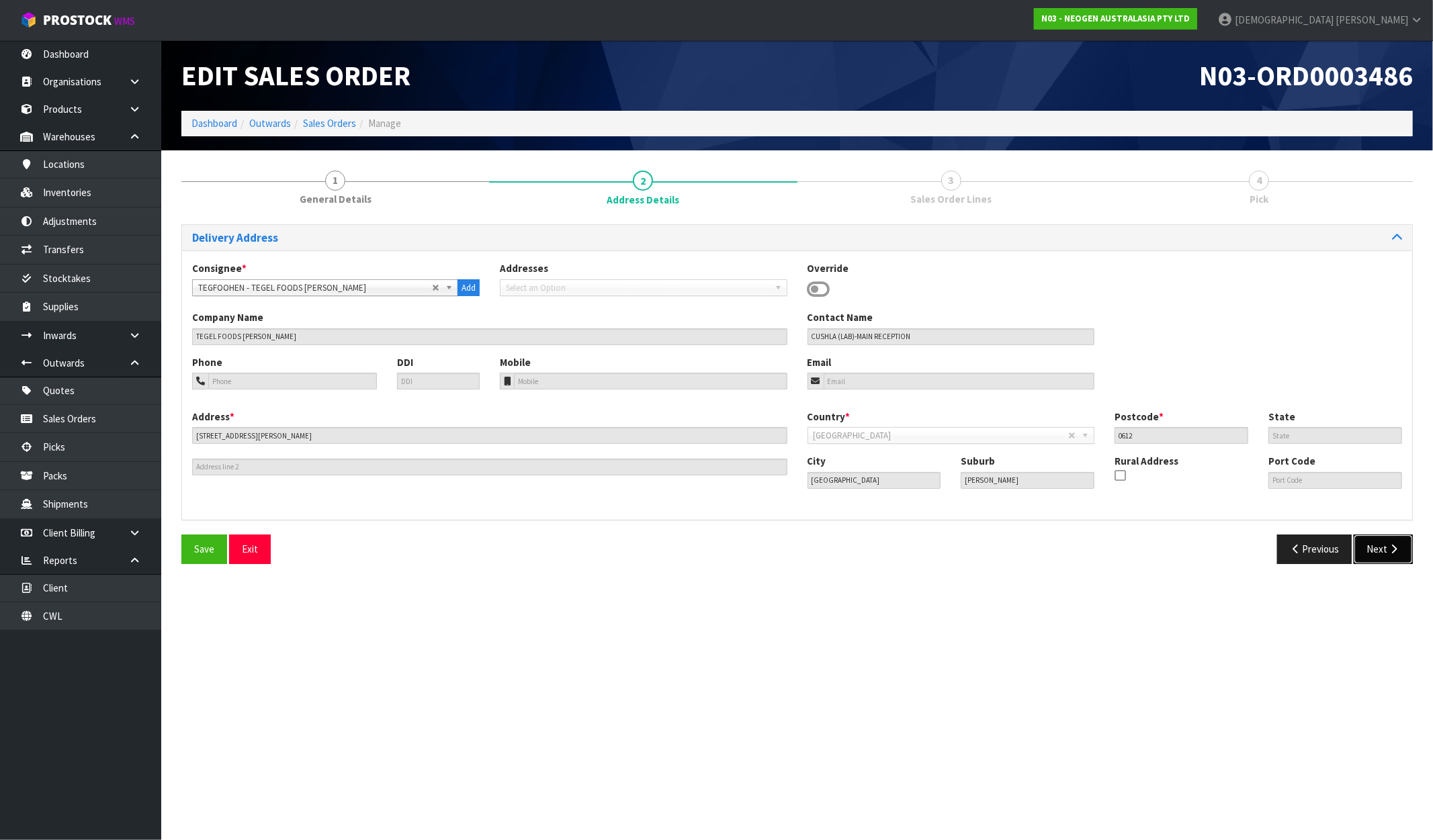
click at [1368, 548] on button "Next" at bounding box center [1383, 549] width 59 height 29
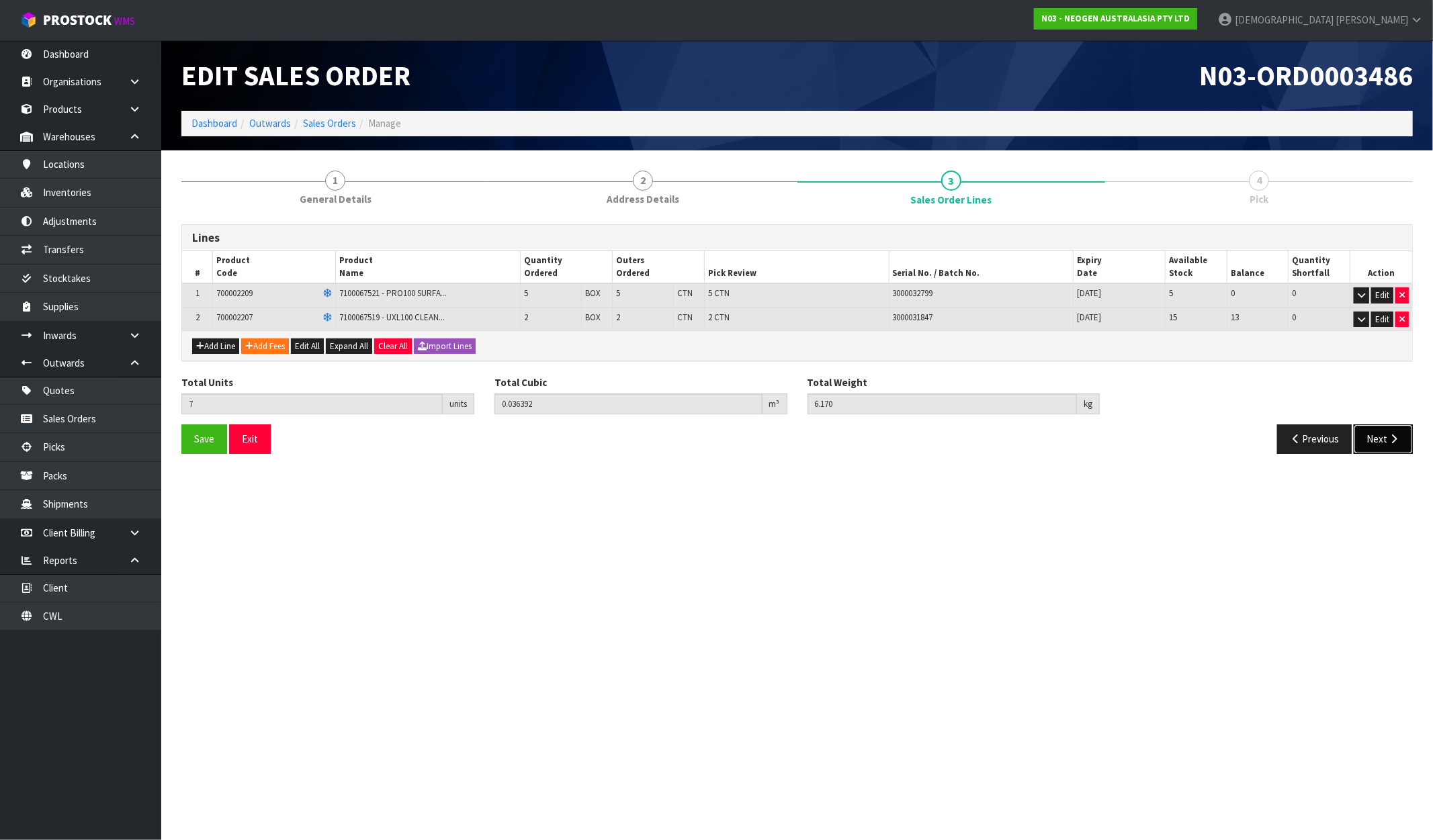
click at [1384, 426] on button "Next" at bounding box center [1383, 439] width 59 height 29
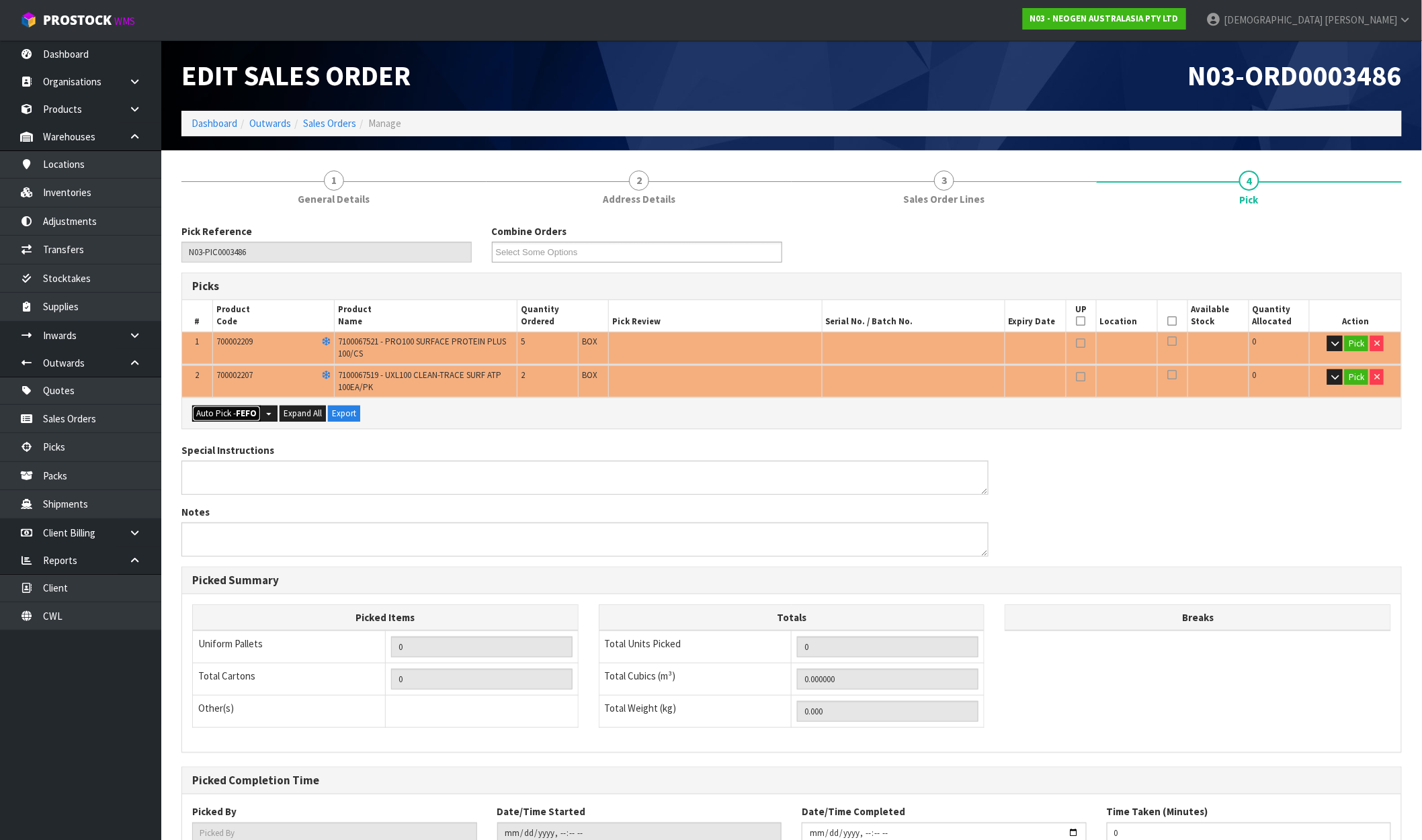
click at [246, 414] on strong "FEFO" at bounding box center [246, 413] width 21 height 12
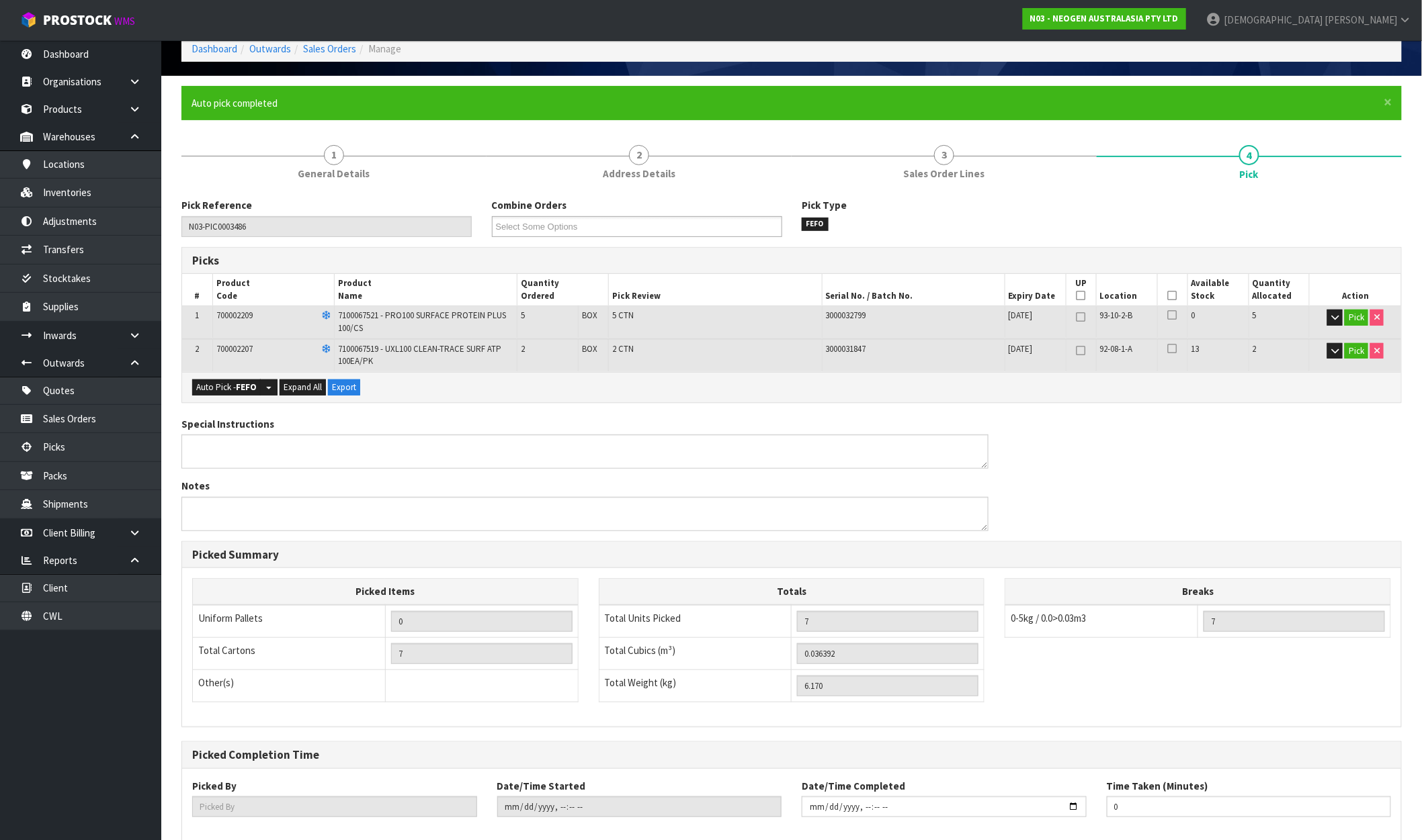
scroll to position [145, 0]
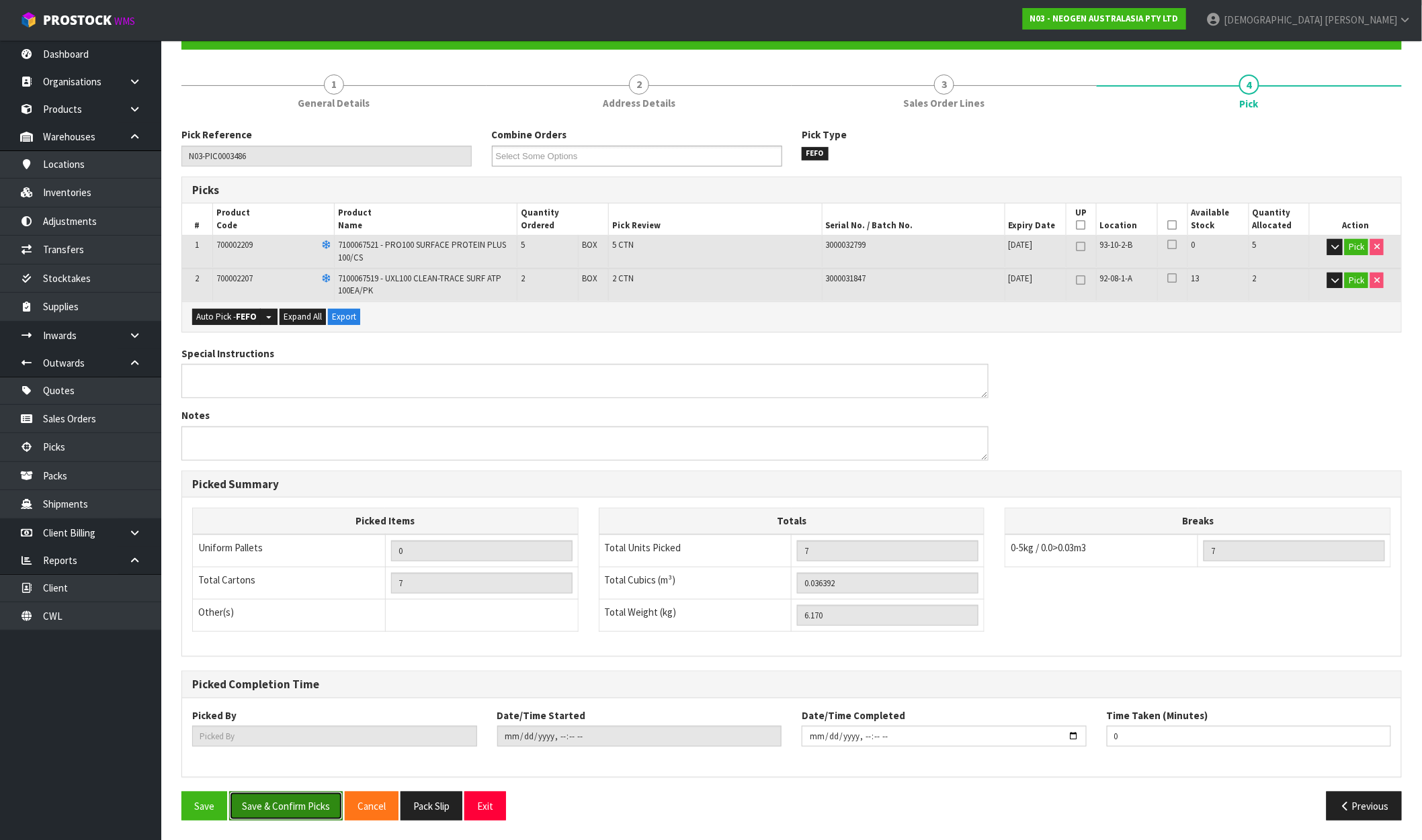
click at [297, 797] on button "Save & Confirm Picks" at bounding box center [286, 806] width 114 height 29
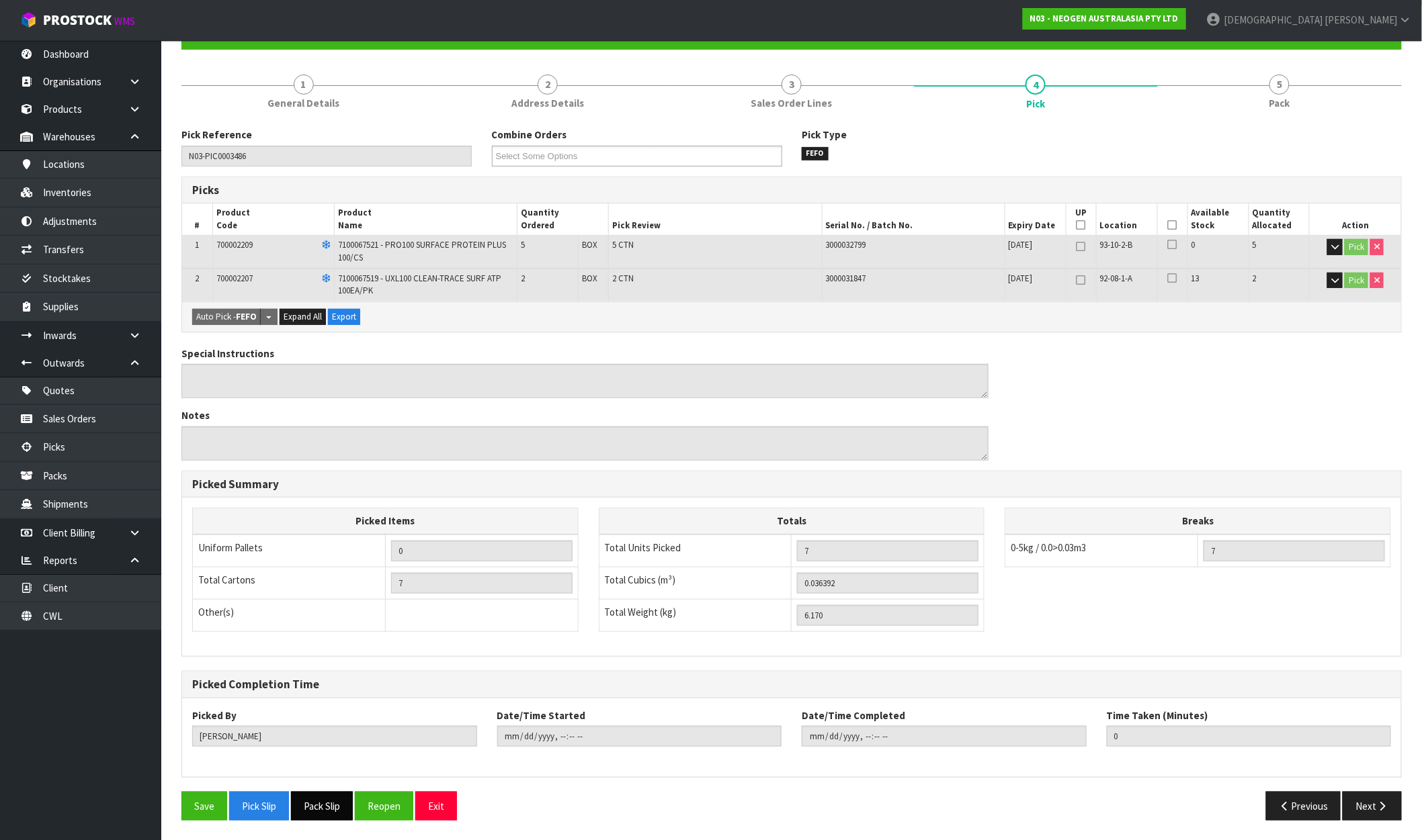
click at [328, 806] on button "Pack Slip" at bounding box center [322, 806] width 62 height 29
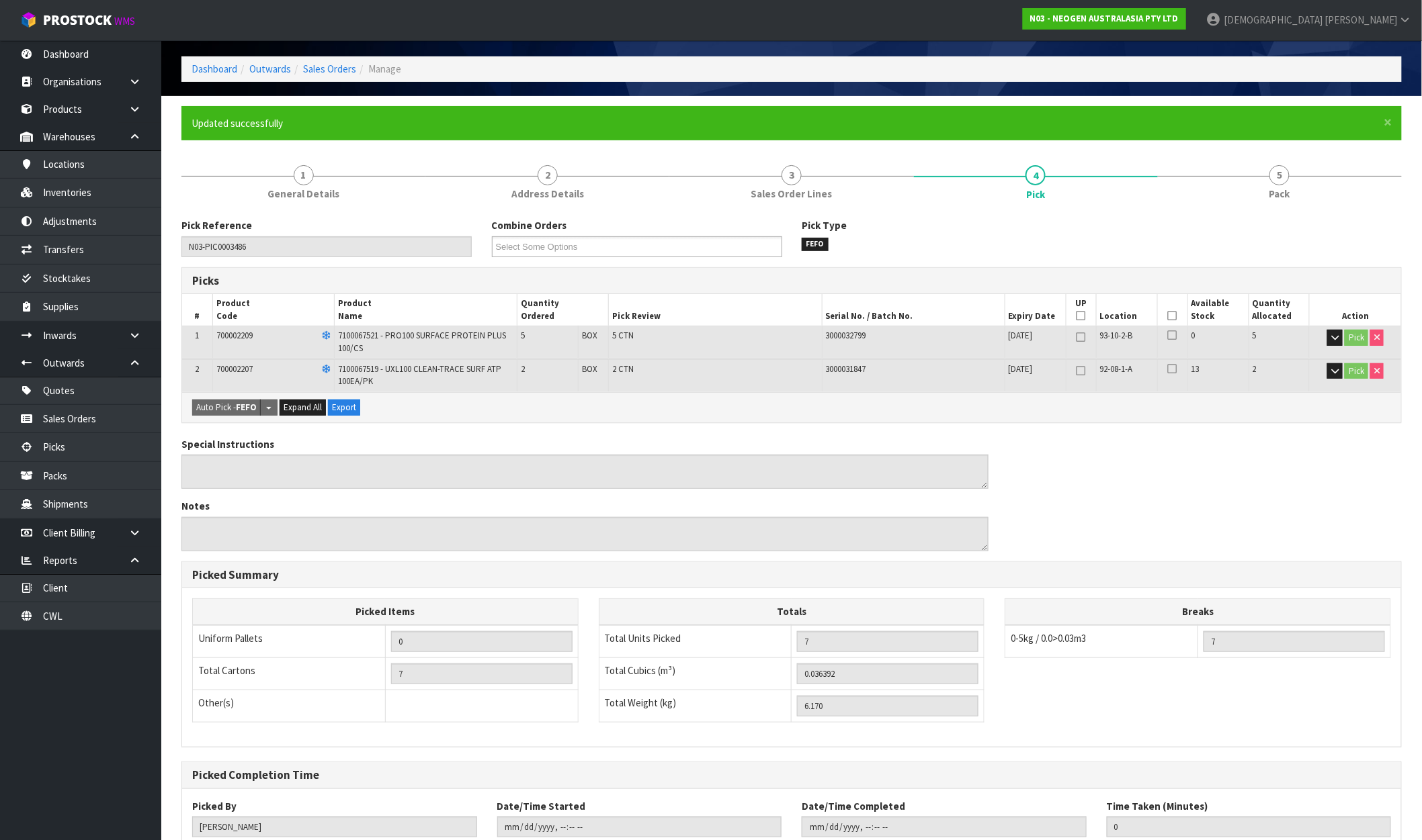
scroll to position [0, 0]
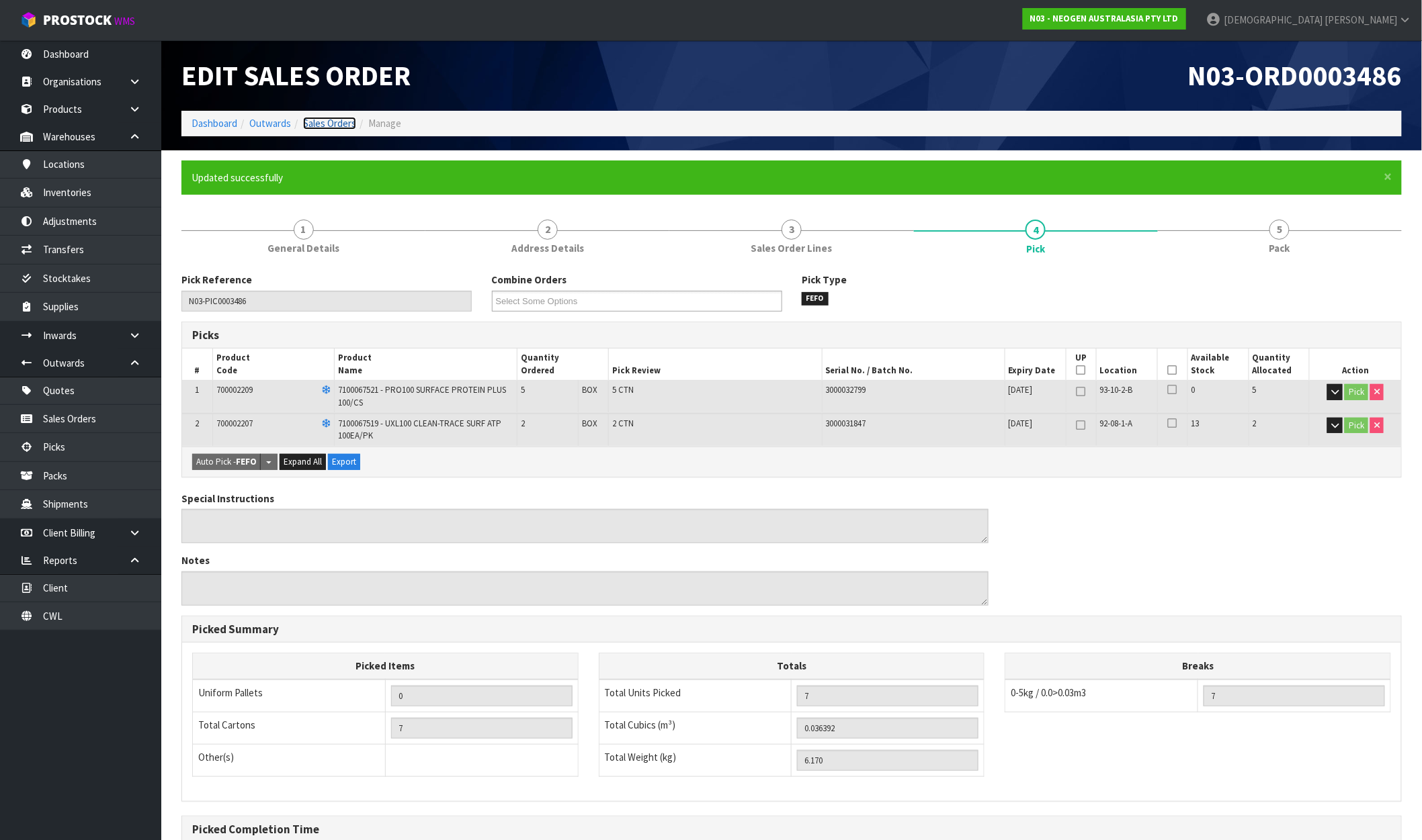
click at [330, 117] on link "Sales Orders" at bounding box center [329, 124] width 53 height 13
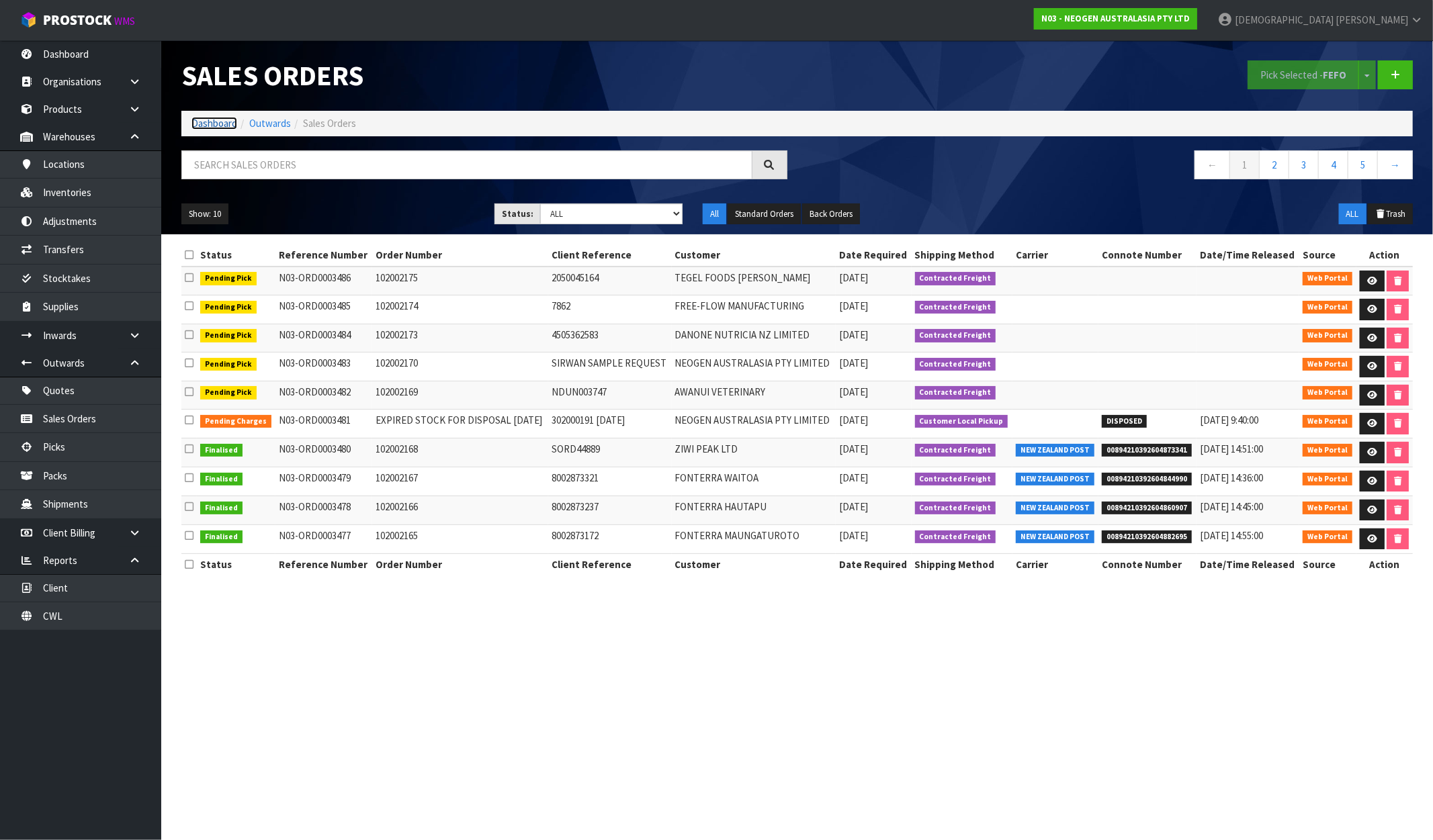
click at [212, 126] on link "Dashboard" at bounding box center [214, 124] width 46 height 13
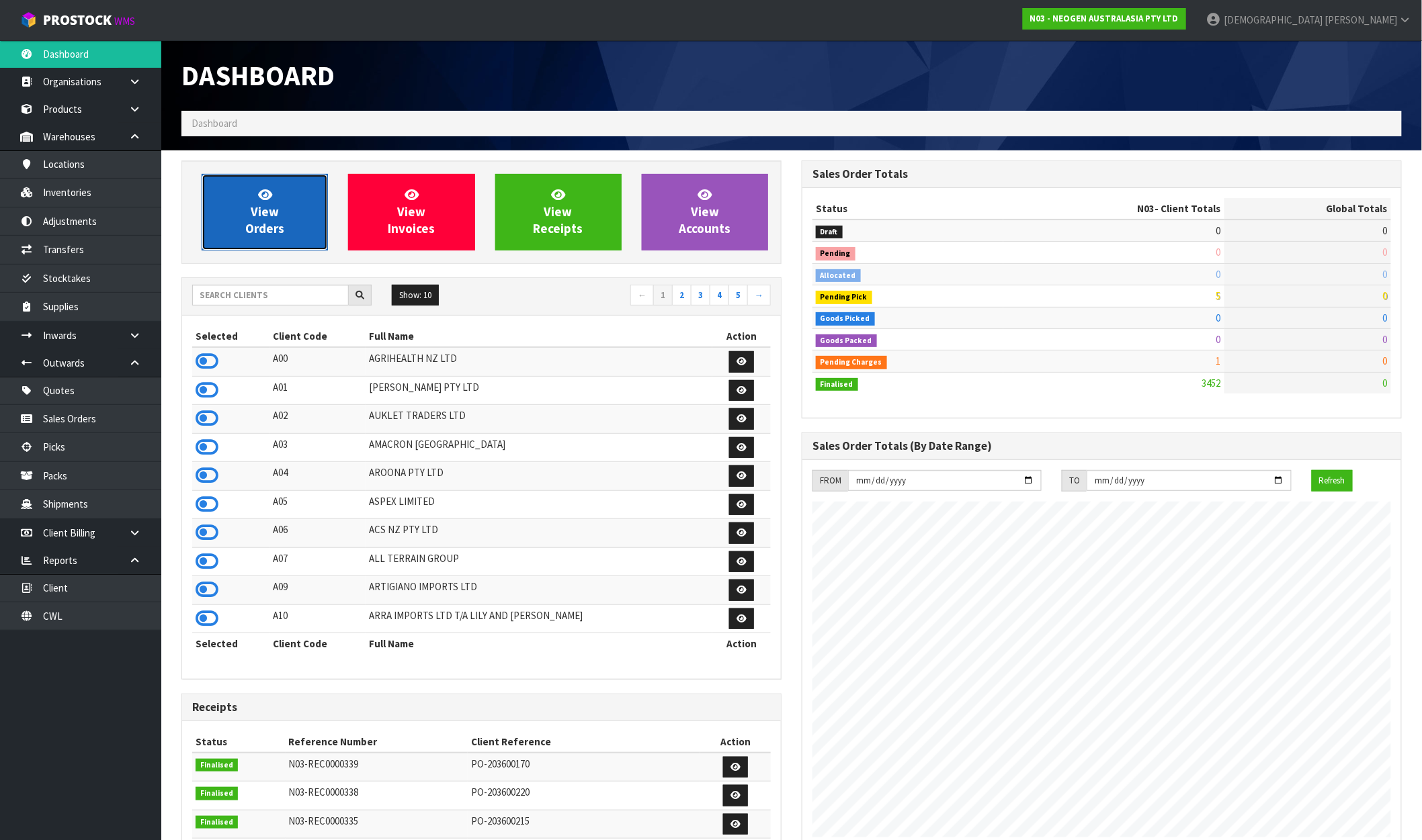
scroll to position [1017, 620]
click at [280, 222] on span "View Orders" at bounding box center [265, 212] width 39 height 50
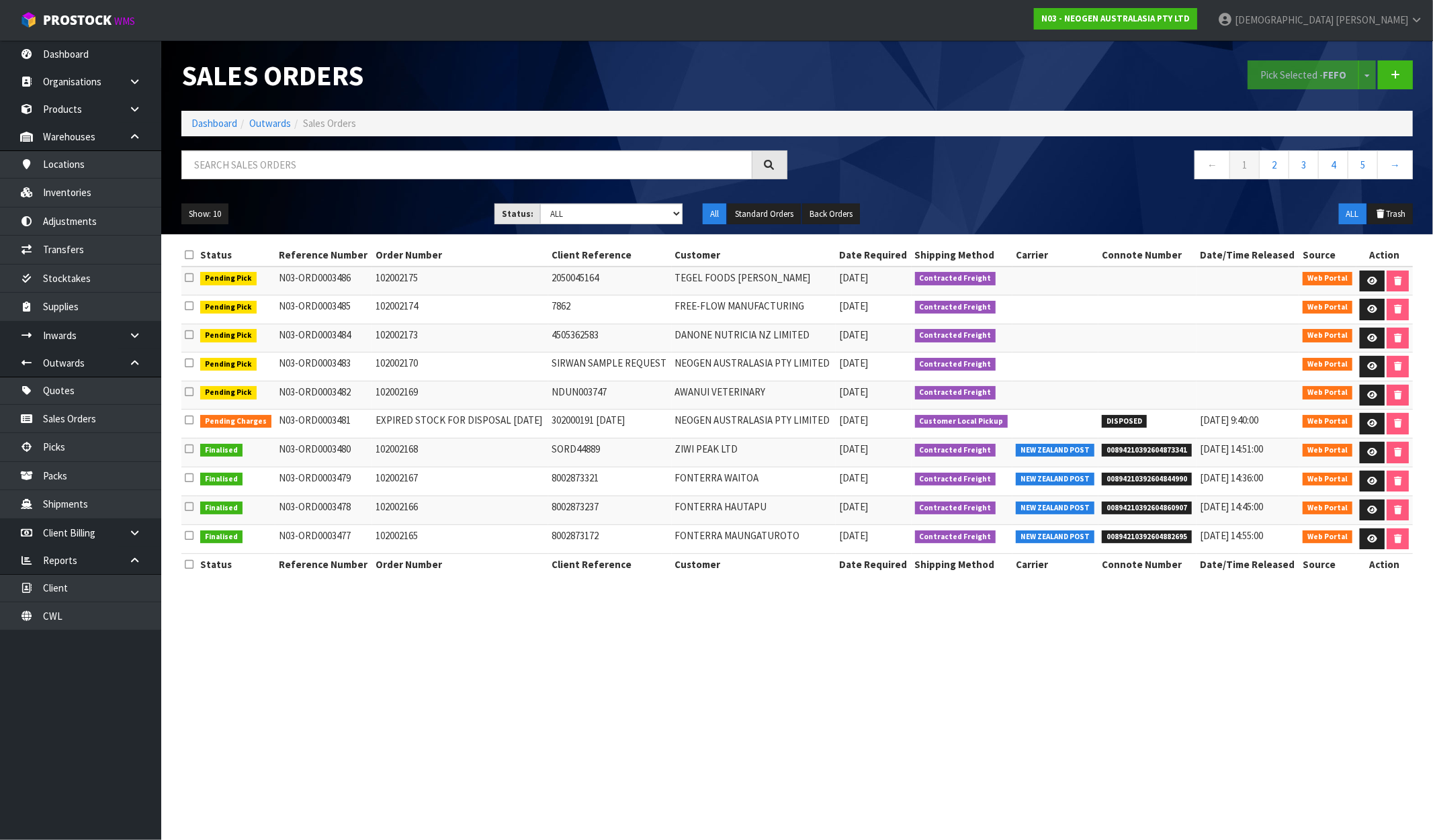
click at [1207, 4] on div "N03 - NEOGEN AUSTRALASIA PTY LTD" at bounding box center [1115, 19] width 184 height 38
click at [1197, 12] on link "N03 - NEOGEN AUSTRALASIA PTY LTD" at bounding box center [1115, 19] width 163 height 21
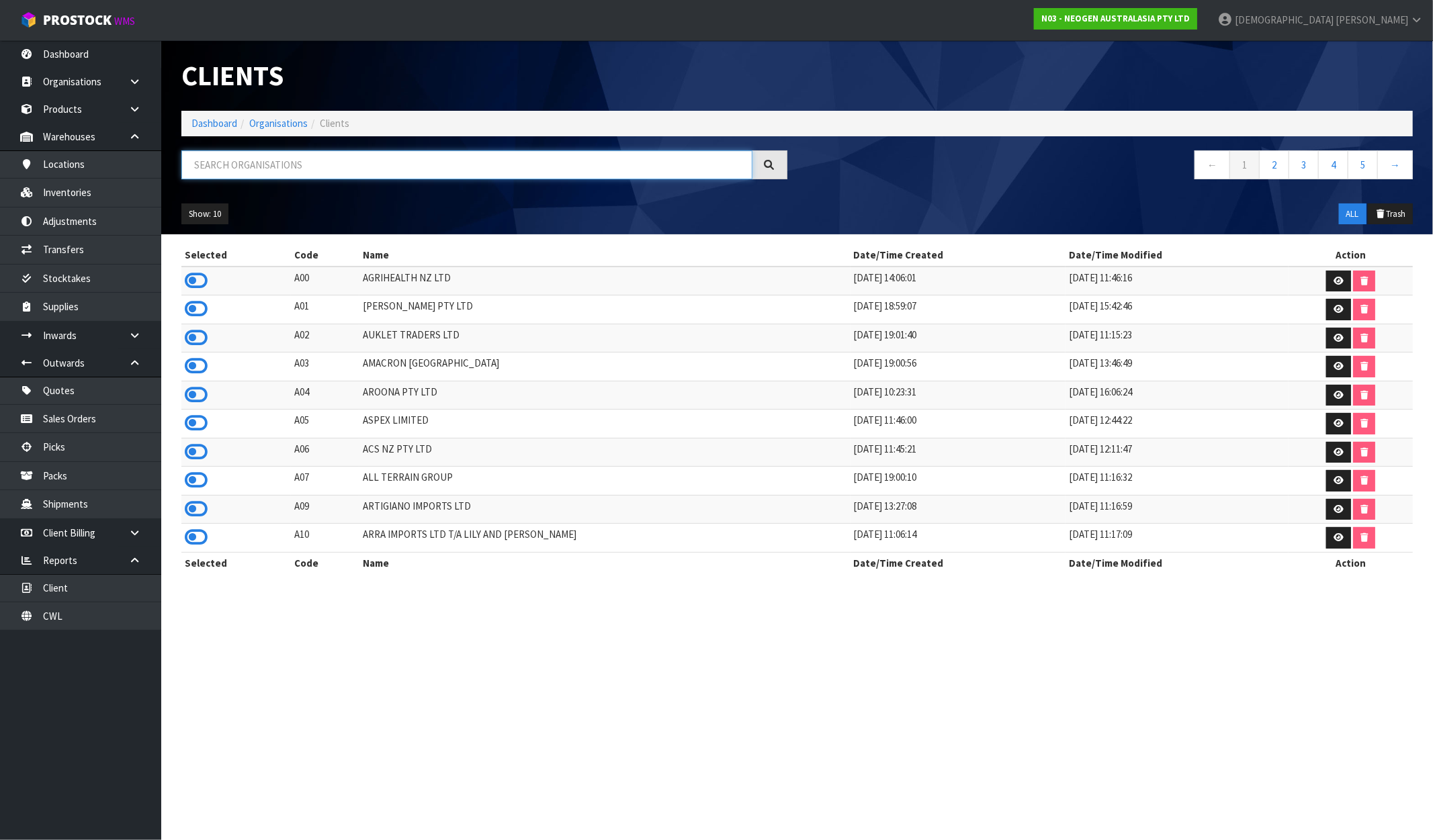
click at [307, 159] on input "text" at bounding box center [468, 165] width 571 height 29
click at [196, 287] on icon at bounding box center [196, 280] width 23 height 21
click at [90, 62] on link "Dashboard" at bounding box center [81, 54] width 161 height 28
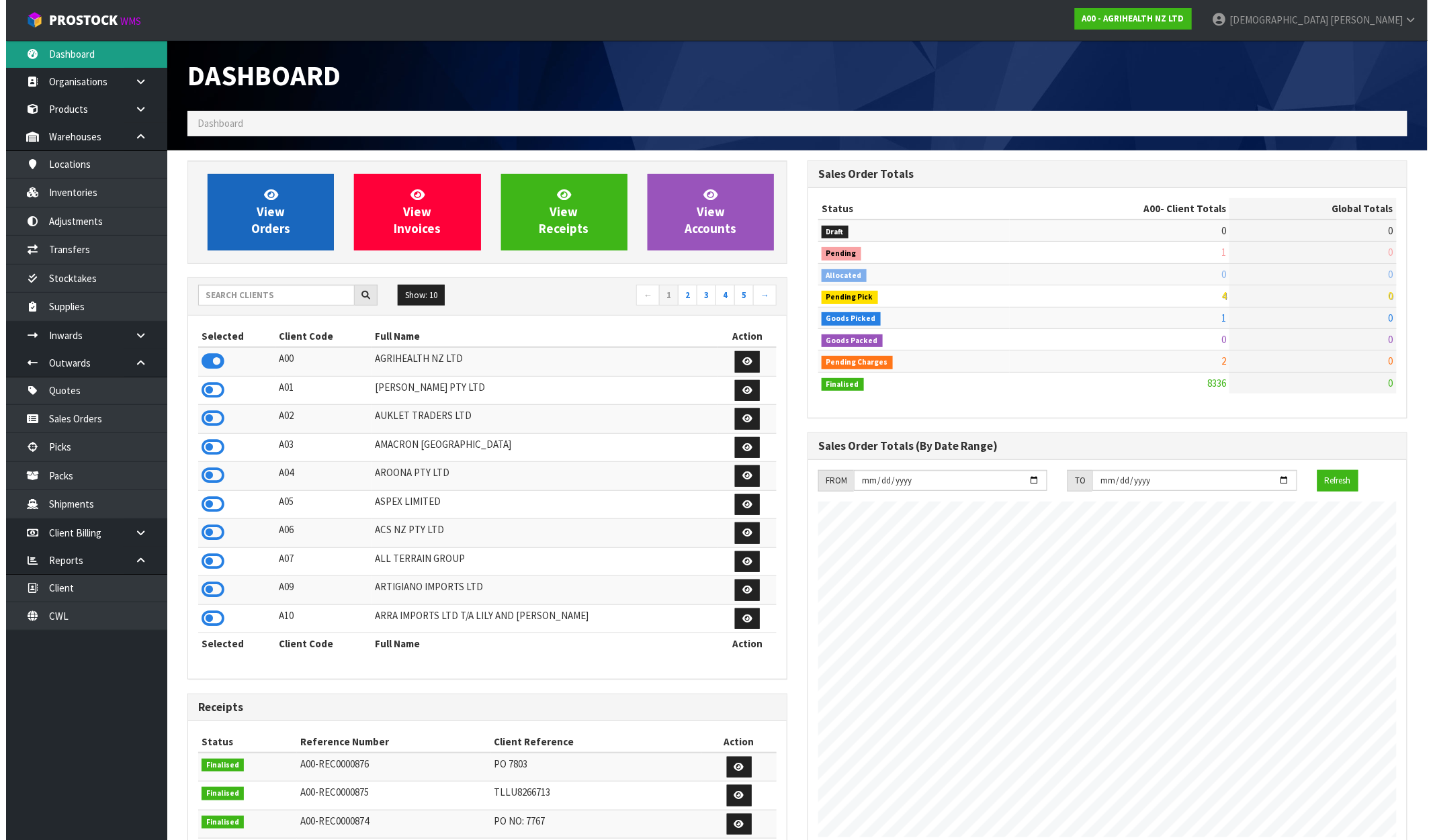
scroll to position [1017, 620]
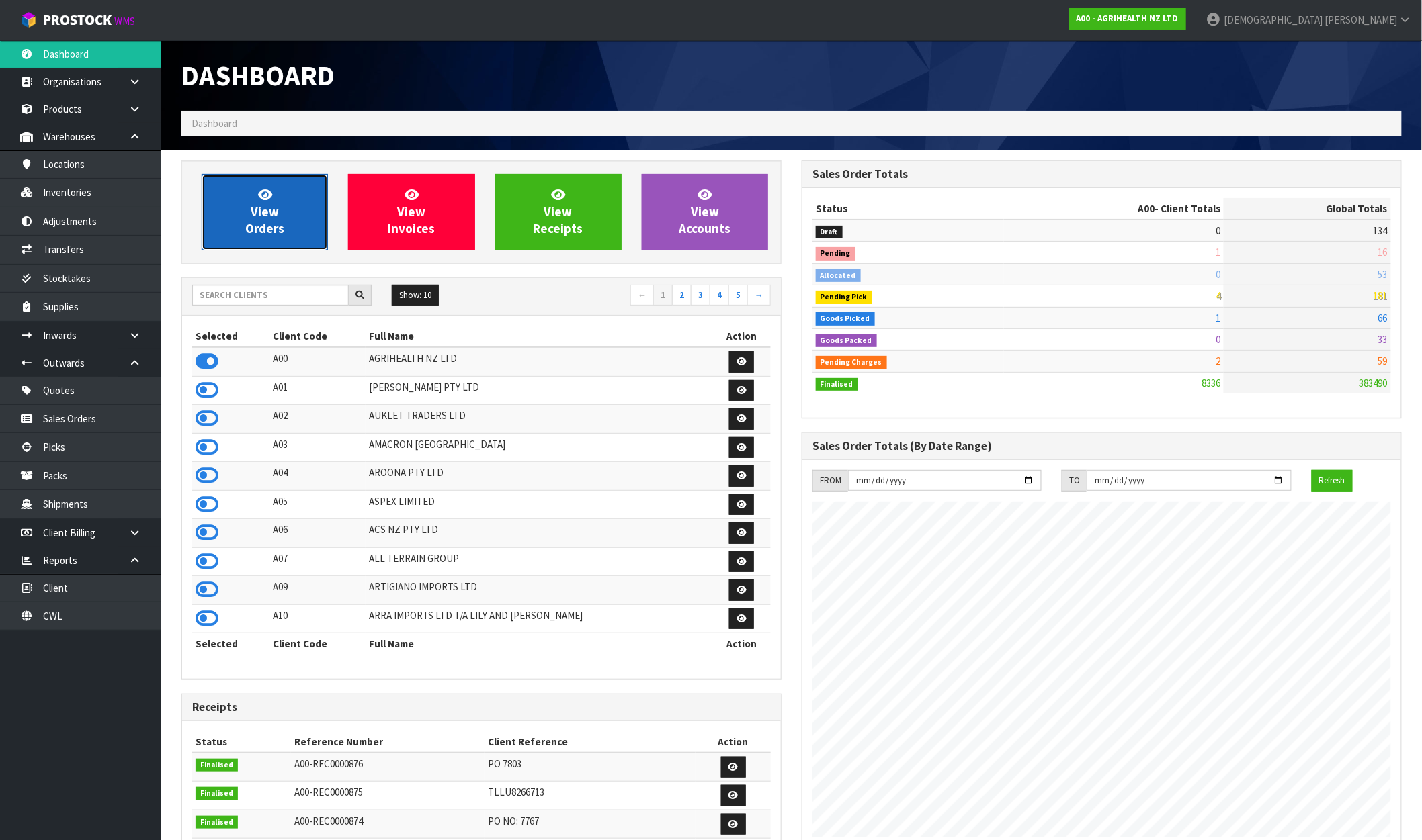
click at [278, 225] on span "View Orders" at bounding box center [265, 212] width 39 height 50
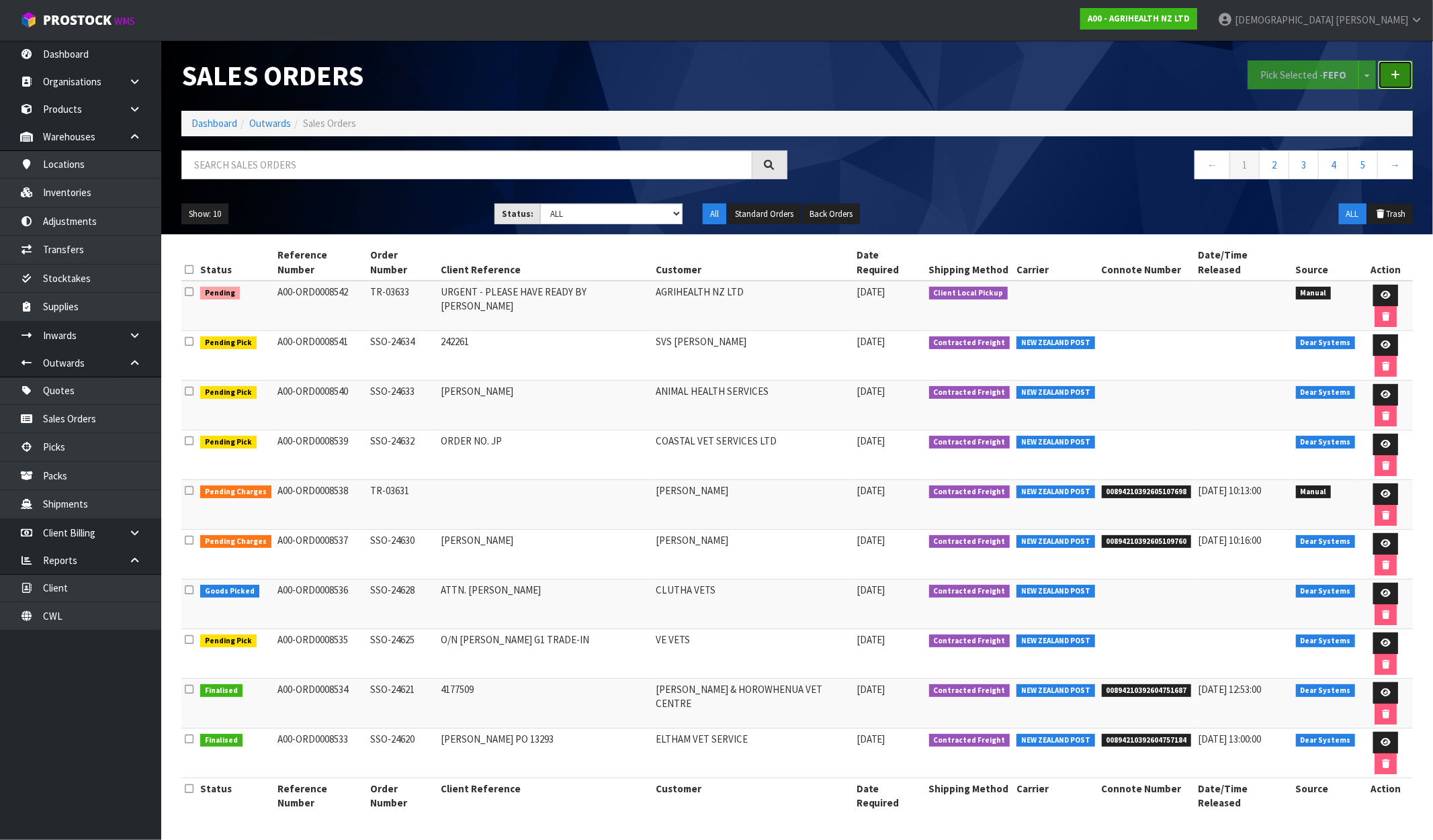
click at [1402, 85] on link at bounding box center [1394, 75] width 35 height 29
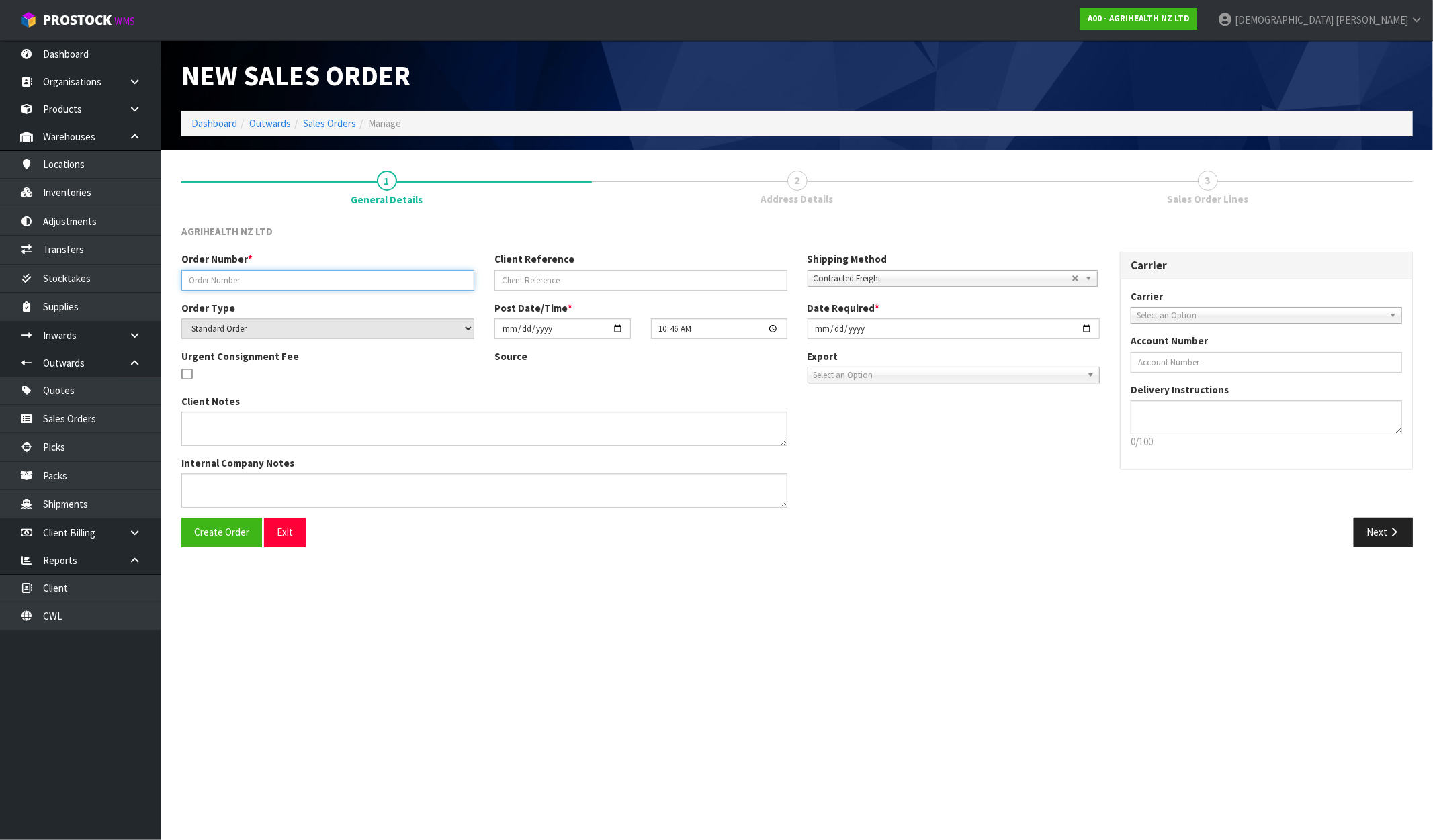
click at [341, 278] on input "text" at bounding box center [328, 280] width 293 height 21
paste input "TR-03634"
click at [600, 287] on input "text" at bounding box center [640, 280] width 293 height 21
click at [608, 284] on input "text" at bounding box center [640, 280] width 293 height 21
paste input "PLEASE PACK READY FOR LUCY TO COLLECT WEDNESDAY MORNING"
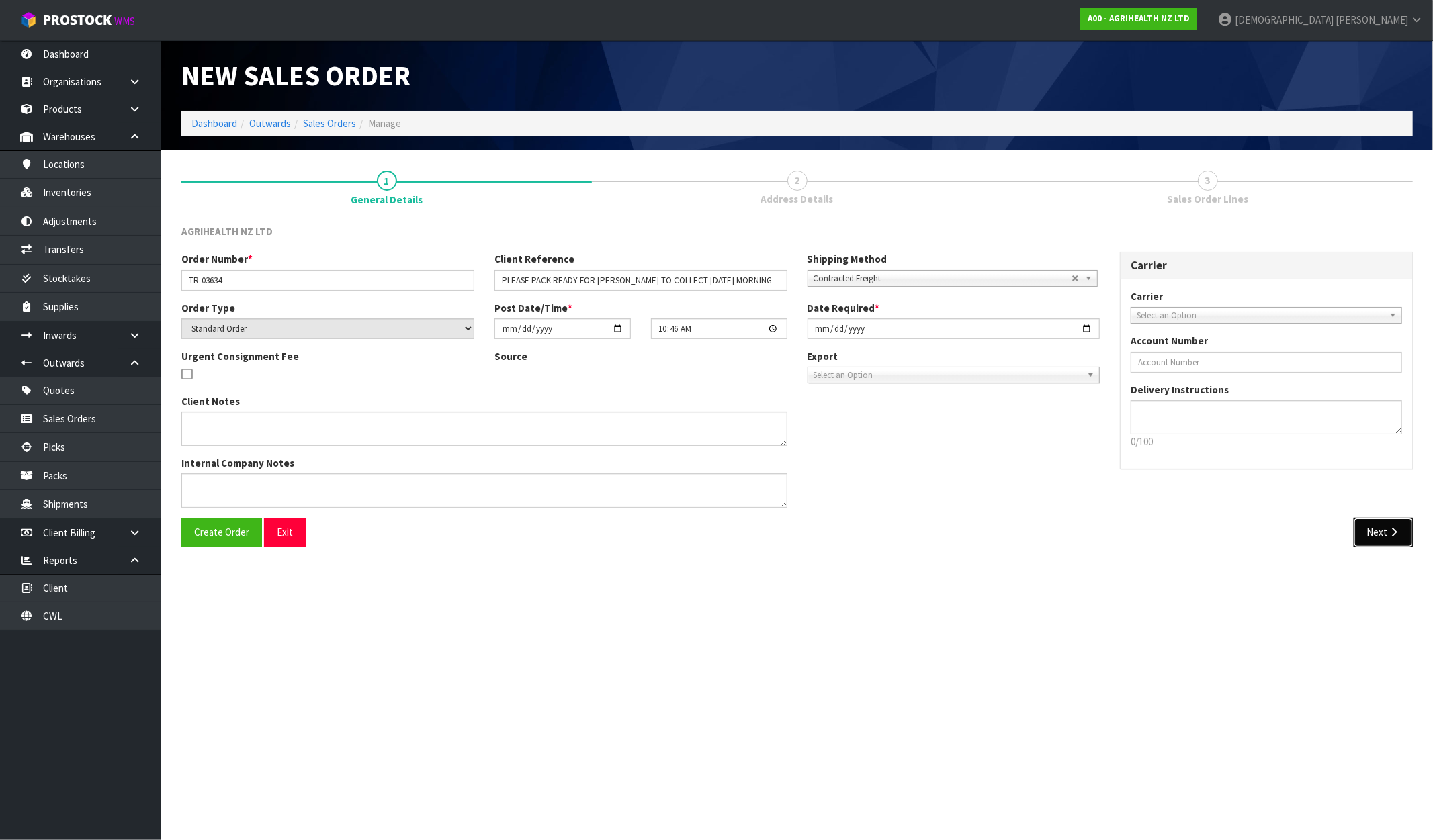
click at [1386, 538] on button "Next" at bounding box center [1383, 532] width 59 height 29
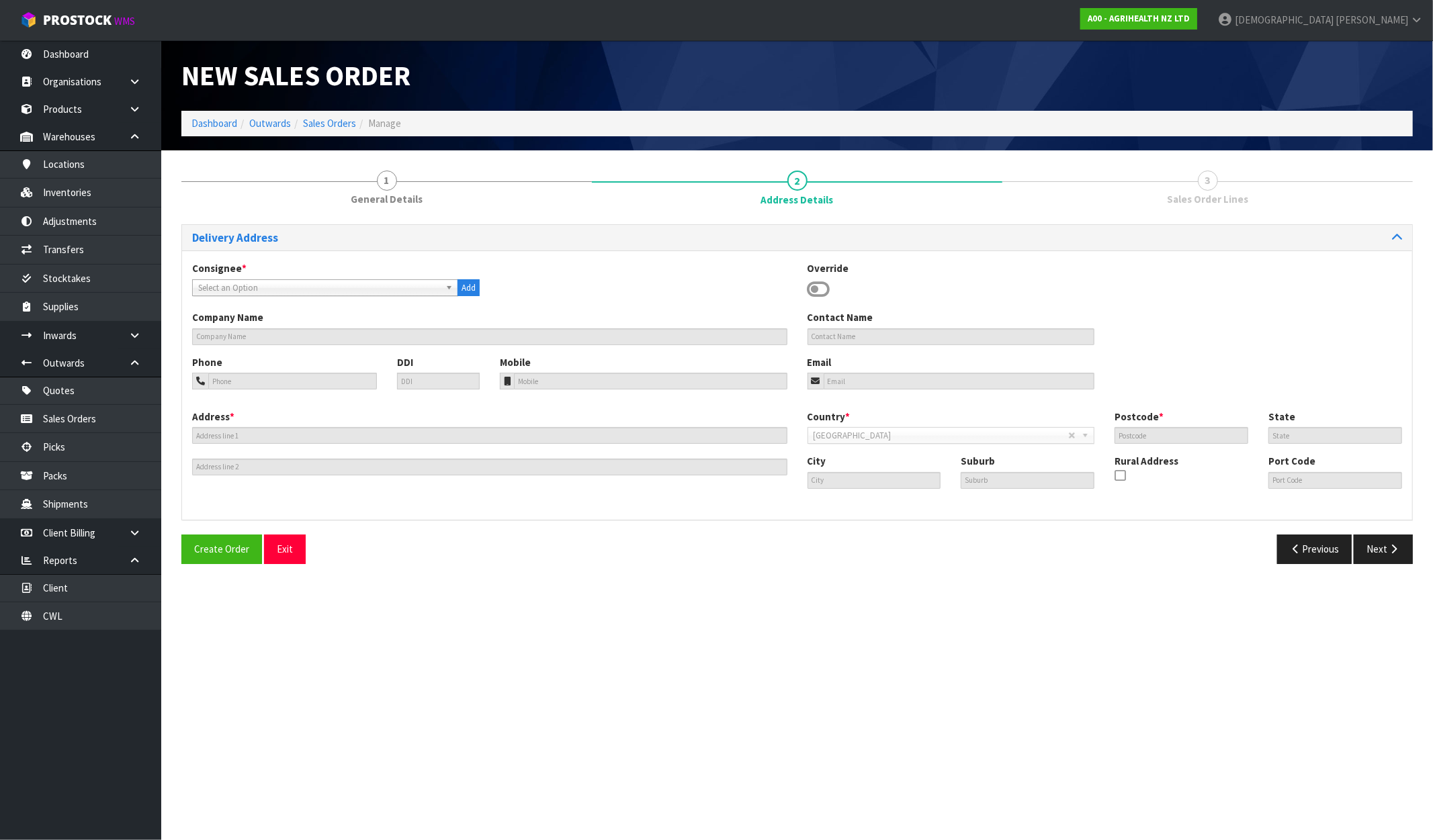
click at [312, 287] on span "Select an Option" at bounding box center [319, 288] width 242 height 16
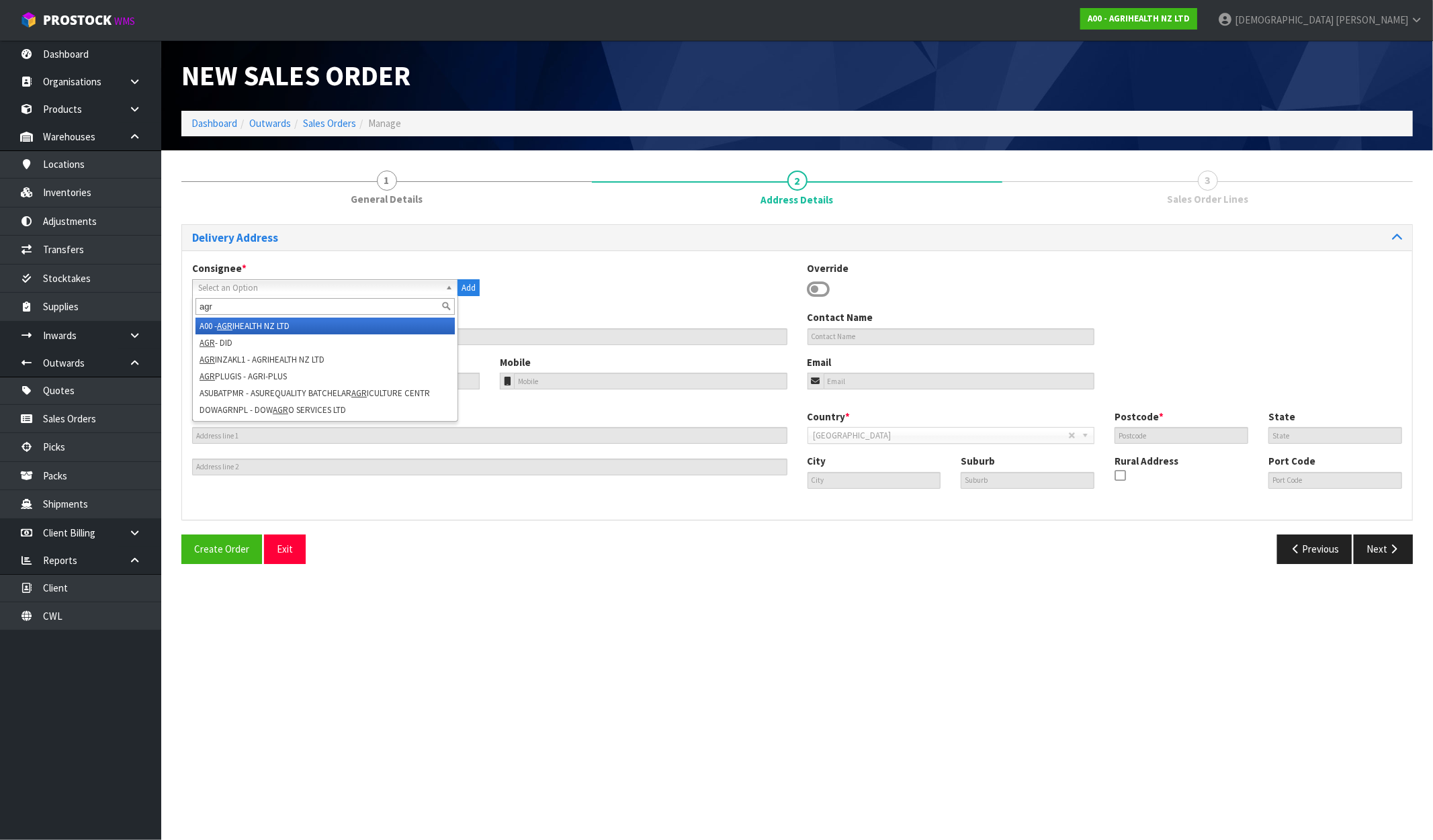
type input "agr"
click at [272, 326] on li "A00 - AGR IHEALTH NZ LTD" at bounding box center [325, 326] width 260 height 17
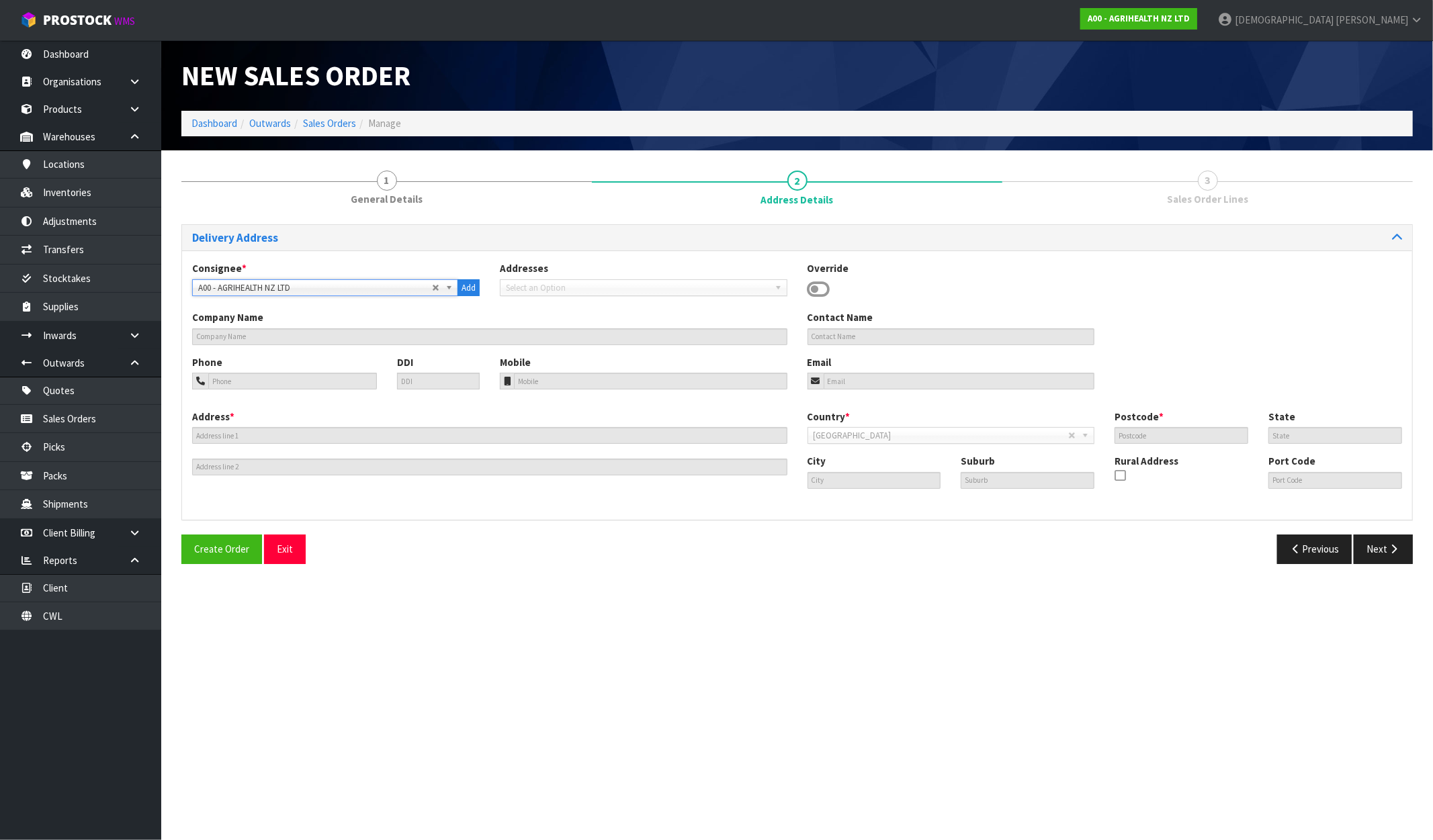
type input "AGRIHEALTH NZ LTD"
type input "+64 9-215 1199"
type input "office@agrihealth.co.nz"
type input "LEVEL 2, 89 GRAFTON ROAD"
type input "1010"
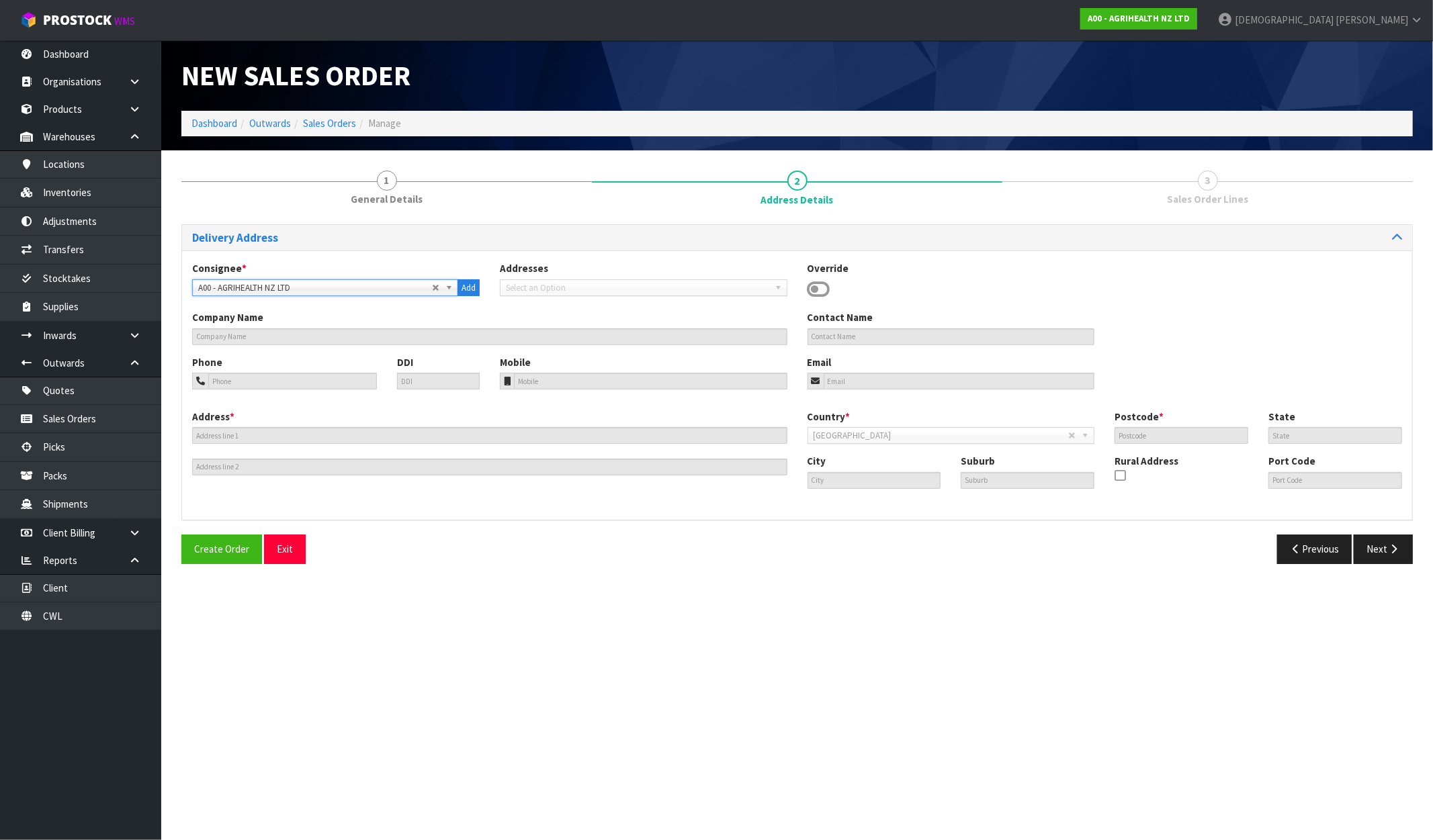
type input "AUK"
type input "AKL"
type input "GRAFTON"
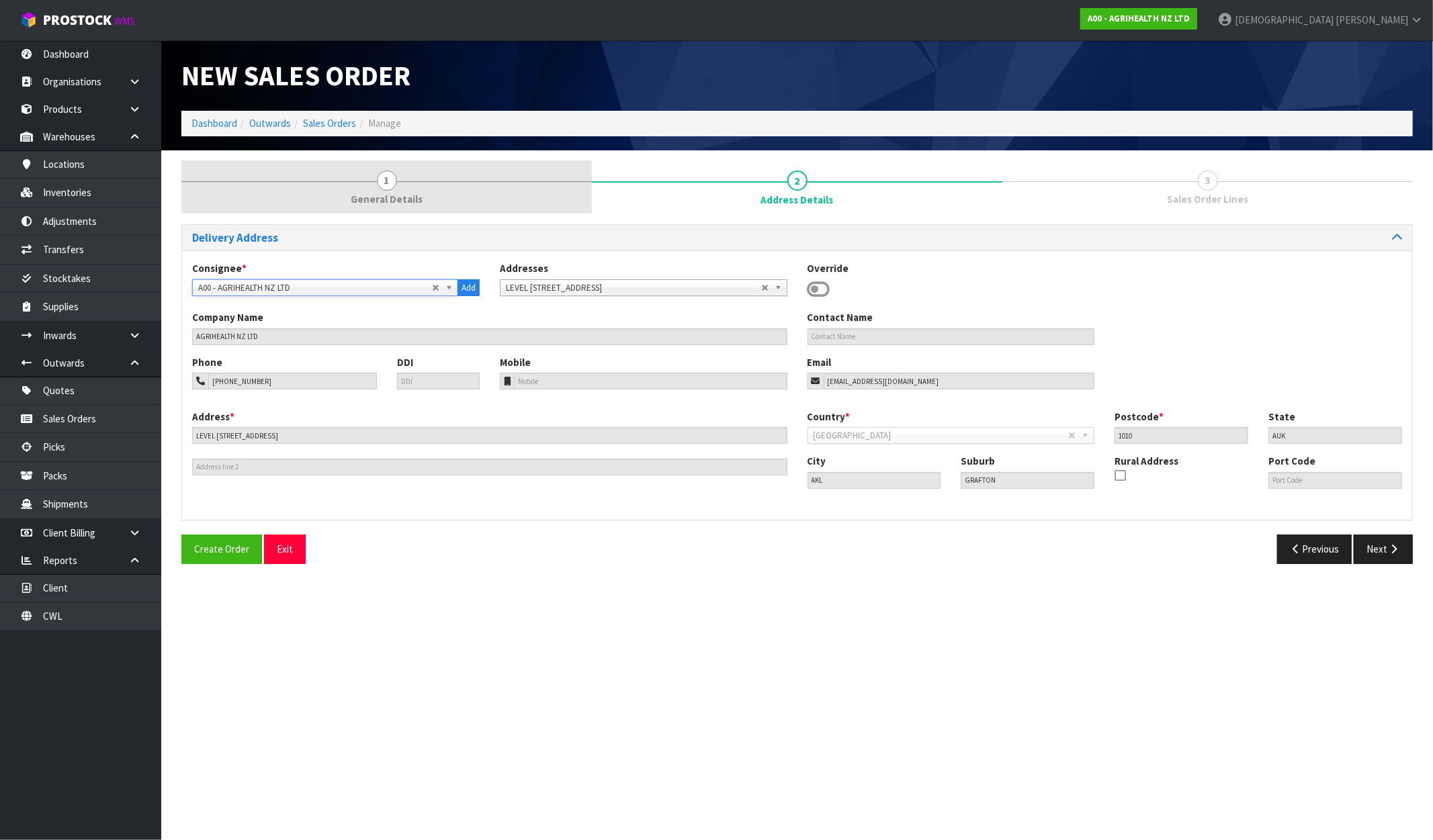
click at [383, 193] on span "General Details" at bounding box center [387, 200] width 72 height 14
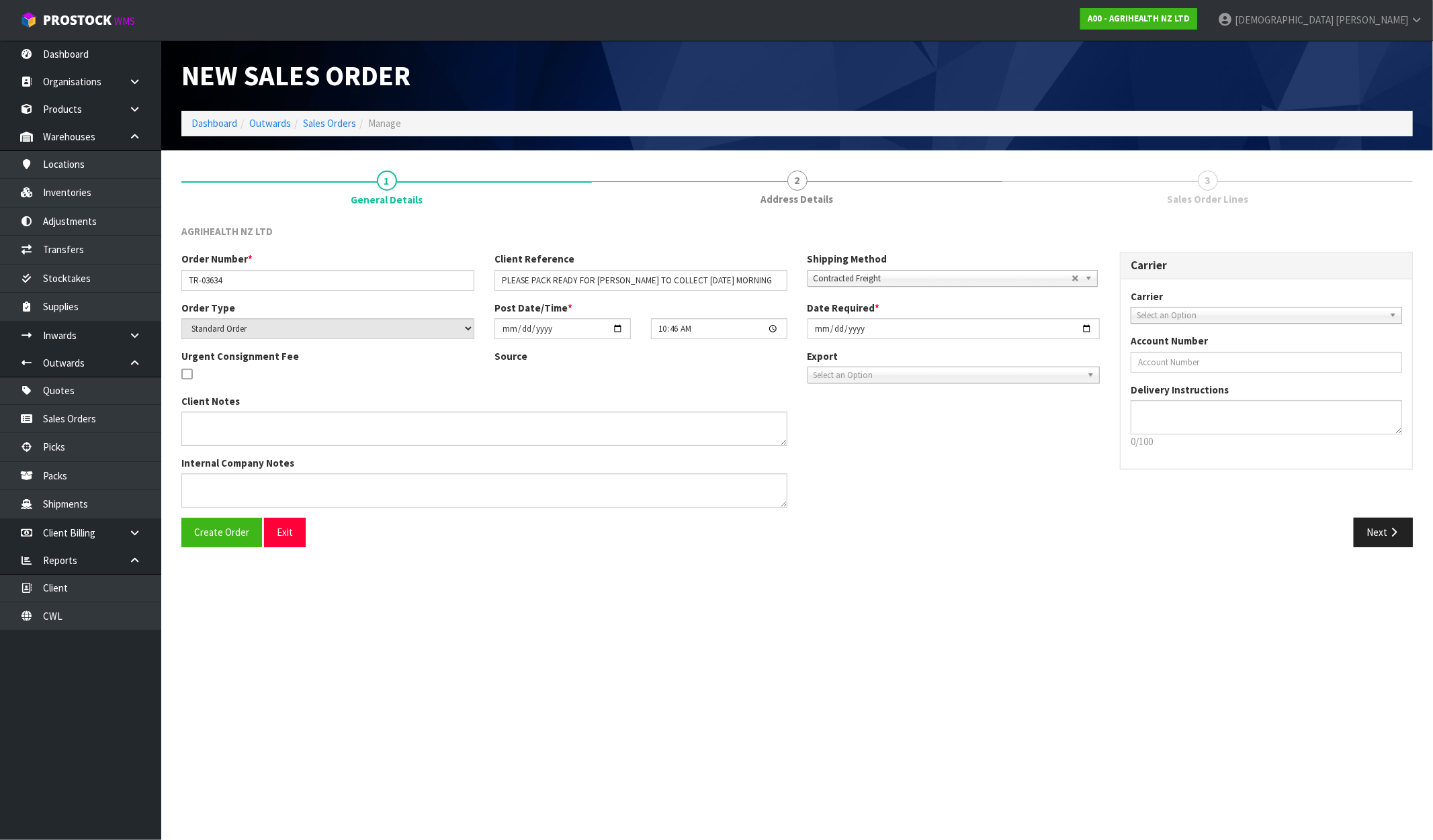
click at [996, 278] on span "Contracted Freight" at bounding box center [942, 279] width 258 height 16
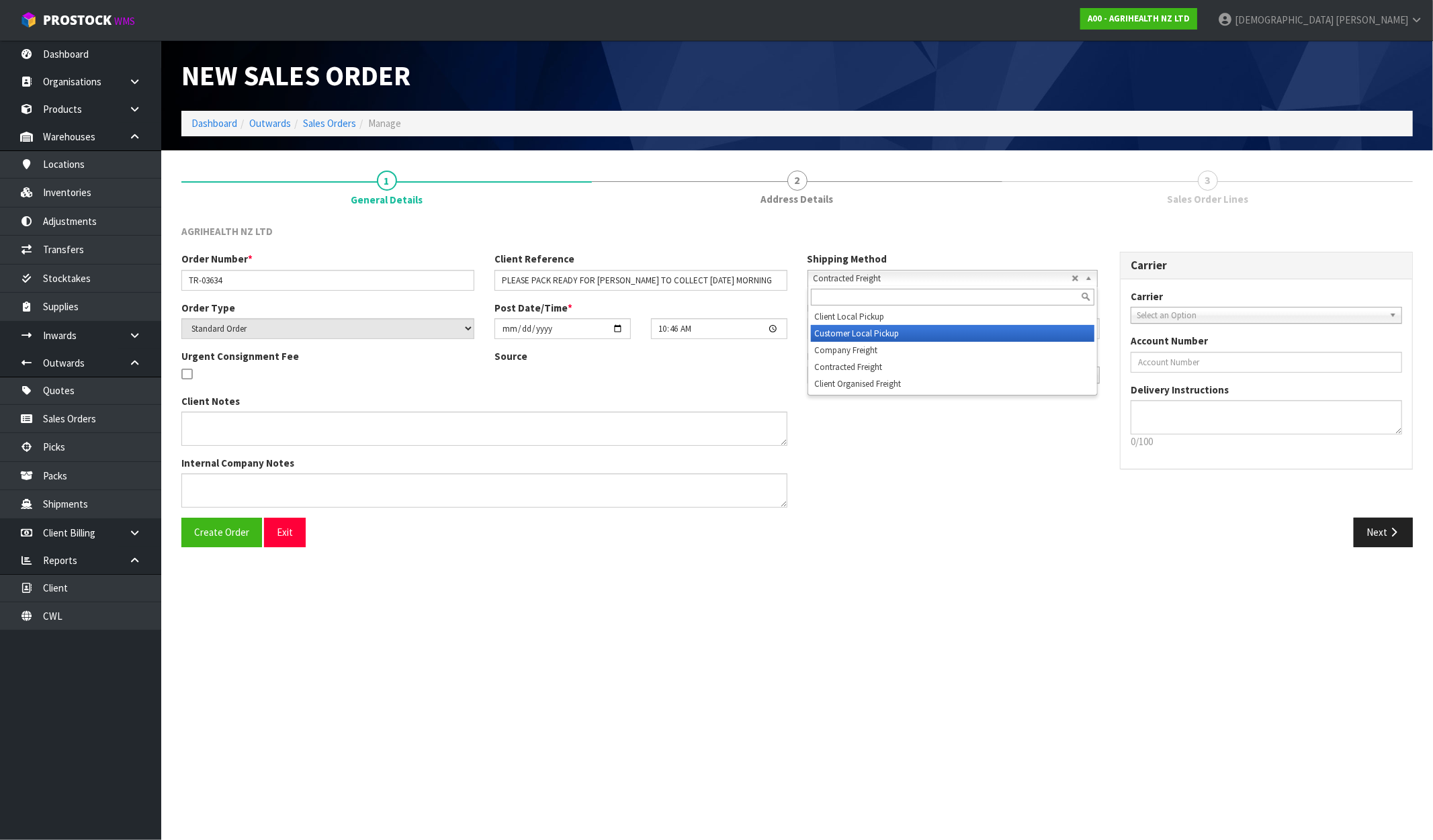
click at [873, 330] on li "Customer Local Pickup" at bounding box center [952, 333] width 284 height 17
click at [891, 279] on span "Customer Local Pickup" at bounding box center [942, 279] width 258 height 16
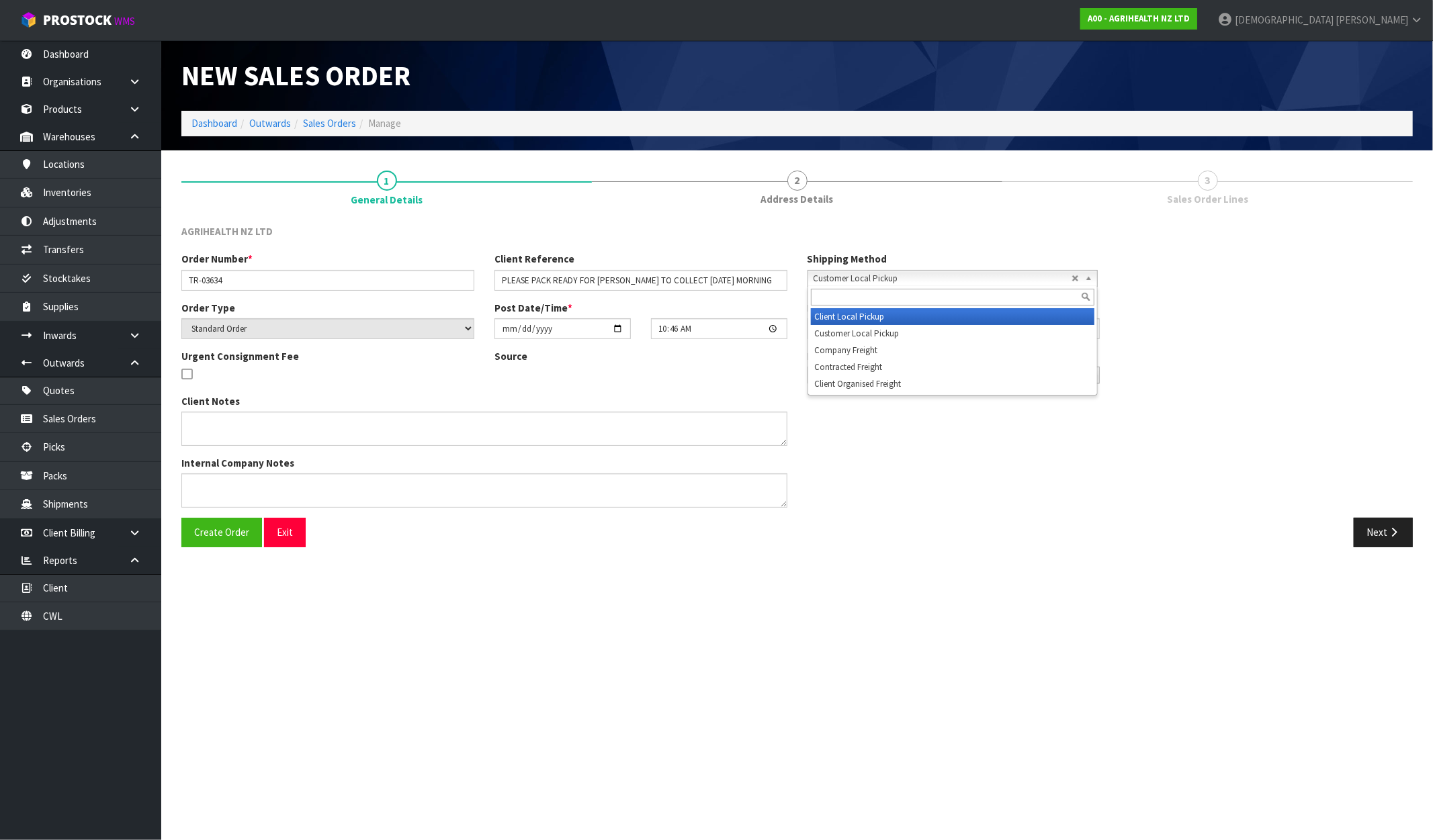
click at [875, 313] on li "Client Local Pickup" at bounding box center [952, 316] width 284 height 17
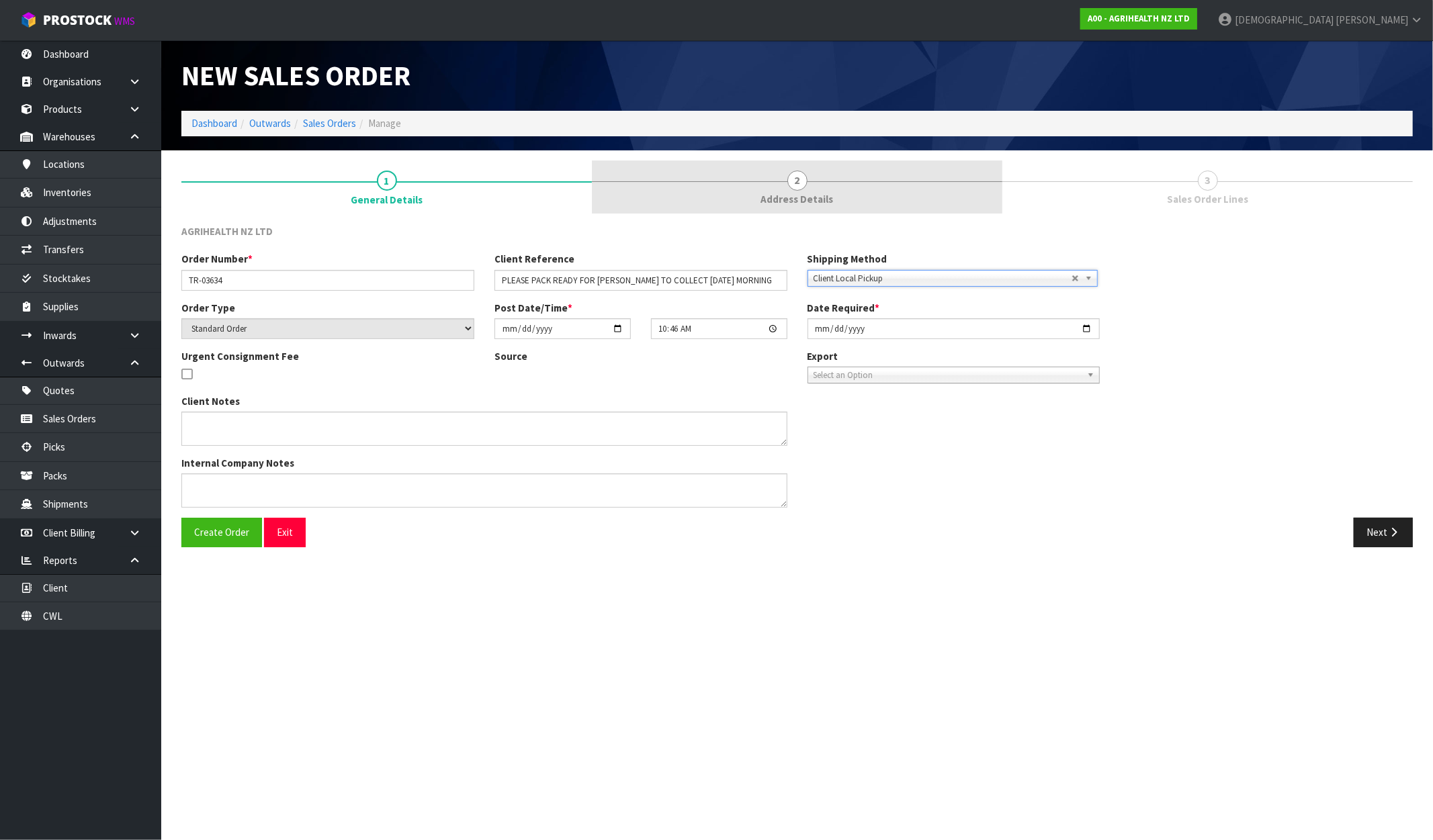
click at [794, 190] on link "2 Address Details" at bounding box center [797, 186] width 410 height 53
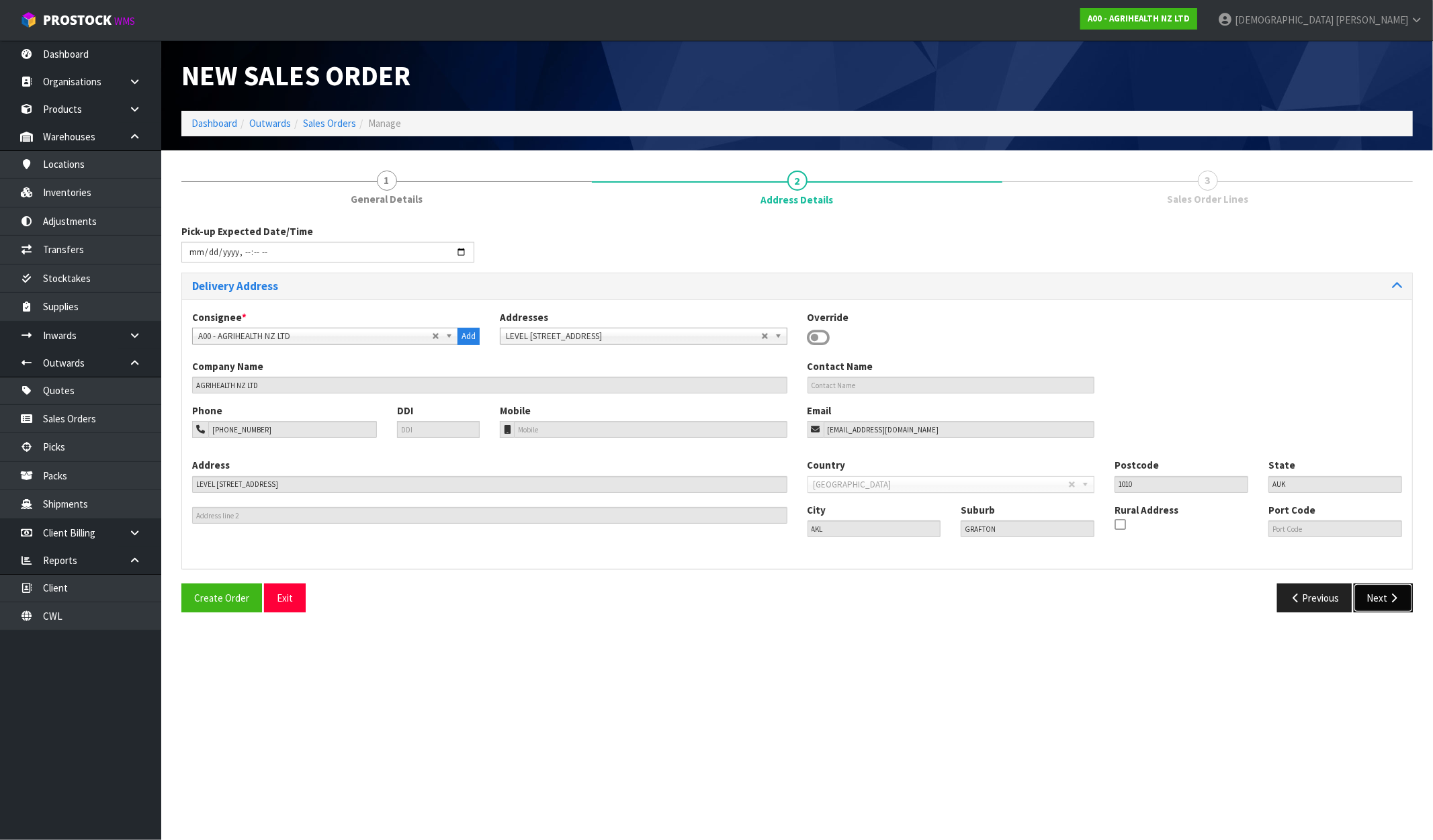
click at [1364, 601] on button "Next" at bounding box center [1383, 598] width 59 height 29
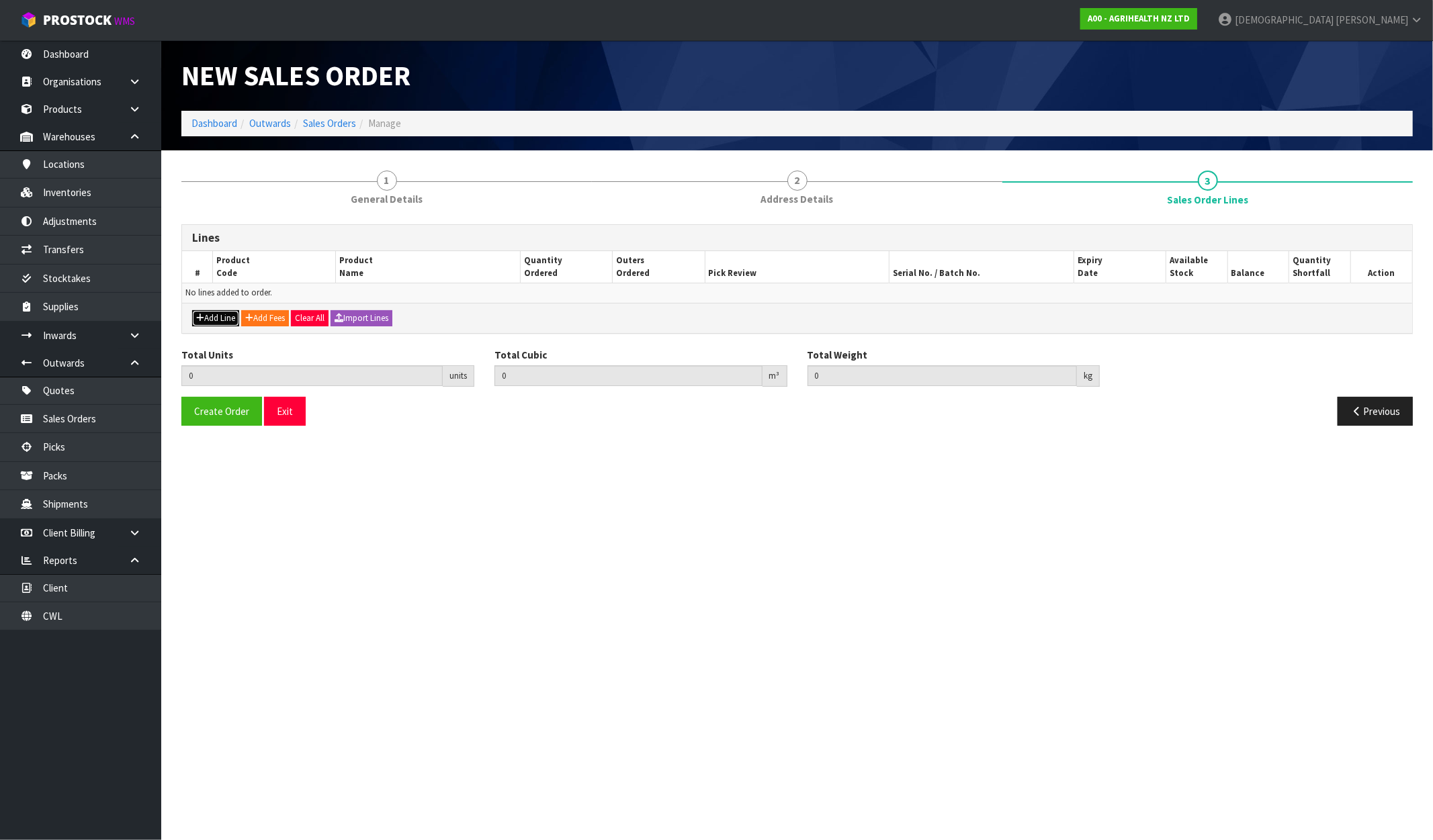
click at [219, 313] on button "Add Line" at bounding box center [216, 319] width 47 height 16
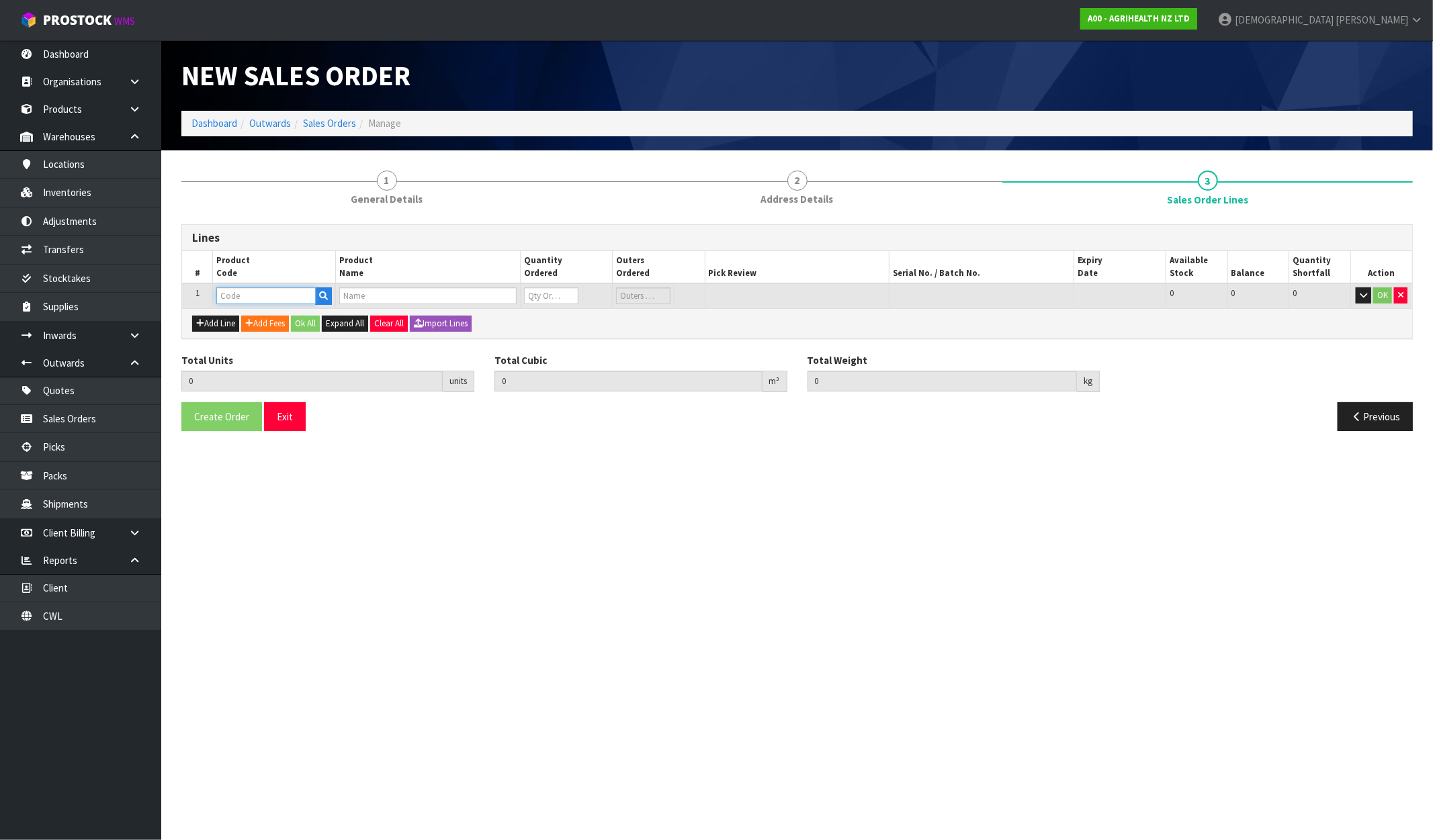
click at [249, 291] on input "text" at bounding box center [266, 296] width 99 height 17
paste input "9480"
type input "9480"
type input "0.000000"
type input "0.000"
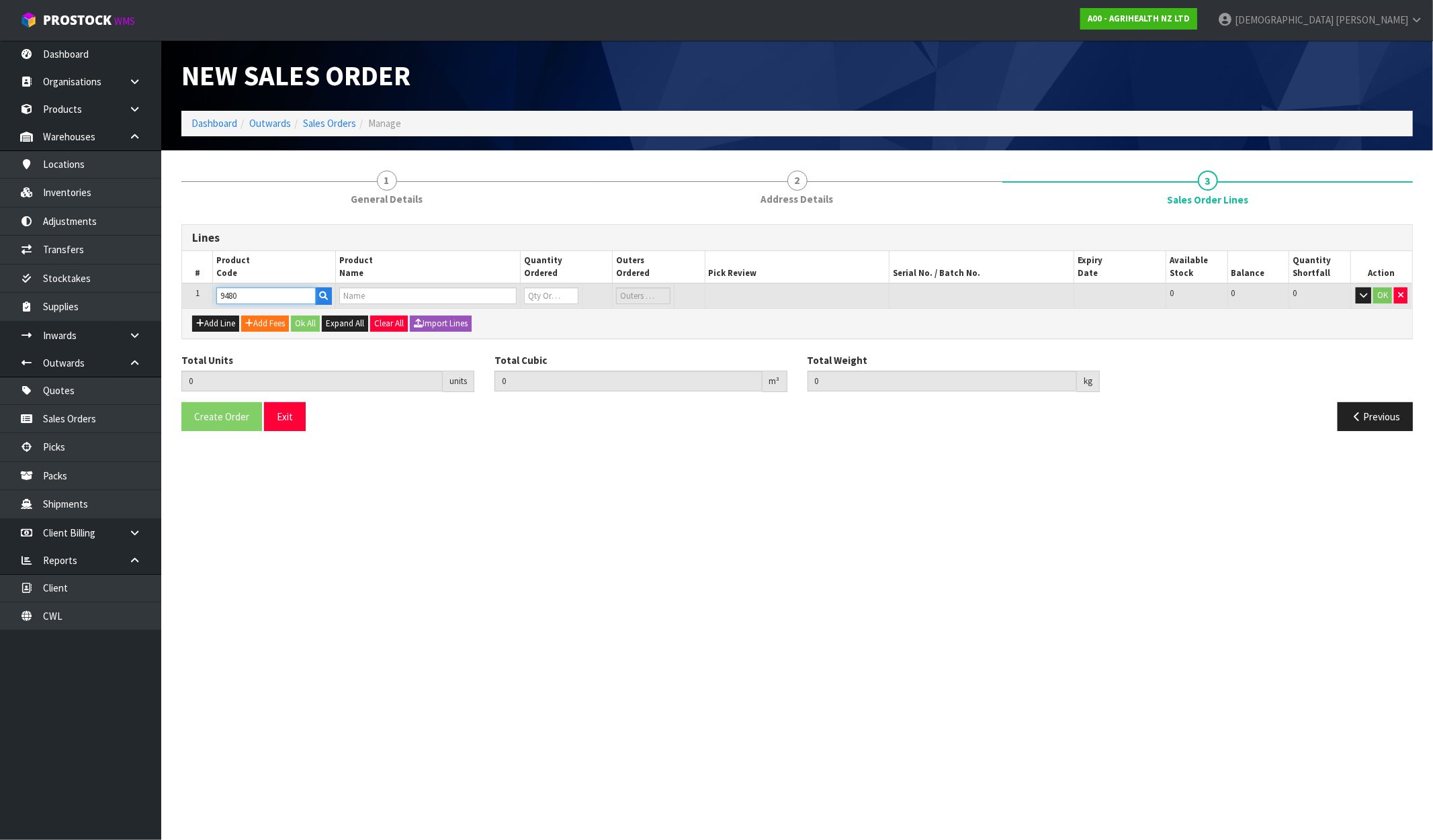
type input "LARGE CHILLY BIN"
type input "0"
type input "9480"
click at [511, 301] on tr "1 9480 LARGE CHILLY BIN 0 BIN 0 BDL 9 9 0 OK" at bounding box center [796, 296] width 1230 height 25
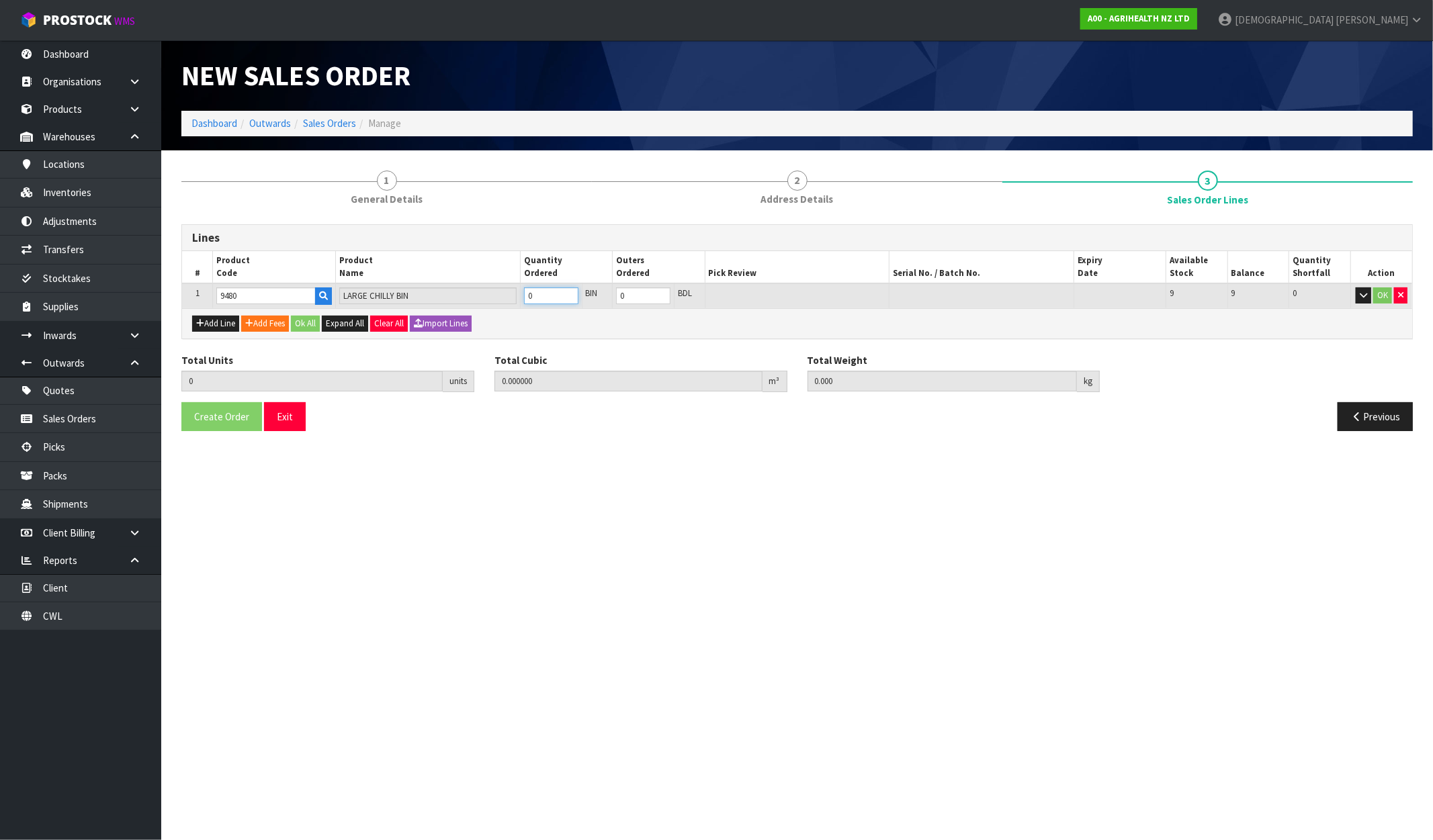
type input "2"
type input "0.144648"
type input "0.6"
type input "2"
click at [203, 319] on icon "button" at bounding box center [200, 323] width 8 height 9
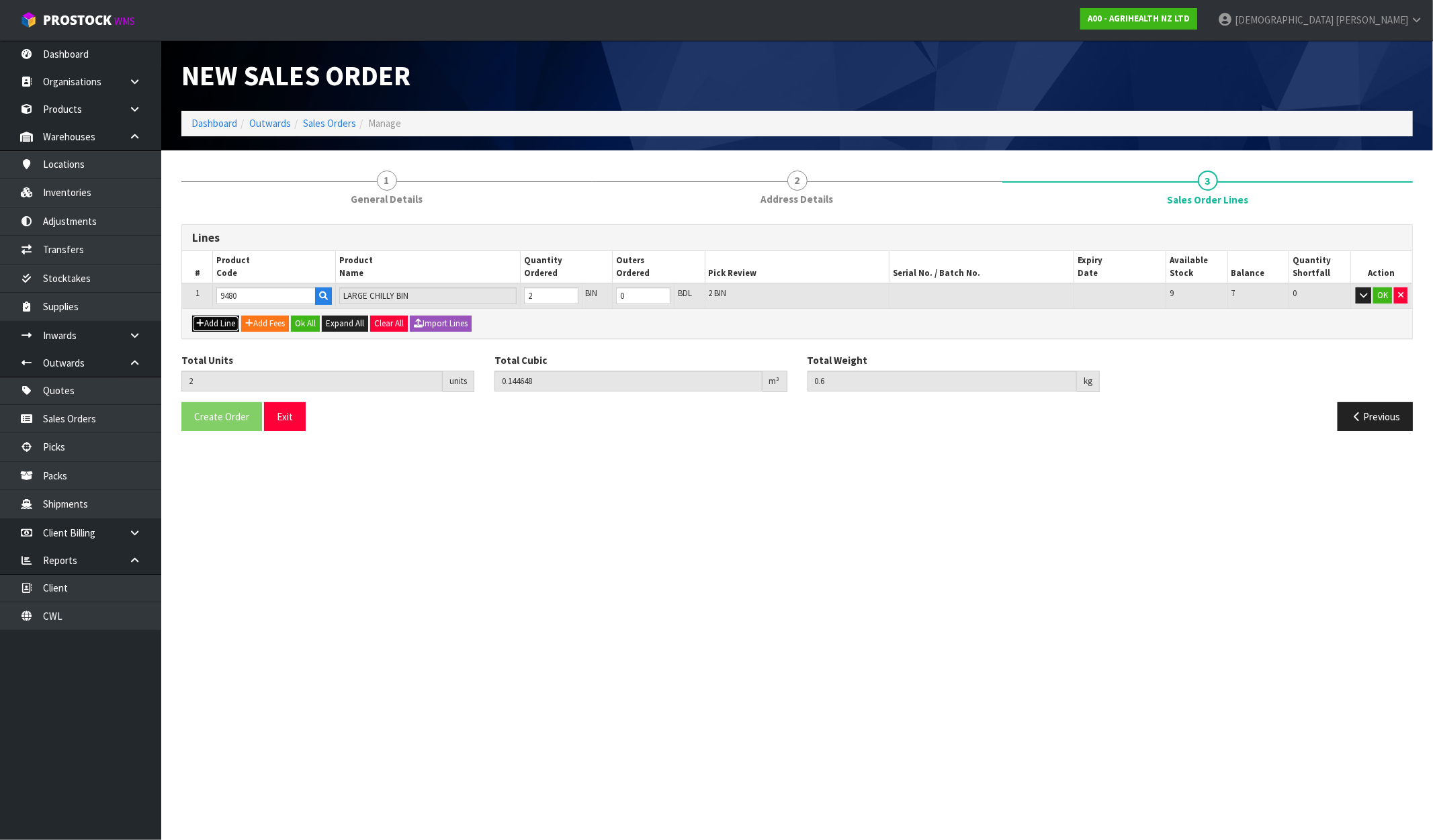
type input "0"
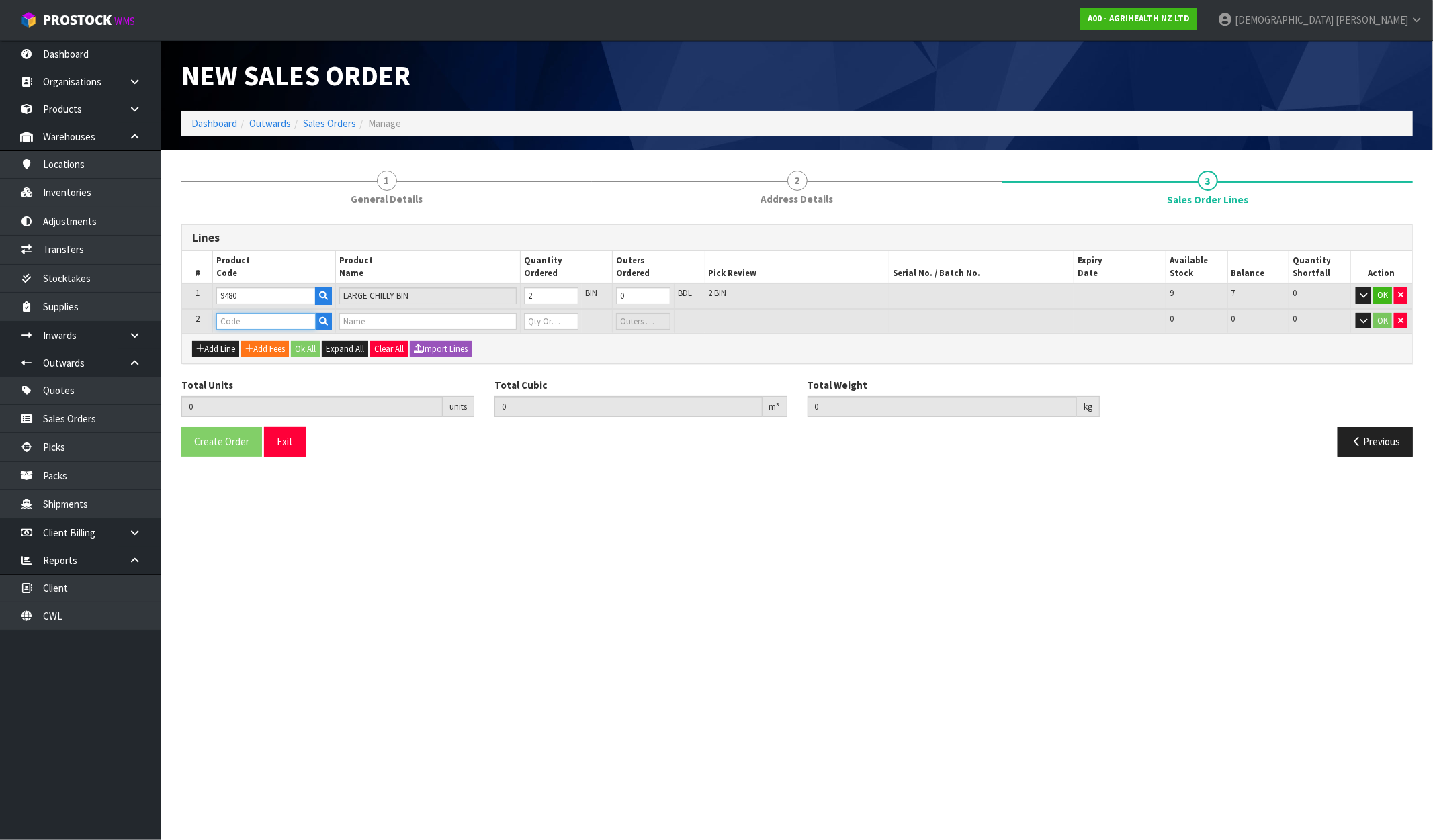
click at [286, 325] on input "text" at bounding box center [266, 321] width 99 height 17
paste input "9245"
type input "9245"
type input "2"
type input "0.144648"
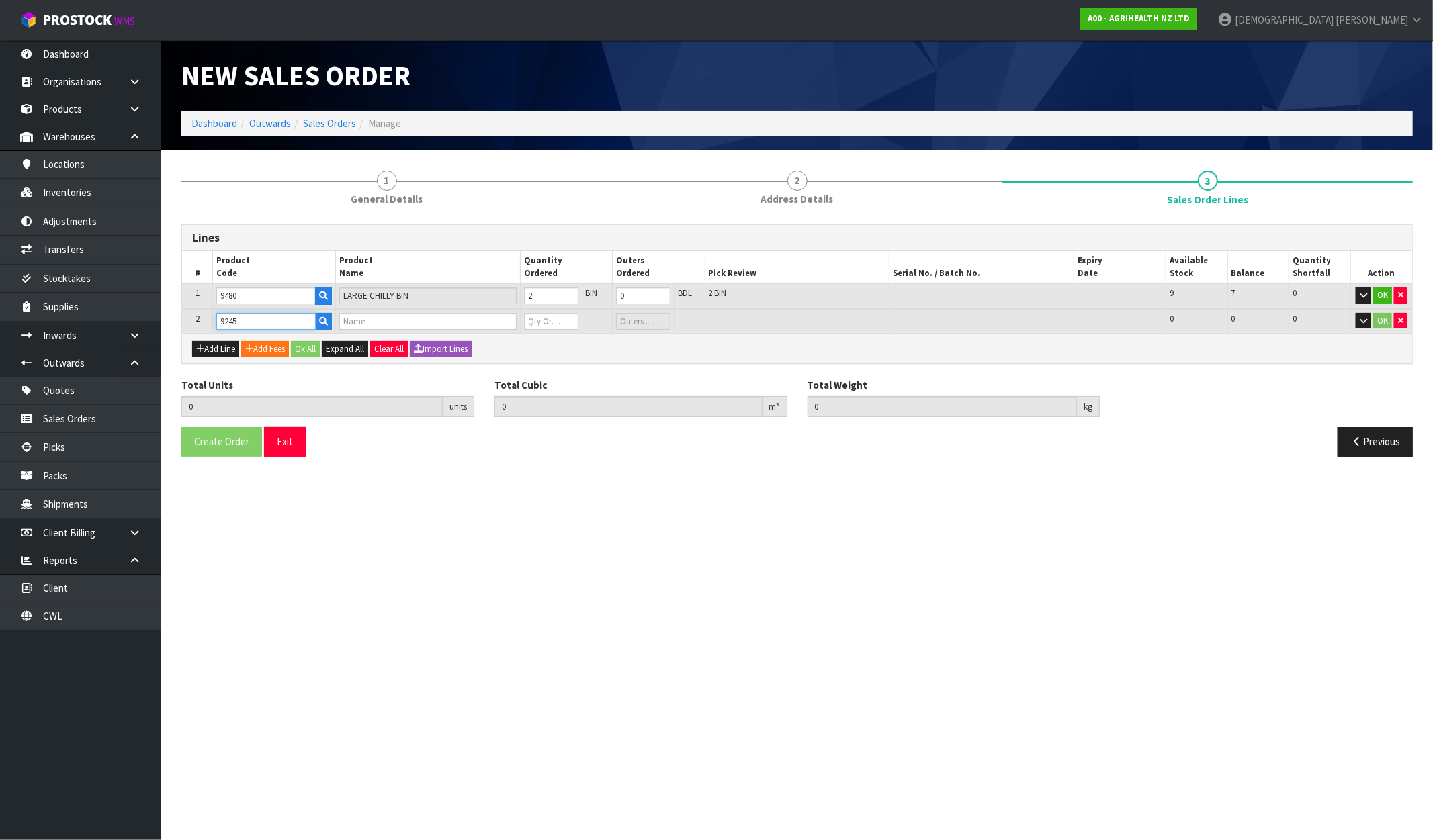
type input "0.6"
type input "MELOVEM 10ML BM INJECTOR"
type input "0"
type input "9245"
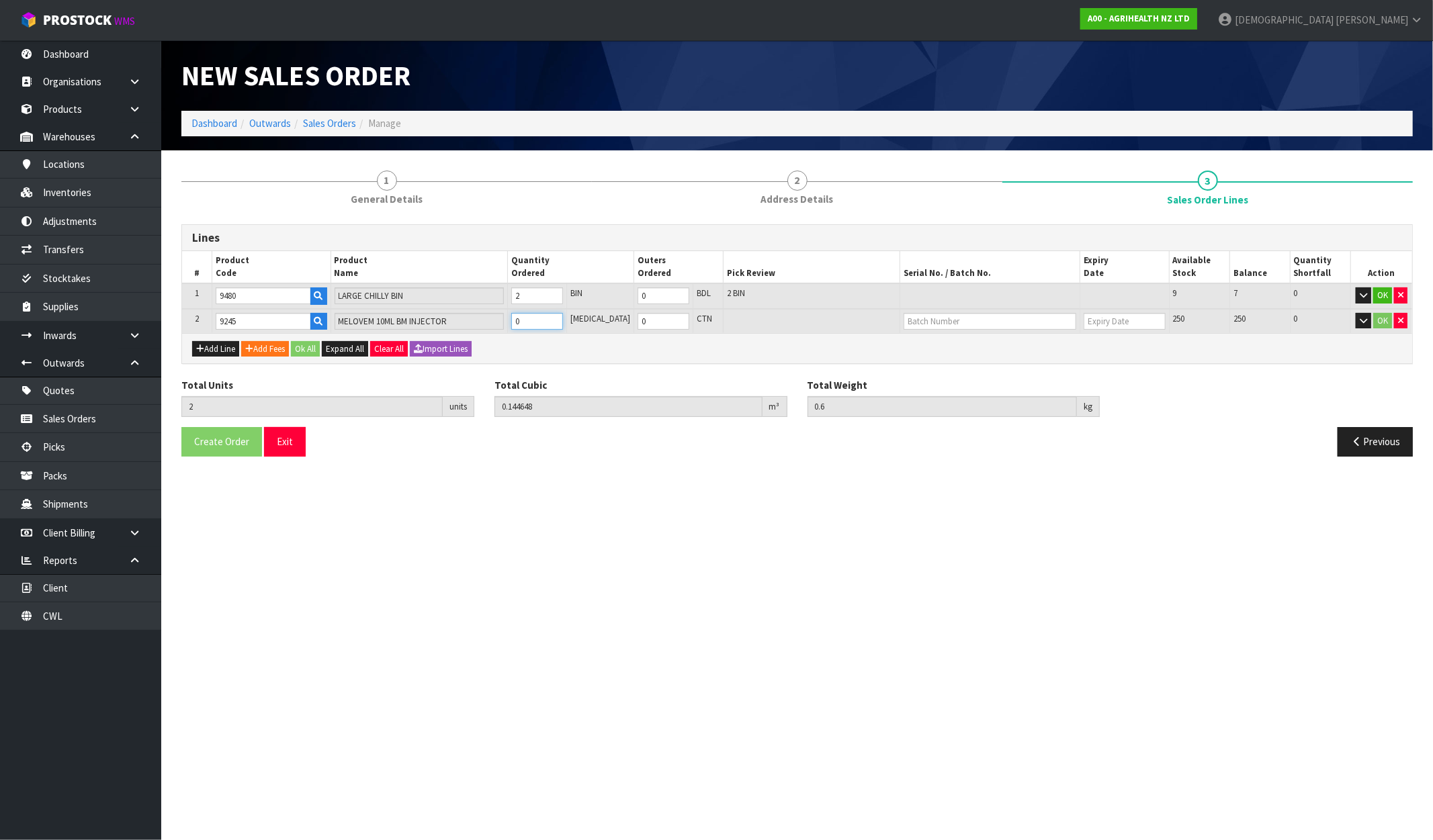
click at [508, 321] on tr "2 9245 MELOVEM 10ML BM INJECTOR 0 PCE 0 CTN 250 250 0 OK" at bounding box center [796, 321] width 1230 height 25
type input "7"
type input "0.147648"
type input "1.35"
type input "5"
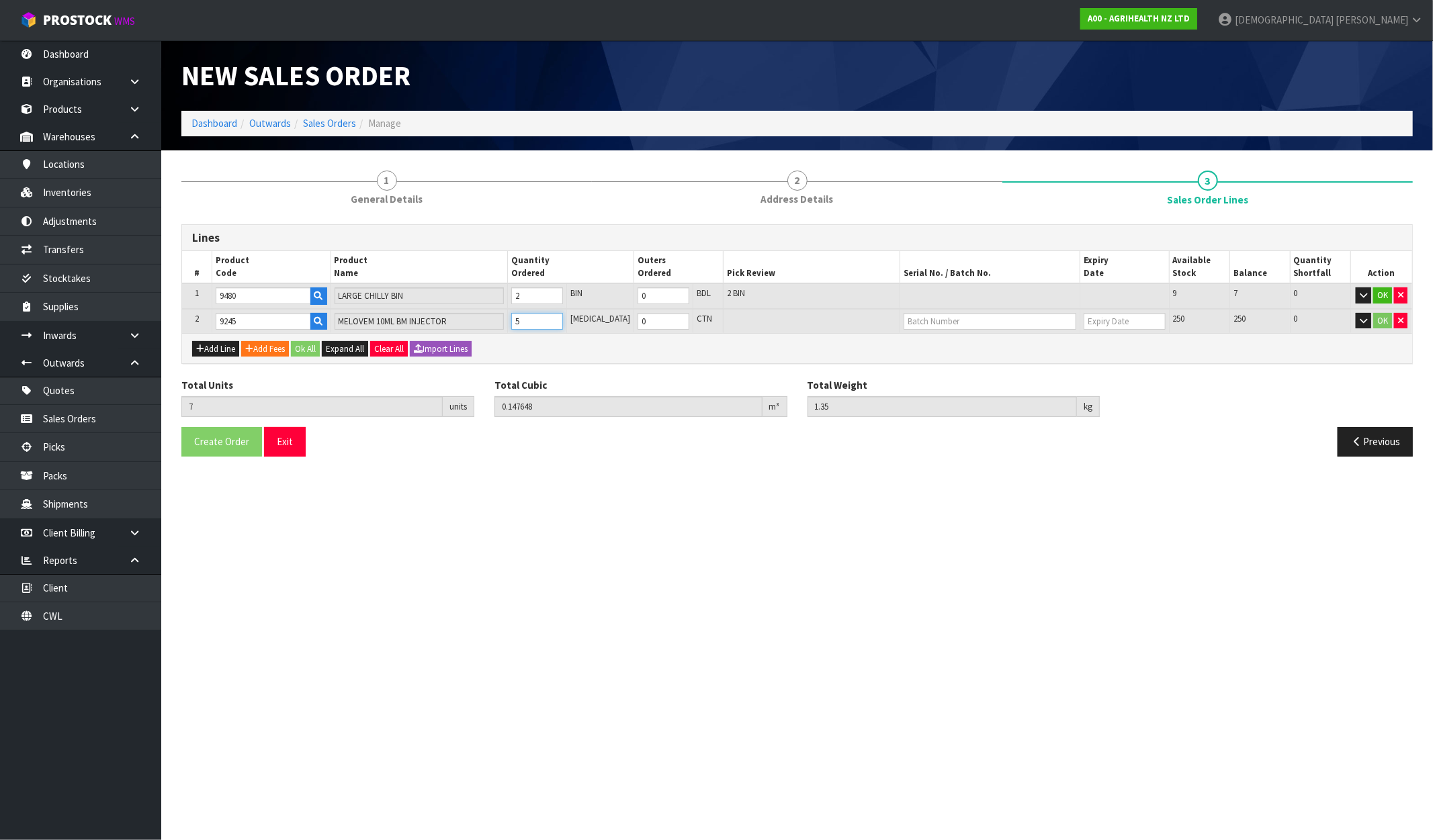
type input "52"
type input "0.210368"
type input "8.3"
type input "50"
type input "1"
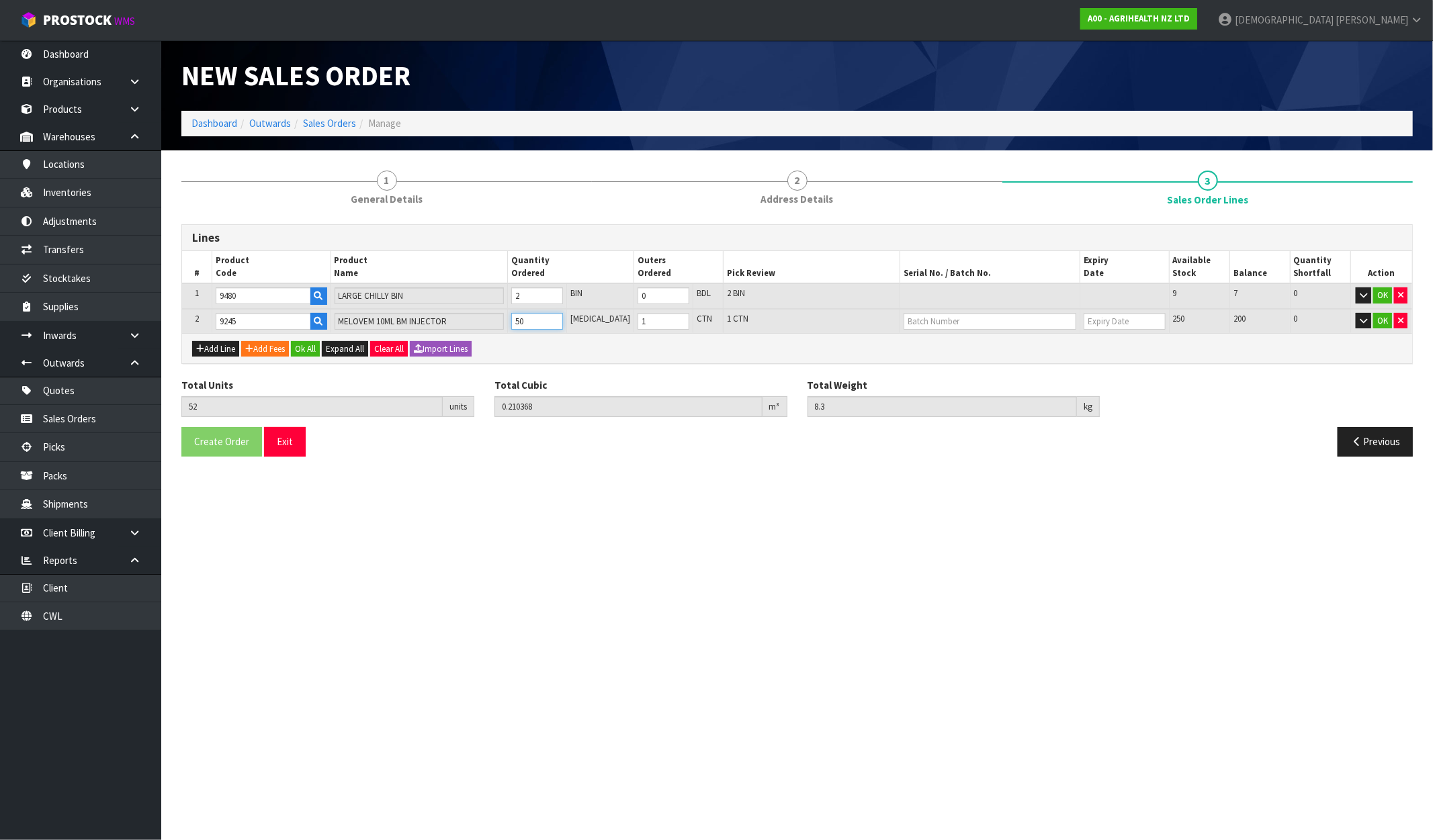
type input "50"
click at [914, 320] on input "text" at bounding box center [990, 321] width 173 height 17
click at [905, 346] on link "W037771" at bounding box center [947, 342] width 107 height 18
type input "W037771"
type input "30/04/2029"
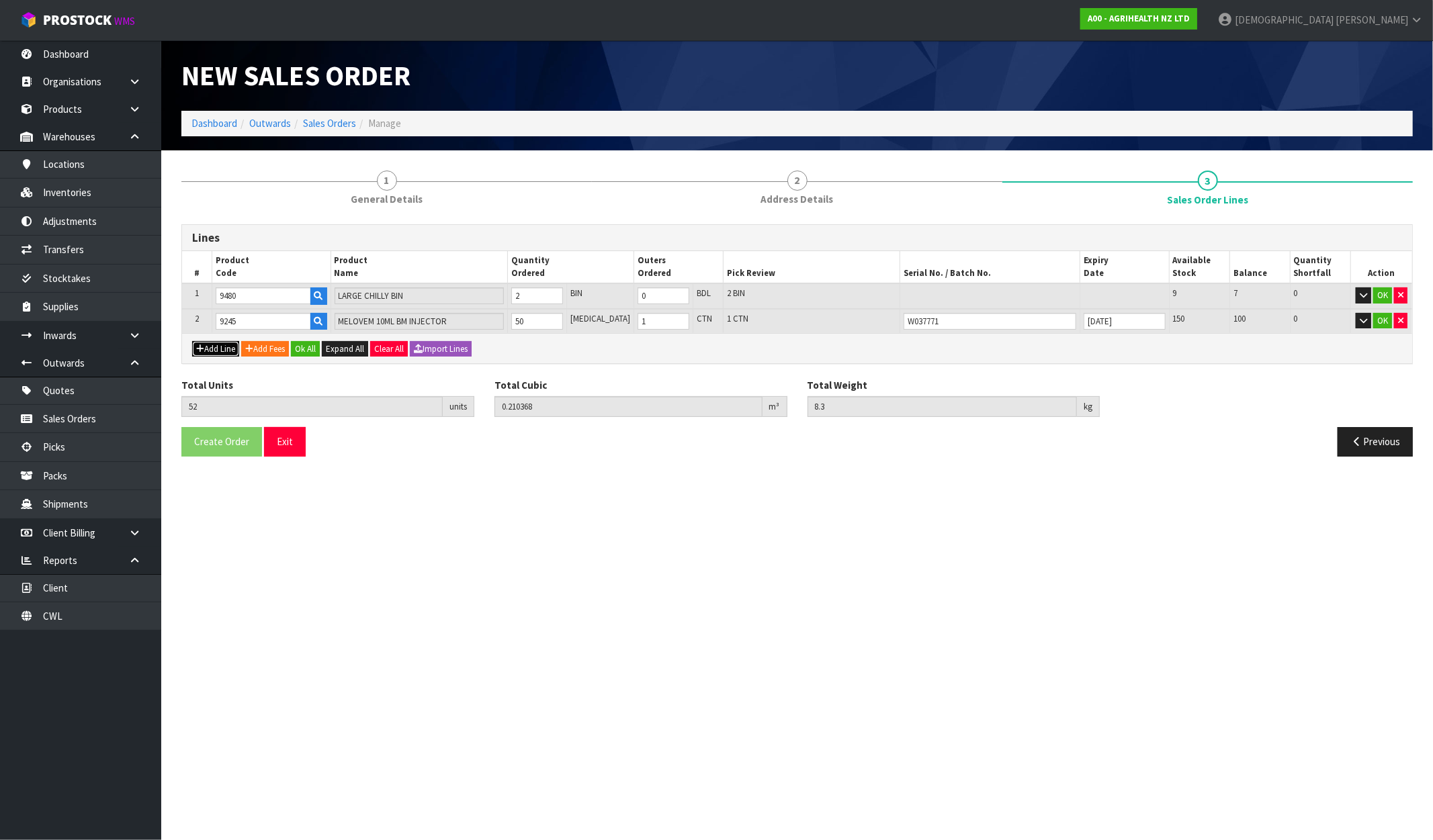
click at [224, 350] on button "Add Line" at bounding box center [216, 349] width 47 height 16
type input "0"
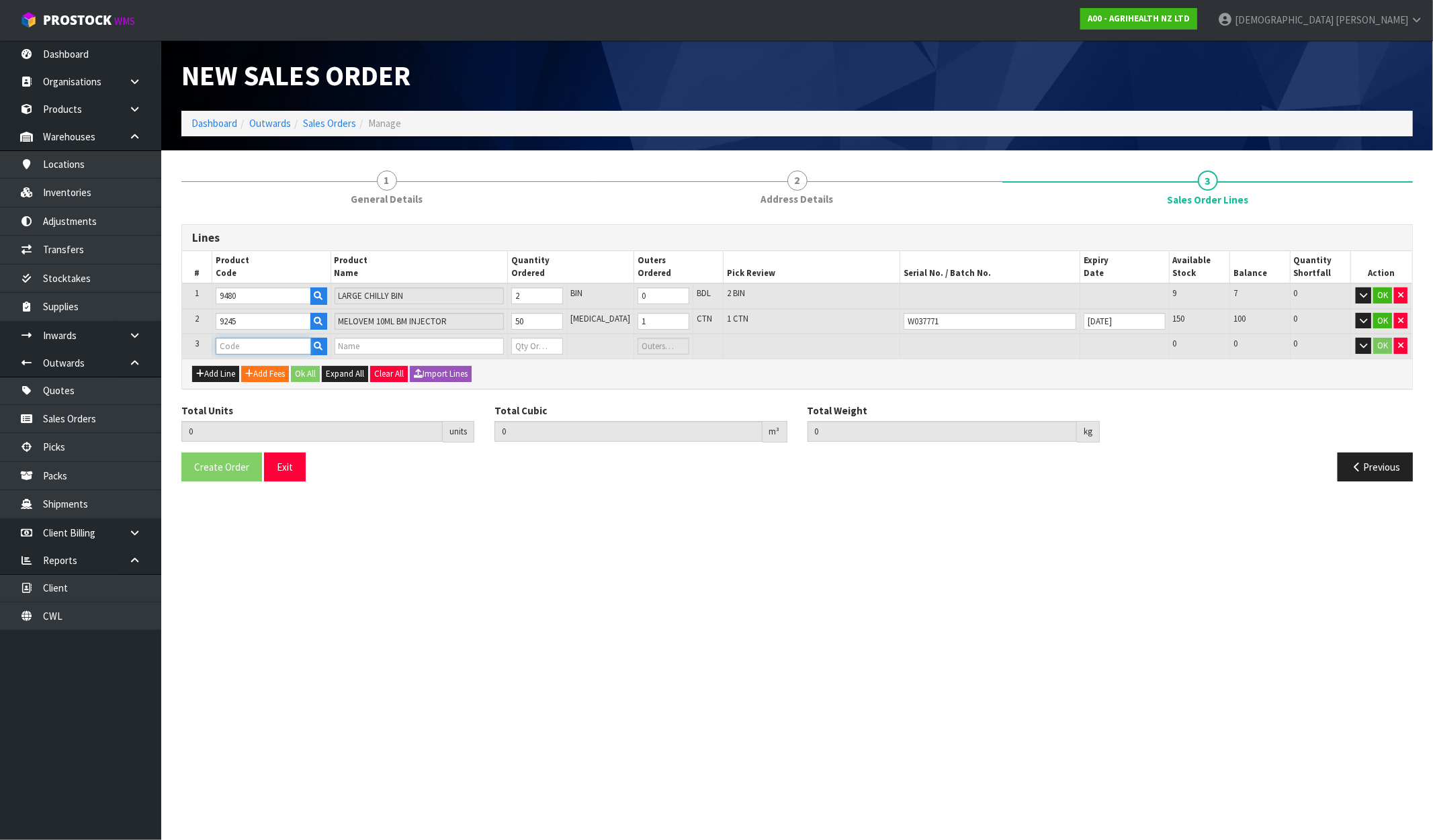
click at [228, 346] on input "text" at bounding box center [263, 346] width 96 height 17
type input "9470"
type input "52"
type input "0.210368"
type input "8.3"
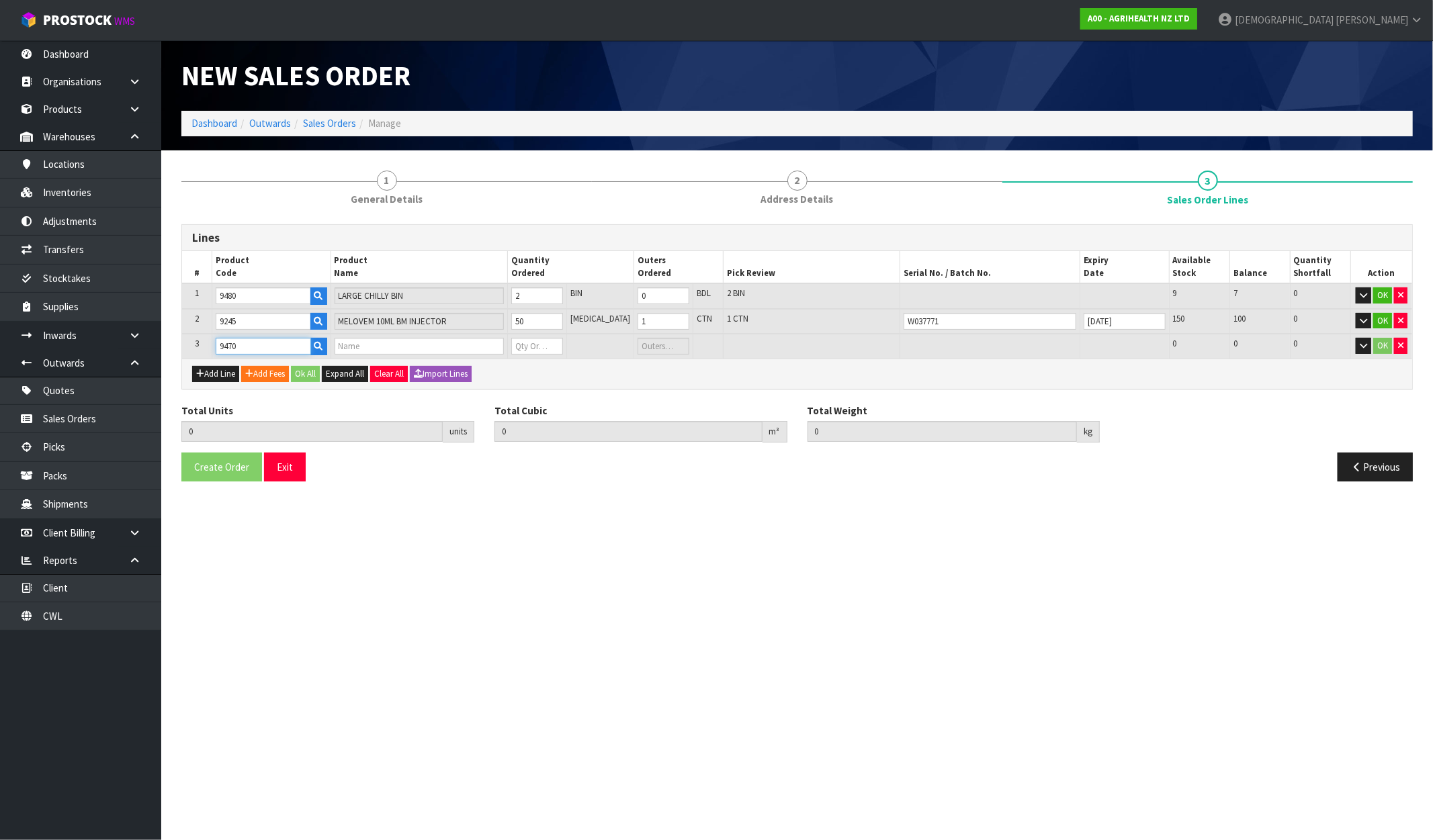
type input "SMALL CHILLY BIN"
type input "0"
type input "9470"
drag, startPoint x: 538, startPoint y: 344, endPoint x: 518, endPoint y: 347, distance: 20.2
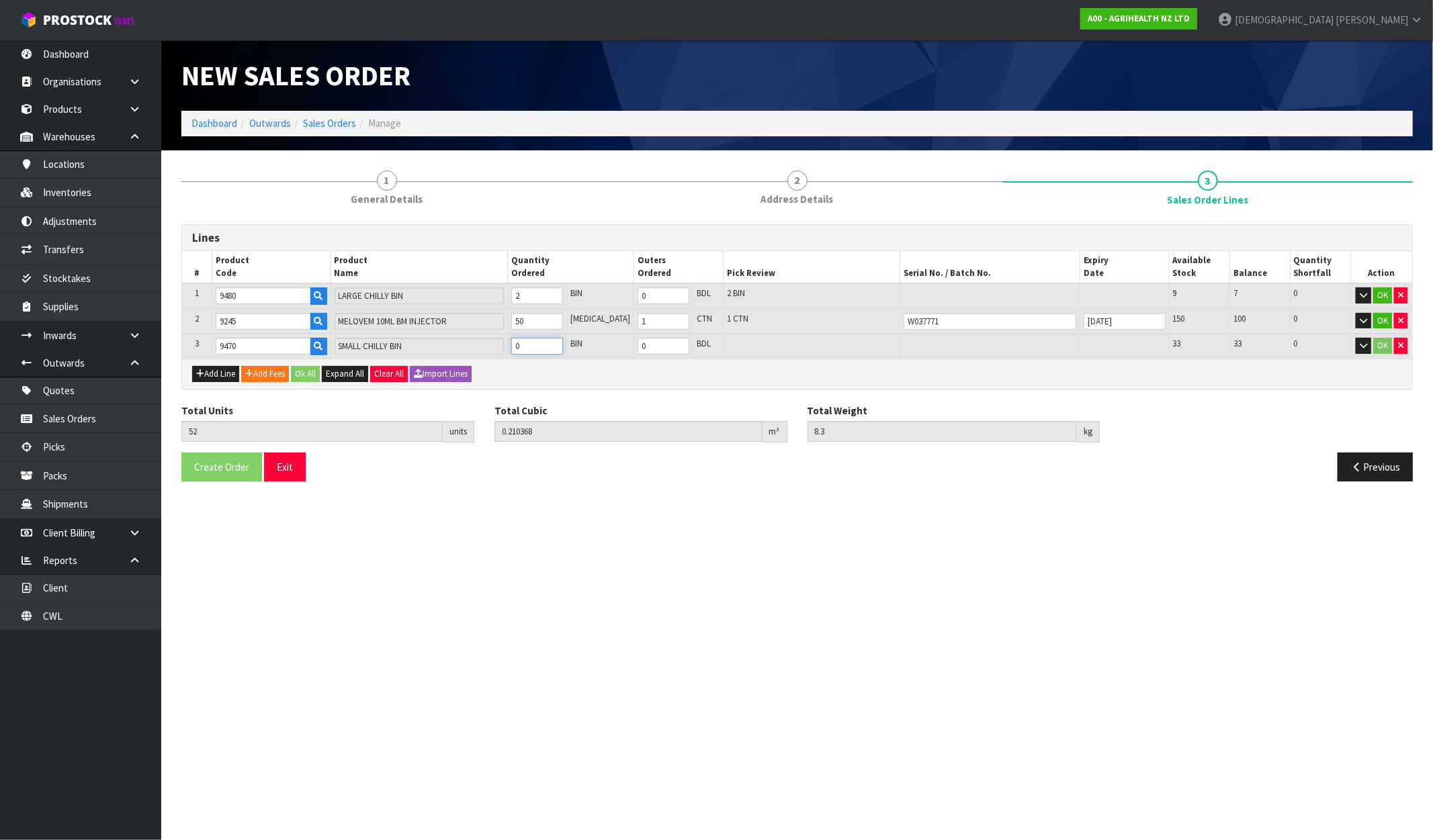
click at [518, 347] on tr "3 9470 SMALL CHILLY BIN 0 BIN 0 BDL 33 33 0 OK" at bounding box center [796, 347] width 1230 height 25
type input "56"
type input "0.321136"
type input "9.3"
type input "4"
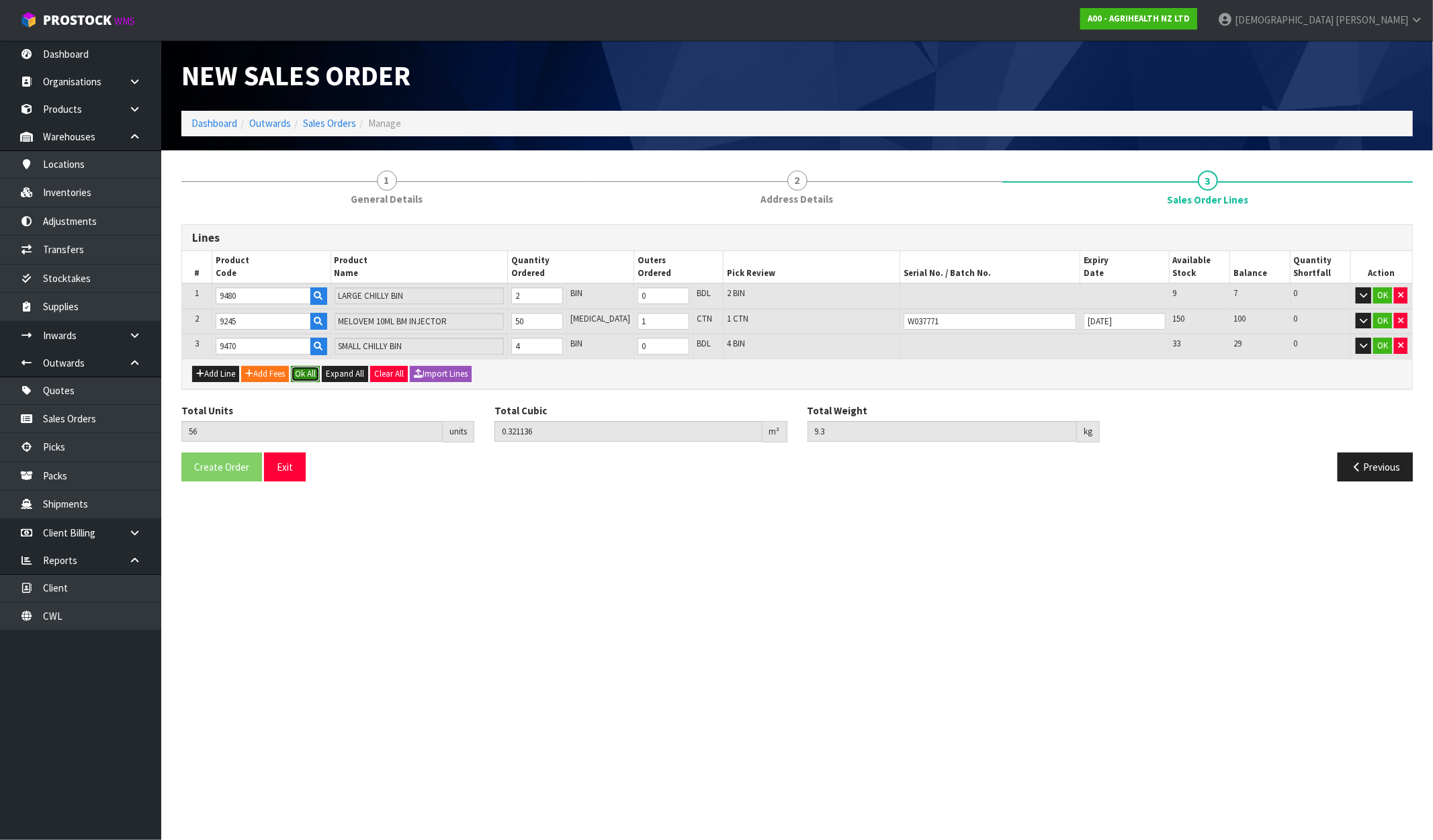
click at [308, 367] on button "Ok All" at bounding box center [305, 374] width 29 height 16
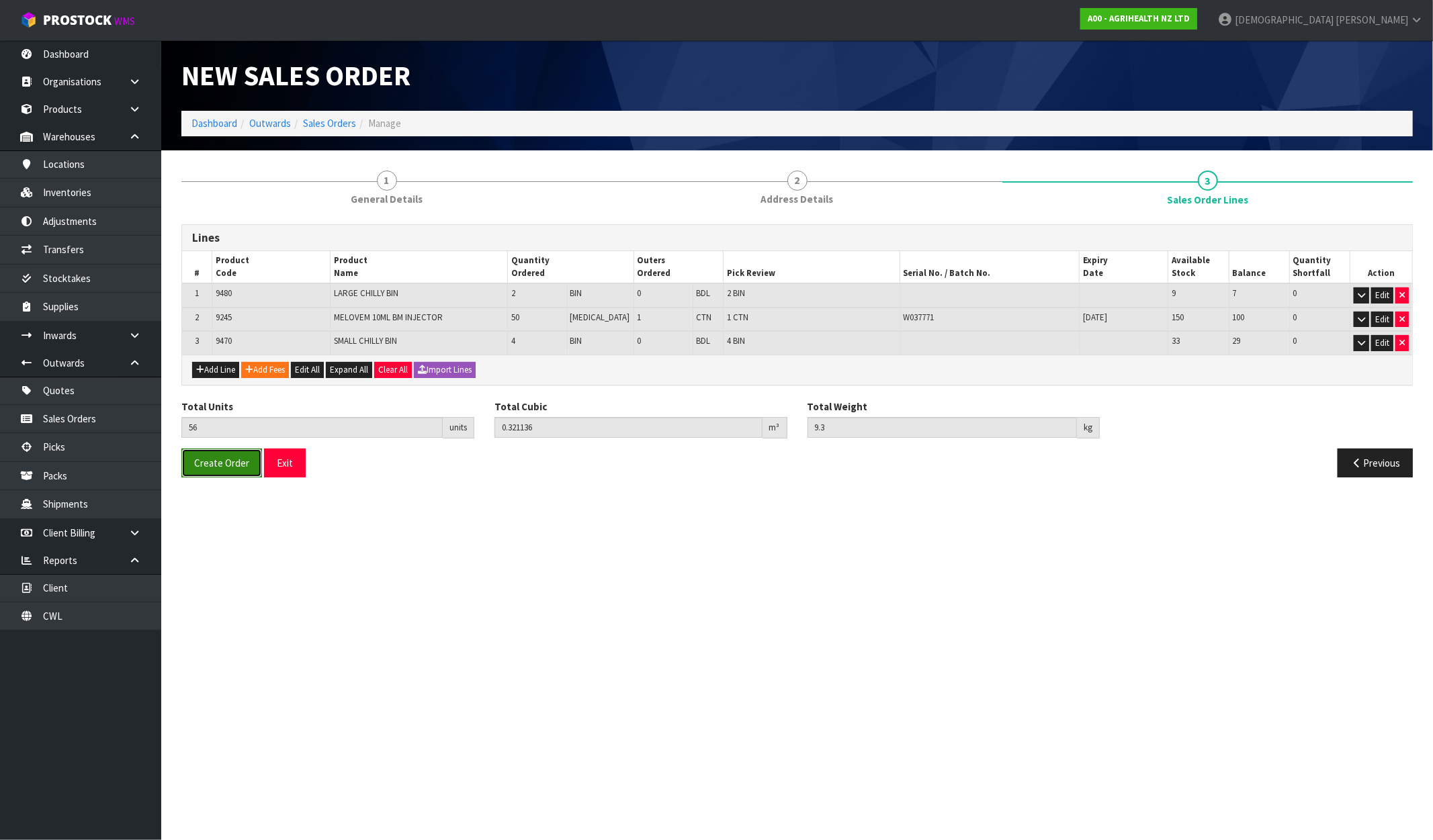
click at [227, 467] on span "Create Order" at bounding box center [222, 463] width 56 height 13
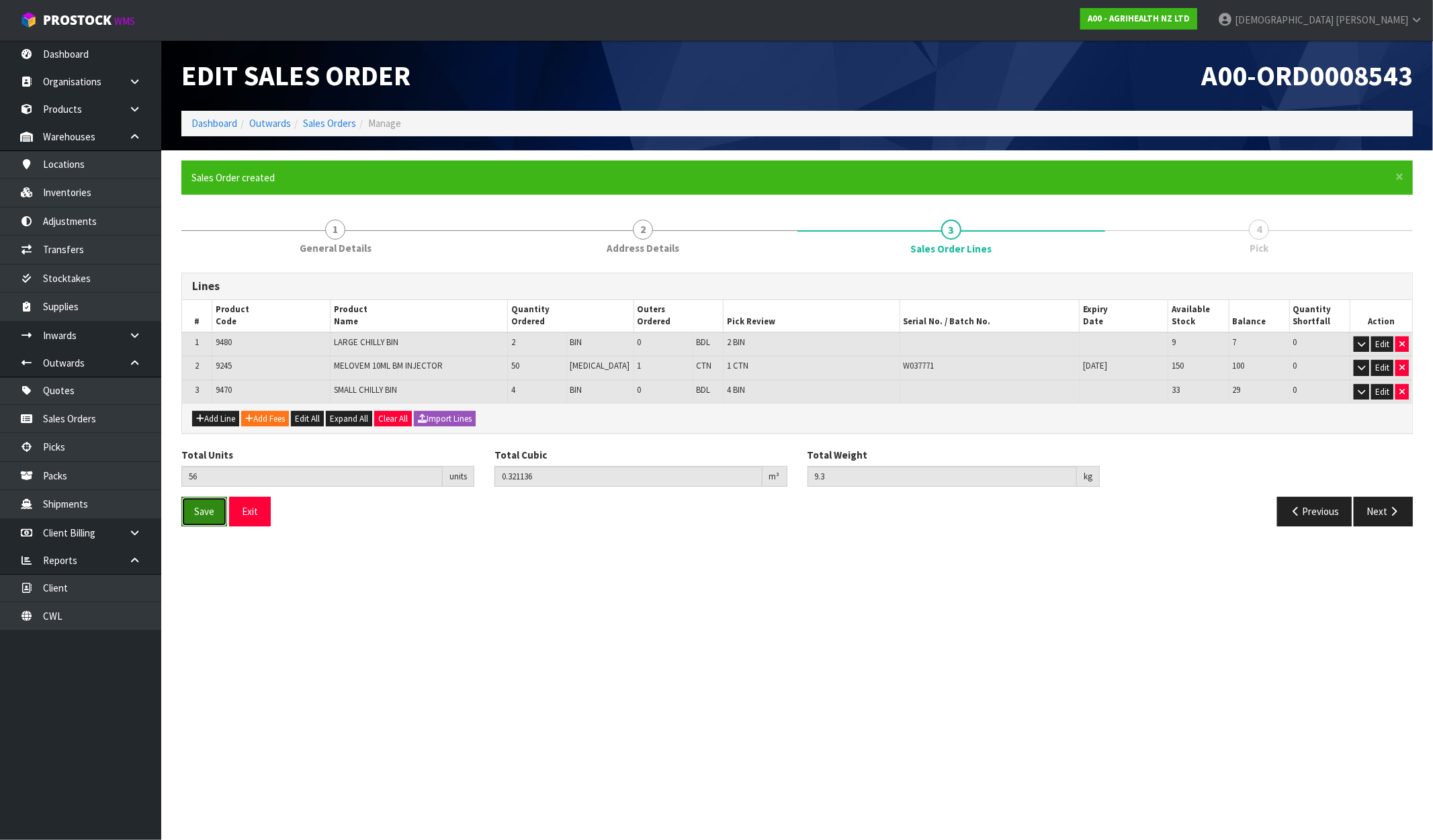
click at [206, 506] on span "Save" at bounding box center [204, 511] width 21 height 13
click at [1387, 507] on icon "button" at bounding box center [1394, 511] width 13 height 10
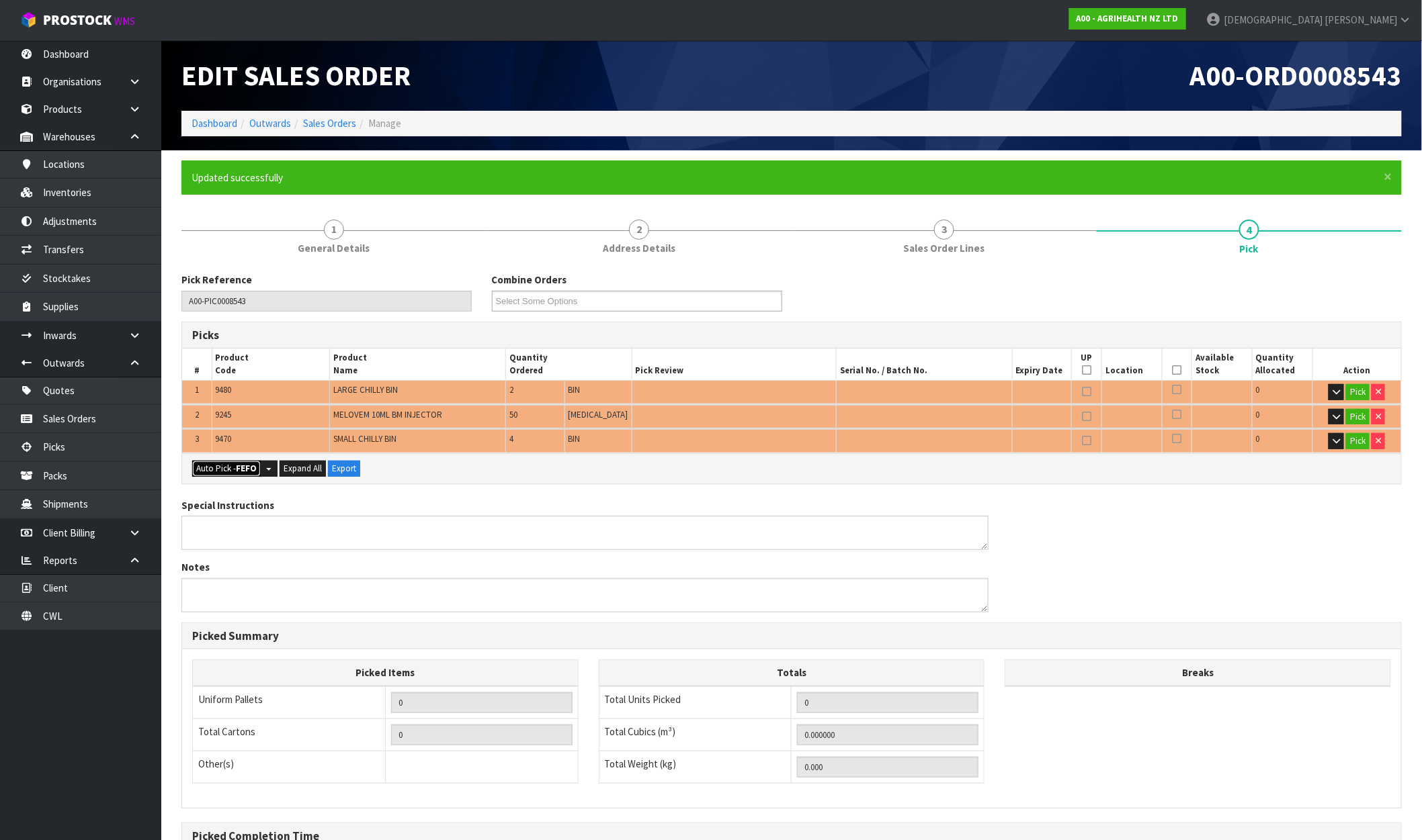
click at [241, 468] on strong "FEFO" at bounding box center [246, 468] width 21 height 12
type input "1"
type input "Bin x 6"
type input "56"
type input "0.321136"
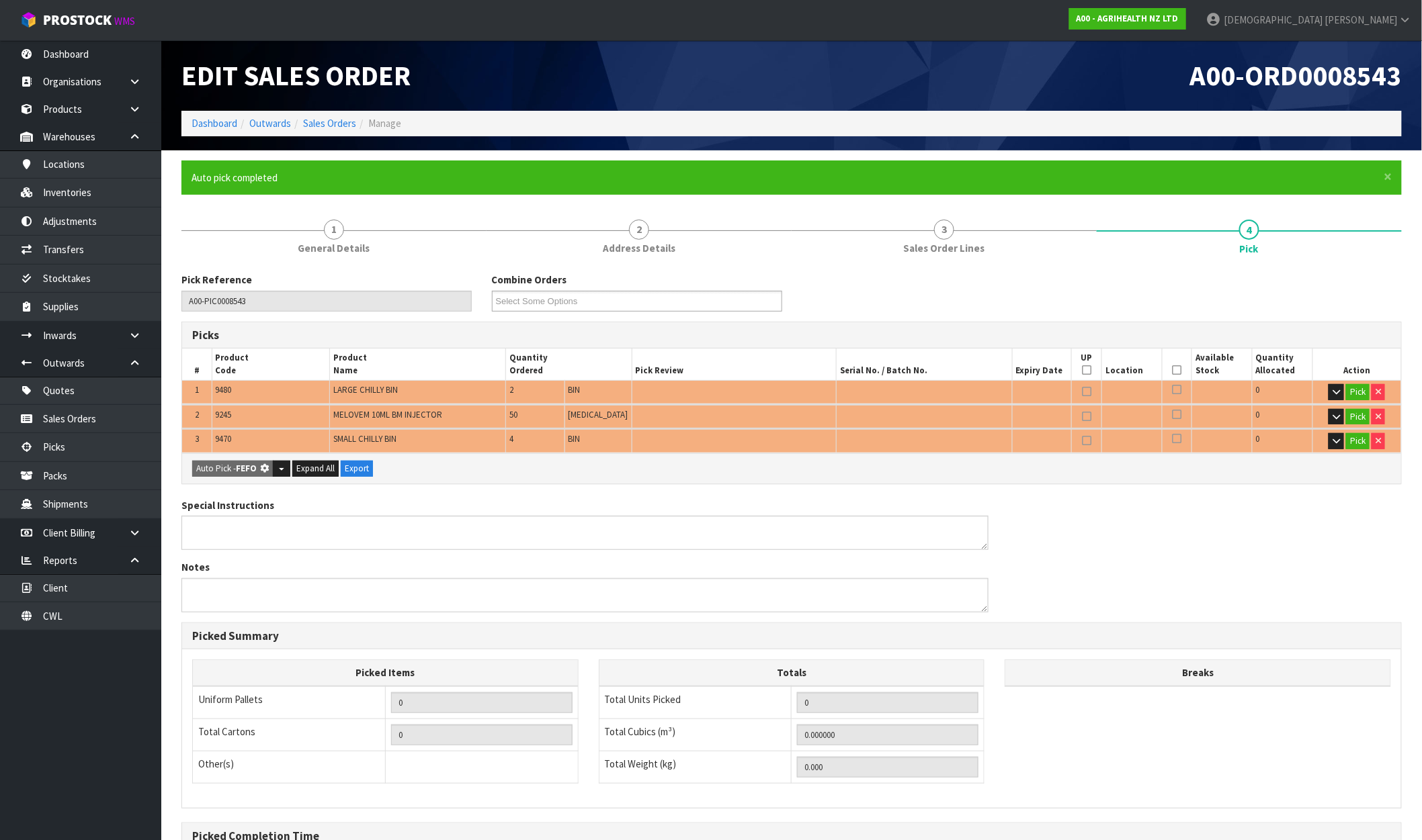
type input "9.300"
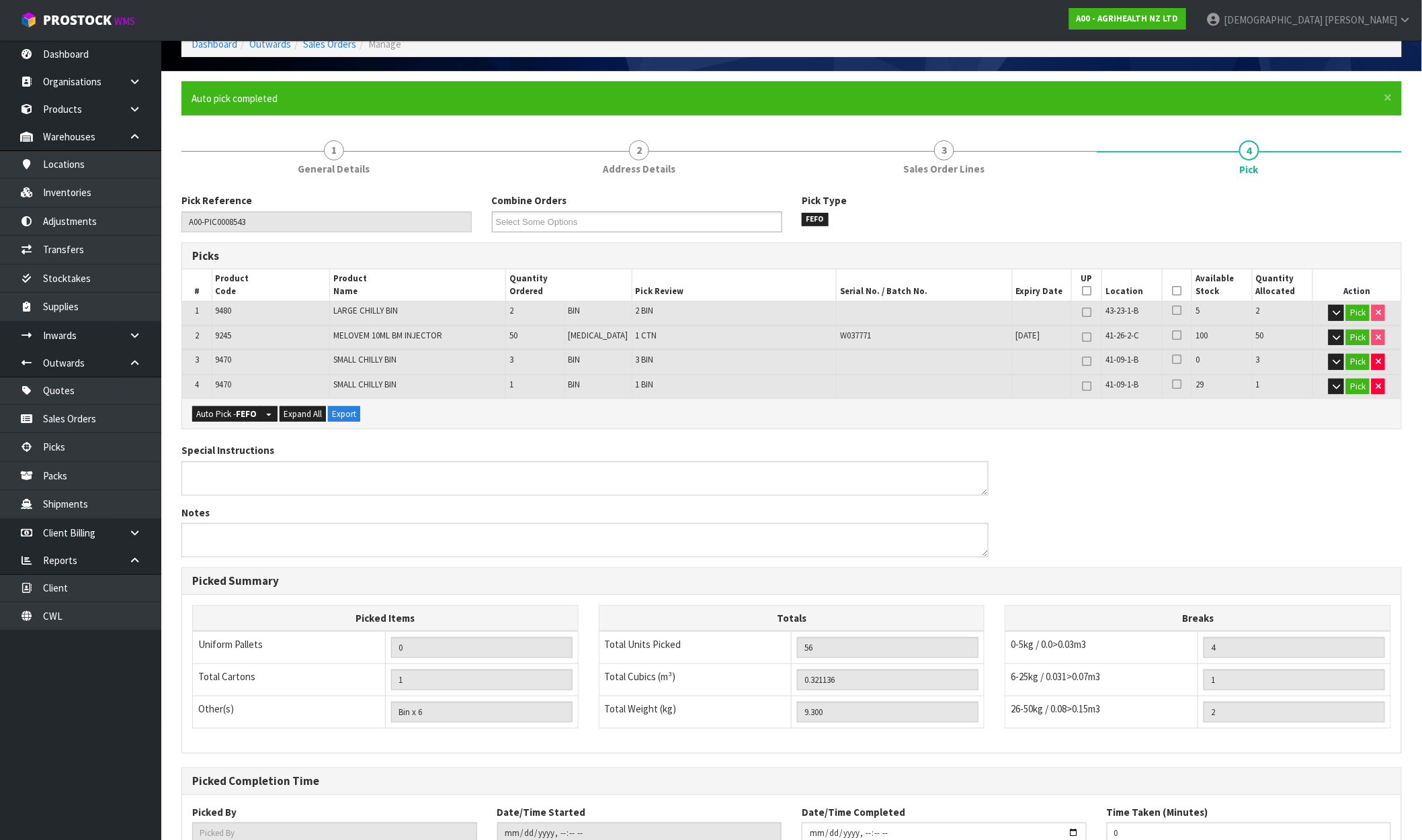
scroll to position [176, 0]
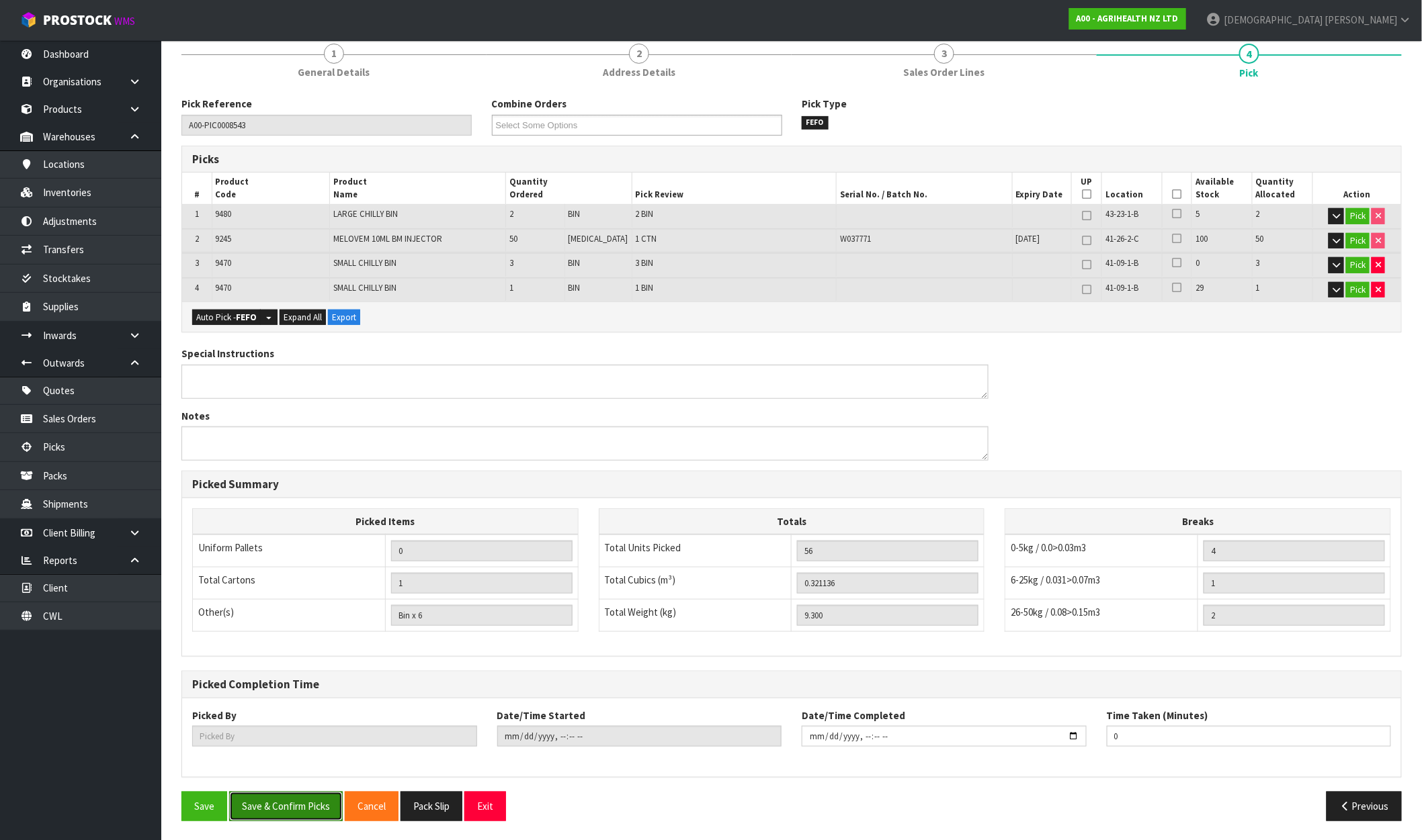
click at [311, 813] on button "Save & Confirm Picks" at bounding box center [286, 806] width 114 height 29
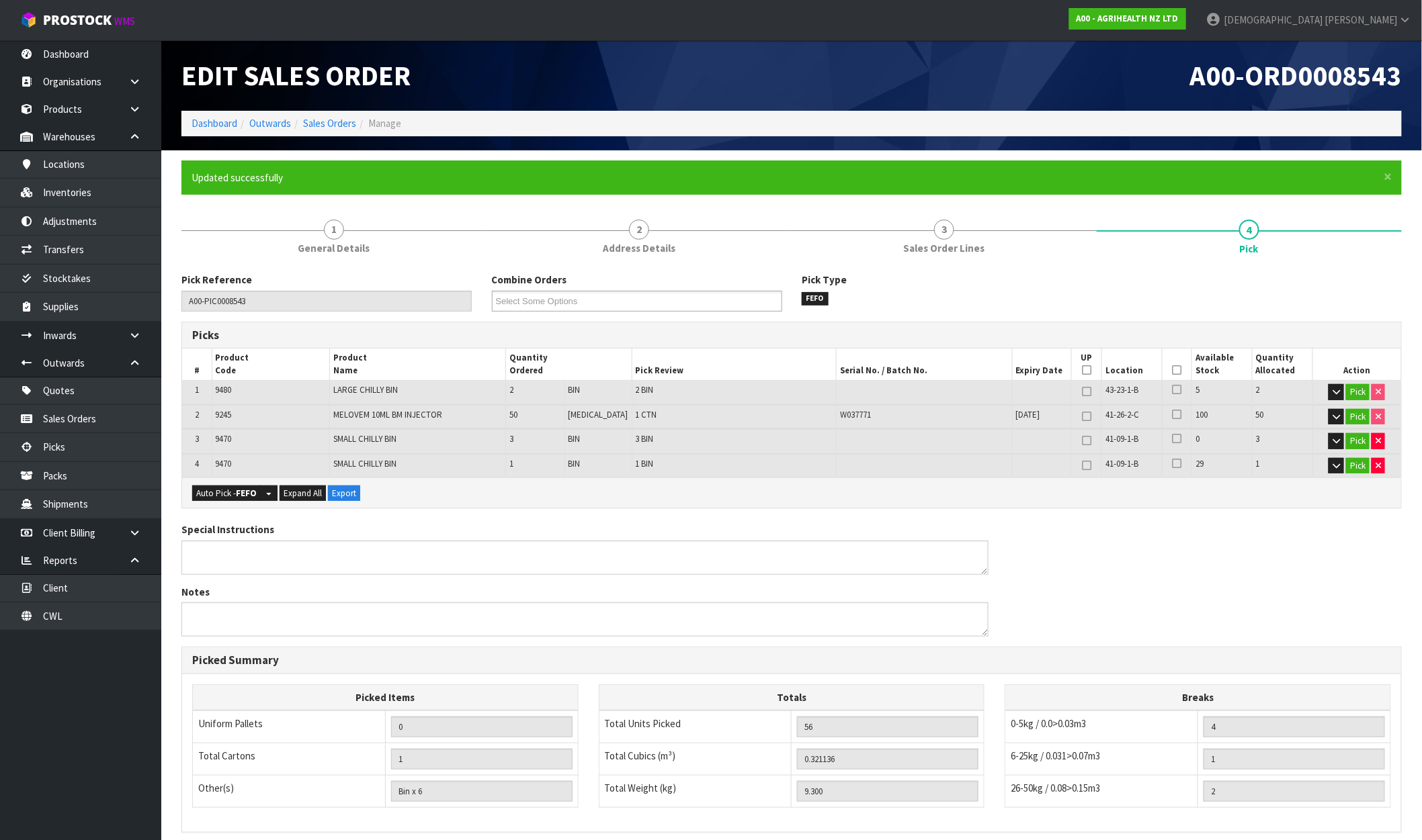
type input "[PERSON_NAME]"
type input "2025-09-30T10:48:47"
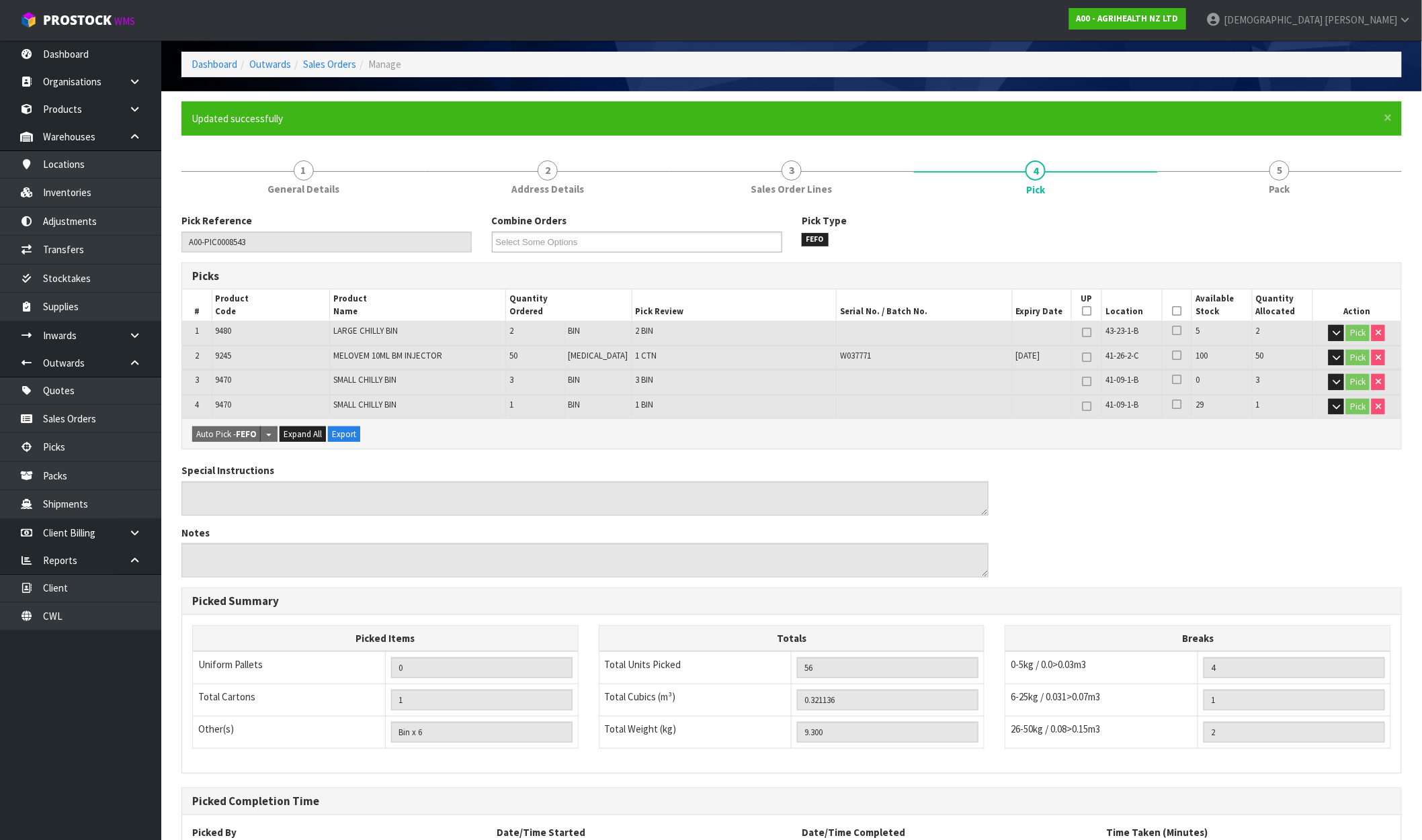
scroll to position [176, 0]
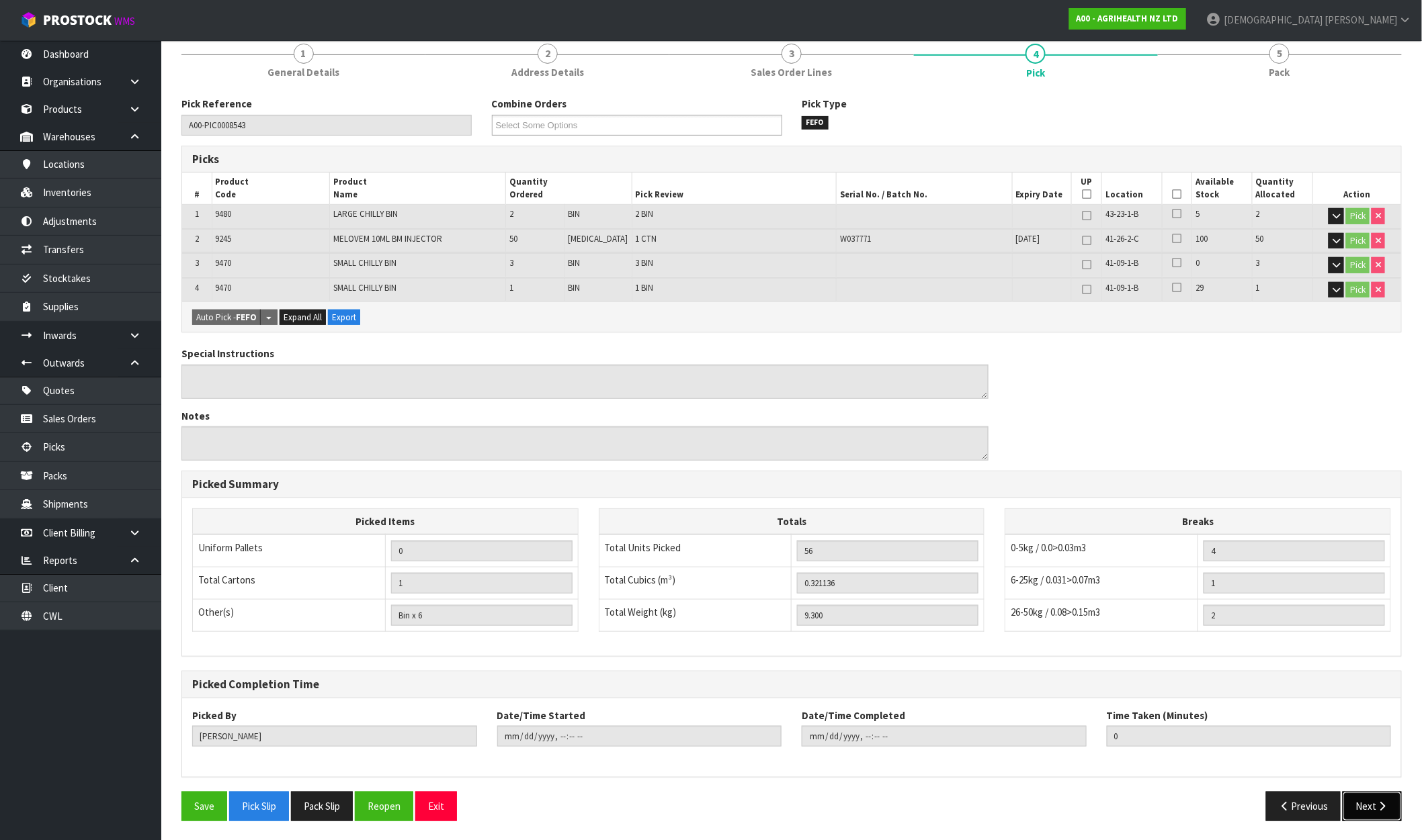
click at [1378, 801] on icon "button" at bounding box center [1383, 806] width 13 height 10
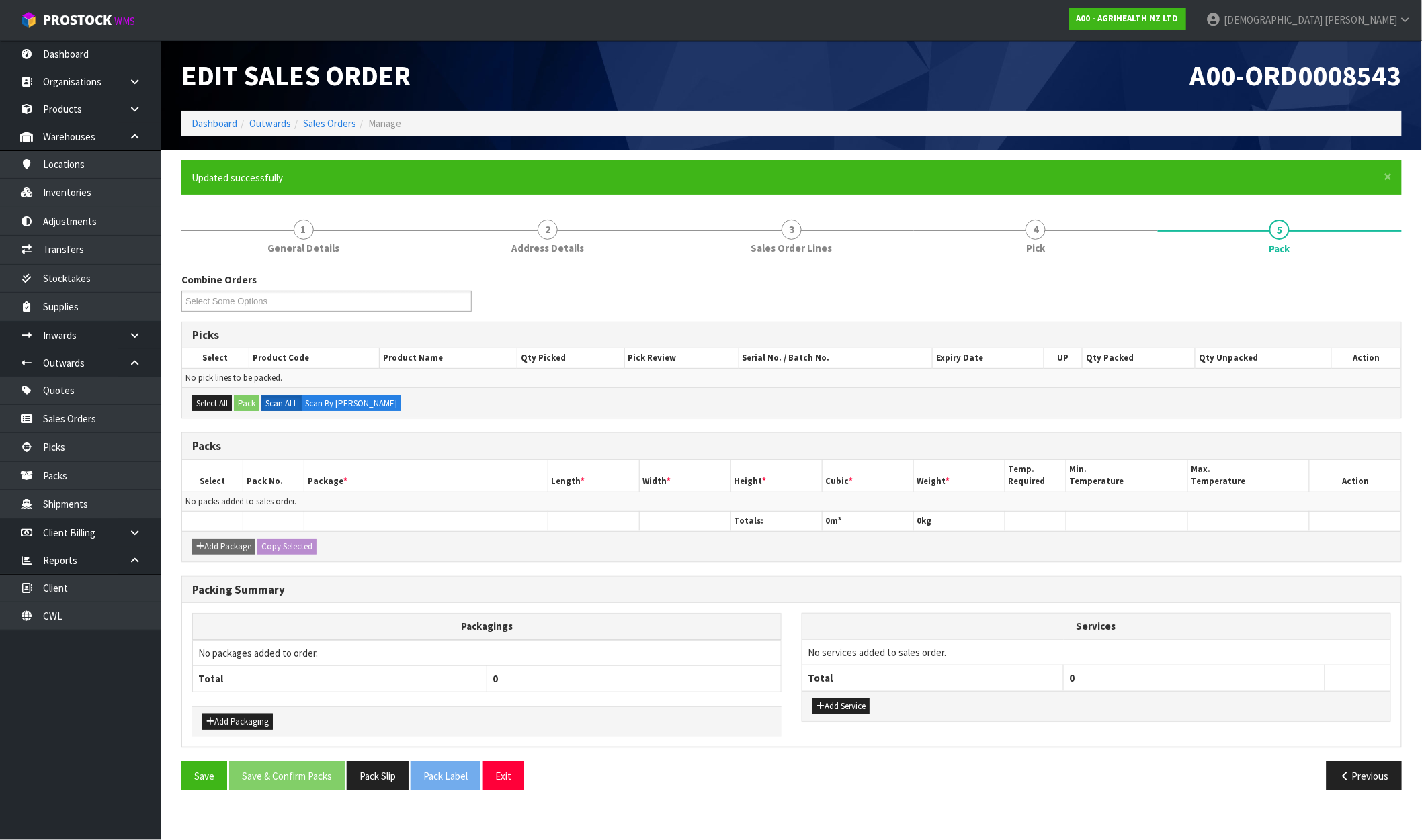
scroll to position [0, 0]
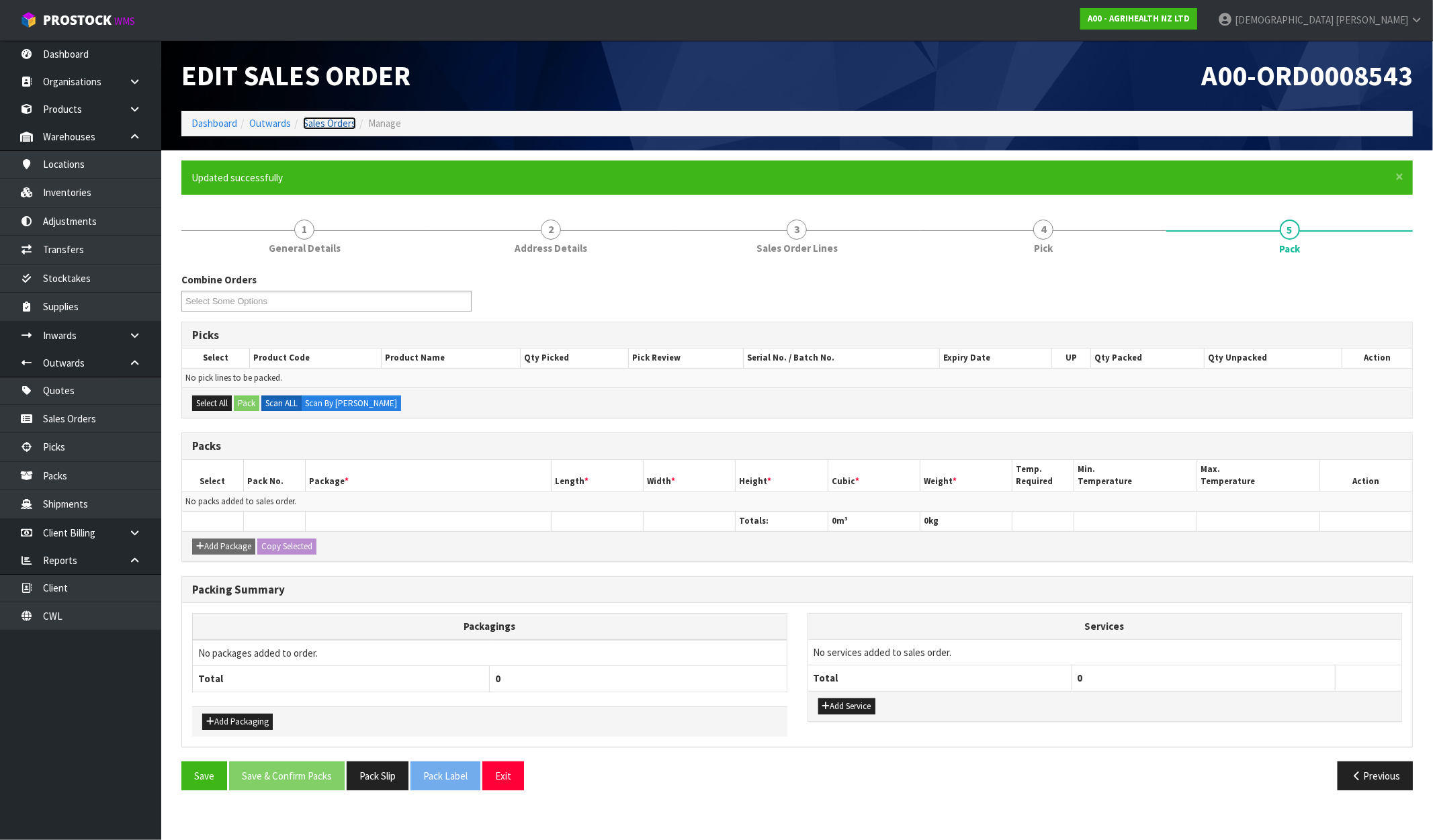
click at [310, 122] on link "Sales Orders" at bounding box center [329, 124] width 53 height 13
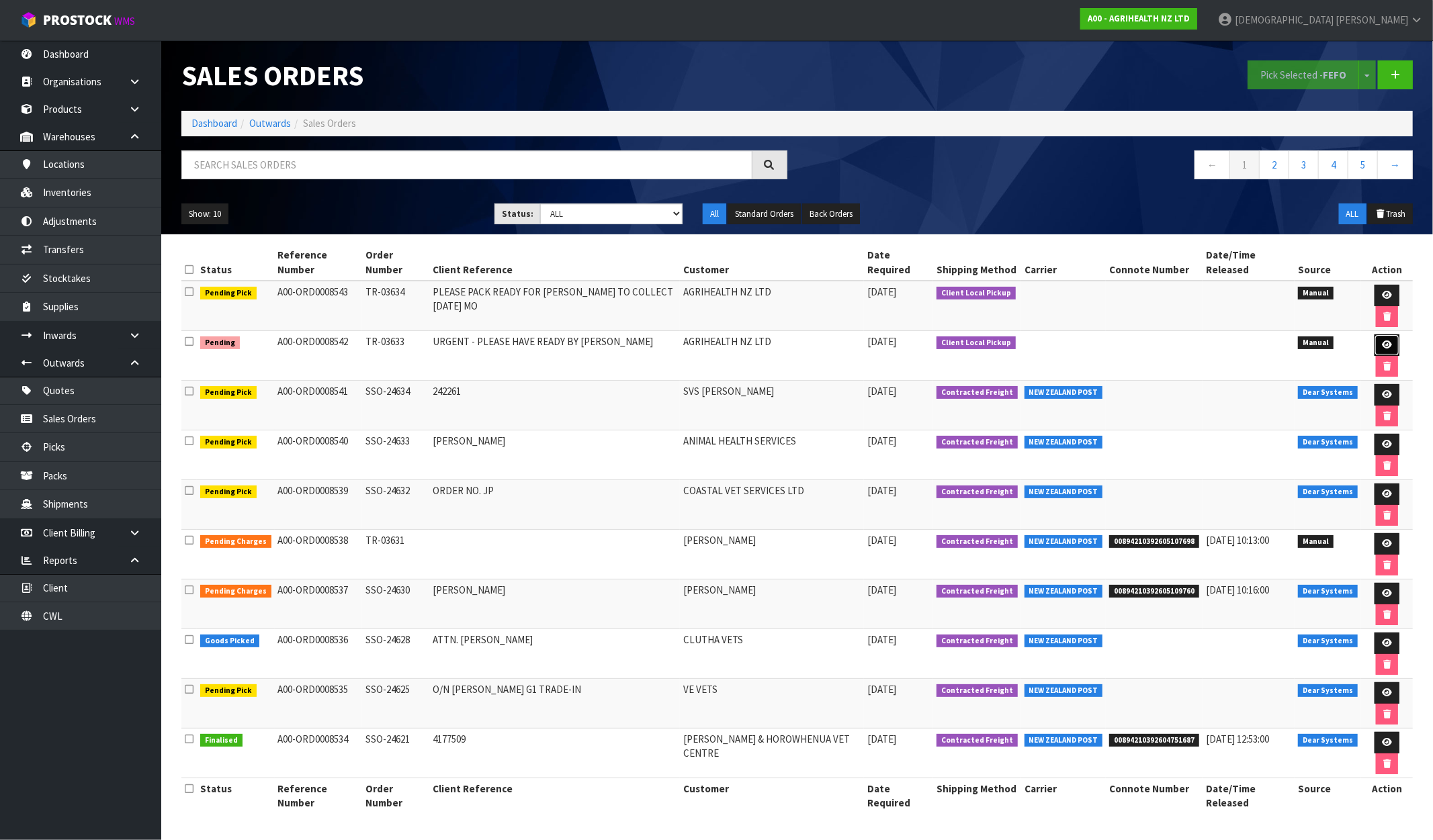
click at [1382, 340] on icon at bounding box center [1386, 345] width 10 height 9
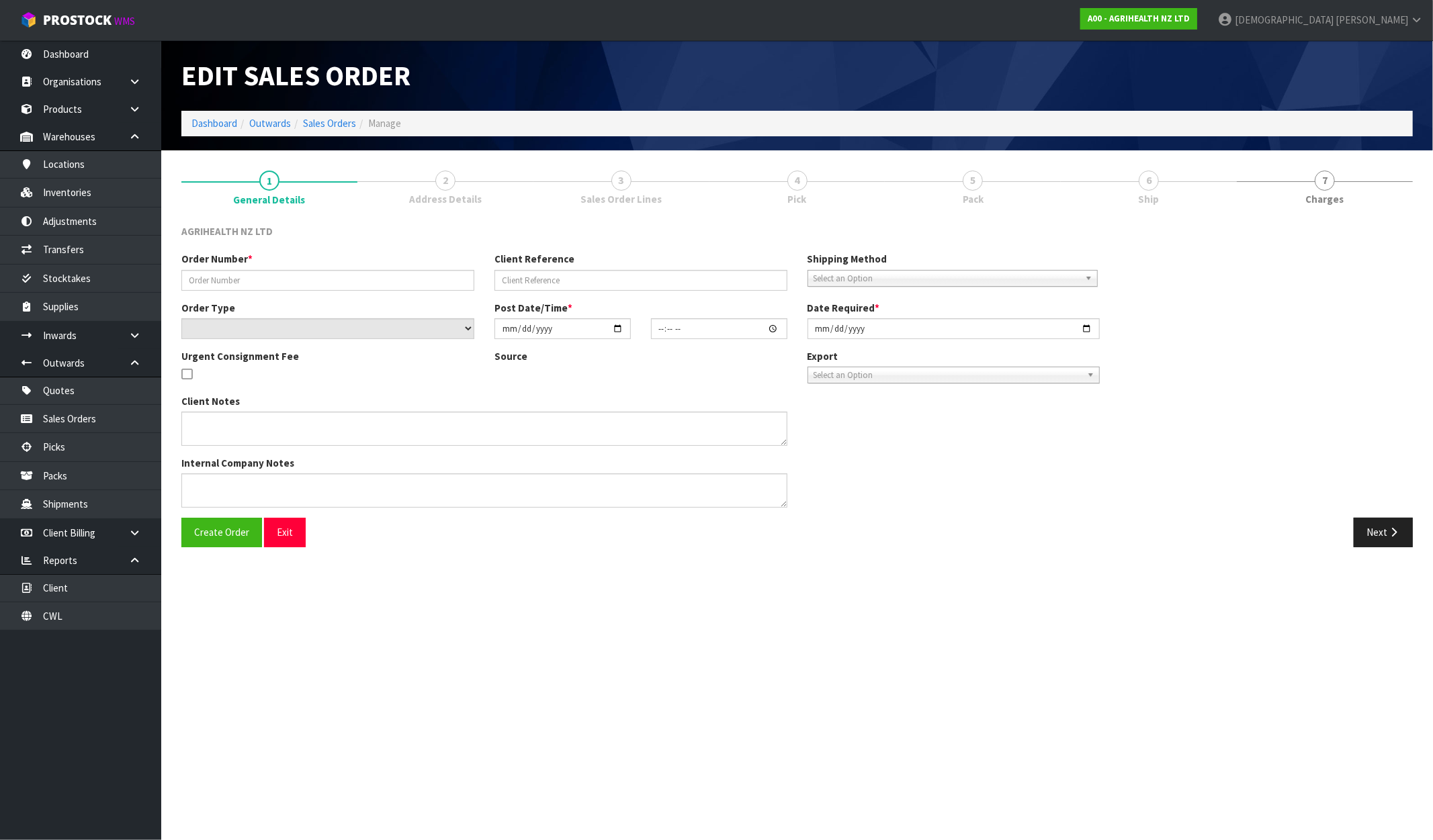
type input "TR-03633"
type input "URGENT - PLEASE HAVE READY BY MIDDAY"
select select "number:0"
type input "[DATE]"
type input "10:16:00.000"
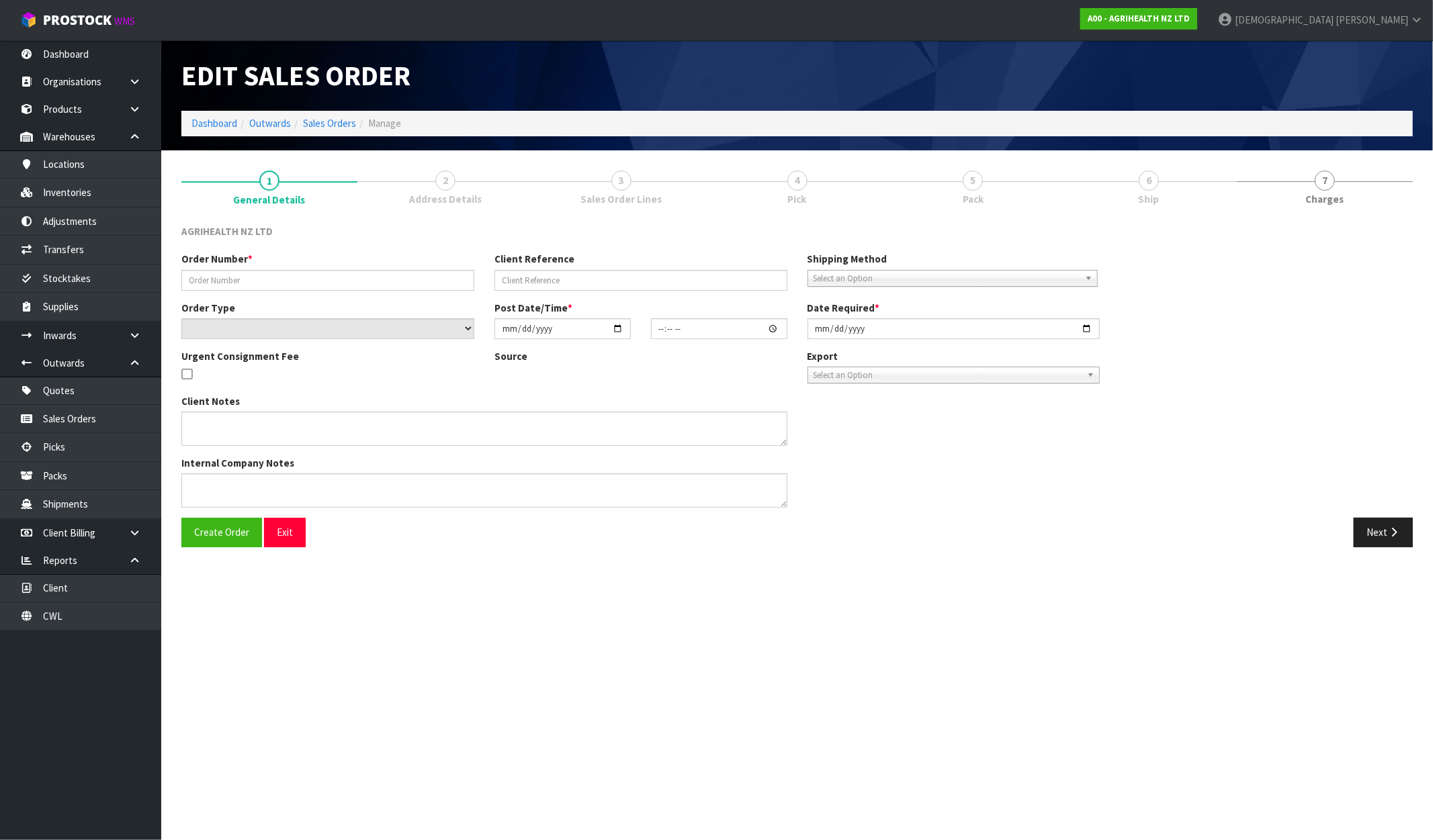
type input "[DATE]"
type textarea "VERY URGENT ORDER FOR COLLECTION MIDDA TODAY - PLEASE ENTER INTO PROSTOCK PACK …"
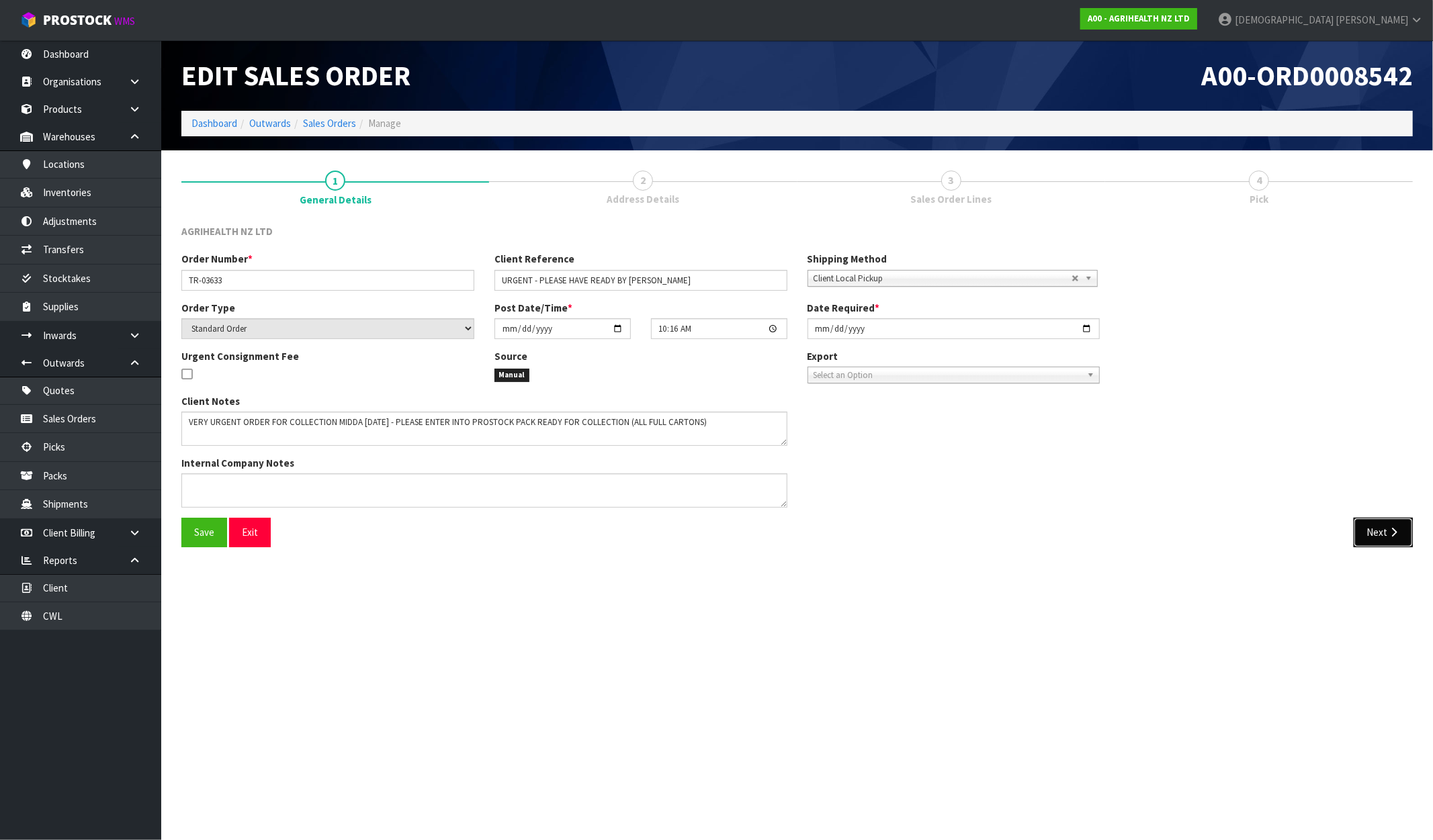
click at [1393, 532] on icon "button" at bounding box center [1394, 532] width 13 height 10
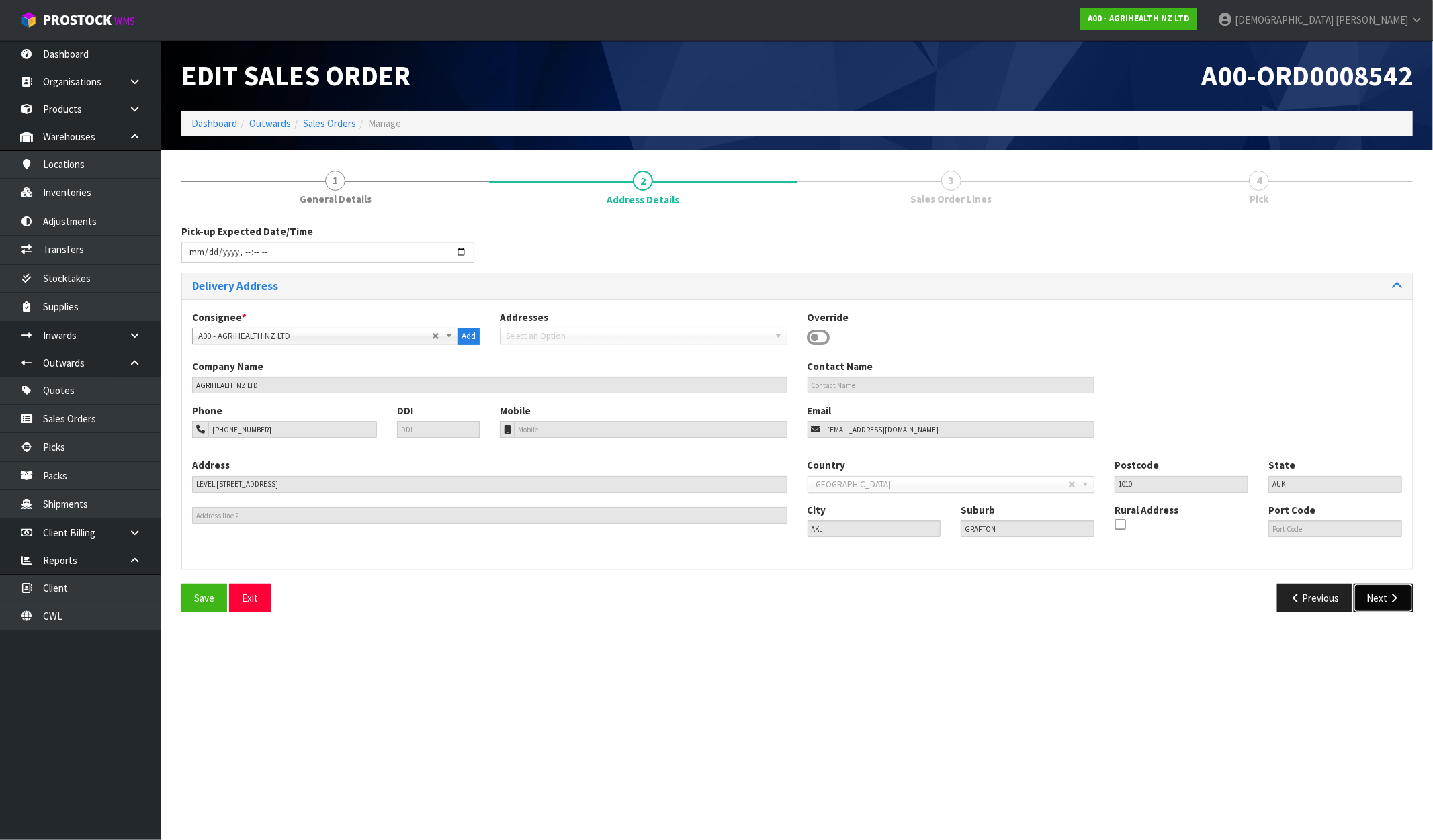
click at [1380, 596] on button "Next" at bounding box center [1383, 598] width 59 height 29
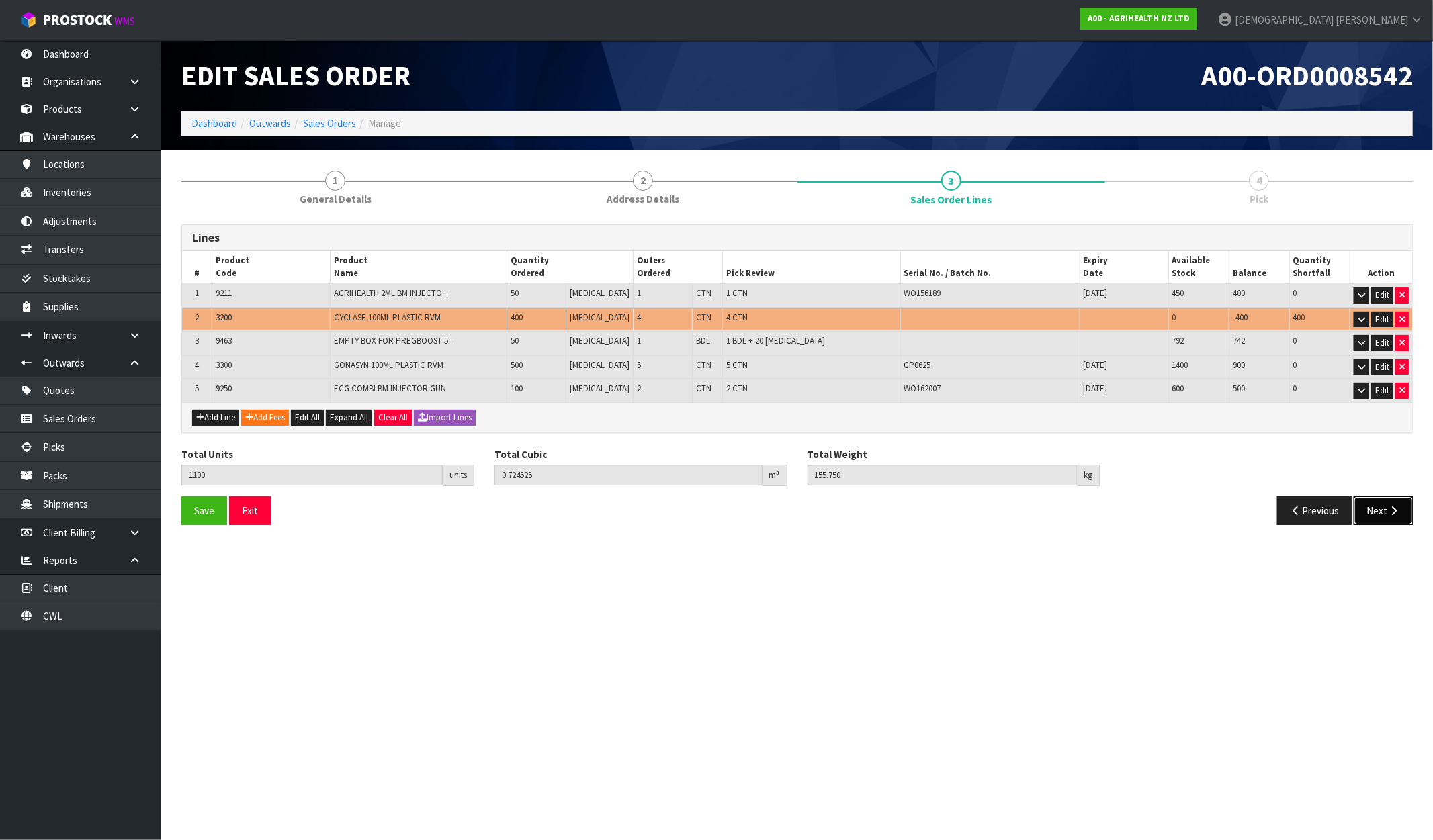
click at [1396, 507] on icon "button" at bounding box center [1394, 510] width 13 height 10
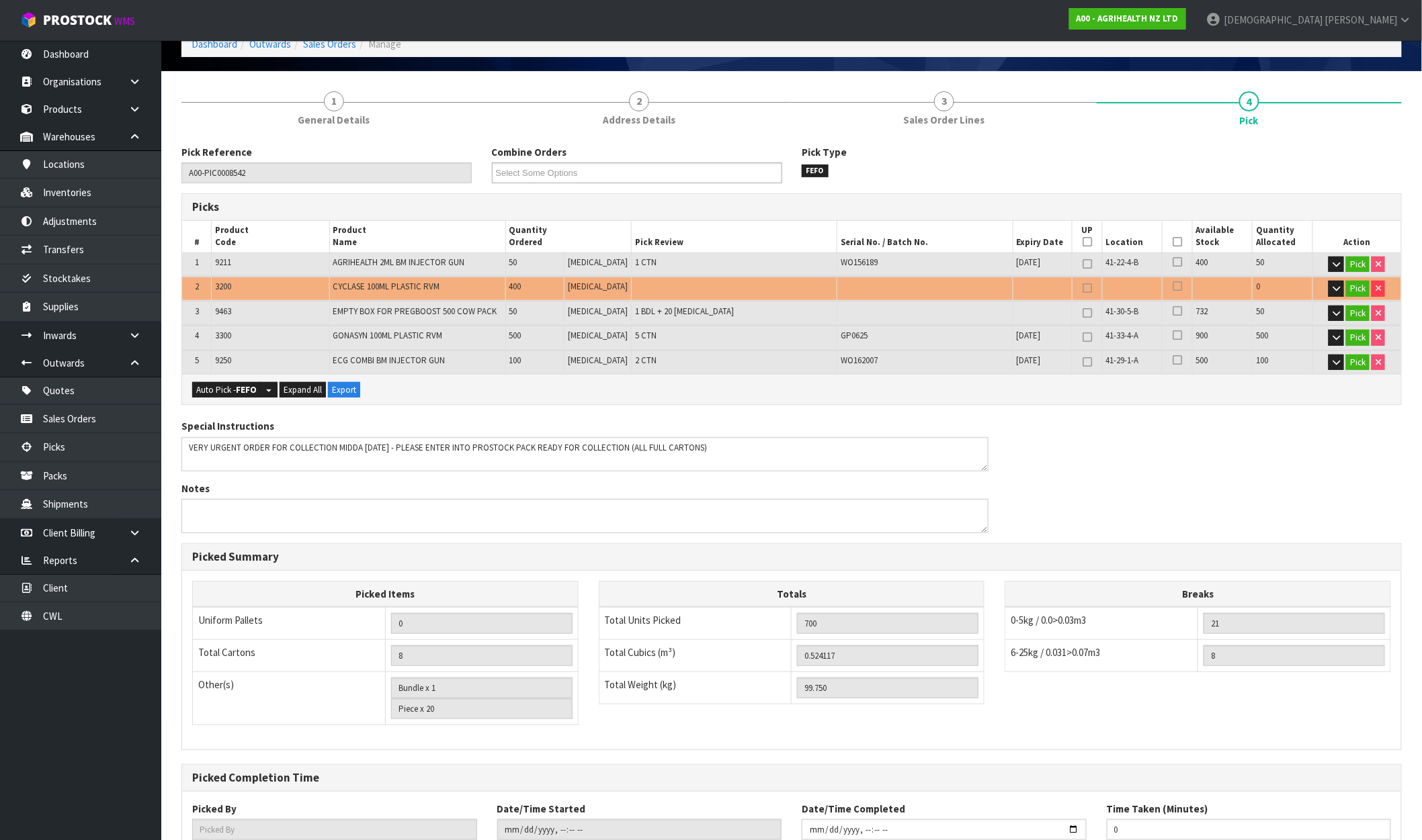
scroll to position [172, 0]
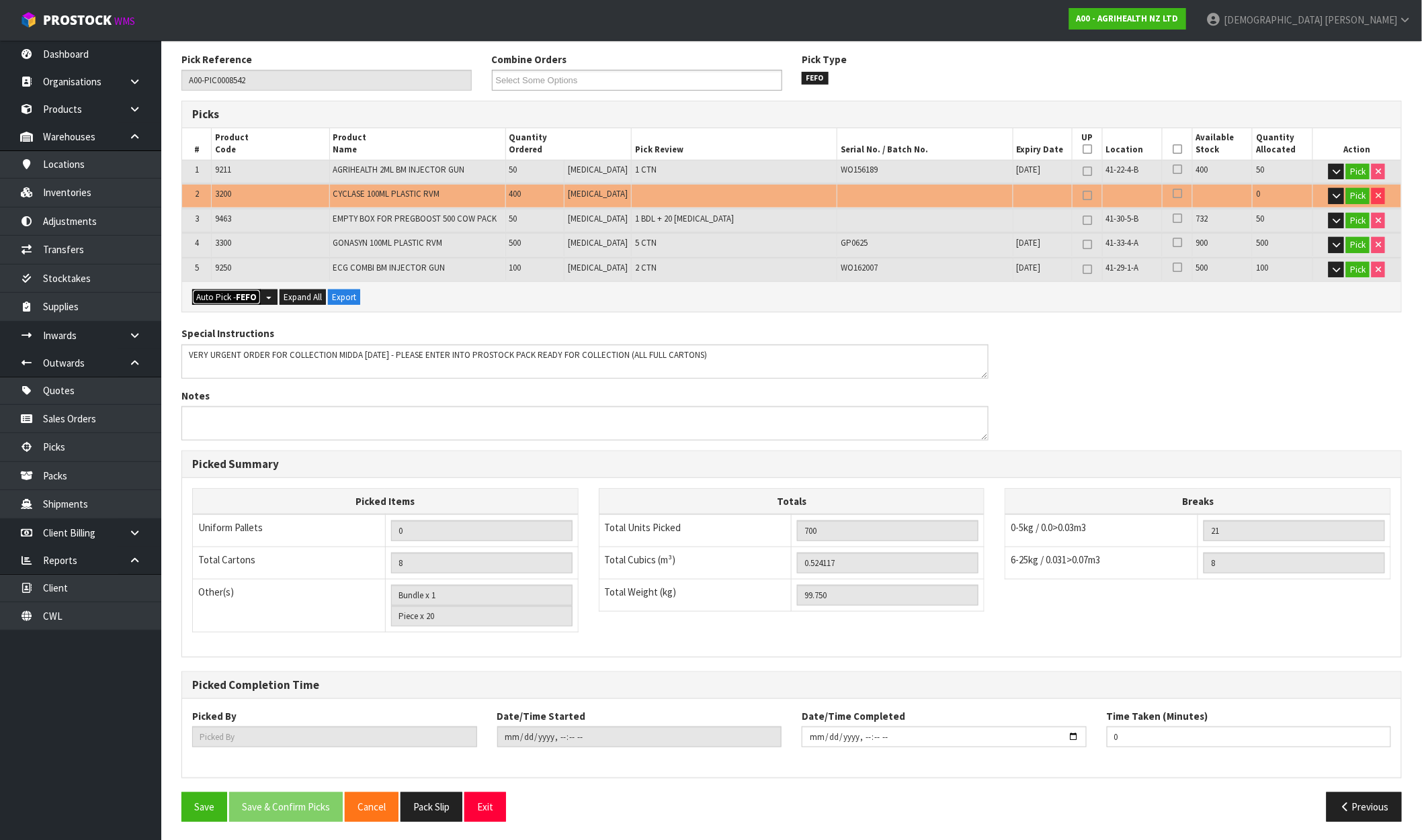
click at [255, 296] on strong "FEFO" at bounding box center [246, 297] width 21 height 12
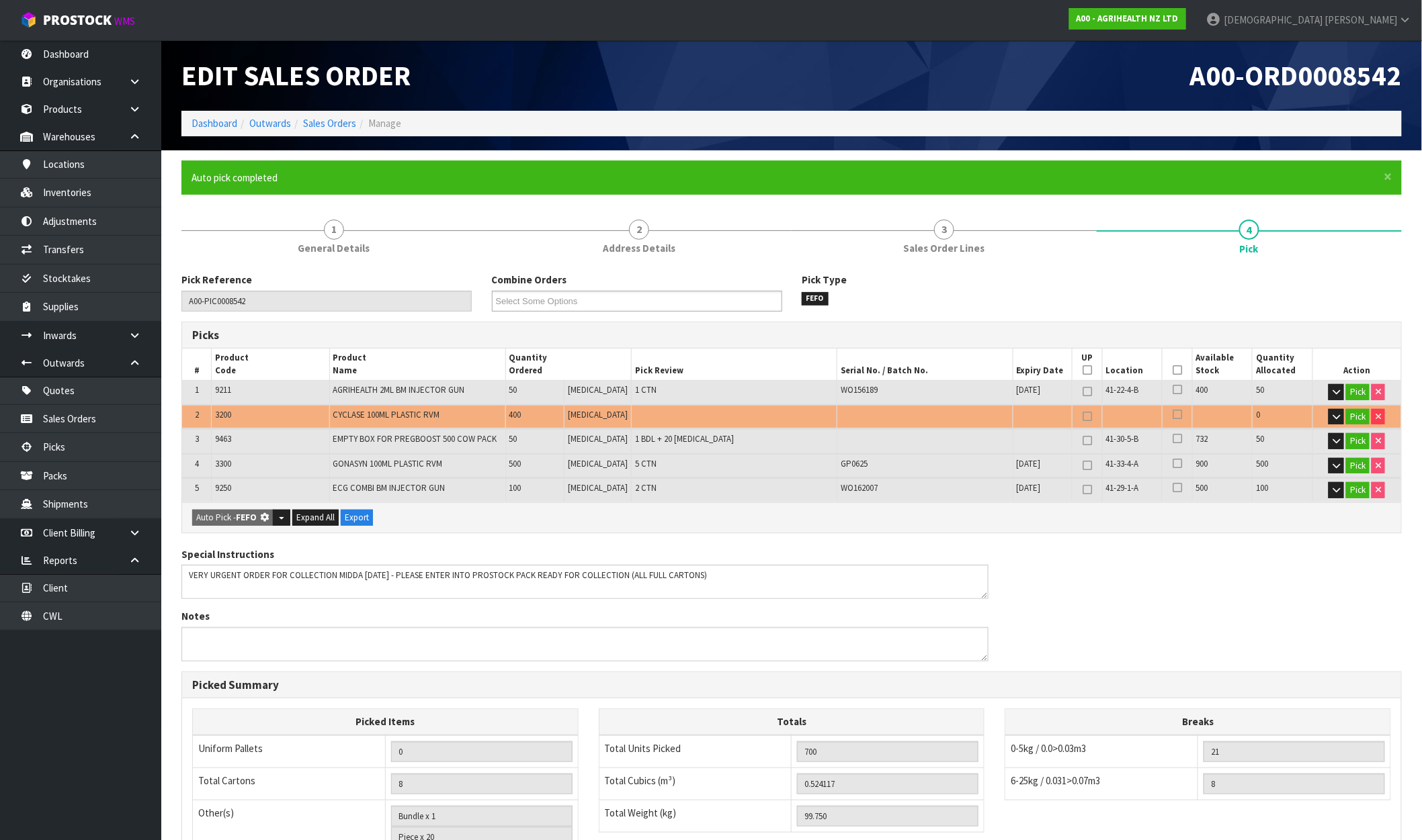
type input "8"
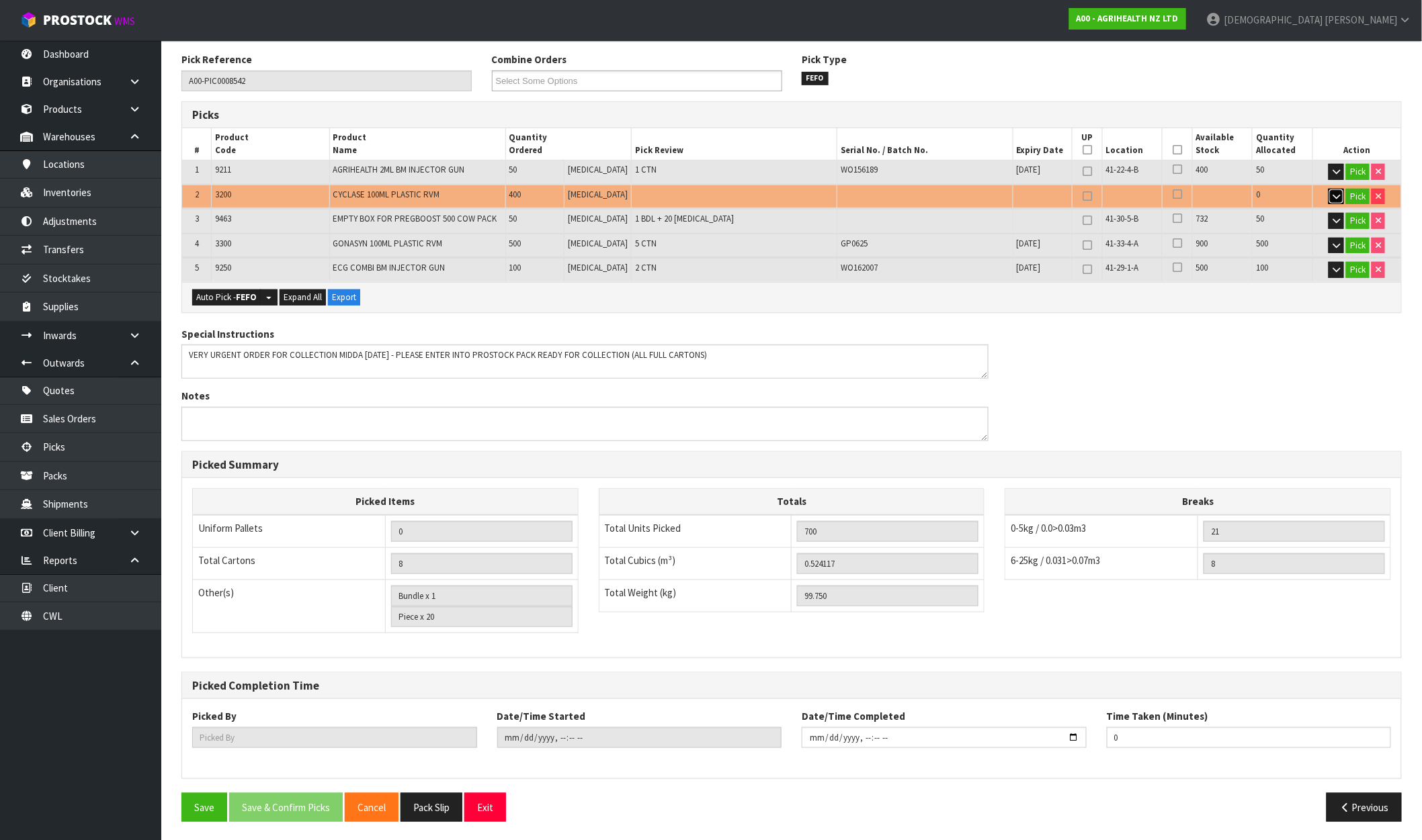
click at [1335, 196] on icon "button" at bounding box center [1336, 197] width 7 height 9
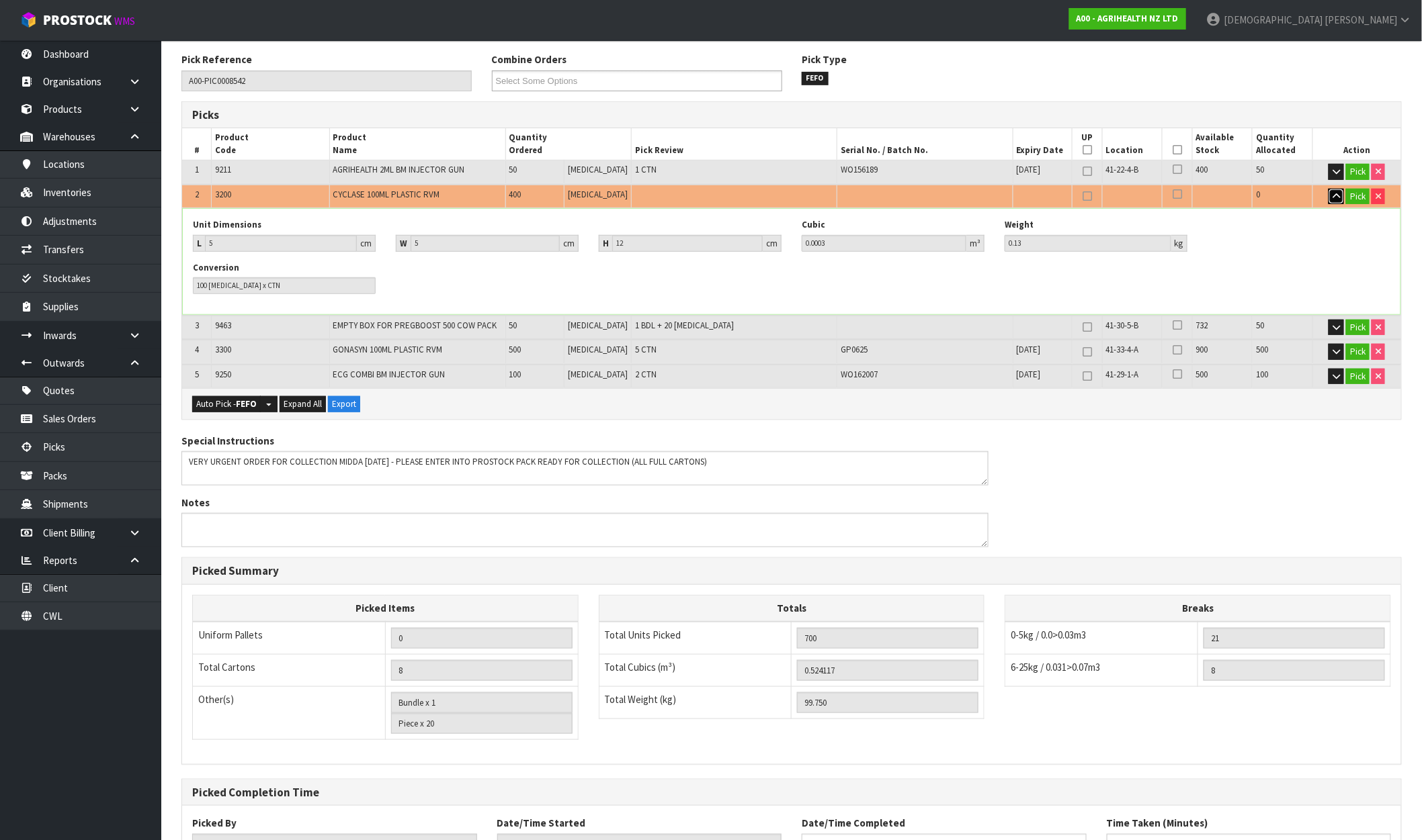
click at [1335, 196] on icon "button" at bounding box center [1336, 197] width 7 height 9
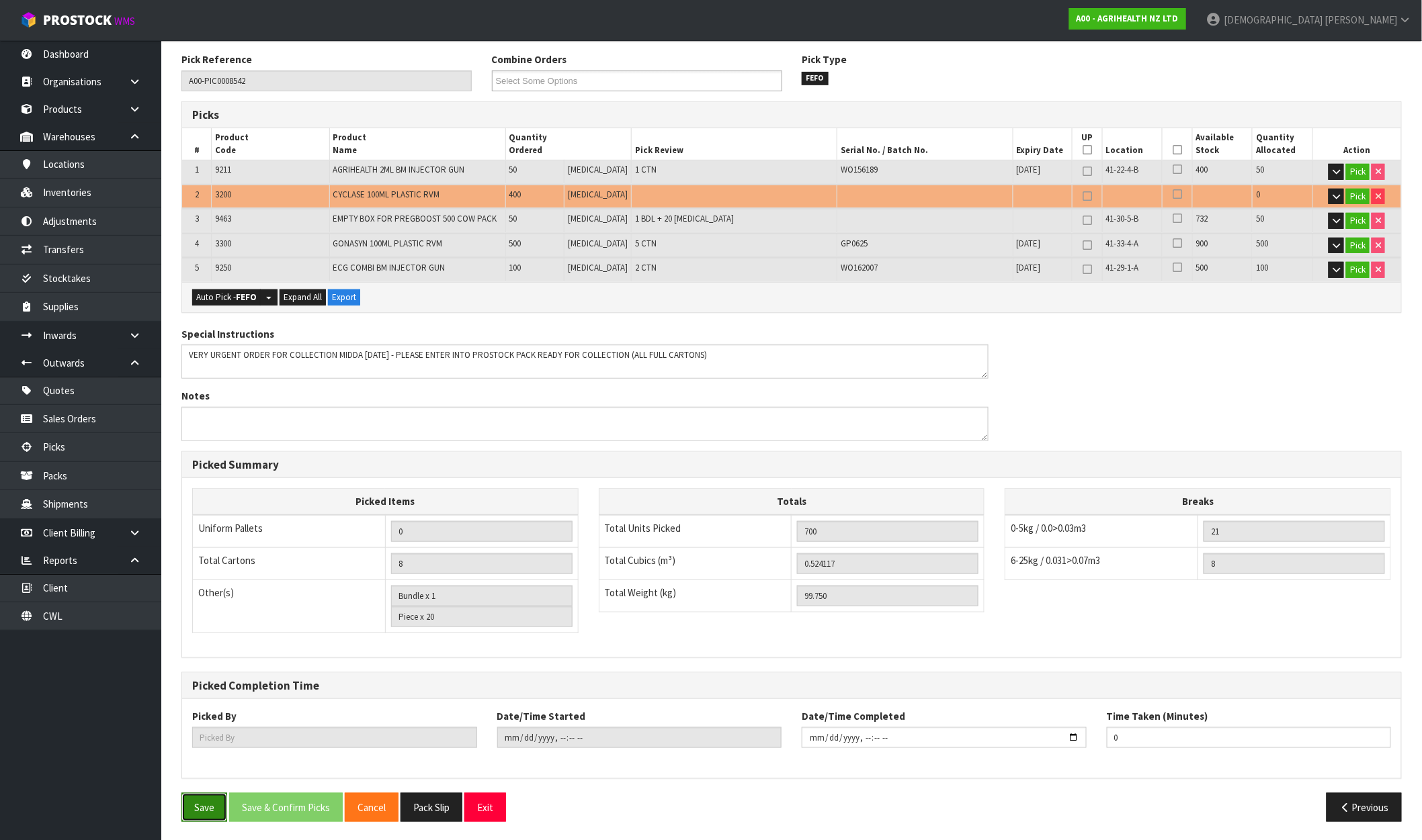
click at [214, 815] on button "Save" at bounding box center [204, 808] width 46 height 29
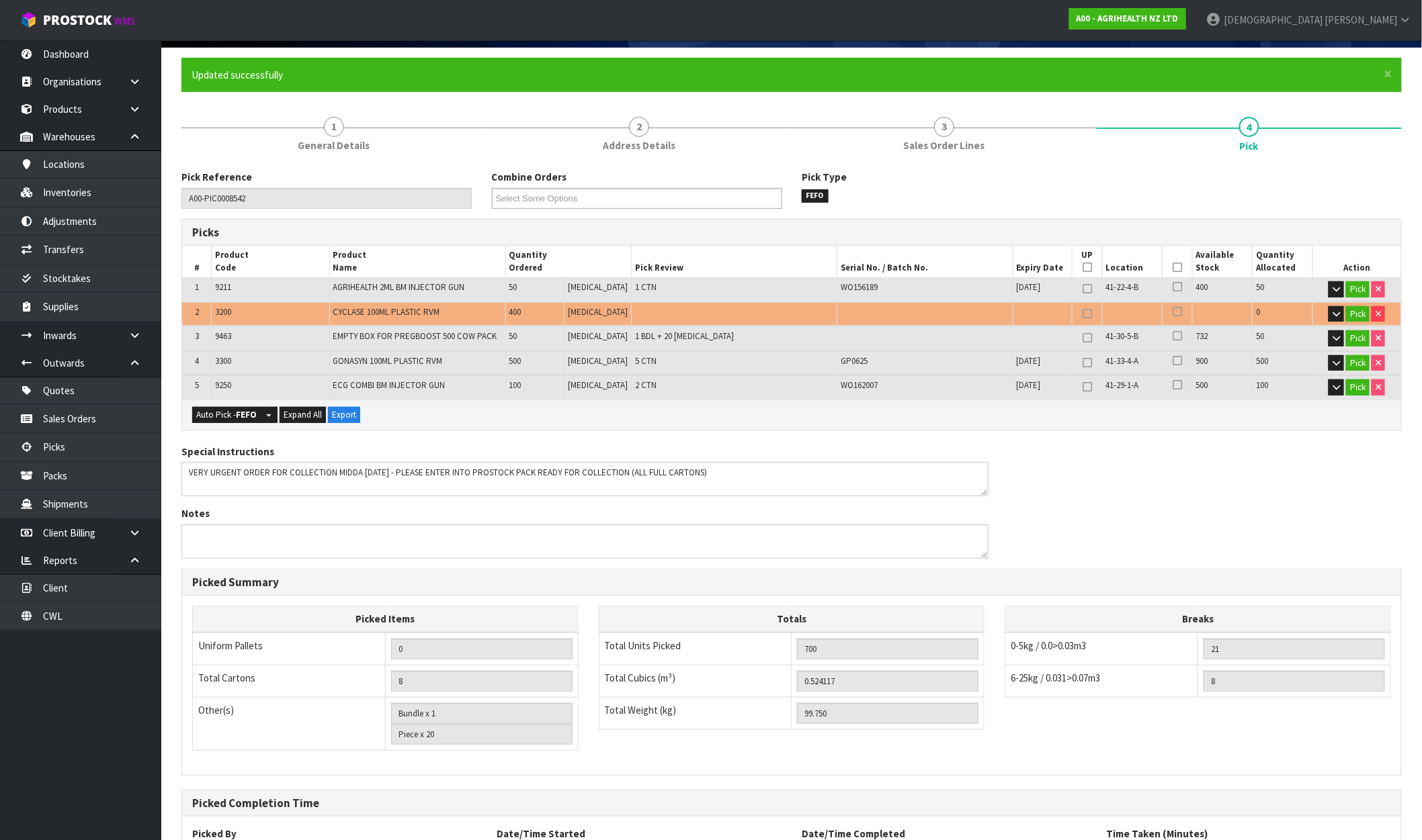
scroll to position [0, 0]
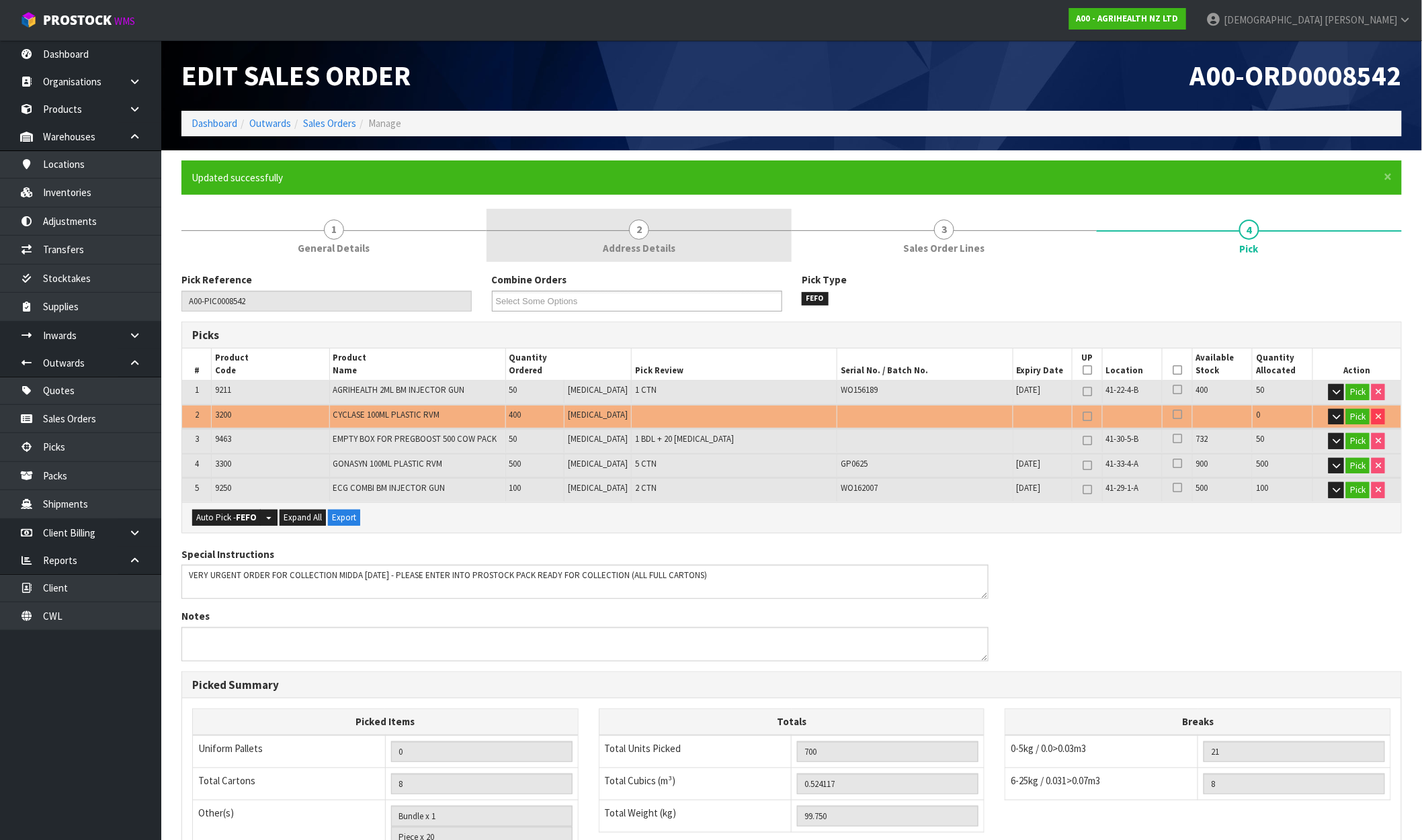
click at [637, 237] on span "2" at bounding box center [639, 229] width 21 height 21
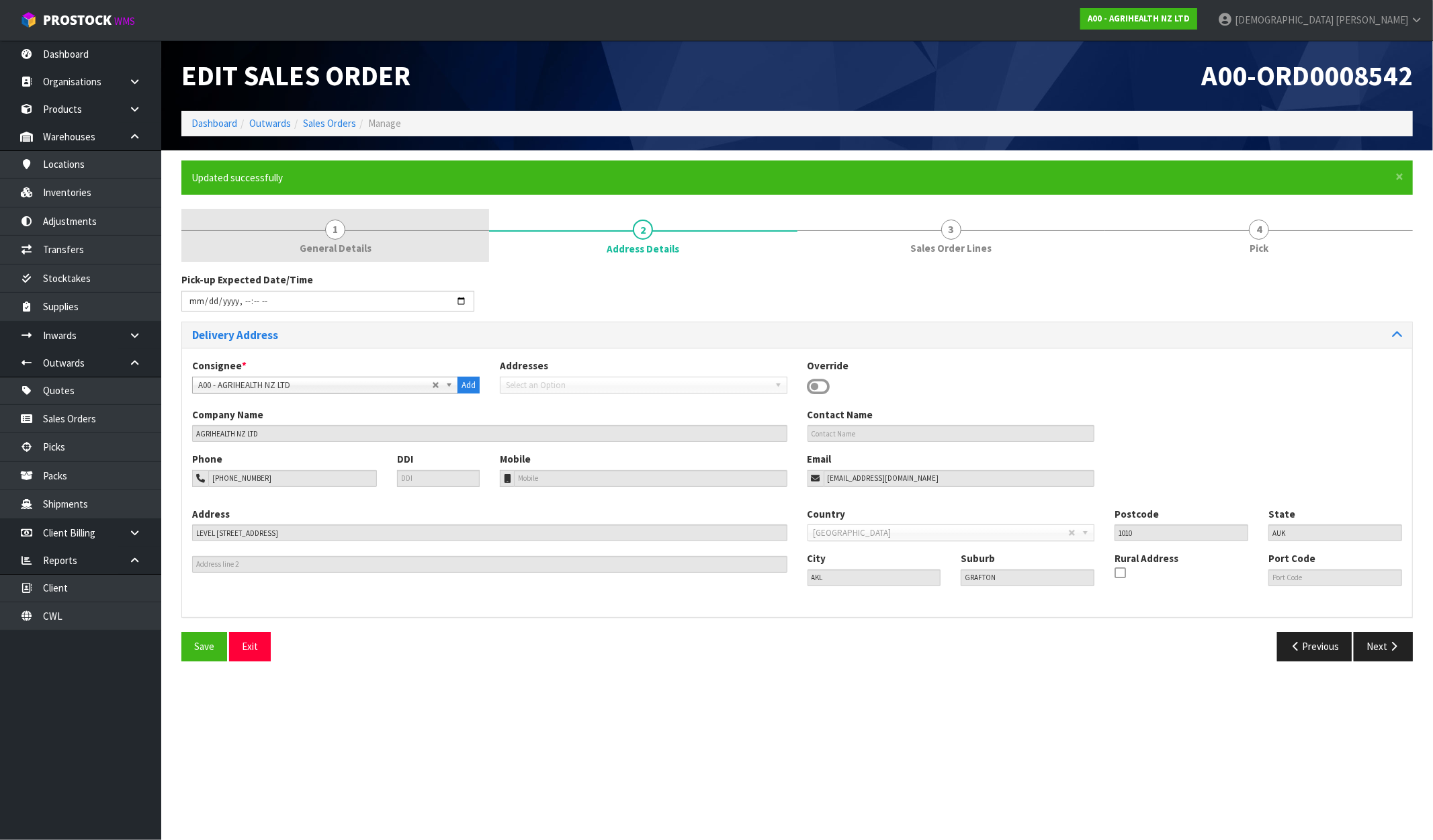
click at [384, 236] on link "1 General Details" at bounding box center [336, 235] width 308 height 53
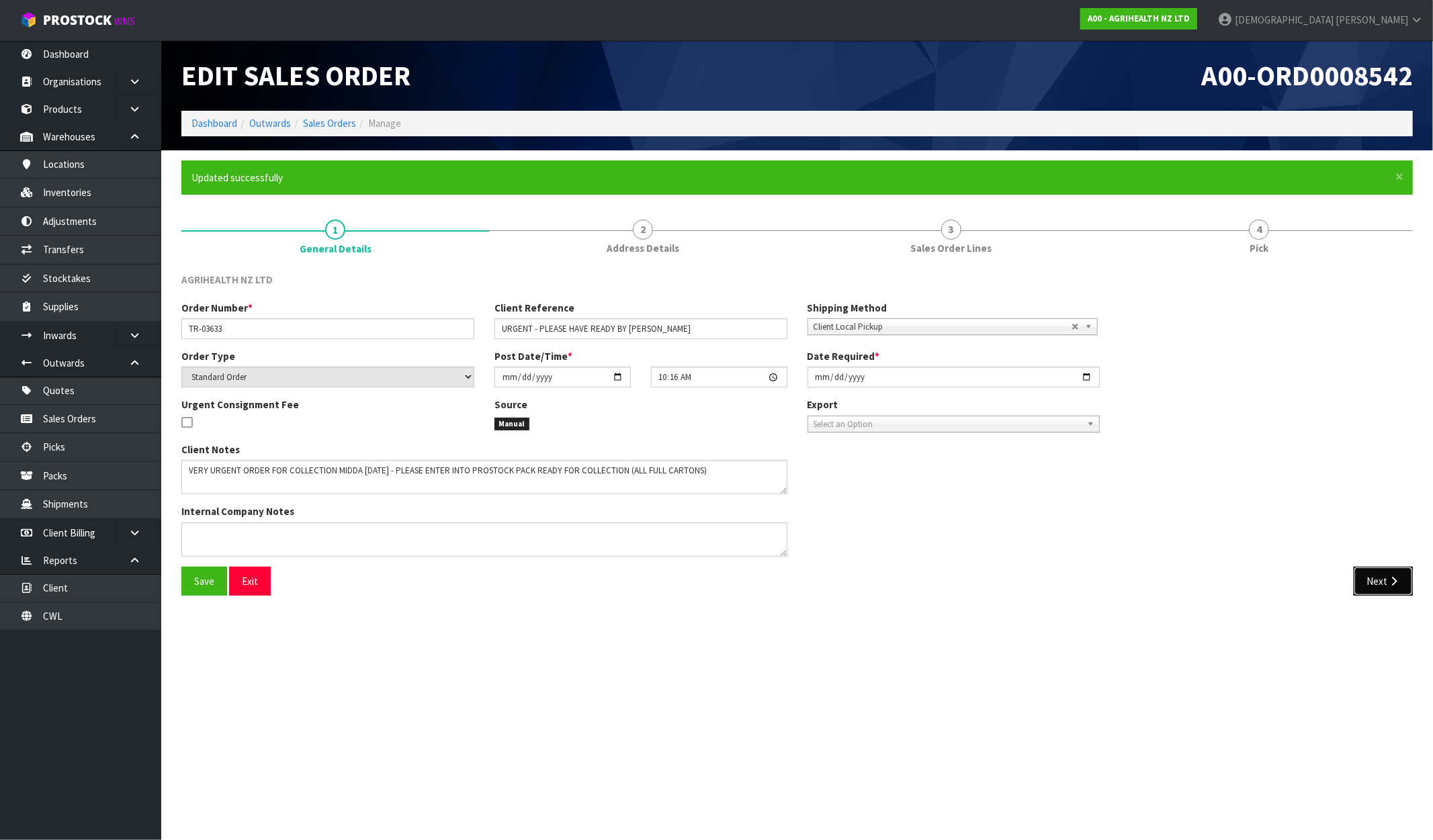
click at [1372, 576] on button "Next" at bounding box center [1383, 581] width 59 height 29
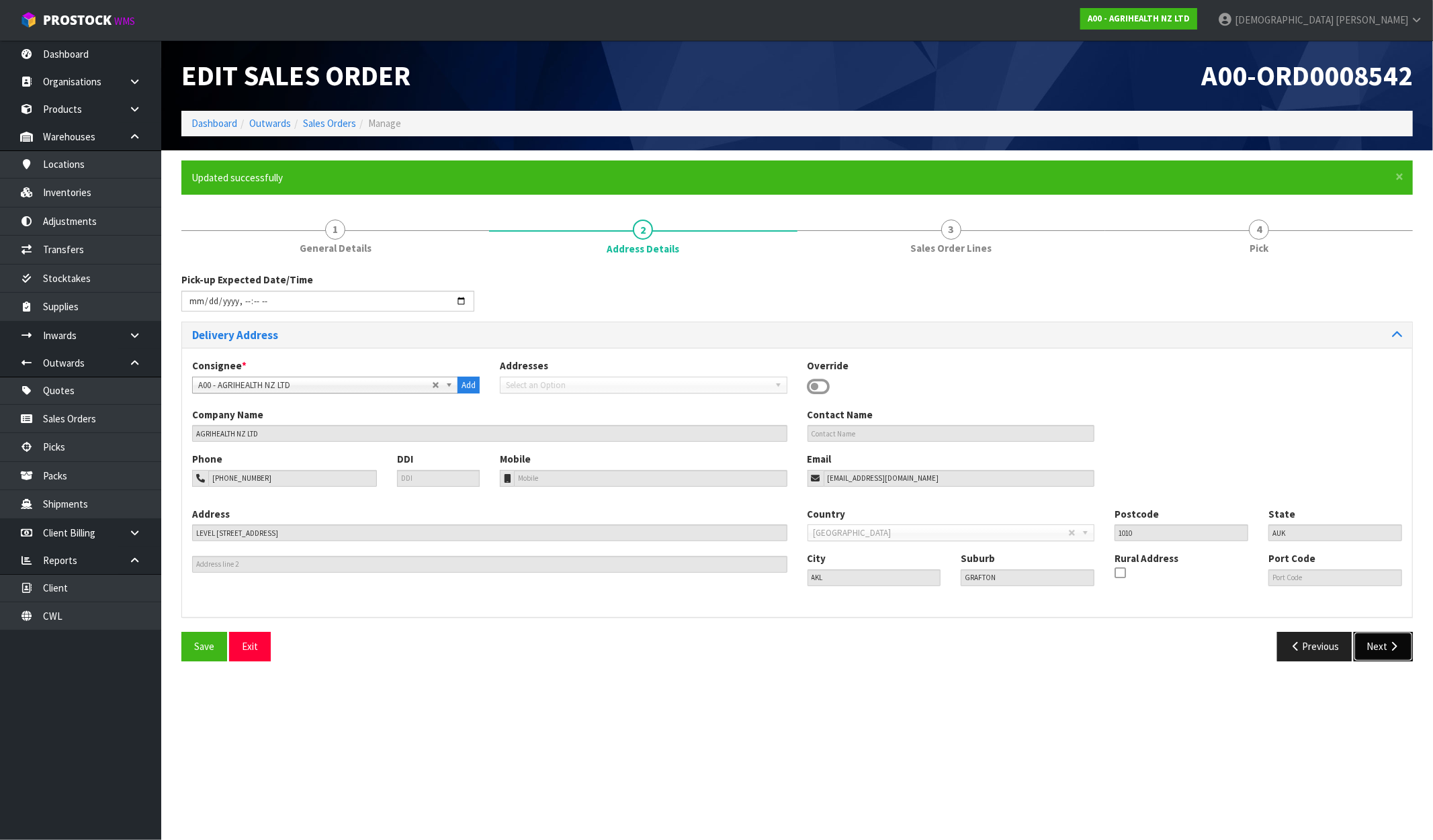
click at [1376, 639] on button "Next" at bounding box center [1383, 647] width 59 height 29
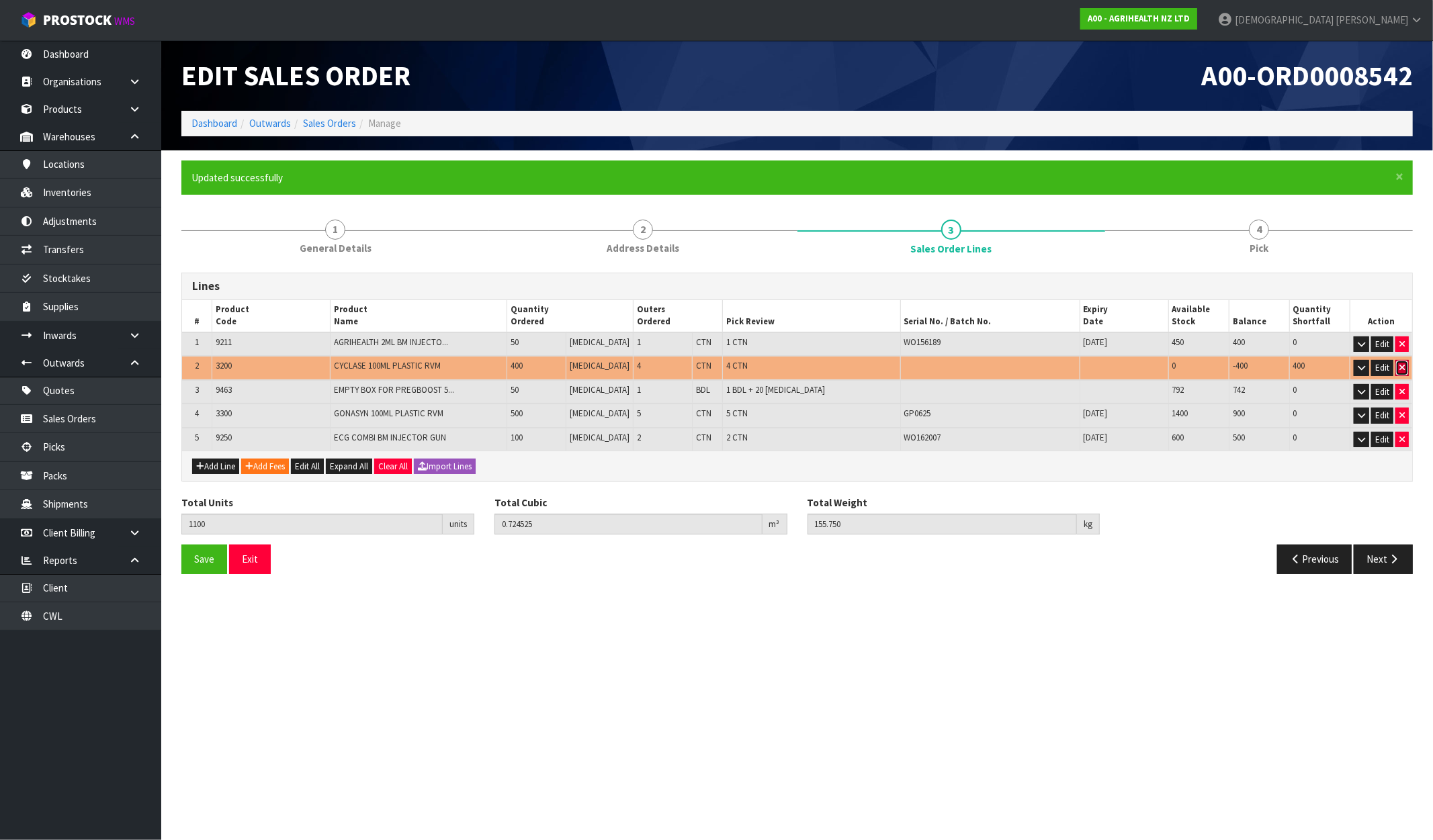
click at [1404, 370] on icon "button" at bounding box center [1402, 368] width 5 height 9
type input "700"
type input "0.524117"
type input "99.75"
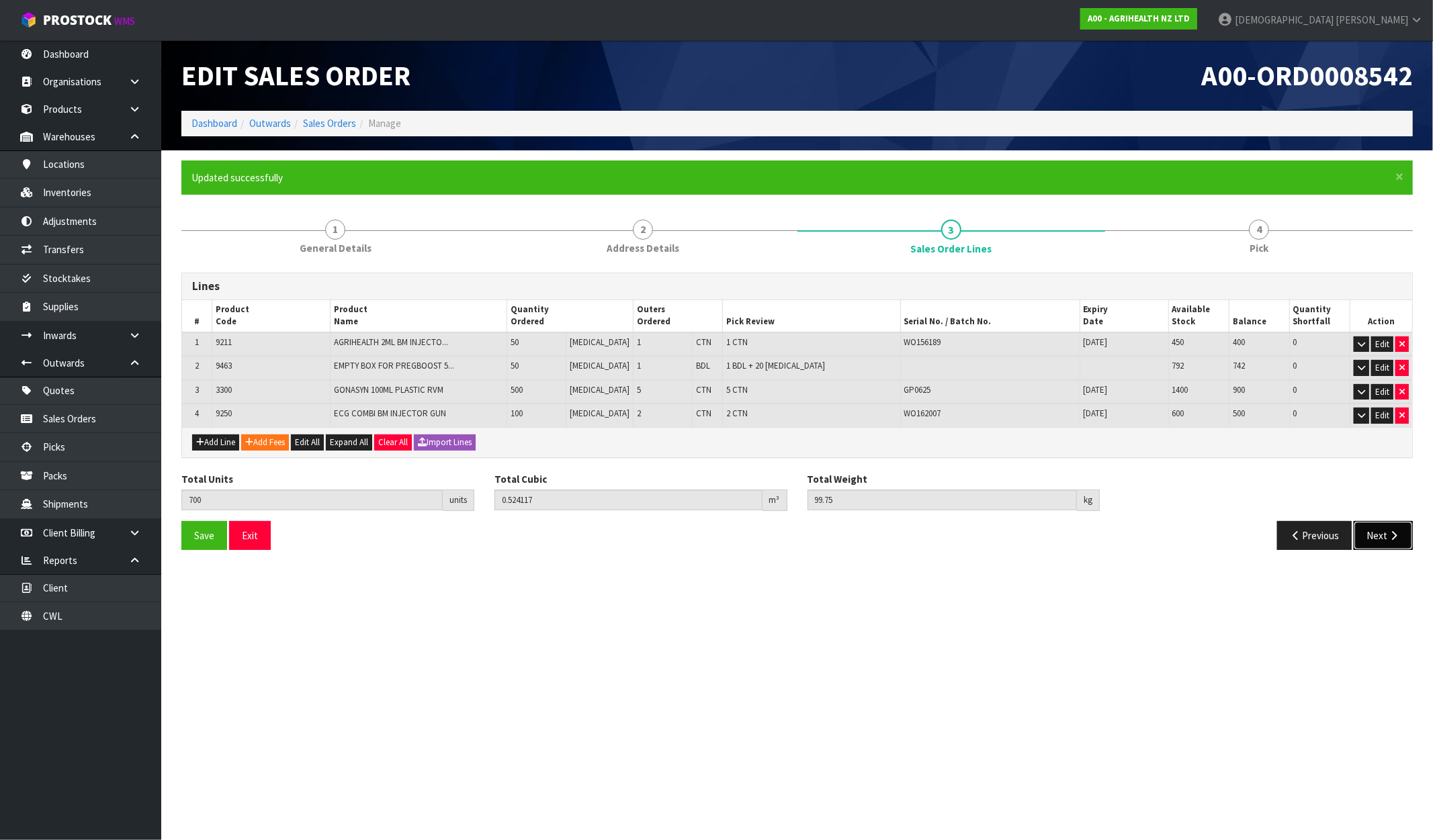
click at [1379, 534] on button "Next" at bounding box center [1383, 536] width 59 height 29
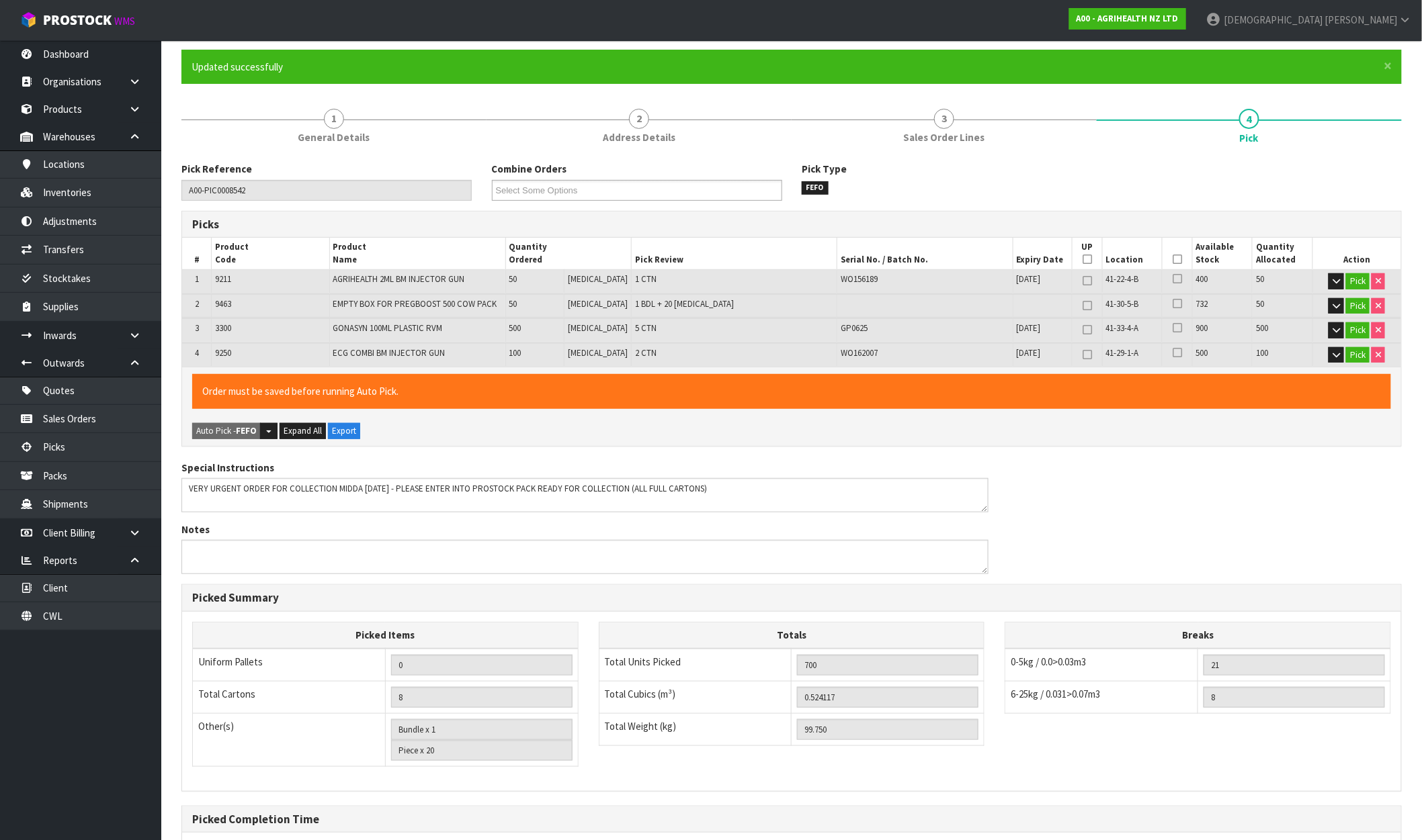
scroll to position [245, 0]
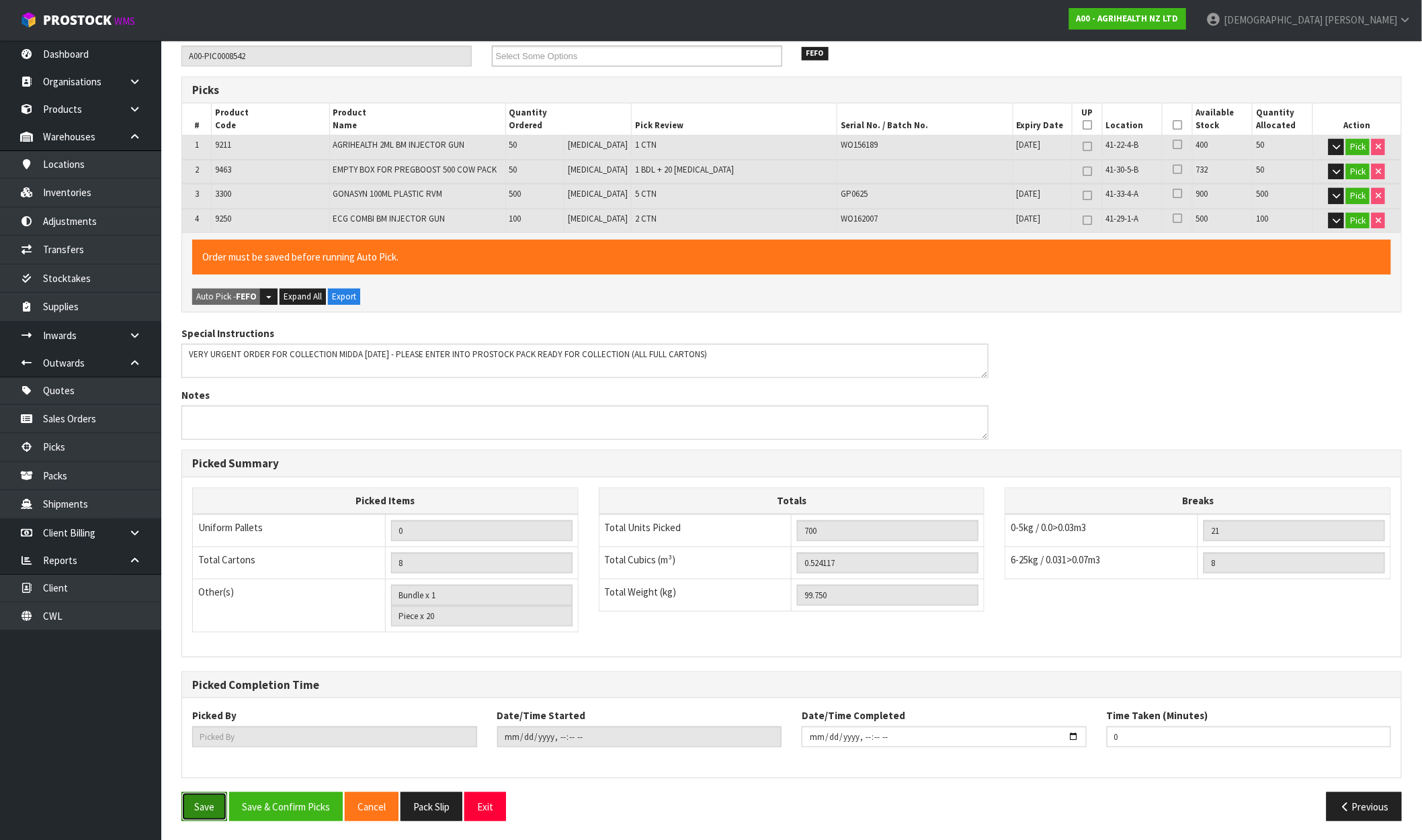
click at [198, 806] on button "Save" at bounding box center [204, 807] width 46 height 29
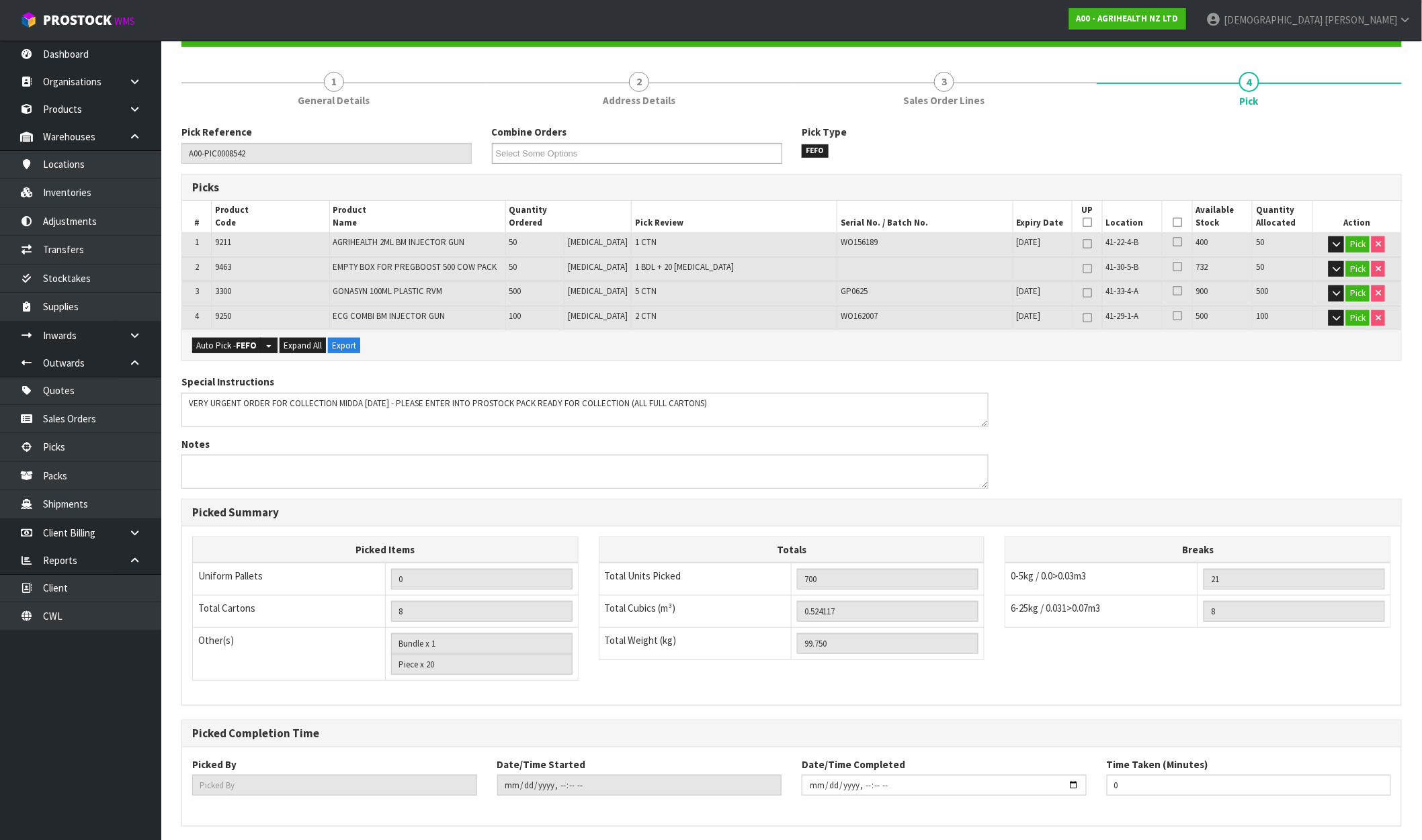
scroll to position [197, 0]
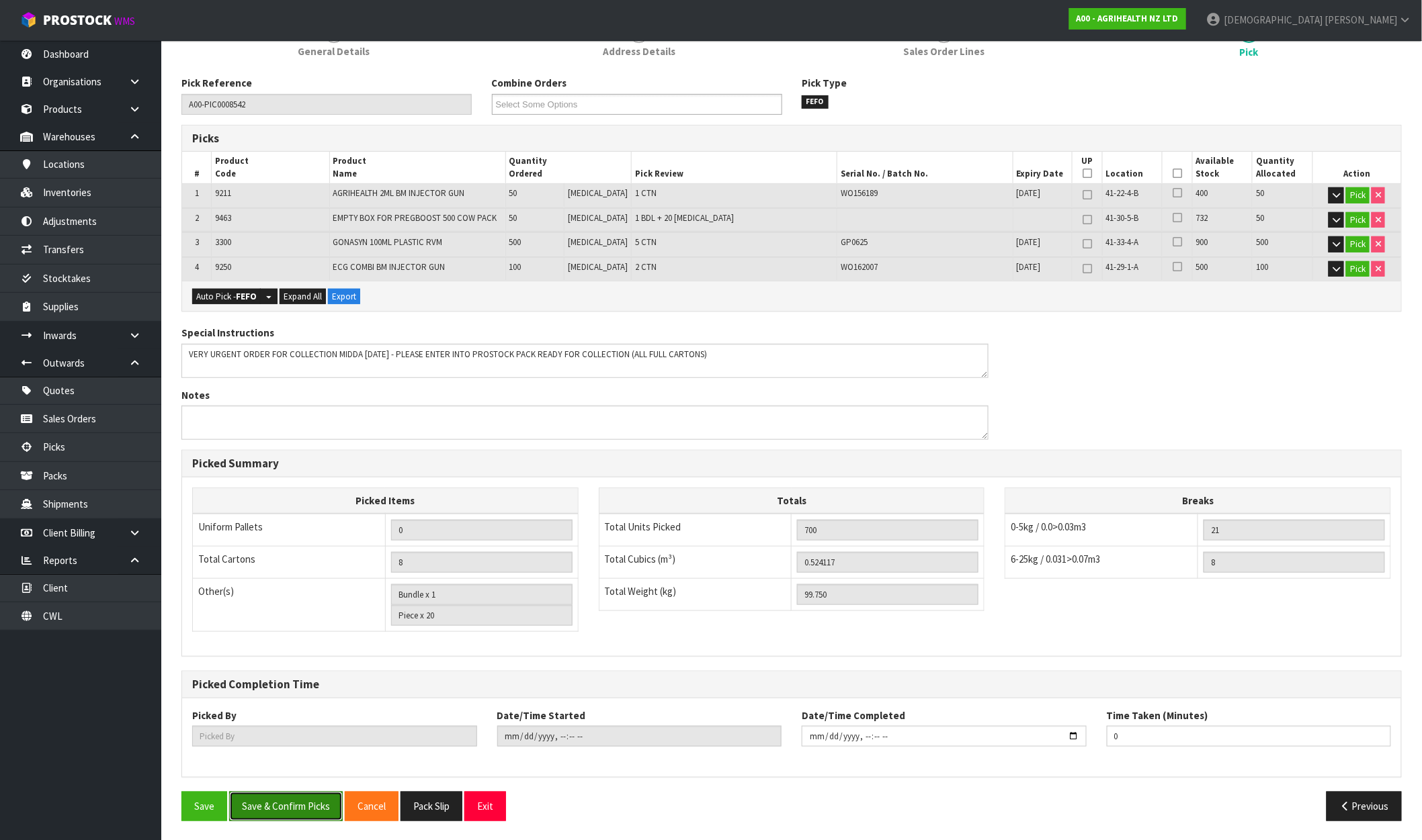
click at [295, 814] on button "Save & Confirm Picks" at bounding box center [286, 806] width 114 height 29
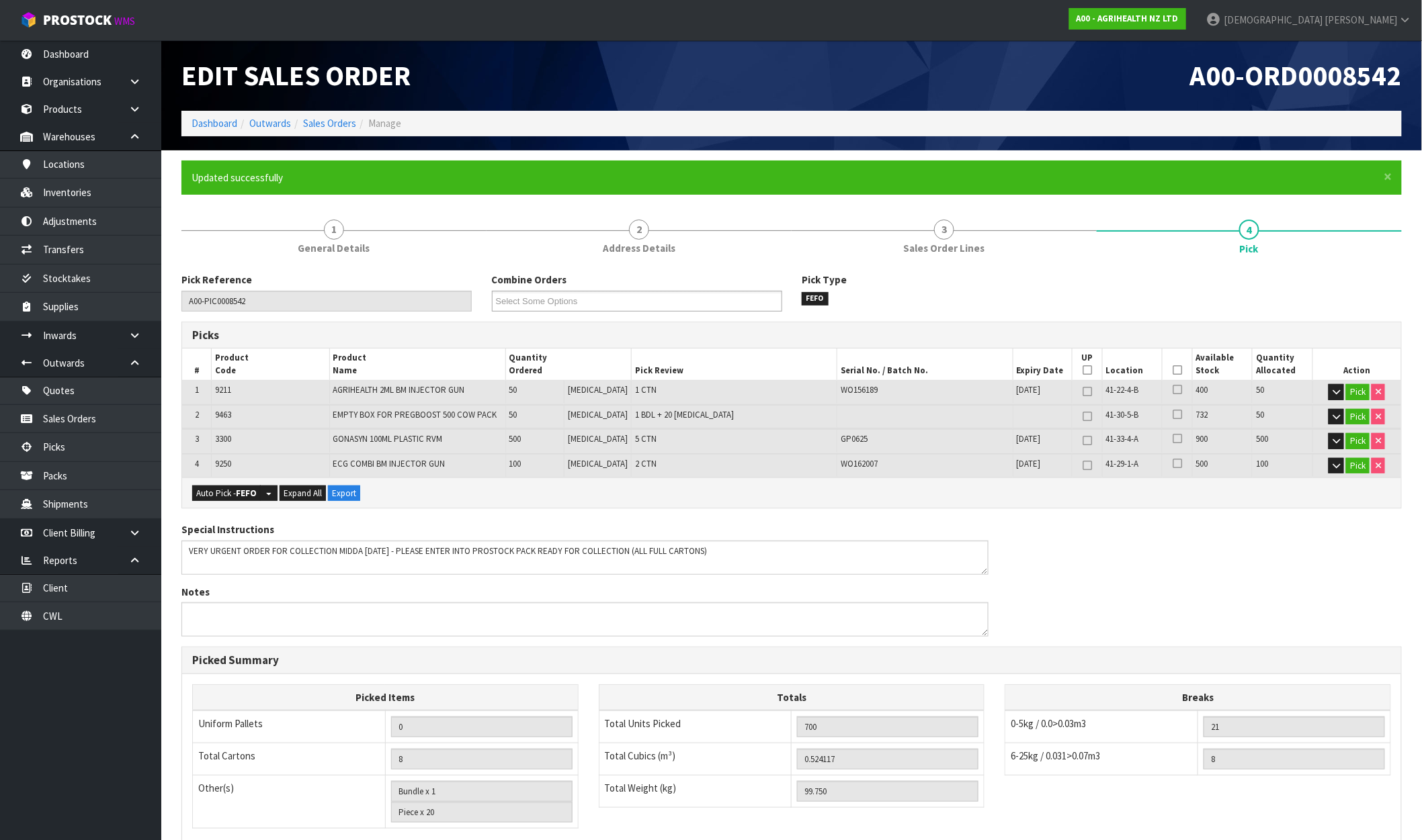
type input "[PERSON_NAME]"
type input "2025-09-30T10:53:41"
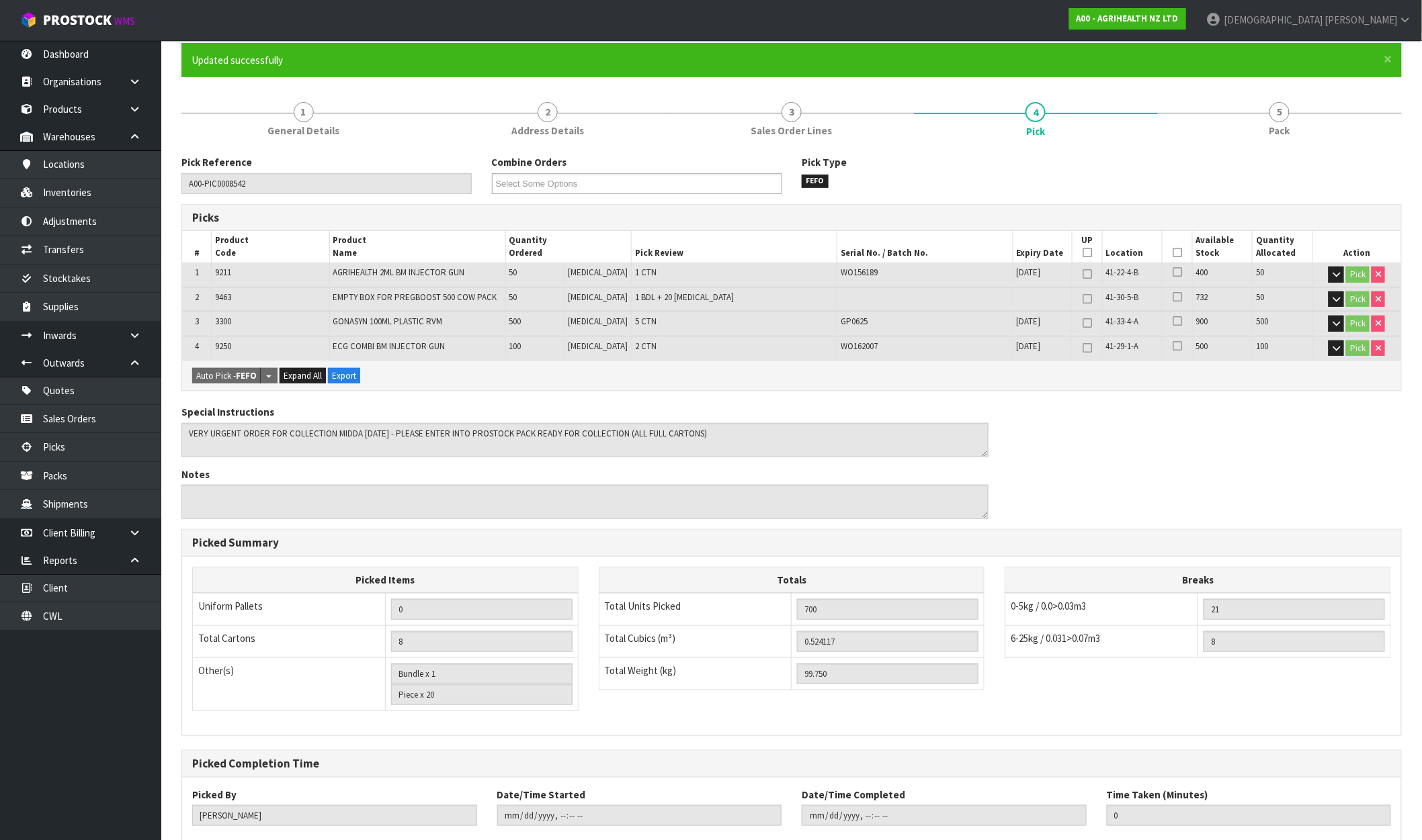
scroll to position [197, 0]
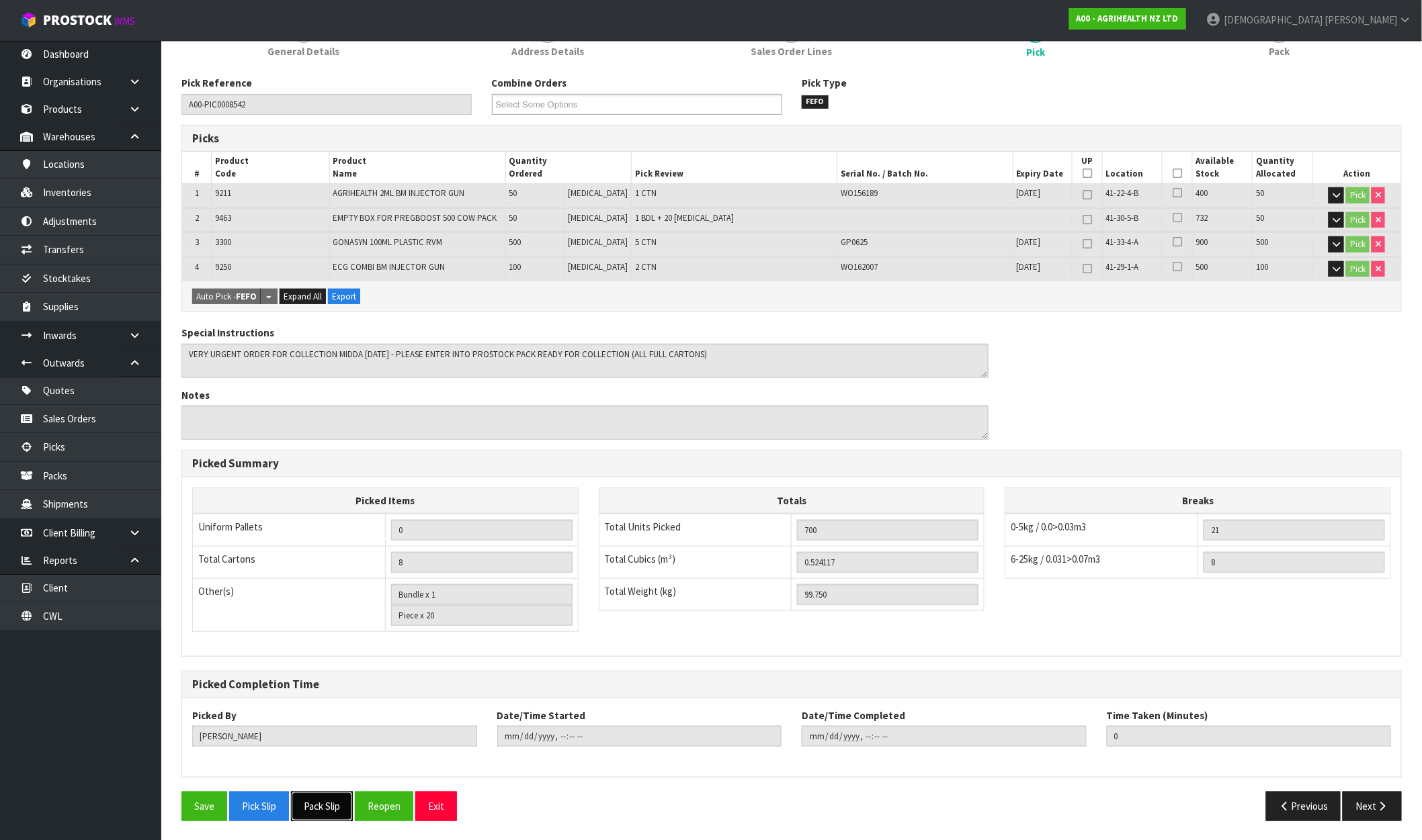
click at [325, 802] on button "Pack Slip" at bounding box center [322, 806] width 62 height 29
click at [1186, 26] on link "A00 - AGRIHEALTH NZ LTD" at bounding box center [1127, 19] width 117 height 21
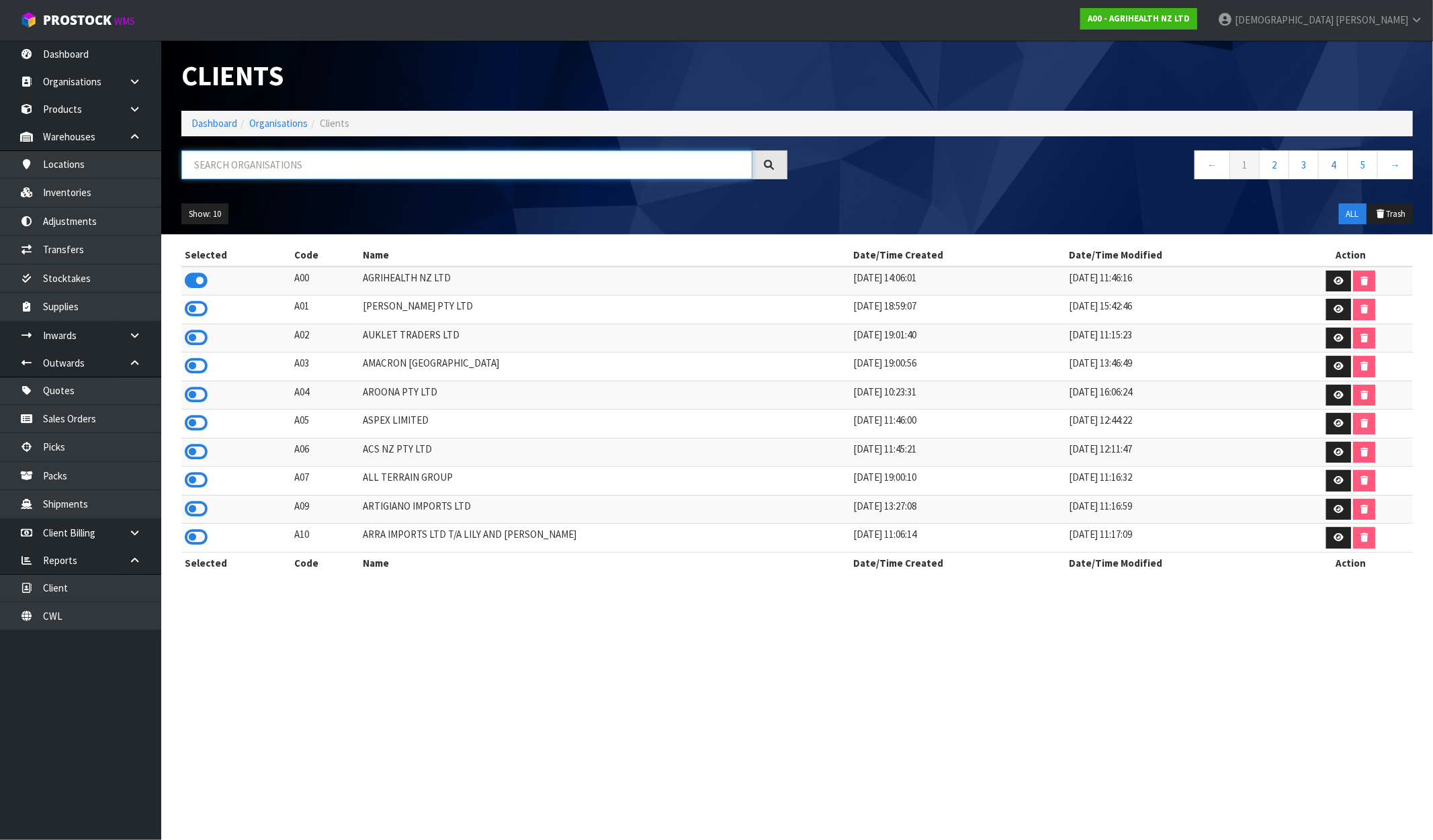
click at [364, 171] on input "text" at bounding box center [468, 165] width 571 height 29
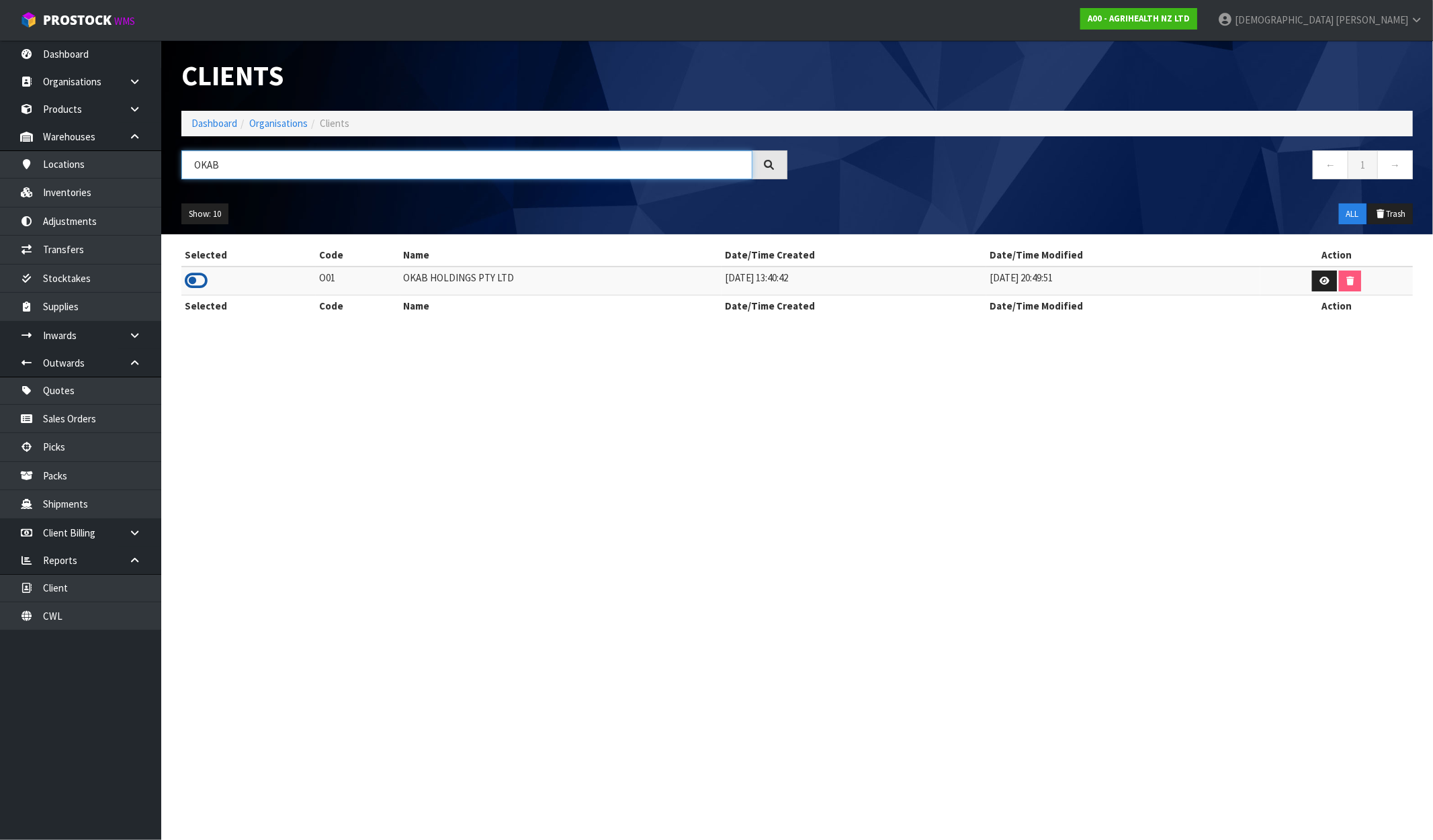
type input "OKAB"
click at [184, 276] on icon at bounding box center [196, 280] width 23 height 21
click at [96, 65] on link "Dashboard" at bounding box center [81, 54] width 161 height 28
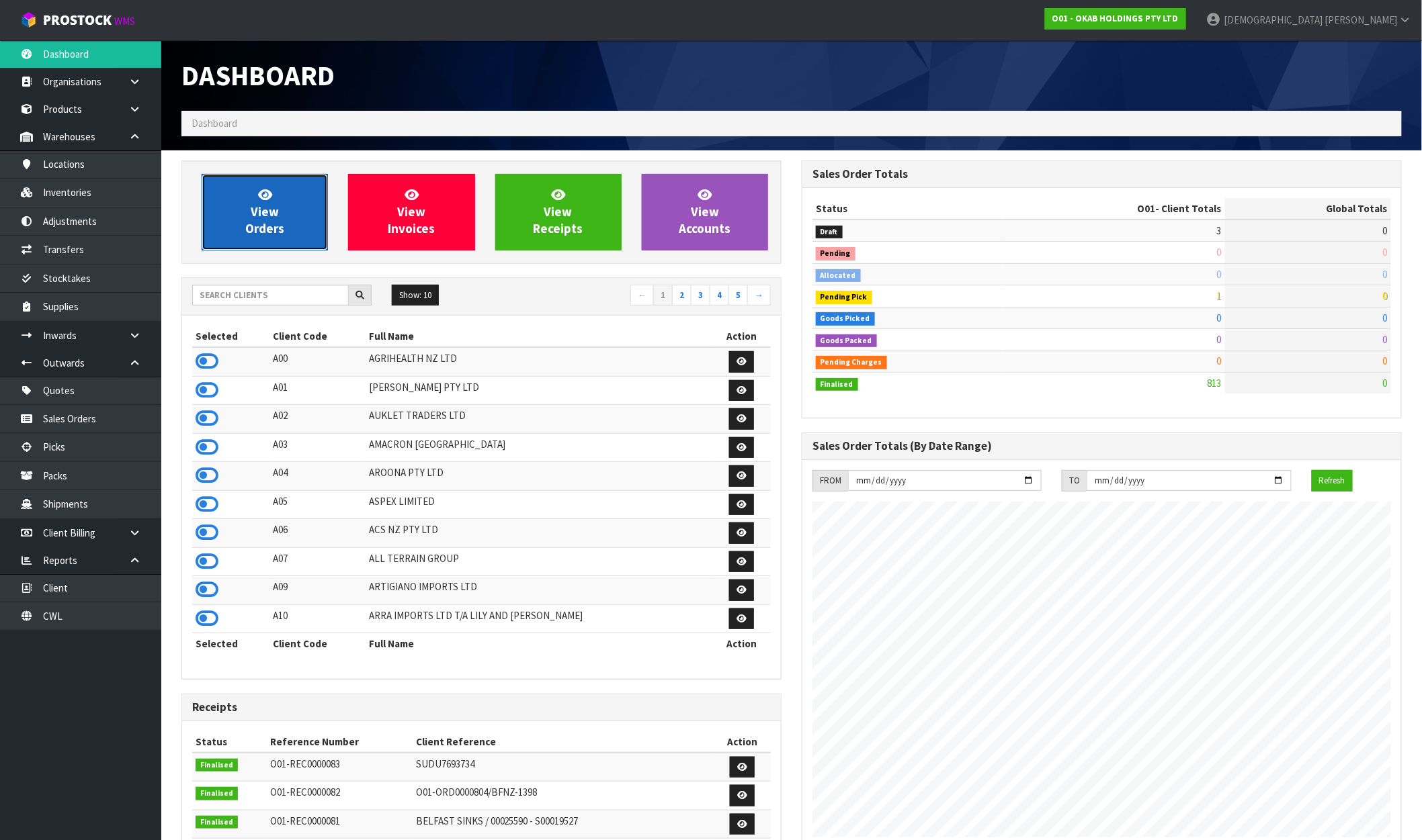
scroll to position [952, 620]
click at [271, 197] on icon at bounding box center [265, 194] width 14 height 13
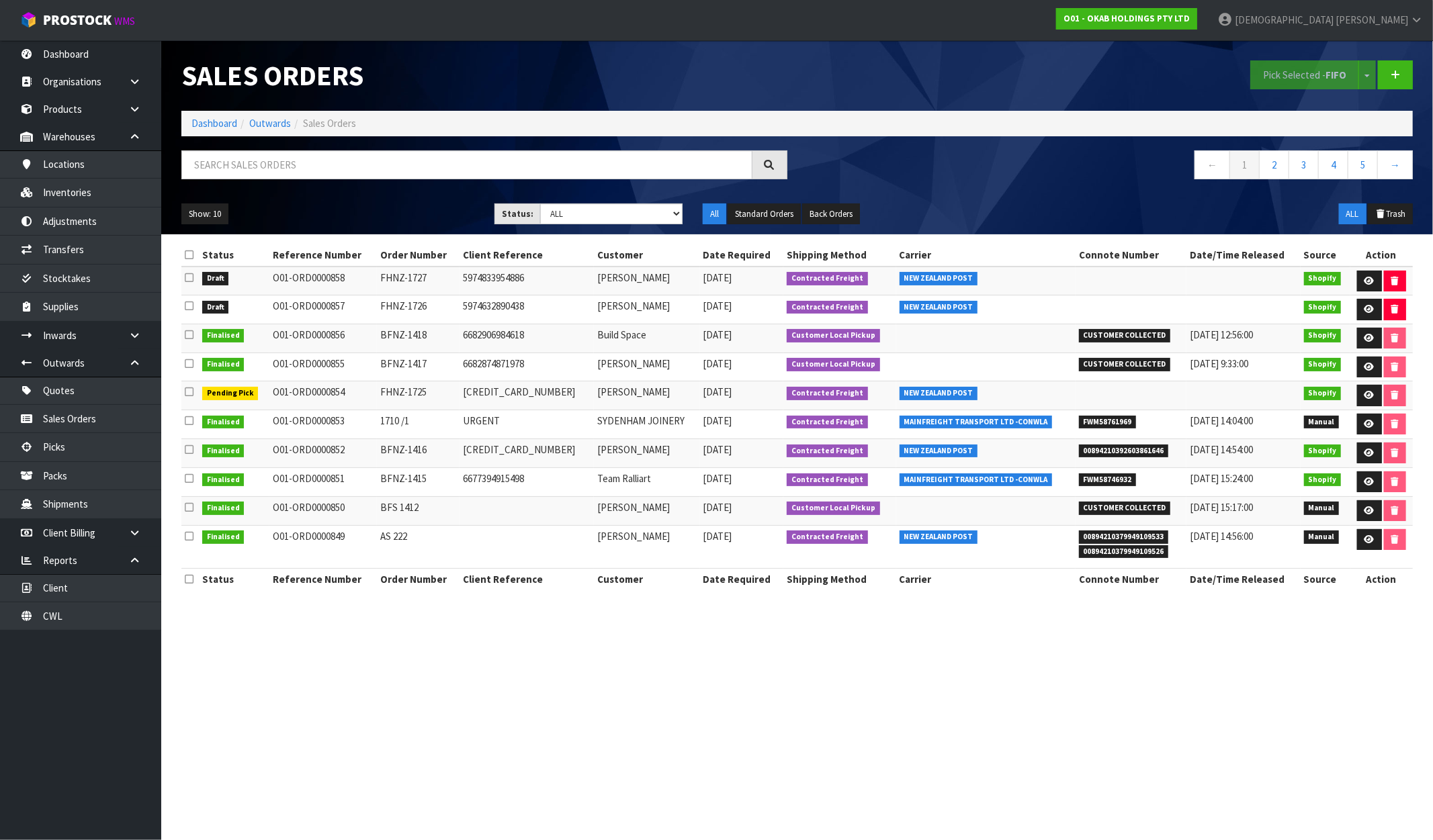
click at [175, 216] on div "Show: 10 5 10 25 50" at bounding box center [328, 214] width 313 height 21
click at [193, 213] on button "Show: 10" at bounding box center [205, 214] width 47 height 21
click at [203, 276] on link "25" at bounding box center [235, 276] width 107 height 18
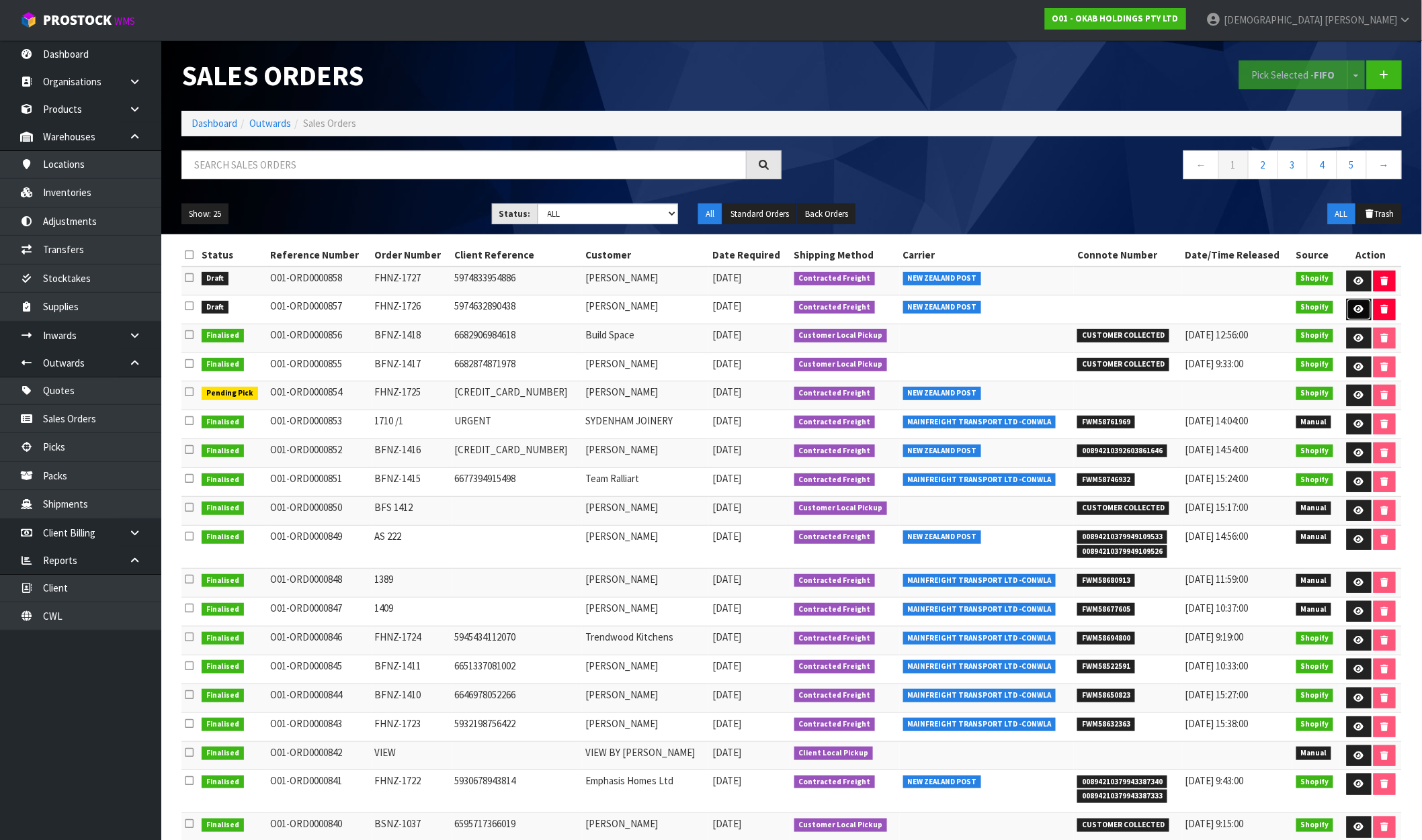
click at [1354, 308] on icon at bounding box center [1358, 310] width 10 height 9
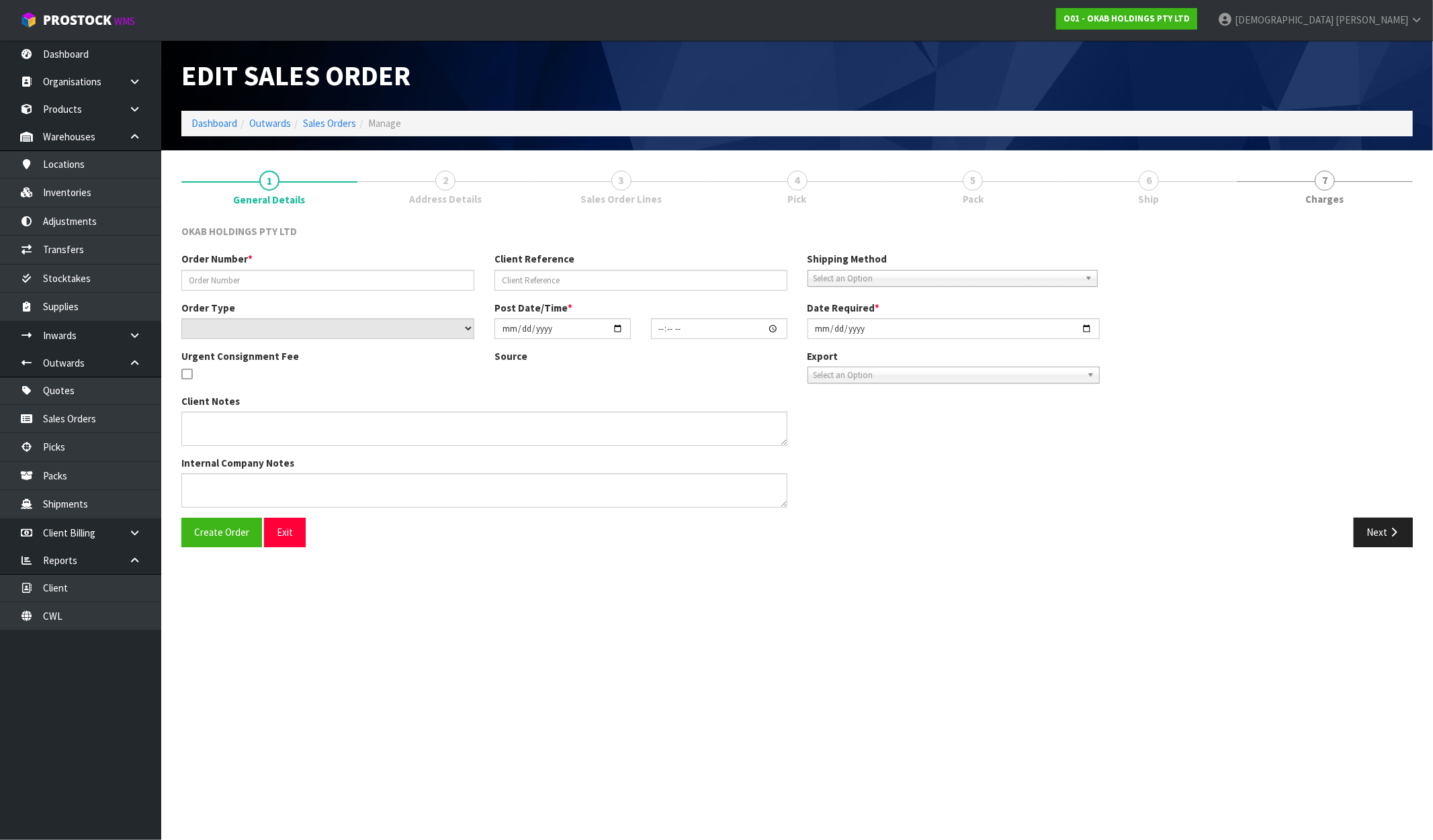
type input "FHNZ-1726"
type input "5974632890438"
select select "number:0"
type input "2025-09-23"
type input "14:47:46.000"
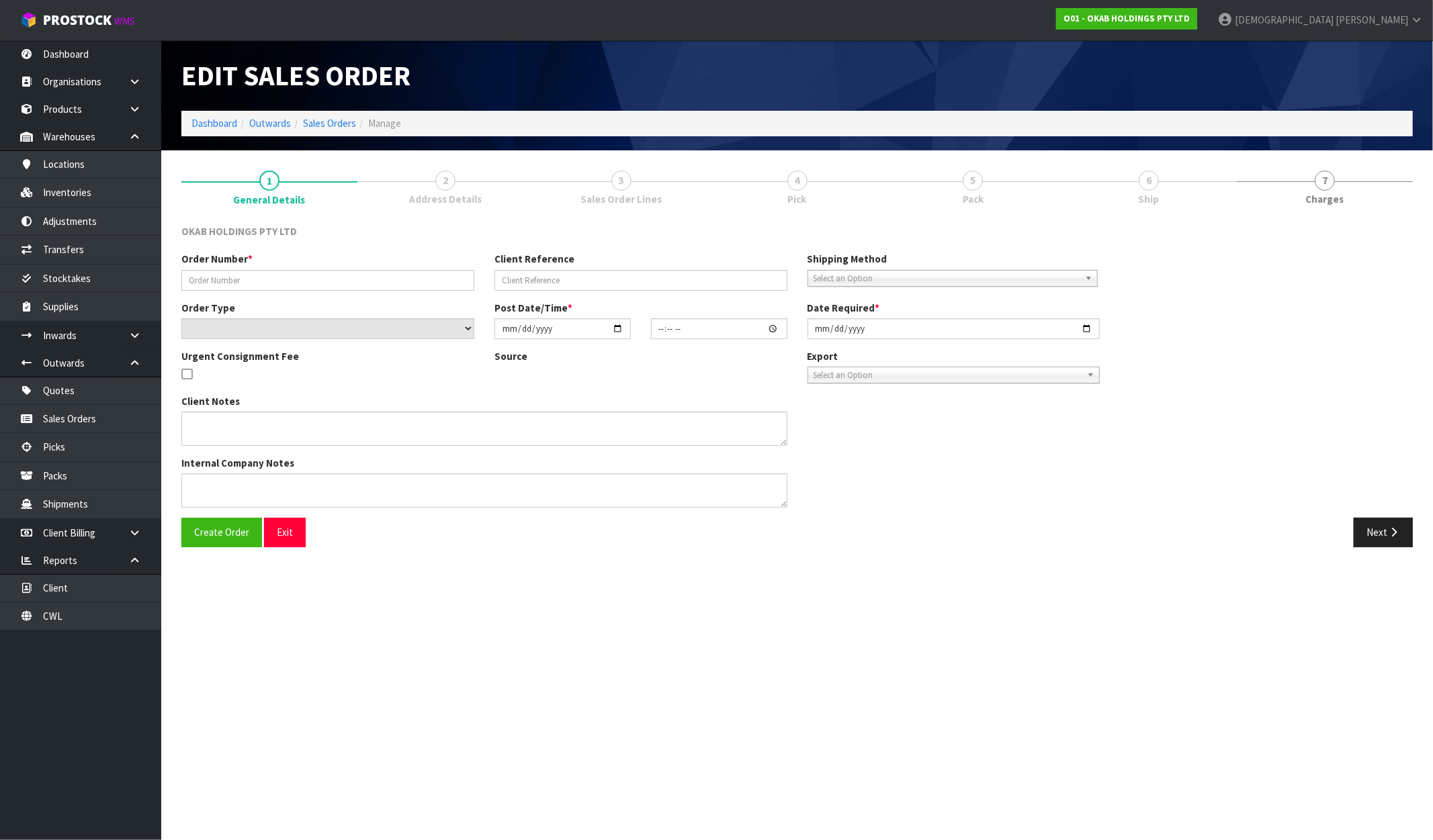
type input "2025-09-23"
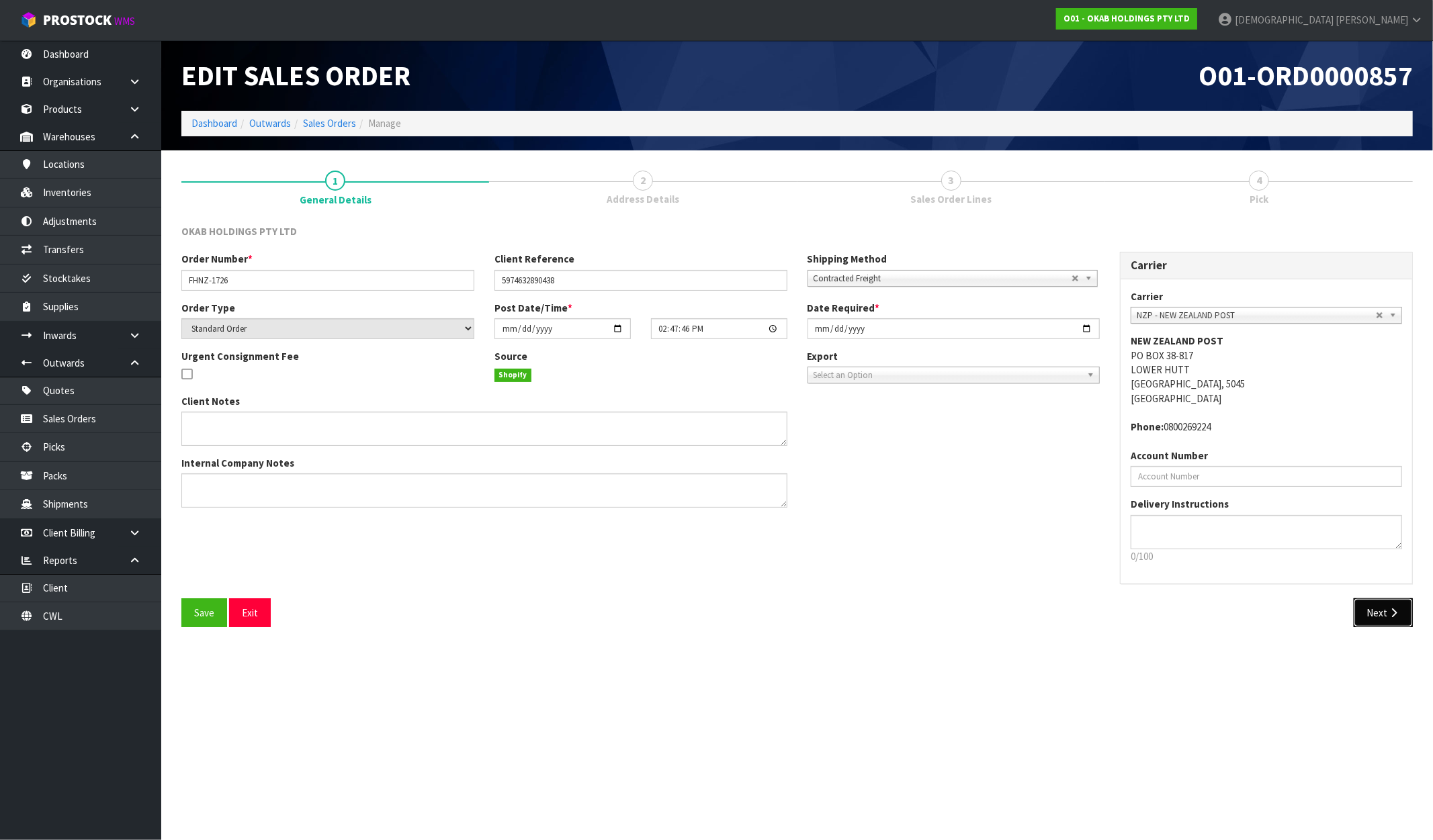
click at [1377, 614] on button "Next" at bounding box center [1383, 613] width 59 height 29
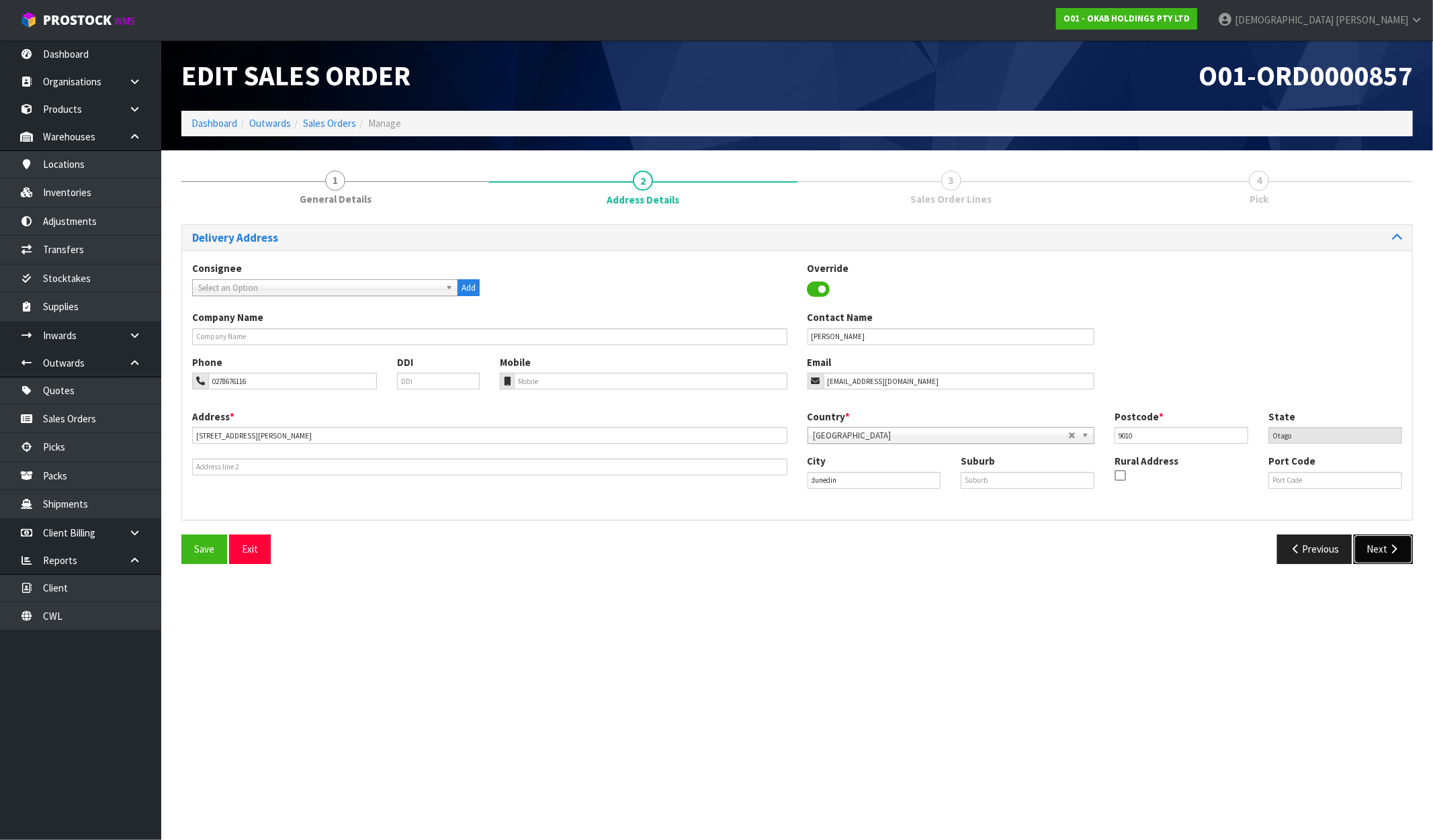
click at [1388, 553] on icon "button" at bounding box center [1394, 549] width 13 height 10
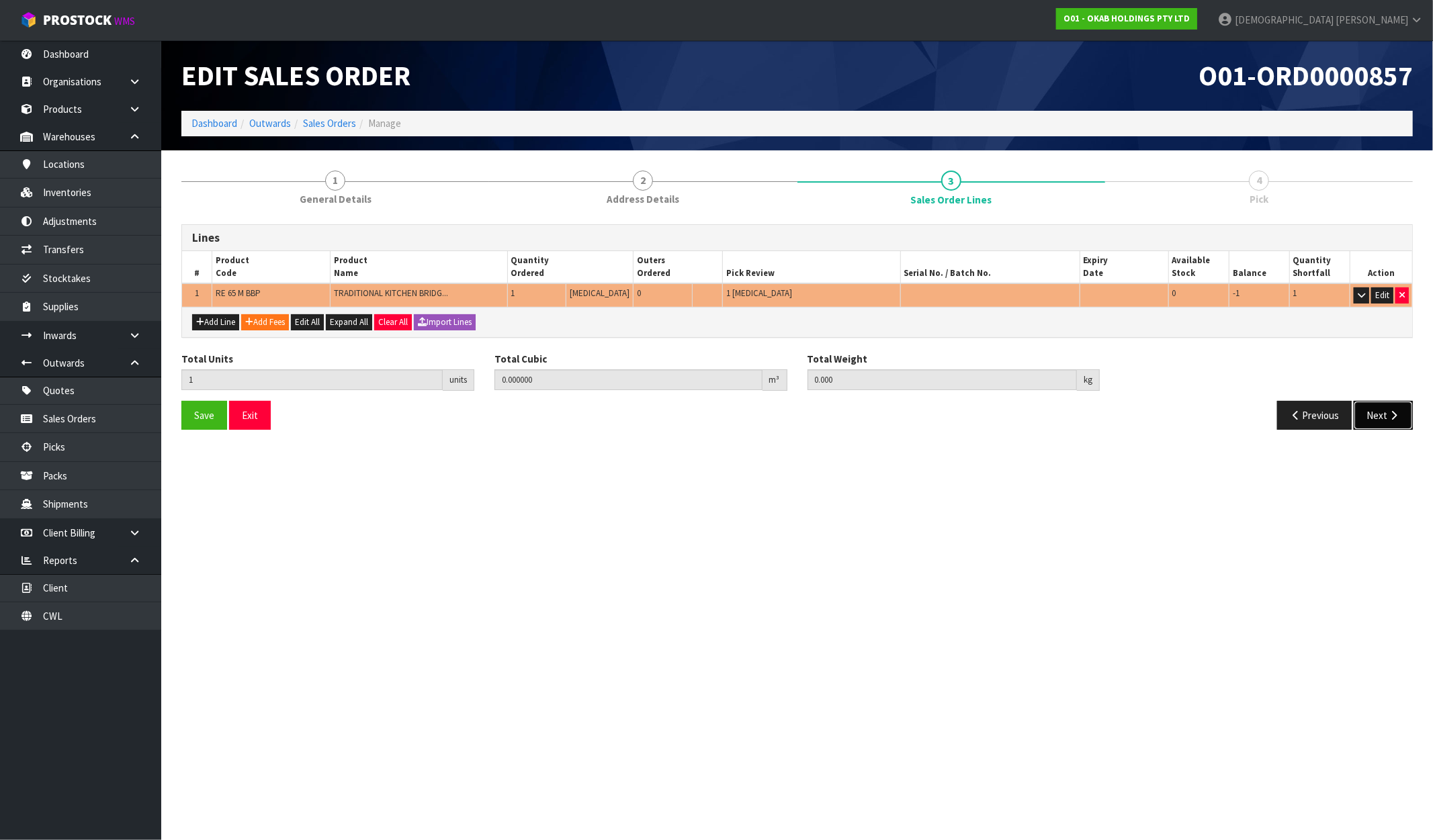
click at [1391, 416] on icon "button" at bounding box center [1394, 415] width 13 height 10
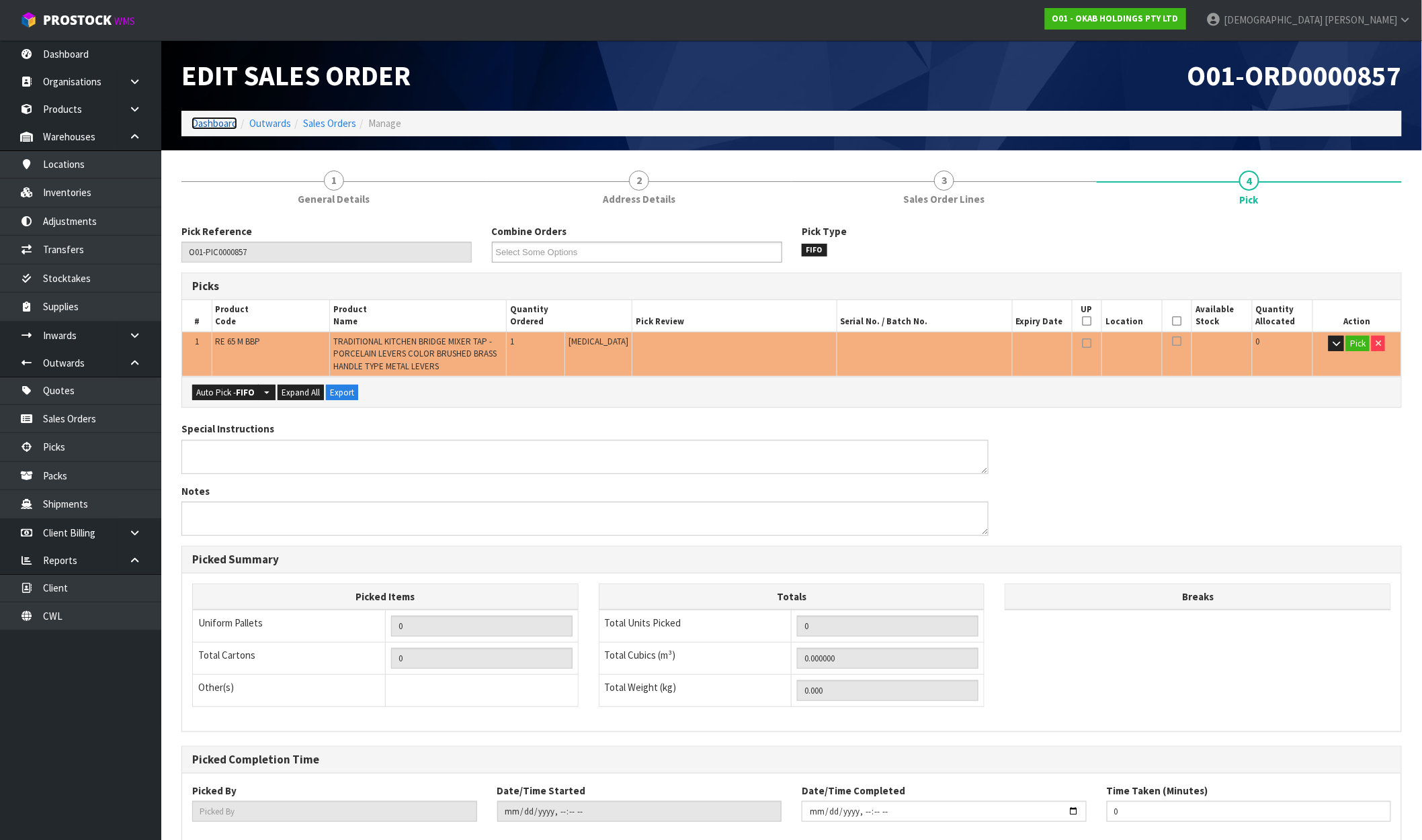
click at [225, 129] on link "Dashboard" at bounding box center [214, 124] width 46 height 13
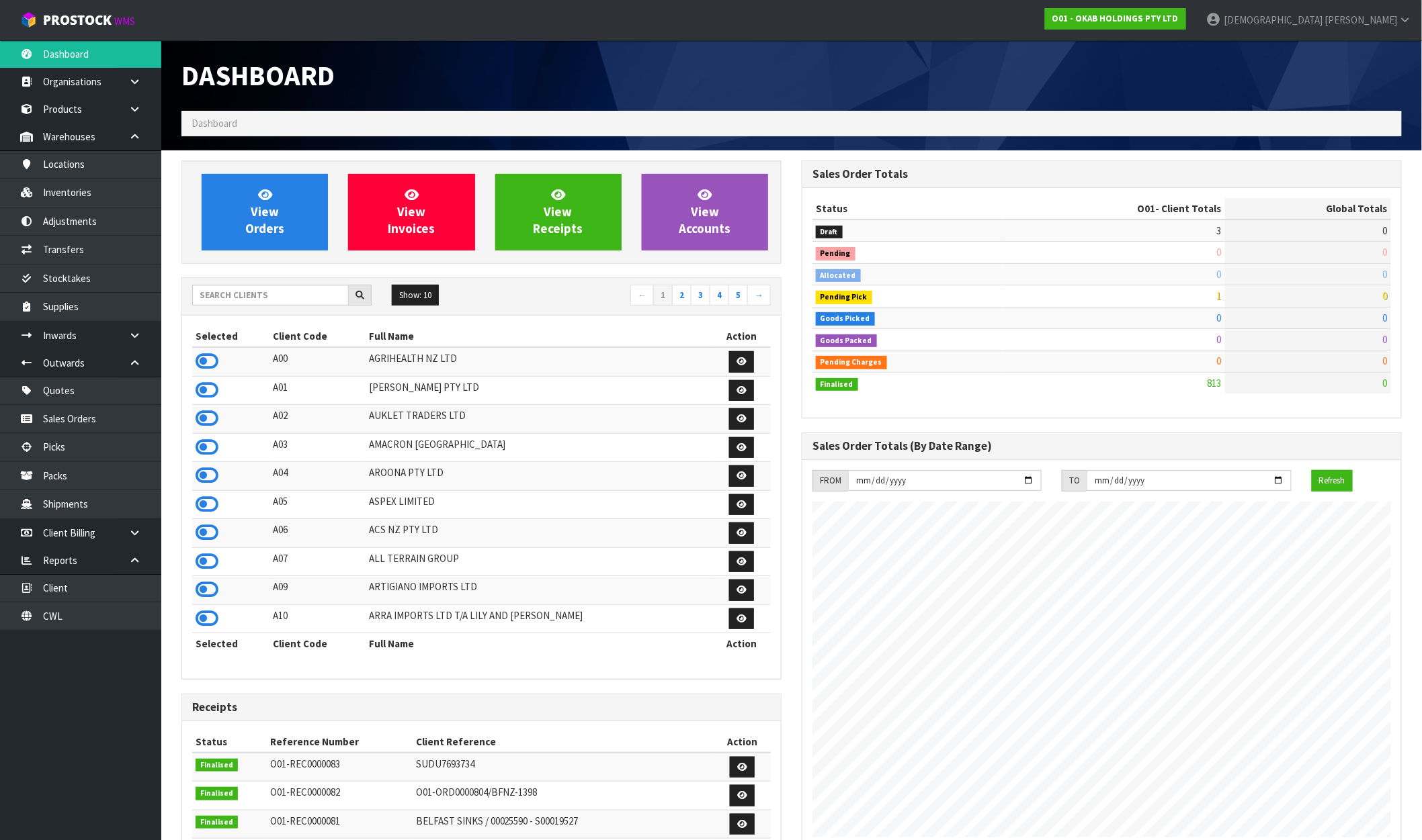
scroll to position [952, 620]
click at [286, 215] on link "View Orders" at bounding box center [264, 212] width 126 height 77
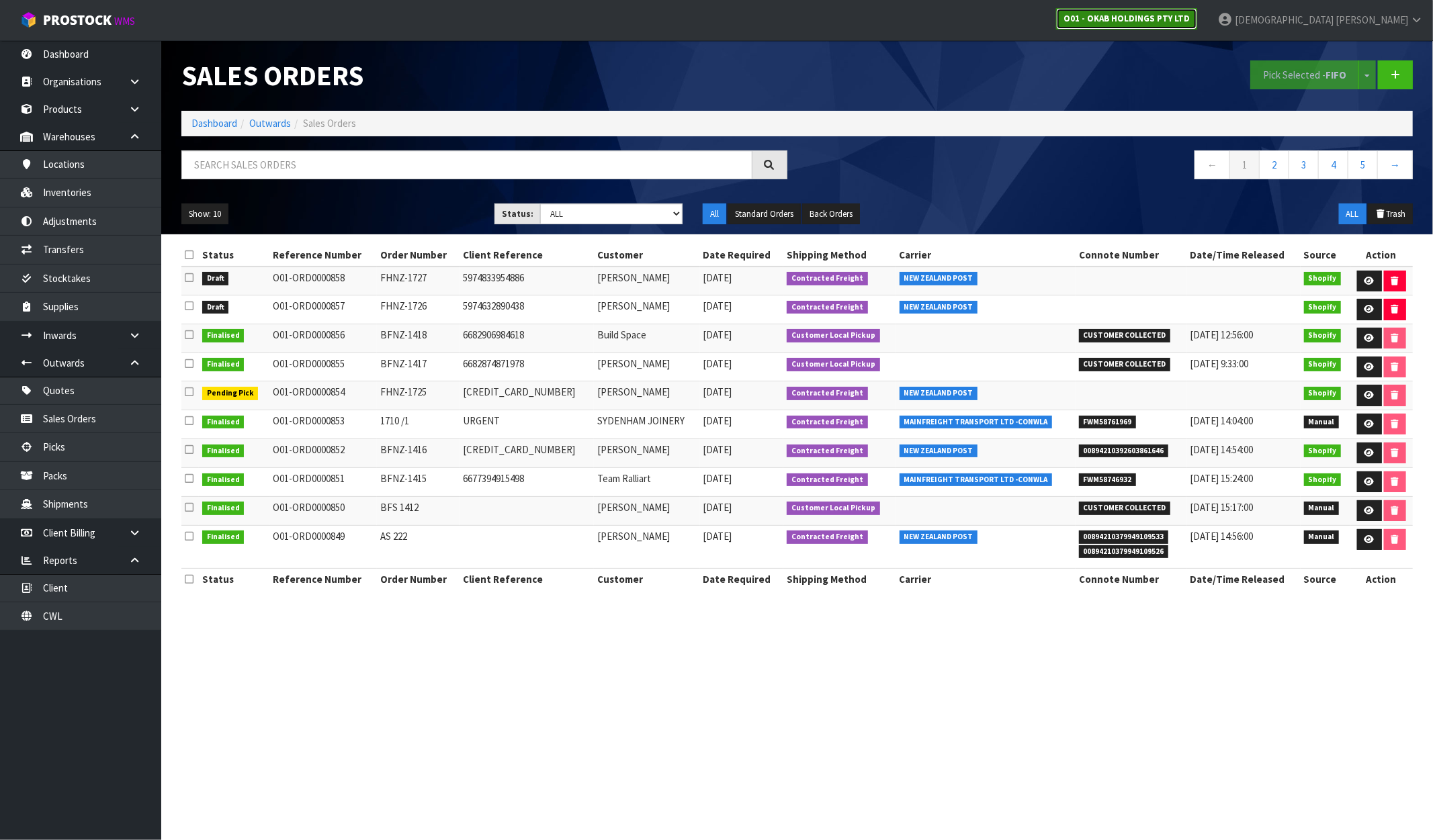
click at [1189, 21] on strong "O01 - OKAB HOLDINGS PTY LTD" at bounding box center [1126, 18] width 126 height 12
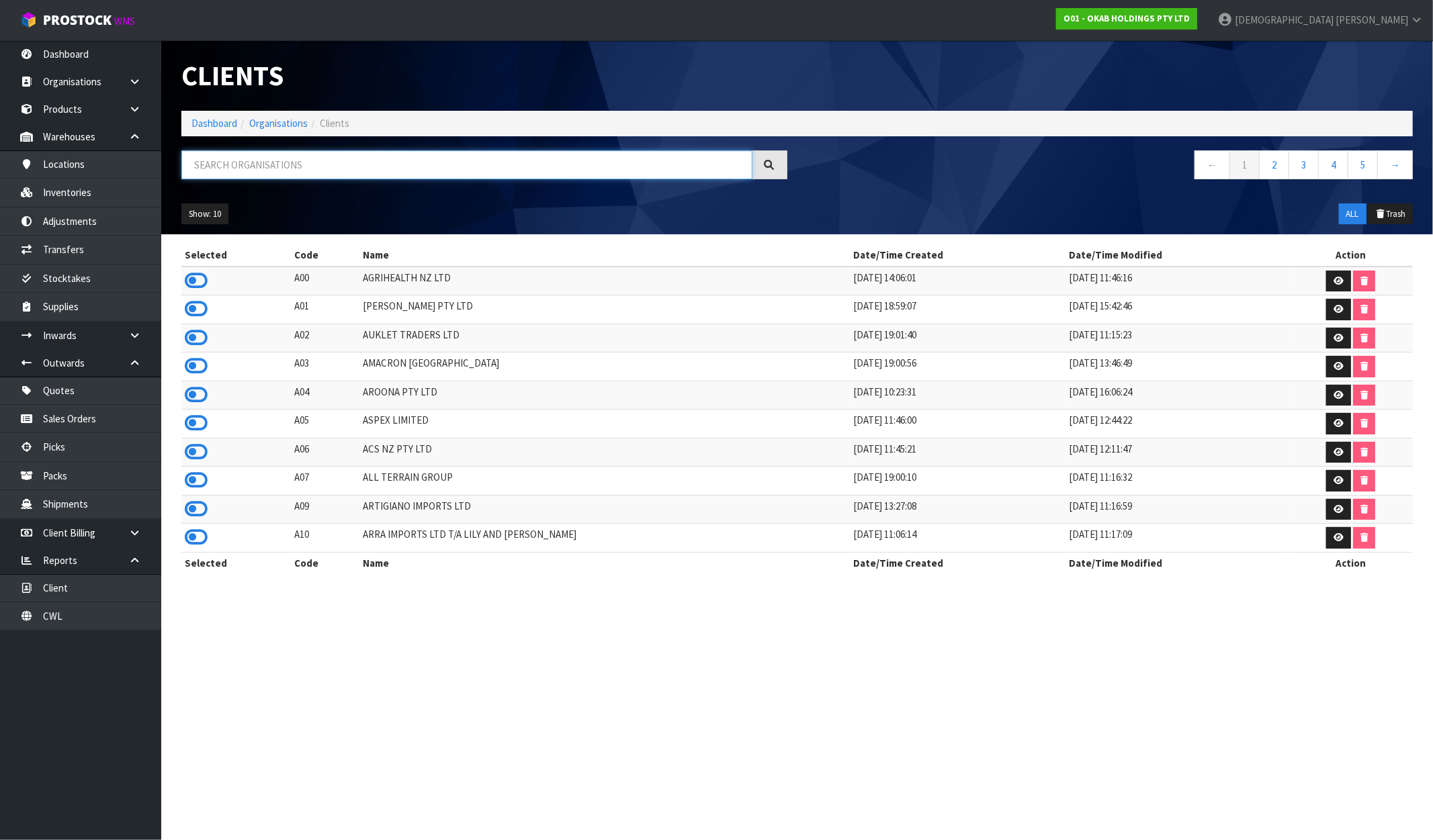
click at [216, 172] on input "text" at bounding box center [468, 165] width 571 height 29
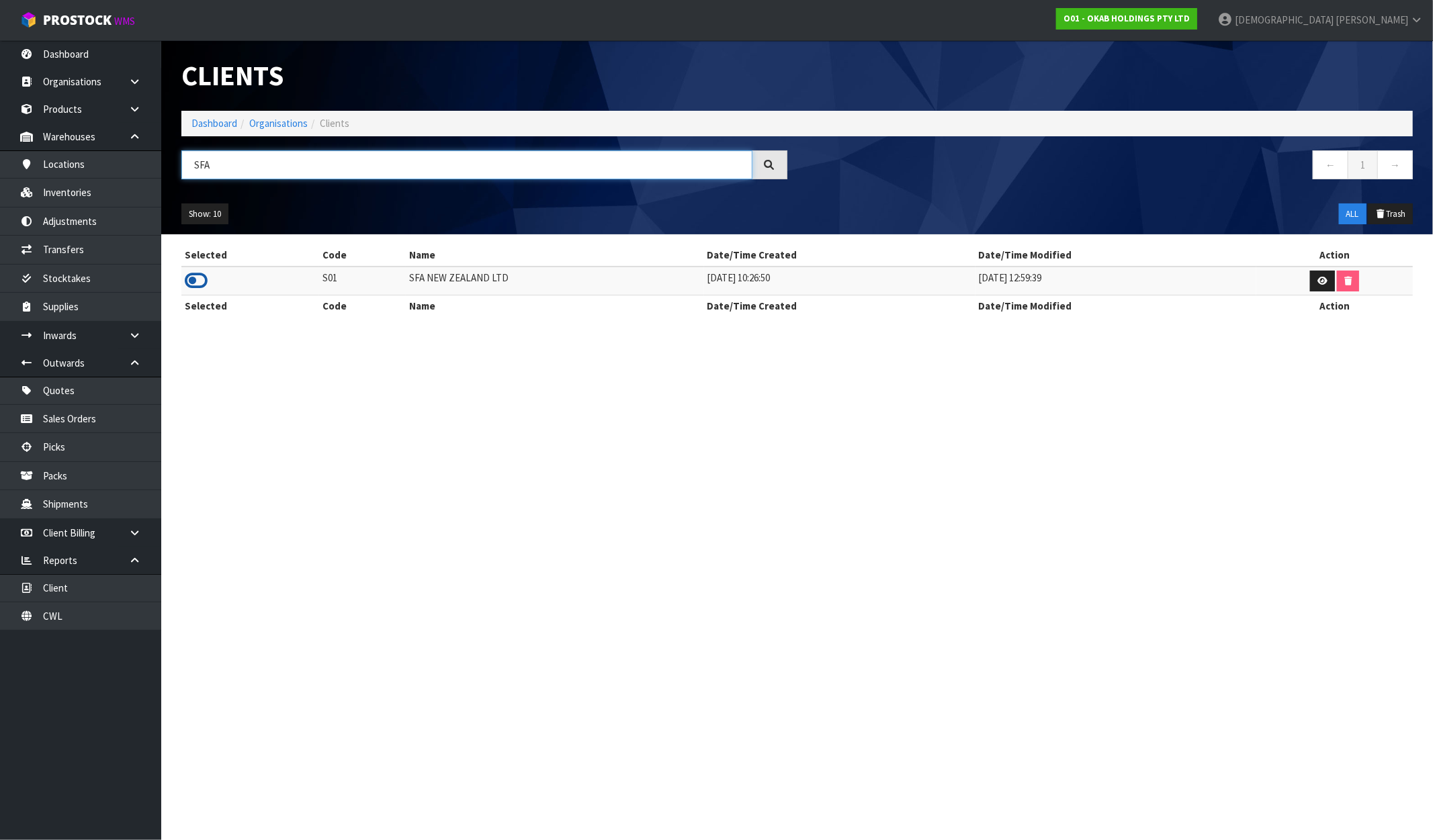
type input "SFA"
click at [195, 277] on icon at bounding box center [196, 280] width 23 height 21
click at [206, 125] on link "Dashboard" at bounding box center [214, 124] width 46 height 13
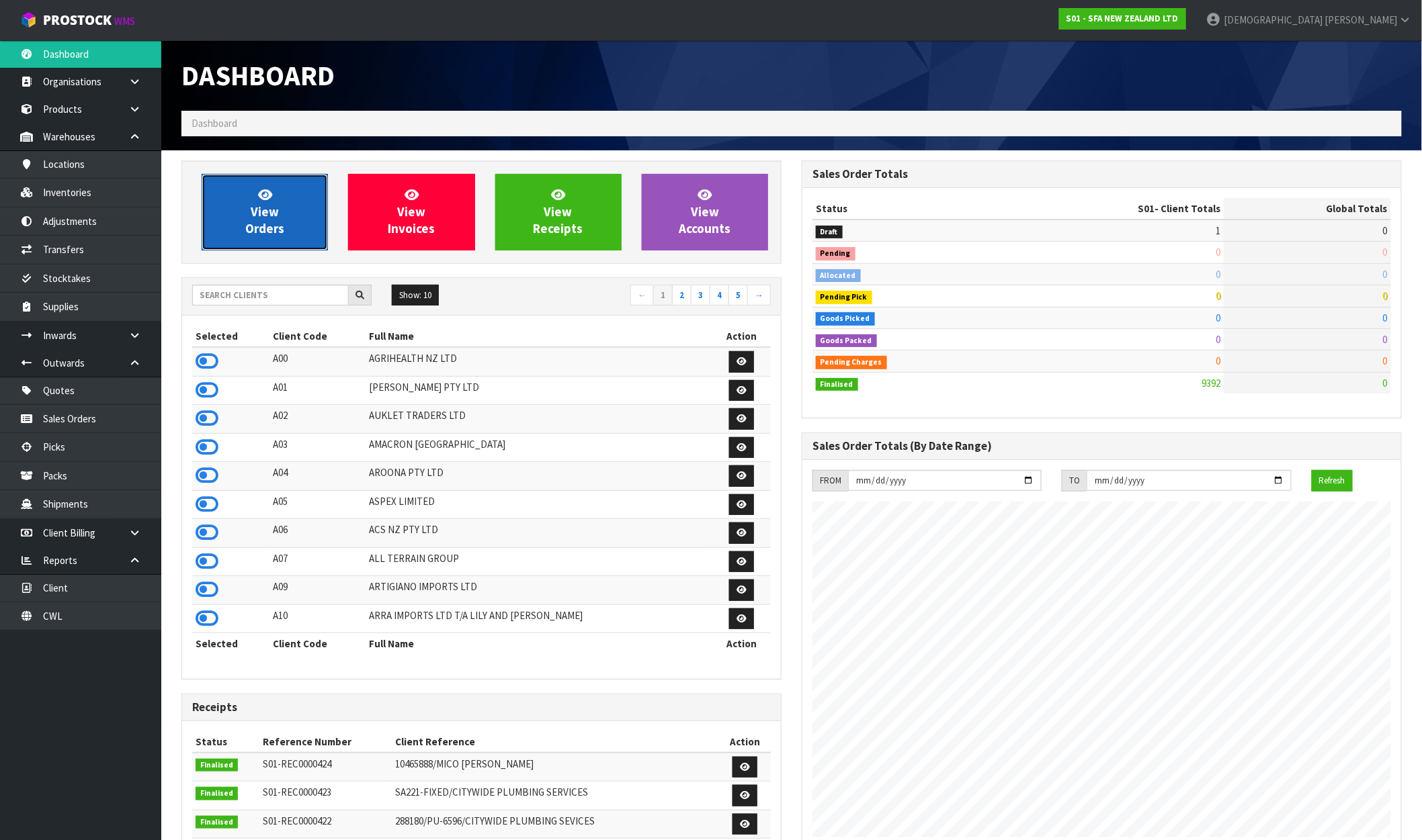
click at [246, 214] on link "View Orders" at bounding box center [264, 212] width 126 height 77
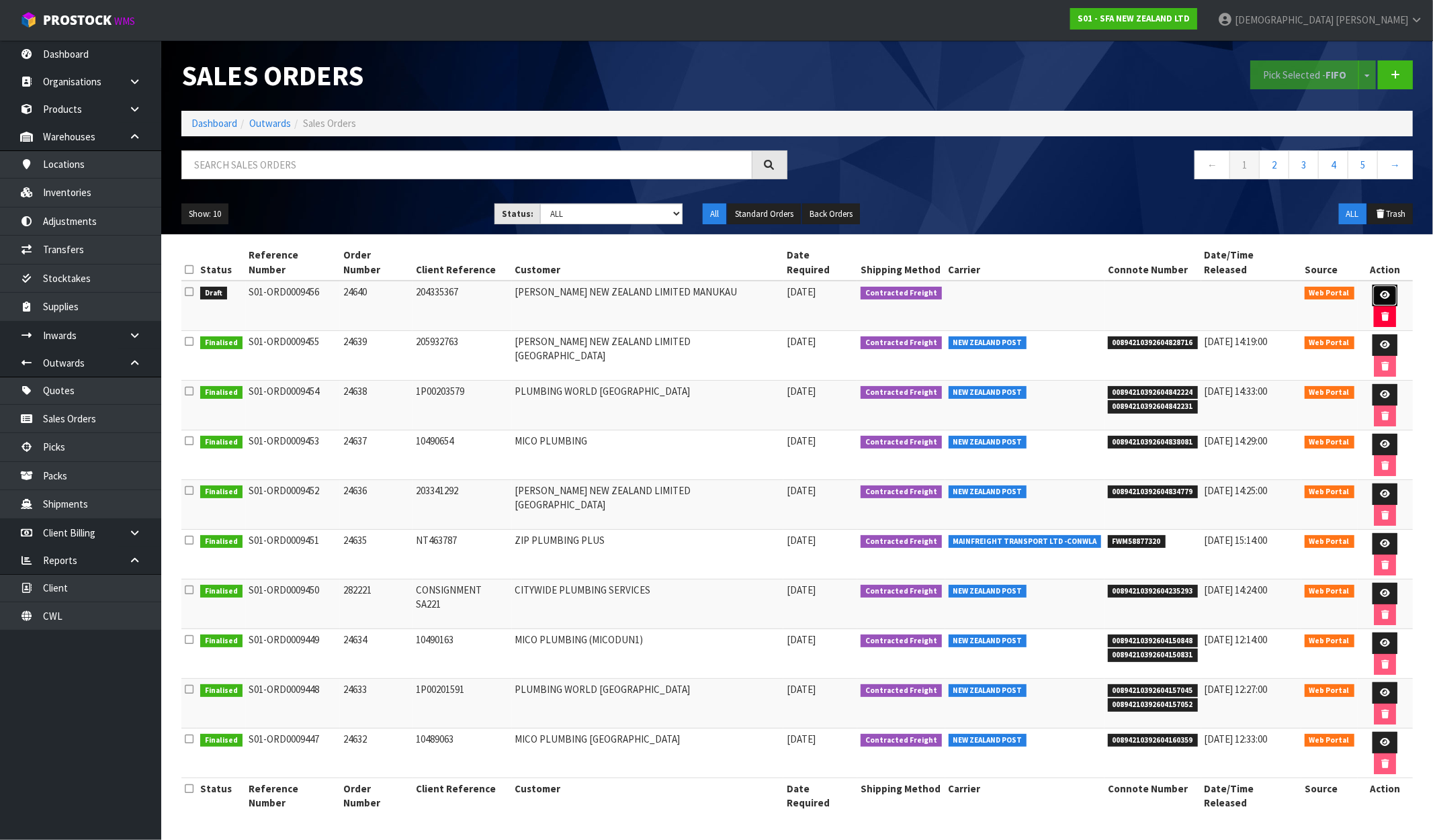
click at [1380, 291] on icon at bounding box center [1385, 296] width 10 height 9
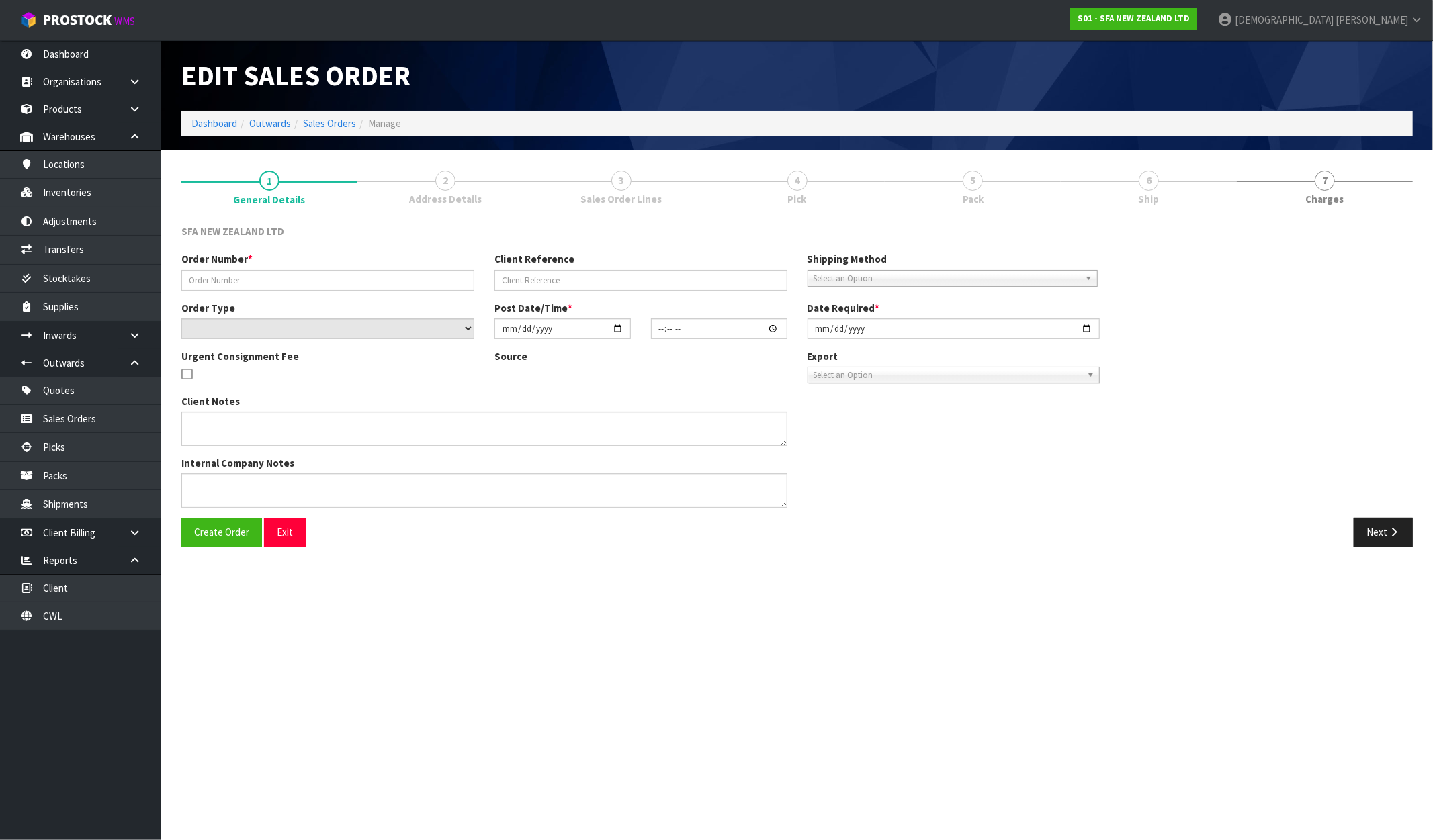
type input "24640"
type input "204335367"
select select "number:0"
type input "[DATE]"
type input "10:56:00.000"
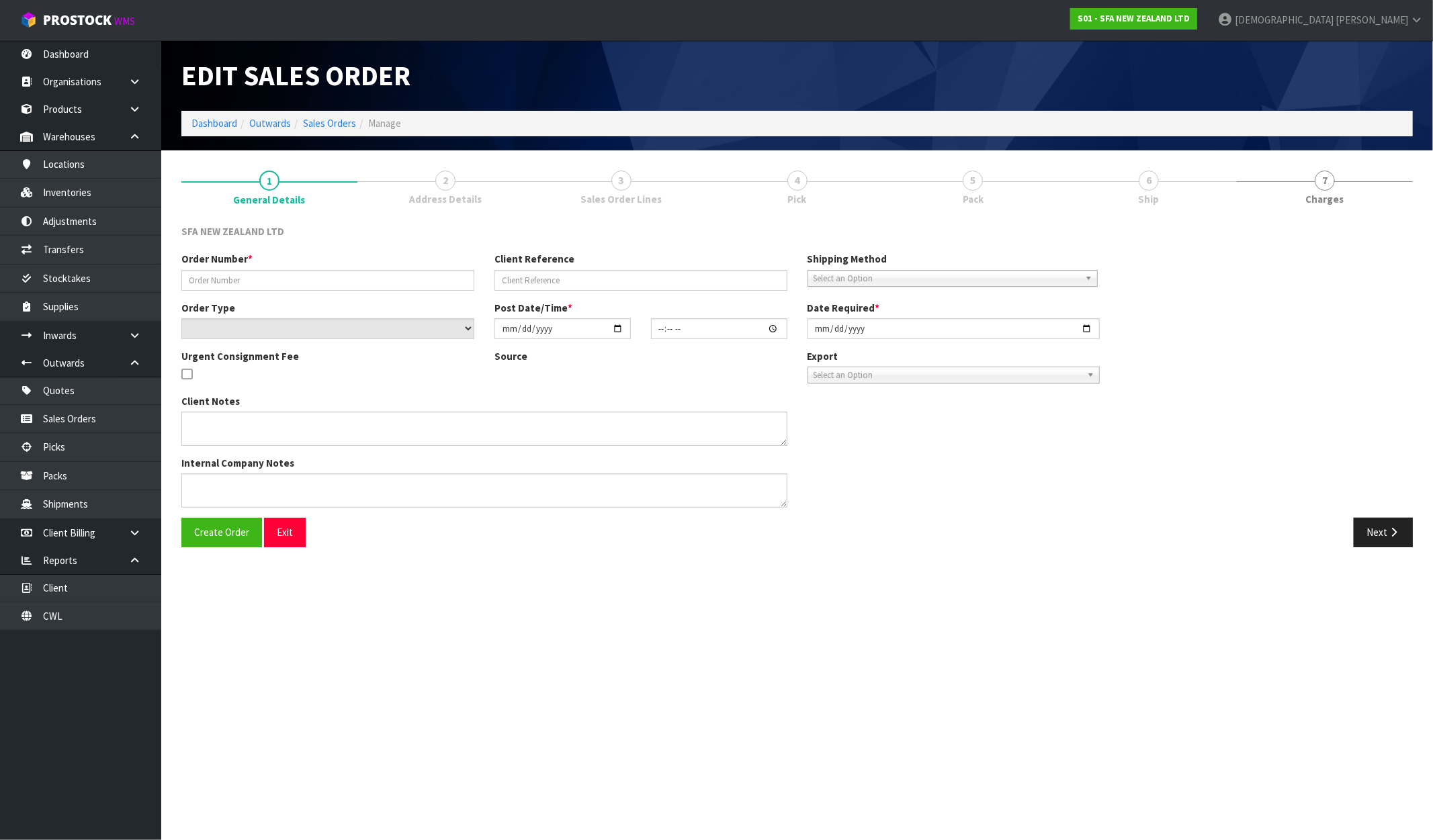
type input "[DATE]"
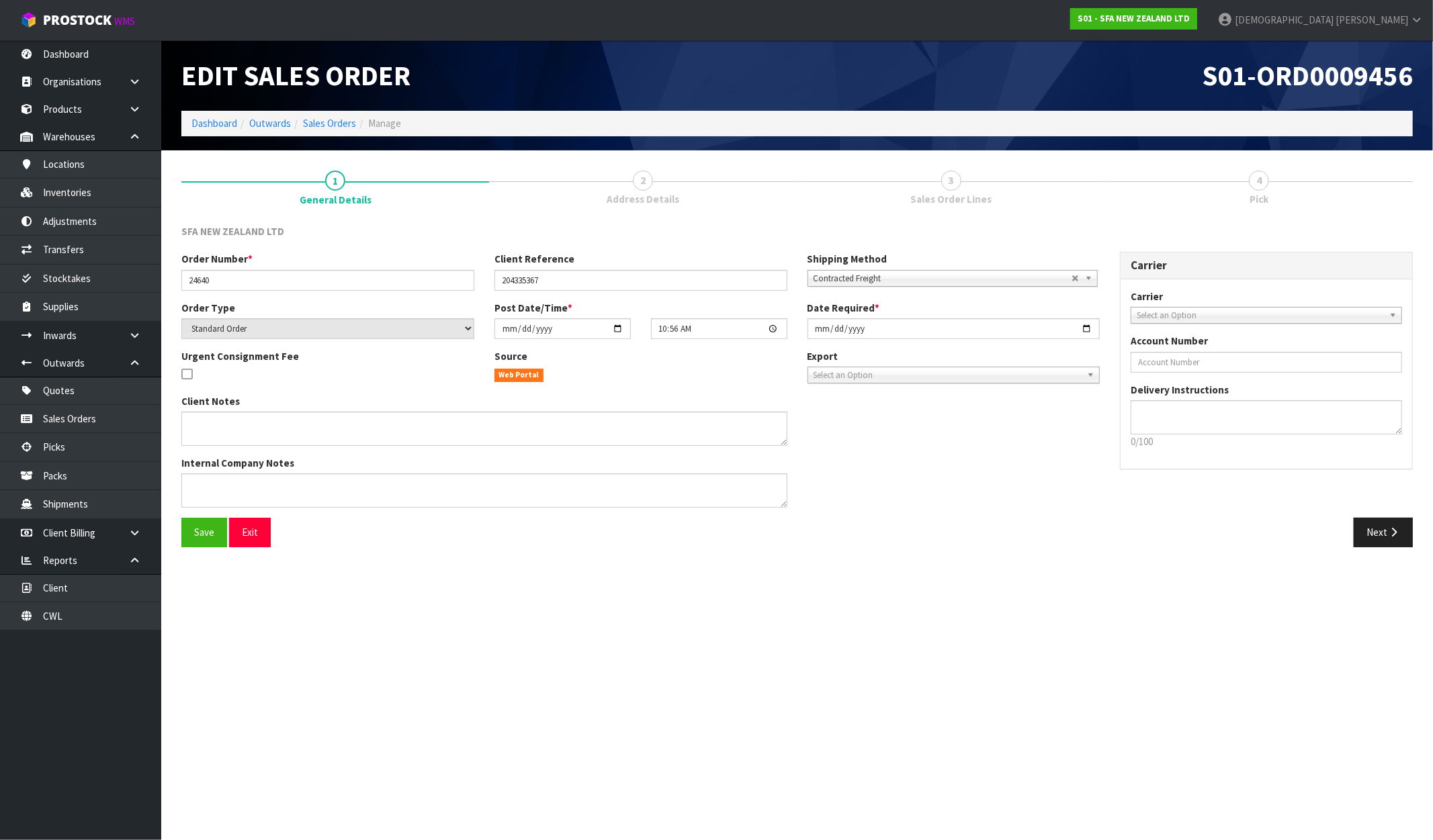
click at [632, 195] on span "Address Details" at bounding box center [642, 200] width 73 height 14
click at [958, 193] on span "Sales Order Lines" at bounding box center [950, 200] width 82 height 14
click at [1393, 547] on div "Save Exit Next" at bounding box center [796, 537] width 1251 height 39
click at [1386, 537] on button "Next" at bounding box center [1383, 532] width 59 height 29
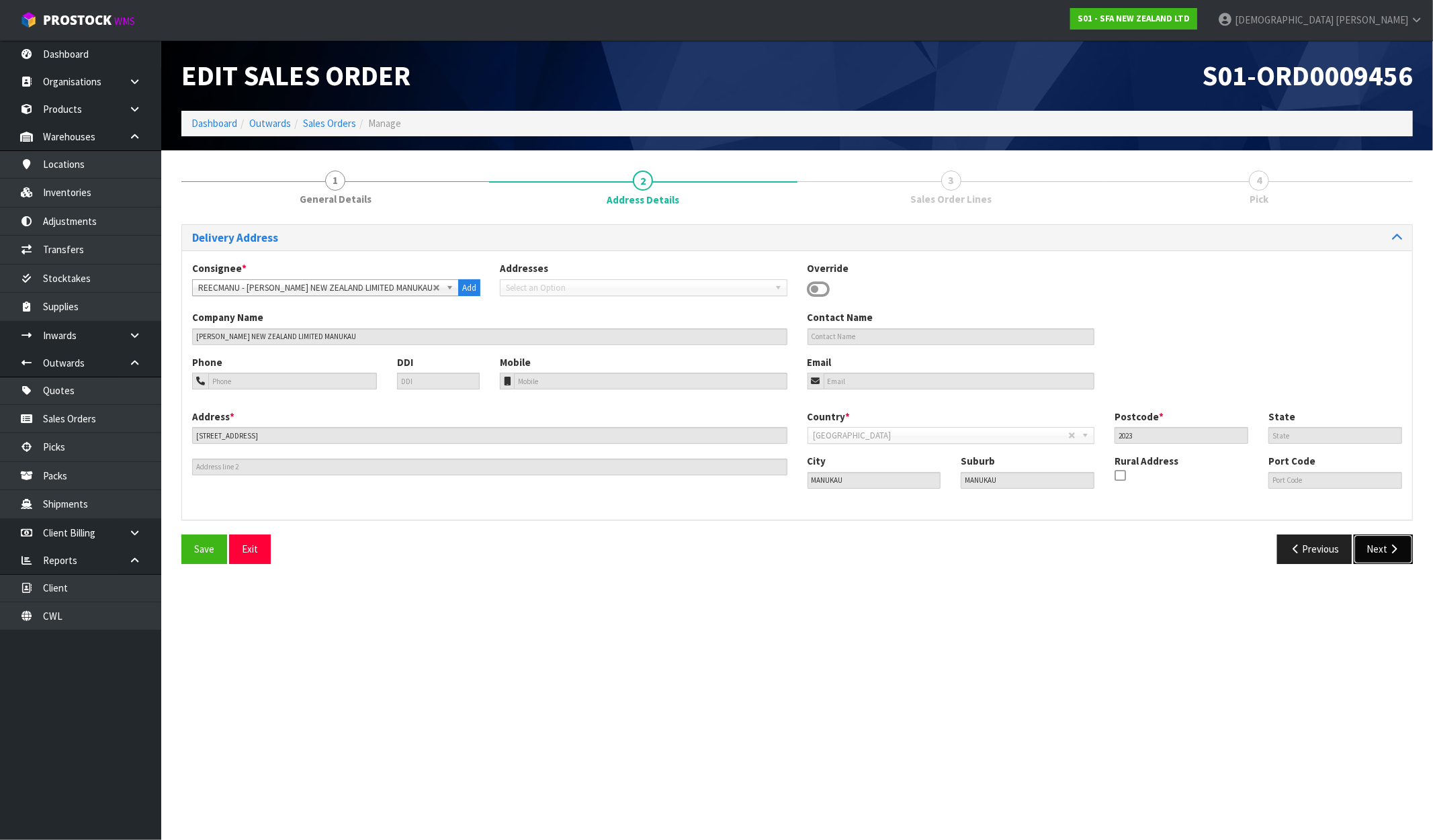
click at [1384, 556] on button "Next" at bounding box center [1383, 549] width 59 height 29
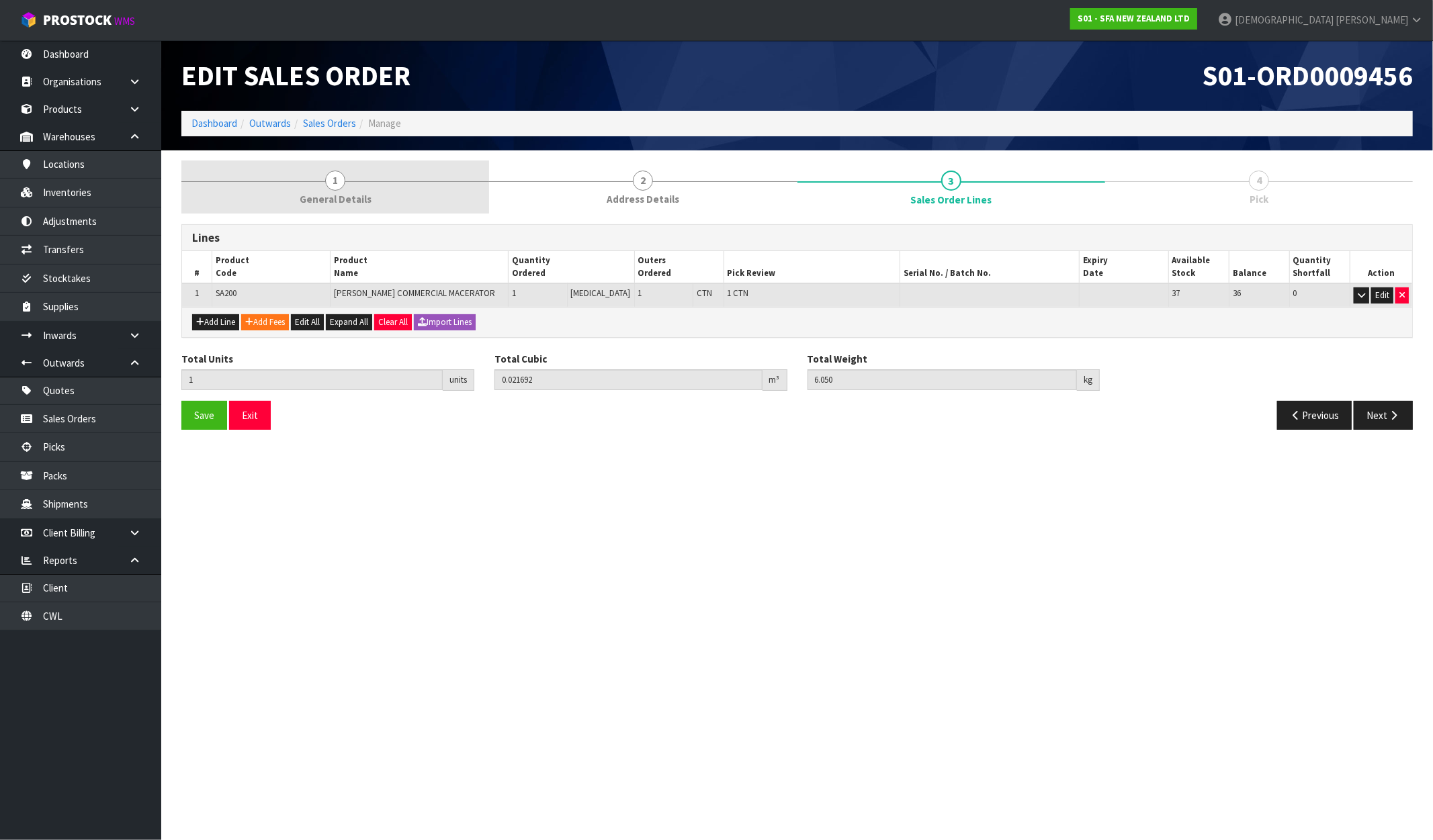
click at [363, 203] on span "General Details" at bounding box center [336, 200] width 72 height 14
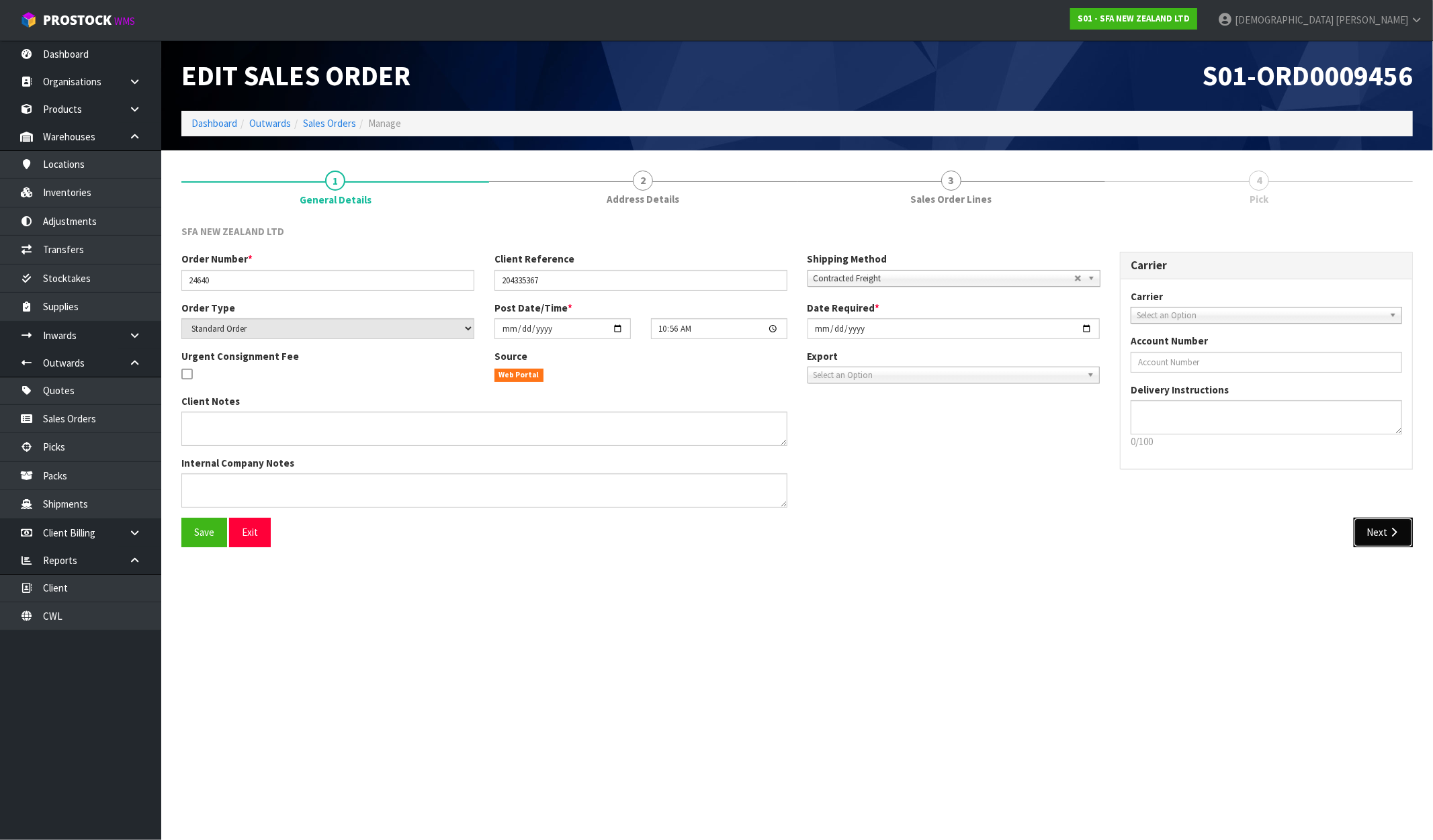
click at [1395, 528] on icon "button" at bounding box center [1394, 532] width 13 height 10
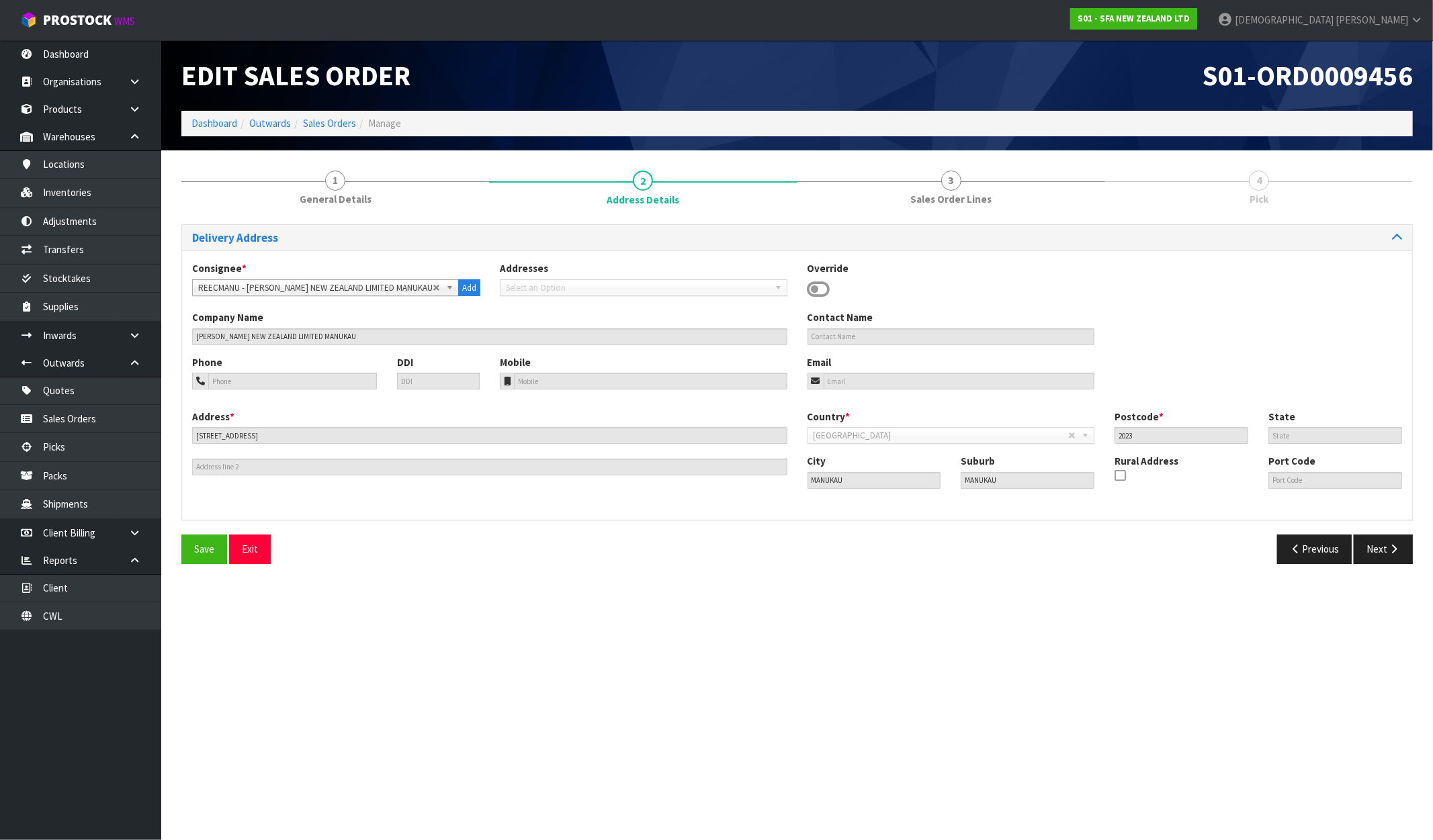
click at [1395, 528] on div "Delivery Address Consignee * 000001.BAY MECHANICS - BAY MECHANICS 000001A - BRA…" at bounding box center [797, 399] width 1231 height 350
click at [1400, 547] on button "Next" at bounding box center [1383, 549] width 59 height 29
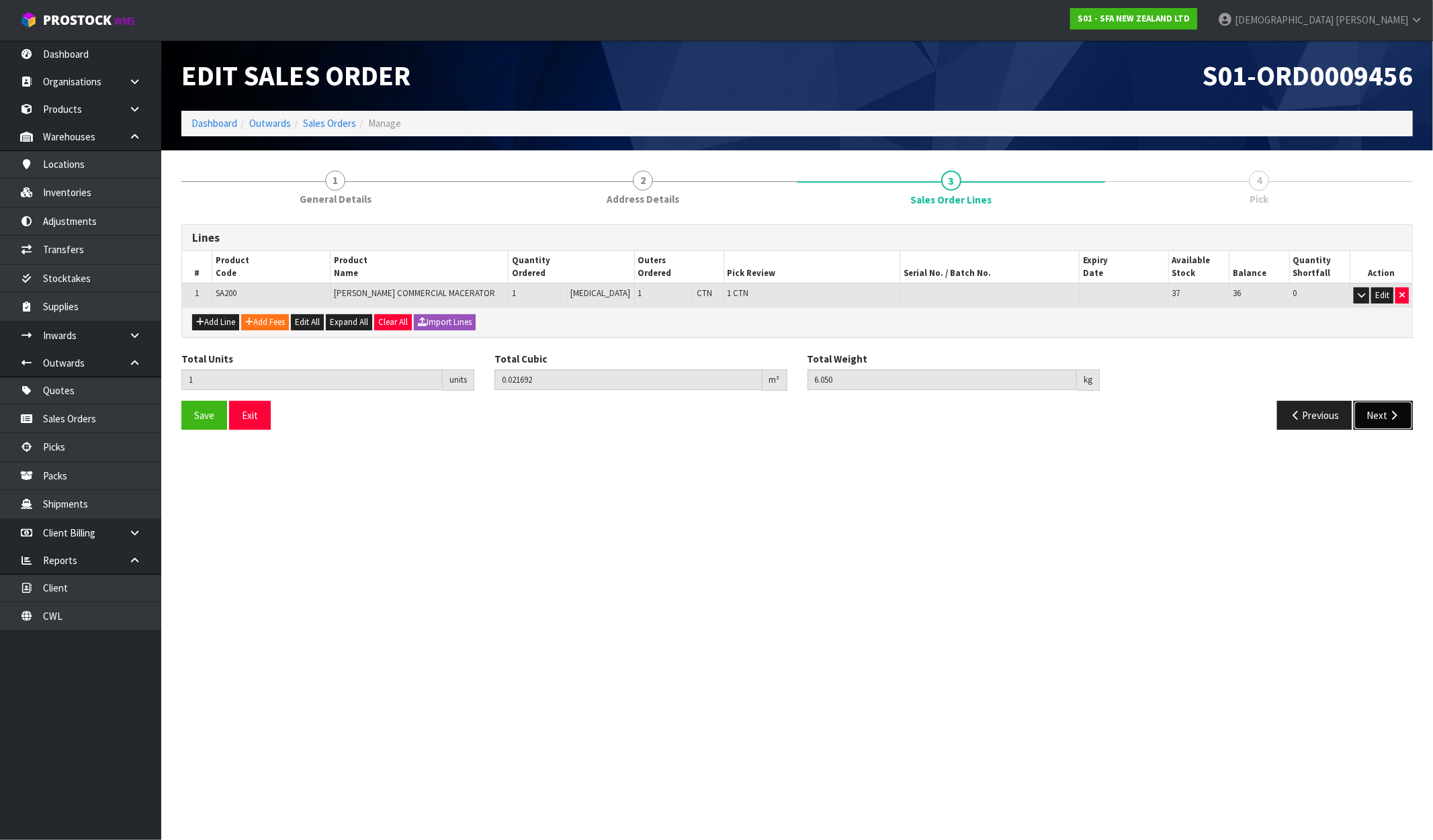
click at [1394, 424] on button "Next" at bounding box center [1383, 416] width 59 height 29
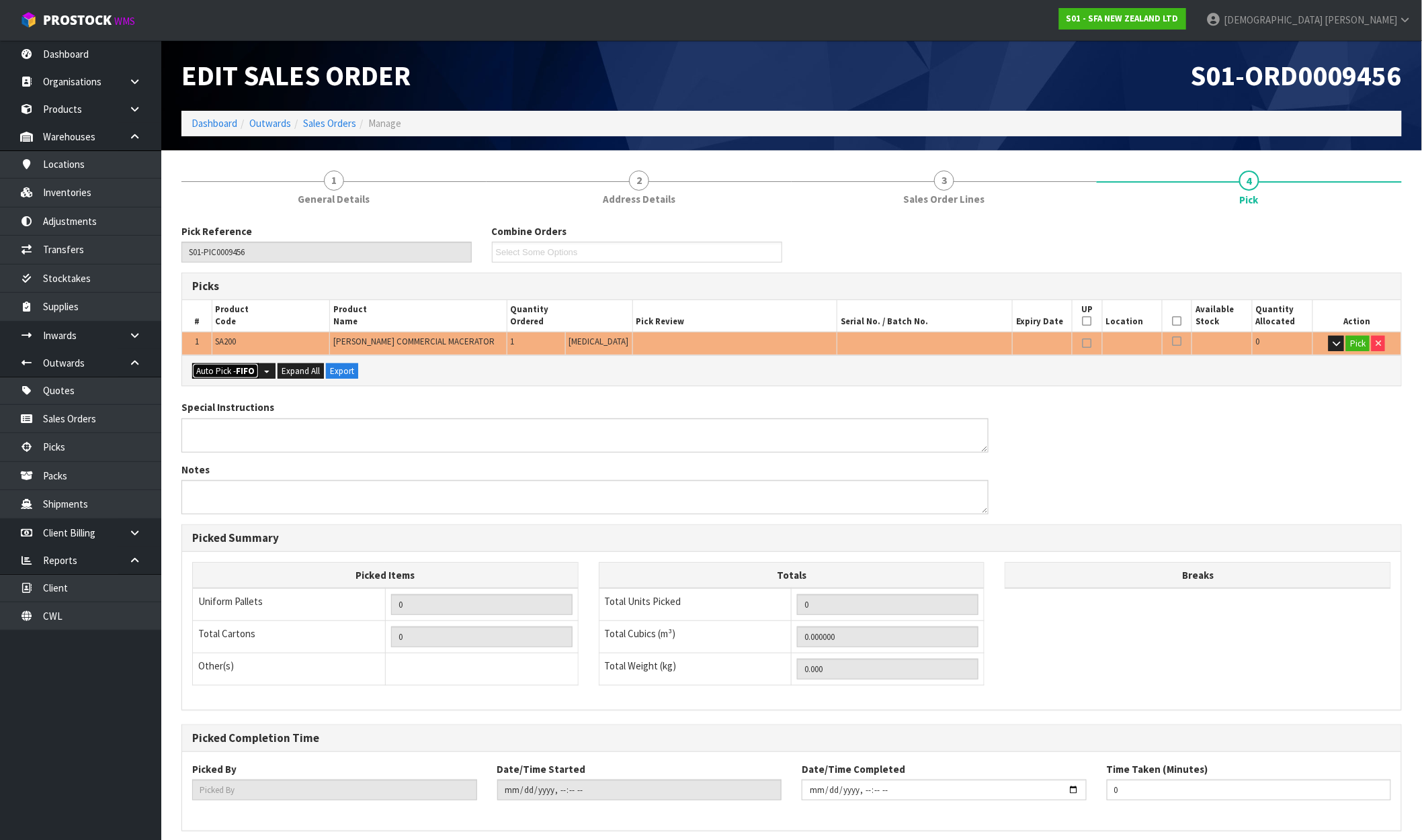
click at [241, 370] on strong "FIFO" at bounding box center [245, 371] width 19 height 12
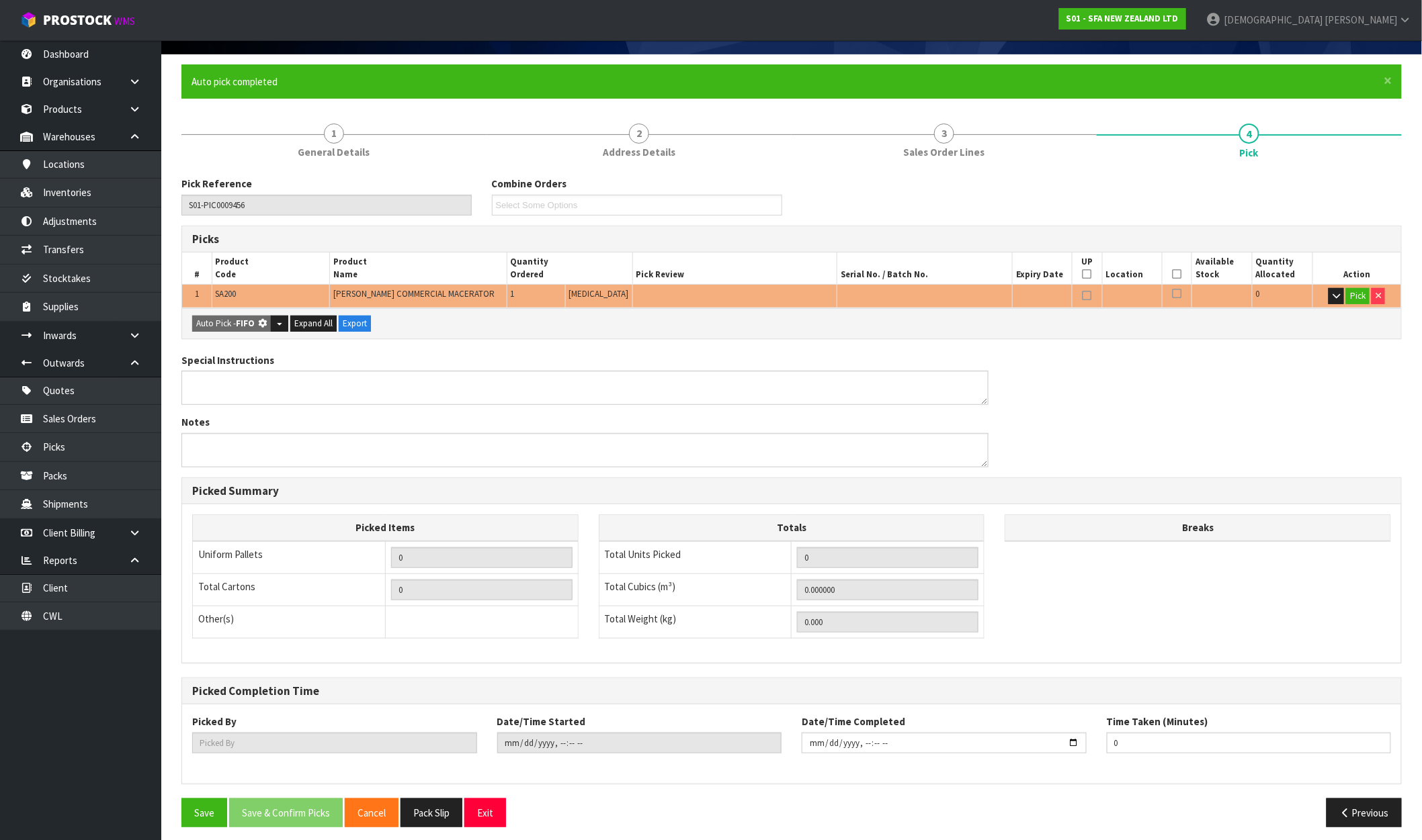
scroll to position [104, 0]
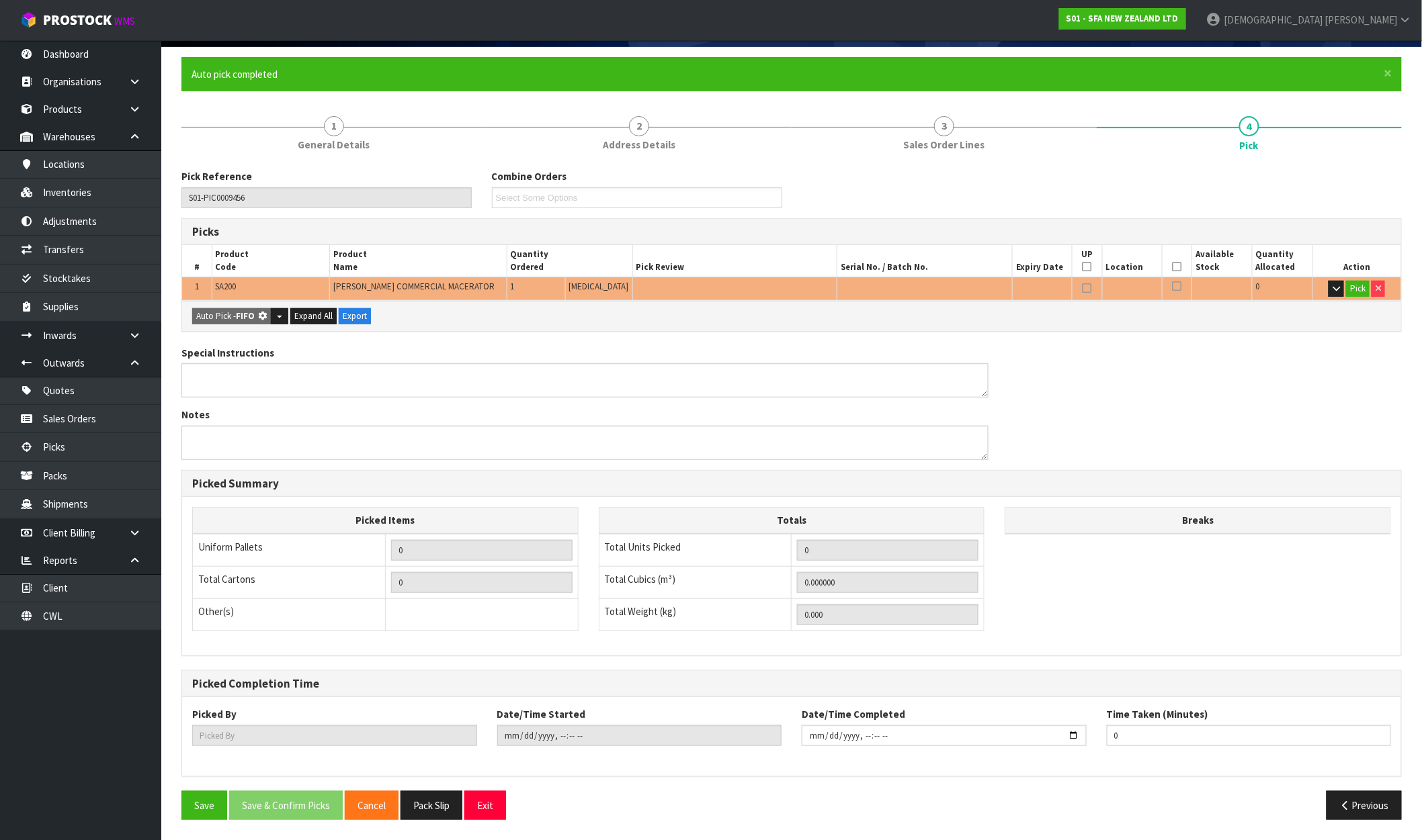
type input "1"
type input "0.021692"
type input "6.050"
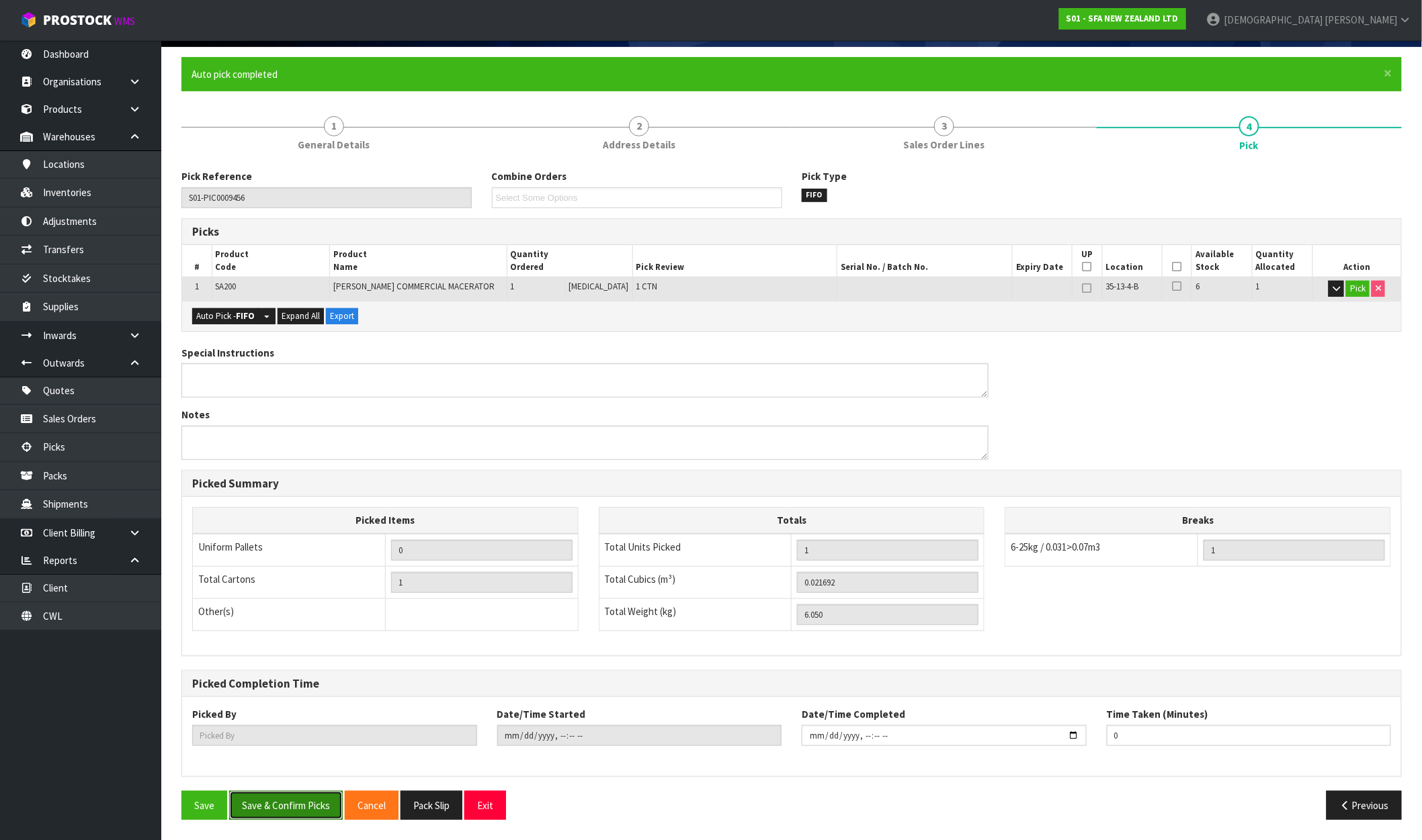
click at [306, 810] on button "Save & Confirm Picks" at bounding box center [286, 806] width 114 height 29
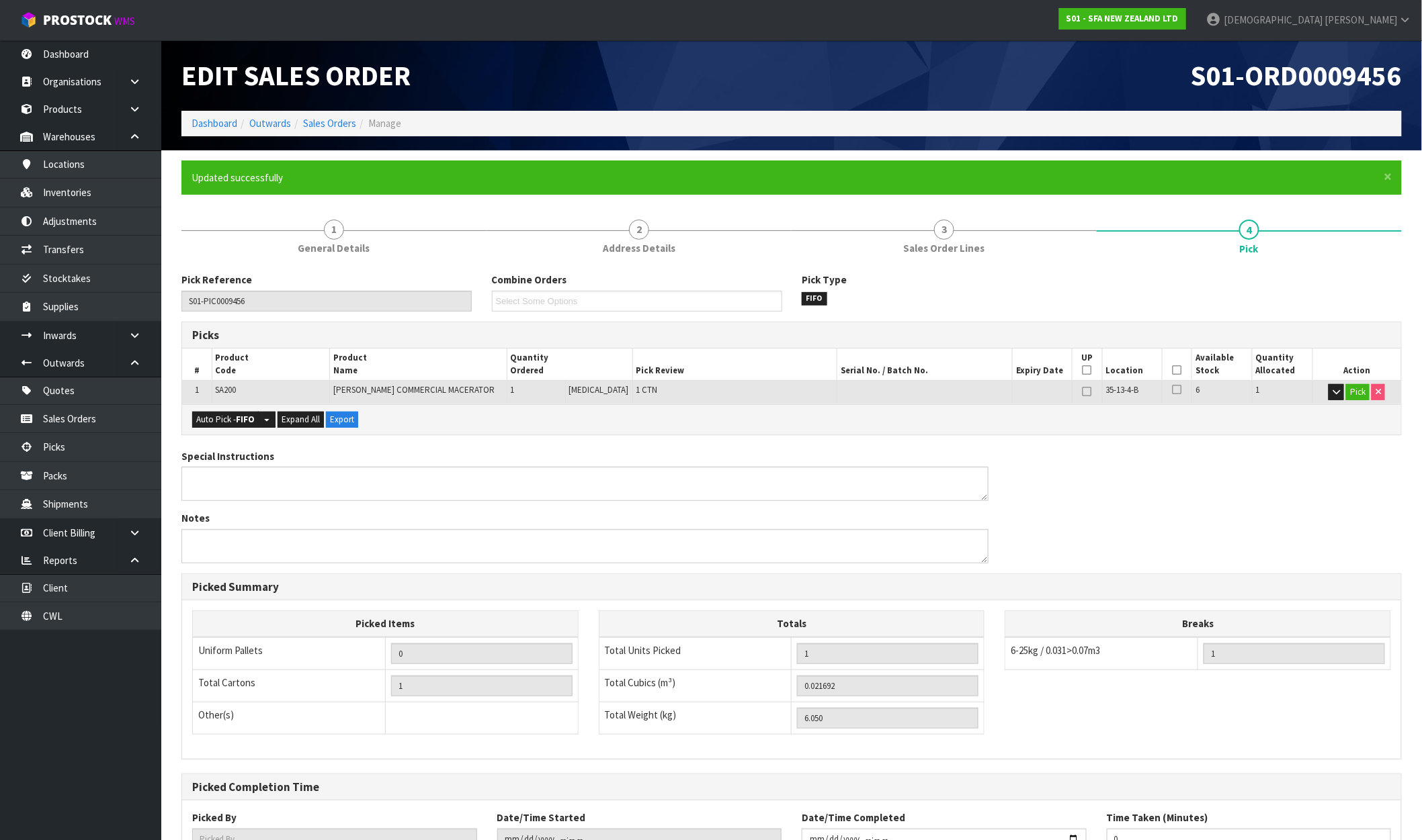
type input "[PERSON_NAME]"
type input "2025-09-30T11:02:05"
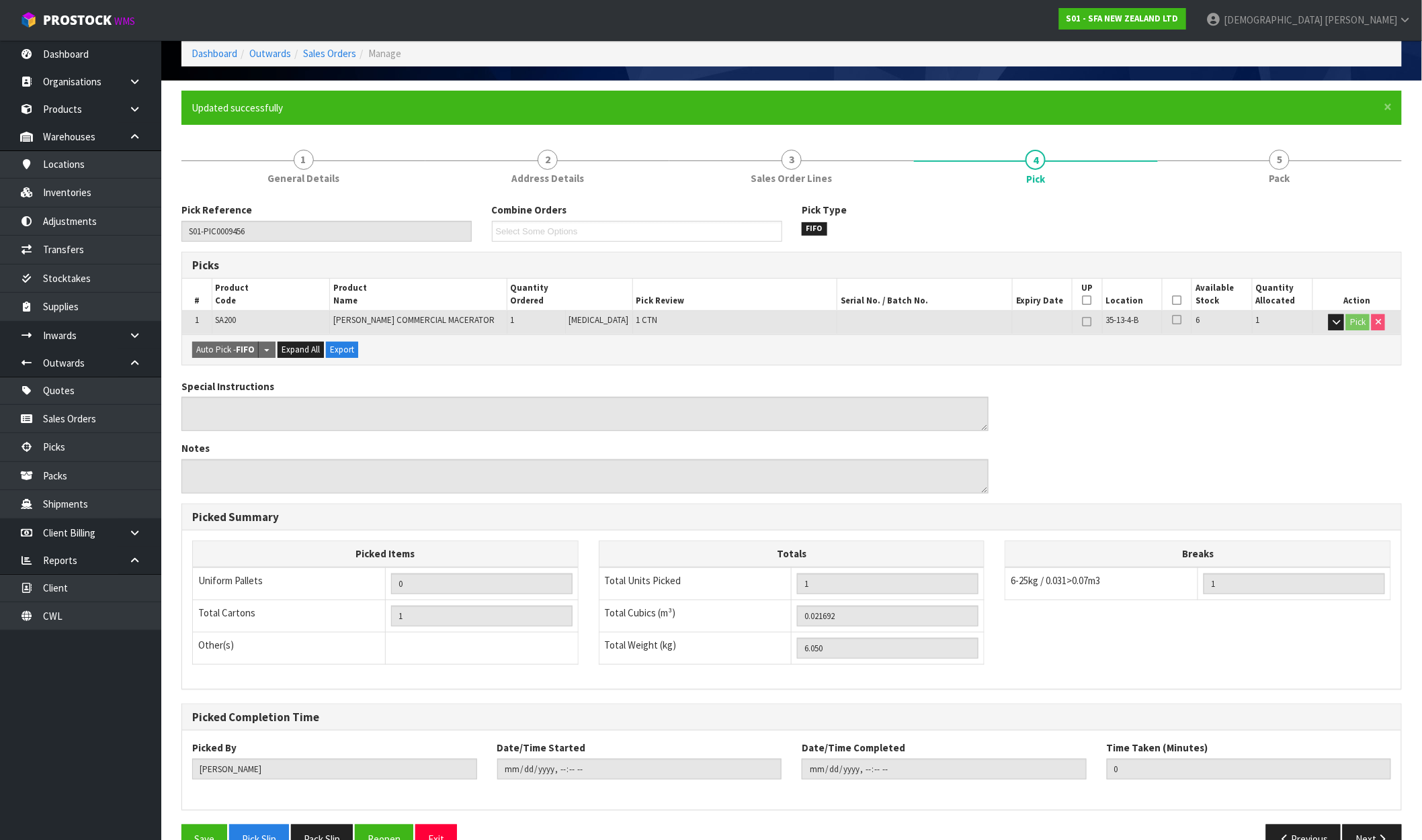
scroll to position [104, 0]
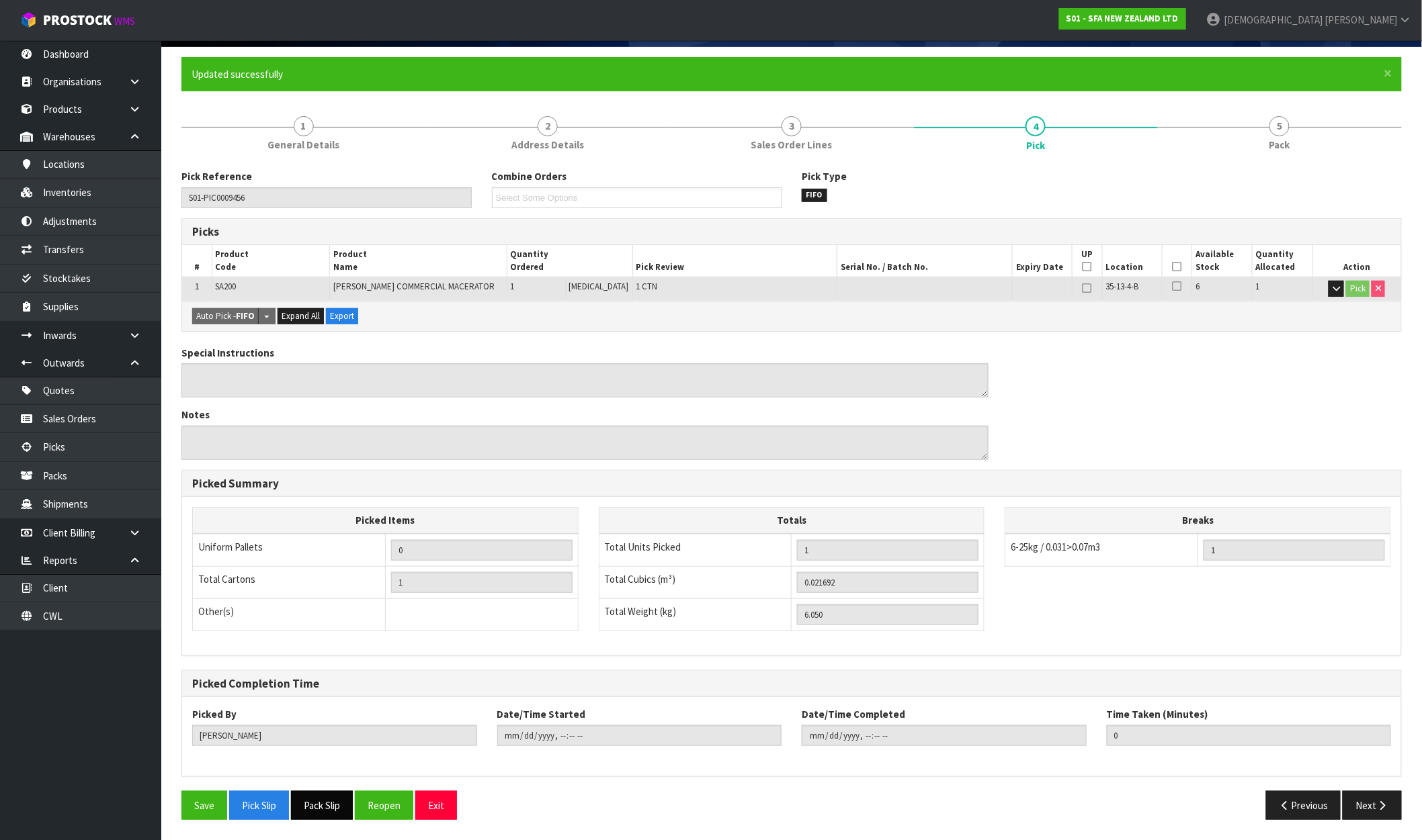
click at [332, 813] on button "Pack Slip" at bounding box center [322, 806] width 62 height 29
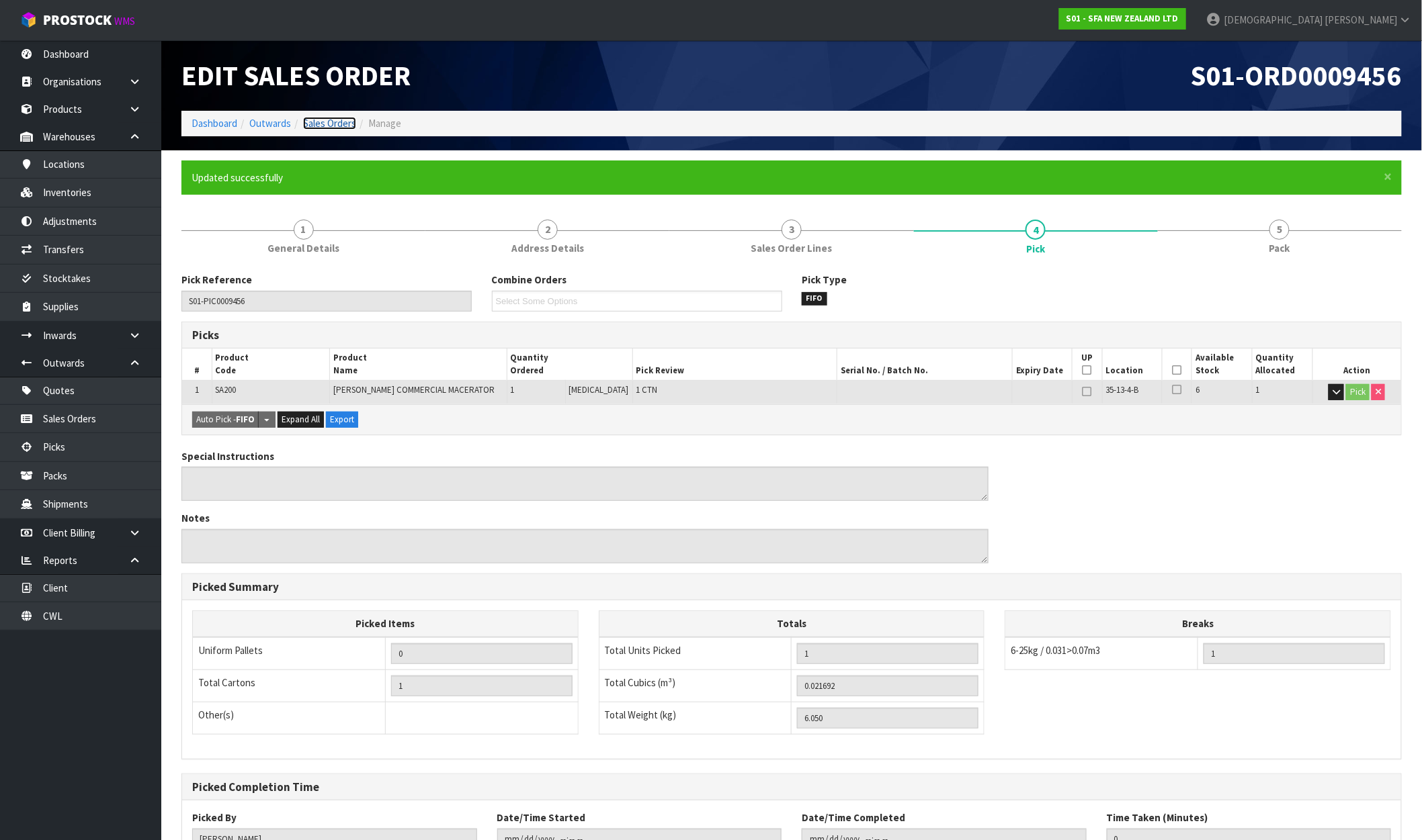
click at [345, 128] on link "Sales Orders" at bounding box center [329, 124] width 53 height 13
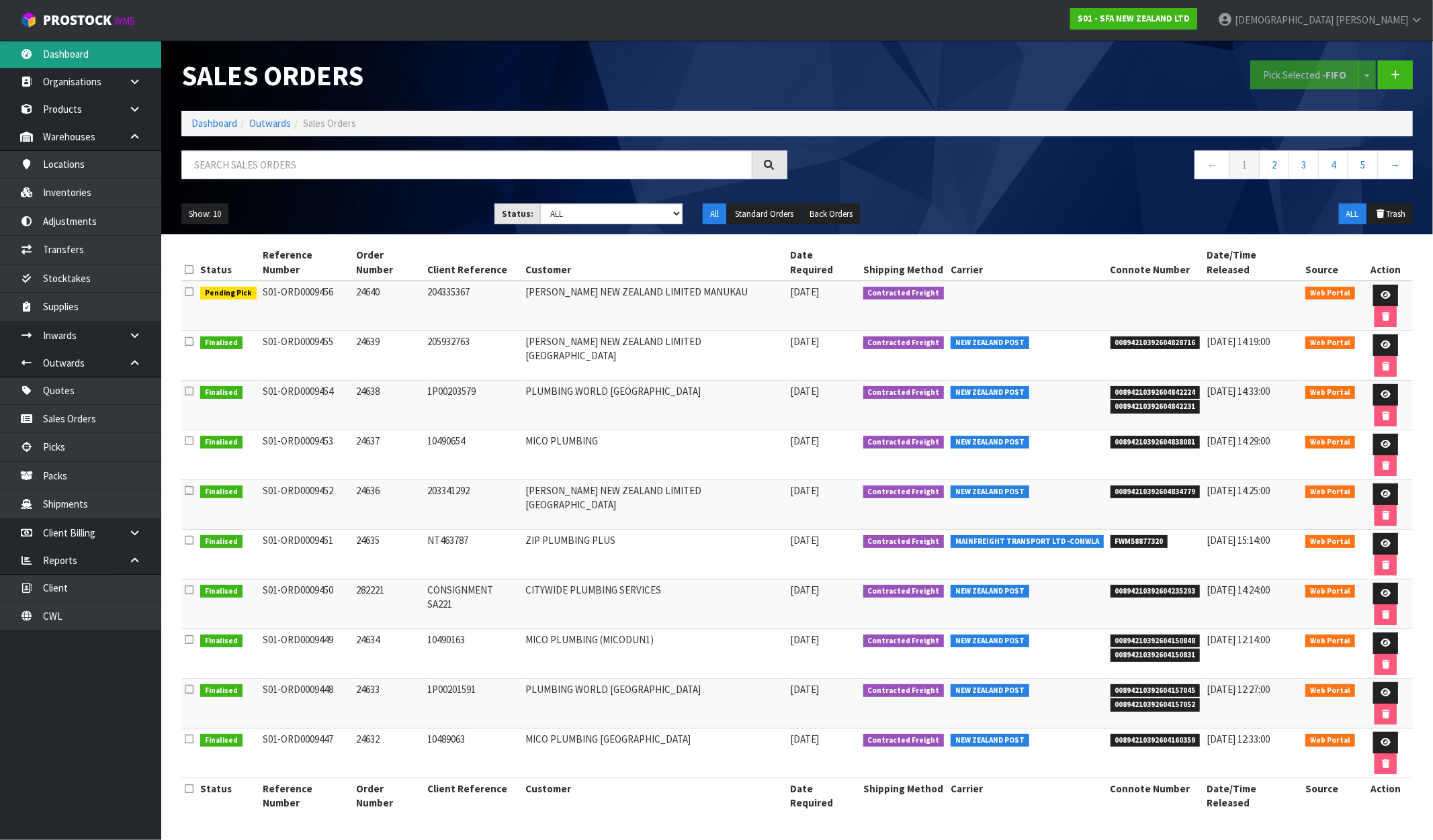
click at [85, 58] on link "Dashboard" at bounding box center [81, 54] width 161 height 28
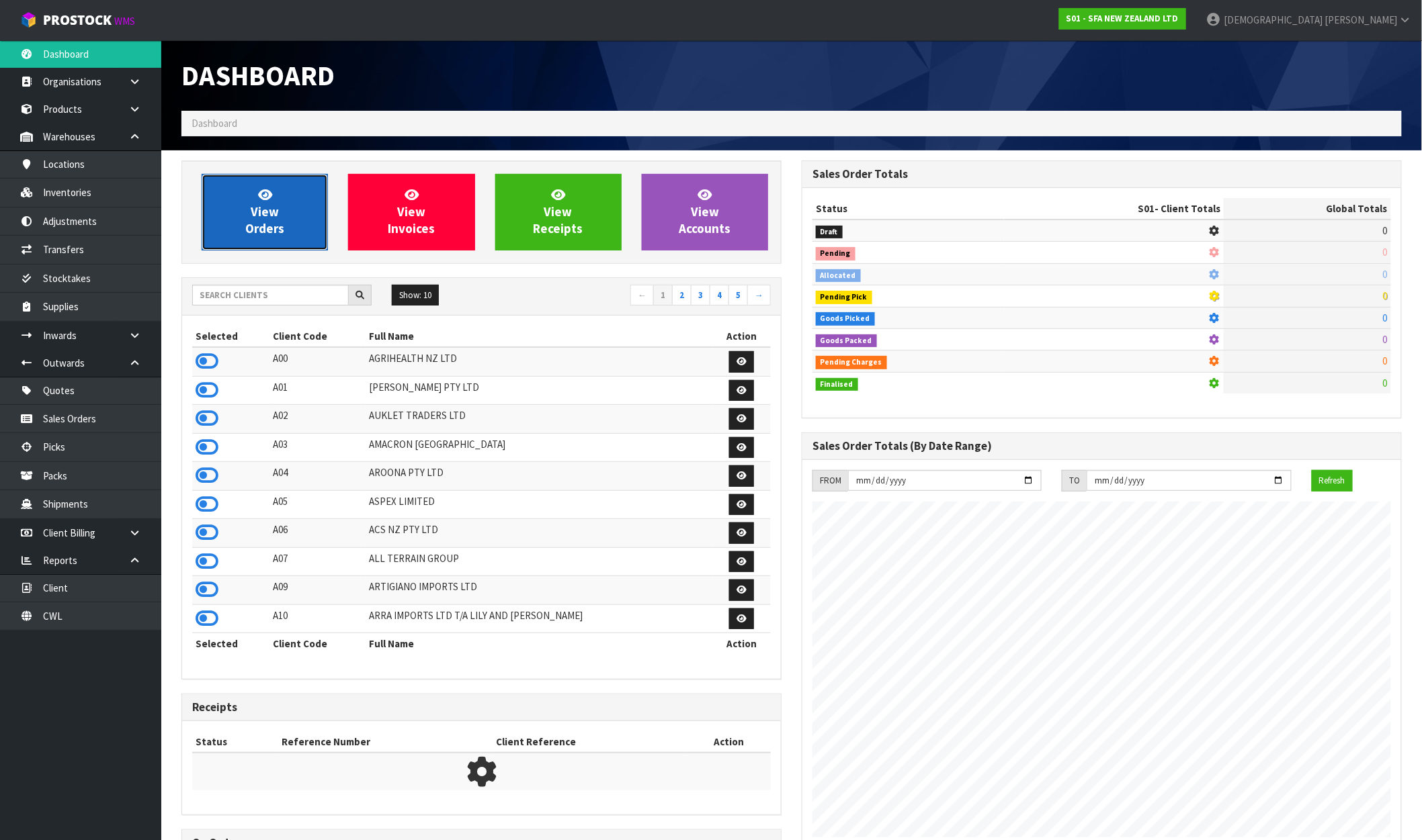
click at [258, 209] on span "View Orders" at bounding box center [265, 212] width 39 height 50
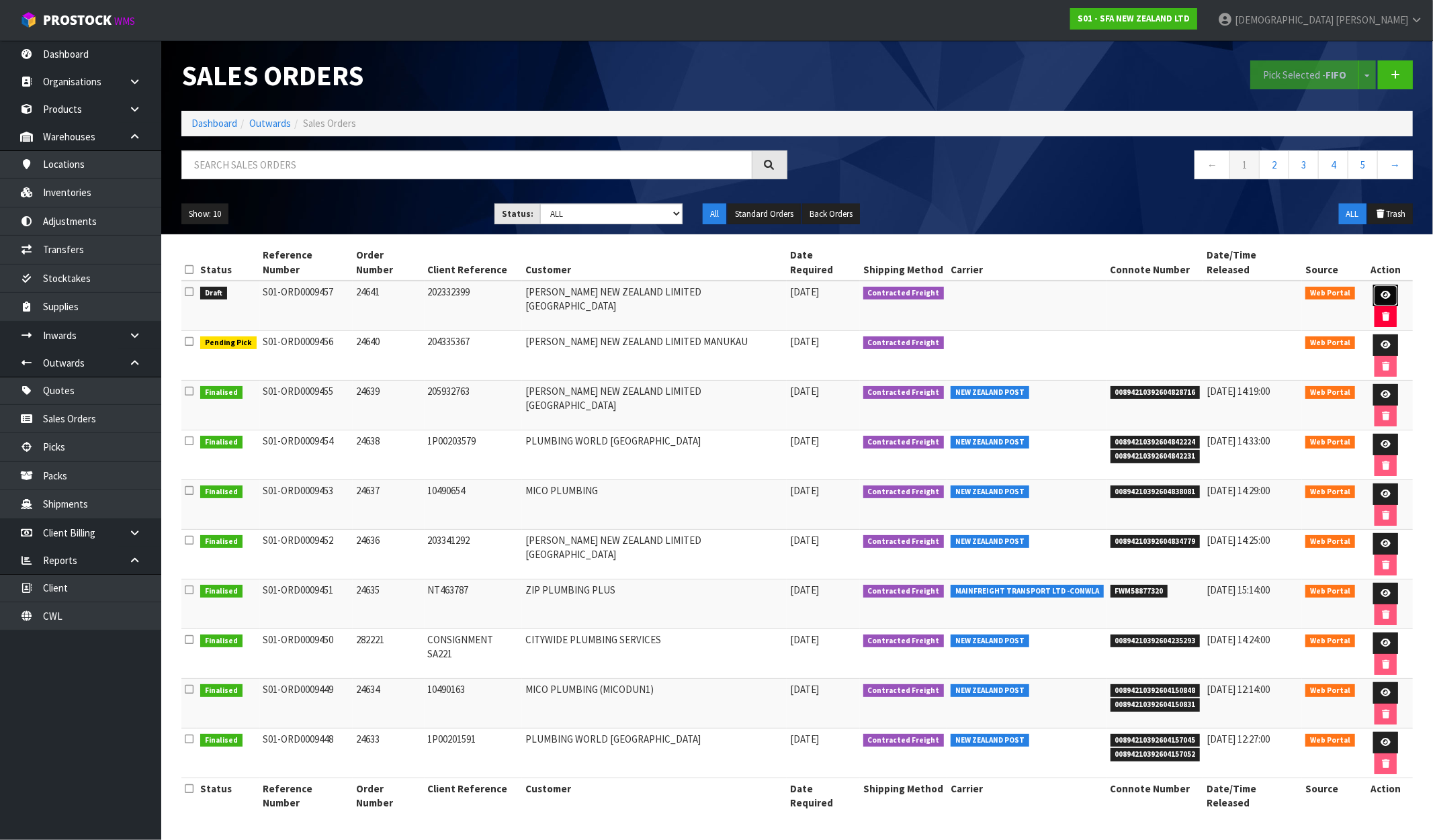
click at [1377, 285] on link at bounding box center [1386, 296] width 25 height 21
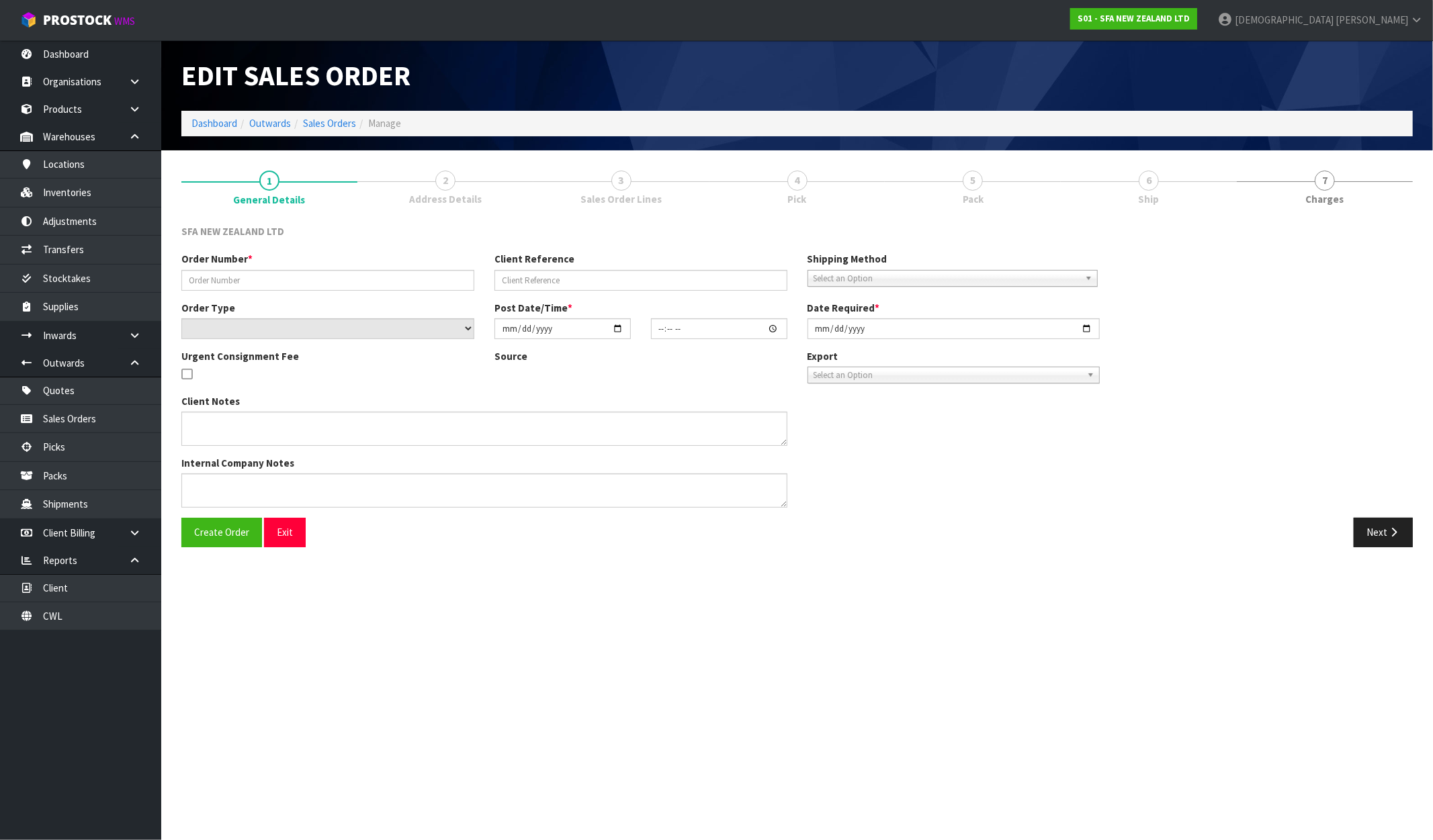
type input "24641"
type input "202332399"
select select "number:0"
type input "[DATE]"
type input "11:14:00.000"
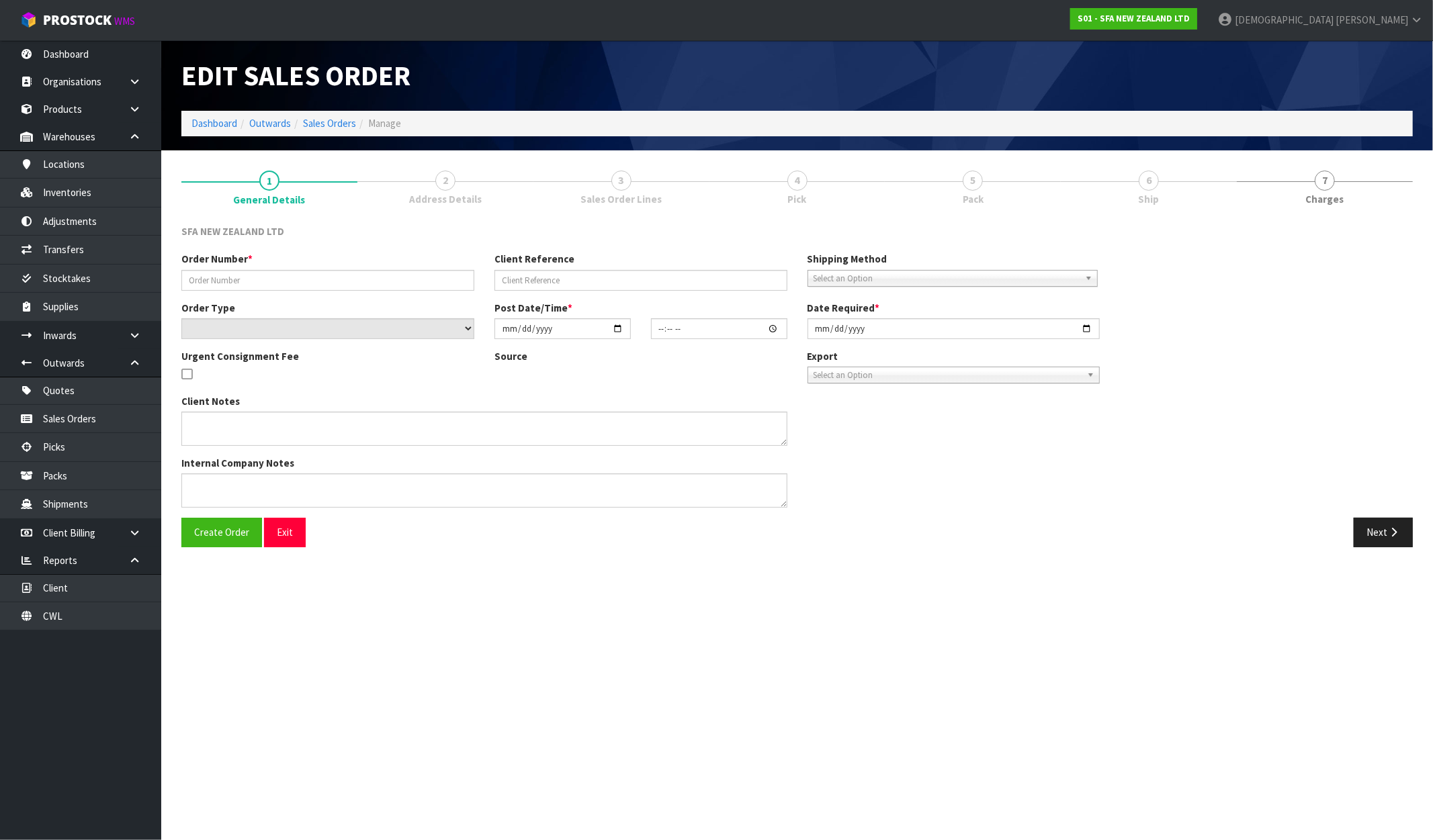
type input "[DATE]"
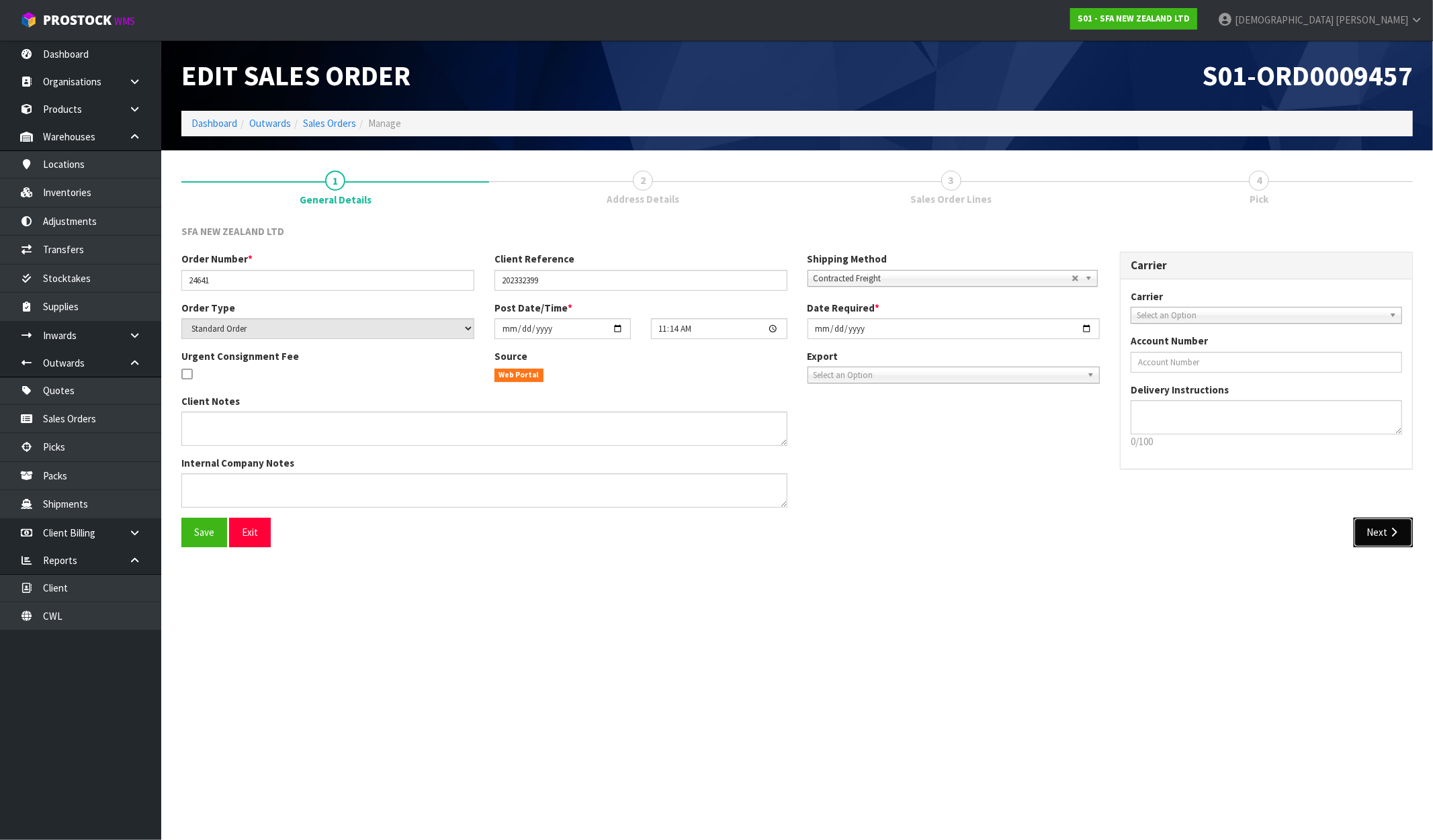
click at [1377, 531] on button "Next" at bounding box center [1383, 532] width 59 height 29
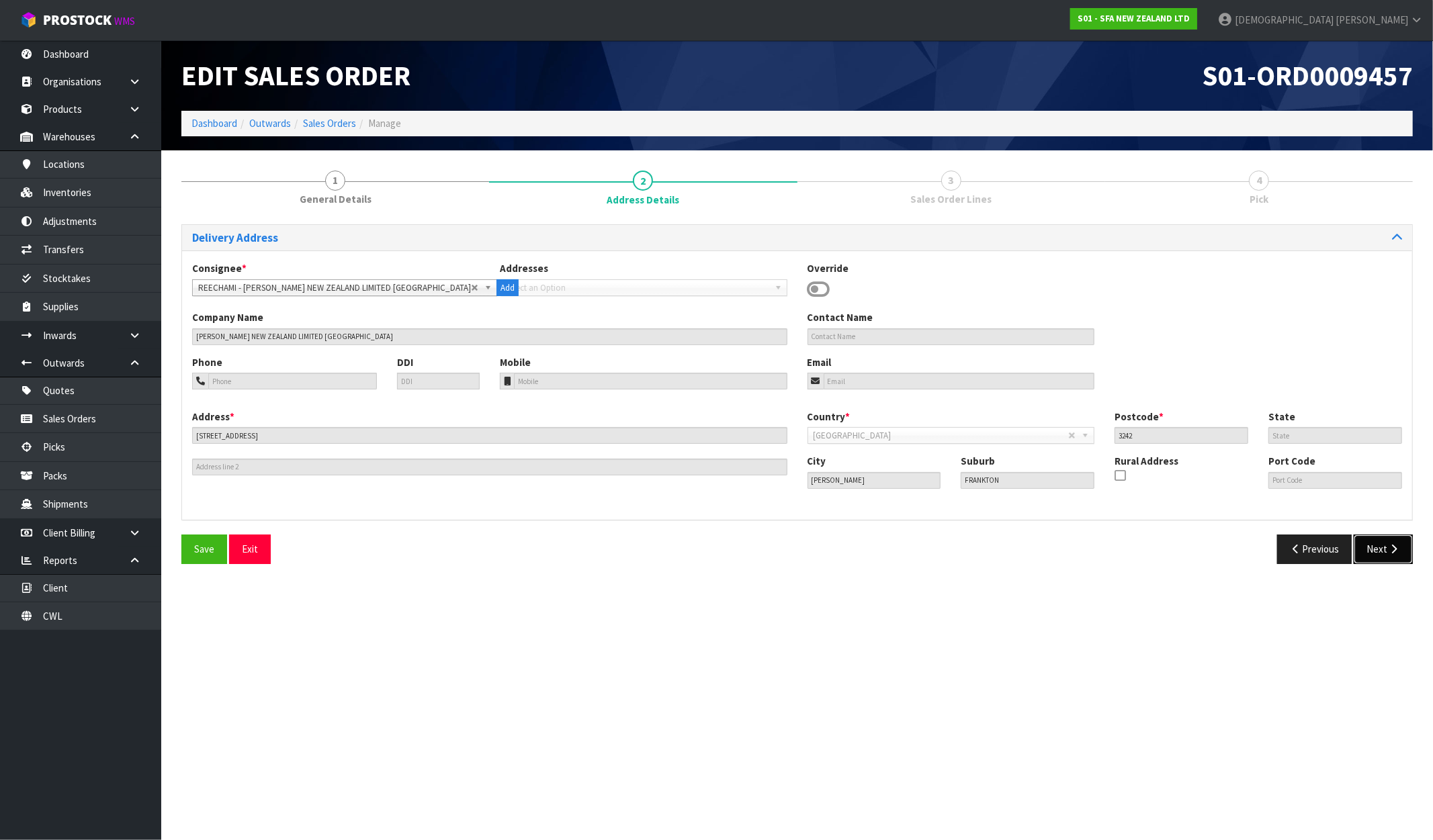
click at [1370, 553] on button "Next" at bounding box center [1383, 549] width 59 height 29
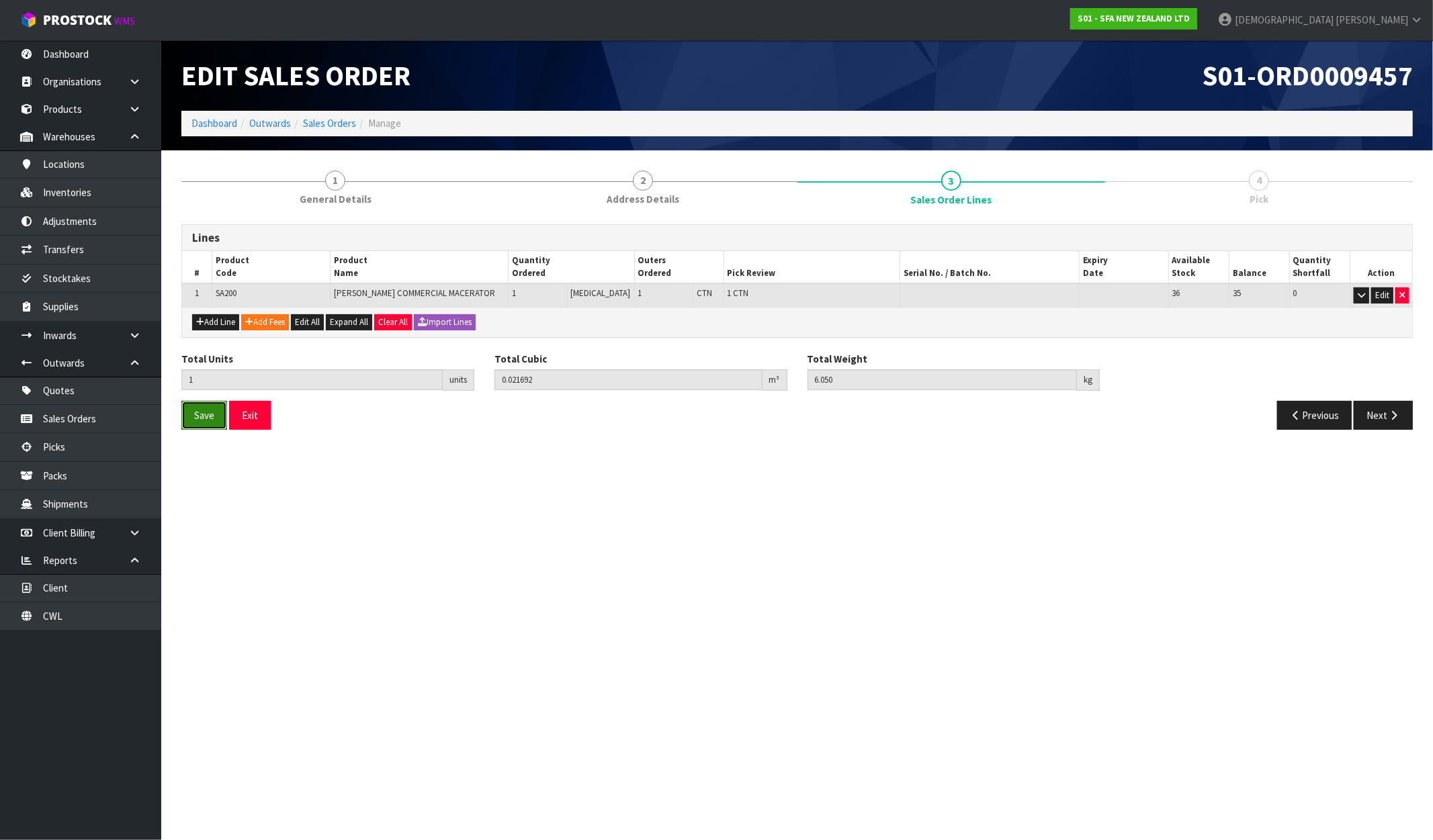
click at [218, 418] on button "Save" at bounding box center [204, 416] width 46 height 29
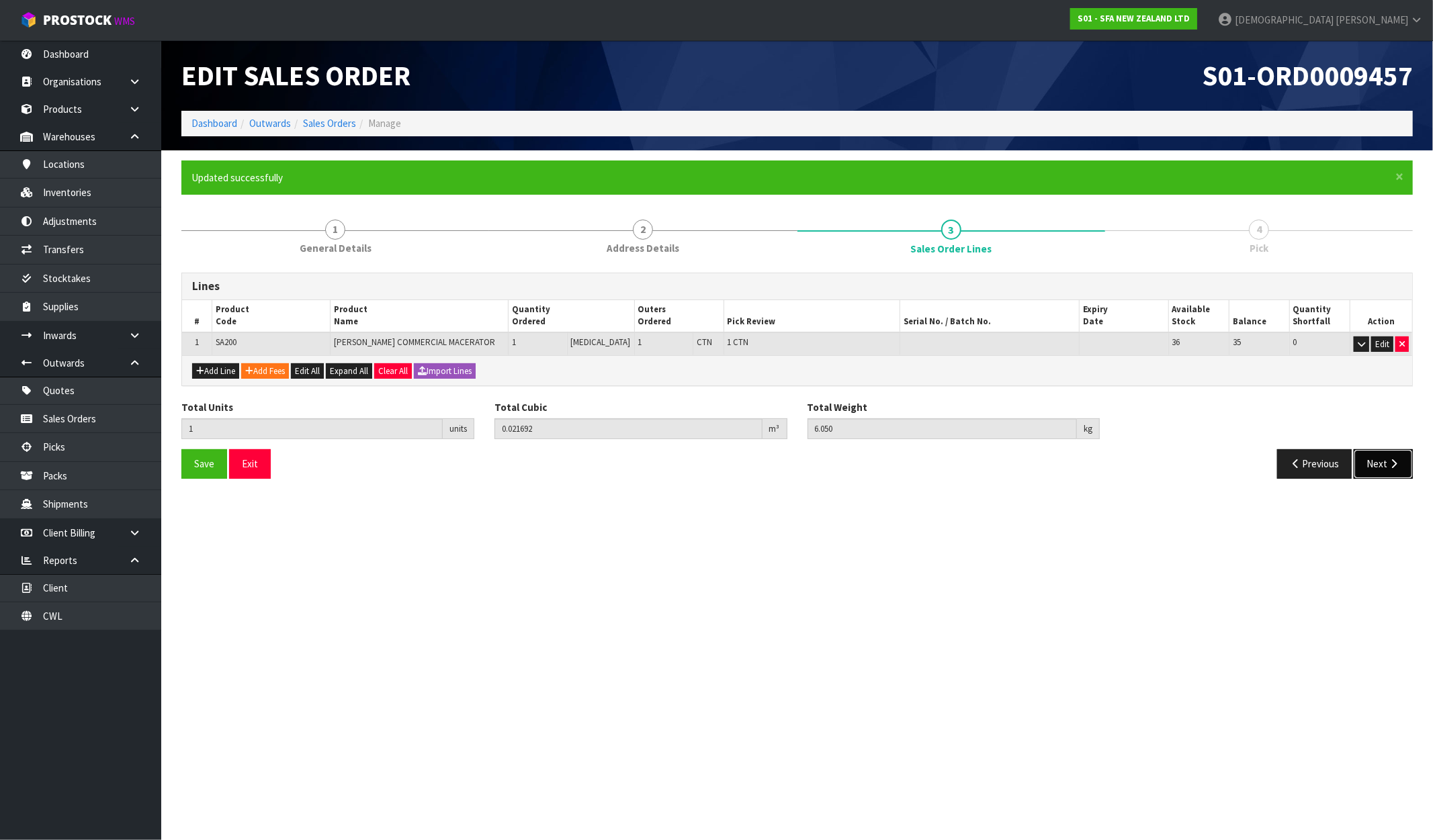
click at [1374, 459] on button "Next" at bounding box center [1383, 464] width 59 height 29
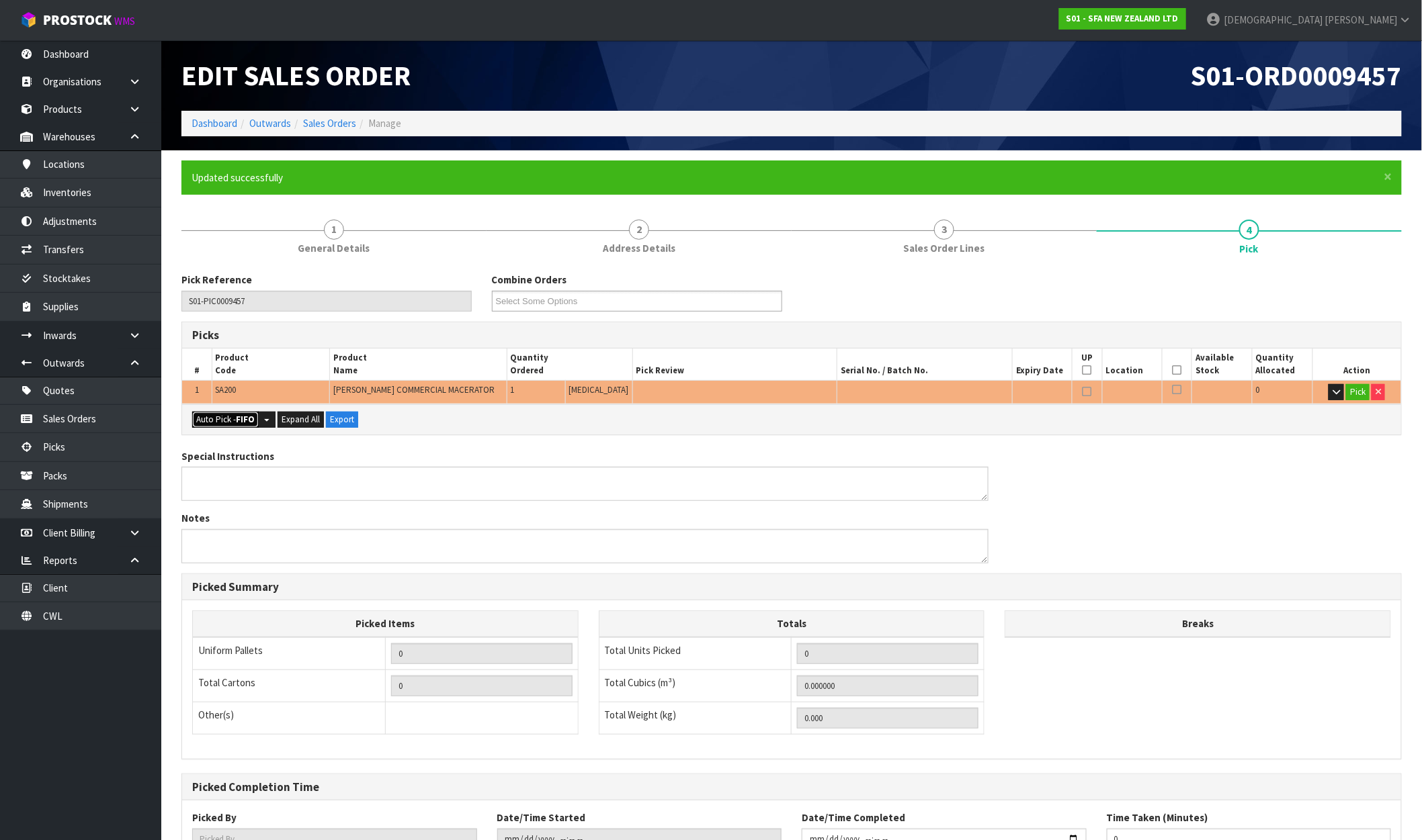
click at [229, 421] on button "Auto Pick - FIFO" at bounding box center [226, 420] width 66 height 16
type input "1"
type input "0.021692"
type input "6.050"
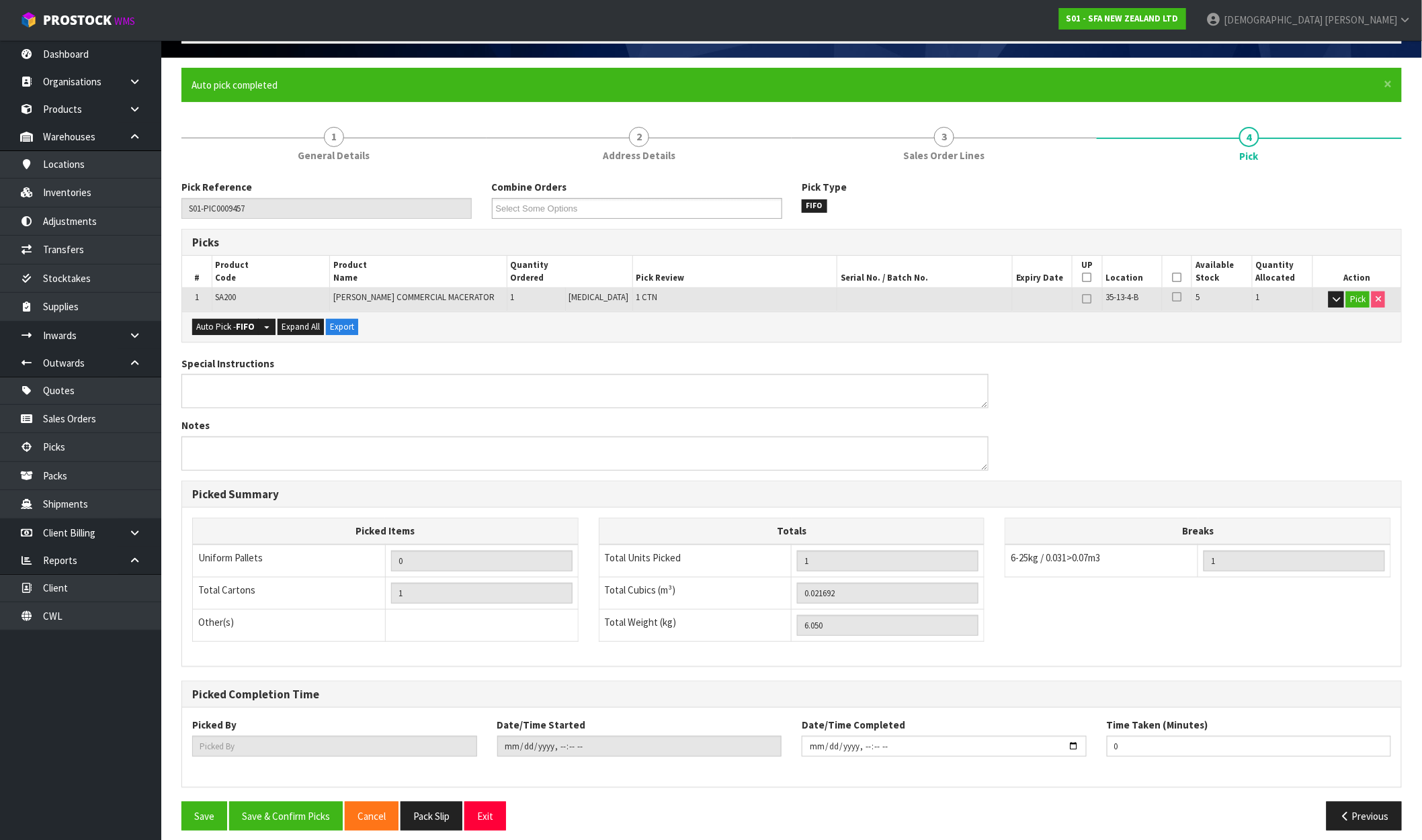
scroll to position [104, 0]
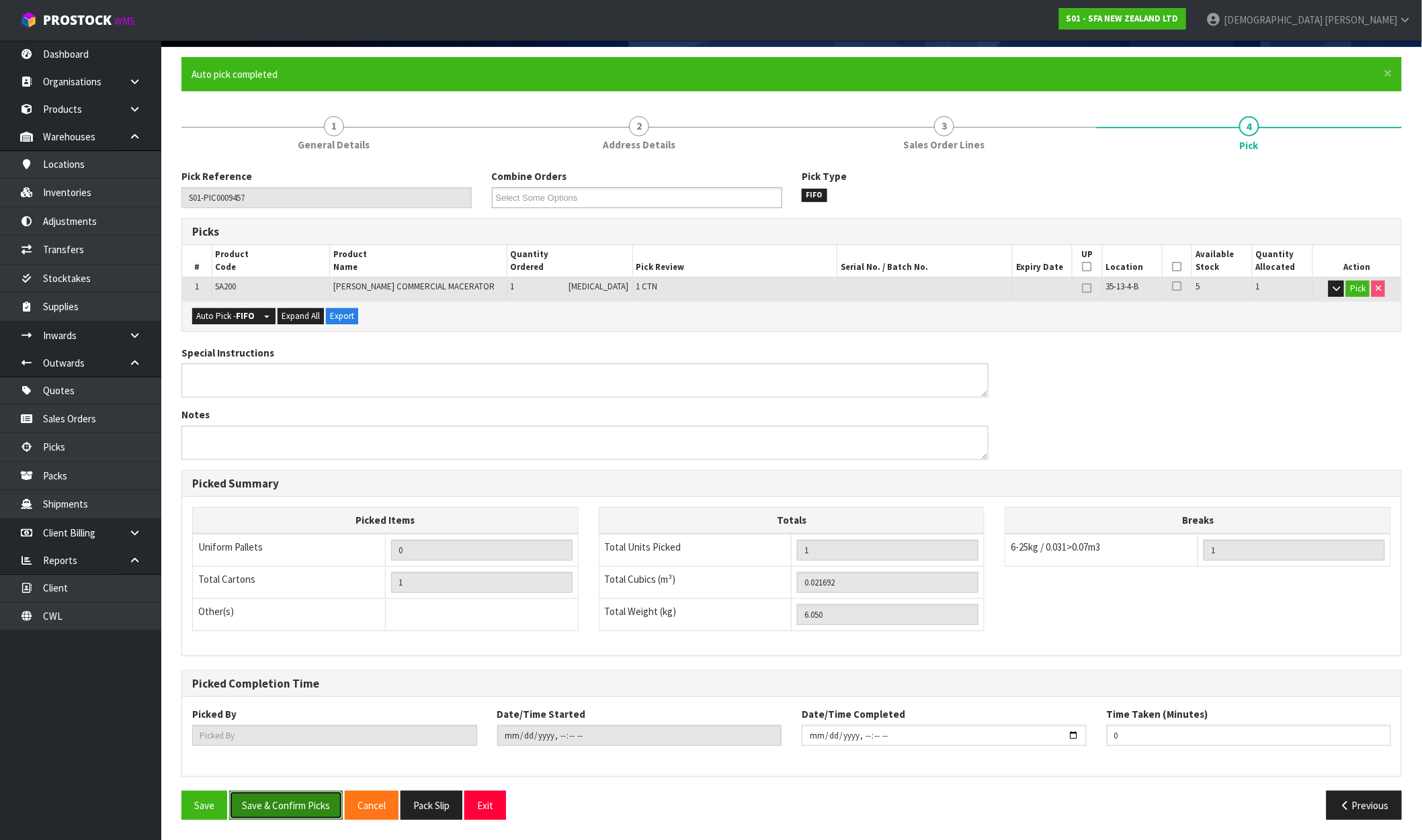
click at [278, 808] on button "Save & Confirm Picks" at bounding box center [286, 806] width 114 height 29
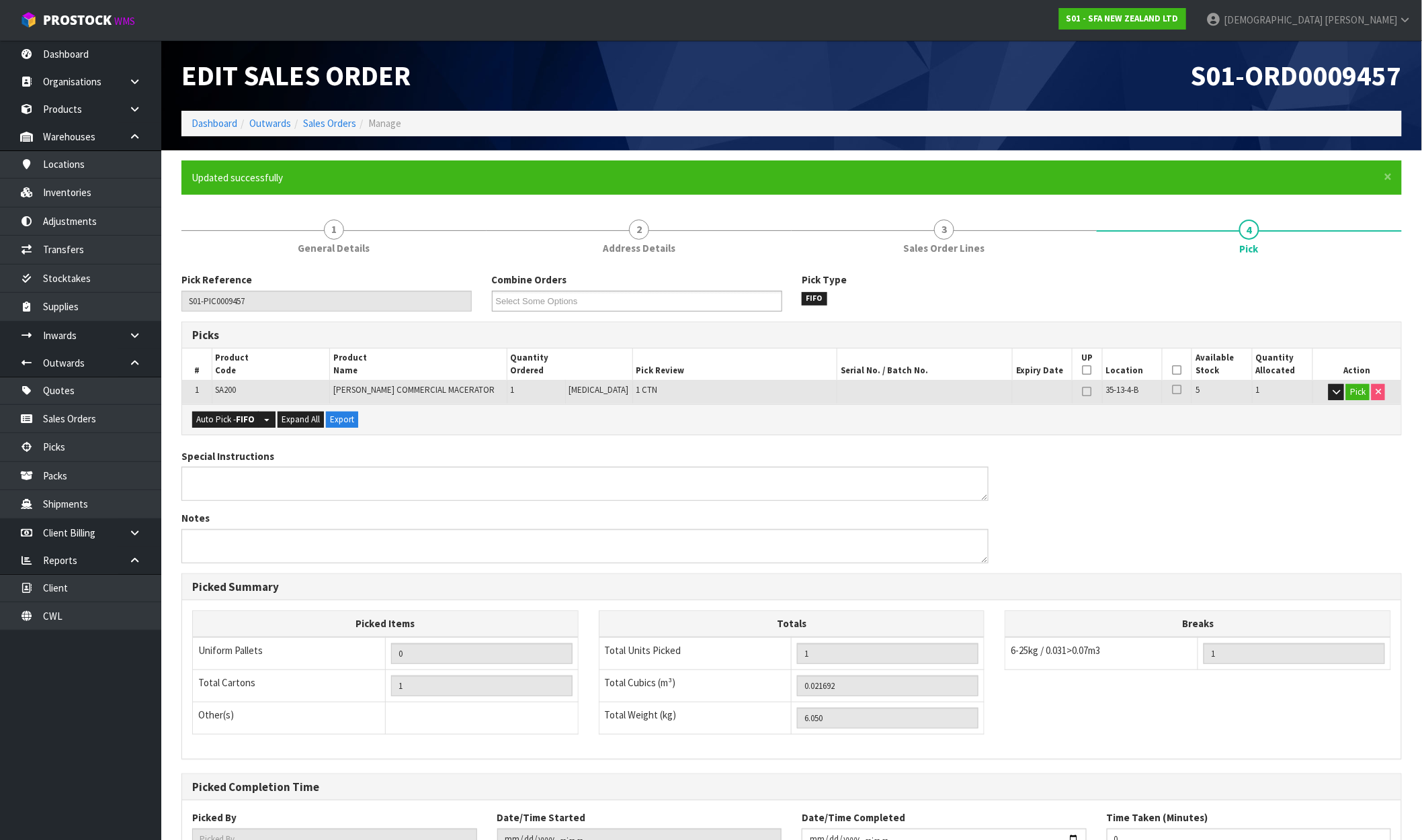
type input "[PERSON_NAME]"
type input "2025-09-30T11:19:11"
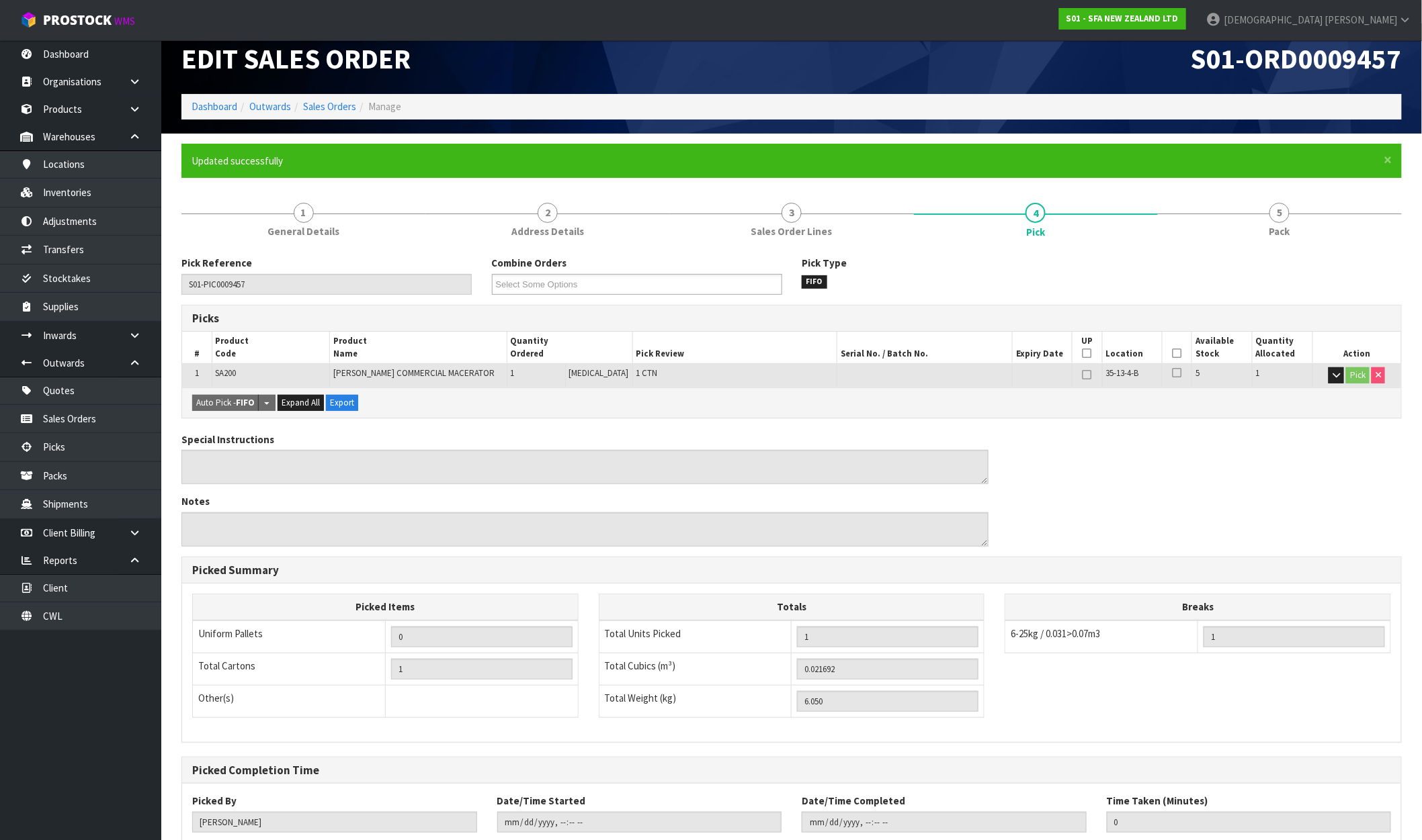
scroll to position [104, 0]
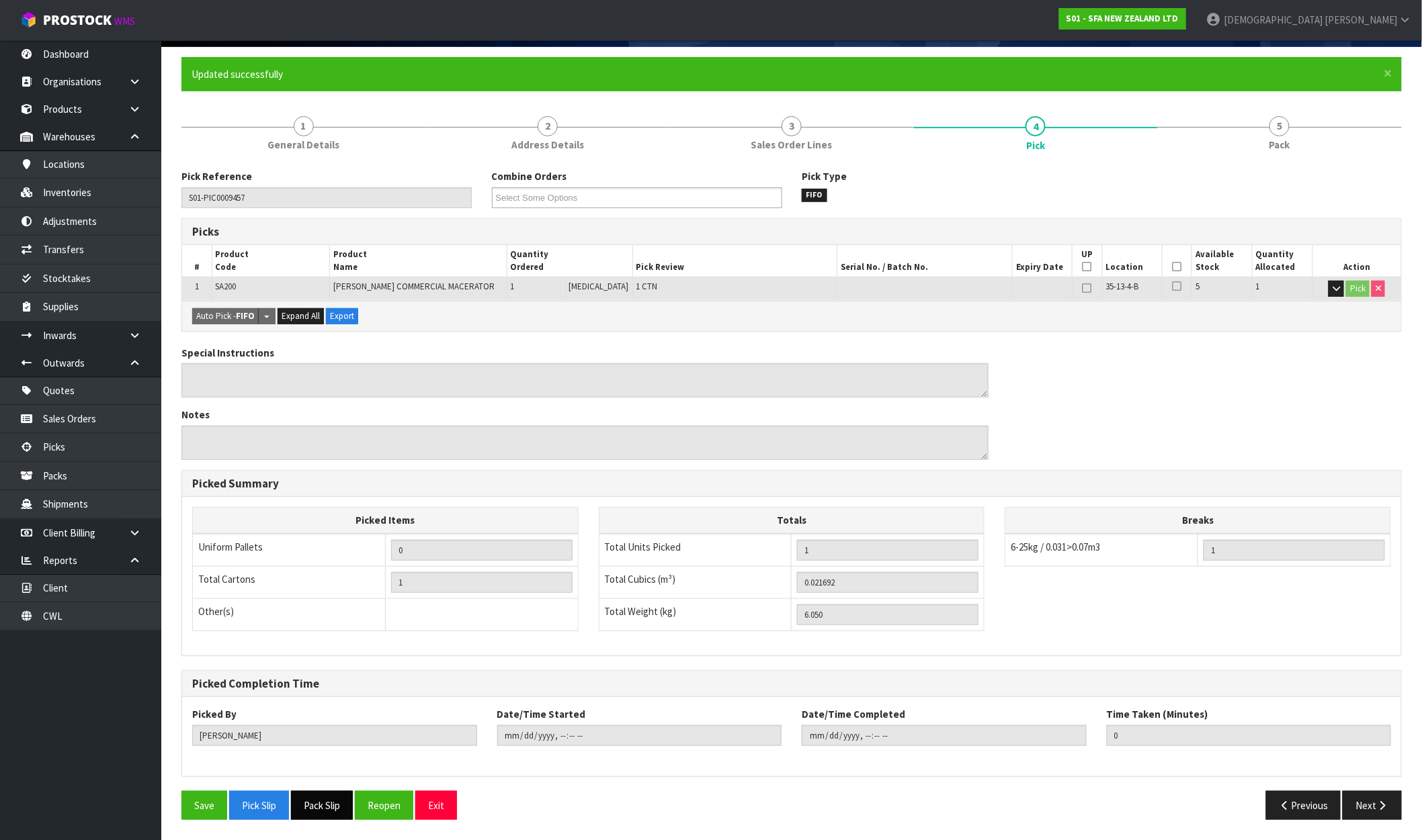
click at [327, 806] on button "Pack Slip" at bounding box center [322, 806] width 62 height 29
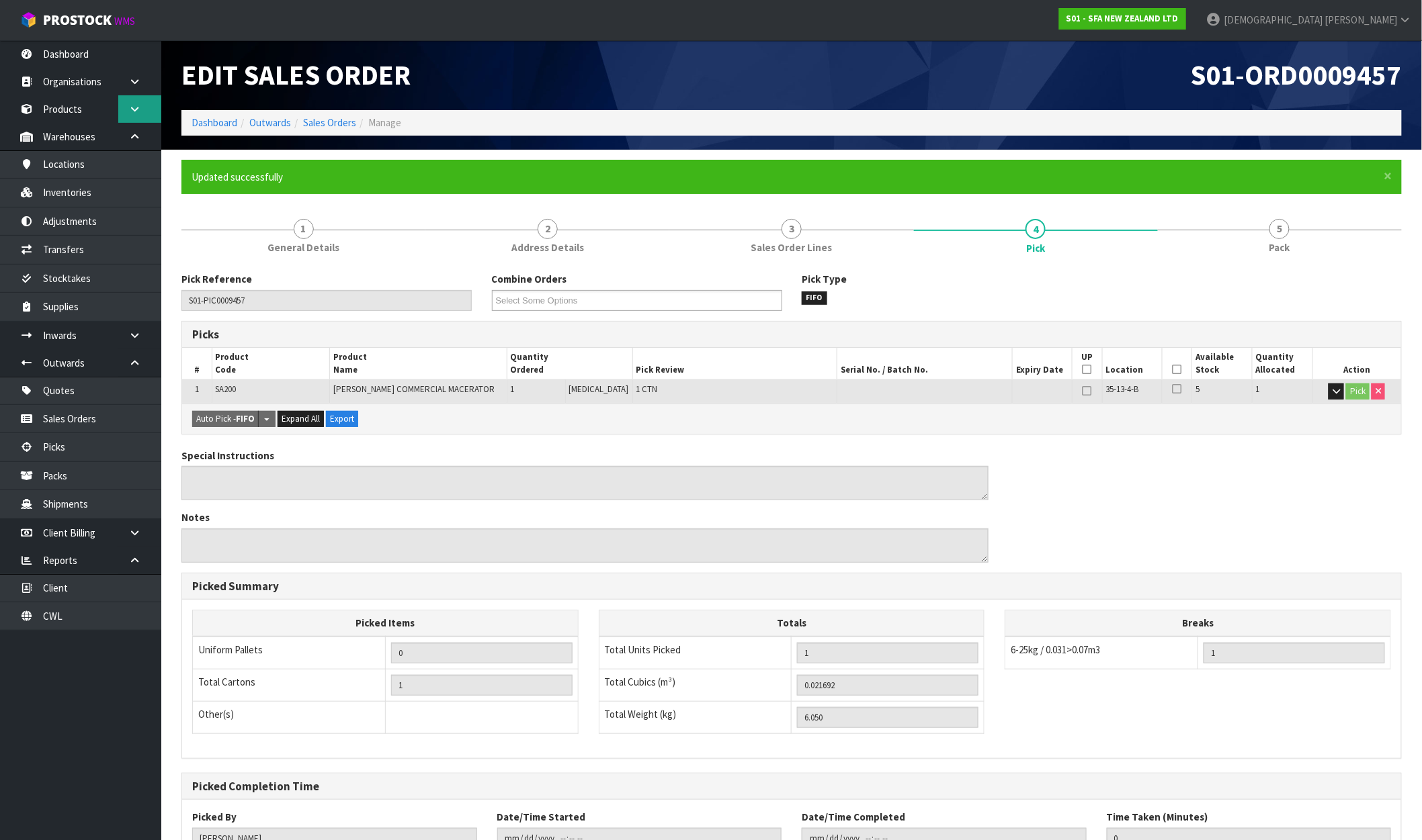
scroll to position [0, 0]
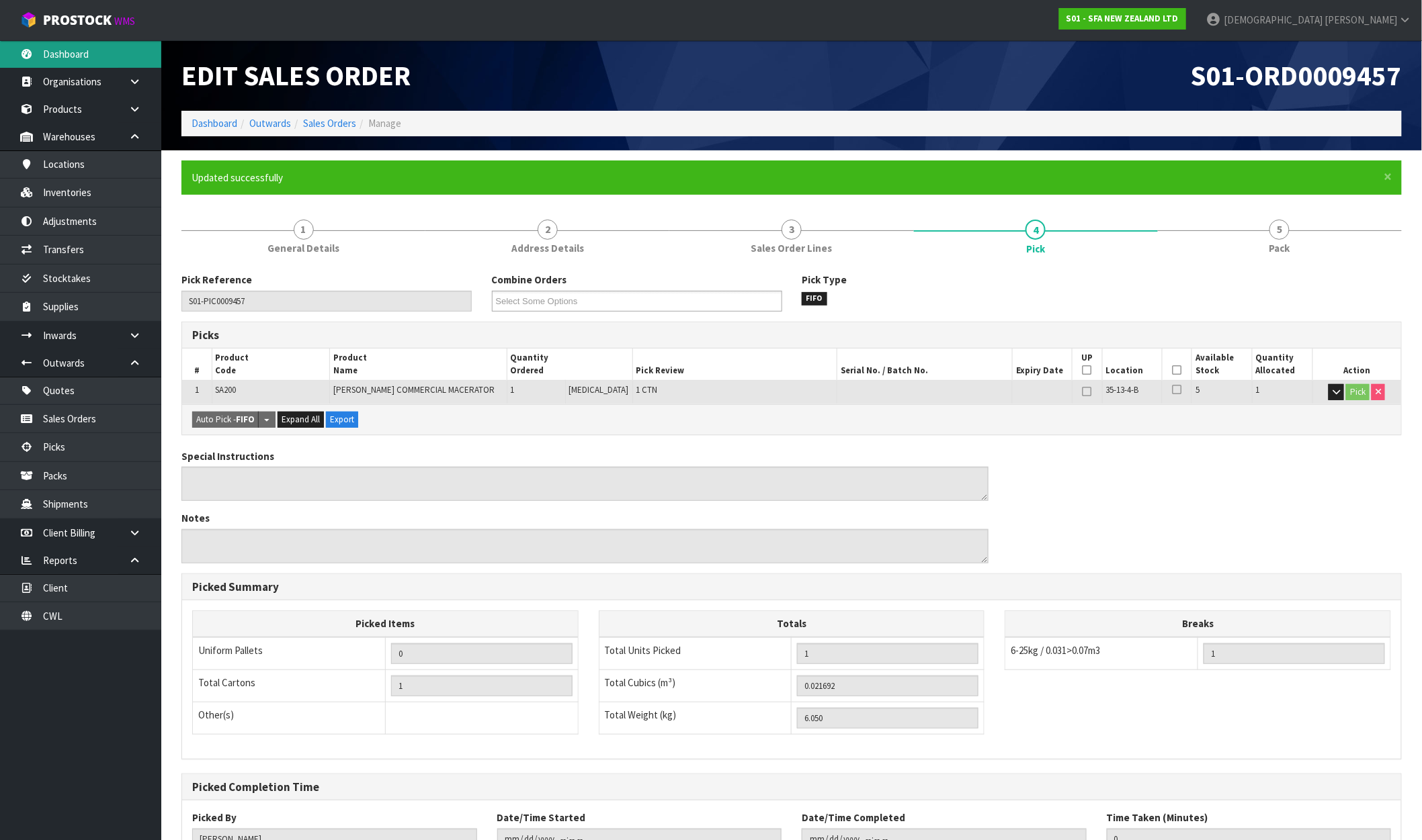
click at [85, 56] on link "Dashboard" at bounding box center [81, 54] width 161 height 28
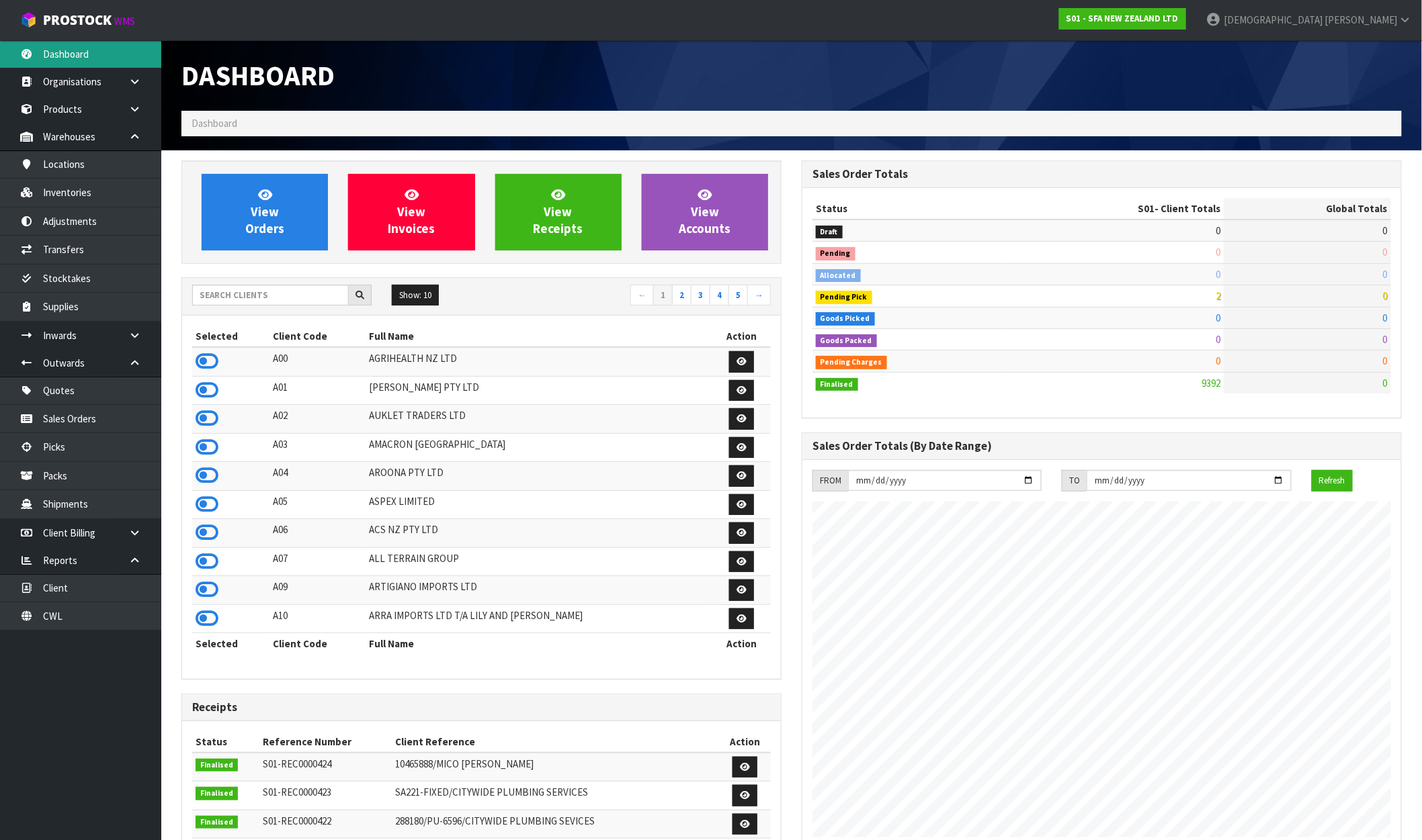
scroll to position [1017, 620]
click at [44, 621] on link "CWL" at bounding box center [81, 616] width 161 height 28
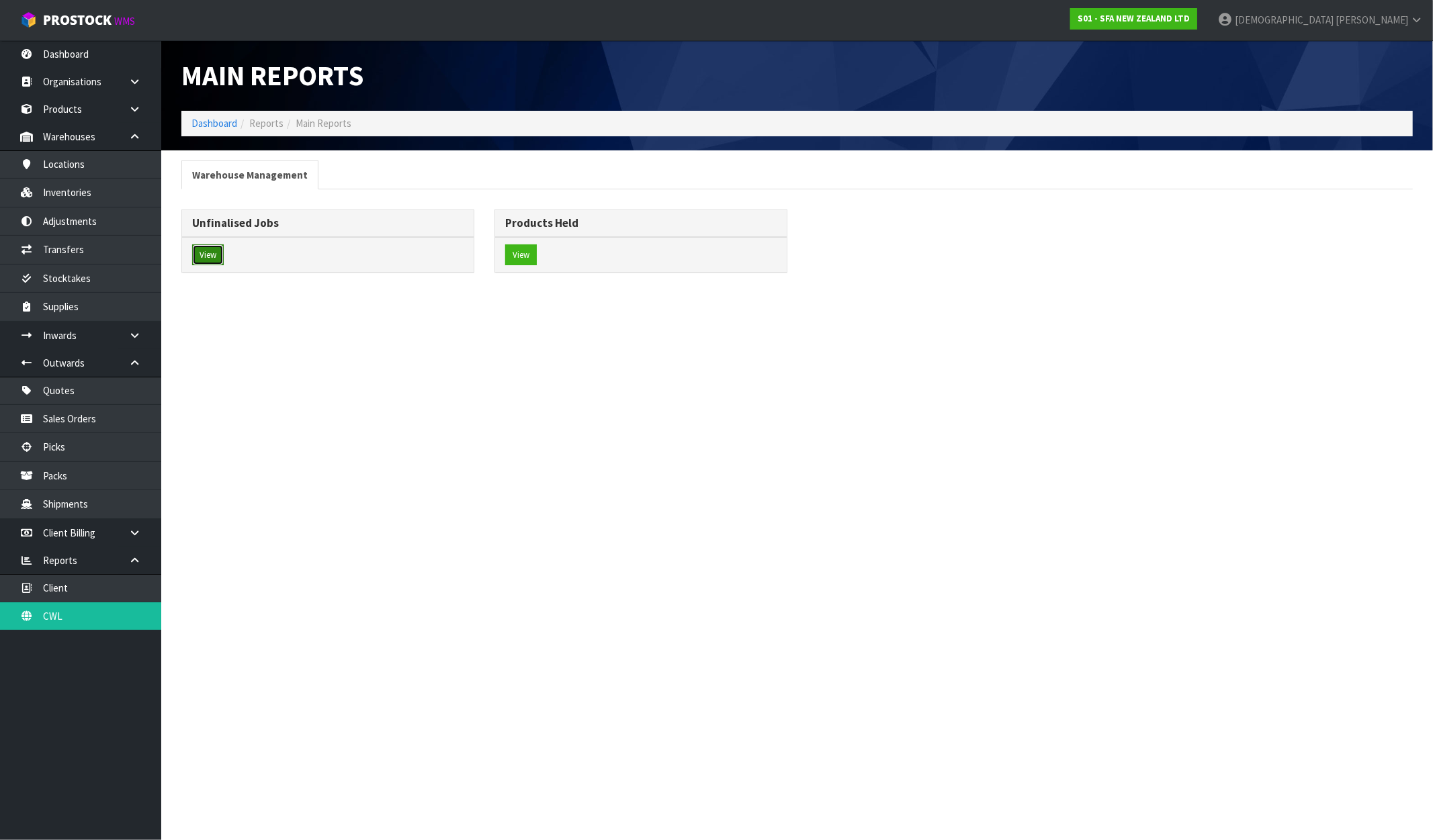
click at [223, 254] on button "View" at bounding box center [208, 255] width 31 height 21
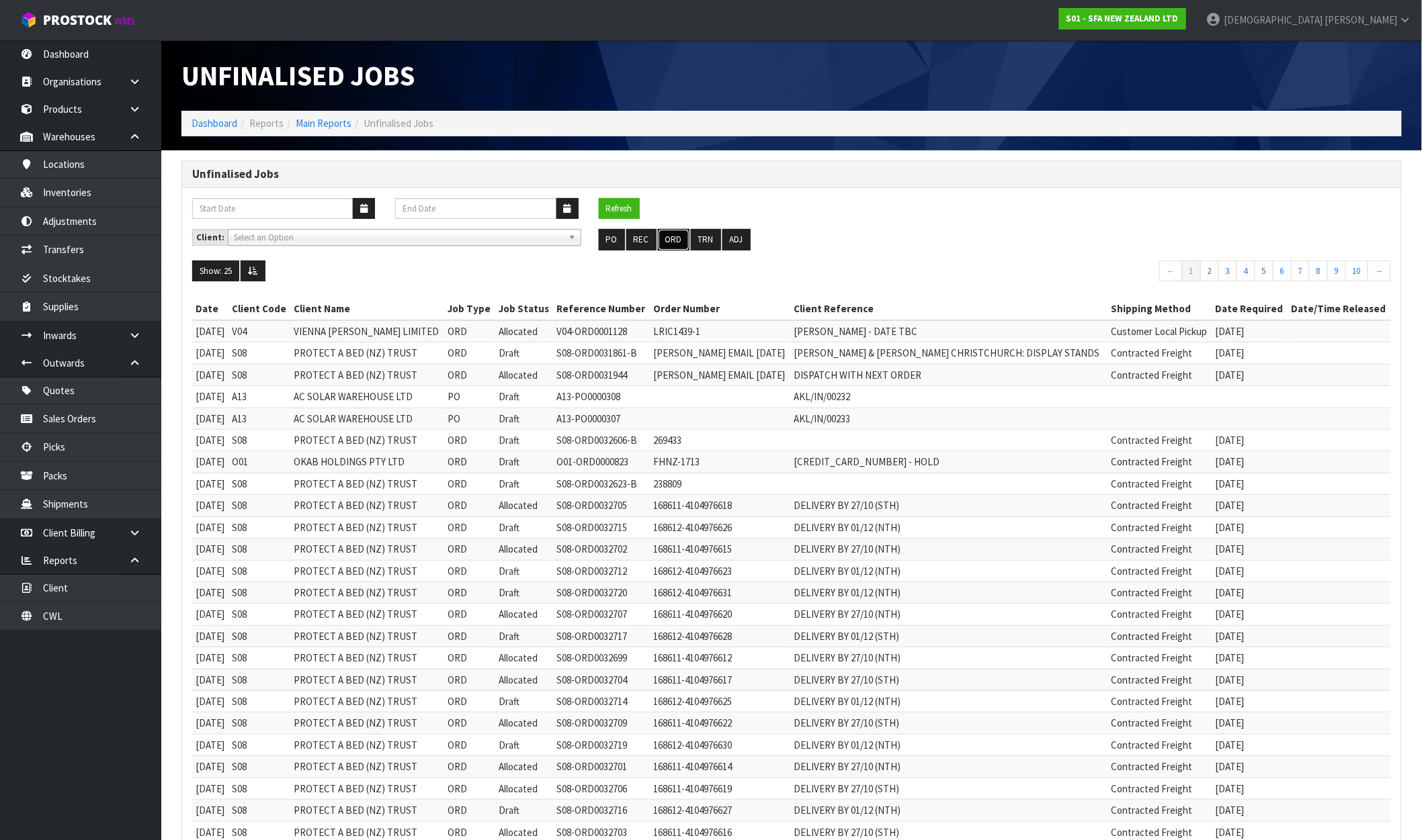
click at [680, 239] on button "ORD" at bounding box center [673, 240] width 31 height 21
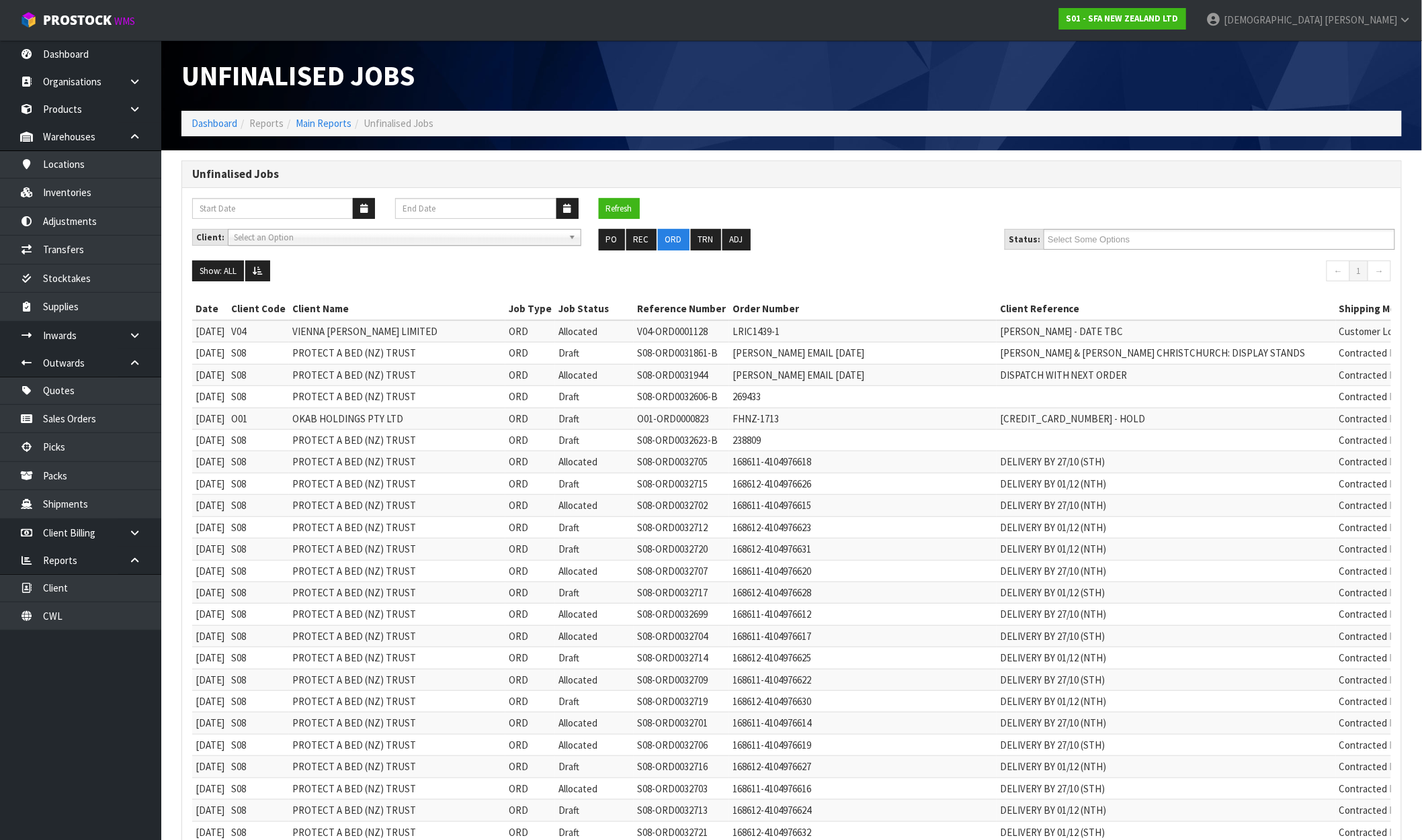
click at [1267, 227] on div "Refresh" at bounding box center [791, 213] width 1219 height 31
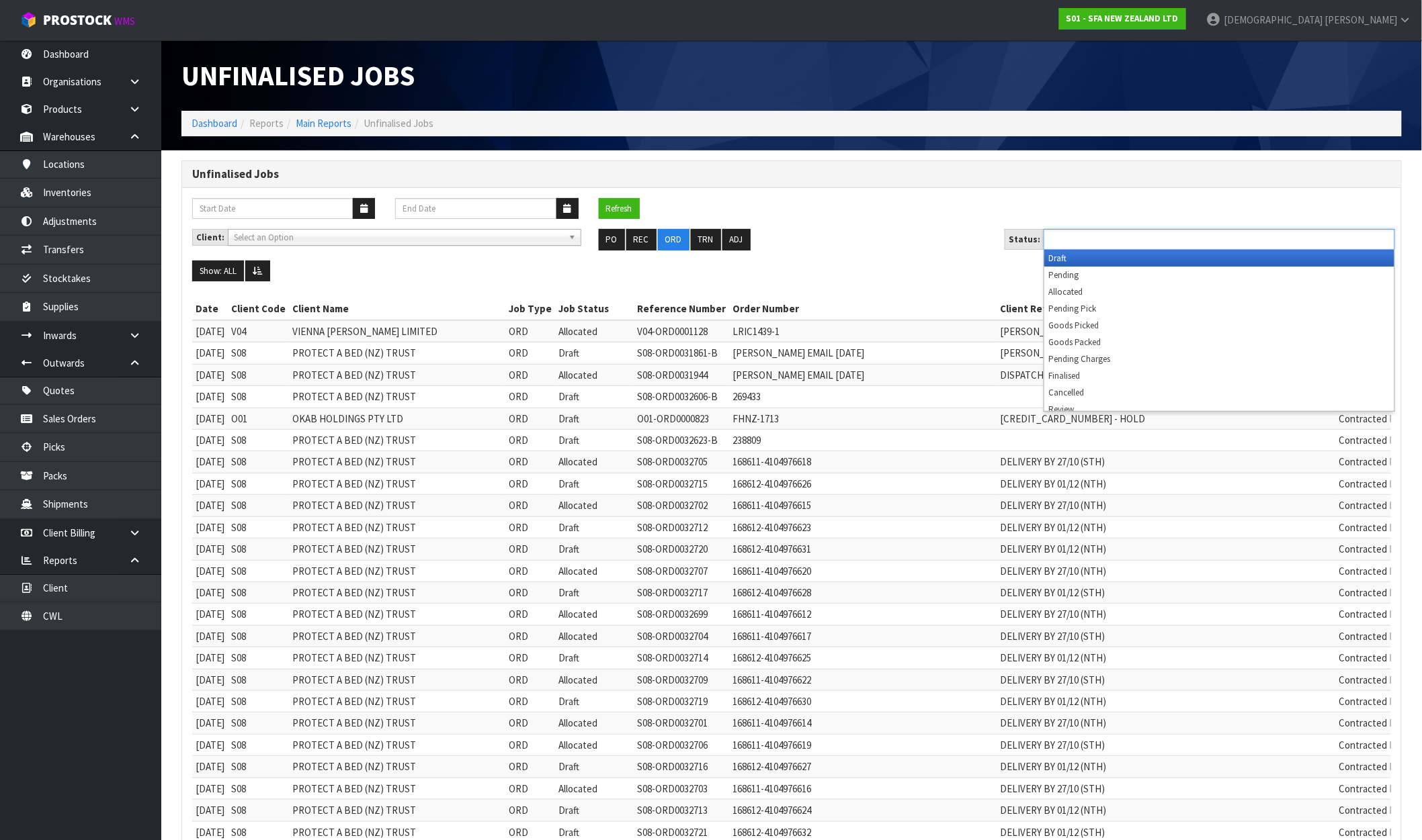
drag, startPoint x: 1137, startPoint y: 240, endPoint x: 1107, endPoint y: 252, distance: 32.3
click at [1136, 240] on input "text" at bounding box center [1097, 239] width 99 height 17
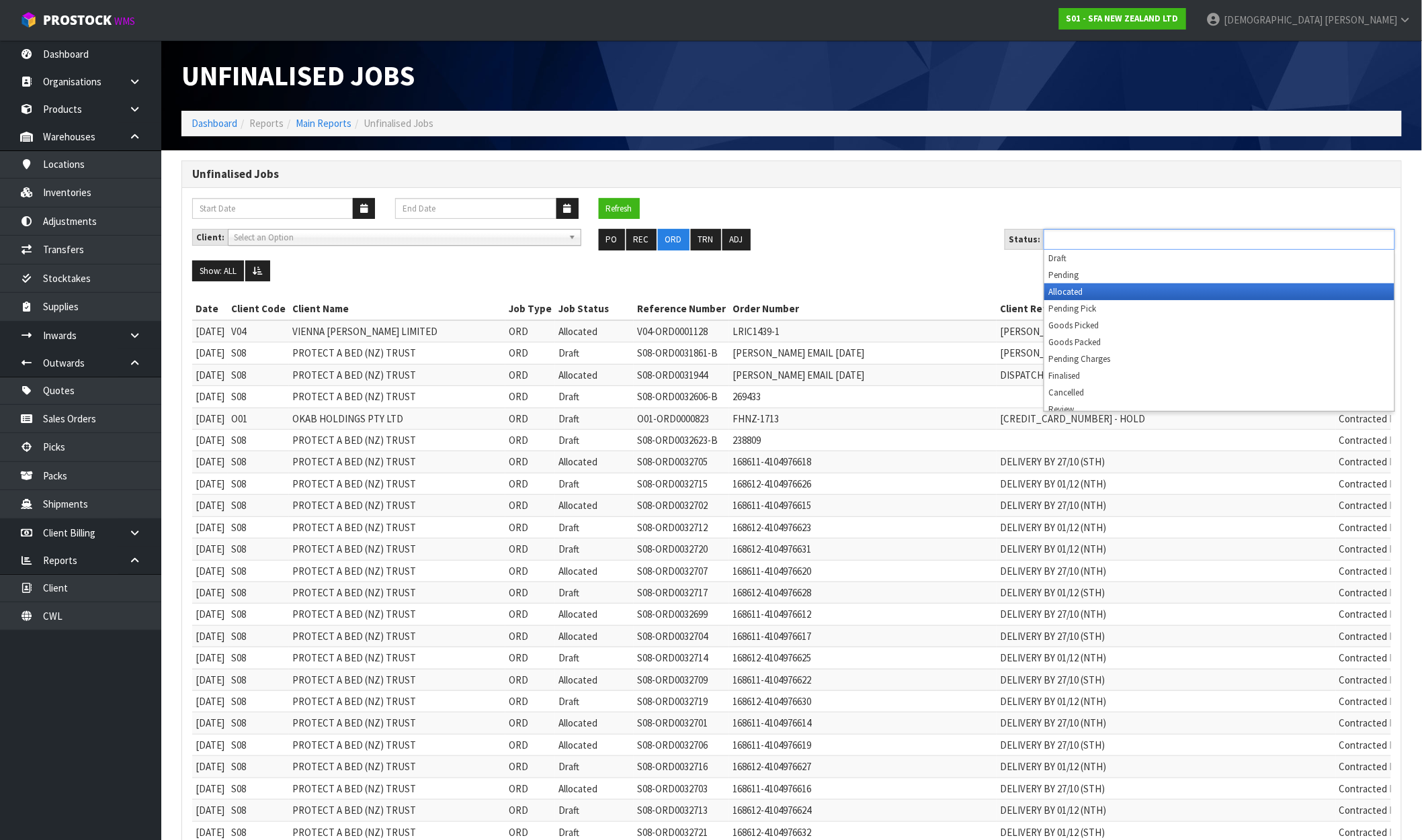
click at [1065, 289] on li "Allocated" at bounding box center [1219, 292] width 350 height 17
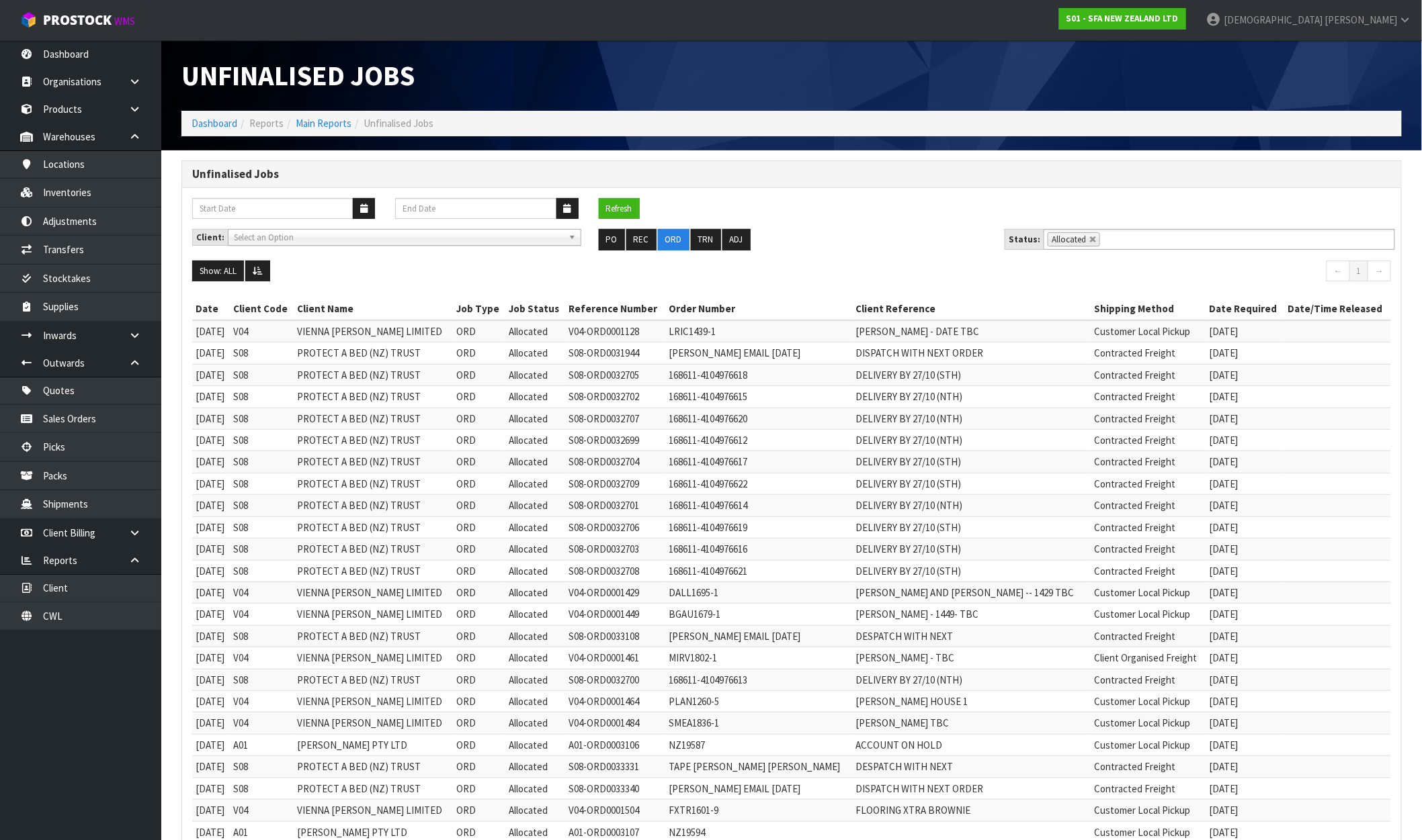
drag, startPoint x: 1278, startPoint y: 637, endPoint x: 177, endPoint y: 621, distance: 1101.1
click at [776, 646] on td "CLINT EMAIL 22.08.25" at bounding box center [759, 636] width 187 height 21
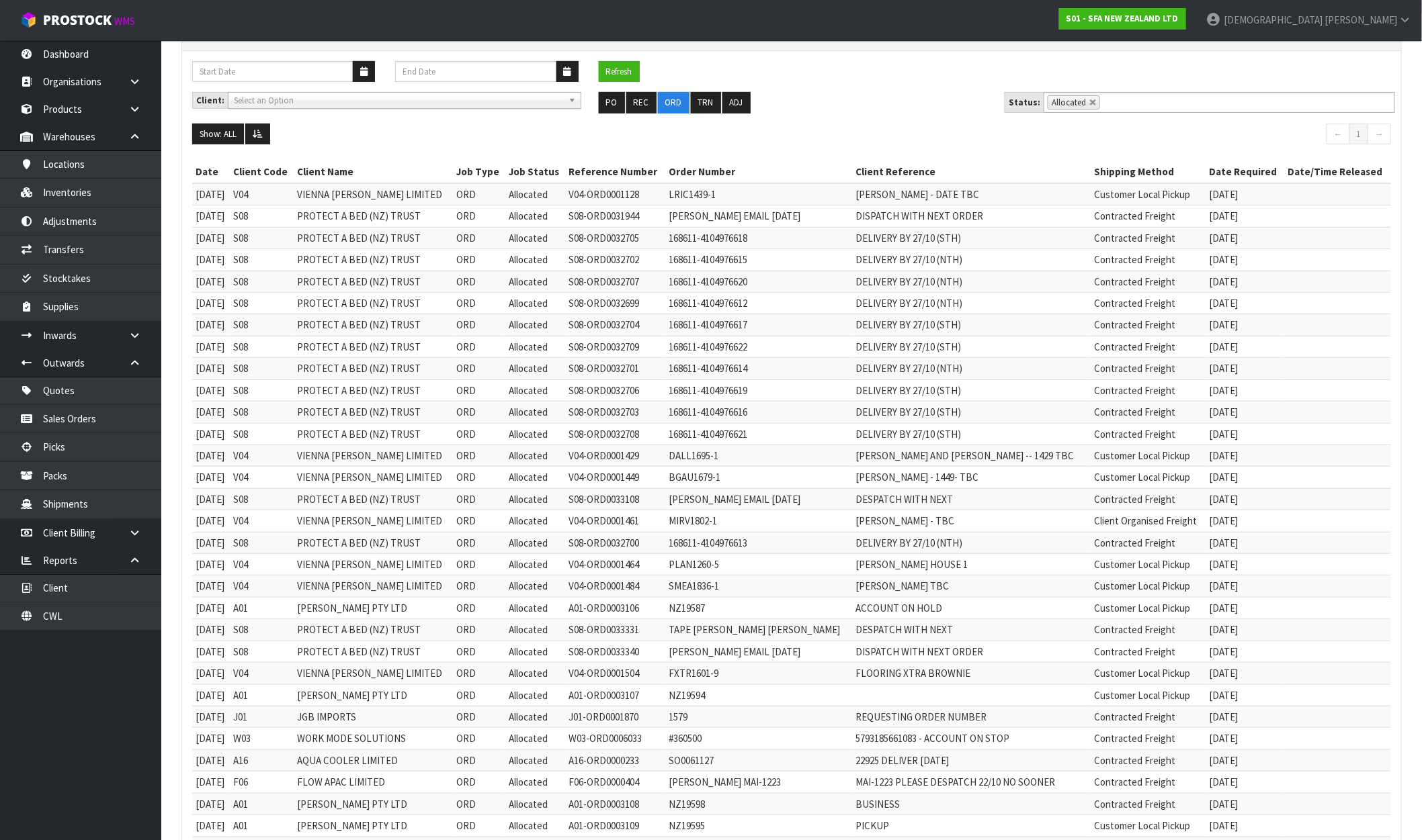
scroll to position [150, 0]
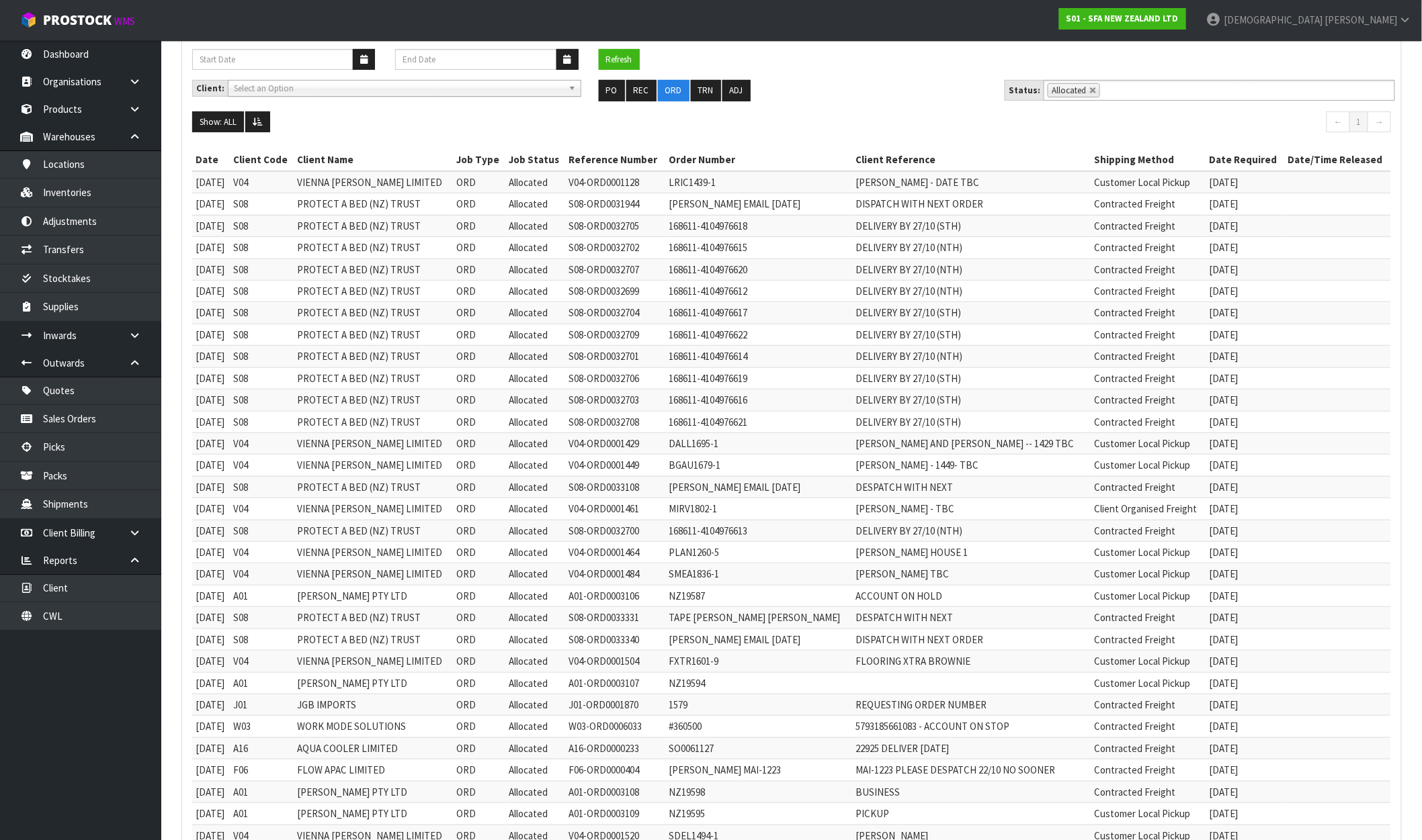
drag, startPoint x: 1277, startPoint y: 612, endPoint x: 588, endPoint y: 598, distance: 689.1
click at [588, 598] on tbody "19/11/2024 V04 VIENNA WOODS LIMITED ORD Allocated V04-ORD0001128 LRIC1439-1 LIS…" at bounding box center [792, 759] width 1199 height 1176
click at [988, 616] on td "DESPATCH WITH NEXT" at bounding box center [972, 618] width 238 height 21
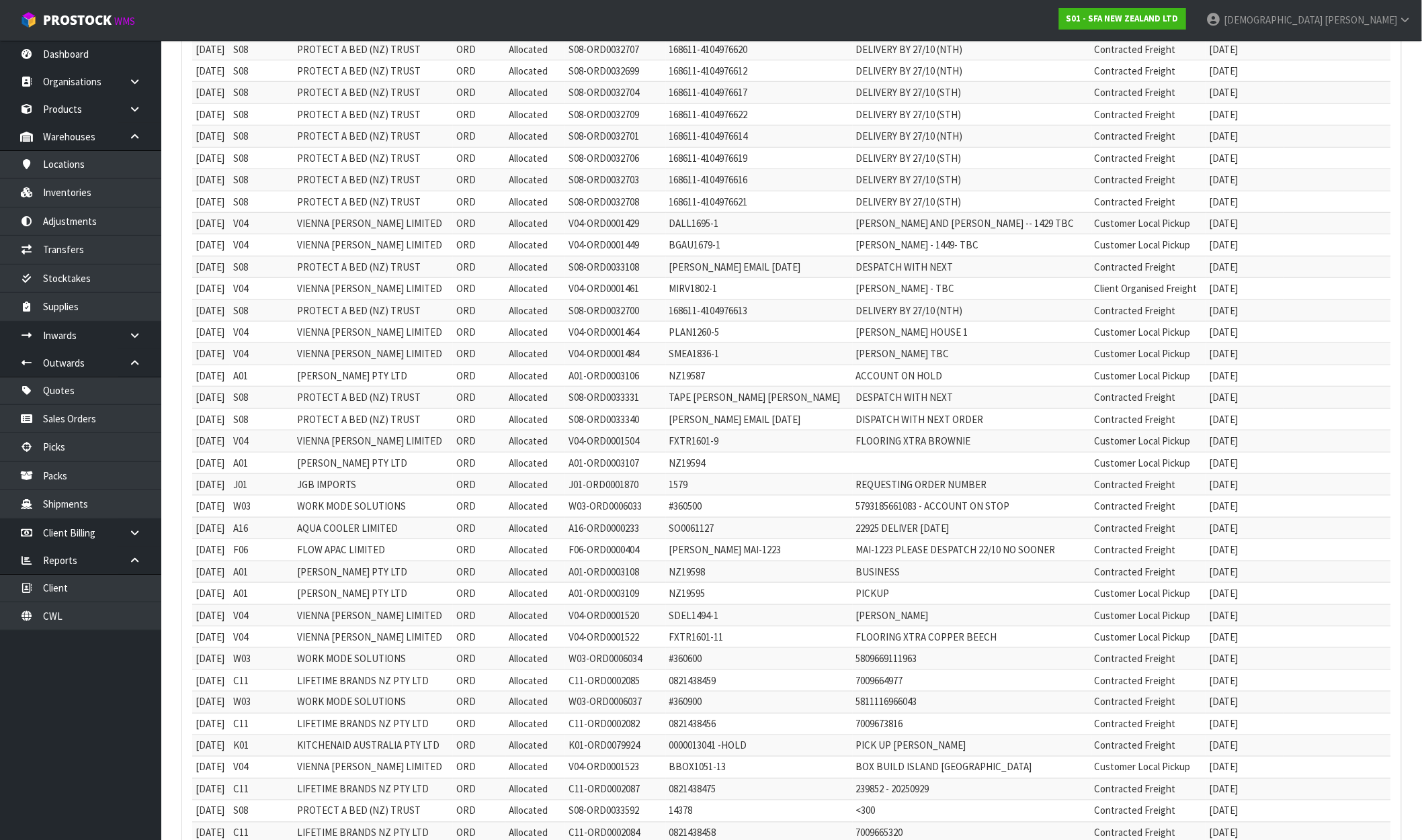
scroll to position [373, 0]
drag, startPoint x: 1269, startPoint y: 484, endPoint x: 197, endPoint y: 482, distance: 1072.0
click at [197, 482] on tr "17/09/2025 J01 JGB IMPORTS ORD Allocated J01-ORD0001870 1579 REQUESTING ORDER N…" at bounding box center [792, 481] width 1199 height 21
click at [1276, 526] on td "08/12/2025" at bounding box center [1245, 525] width 79 height 21
click at [1280, 546] on td "[DATE]" at bounding box center [1245, 547] width 79 height 21
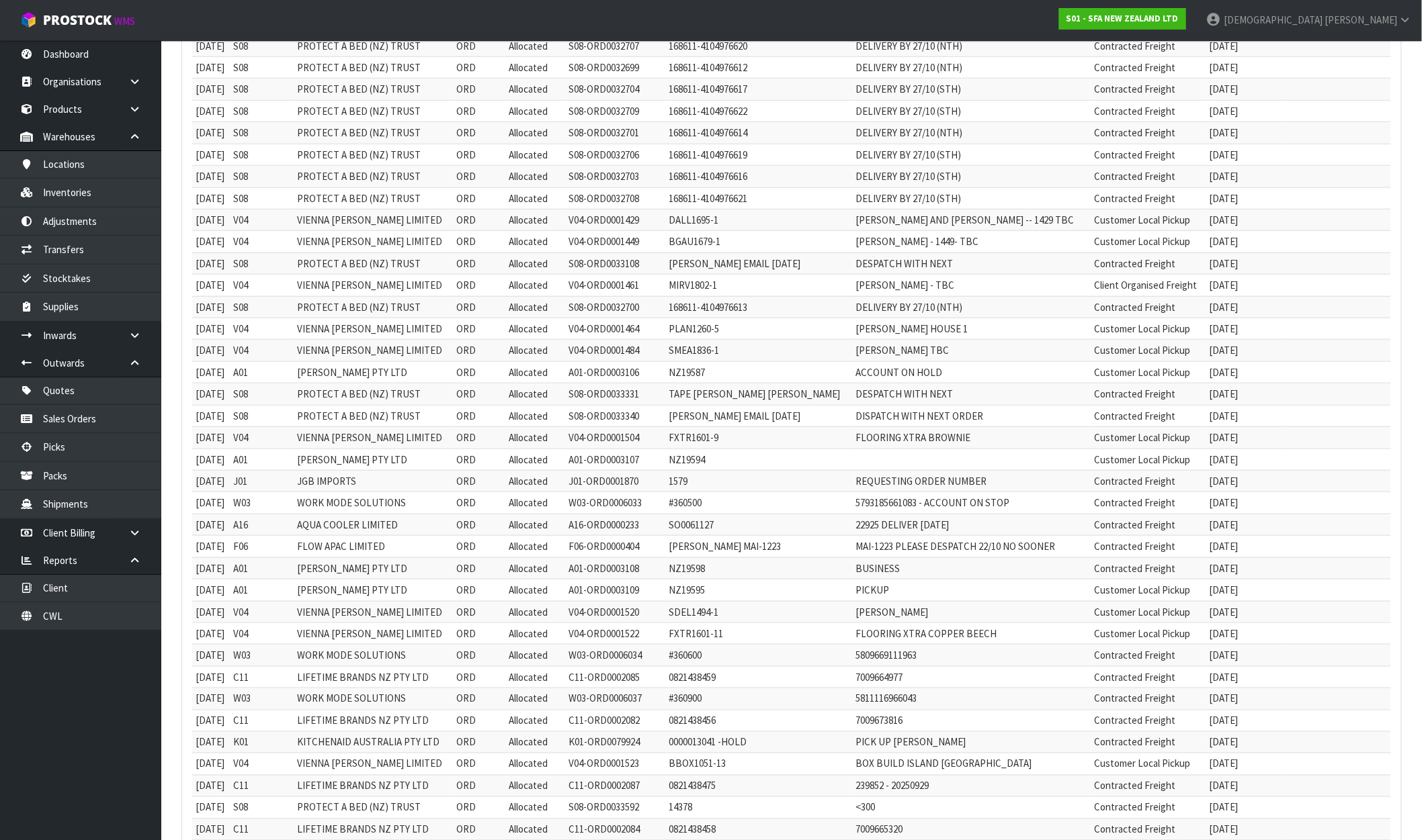
drag, startPoint x: 1272, startPoint y: 612, endPoint x: 1203, endPoint y: 613, distance: 69.0
click at [1203, 613] on tr "25/09/2025 V04 VIENNA WOODS LIMITED ORD Allocated V04-ORD0001520 SDEL1494-1 SCO…" at bounding box center [792, 612] width 1199 height 21
drag, startPoint x: 1271, startPoint y: 639, endPoint x: 1192, endPoint y: 639, distance: 79.0
click at [1192, 639] on tr "26/09/2025 V04 VIENNA WOODS LIMITED ORD Allocated V04-ORD0001522 FXTR1601-11 FL…" at bounding box center [792, 633] width 1199 height 21
drag, startPoint x: 1274, startPoint y: 656, endPoint x: 1207, endPoint y: 656, distance: 67.0
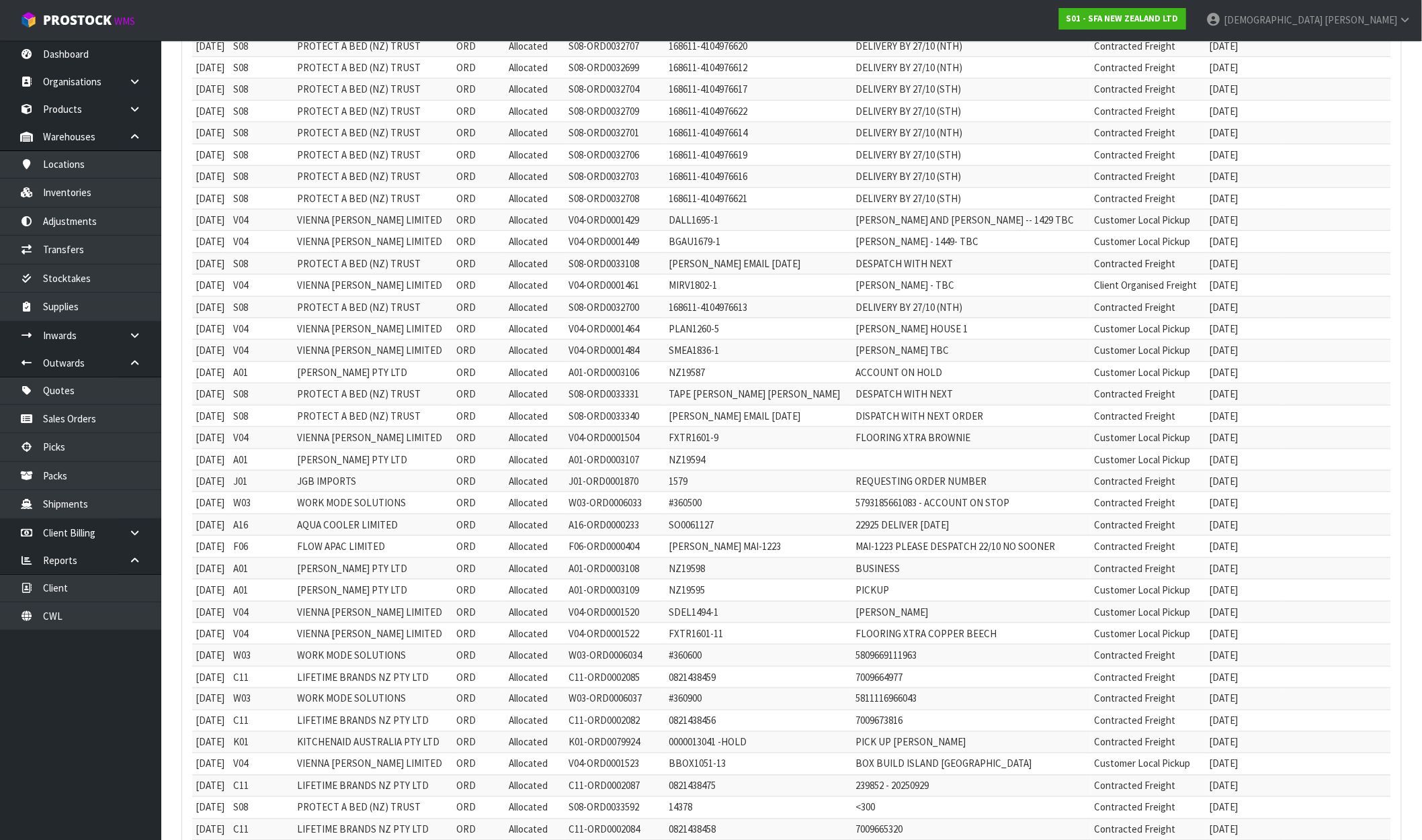
click at [1207, 656] on tr "28/09/2025 W03 WORK MODE SOLUTIONS ORD Allocated W03-ORD0006034 #360600 5809669…" at bounding box center [792, 656] width 1199 height 21
drag, startPoint x: 1265, startPoint y: 684, endPoint x: 263, endPoint y: 681, distance: 1002.0
click at [263, 681] on tr "29/09/2025 C11 LIFETIME BRANDS NZ PTY LTD ORD Allocated C11-ORD0002085 08214384…" at bounding box center [792, 677] width 1199 height 21
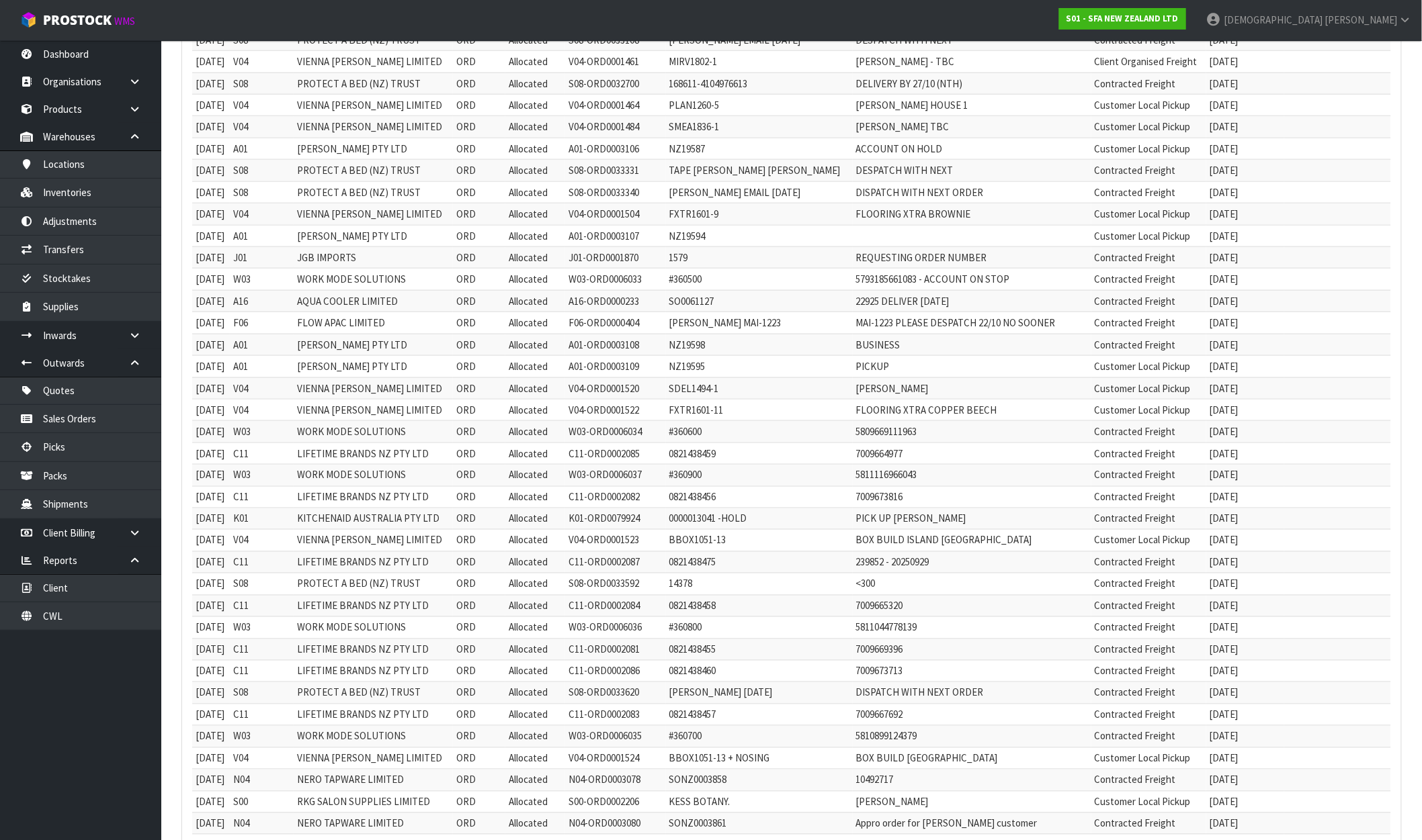
scroll to position [746, 0]
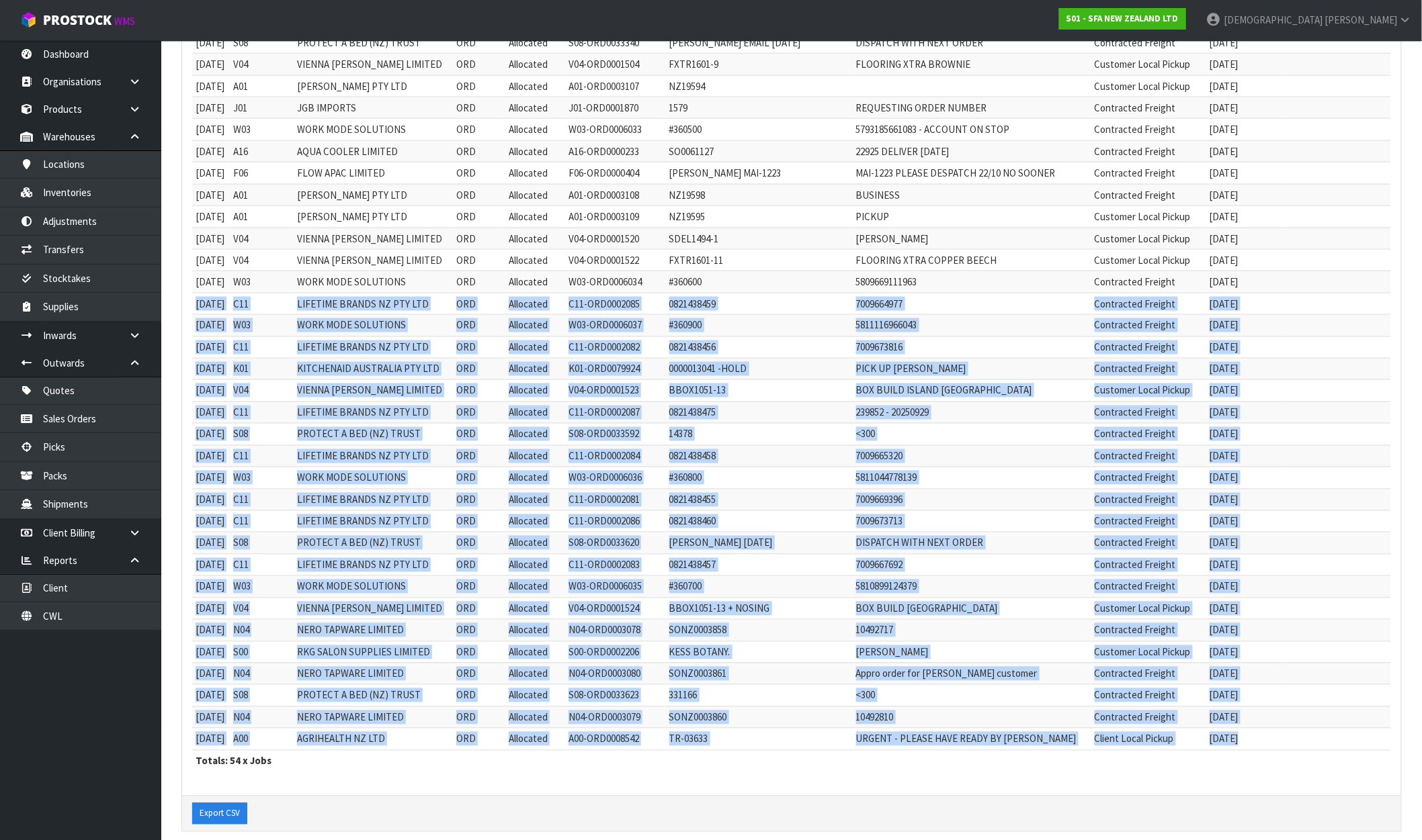
drag, startPoint x: 193, startPoint y: 311, endPoint x: 1300, endPoint y: 740, distance: 1187.2
click at [1300, 740] on tbody "19/11/2024 V04 VIENNA WOODS LIMITED ORD Allocated V04-ORD0001128 LRIC1439-1 LIS…" at bounding box center [792, 161] width 1199 height 1176
copy tbody "29/09/2025 C11 LIFETIME BRANDS NZ PTY LTD ORD Allocated C11-ORD0002085 08214384…"
click at [502, 470] on td "ORD" at bounding box center [479, 478] width 53 height 21
drag, startPoint x: 195, startPoint y: 306, endPoint x: 1289, endPoint y: 749, distance: 1180.3
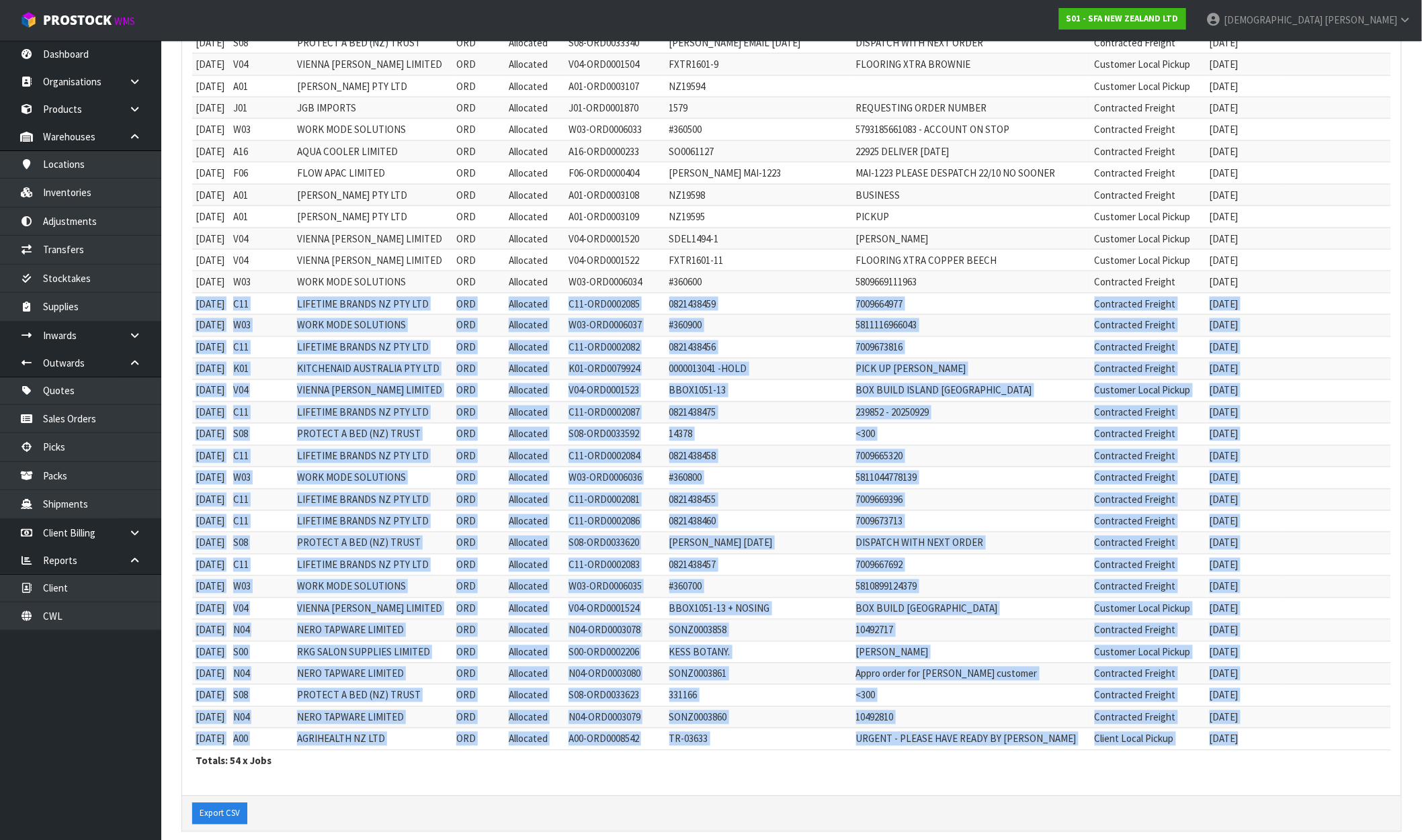
click at [1289, 749] on tbody "19/11/2024 V04 VIENNA WOODS LIMITED ORD Allocated V04-ORD0001128 LRIC1439-1 LIS…" at bounding box center [792, 161] width 1199 height 1176
copy tbody "29/09/2025 C11 LIFETIME BRANDS NZ PTY LTD ORD Allocated C11-ORD0002085 08214384…"
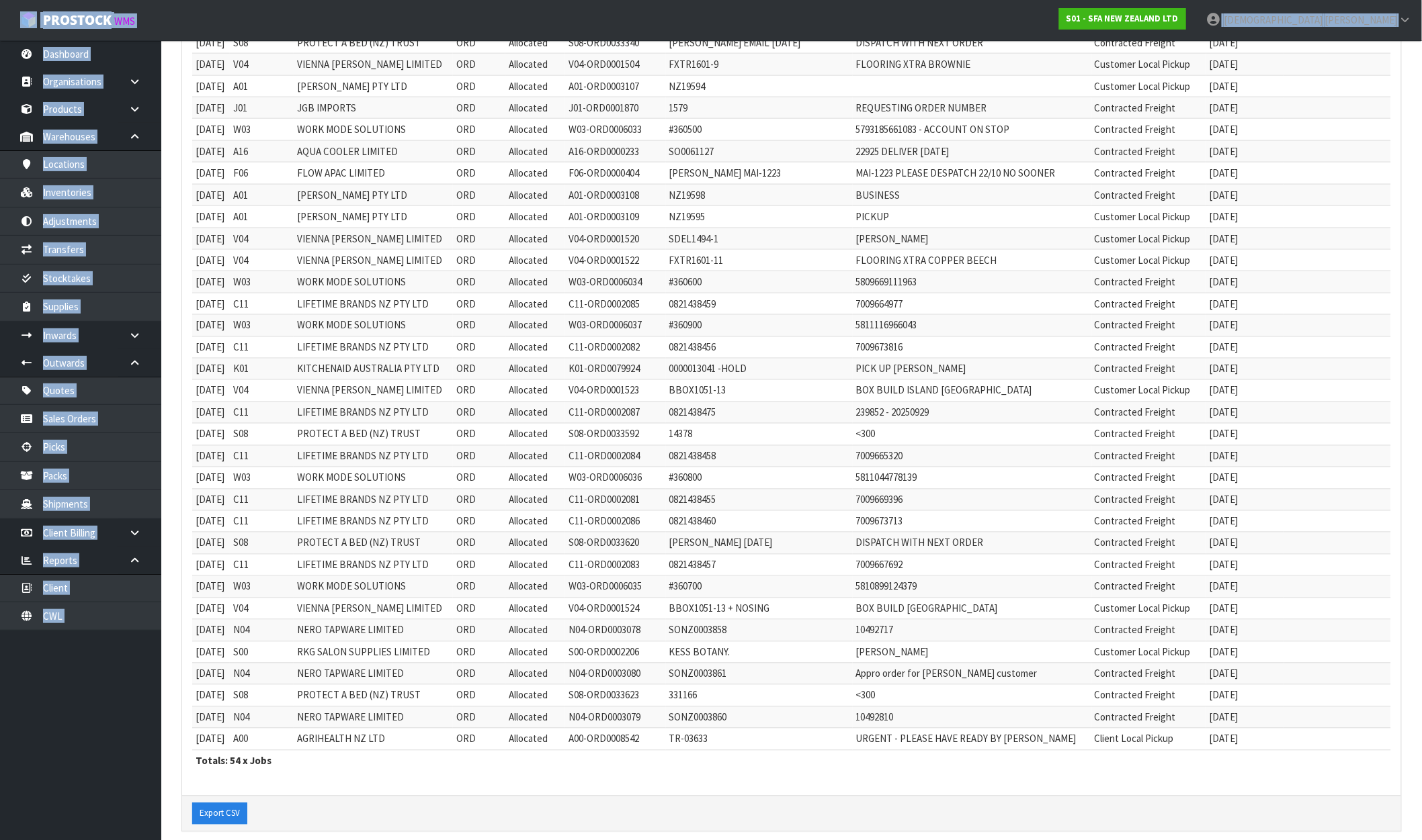
click at [289, 437] on td "S08" at bounding box center [263, 434] width 65 height 21
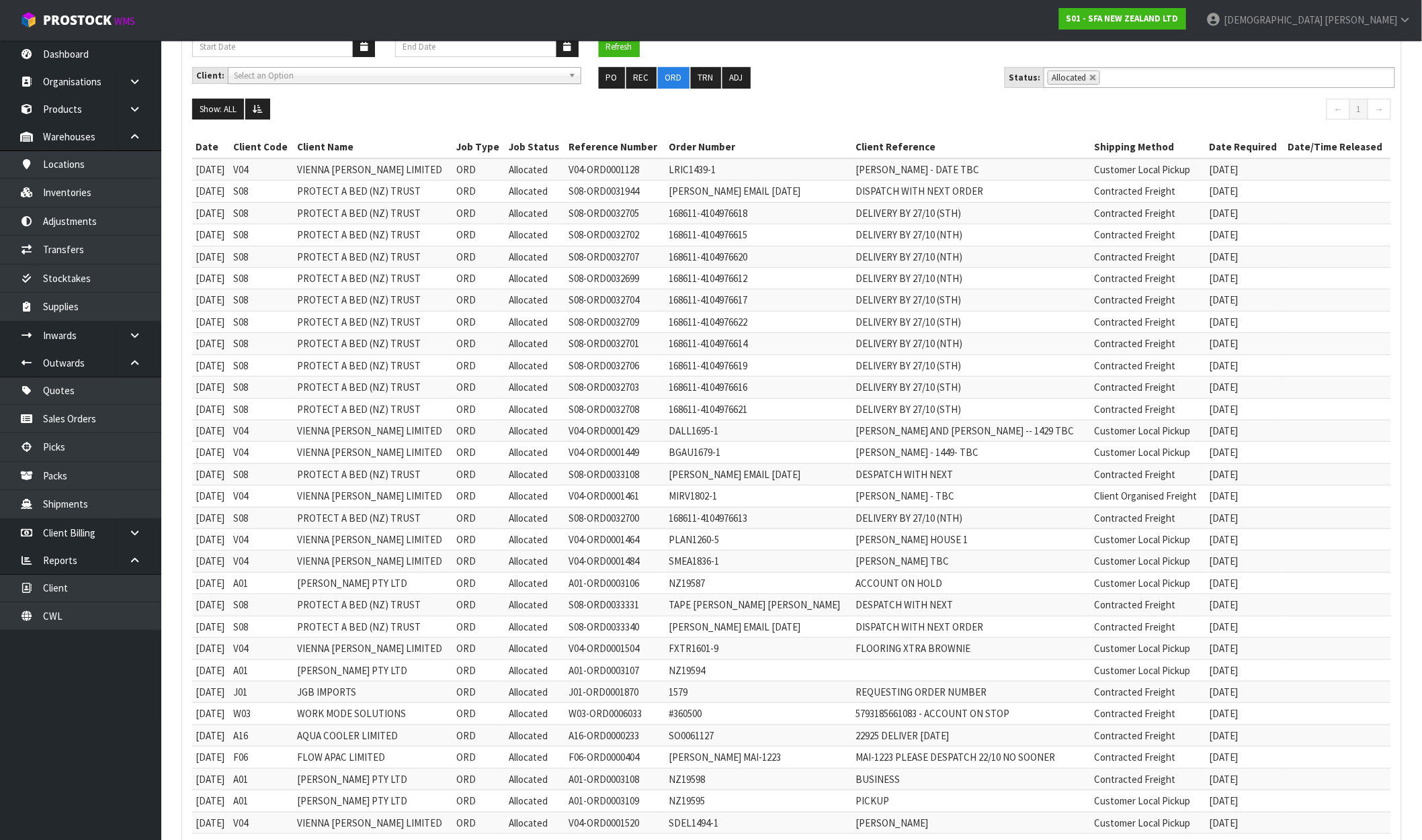
scroll to position [0, 0]
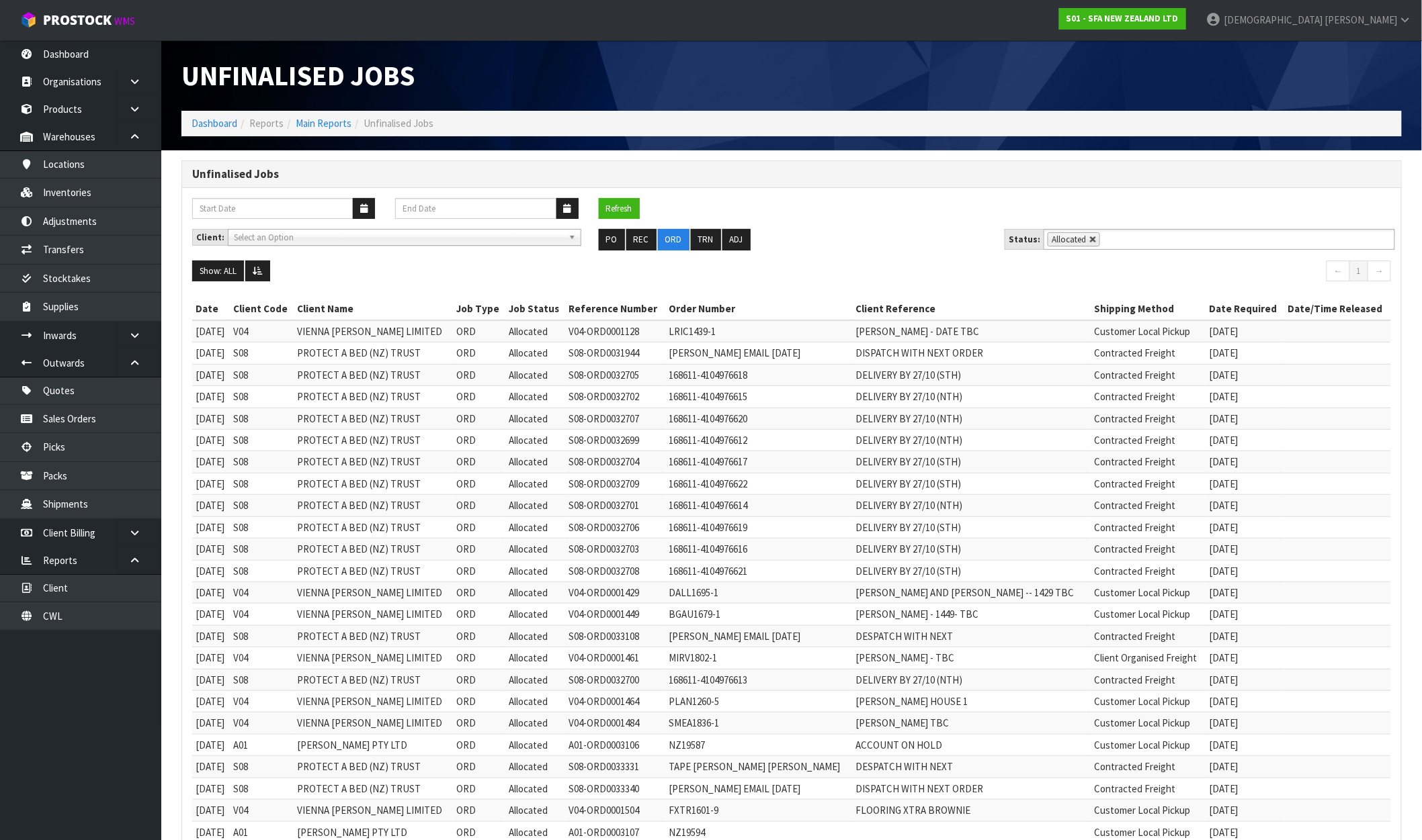
click at [1090, 237] on link at bounding box center [1093, 239] width 8 height 8
type input "Select Some Options"
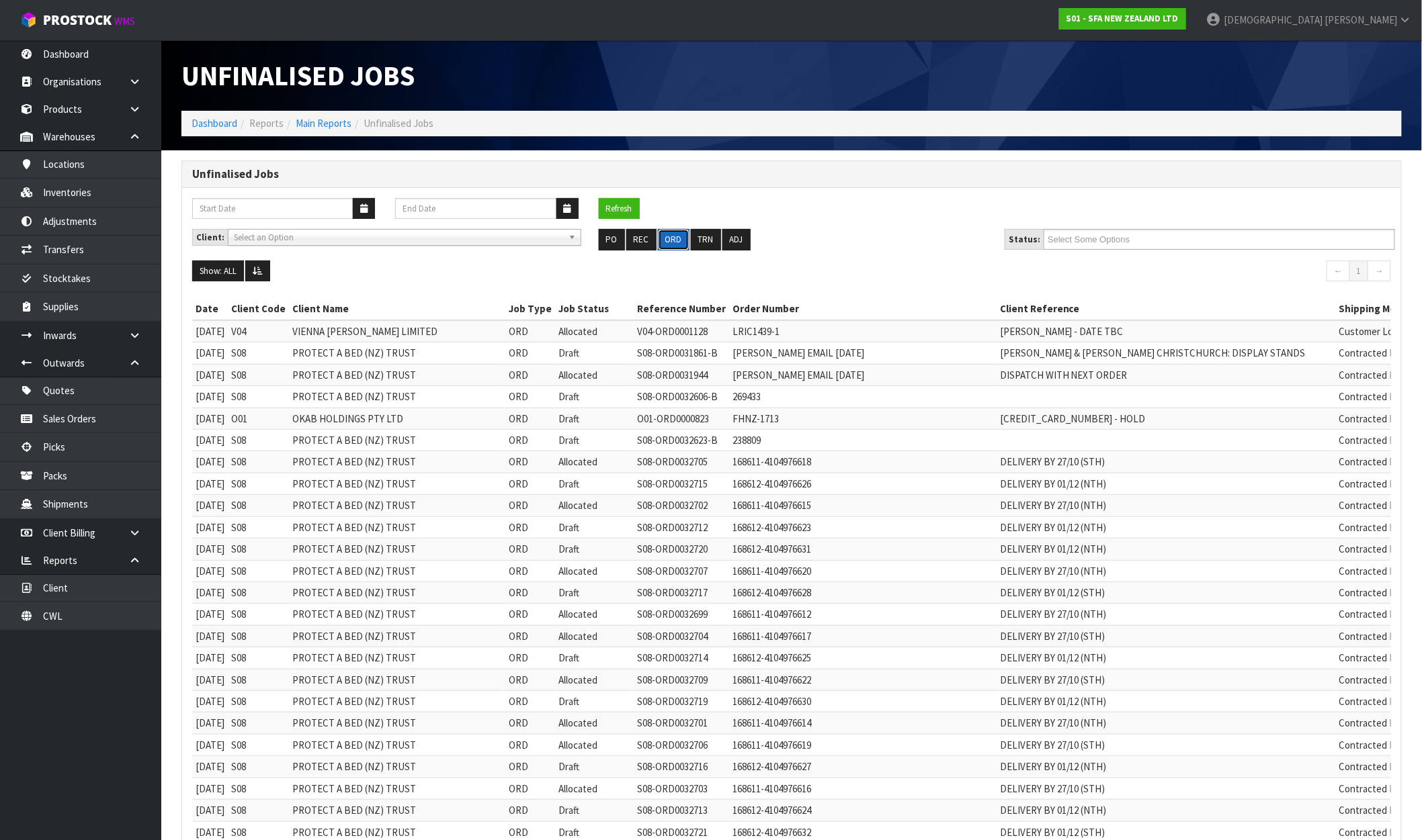
click at [671, 238] on button "ORD" at bounding box center [673, 240] width 31 height 21
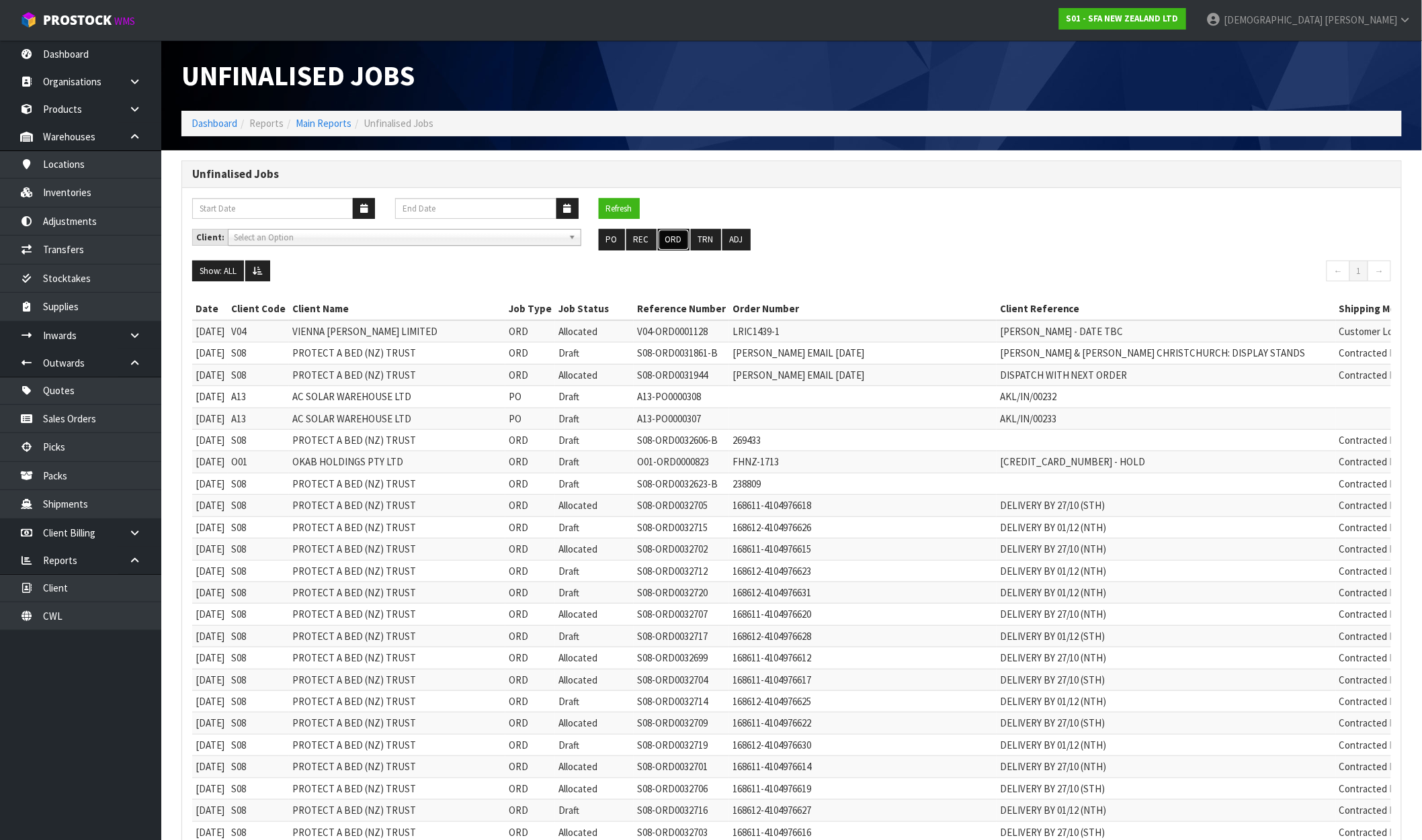
click at [672, 241] on button "ORD" at bounding box center [673, 240] width 31 height 21
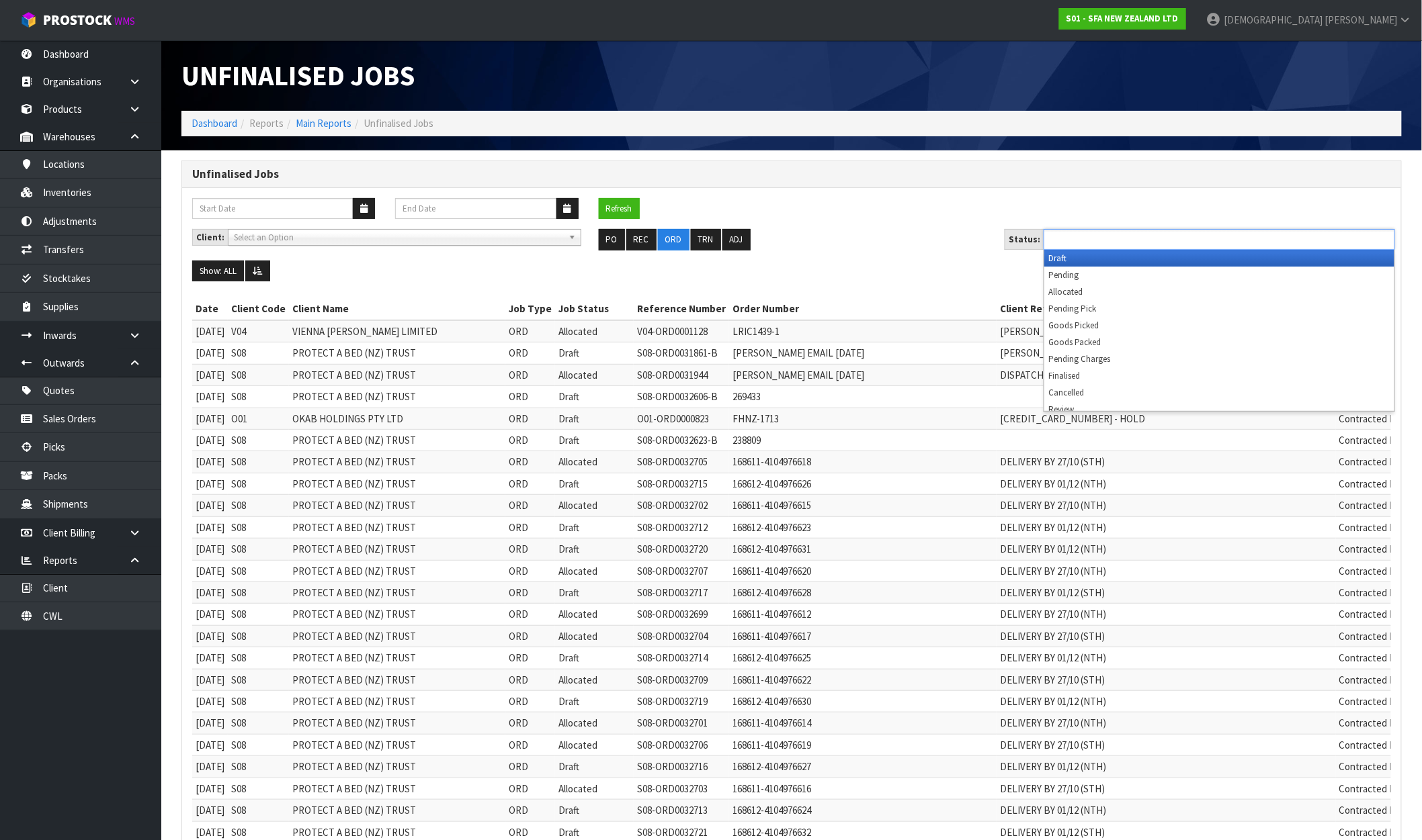
click at [1194, 244] on ul at bounding box center [1219, 239] width 351 height 21
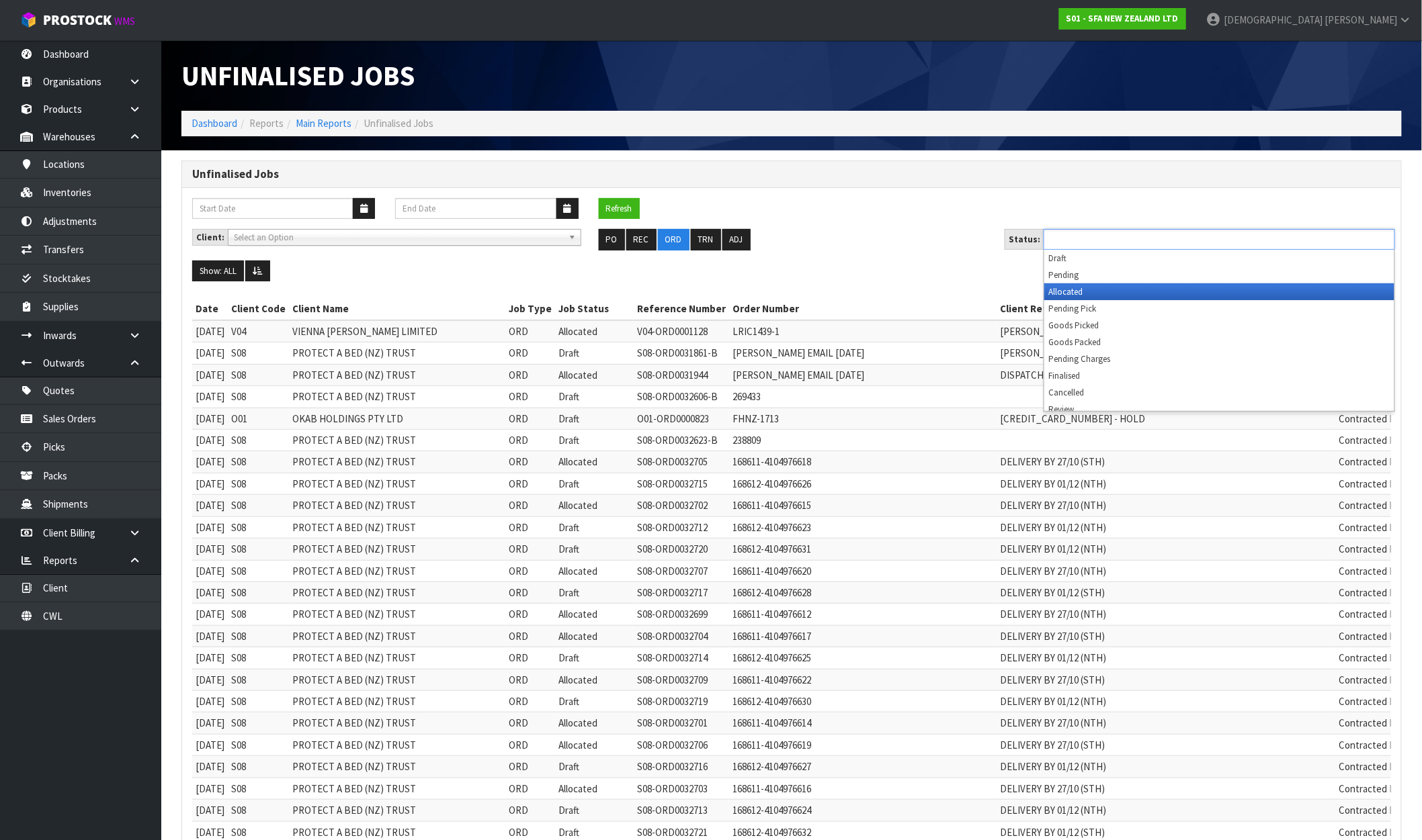
click at [1099, 296] on li "Allocated" at bounding box center [1219, 292] width 350 height 17
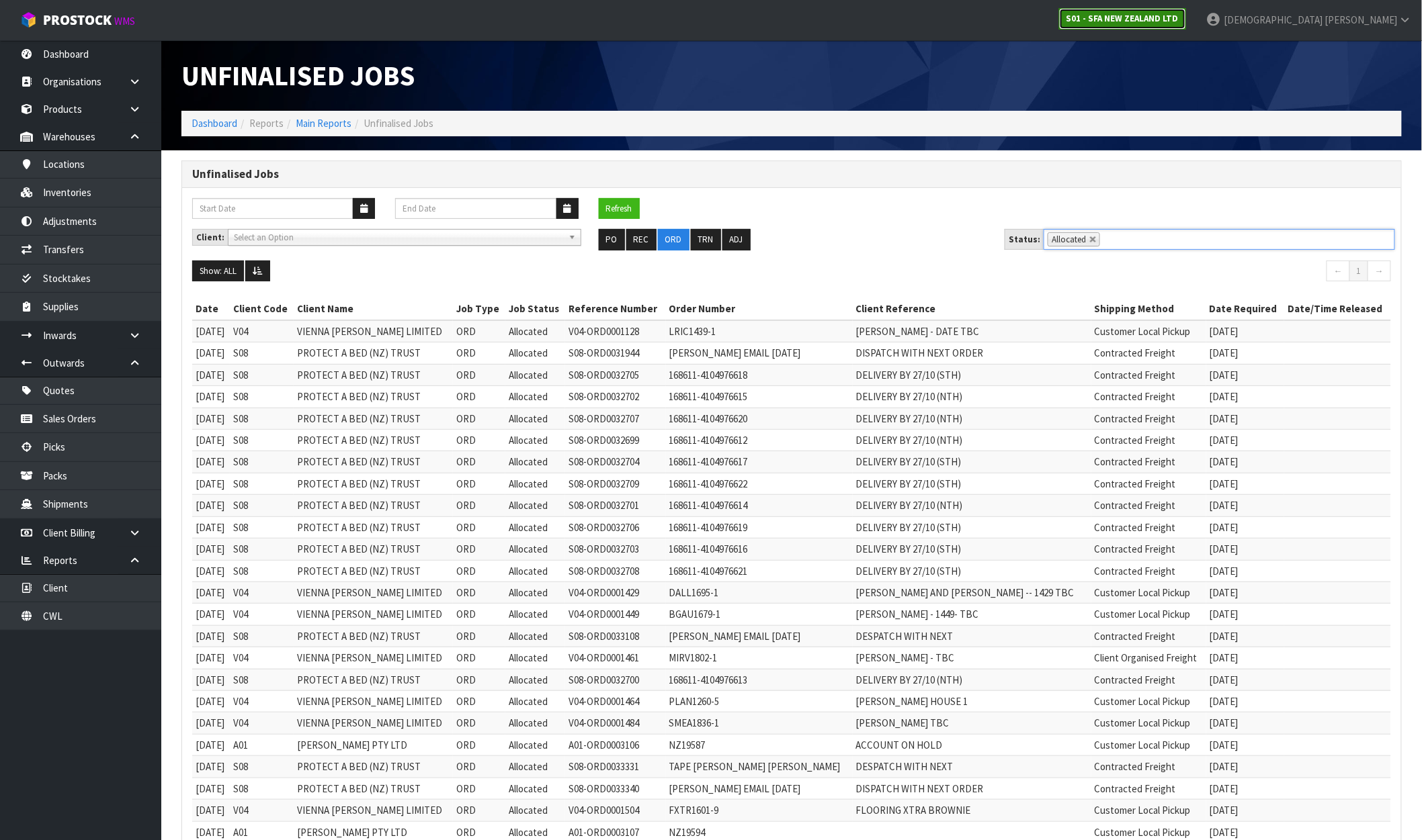
click at [1179, 15] on strong "S01 - SFA NEW ZEALAND LTD" at bounding box center [1122, 18] width 112 height 12
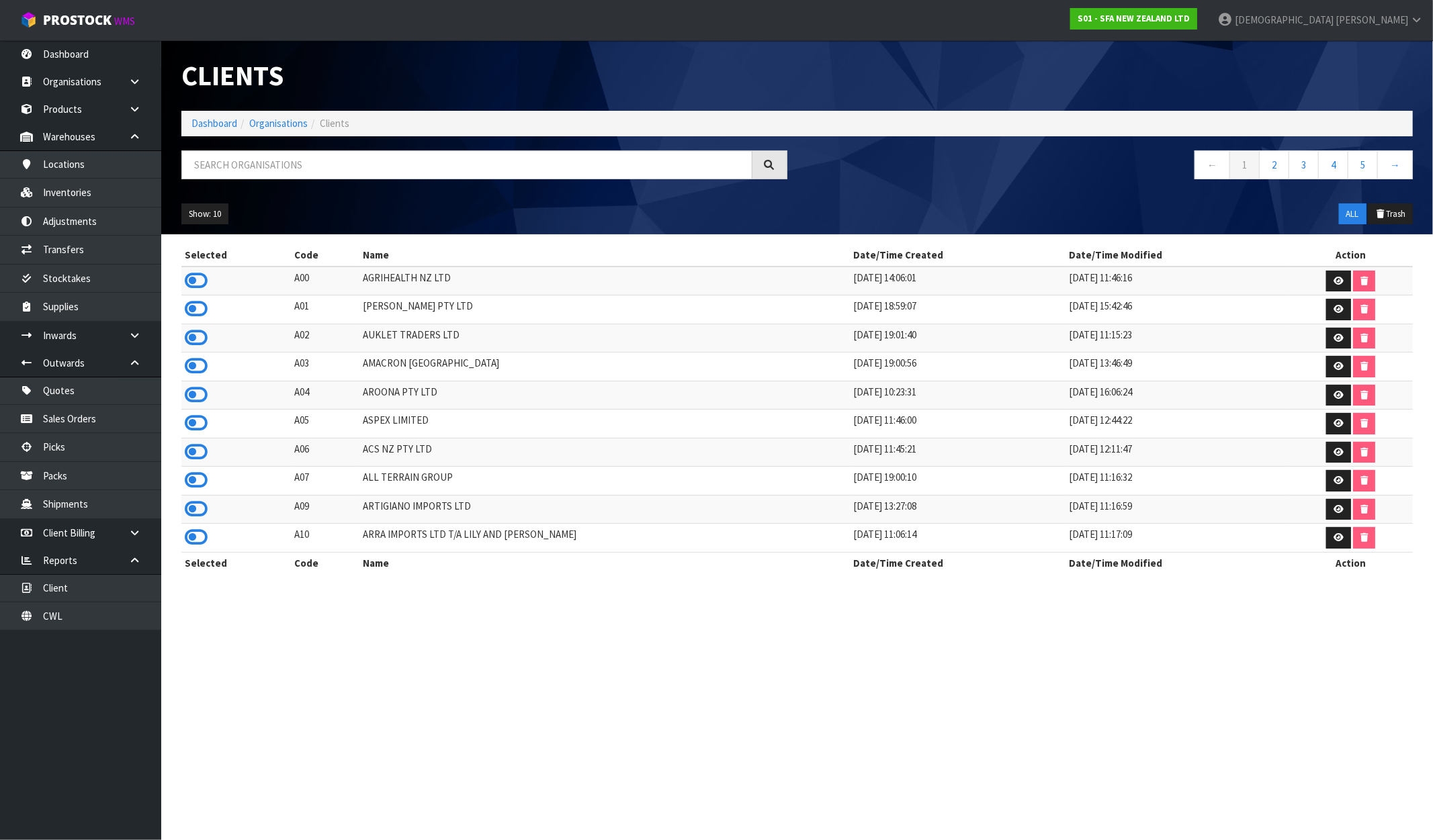
click at [206, 278] on td at bounding box center [236, 281] width 109 height 29
click at [202, 280] on icon at bounding box center [196, 280] width 23 height 21
click at [211, 123] on link "Dashboard" at bounding box center [214, 124] width 46 height 13
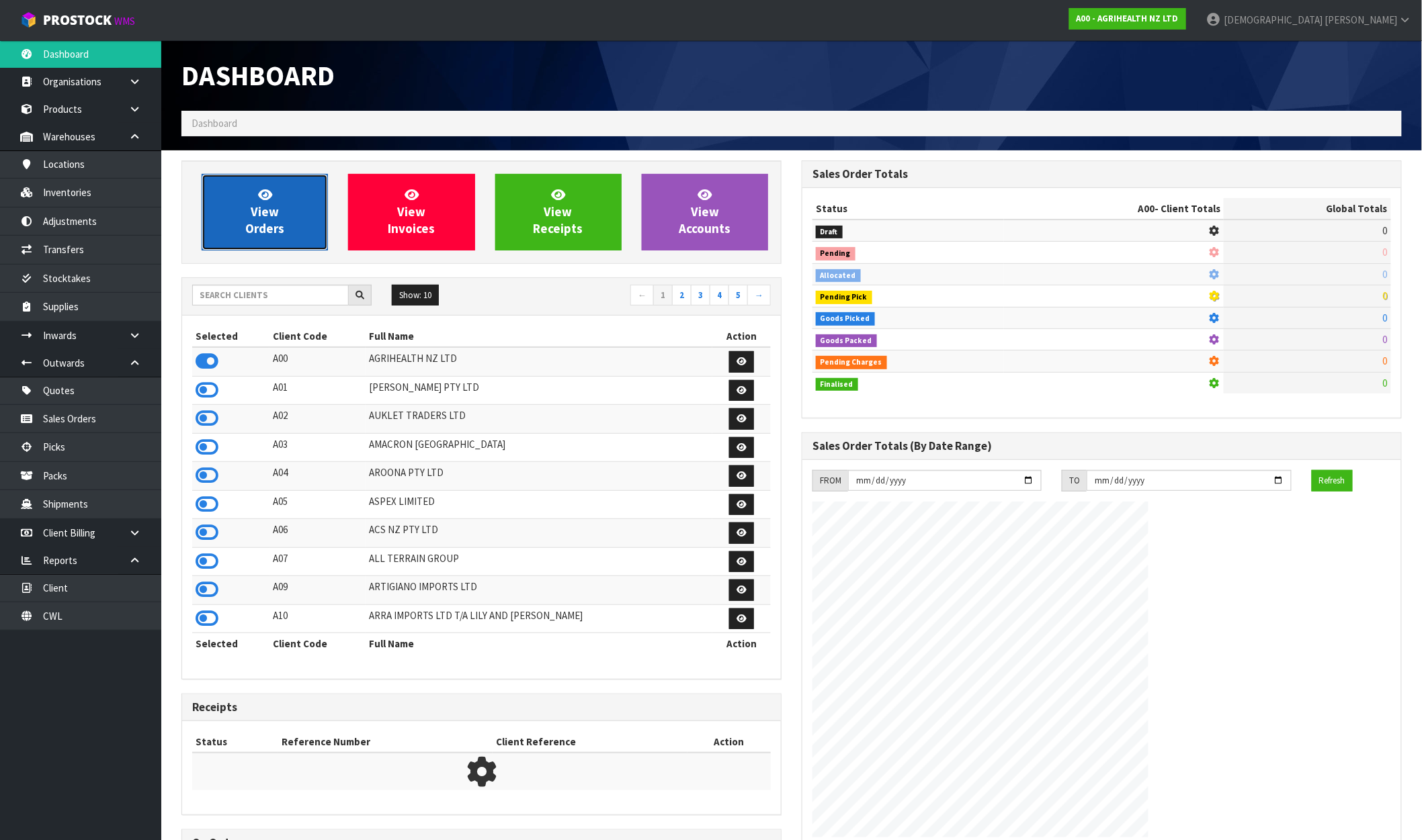
click at [265, 205] on span "View Orders" at bounding box center [265, 212] width 39 height 50
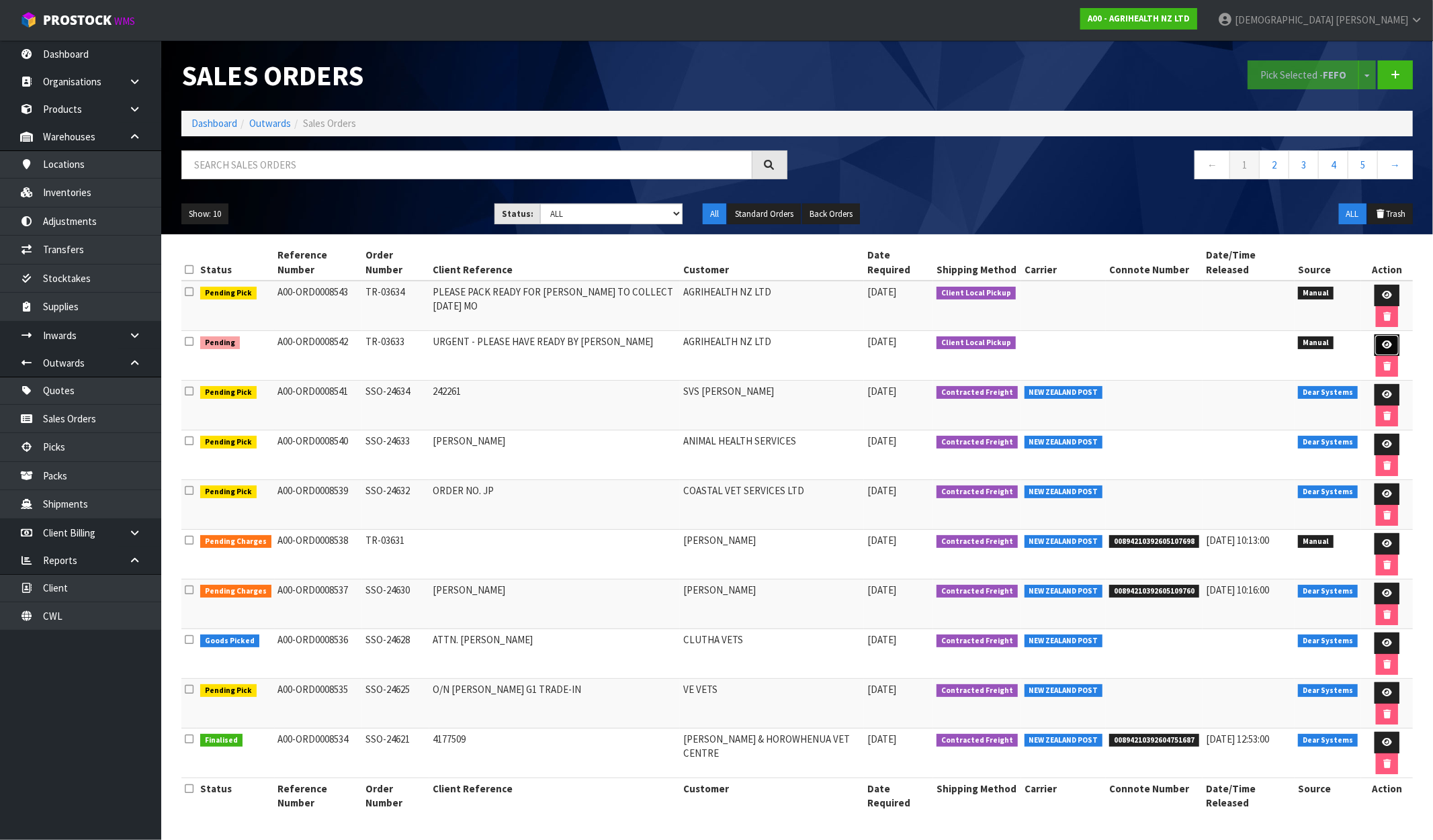
click at [1382, 340] on icon at bounding box center [1386, 345] width 10 height 9
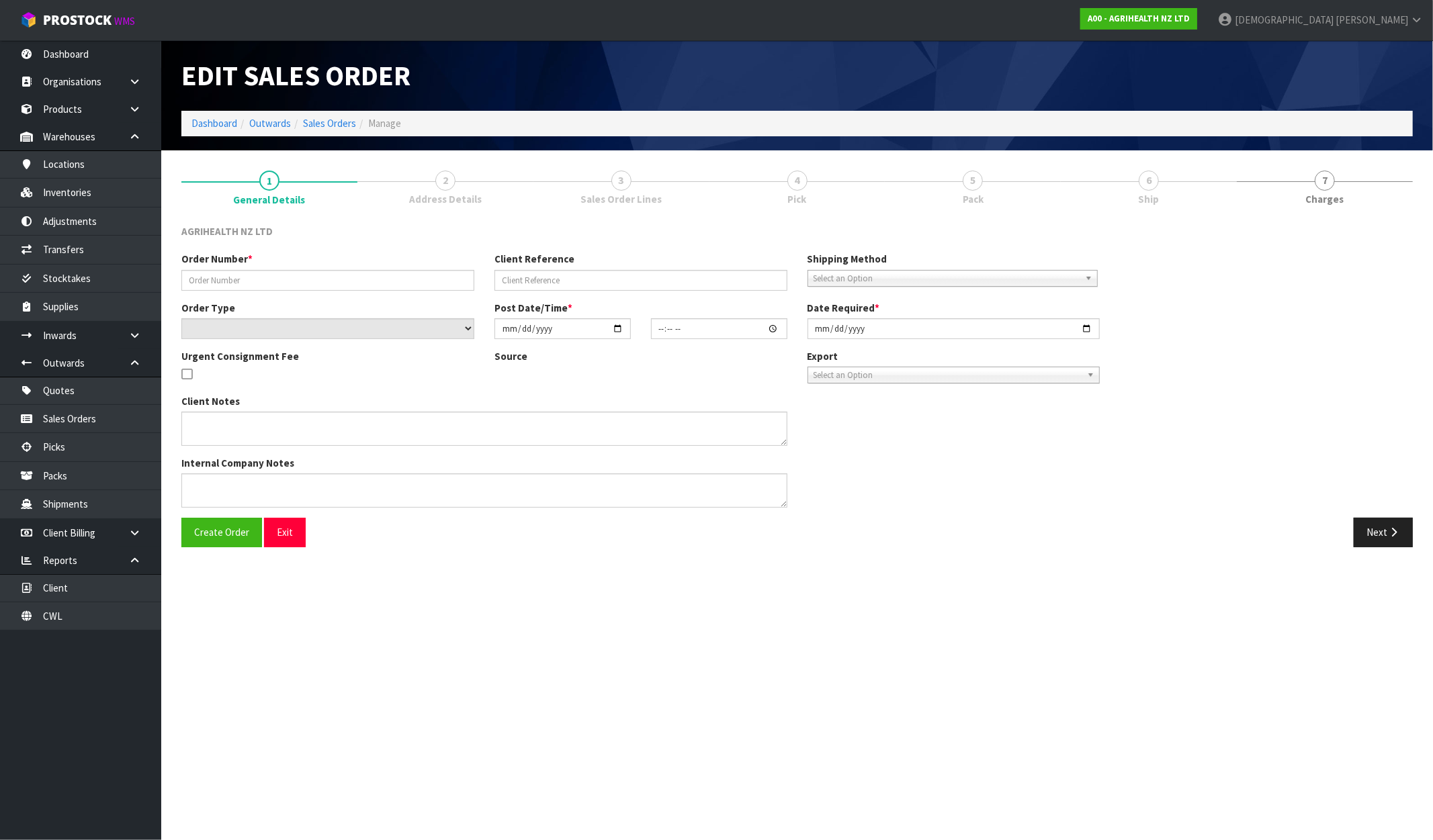
type input "TR-03633"
type input "URGENT - PLEASE HAVE READY BY MIDDAY"
select select "number:0"
type input "[DATE]"
type input "10:16:00.000"
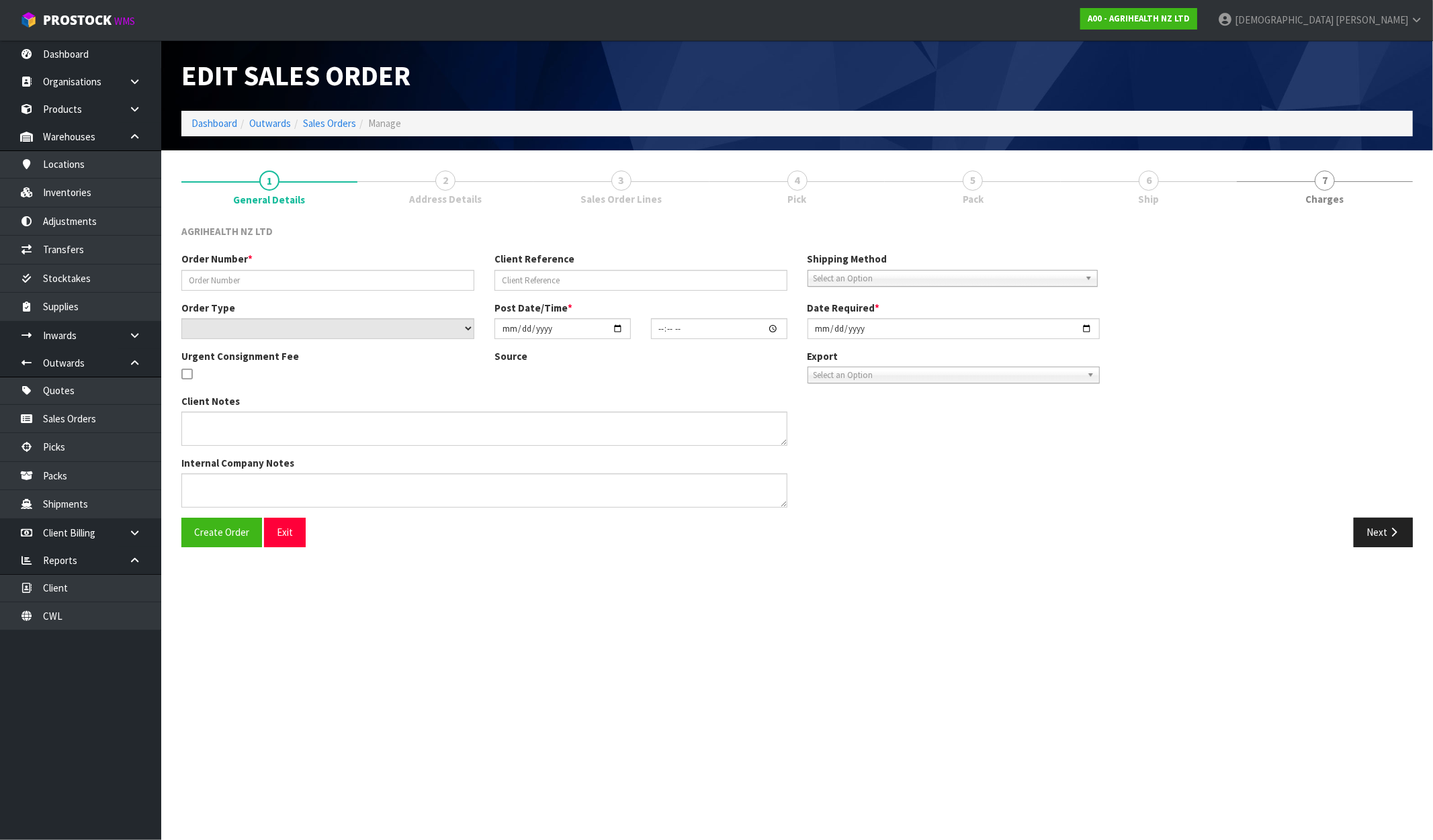
type input "[DATE]"
type textarea "VERY URGENT ORDER FOR COLLECTION MIDDA TODAY - PLEASE ENTER INTO PROSTOCK PACK …"
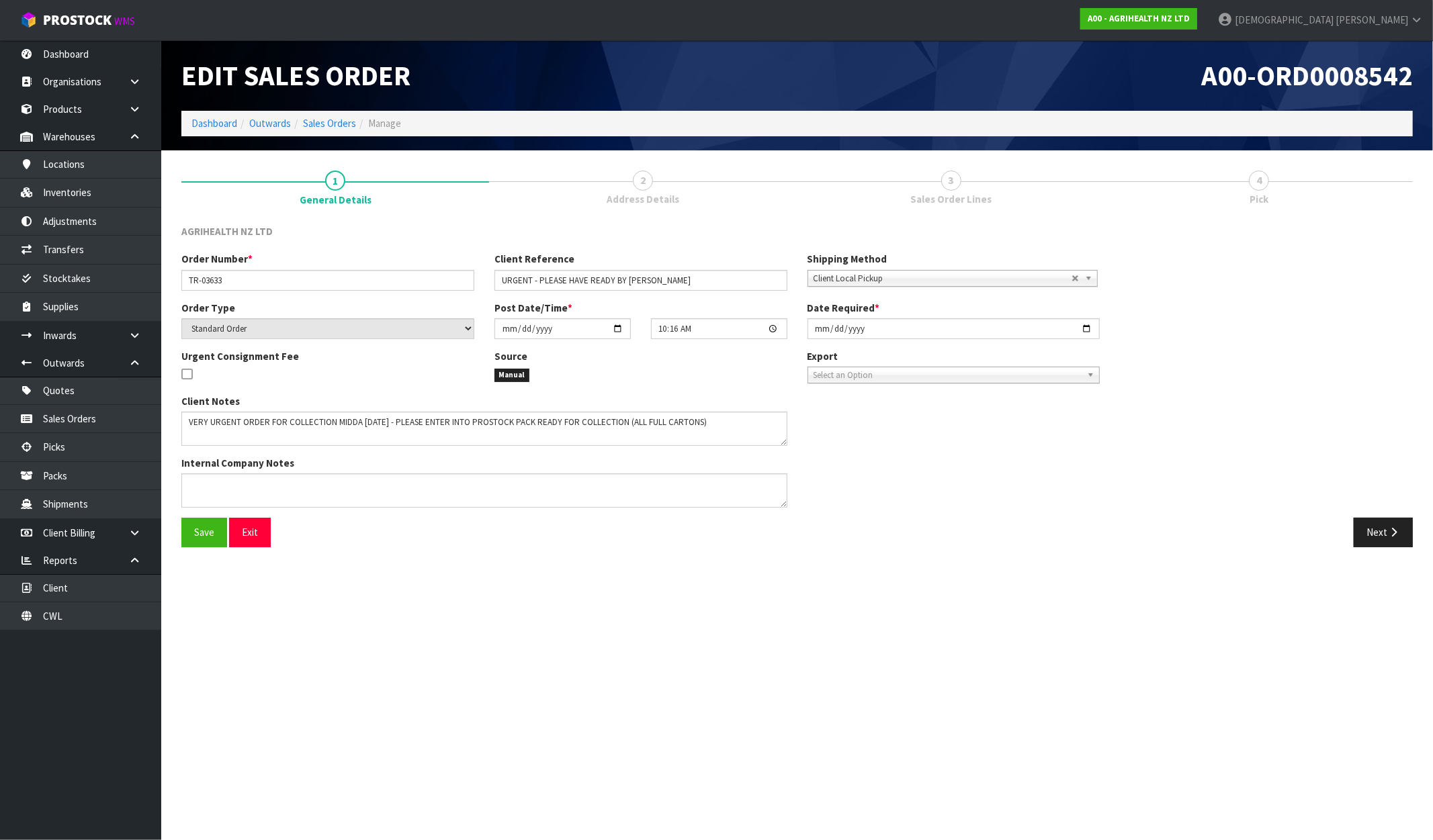
click at [948, 193] on span "Sales Order Lines" at bounding box center [950, 200] width 82 height 14
click at [1393, 534] on icon "button" at bounding box center [1394, 532] width 13 height 10
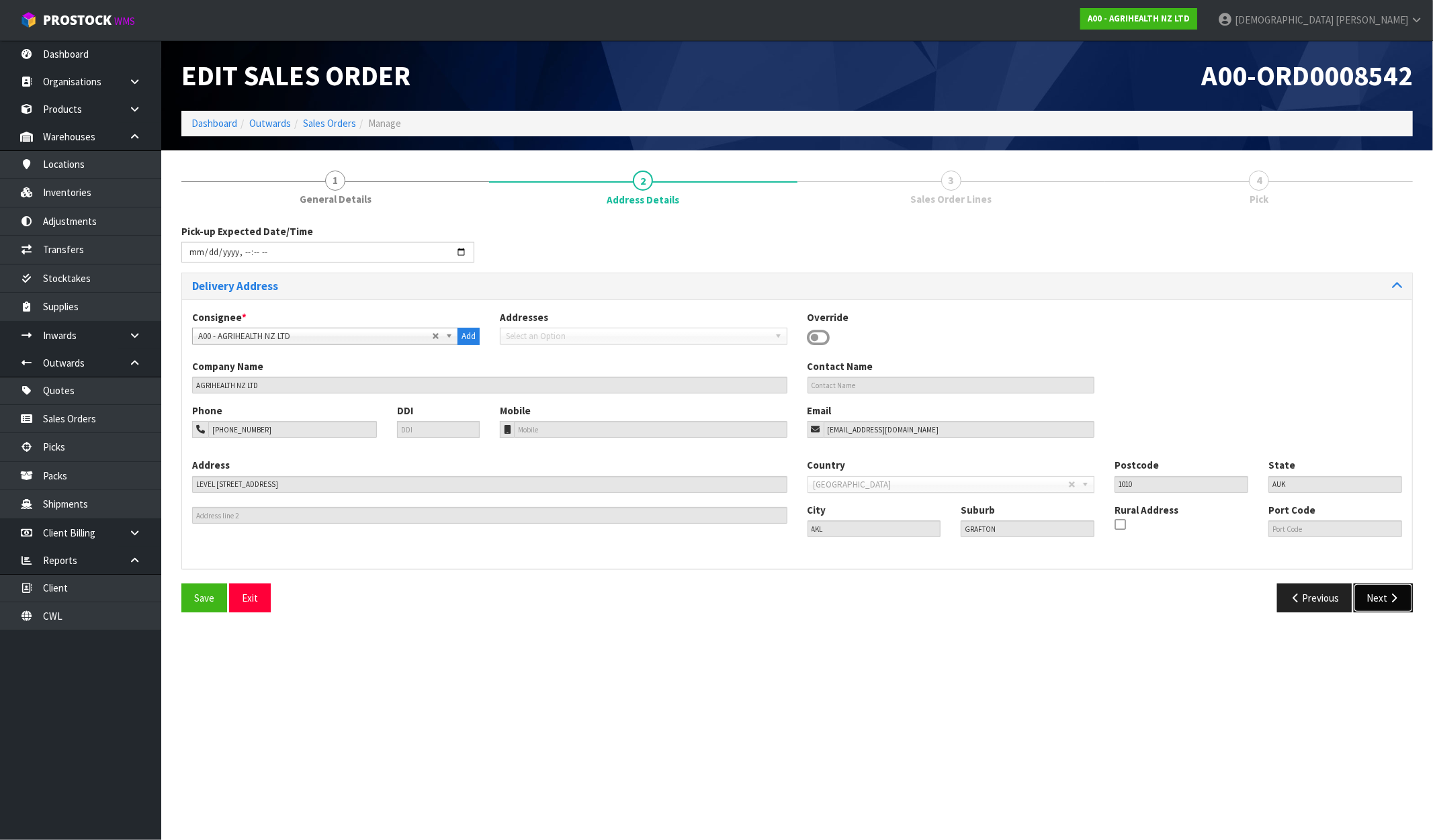
click at [1405, 593] on button "Next" at bounding box center [1383, 598] width 59 height 29
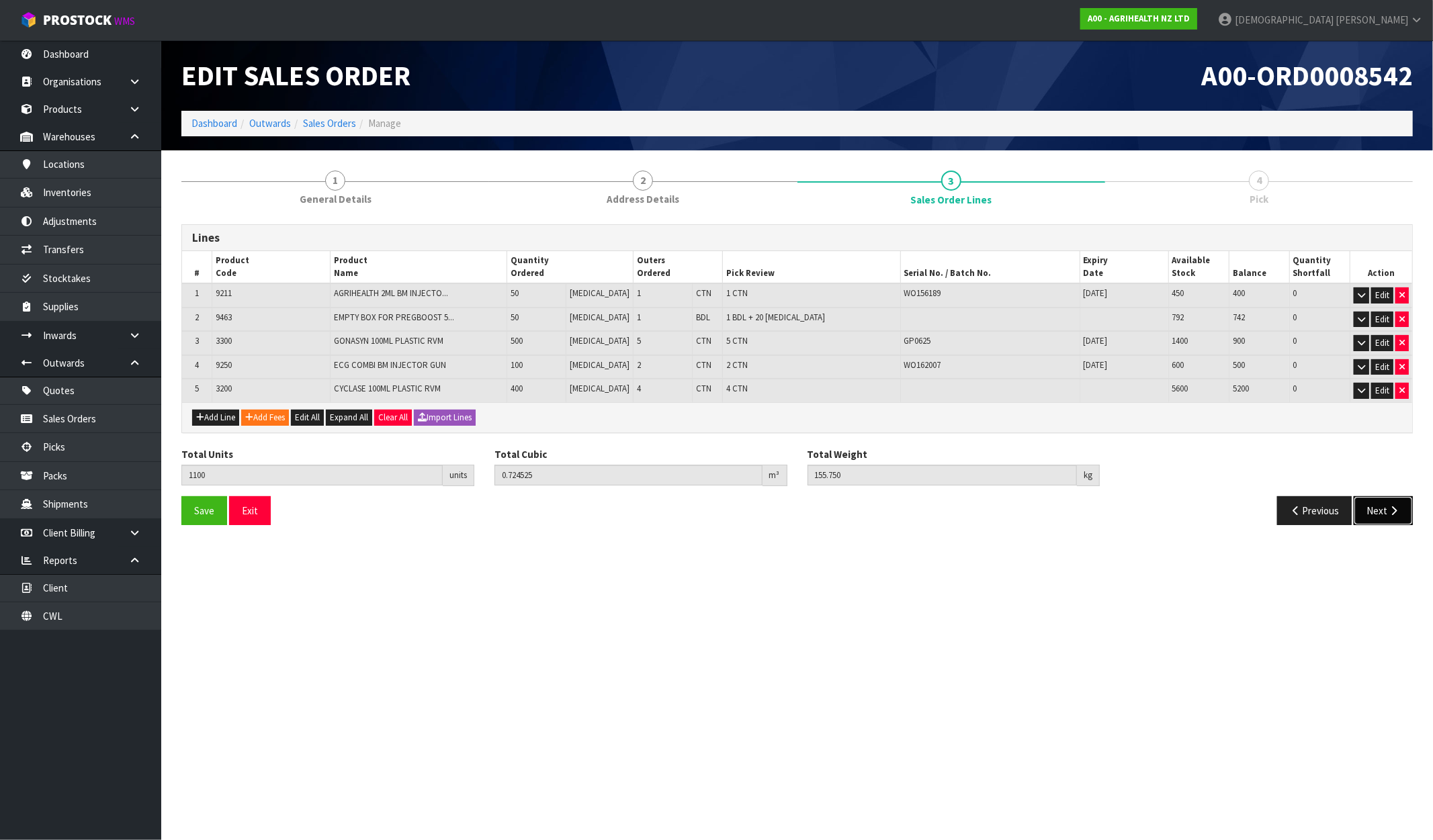
click at [1394, 506] on icon "button" at bounding box center [1394, 510] width 13 height 10
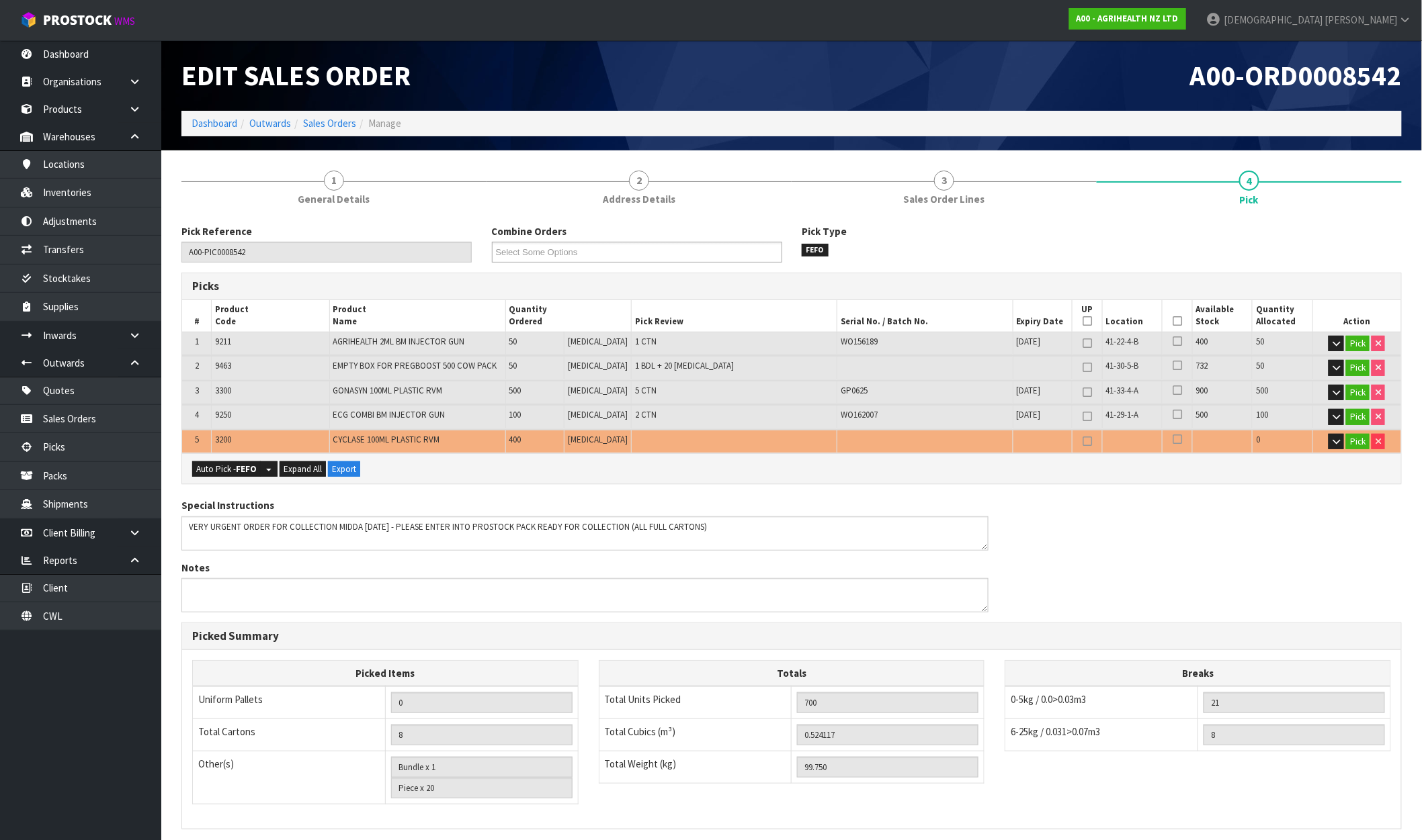
click at [319, 131] on li "Sales Orders" at bounding box center [323, 124] width 65 height 14
click at [326, 122] on link "Sales Orders" at bounding box center [329, 124] width 53 height 13
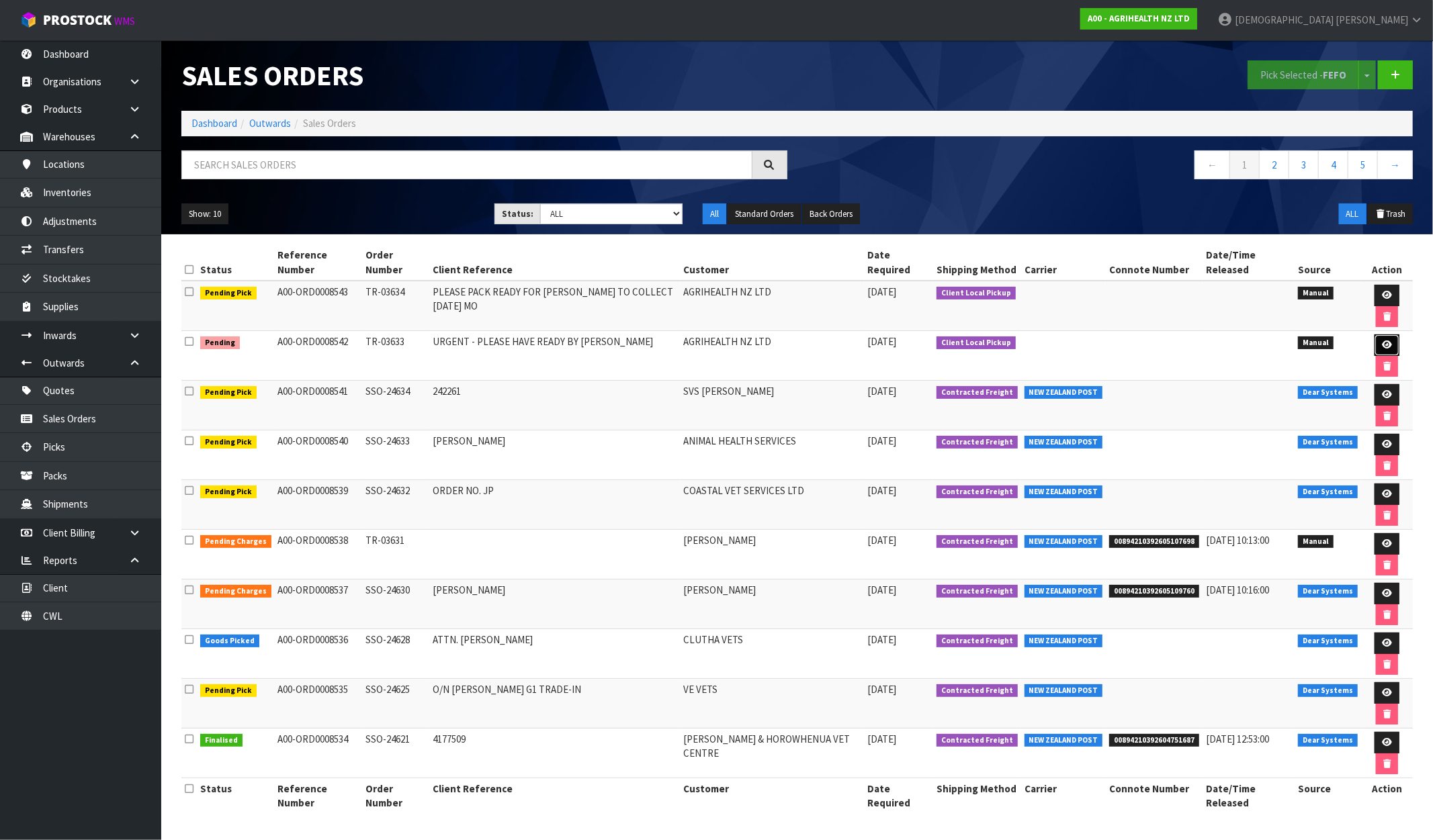
click at [1382, 340] on icon at bounding box center [1386, 345] width 10 height 9
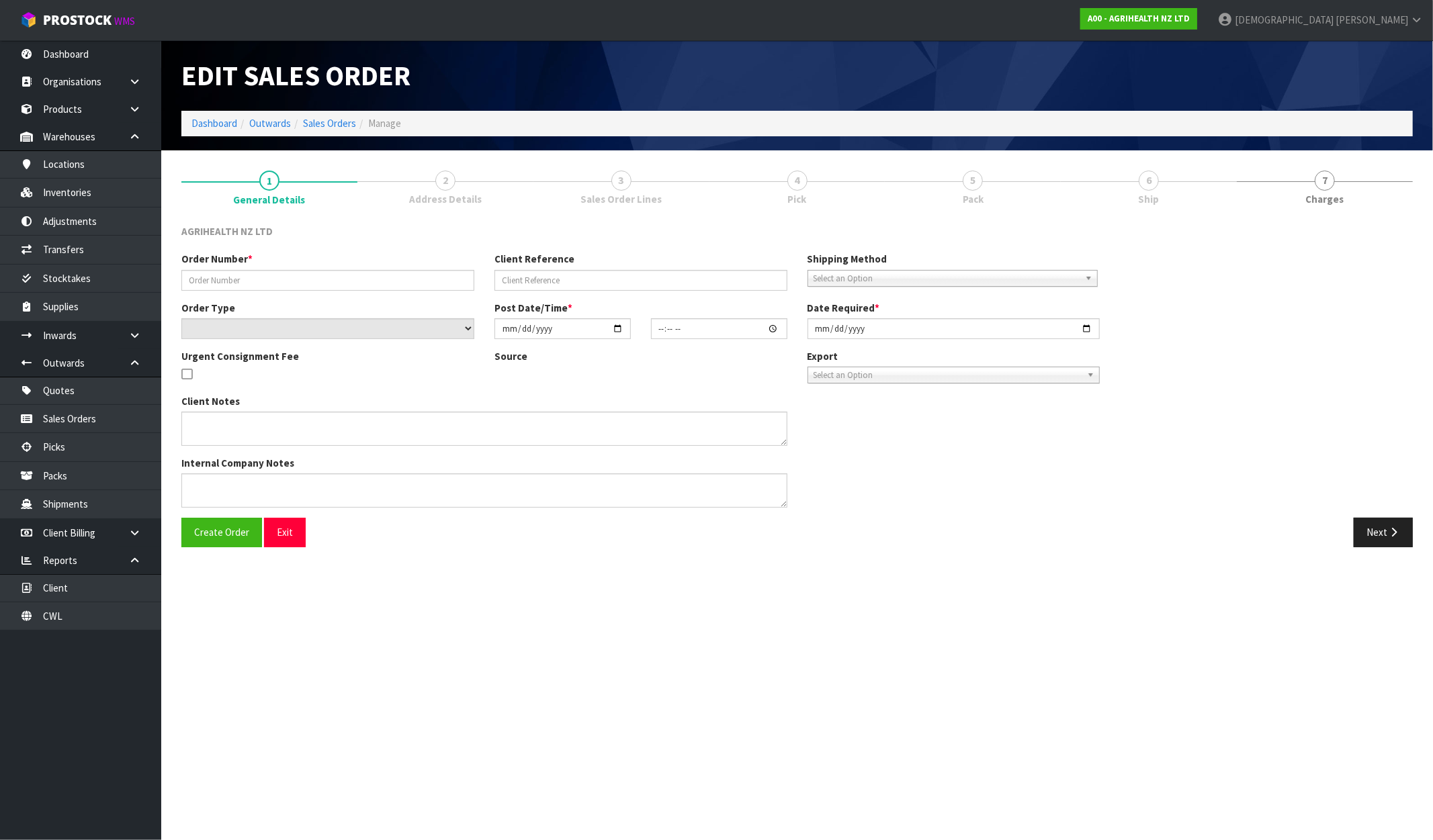
type input "TR-03633"
type input "URGENT - PLEASE HAVE READY BY MIDDAY"
select select "number:0"
type input "[DATE]"
type input "10:16:00.000"
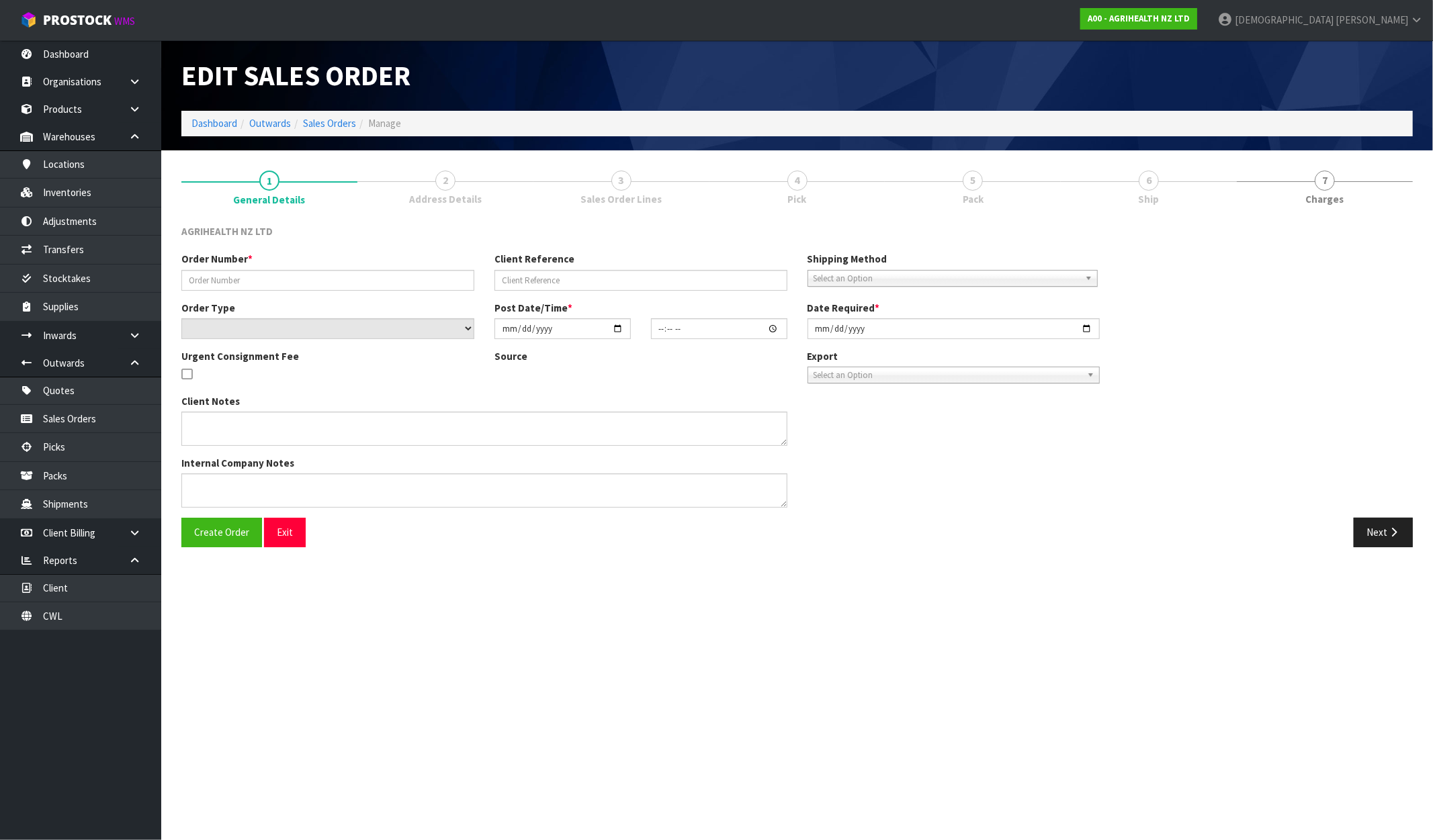
type input "[DATE]"
type textarea "VERY URGENT ORDER FOR COLLECTION MIDDA TODAY - PLEASE ENTER INTO PROSTOCK PACK …"
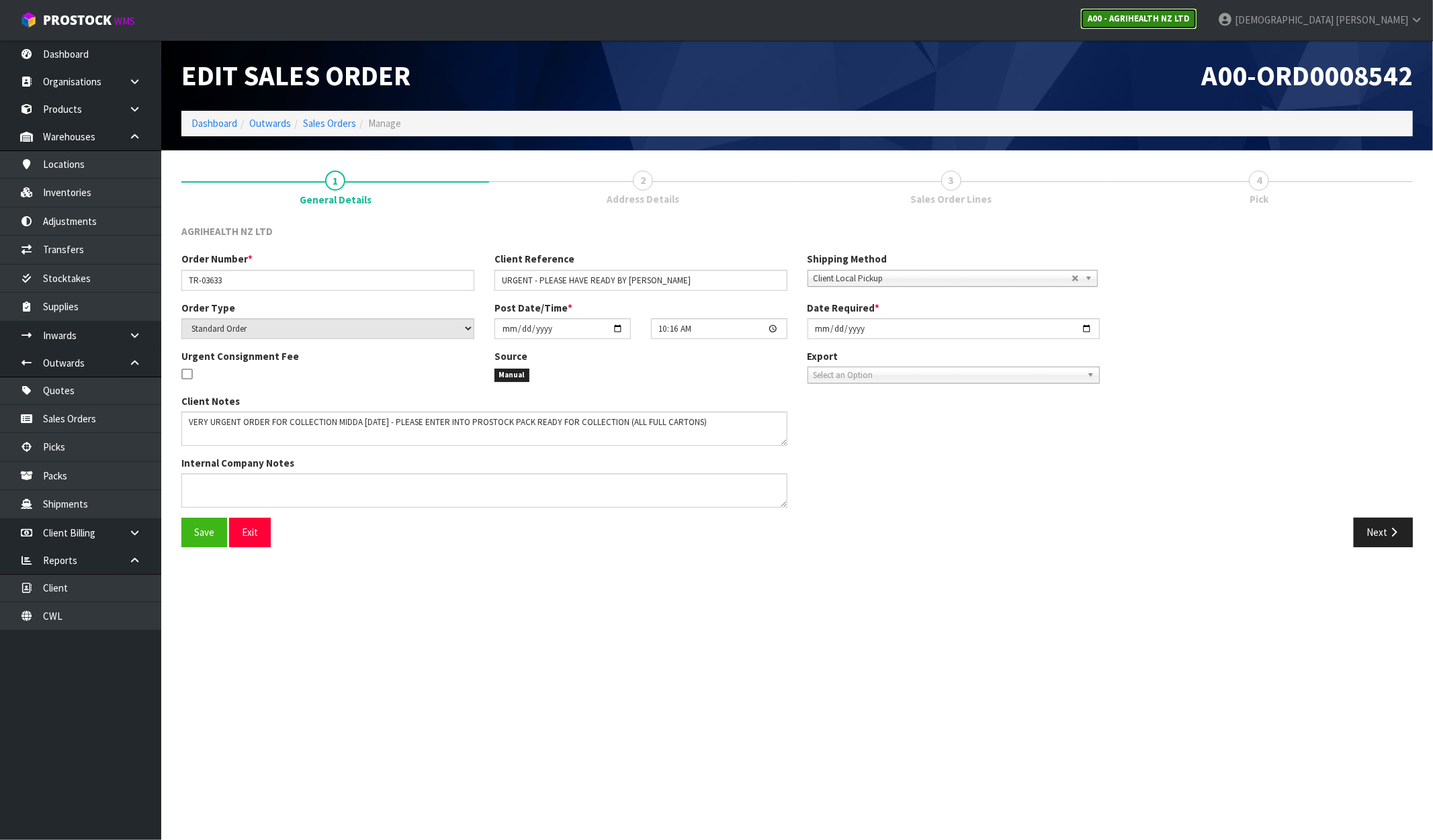
drag, startPoint x: 1291, startPoint y: 21, endPoint x: 1260, endPoint y: 31, distance: 32.6
click at [1189, 21] on strong "A00 - AGRIHEALTH NZ LTD" at bounding box center [1138, 18] width 102 height 12
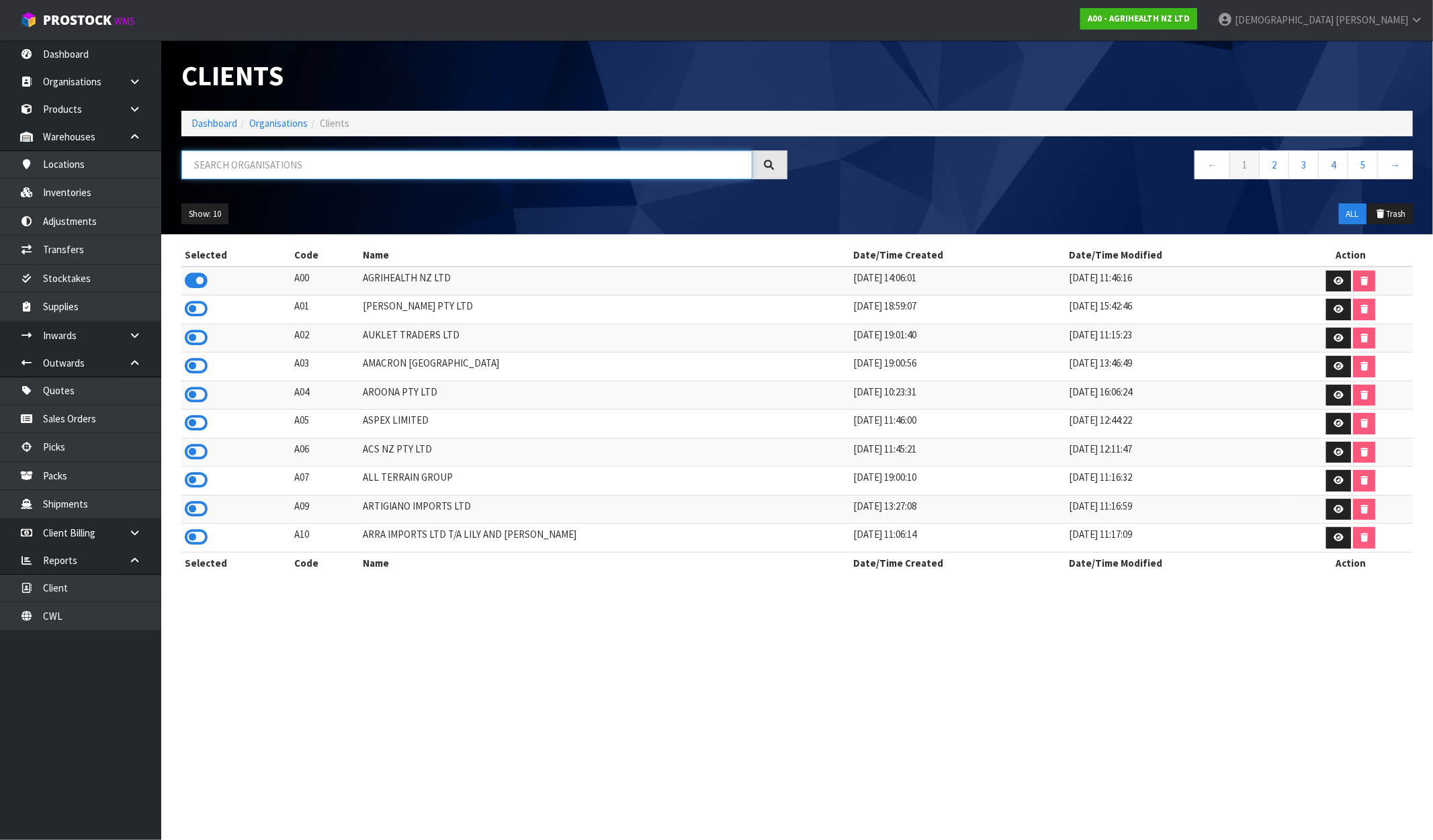
click at [301, 161] on input "text" at bounding box center [468, 165] width 571 height 29
paste input "VELOCIRAX"
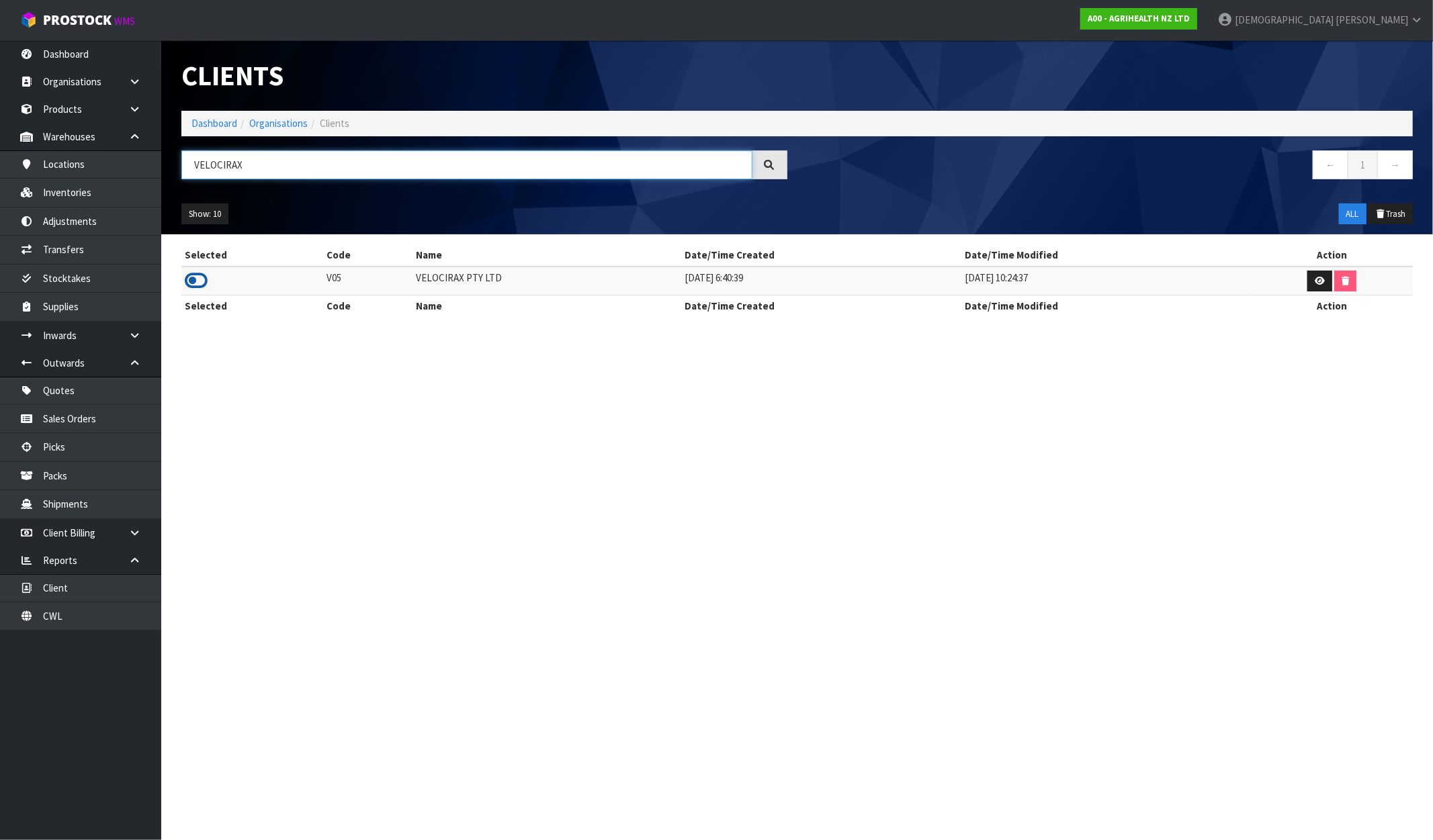
type input "VELOCIRAX"
click at [198, 286] on icon at bounding box center [196, 280] width 23 height 21
click at [90, 41] on link "Dashboard" at bounding box center [81, 54] width 161 height 28
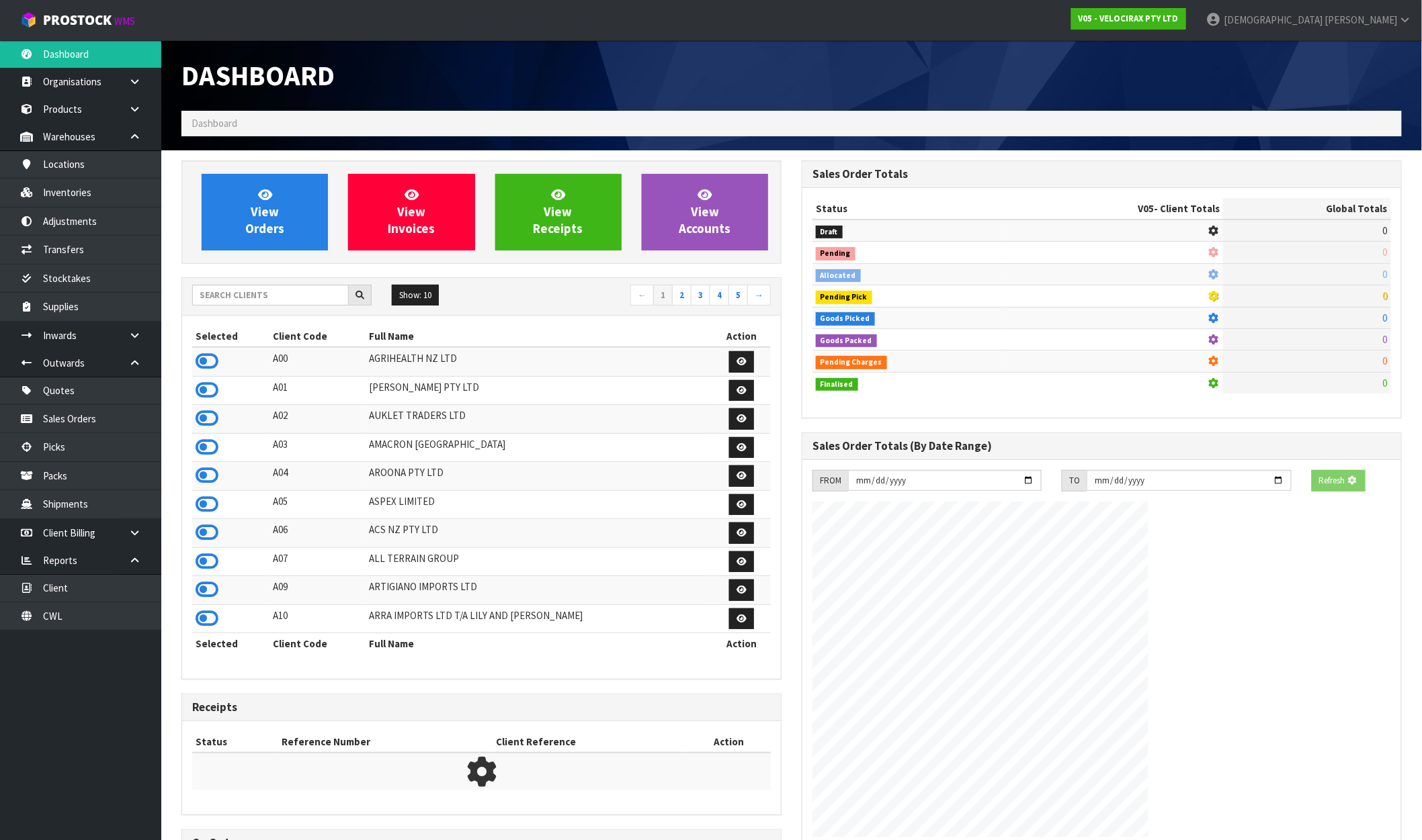
click at [238, 148] on div "Dashboard Dashboard" at bounding box center [791, 95] width 1241 height 110
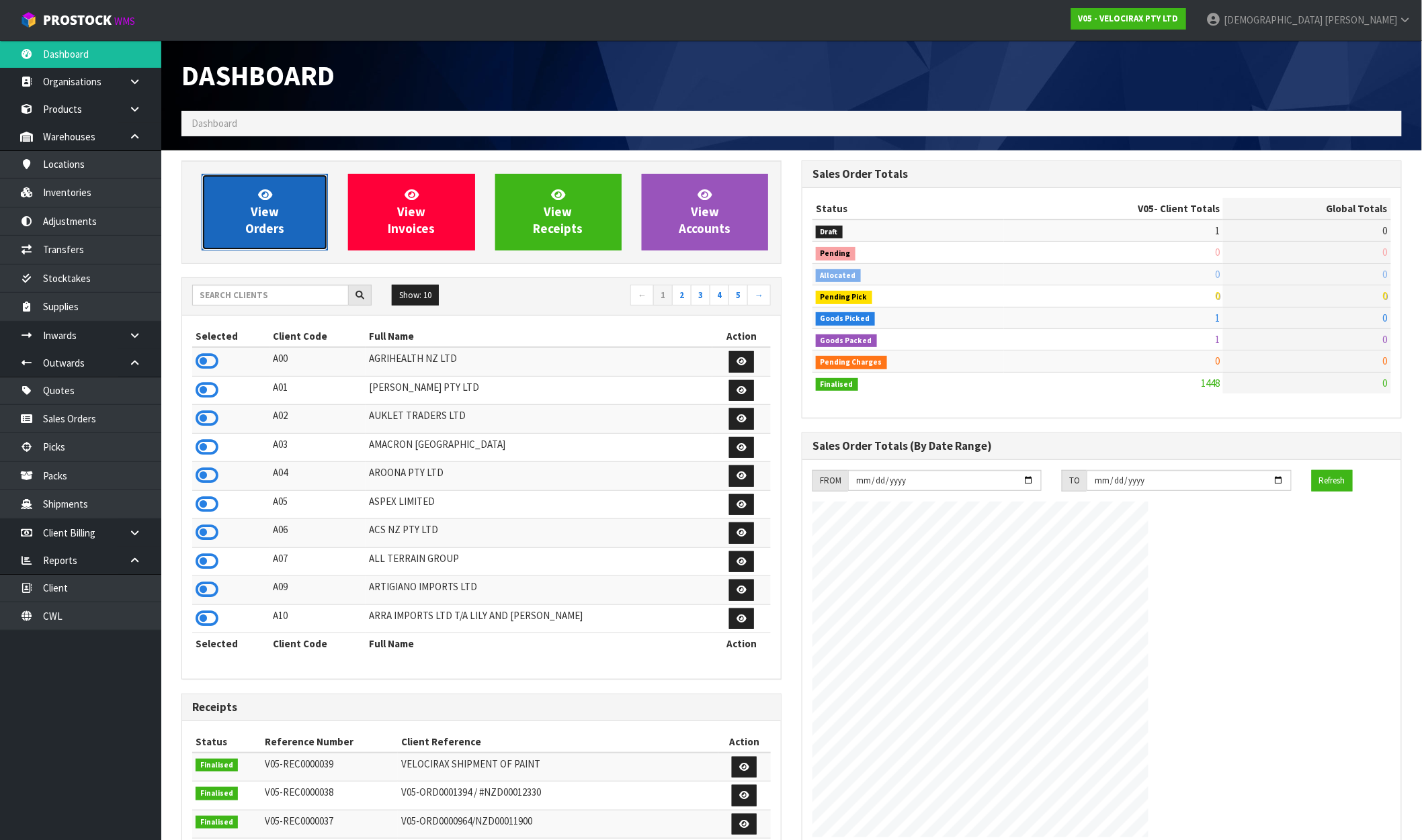
scroll to position [1017, 620]
click at [263, 198] on icon at bounding box center [265, 194] width 14 height 13
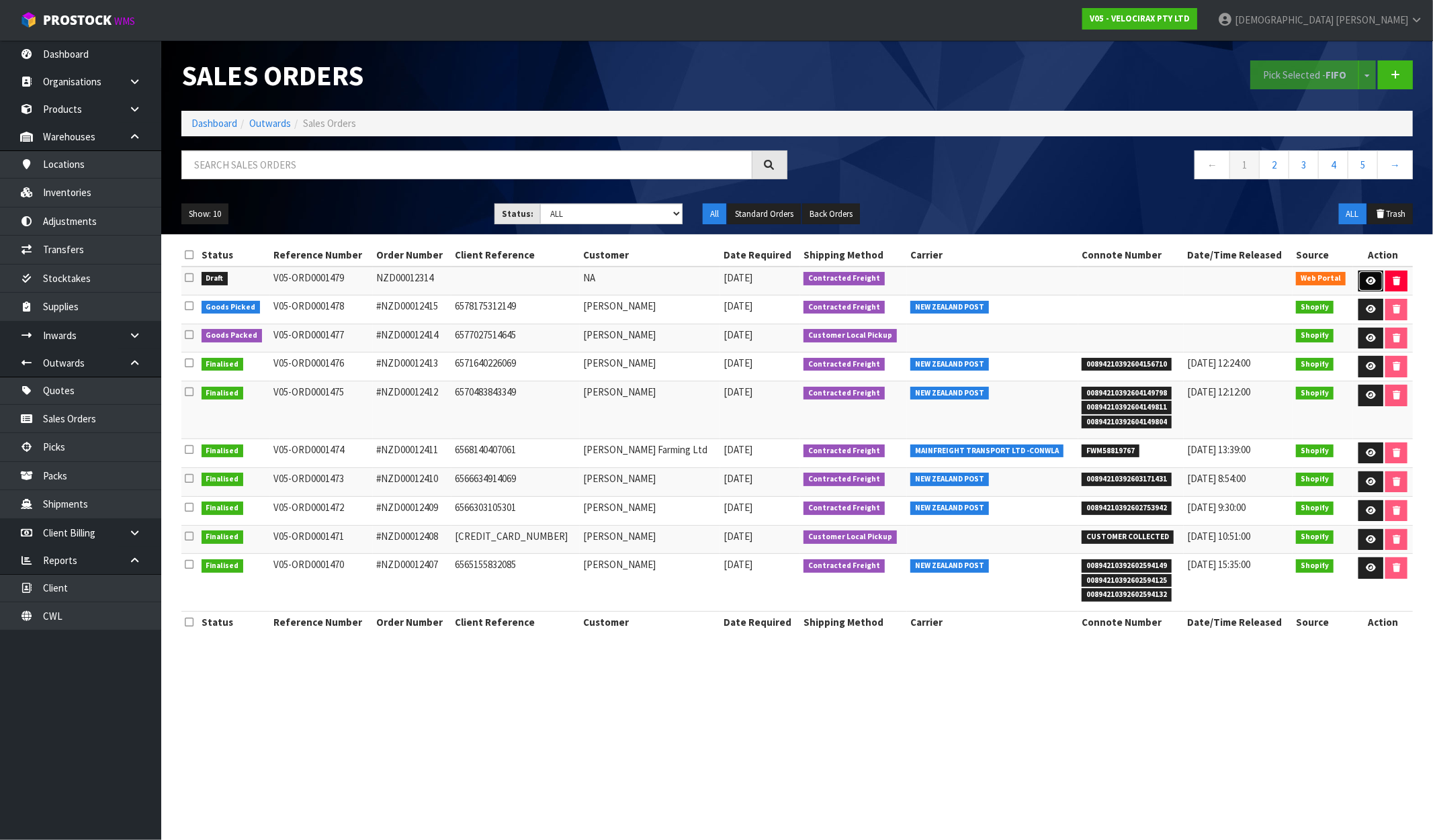
click at [1366, 277] on icon at bounding box center [1370, 281] width 10 height 9
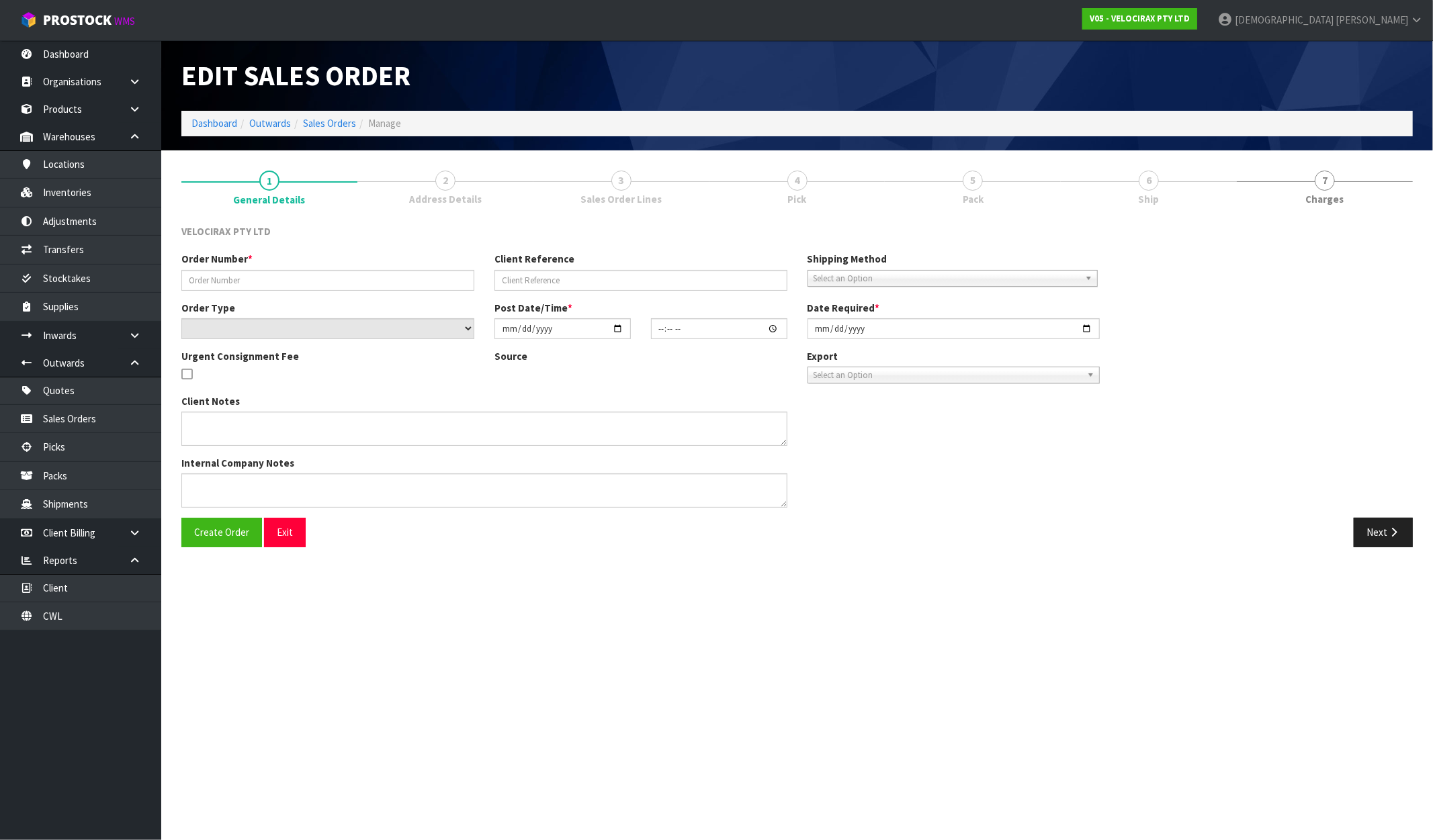
type input "NZD00012314"
select select "number:0"
type input "[DATE]"
type input "11:24:00.000"
type input "[DATE]"
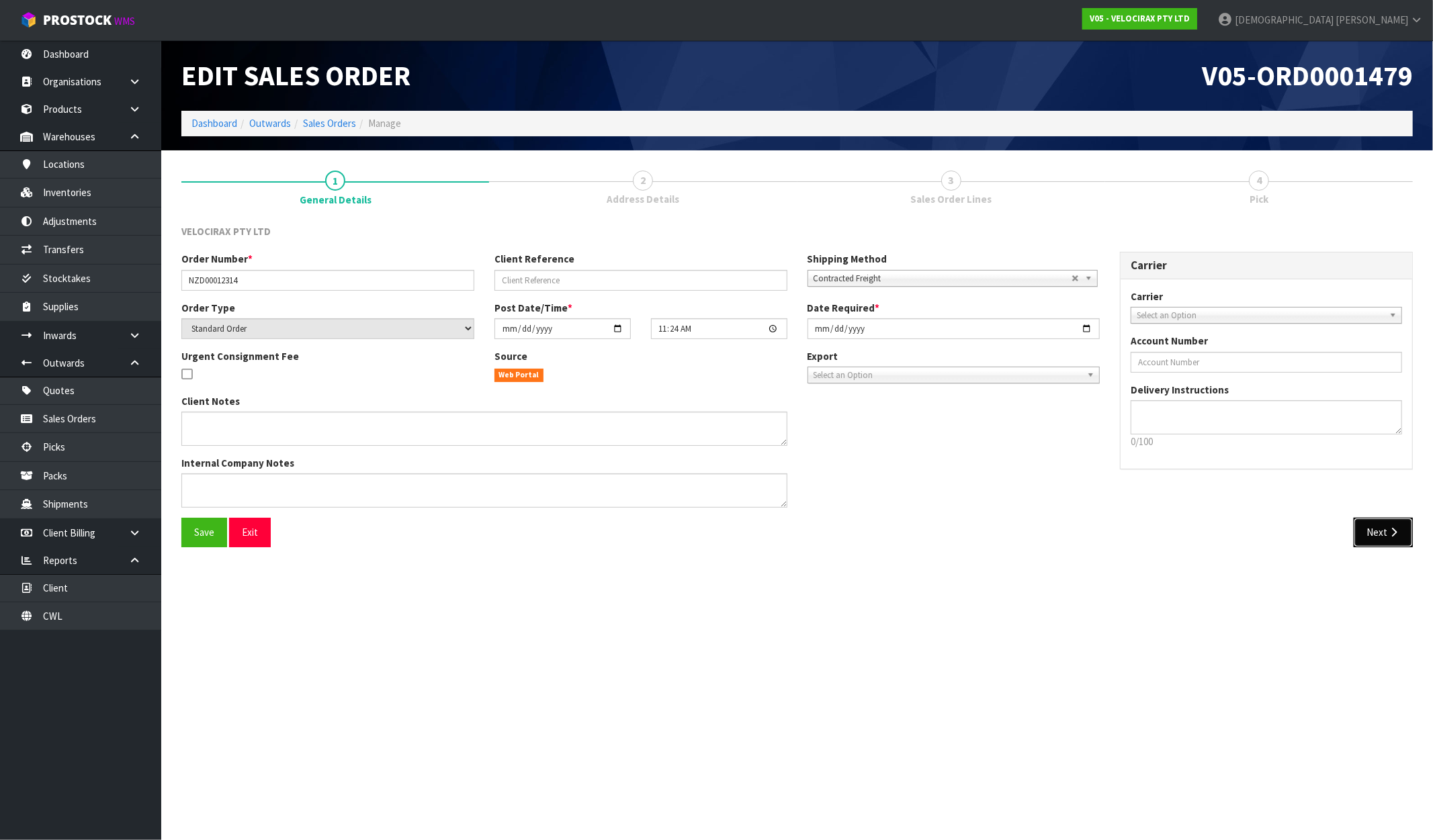
click at [1391, 527] on icon "button" at bounding box center [1394, 532] width 13 height 10
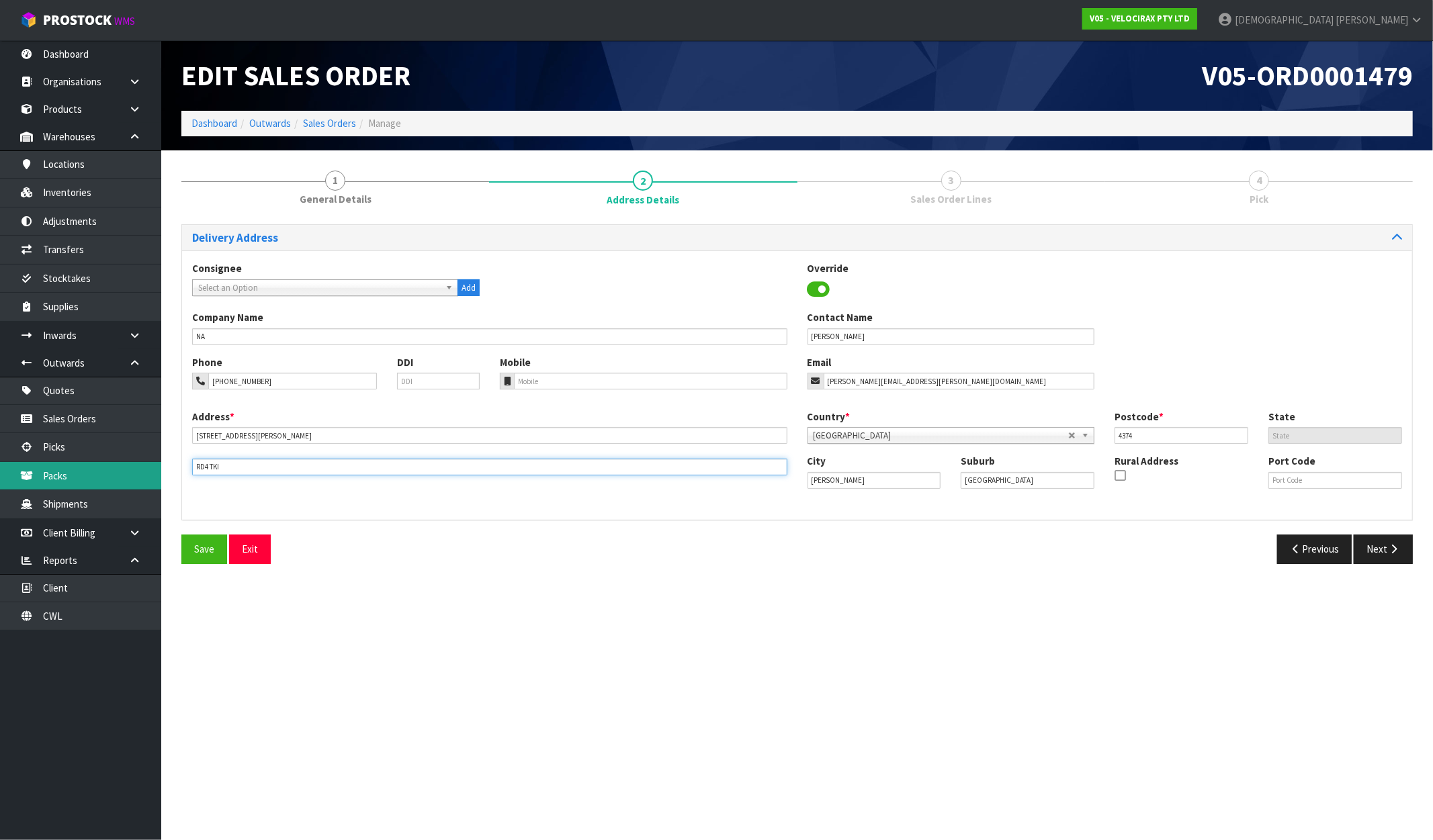
drag, startPoint x: 258, startPoint y: 475, endPoint x: 101, endPoint y: 468, distance: 157.2
click at [101, 468] on body "Toggle navigation ProStock WMS V05 - VELOCIRAX PTY LTD Krishna Shah Logout Dash…" at bounding box center [716, 420] width 1433 height 840
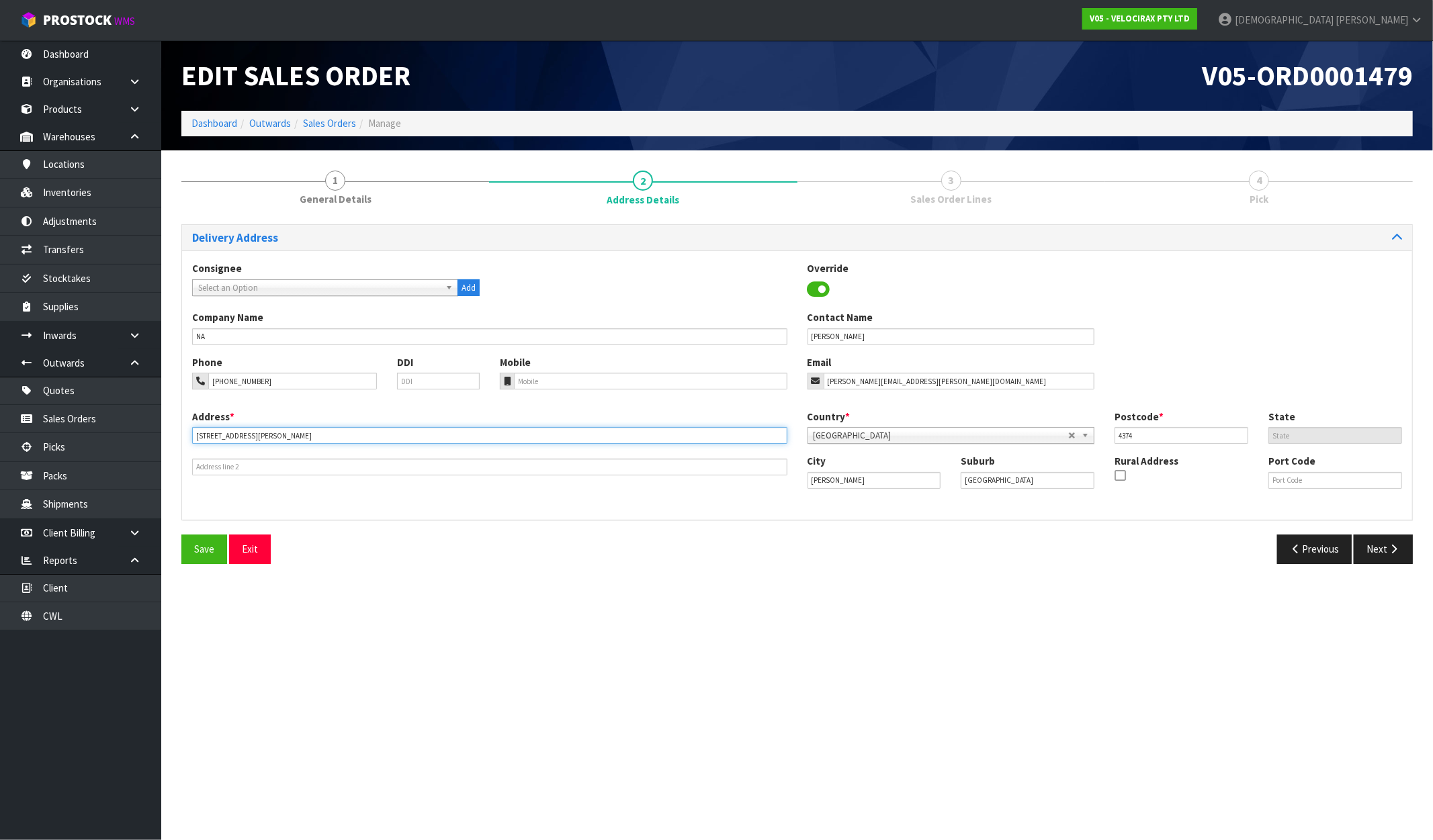
click at [285, 437] on input "224 HURFORD ROAD" at bounding box center [490, 435] width 596 height 17
paste input "RD4 TKI"
type input "[STREET_ADDRESS][PERSON_NAME]"
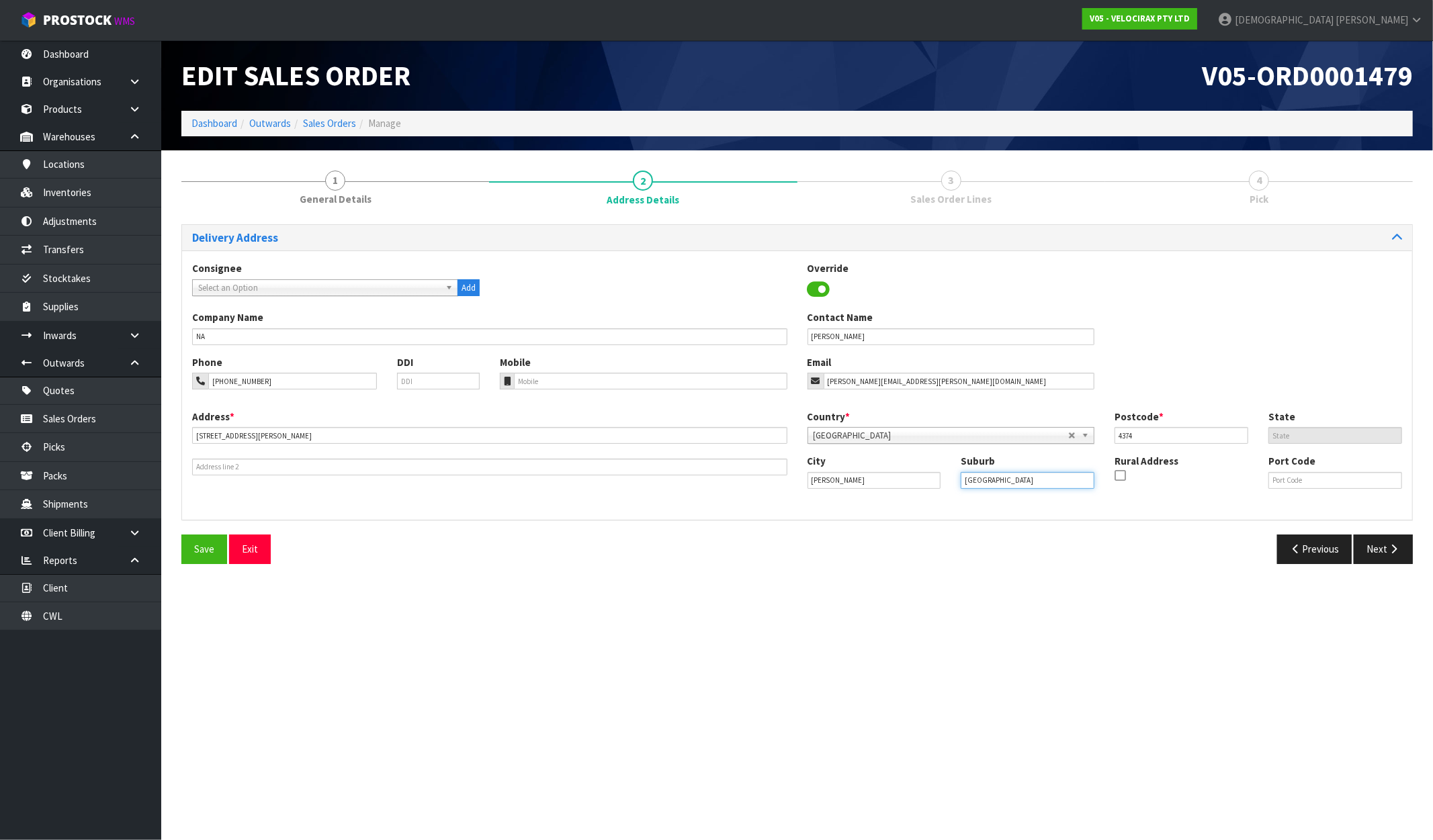
drag, startPoint x: 1017, startPoint y: 485, endPoint x: 867, endPoint y: 493, distance: 150.2
click at [867, 493] on div "City Hurford Suburb NEW PLYMOUTH Rural Address Port Code" at bounding box center [1104, 476] width 615 height 46
drag, startPoint x: 862, startPoint y: 481, endPoint x: 771, endPoint y: 482, distance: 91.0
click at [771, 482] on div "Address * 224 HURFORD ROAD, RD4 TKI This address line exceeds the recommended l…" at bounding box center [796, 460] width 1230 height 100
paste input "[GEOGRAPHIC_DATA]"
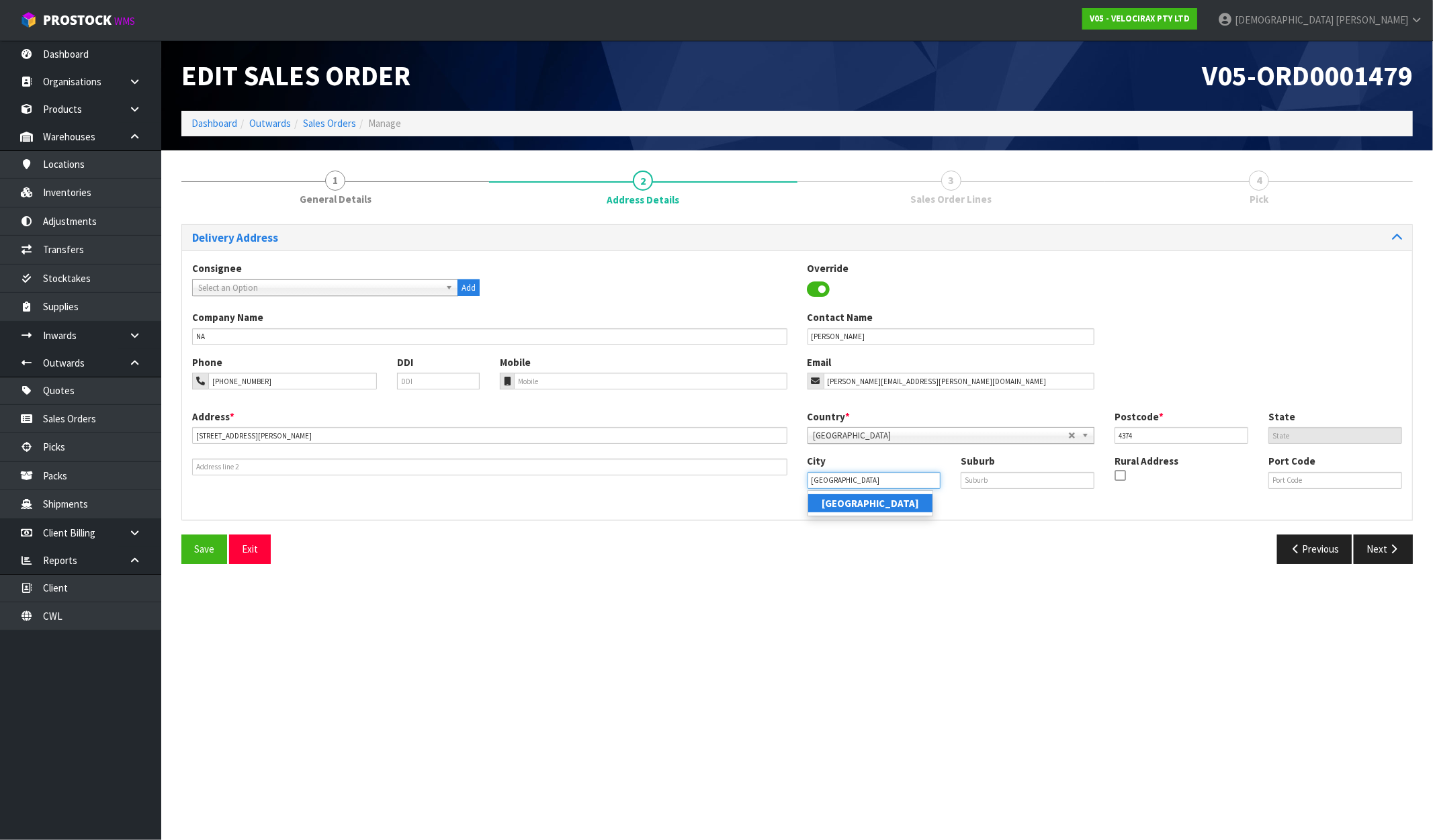
type input "[GEOGRAPHIC_DATA]"
click at [979, 473] on input "text" at bounding box center [1027, 480] width 133 height 17
type input "[PERSON_NAME]"
click at [1038, 553] on div "Previous Next" at bounding box center [1110, 549] width 626 height 29
click at [1388, 549] on icon "button" at bounding box center [1394, 549] width 13 height 10
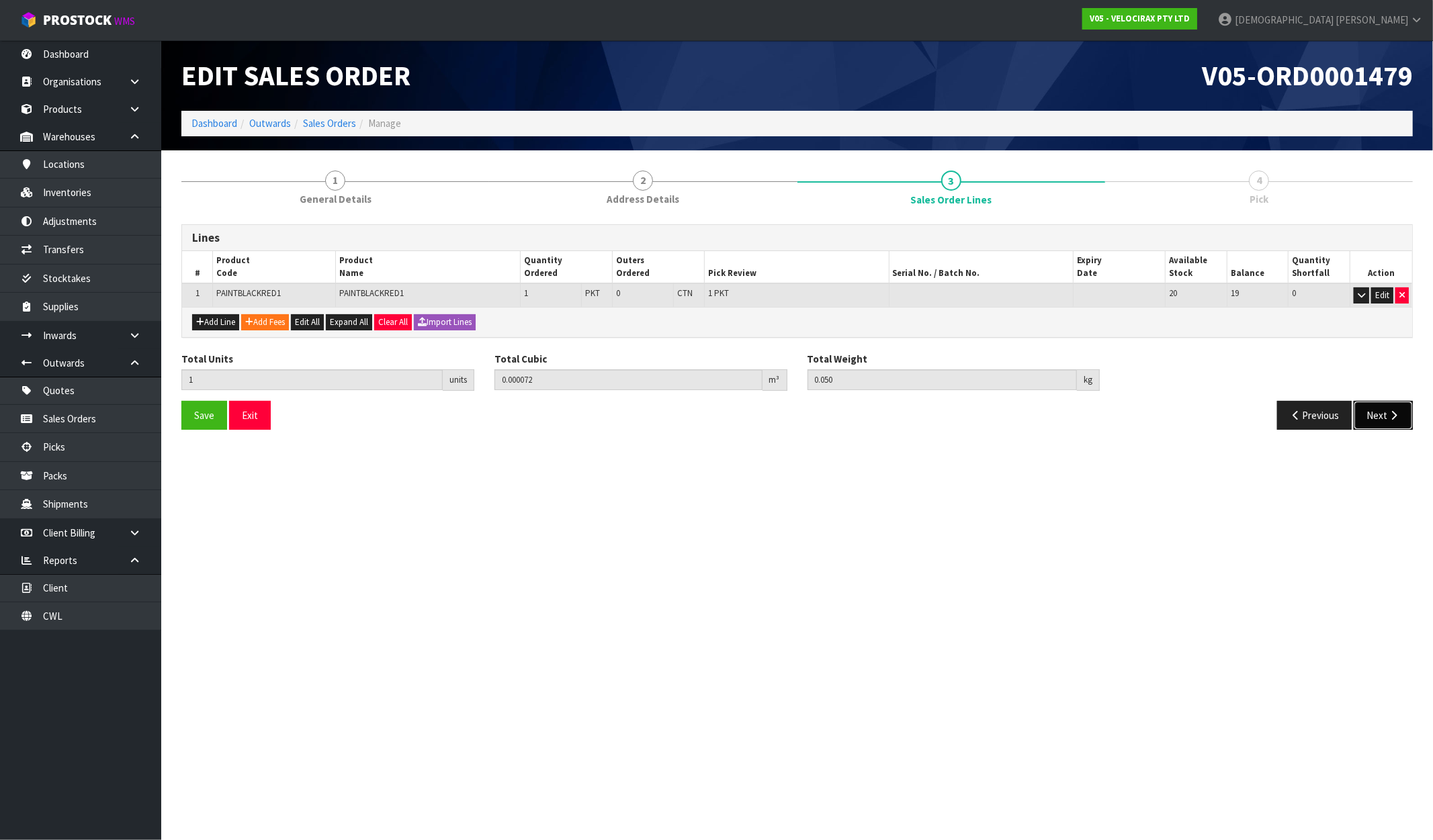
click at [1380, 415] on button "Next" at bounding box center [1383, 416] width 59 height 29
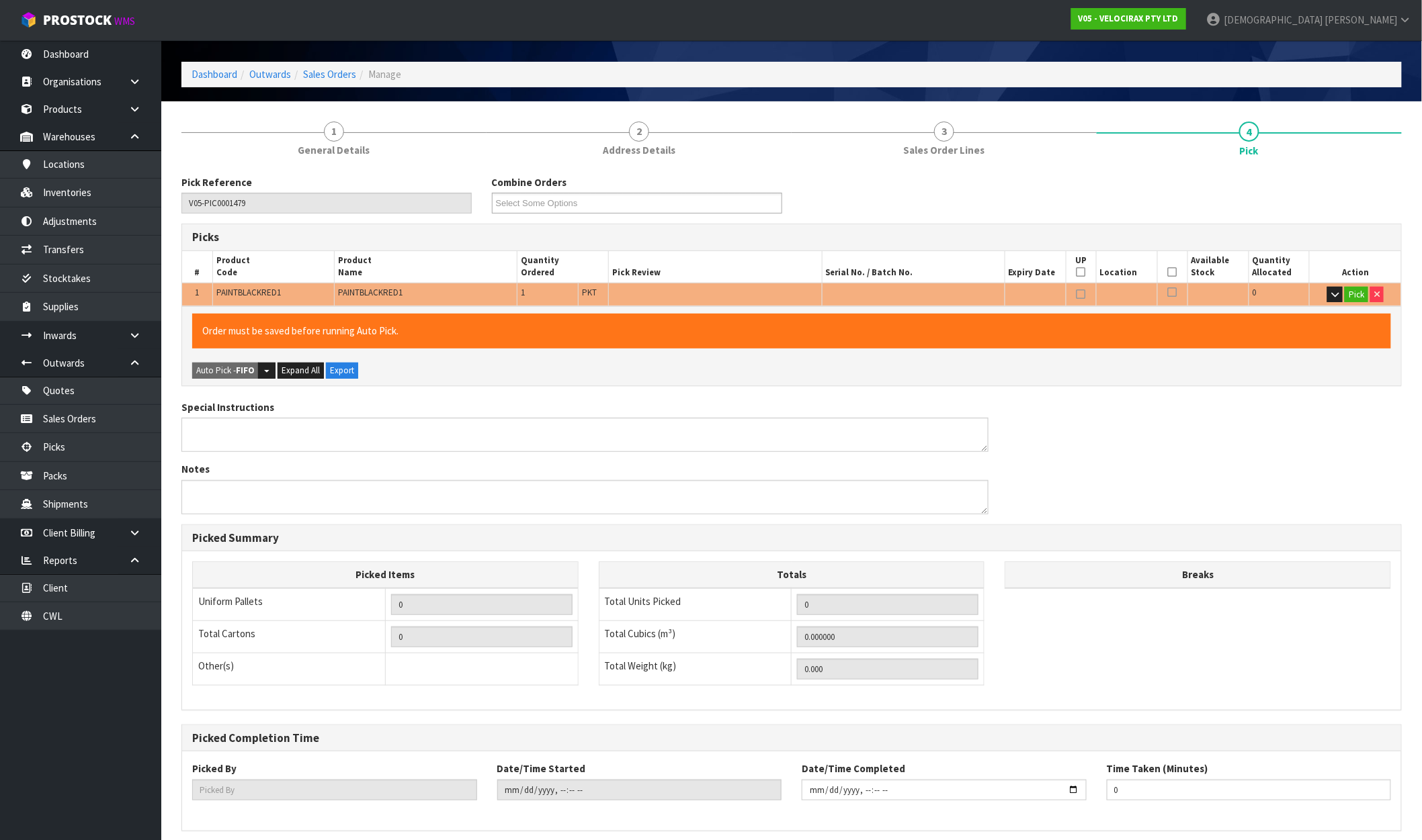
scroll to position [104, 0]
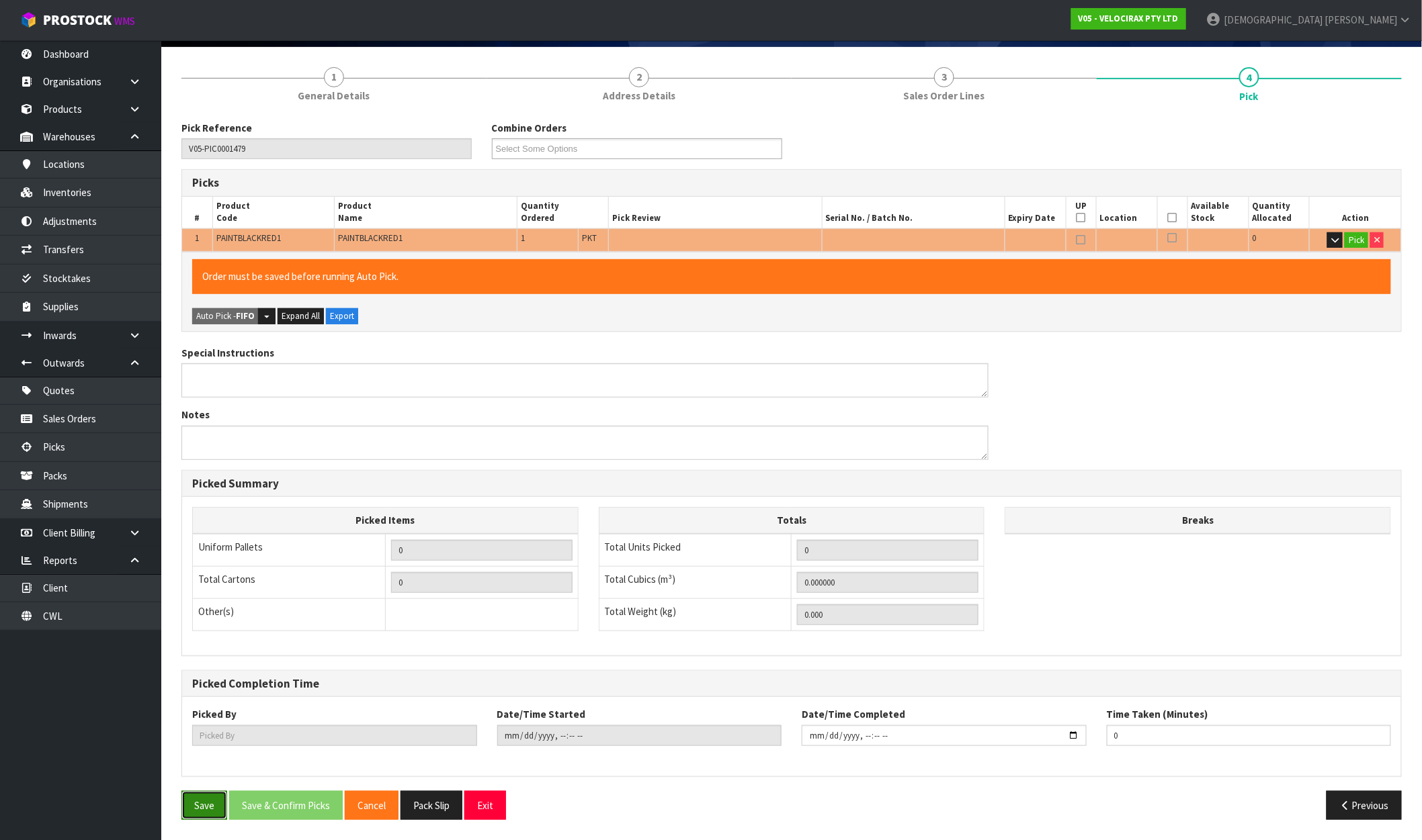
click at [198, 801] on button "Save" at bounding box center [204, 806] width 46 height 29
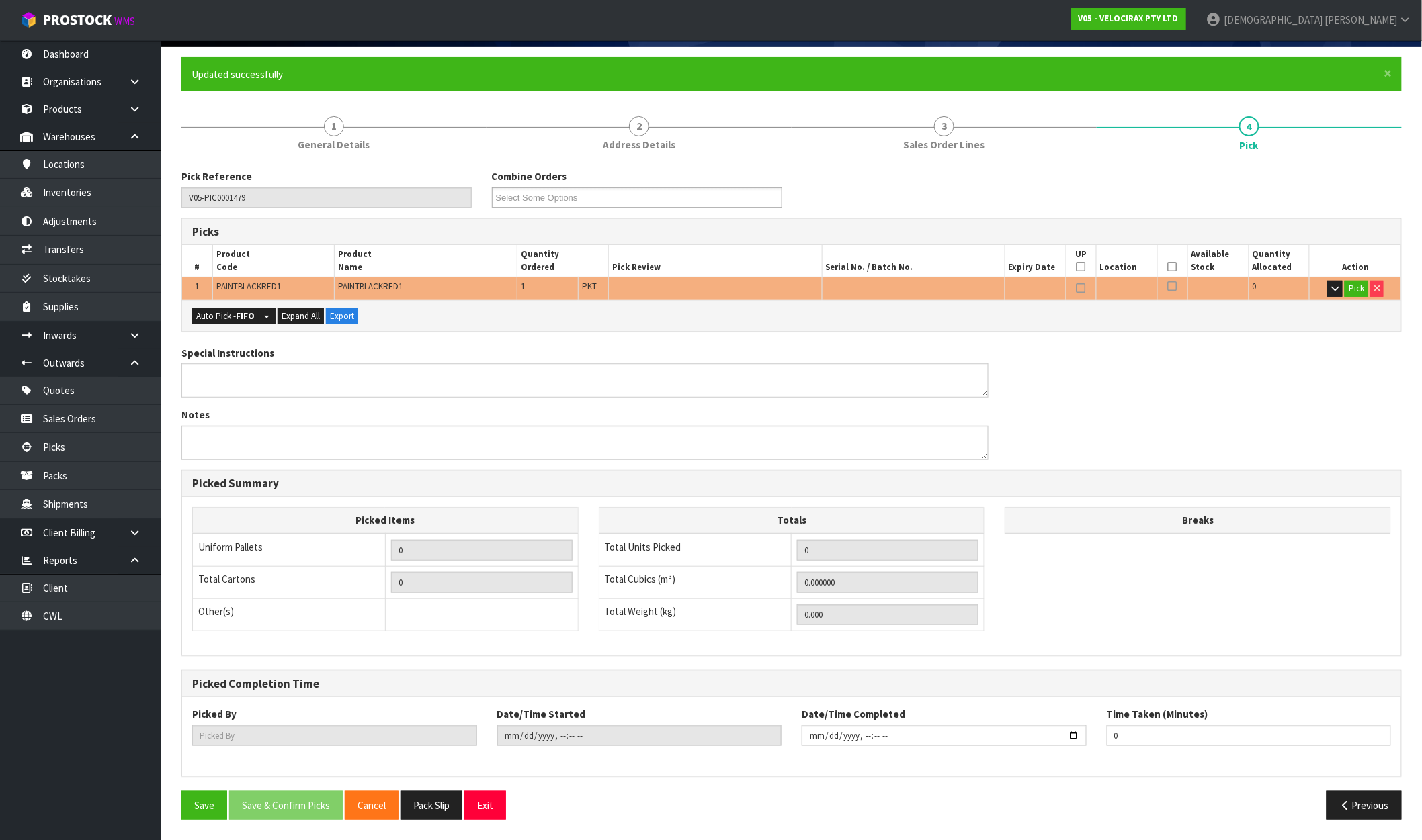
scroll to position [0, 0]
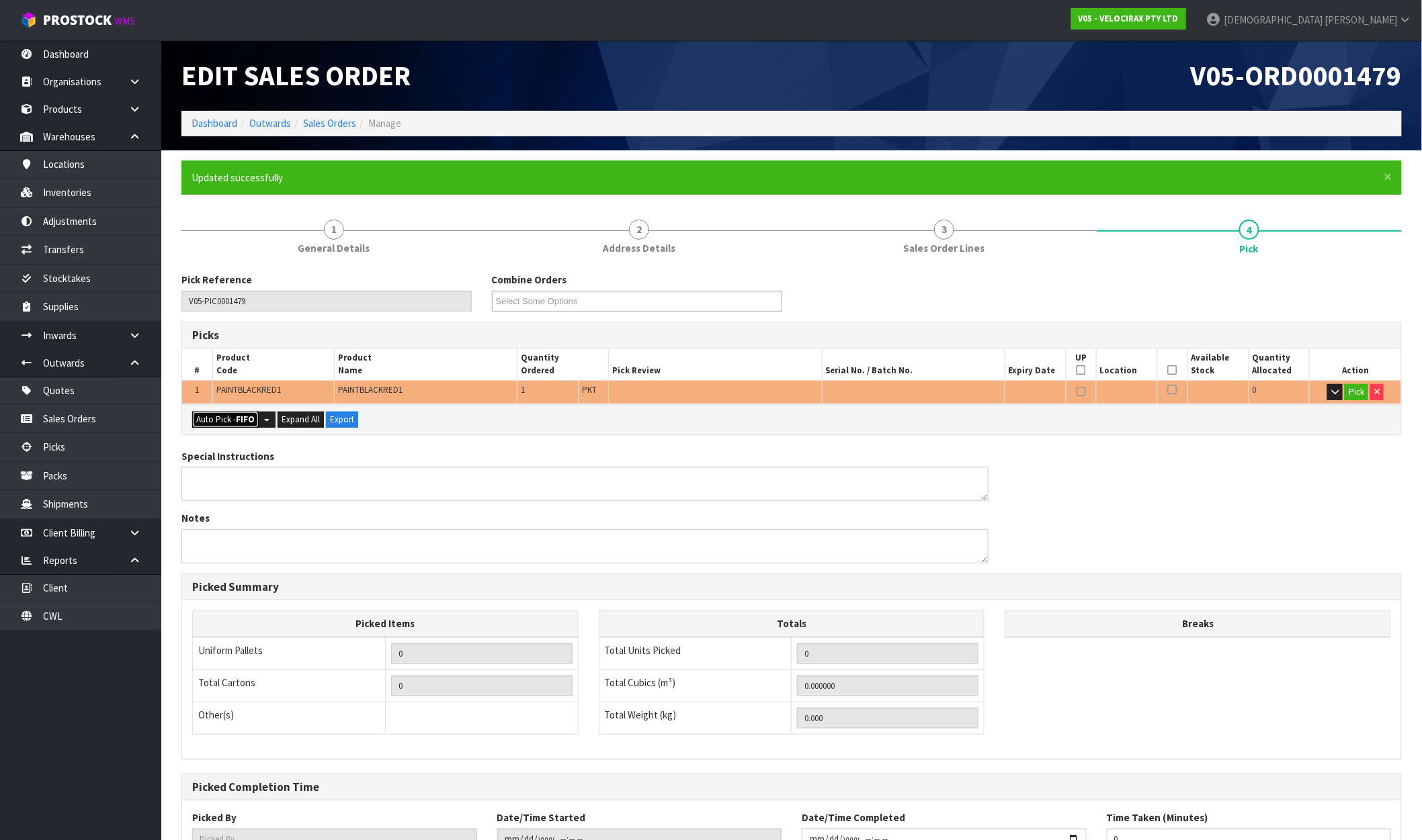
click at [228, 413] on button "Auto Pick - FIFO" at bounding box center [226, 420] width 66 height 16
type input "Packet x 1"
type input "1"
type input "0.000072"
type input "0.050"
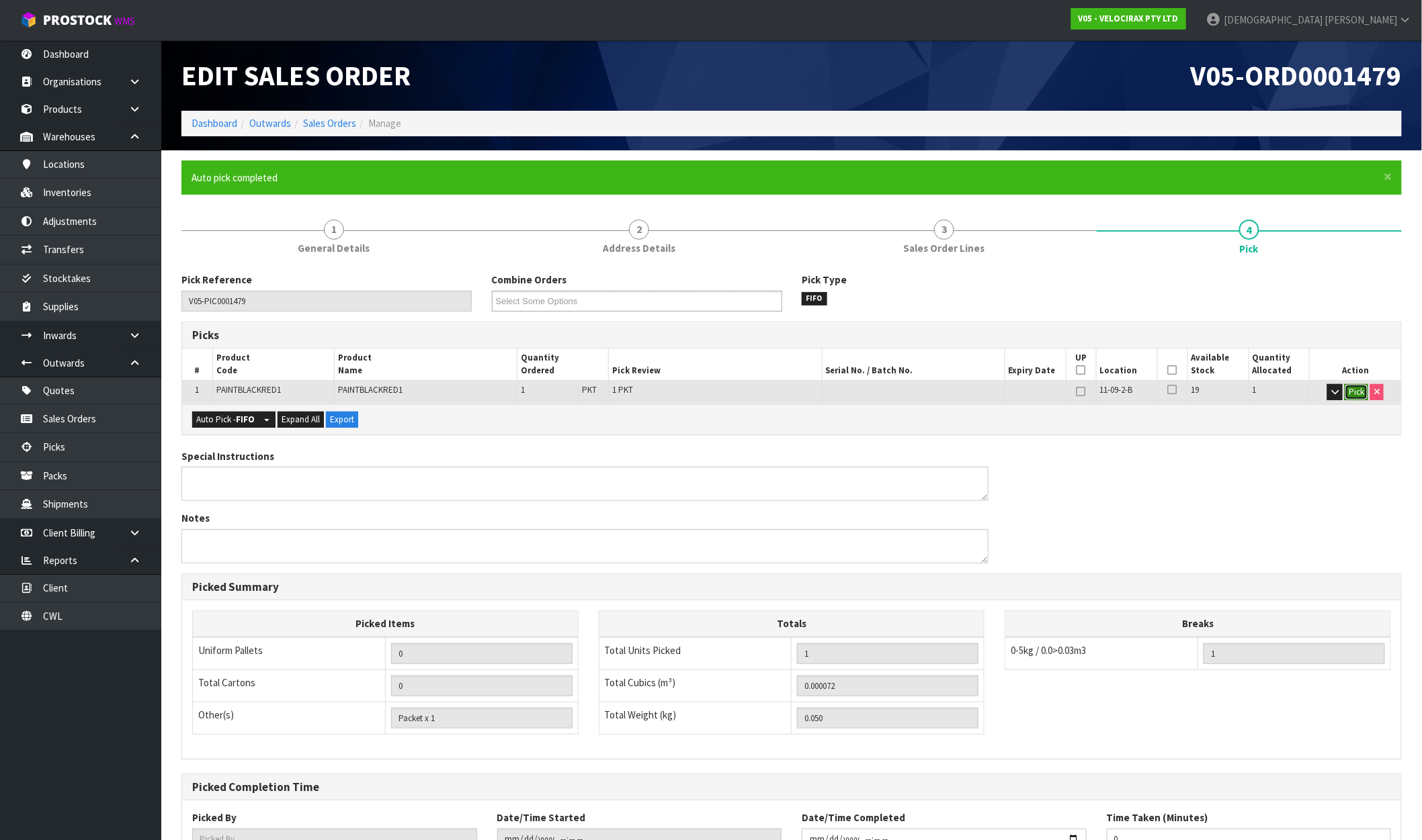
click at [1357, 394] on button "Pick" at bounding box center [1357, 392] width 23 height 16
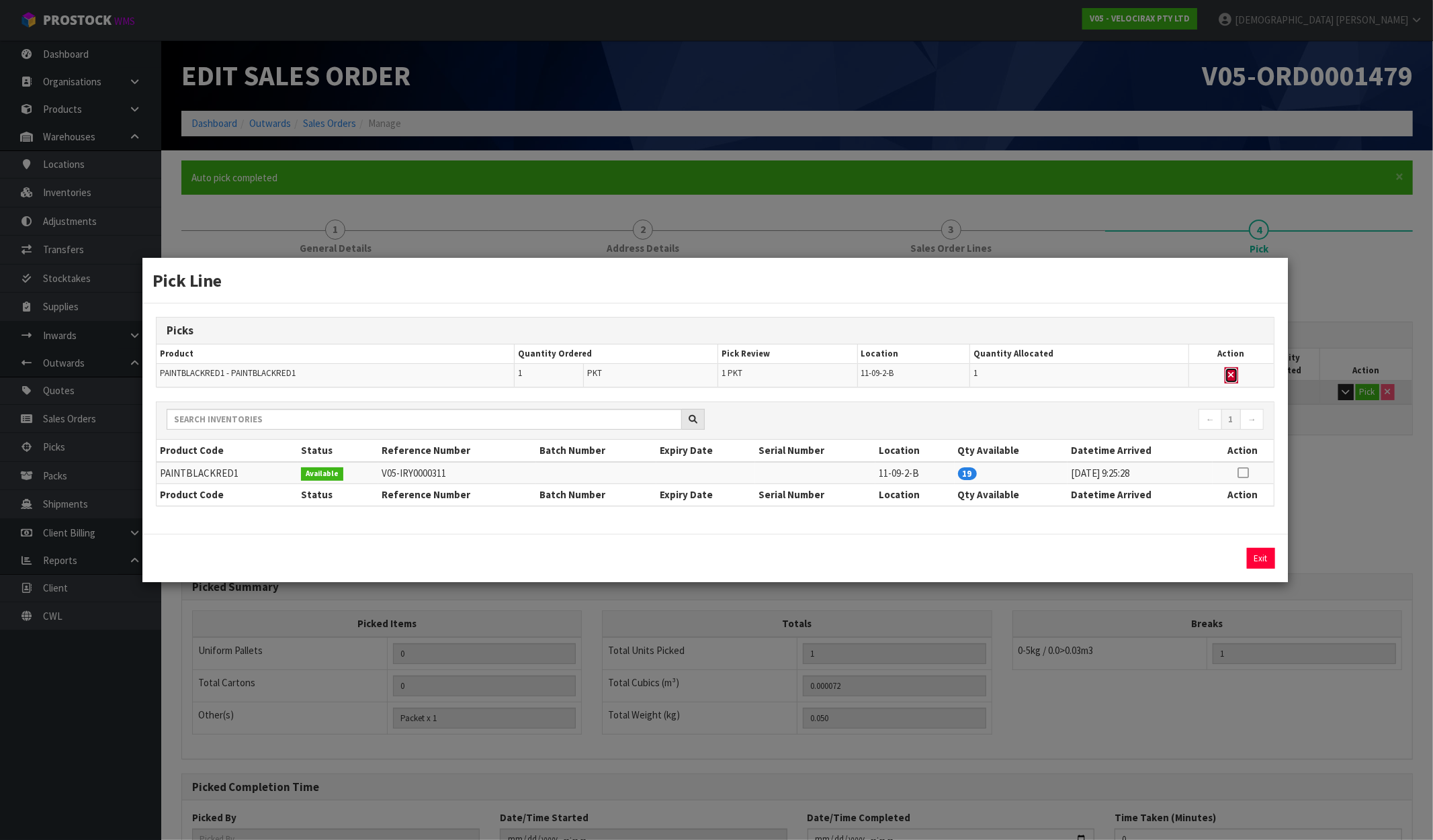
click at [1227, 379] on button "button" at bounding box center [1231, 375] width 13 height 16
type input "Packet x 0"
type input "0"
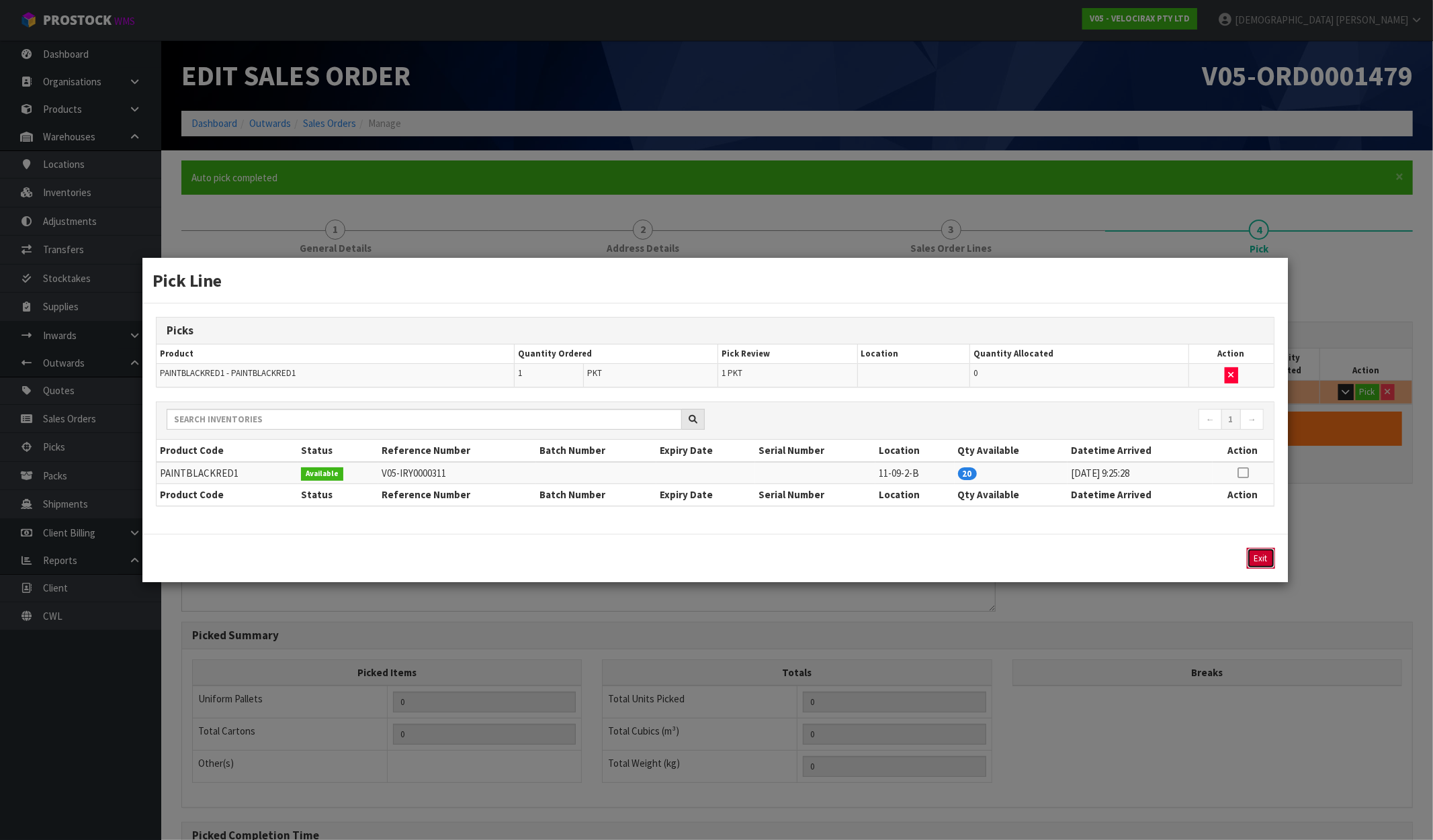
click at [1273, 555] on button "Exit" at bounding box center [1261, 558] width 29 height 21
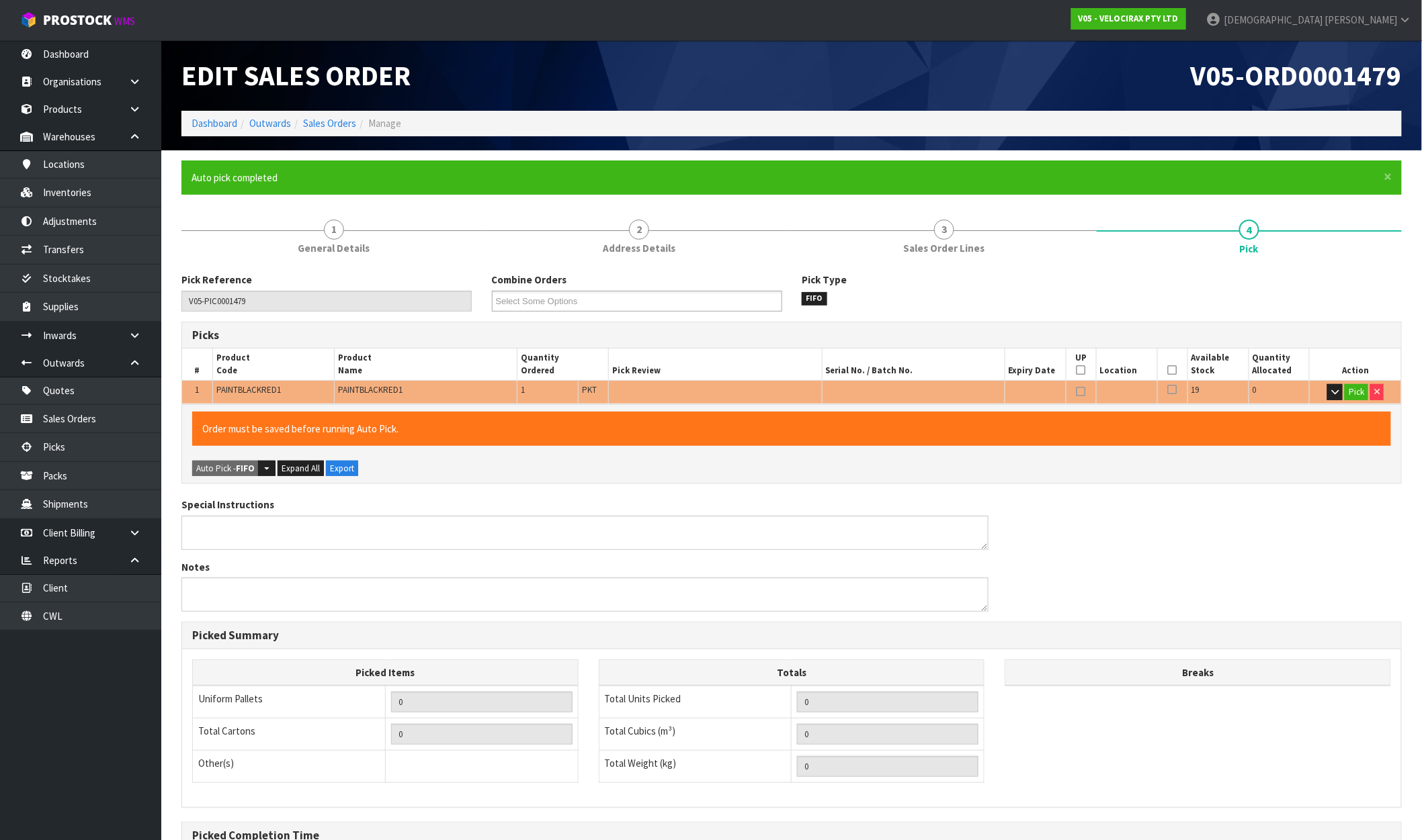
click at [1332, 514] on div "Special Instructions Notes" at bounding box center [791, 560] width 1241 height 124
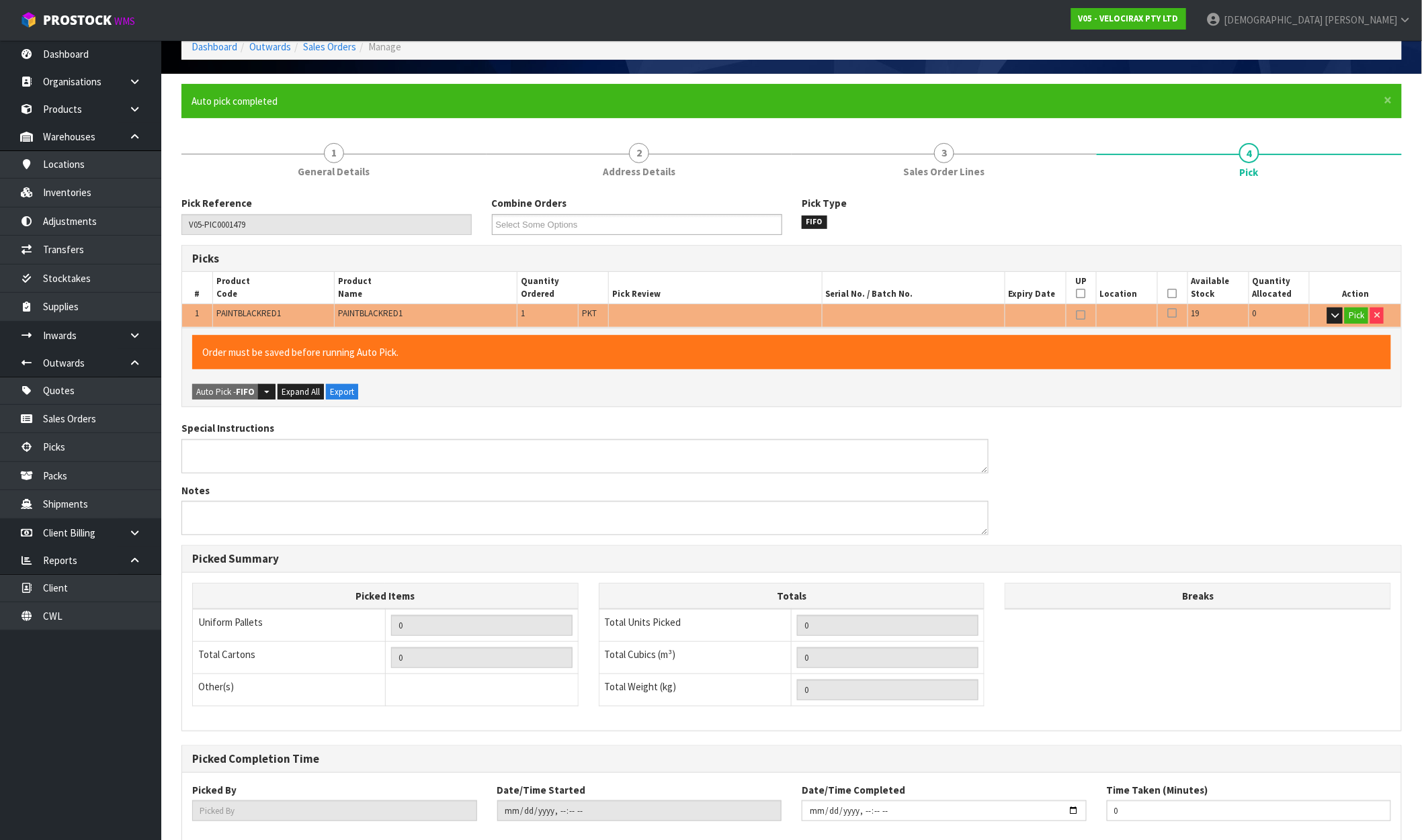
scroll to position [152, 0]
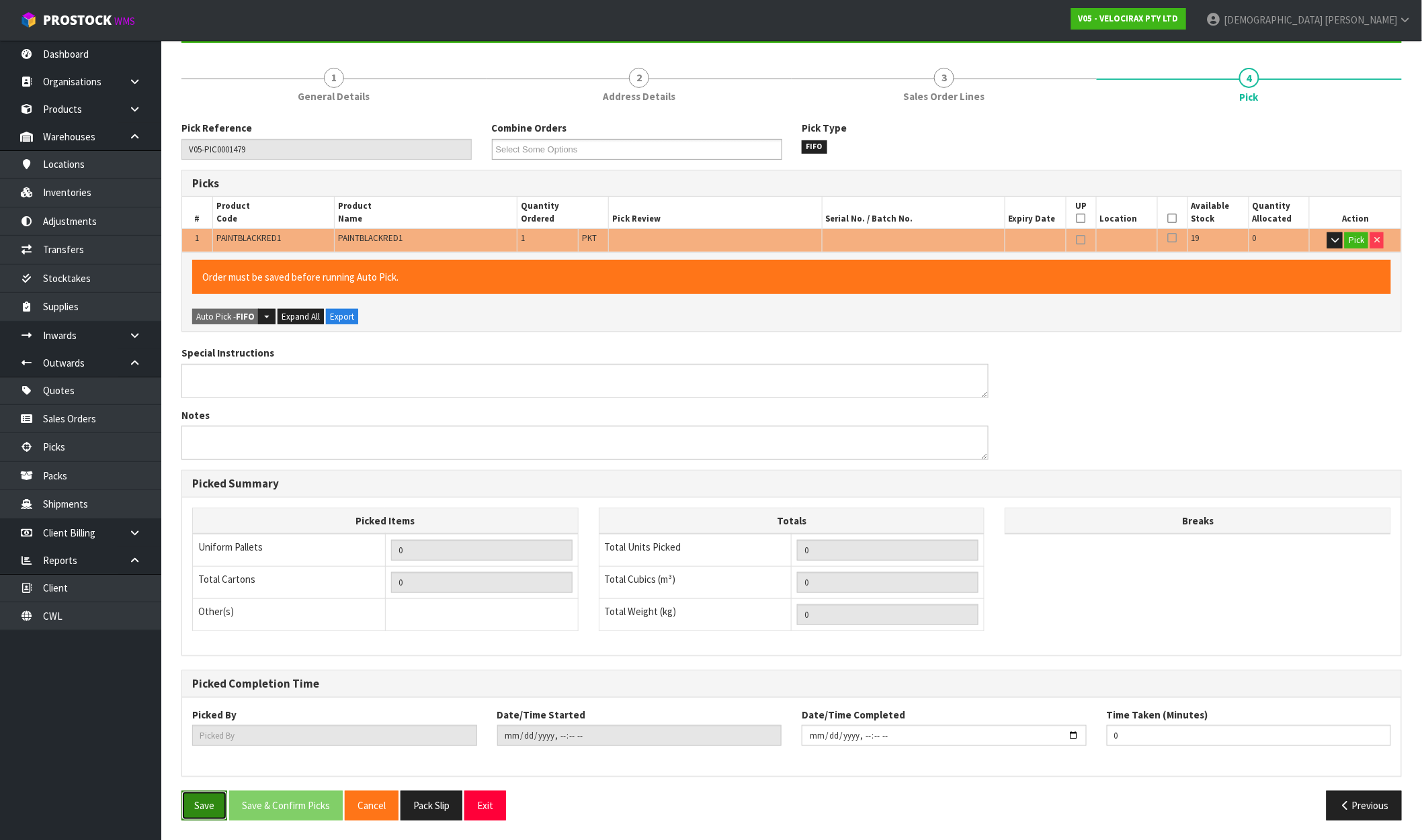
click at [203, 808] on button "Save" at bounding box center [204, 806] width 46 height 29
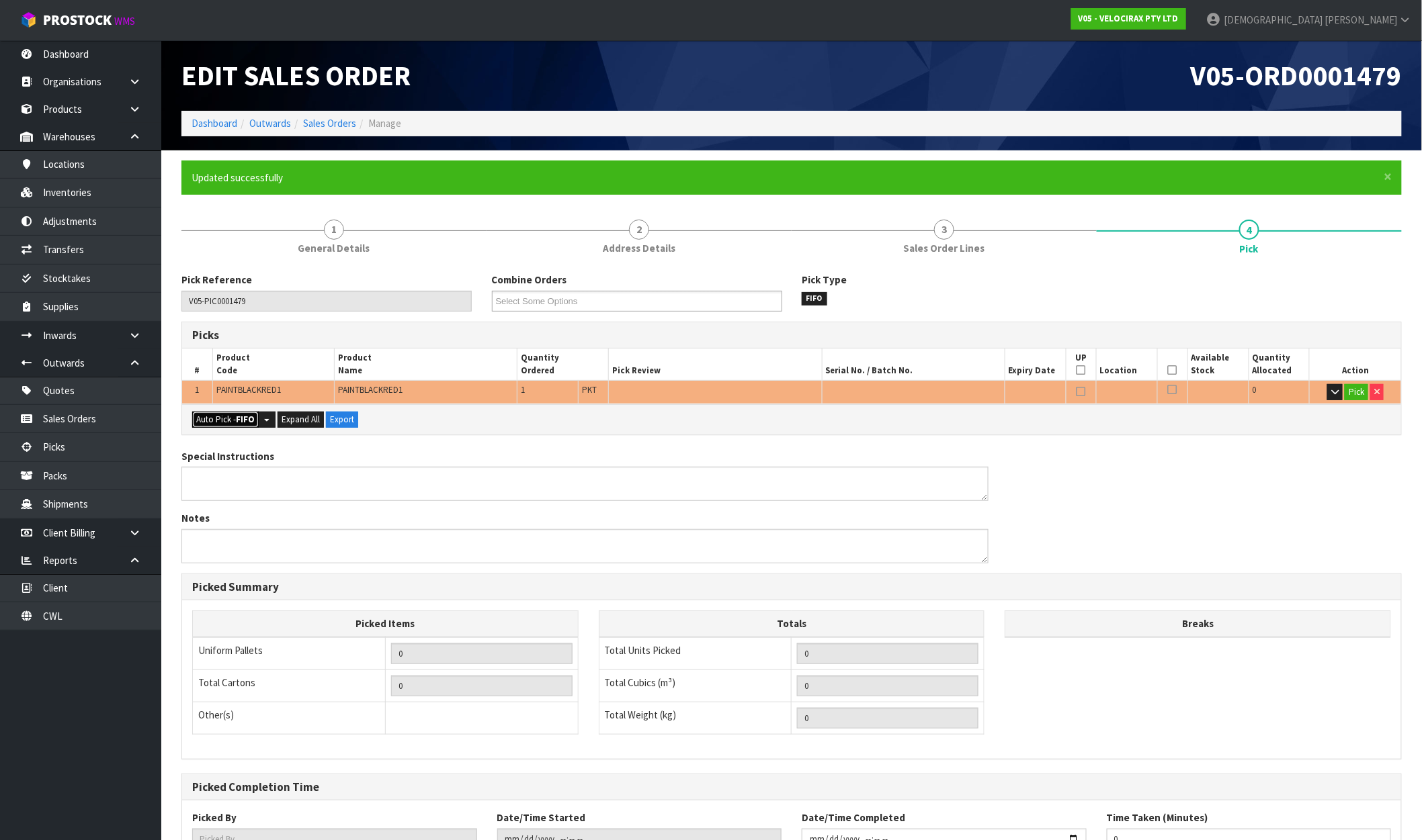
click at [228, 413] on button "Auto Pick - FIFO" at bounding box center [226, 420] width 66 height 16
type input "Packet x 1"
type input "1"
type input "0.000072"
type input "0.050"
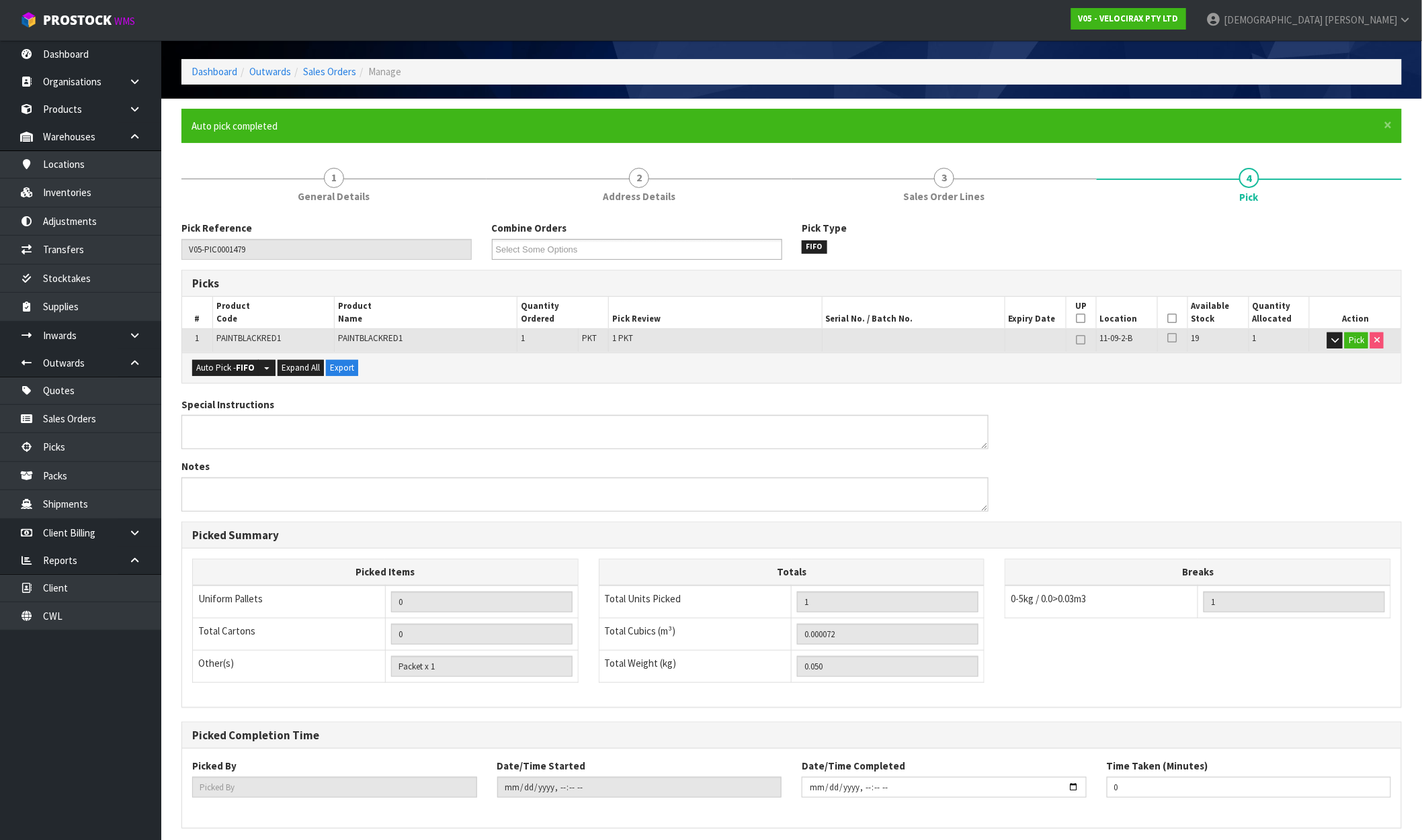
scroll to position [104, 0]
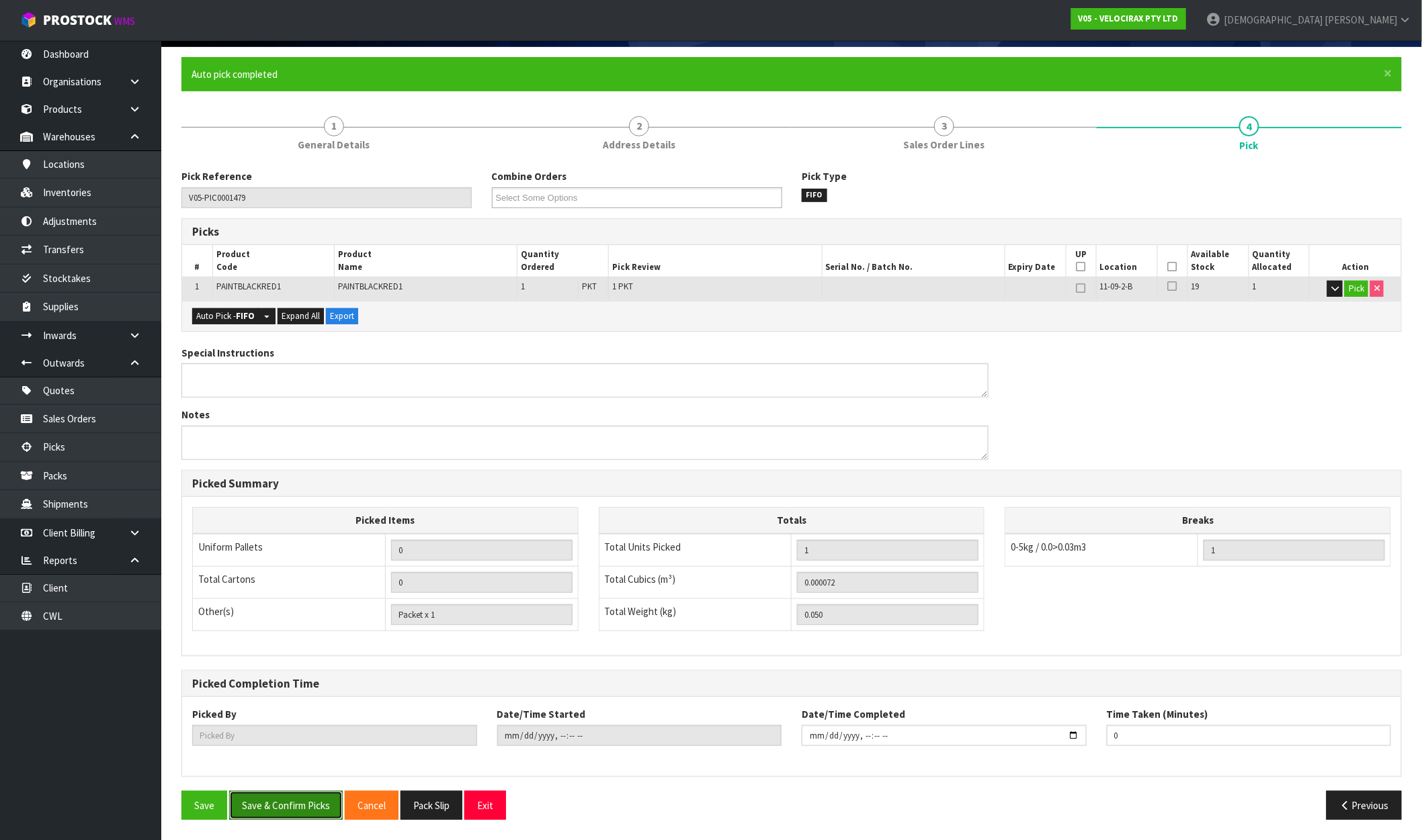
click at [263, 810] on button "Save & Confirm Picks" at bounding box center [286, 806] width 114 height 29
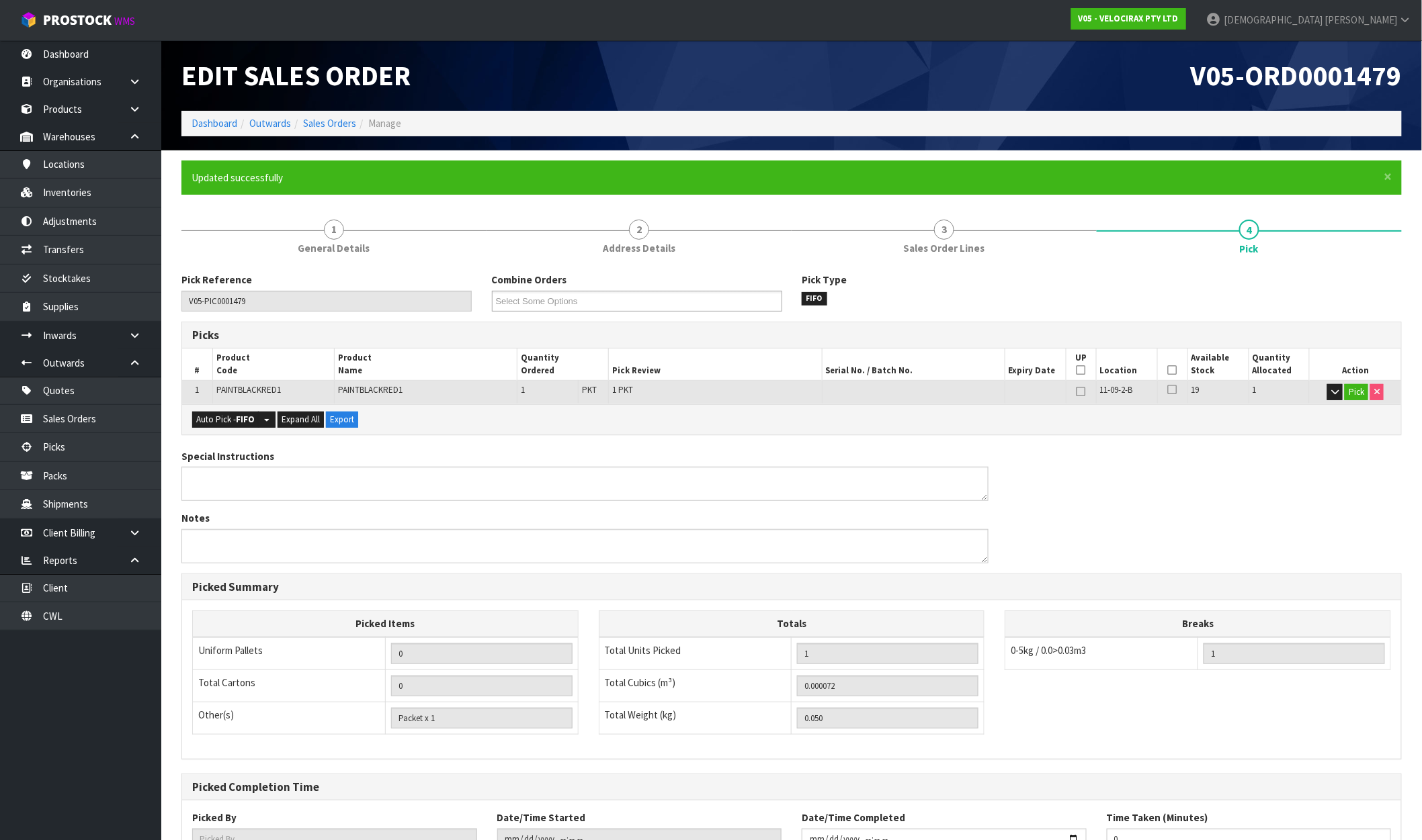
type input "[PERSON_NAME]"
type input "2025-09-30T11:43:56"
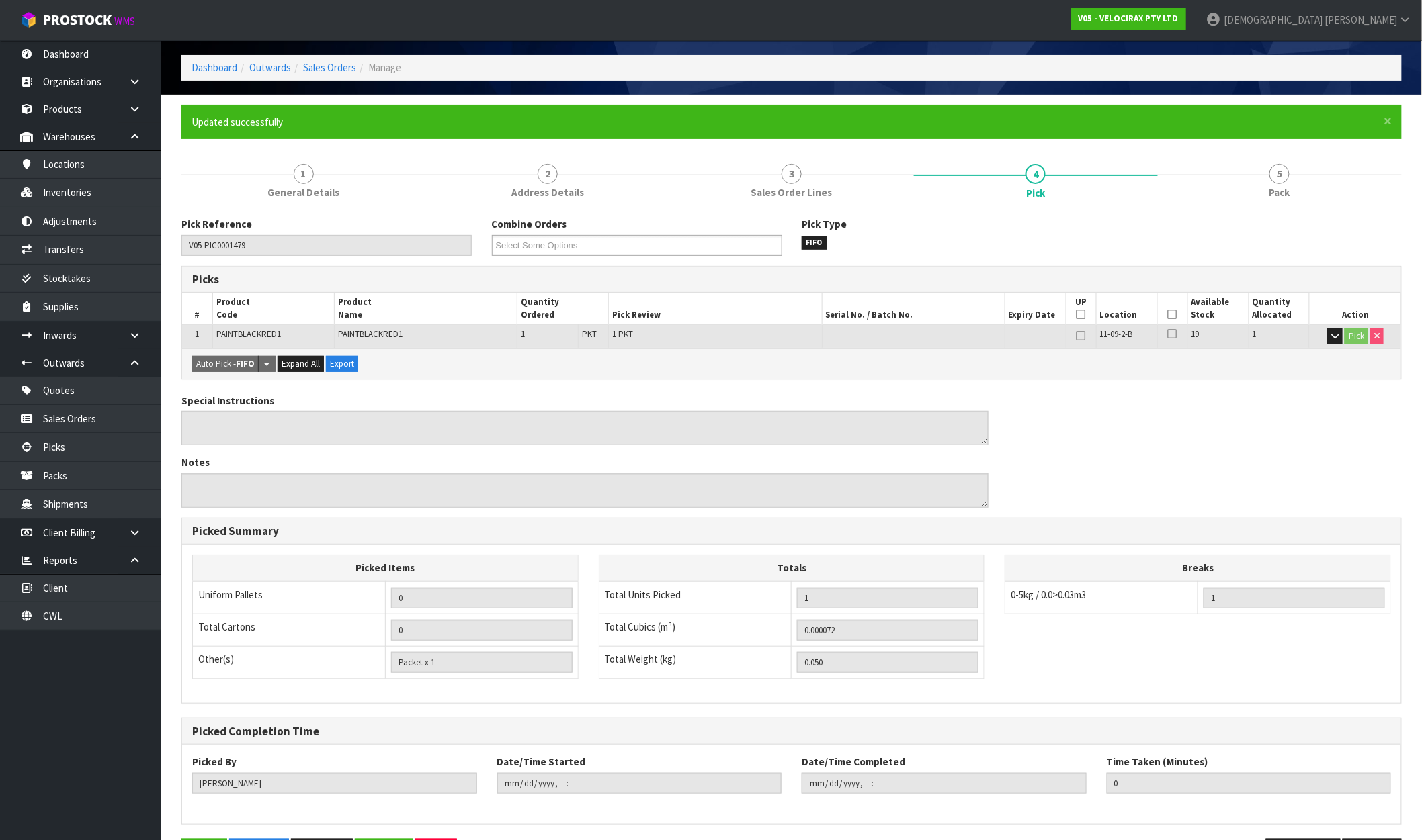
scroll to position [104, 0]
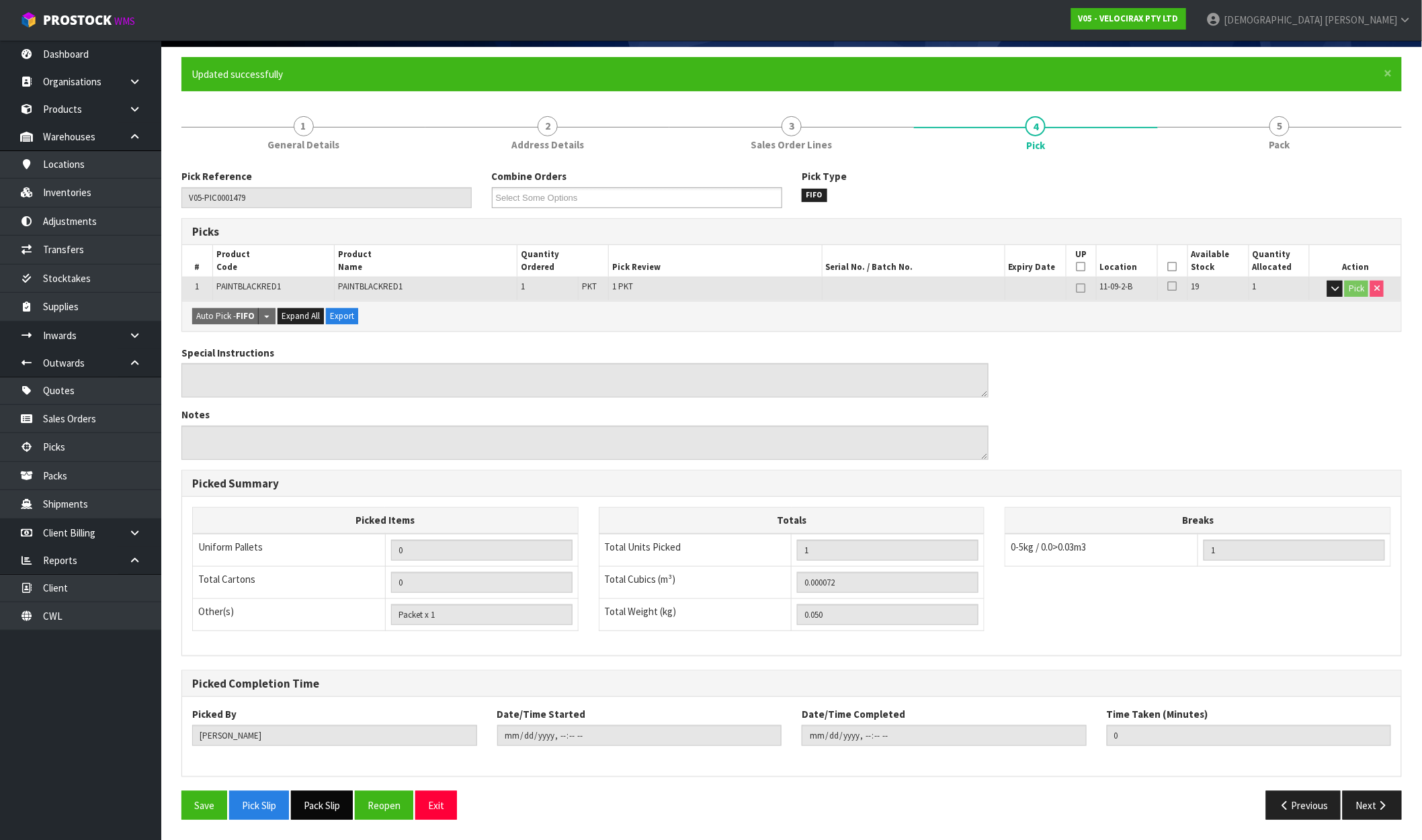
click at [314, 798] on button "Pack Slip" at bounding box center [322, 806] width 62 height 29
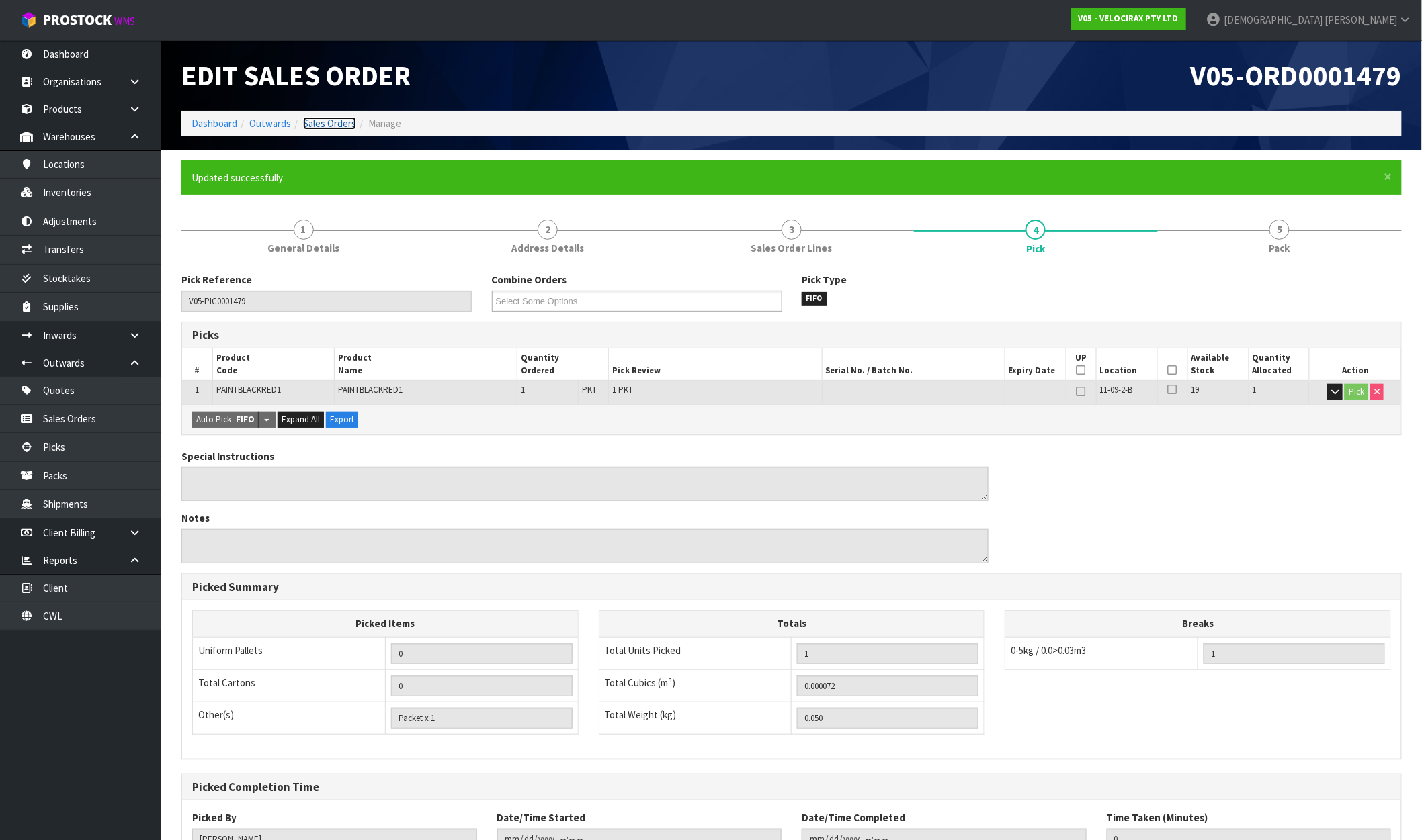
click at [338, 117] on link "Sales Orders" at bounding box center [329, 124] width 53 height 13
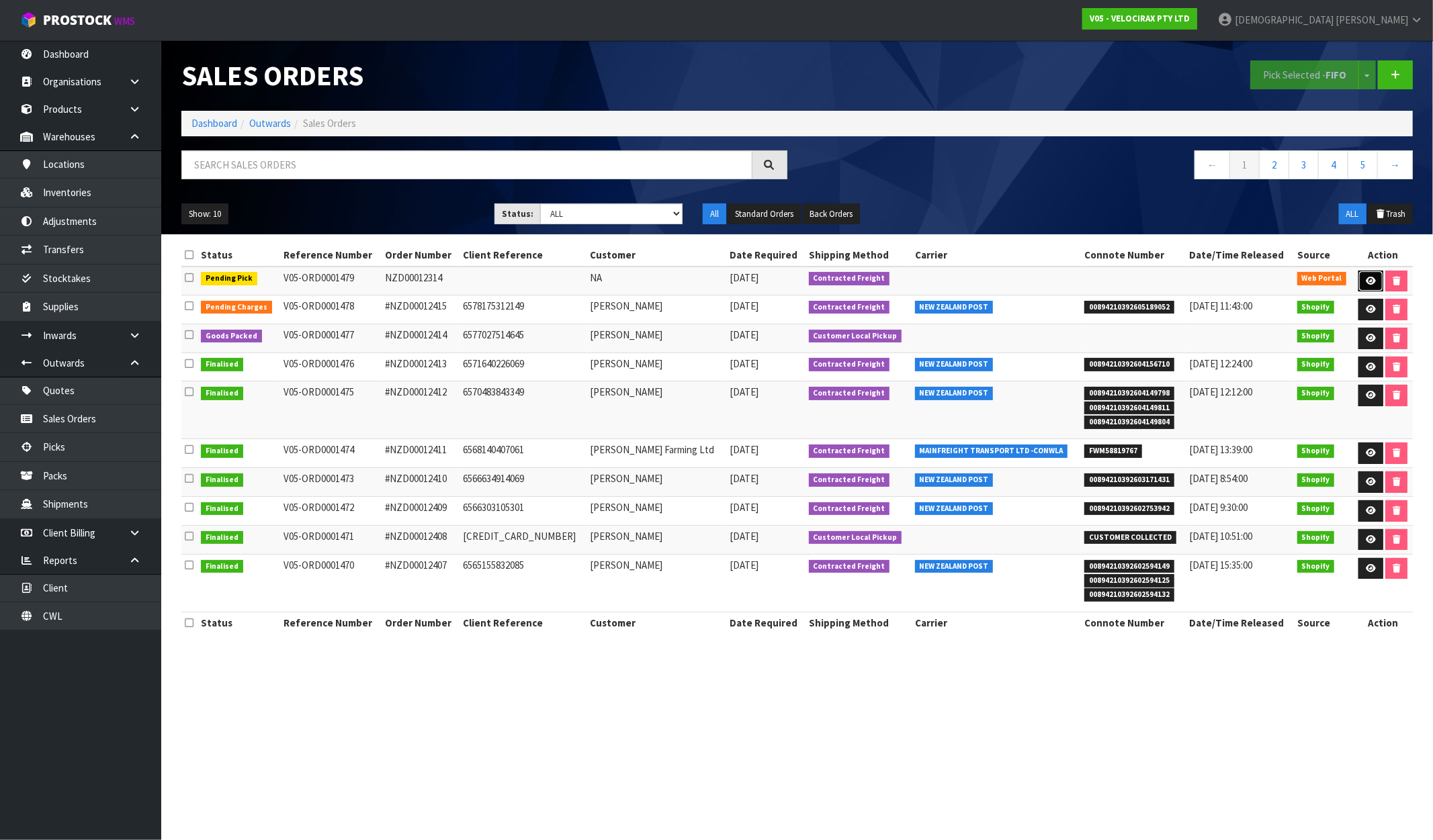
click at [1366, 279] on icon at bounding box center [1370, 281] width 10 height 9
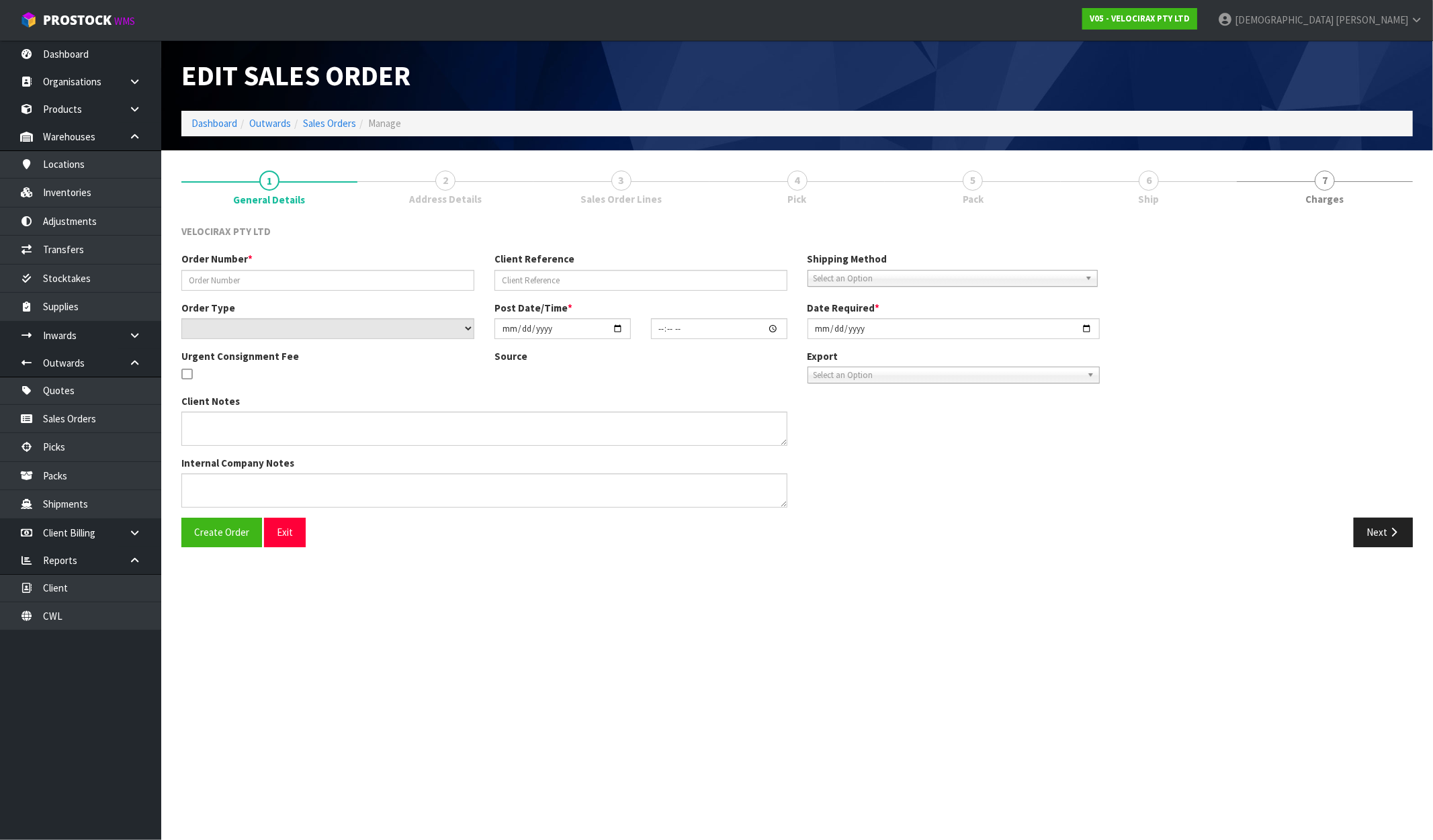
type input "NZD00012314"
select select "number:0"
type input "[DATE]"
type input "11:24:00.000"
type input "[DATE]"
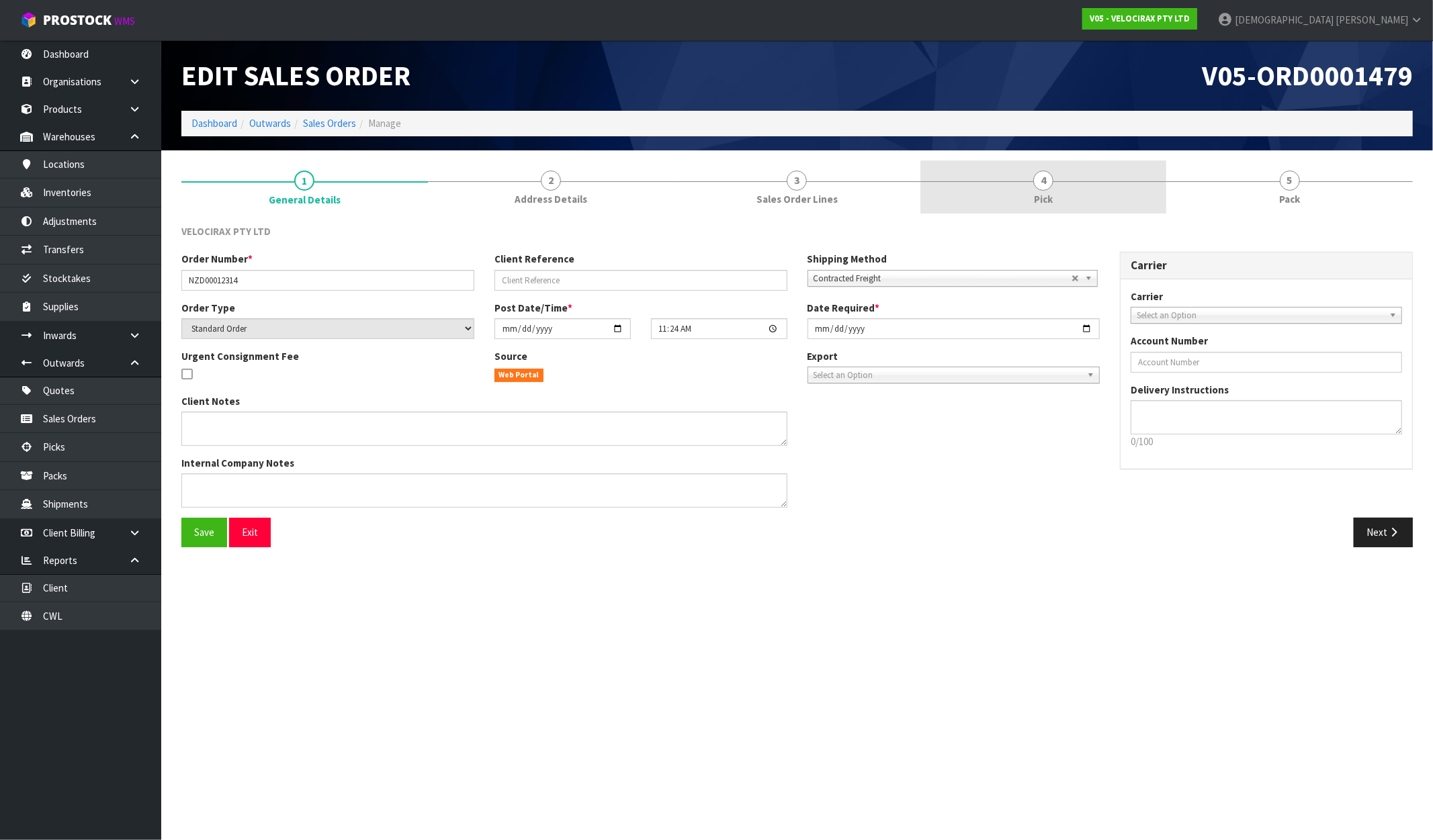
click at [1047, 201] on span "Pick" at bounding box center [1043, 200] width 19 height 14
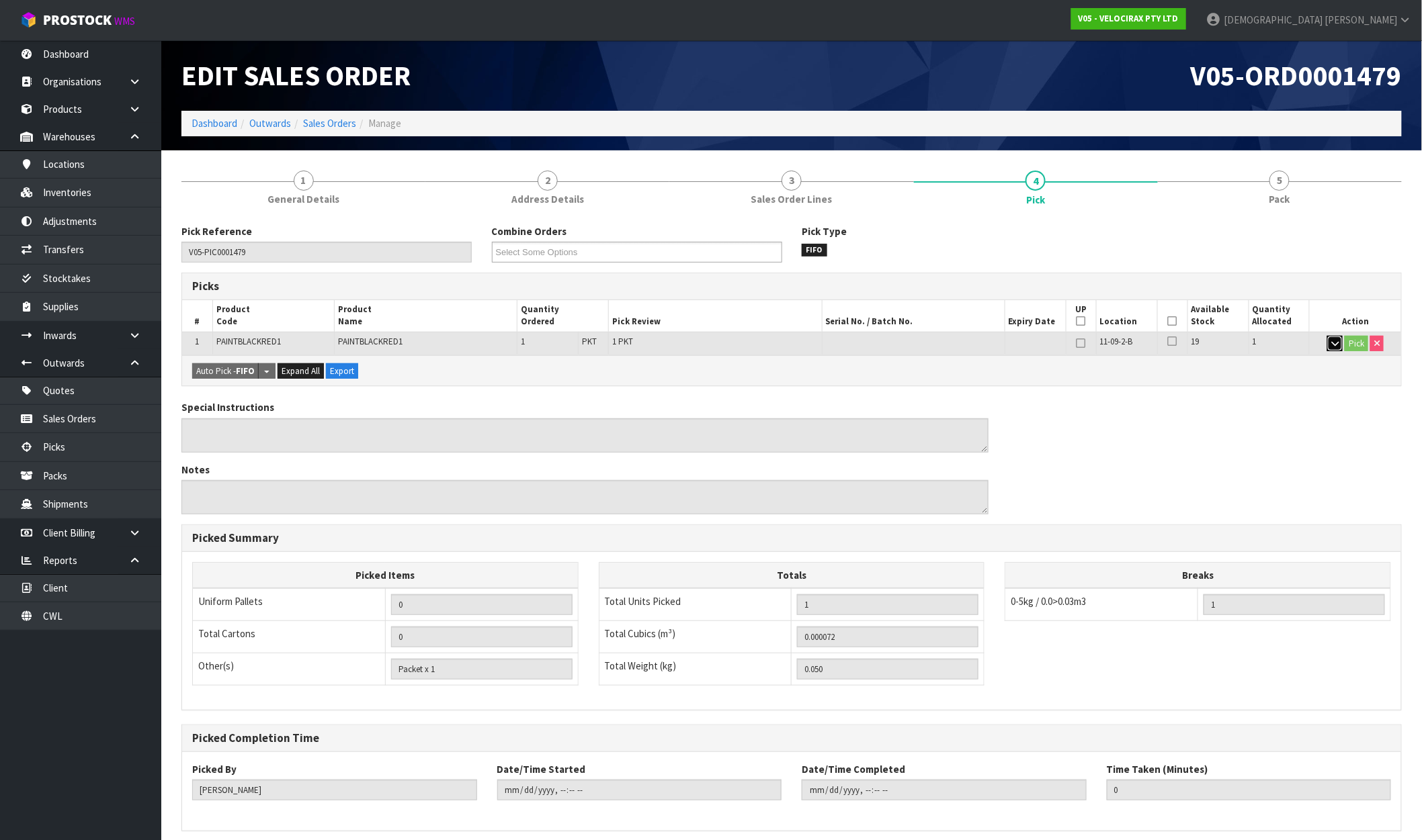
click at [1336, 347] on button "button" at bounding box center [1334, 344] width 15 height 16
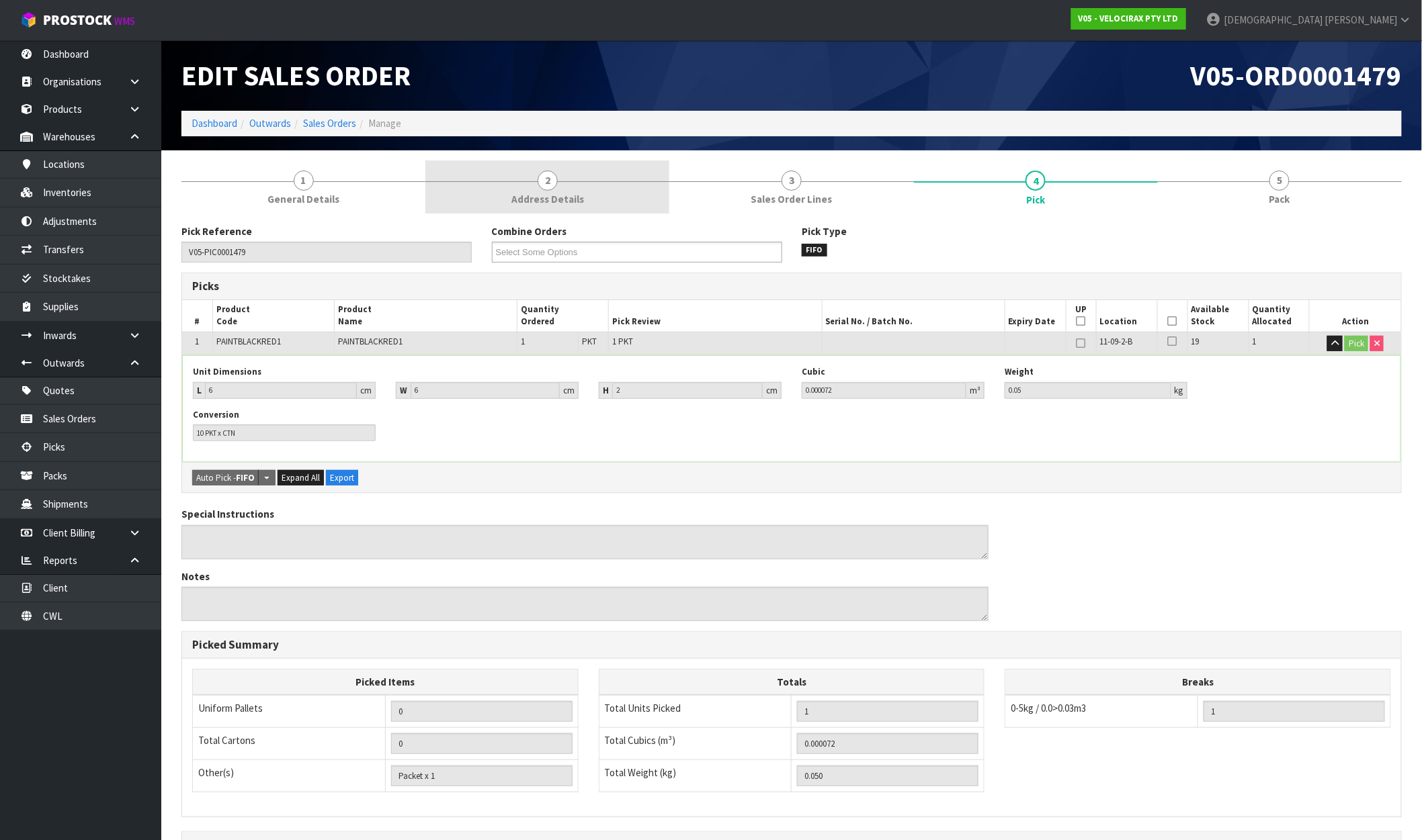
click at [566, 196] on span "Address Details" at bounding box center [547, 200] width 73 height 14
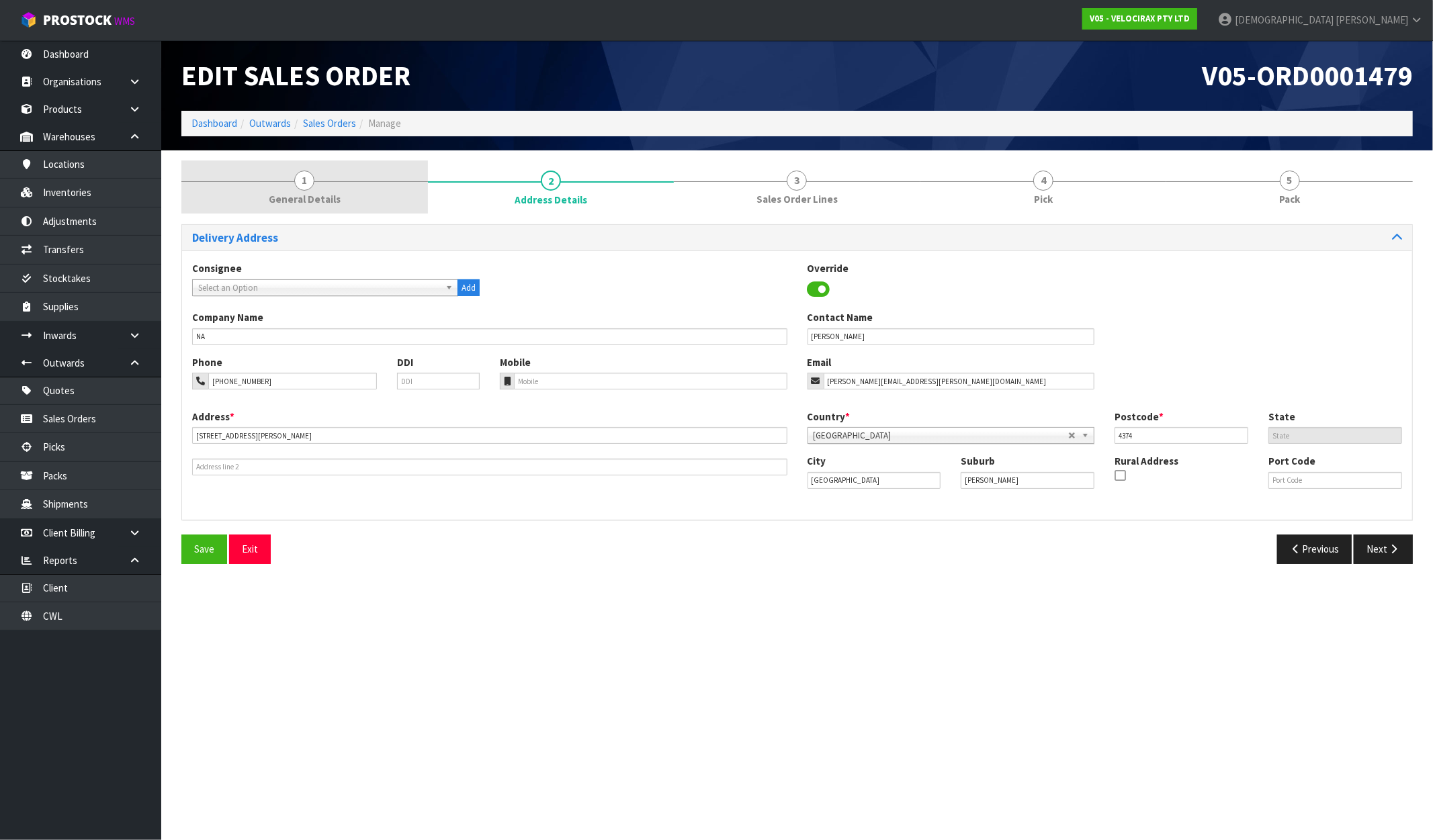
click at [340, 195] on link "1 General Details" at bounding box center [305, 186] width 246 height 53
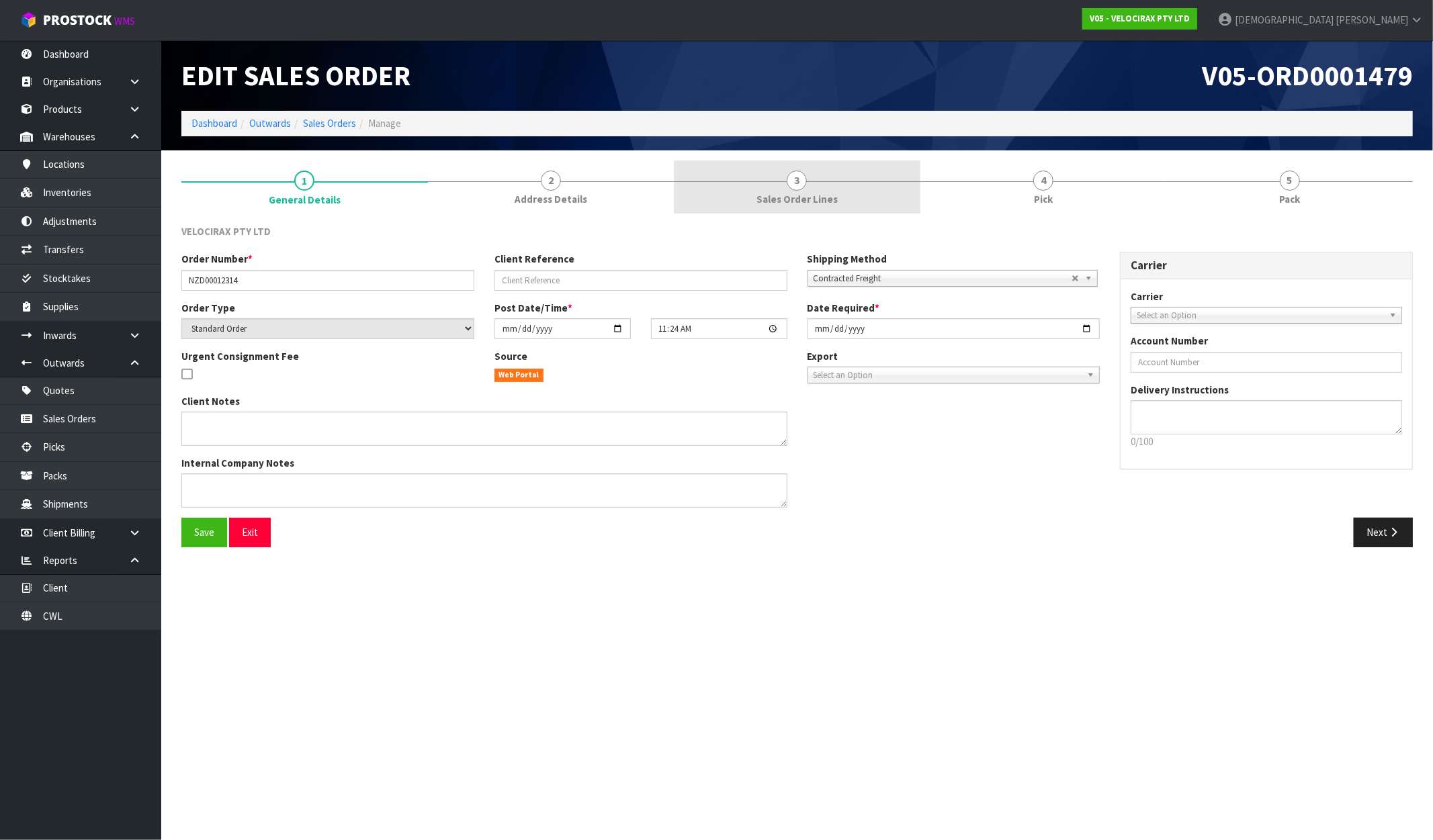
click at [819, 176] on link "3 Sales Order Lines" at bounding box center [796, 186] width 246 height 53
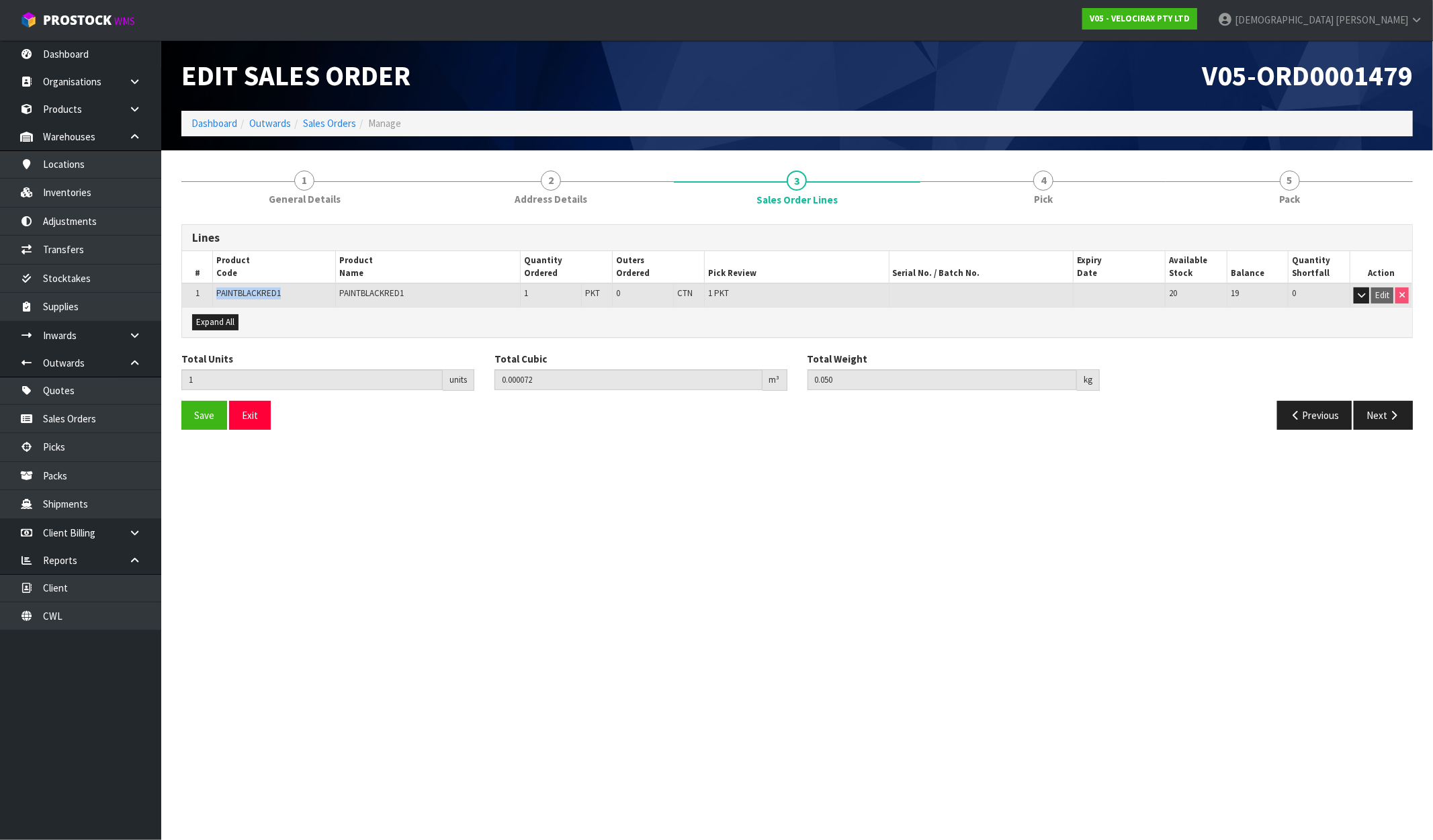
drag, startPoint x: 289, startPoint y: 293, endPoint x: 216, endPoint y: 300, distance: 73.3
click at [216, 300] on td "PAINTBLACKRED1" at bounding box center [274, 296] width 123 height 23
copy span "PAINTBLACKRED1"
click at [67, 179] on link "Inventories" at bounding box center [81, 193] width 161 height 28
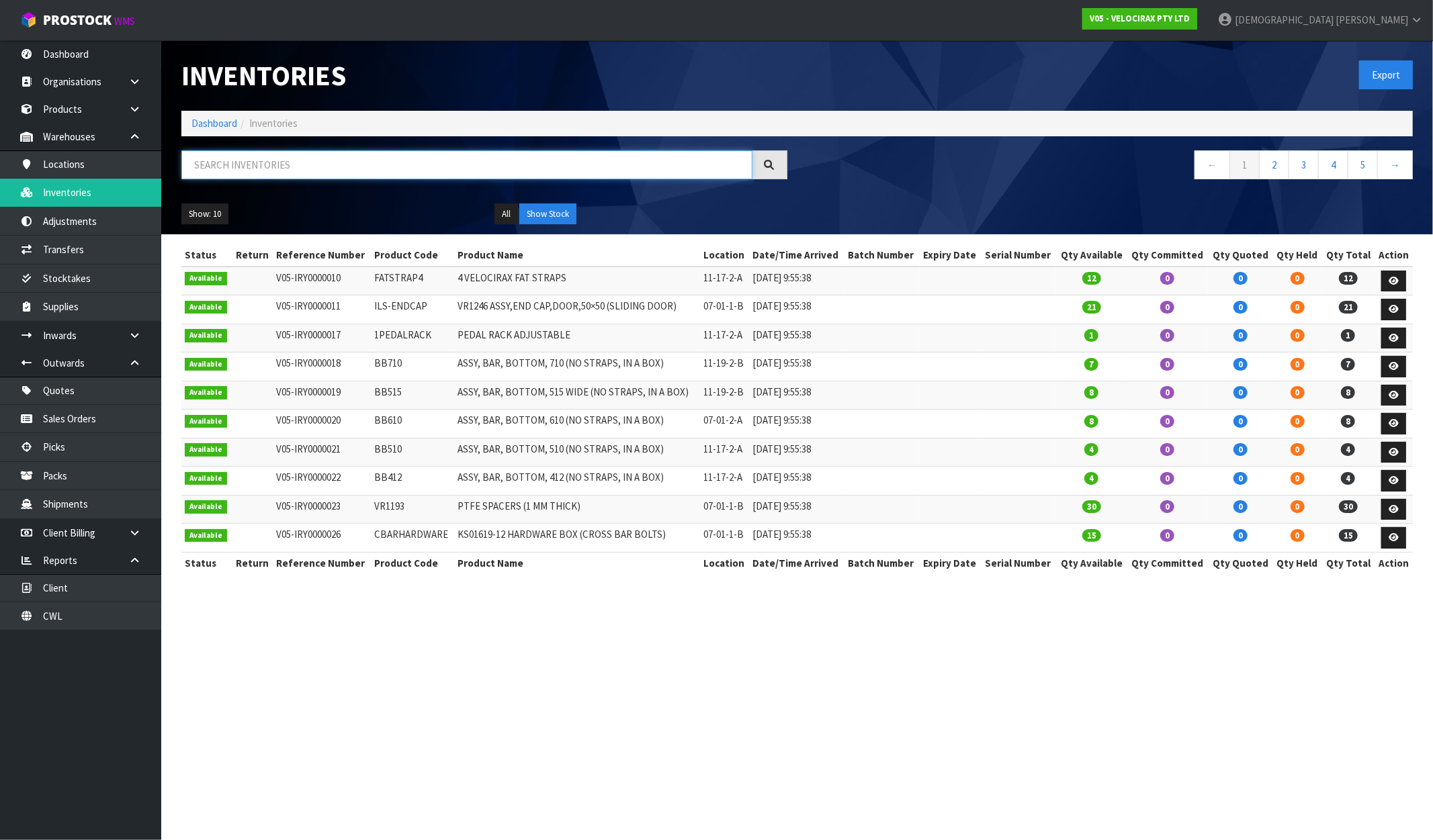
click at [326, 161] on input "text" at bounding box center [468, 165] width 571 height 29
paste input "PAINTBLACKRED1"
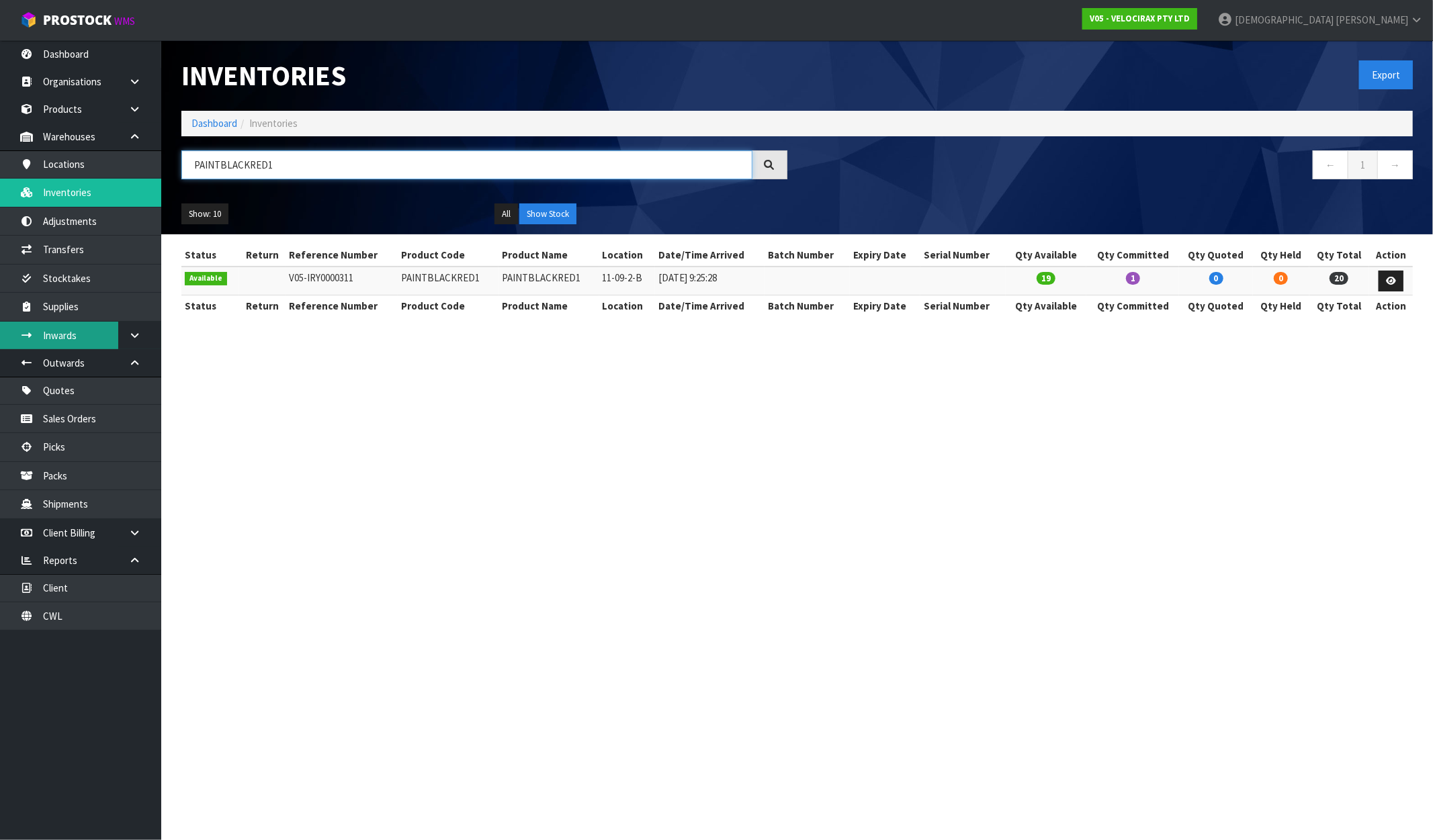
type input "PAINTBLACKRED1"
drag, startPoint x: 63, startPoint y: 50, endPoint x: 279, endPoint y: 125, distance: 228.7
click at [63, 50] on link "Dashboard" at bounding box center [81, 54] width 161 height 28
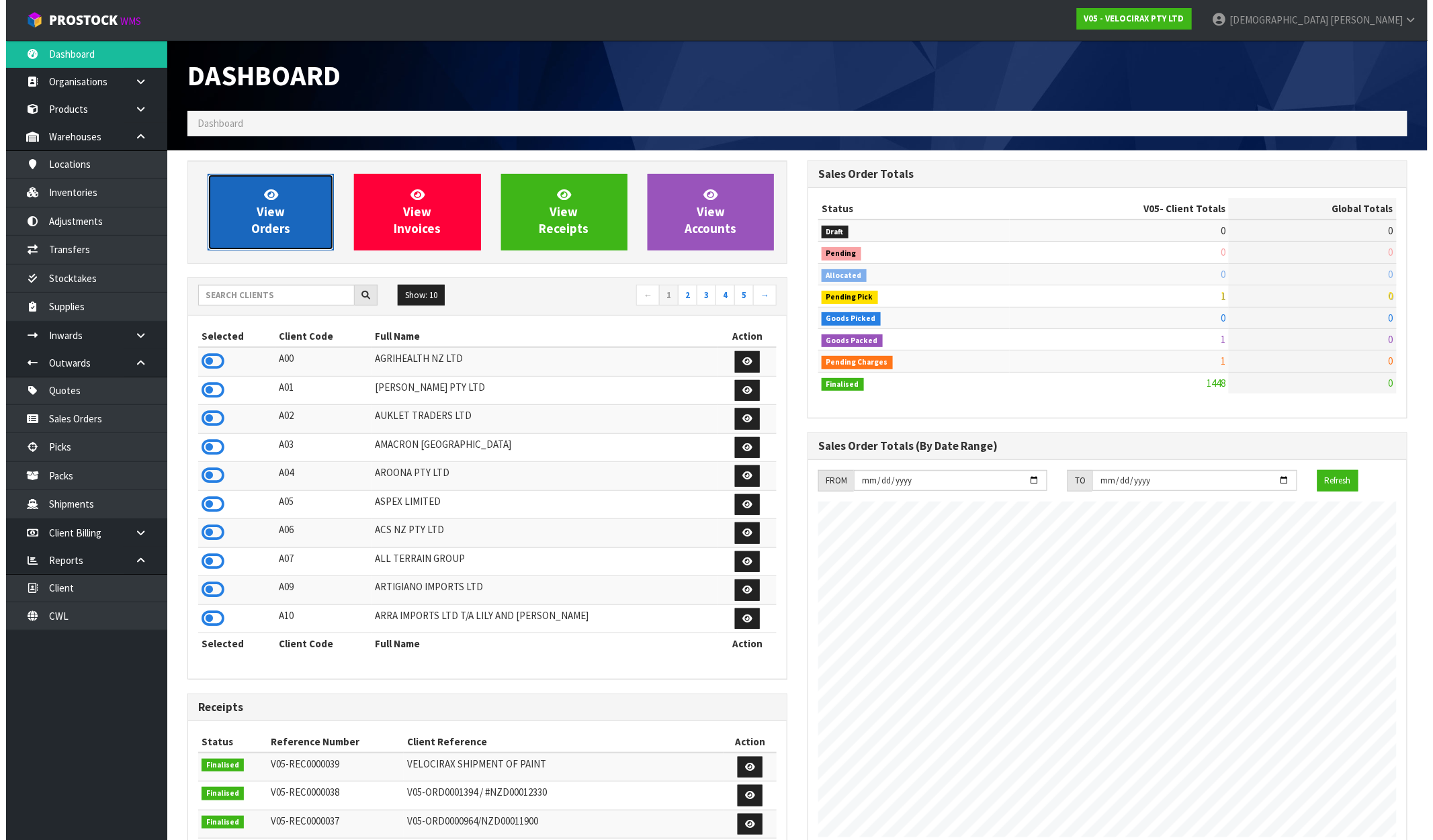
scroll to position [1017, 620]
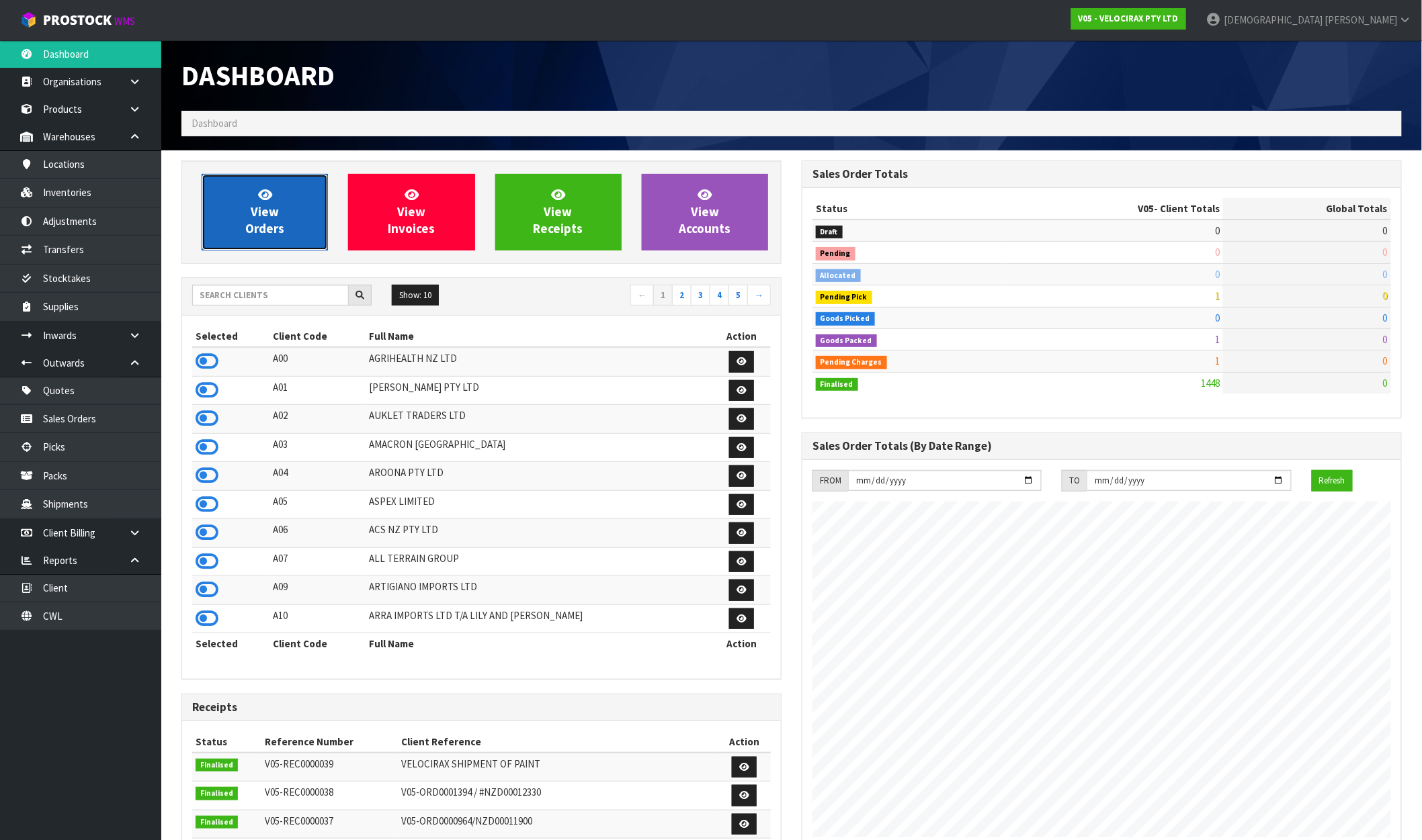
click at [279, 220] on span "View Orders" at bounding box center [265, 212] width 39 height 50
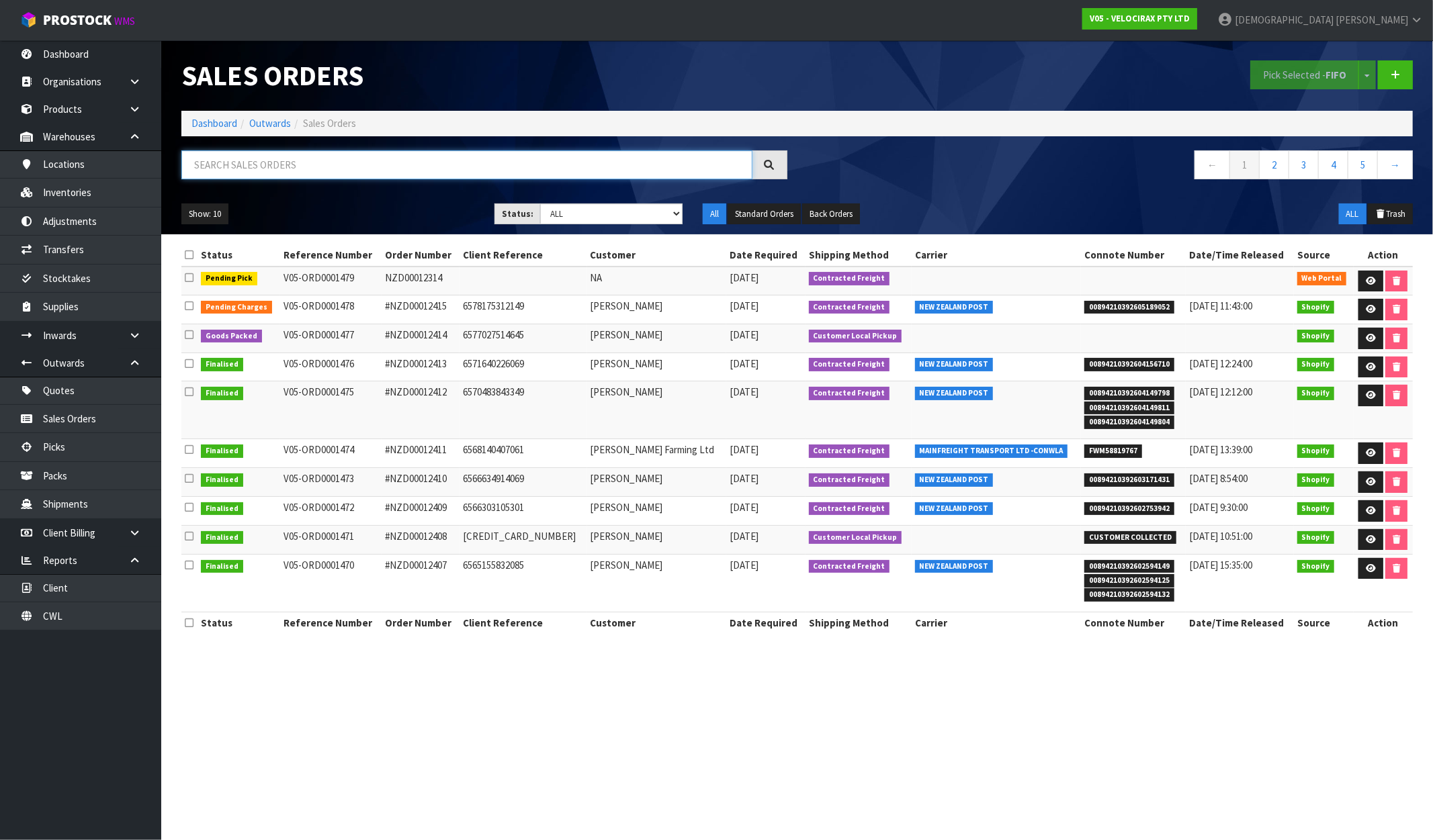
click at [252, 157] on input "text" at bounding box center [468, 165] width 571 height 29
paste input "NZD00012314"
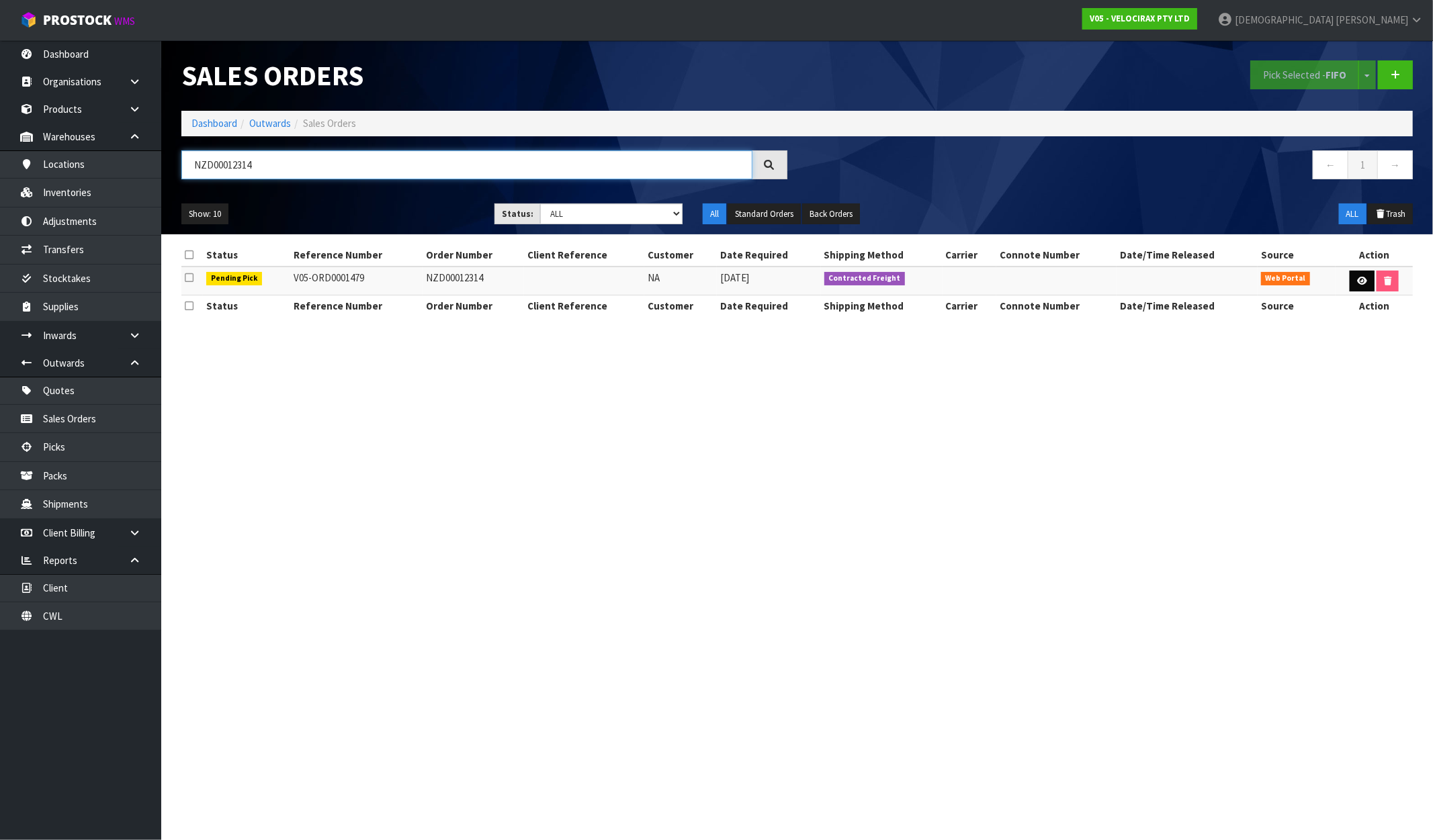
type input "NZD00012314"
click at [1359, 287] on link at bounding box center [1362, 281] width 25 height 21
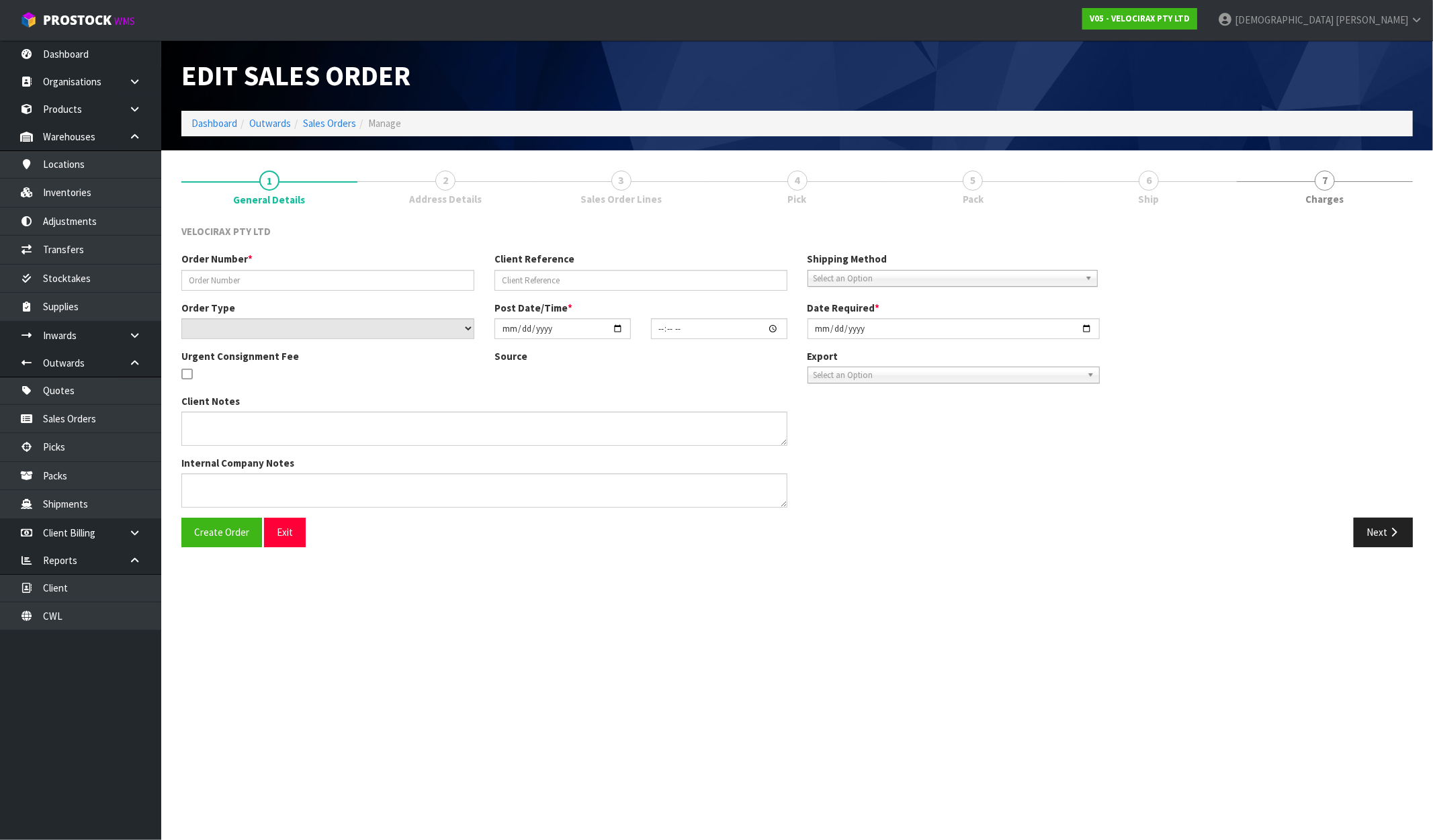
type input "NZD00012314"
select select "number:0"
type input "[DATE]"
type input "11:24:00.000"
type input "[DATE]"
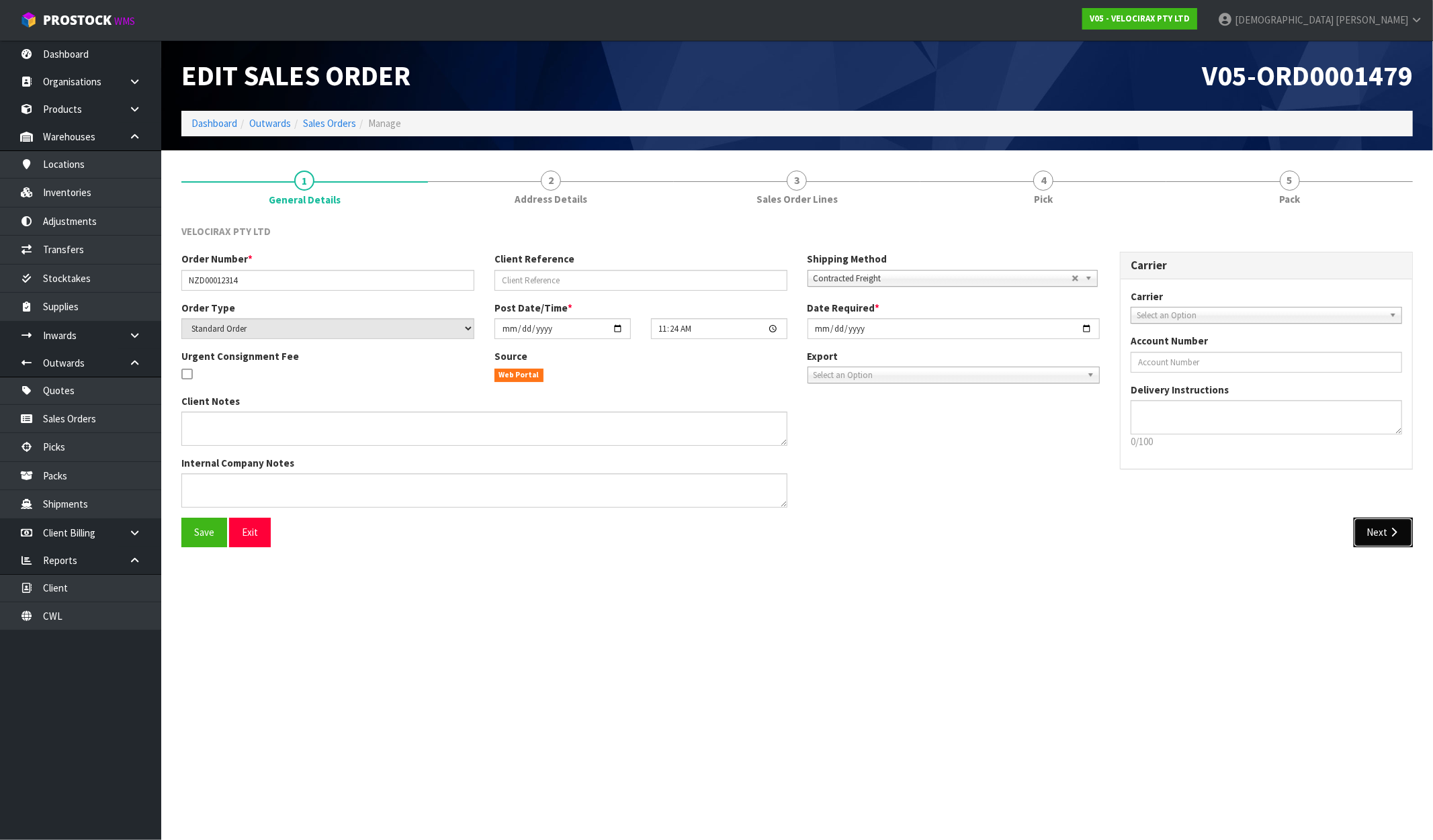
click at [1369, 528] on button "Next" at bounding box center [1383, 532] width 59 height 29
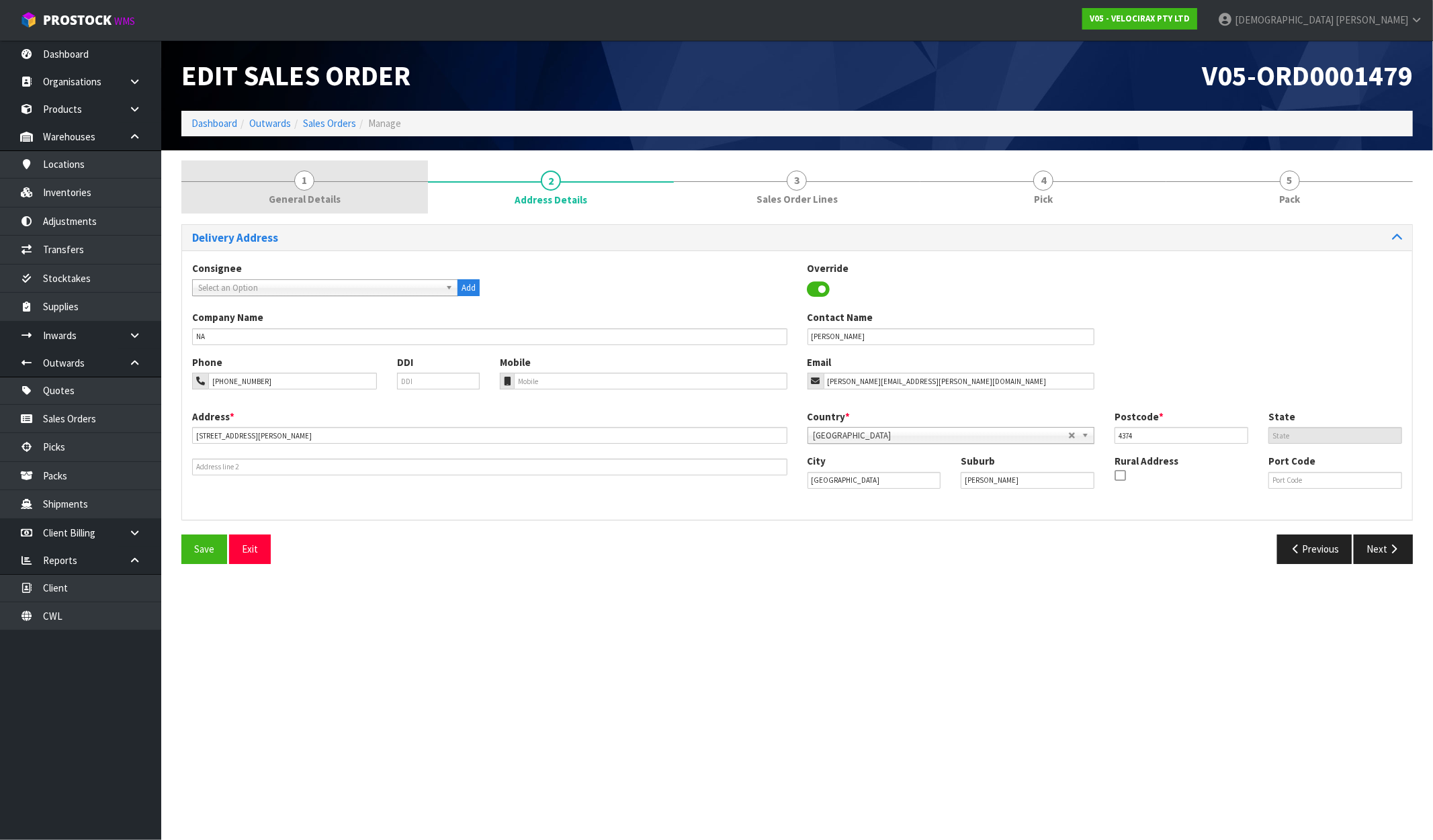
click at [332, 198] on span "General Details" at bounding box center [305, 200] width 72 height 14
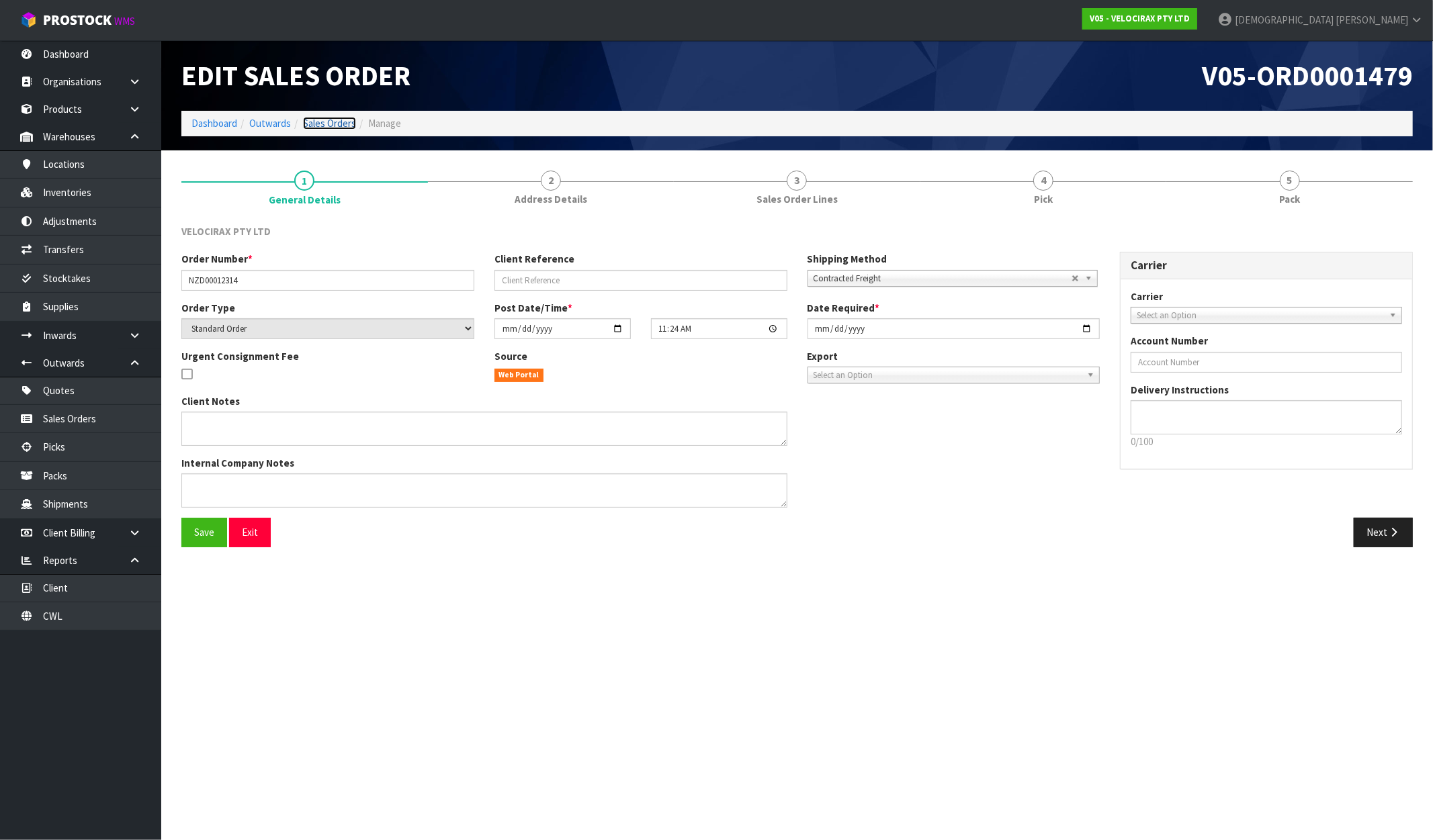
click at [331, 125] on link "Sales Orders" at bounding box center [329, 124] width 53 height 13
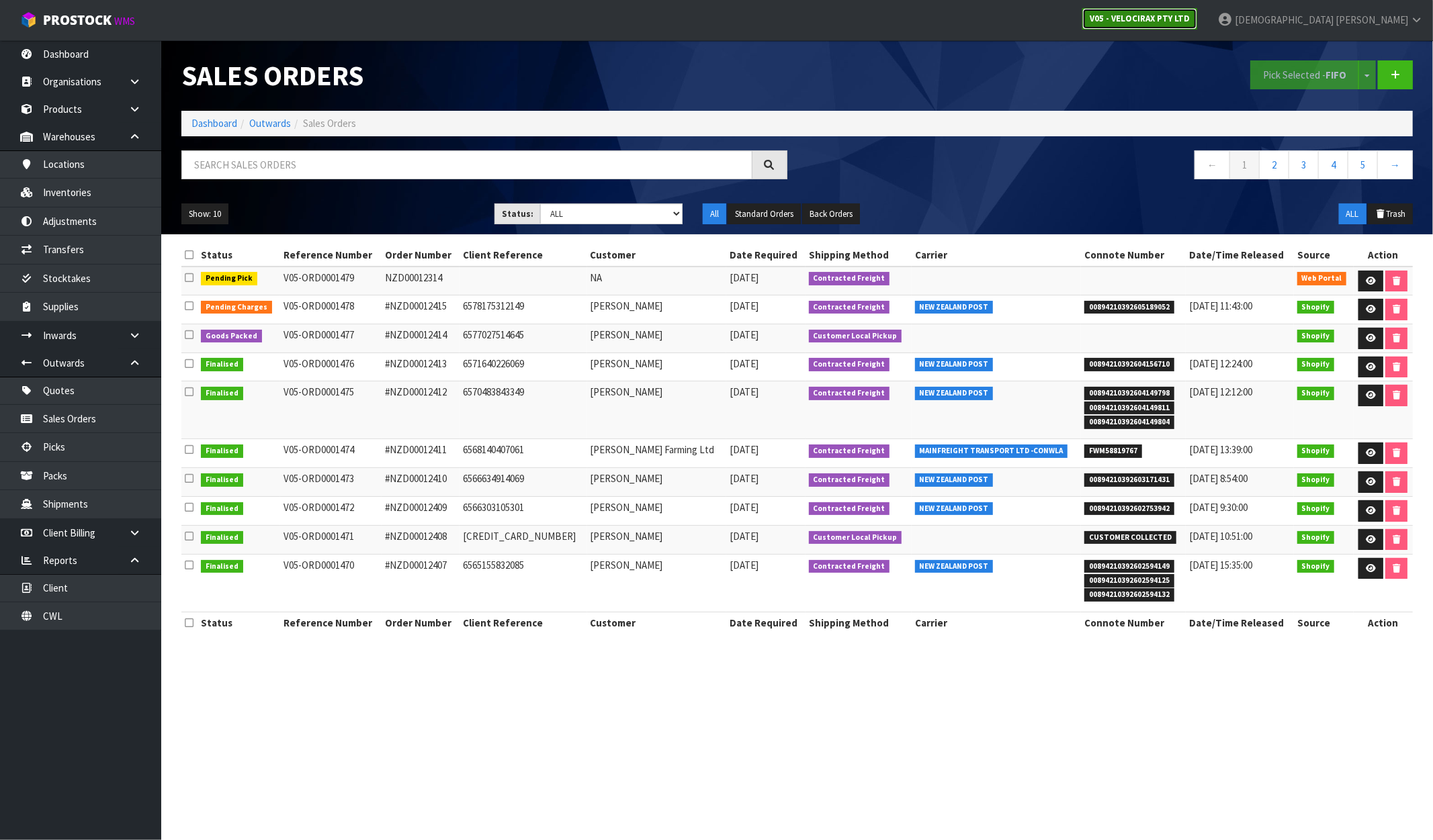
click at [1189, 18] on strong "V05 - VELOCIRAX PTY LTD" at bounding box center [1140, 18] width 100 height 12
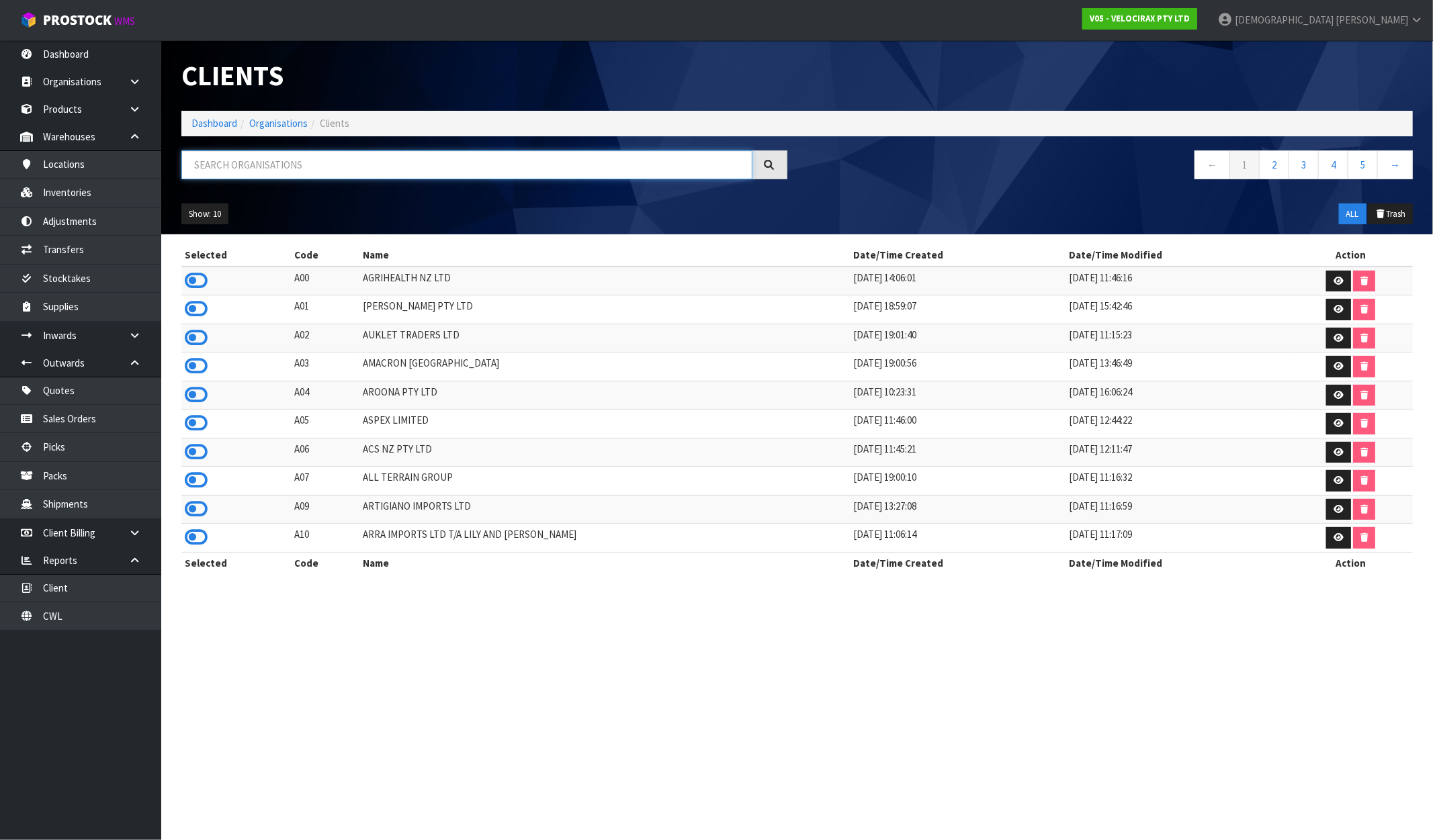
click at [199, 165] on input "text" at bounding box center [468, 165] width 571 height 29
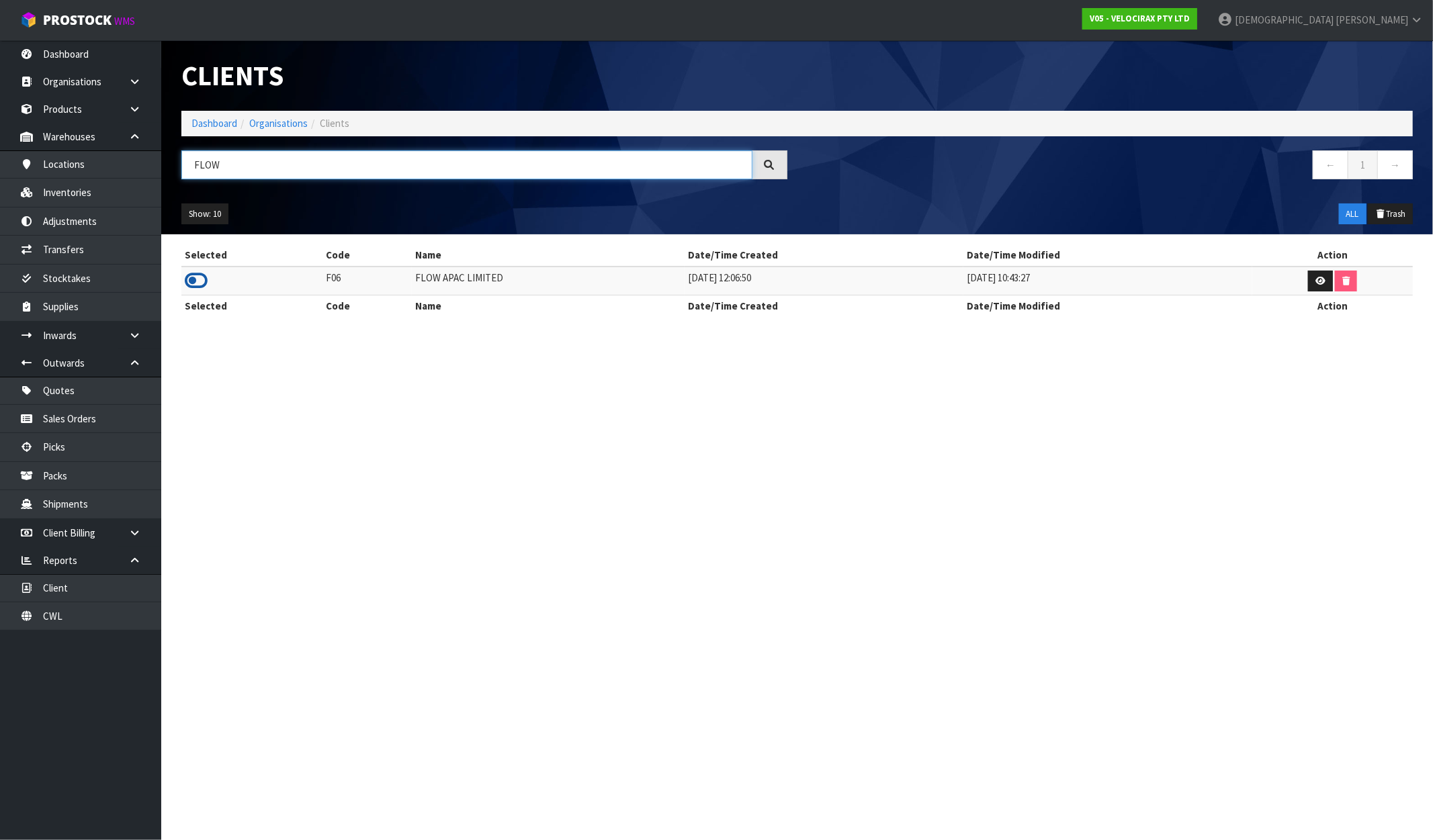
type input "FLOW"
click at [188, 280] on icon at bounding box center [196, 280] width 23 height 21
click at [69, 51] on link "Dashboard" at bounding box center [81, 54] width 161 height 28
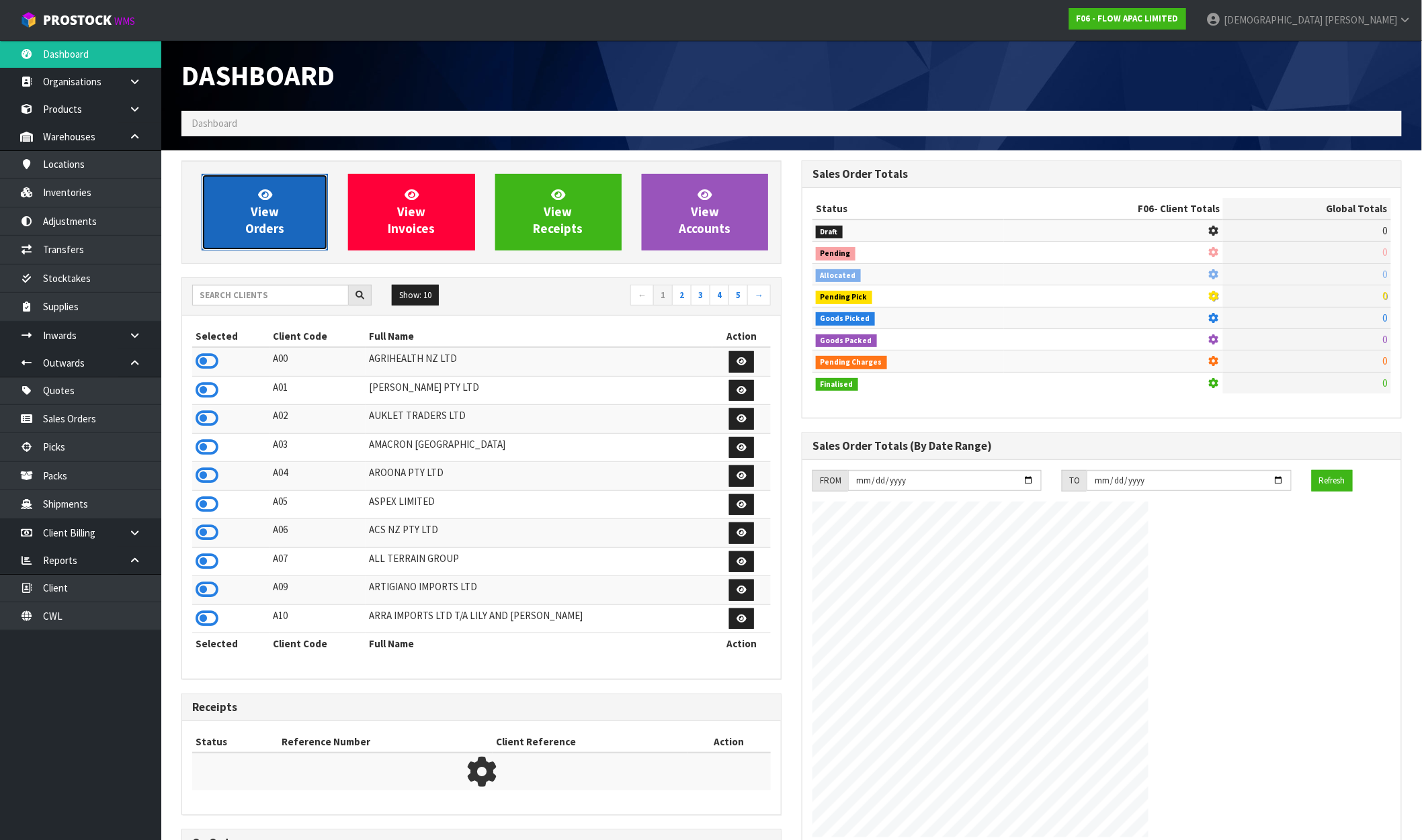
click at [260, 216] on span "View Orders" at bounding box center [265, 212] width 39 height 50
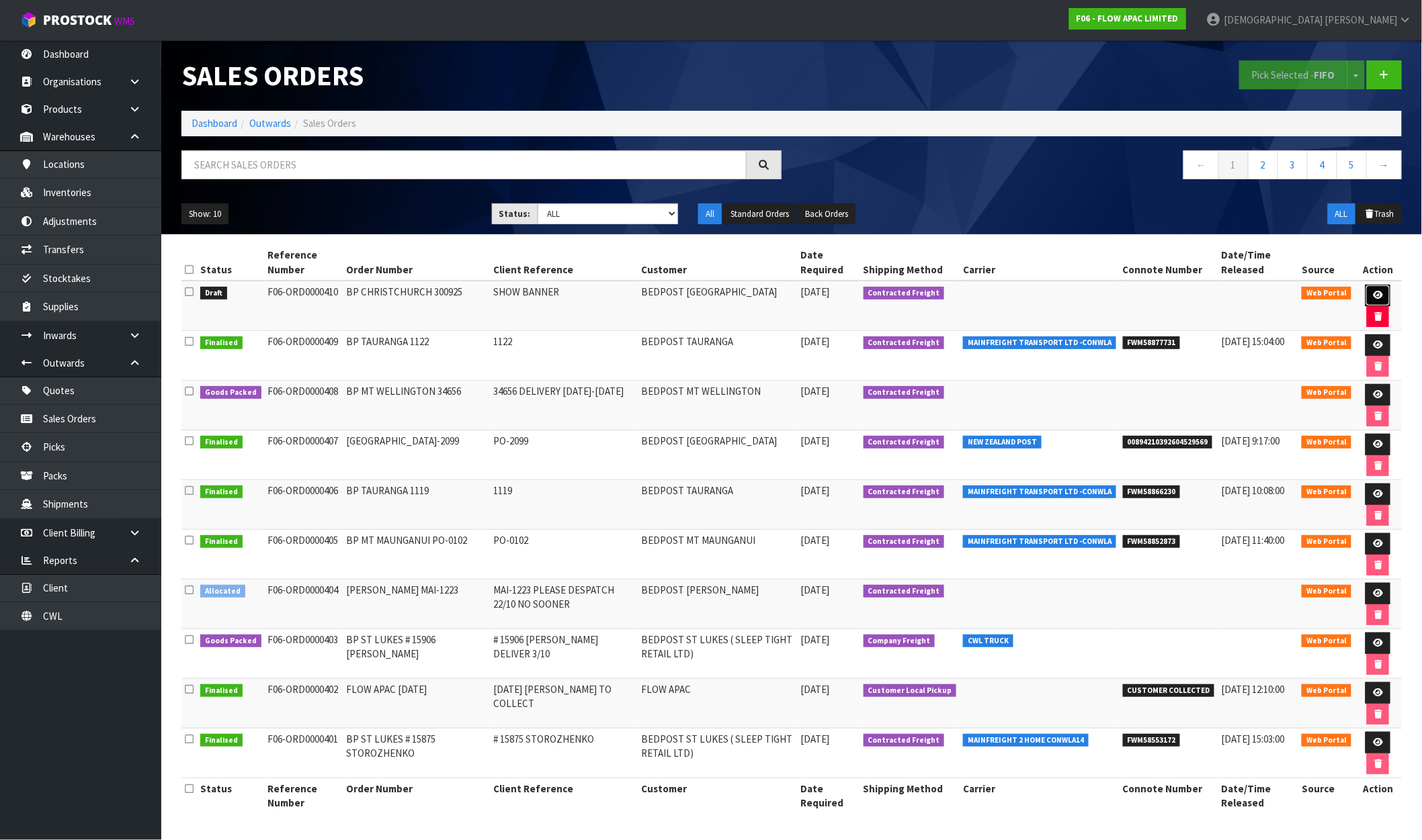
click at [1379, 293] on icon at bounding box center [1377, 296] width 10 height 9
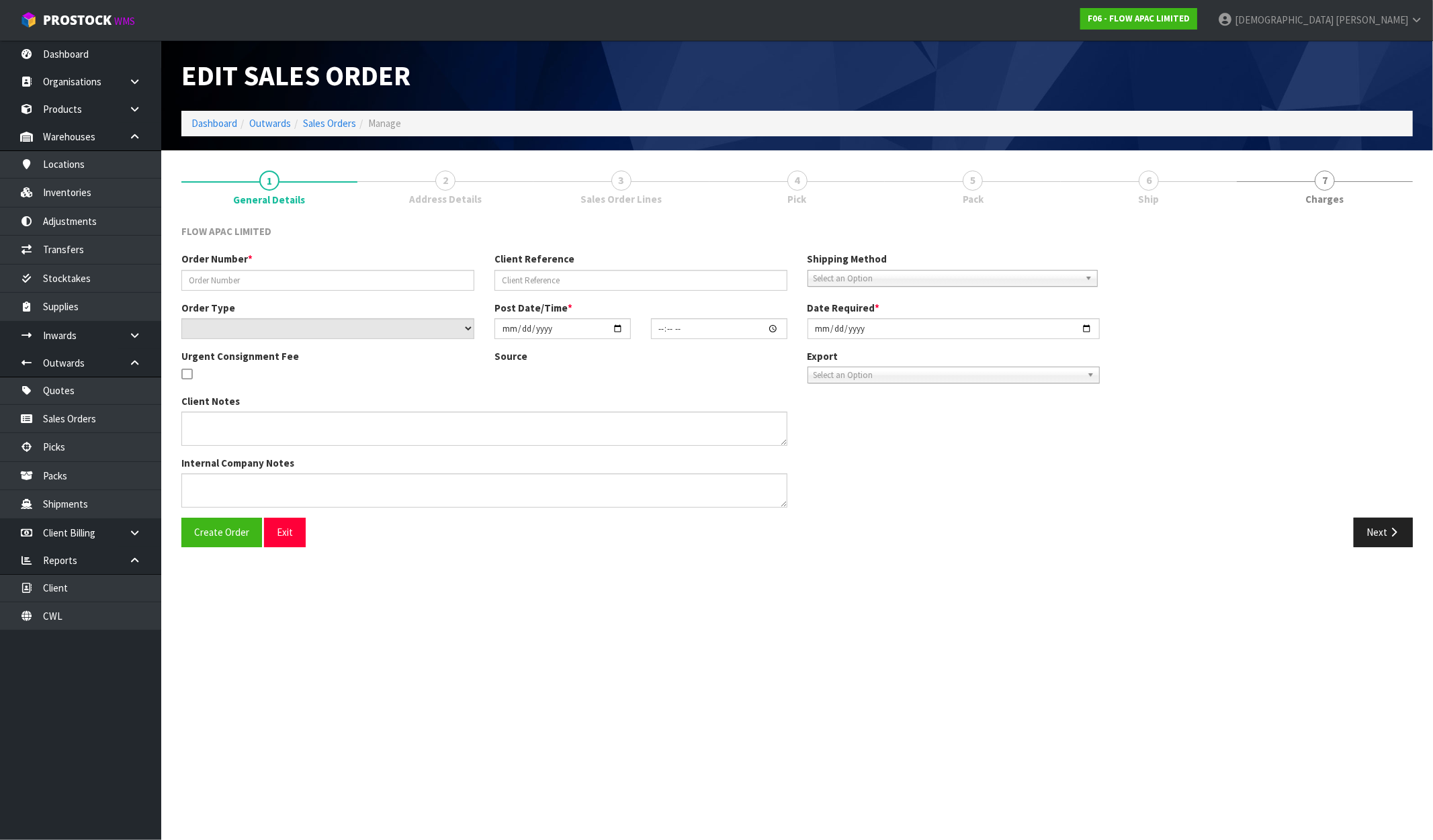
type input "BP CHRISTCHURCH 300925"
type input "SHOW BANNER"
select select "number:0"
type input "[DATE]"
type input "17:39:00.000"
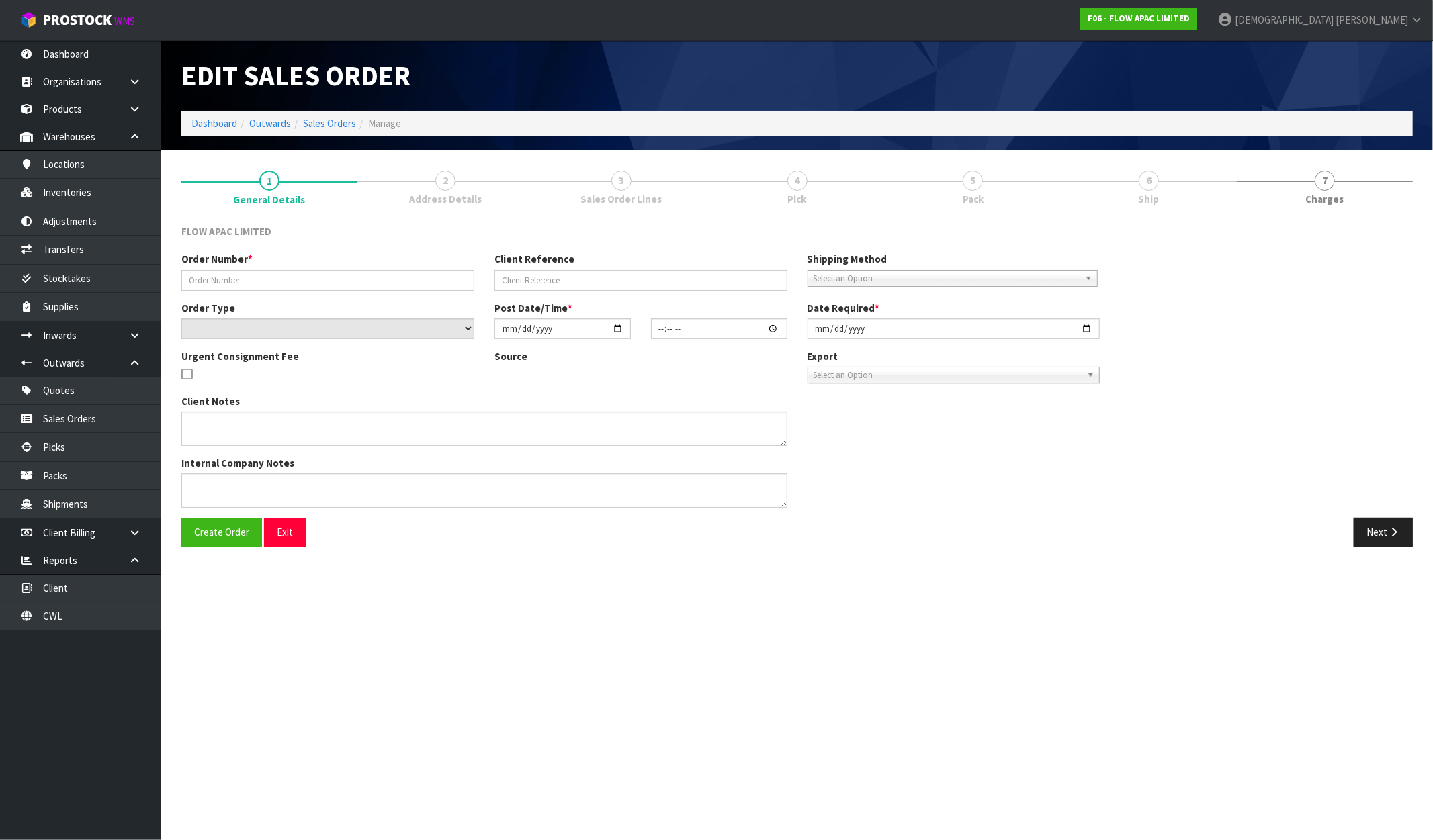
type input "[DATE]"
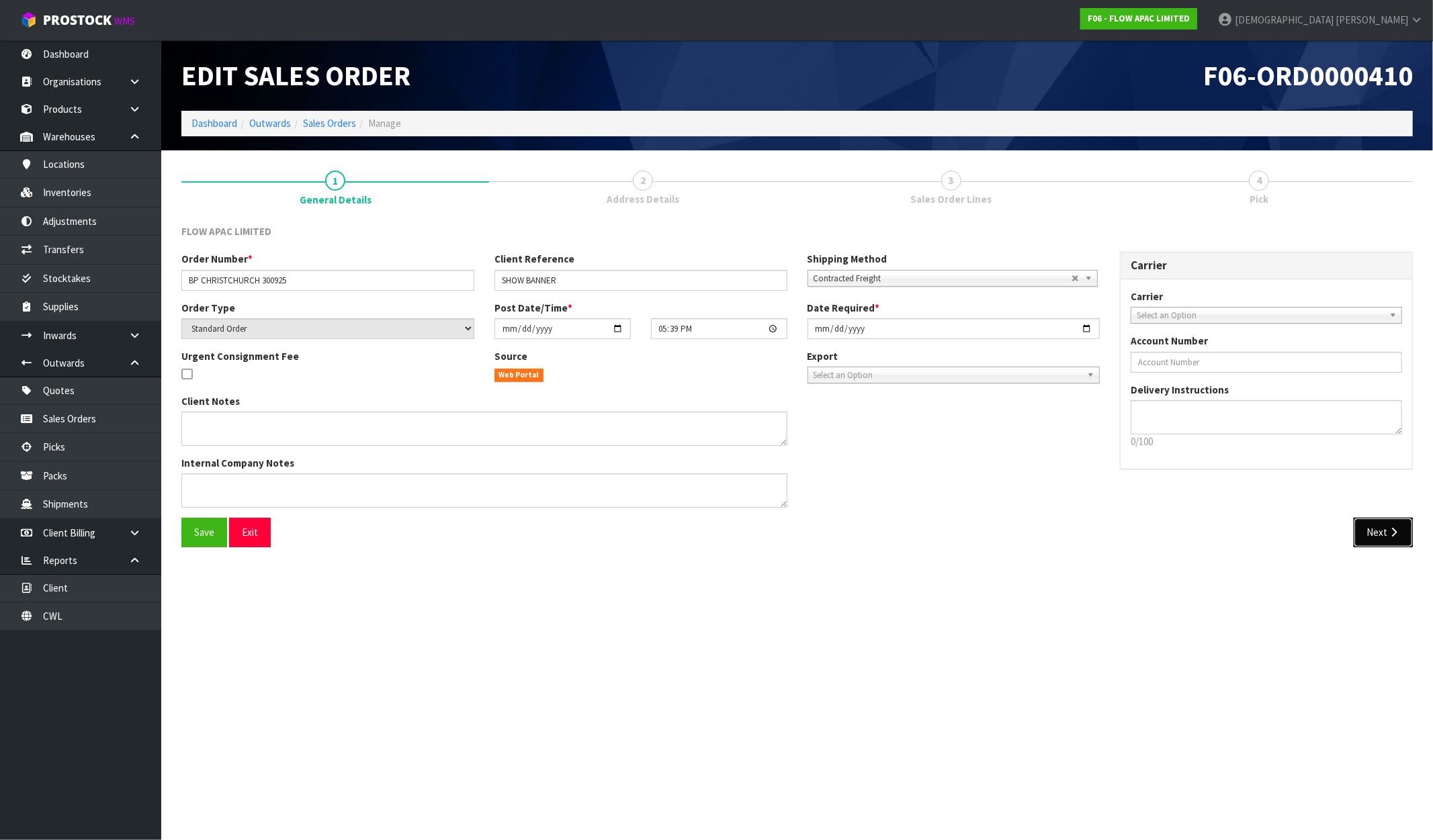
click at [1370, 533] on button "Next" at bounding box center [1383, 532] width 59 height 29
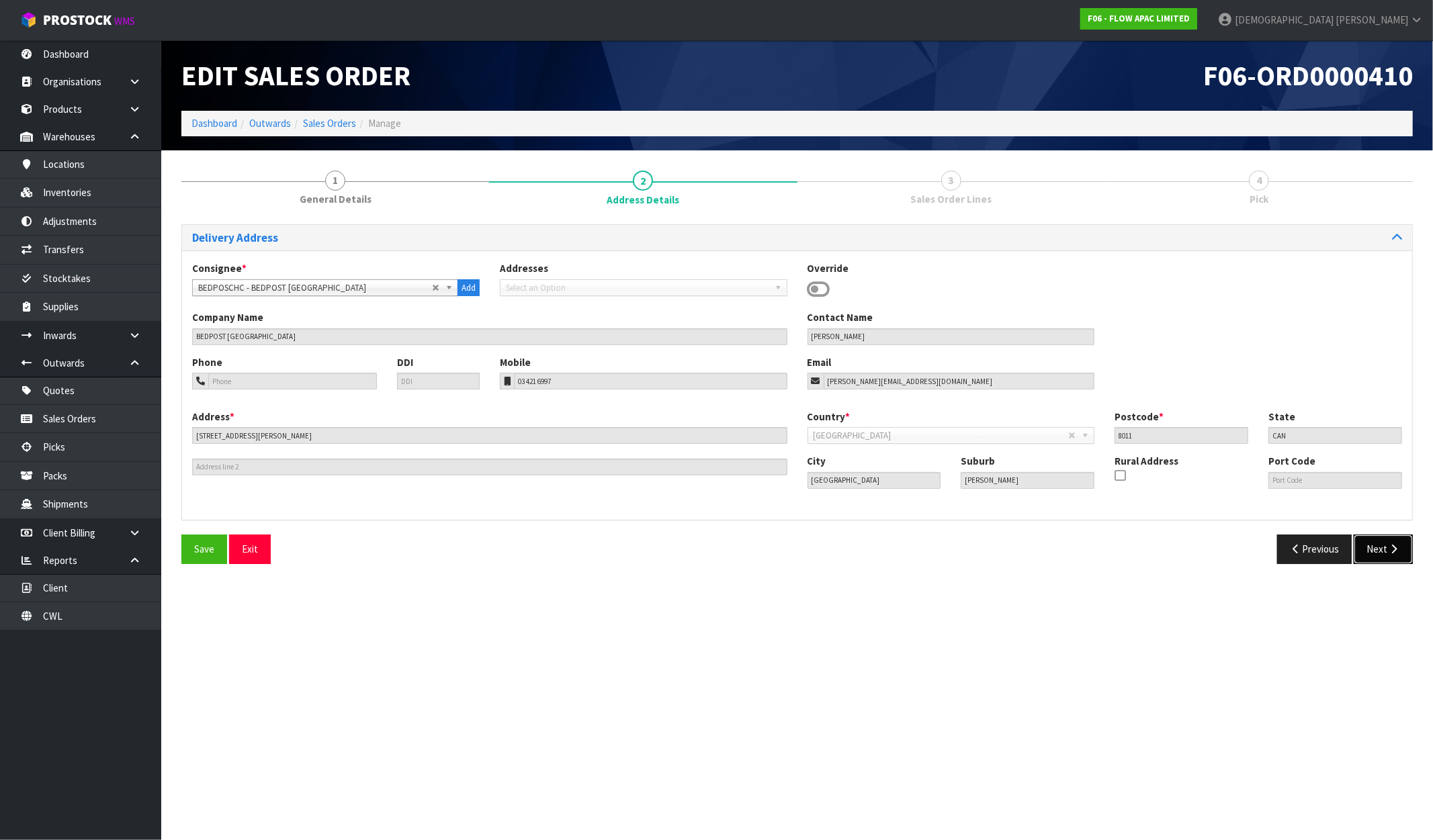
click at [1383, 551] on button "Next" at bounding box center [1383, 549] width 59 height 29
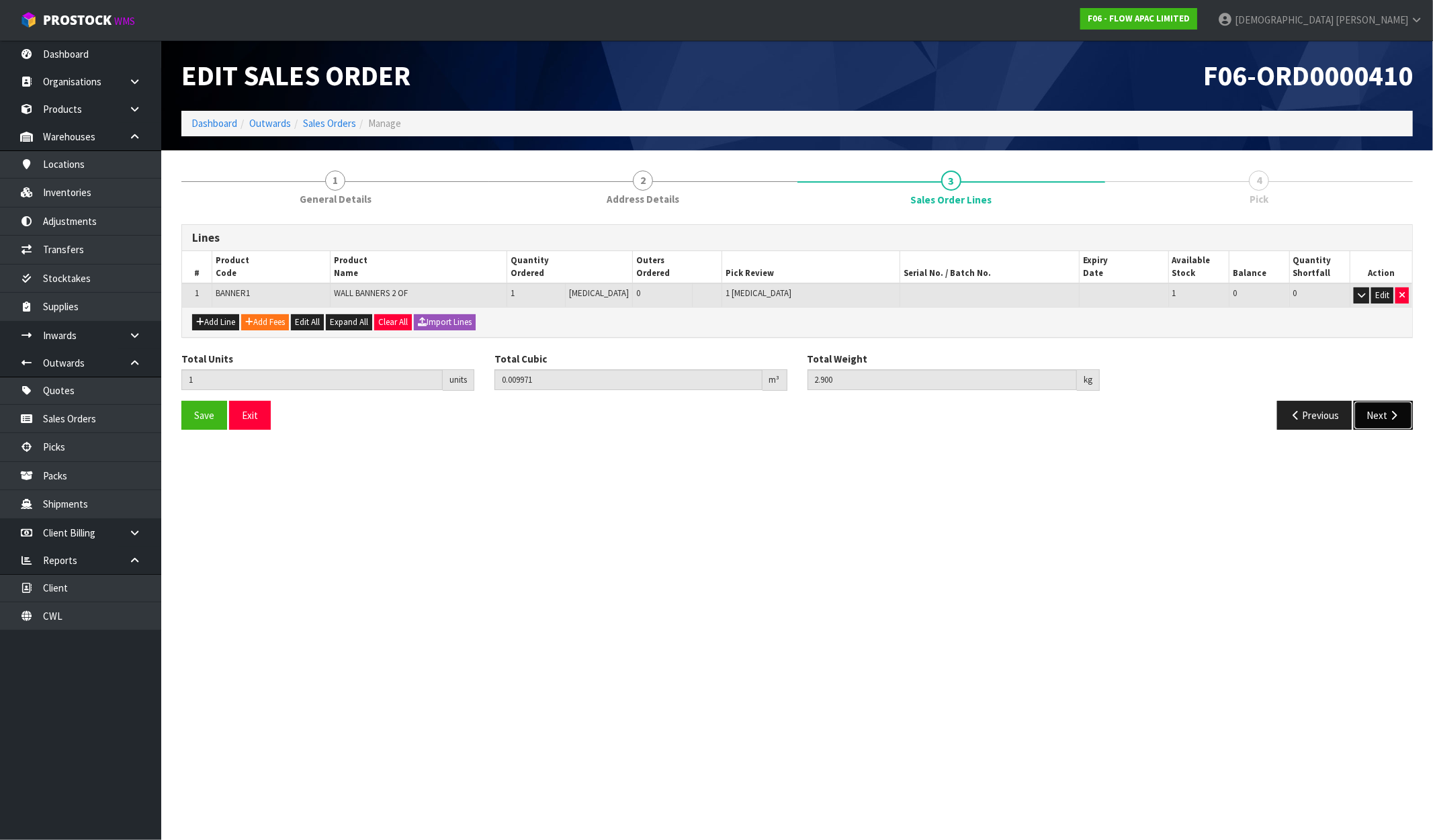
click at [1394, 412] on icon "button" at bounding box center [1394, 415] width 13 height 10
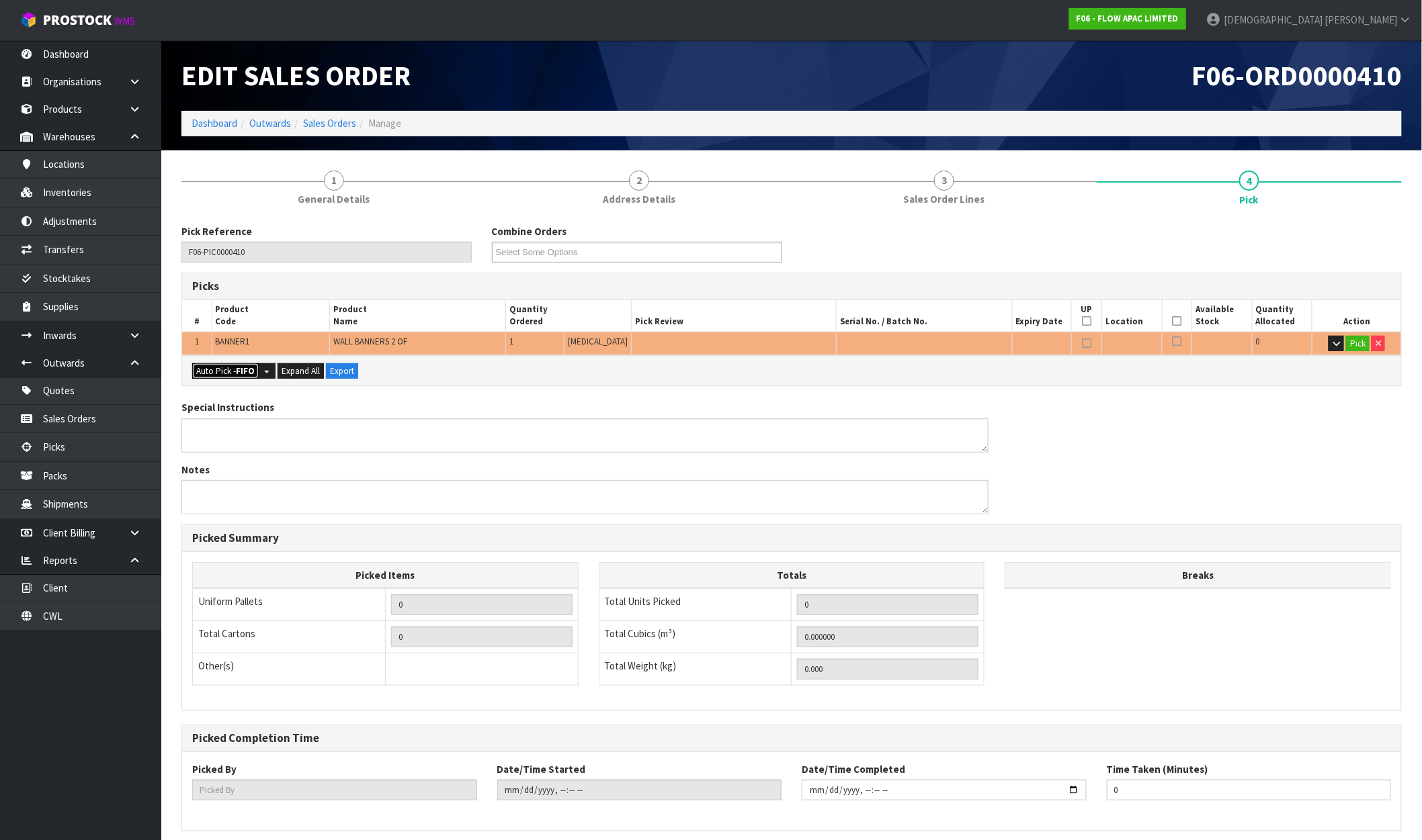
click at [222, 375] on button "Auto Pick - FIFO" at bounding box center [226, 372] width 66 height 16
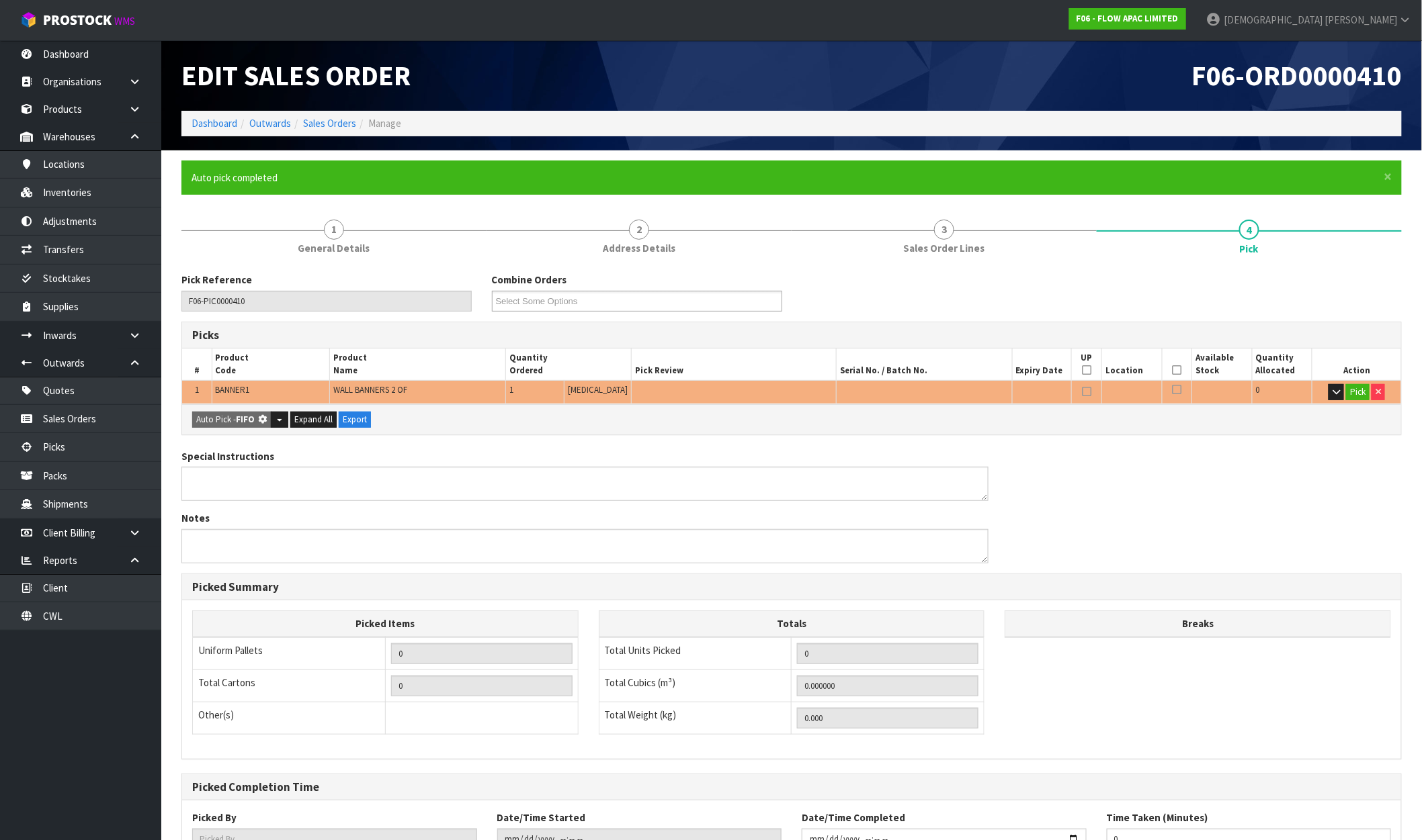
type input "Piece x 1"
type input "1"
type input "0.009971"
type input "2.900"
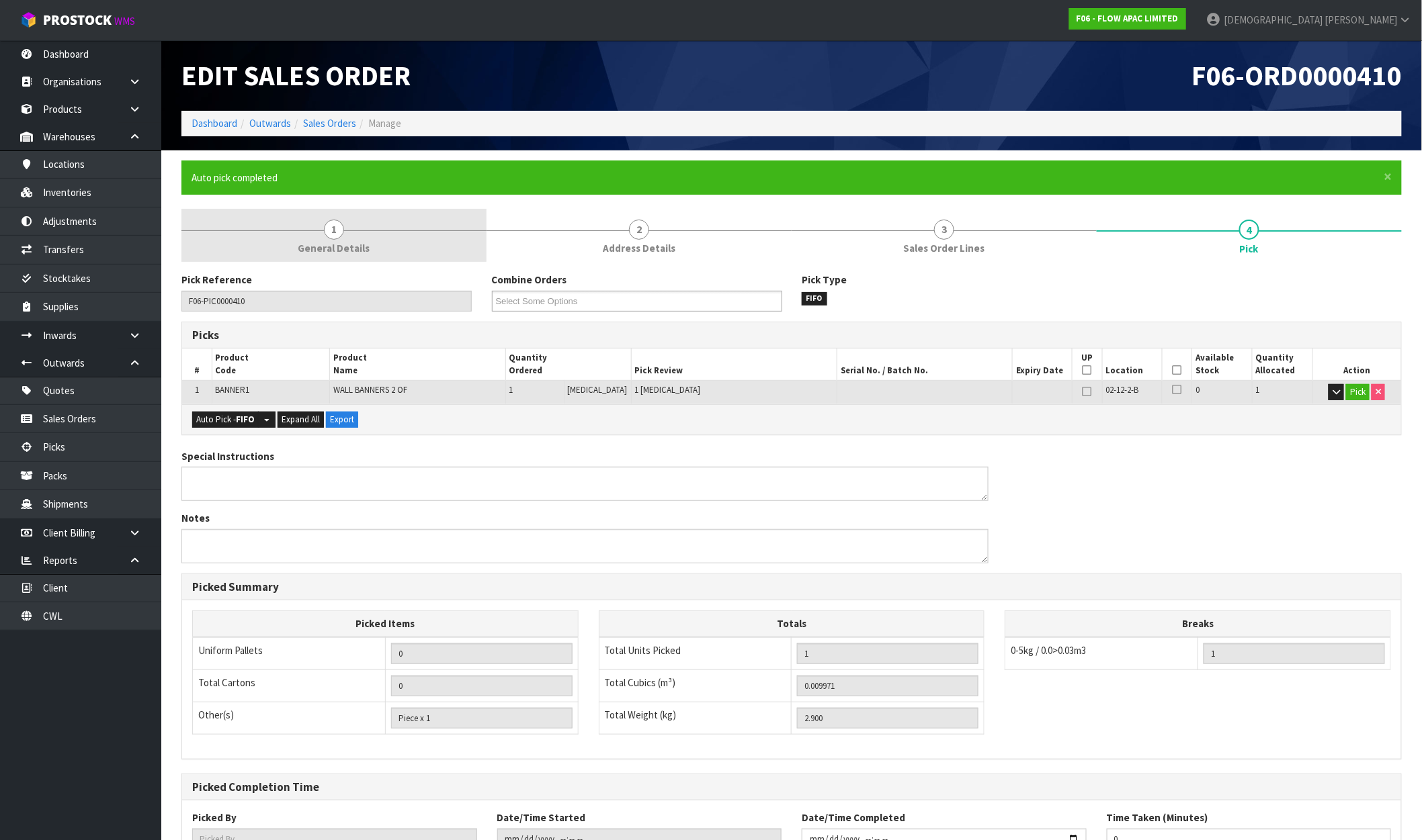
click at [323, 246] on span "General Details" at bounding box center [334, 248] width 72 height 14
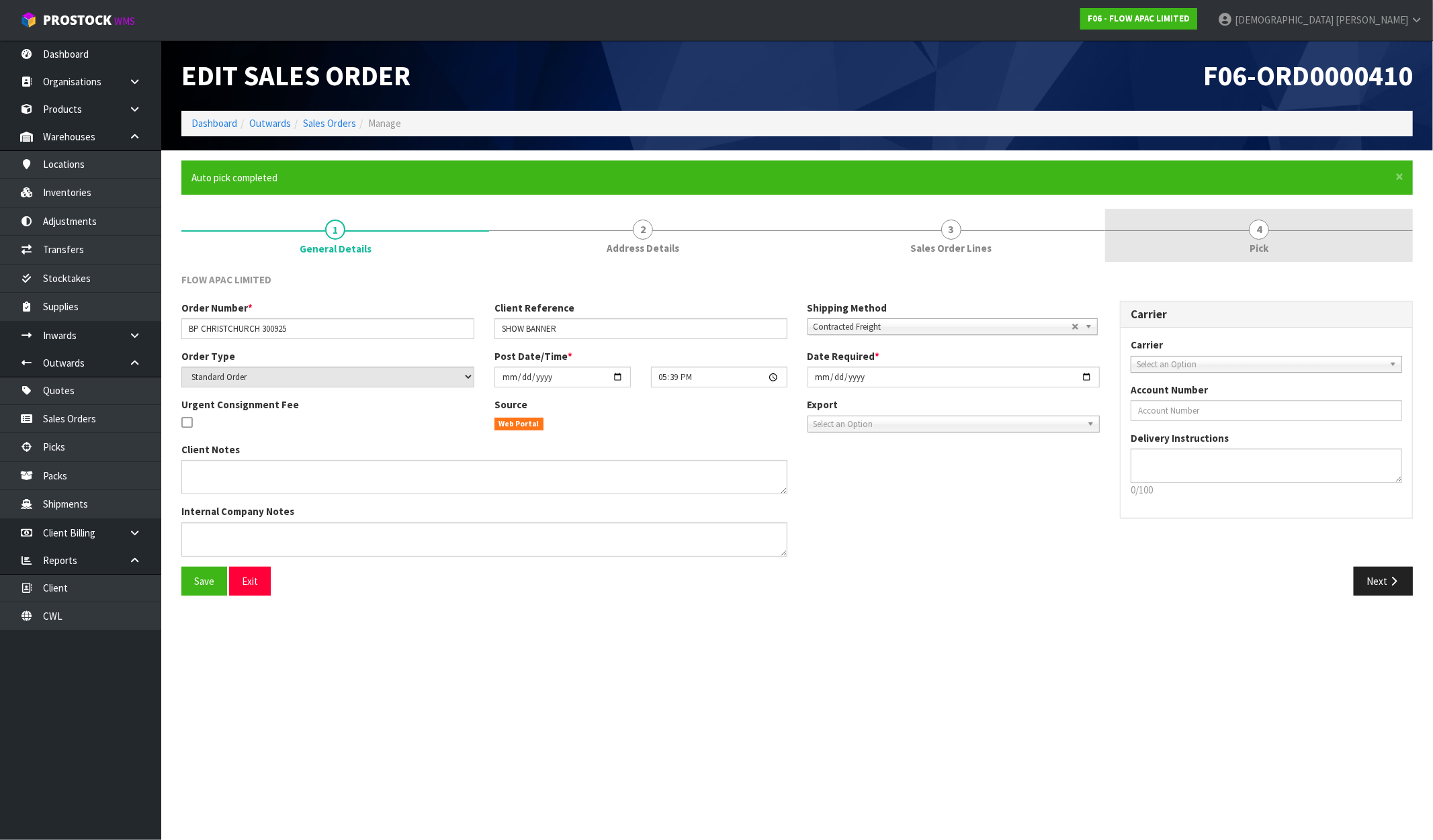
click at [1223, 243] on link "4 Pick" at bounding box center [1259, 235] width 308 height 53
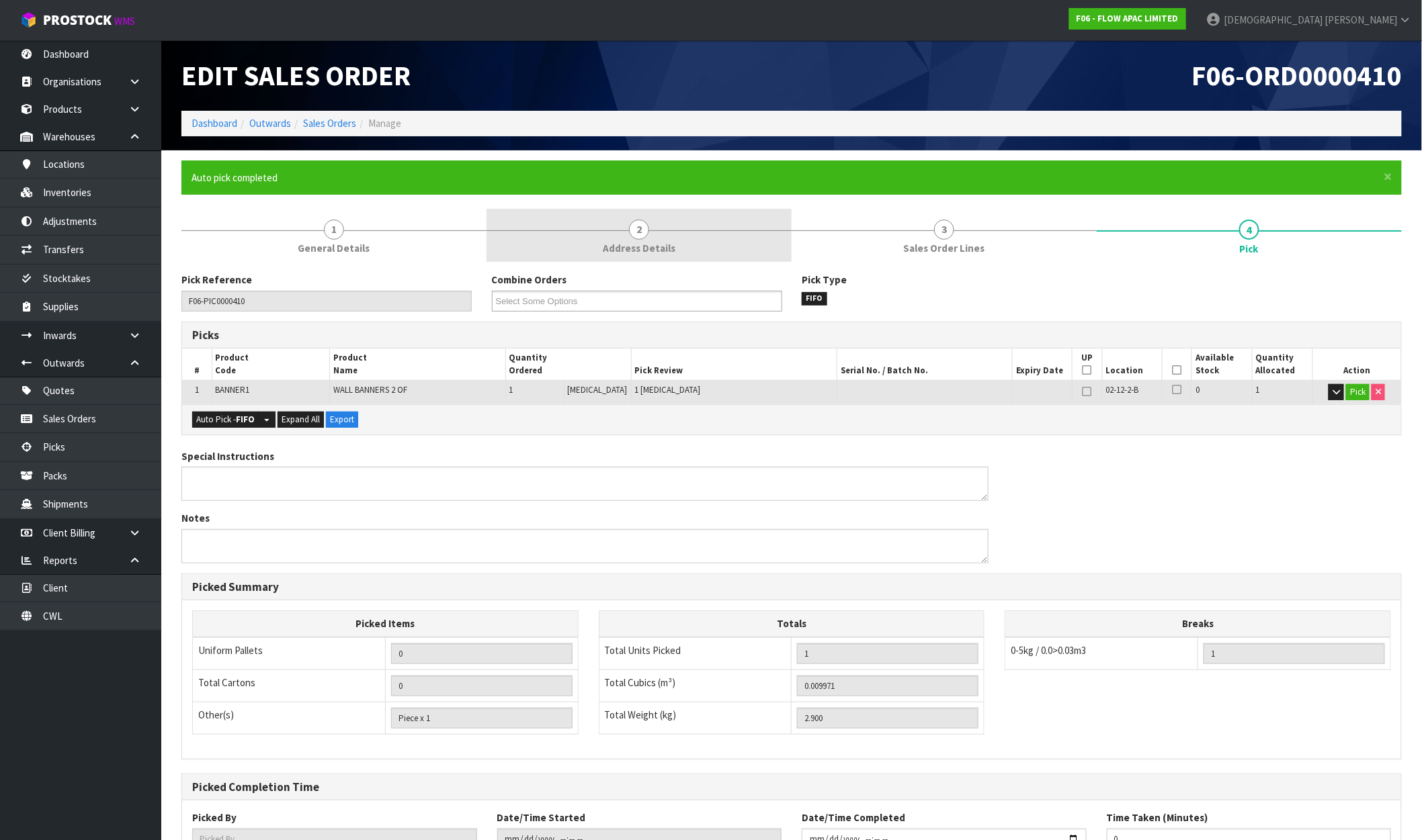
click at [489, 259] on link "2 Address Details" at bounding box center [639, 235] width 306 height 53
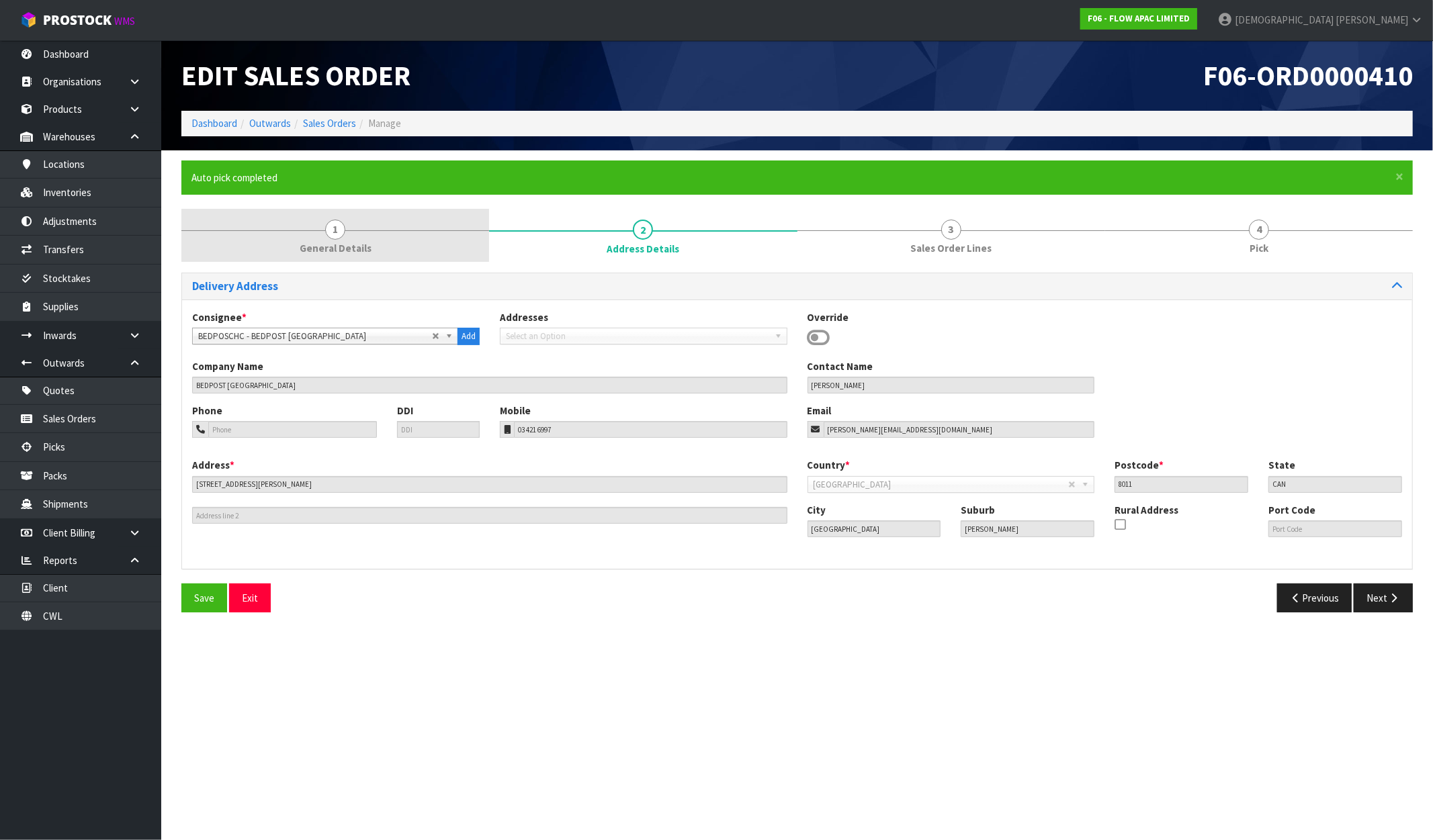
click at [338, 249] on span "General Details" at bounding box center [336, 248] width 72 height 14
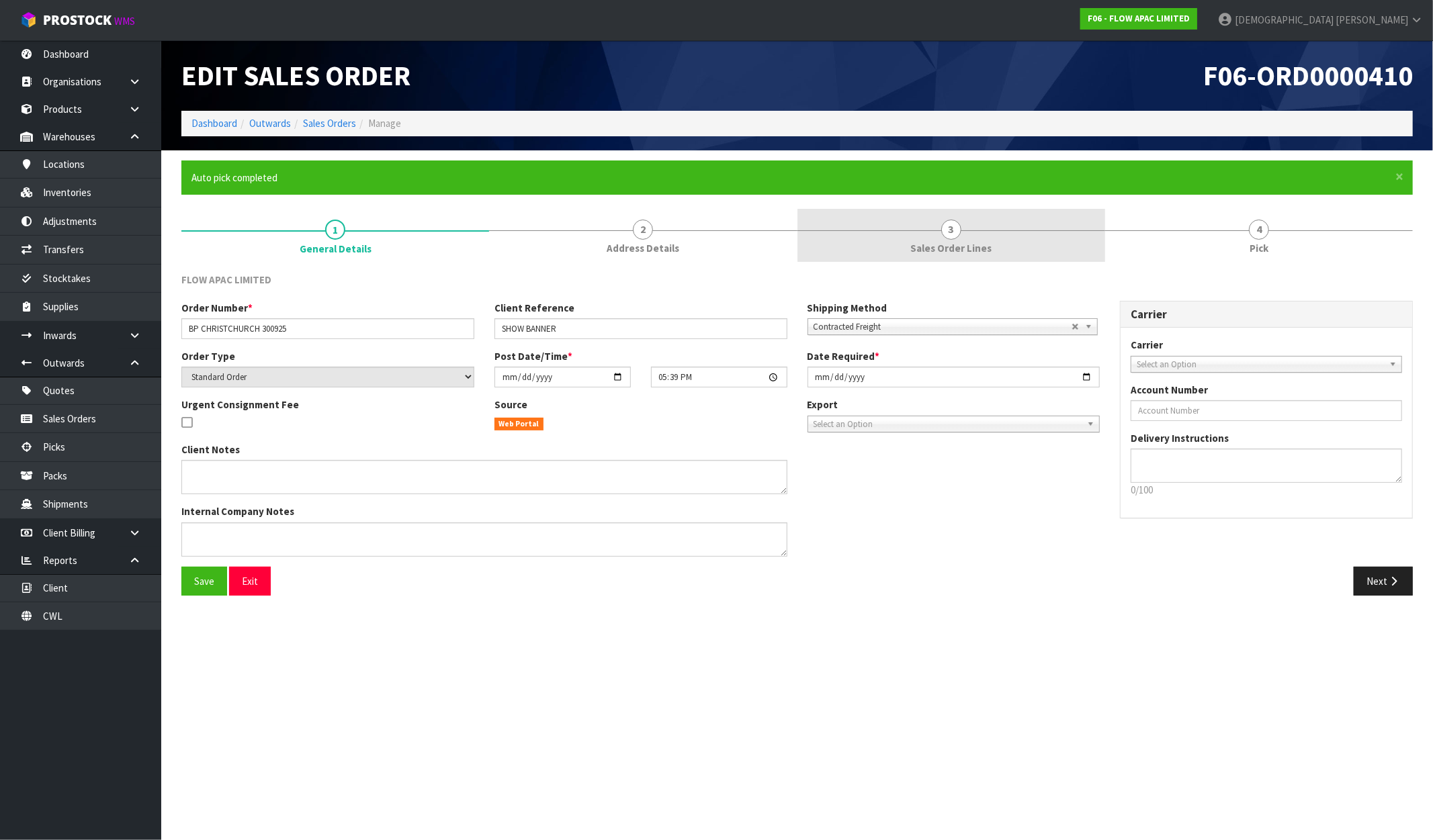
click at [1007, 249] on link "3 Sales Order Lines" at bounding box center [951, 235] width 308 height 53
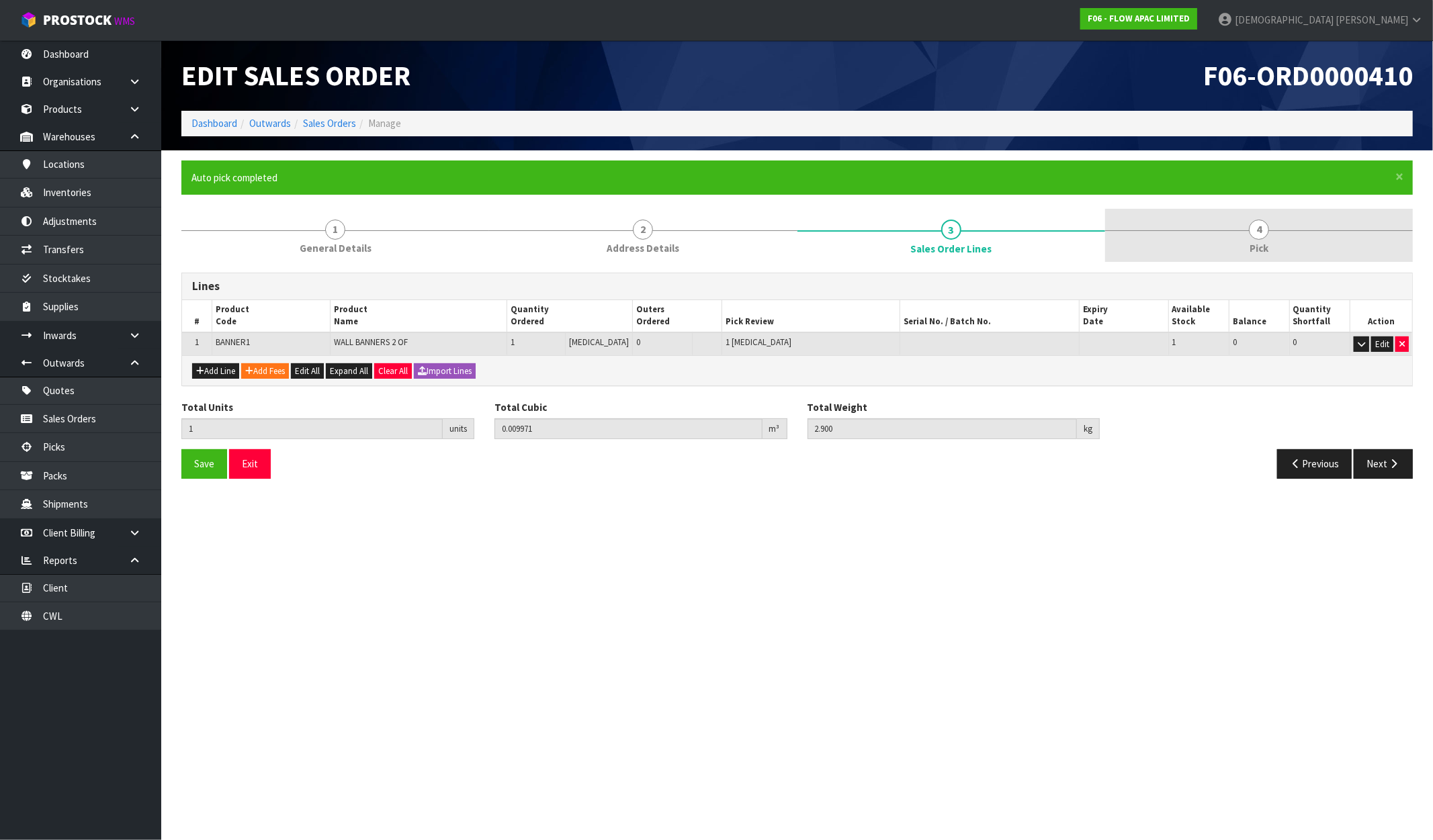
click at [1230, 233] on link "4 Pick" at bounding box center [1259, 235] width 308 height 53
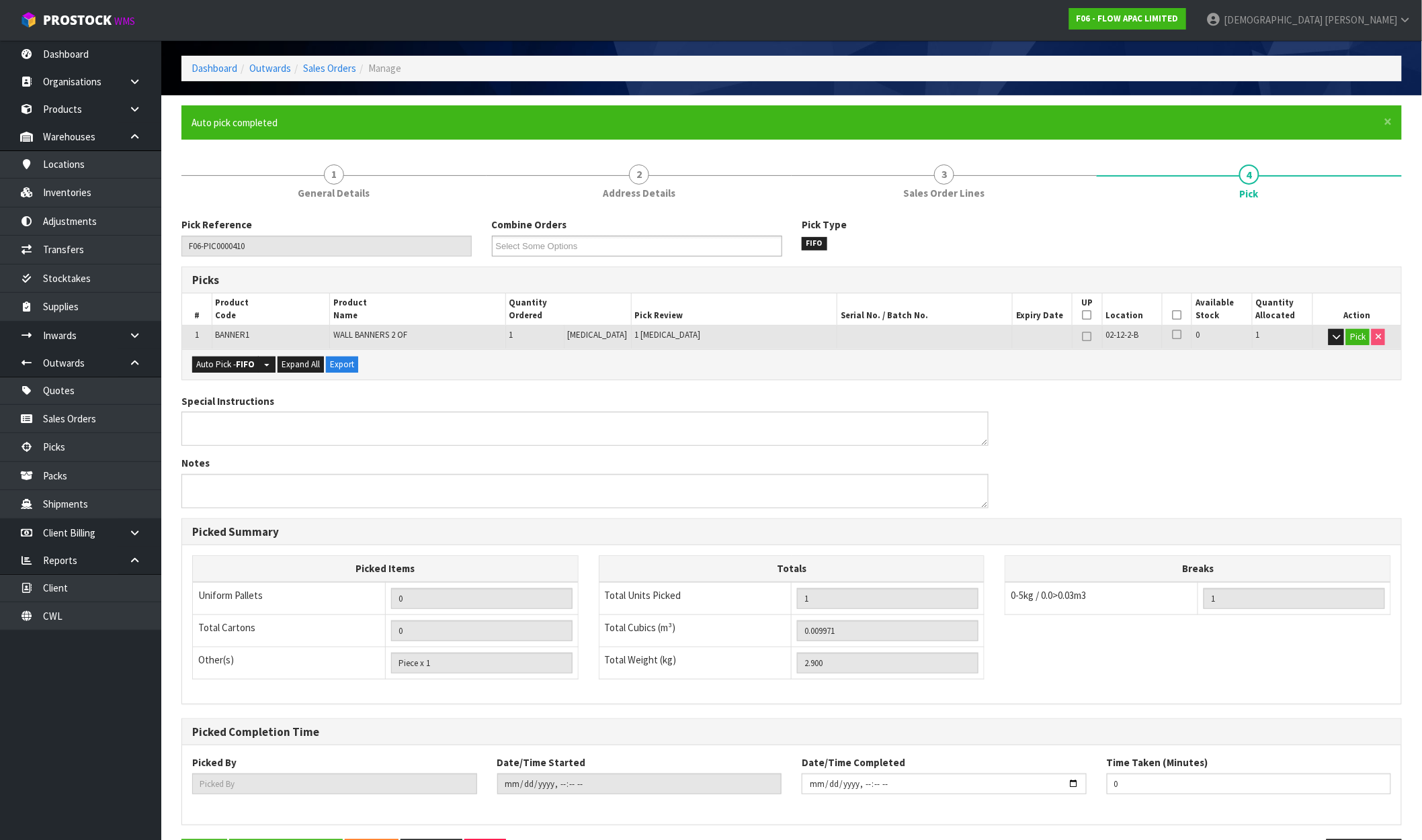
scroll to position [104, 0]
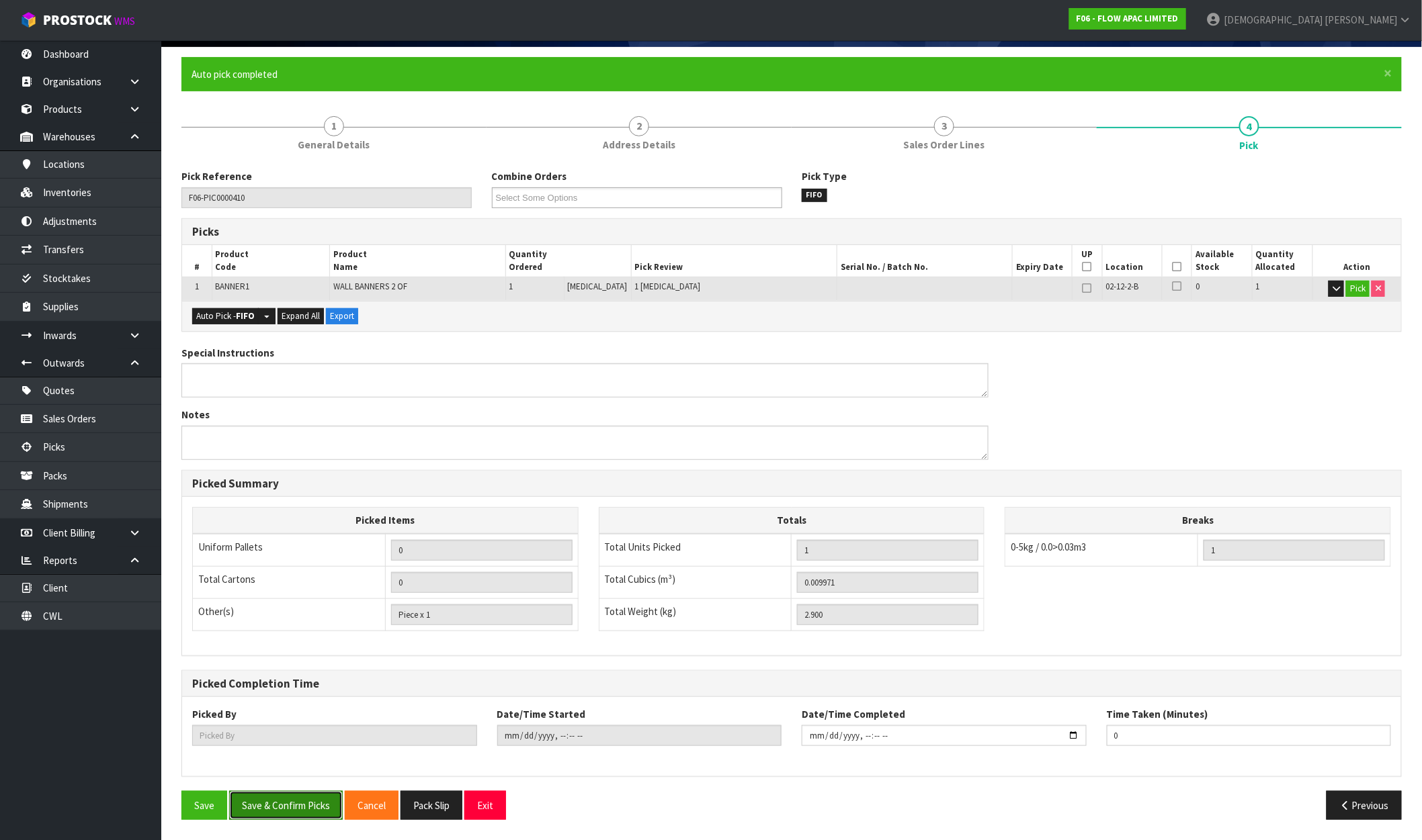
click at [305, 808] on button "Save & Confirm Picks" at bounding box center [286, 806] width 114 height 29
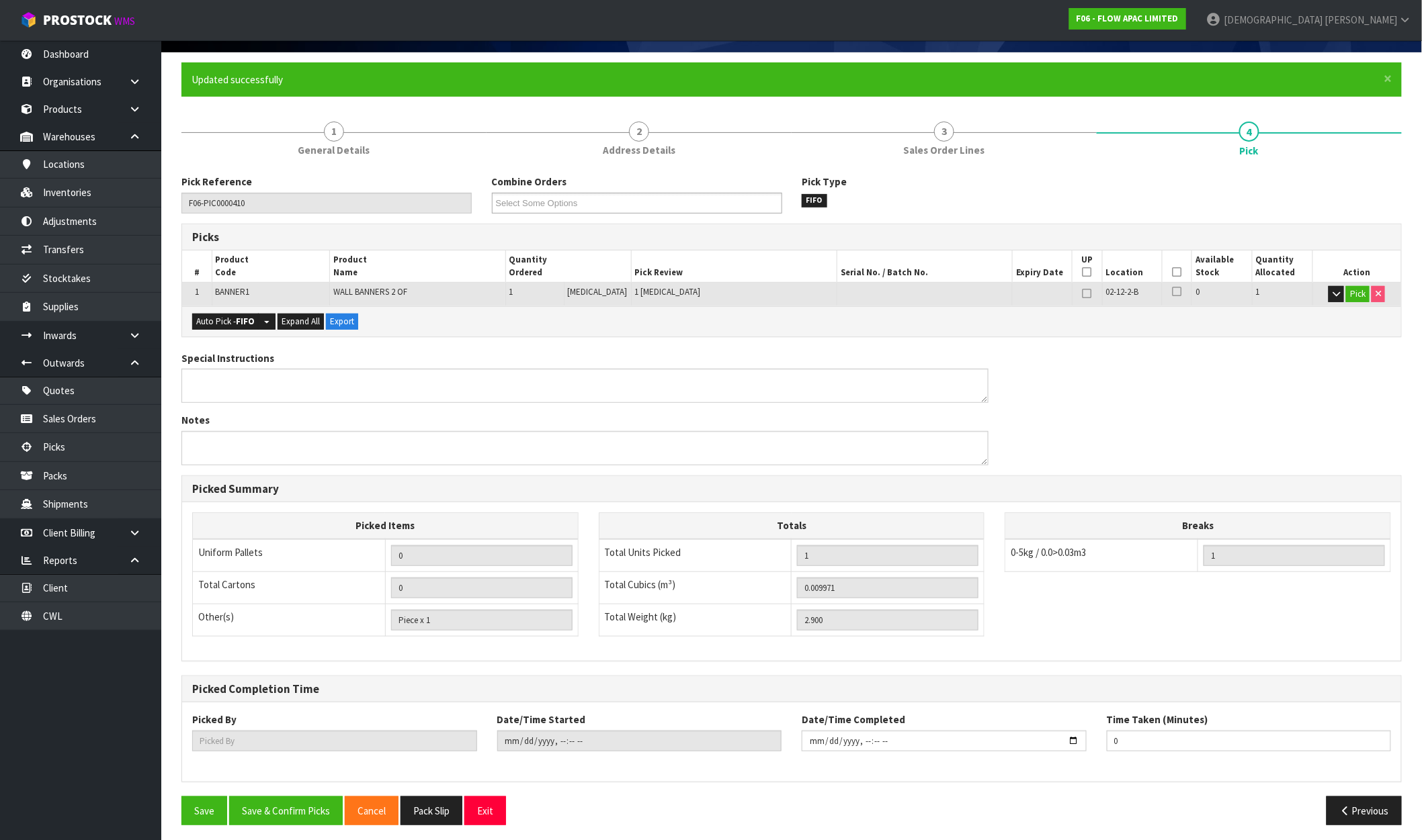
type input "[PERSON_NAME]"
type input "[DATE]T11:48:20"
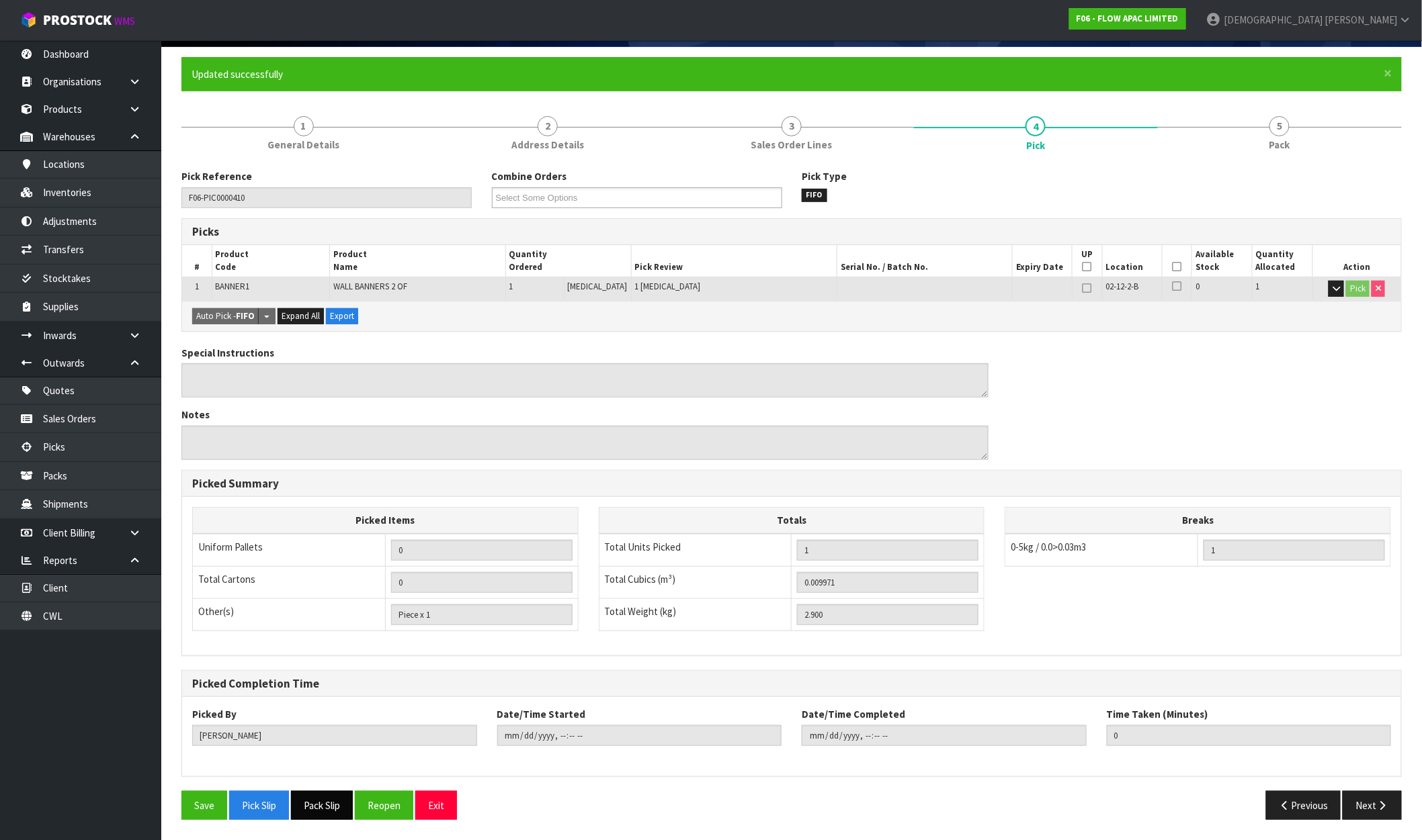
click at [327, 810] on button "Pack Slip" at bounding box center [322, 806] width 62 height 29
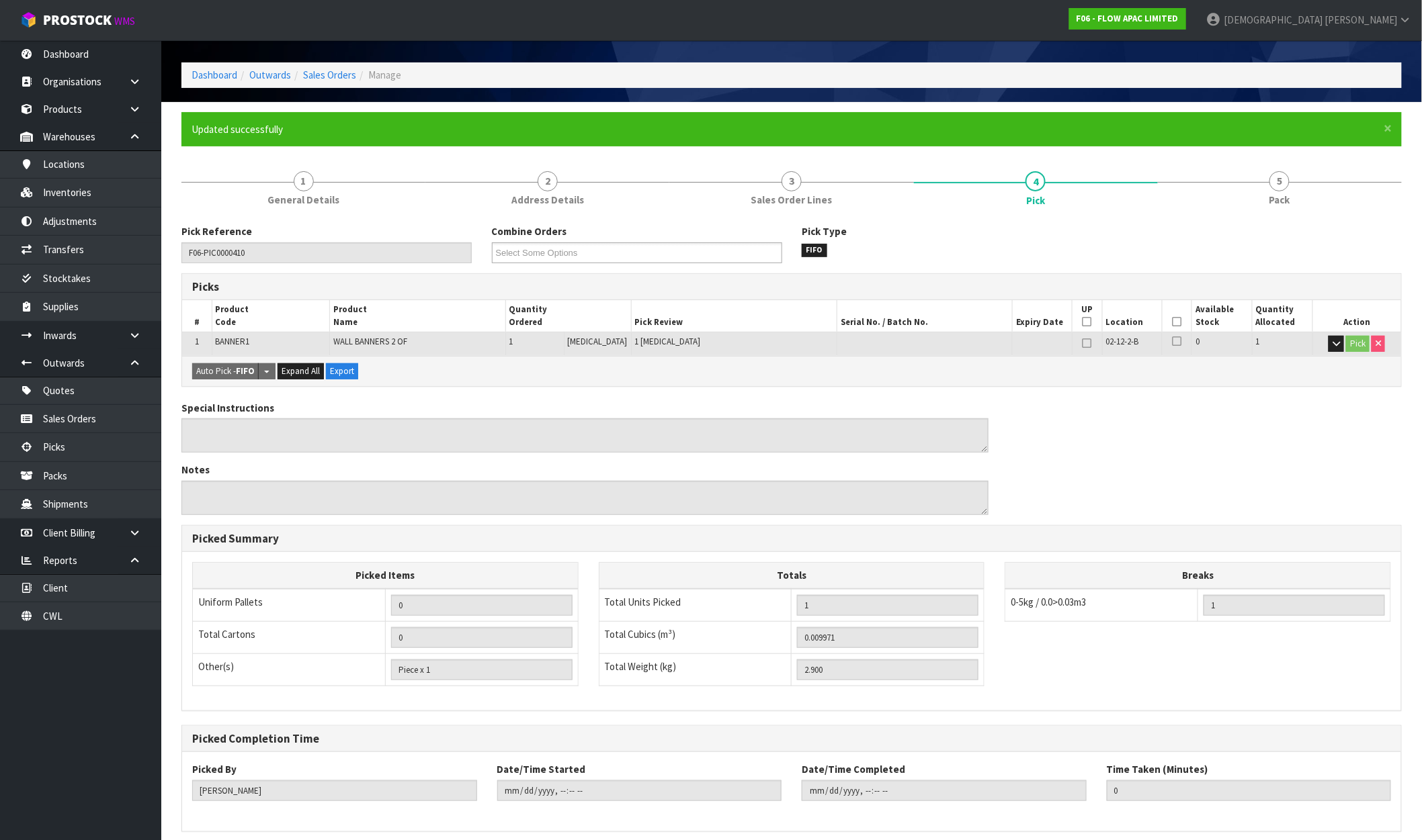
scroll to position [0, 0]
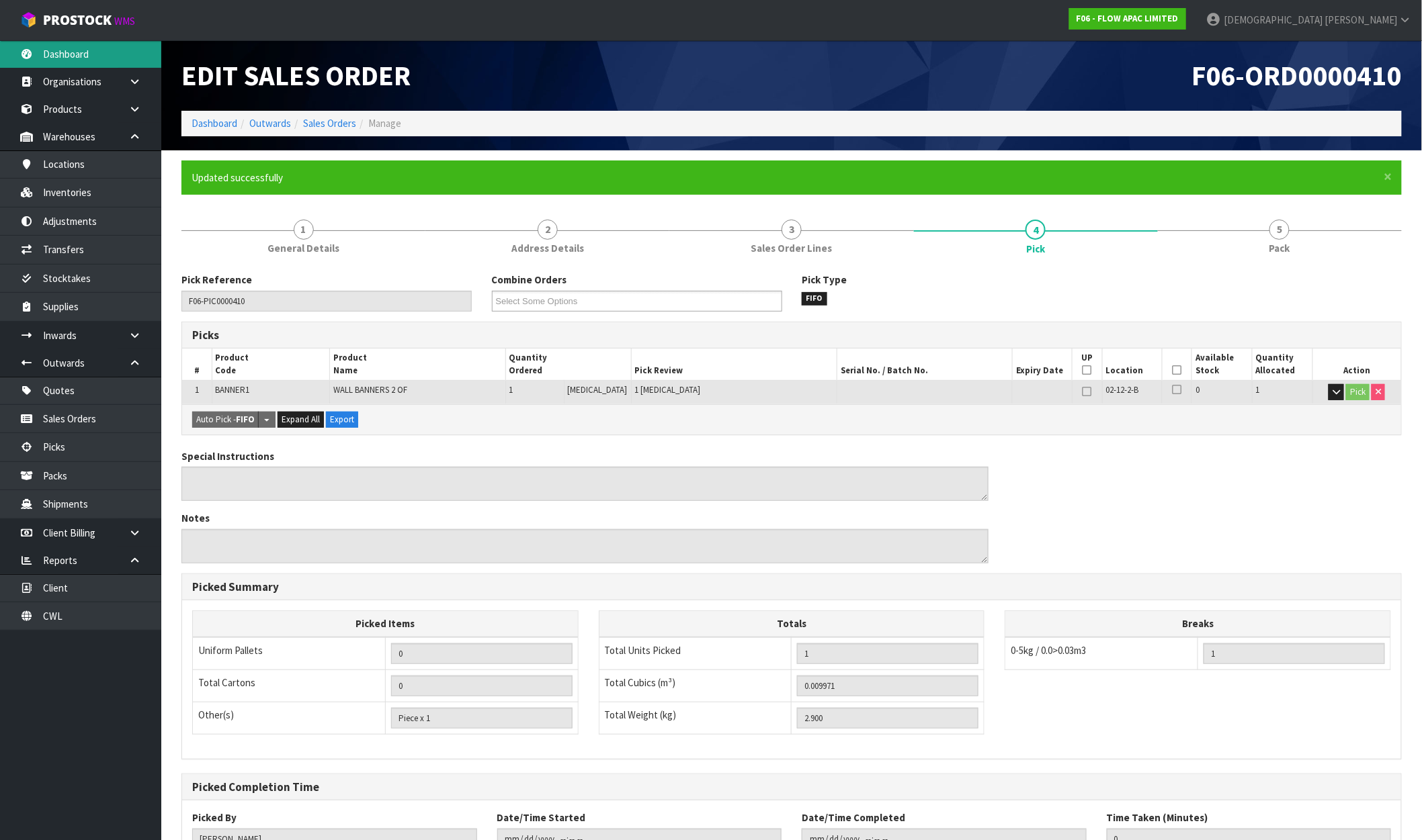
click at [88, 52] on link "Dashboard" at bounding box center [81, 54] width 161 height 28
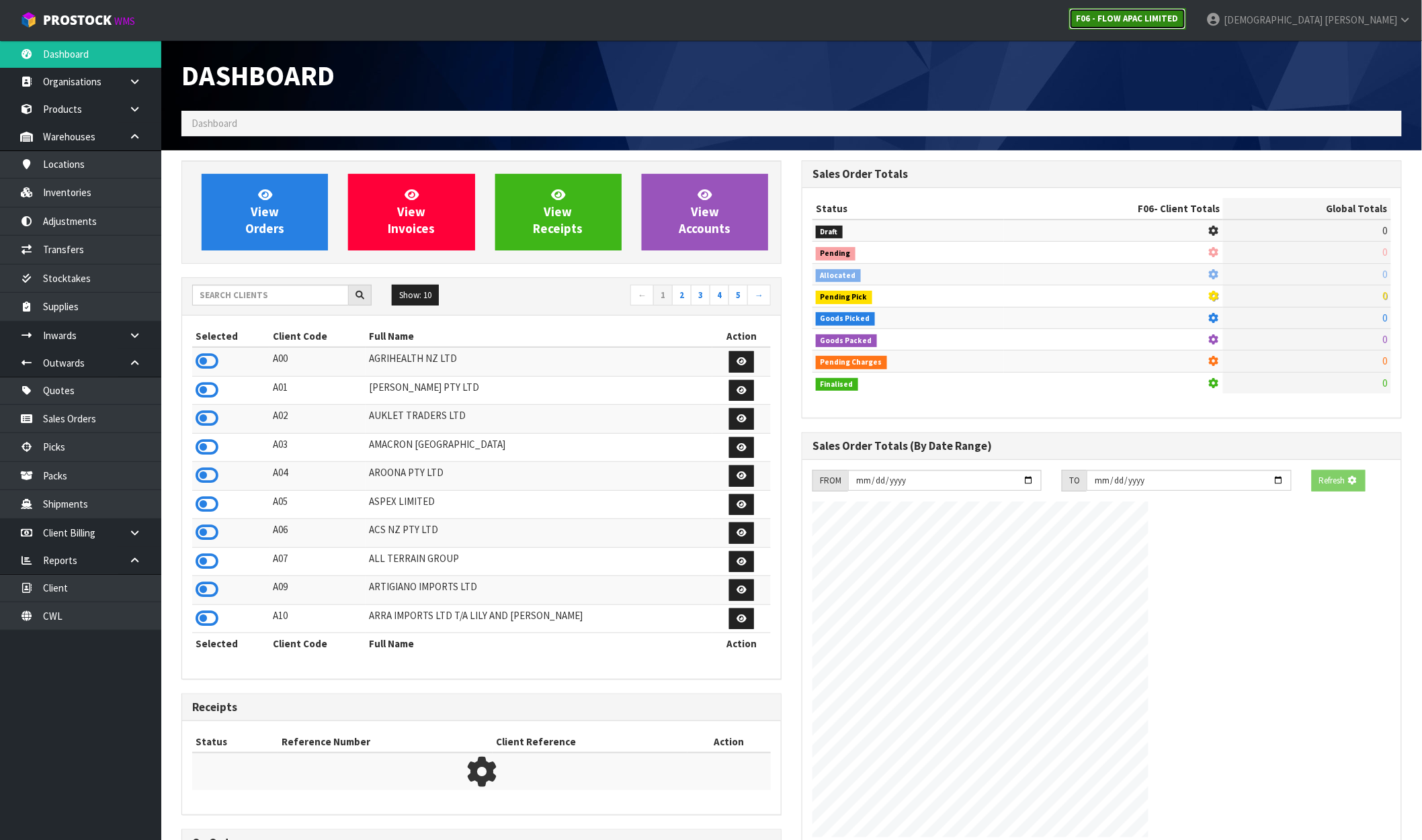
click at [1179, 14] on strong "F06 - FLOW APAC LIMITED" at bounding box center [1128, 18] width 102 height 12
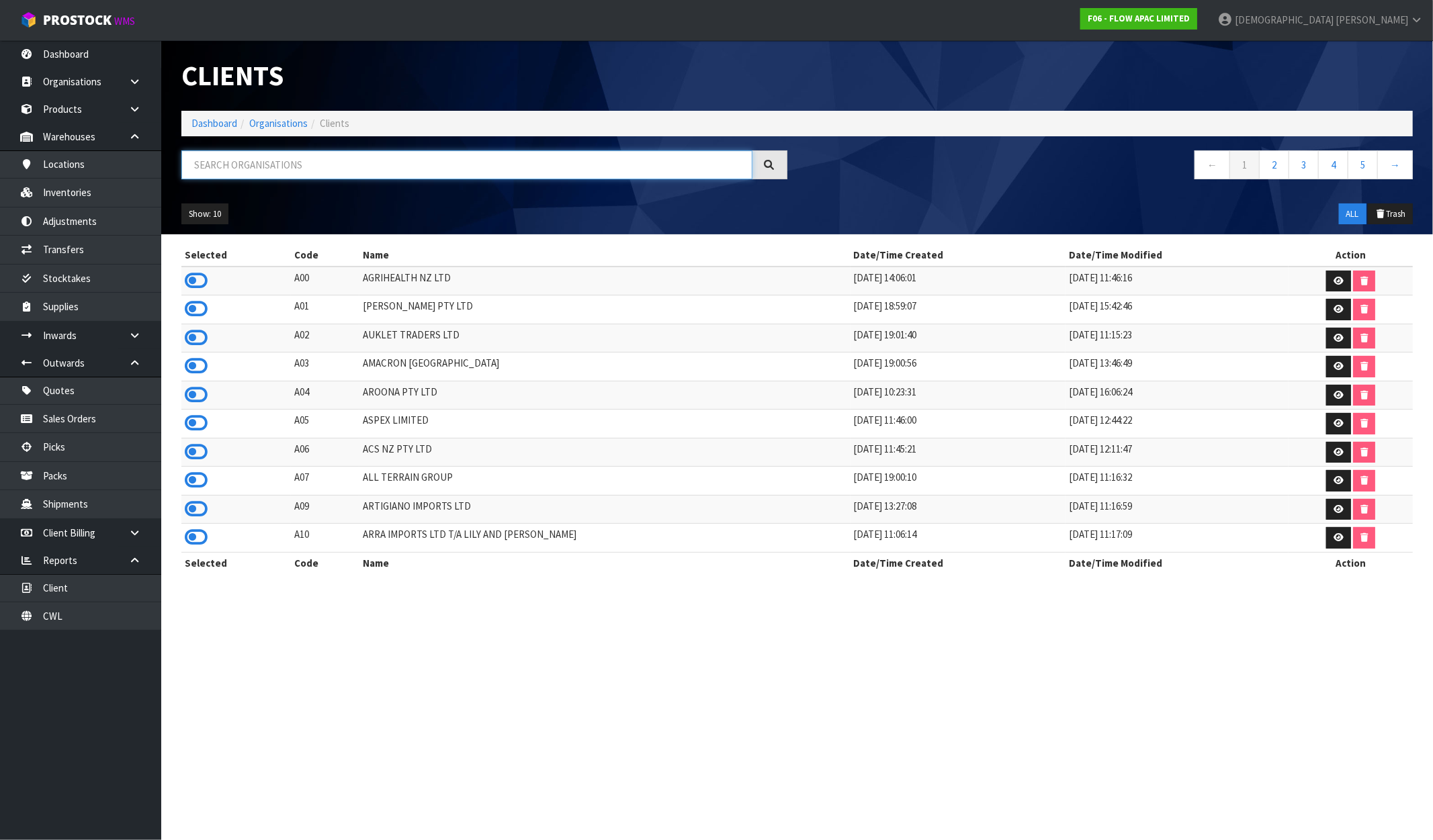
click at [323, 166] on input "text" at bounding box center [468, 165] width 571 height 29
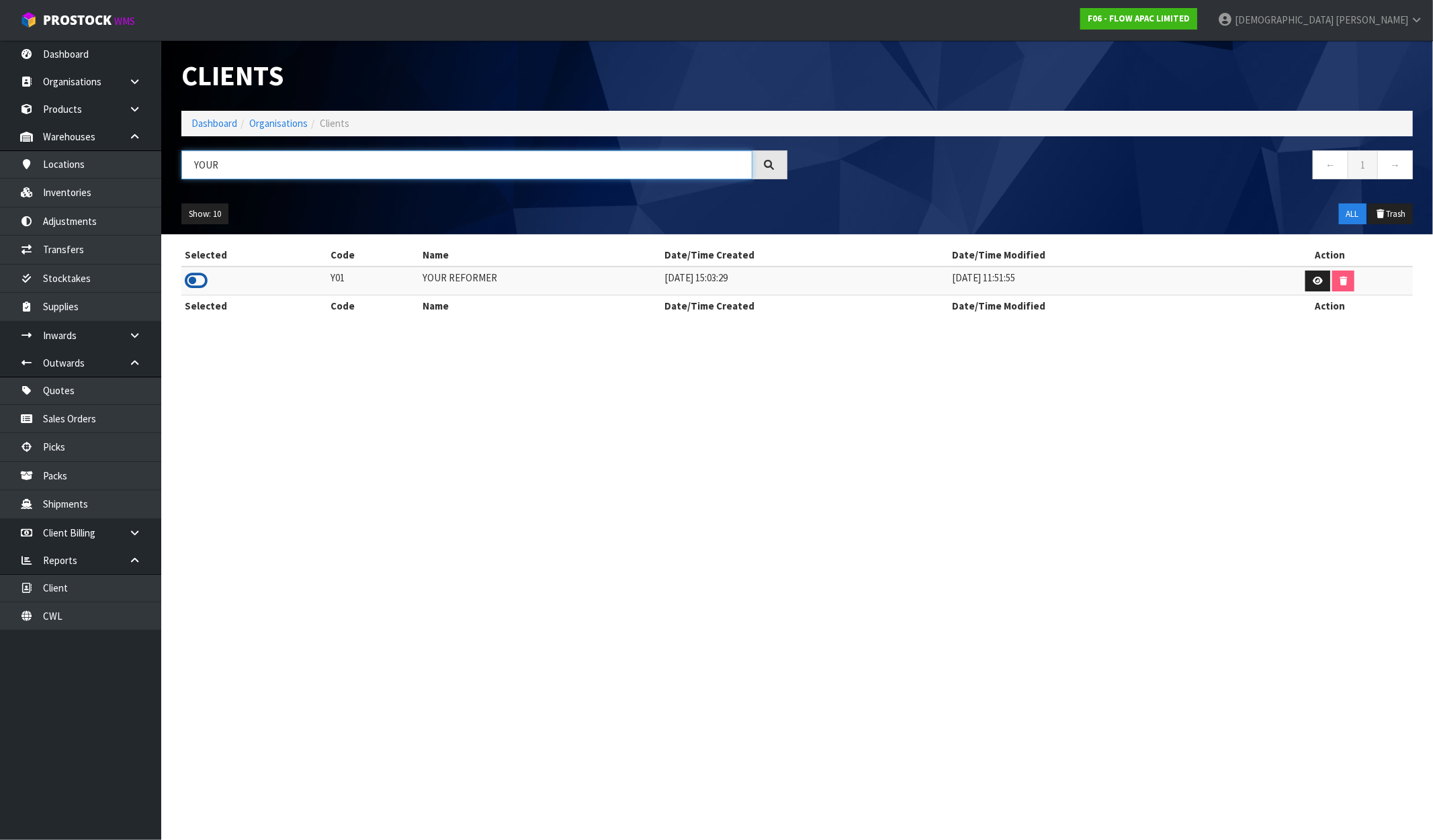
type input "YOUR"
click at [206, 281] on icon at bounding box center [196, 280] width 23 height 21
click at [99, 51] on link "Dashboard" at bounding box center [81, 54] width 161 height 28
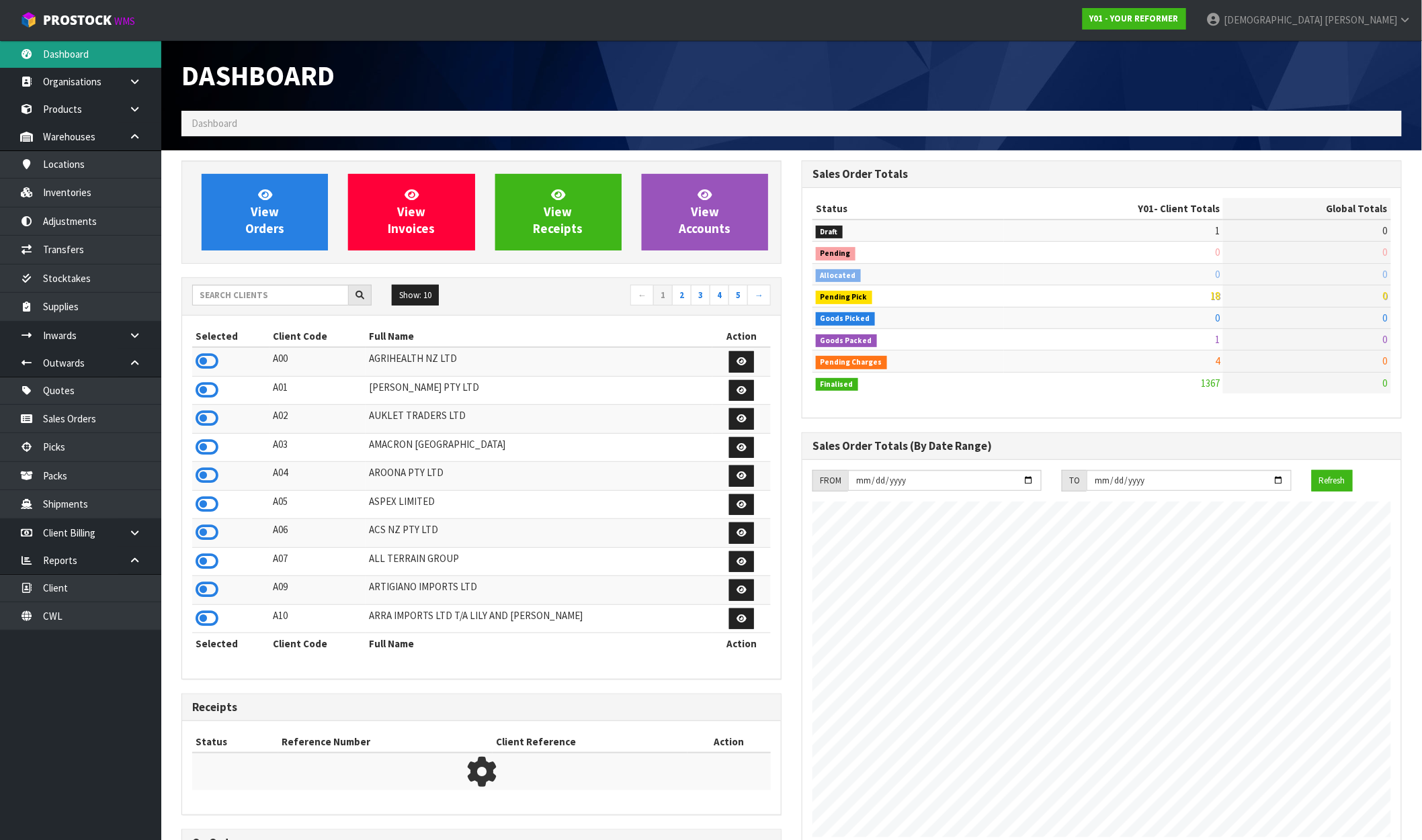
scroll to position [909, 620]
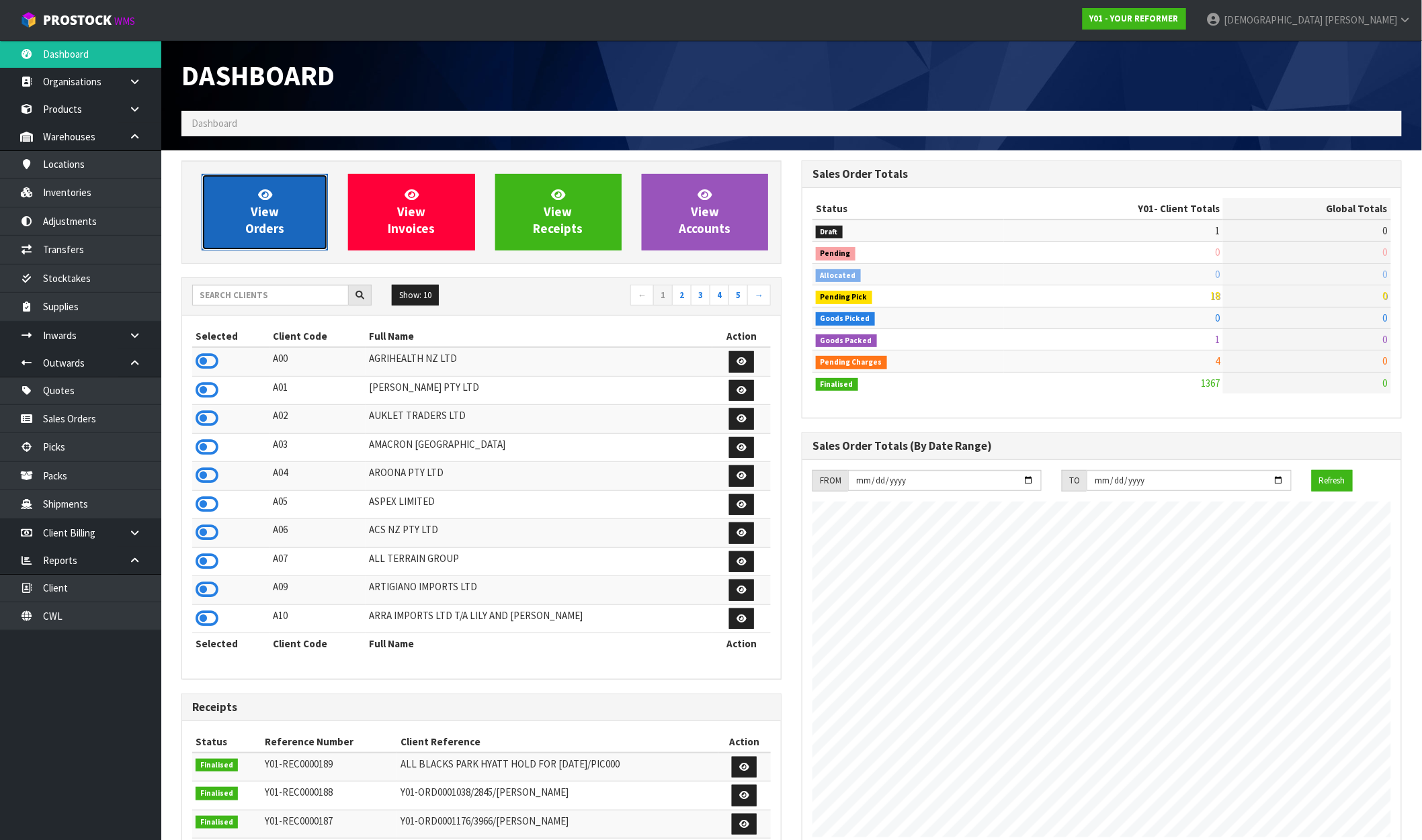
click at [260, 206] on span "View Orders" at bounding box center [265, 212] width 39 height 50
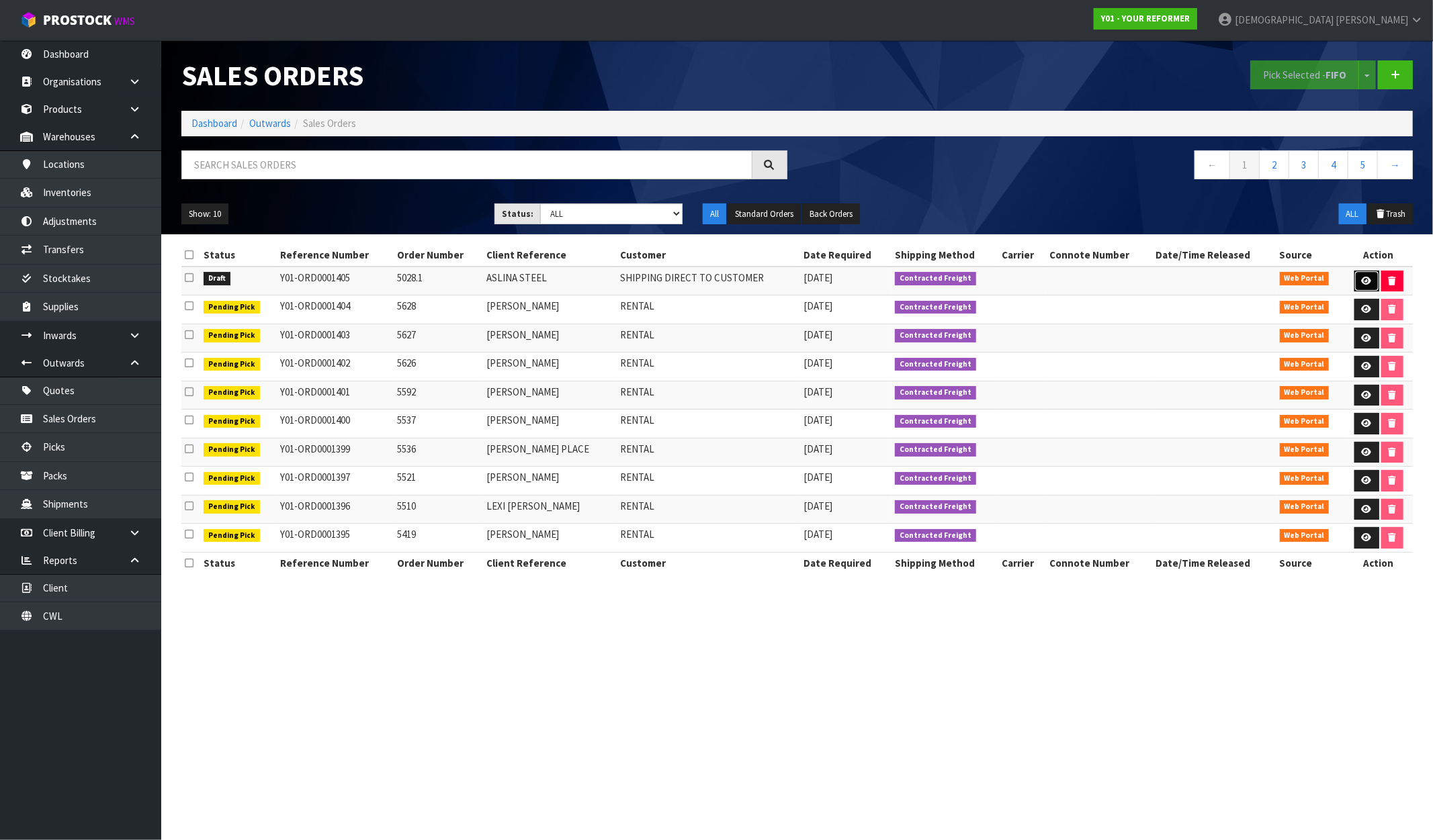
click at [1361, 282] on icon at bounding box center [1366, 281] width 10 height 9
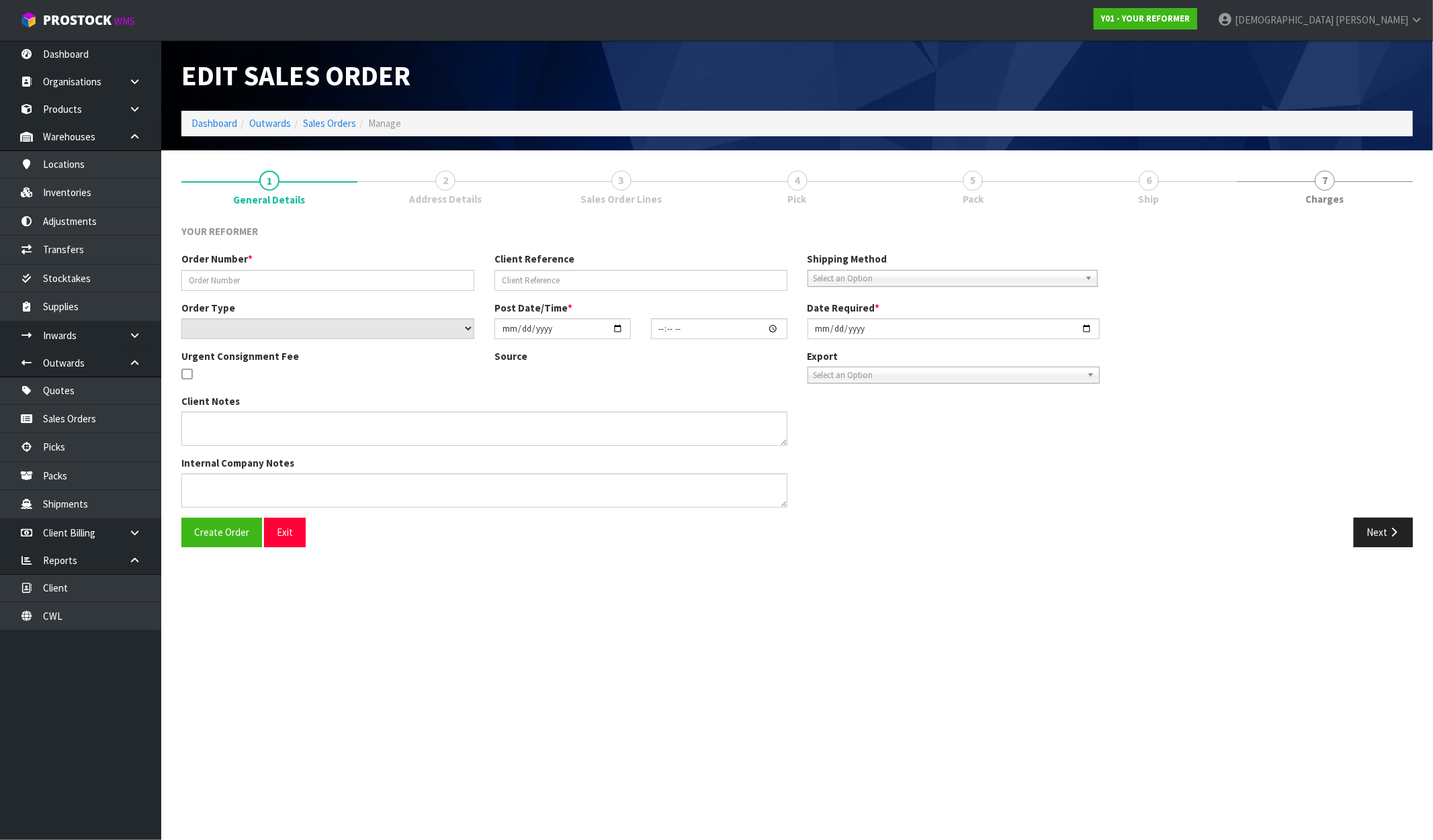
type input "5028.1"
type input "ASLINA STEEL"
select select "number:0"
type input "[DATE]"
type input "11:39:00.000"
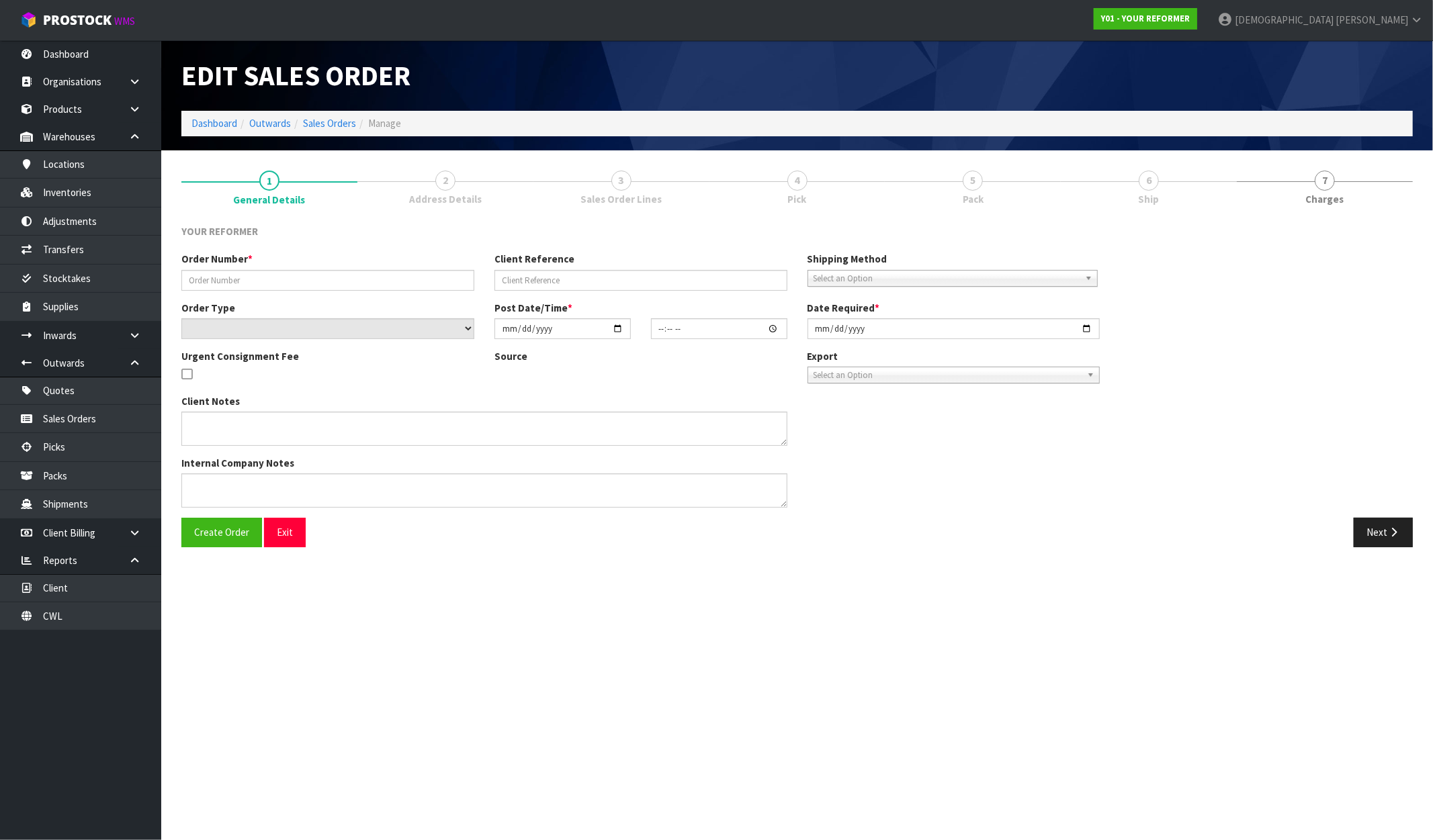
type input "[DATE]"
type textarea "ASLINA STEEL [STREET_ADDRESS][PERSON_NAME] [PHONE_NUMBER]"
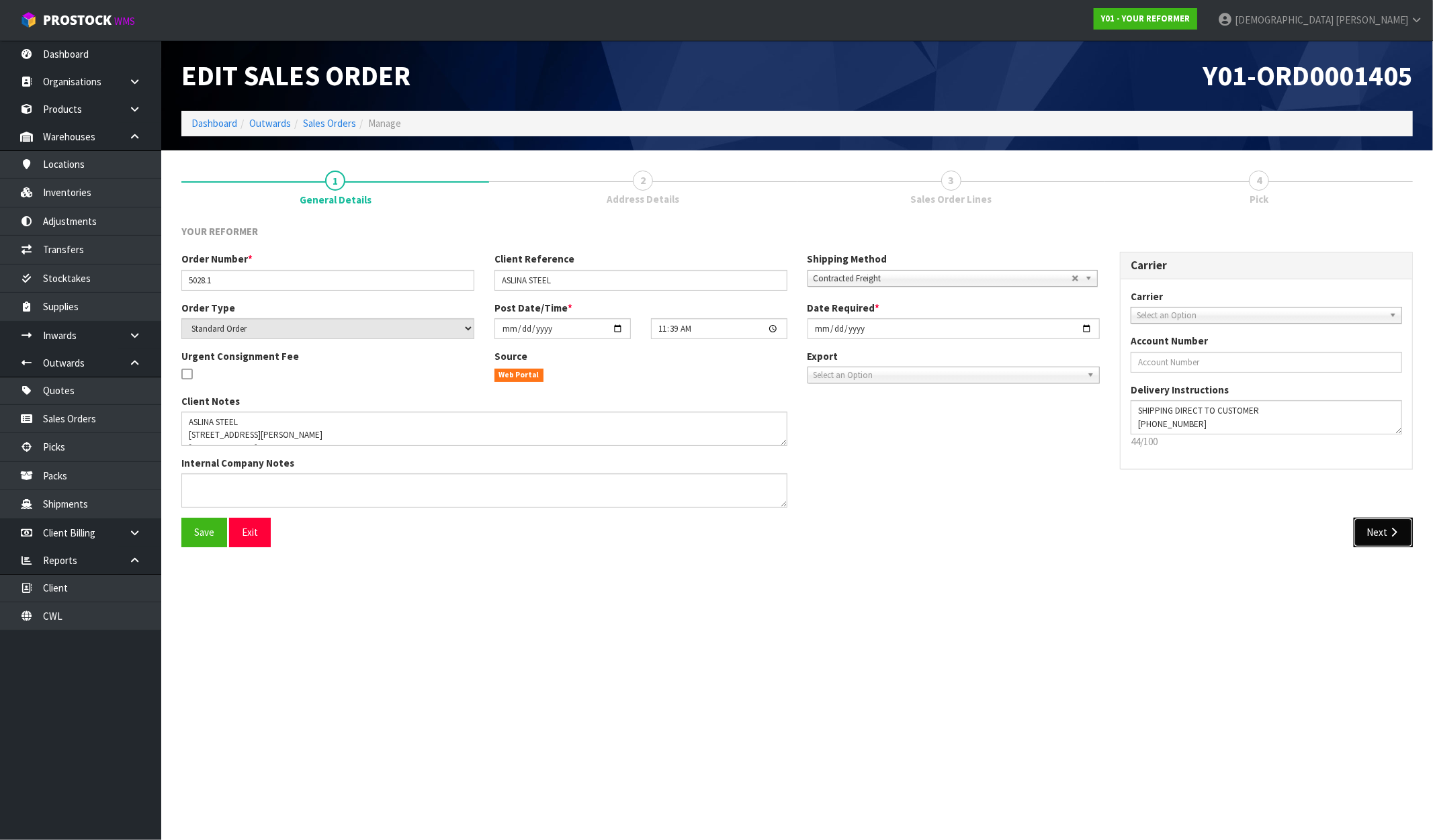
click at [1386, 542] on button "Next" at bounding box center [1383, 532] width 59 height 29
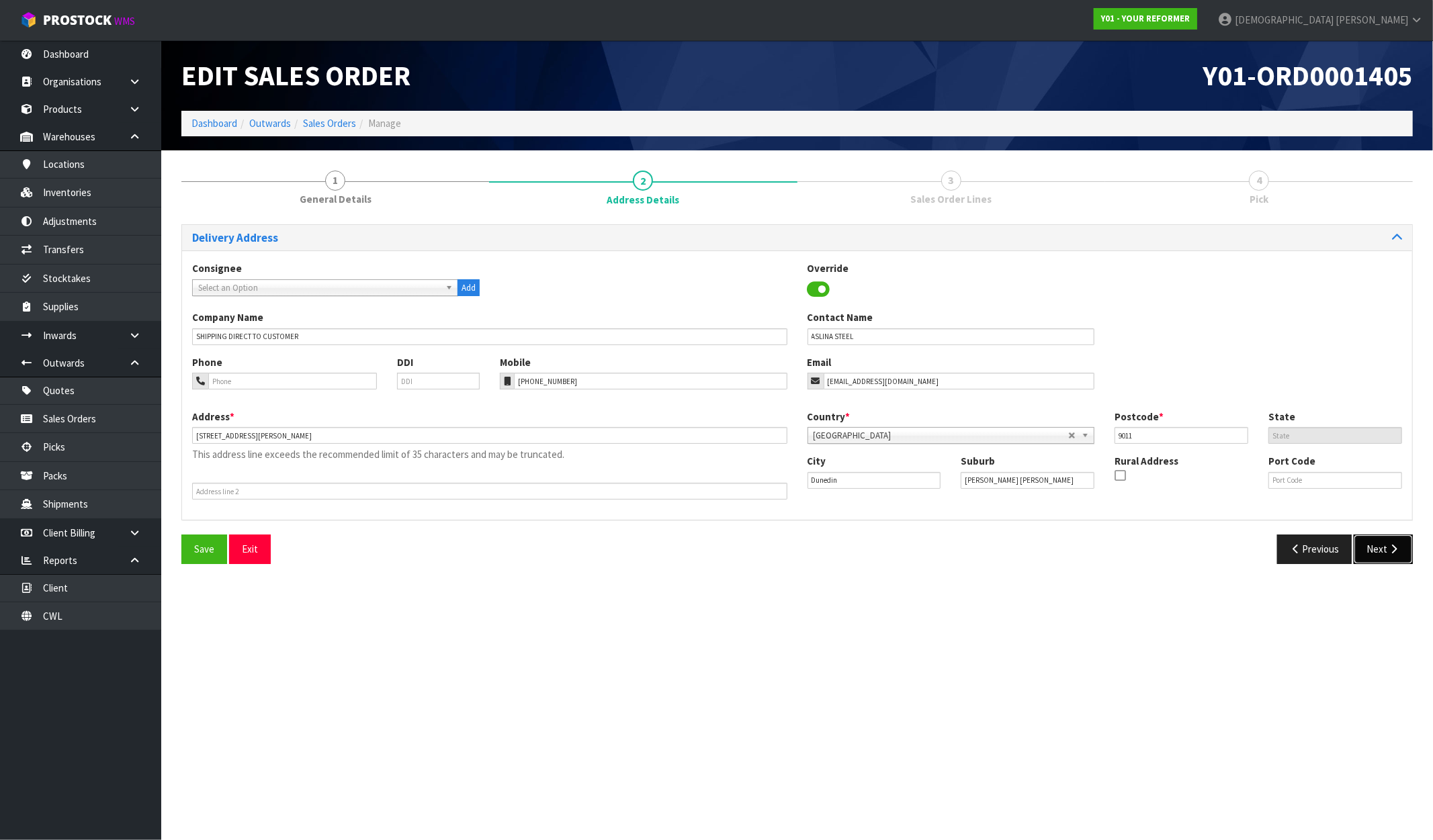
click at [1401, 549] on button "Next" at bounding box center [1383, 549] width 59 height 29
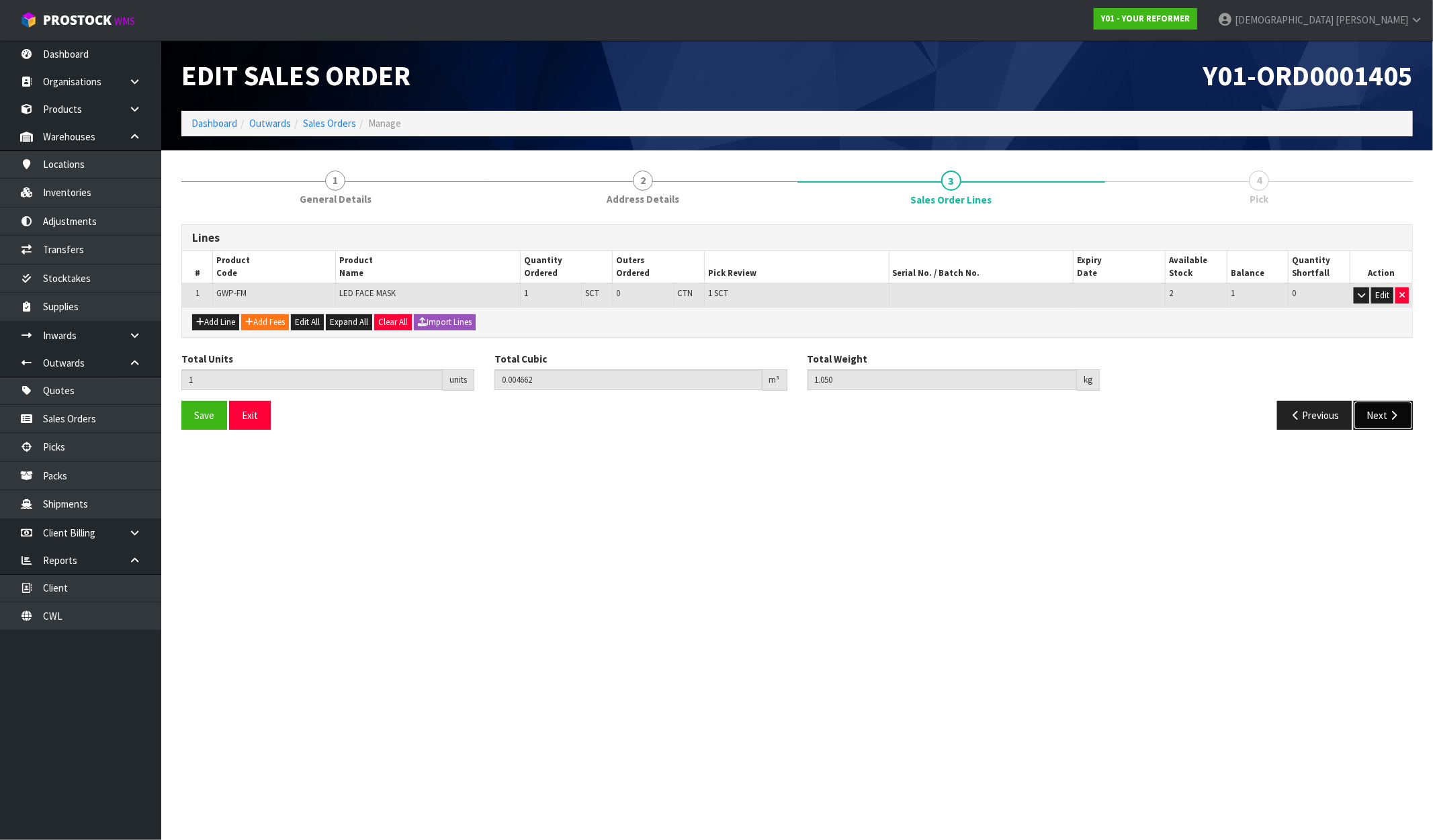
click at [1386, 408] on button "Next" at bounding box center [1383, 416] width 59 height 29
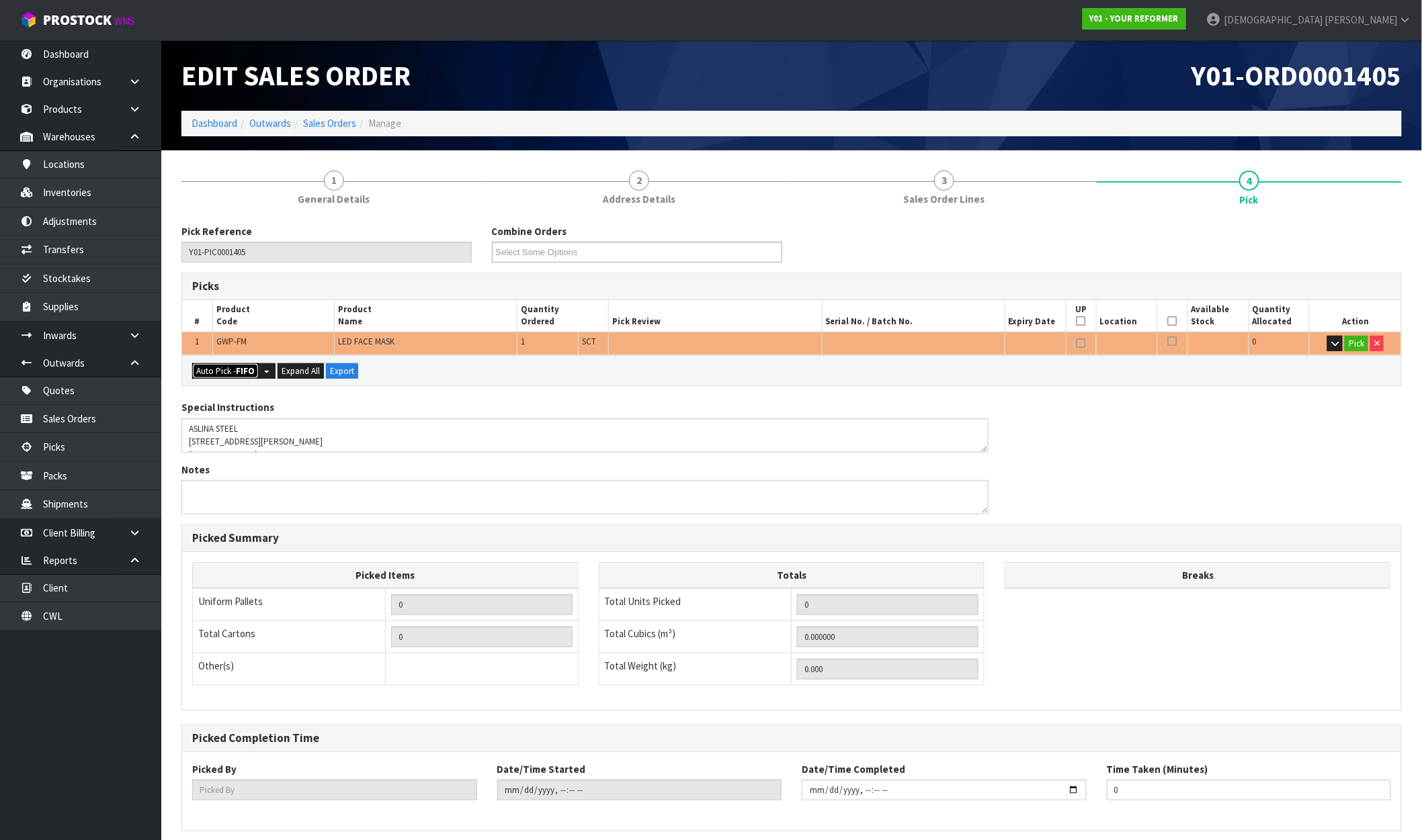
click at [246, 373] on strong "FIFO" at bounding box center [245, 371] width 19 height 12
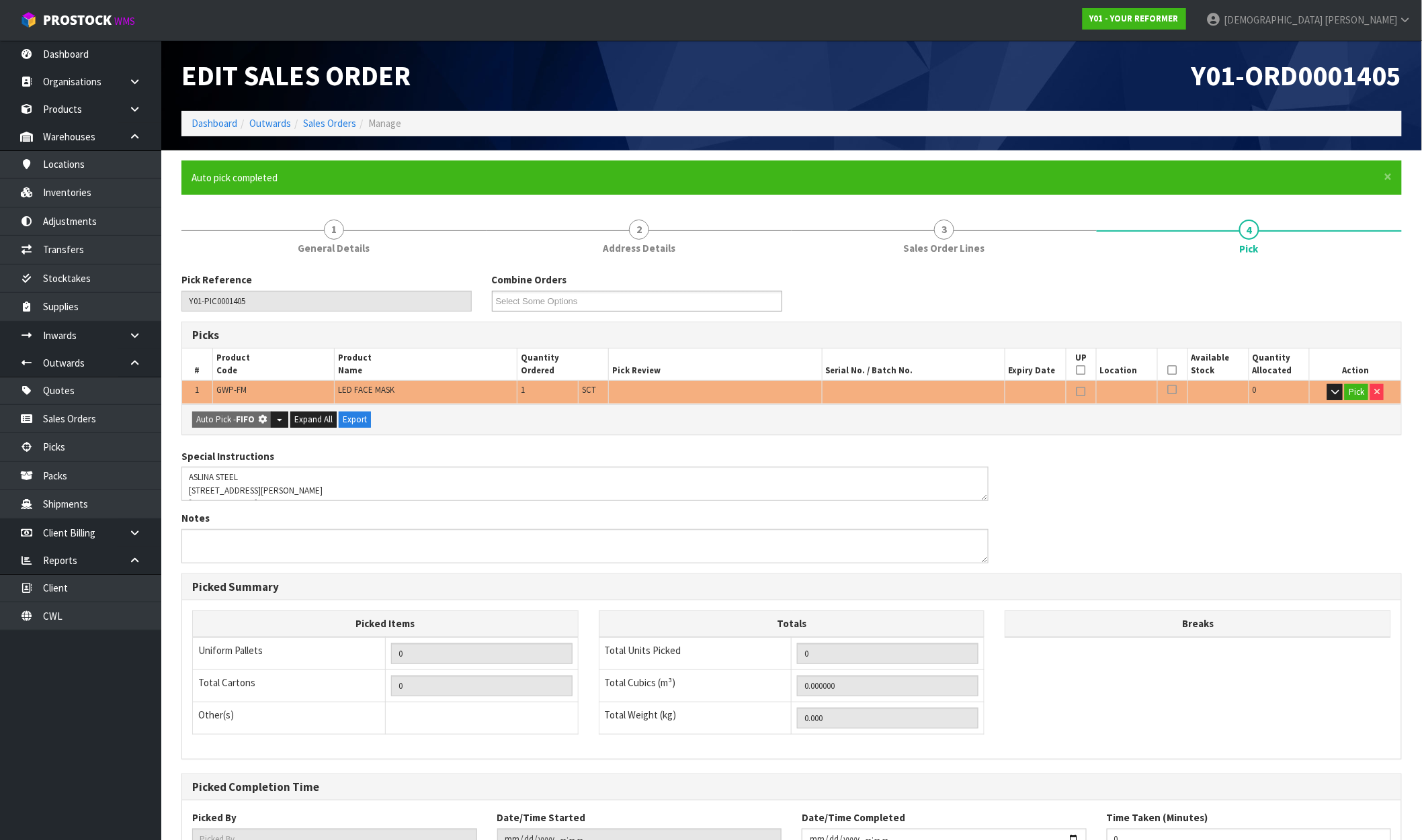
type input "Sub-carton x 1"
type input "1"
type input "0.004662"
type input "1.050"
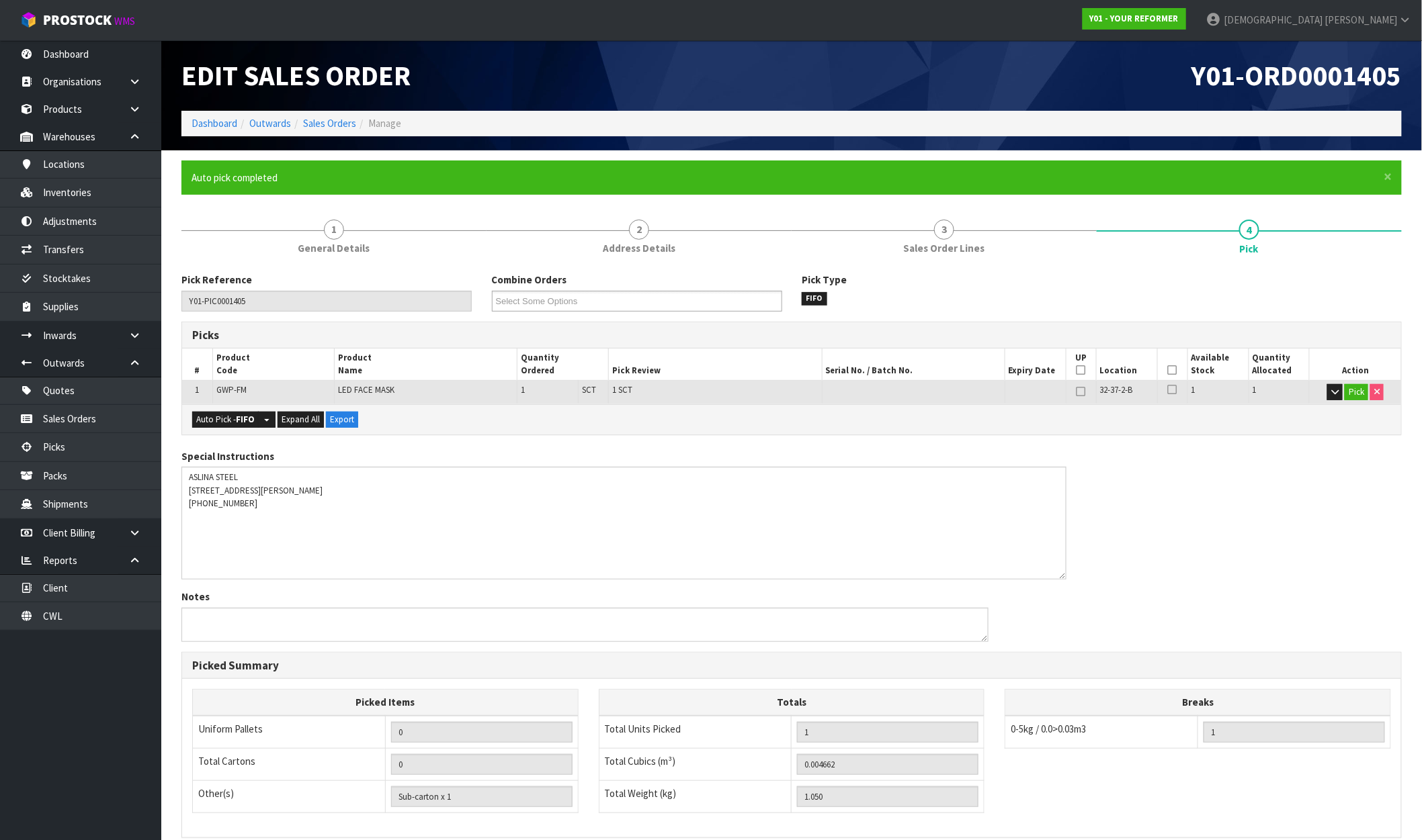
drag, startPoint x: 981, startPoint y: 499, endPoint x: 1059, endPoint y: 579, distance: 111.7
click at [1059, 579] on textarea at bounding box center [625, 523] width 885 height 113
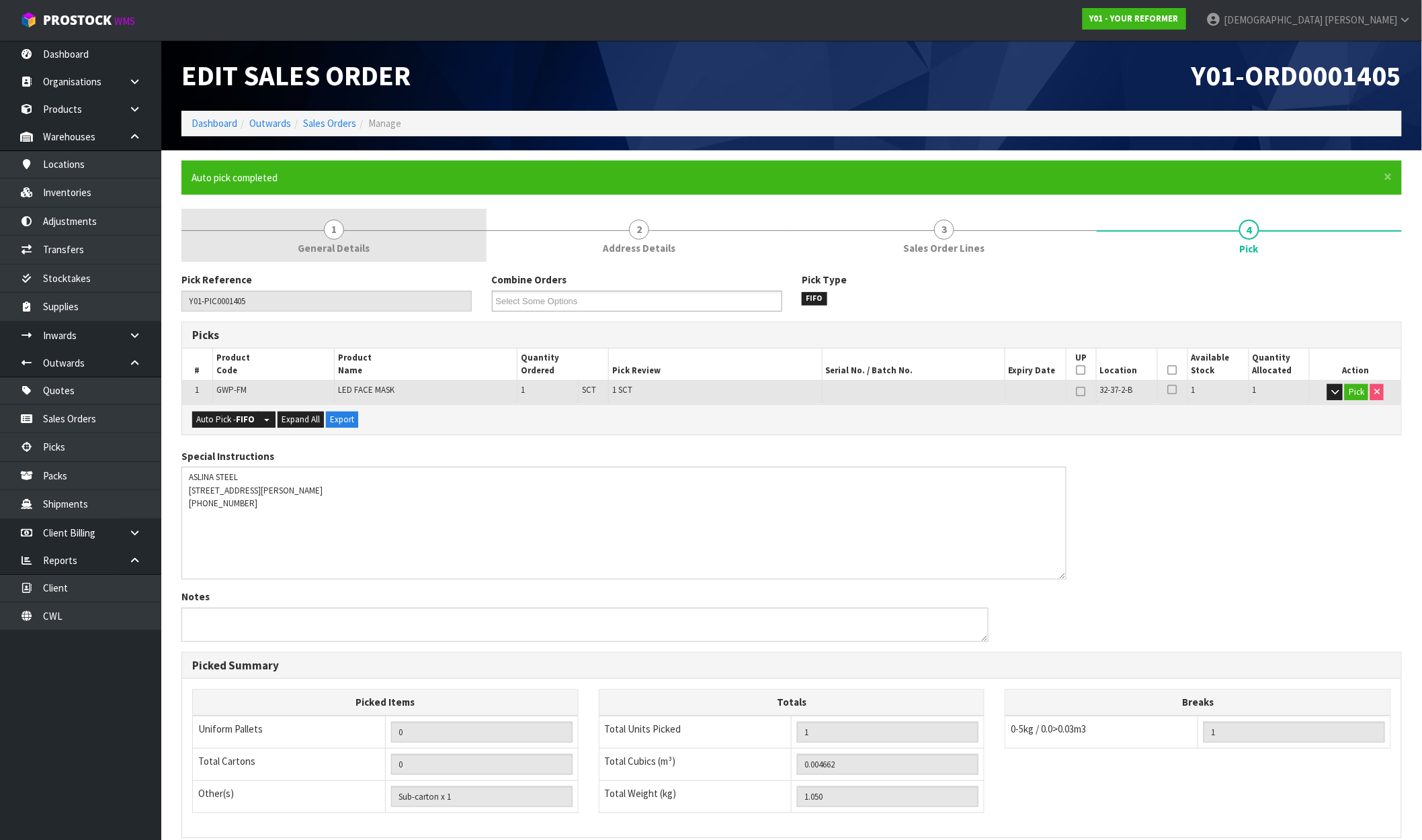
click at [335, 238] on link "1 General Details" at bounding box center [334, 235] width 306 height 53
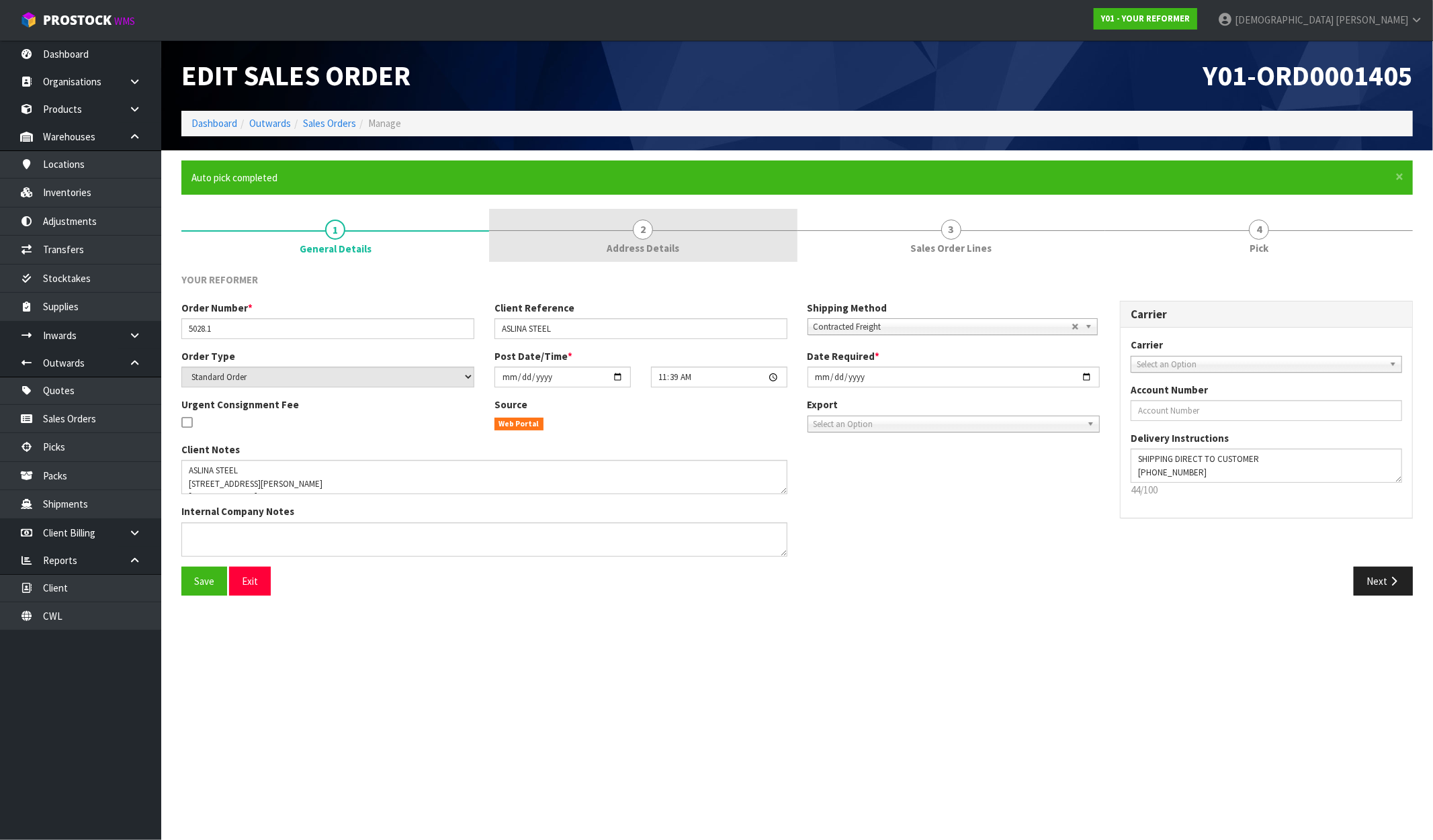
click at [615, 246] on span "Address Details" at bounding box center [642, 248] width 73 height 14
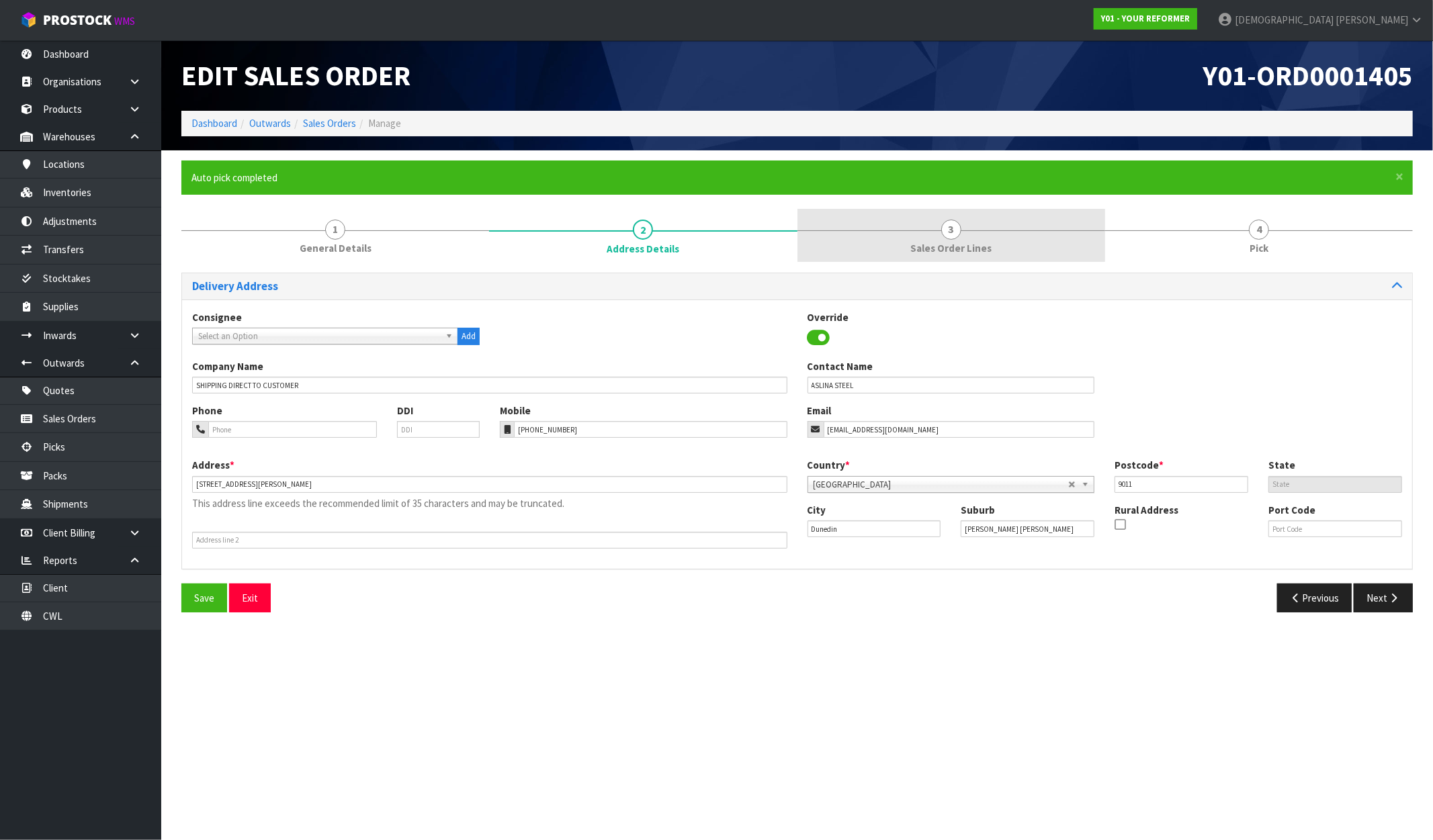
click at [948, 254] on span "Sales Order Lines" at bounding box center [950, 248] width 82 height 14
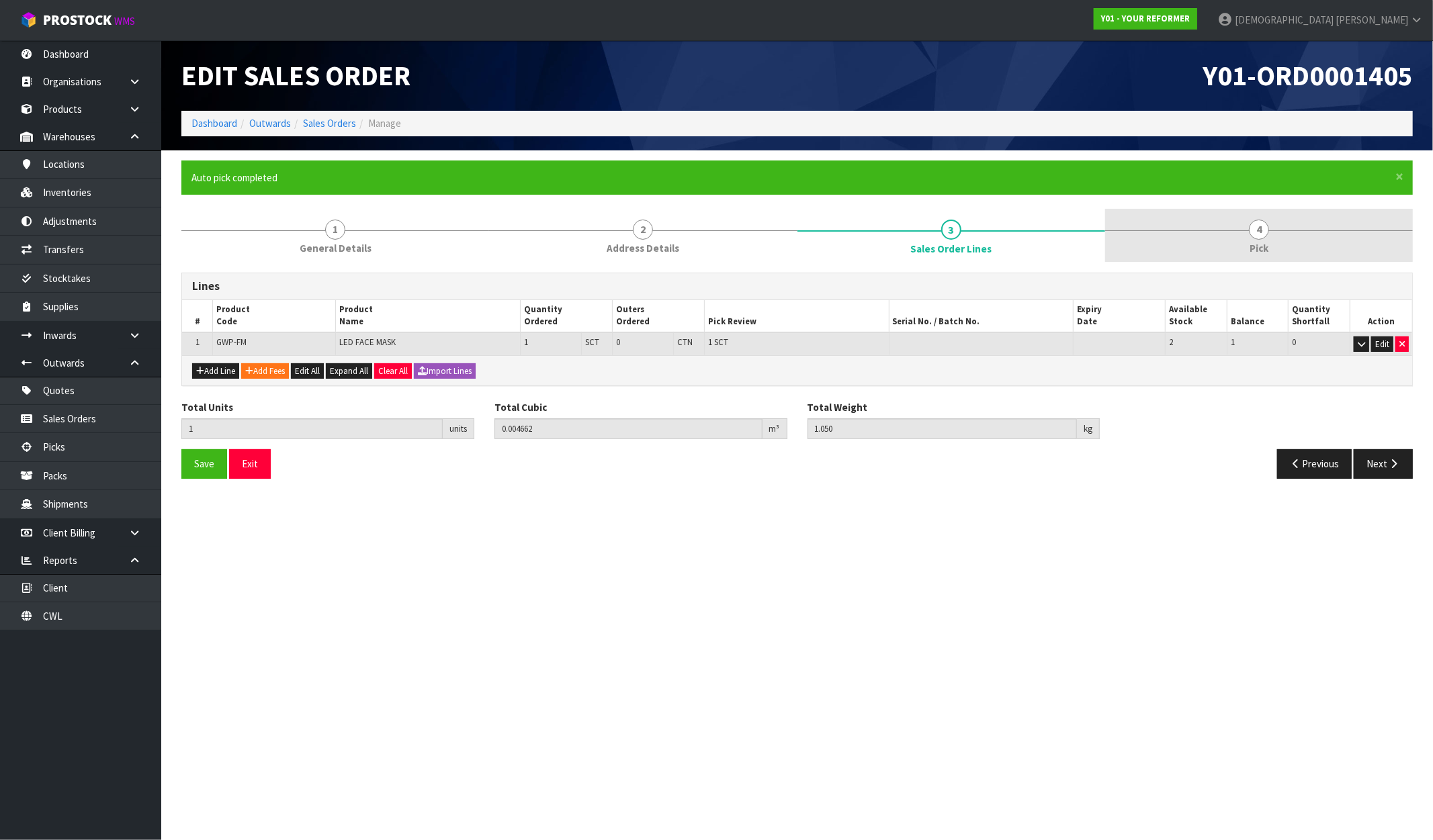
click at [1267, 256] on link "4 Pick" at bounding box center [1259, 235] width 308 height 53
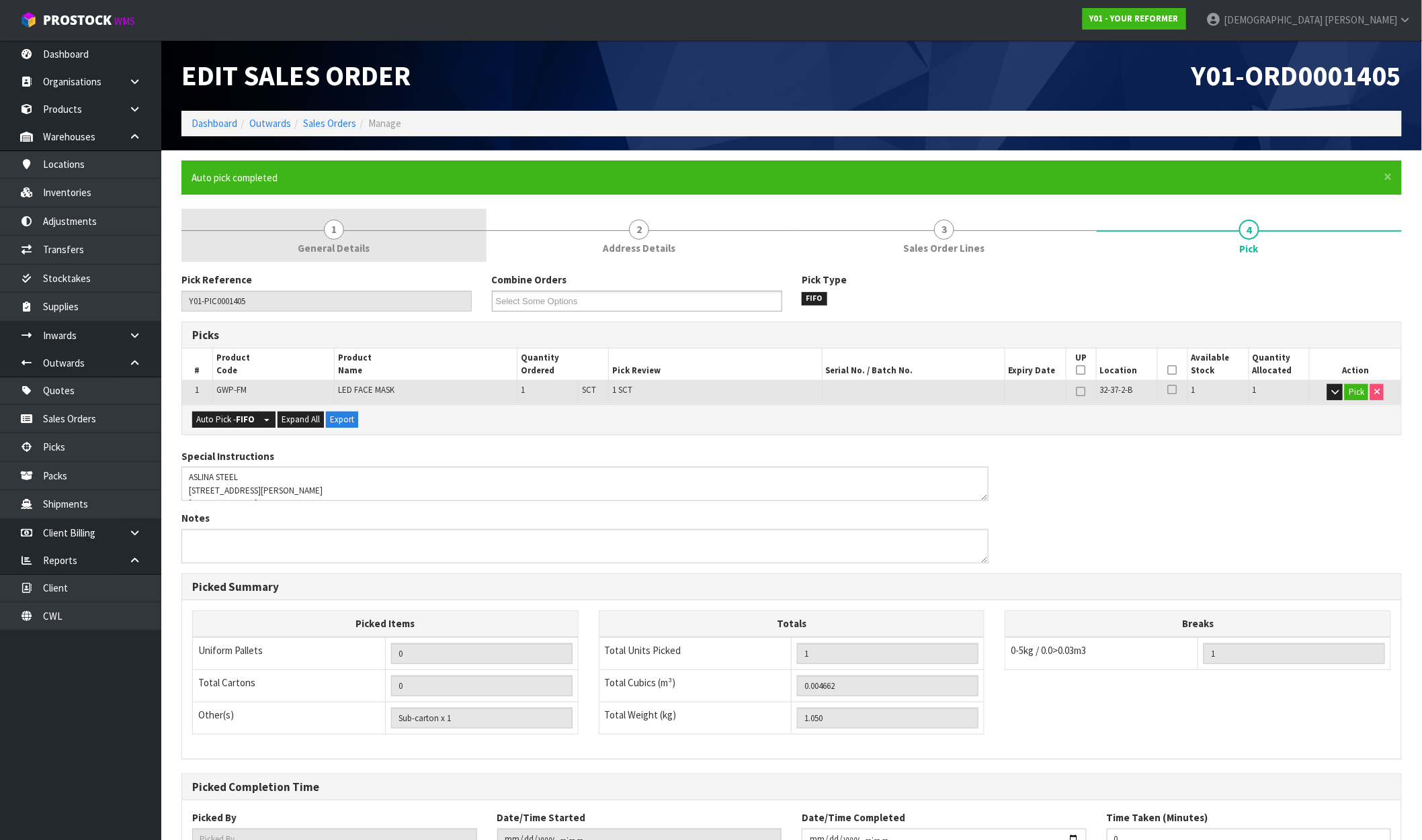
click at [382, 246] on link "1 General Details" at bounding box center [334, 235] width 306 height 53
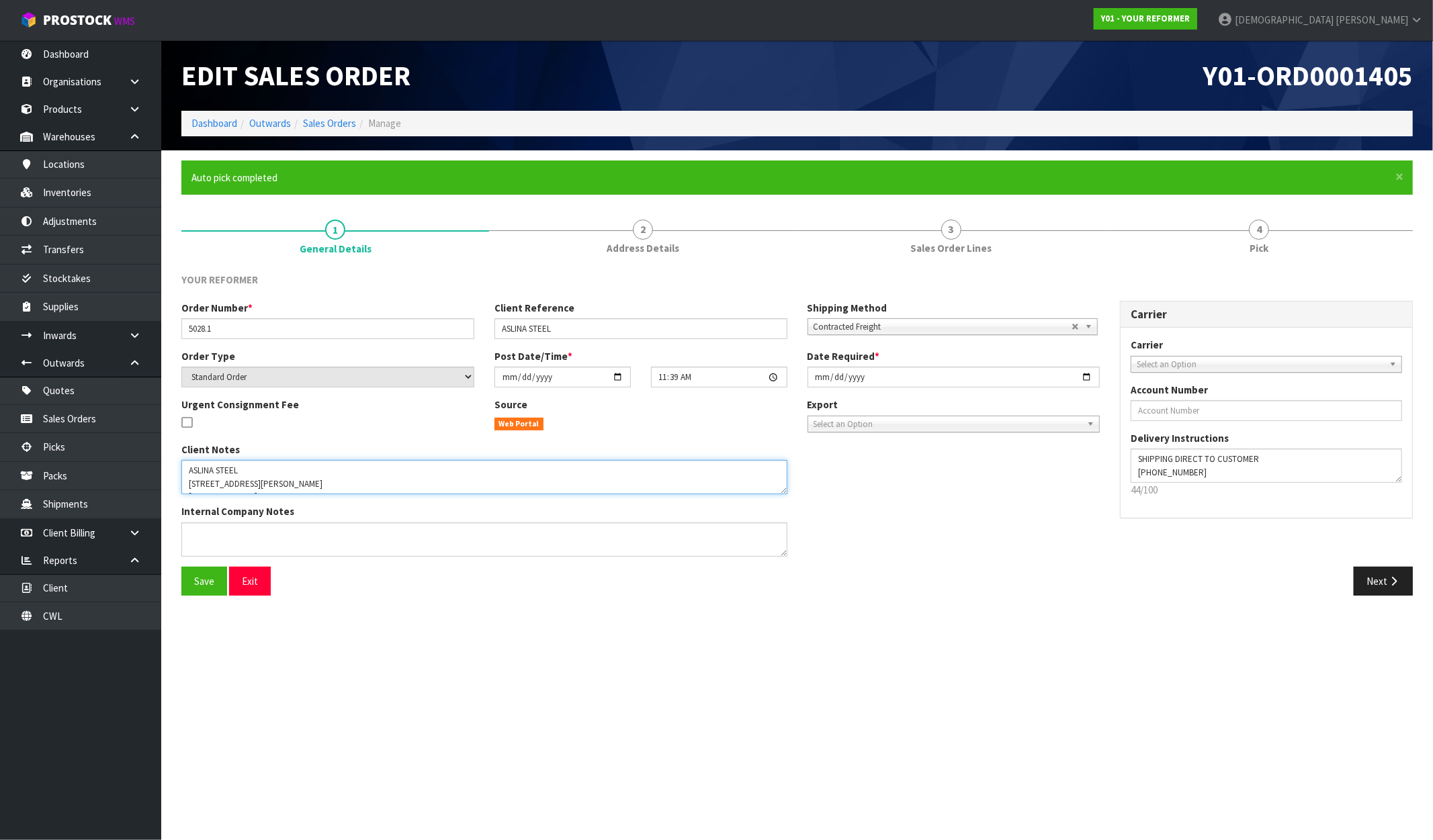
click at [786, 489] on textarea at bounding box center [485, 477] width 606 height 34
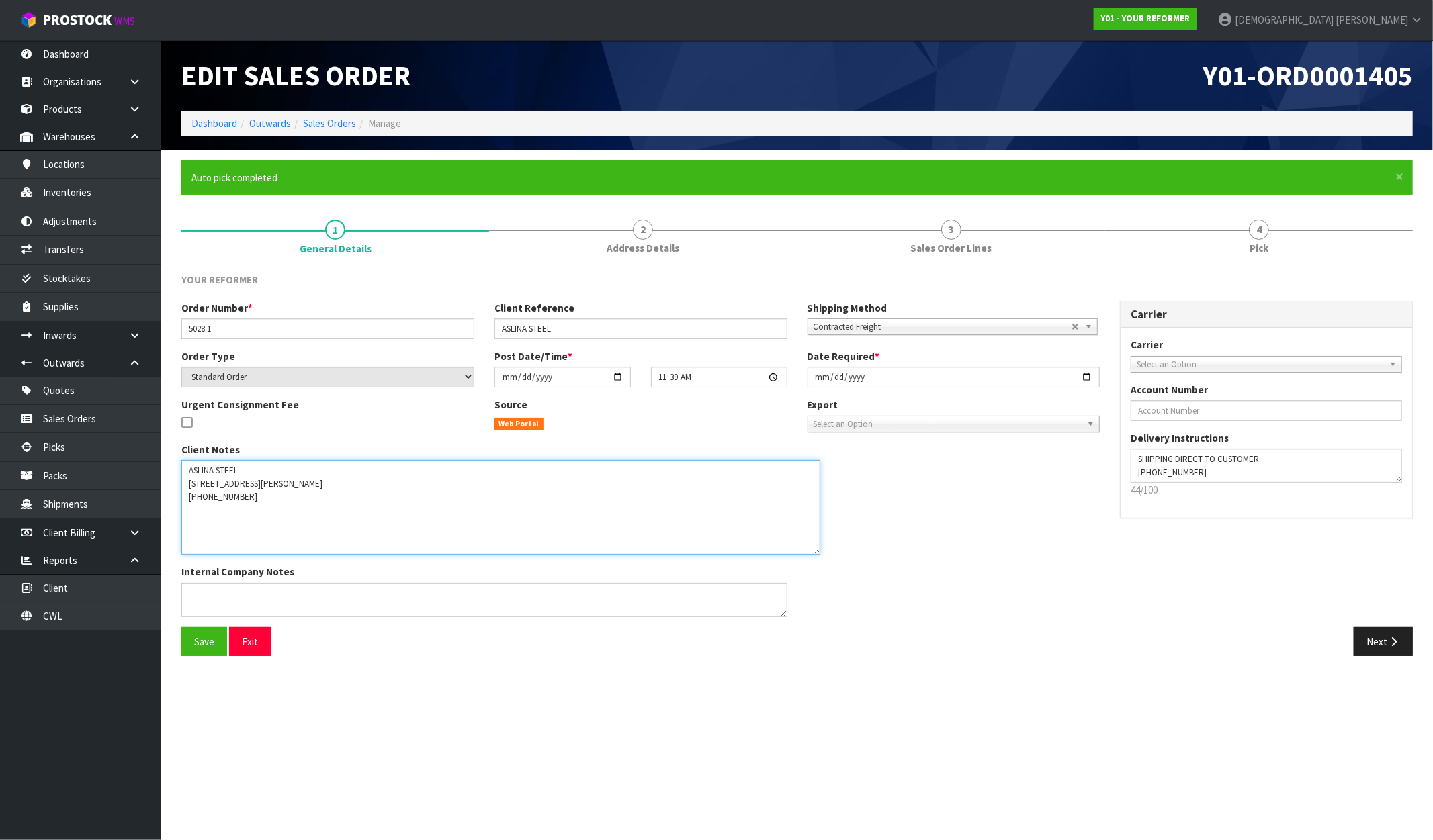
drag, startPoint x: 784, startPoint y: 489, endPoint x: 816, endPoint y: 550, distance: 68.9
click at [816, 550] on textarea at bounding box center [501, 508] width 639 height 95
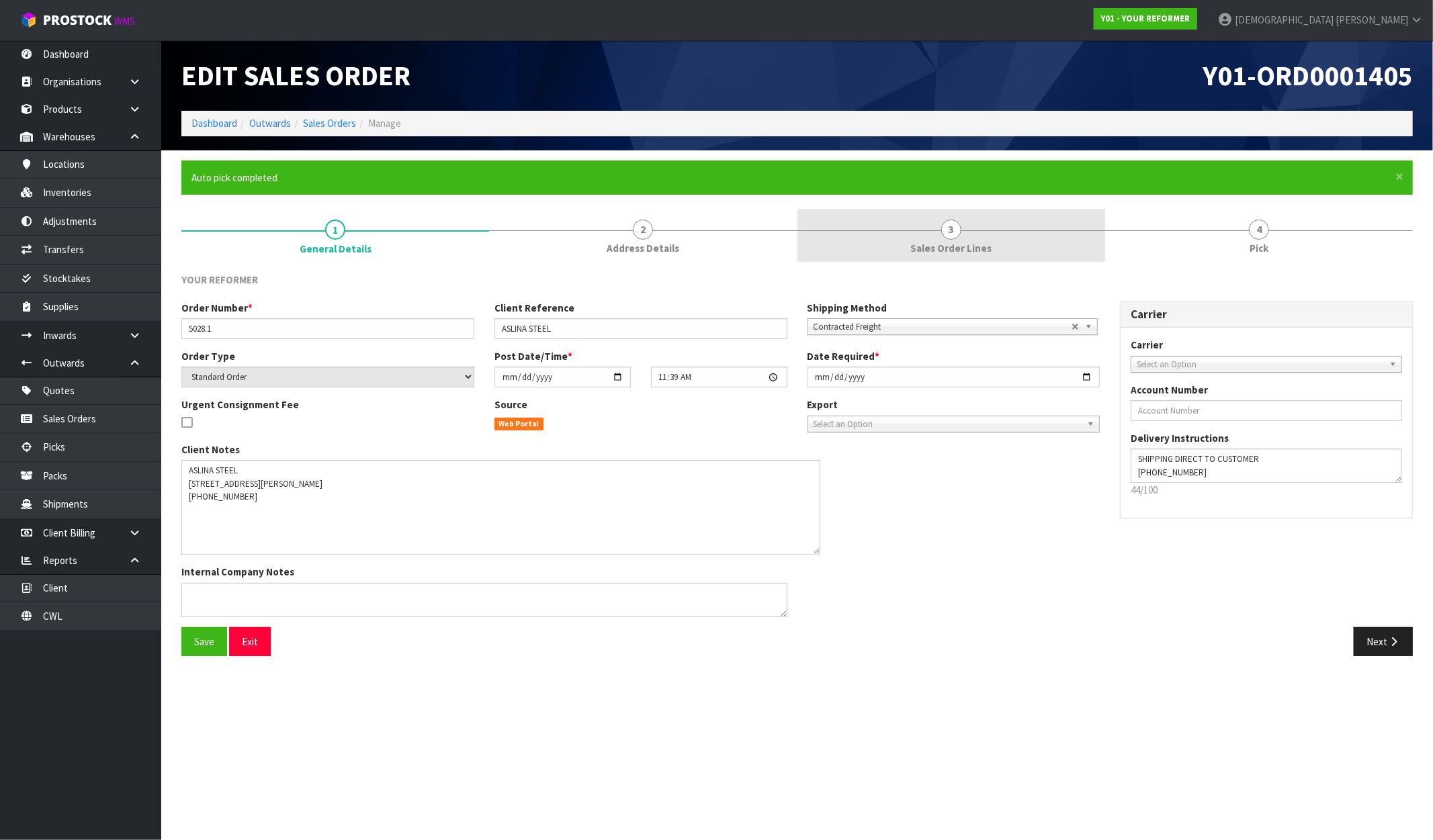
click at [974, 236] on link "3 Sales Order Lines" at bounding box center [951, 235] width 308 height 53
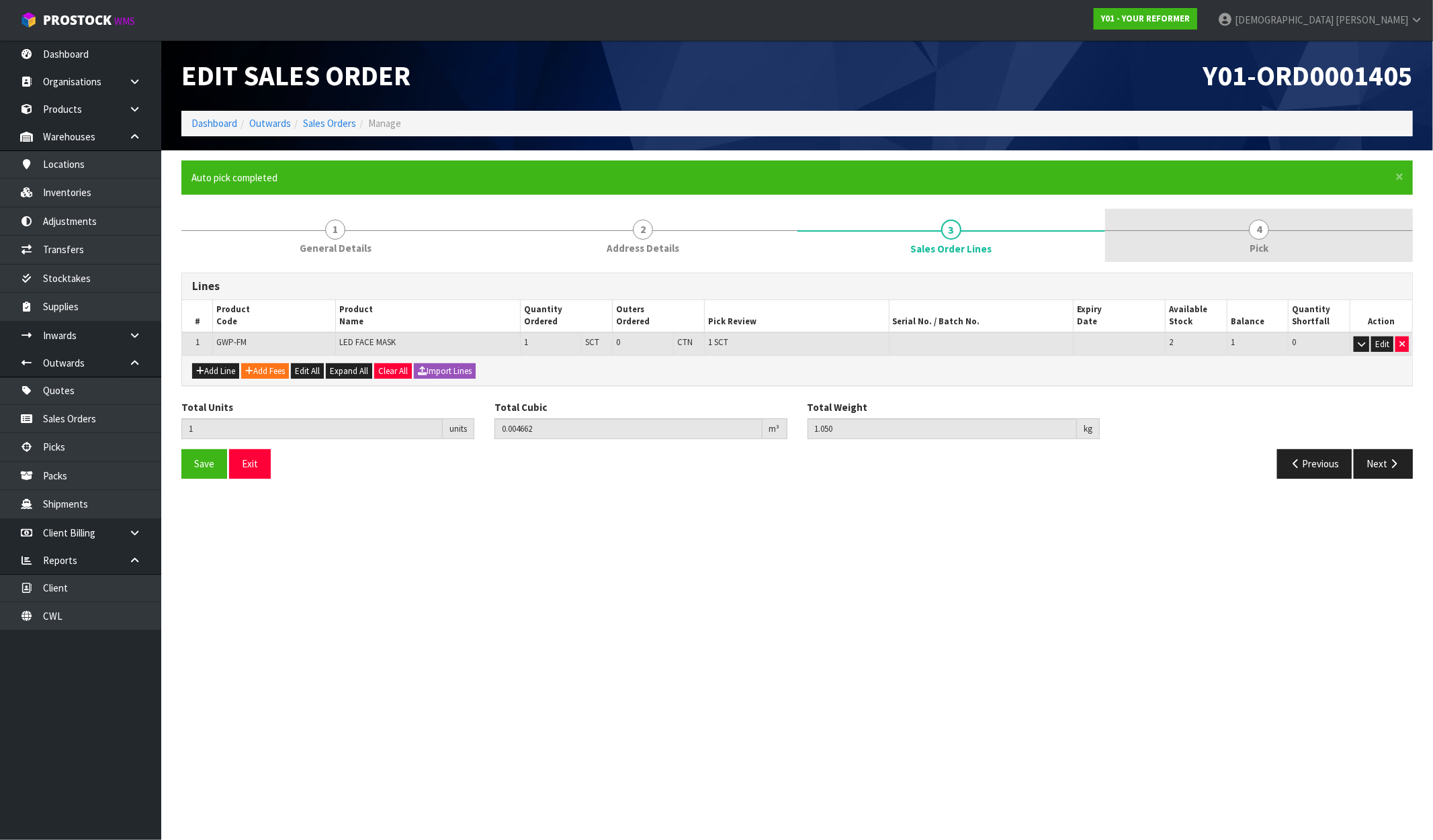
click at [1279, 226] on link "4 Pick" at bounding box center [1259, 235] width 308 height 53
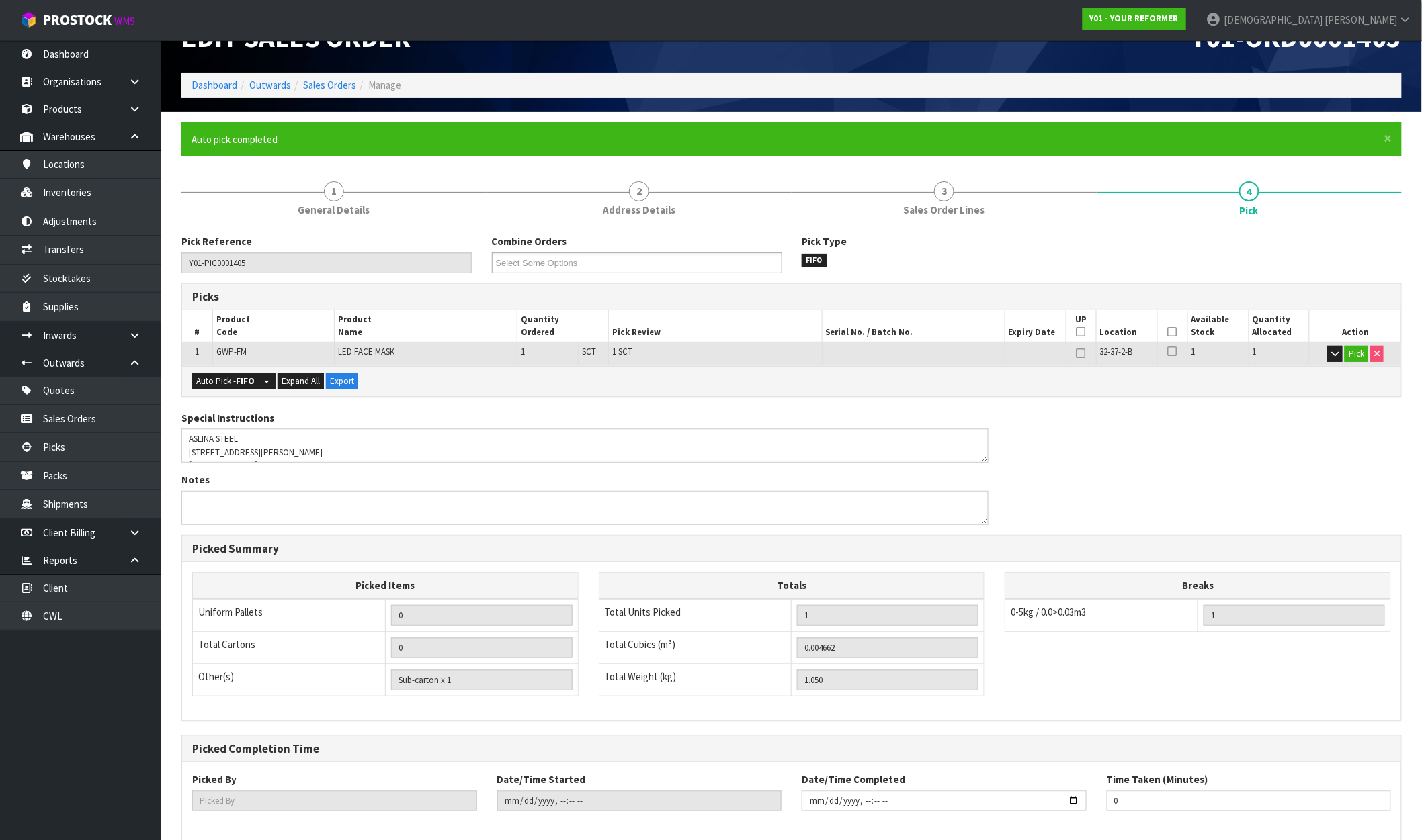
scroll to position [104, 0]
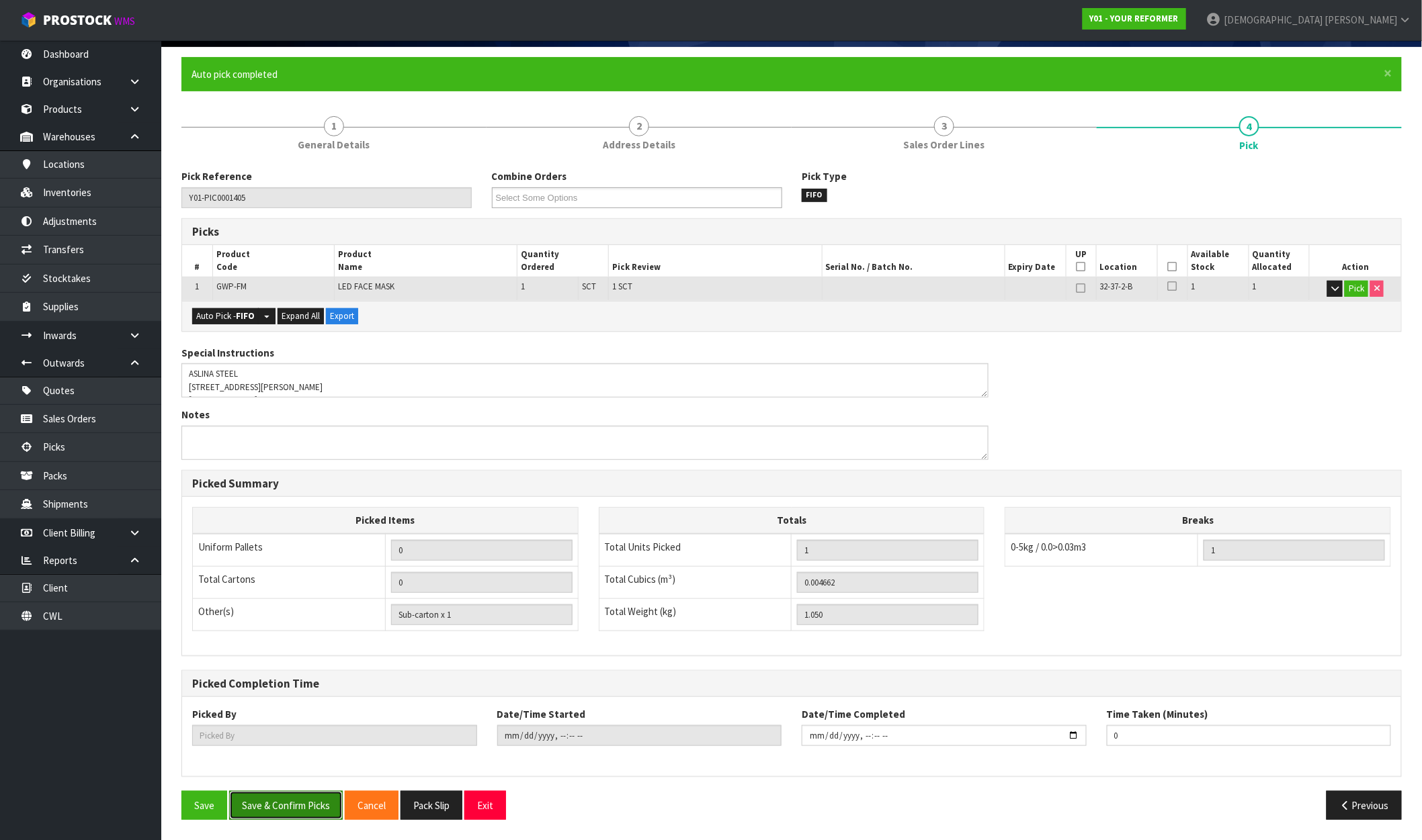
click at [306, 810] on button "Save & Confirm Picks" at bounding box center [286, 806] width 114 height 29
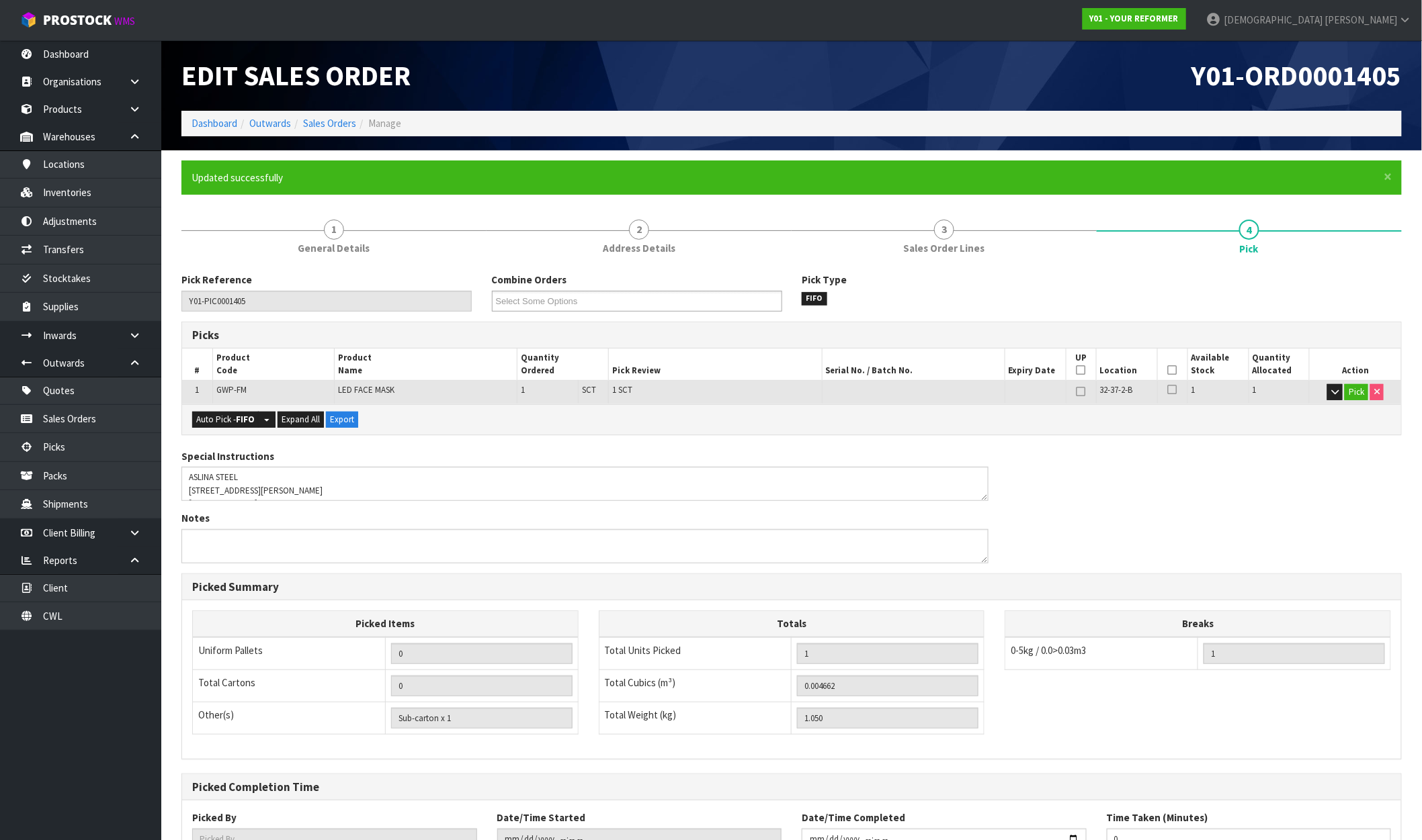
type input "[PERSON_NAME]"
type input "[DATE]T11:53:01"
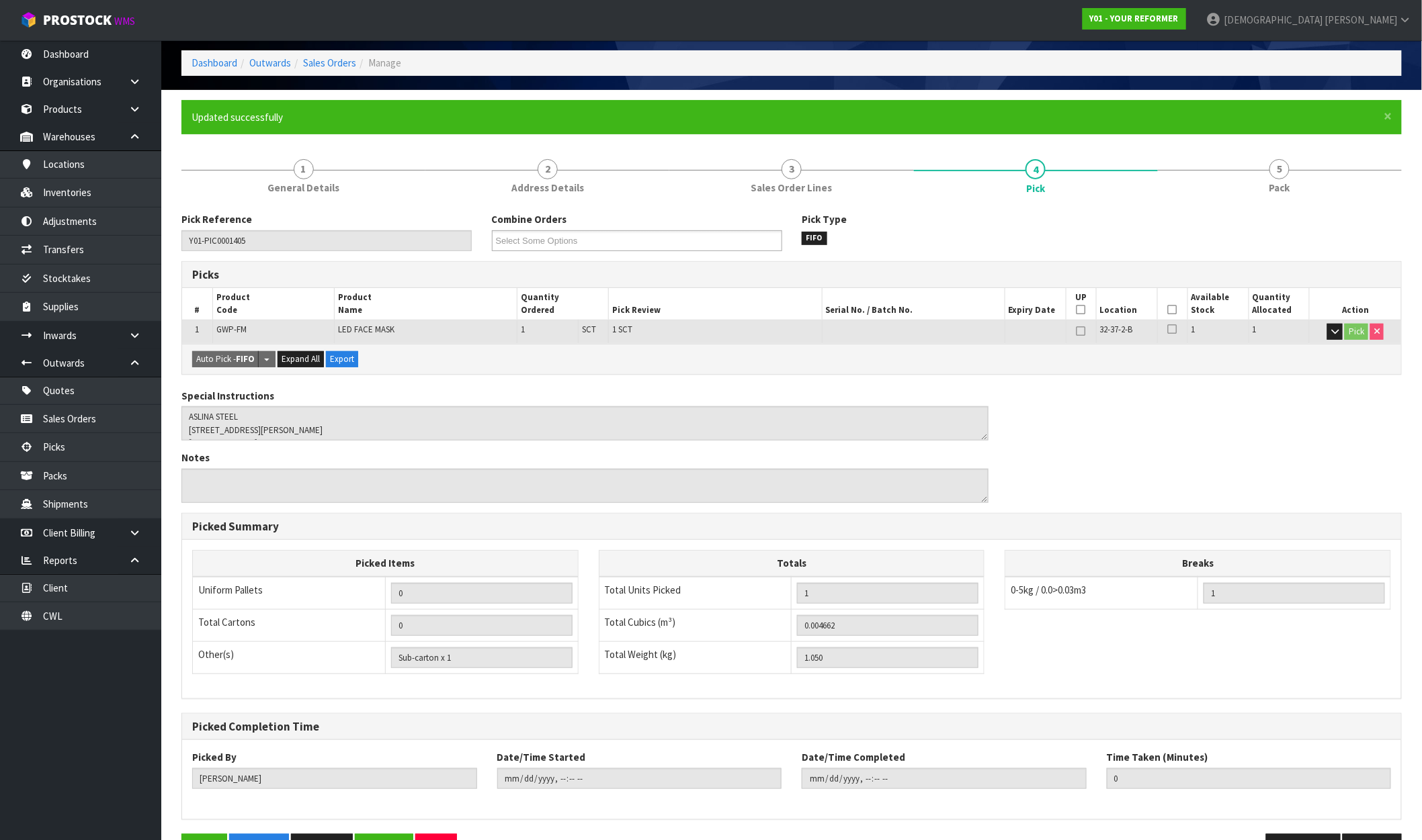
scroll to position [104, 0]
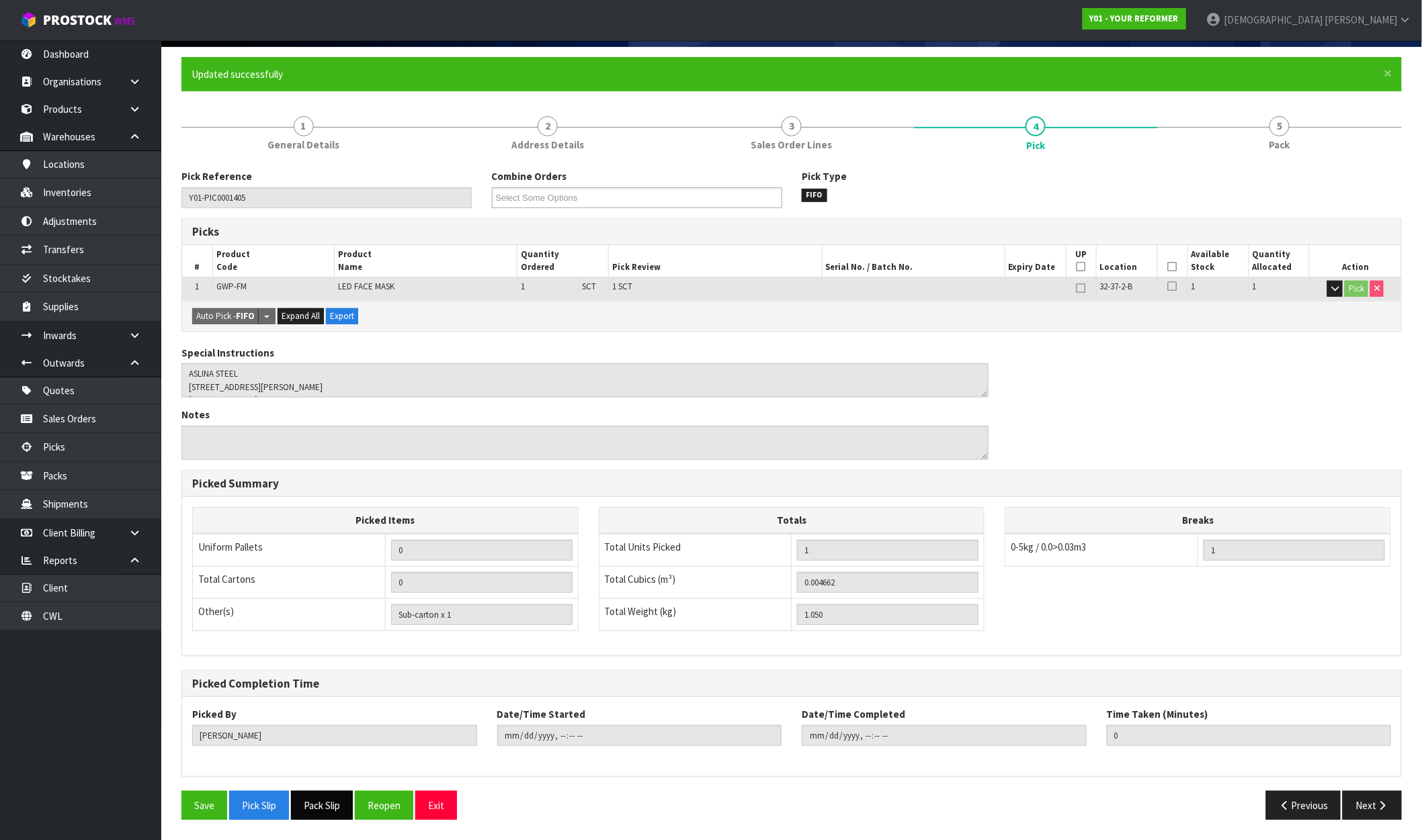
click at [311, 809] on button "Pack Slip" at bounding box center [322, 806] width 62 height 29
click at [324, 155] on link "1 General Details" at bounding box center [304, 132] width 244 height 53
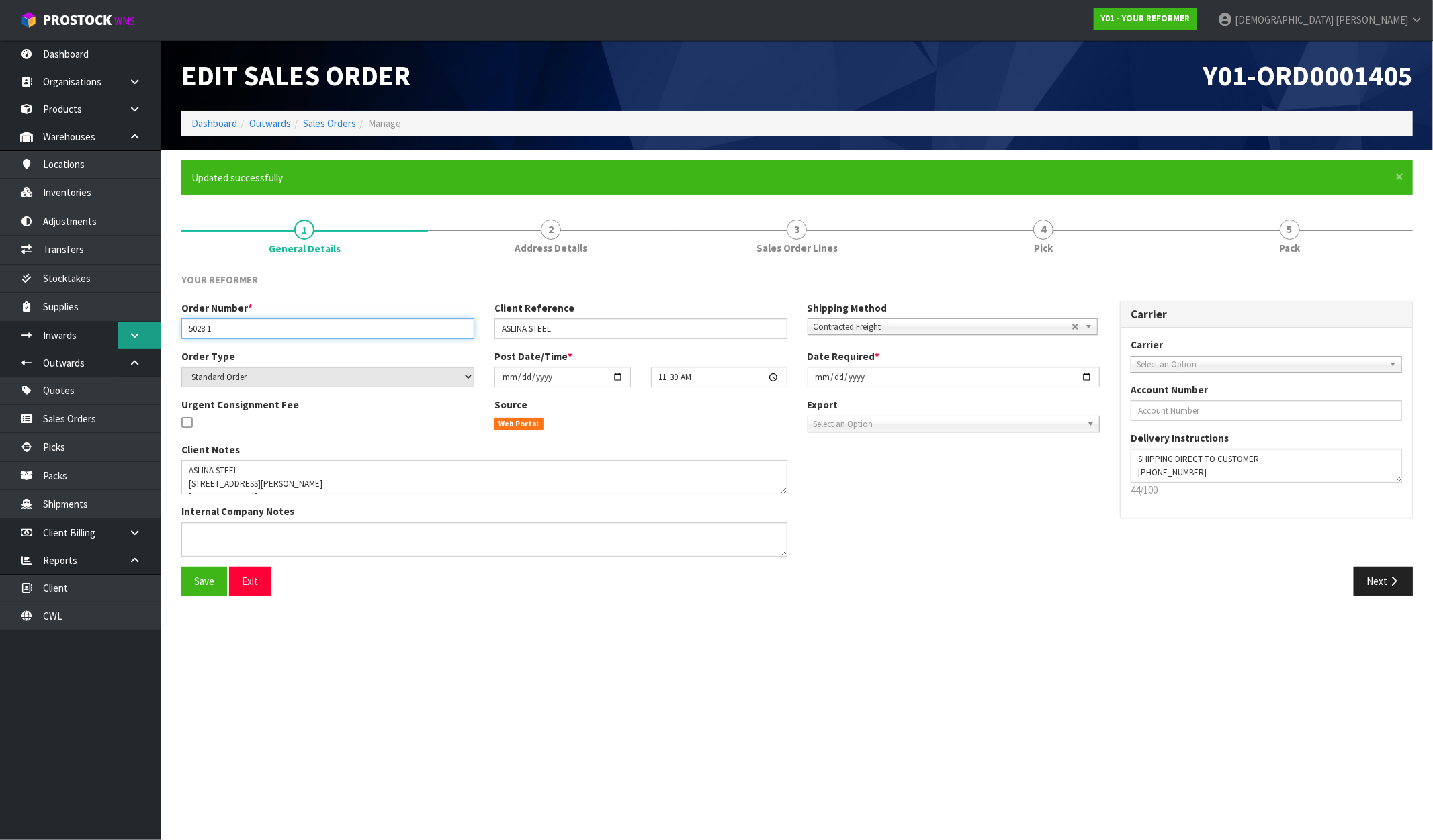
drag, startPoint x: 232, startPoint y: 324, endPoint x: 158, endPoint y: 330, distance: 74.2
click at [158, 330] on body "Toggle navigation ProStock WMS Y01 - YOUR REFORMER [PERSON_NAME] Logout Dashboa…" at bounding box center [716, 420] width 1433 height 840
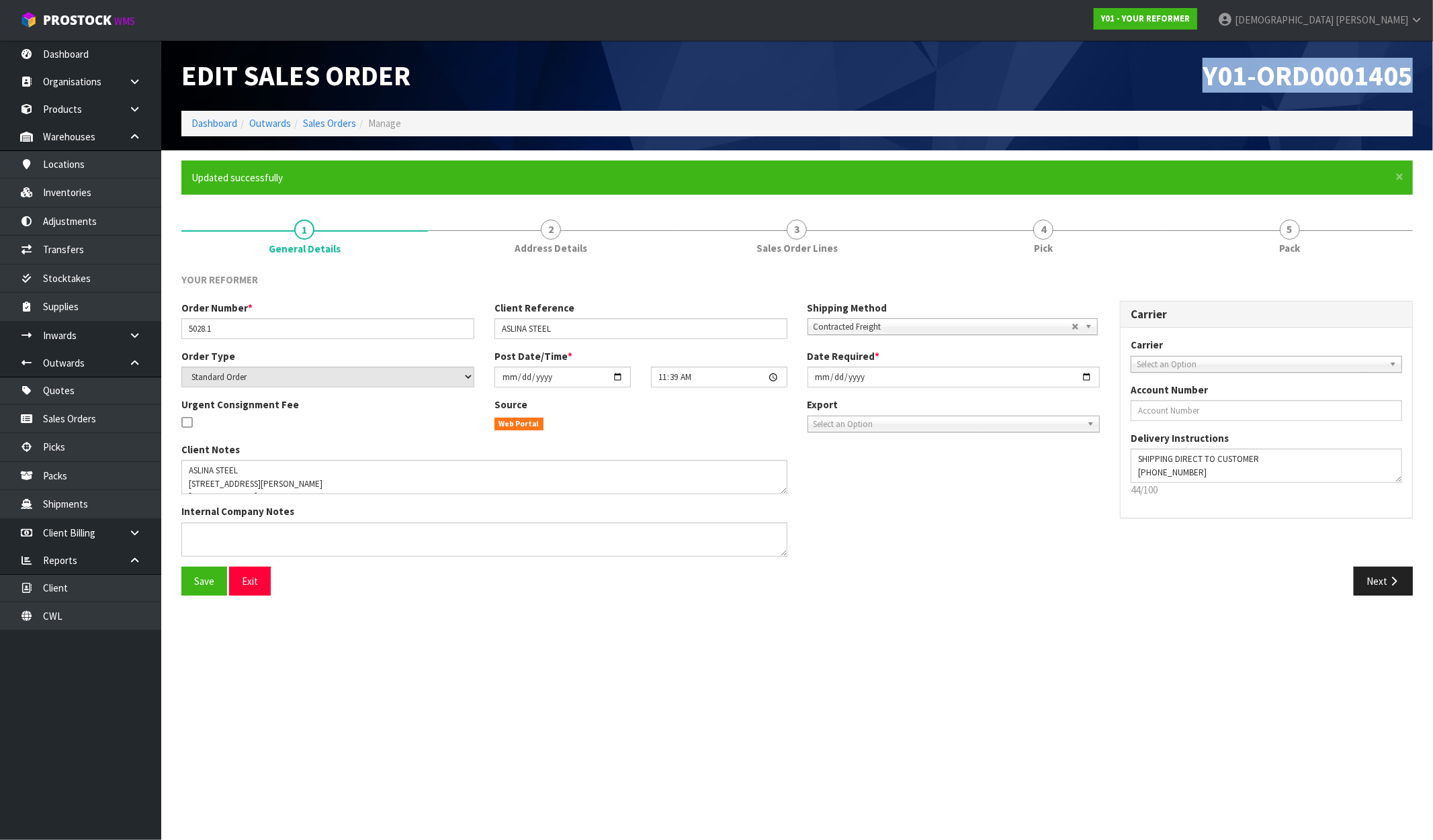
drag, startPoint x: 1412, startPoint y: 72, endPoint x: 1201, endPoint y: 81, distance: 211.2
click at [1201, 81] on h1 "Y01-ORD0001405" at bounding box center [1111, 76] width 606 height 30
copy span "Y01-ORD0001405"
click at [562, 270] on div "YOUR REFORMER Order Number * 5028.1 Client Reference ASLINA STEEL Shipping Meth…" at bounding box center [797, 433] width 1231 height 343
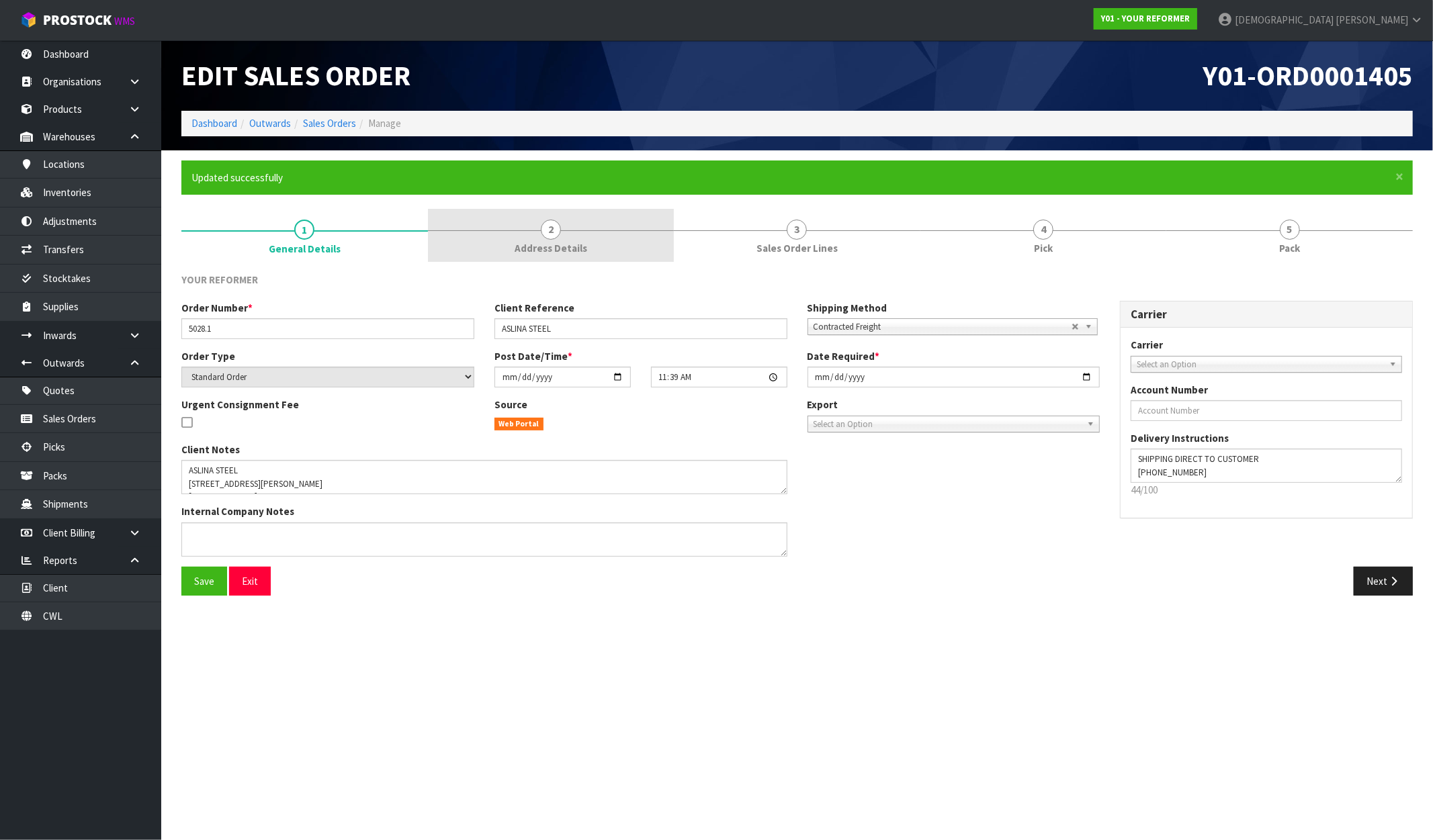
click at [552, 238] on link "2 Address Details" at bounding box center [551, 235] width 246 height 53
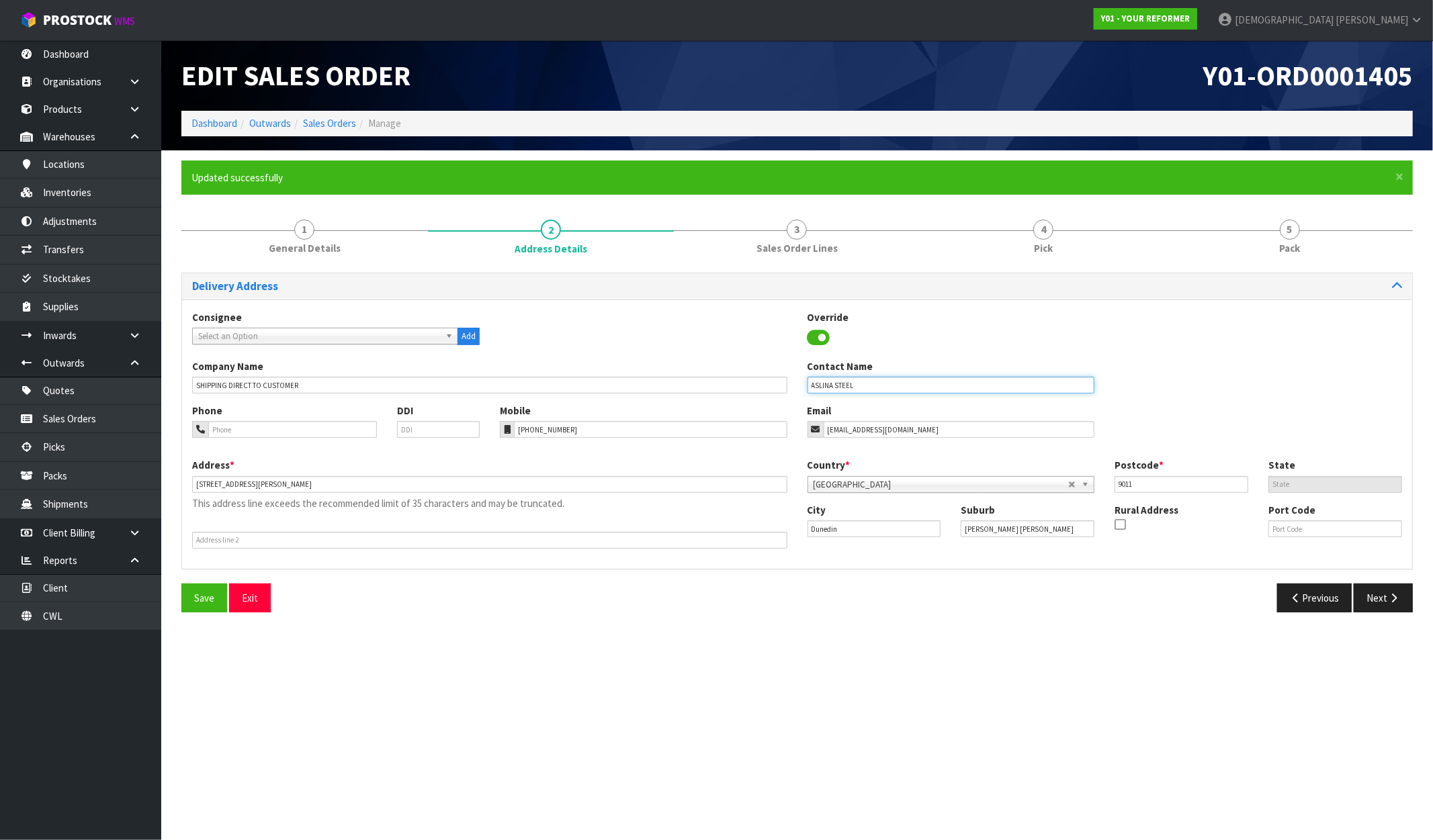
drag, startPoint x: 848, startPoint y: 390, endPoint x: 743, endPoint y: 401, distance: 105.6
click at [746, 401] on div "Company Name SHIPPING DIRECT TO CUSTOMER Contact Name [PERSON_NAME]" at bounding box center [796, 381] width 1230 height 45
type input "ASLINA STEEL"
drag, startPoint x: 575, startPoint y: 430, endPoint x: 466, endPoint y: 437, distance: 109.2
click at [468, 435] on div "Phone DDI Mobile [PHONE_NUMBER] Email [EMAIL_ADDRESS][DOMAIN_NAME]" at bounding box center [796, 431] width 1230 height 55
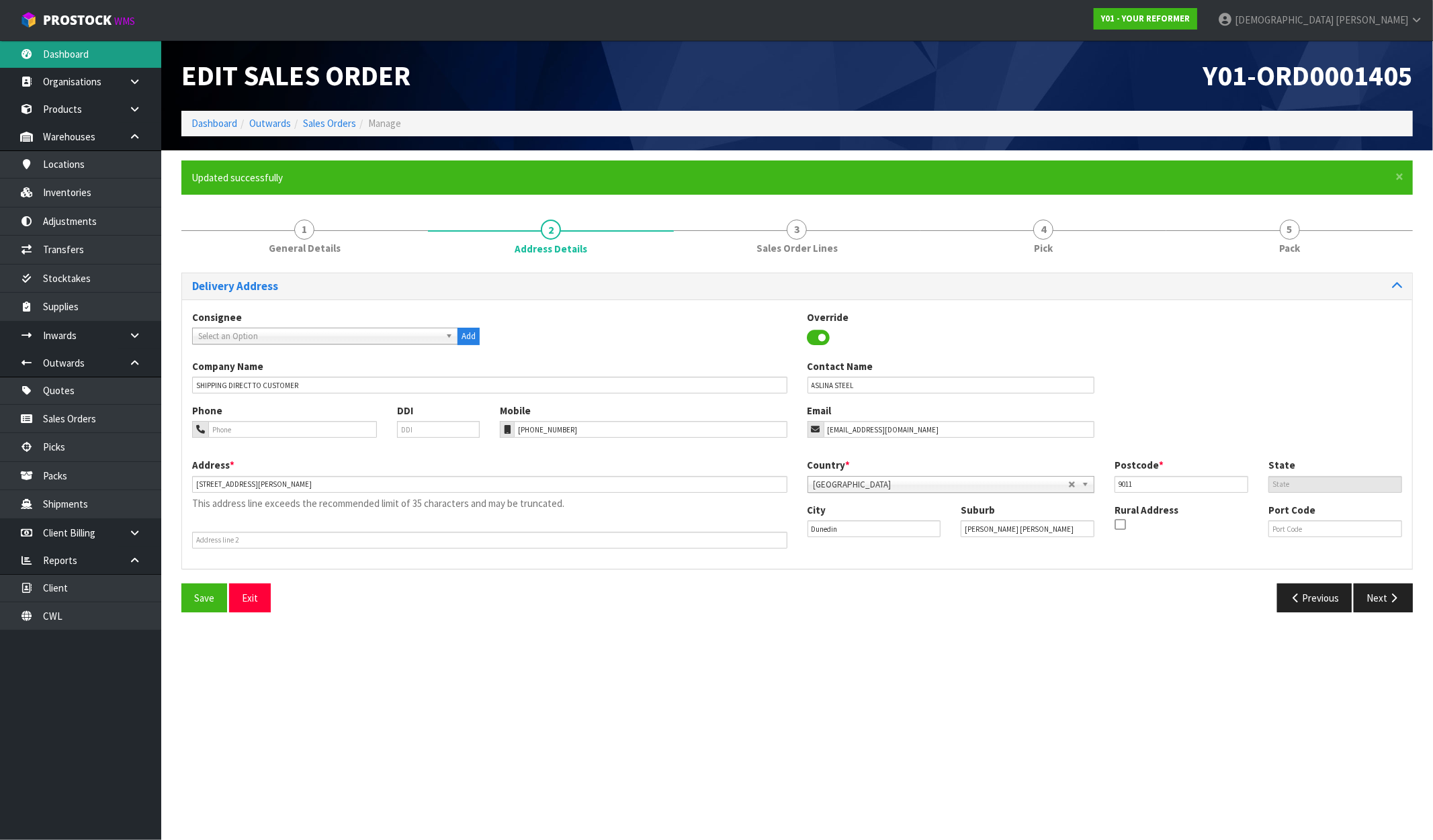
drag, startPoint x: 65, startPoint y: 50, endPoint x: 92, endPoint y: 56, distance: 27.7
click at [65, 50] on link "Dashboard" at bounding box center [81, 54] width 161 height 28
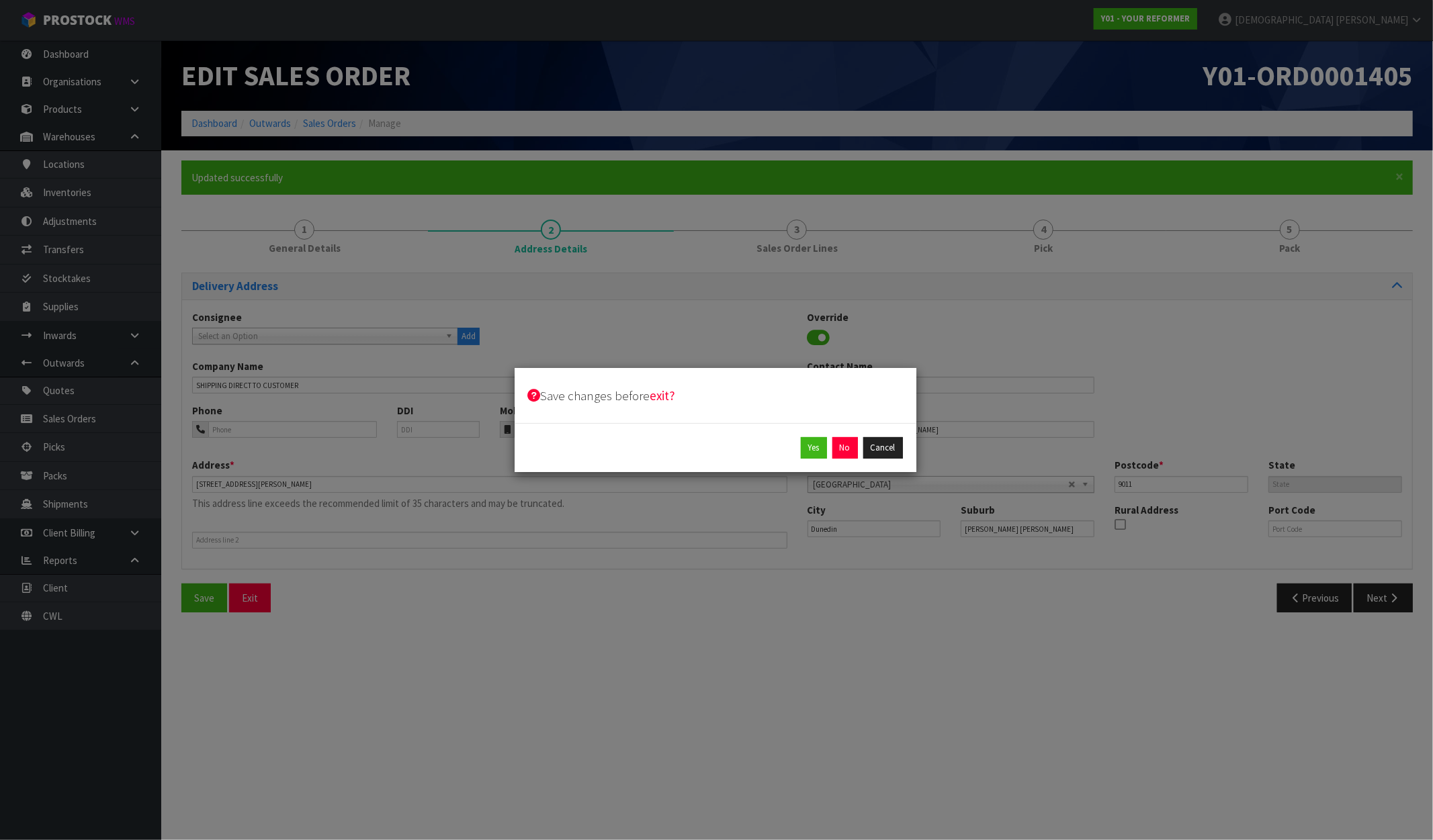
click at [1286, 21] on div "Save changes before exit? Yes No Cancel" at bounding box center [716, 420] width 1433 height 840
click at [848, 450] on button "No" at bounding box center [845, 448] width 26 height 21
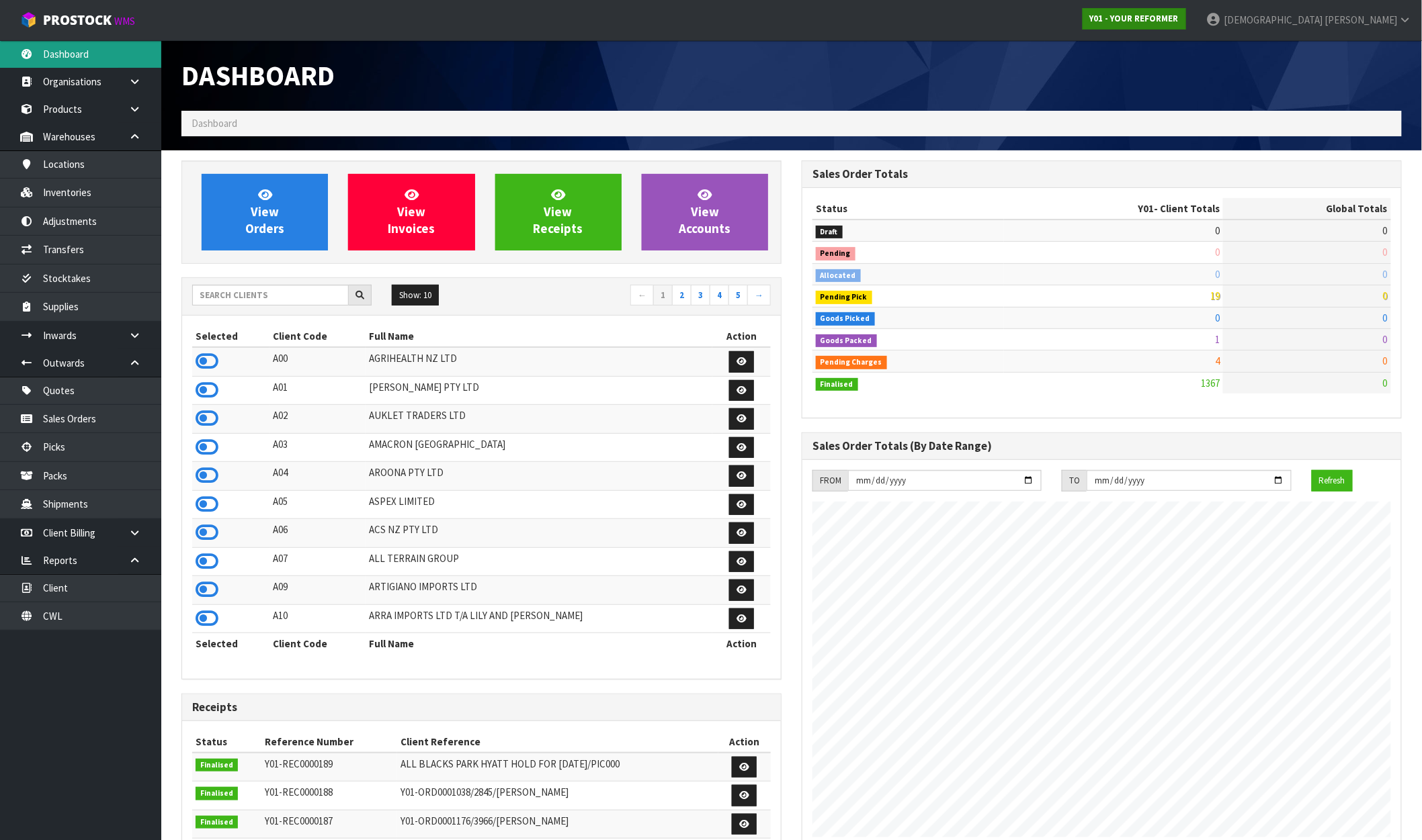
scroll to position [909, 620]
click at [1179, 17] on strong "Y01 - YOUR REFORMER" at bounding box center [1134, 18] width 89 height 12
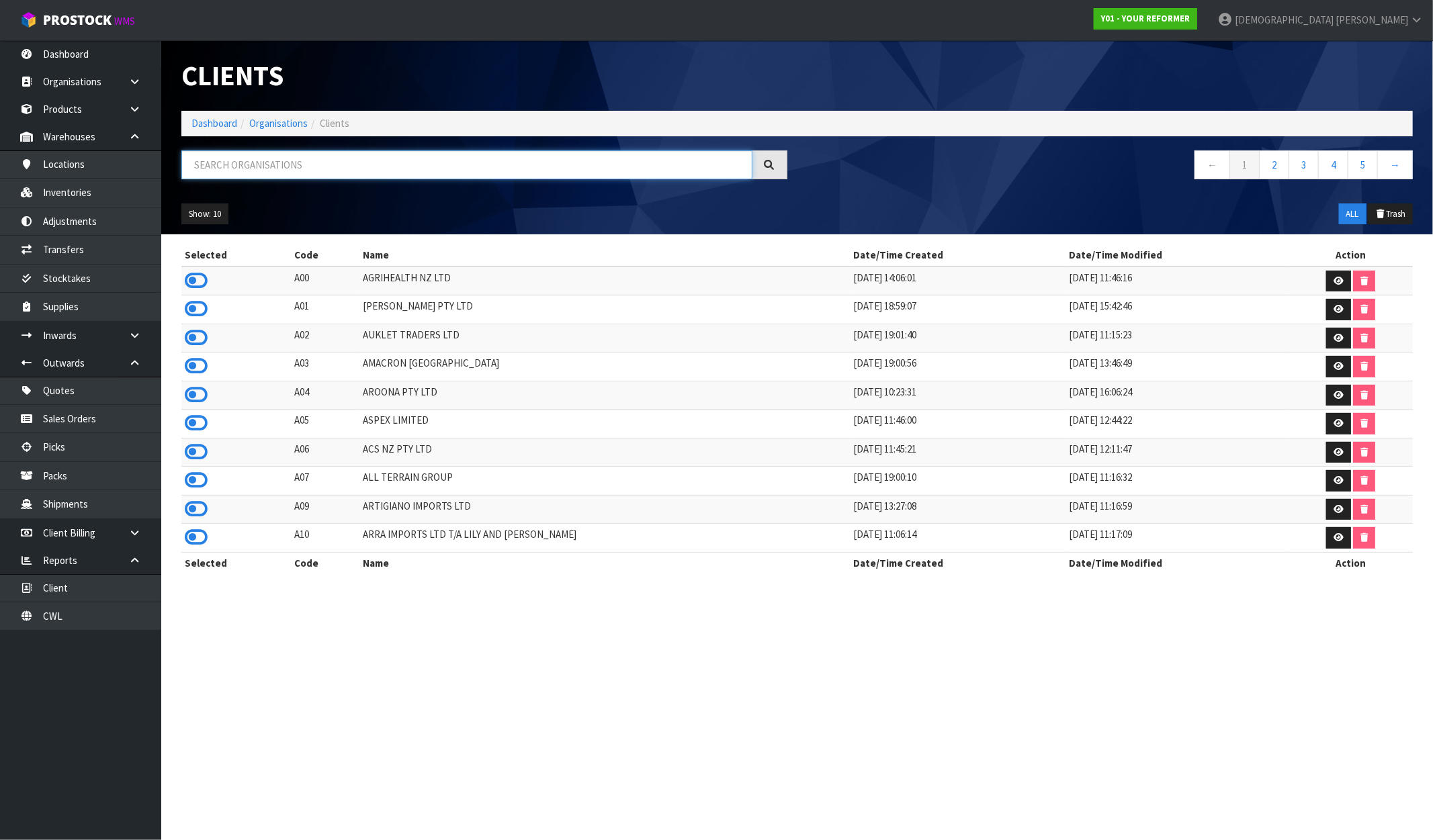
click at [431, 173] on input "text" at bounding box center [468, 165] width 571 height 29
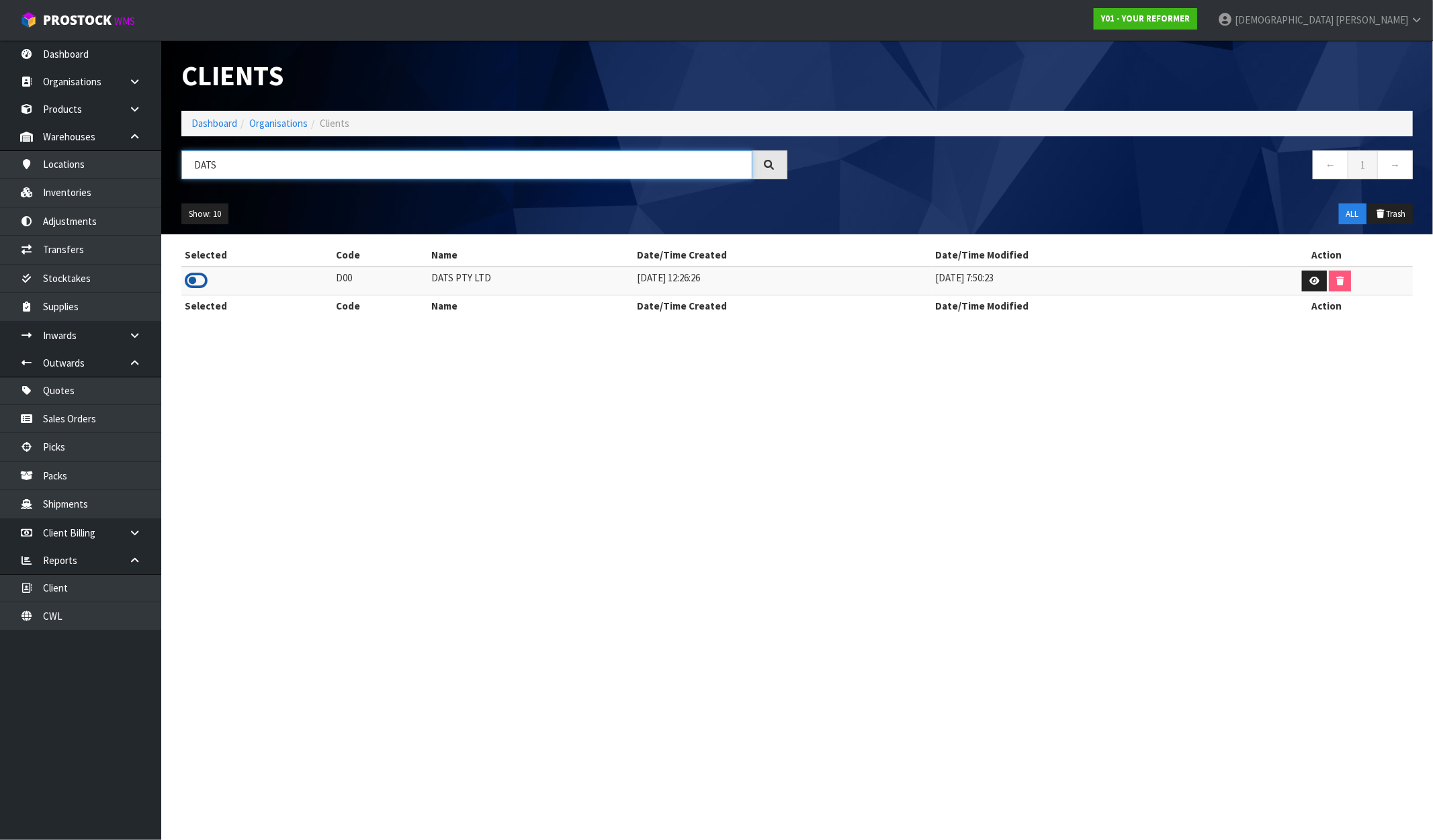
type input "DATS"
click at [202, 283] on icon at bounding box center [196, 280] width 23 height 21
click at [98, 57] on link "Dashboard" at bounding box center [81, 54] width 161 height 28
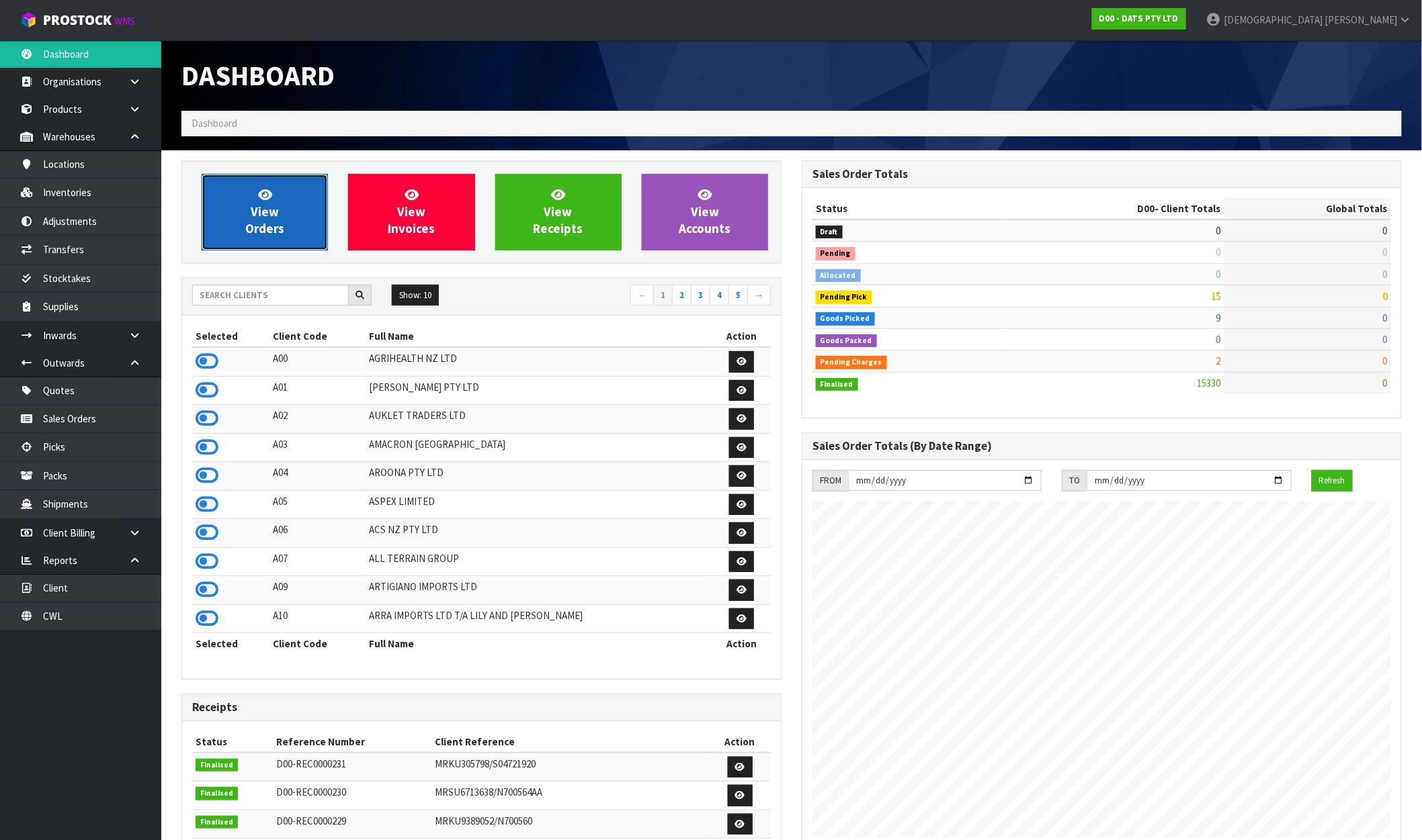
scroll to position [837, 620]
click at [297, 202] on link "View Orders" at bounding box center [264, 212] width 126 height 77
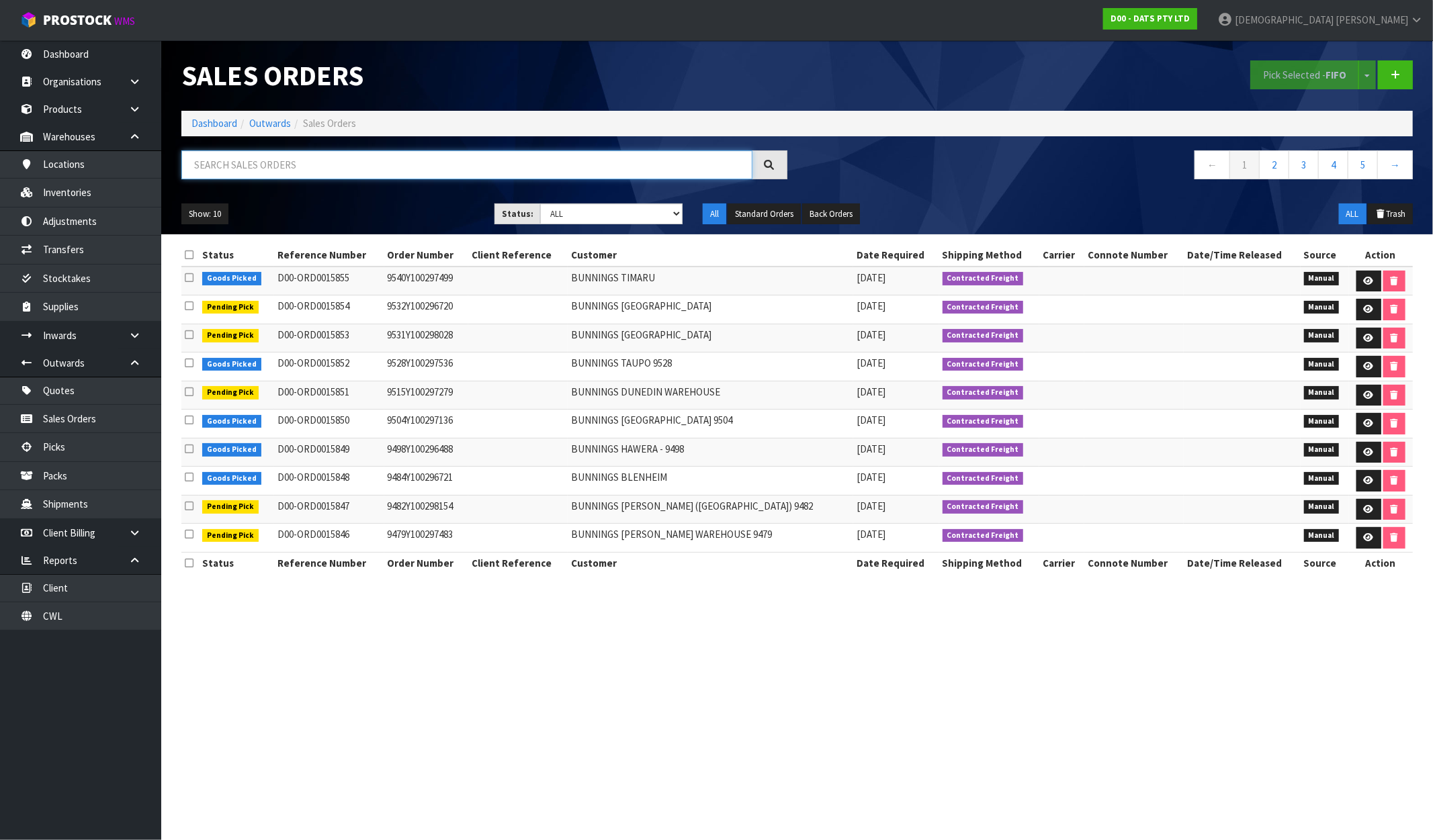
click at [440, 163] on input "text" at bounding box center [468, 165] width 571 height 29
type input "0015819"
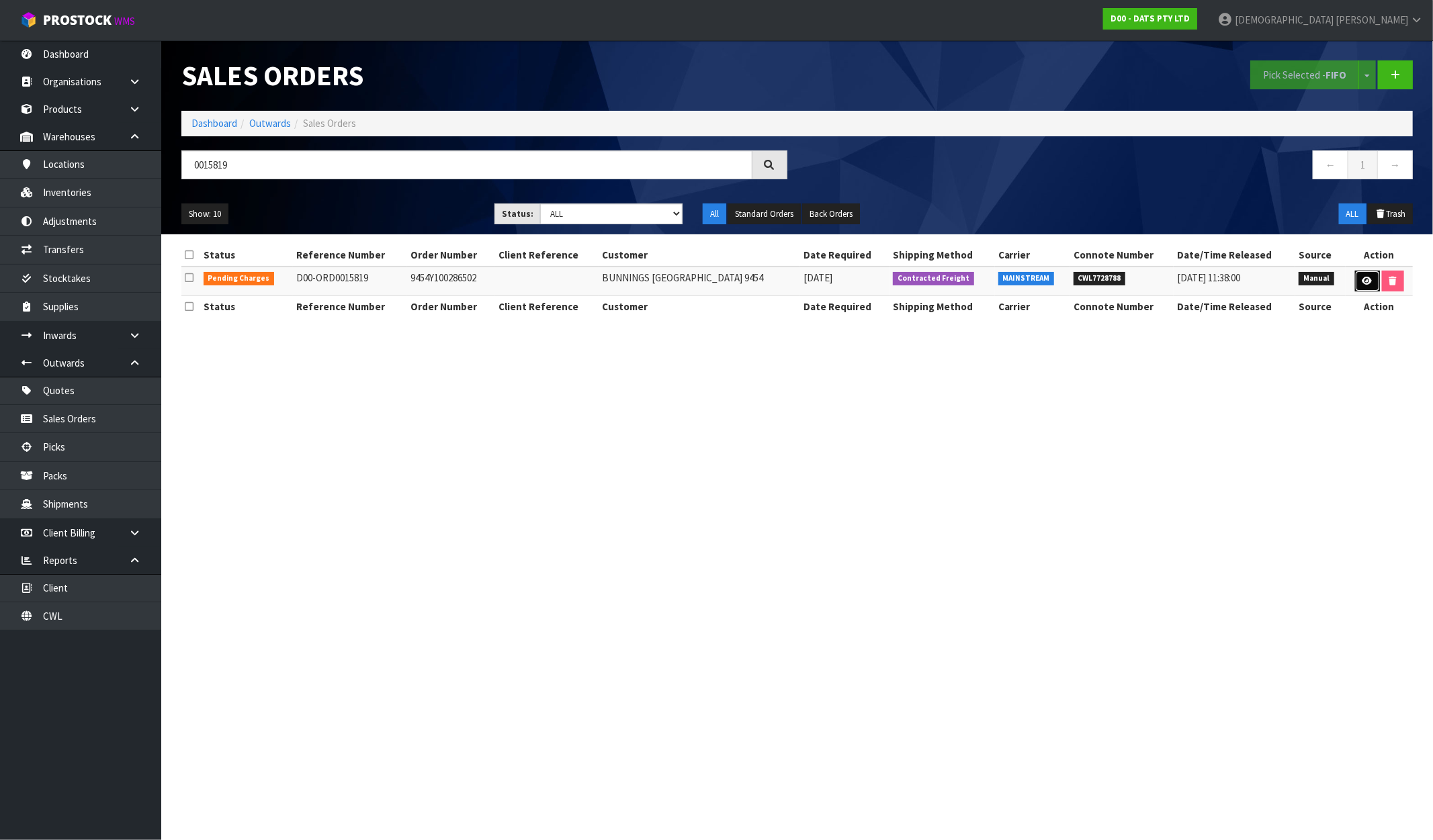
click at [1358, 280] on link at bounding box center [1368, 281] width 25 height 21
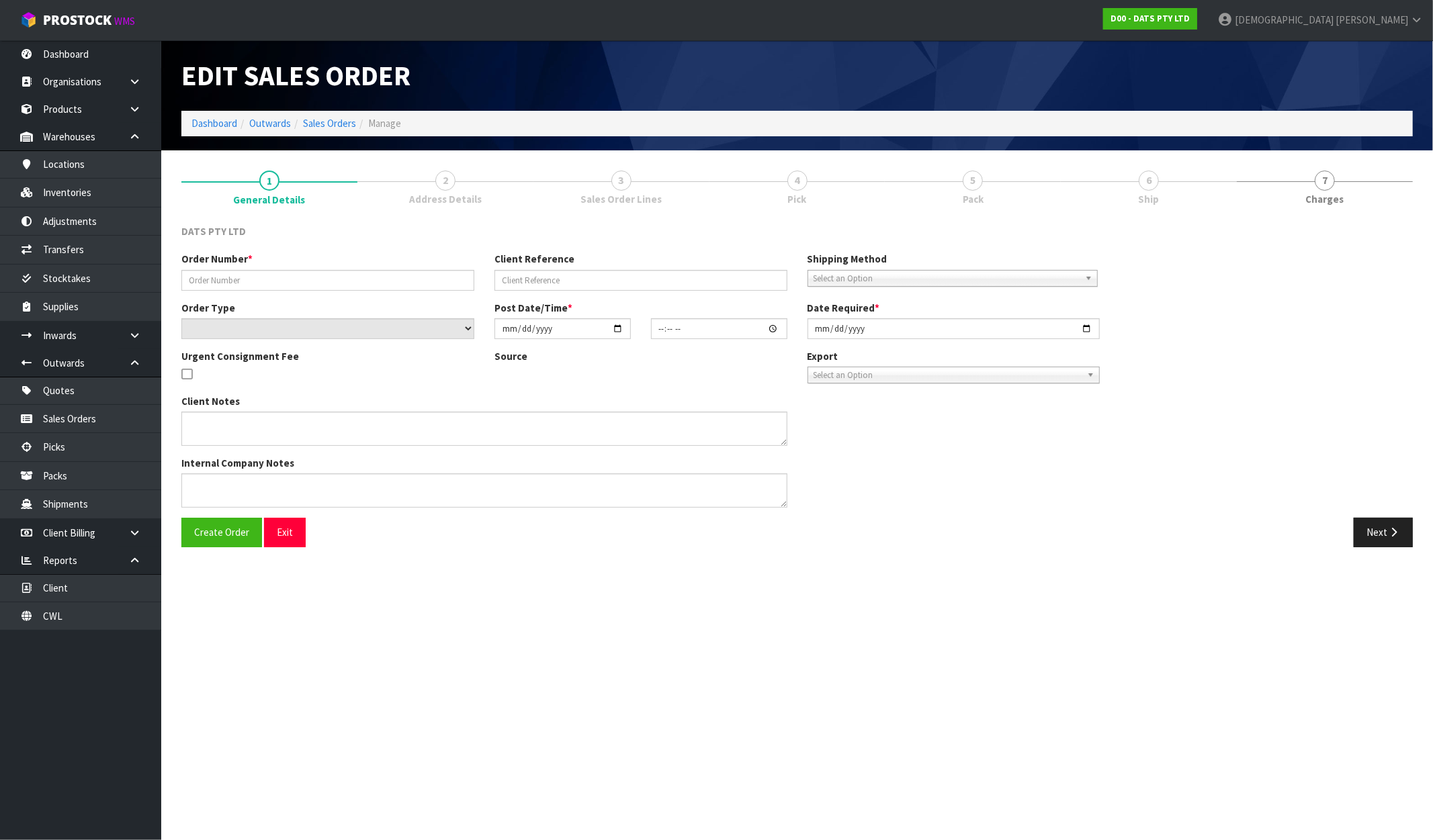
type input "9454Y100286502"
select select "number:0"
type input "[DATE]"
type input "10:00:00.000"
type input "[DATE]"
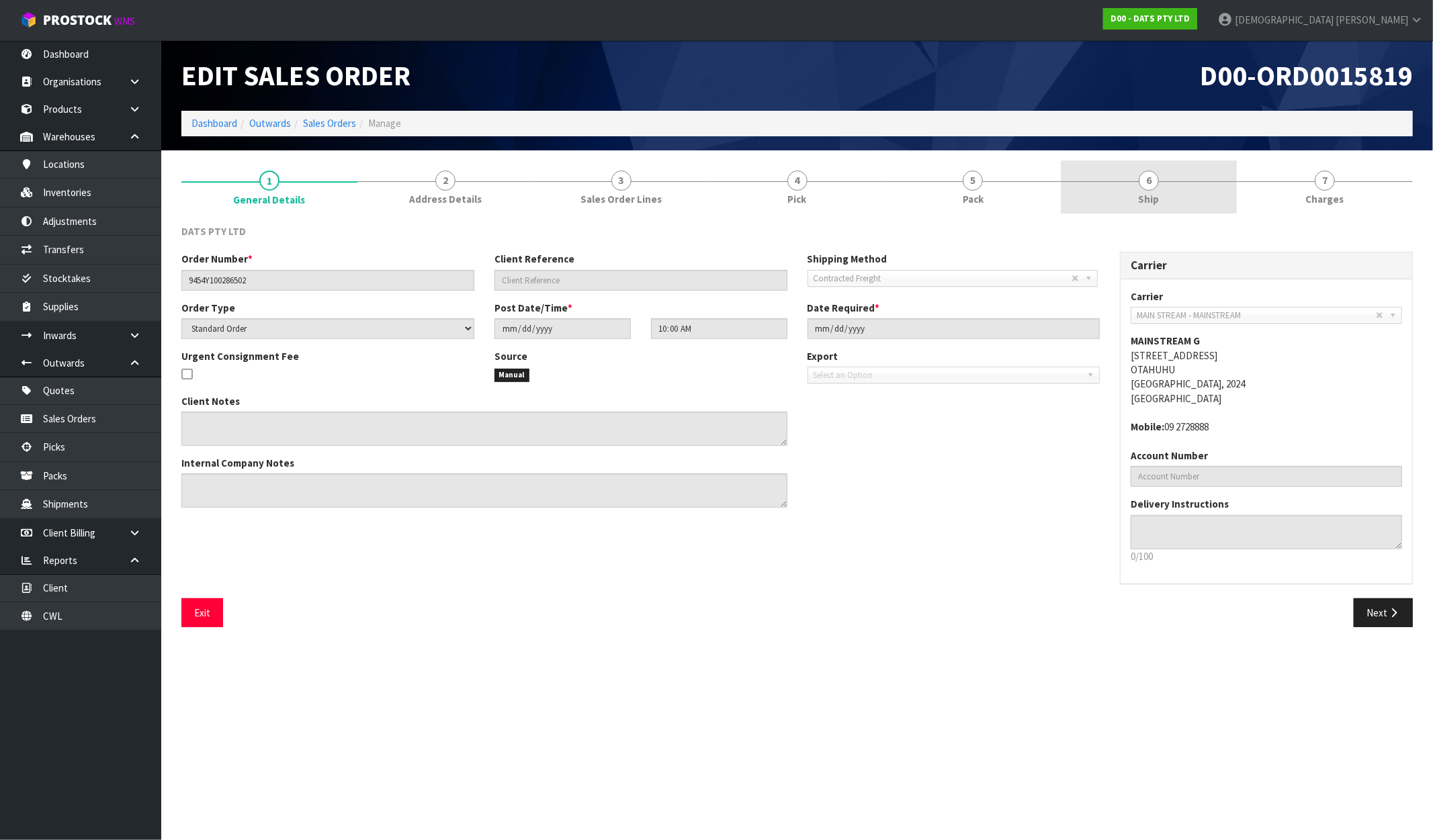
click at [1157, 190] on link "6 Ship" at bounding box center [1148, 186] width 176 height 53
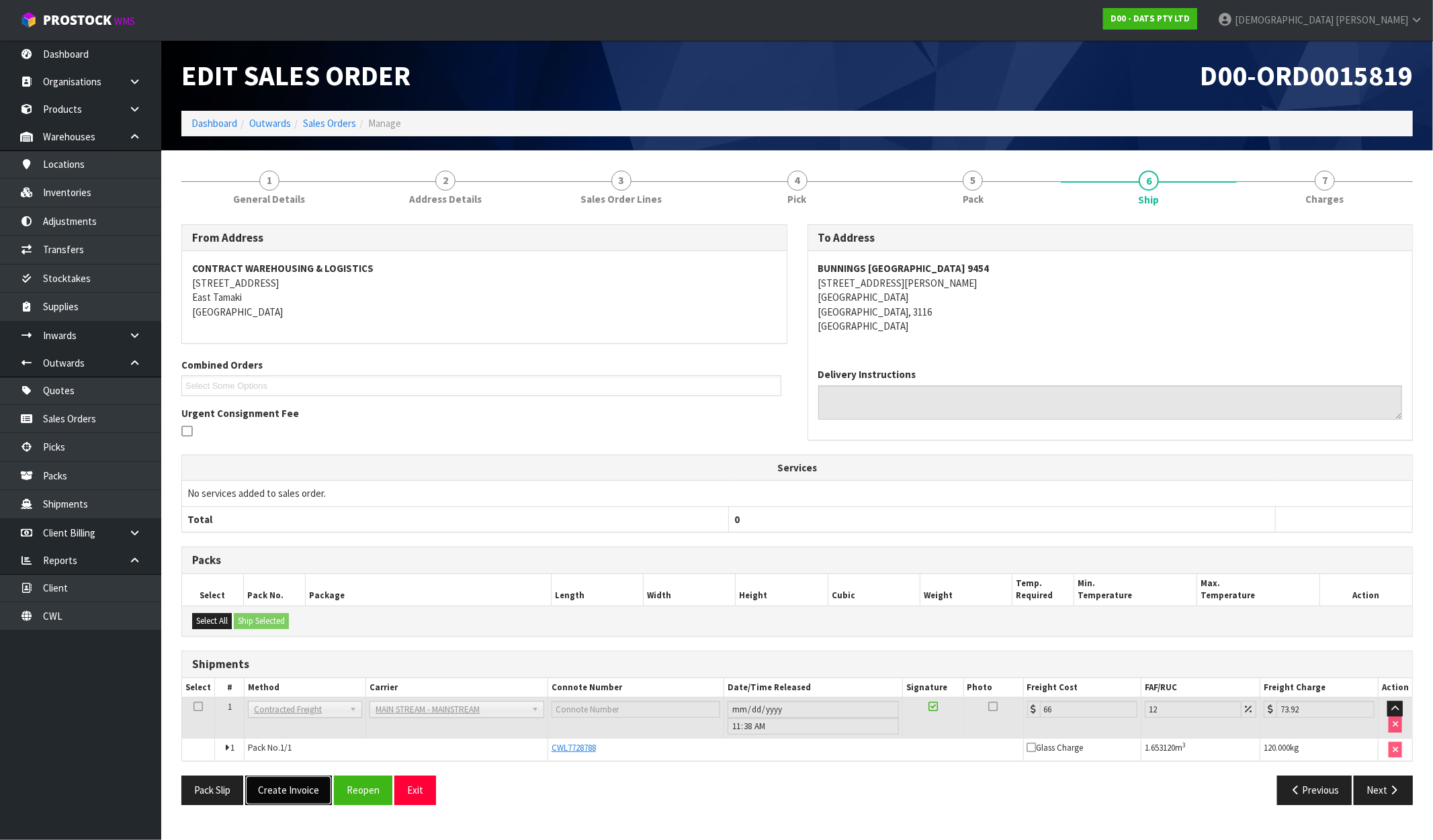
click at [309, 793] on button "Create Invoice" at bounding box center [288, 790] width 87 height 29
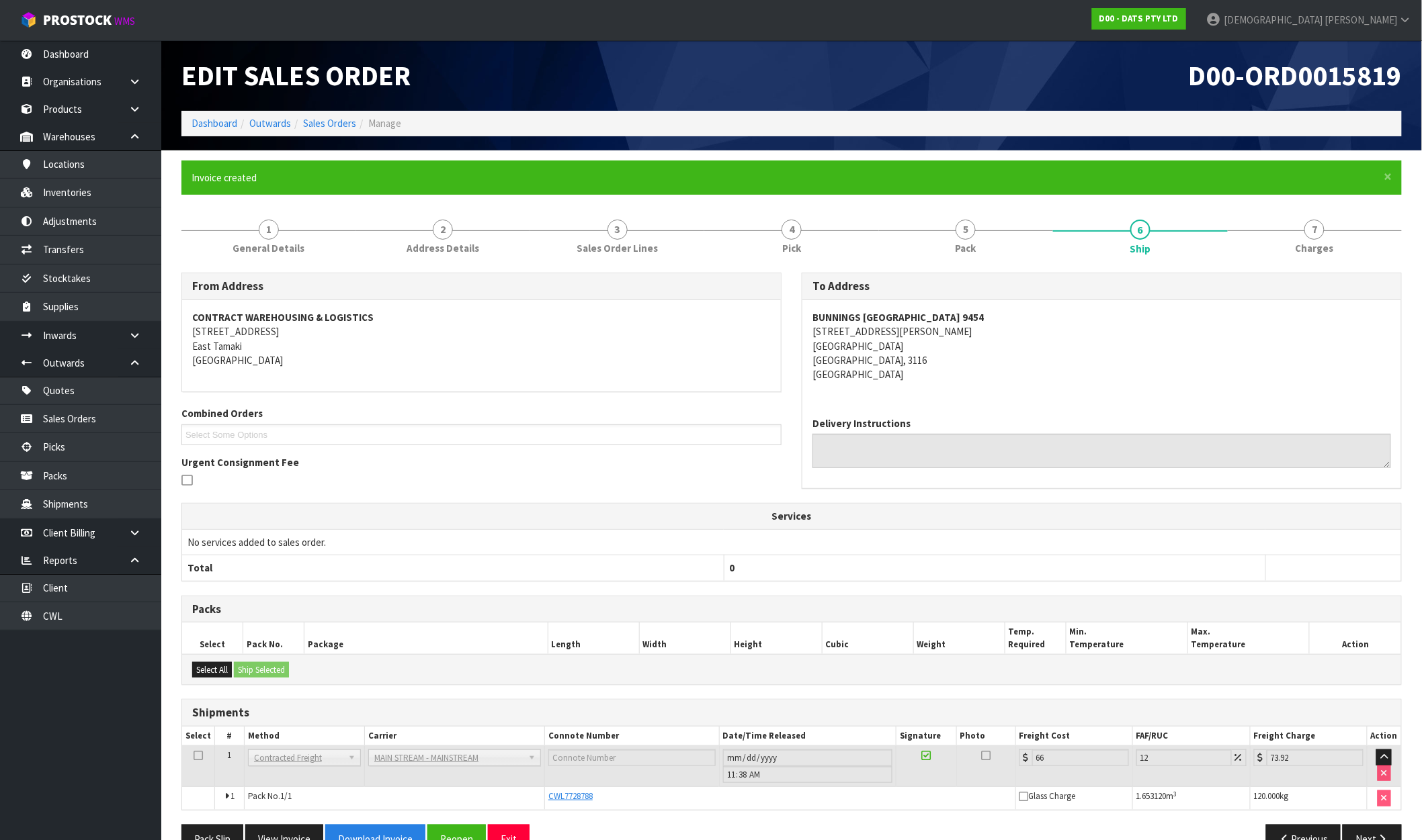
scroll to position [34, 0]
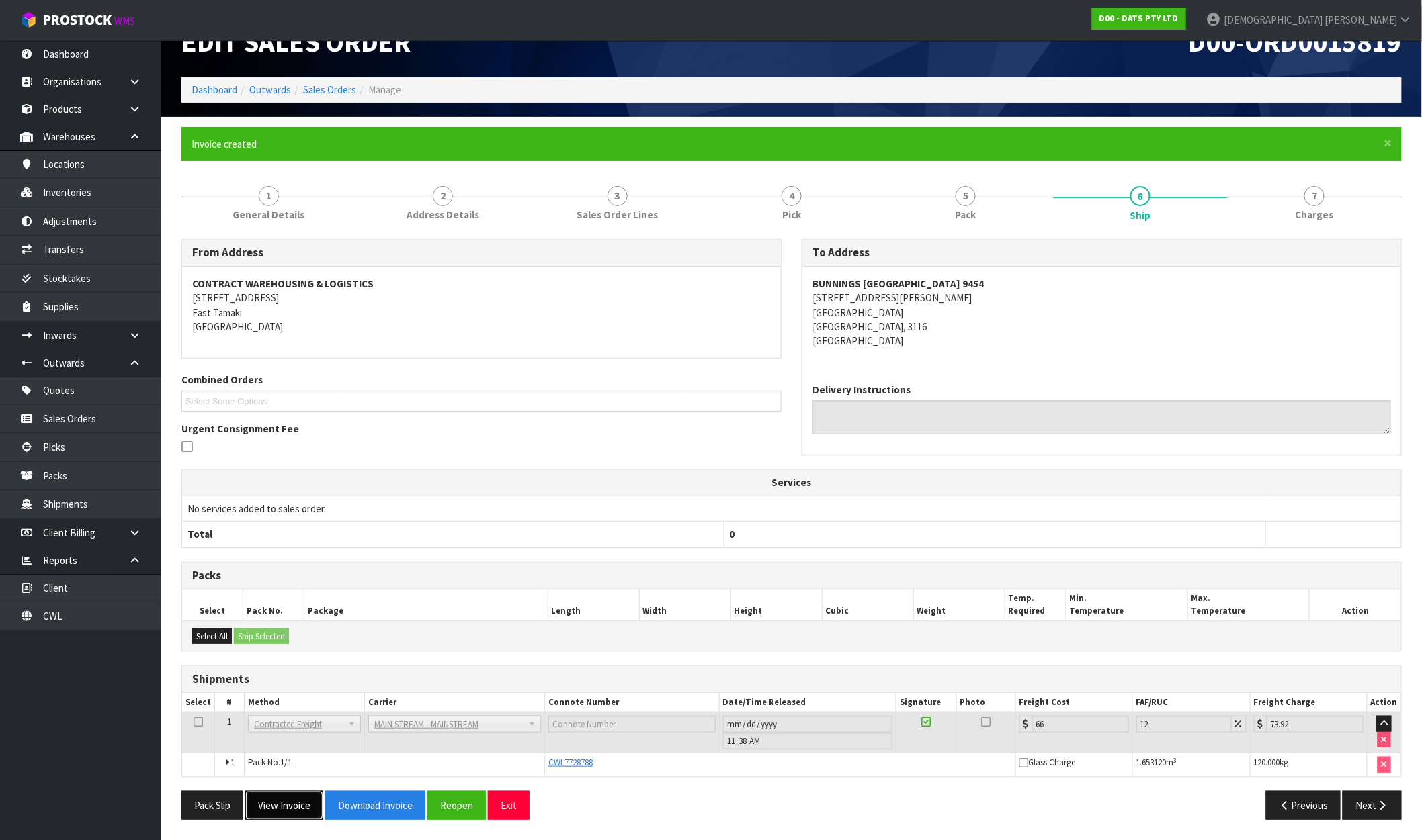
click at [300, 802] on button "View Invoice" at bounding box center [284, 806] width 78 height 29
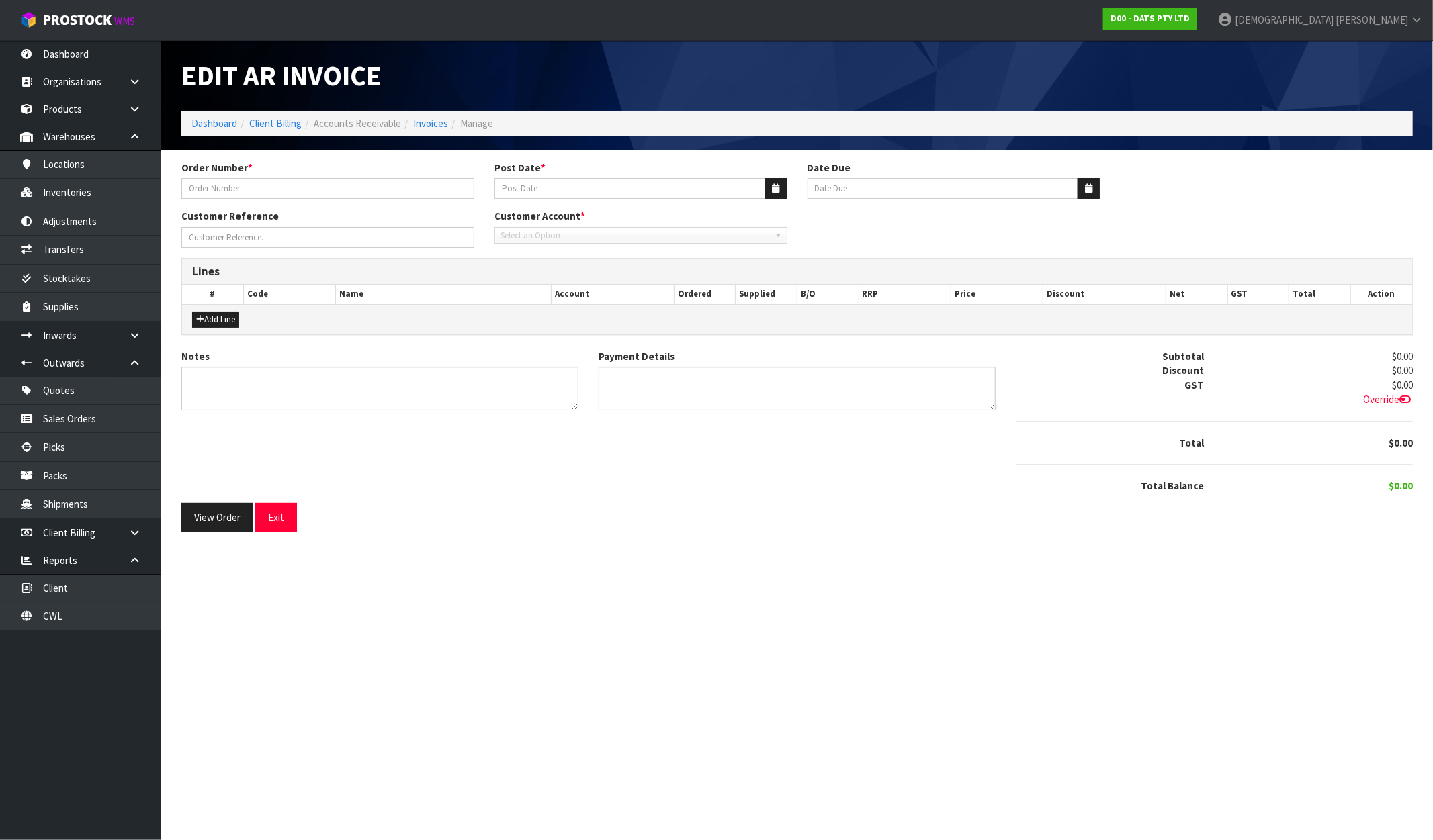
type input "9454Y100286502"
type input "[DATE]"
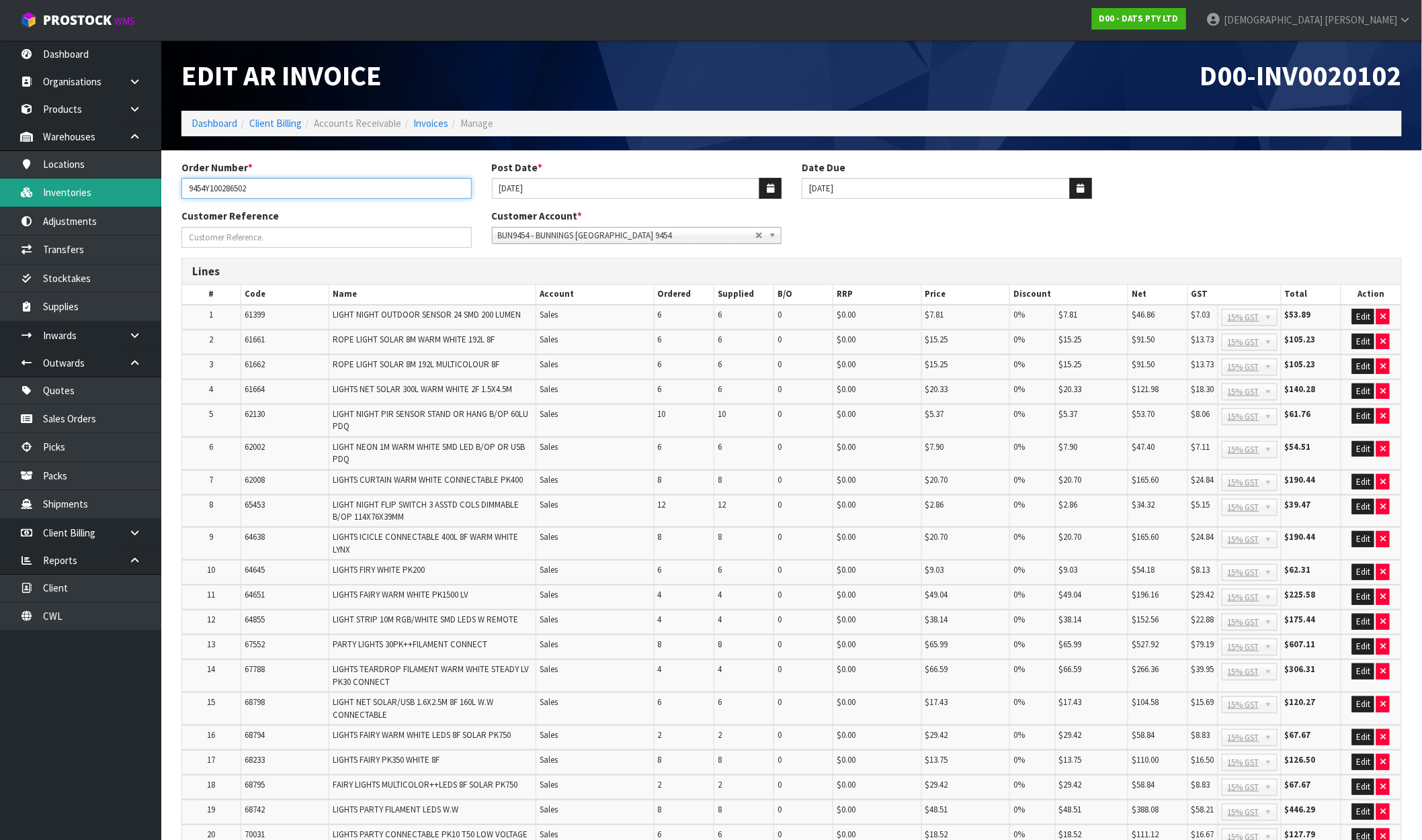
drag, startPoint x: 270, startPoint y: 190, endPoint x: 95, endPoint y: 206, distance: 175.7
click at [95, 206] on body "Toggle navigation ProStock WMS D00 - DATS PTY LTD [PERSON_NAME] Logout Dashboar…" at bounding box center [711, 420] width 1422 height 840
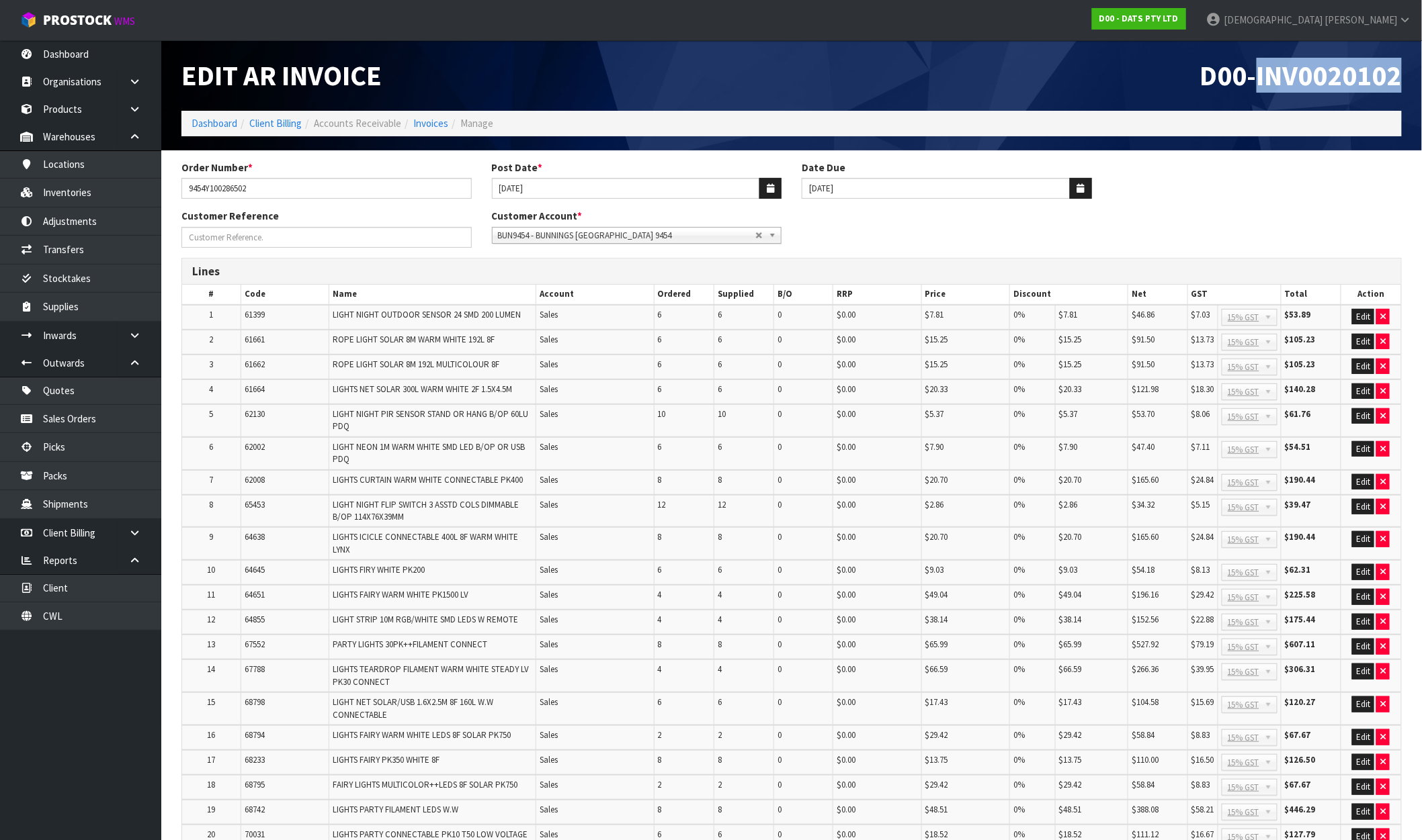
drag, startPoint x: 1402, startPoint y: 77, endPoint x: 1257, endPoint y: 82, distance: 145.1
click at [1257, 82] on div "D00-INV0020102" at bounding box center [1102, 75] width 620 height 71
copy span "INV0020102"
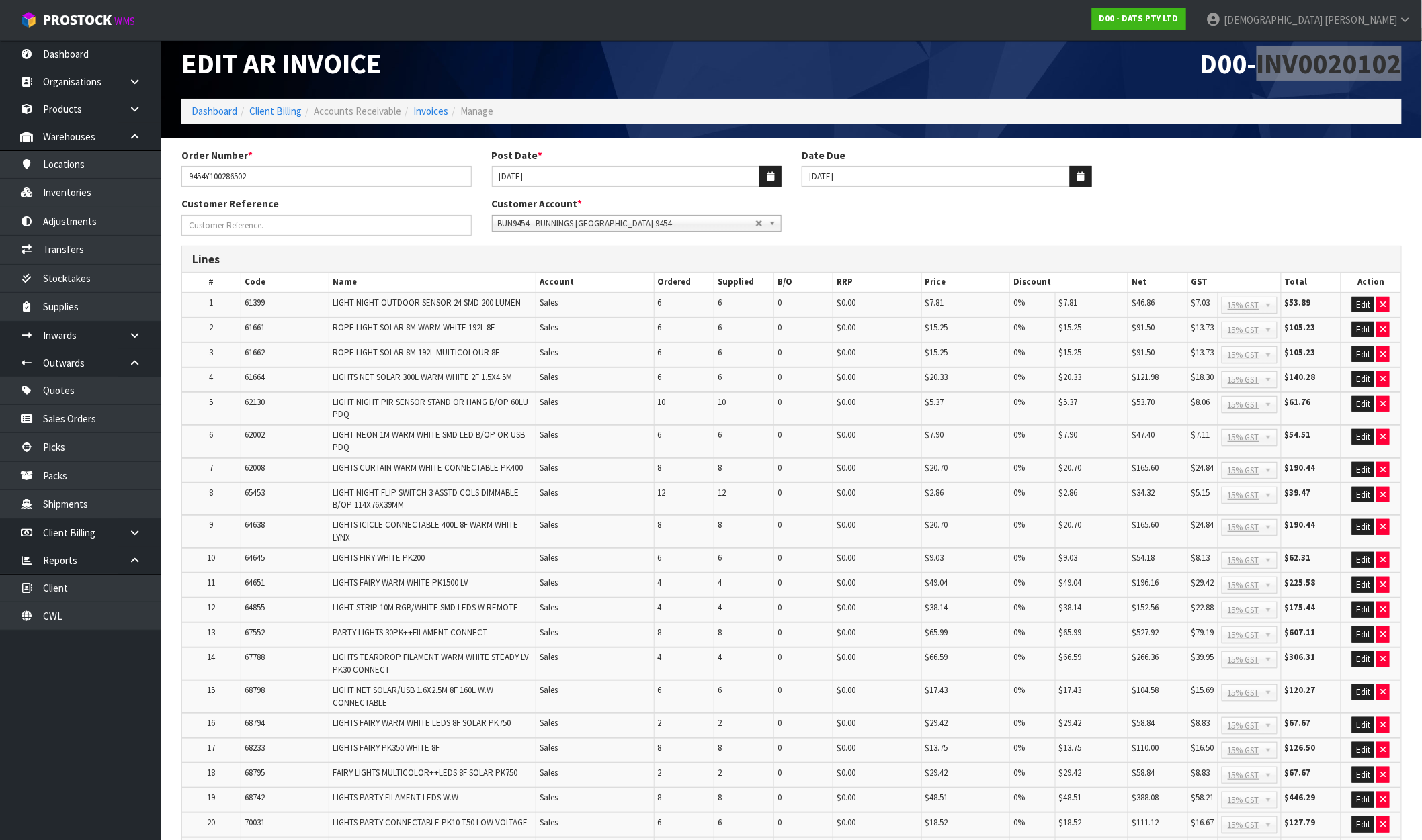
scroll to position [415, 0]
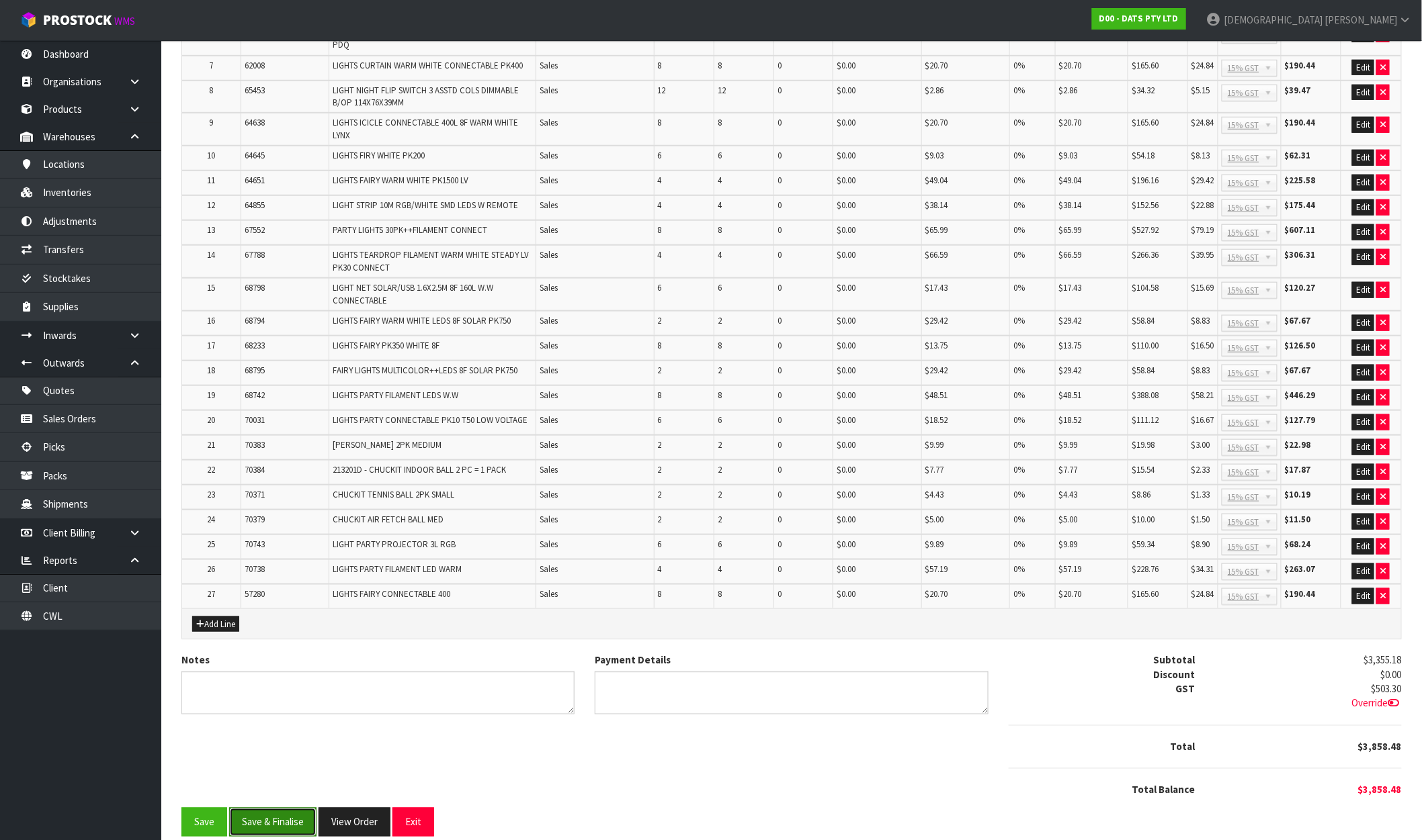
click at [292, 808] on button "Save & Finalise" at bounding box center [273, 822] width 88 height 29
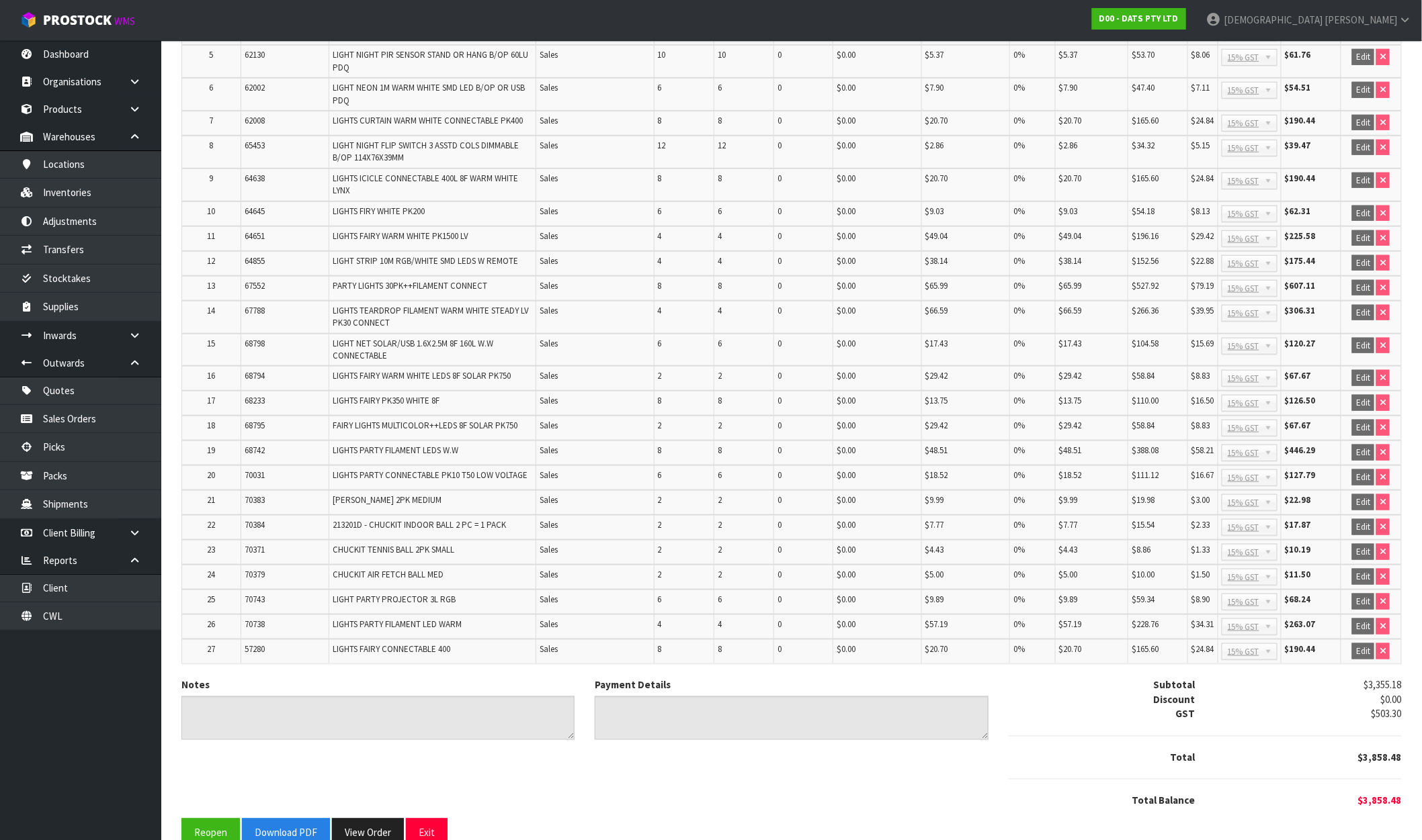
scroll to position [419, 0]
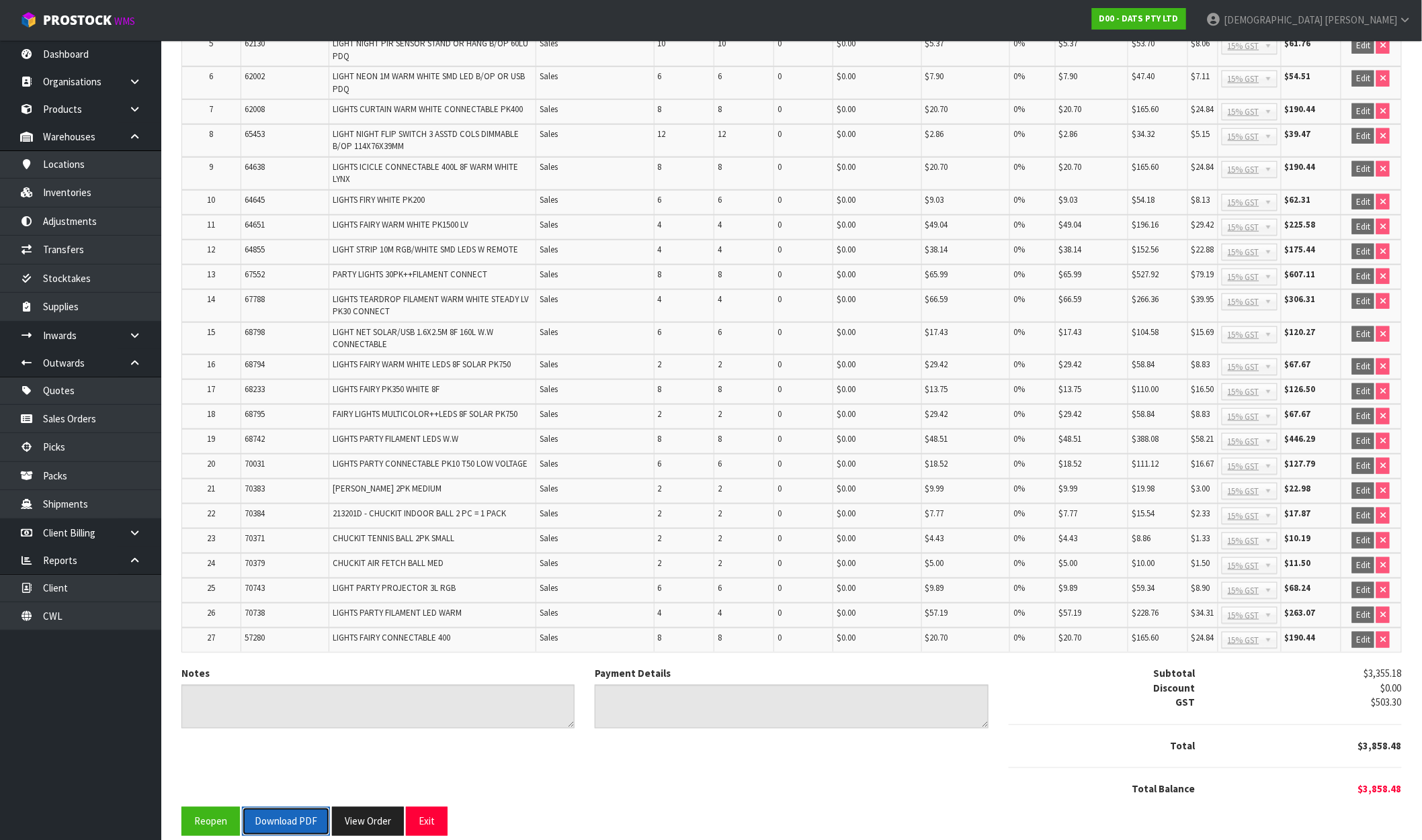
click at [300, 810] on button "Download PDF" at bounding box center [286, 822] width 88 height 29
click at [373, 809] on button "View Order" at bounding box center [368, 822] width 72 height 29
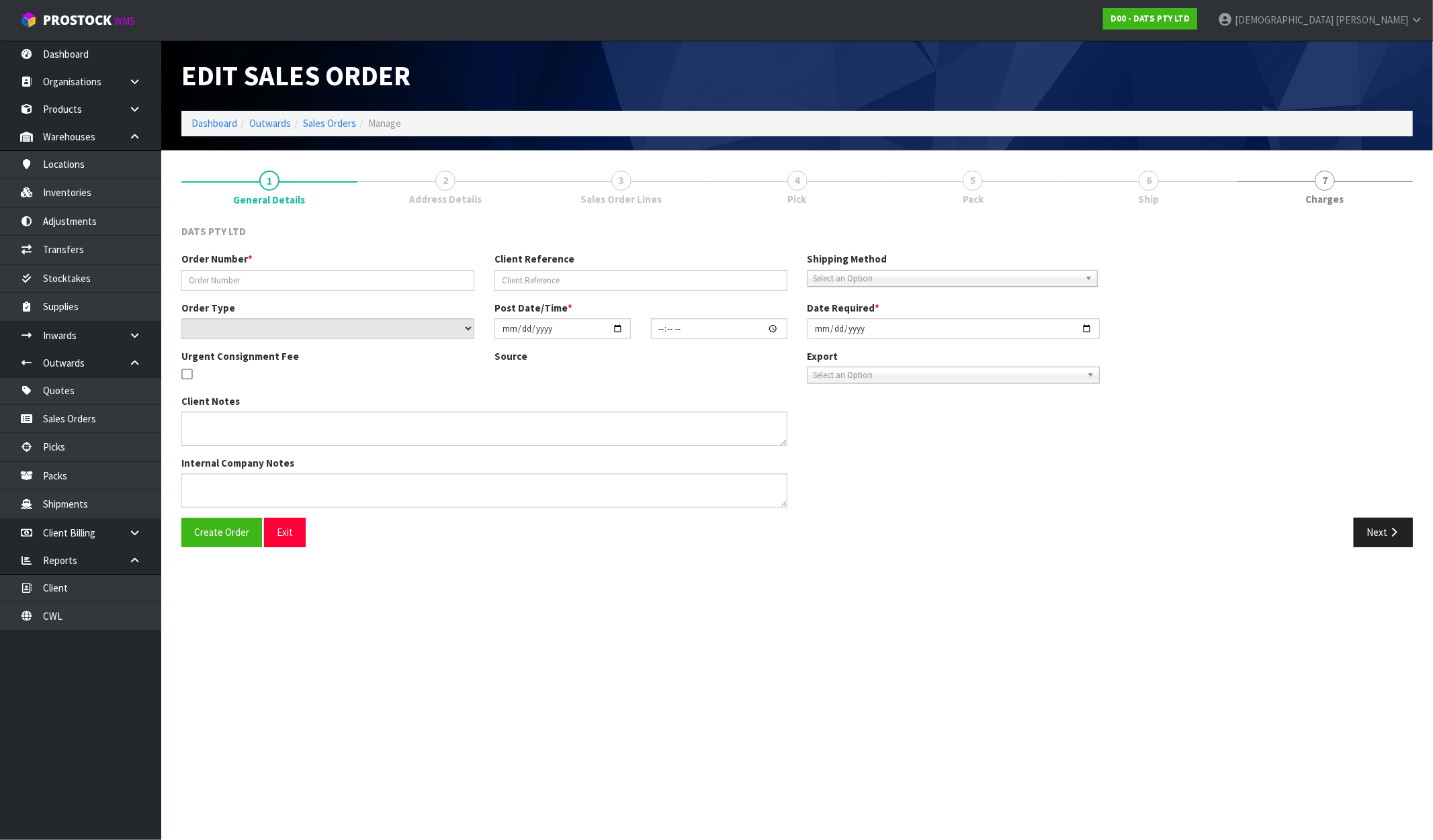
type input "9454Y100286502"
select select "number:0"
type input "[DATE]"
type input "10:00:00.000"
type input "[DATE]"
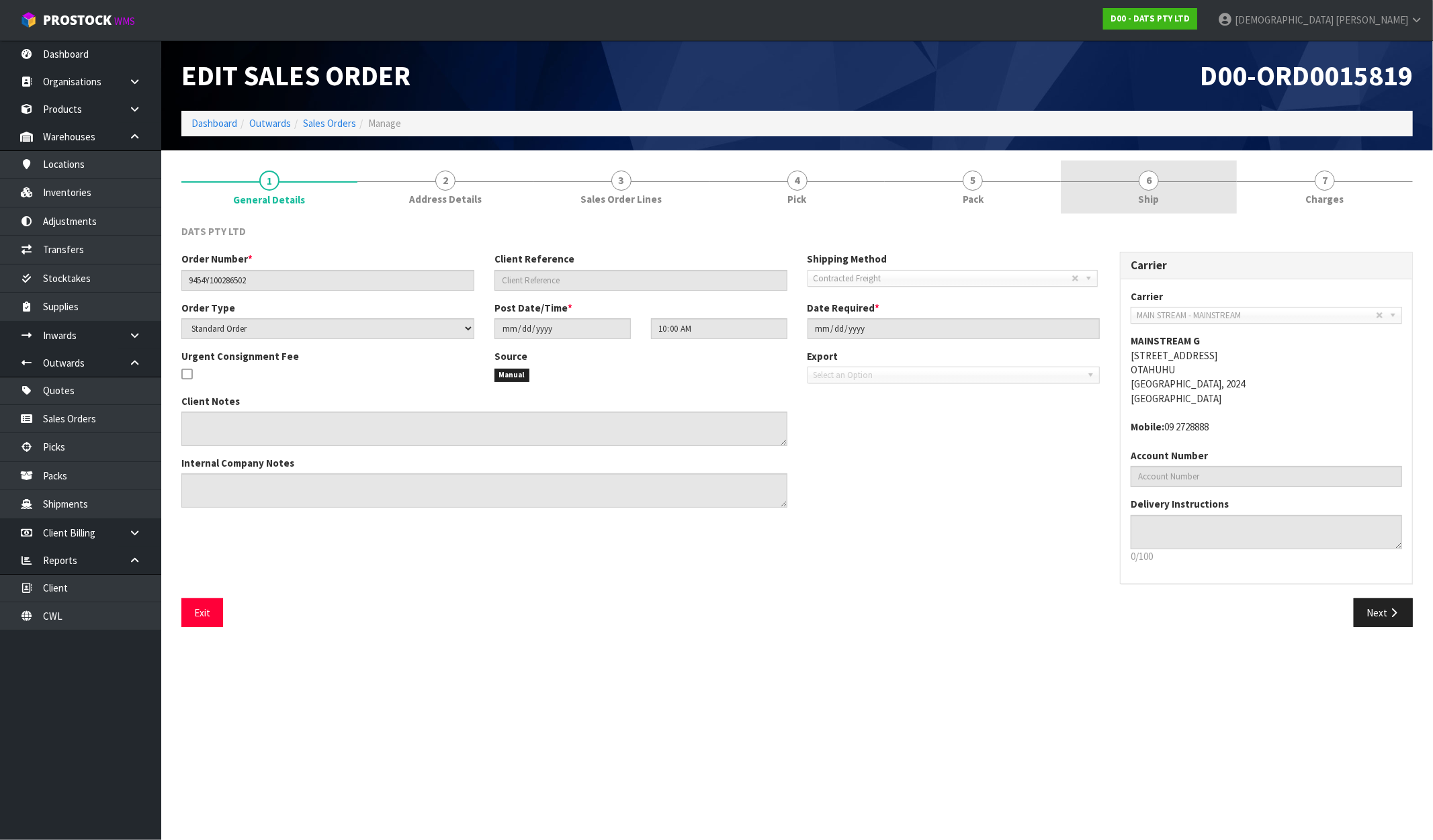
click at [1152, 193] on span "Ship" at bounding box center [1148, 200] width 21 height 14
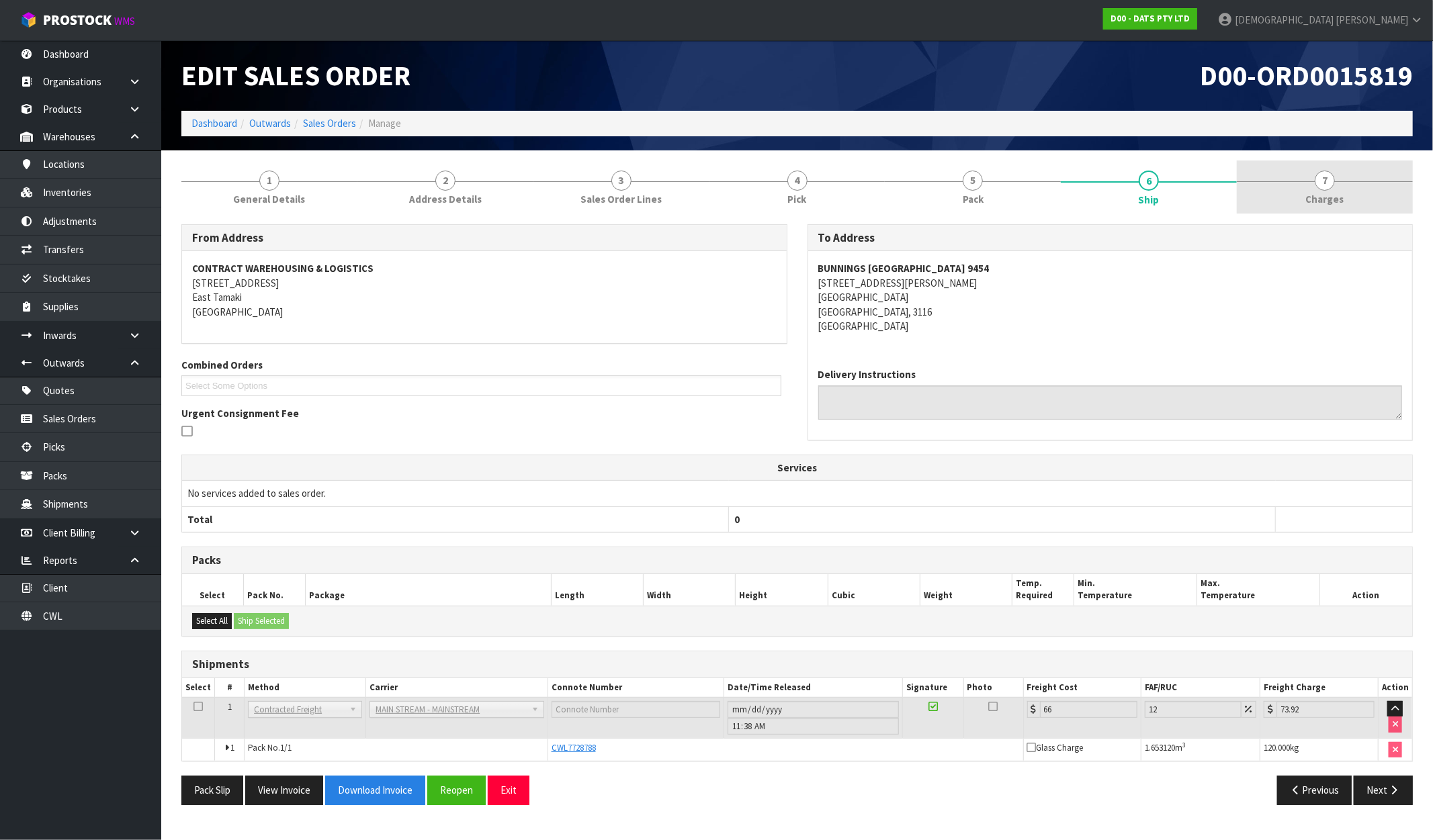
click at [1376, 193] on link "7 [GEOGRAPHIC_DATA]" at bounding box center [1325, 186] width 176 height 53
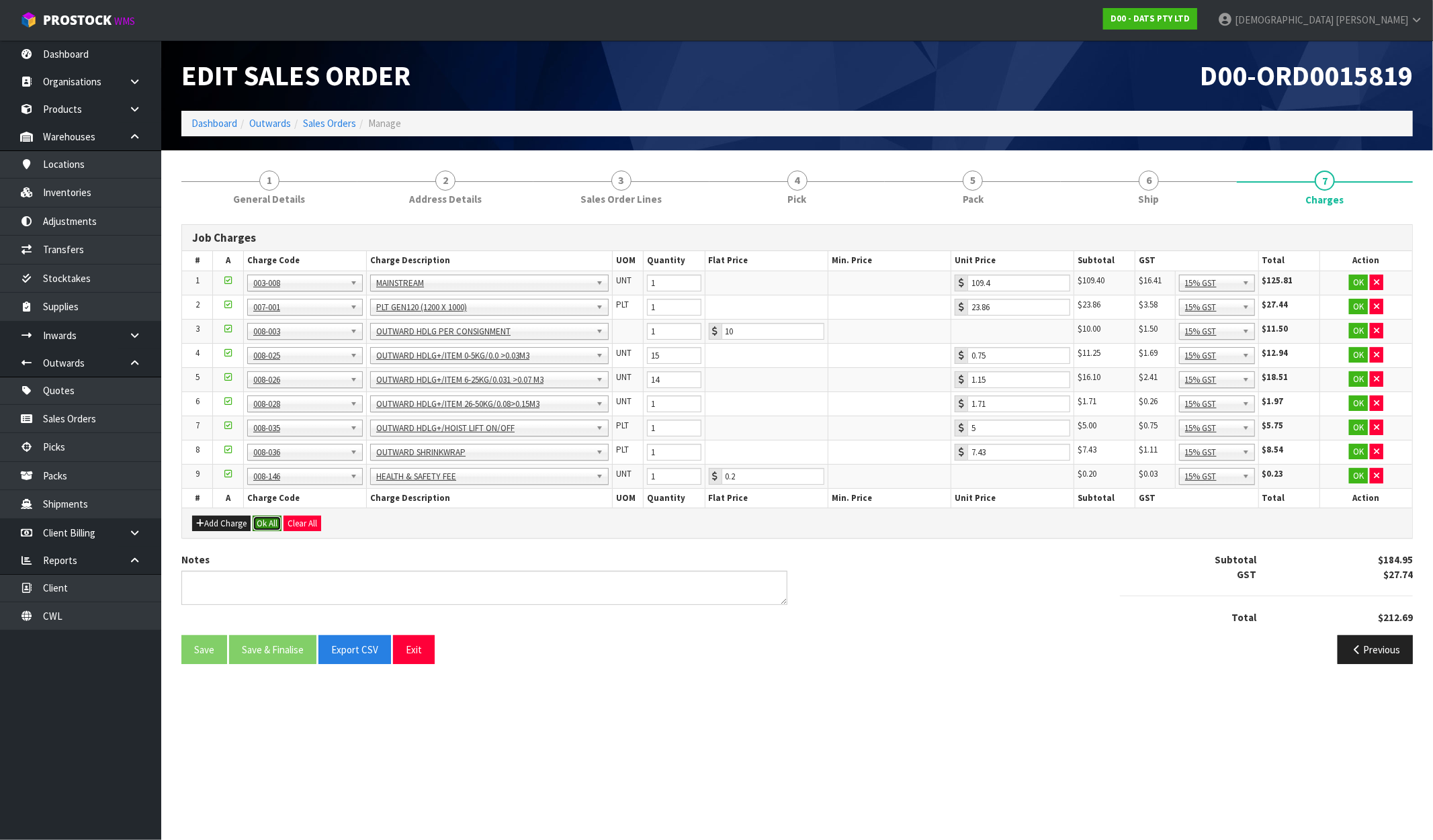
click at [270, 521] on button "Ok All" at bounding box center [267, 524] width 29 height 16
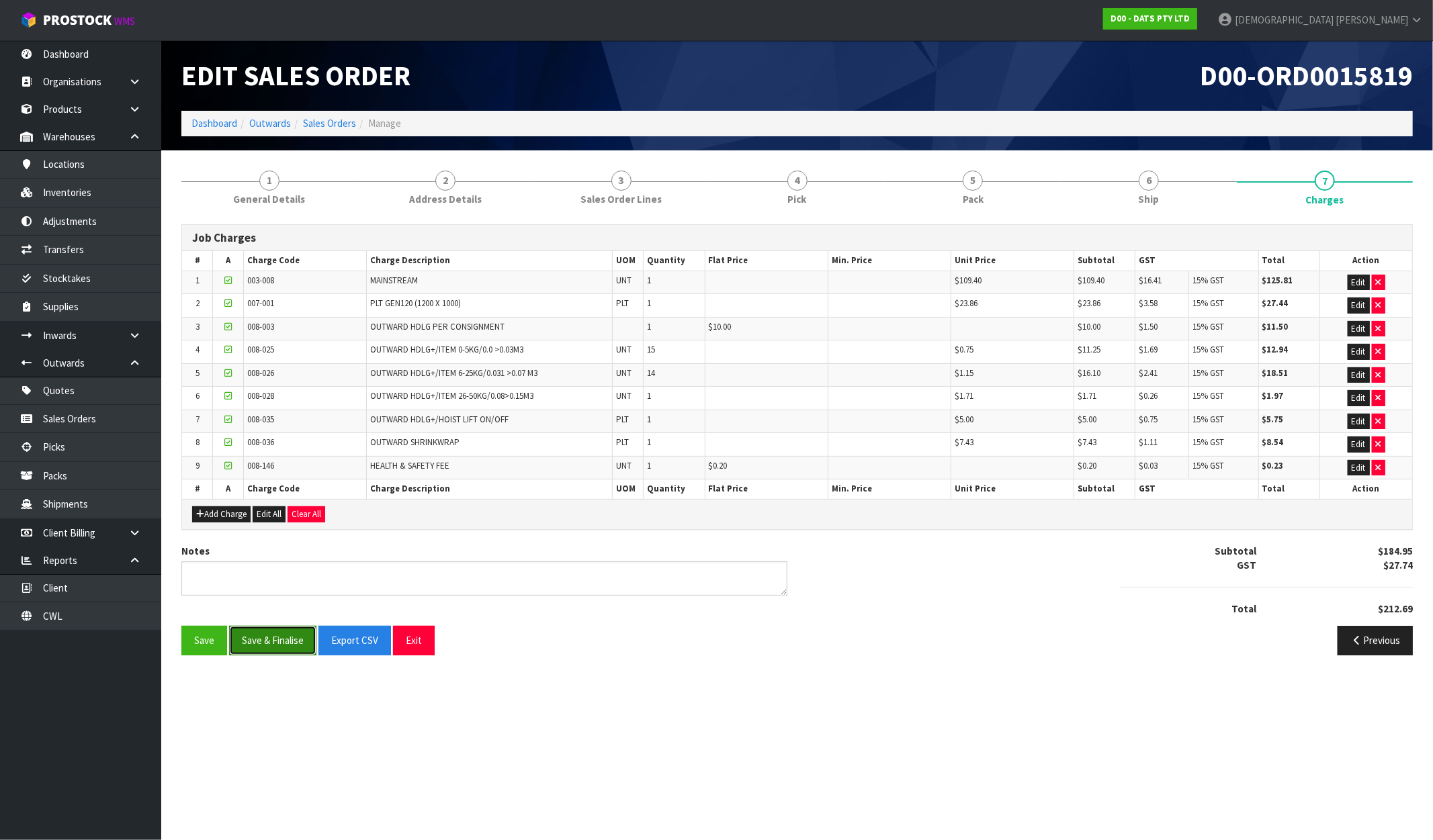
click at [286, 641] on button "Save & Finalise" at bounding box center [273, 640] width 88 height 29
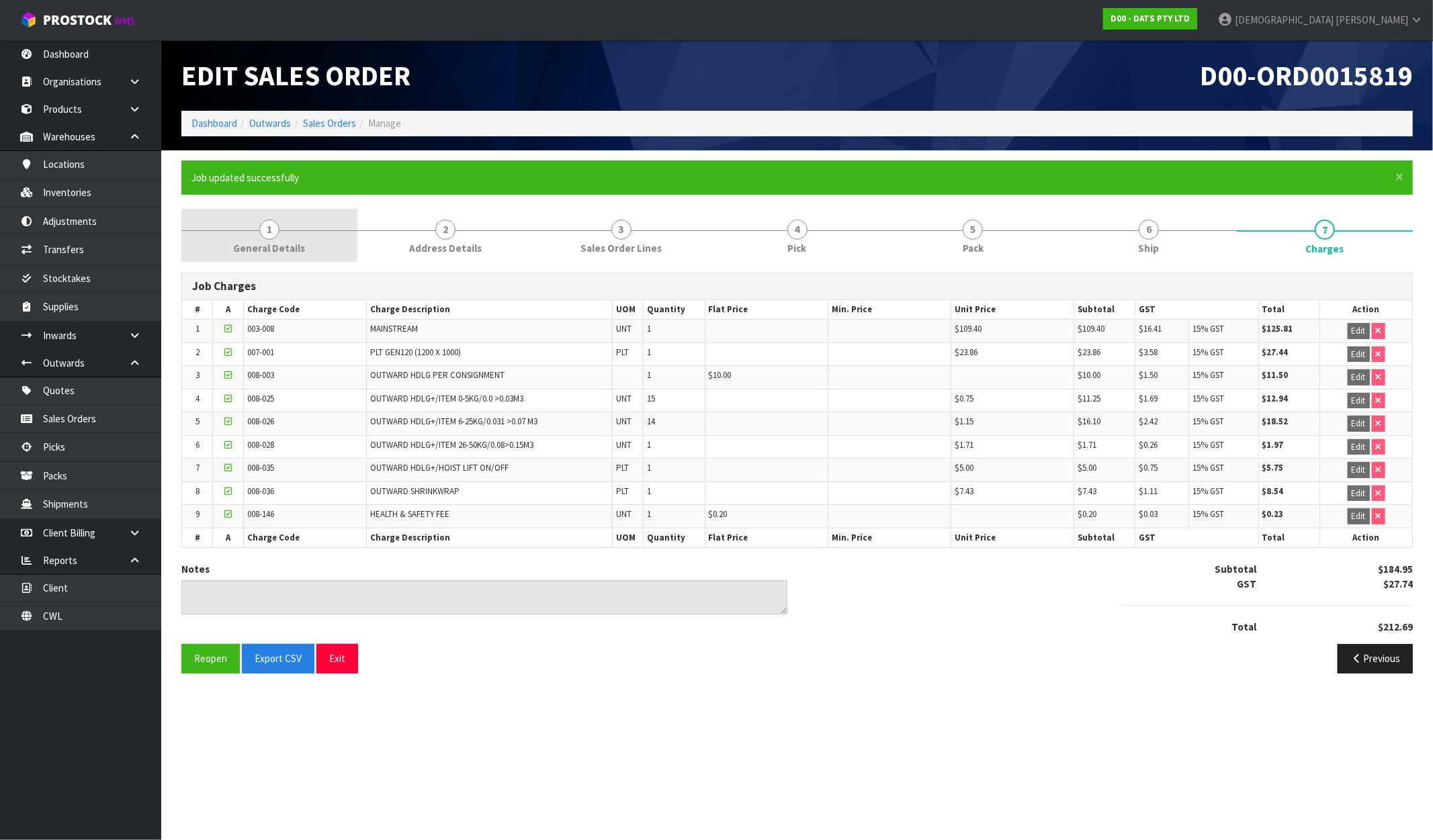
click at [273, 245] on span "General Details" at bounding box center [269, 248] width 72 height 14
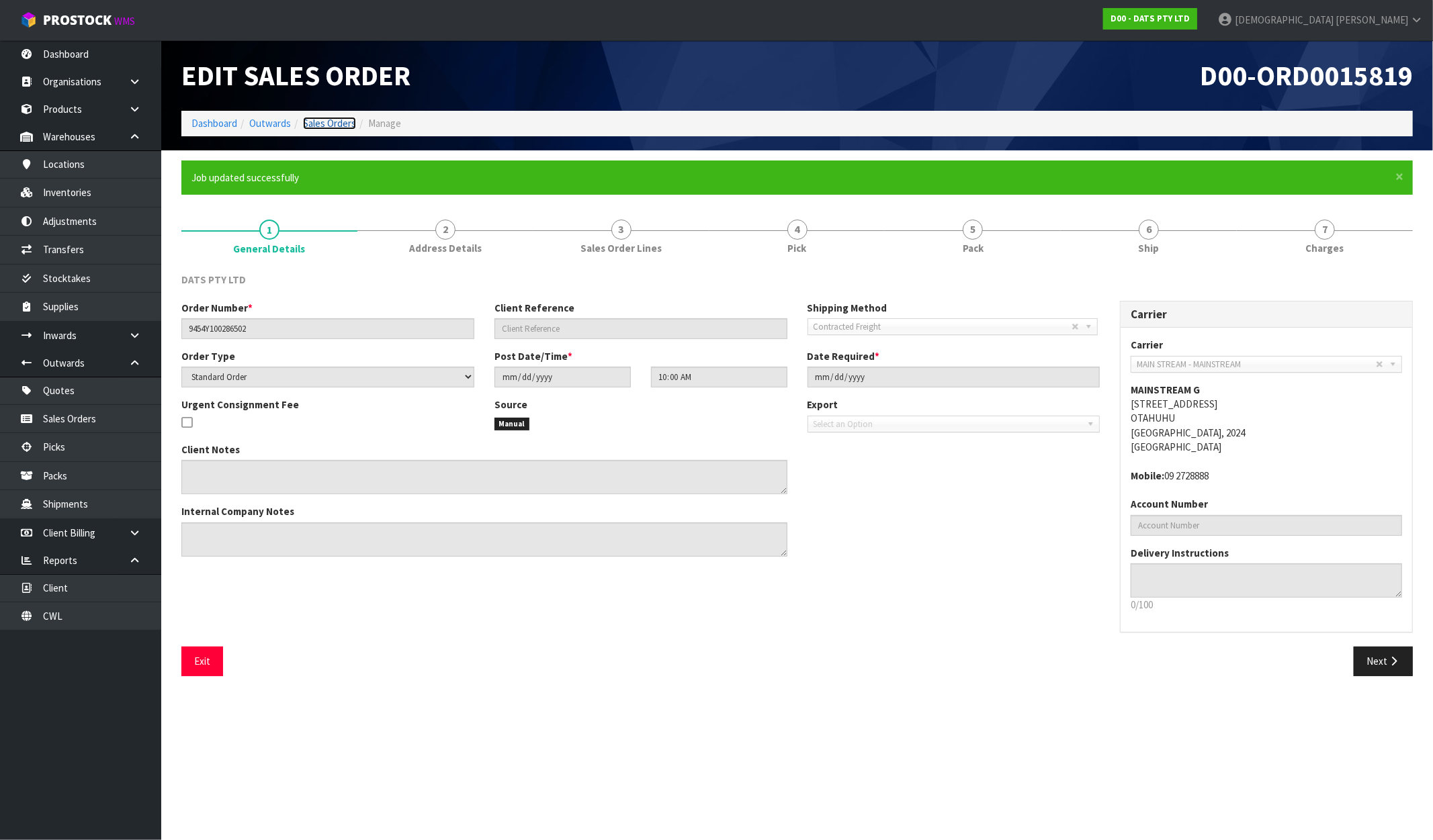
click at [319, 121] on link "Sales Orders" at bounding box center [329, 124] width 53 height 13
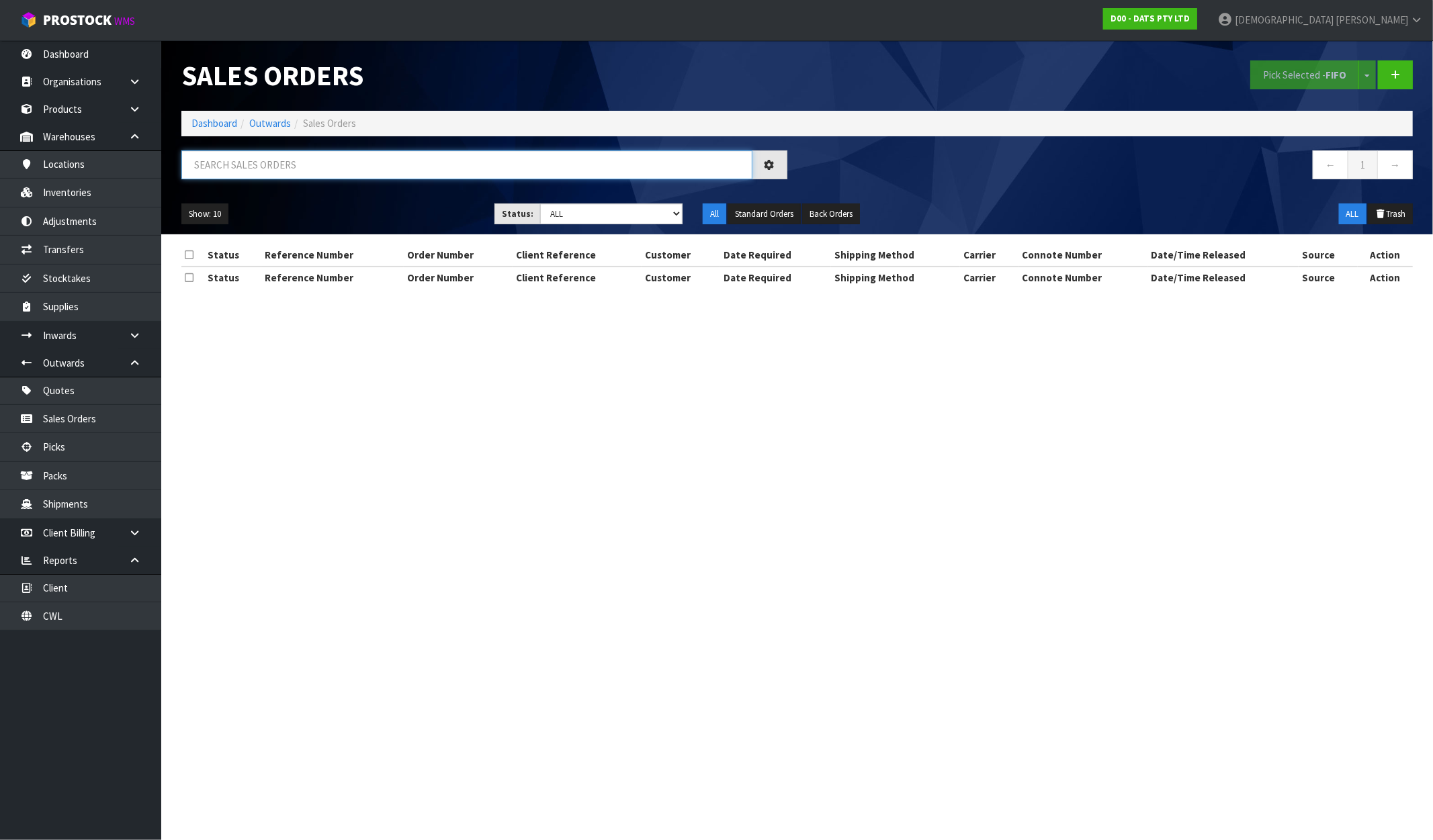
click at [305, 178] on input "text" at bounding box center [468, 165] width 571 height 29
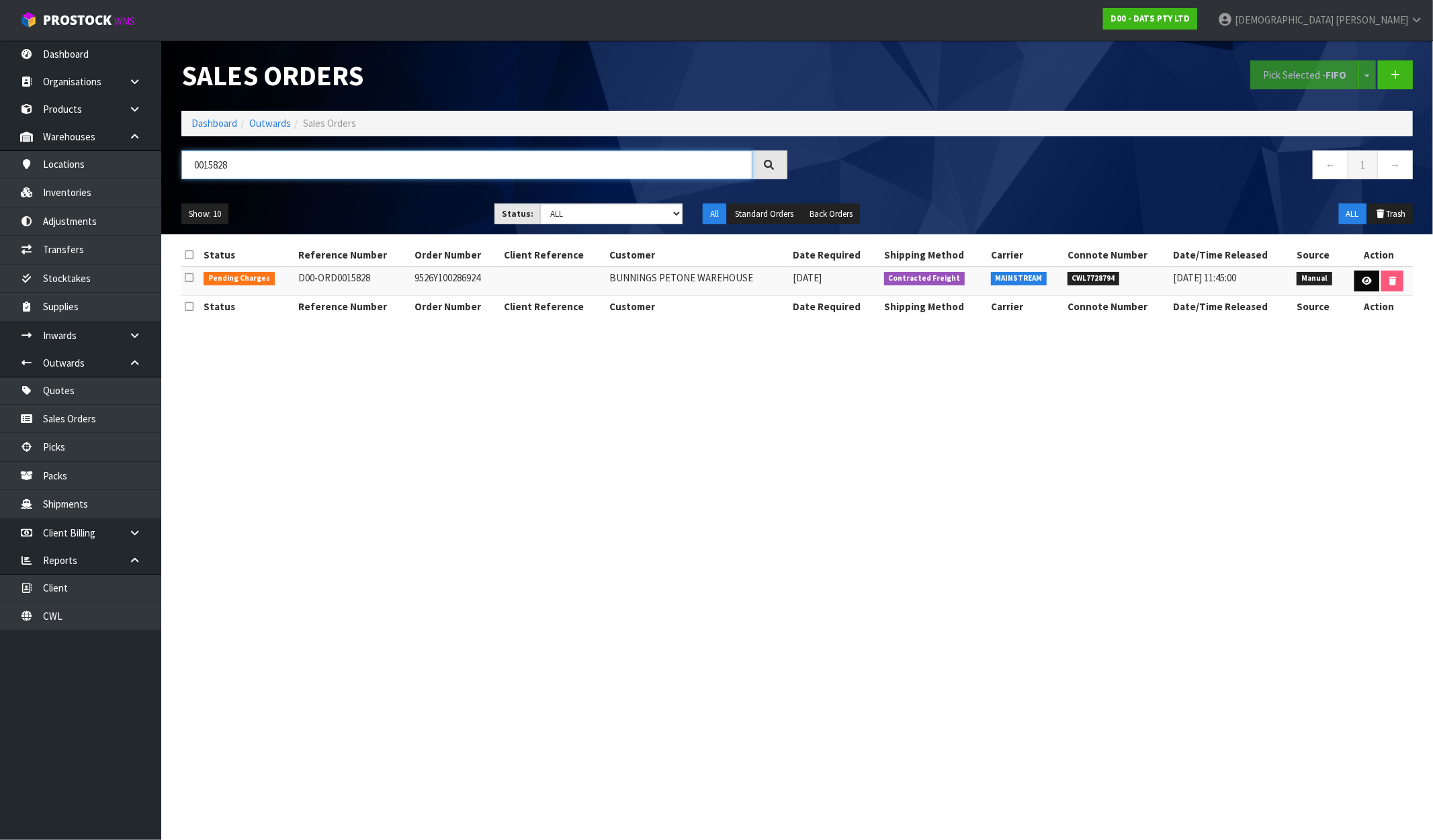
type input "0015828"
click at [1370, 274] on link at bounding box center [1367, 281] width 25 height 21
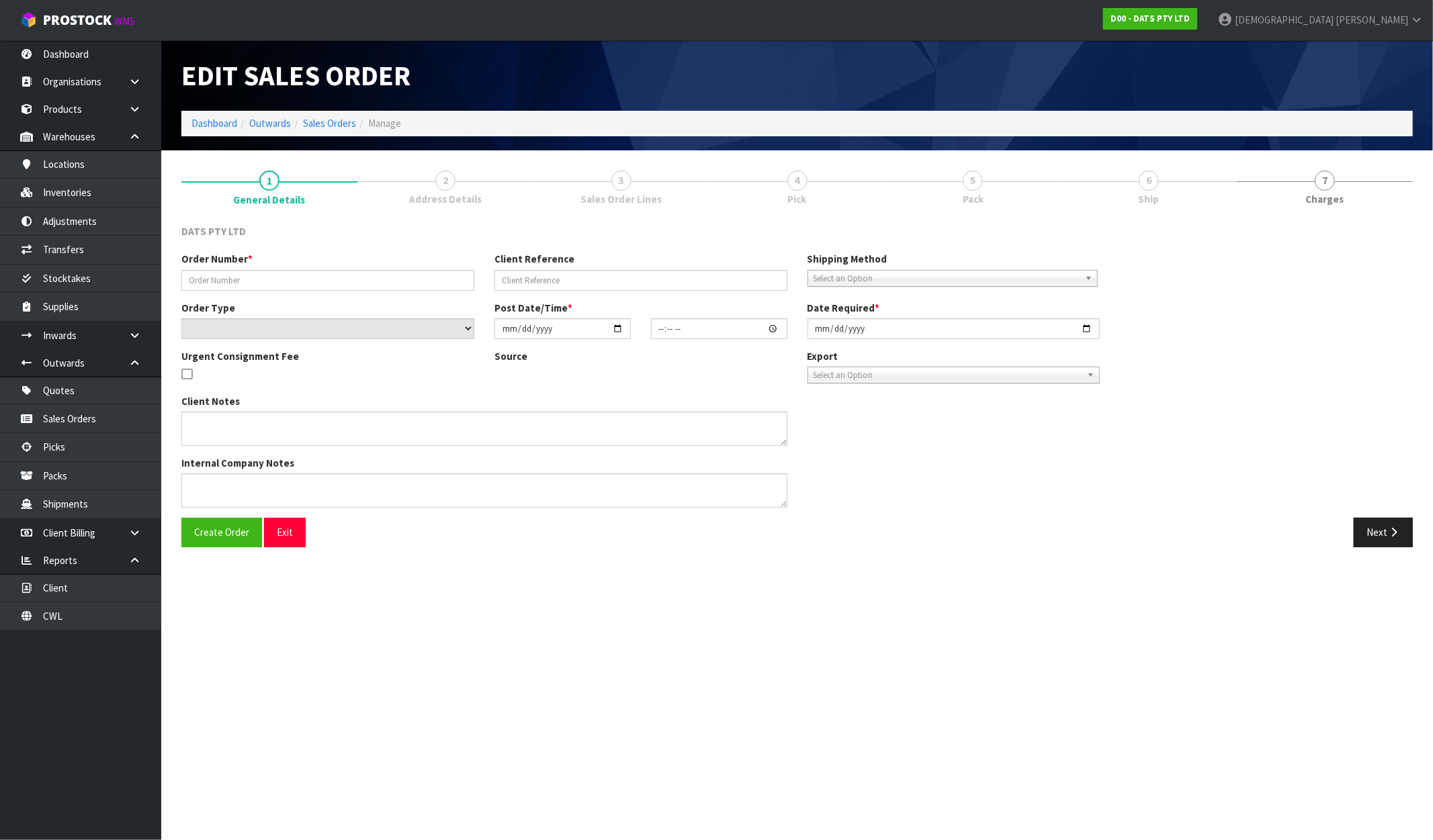
type input "9526Y100286924"
select select "number:0"
type input "[DATE]"
type input "10:25:00.000"
type input "[DATE]"
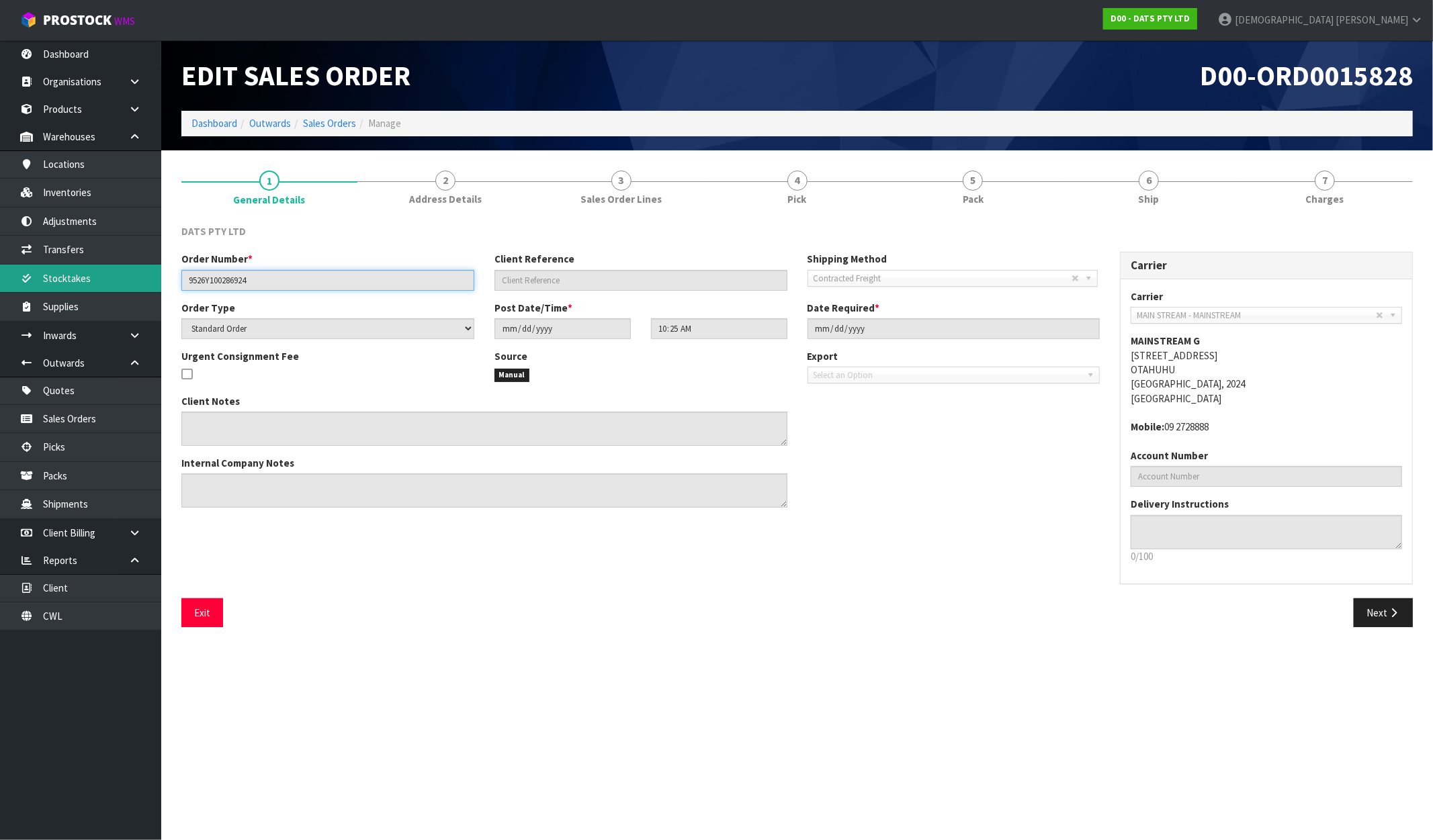
drag, startPoint x: 281, startPoint y: 283, endPoint x: 139, endPoint y: 282, distance: 142.0
click at [139, 282] on body "Toggle navigation ProStock WMS D00 - DATS PTY LTD [PERSON_NAME] Logout Dashboar…" at bounding box center [716, 420] width 1433 height 840
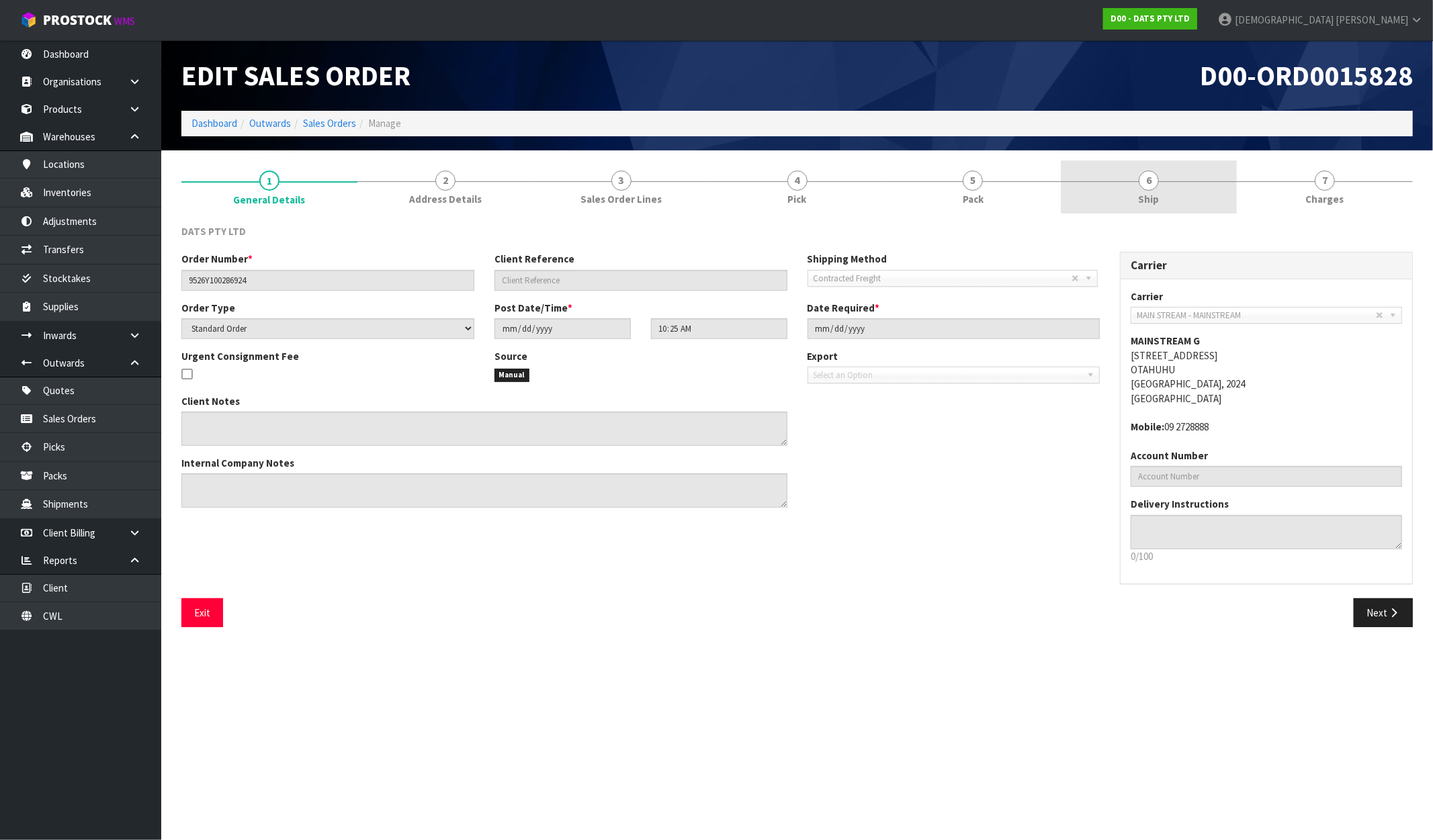
click at [1090, 179] on link "6 Ship" at bounding box center [1148, 186] width 176 height 53
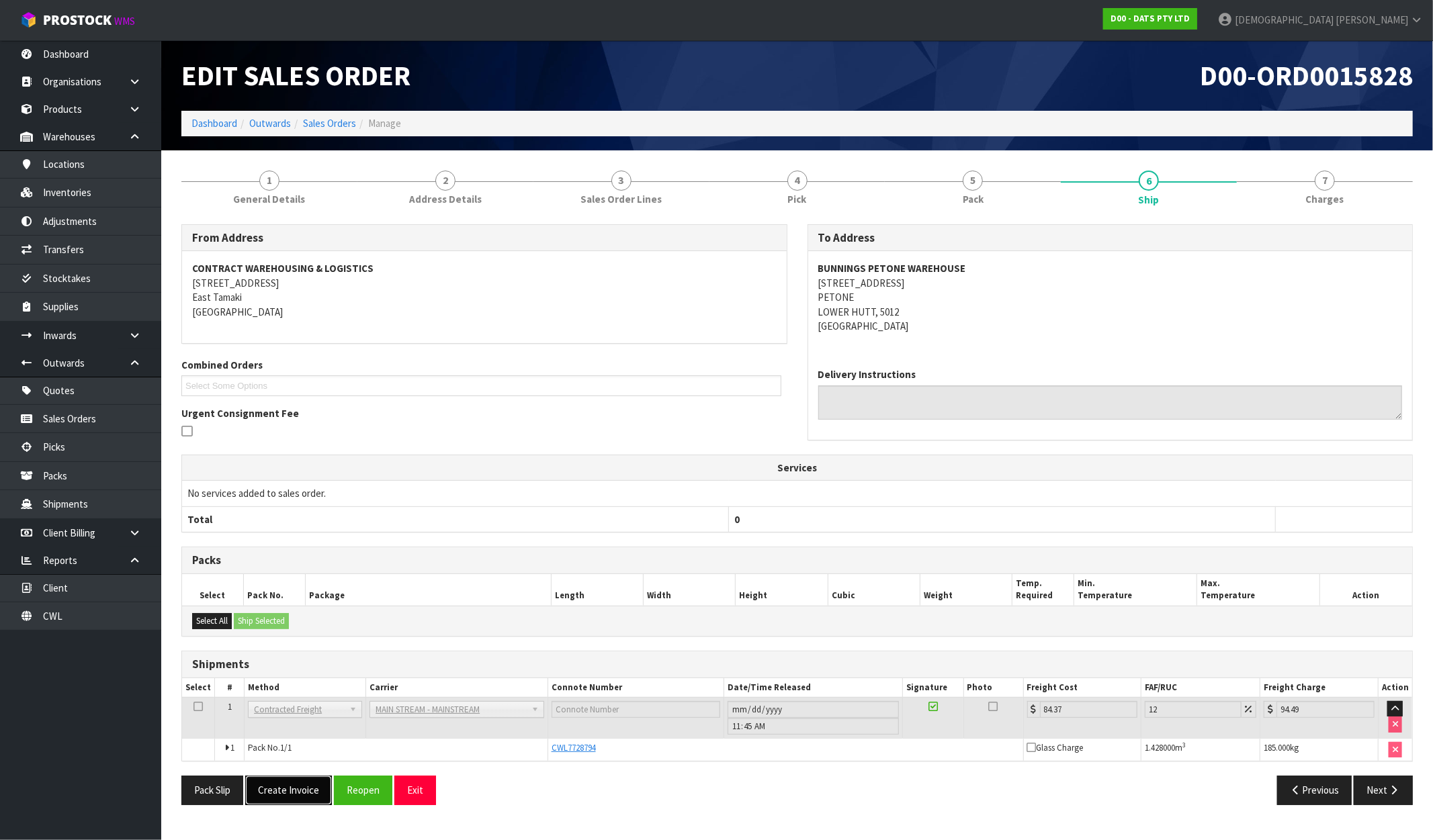
click at [289, 790] on button "Create Invoice" at bounding box center [288, 790] width 87 height 29
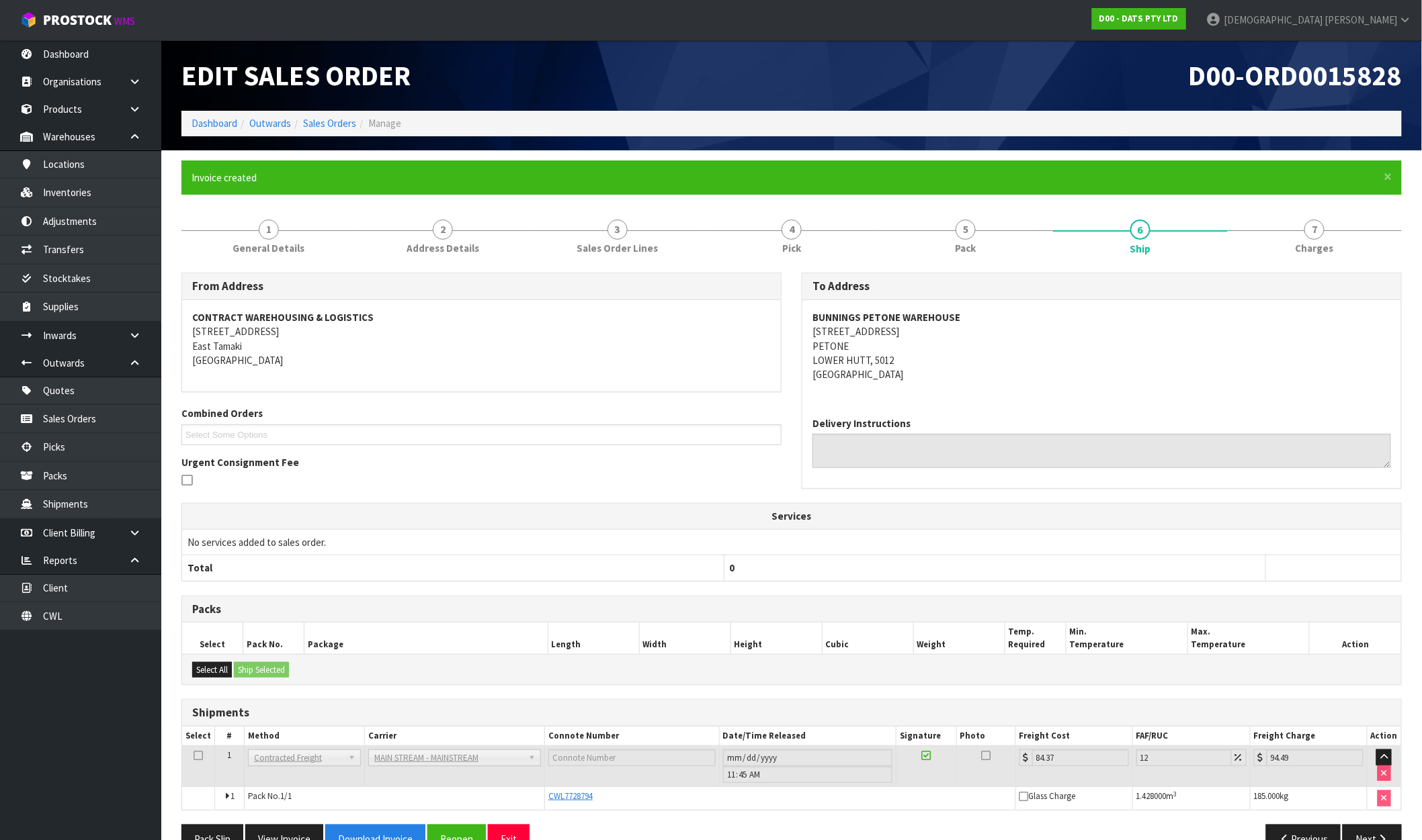
scroll to position [34, 0]
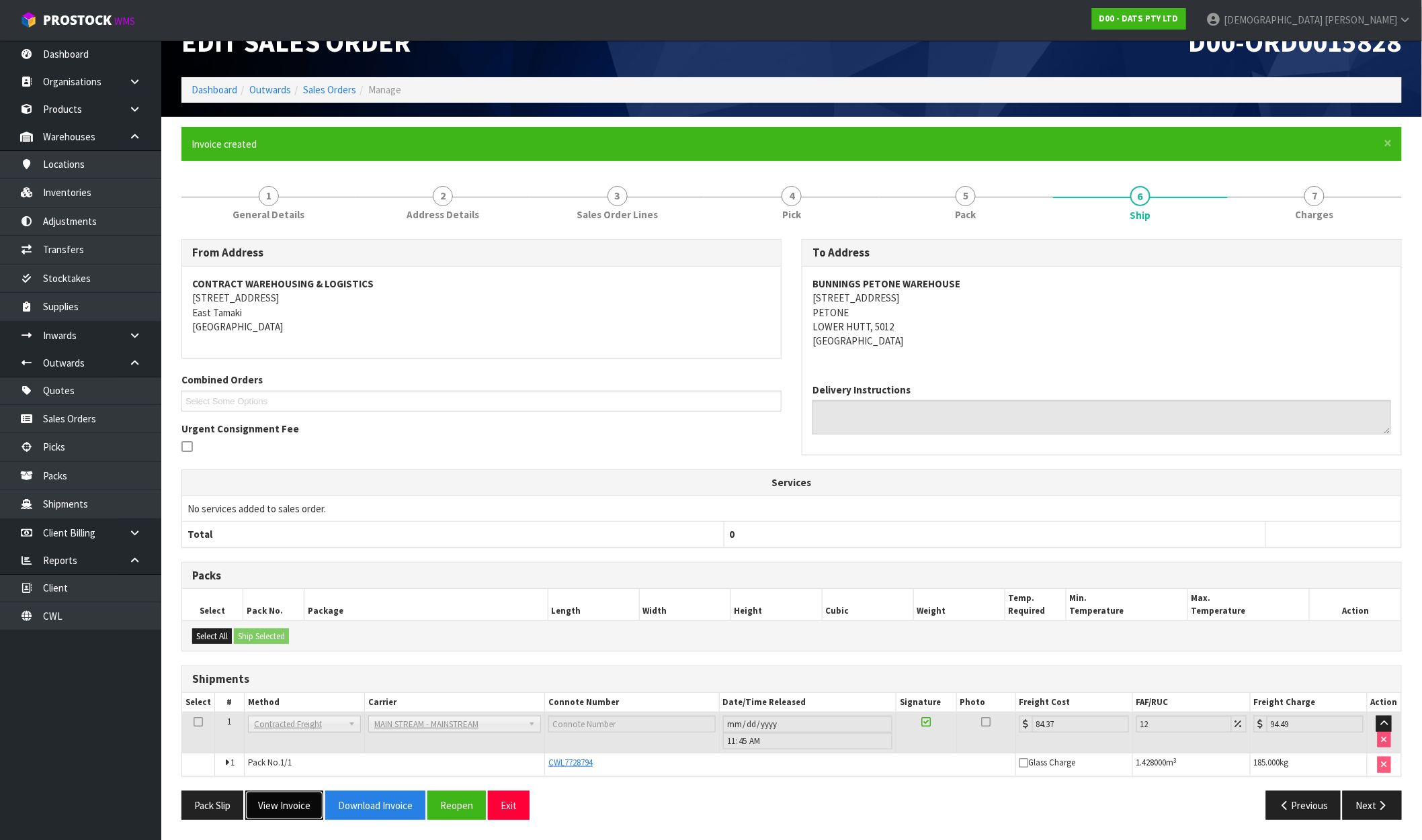
click at [306, 813] on button "View Invoice" at bounding box center [284, 806] width 78 height 29
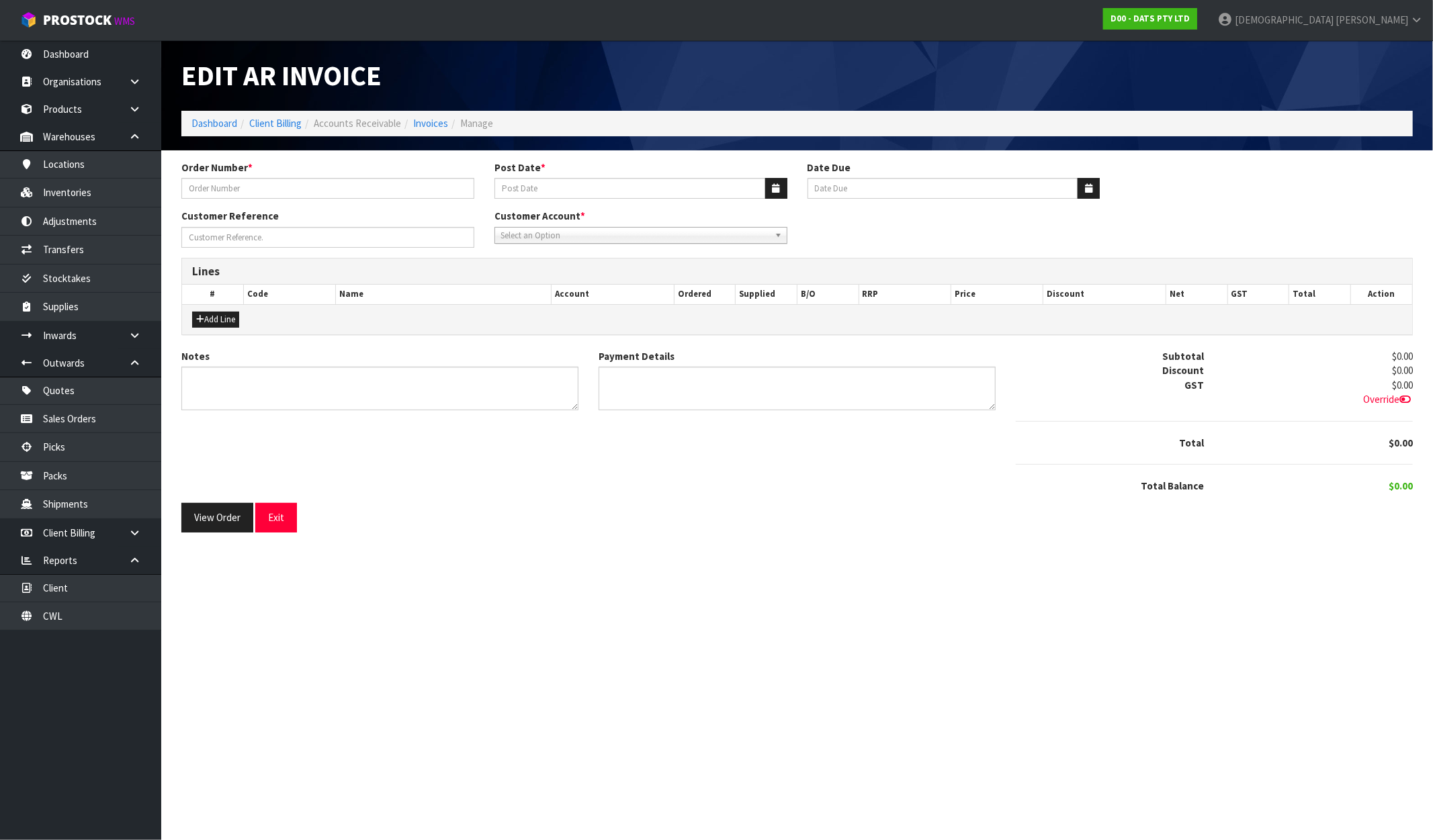
type input "9526Y100286924"
type input "[DATE]"
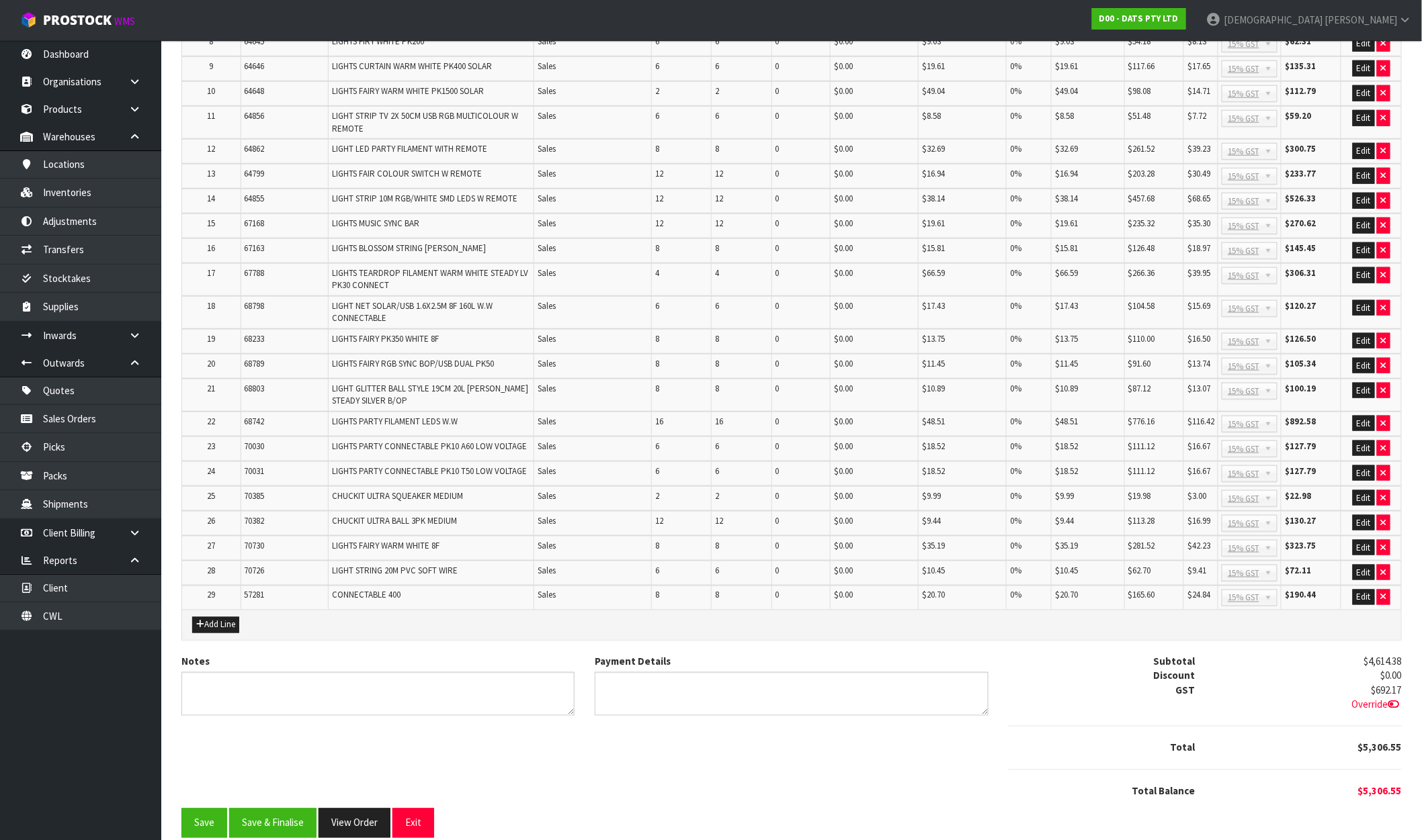
scroll to position [39, 0]
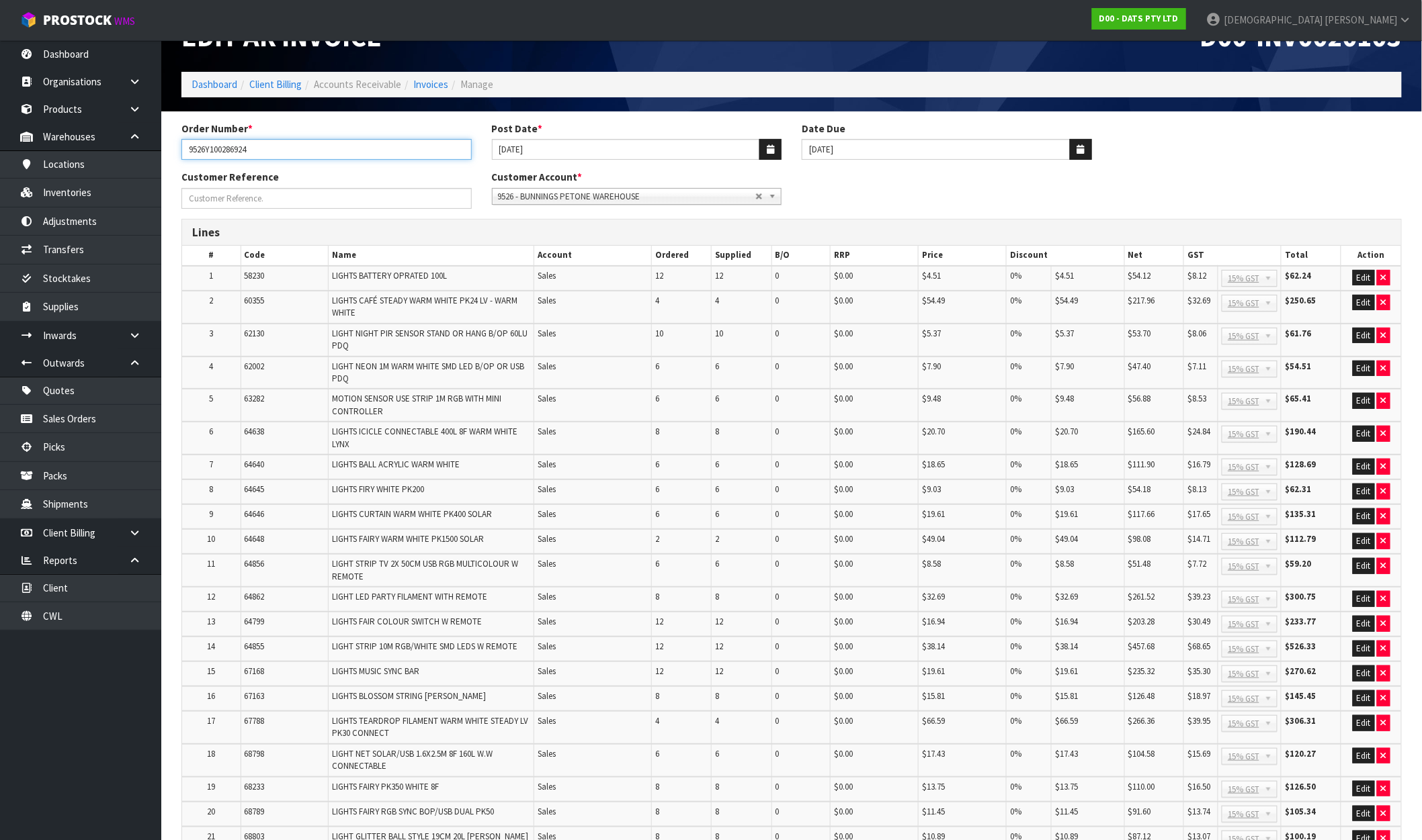
drag, startPoint x: 311, startPoint y: 155, endPoint x: 162, endPoint y: 173, distance: 150.1
click at [162, 173] on section "Order Number * 9526Y100286924 Post Date * [DATE] Date Due [DATE] Customer Refer…" at bounding box center [791, 709] width 1261 height 1195
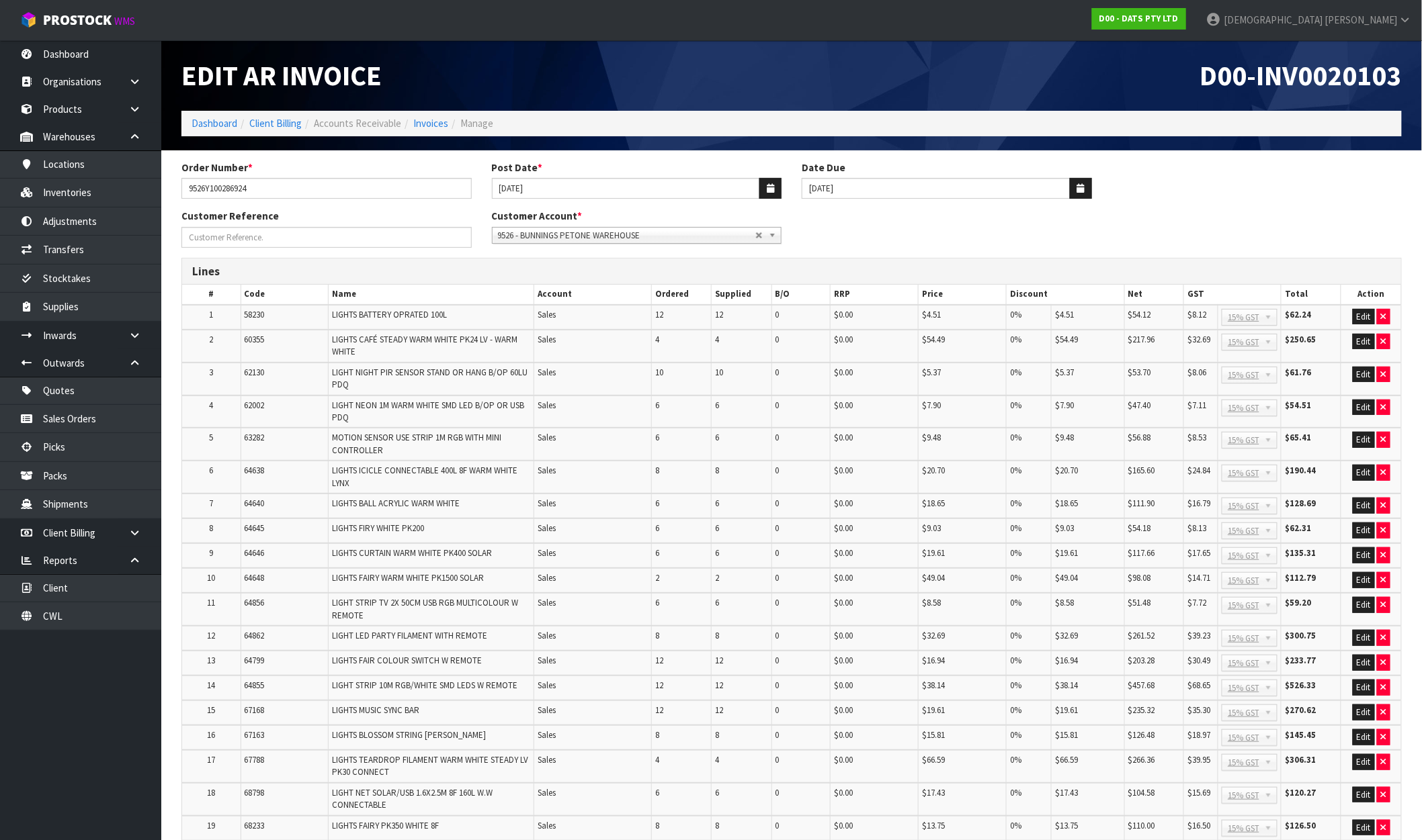
click at [1403, 66] on div "D00-INV0020103" at bounding box center [1102, 75] width 620 height 71
click at [1379, 77] on span "D00-INV0020103" at bounding box center [1301, 75] width 202 height 35
copy span "INV0020103"
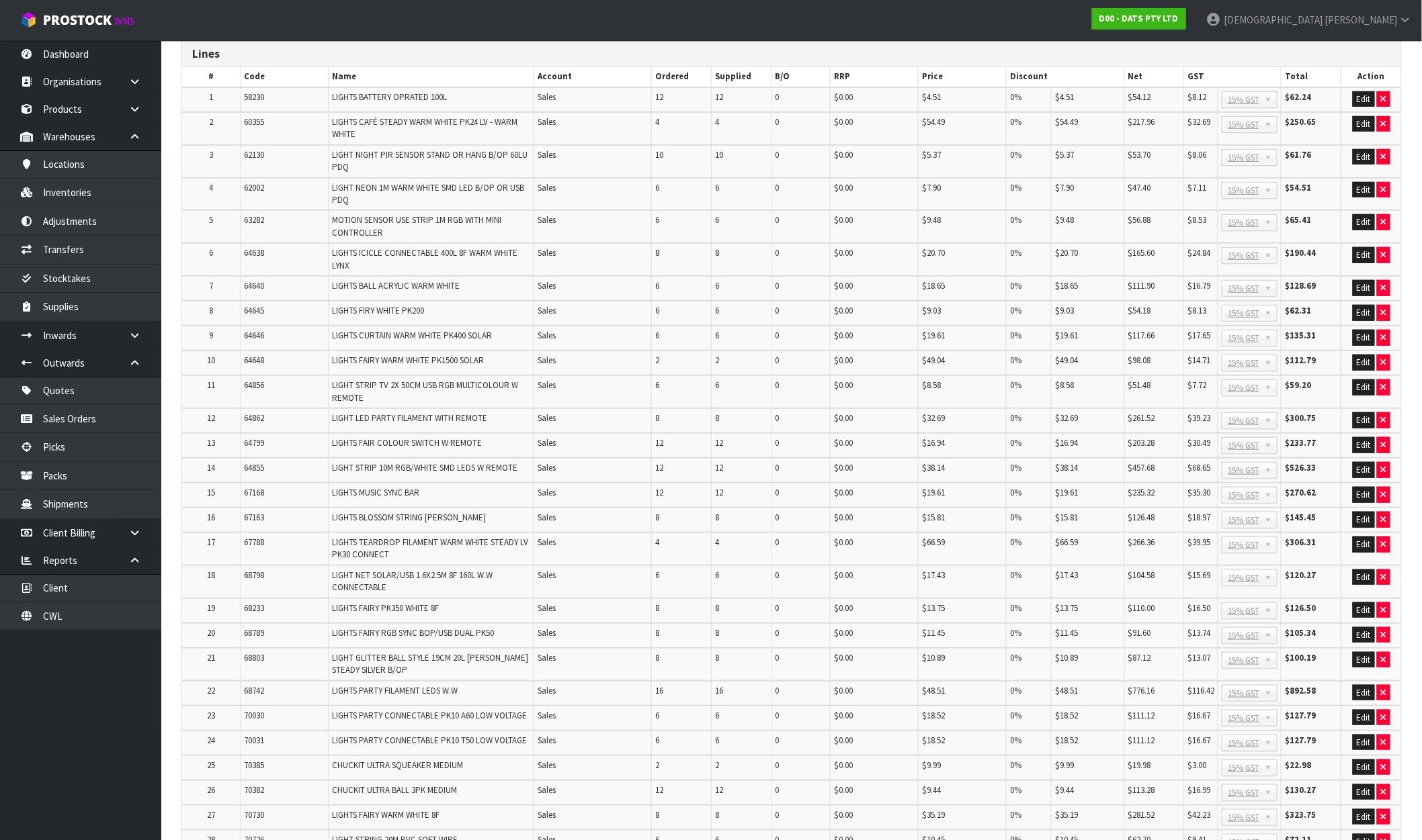
scroll to position [487, 0]
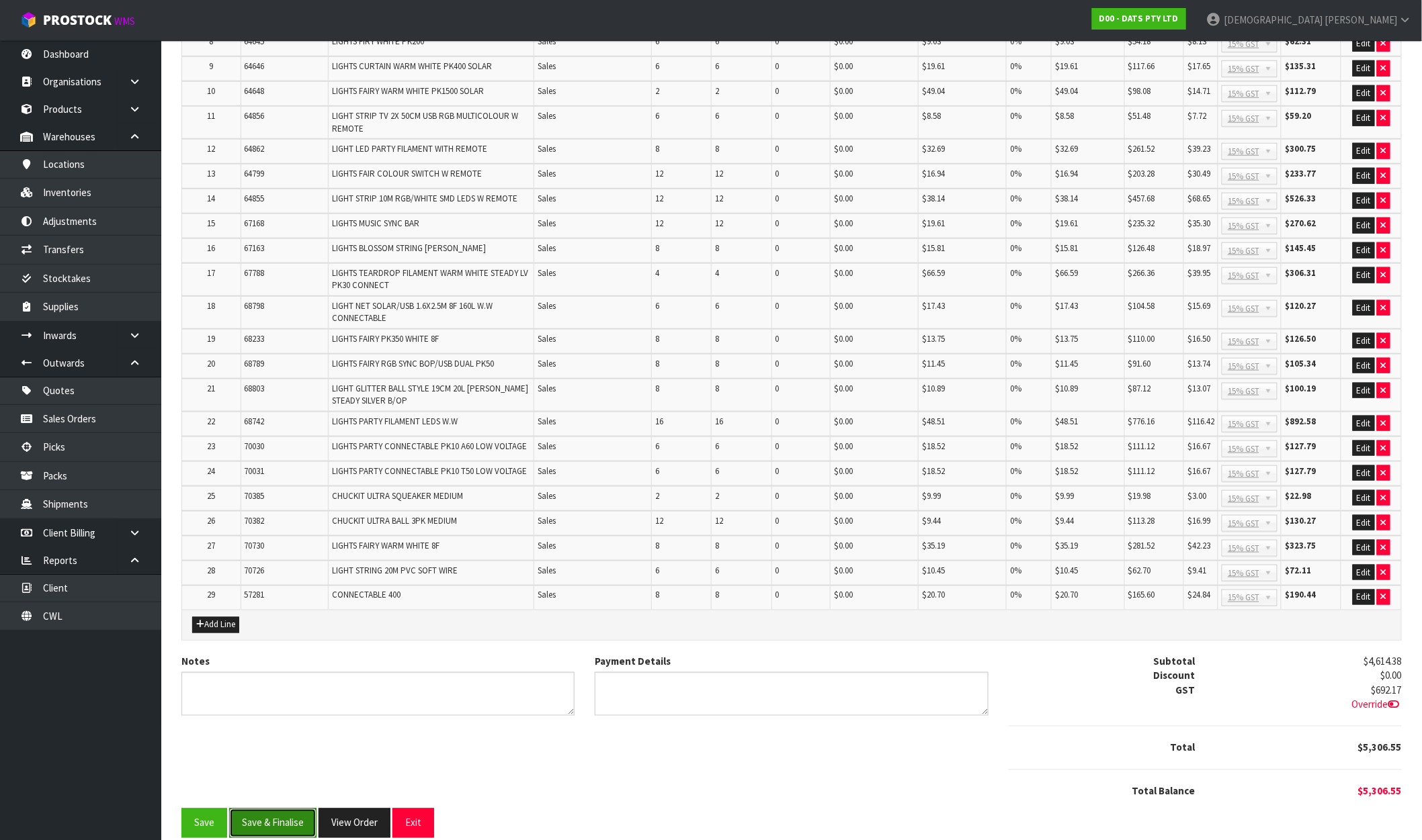
click at [280, 809] on button "Save & Finalise" at bounding box center [273, 823] width 88 height 29
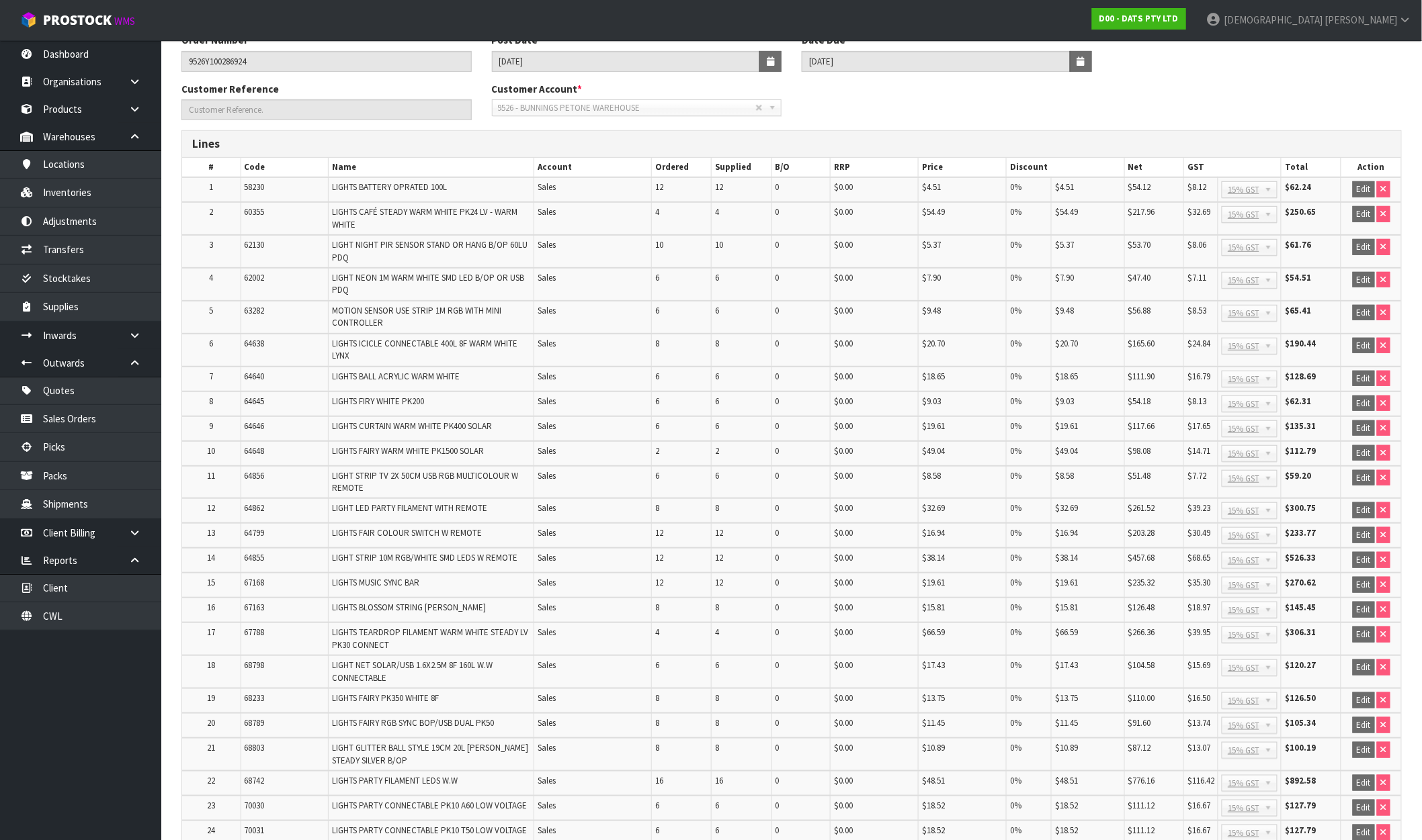
scroll to position [492, 0]
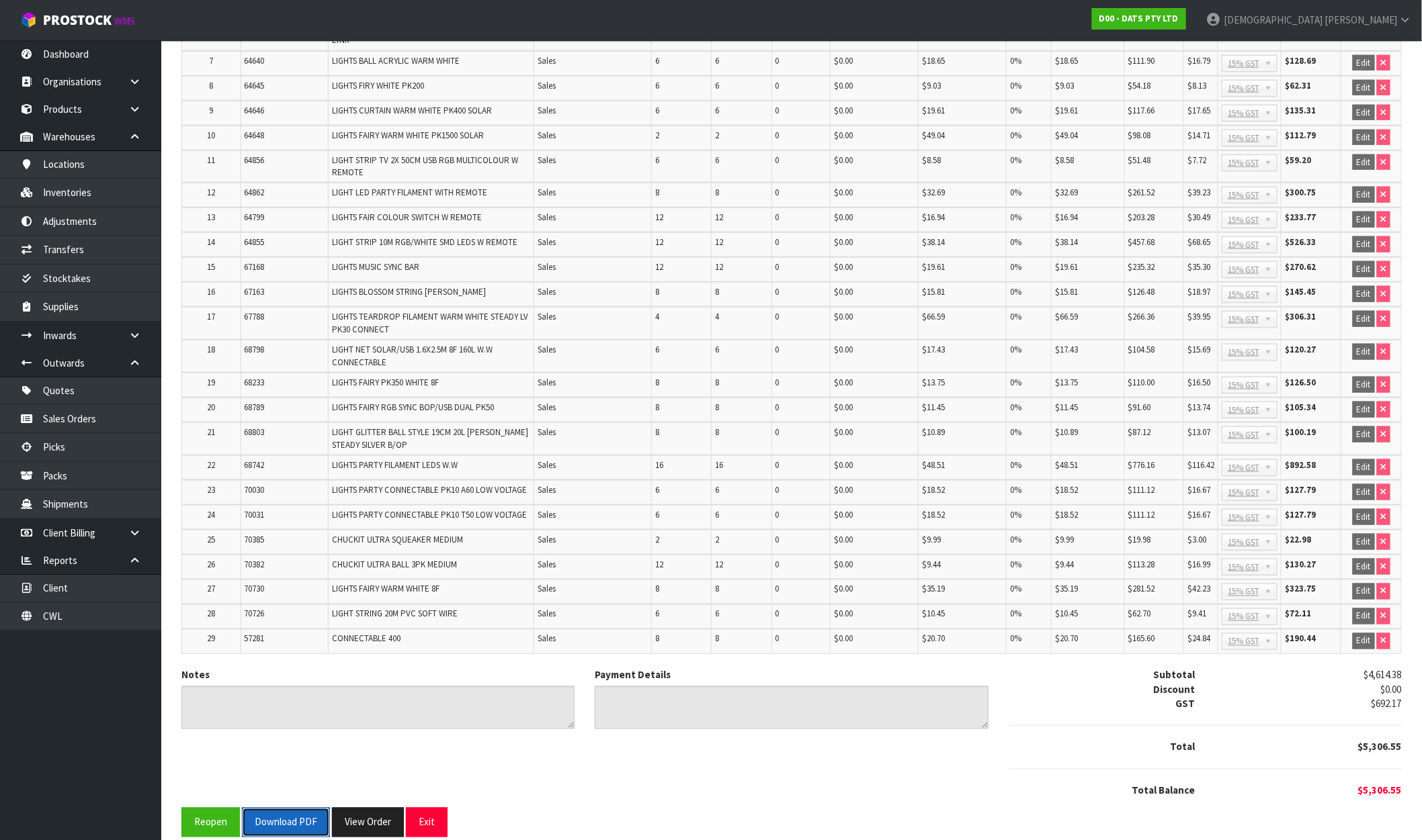
click at [287, 808] on button "Download PDF" at bounding box center [286, 822] width 88 height 29
click at [366, 808] on button "View Order" at bounding box center [368, 822] width 72 height 29
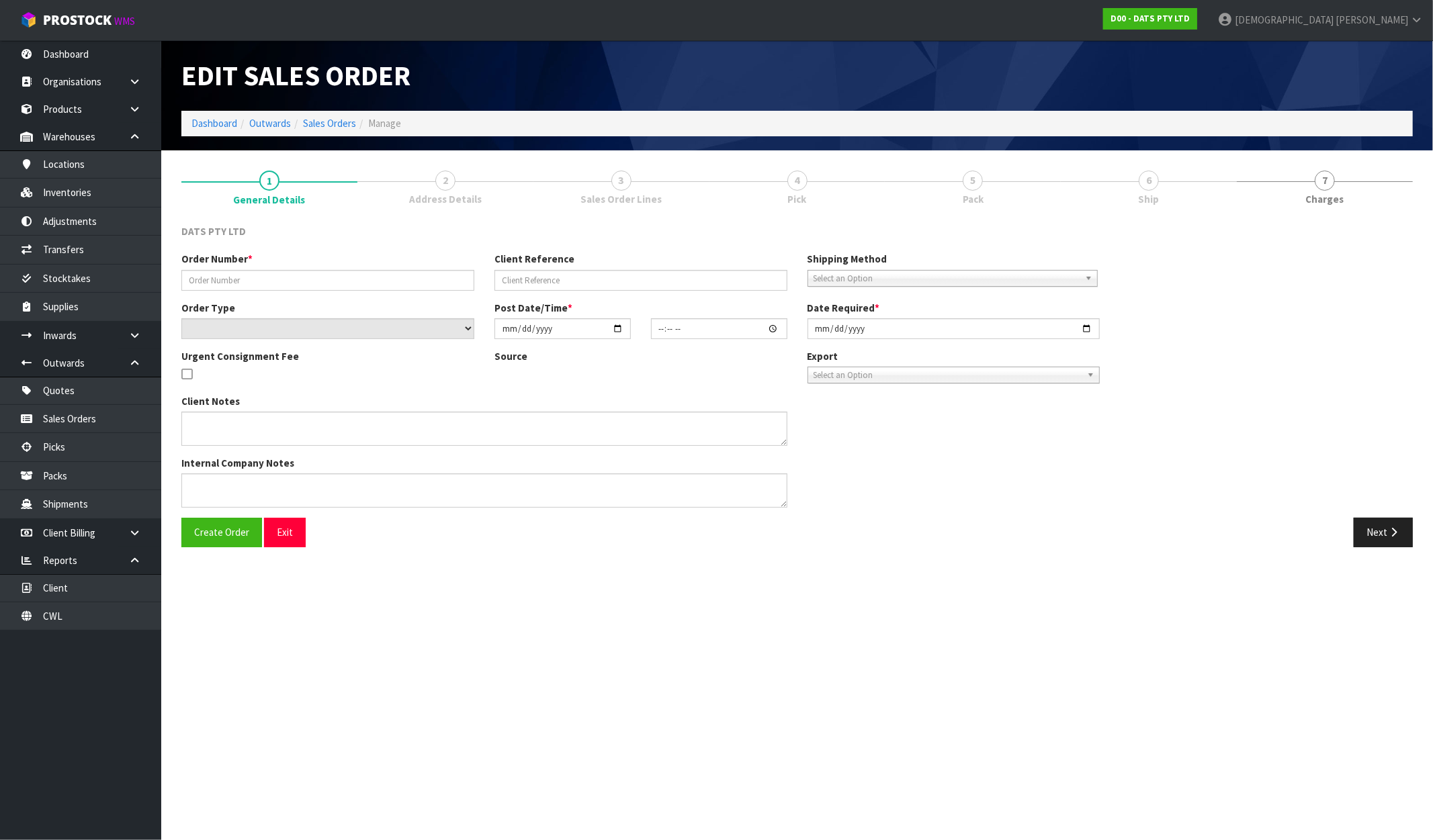
type input "9526Y100286924"
select select "number:0"
type input "[DATE]"
type input "10:25:00.000"
type input "[DATE]"
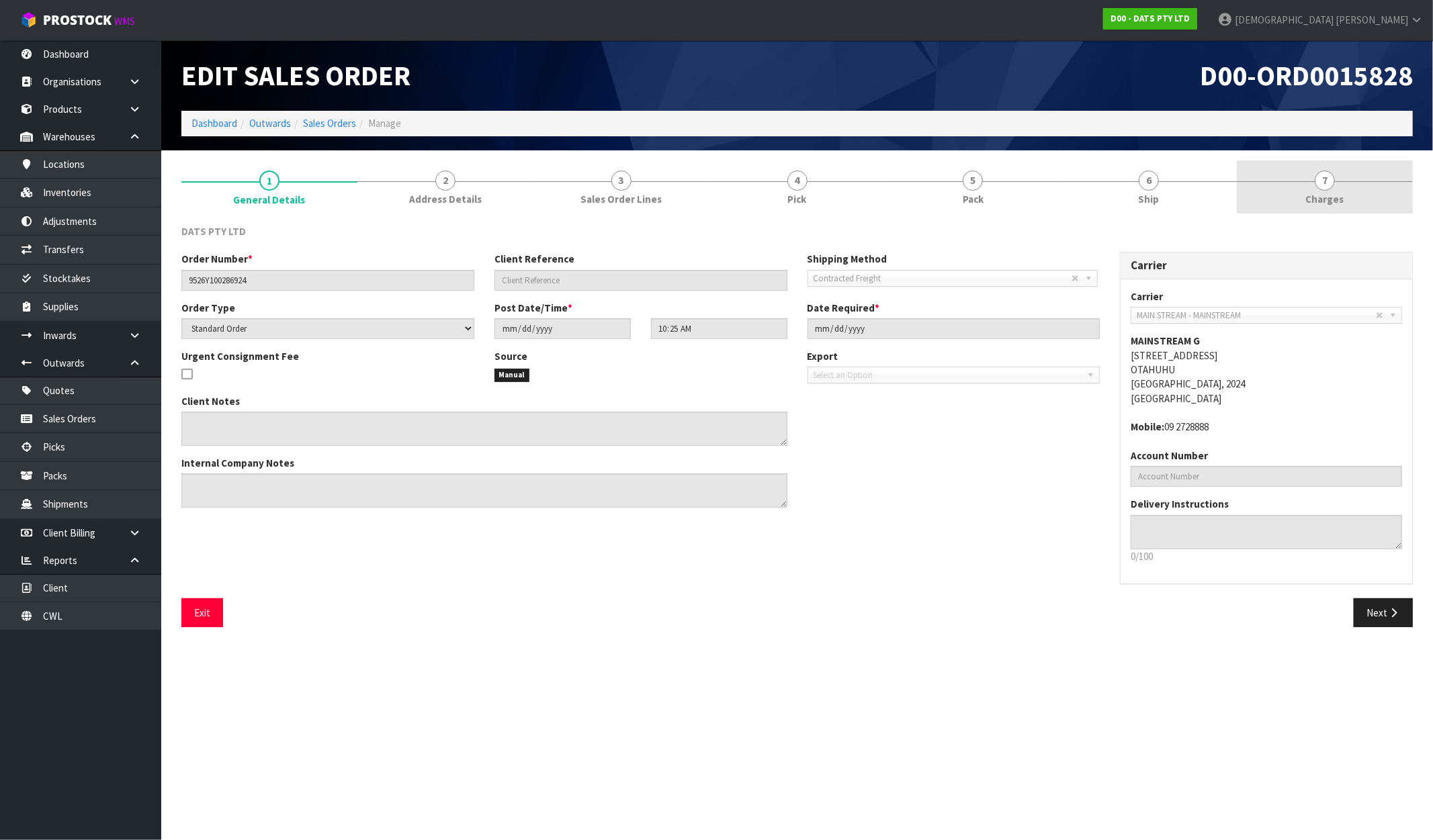
click at [1298, 187] on link "7 [GEOGRAPHIC_DATA]" at bounding box center [1325, 186] width 176 height 53
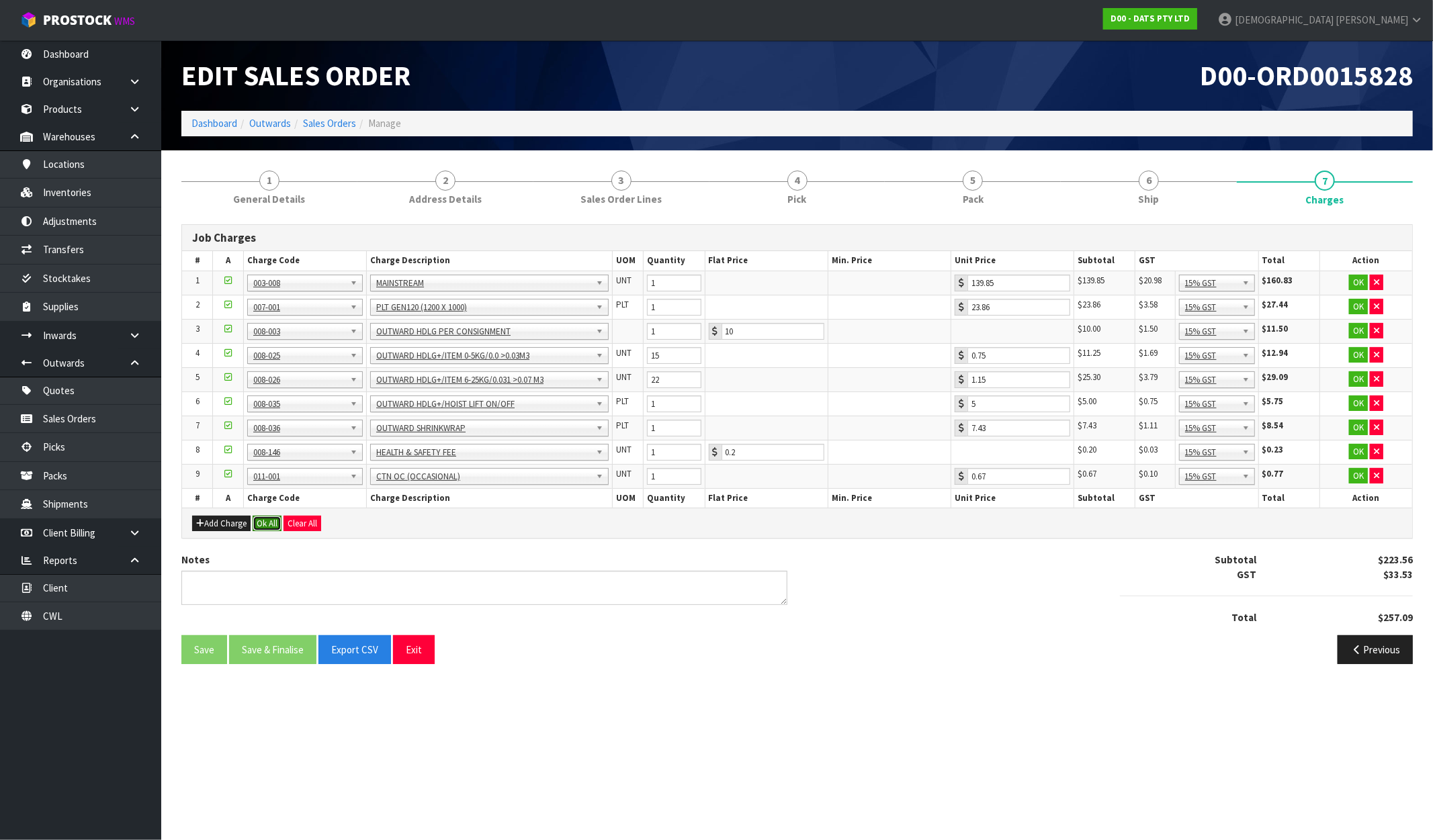
click at [270, 529] on button "Ok All" at bounding box center [267, 524] width 29 height 16
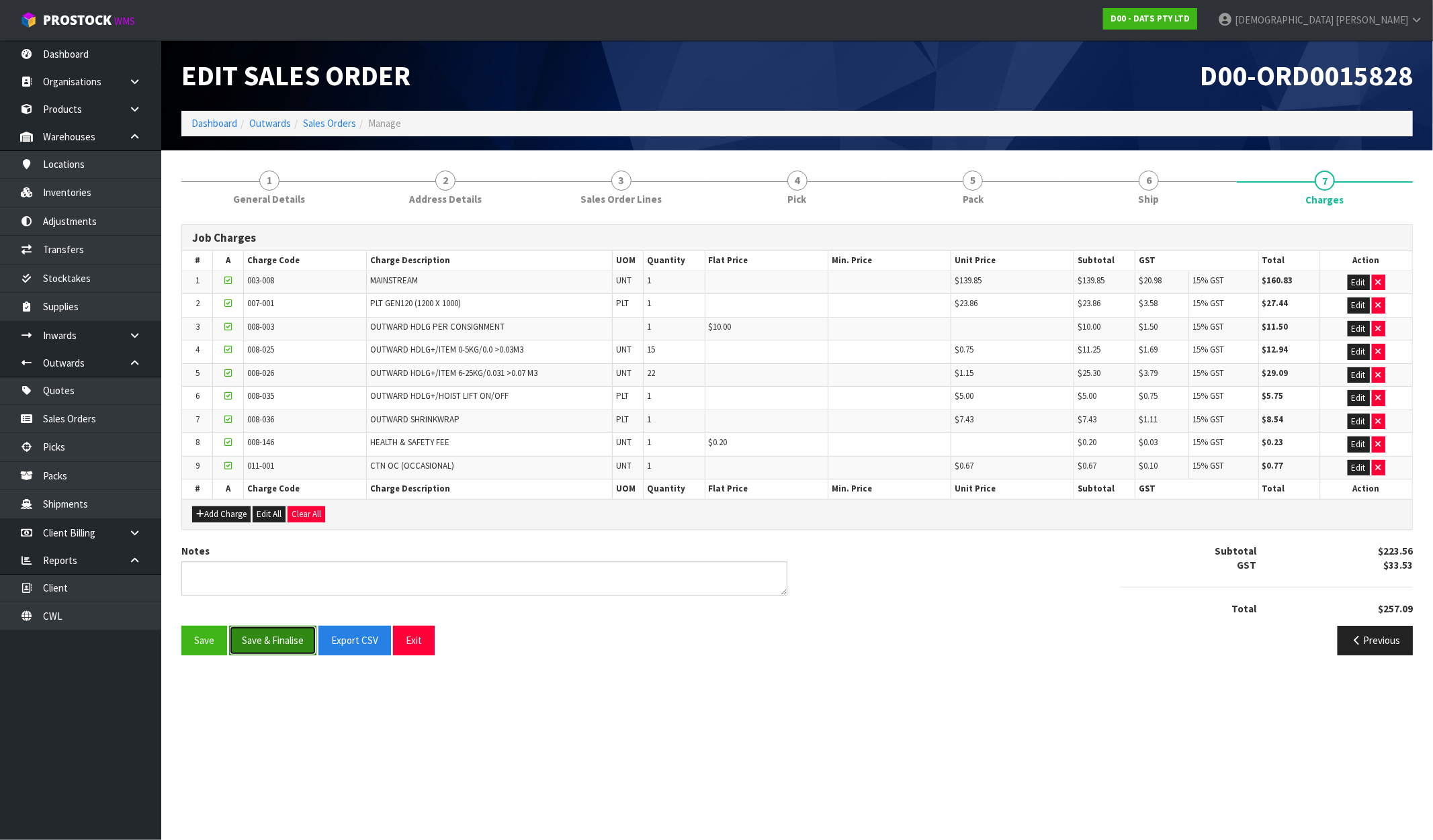
click at [274, 648] on button "Save & Finalise" at bounding box center [273, 640] width 88 height 29
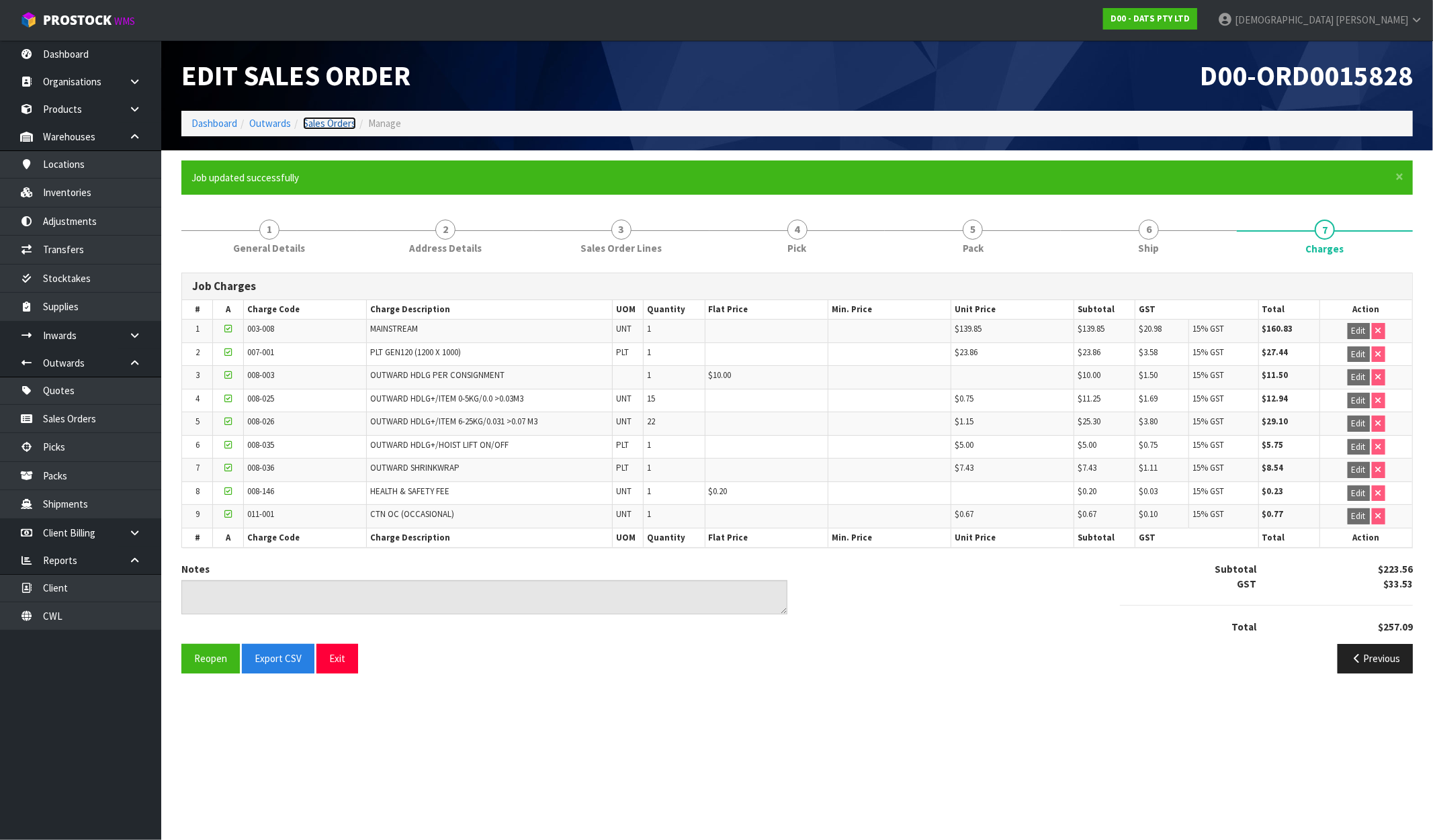
click at [319, 117] on link "Sales Orders" at bounding box center [329, 124] width 53 height 13
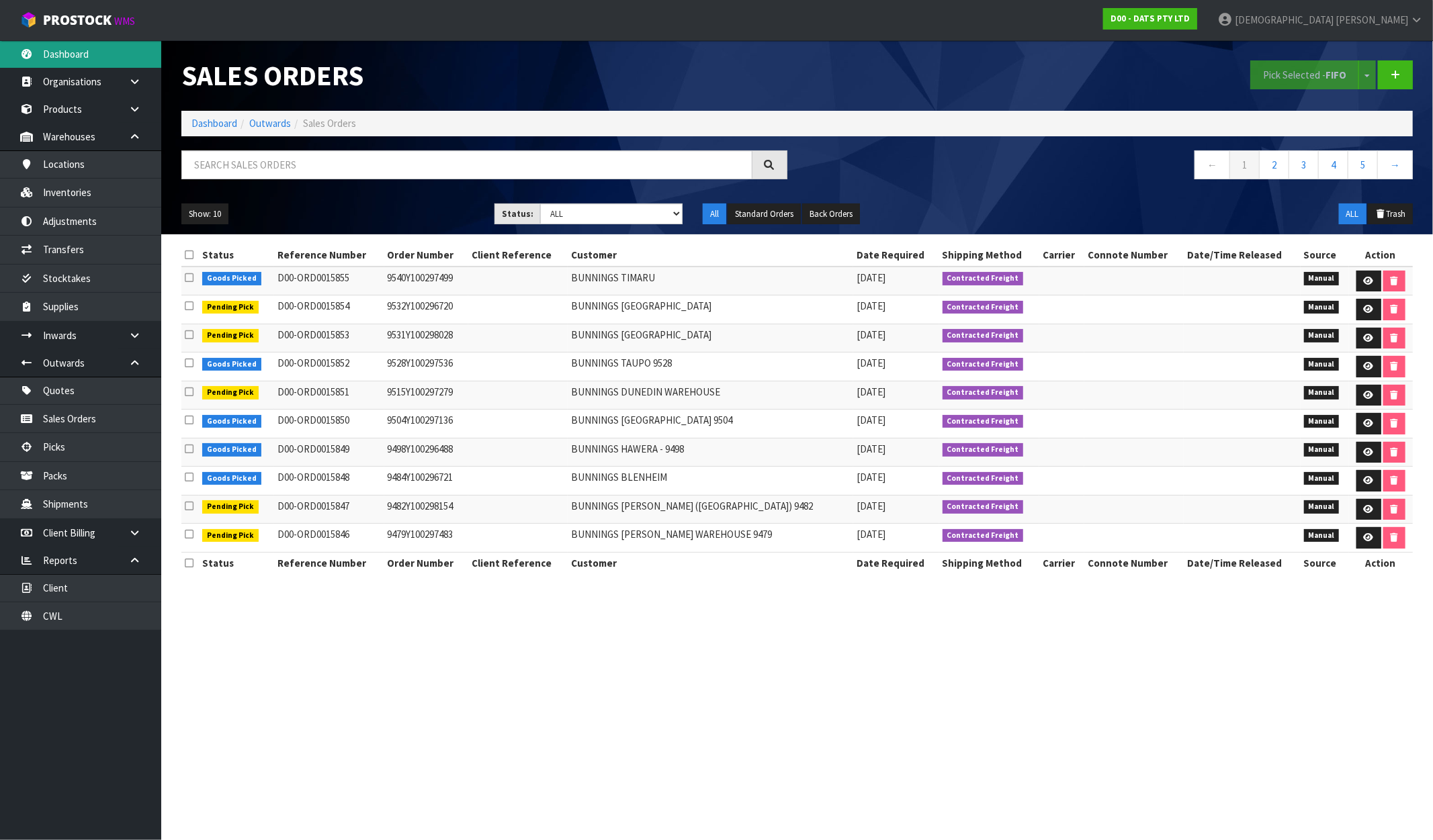
click at [115, 62] on link "Dashboard" at bounding box center [81, 54] width 161 height 28
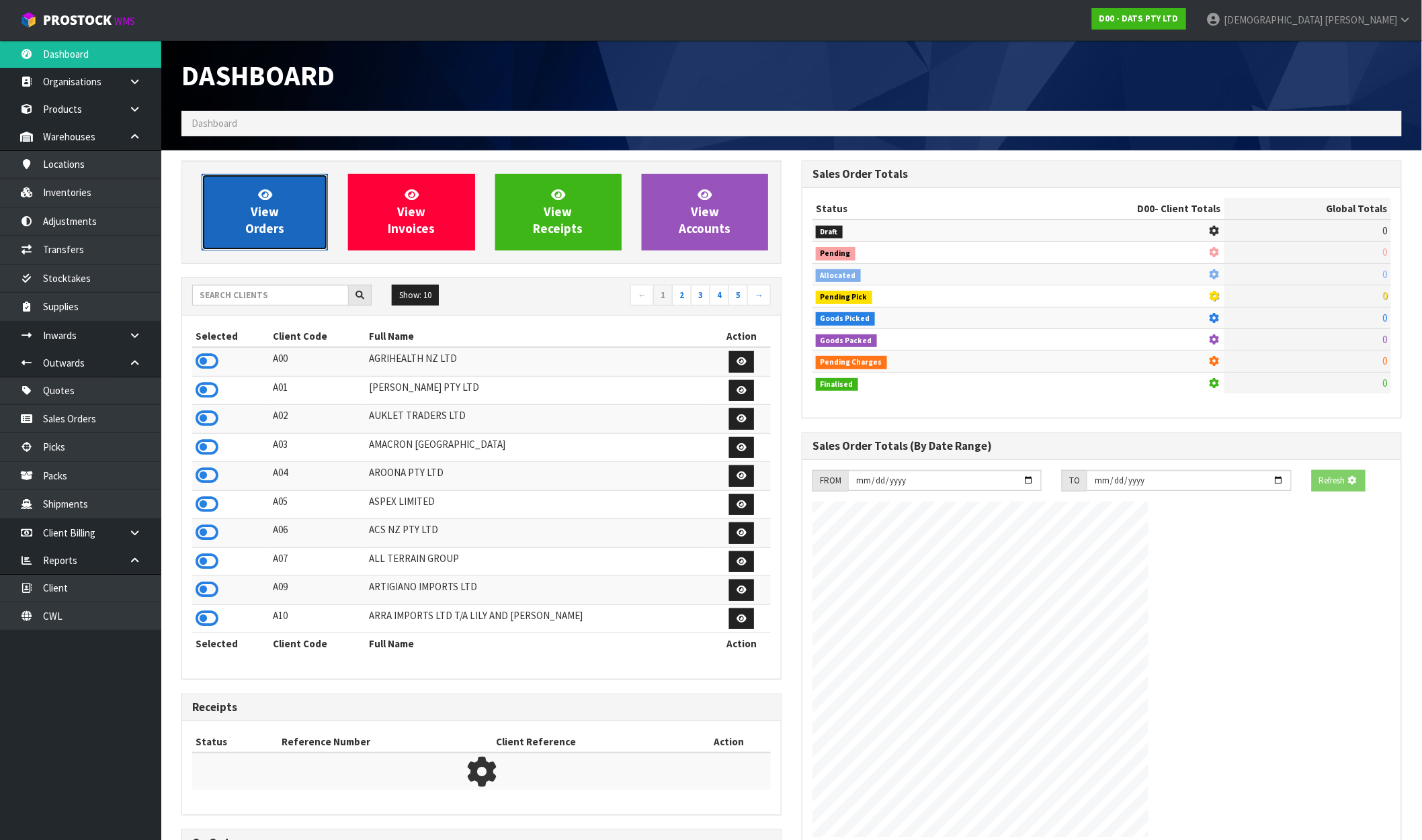
click at [286, 225] on link "View Orders" at bounding box center [264, 212] width 126 height 77
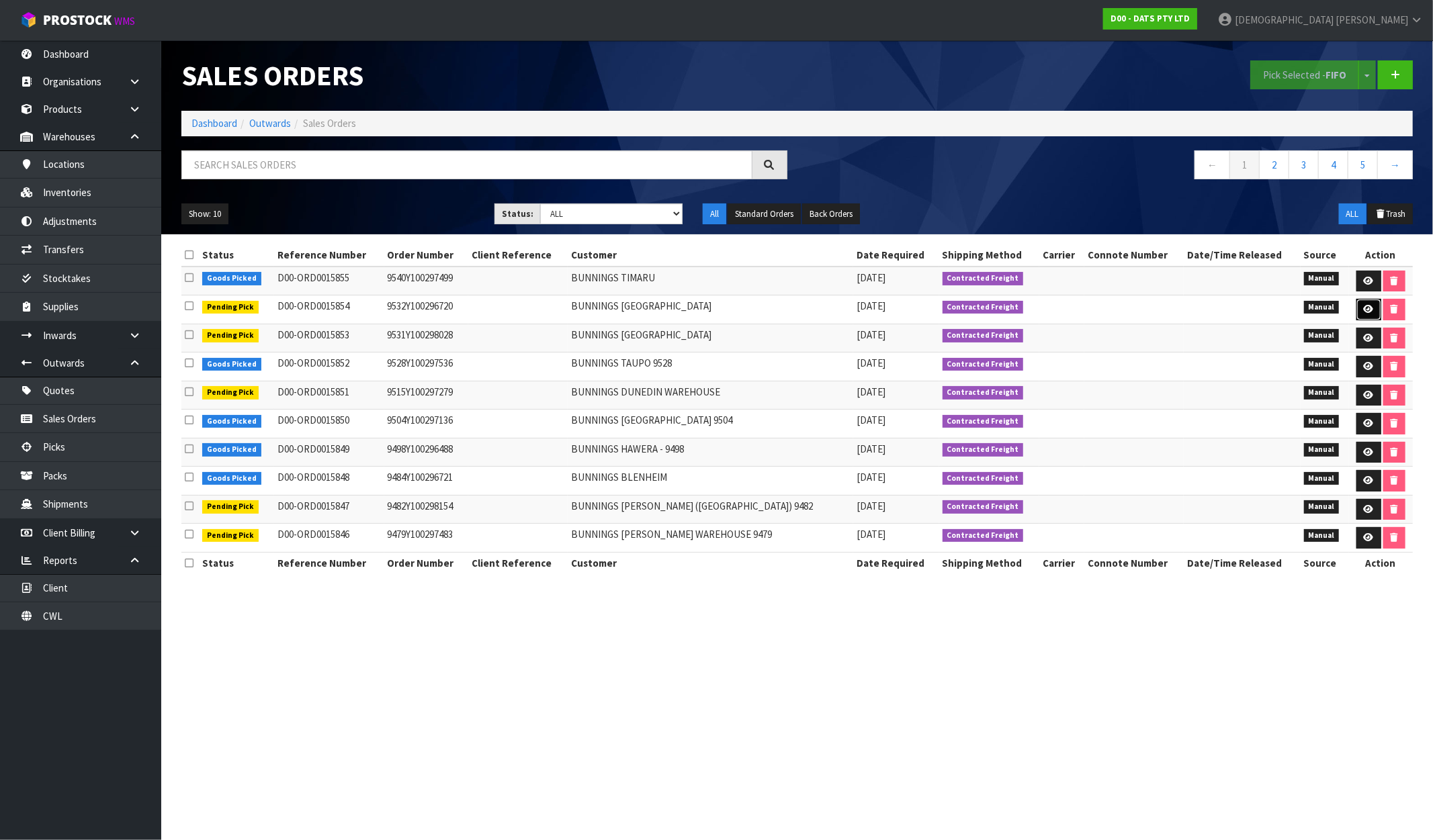
click at [1365, 304] on link at bounding box center [1369, 310] width 25 height 21
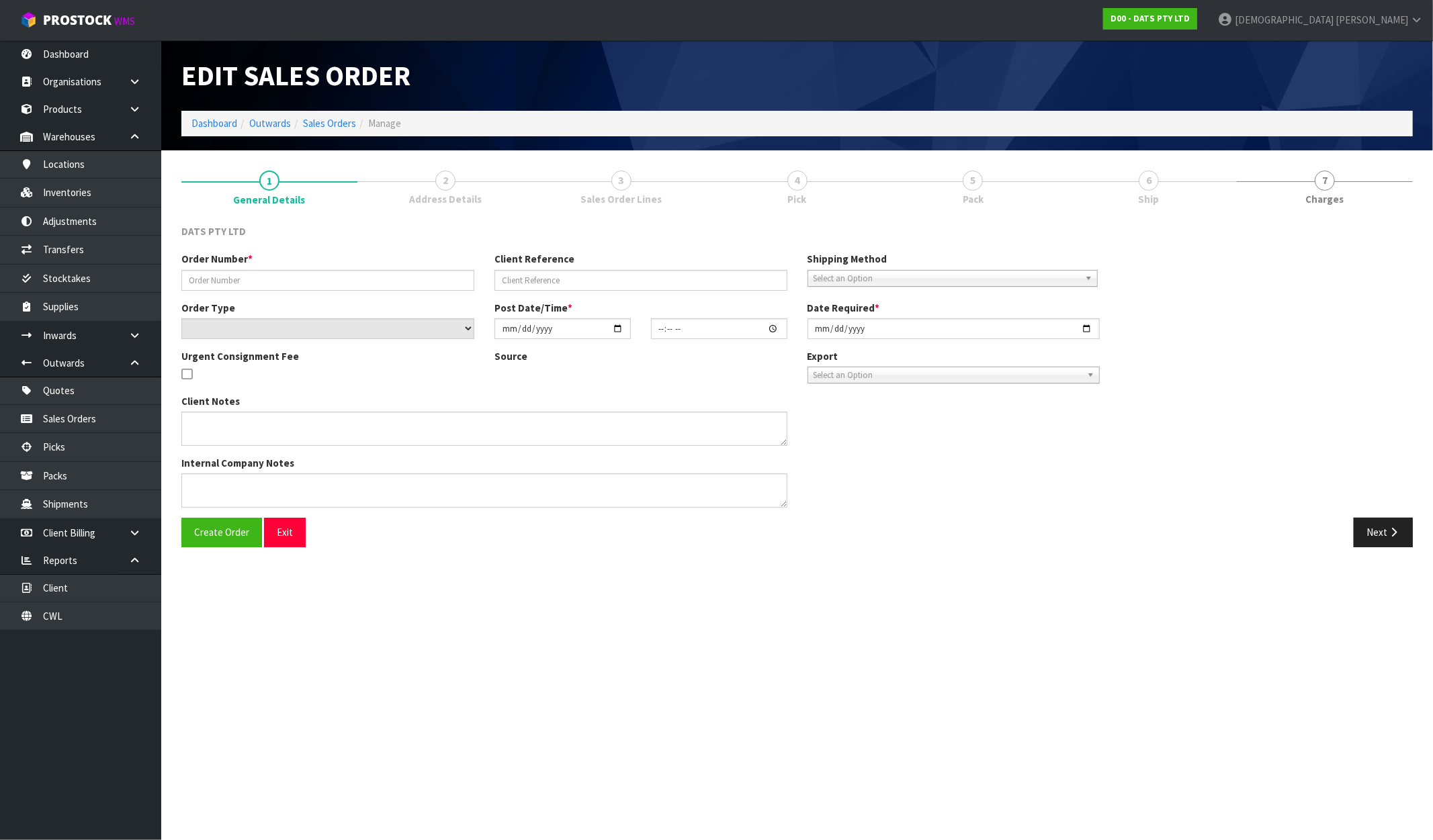
type input "9532Y100296720"
select select "number:0"
type input "[DATE]"
type input "09:05:00.000"
type input "[DATE]"
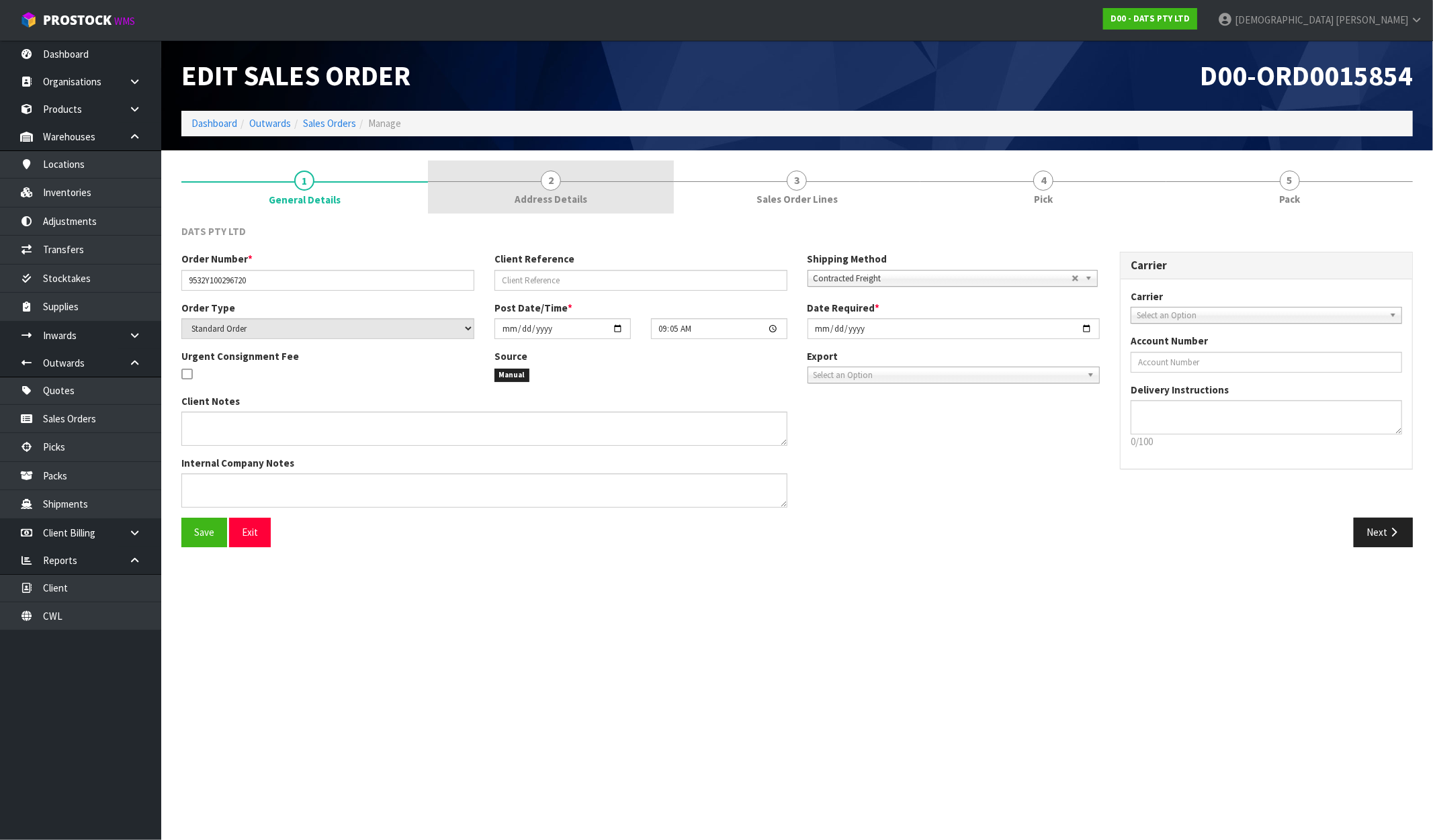
click at [588, 211] on link "2 Address Details" at bounding box center [551, 186] width 246 height 53
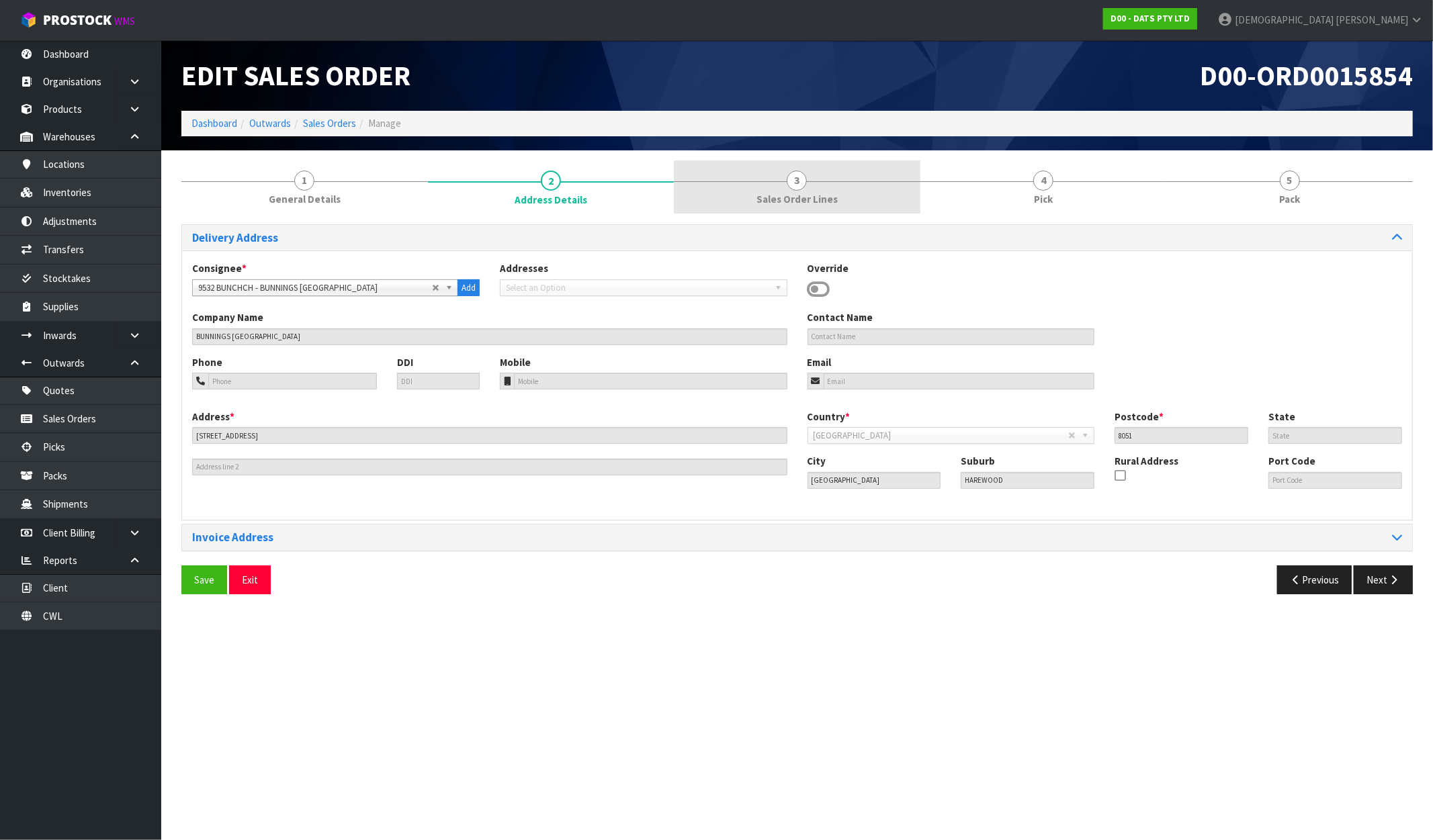
click at [829, 191] on link "3 Sales Order Lines" at bounding box center [796, 186] width 246 height 53
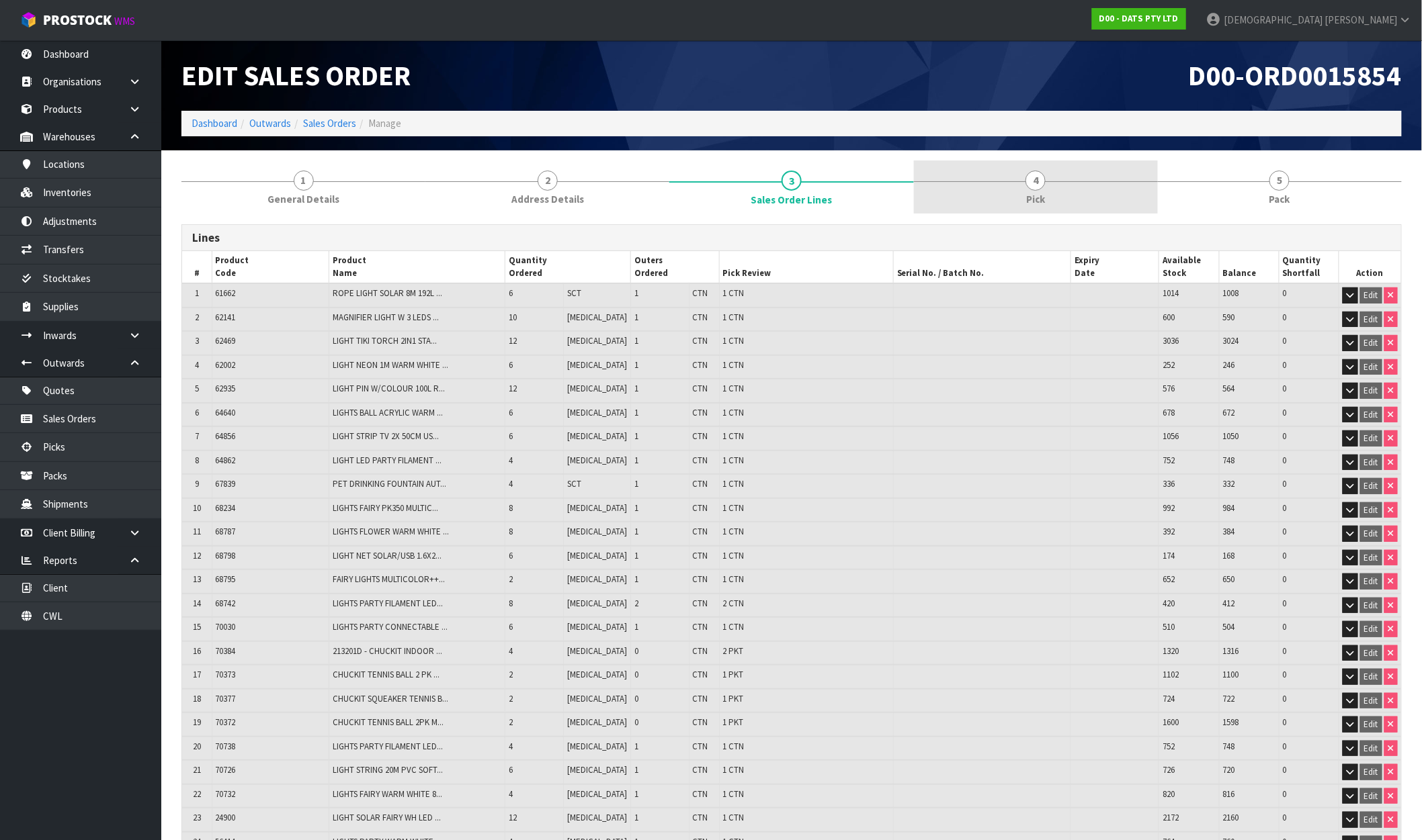
click at [1008, 198] on link "4 Pick" at bounding box center [1036, 186] width 244 height 53
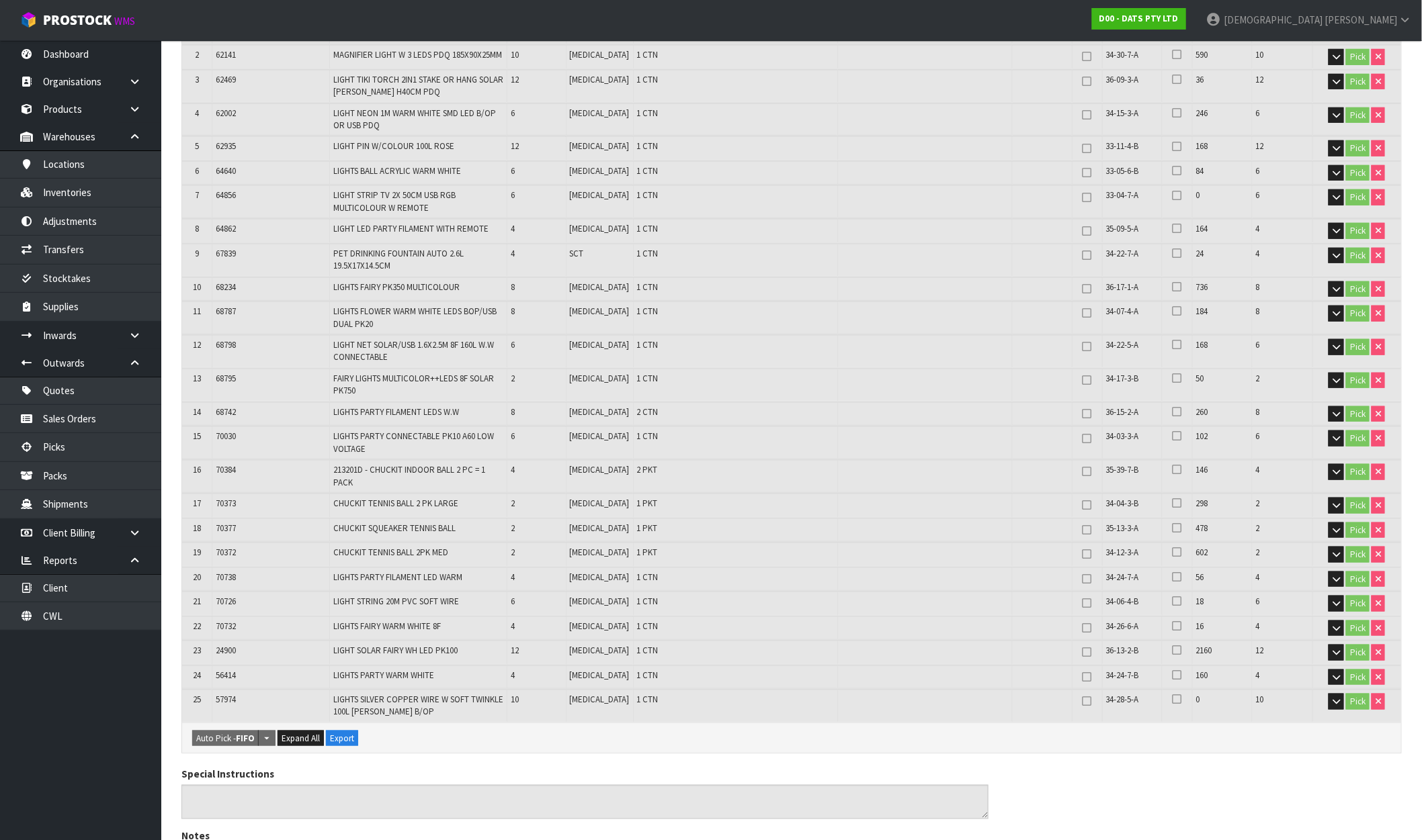
scroll to position [74, 0]
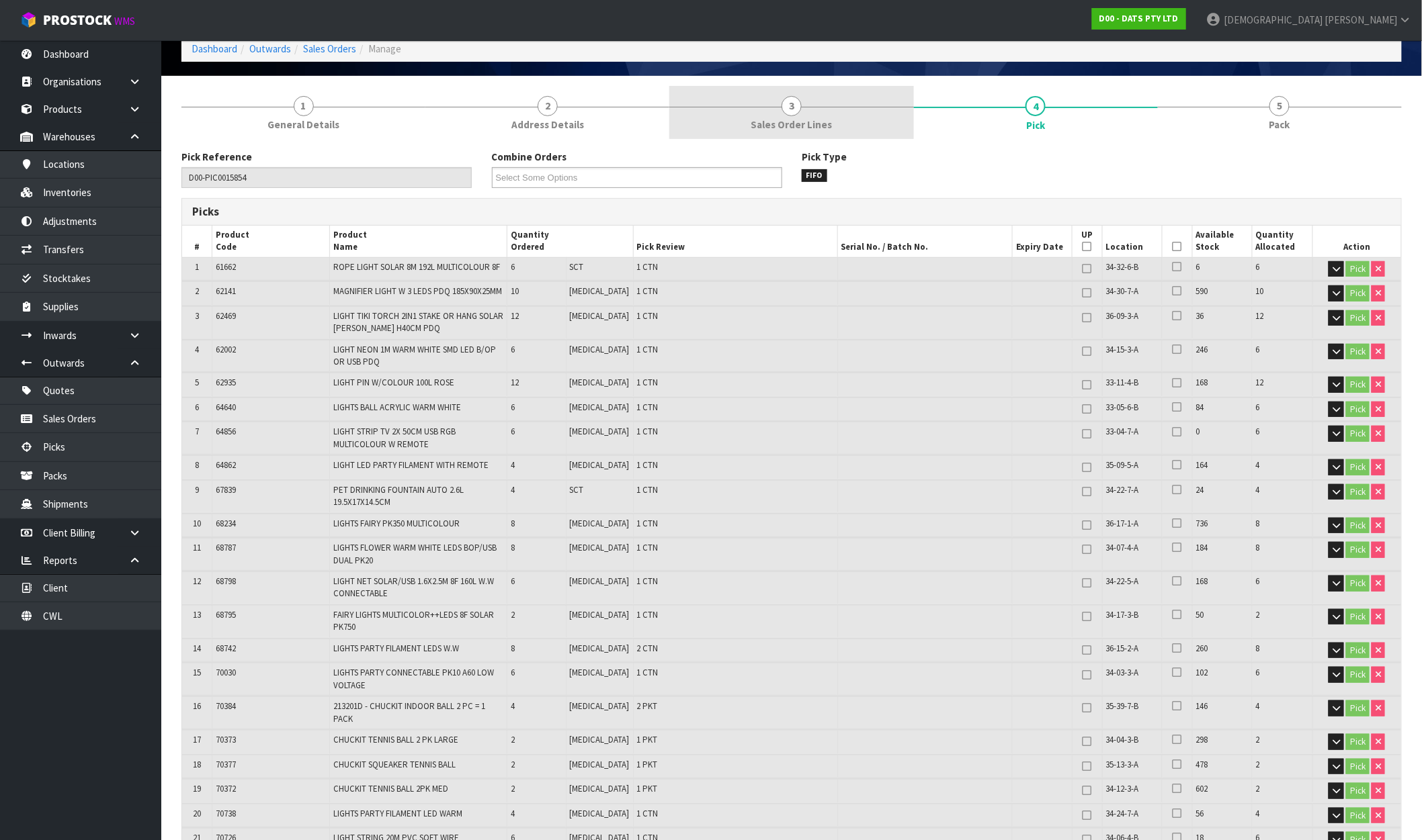
click at [800, 121] on span "Sales Order Lines" at bounding box center [792, 124] width 82 height 14
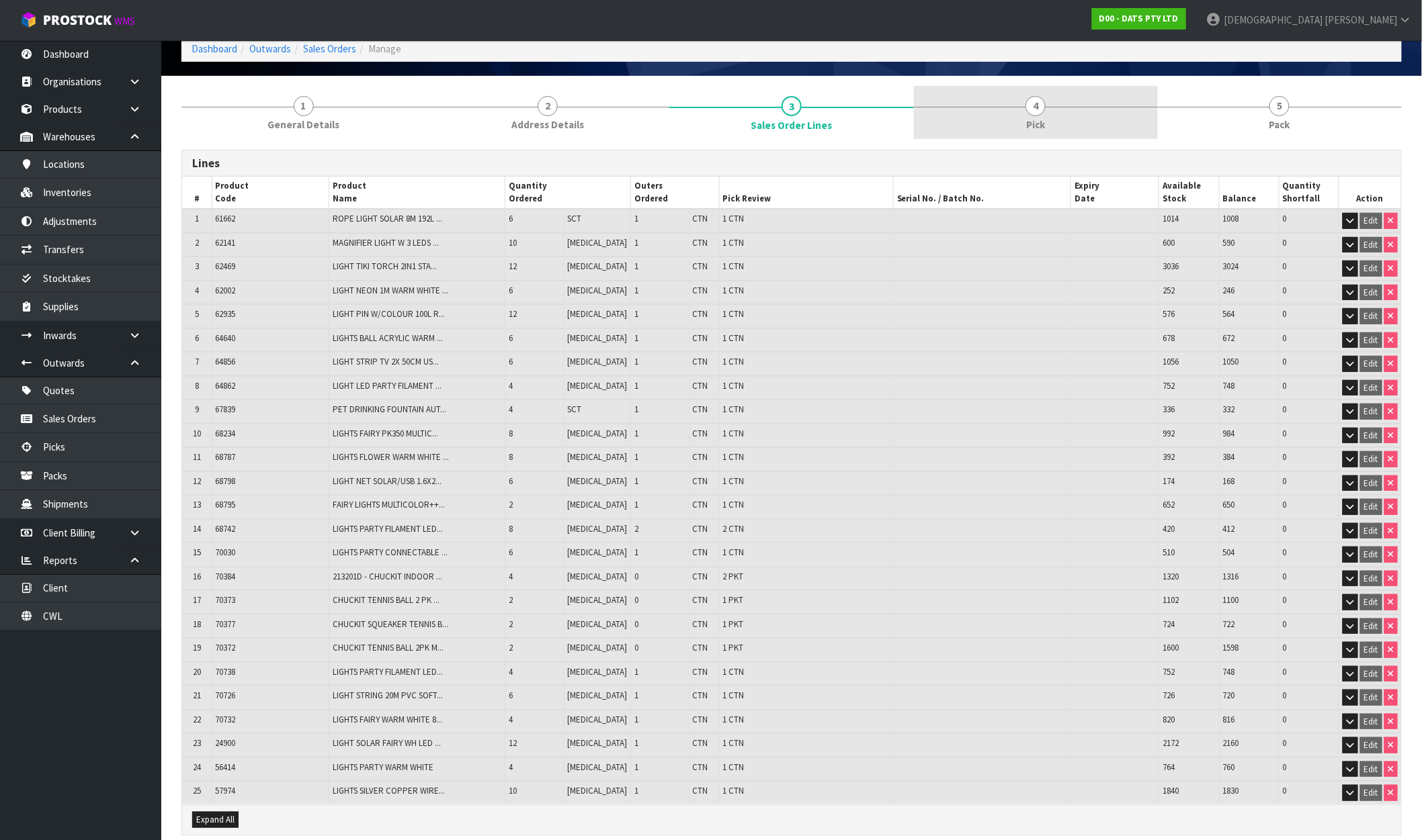
click at [983, 113] on link "4 Pick" at bounding box center [1036, 112] width 244 height 53
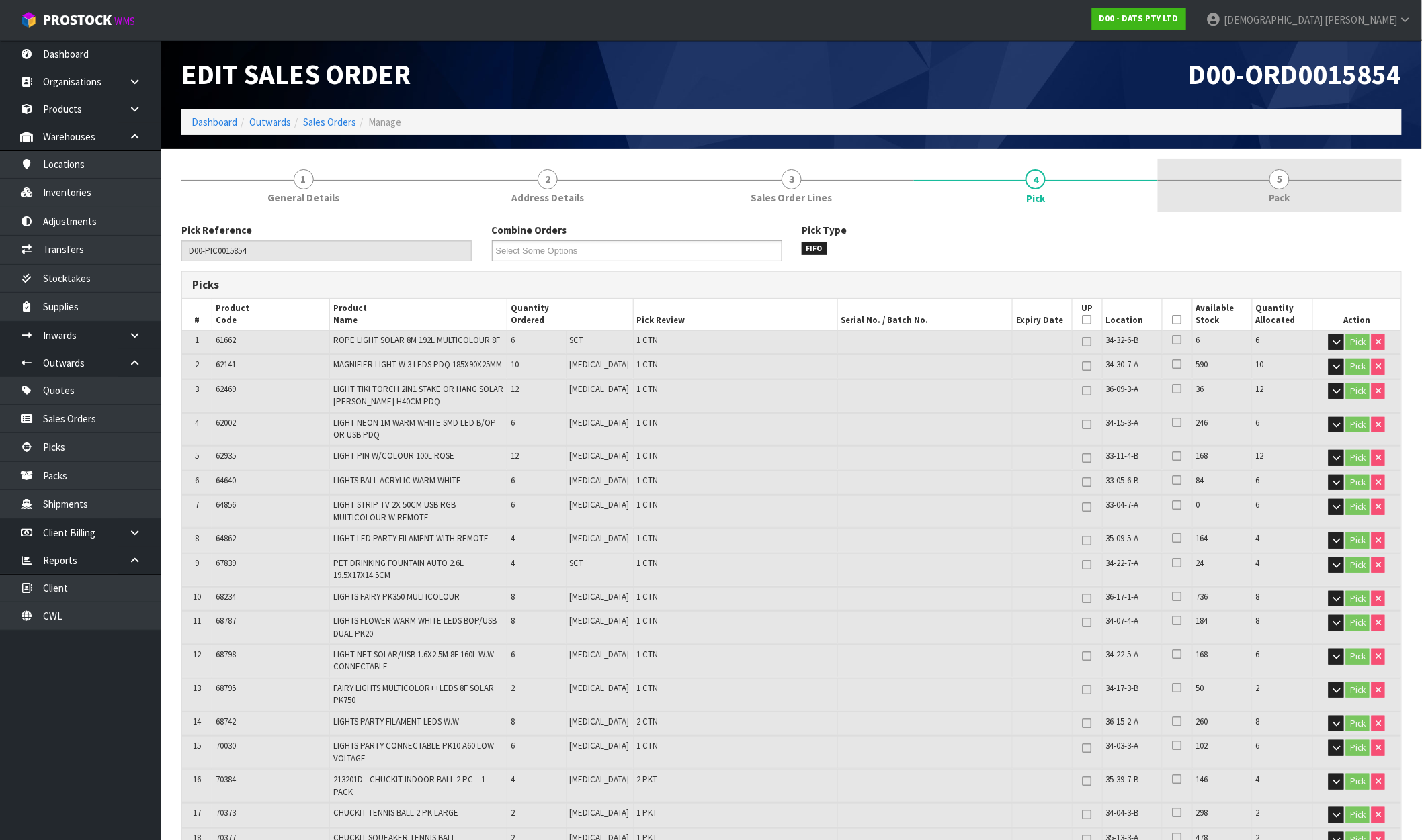
scroll to position [0, 0]
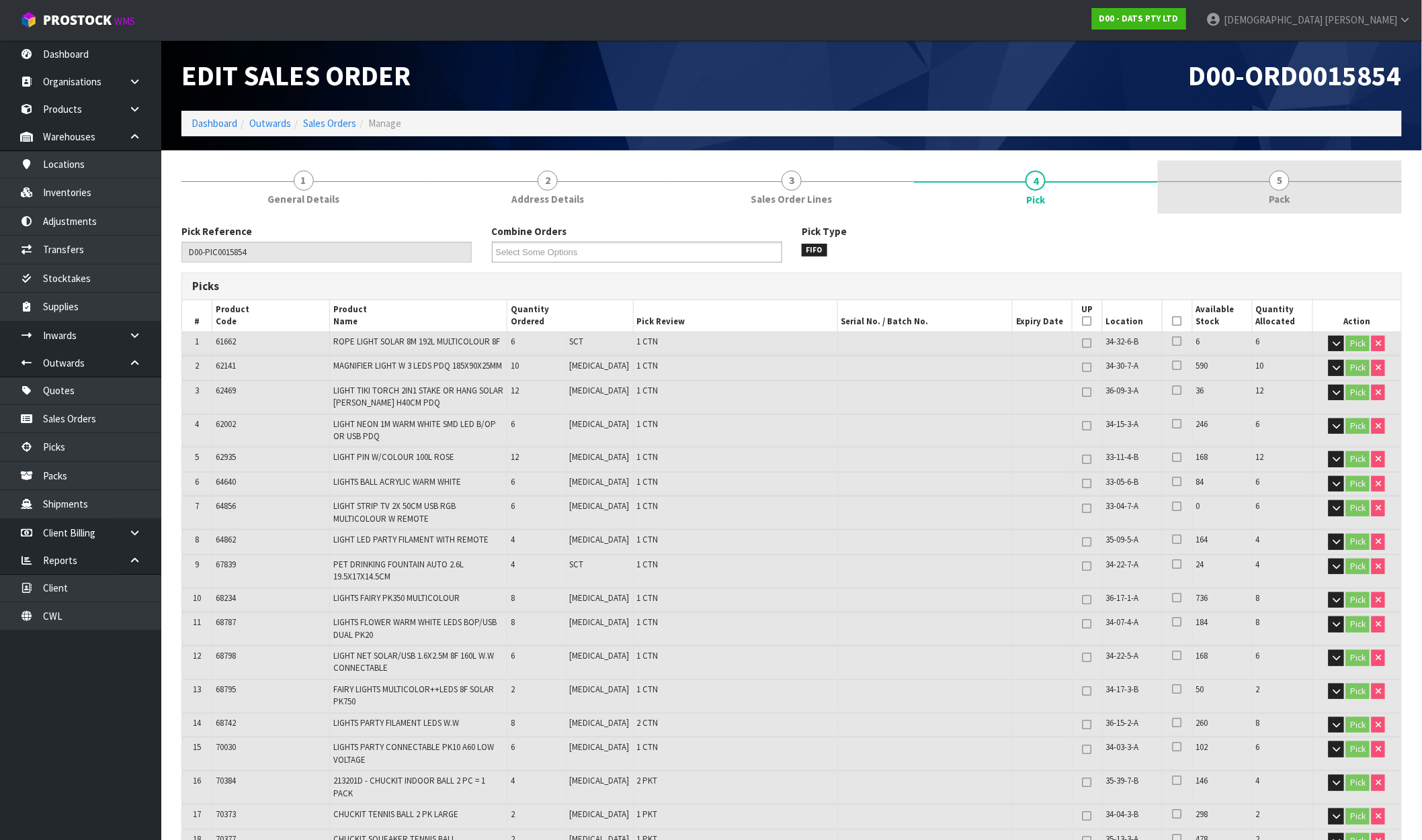
click at [1308, 193] on link "5 Pack" at bounding box center [1280, 186] width 244 height 53
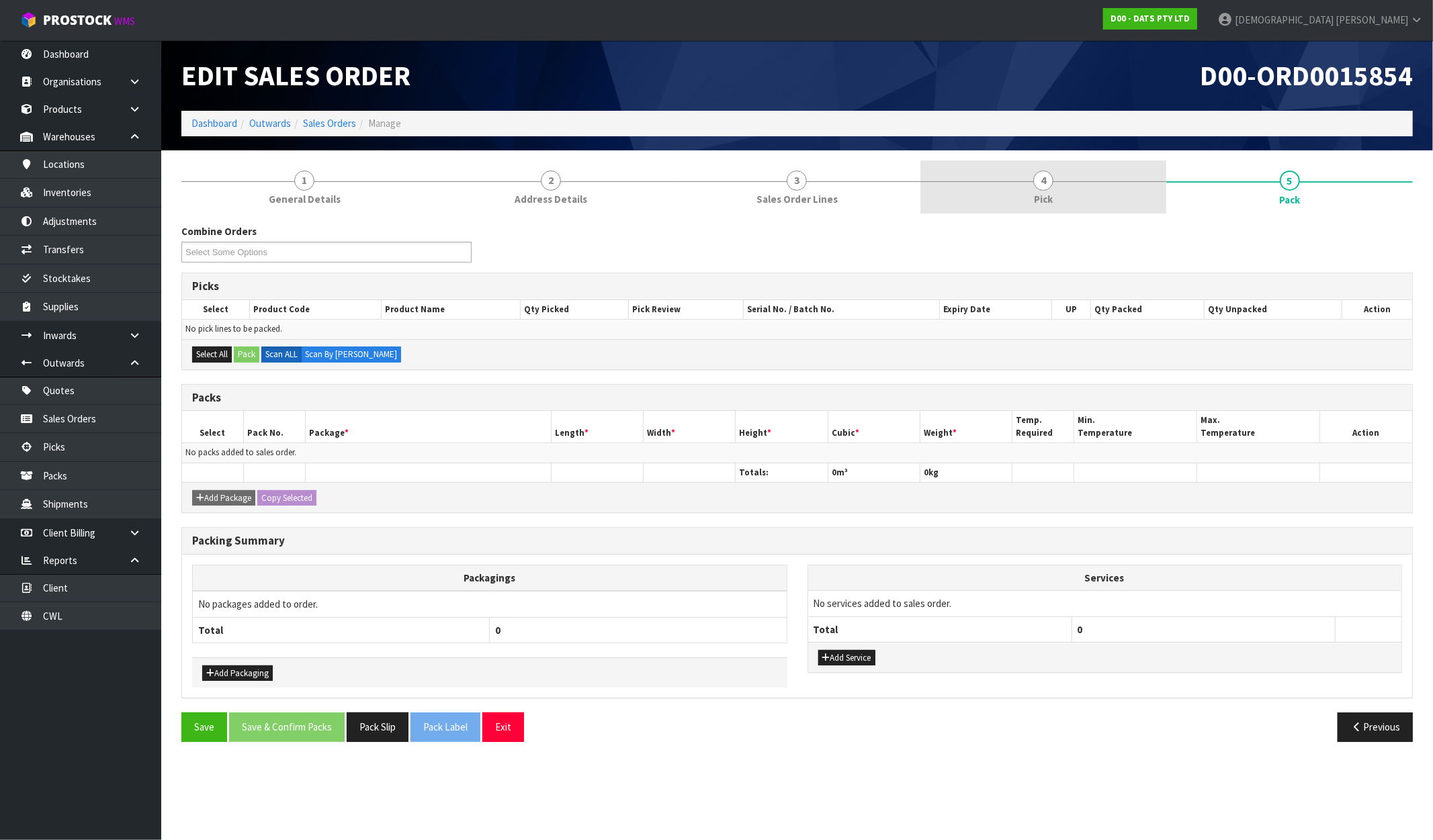
click at [1069, 160] on link "4 Pick" at bounding box center [1043, 186] width 246 height 53
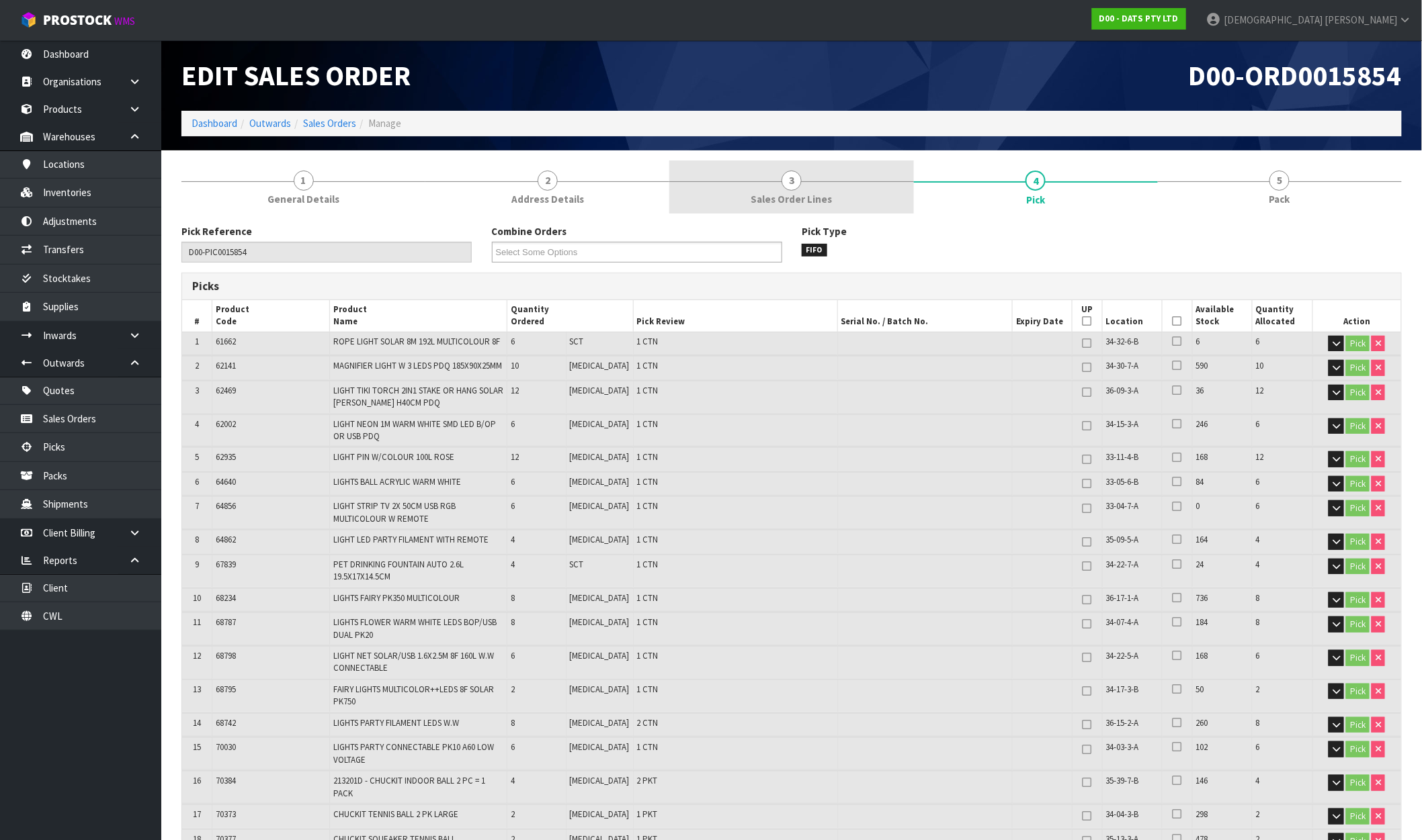
click at [814, 184] on link "3 Sales Order Lines" at bounding box center [791, 186] width 244 height 53
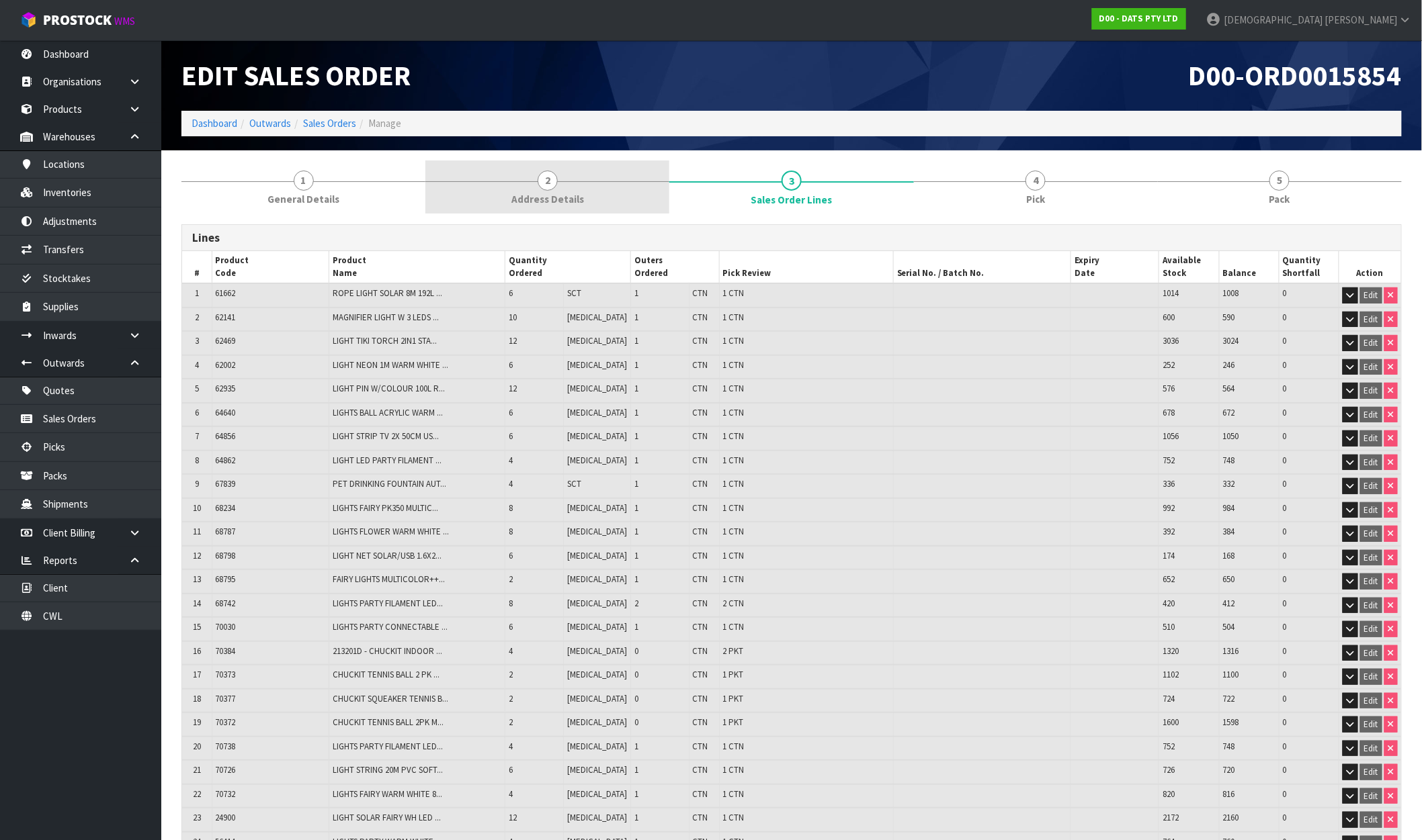
click at [593, 203] on link "2 Address Details" at bounding box center [547, 186] width 244 height 53
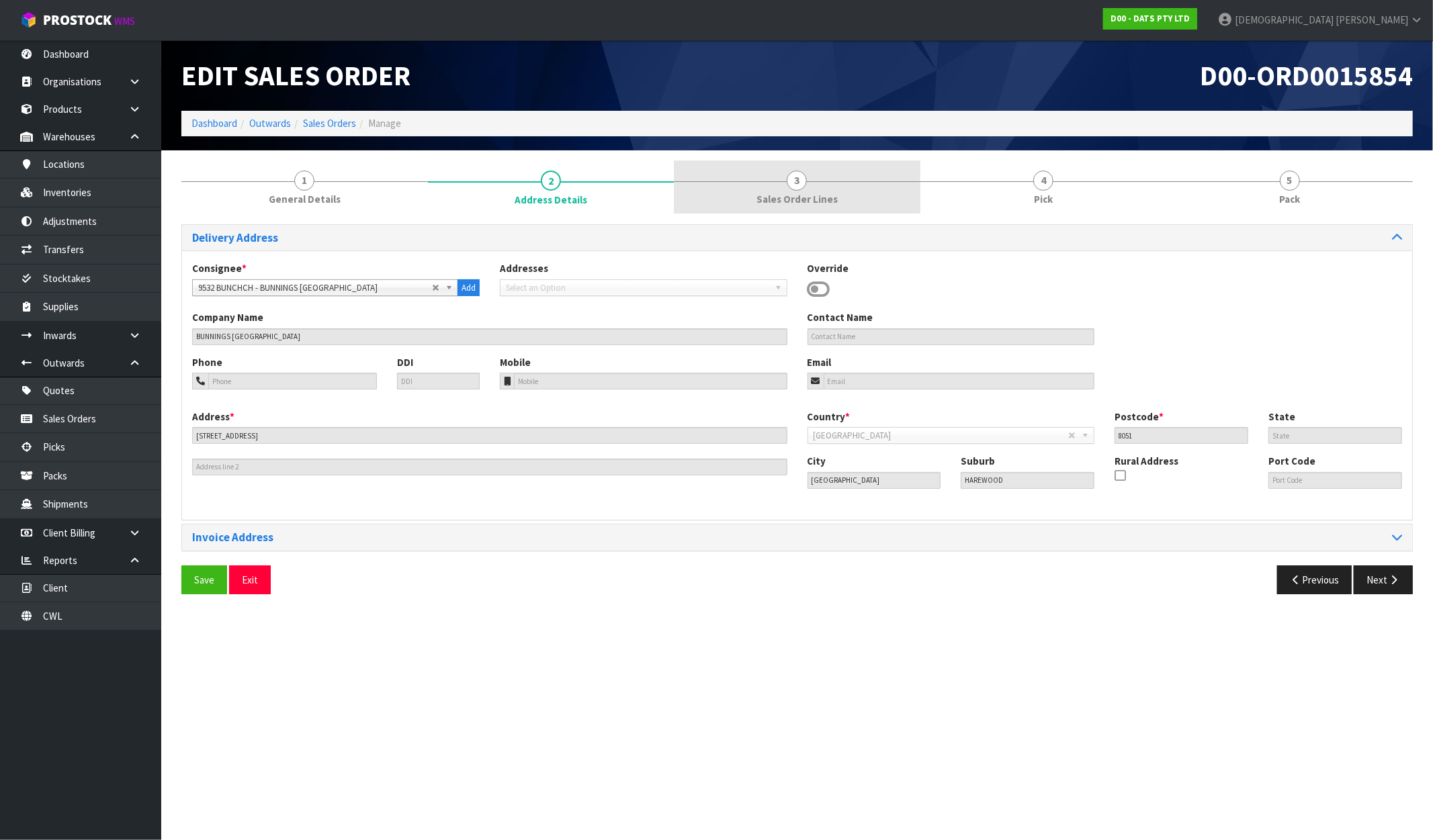
click at [798, 205] on span "Sales Order Lines" at bounding box center [797, 200] width 82 height 14
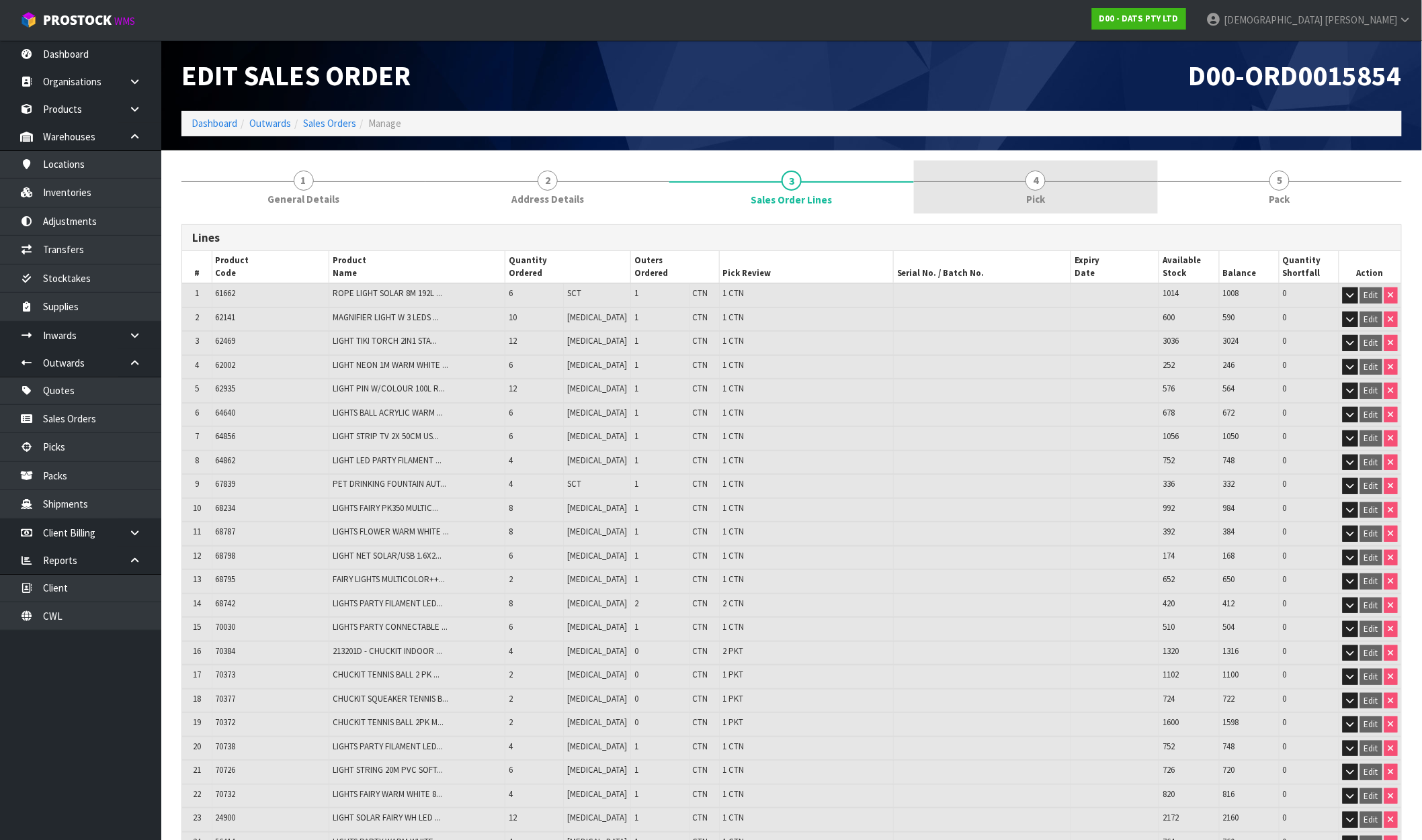
click at [1112, 206] on link "4 Pick" at bounding box center [1036, 186] width 244 height 53
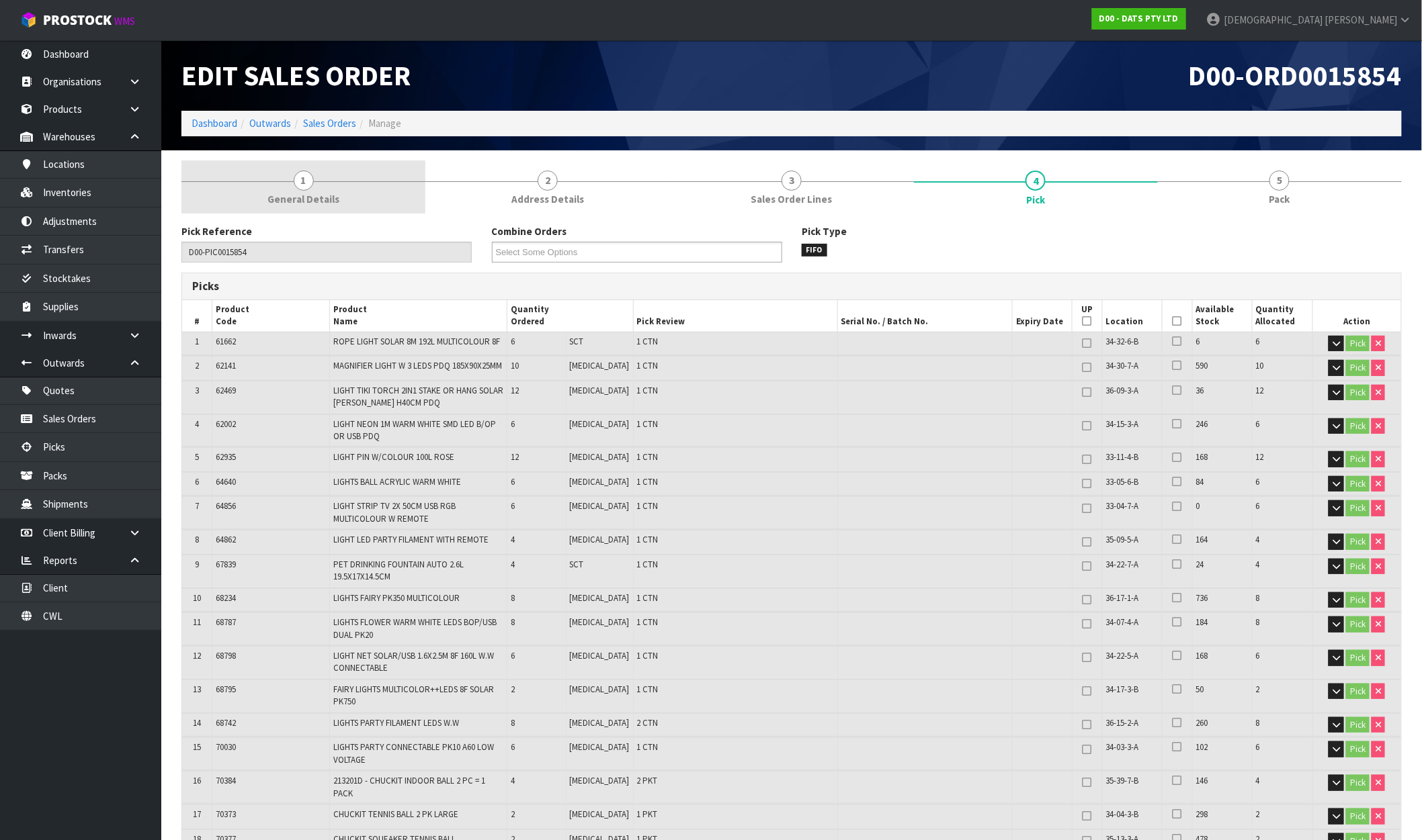
click at [351, 175] on link "1 General Details" at bounding box center [304, 186] width 244 height 53
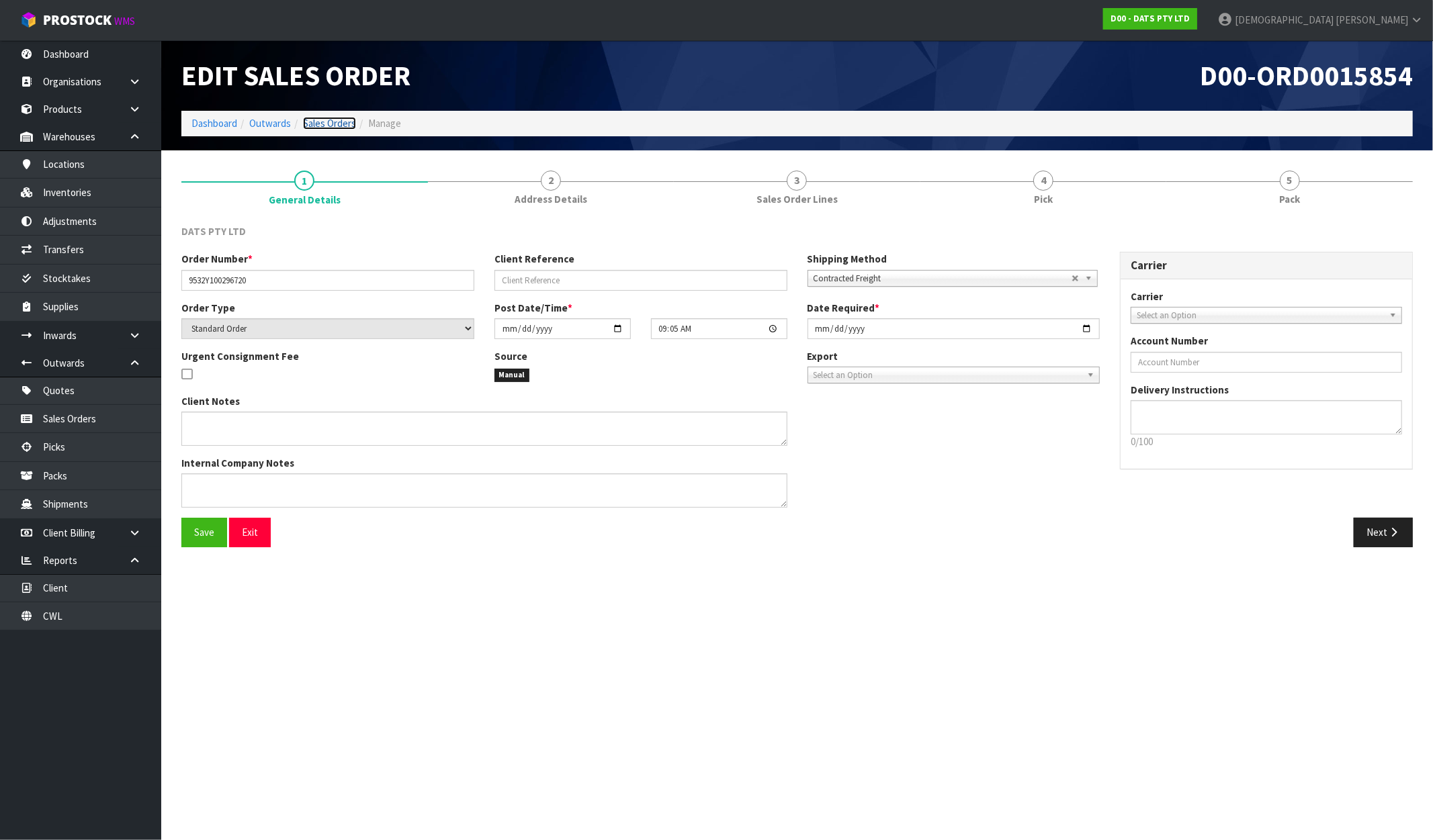
click at [310, 124] on link "Sales Orders" at bounding box center [329, 124] width 53 height 13
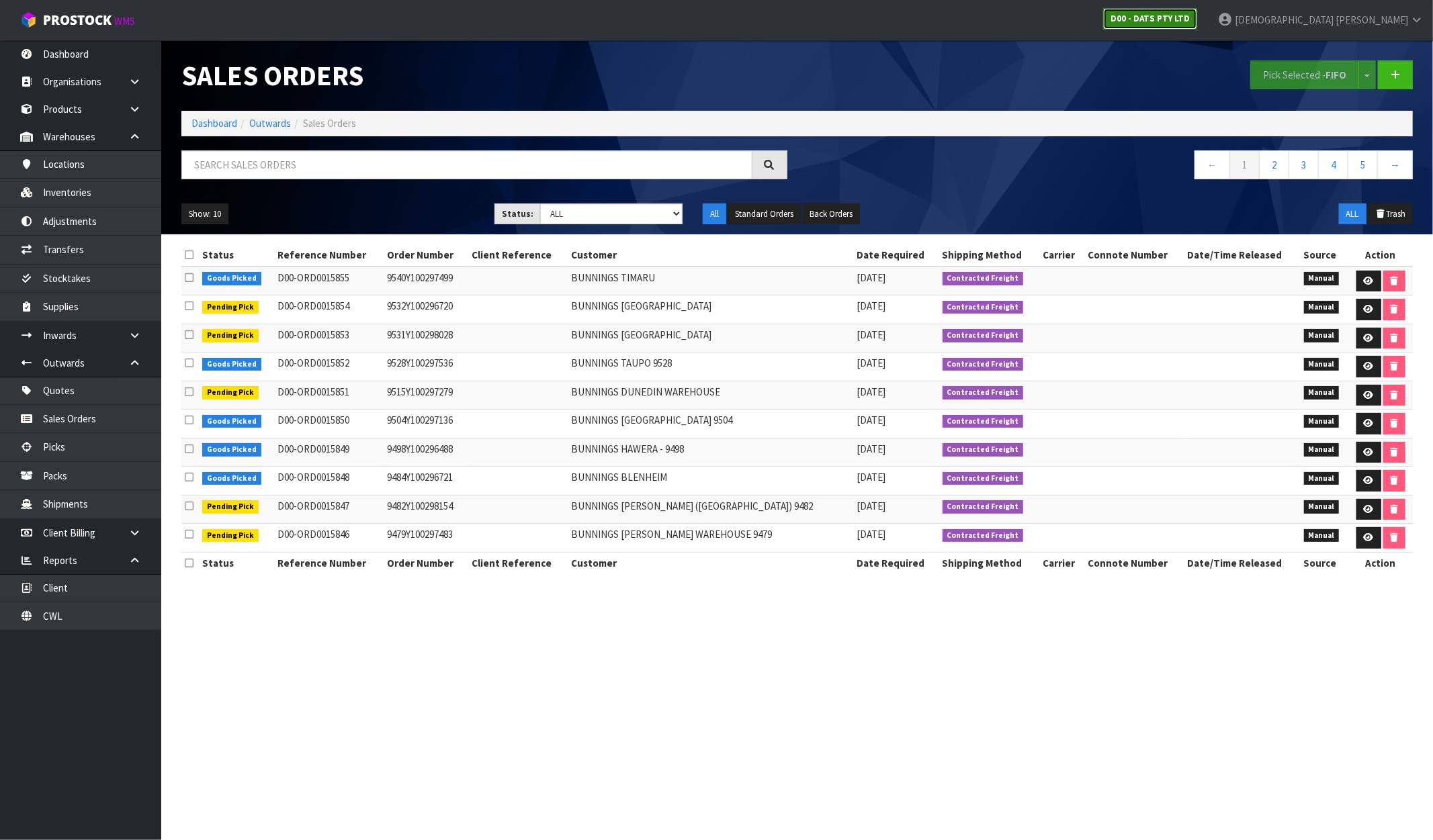
click at [1189, 19] on strong "D00 - DATS PTY LTD" at bounding box center [1150, 18] width 80 height 12
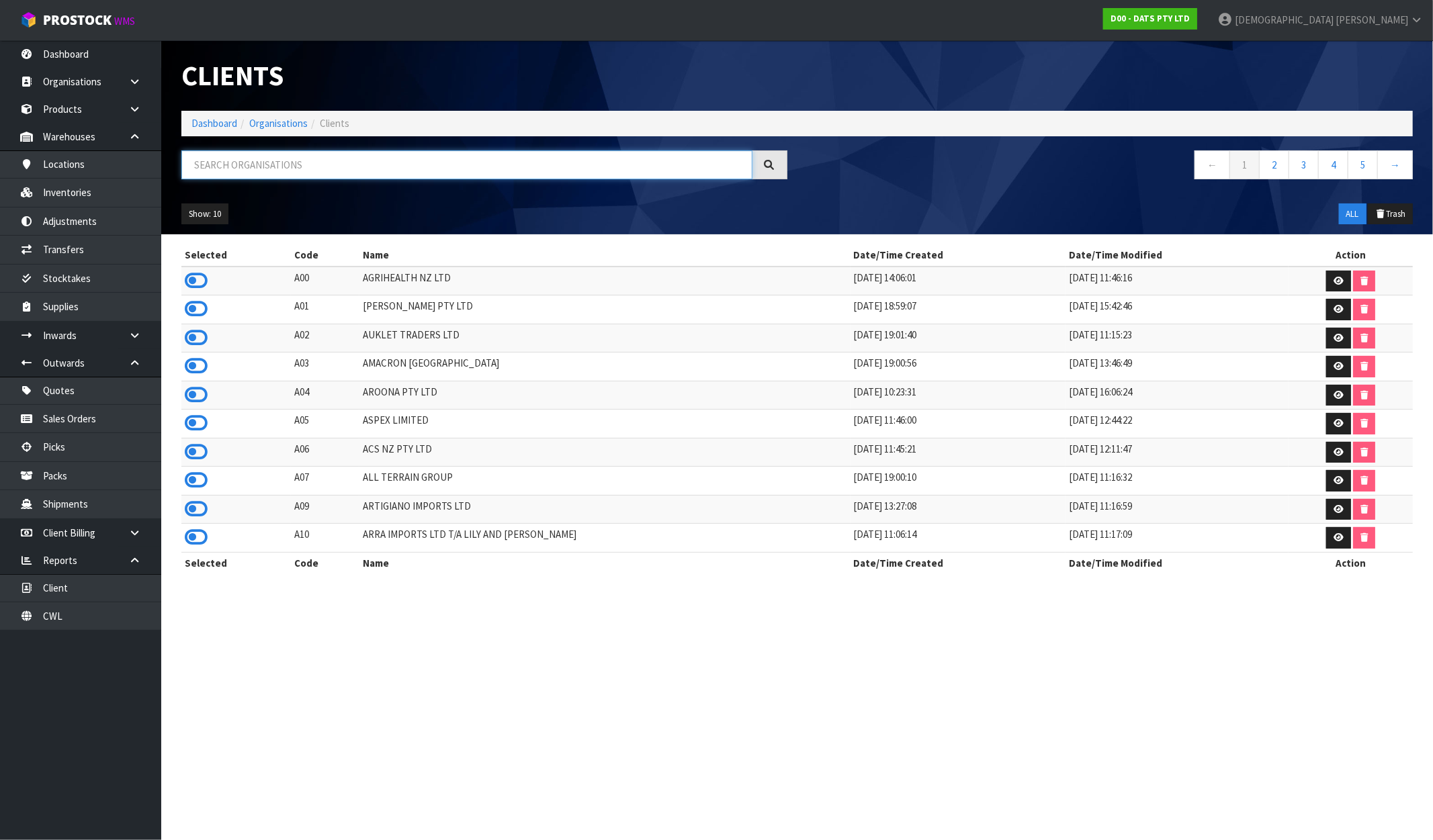
click at [327, 161] on input "text" at bounding box center [468, 165] width 571 height 29
click at [458, 174] on input "text" at bounding box center [468, 165] width 571 height 29
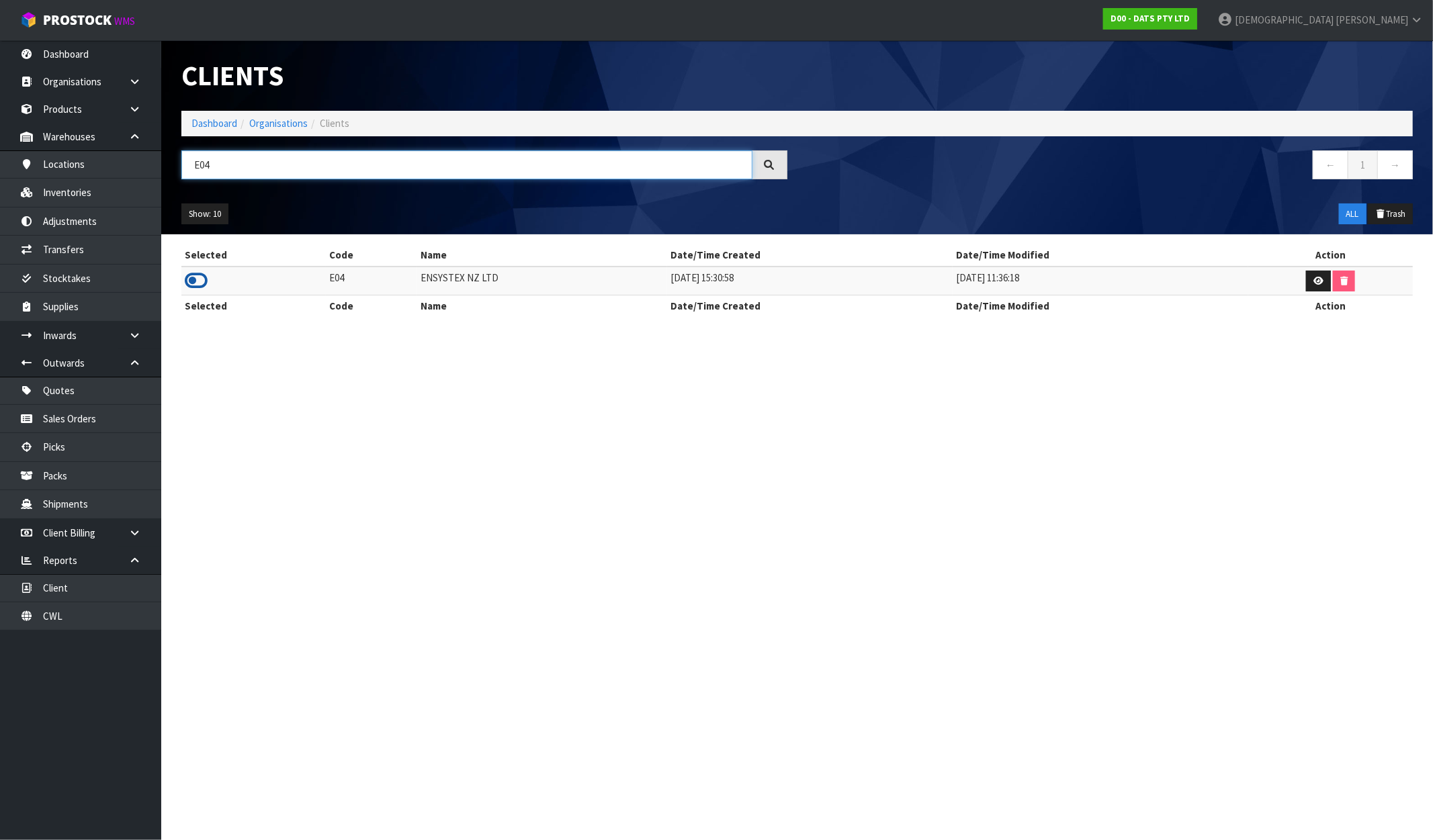
type input "E04"
click at [201, 283] on icon at bounding box center [196, 280] width 23 height 21
click at [77, 49] on link "Dashboard" at bounding box center [81, 54] width 161 height 28
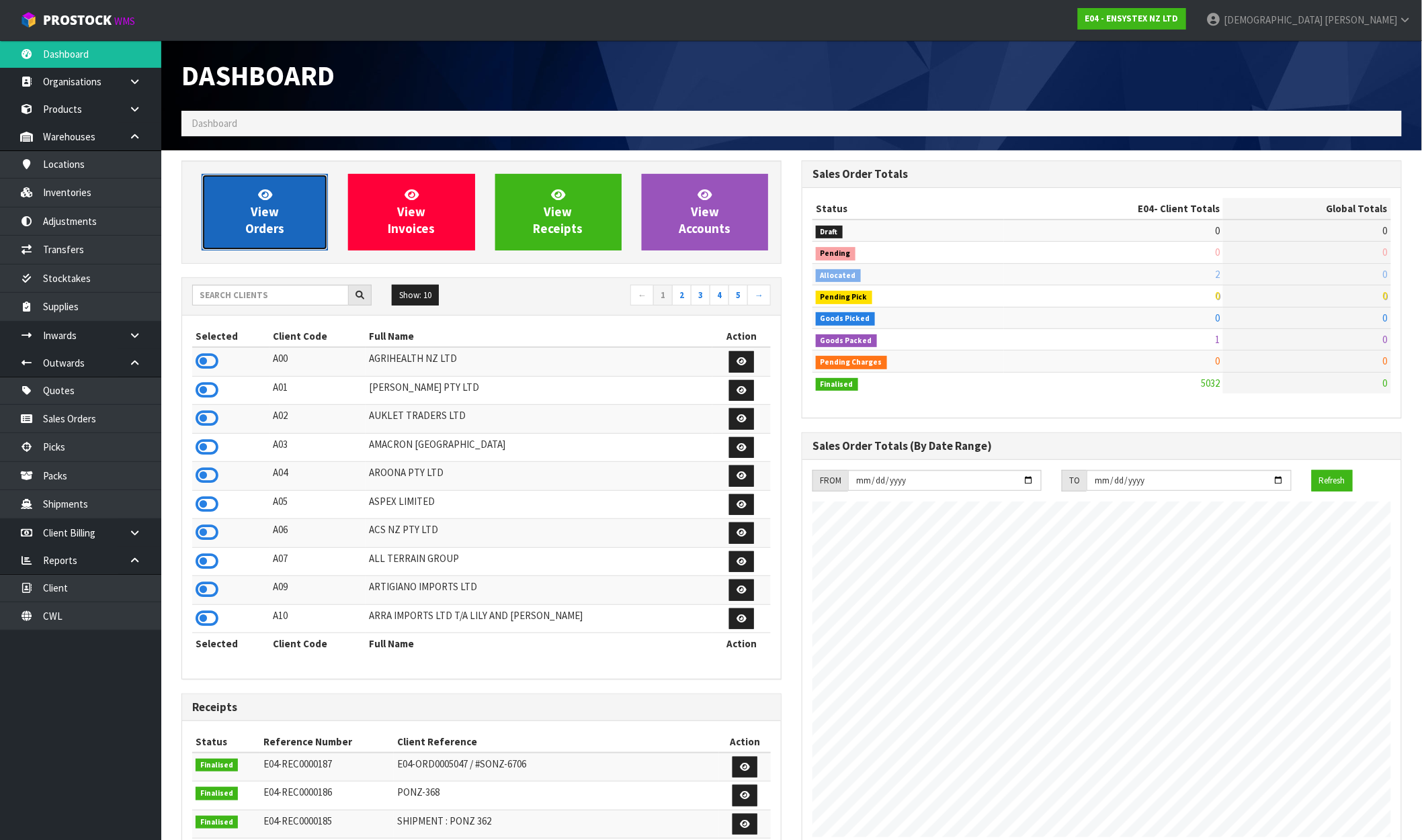
click at [238, 200] on link "View Orders" at bounding box center [264, 212] width 126 height 77
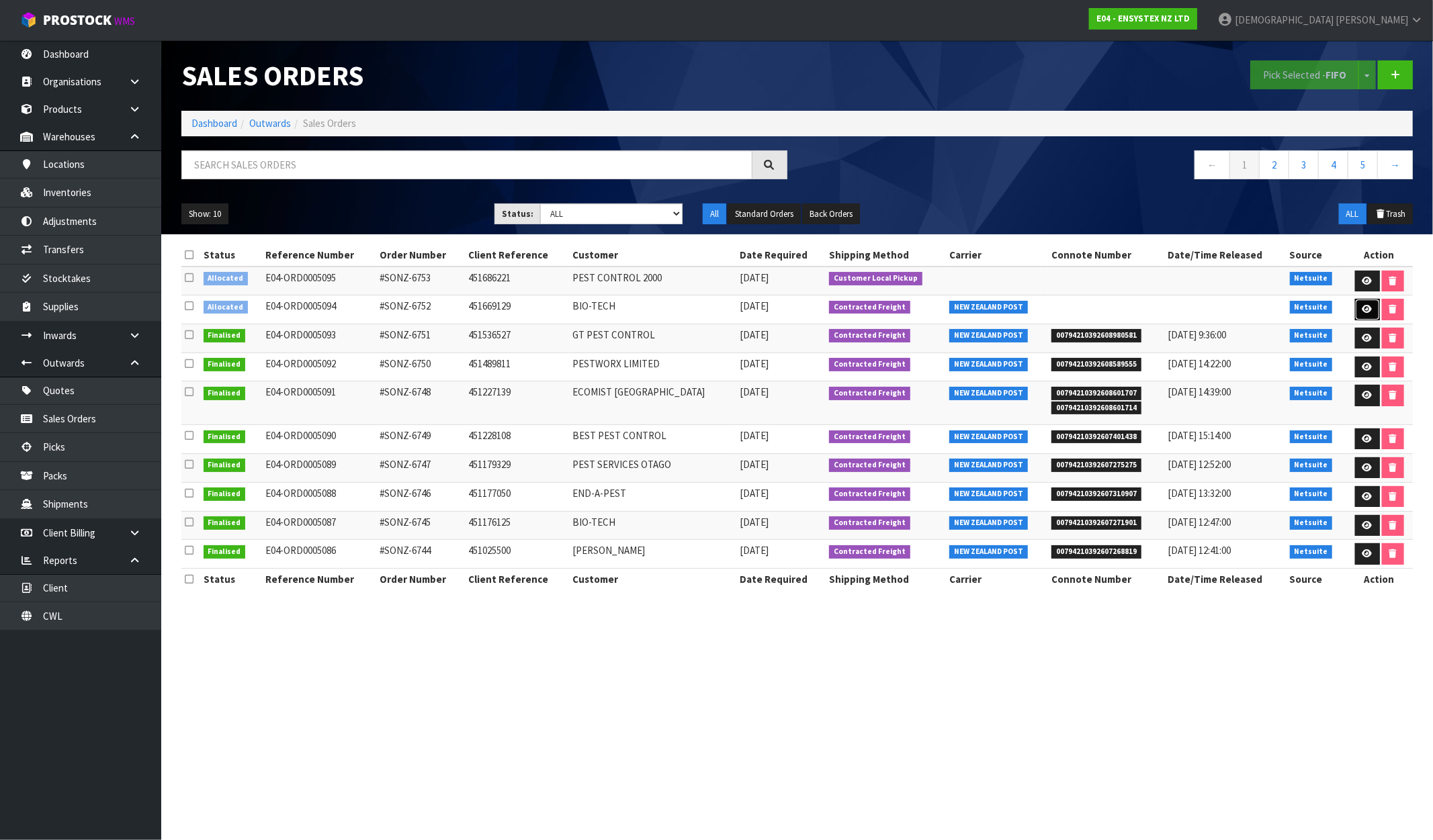
click at [1365, 308] on icon at bounding box center [1367, 310] width 10 height 9
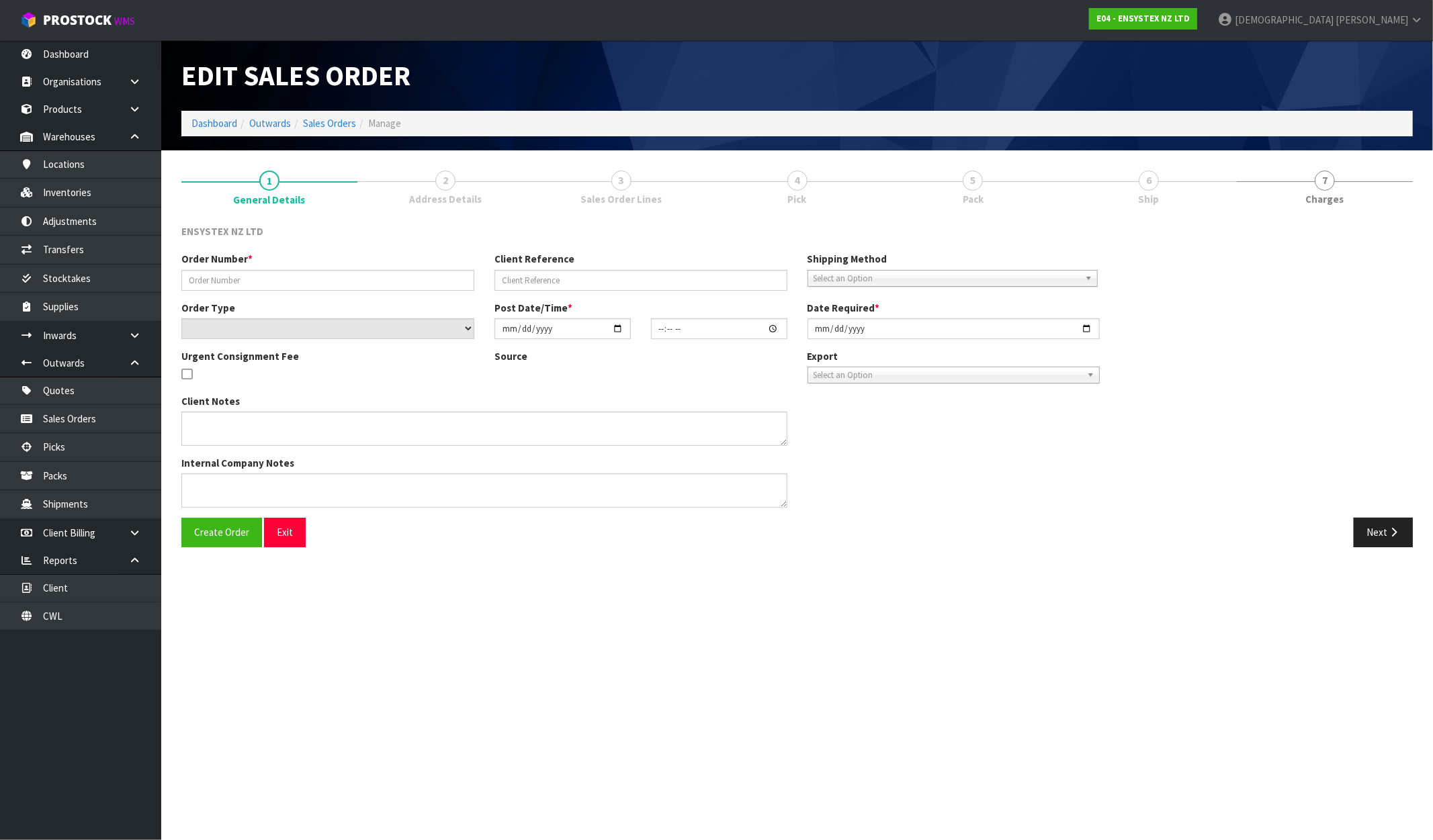
type input "#SONZ-6752"
type input "451669129"
select select "number:0"
type input "[DATE]"
type input "12:00:31.000"
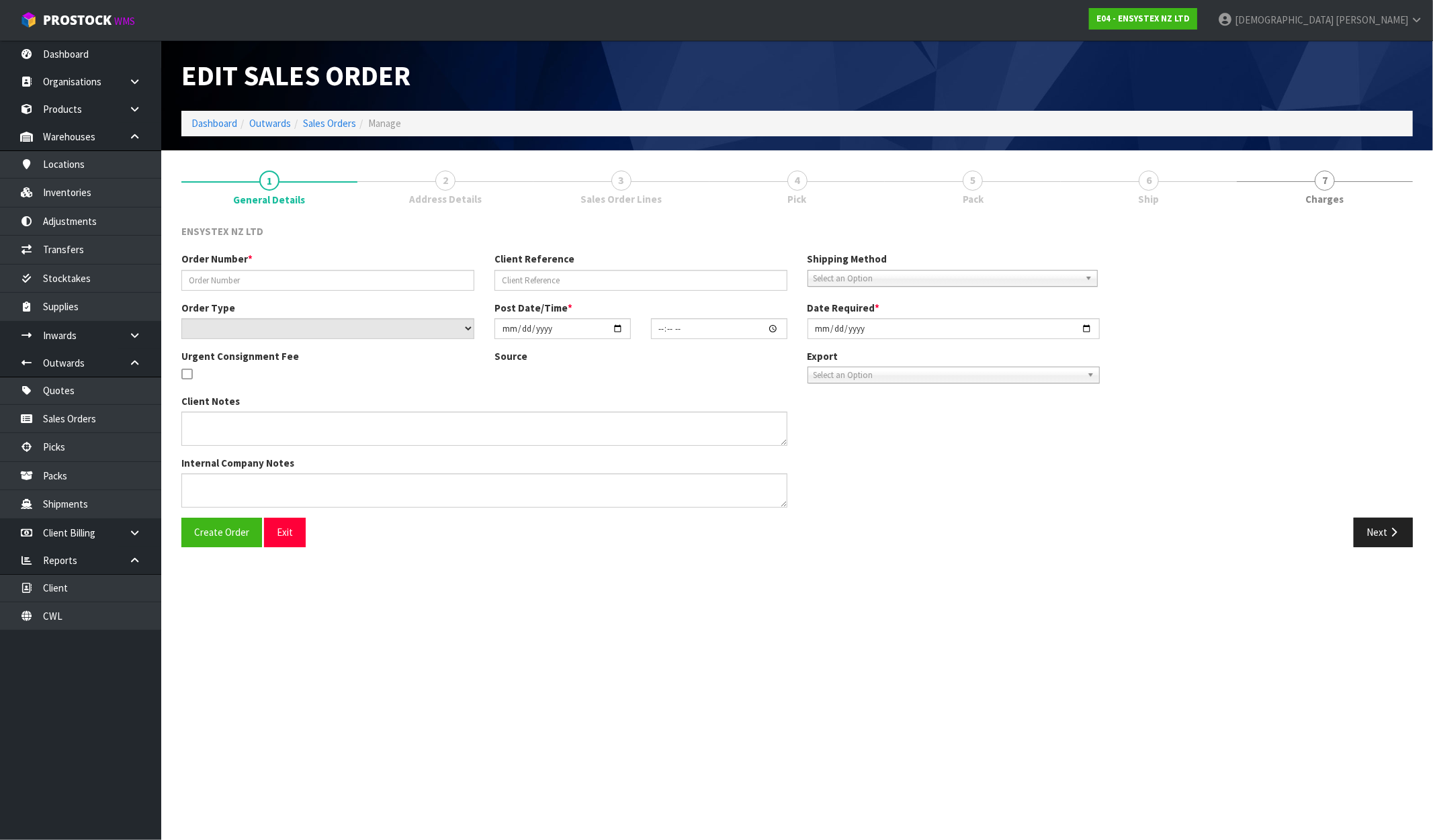
type input "[DATE]"
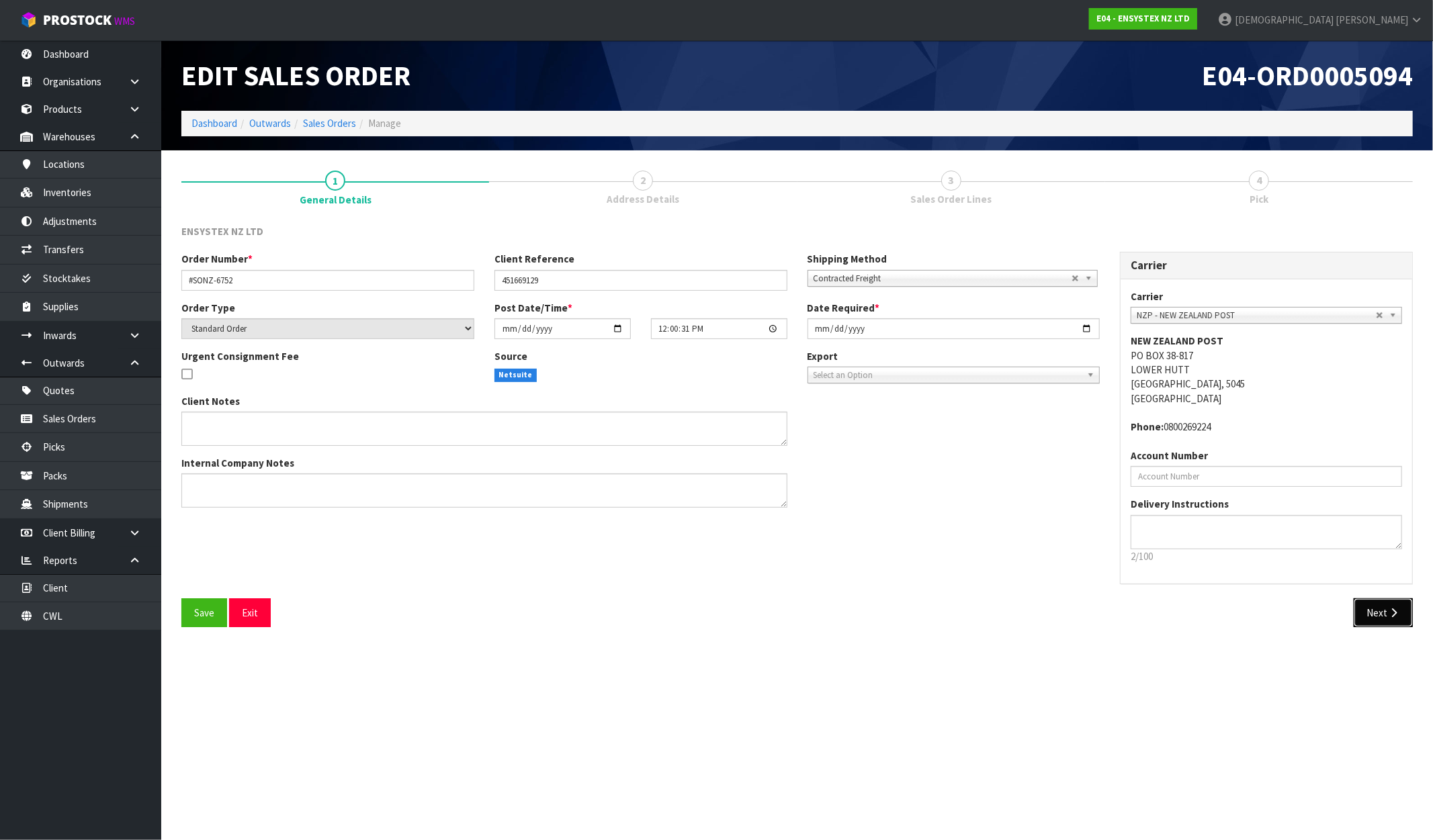
click at [1394, 612] on icon "button" at bounding box center [1394, 613] width 13 height 10
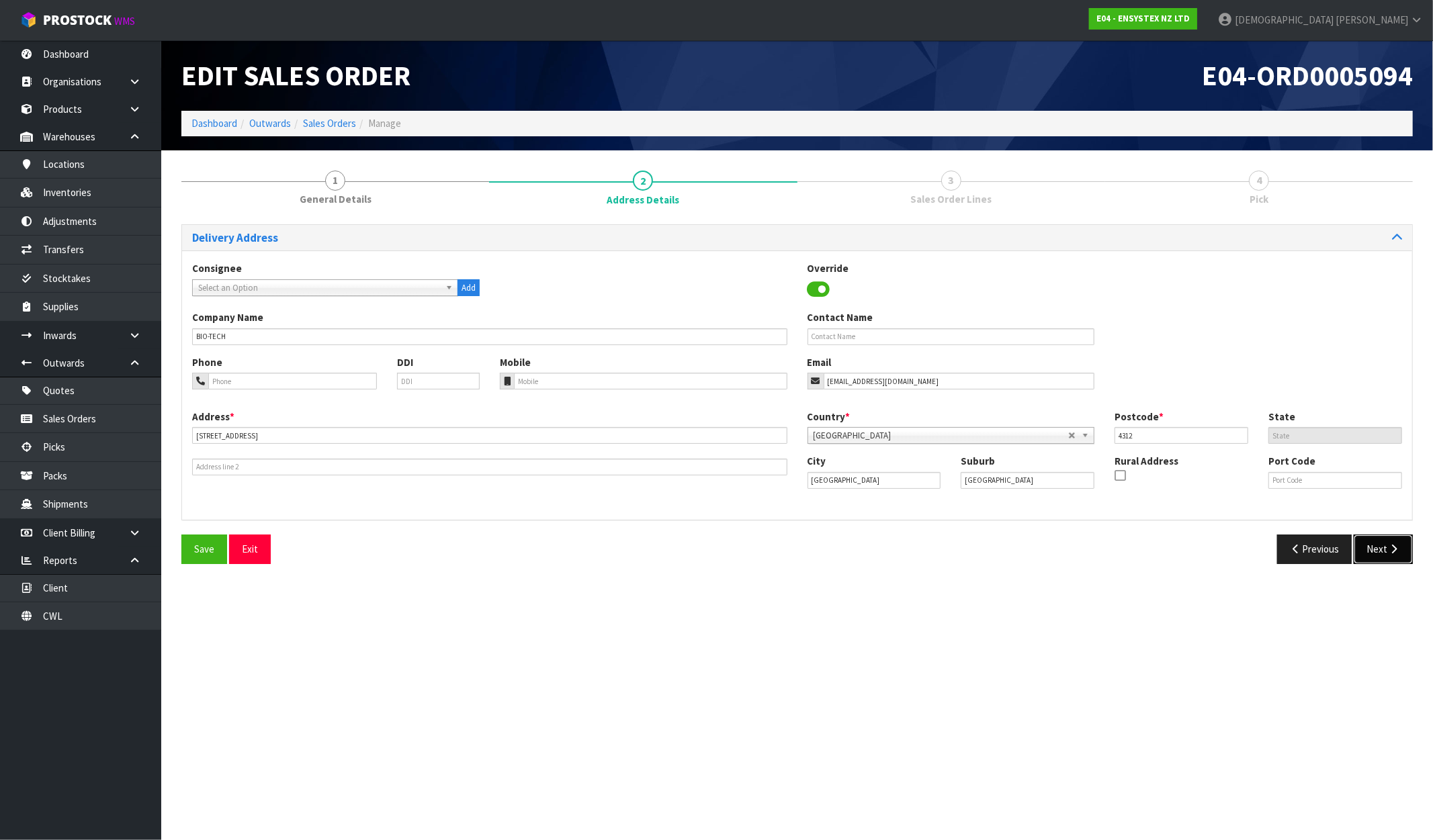
click at [1373, 546] on button "Next" at bounding box center [1383, 549] width 59 height 29
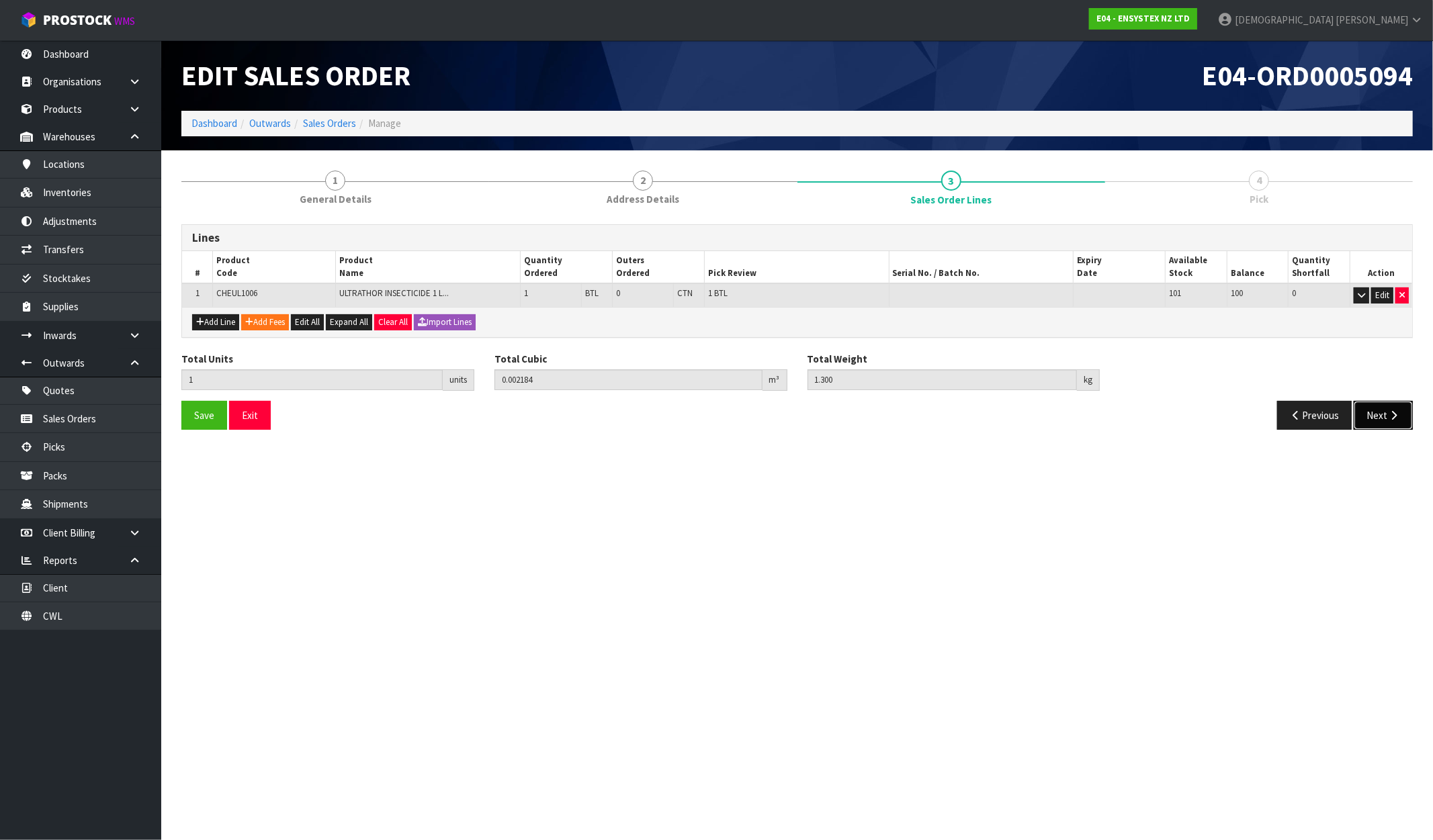
click at [1386, 425] on button "Next" at bounding box center [1383, 416] width 59 height 29
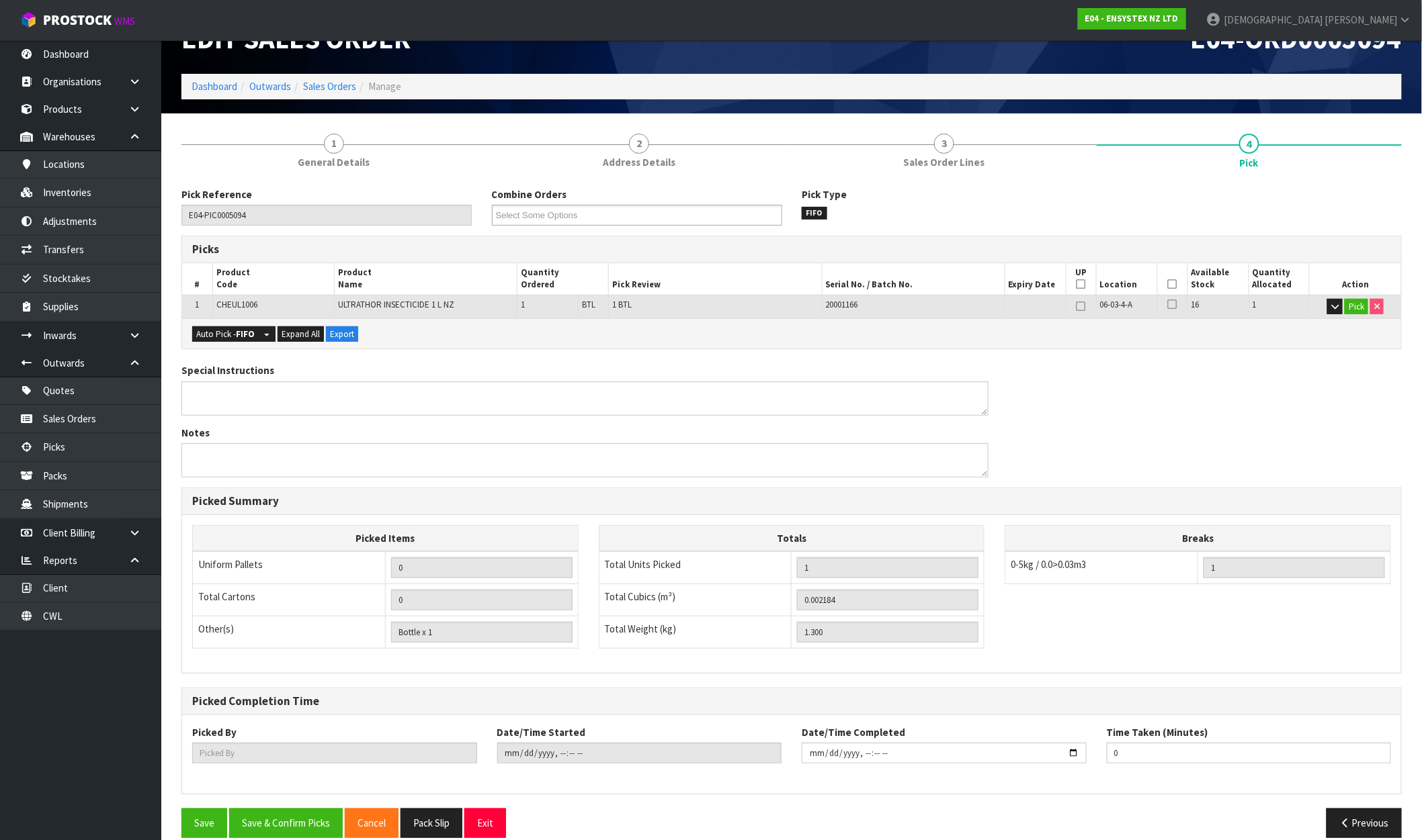
scroll to position [56, 0]
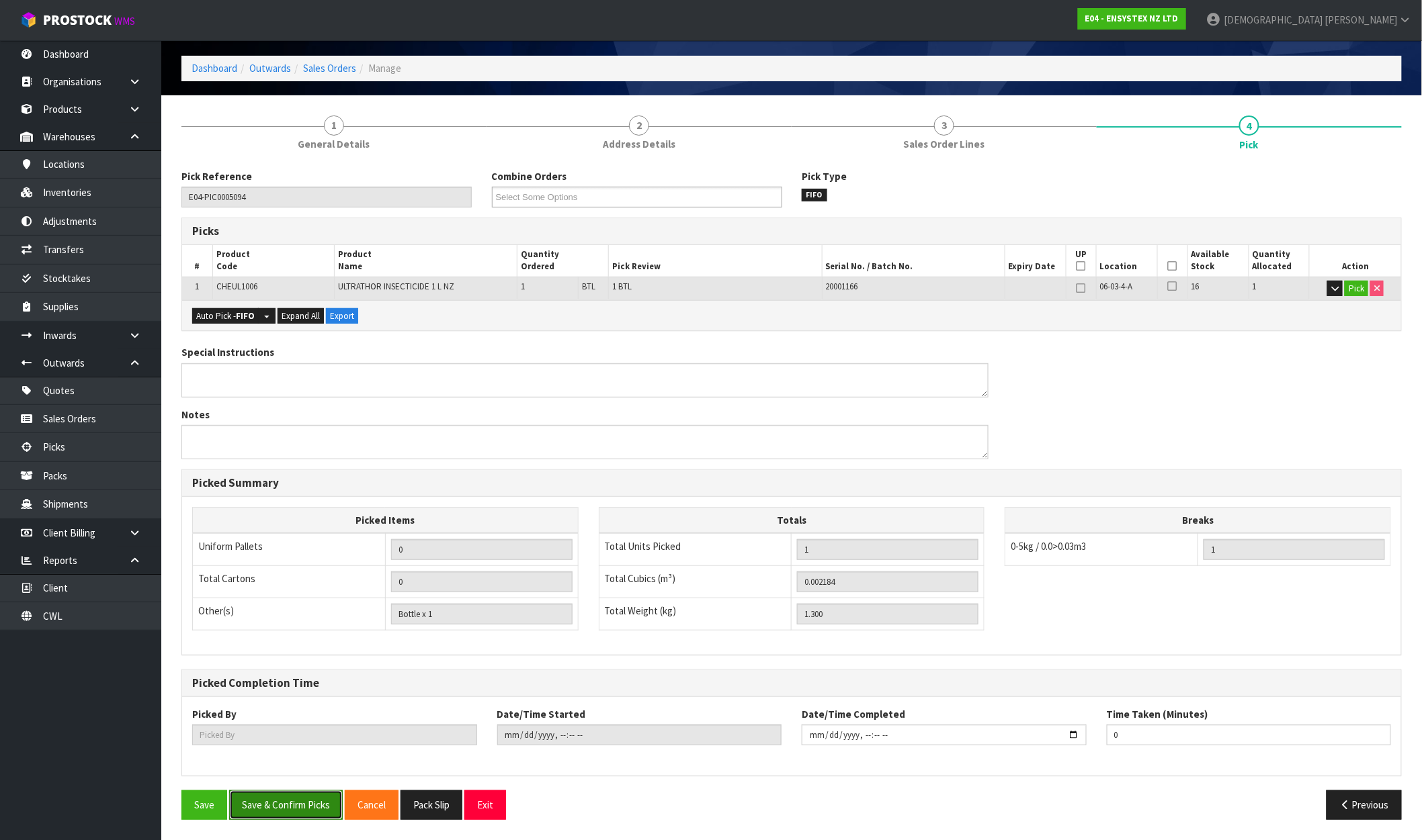
click at [305, 802] on button "Save & Confirm Picks" at bounding box center [286, 805] width 114 height 29
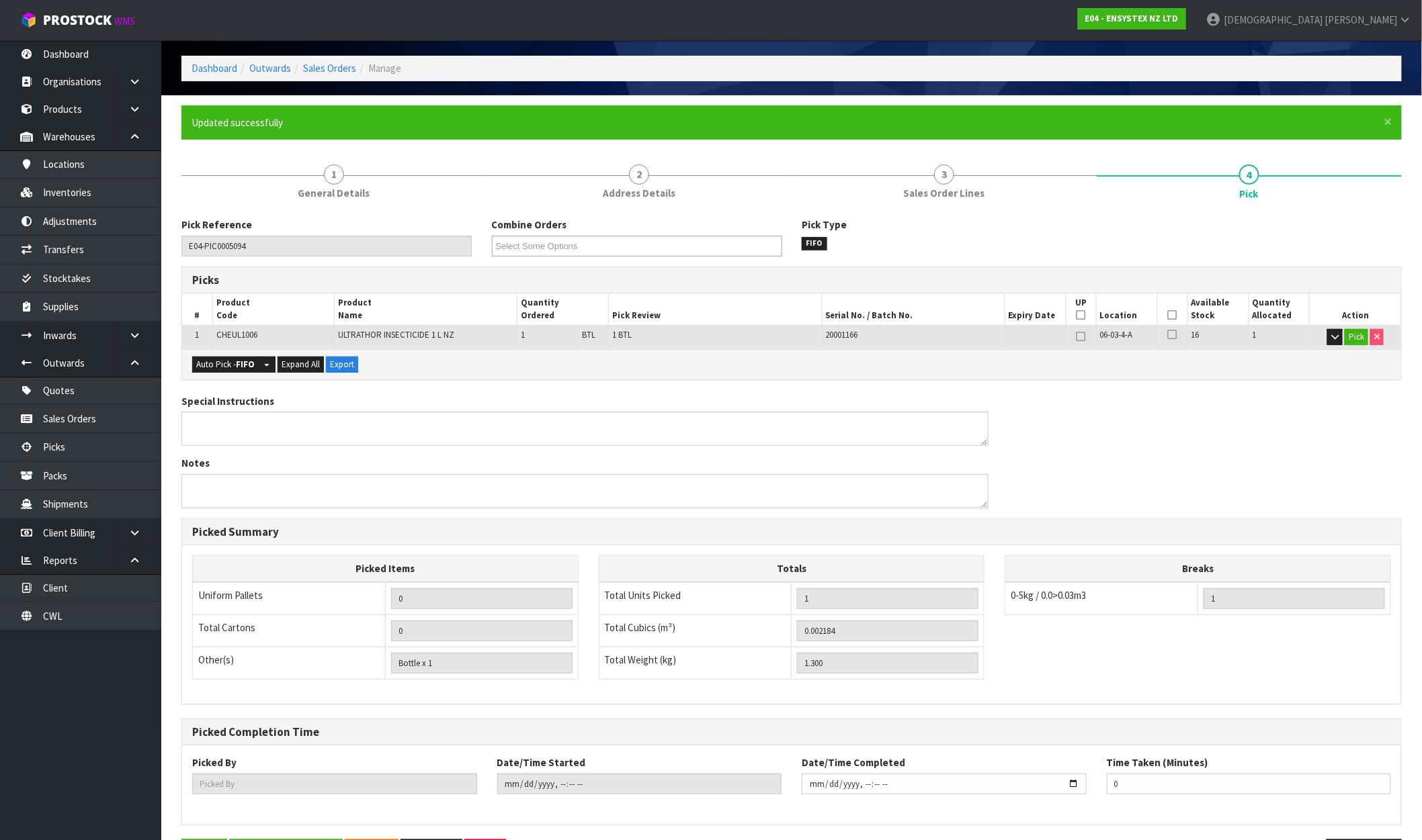
scroll to position [0, 0]
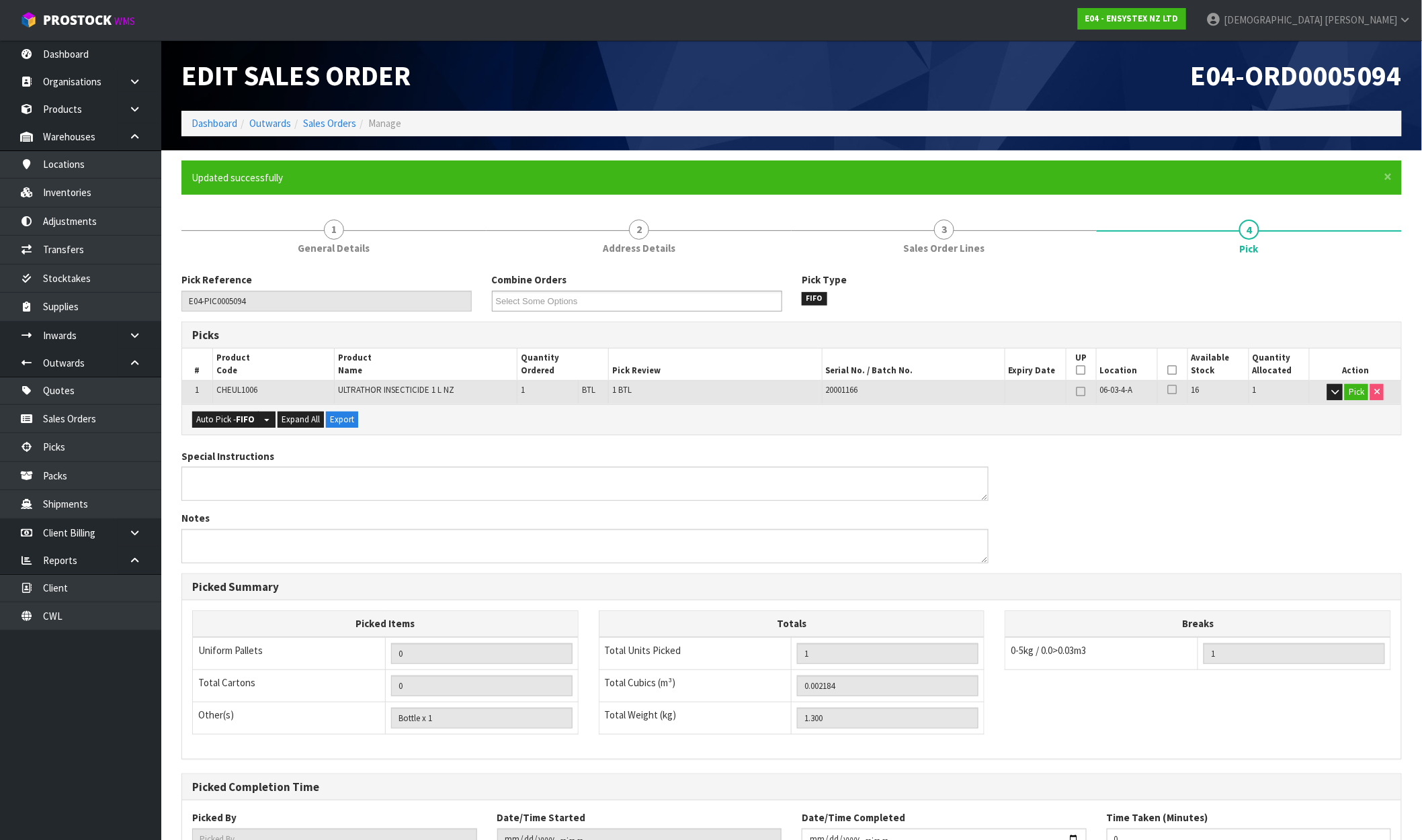
type input "[PERSON_NAME]"
type input "[DATE]T12:14:31"
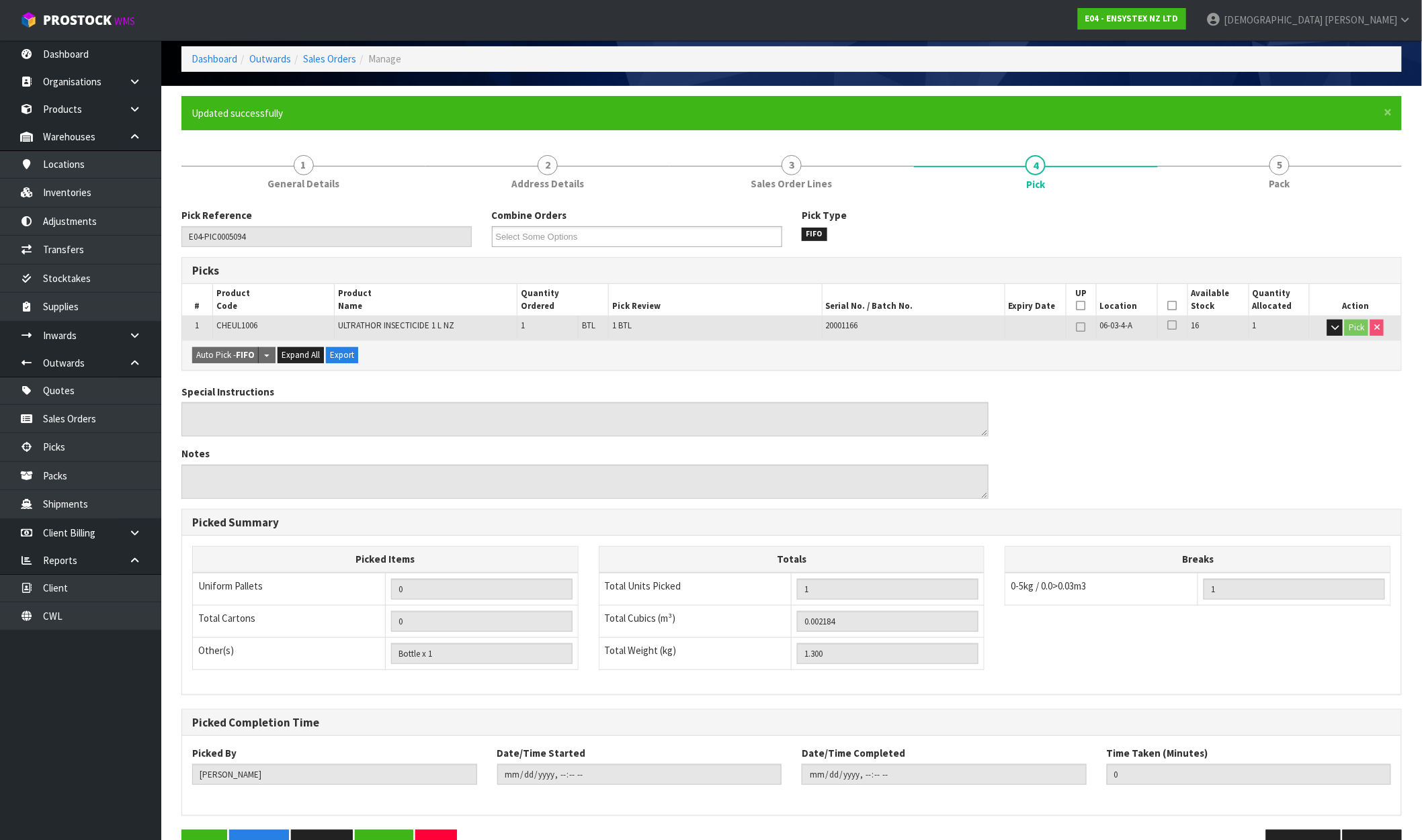
scroll to position [104, 0]
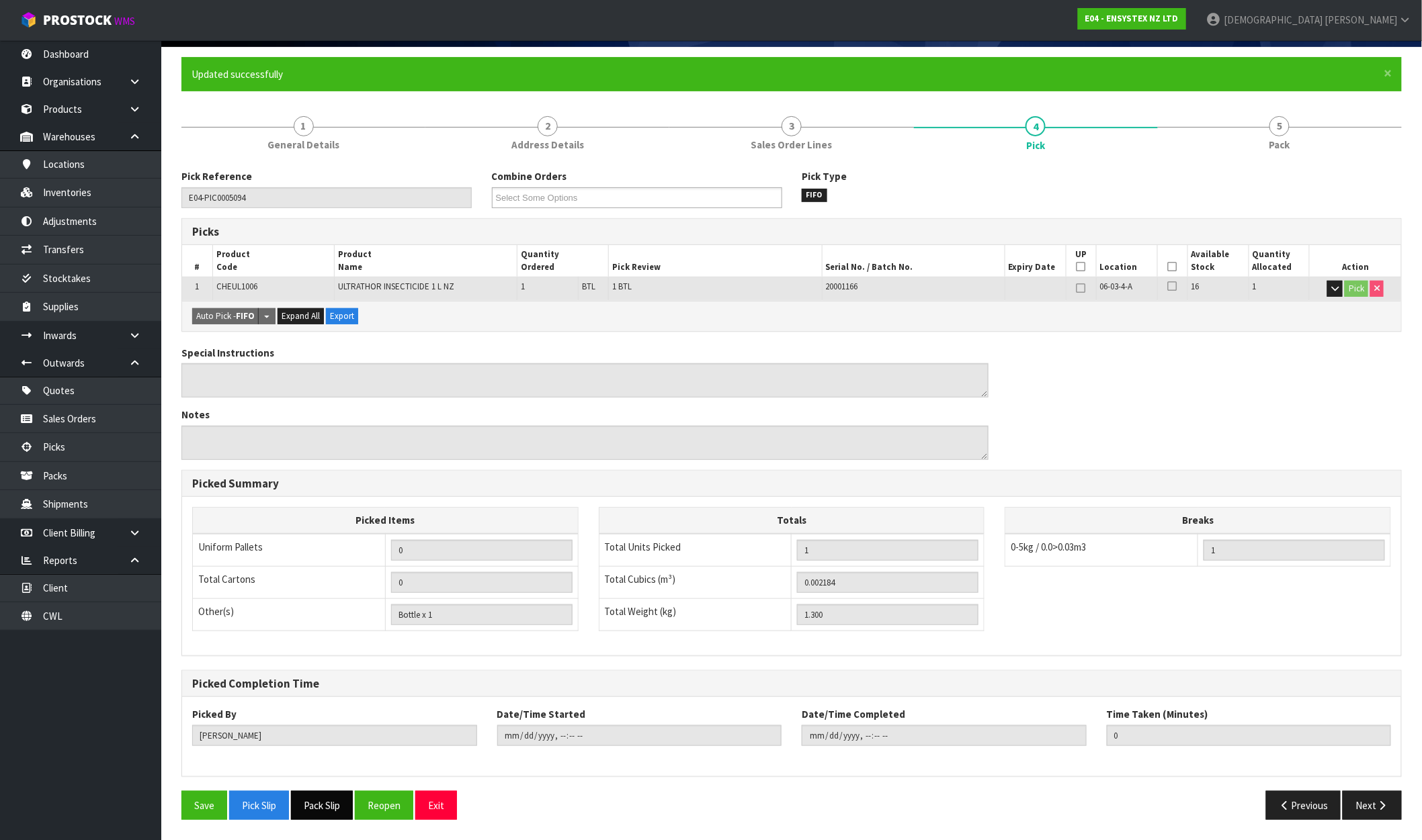
click at [331, 811] on button "Pack Slip" at bounding box center [322, 806] width 62 height 29
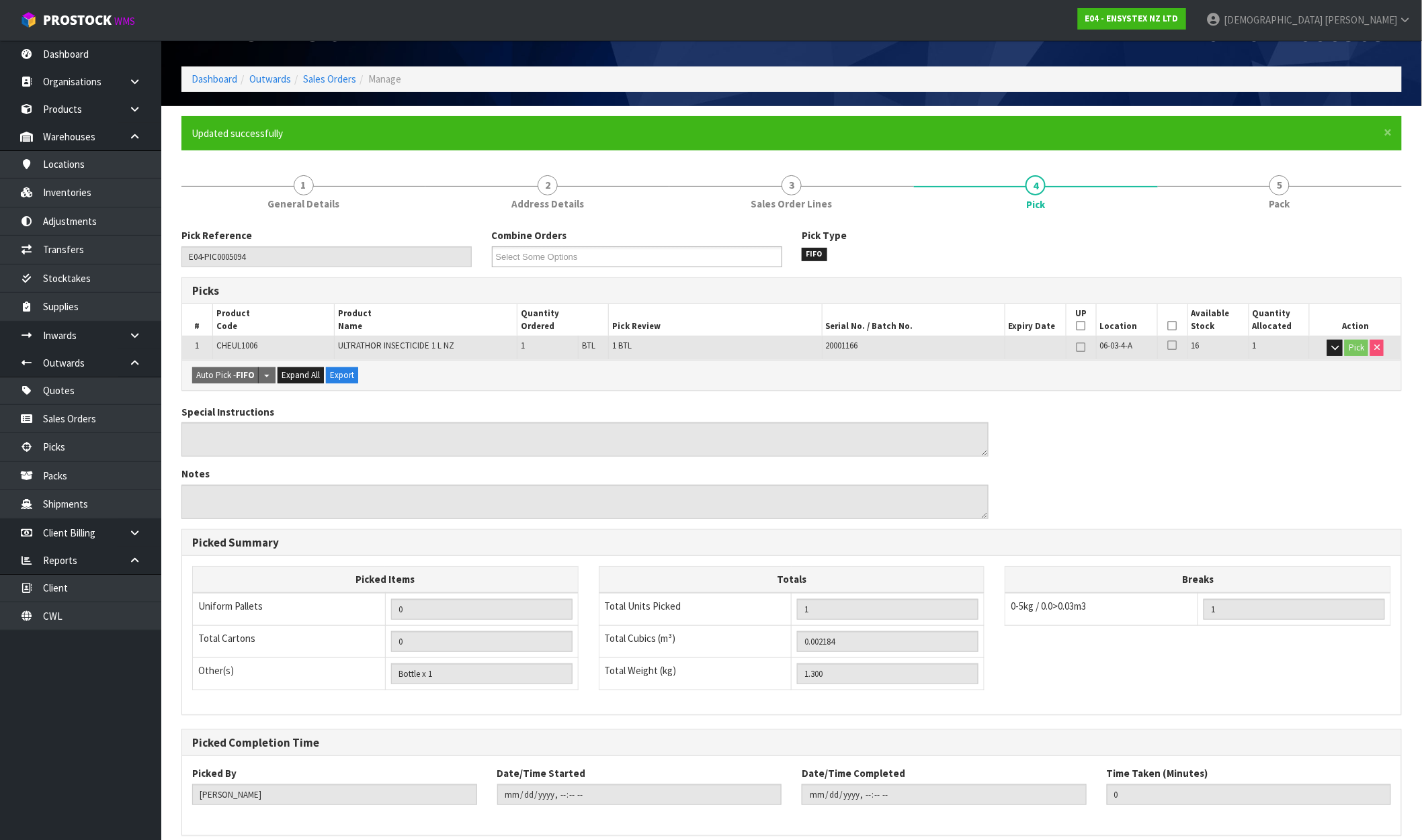
scroll to position [0, 0]
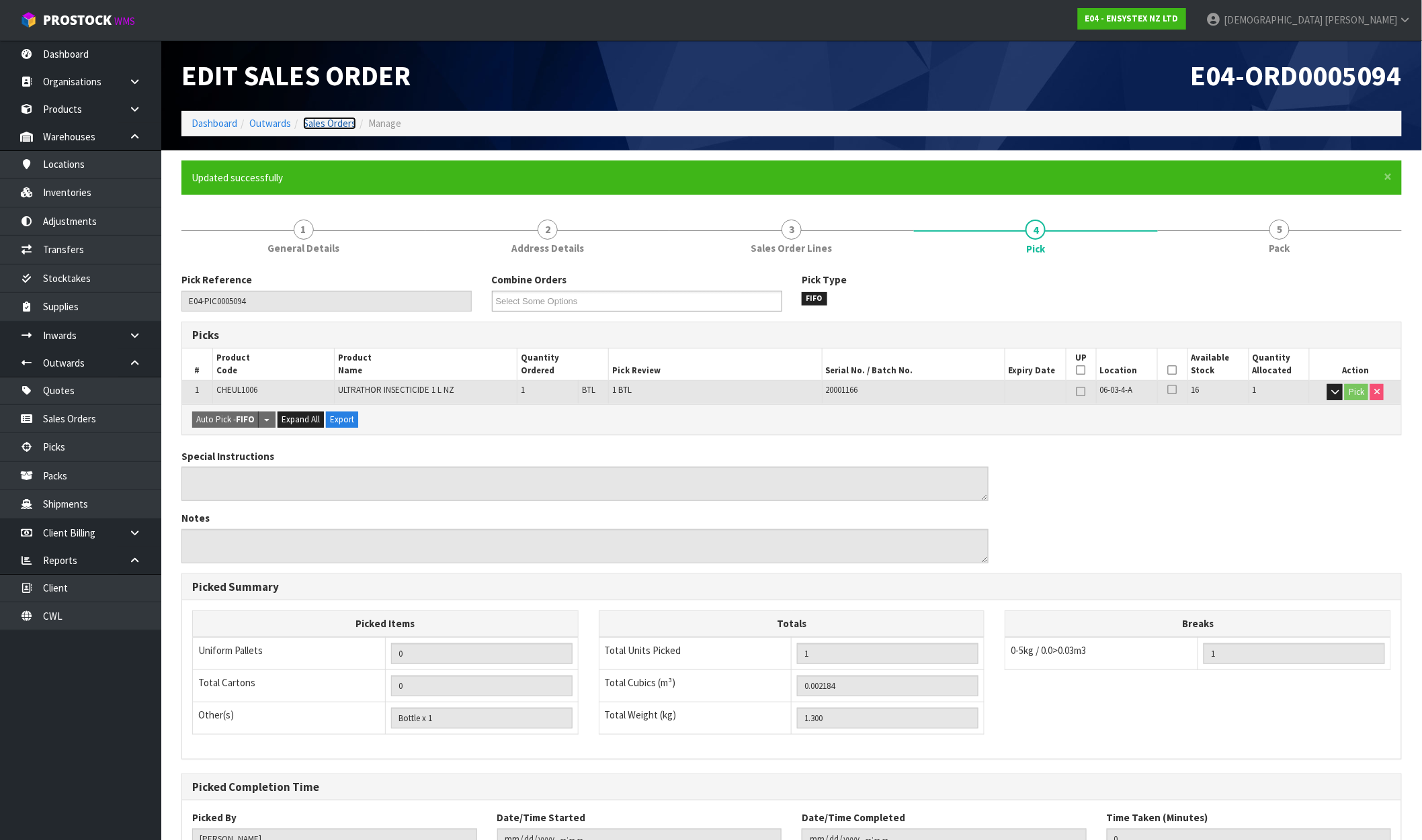
click at [331, 120] on link "Sales Orders" at bounding box center [329, 124] width 53 height 13
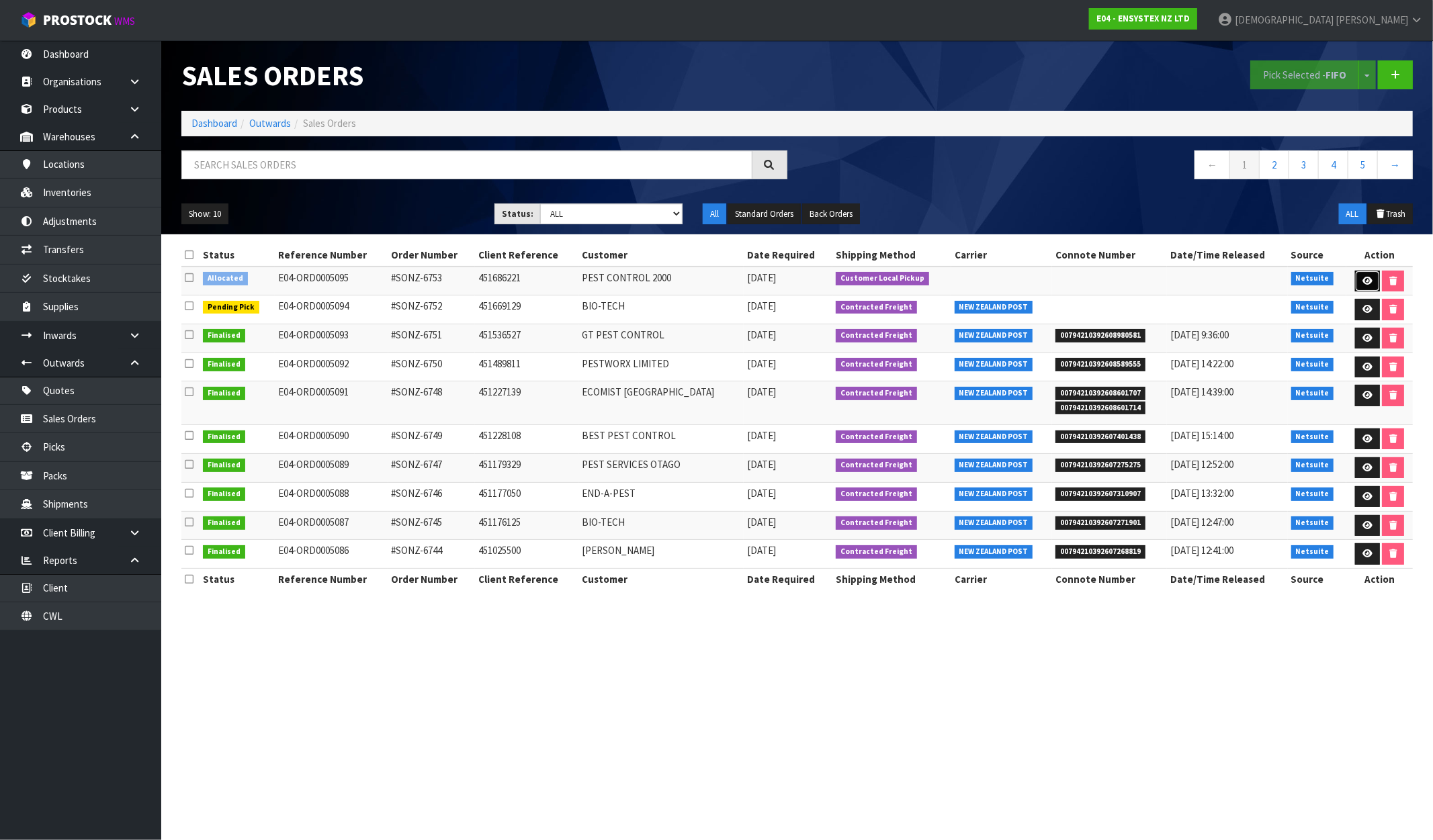
click at [1362, 281] on icon at bounding box center [1367, 281] width 10 height 9
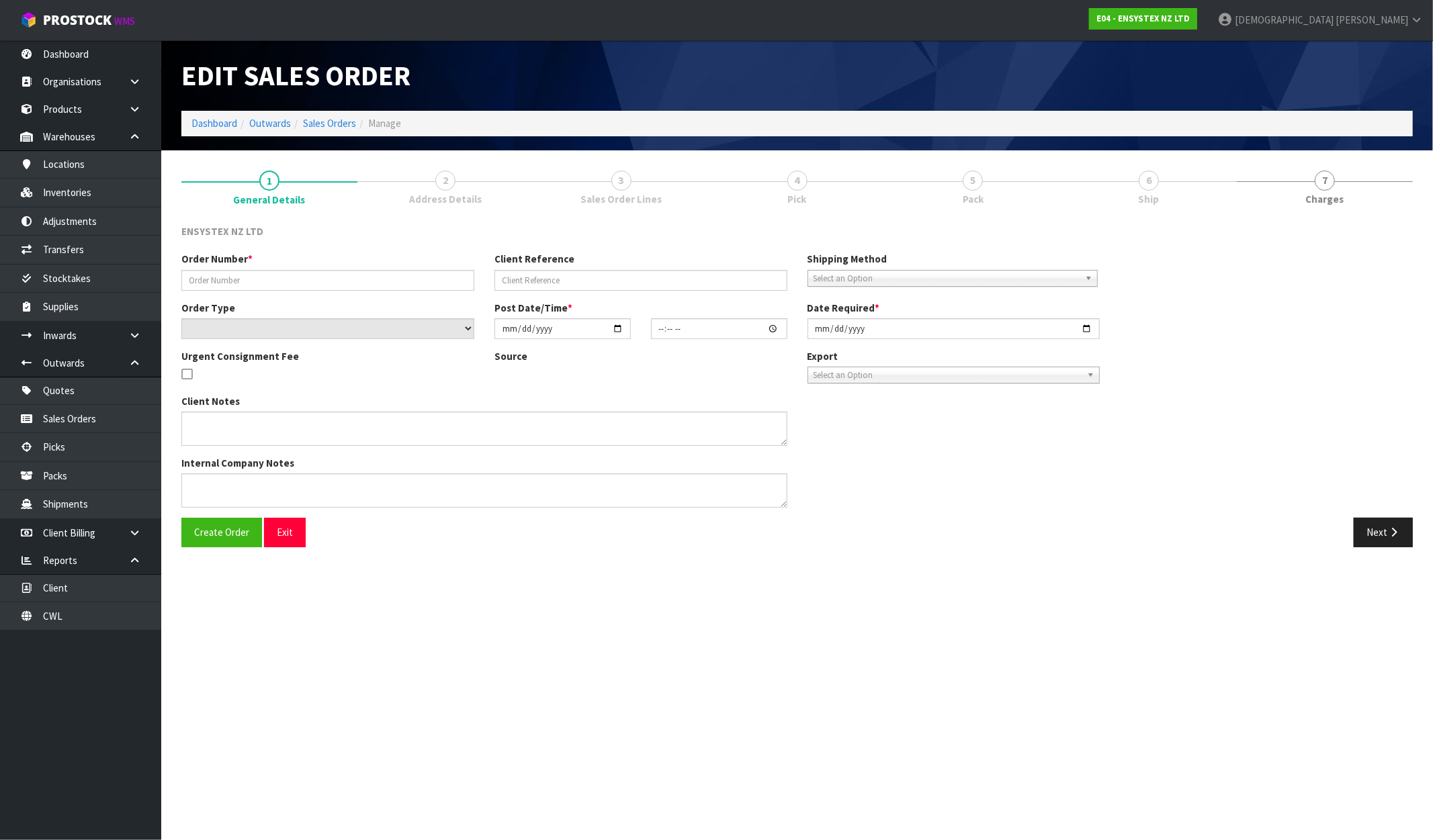
type input "#SONZ-6753"
type input "451686221"
select select "number:0"
type input "[DATE]"
type input "12:00:39.000"
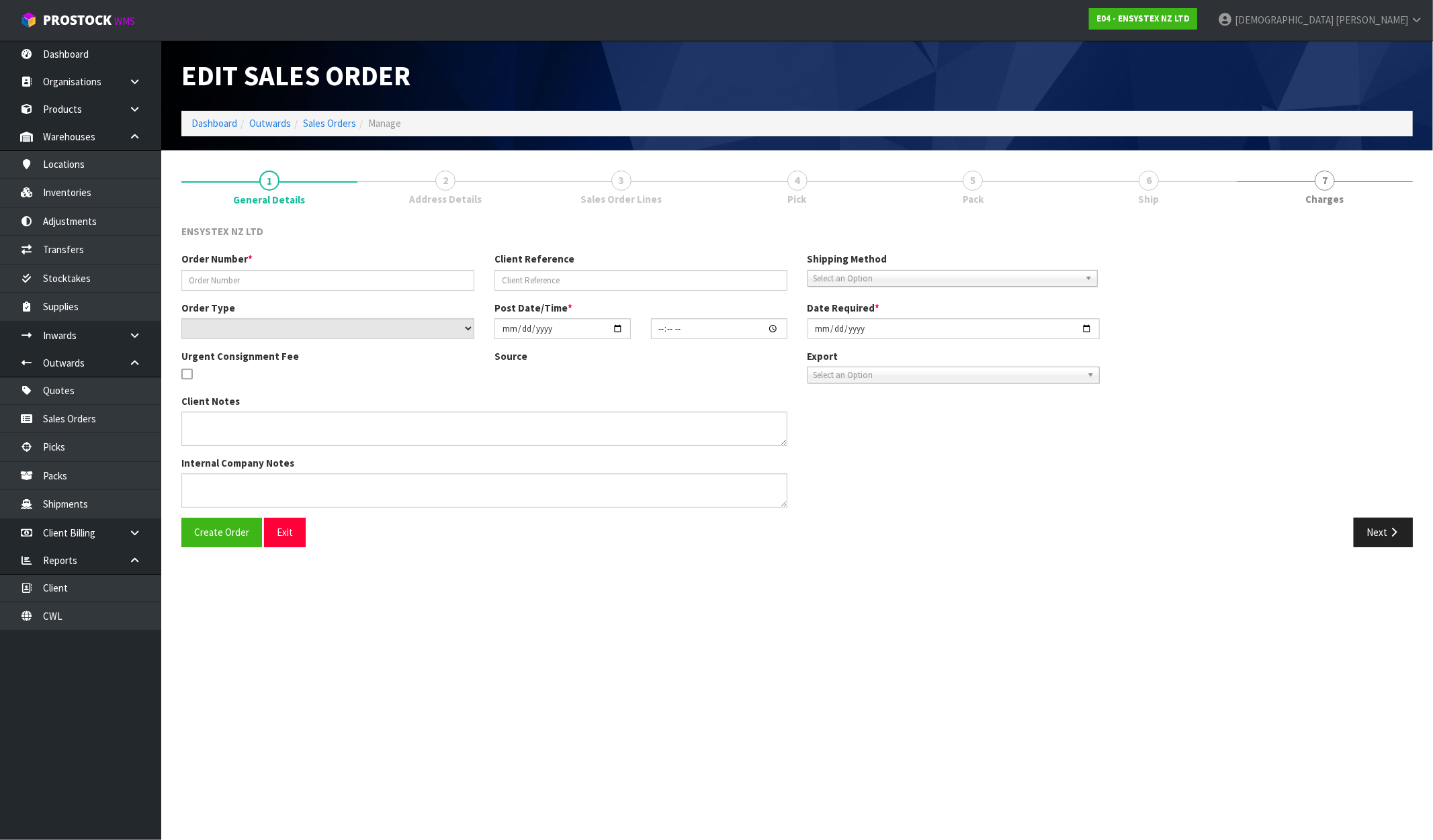
type input "[DATE]"
type textarea "Customer collecting [DATE]"
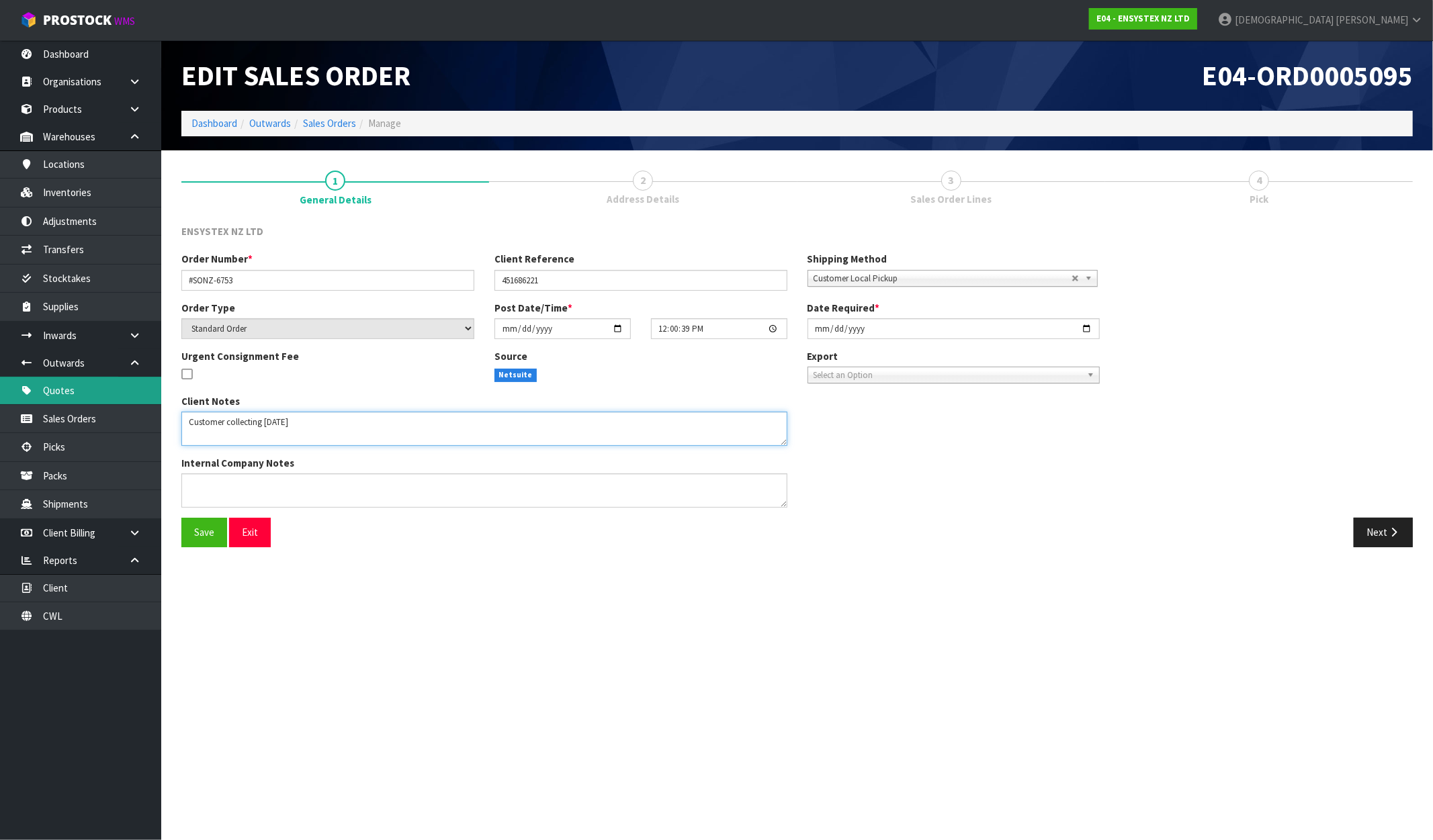
drag, startPoint x: 370, startPoint y: 412, endPoint x: 32, endPoint y: 388, distance: 338.9
click at [32, 388] on body "Toggle navigation ProStock WMS E04 - ENSYSTEX NZ LTD [PERSON_NAME] Logout Dashb…" at bounding box center [716, 420] width 1433 height 840
click at [1364, 533] on button "Next" at bounding box center [1383, 532] width 59 height 29
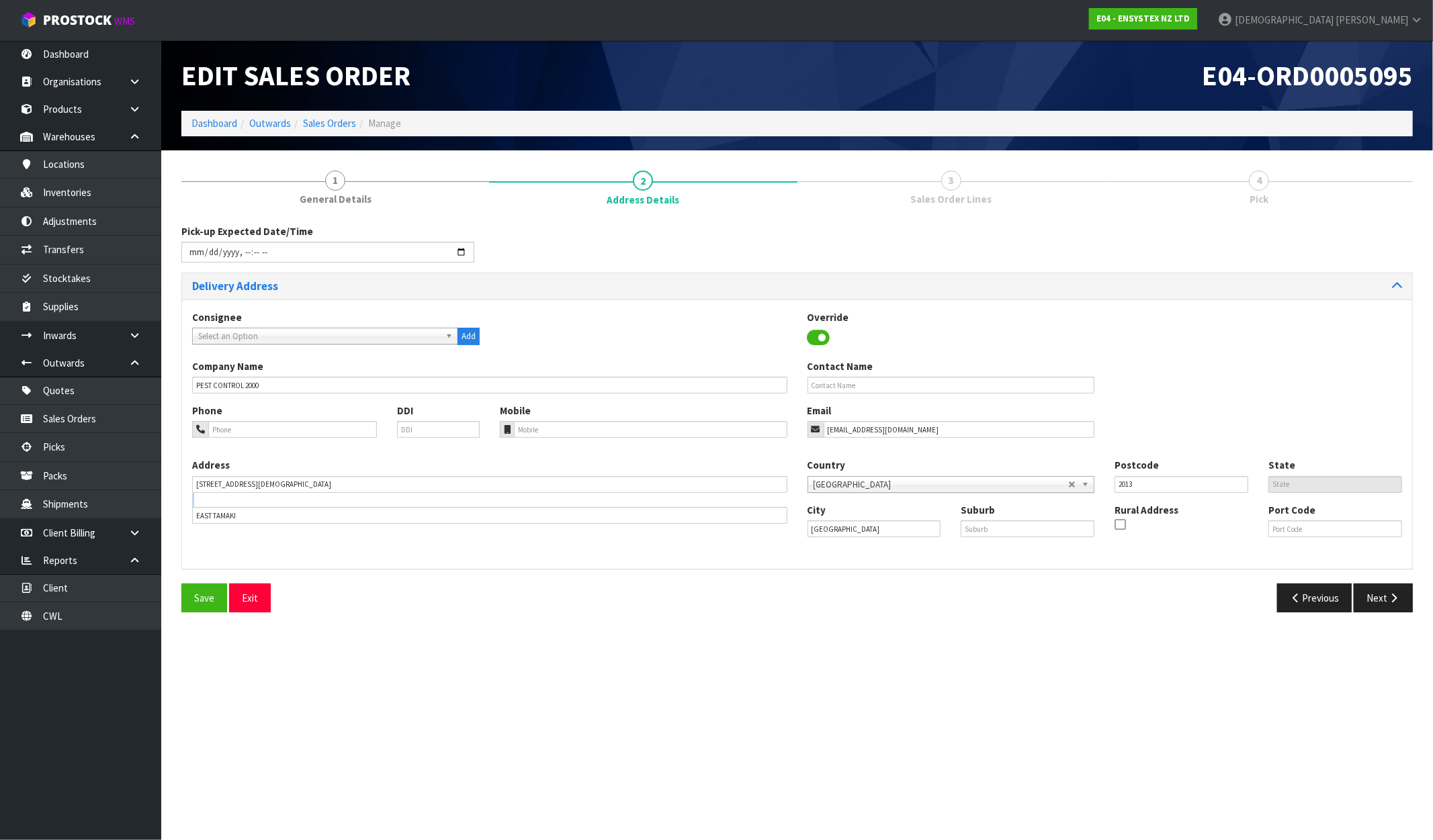
drag, startPoint x: 251, startPoint y: 508, endPoint x: 168, endPoint y: 520, distance: 83.9
click at [168, 520] on section "1 General Details 2 Address Details 3 Sales Order Lines 4 Pick Pick-up Expected…" at bounding box center [797, 391] width 1272 height 483
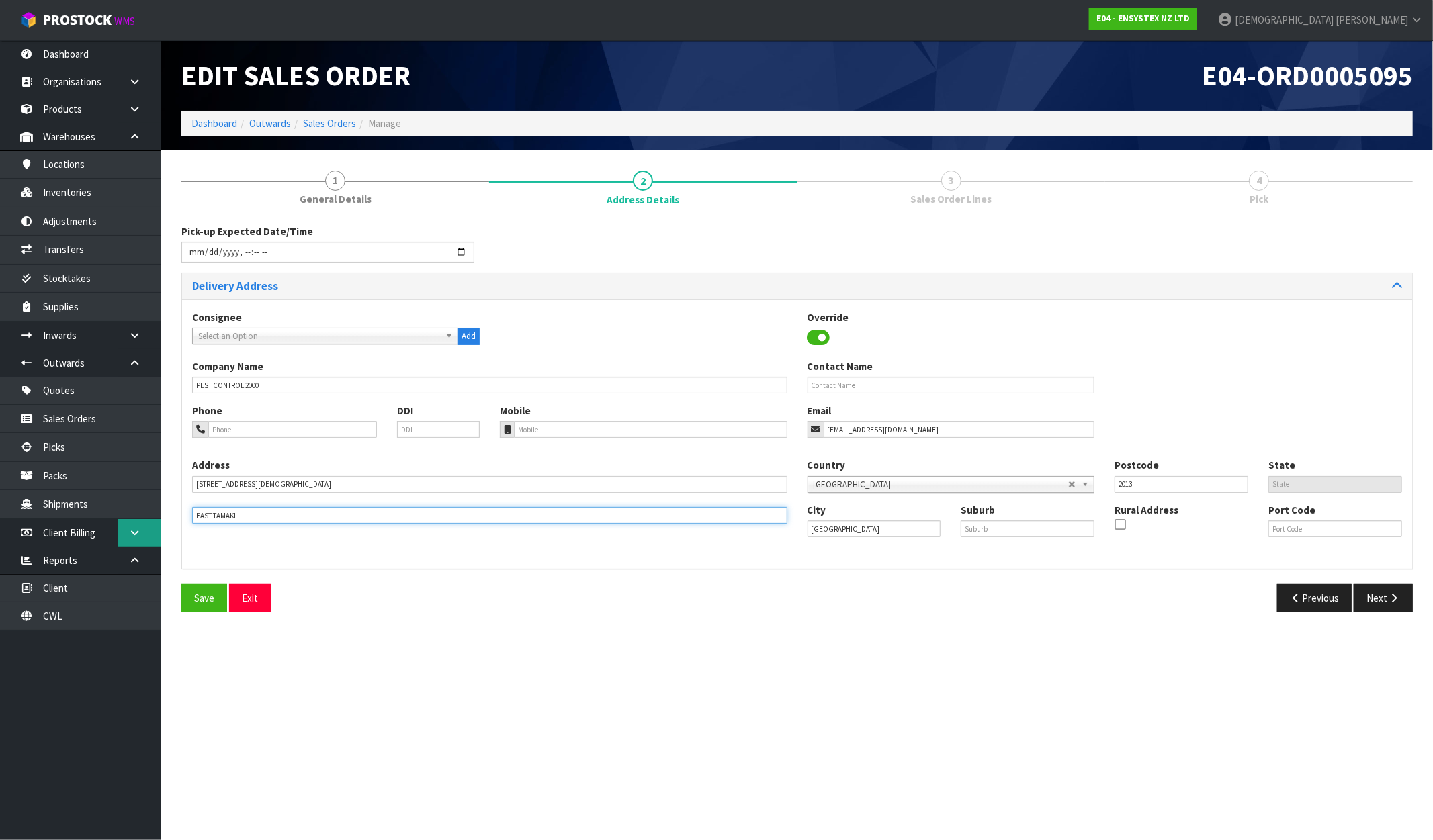
drag, startPoint x: 254, startPoint y: 523, endPoint x: 144, endPoint y: 524, distance: 110.0
click at [148, 523] on body "Toggle navigation ProStock WMS E04 - ENSYSTEX NZ LTD [PERSON_NAME] Logout Dashb…" at bounding box center [716, 420] width 1433 height 840
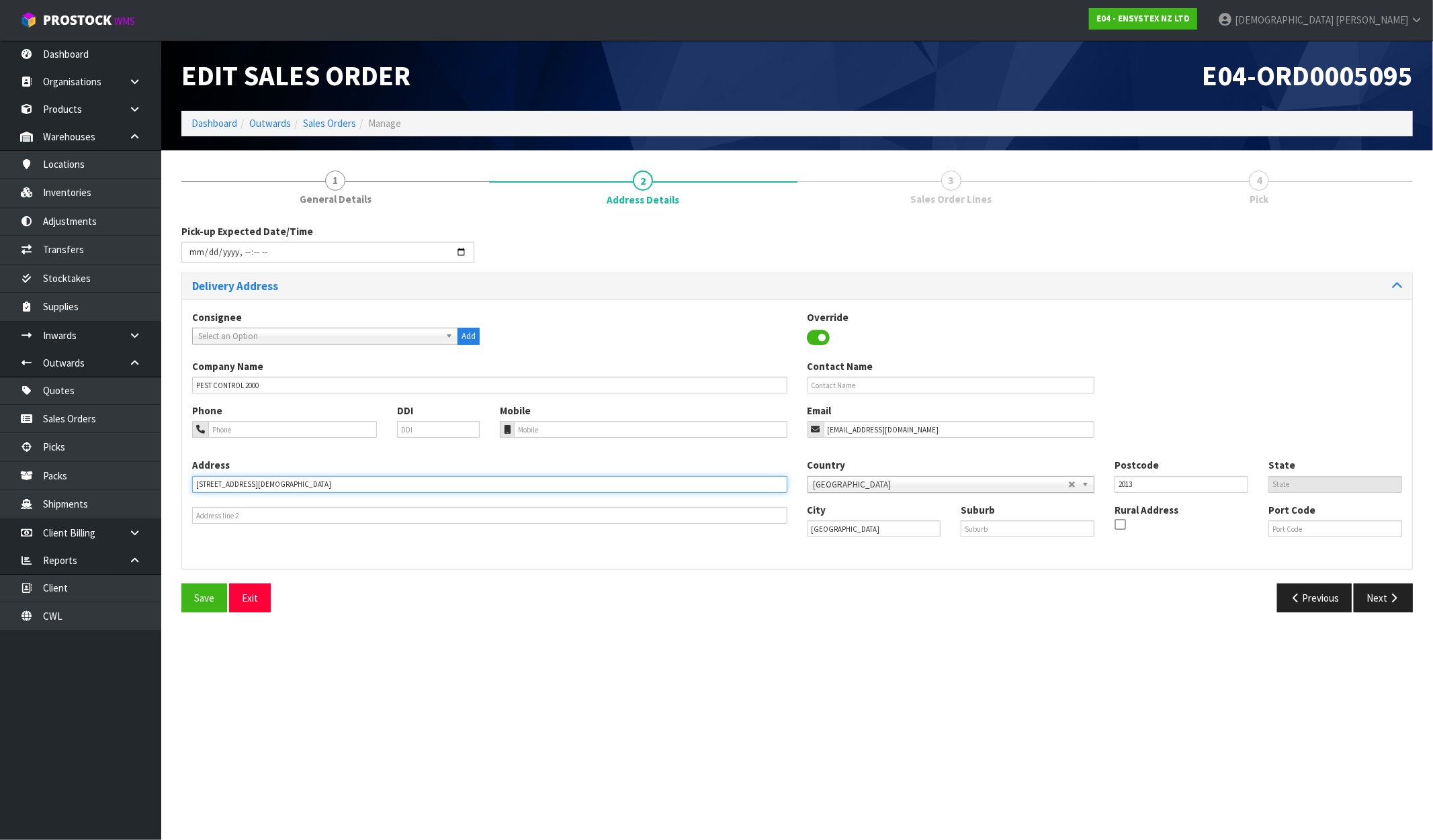
click at [297, 487] on input "[STREET_ADDRESS][DEMOGRAPHIC_DATA]" at bounding box center [490, 484] width 596 height 17
paste input "EAST TAMAKI"
type input "87 LADY RUBY DRIVE, EAST TAMAKI"
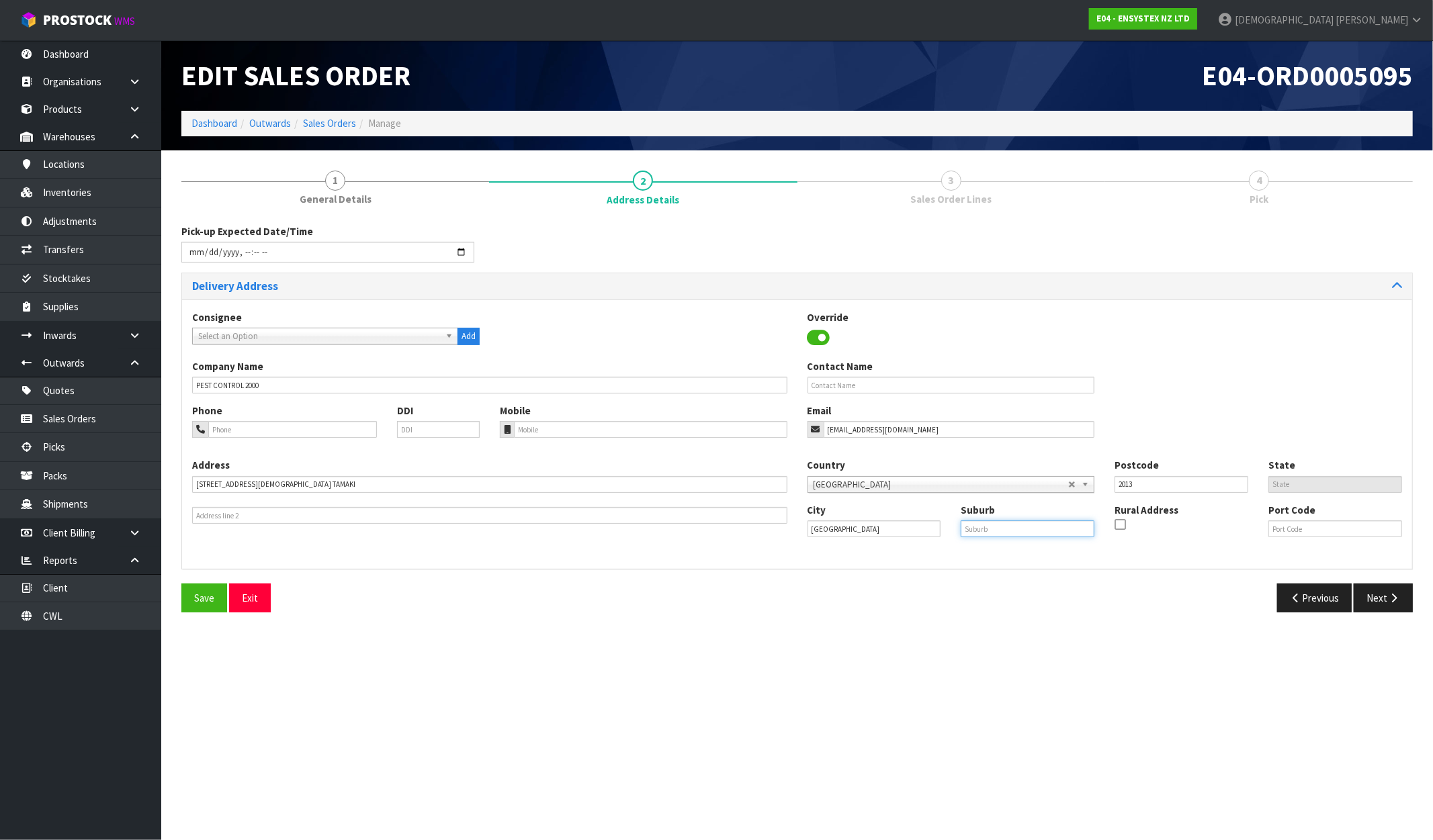
click at [972, 534] on input "text" at bounding box center [1027, 528] width 133 height 17
paste input "EAST TAMAKI"
type input "EAST TAMAKI"
click at [993, 586] on div "Previous Next" at bounding box center [1110, 598] width 626 height 29
click at [1370, 604] on button "Next" at bounding box center [1383, 598] width 59 height 29
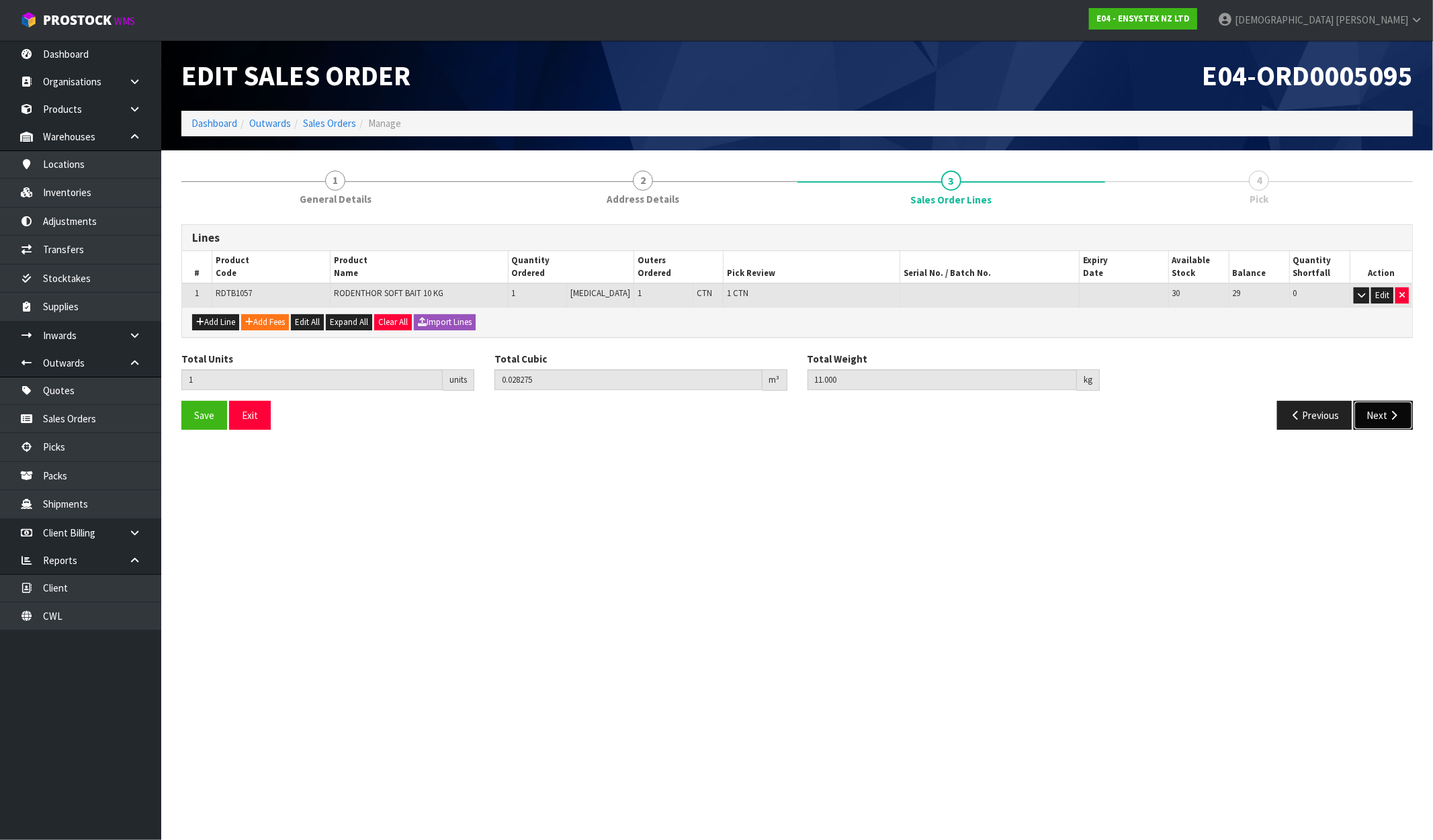
click at [1379, 413] on button "Next" at bounding box center [1383, 416] width 59 height 29
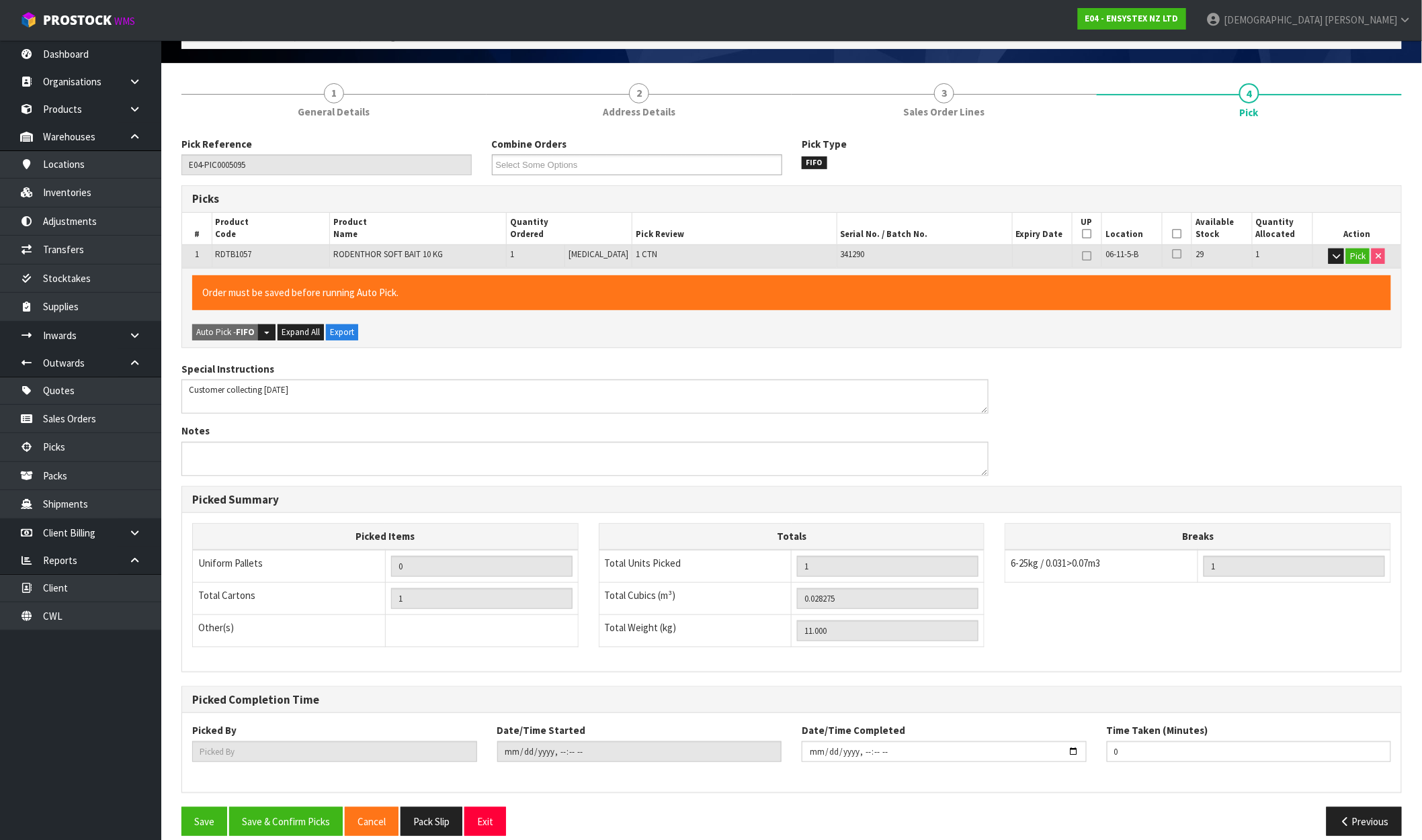
scroll to position [104, 0]
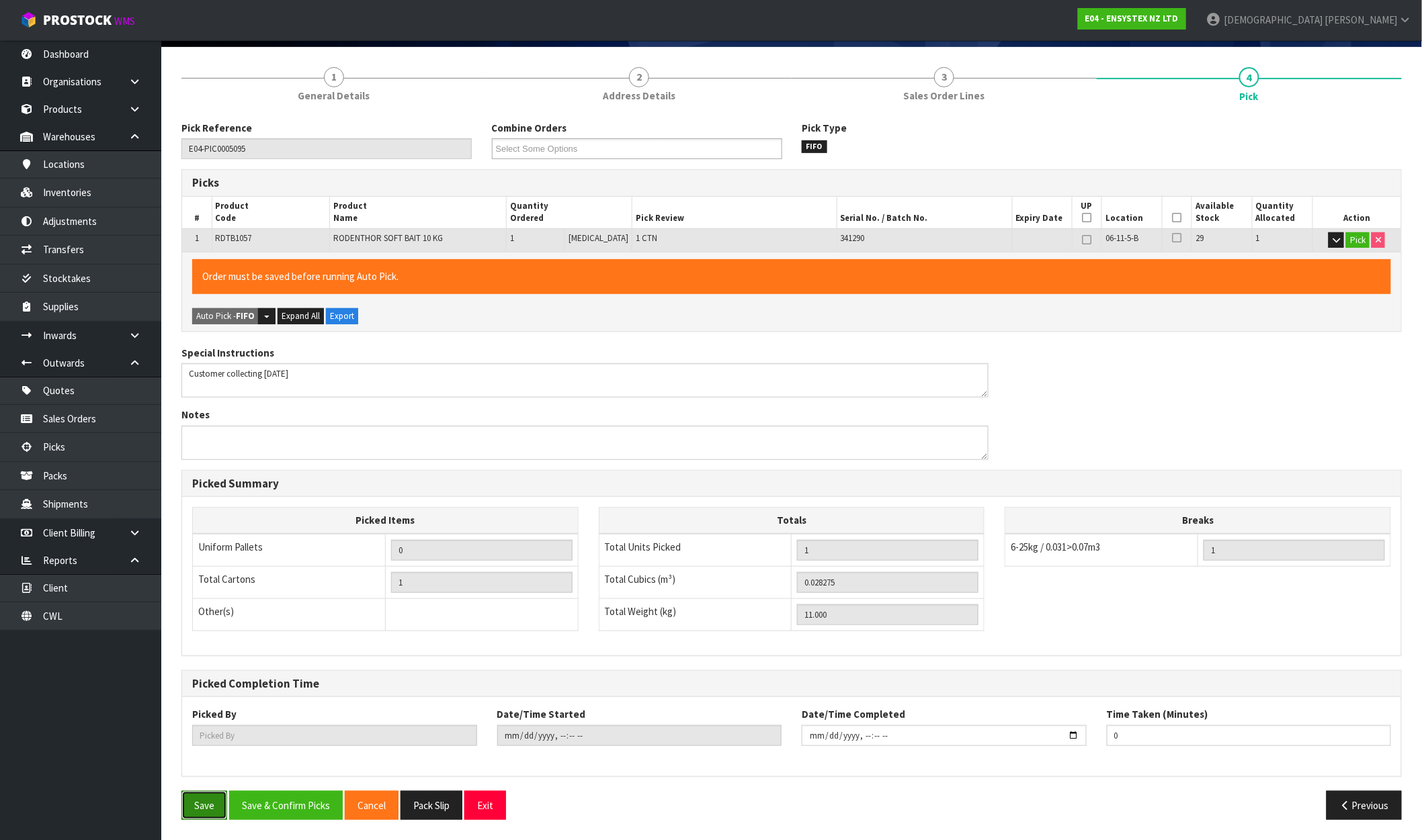
click at [210, 801] on button "Save" at bounding box center [204, 806] width 46 height 29
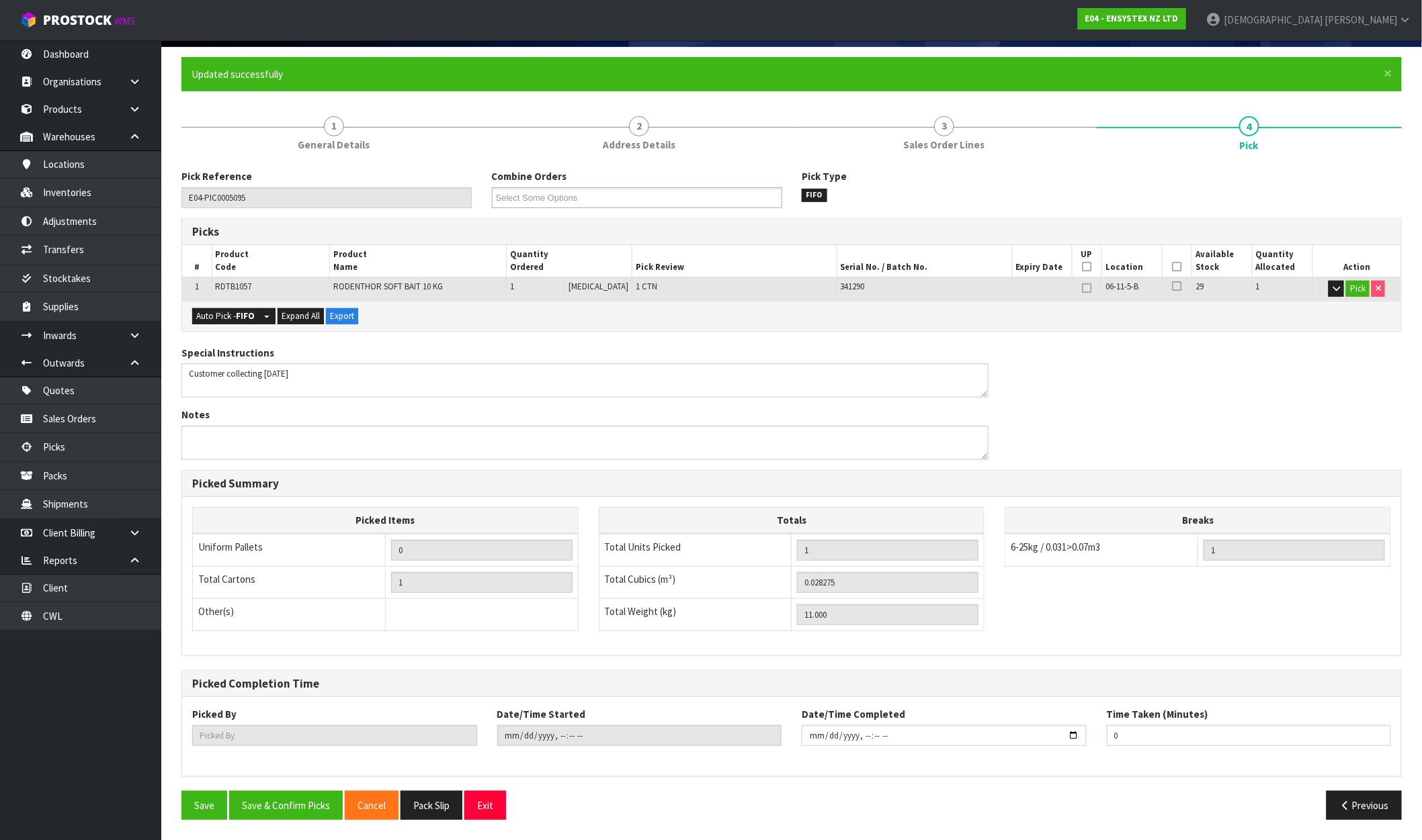
scroll to position [0, 0]
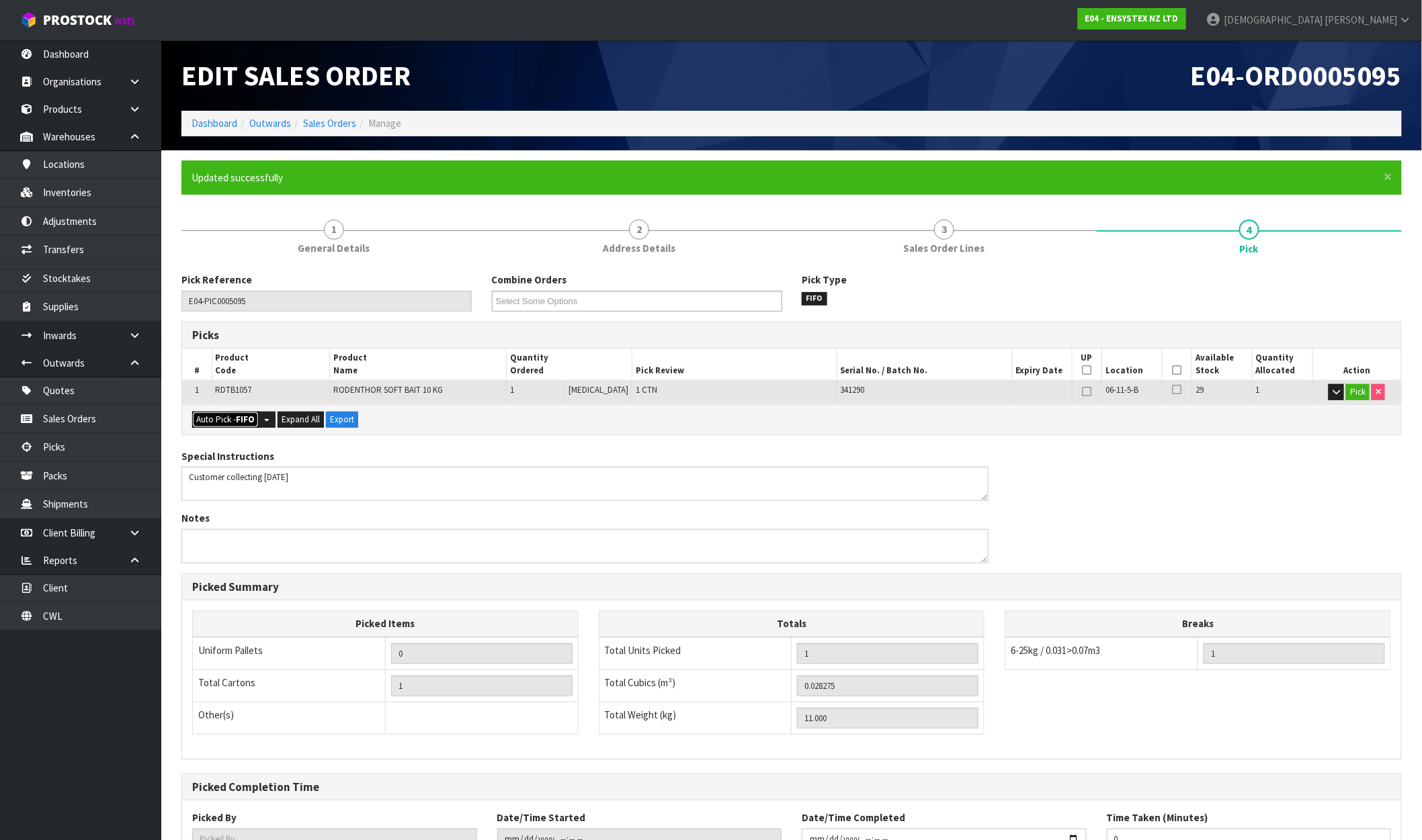
click at [236, 424] on button "Auto Pick - FIFO" at bounding box center [226, 420] width 66 height 16
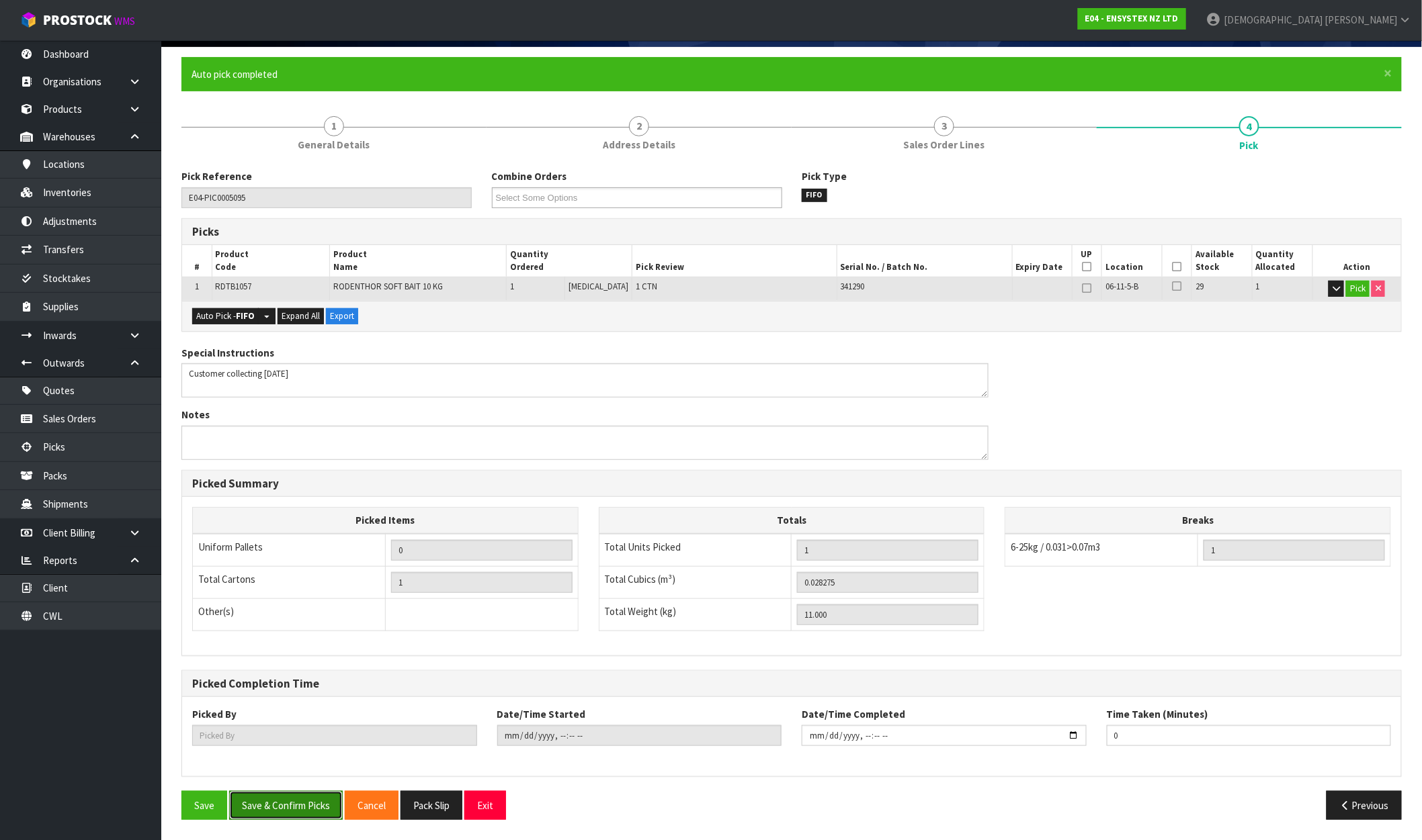
click at [298, 798] on button "Save & Confirm Picks" at bounding box center [286, 806] width 114 height 29
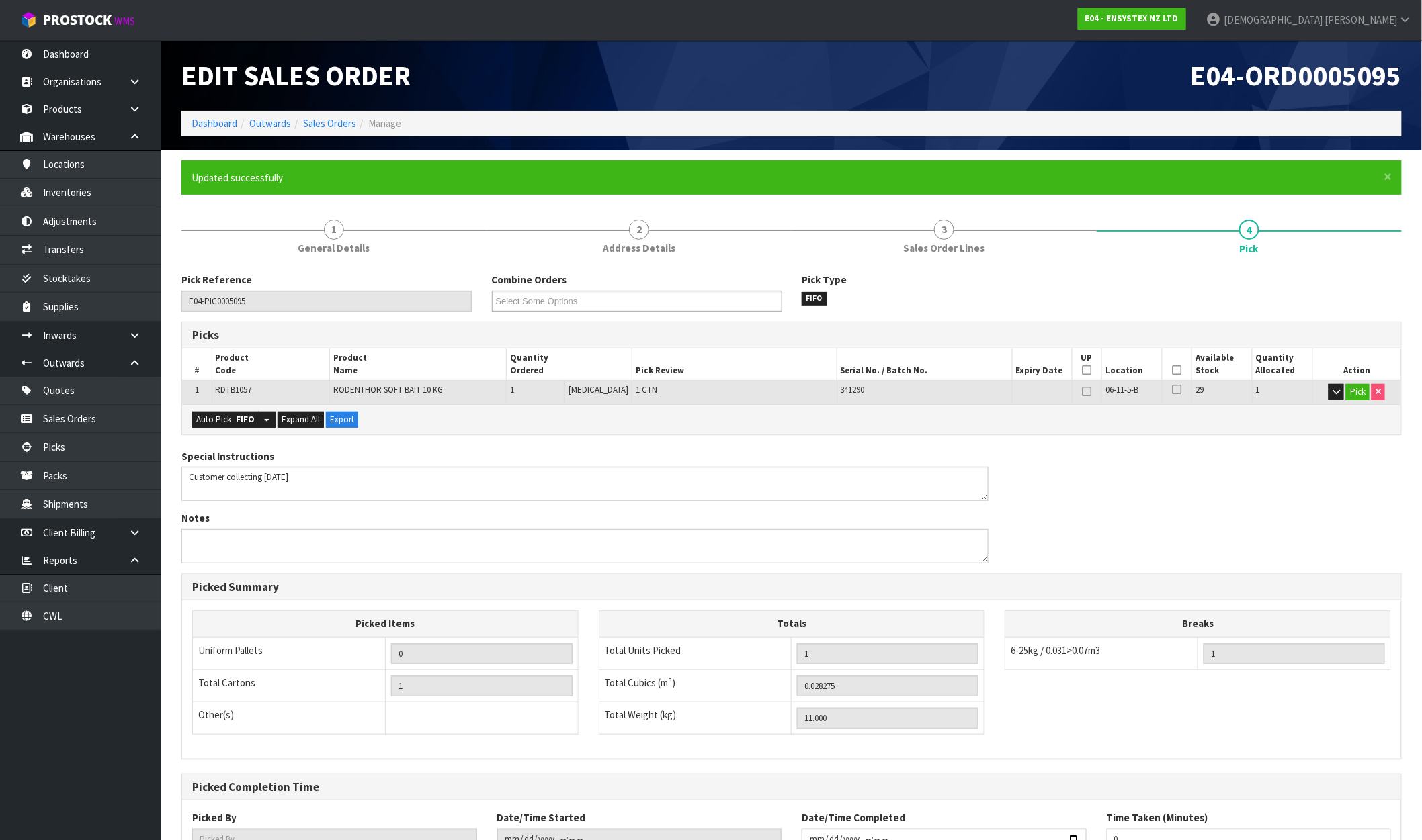
type input "[PERSON_NAME]"
type input "2025-09-30T12:15:38"
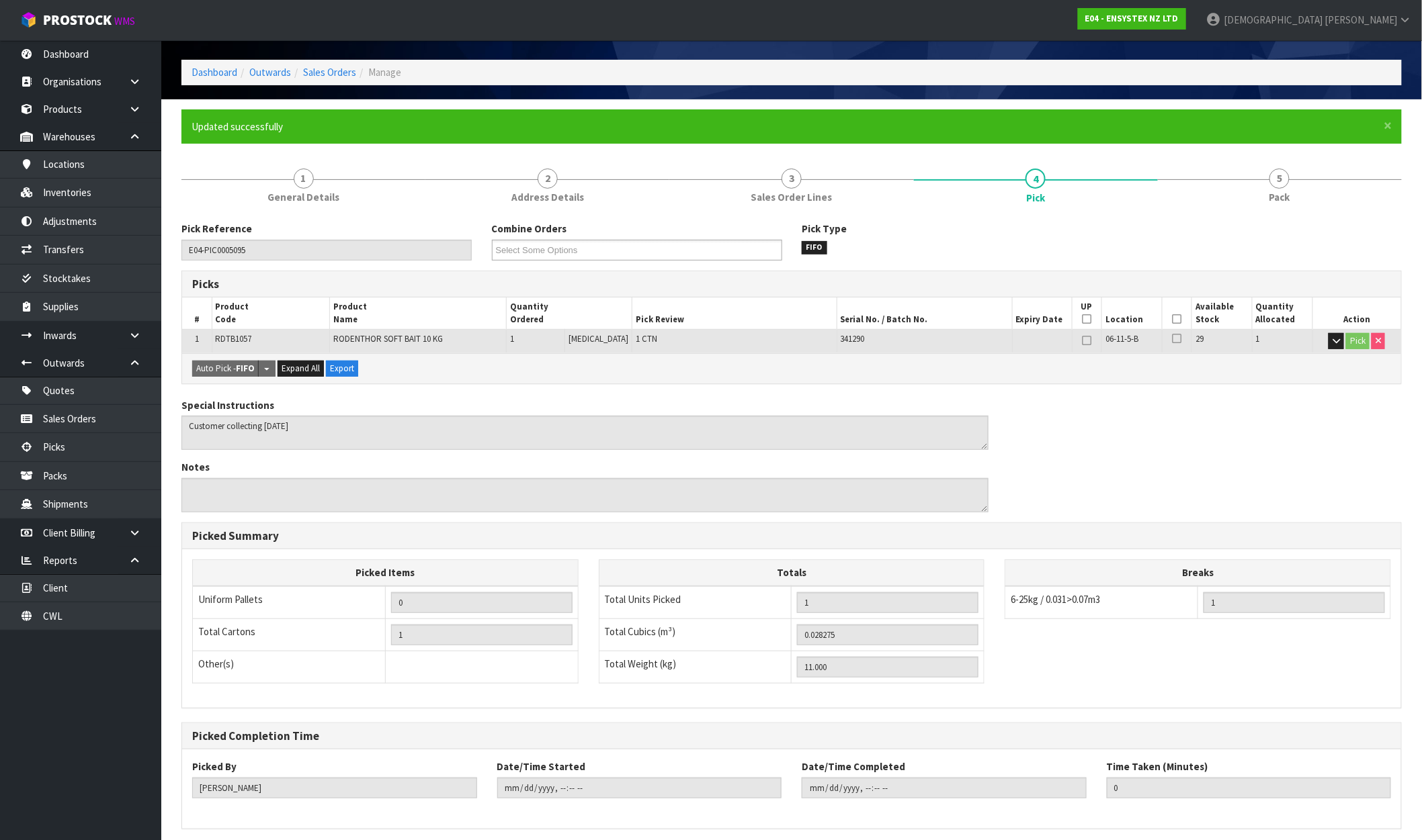
scroll to position [104, 0]
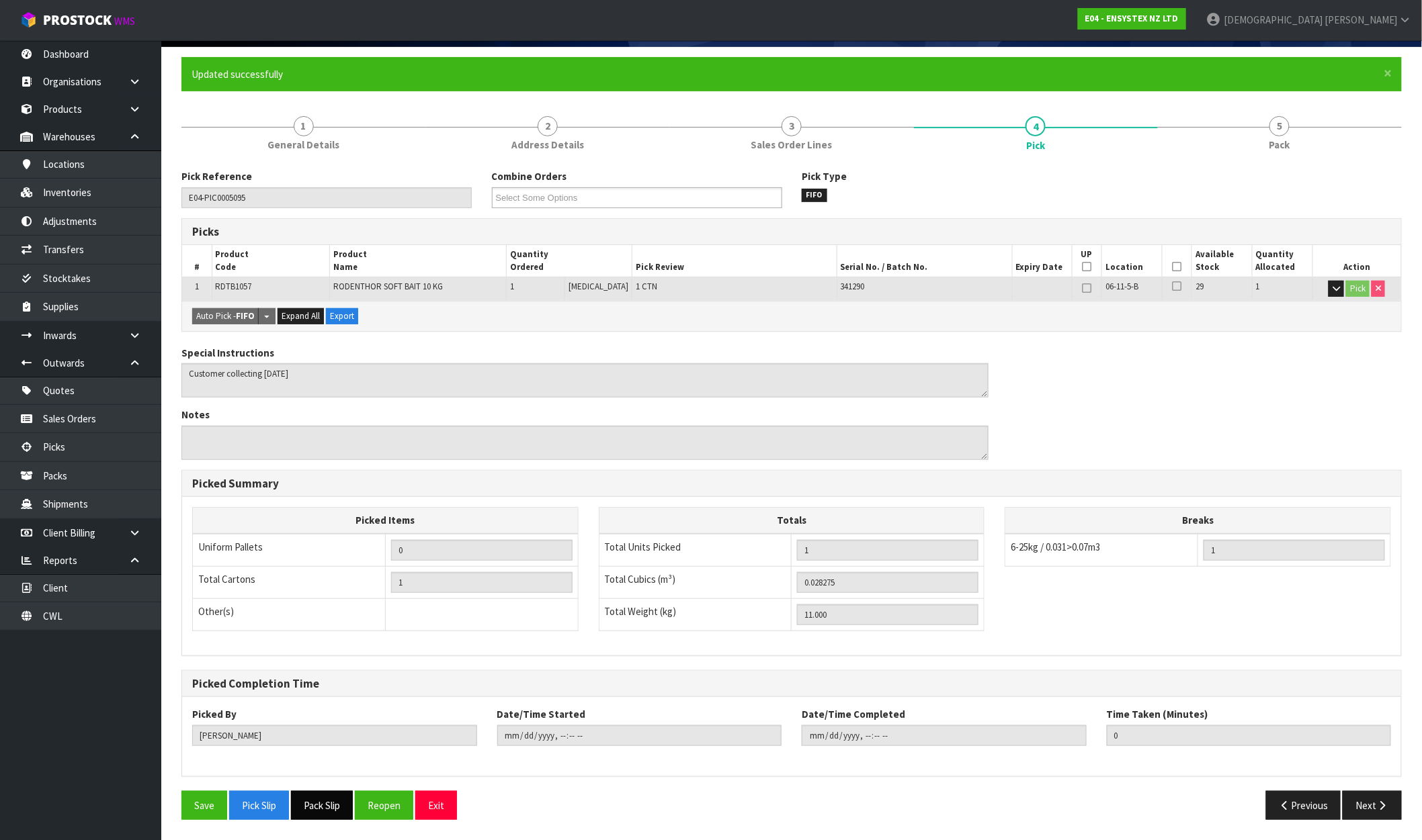
click at [343, 808] on button "Pack Slip" at bounding box center [322, 806] width 62 height 29
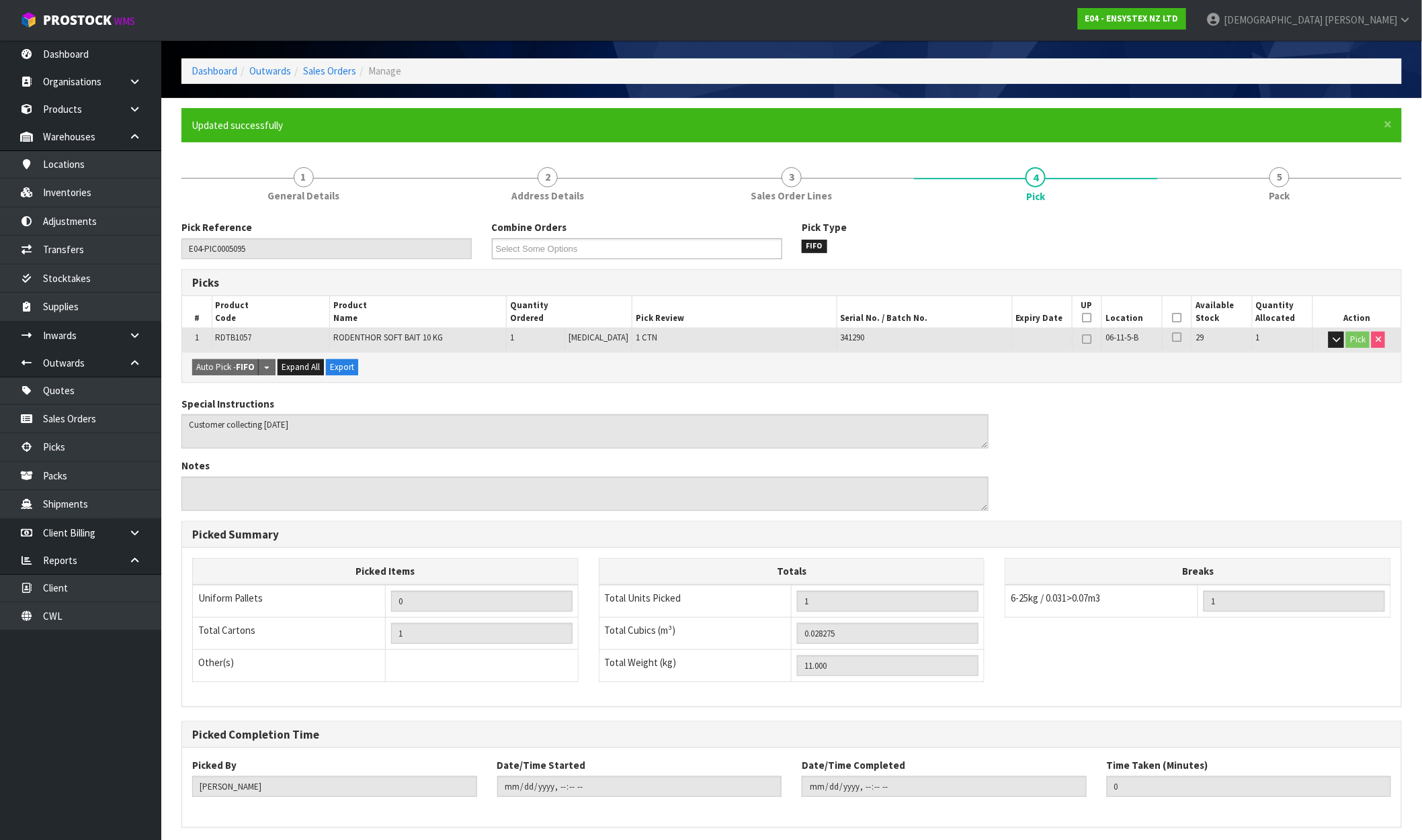
scroll to position [0, 0]
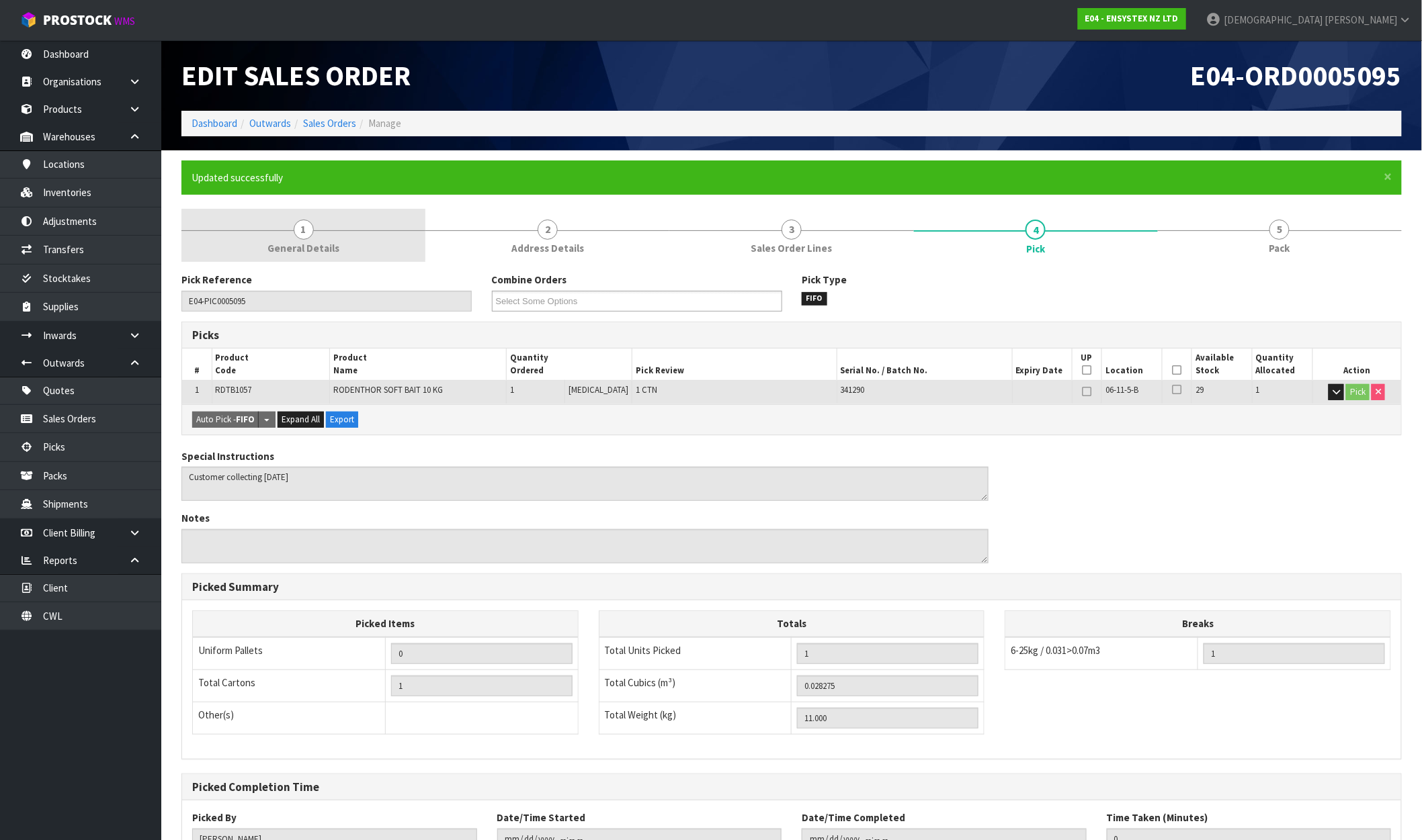
click at [297, 256] on link "1 General Details" at bounding box center [304, 235] width 244 height 53
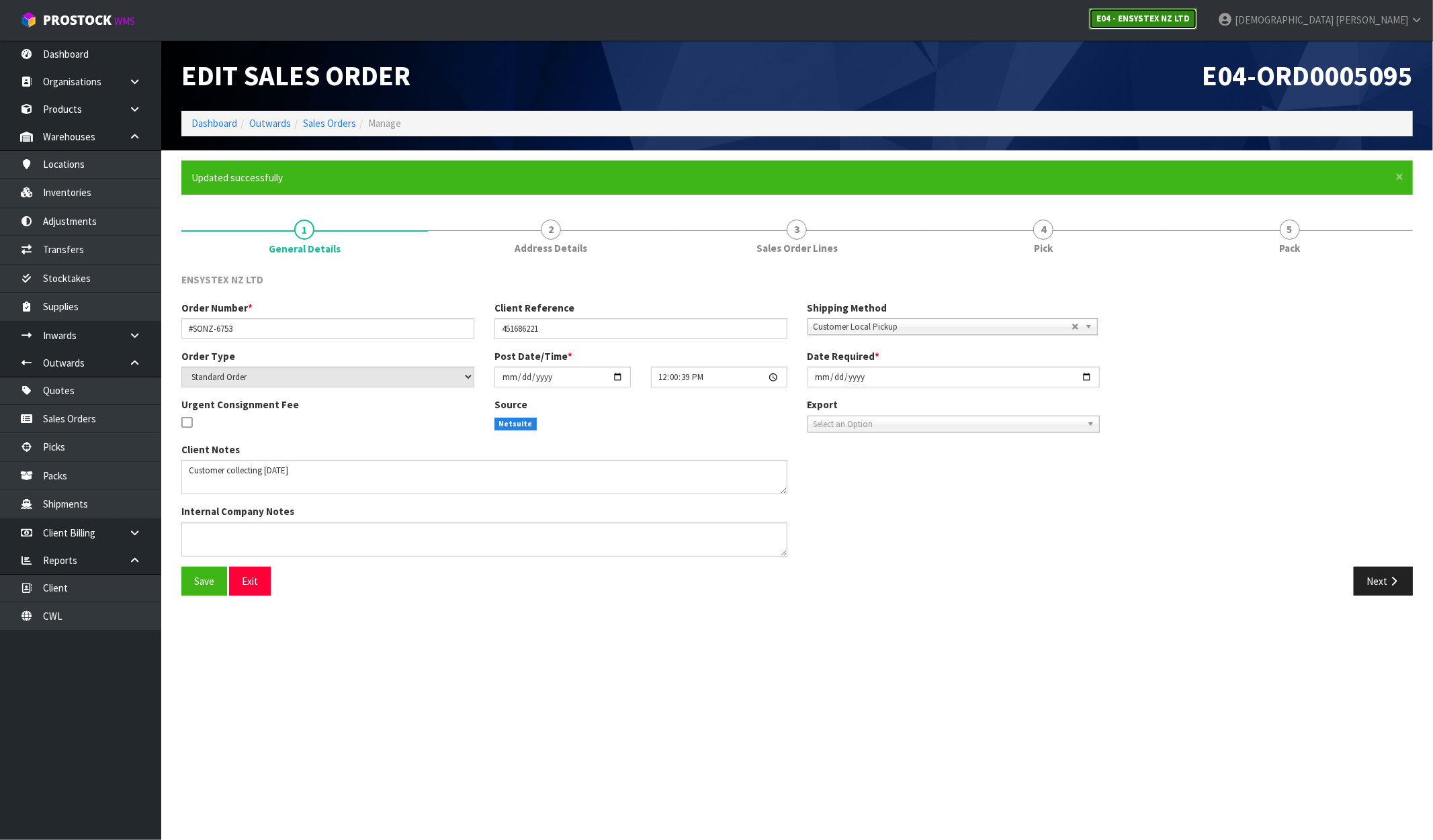
click at [1197, 12] on link "E04 - ENSYSTEX NZ LTD" at bounding box center [1143, 19] width 108 height 21
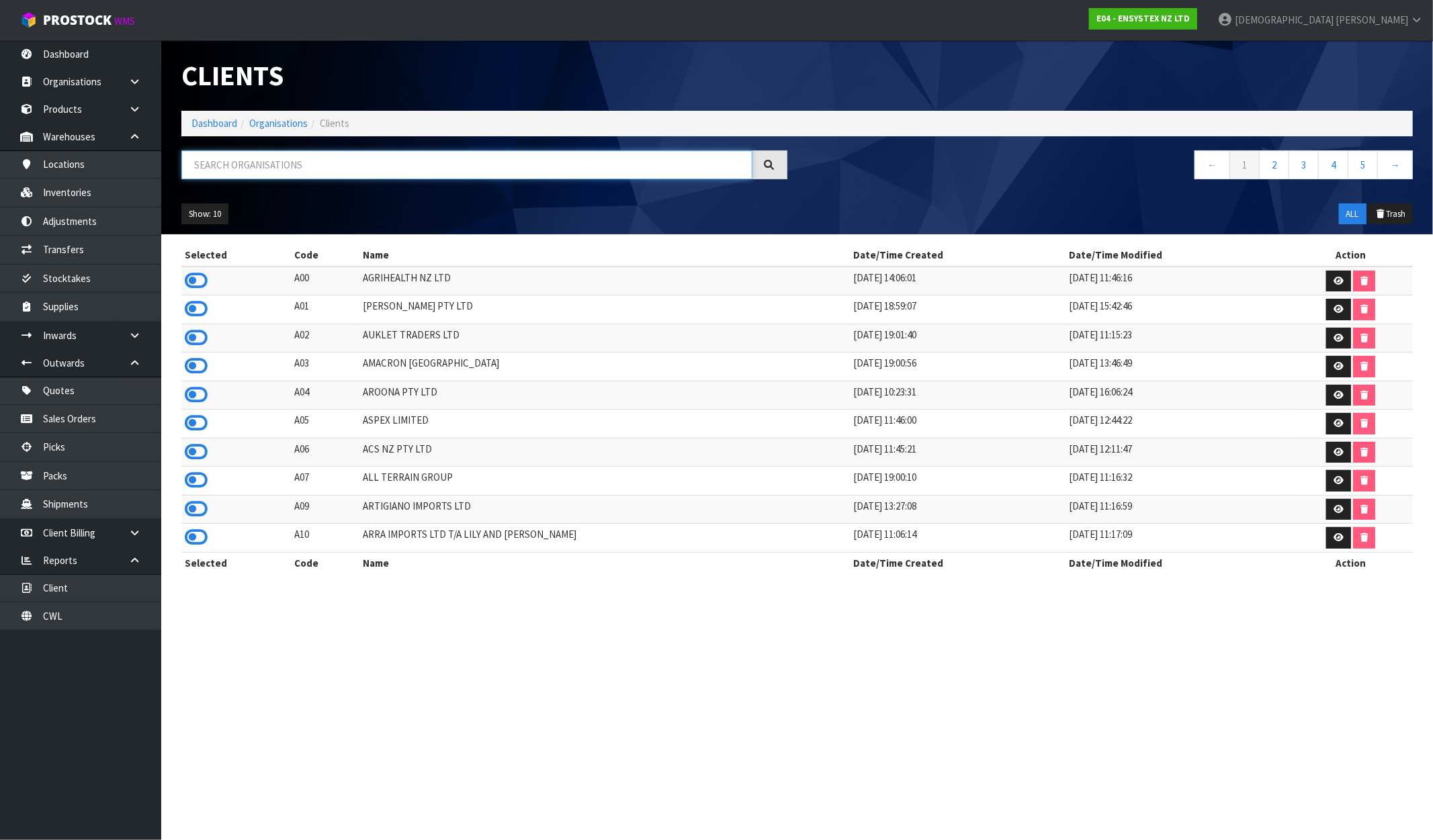
click at [392, 161] on input "text" at bounding box center [468, 165] width 571 height 29
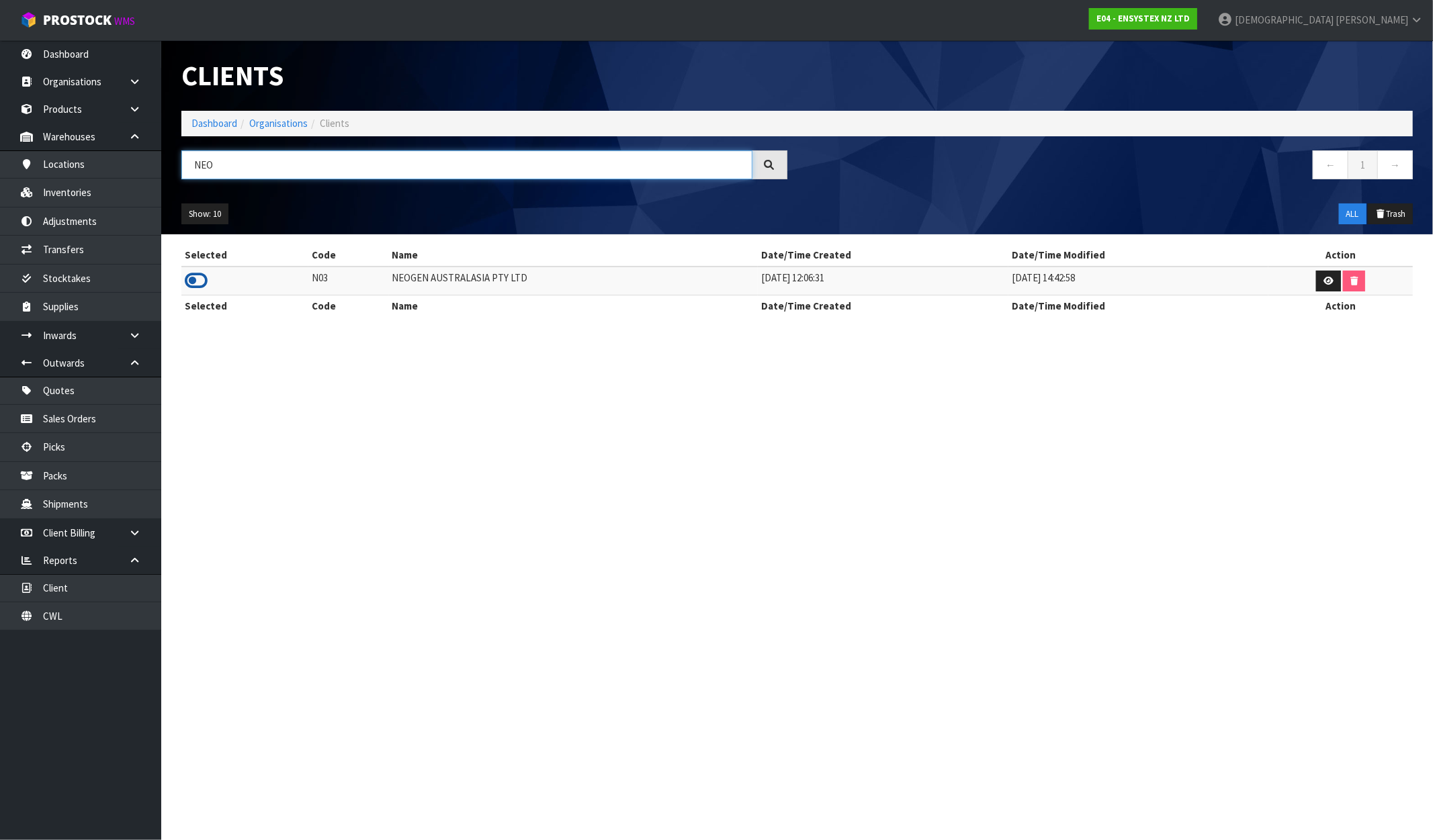
type input "NEO"
click at [191, 273] on icon at bounding box center [196, 280] width 23 height 21
click at [112, 56] on link "Dashboard" at bounding box center [81, 54] width 161 height 28
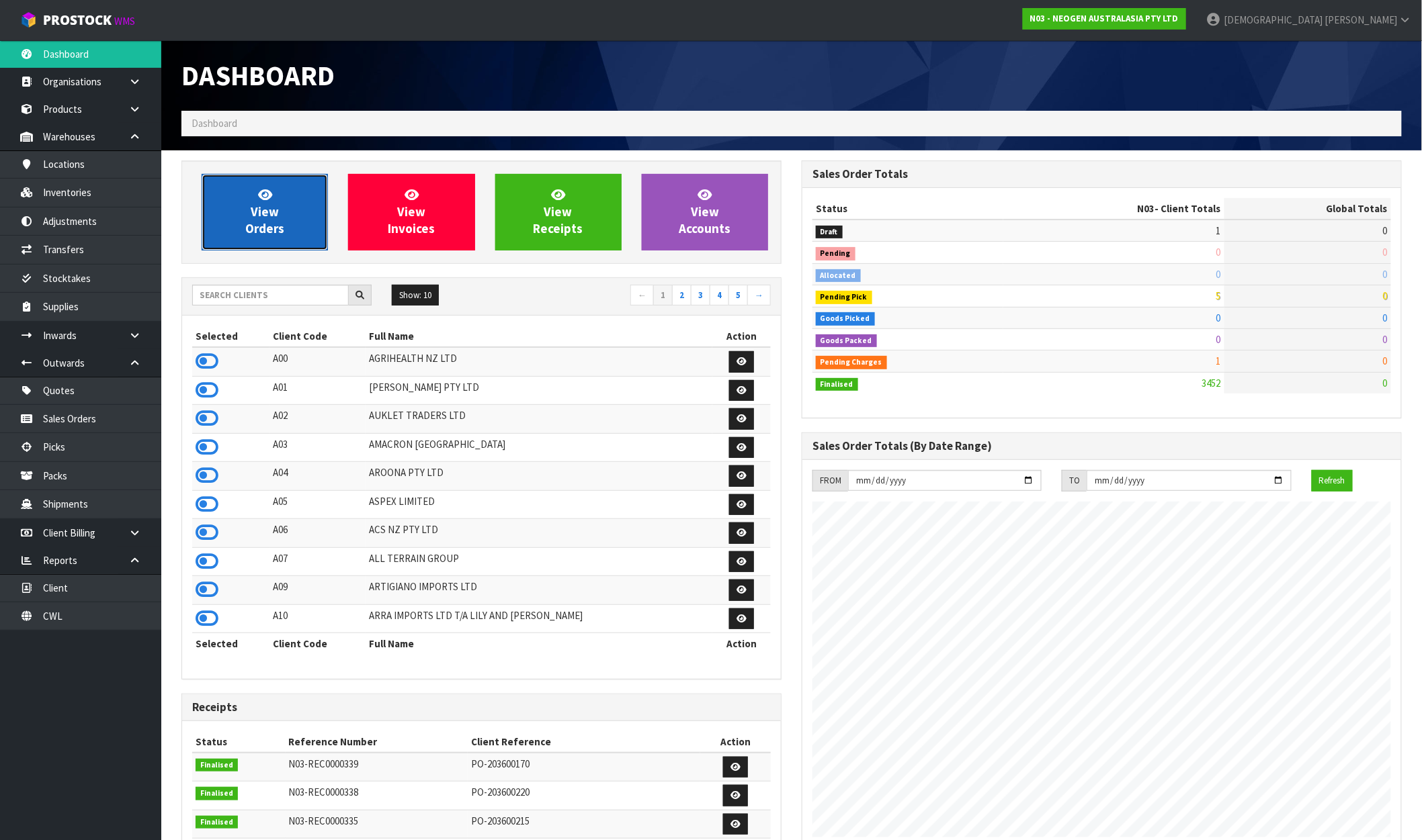
click at [265, 201] on icon at bounding box center [265, 194] width 14 height 13
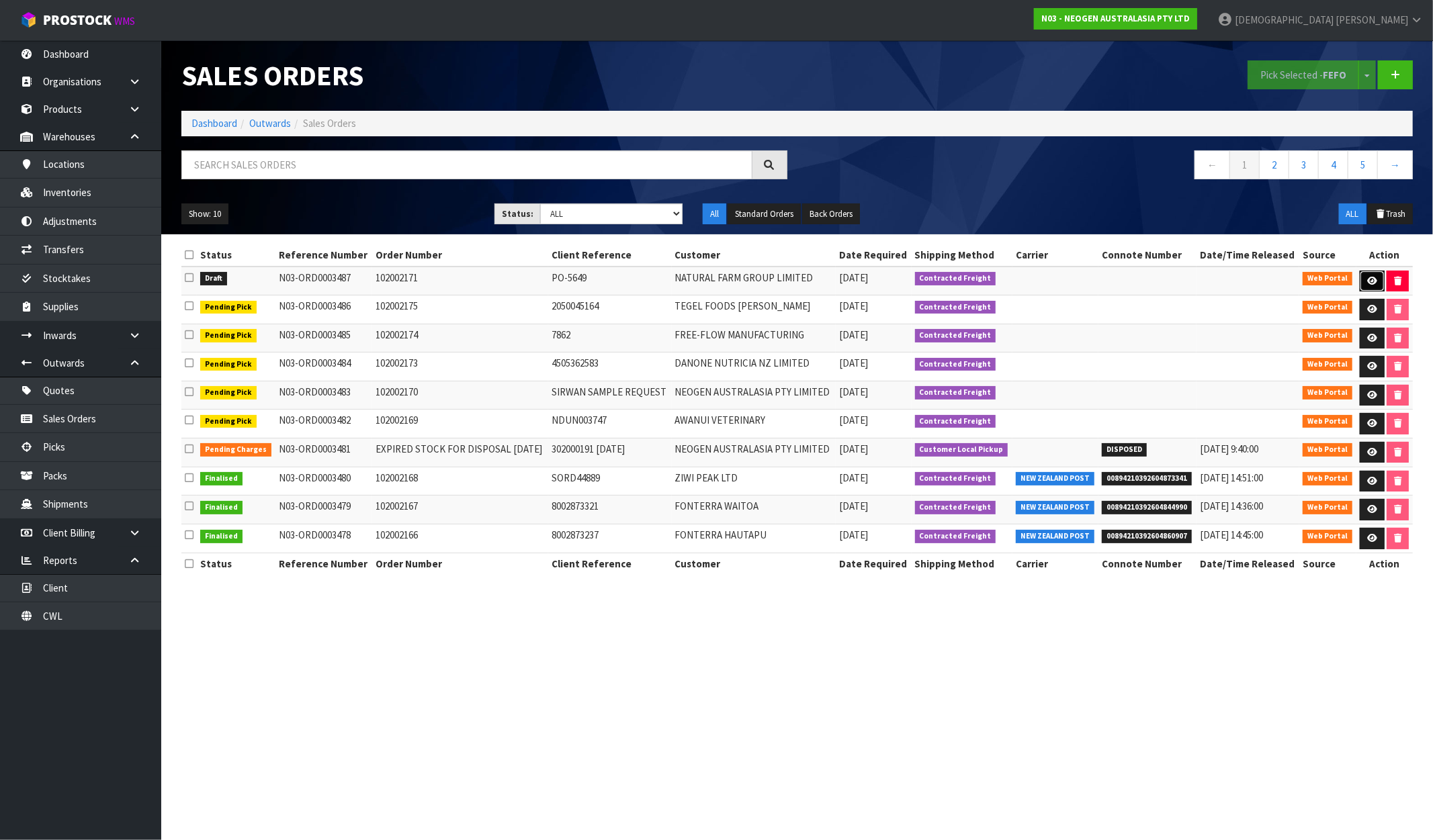
click at [1367, 279] on icon at bounding box center [1371, 281] width 10 height 9
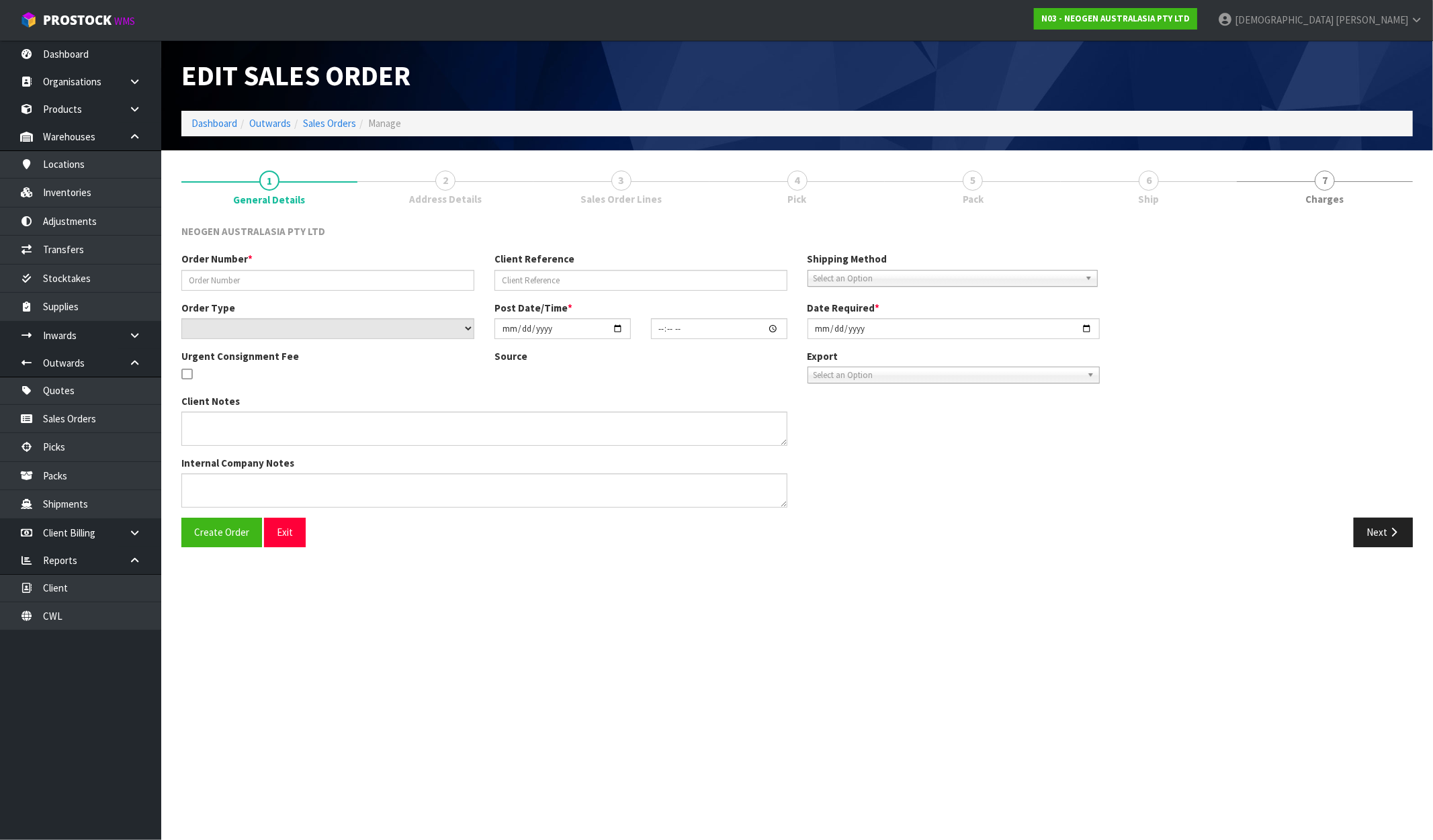
type input "102002171"
type input "PO-5649"
select select "number:0"
type input "2025-09-30"
type input "11:38:00.000"
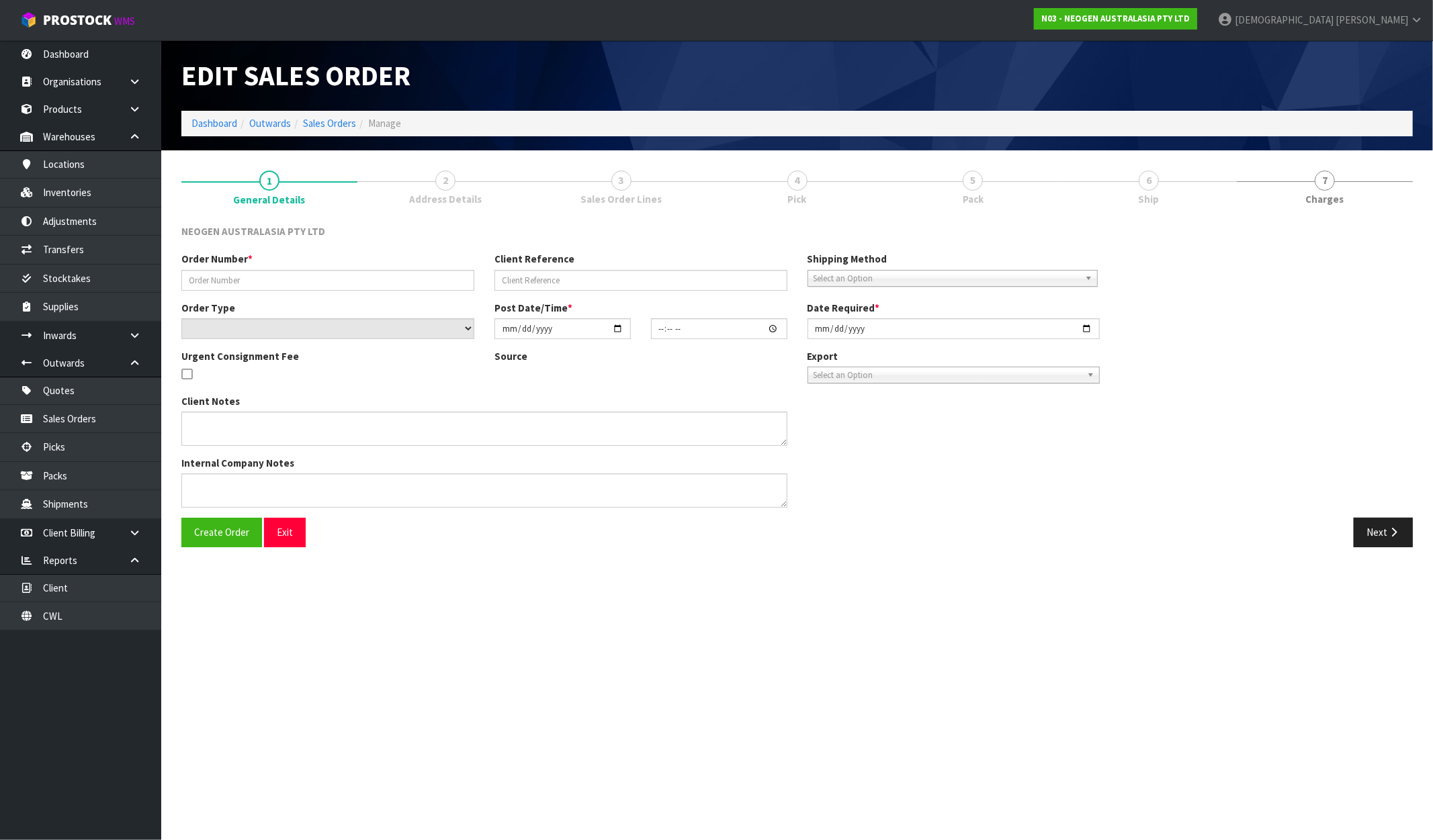
type input "2025-09-30"
type textarea "ATTN: EMMA LE"
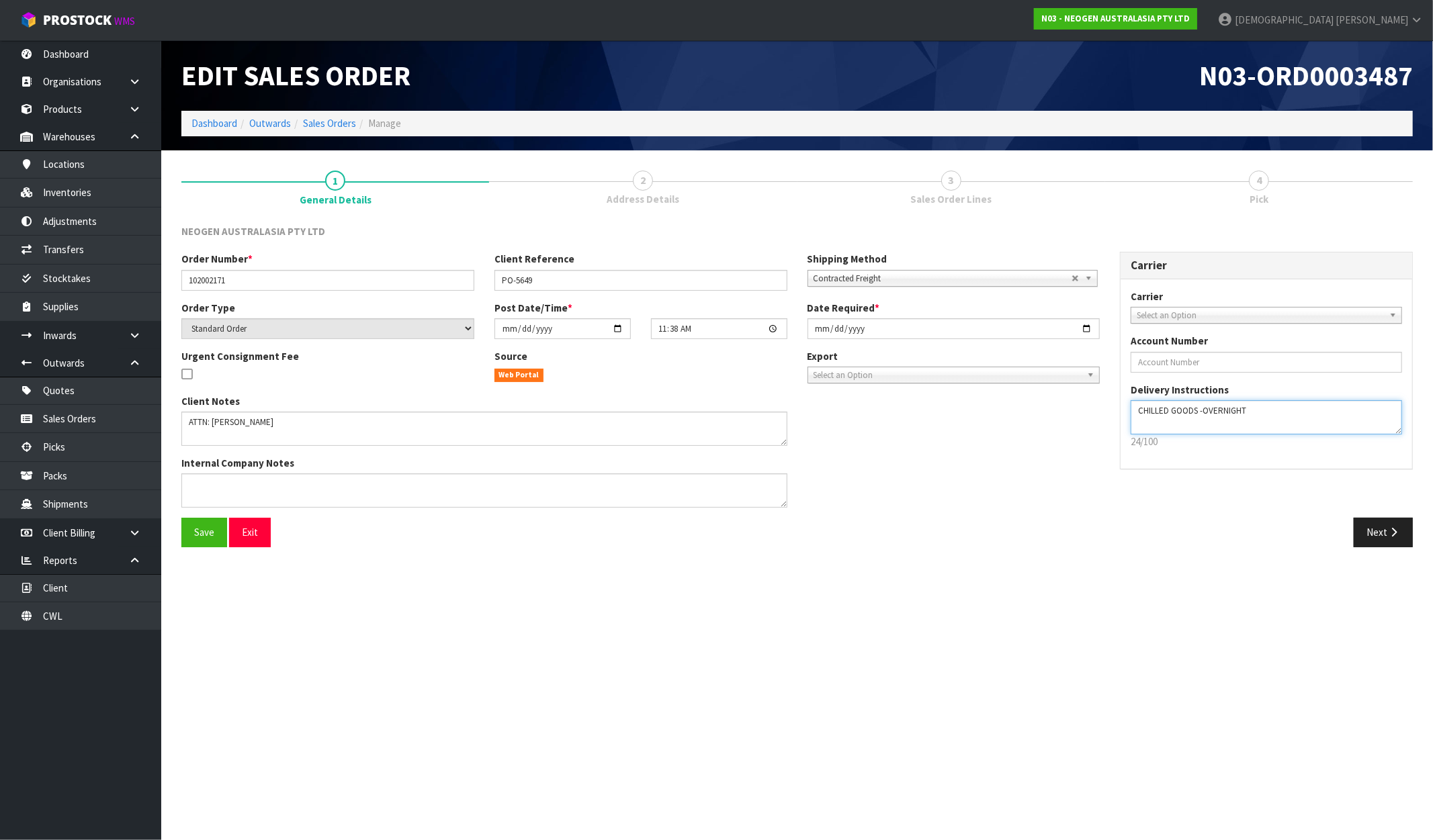
drag, startPoint x: 1291, startPoint y: 412, endPoint x: 1052, endPoint y: 428, distance: 239.5
click at [1052, 428] on div "Order Number * 102002171 Client Reference PO-5649 Shipping Method Client Local …" at bounding box center [796, 384] width 1251 height 266
click at [1383, 523] on button "Next" at bounding box center [1383, 532] width 59 height 29
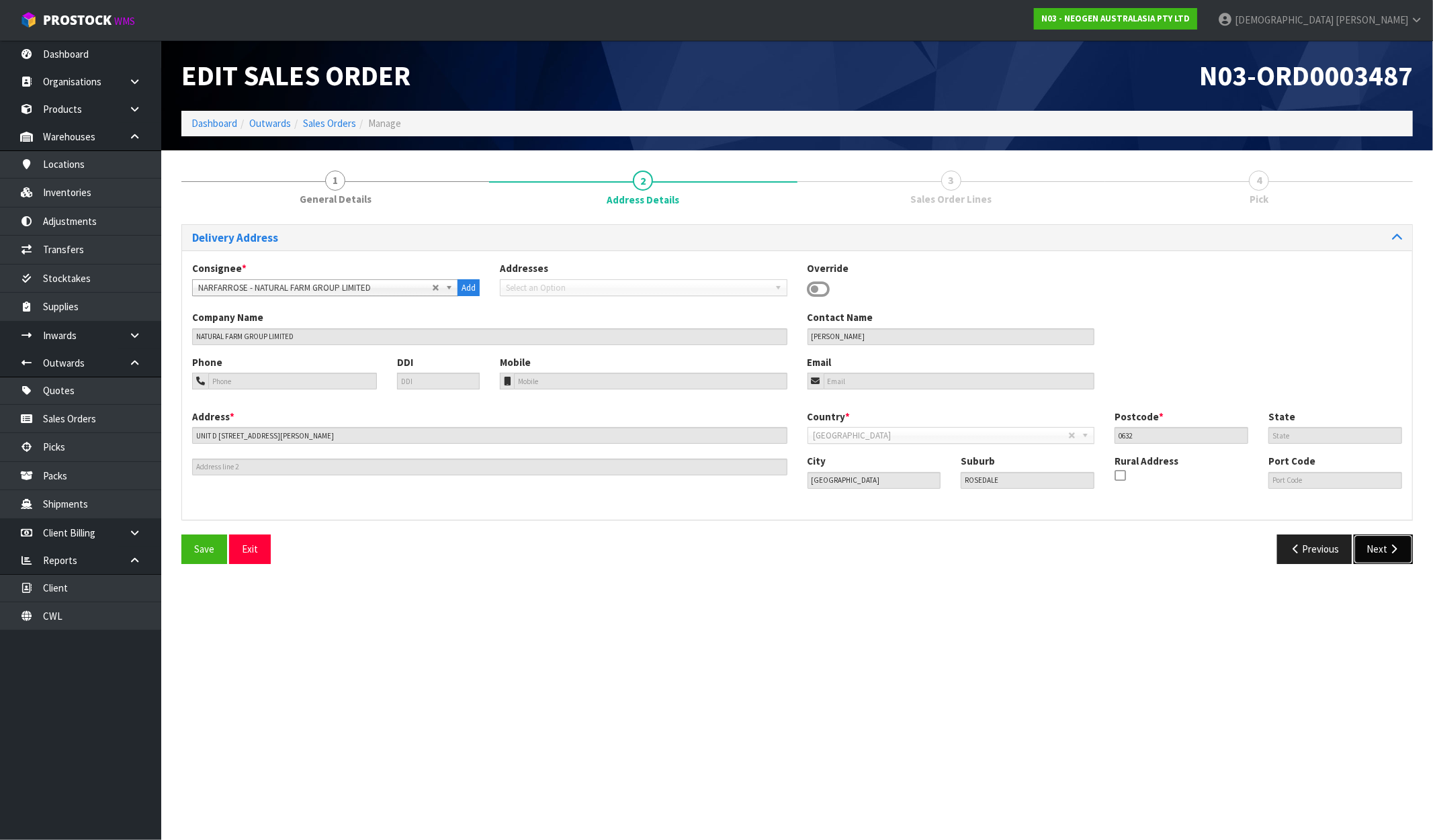
click at [1373, 545] on button "Next" at bounding box center [1383, 549] width 59 height 29
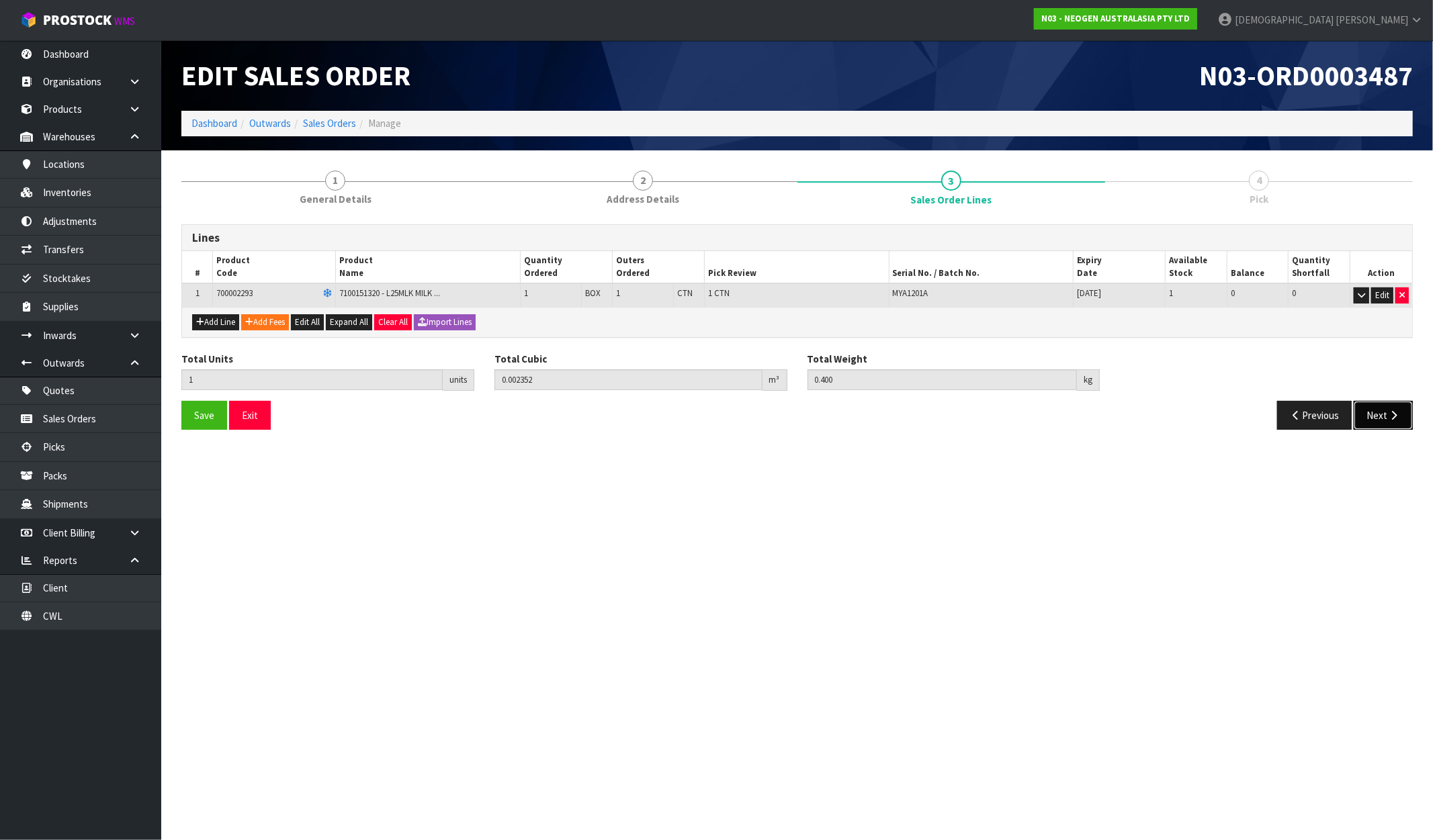
click at [1398, 413] on icon "button" at bounding box center [1394, 415] width 13 height 10
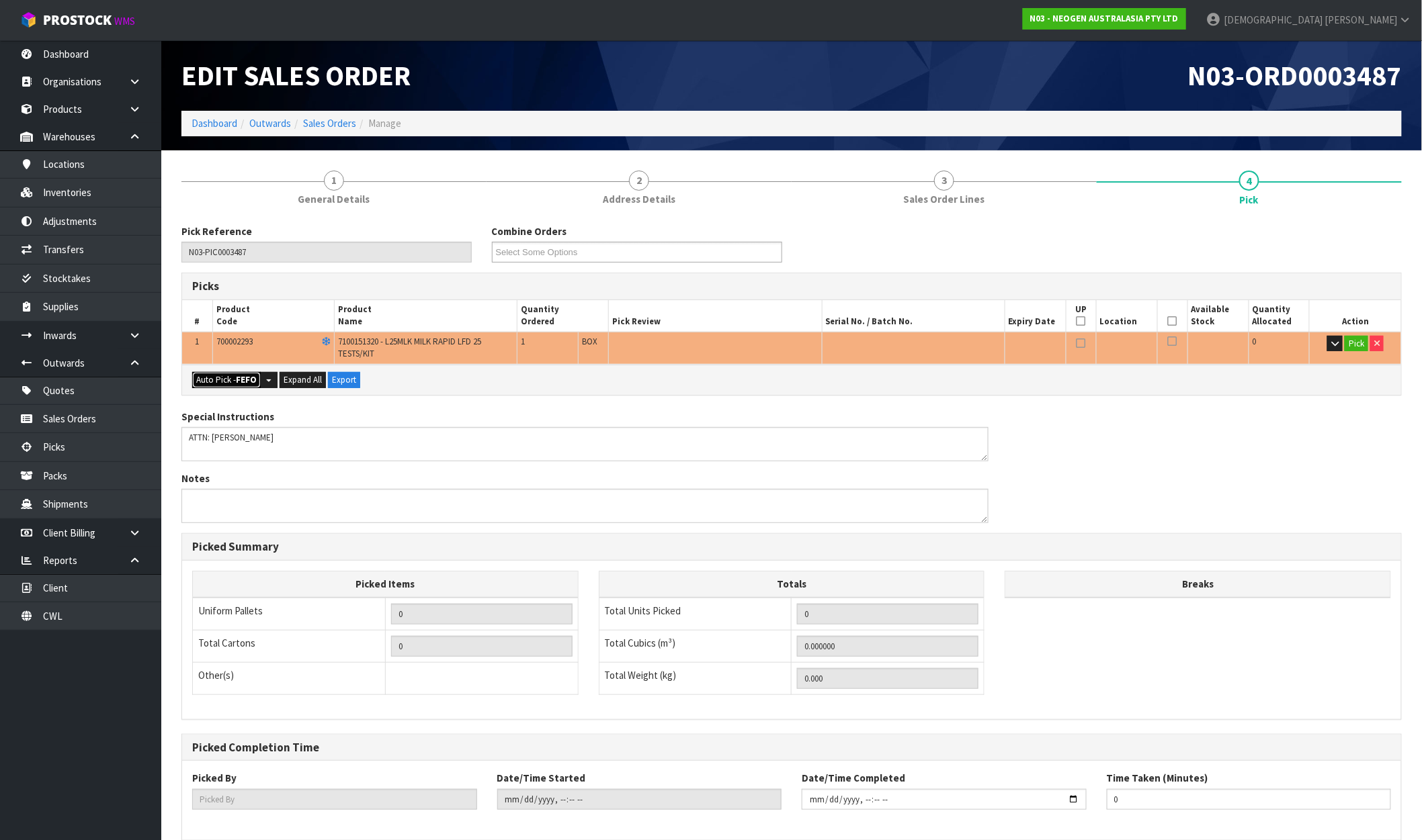
click at [233, 383] on button "Auto Pick - FEFO" at bounding box center [227, 381] width 69 height 16
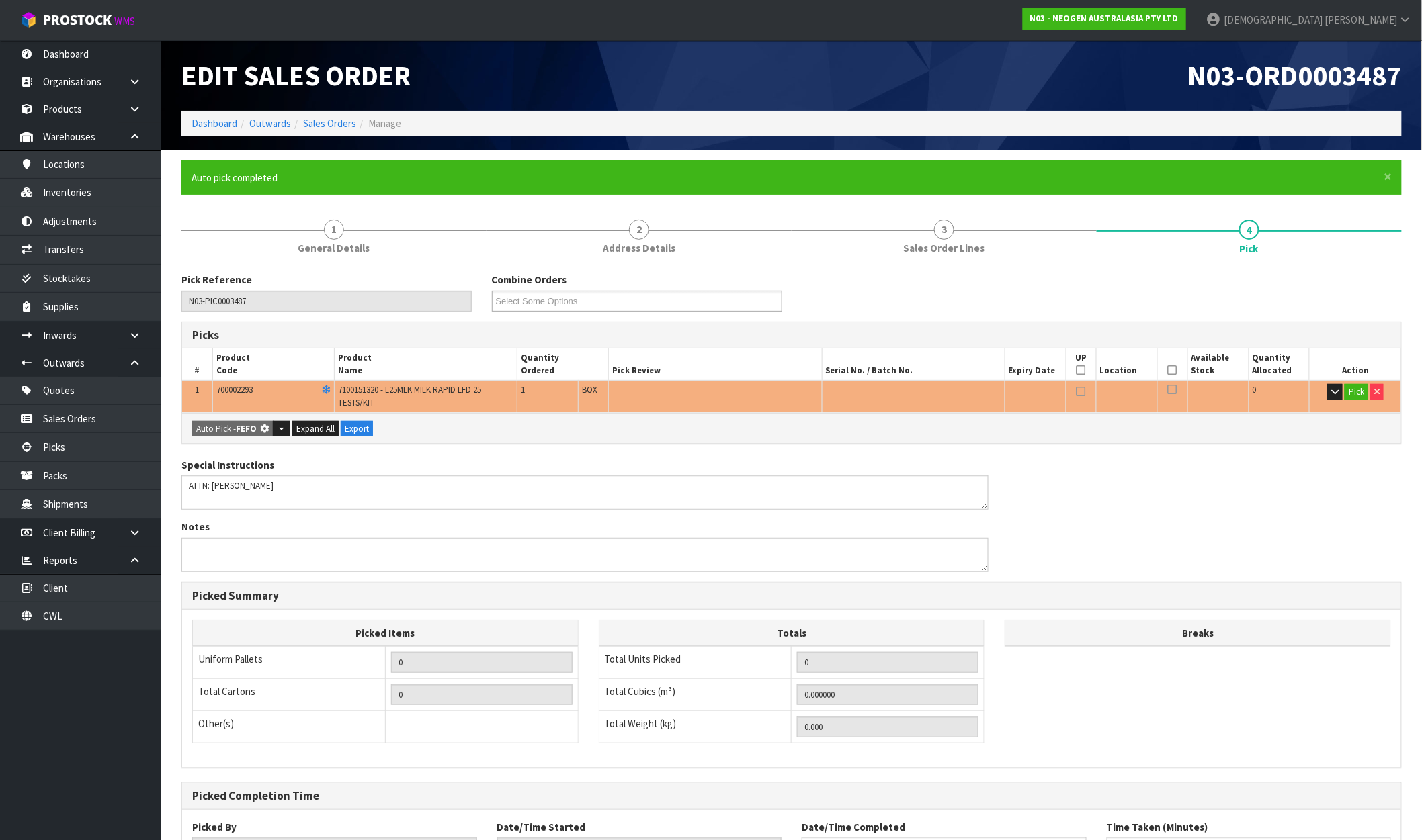
type input "1"
type input "0.002352"
type input "0.400"
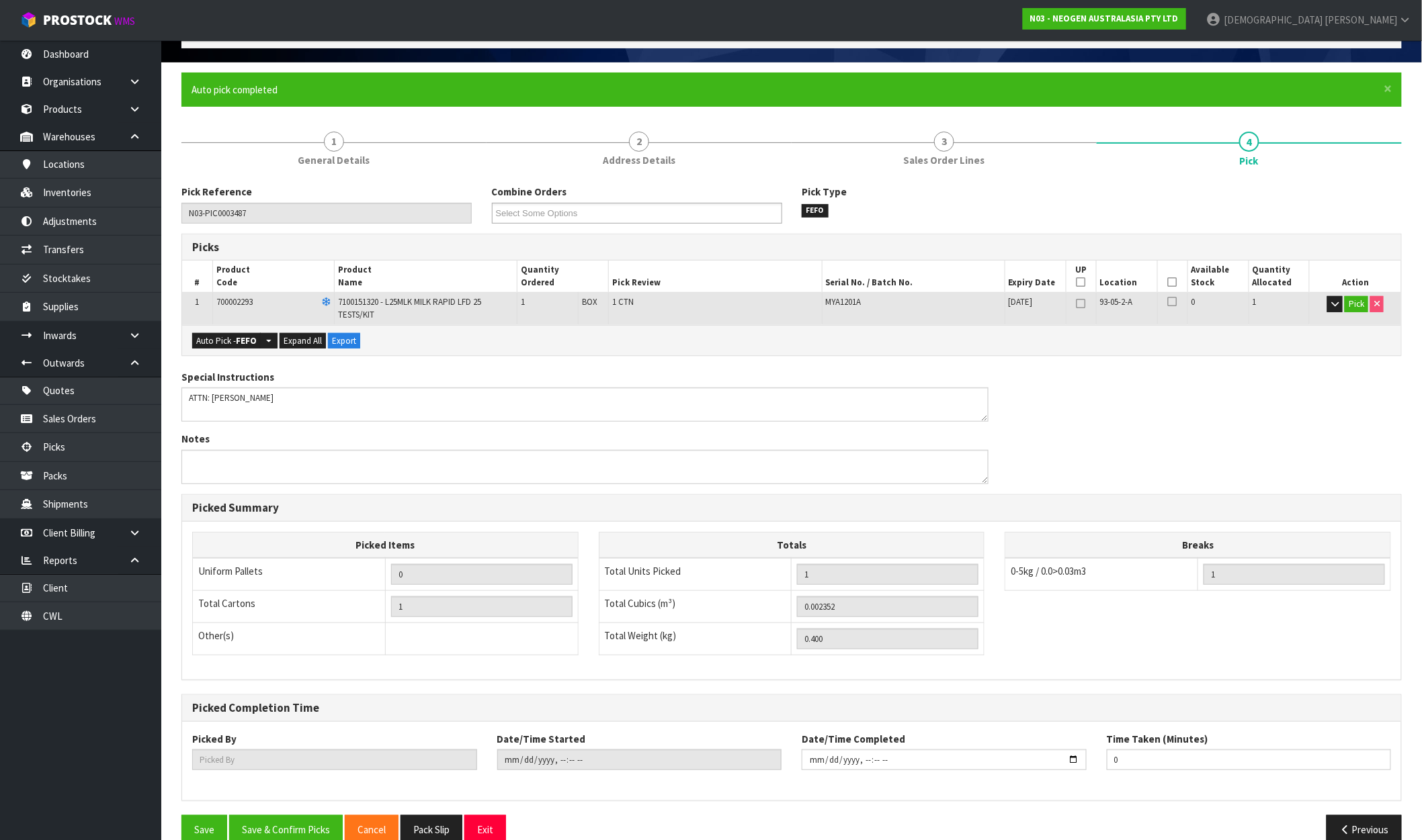
scroll to position [112, 0]
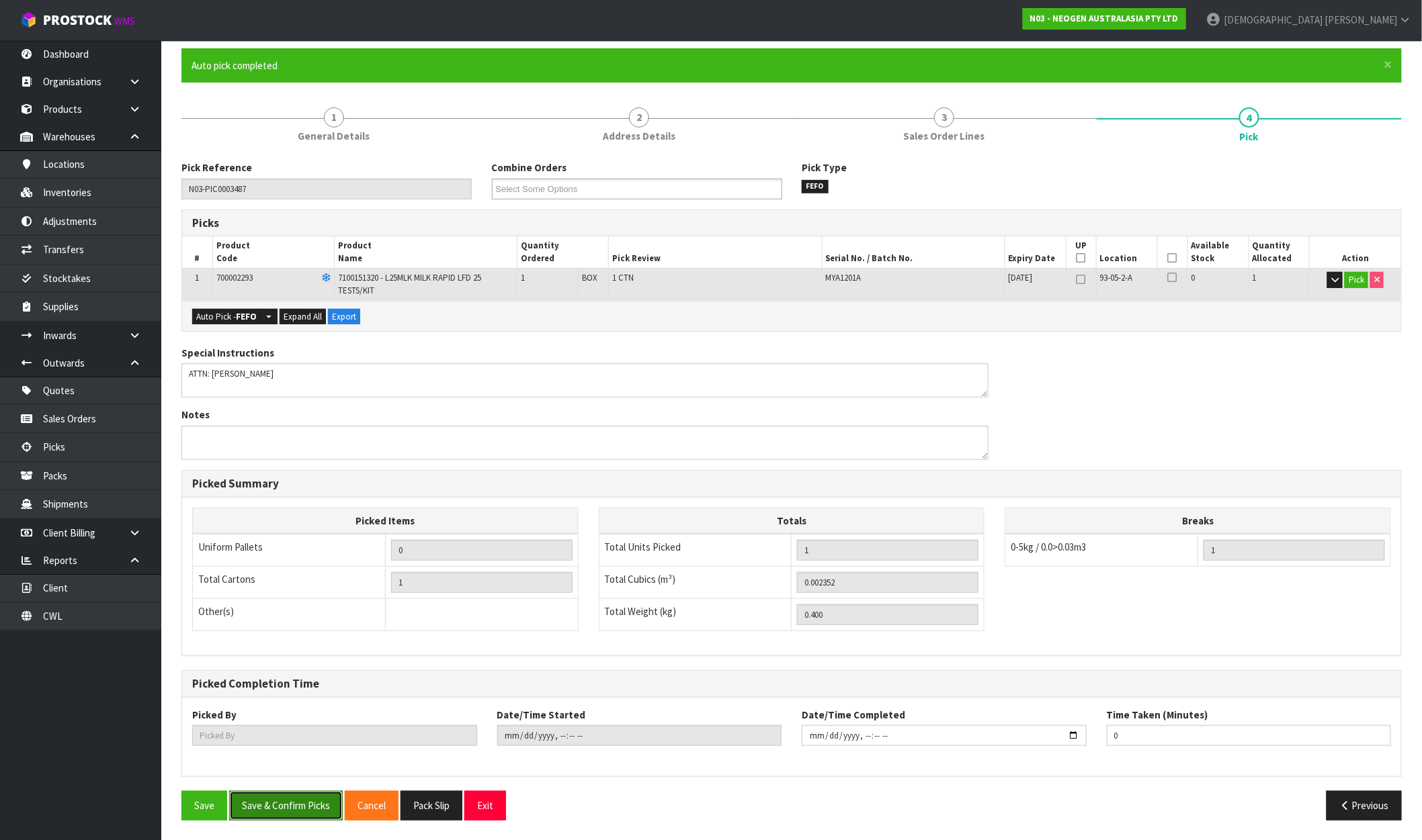
click at [315, 801] on button "Save & Confirm Picks" at bounding box center [286, 806] width 114 height 29
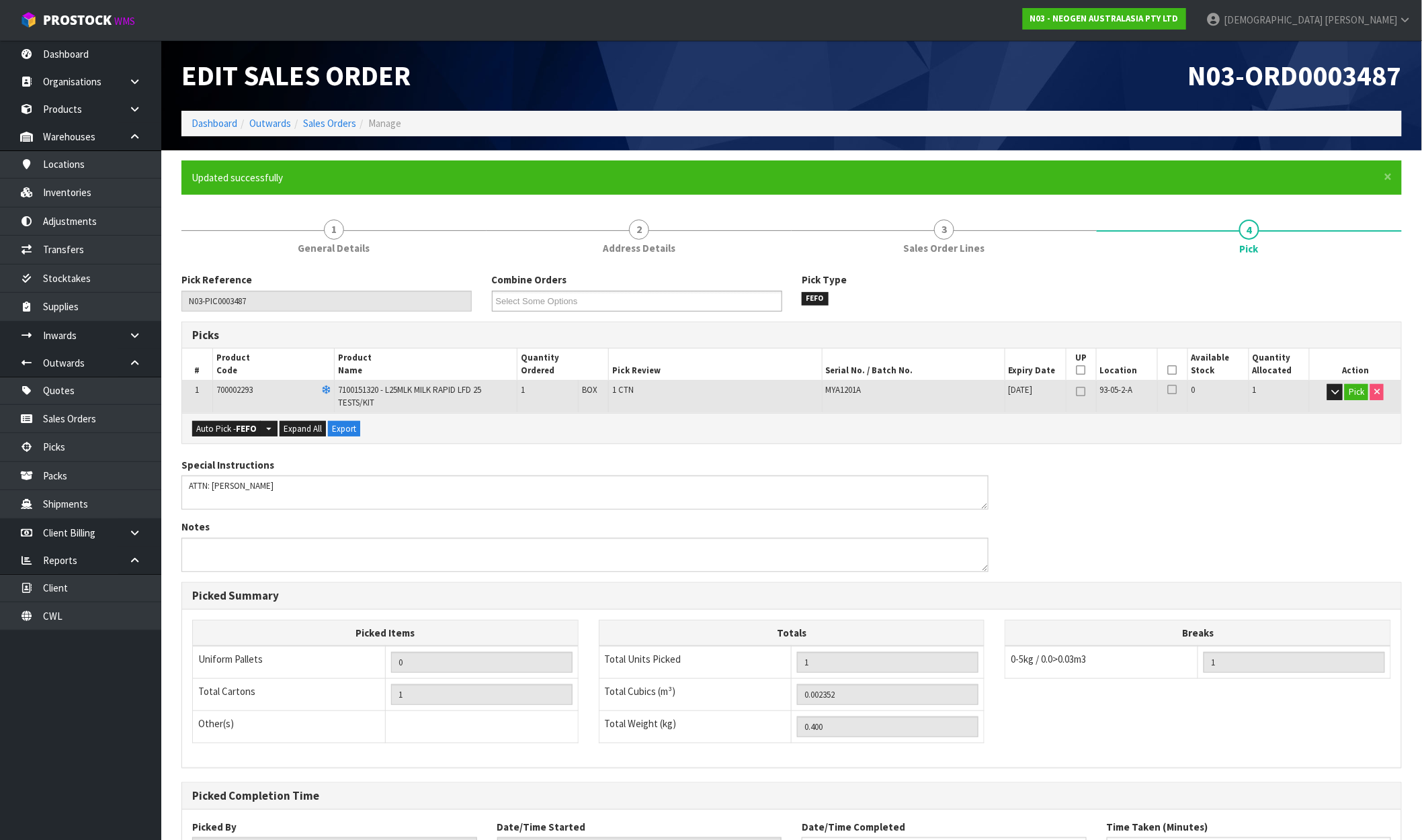
type input "[PERSON_NAME]"
type input "2025-09-30T12:20:04"
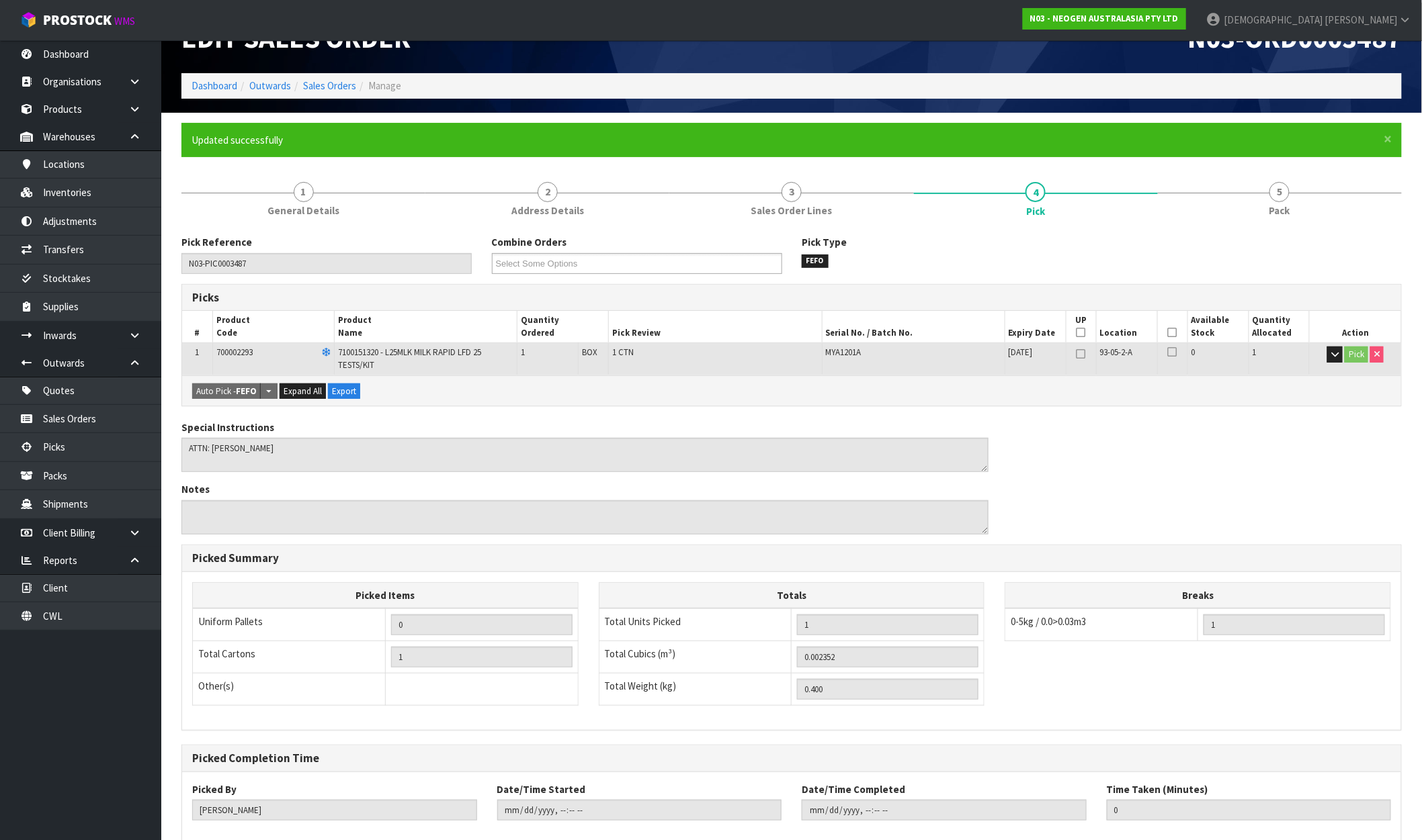
scroll to position [112, 0]
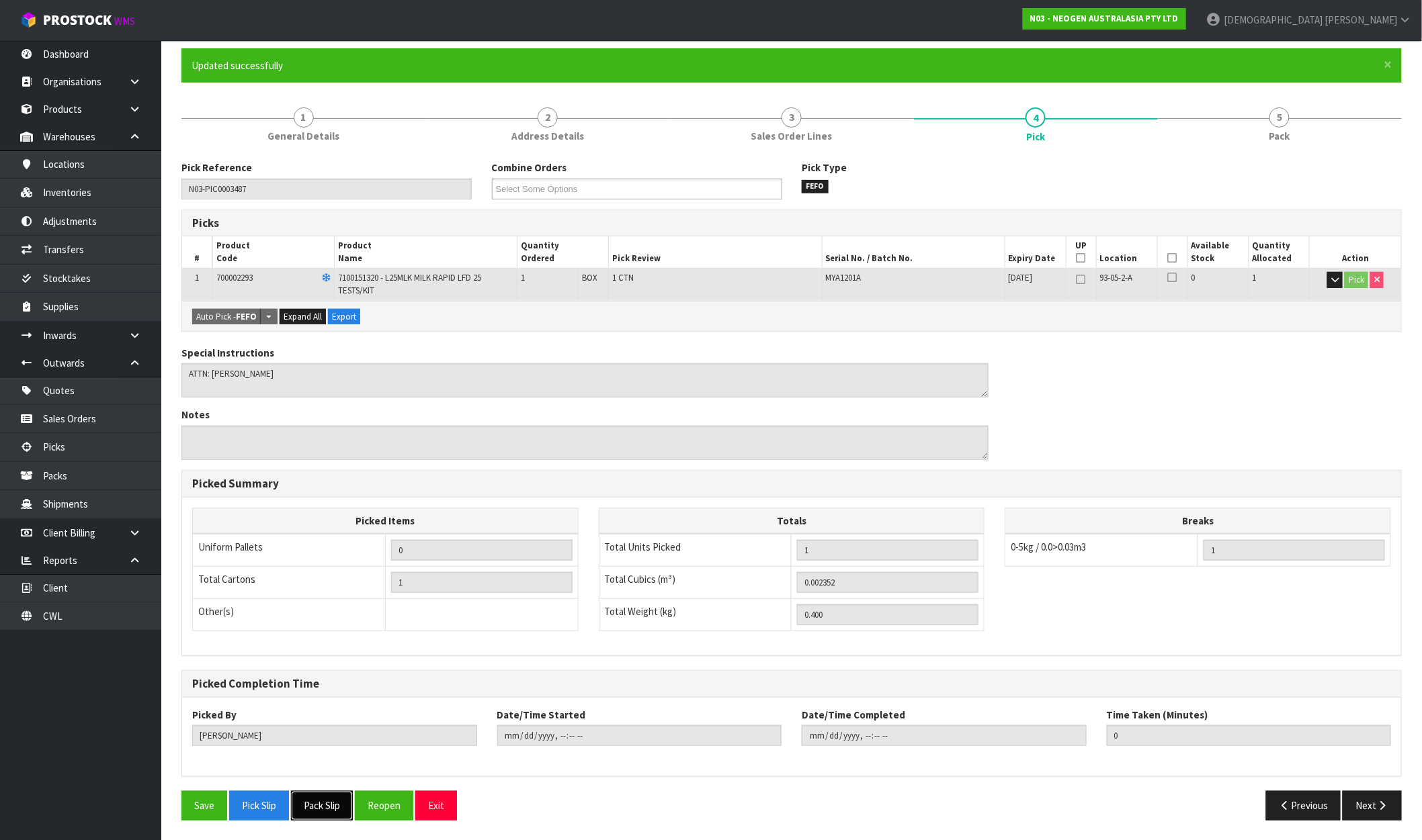
click at [340, 810] on button "Pack Slip" at bounding box center [322, 806] width 62 height 29
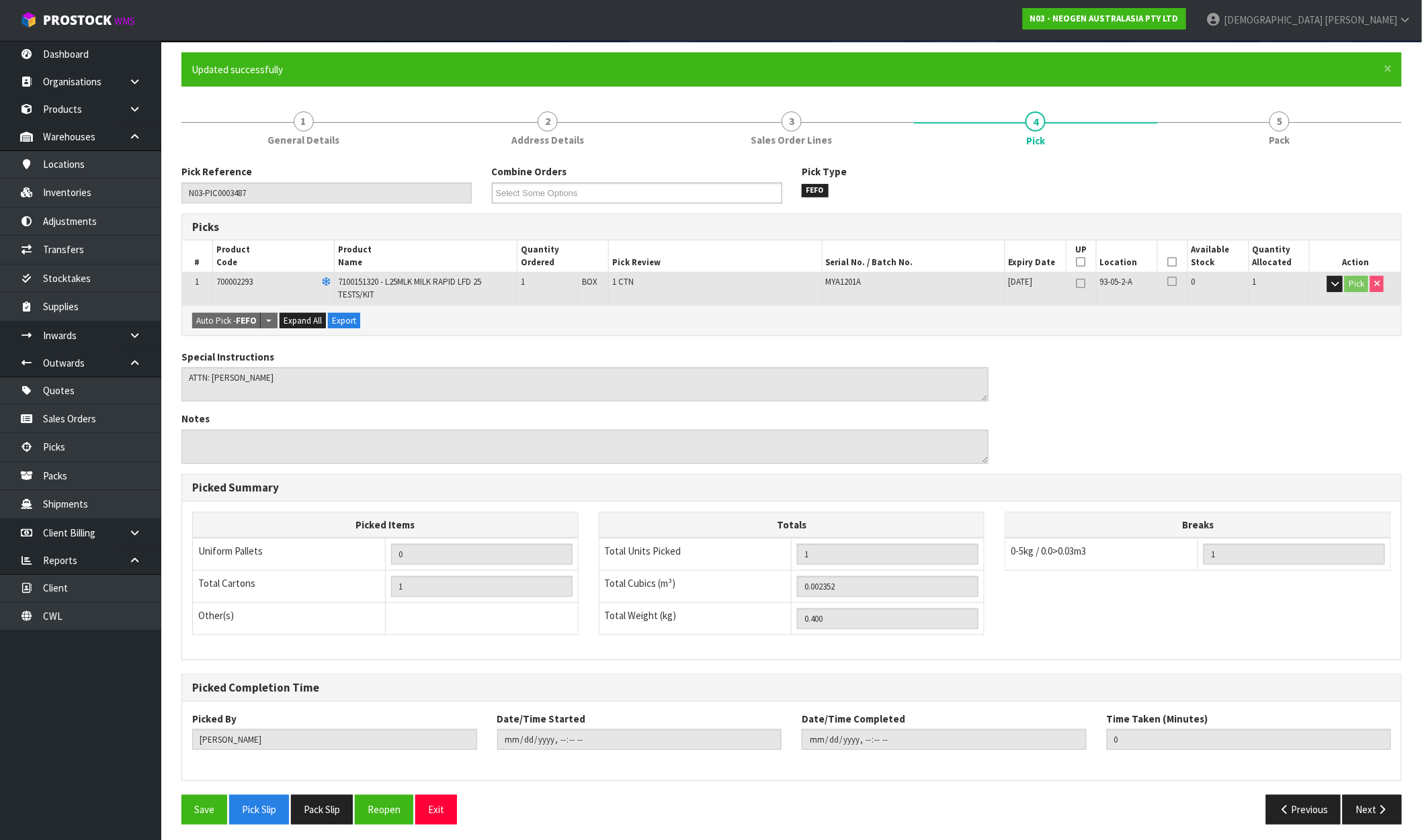
scroll to position [0, 0]
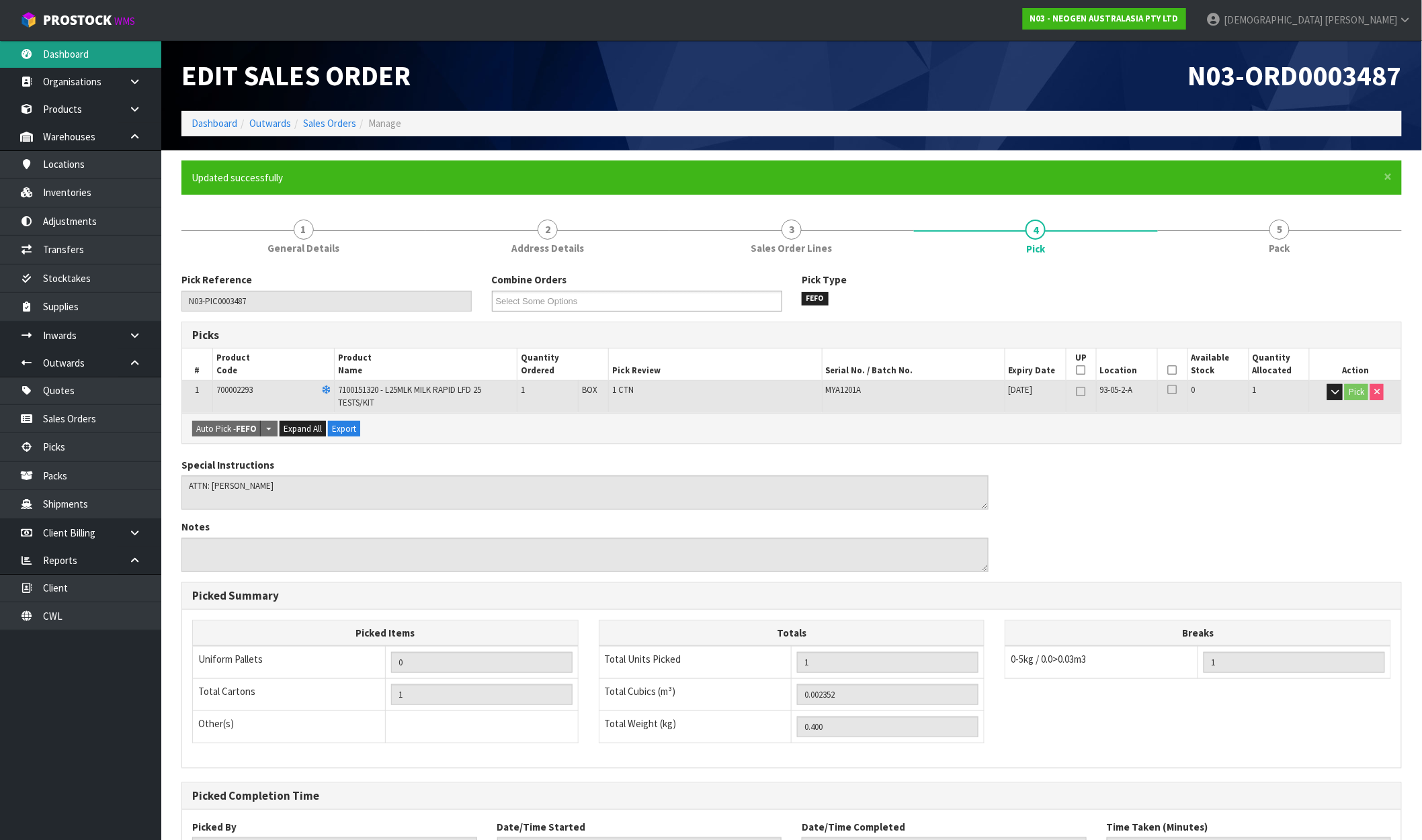
click at [72, 56] on link "Dashboard" at bounding box center [81, 54] width 161 height 28
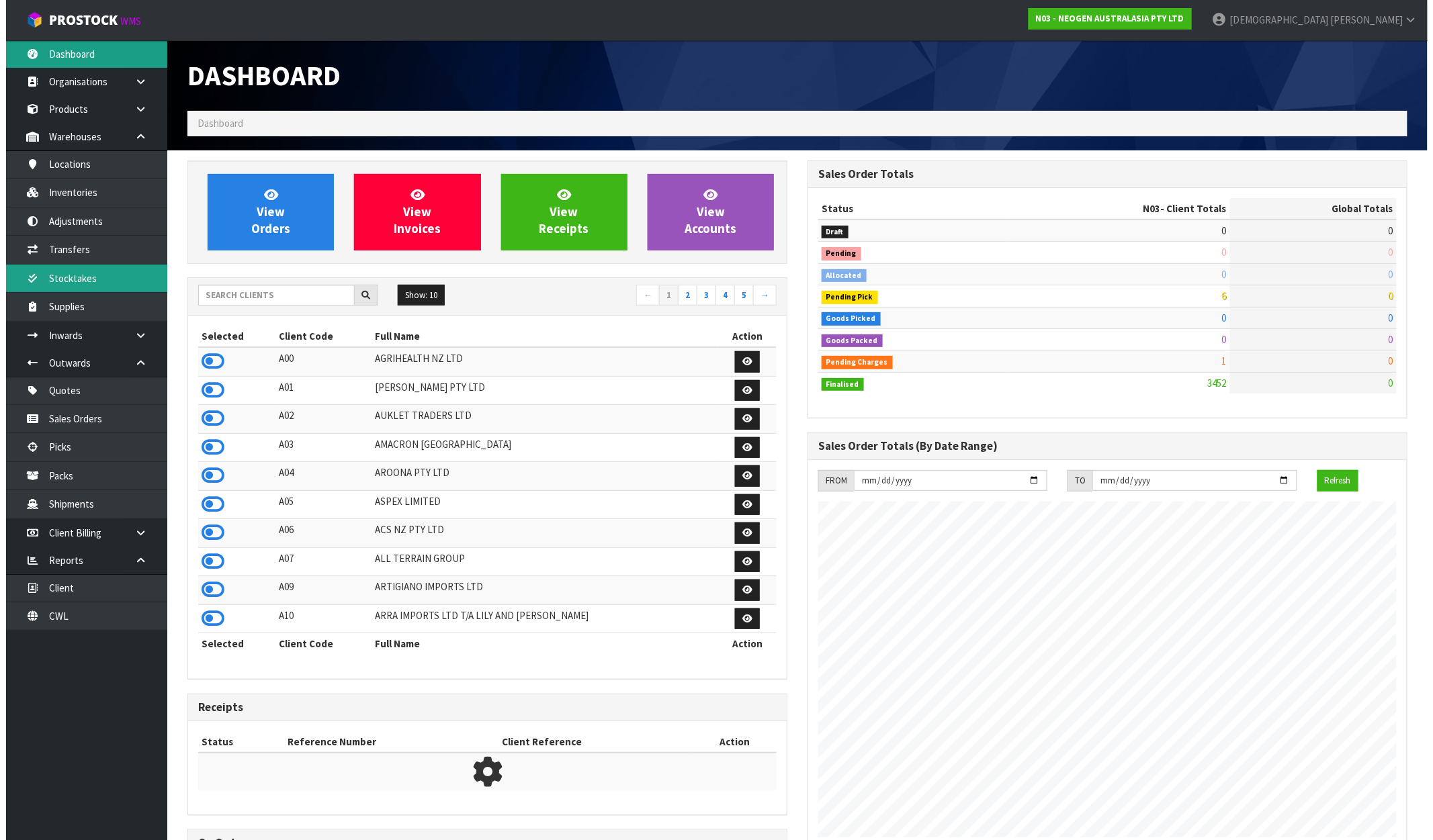
scroll to position [1017, 620]
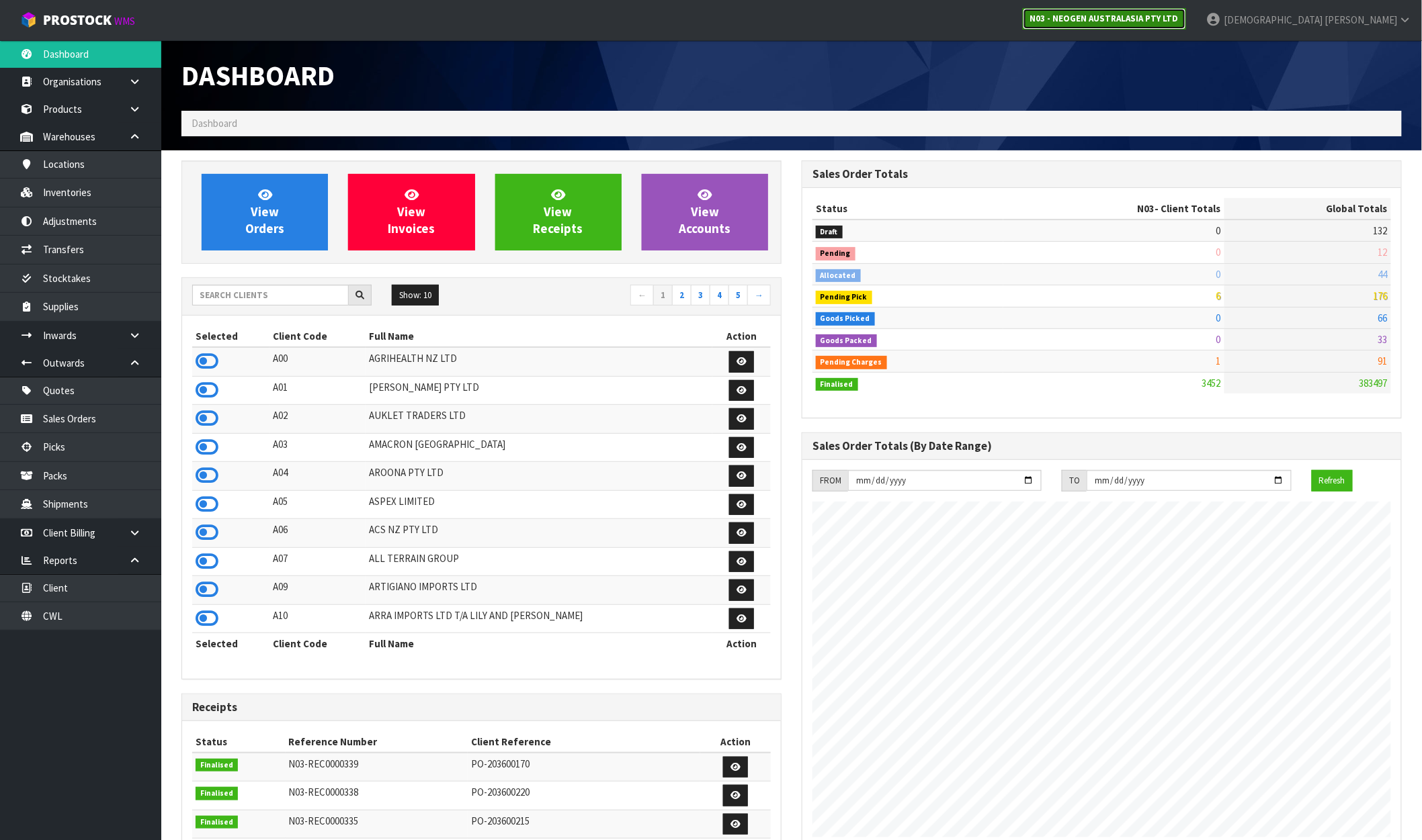
click at [1179, 19] on strong "N03 - NEOGEN AUSTRALASIA PTY LTD" at bounding box center [1105, 18] width 149 height 12
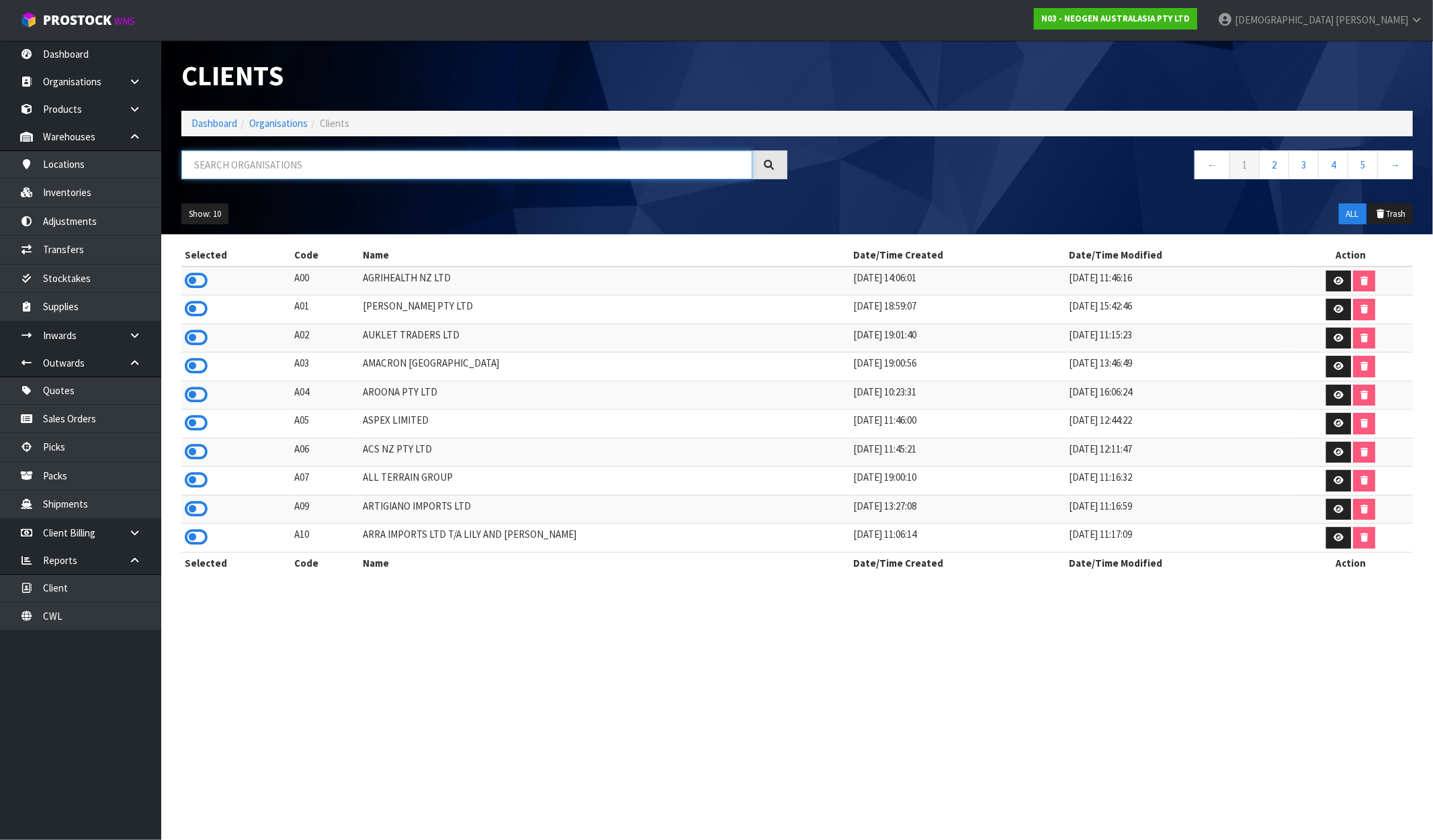
click at [331, 176] on input "text" at bounding box center [468, 165] width 571 height 29
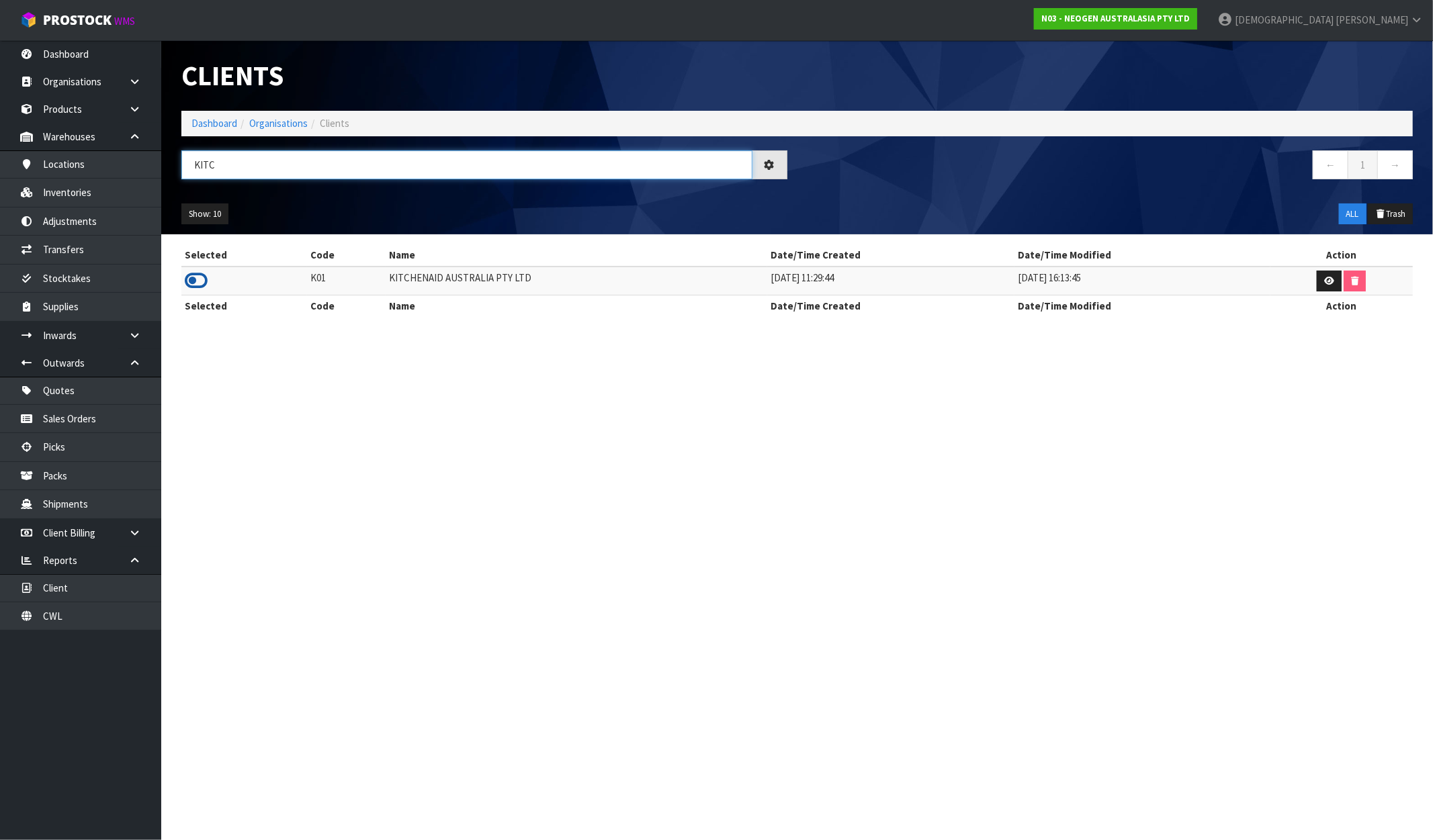
type input "KITC"
click at [207, 279] on td at bounding box center [245, 281] width 125 height 29
click at [201, 280] on icon at bounding box center [196, 280] width 23 height 21
click at [149, 335] on link at bounding box center [140, 335] width 43 height 28
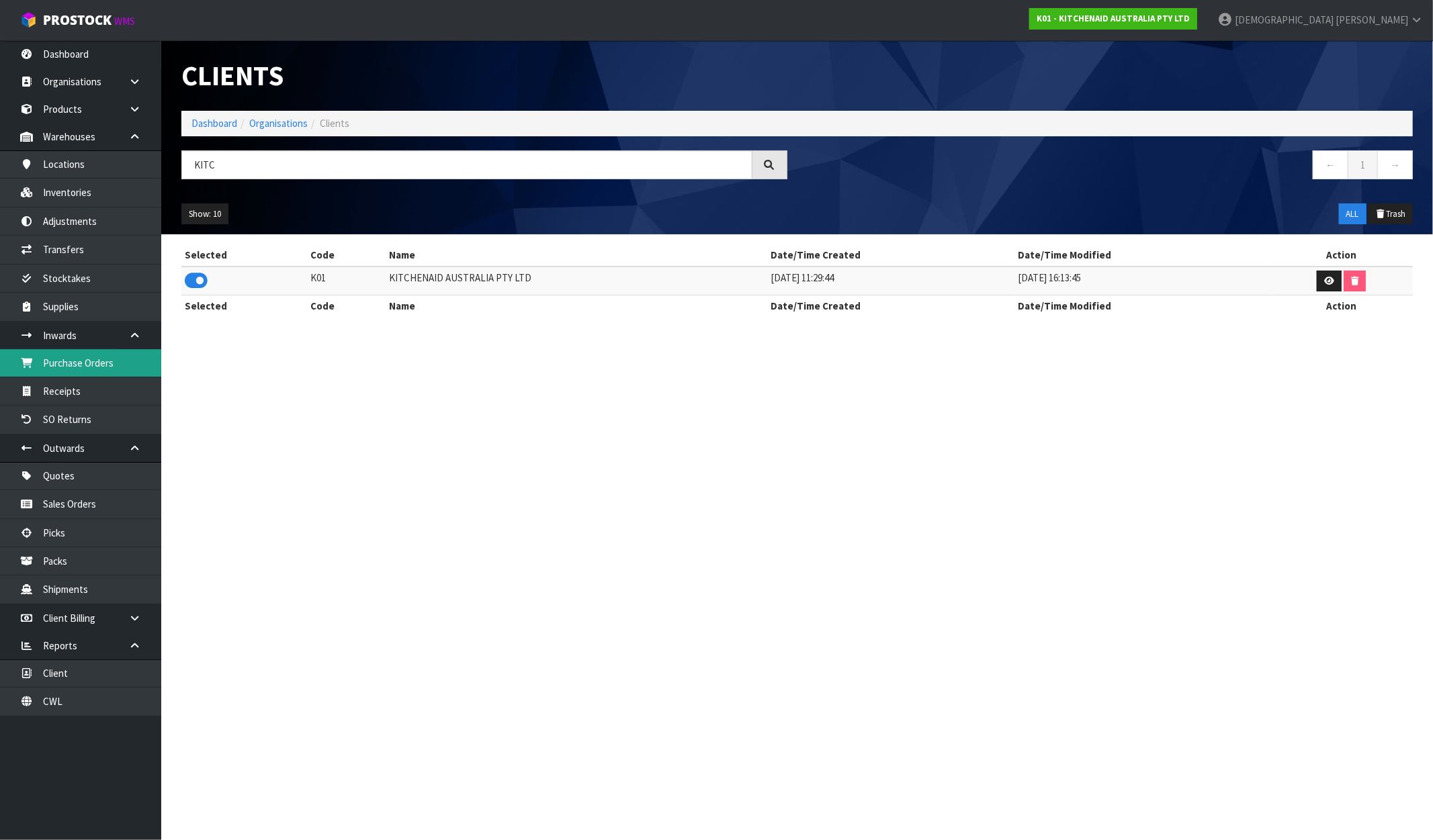
click at [97, 356] on link "Purchase Orders" at bounding box center [81, 363] width 161 height 28
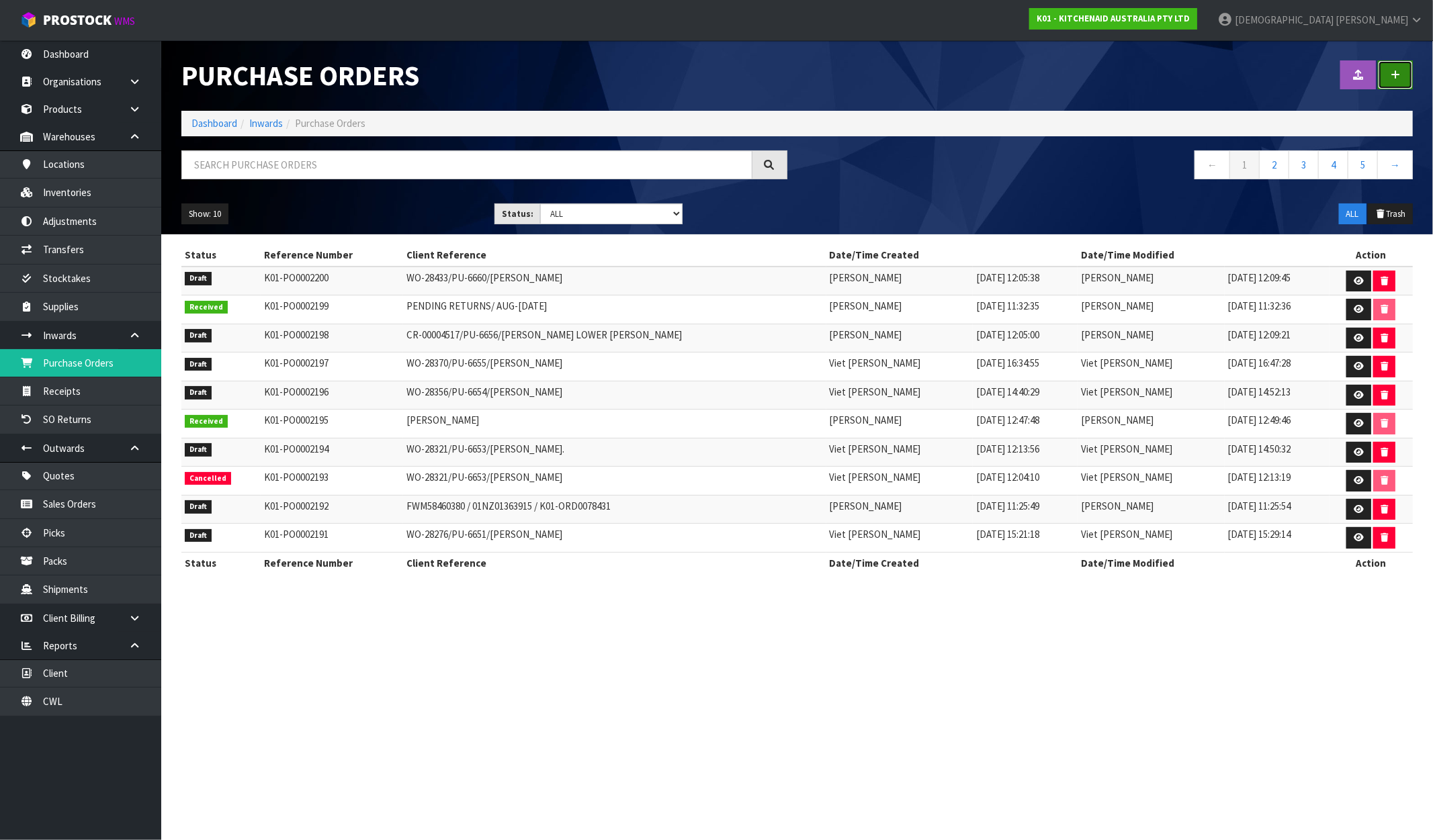
click at [1392, 72] on icon at bounding box center [1395, 74] width 10 height 10
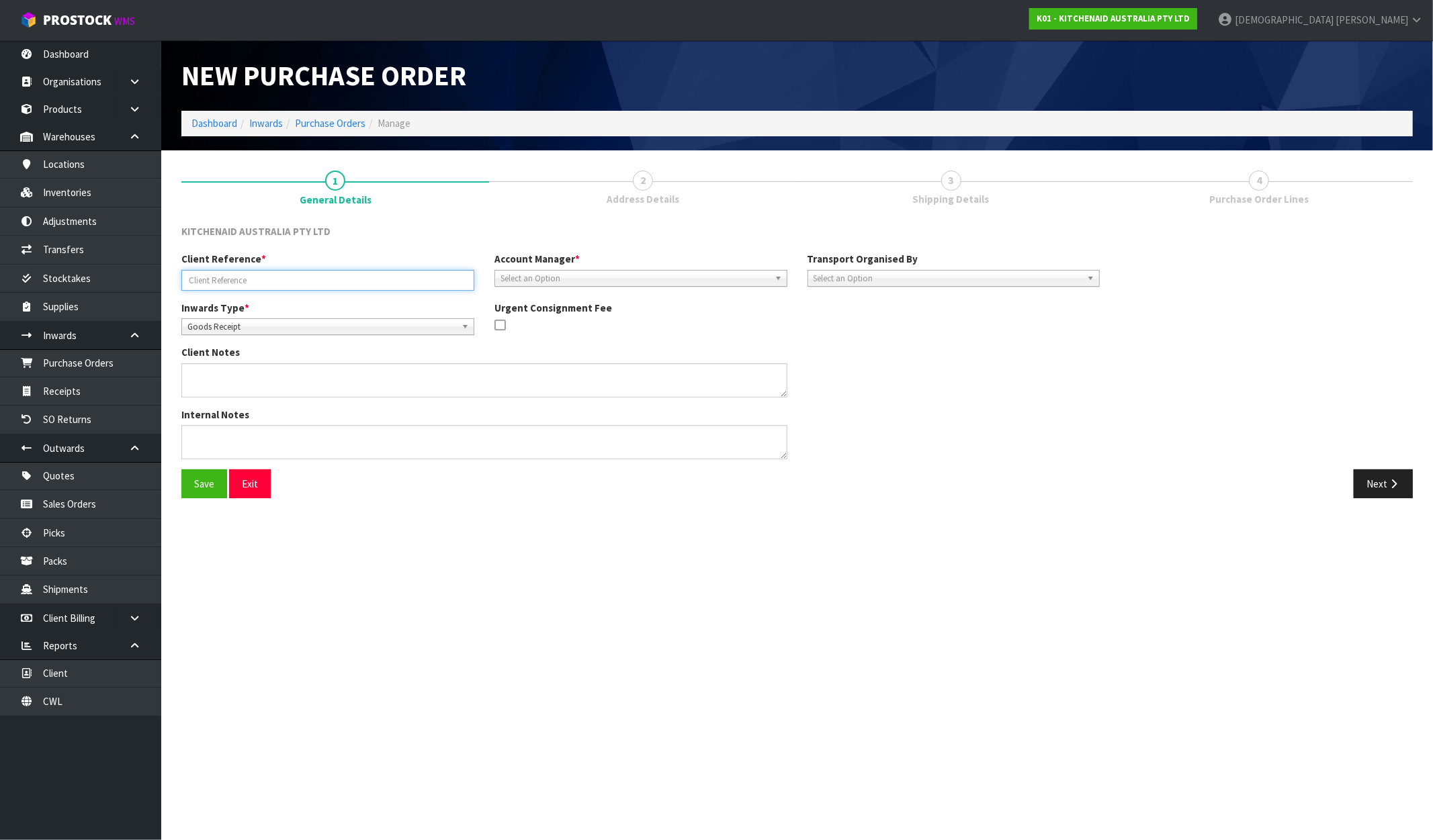
click at [285, 280] on input "text" at bounding box center [328, 280] width 293 height 21
type input "WO-28465/PU-6661"
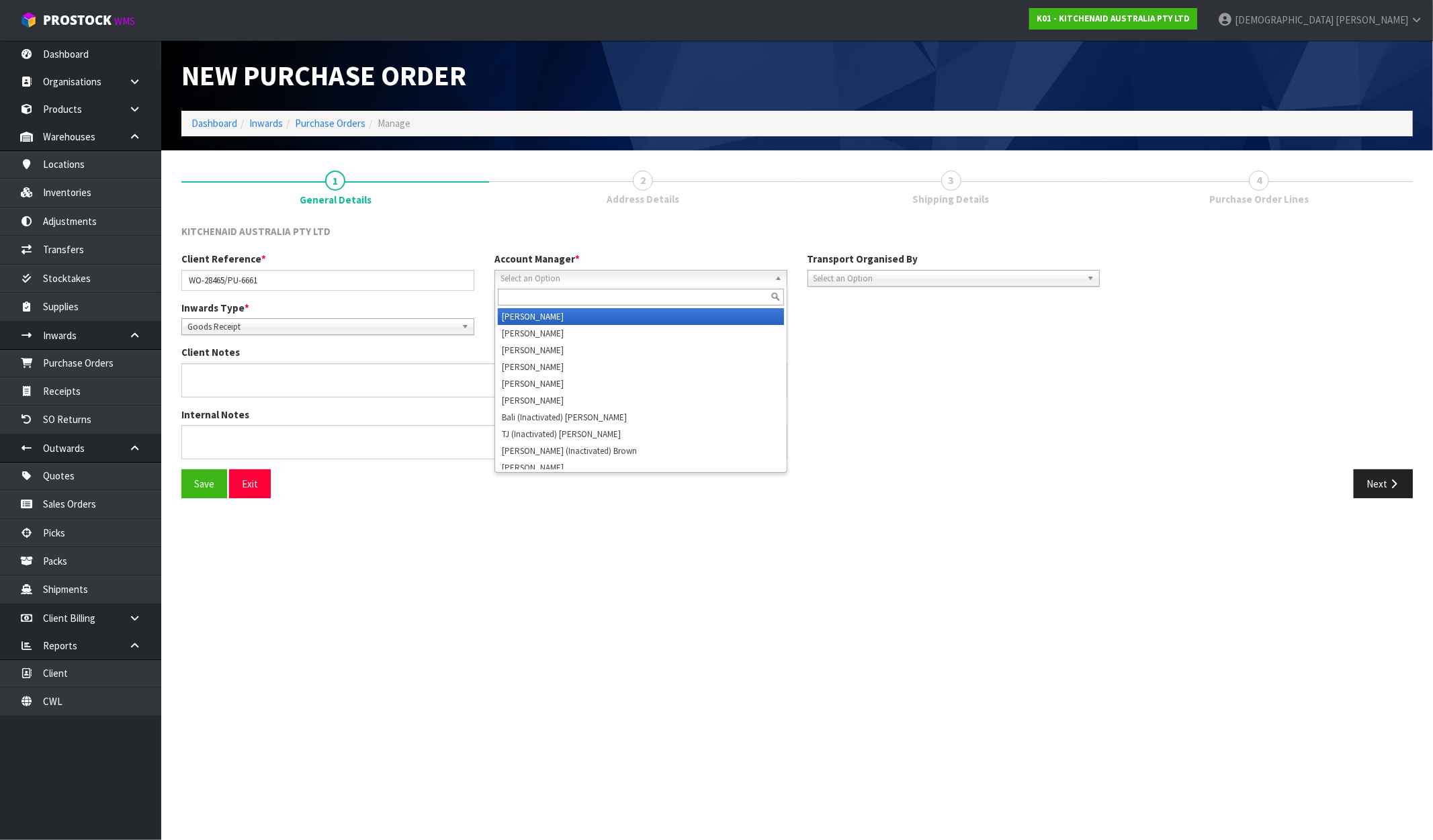
click at [594, 278] on span "Select an Option" at bounding box center [635, 279] width 269 height 16
type input "v"
click at [558, 318] on li "V ineeta Lingam" at bounding box center [641, 316] width 287 height 17
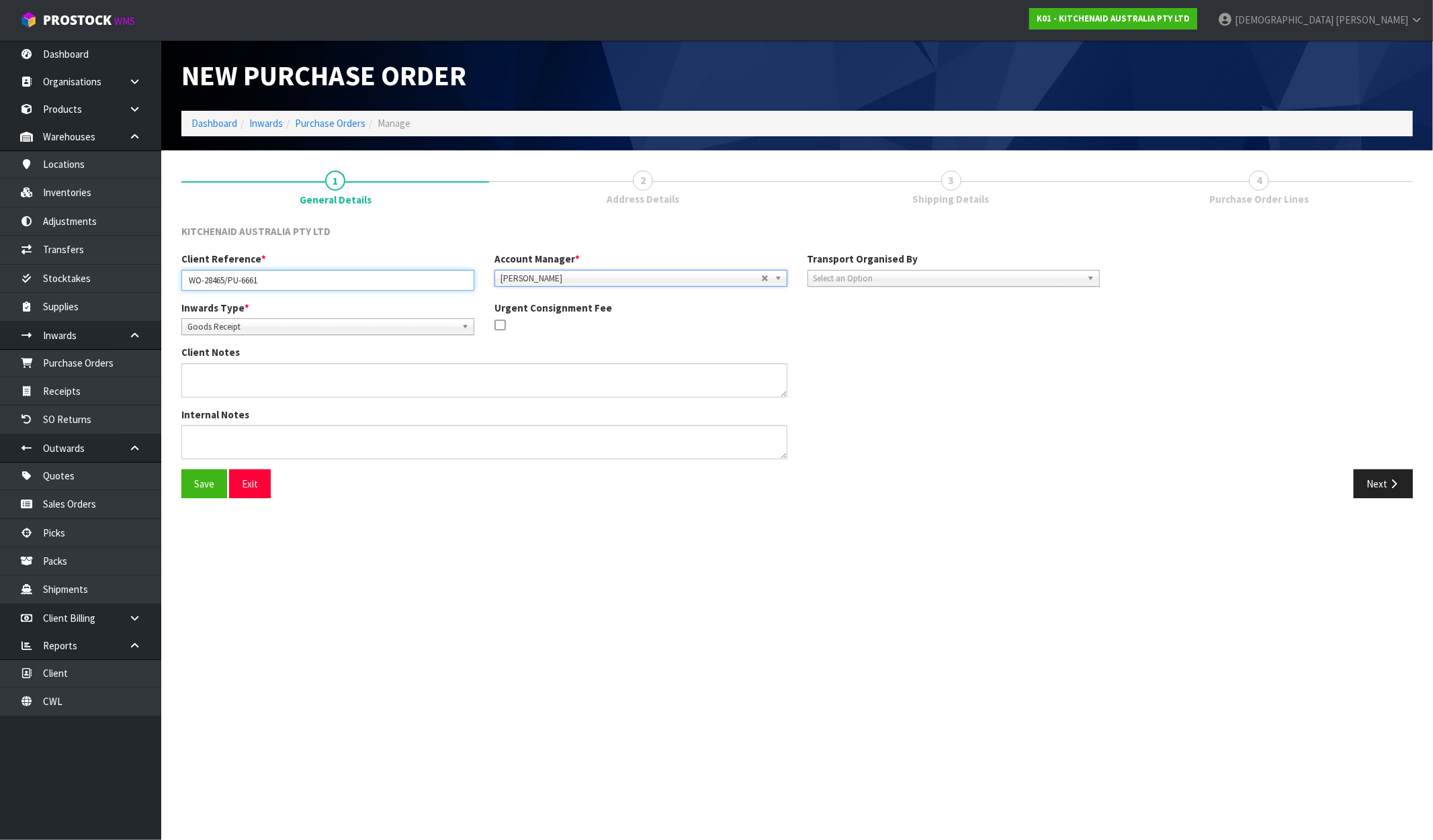
click at [289, 276] on input "WO-28465/PU-6661" at bounding box center [328, 280] width 293 height 21
click at [309, 279] on input "WO-28465/PU-6661/S" at bounding box center [328, 280] width 293 height 21
paste input "SALLY ZHOU"
type input "WO-28465/PU-6661/[PERSON_NAME]"
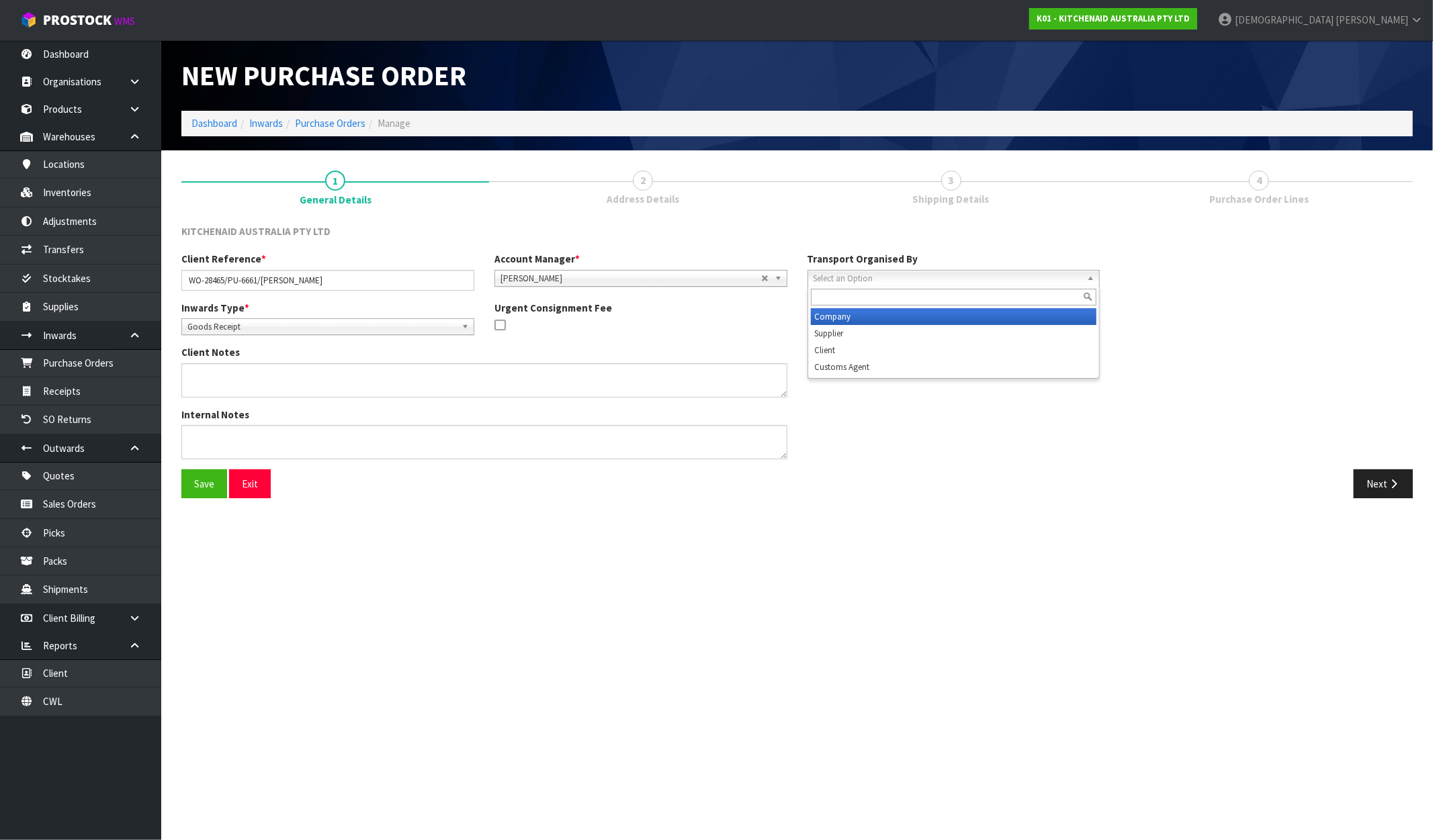
click at [879, 277] on span "Select an Option" at bounding box center [948, 279] width 269 height 16
click at [867, 313] on li "Company" at bounding box center [954, 316] width 287 height 17
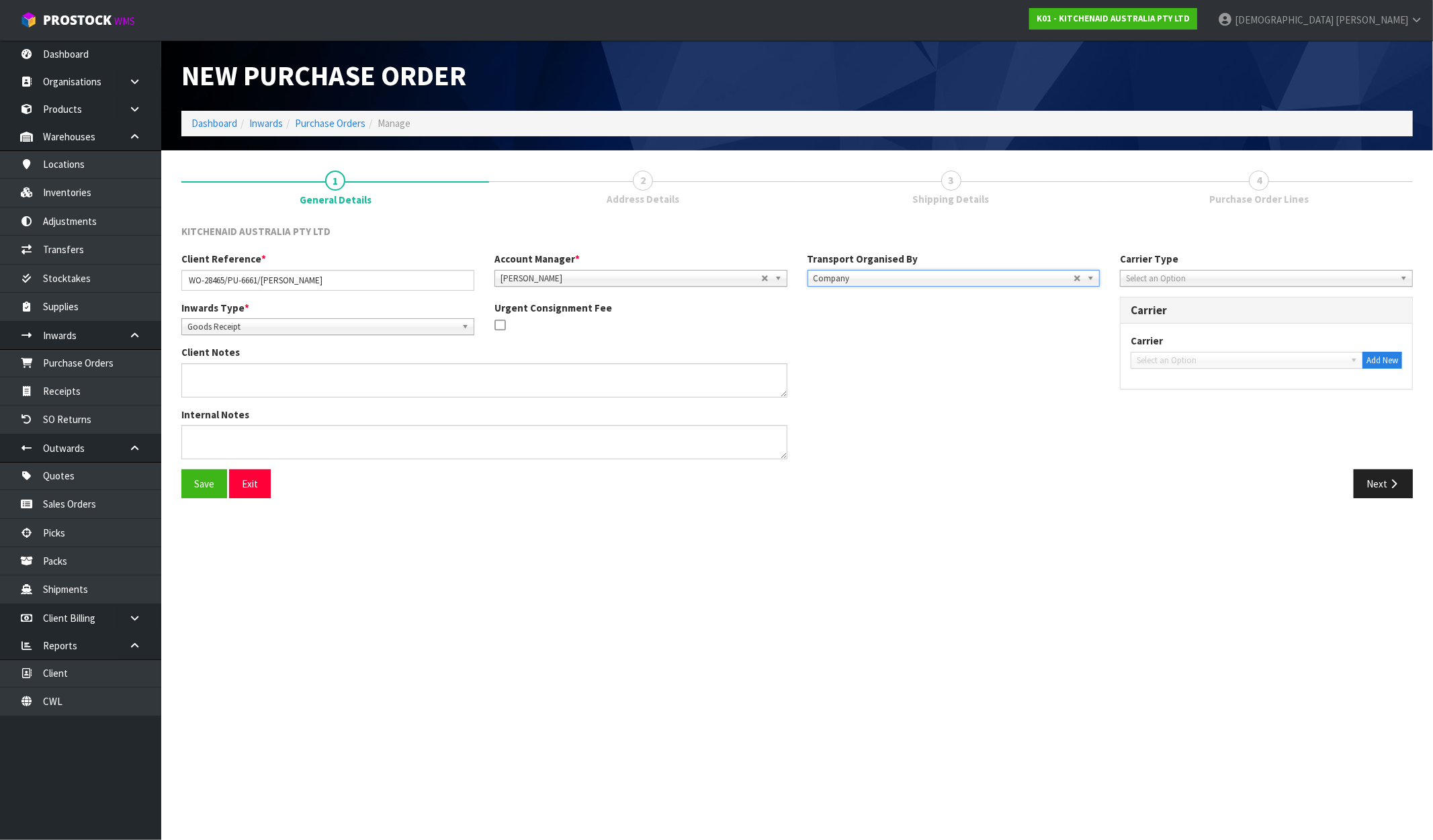
click at [1192, 276] on span "Select an Option" at bounding box center [1260, 279] width 269 height 16
click at [1165, 313] on li "Company" at bounding box center [1266, 316] width 287 height 17
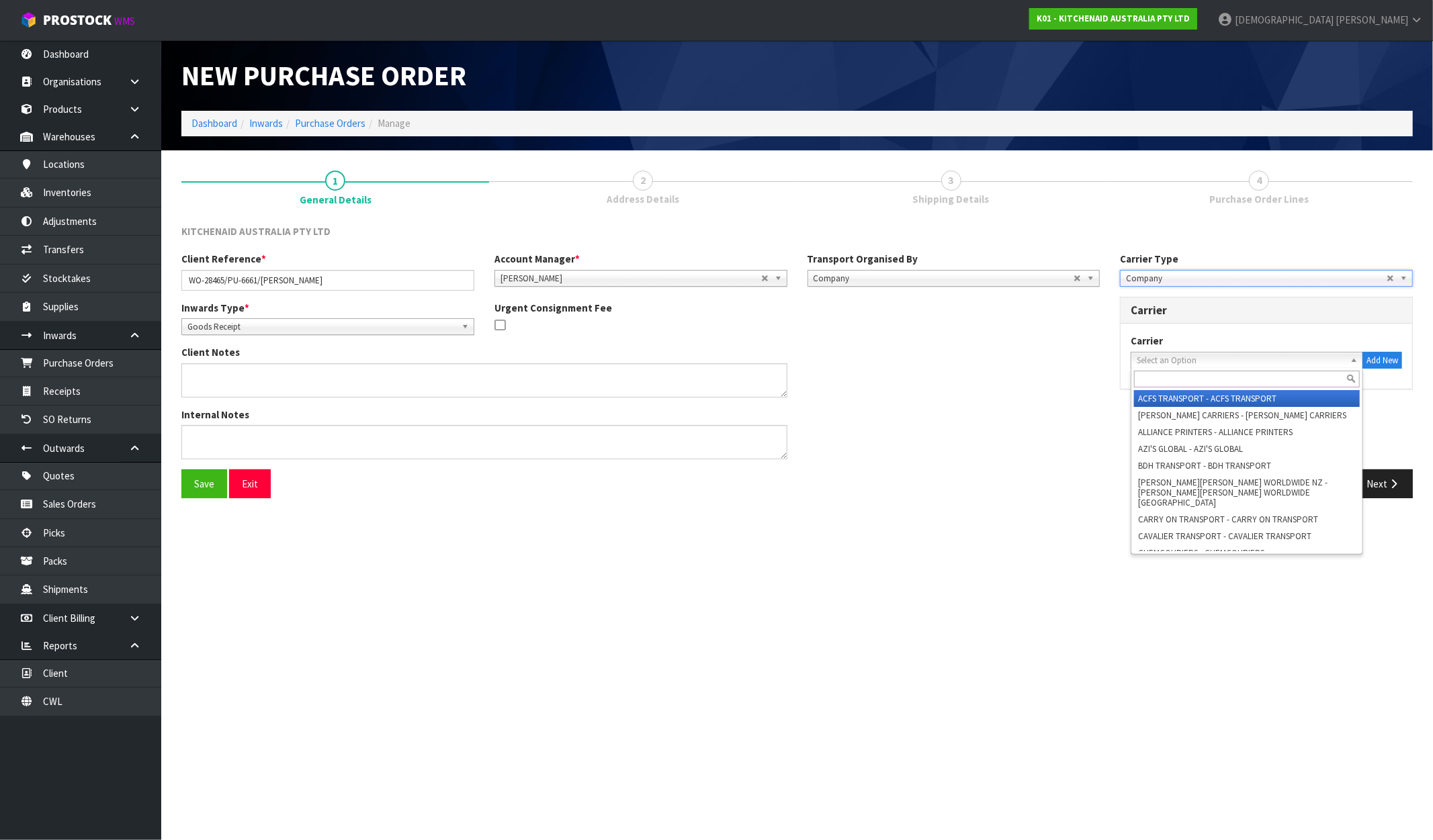
click at [1206, 354] on span "Select an Option" at bounding box center [1240, 361] width 209 height 16
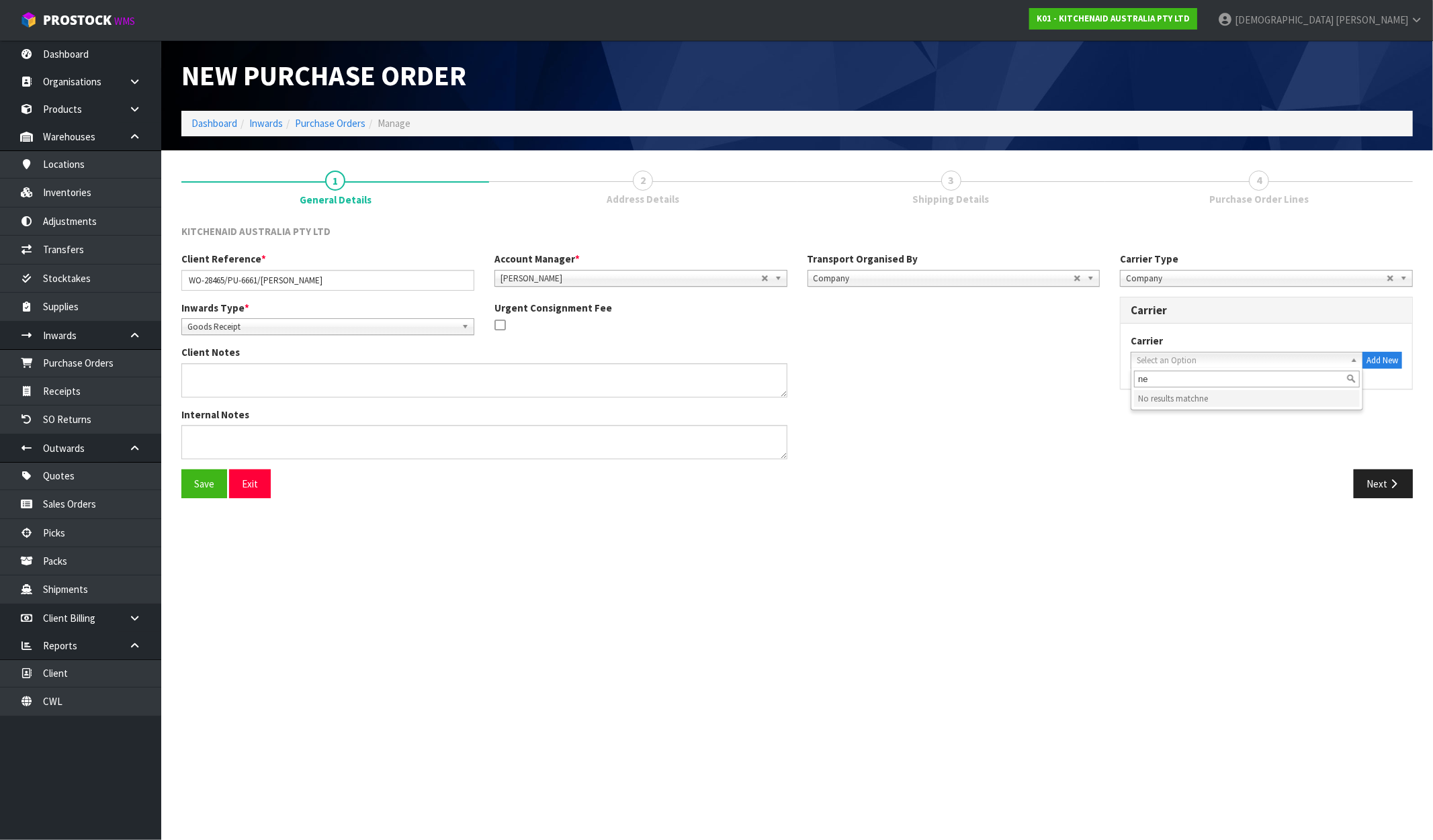
type input "n"
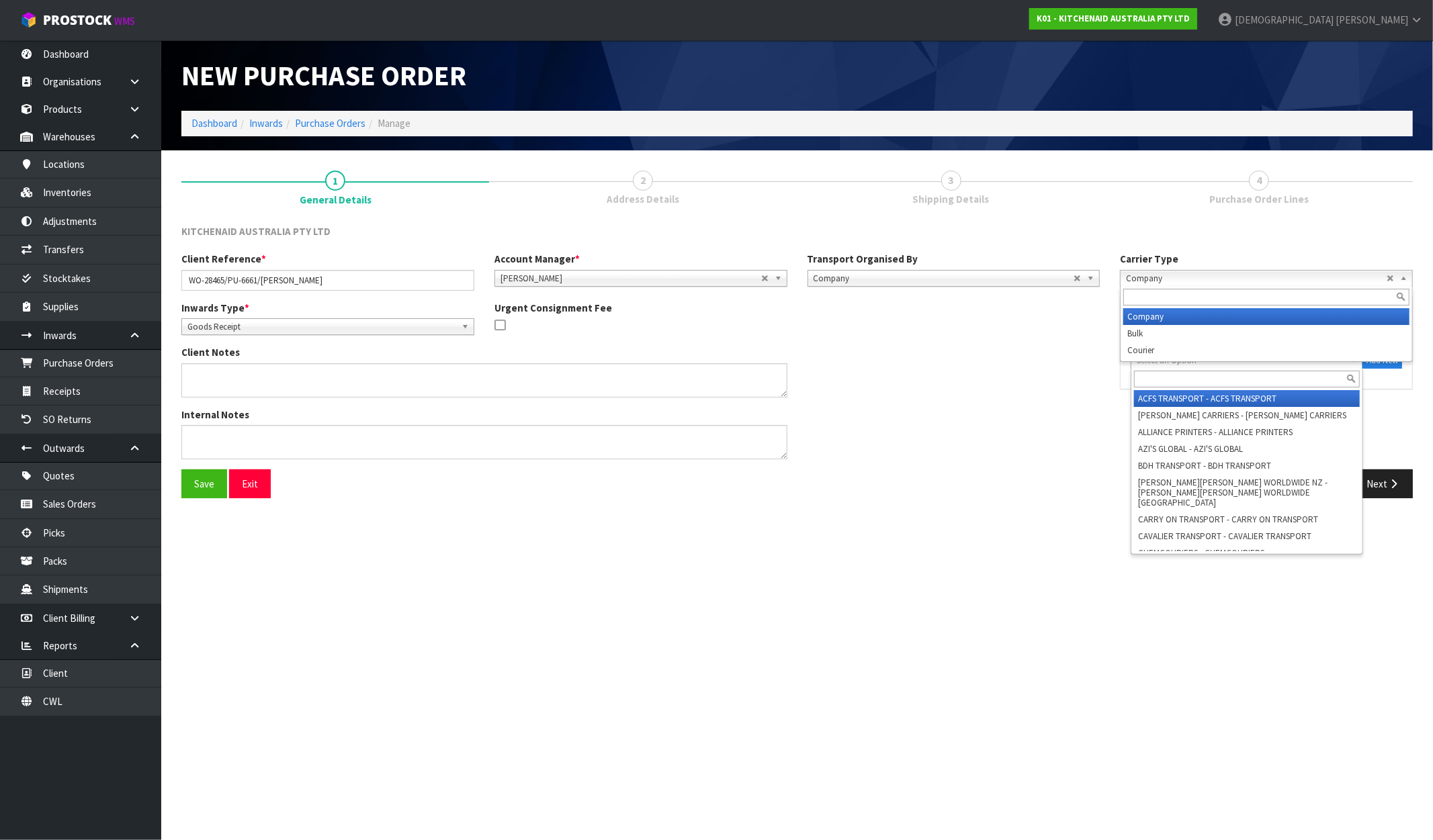
click at [1223, 273] on span "Company" at bounding box center [1256, 279] width 261 height 16
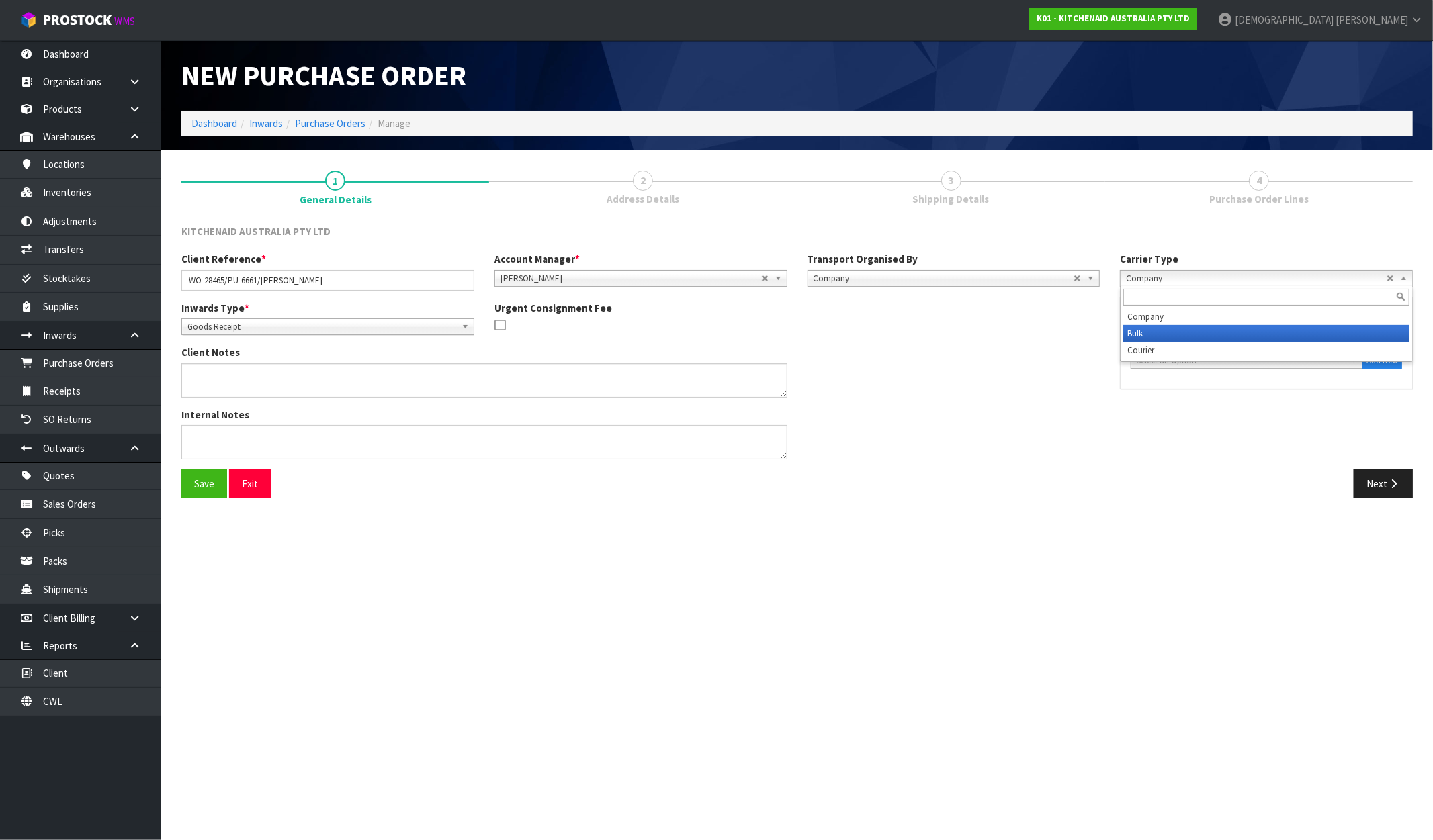
click at [1166, 342] on li "Courier" at bounding box center [1266, 350] width 287 height 17
click at [1182, 358] on span "Select an Option" at bounding box center [1240, 361] width 209 height 16
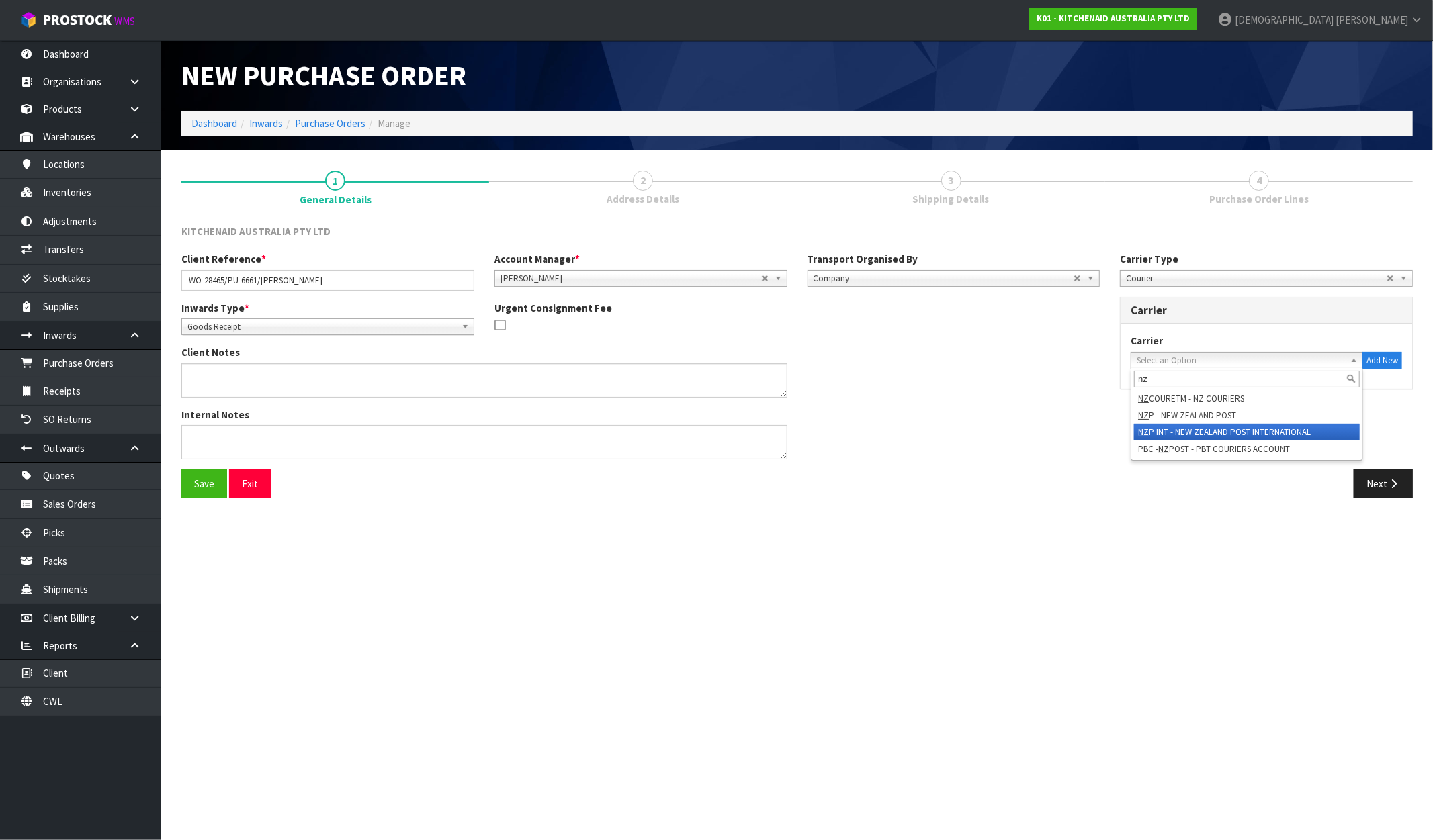
type input "nz"
click at [1193, 416] on li "NZ P - NEW ZEALAND POST" at bounding box center [1247, 416] width 226 height 17
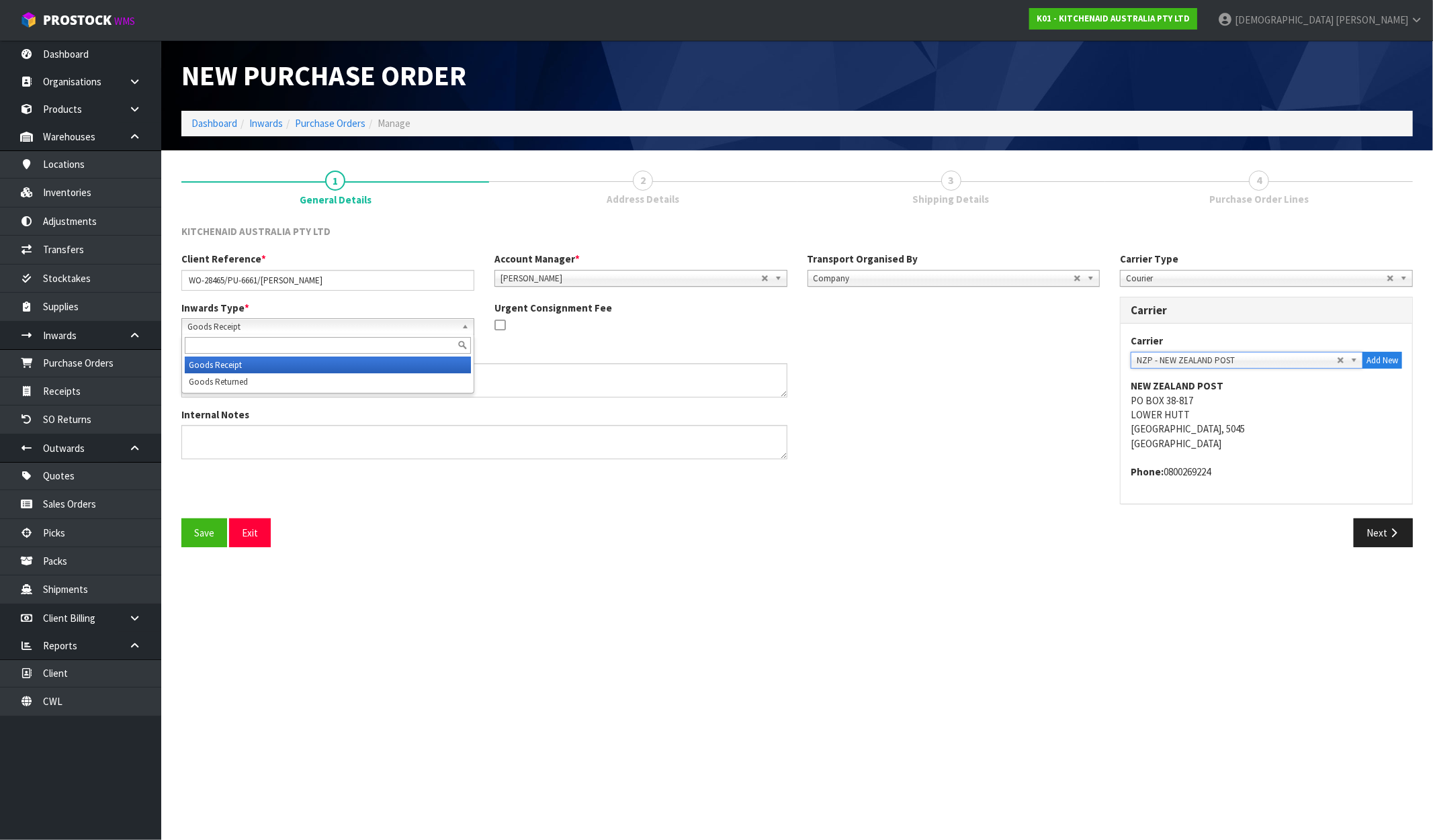
click at [346, 323] on span "Goods Receipt" at bounding box center [322, 327] width 269 height 16
click at [260, 378] on li "Goods Returned" at bounding box center [328, 381] width 287 height 17
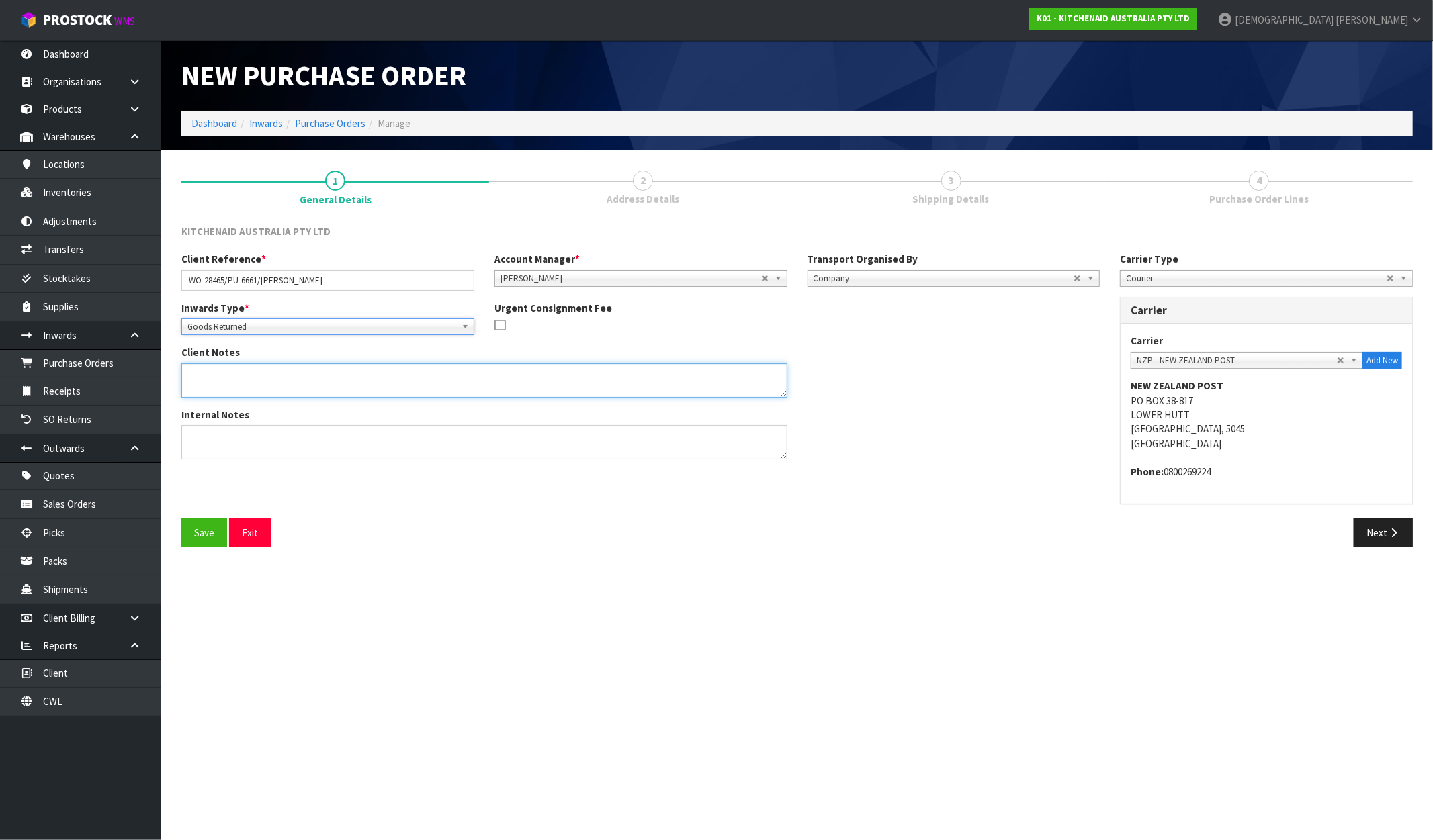
click at [338, 378] on textarea at bounding box center [485, 381] width 606 height 34
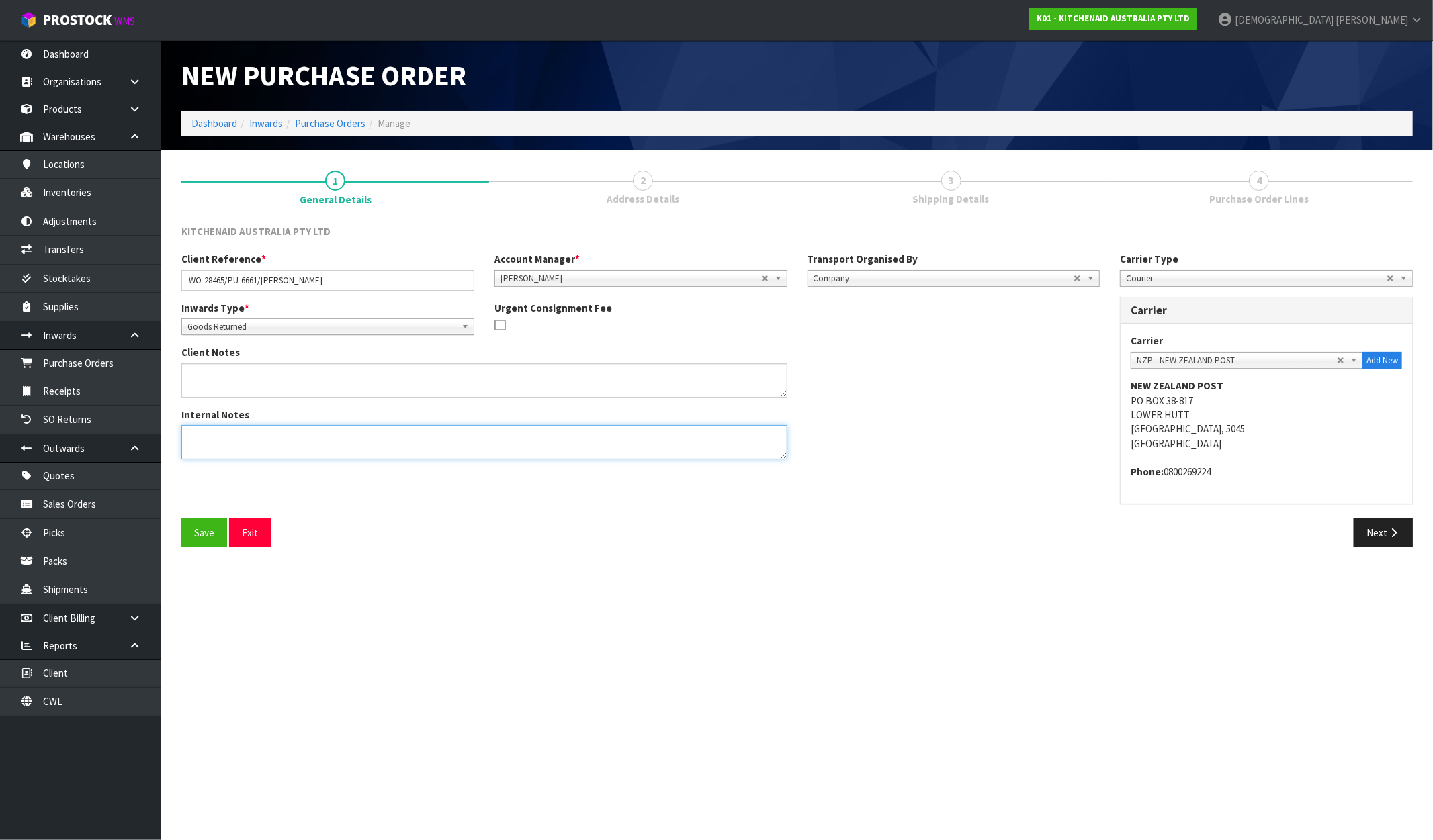
click at [314, 459] on textarea at bounding box center [485, 442] width 606 height 34
click at [193, 534] on button "Save" at bounding box center [204, 533] width 46 height 29
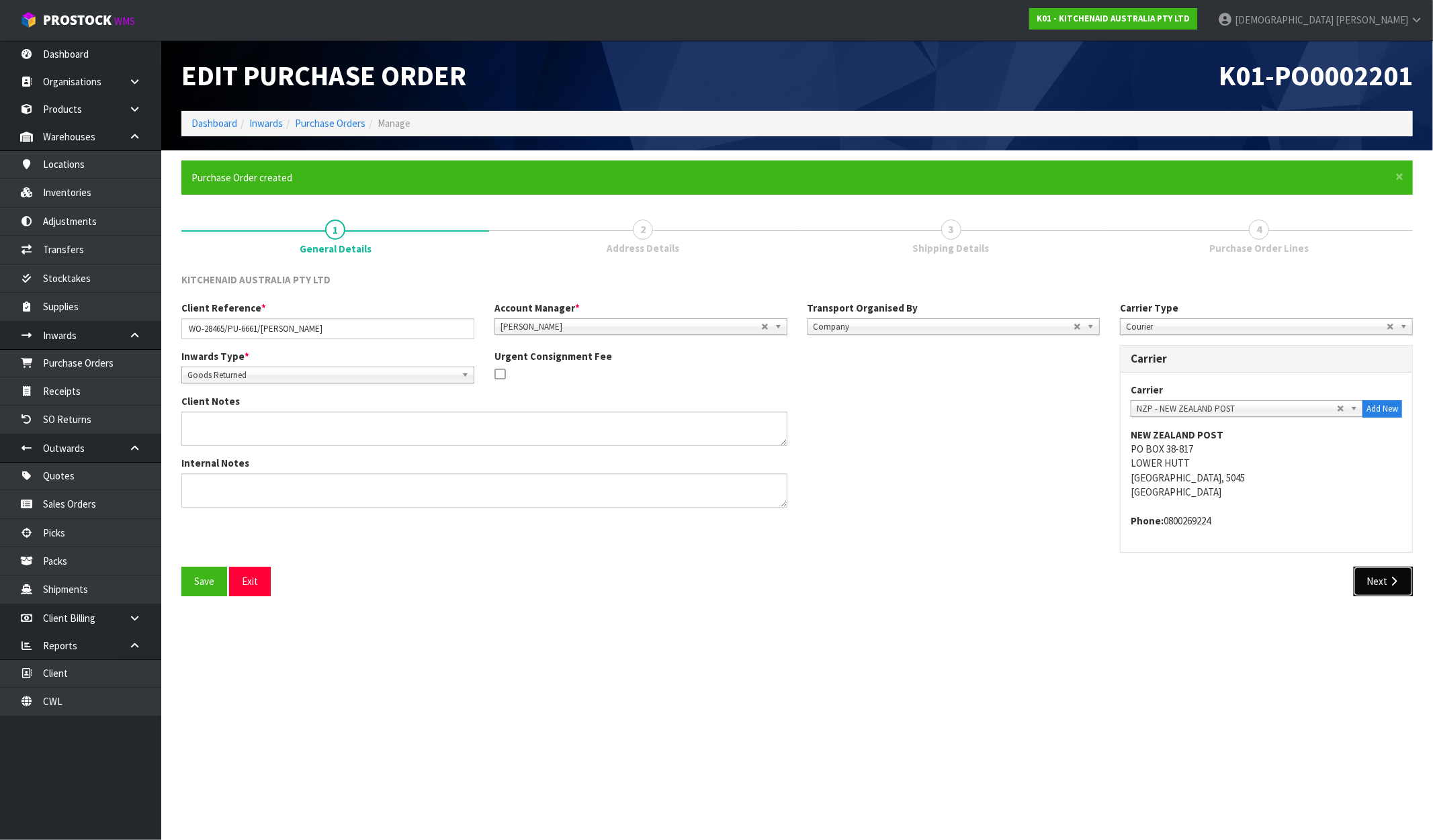
click at [1392, 582] on icon "button" at bounding box center [1394, 581] width 13 height 10
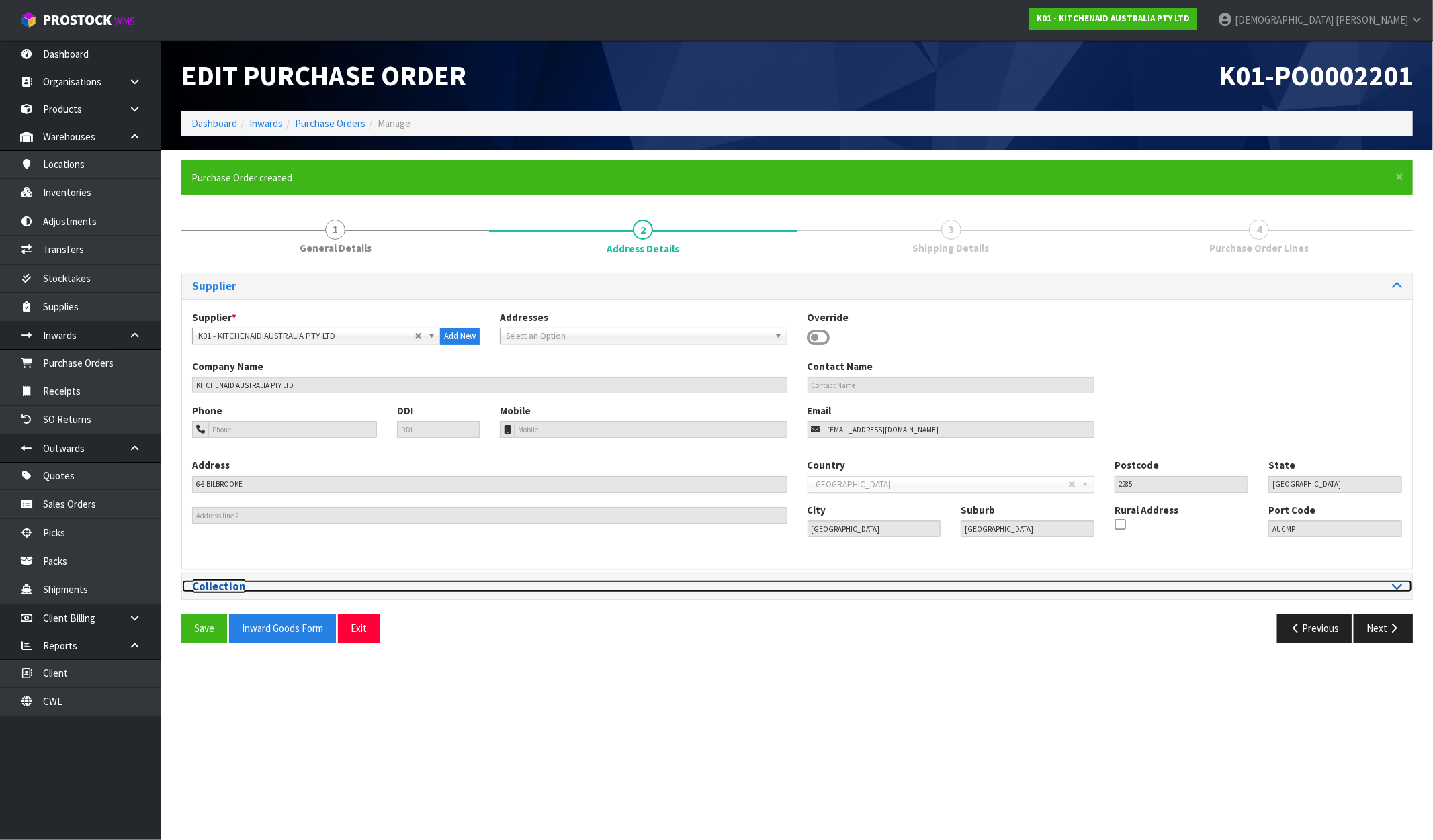
click at [219, 585] on h3 "Collection" at bounding box center [490, 587] width 596 height 13
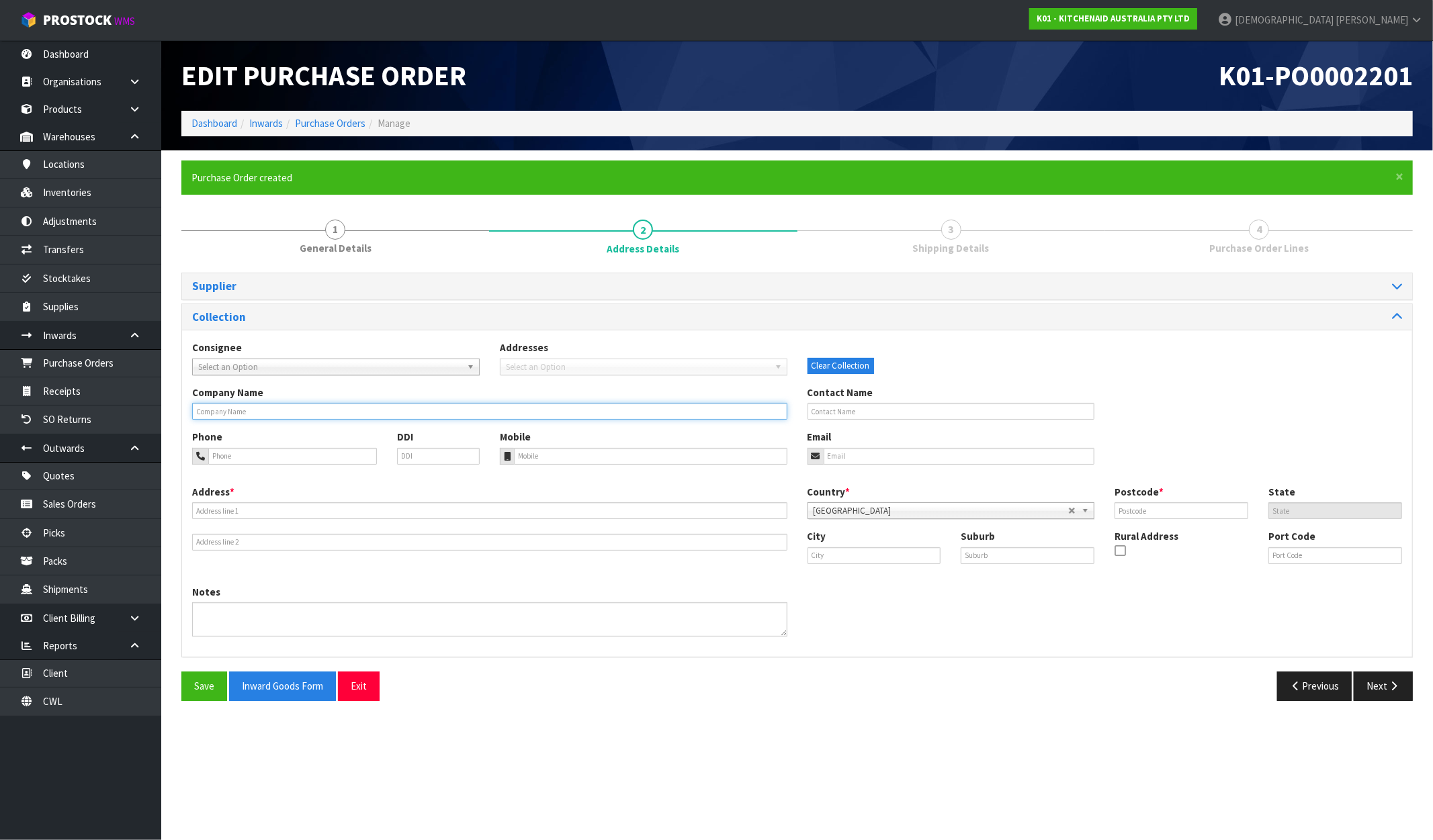
click at [264, 416] on input "text" at bounding box center [490, 411] width 596 height 17
paste input "[PERSON_NAME], [STREET_ADDRESS]"
type input "[PERSON_NAME], [STREET_ADDRESS]"
click at [426, 372] on span "Select an Option" at bounding box center [330, 367] width 263 height 16
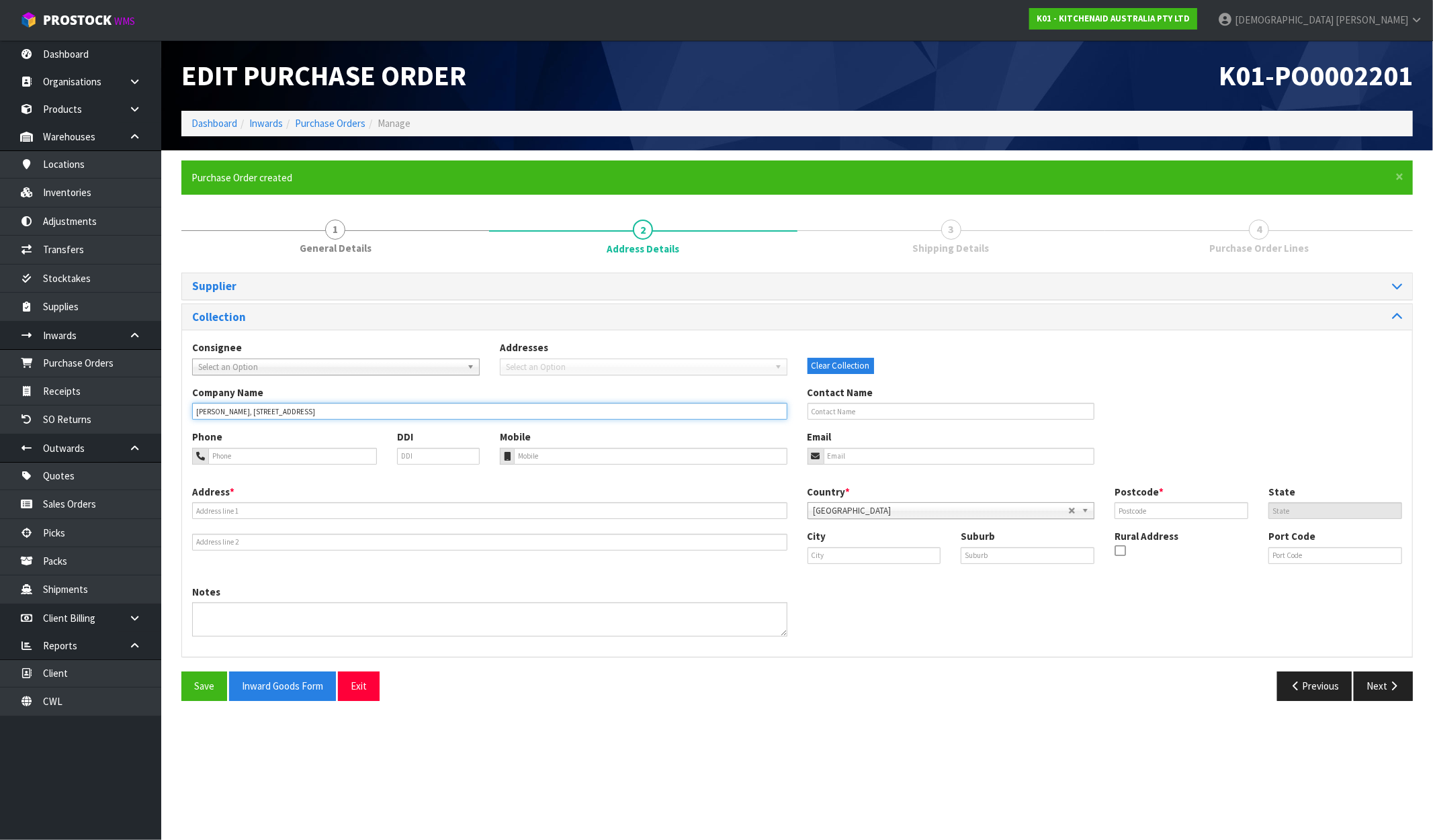
drag, startPoint x: 0, startPoint y: 0, endPoint x: 241, endPoint y: 430, distance: 492.9
click at [241, 430] on div "Consignee 000001.BAY MECHANICS - BAY MECHANICS 000001A - BRAKE & TRANSMISSION N…" at bounding box center [796, 493] width 1230 height 327
click at [415, 410] on input "[PERSON_NAME], [STREET_ADDRESS]" at bounding box center [490, 411] width 596 height 17
drag, startPoint x: 428, startPoint y: 413, endPoint x: 412, endPoint y: 416, distance: 16.3
click at [412, 416] on input "[PERSON_NAME], [STREET_ADDRESS]" at bounding box center [490, 411] width 596 height 17
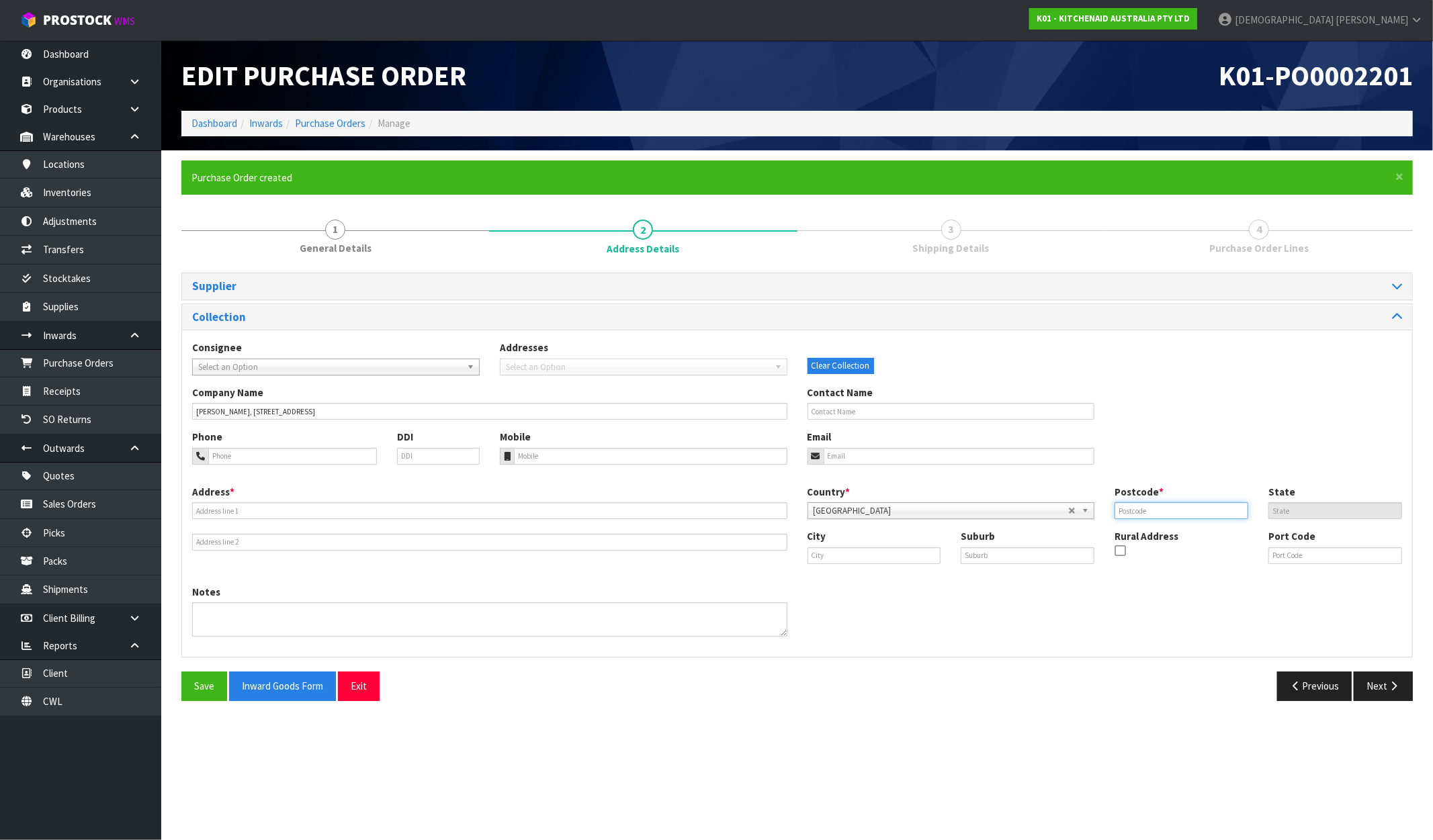
click at [1184, 507] on input "text" at bounding box center [1180, 510] width 133 height 17
paste input "8024"
type input "8024"
click at [245, 515] on input "text" at bounding box center [490, 510] width 596 height 17
drag, startPoint x: 438, startPoint y: 413, endPoint x: 233, endPoint y: 420, distance: 205.1
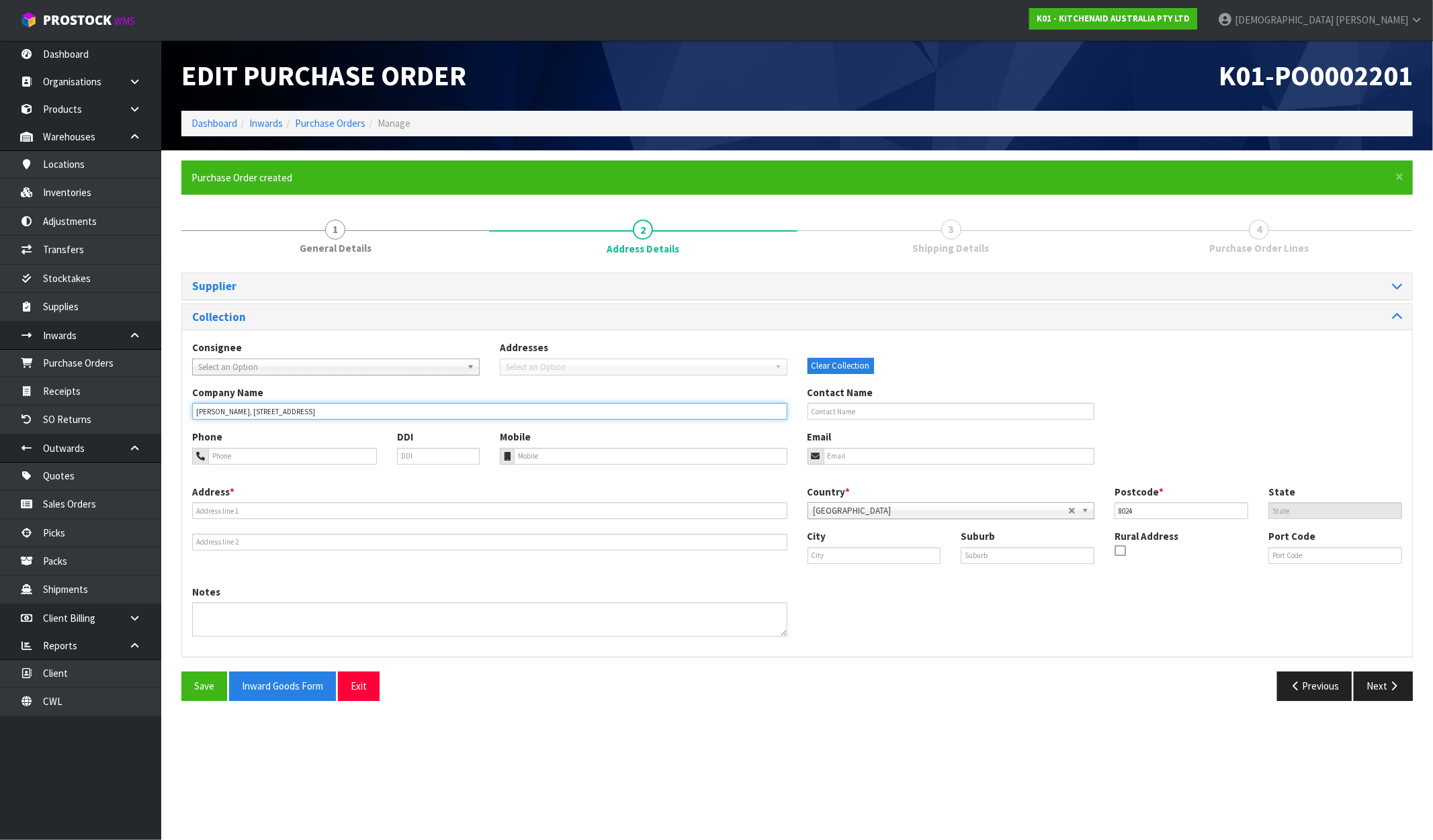
click at [233, 420] on div "Company Name [PERSON_NAME], [STREET_ADDRESS] Contact Name" at bounding box center [796, 408] width 1230 height 45
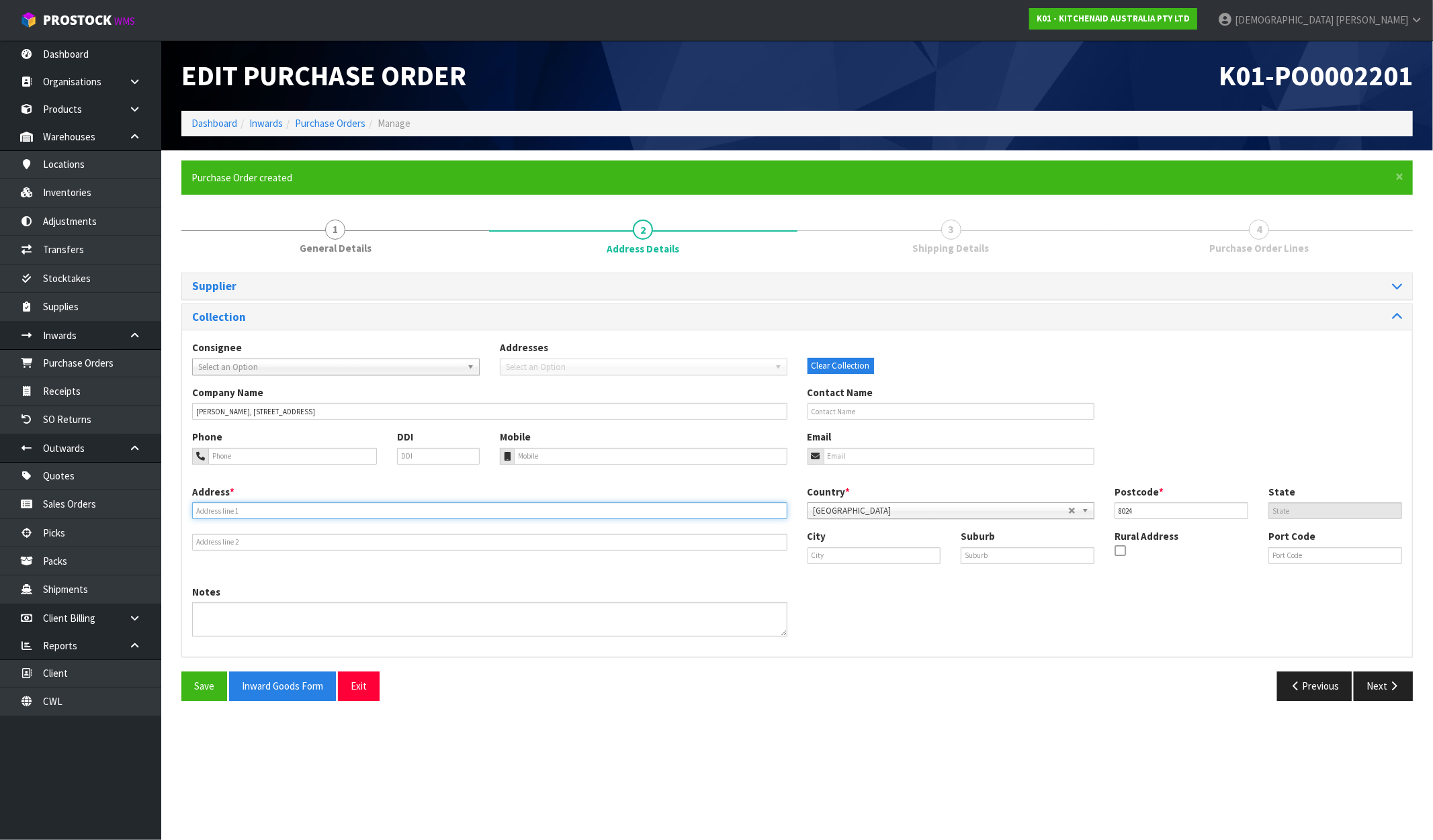
click at [252, 515] on input "text" at bounding box center [490, 510] width 596 height 17
paste input ", [STREET_ADDRESS]"
drag, startPoint x: 201, startPoint y: 507, endPoint x: 115, endPoint y: 510, distance: 86.1
click at [128, 512] on body "Toggle navigation ProStock WMS K01 - KITCHENAID AUSTRALIA PTY LTD [PERSON_NAME]…" at bounding box center [716, 420] width 1433 height 840
type input "[STREET_ADDRESS]"
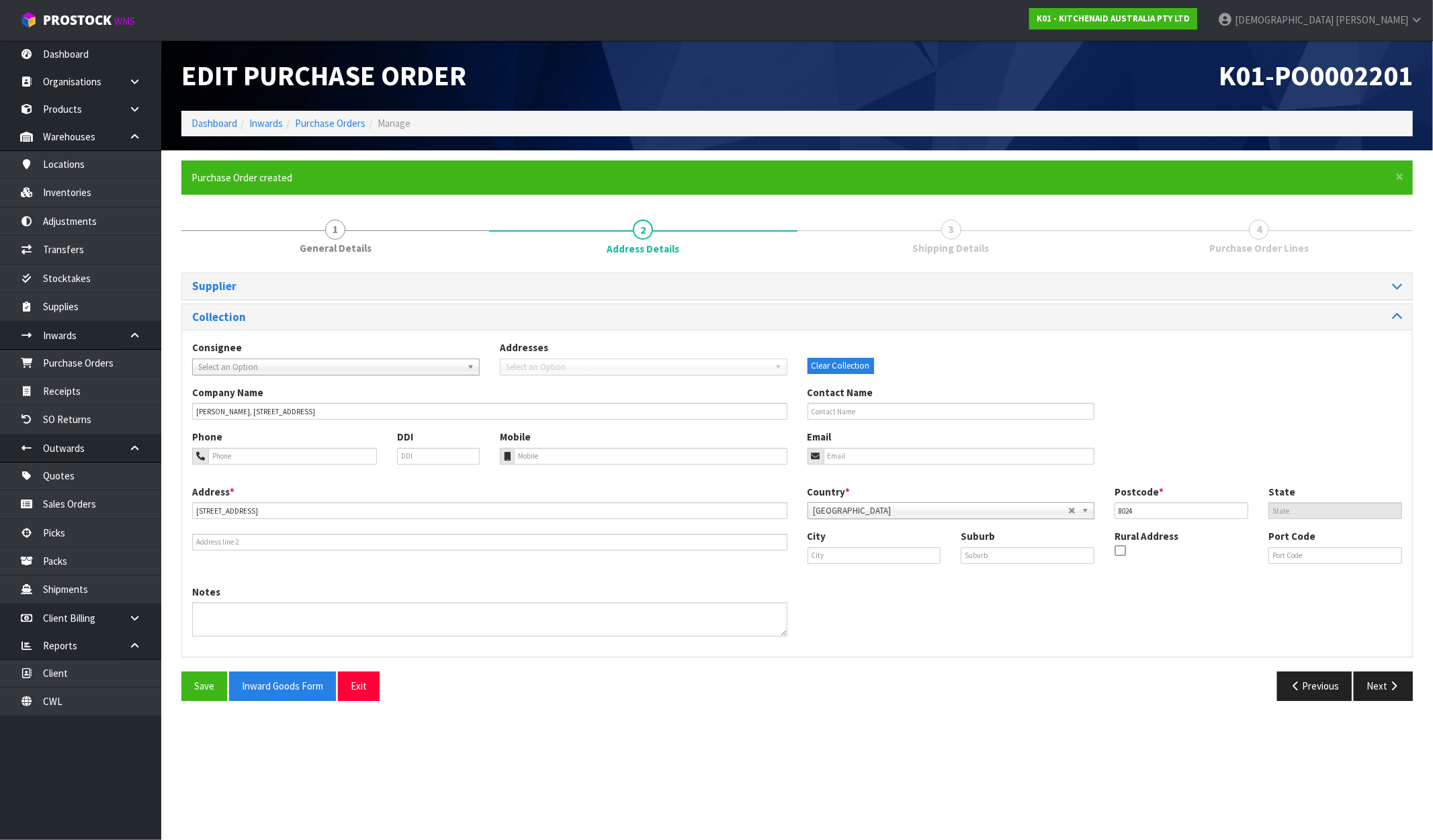
drag, startPoint x: 395, startPoint y: 553, endPoint x: 390, endPoint y: 566, distance: 13.9
click at [395, 560] on div "Address * [STREET_ADDRESS] Country * [GEOGRAPHIC_DATA] [GEOGRAPHIC_DATA] [GEOGR…" at bounding box center [796, 536] width 1230 height 100
click at [189, 690] on button "Save" at bounding box center [204, 686] width 46 height 29
click at [1408, 694] on button "Next" at bounding box center [1383, 686] width 59 height 29
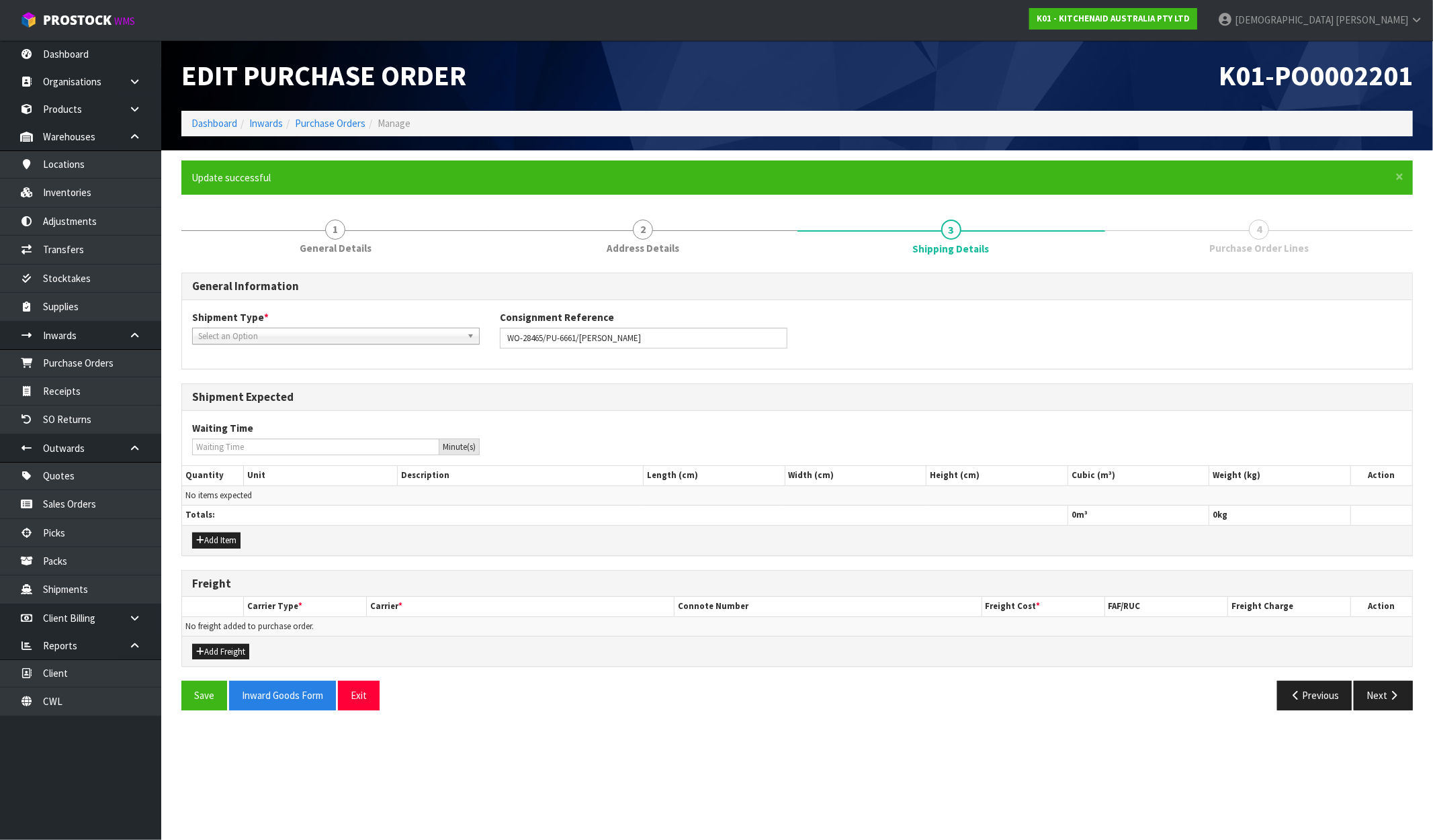
click at [303, 336] on span "Select an Option" at bounding box center [330, 337] width 263 height 16
click at [258, 378] on li "LCL National" at bounding box center [336, 374] width 281 height 17
click at [852, 343] on input "text" at bounding box center [951, 338] width 287 height 21
click at [777, 381] on div "General Information Shipment Type * LCL National LCL International FCL-20ft FCL…" at bounding box center [797, 497] width 1231 height 448
click at [216, 692] on button "Save" at bounding box center [204, 696] width 46 height 29
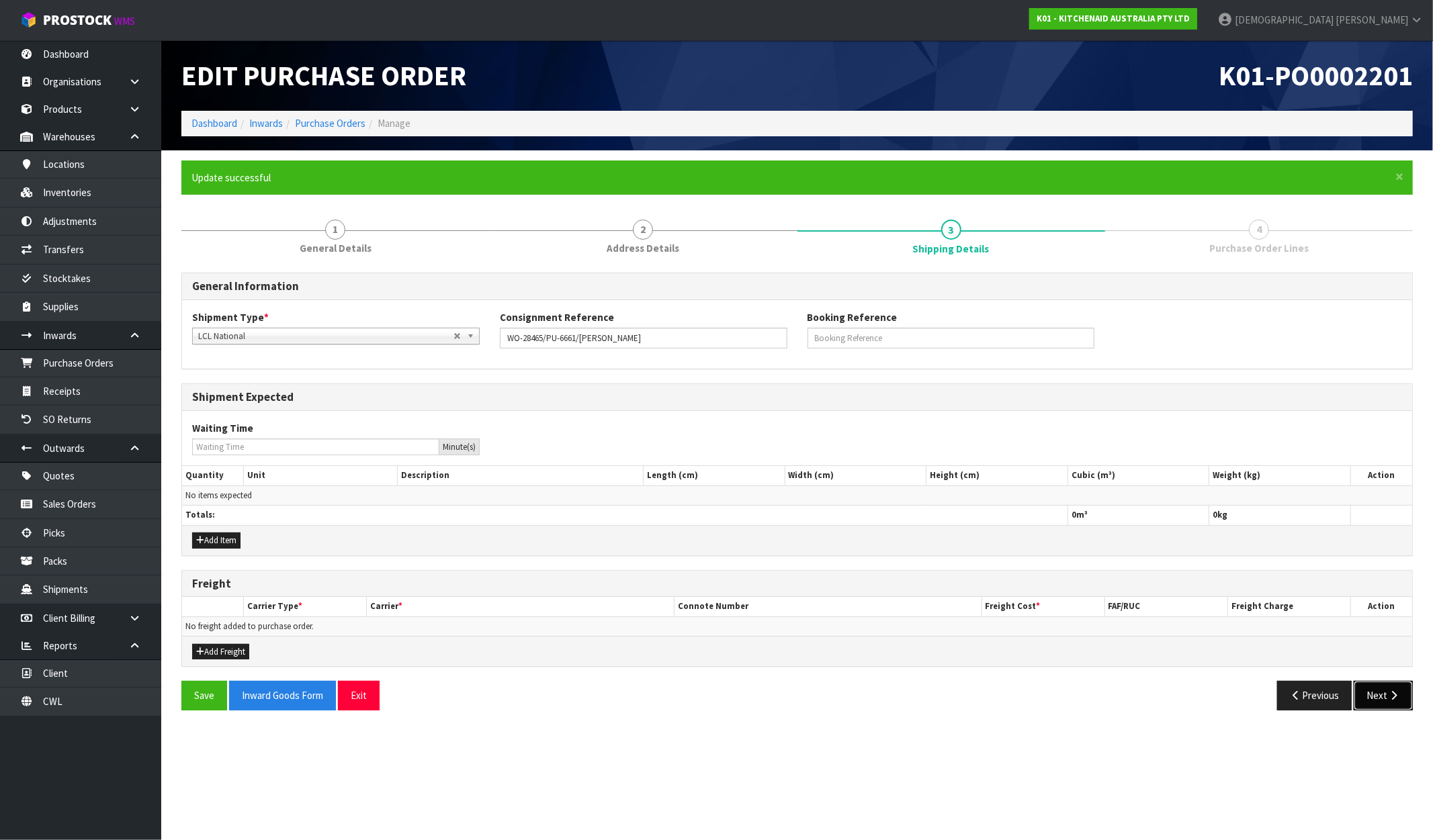
click at [1384, 695] on button "Next" at bounding box center [1383, 696] width 59 height 29
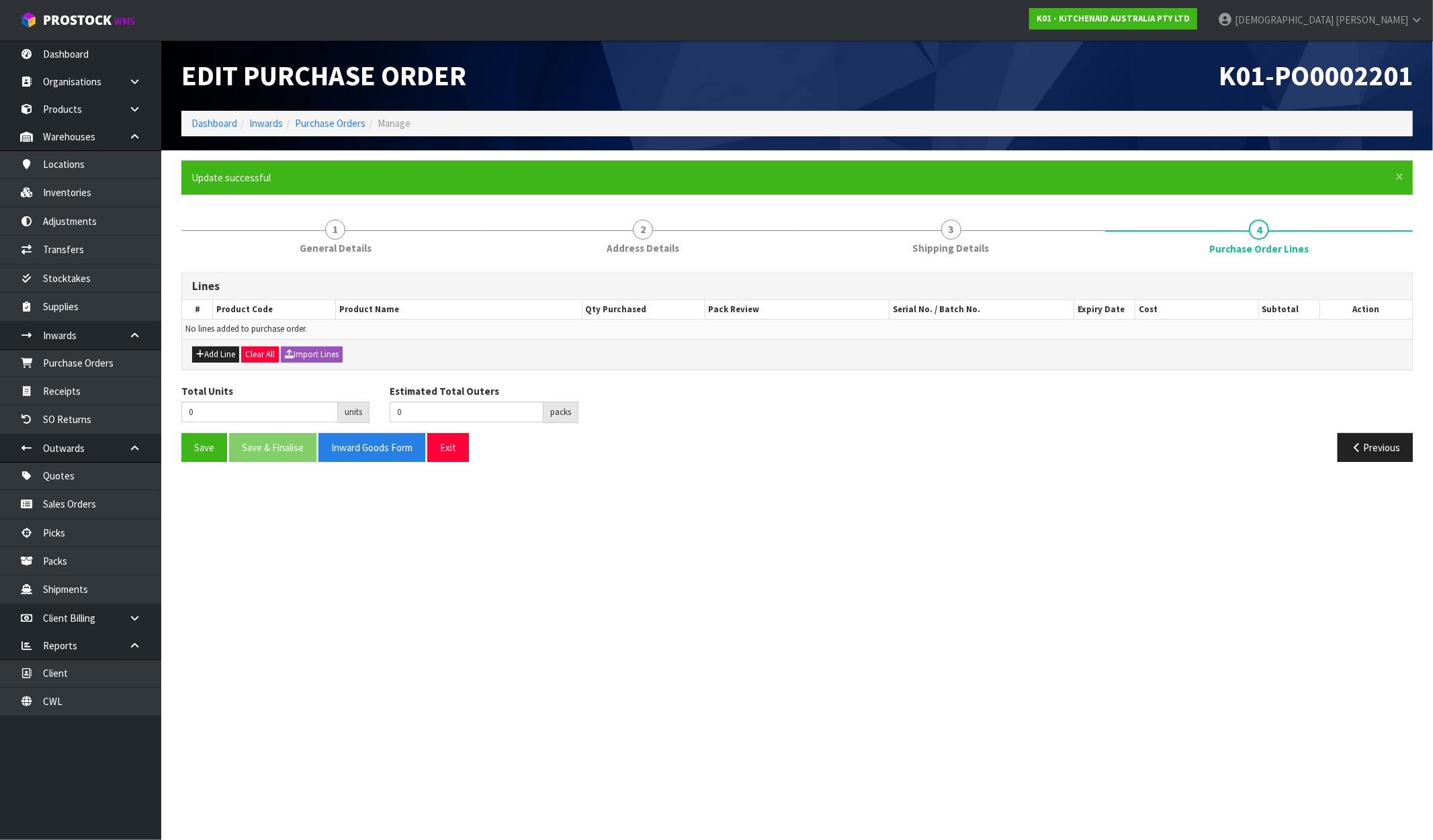
click at [230, 364] on div "Add Line Clear All Import Lines" at bounding box center [796, 355] width 1230 height 30
click at [219, 354] on button "Add Line" at bounding box center [216, 355] width 47 height 16
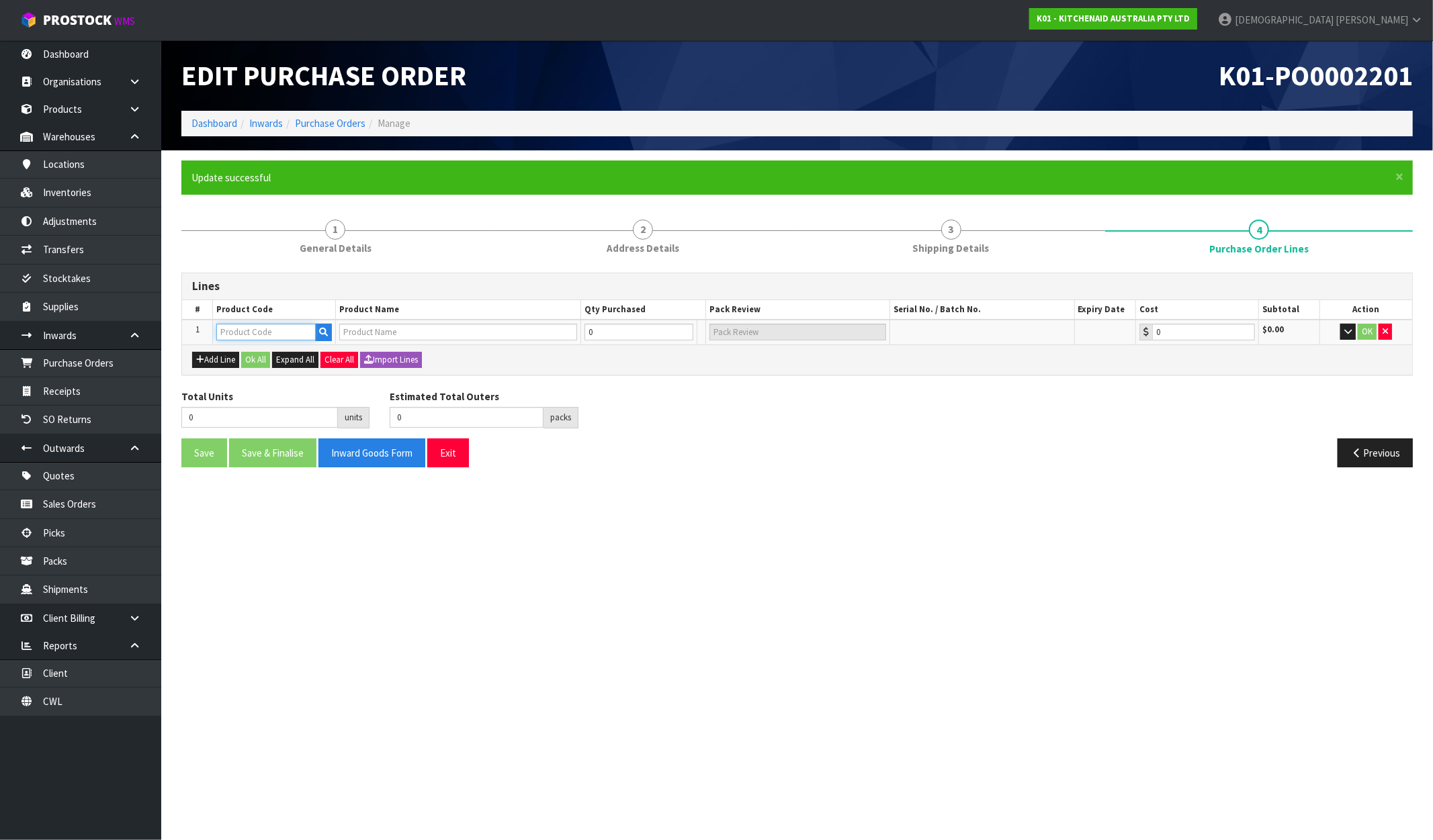
click at [239, 333] on input "text" at bounding box center [266, 332] width 99 height 17
click at [266, 327] on input "text" at bounding box center [266, 332] width 99 height 17
paste input "5KSM60SPXAPT"
type input "5KSM60SPXAPT"
type input "KSM60 PISTACHIO BL MIXER"
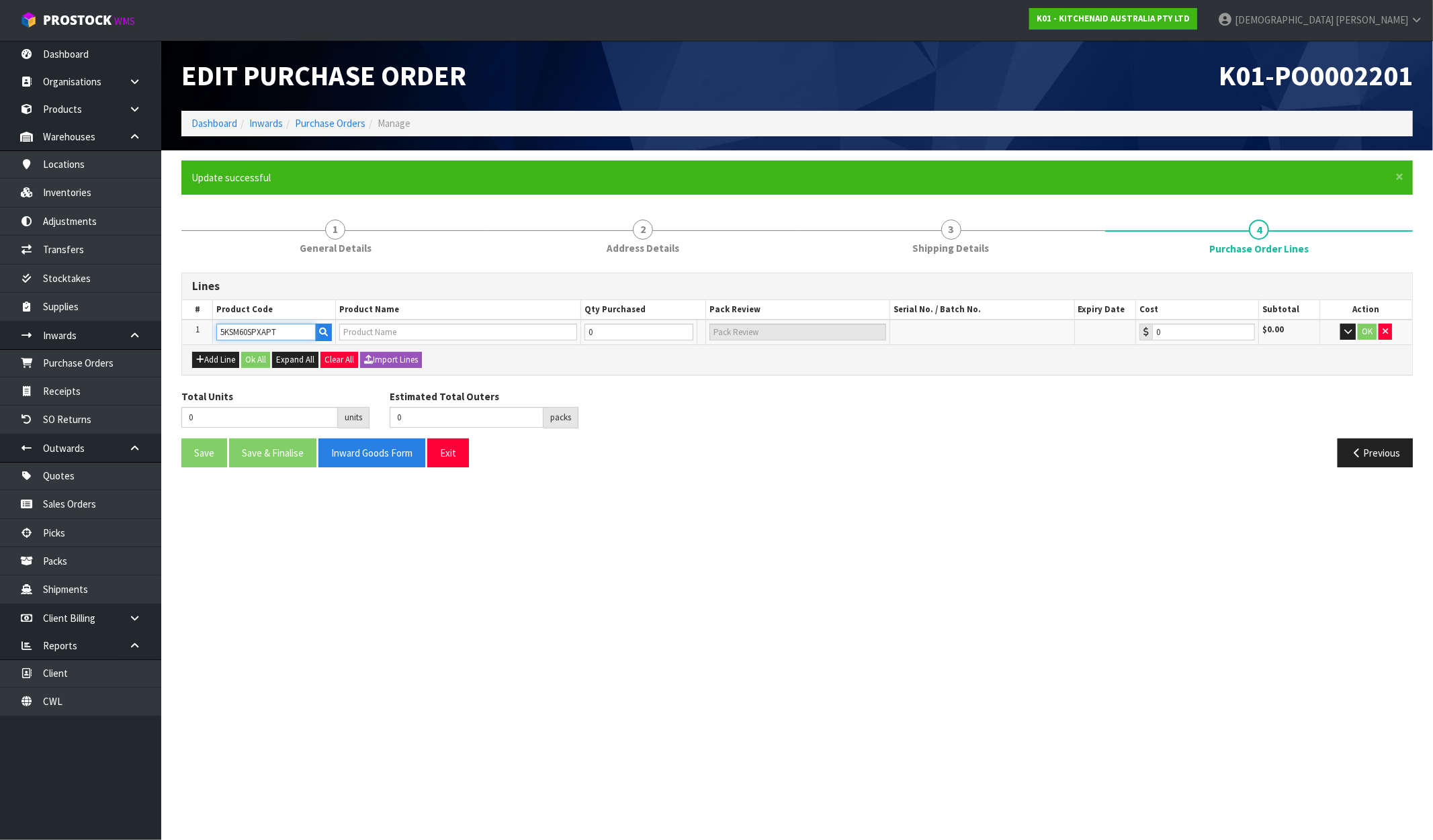
type input "0.00"
type input "5KSM60SPXAPT"
drag, startPoint x: 599, startPoint y: 330, endPoint x: 582, endPoint y: 335, distance: 17.7
click at [582, 335] on td "0" at bounding box center [612, 332] width 79 height 25
type input "1"
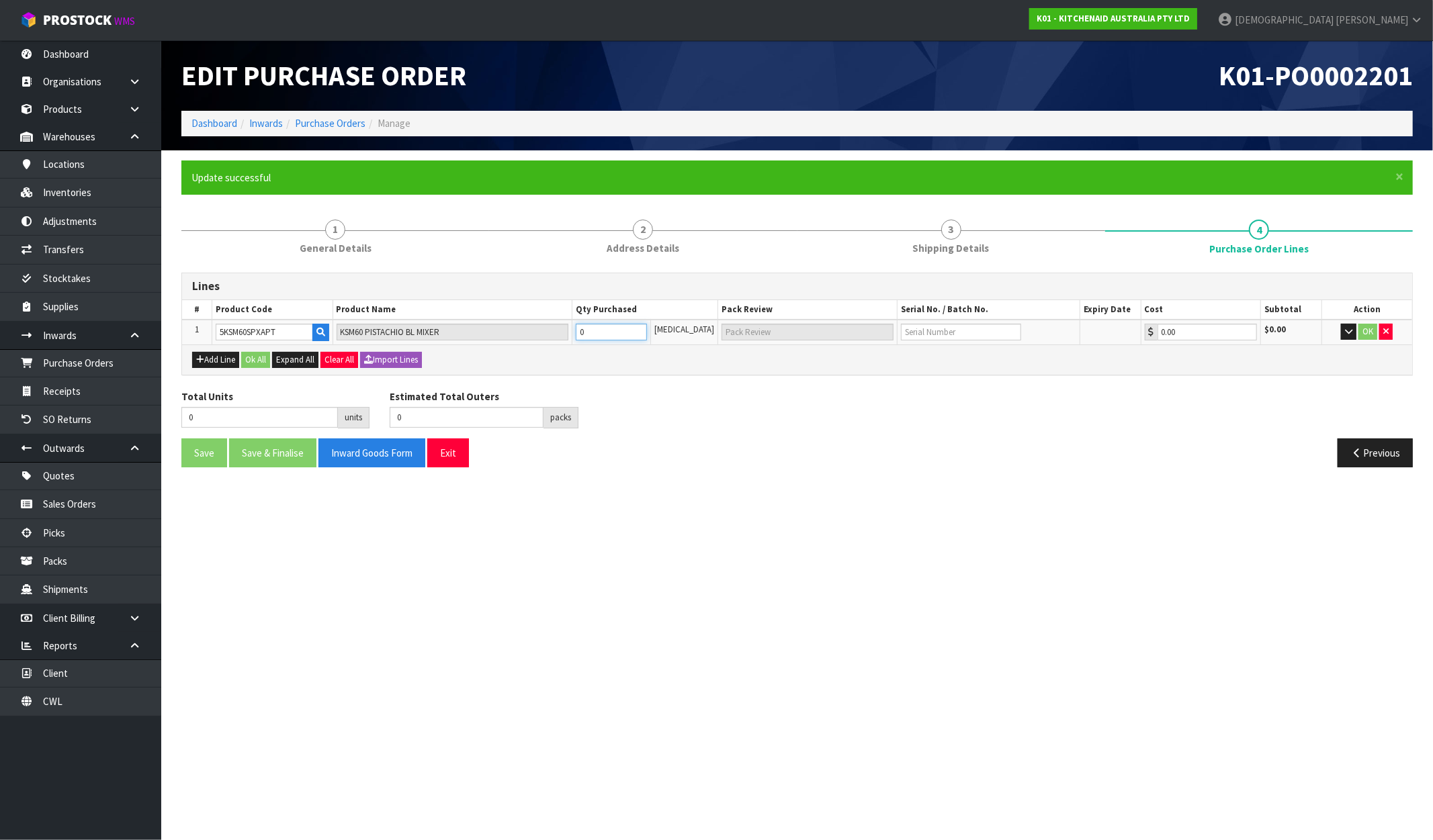
type input "1"
type input "1 CTN"
type input "1"
click at [915, 330] on input "text" at bounding box center [961, 332] width 120 height 17
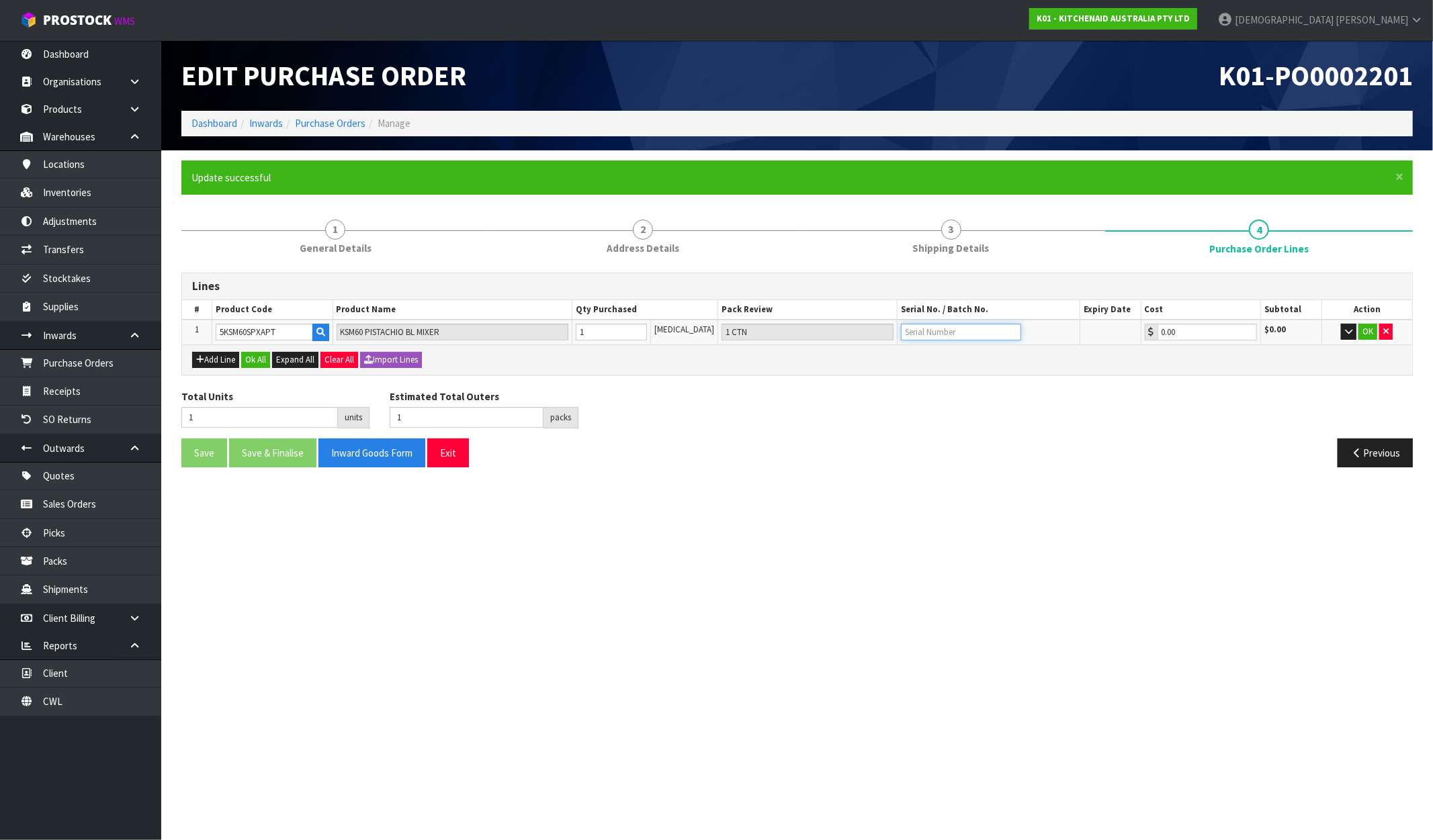
click at [925, 330] on input "text" at bounding box center [961, 332] width 120 height 17
paste input "WC0717081"
type input "WC0717081"
click at [1043, 402] on div "Total Units 1 units Estimated Total Outers 1 packs Estimated Total Pallets 0 pa…" at bounding box center [796, 414] width 1251 height 49
click at [1367, 330] on button "OK" at bounding box center [1368, 332] width 19 height 16
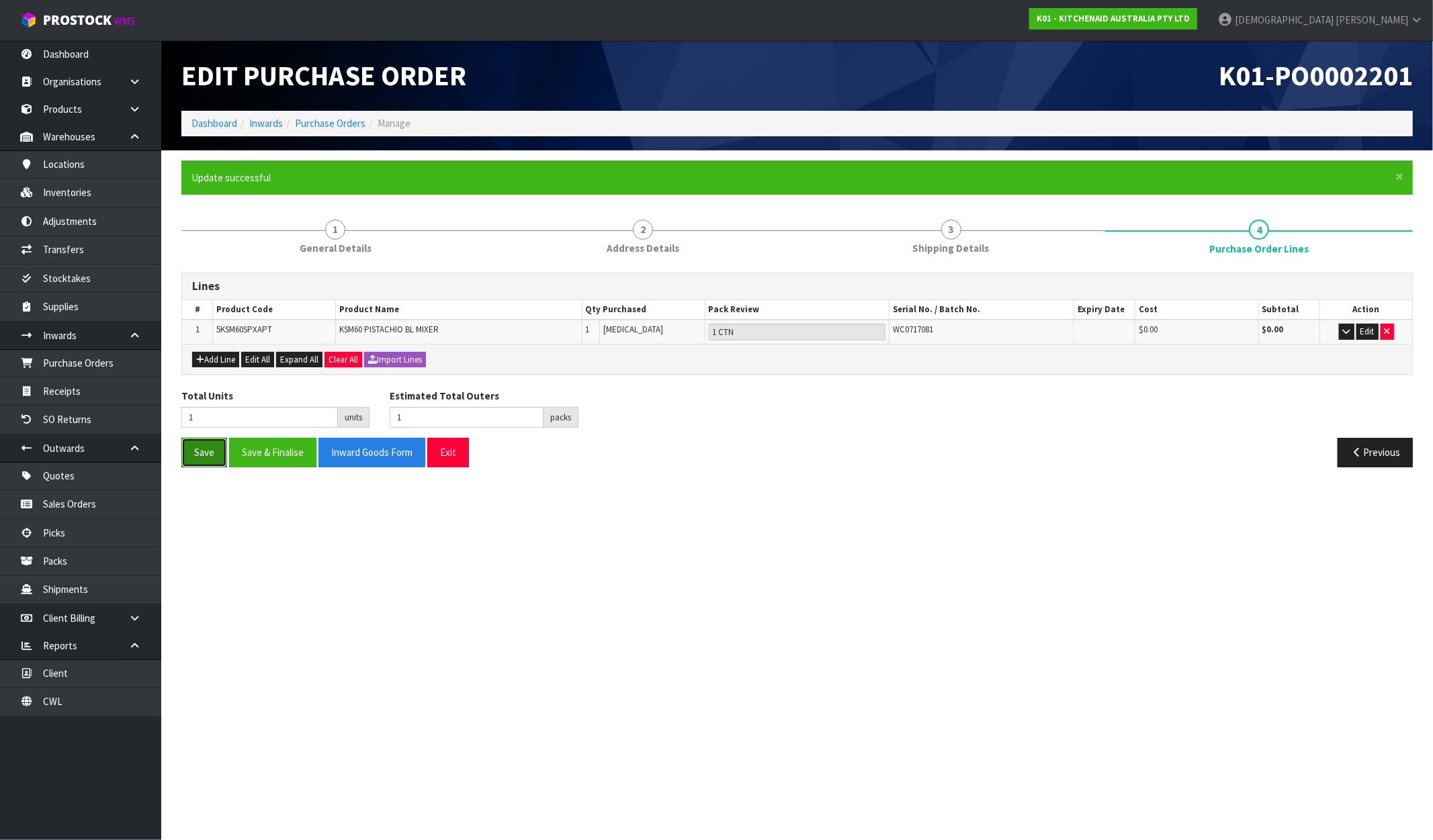
click at [214, 450] on button "Save" at bounding box center [204, 452] width 46 height 29
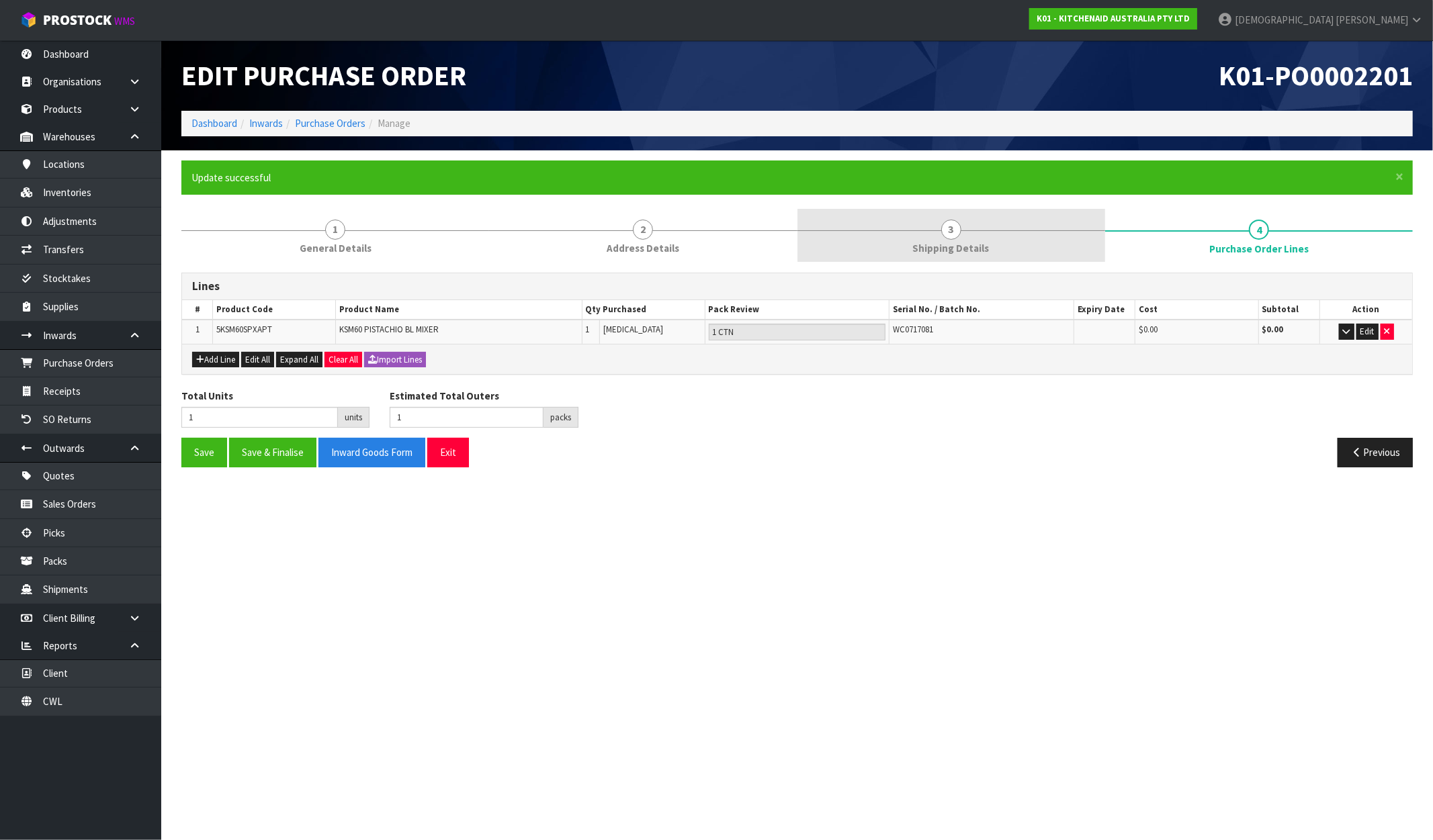
click at [911, 222] on link "3 Shipping Details" at bounding box center [951, 235] width 308 height 53
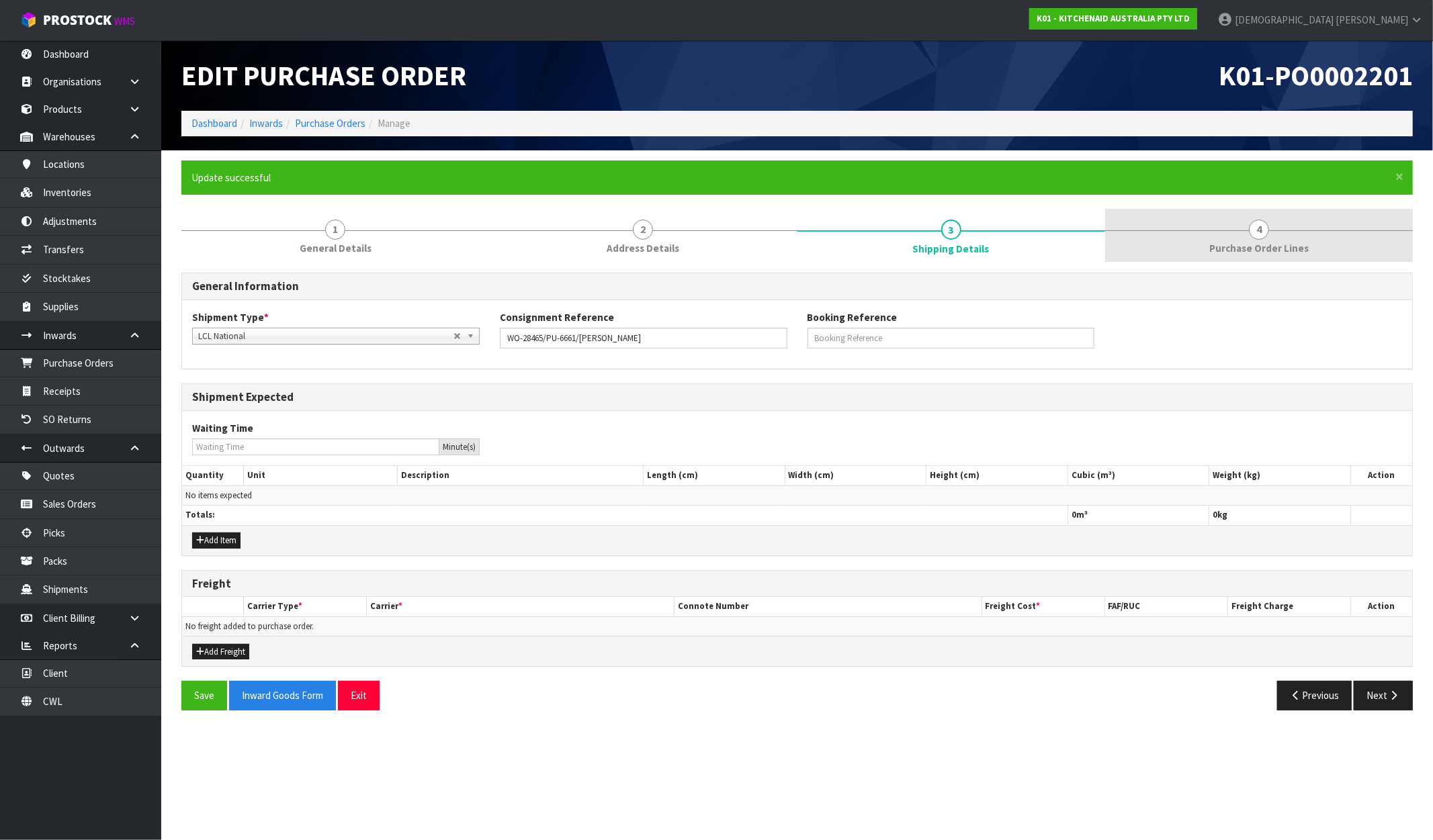
click at [1302, 227] on link "4 Purchase Order Lines" at bounding box center [1259, 235] width 308 height 53
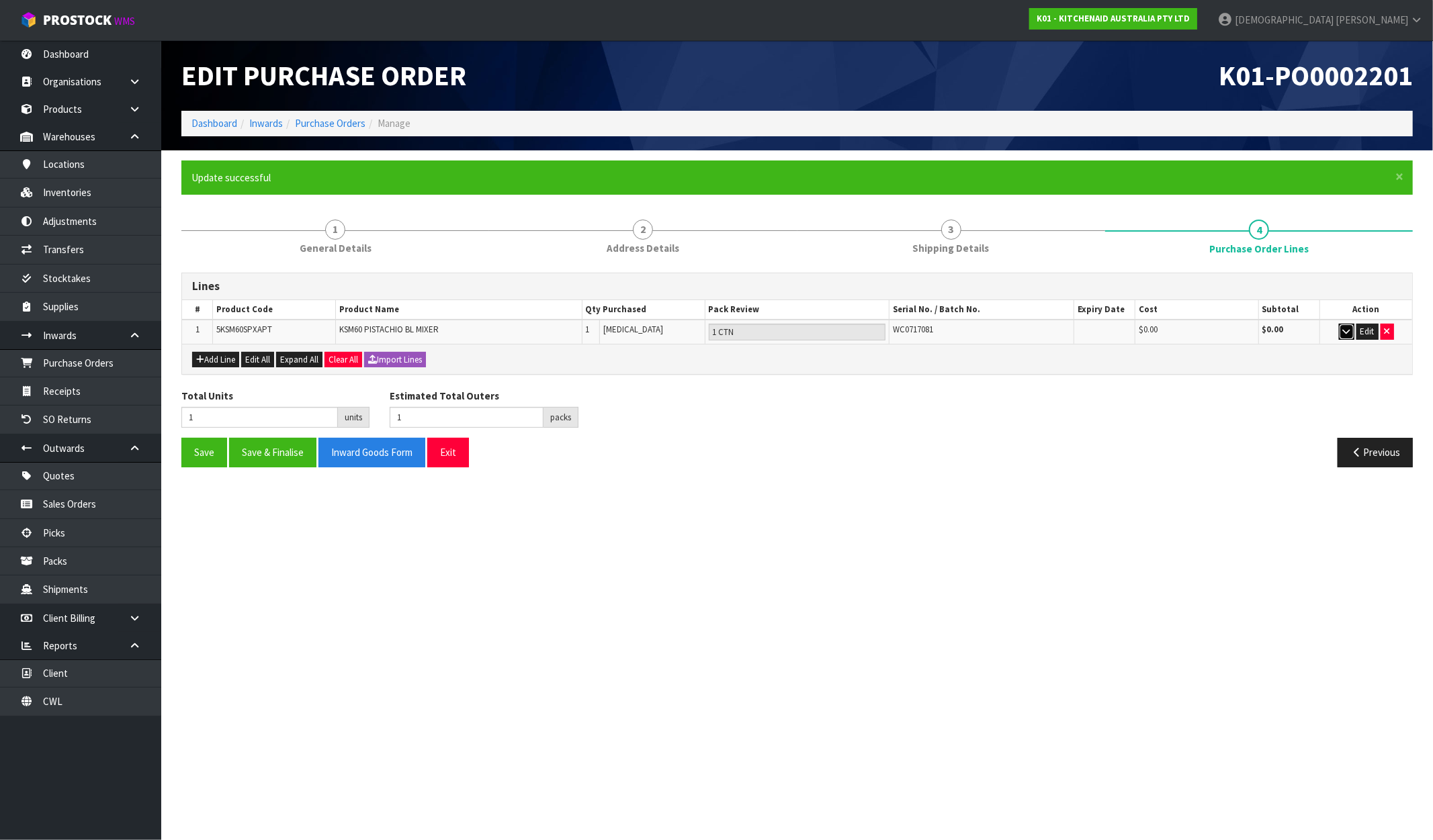
click at [1351, 337] on button "button" at bounding box center [1346, 332] width 15 height 16
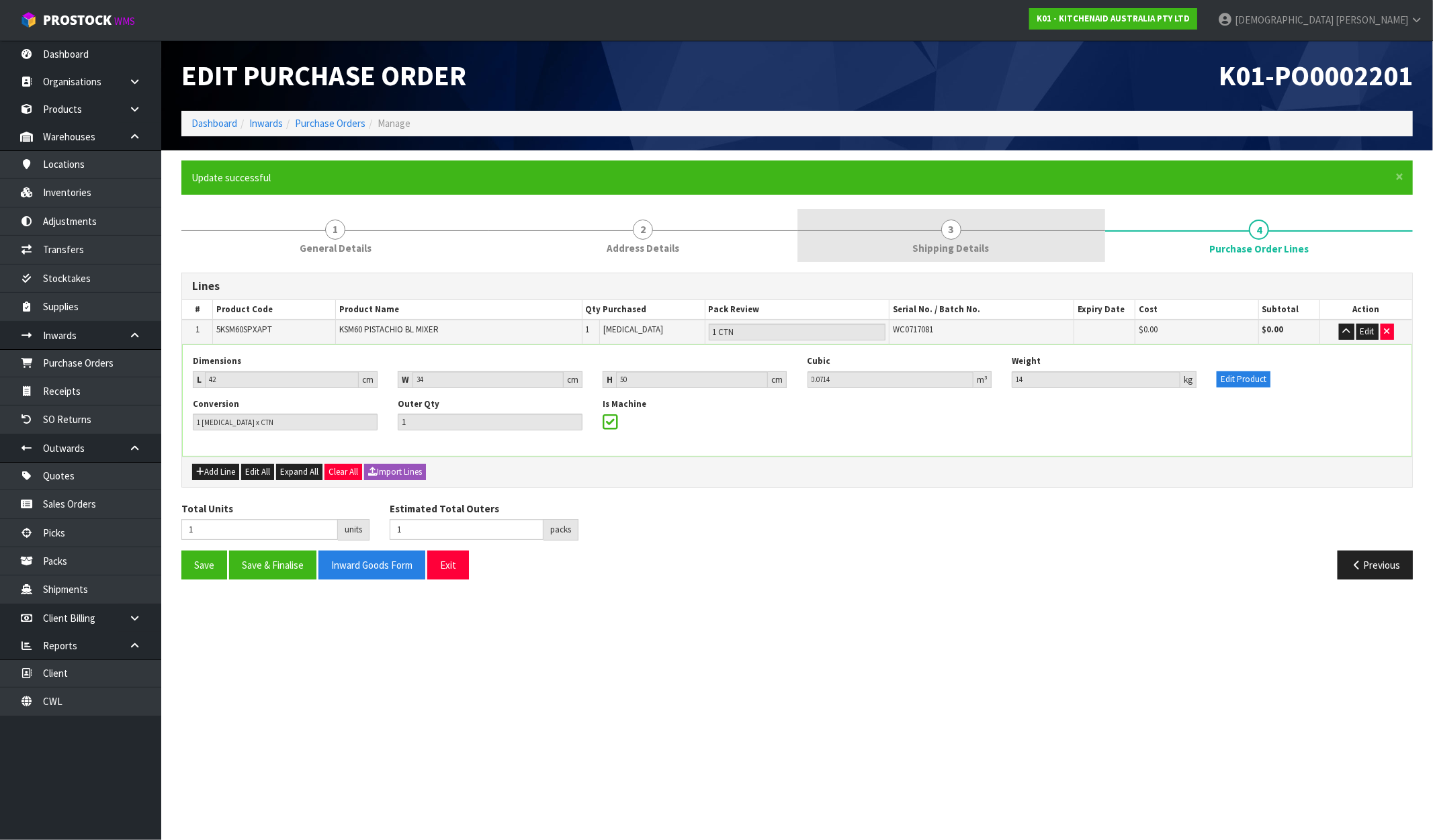
click at [972, 241] on span "Shipping Details" at bounding box center [951, 248] width 77 height 14
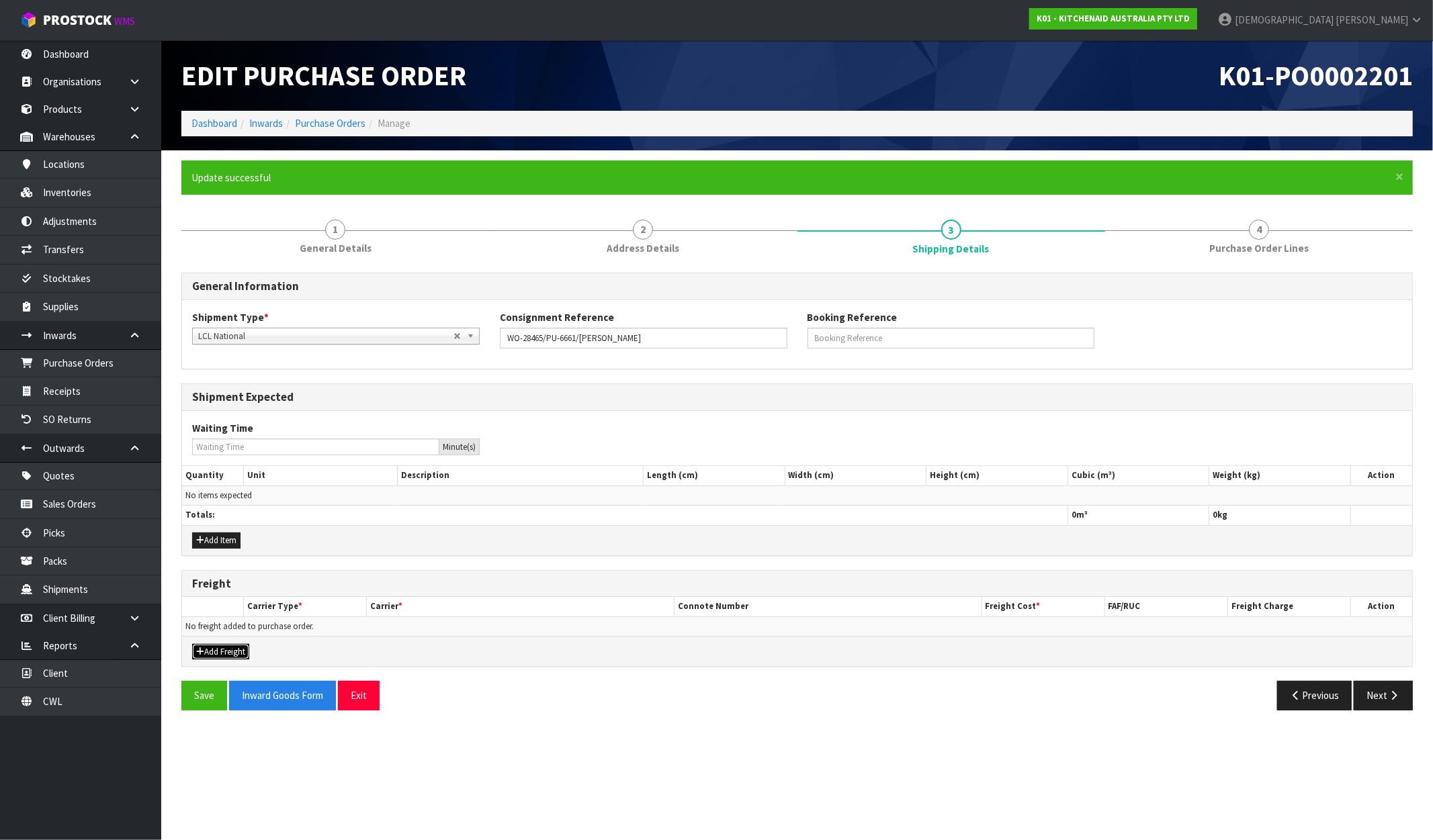
click at [227, 656] on button "Add Freight" at bounding box center [221, 652] width 57 height 16
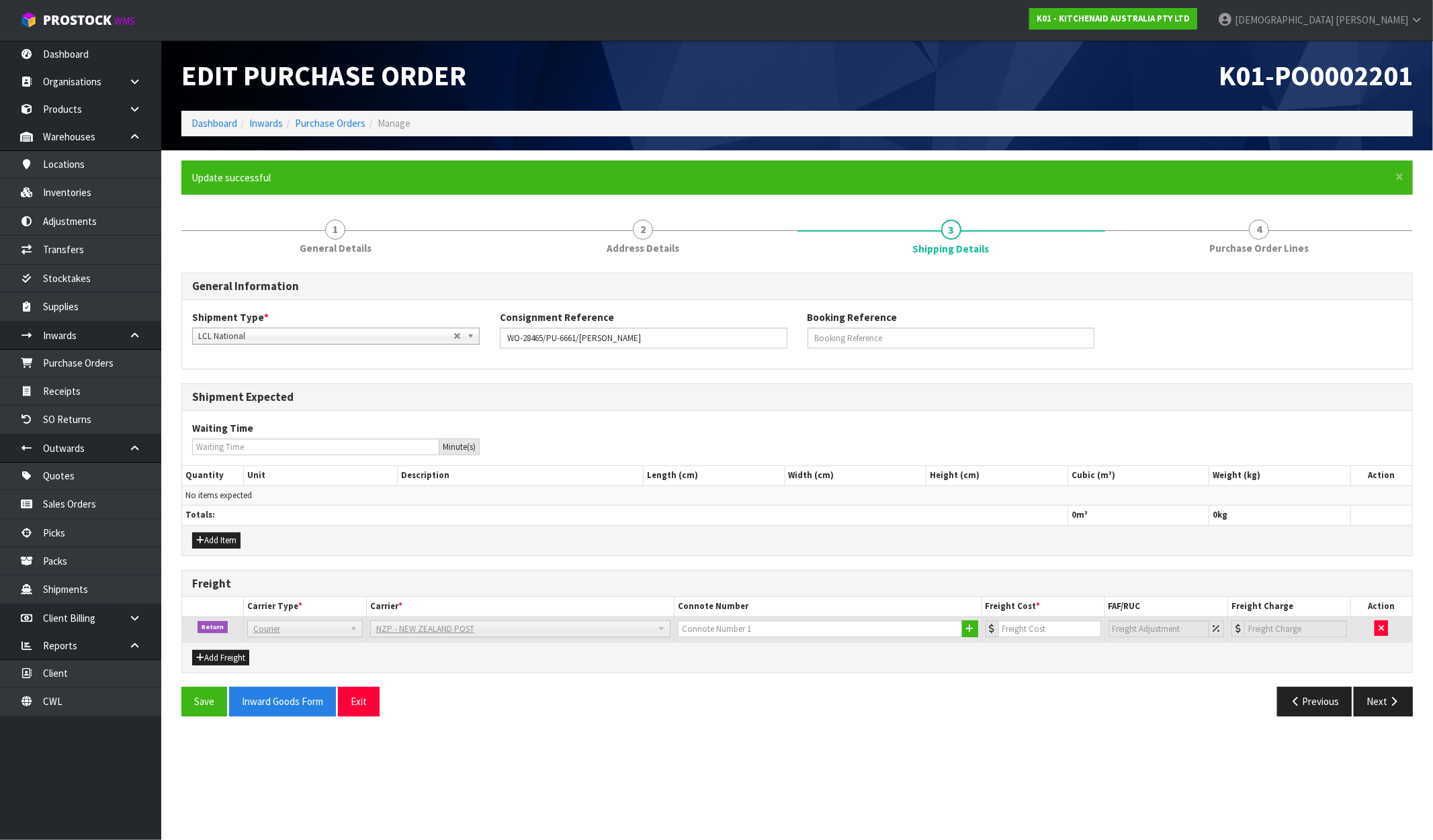
click at [752, 391] on h3 "Shipment Expected" at bounding box center [797, 398] width 1210 height 13
click at [752, 628] on input "text" at bounding box center [820, 629] width 285 height 17
paste input "[PHONE_NUMBER]"
type input "[PHONE_NUMBER]"
click at [1043, 633] on input "number" at bounding box center [1050, 629] width 103 height 17
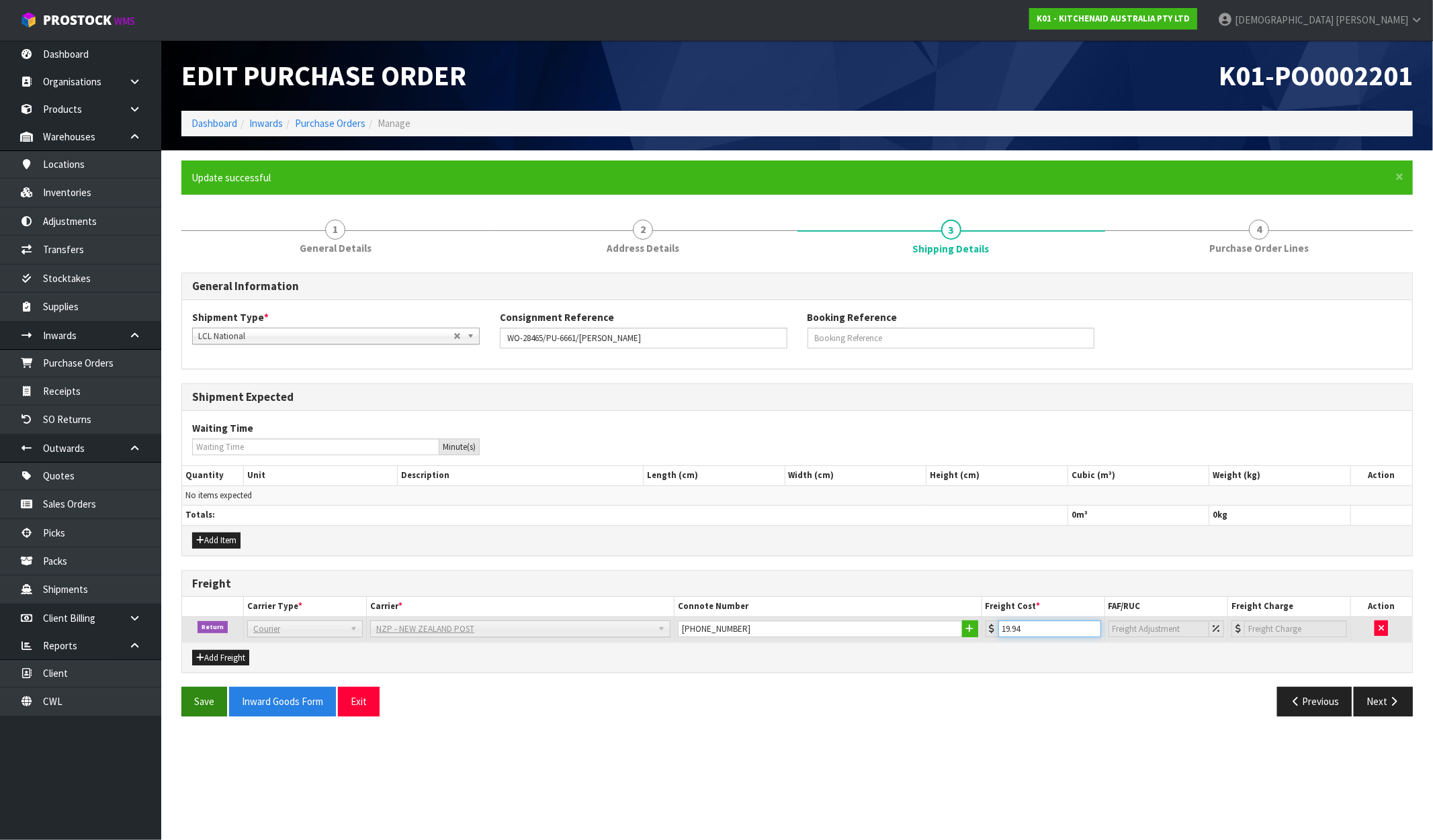
type input "19.94"
click at [185, 703] on button "Save" at bounding box center [204, 701] width 46 height 29
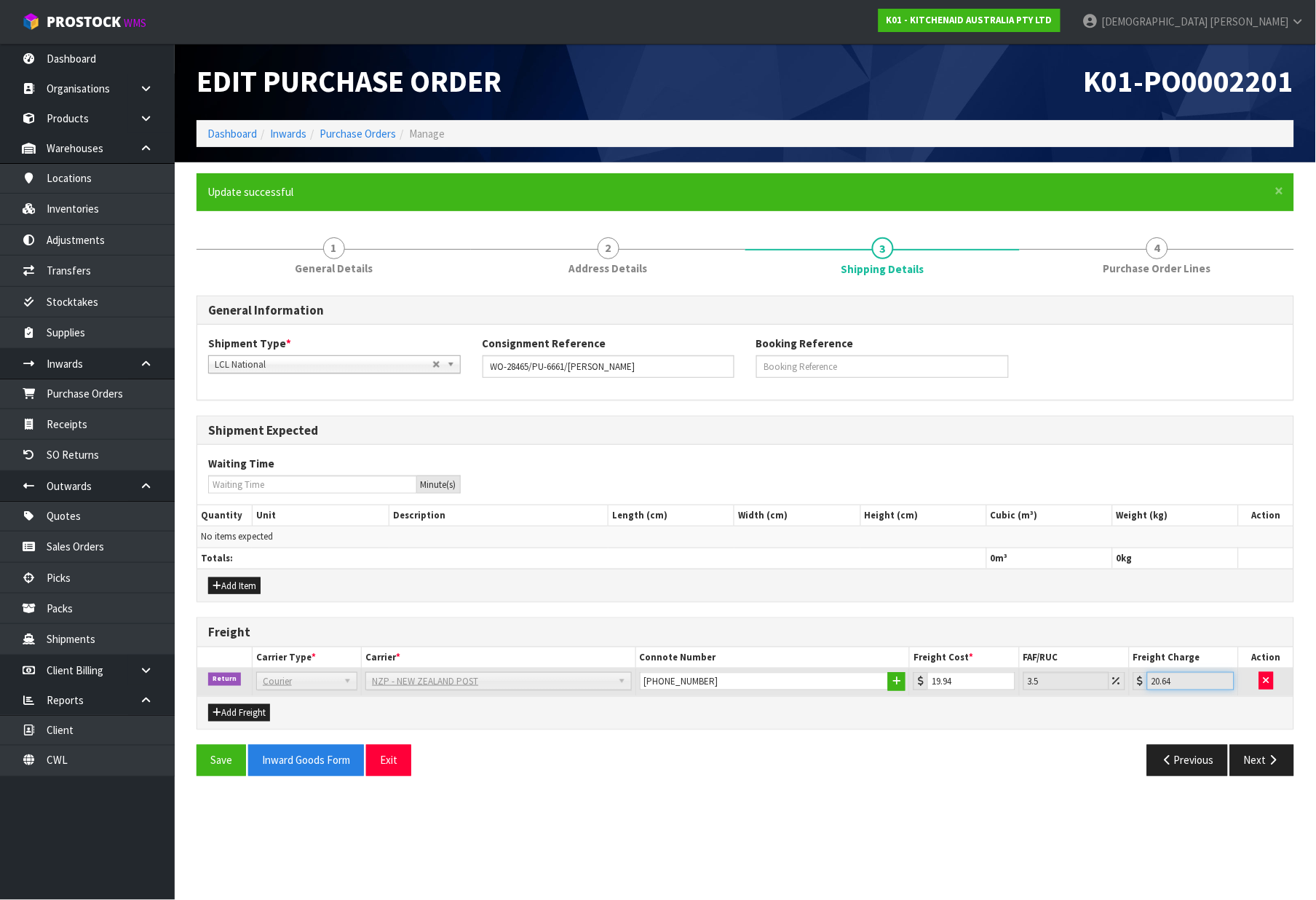
drag, startPoint x: 1188, startPoint y: 685, endPoint x: 1123, endPoint y: 685, distance: 65.0
click at [1123, 685] on tr "Return Company Bulk Courier Courier DEAEXPAKL - DEADLINE EXPRESS COURIERS DHL C…" at bounding box center [745, 683] width 1097 height 28
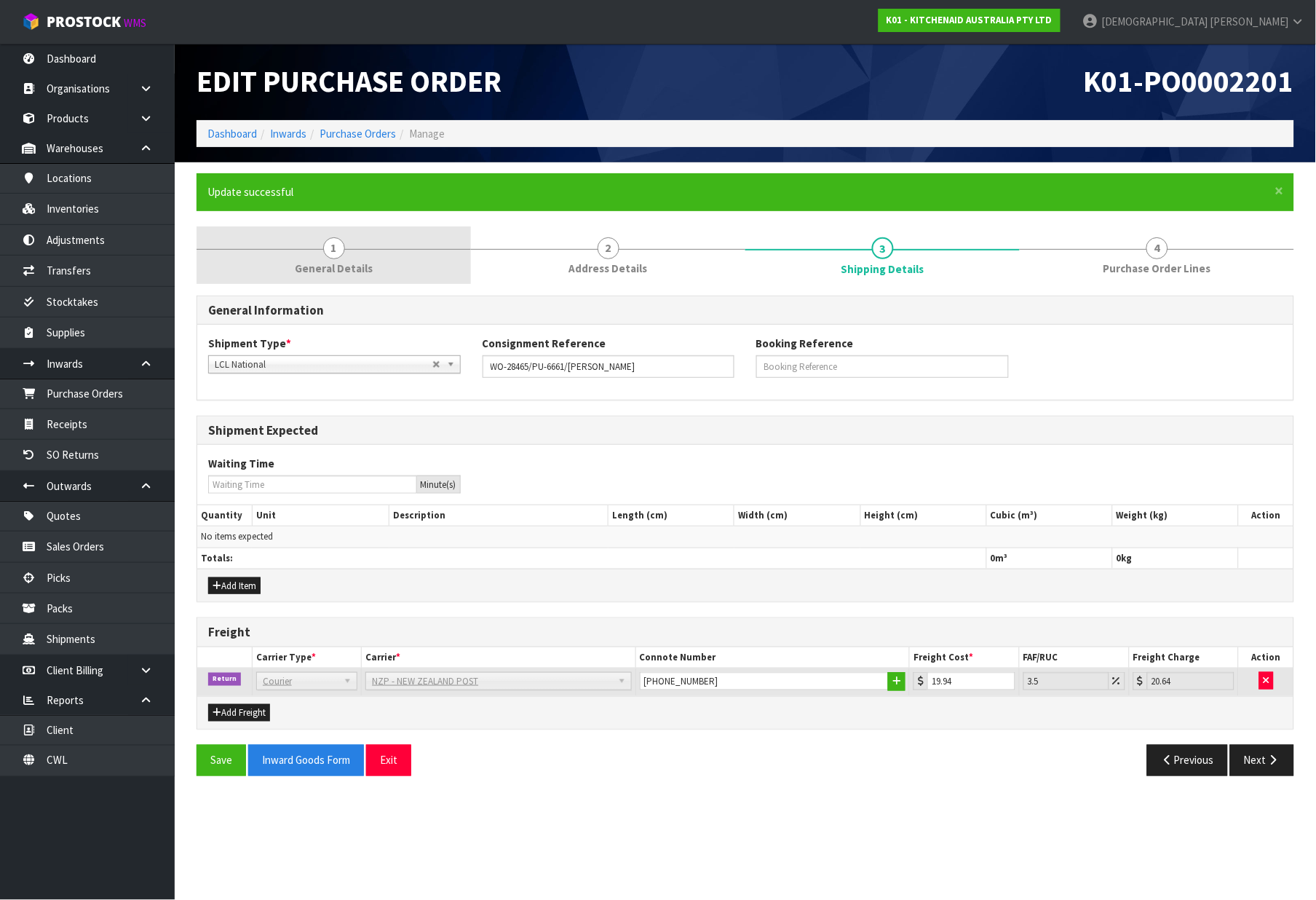
click at [338, 261] on span "General Details" at bounding box center [334, 269] width 78 height 16
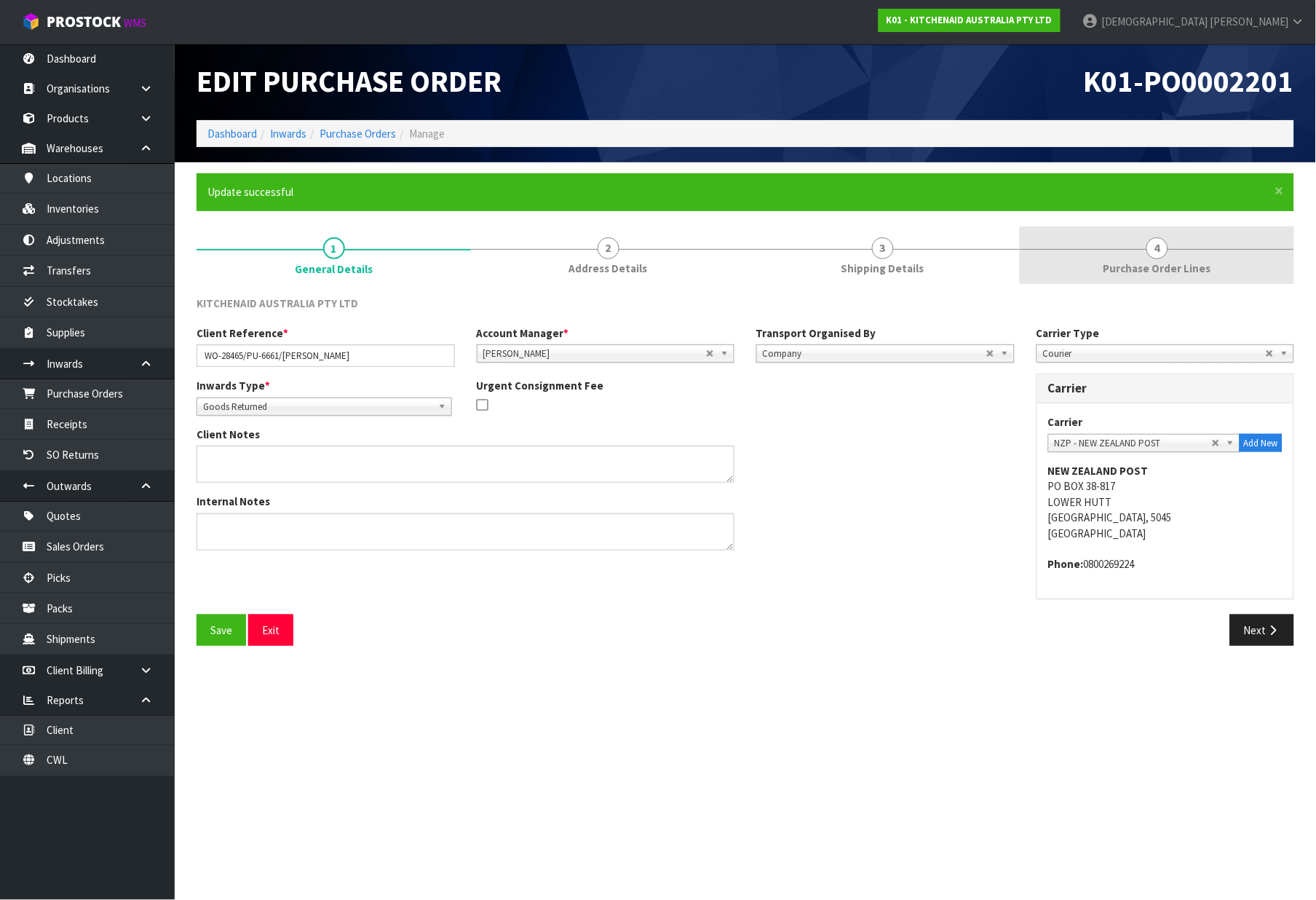
click at [1146, 259] on link "4 Purchase Order Lines" at bounding box center [1157, 254] width 275 height 57
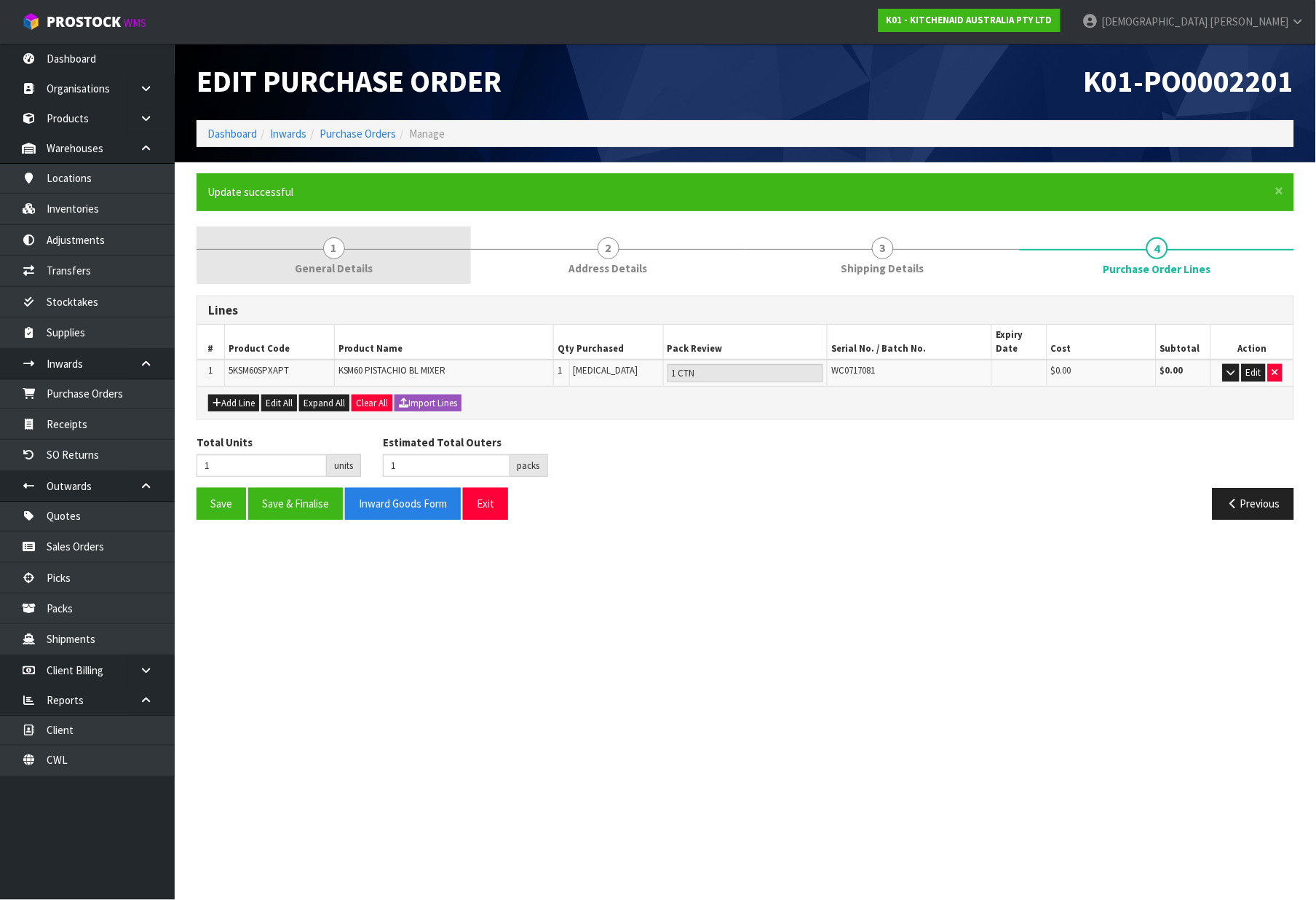
click at [346, 234] on link "1 General Details" at bounding box center [334, 254] width 275 height 57
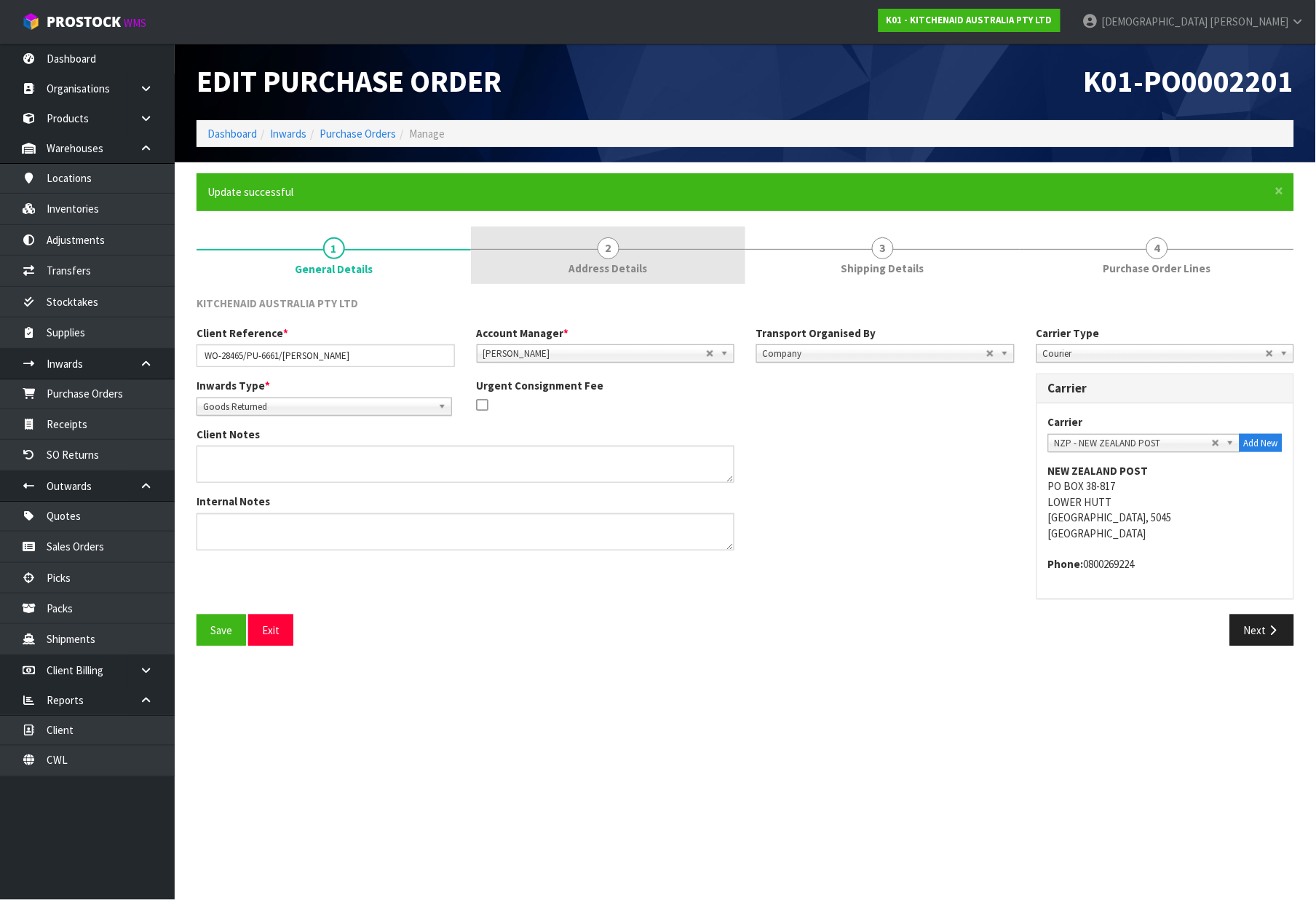
click at [574, 250] on link "2 Address Details" at bounding box center [608, 254] width 275 height 57
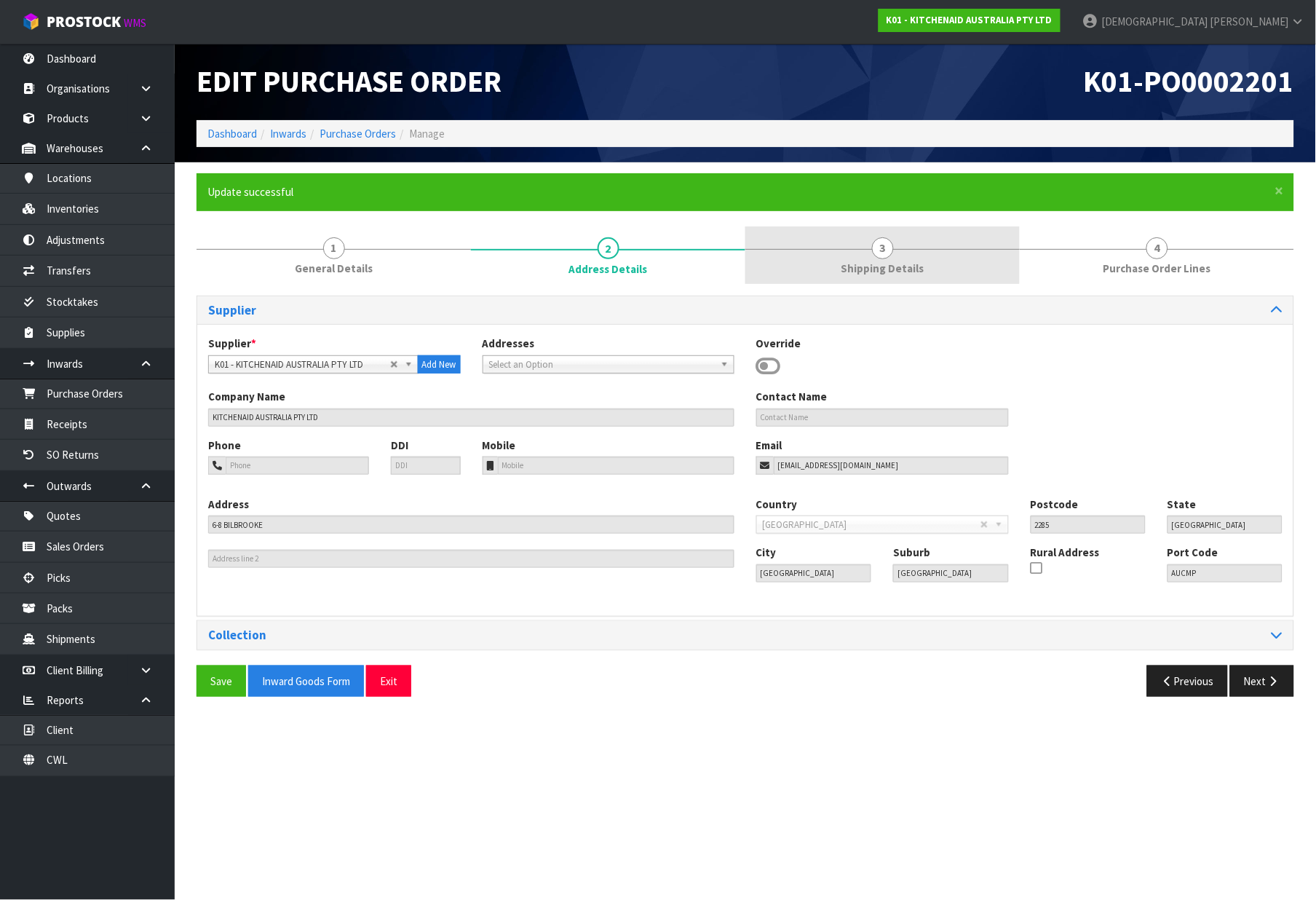
click at [881, 258] on span "3" at bounding box center [883, 249] width 22 height 22
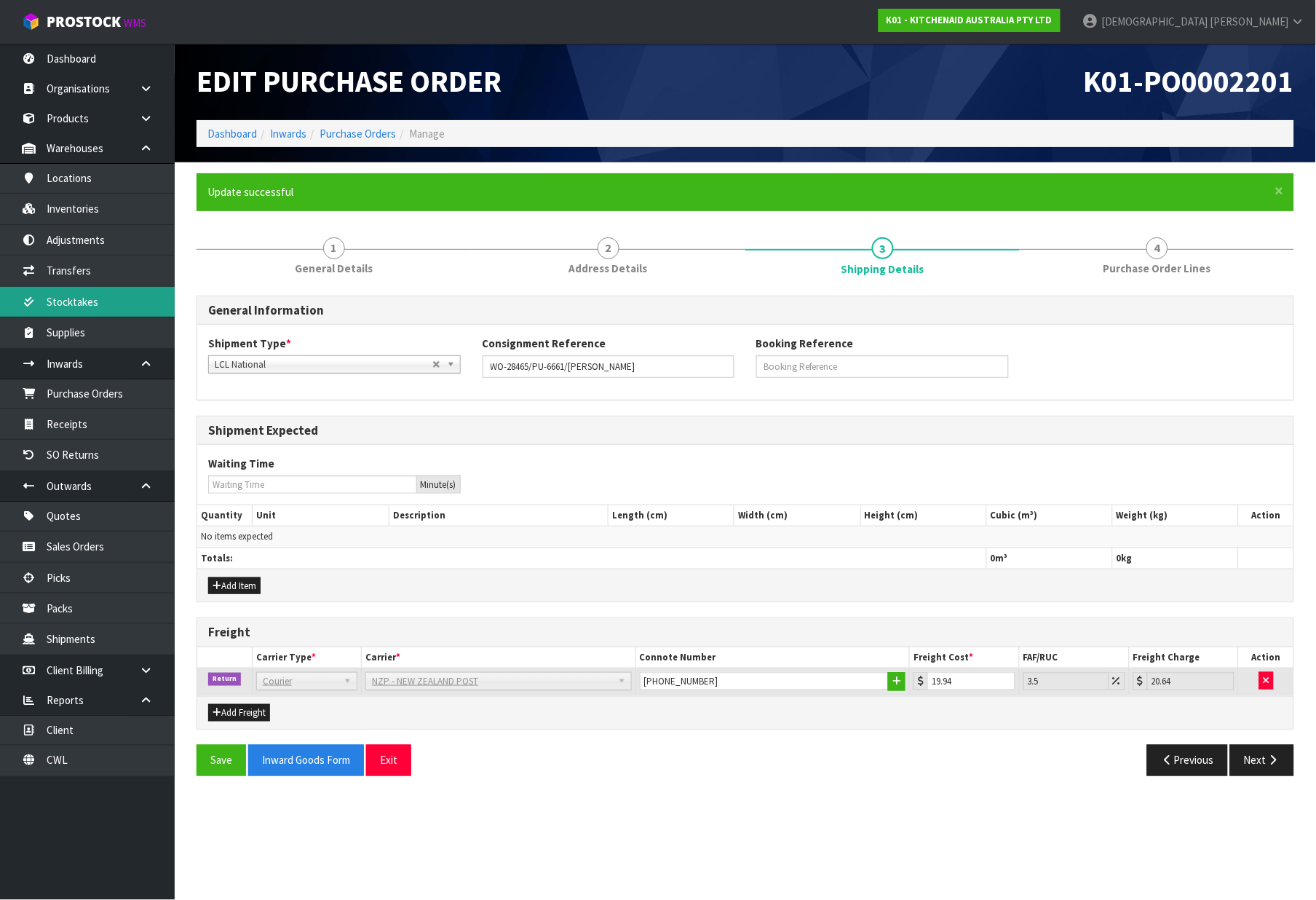
drag, startPoint x: 0, startPoint y: 292, endPoint x: -743, endPoint y: 550, distance: 786.5
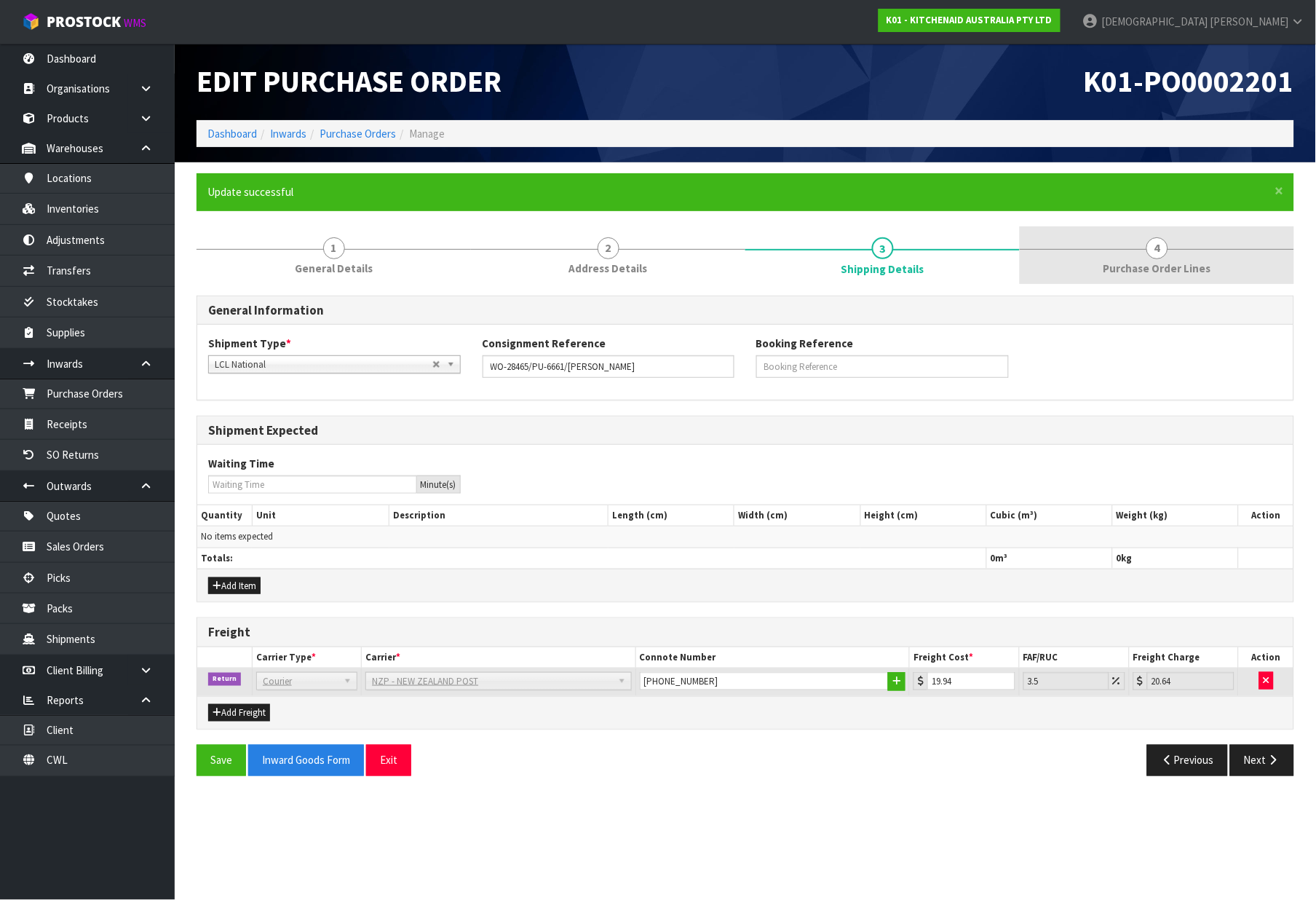
click at [1185, 263] on span "Purchase Order Lines" at bounding box center [1157, 269] width 108 height 16
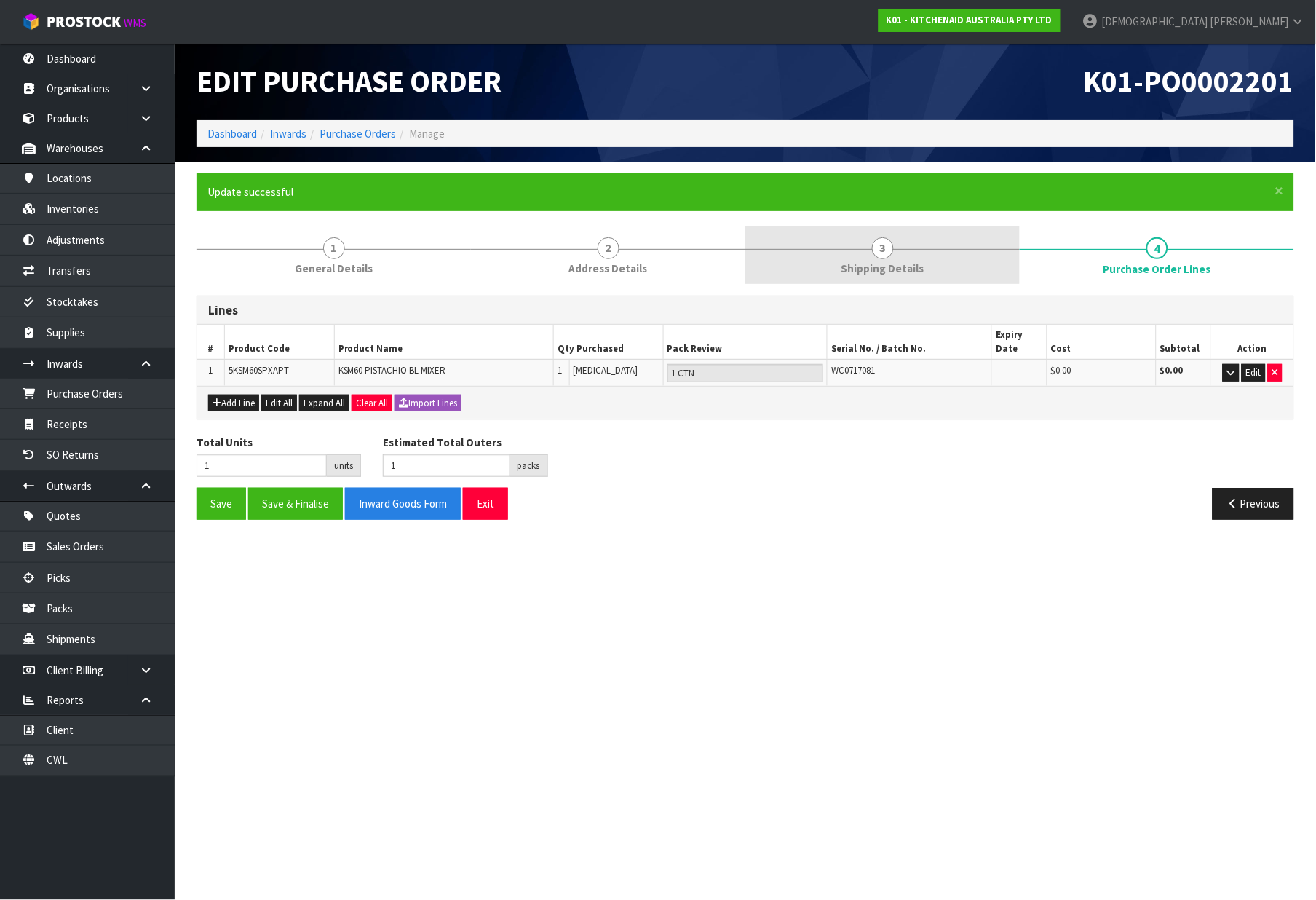
click at [897, 250] on link "3 Shipping Details" at bounding box center [882, 254] width 275 height 57
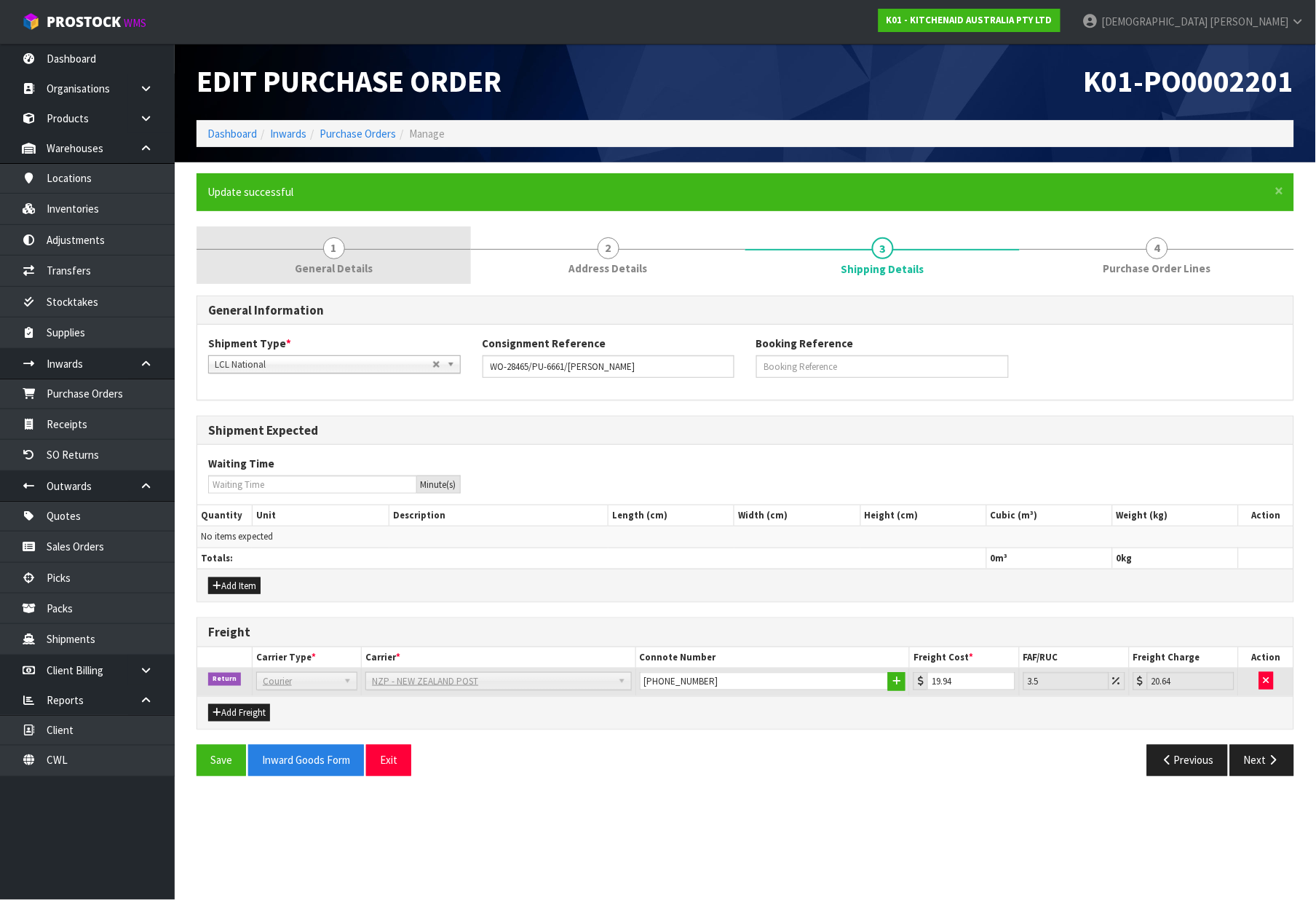
click at [326, 251] on span "1" at bounding box center [334, 249] width 22 height 22
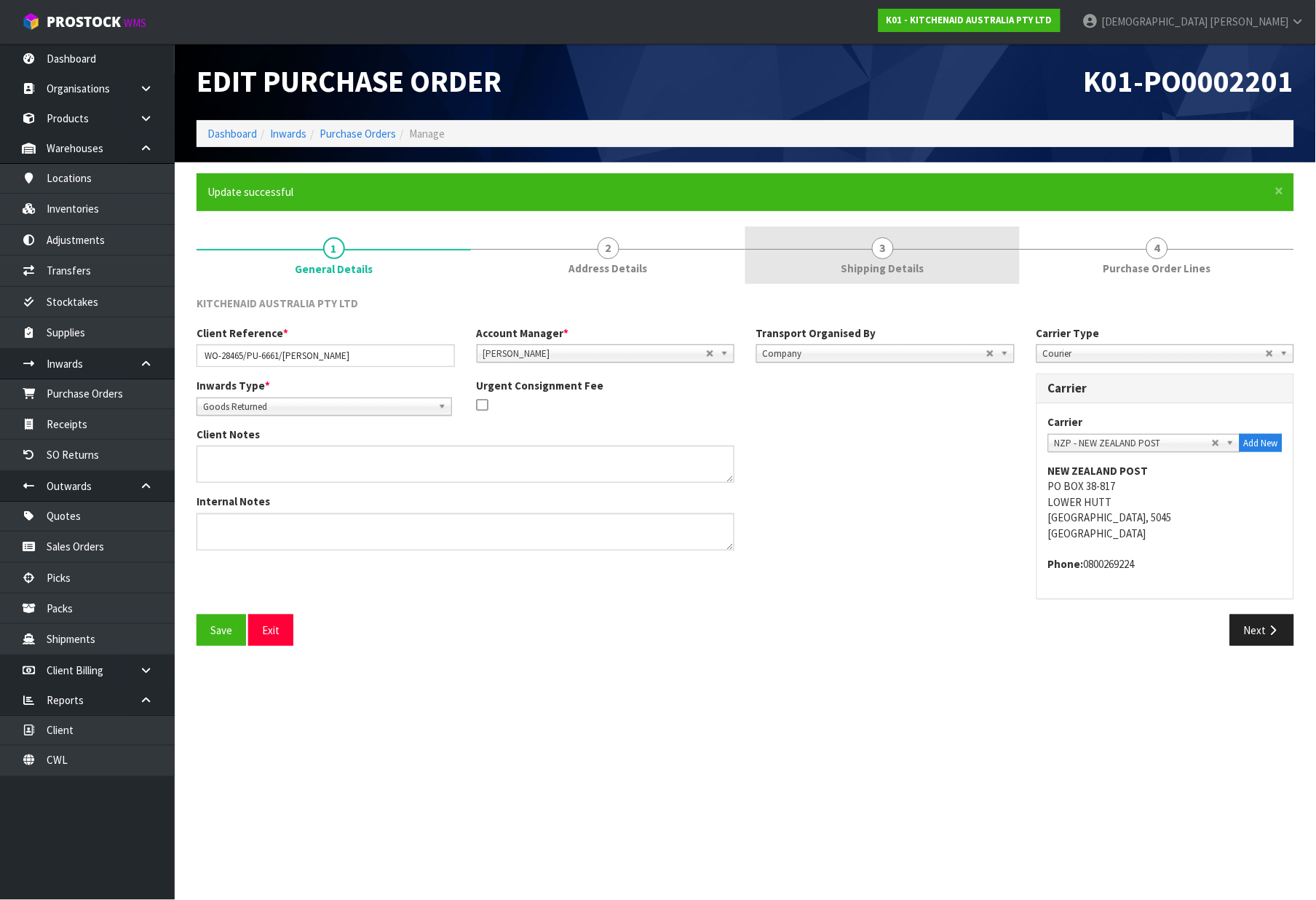
click at [877, 255] on span "3" at bounding box center [883, 249] width 22 height 22
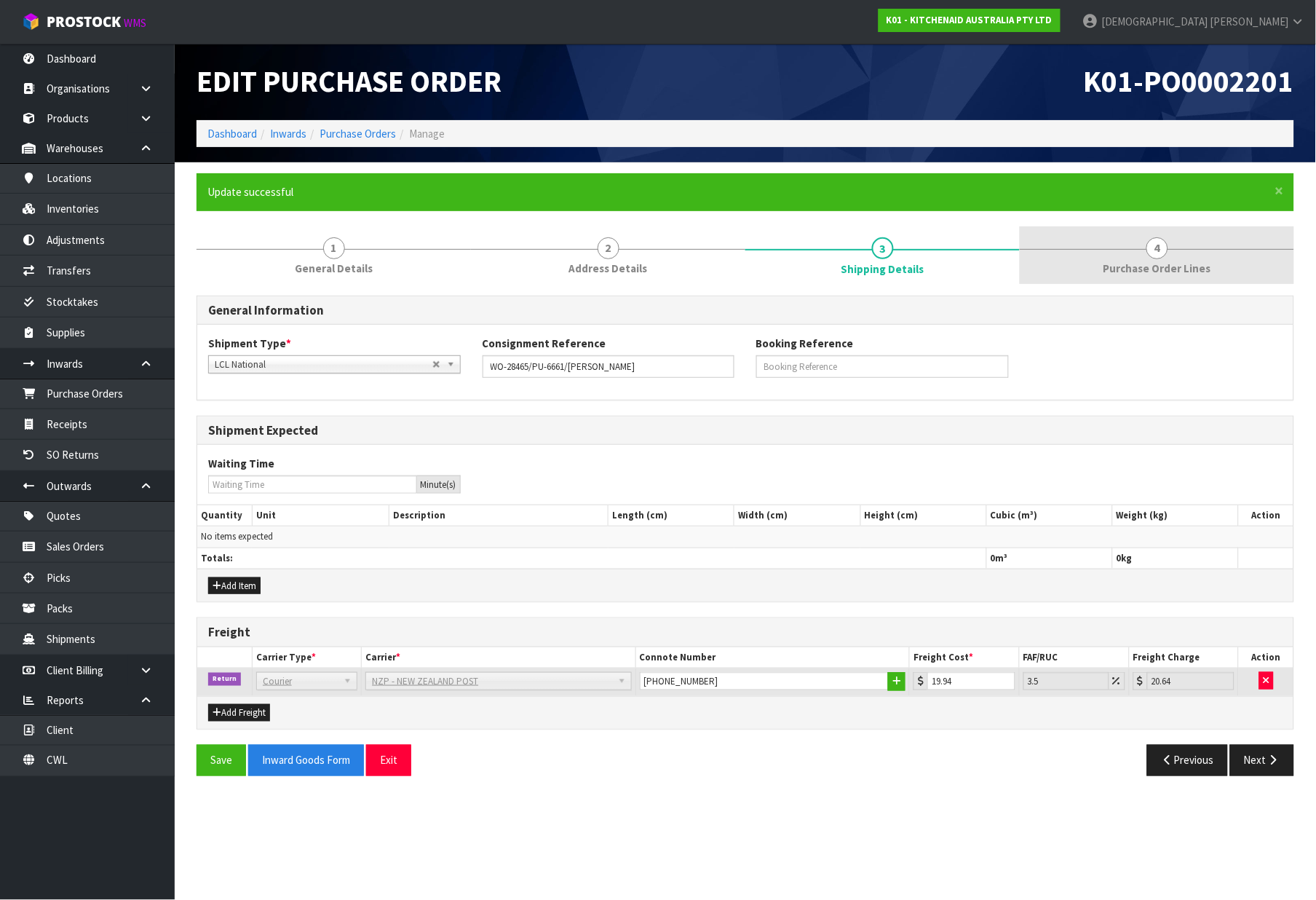
click at [1124, 280] on link "4 Purchase Order Lines" at bounding box center [1157, 254] width 275 height 57
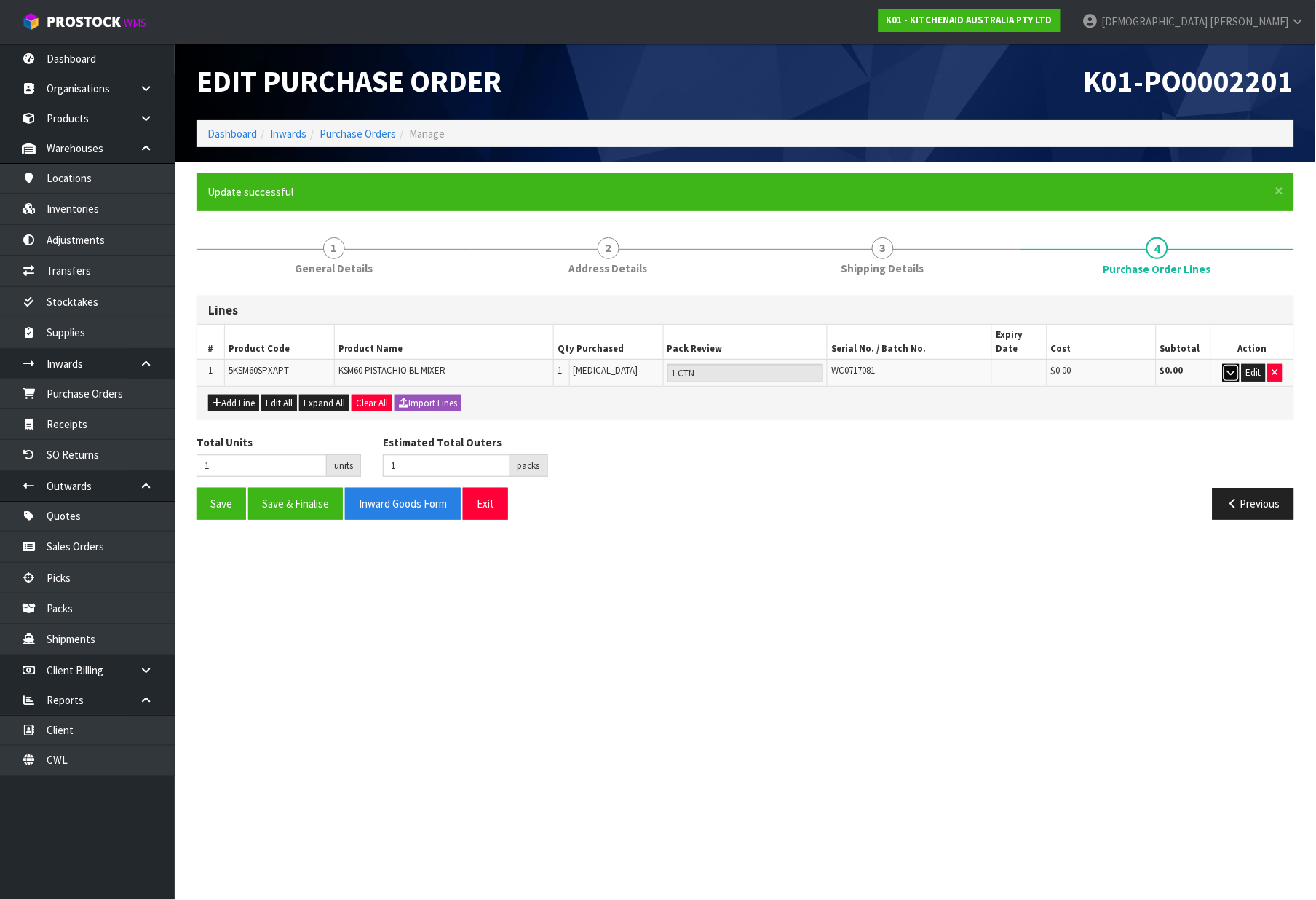
click at [1231, 369] on icon "button" at bounding box center [1232, 373] width 8 height 10
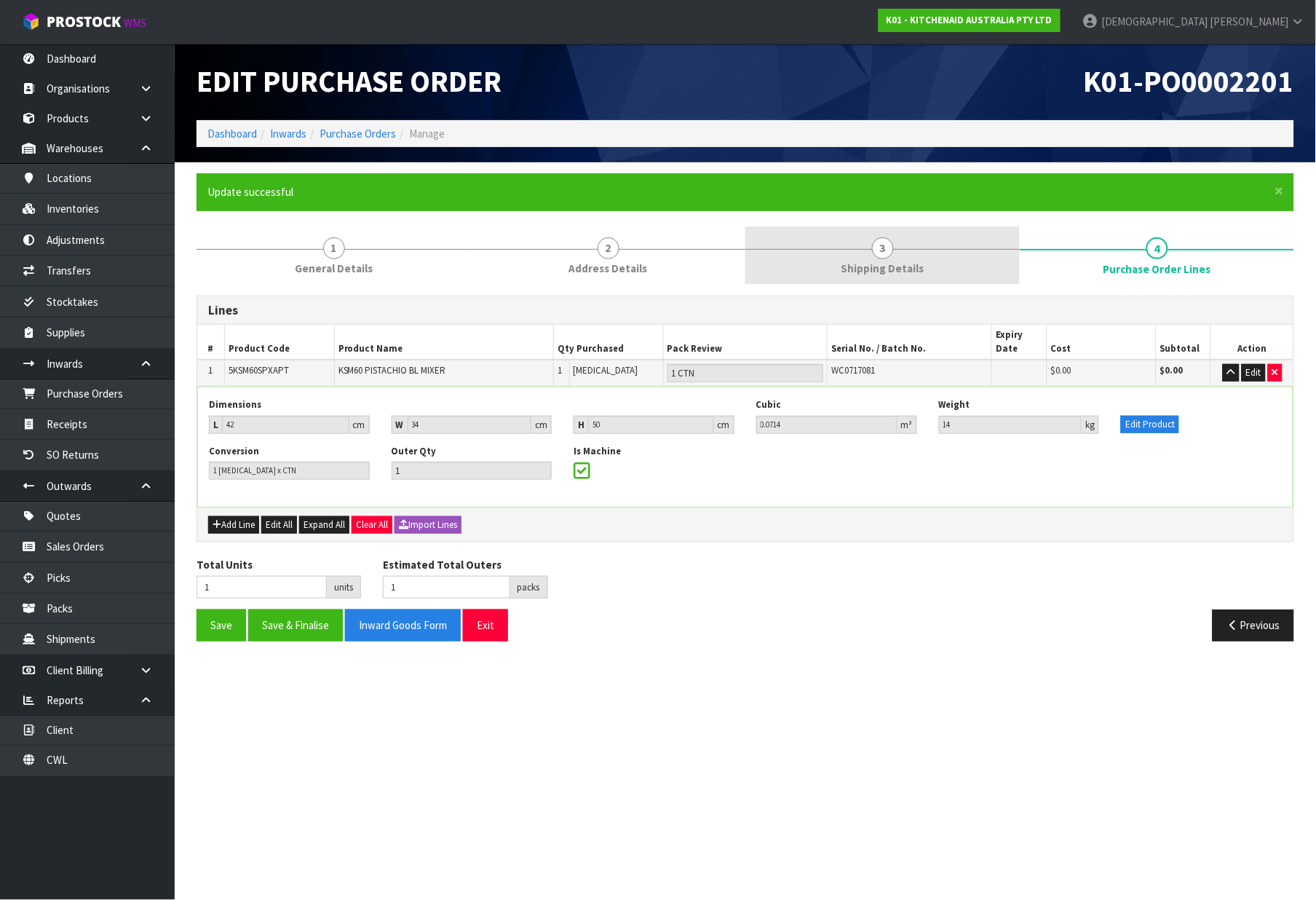
click at [891, 255] on link "3 Shipping Details" at bounding box center [882, 254] width 275 height 57
